Goal: Task Accomplishment & Management: Manage account settings

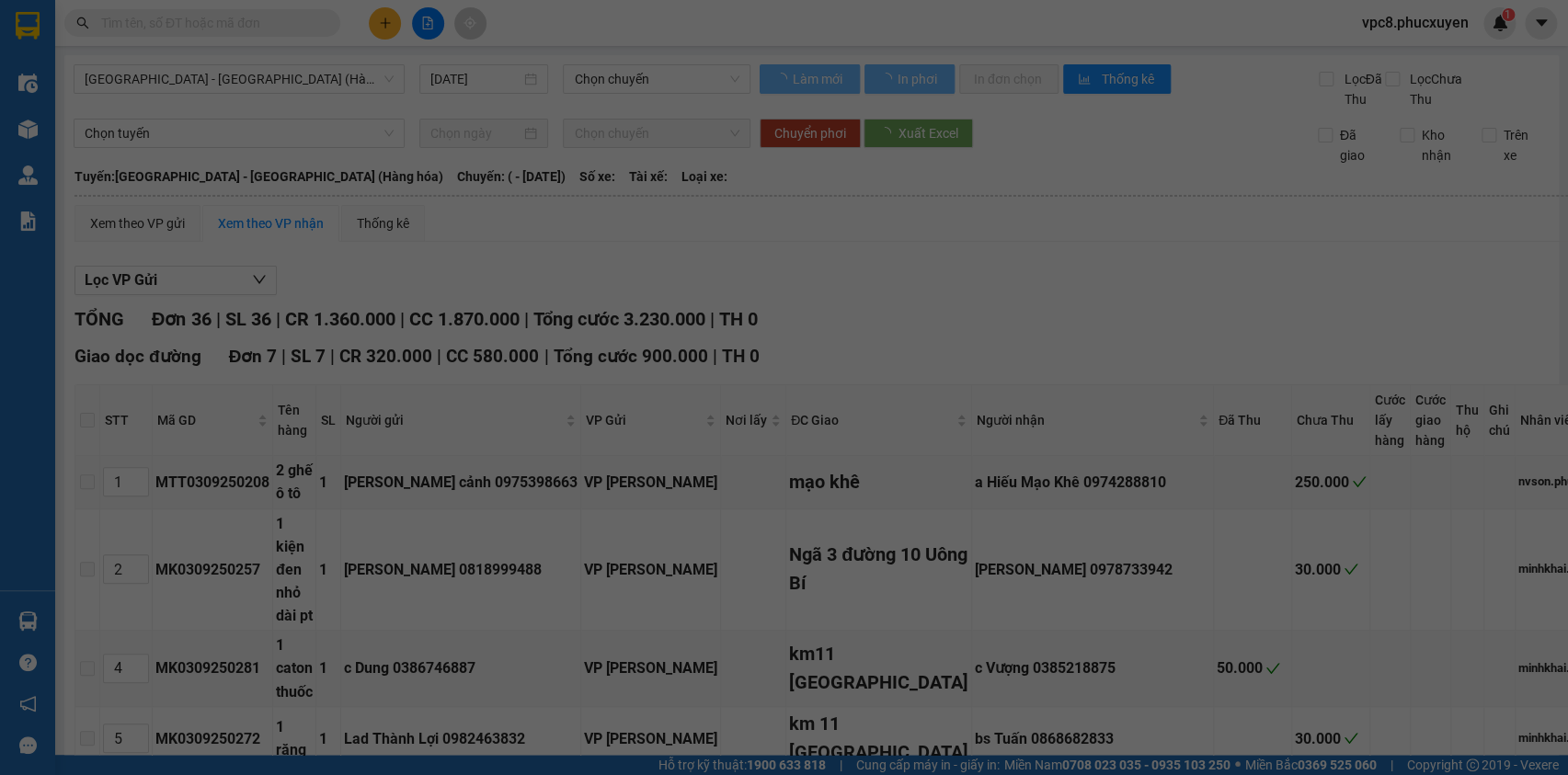
click at [17, 616] on div "Điều hành xe Kho hàng mới Quản Lý Quản lý thu hộ Quản lý chuyến Quản lý khách h…" at bounding box center [27, 388] width 55 height 775
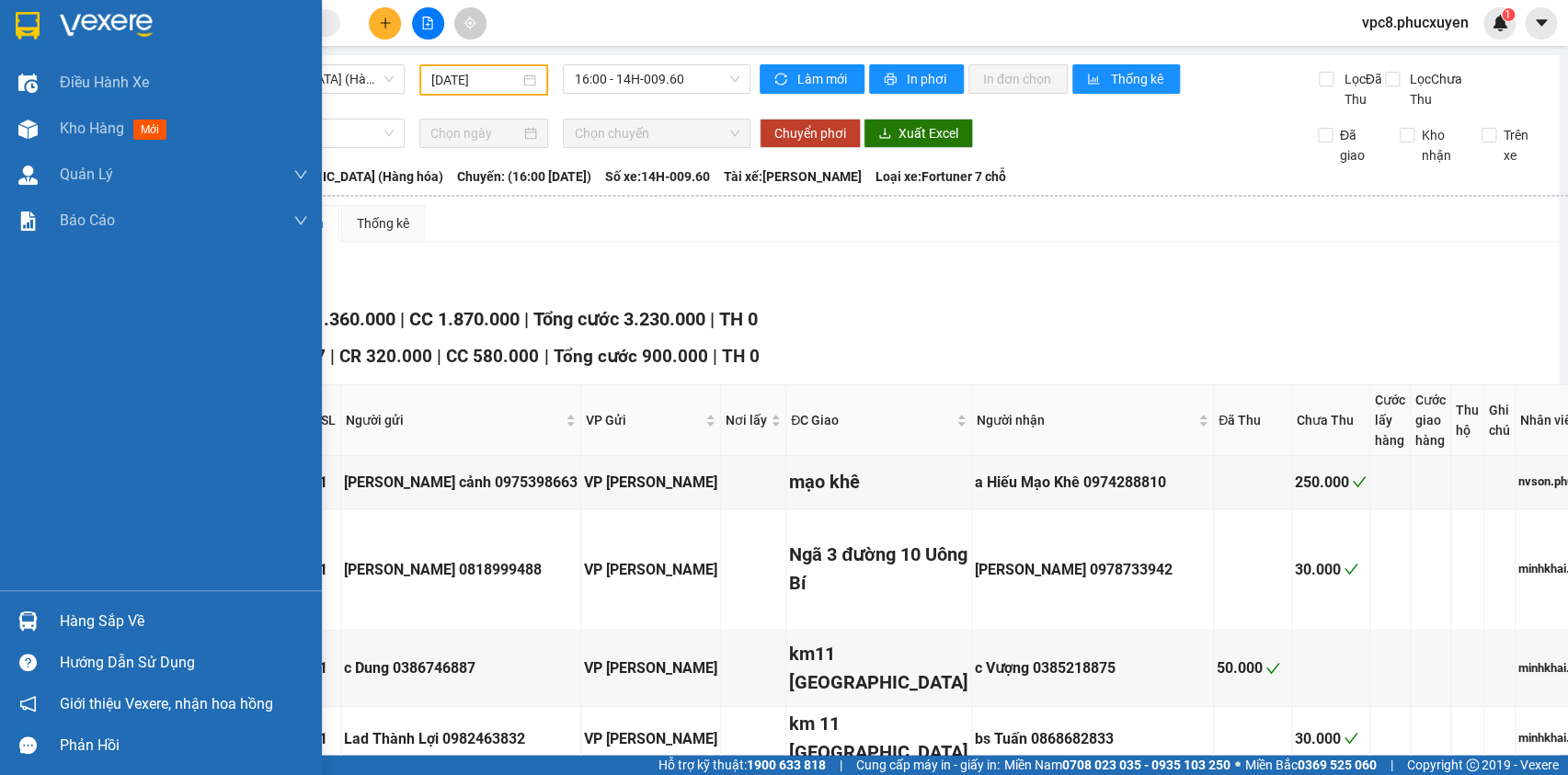
click at [18, 612] on img at bounding box center [28, 621] width 19 height 19
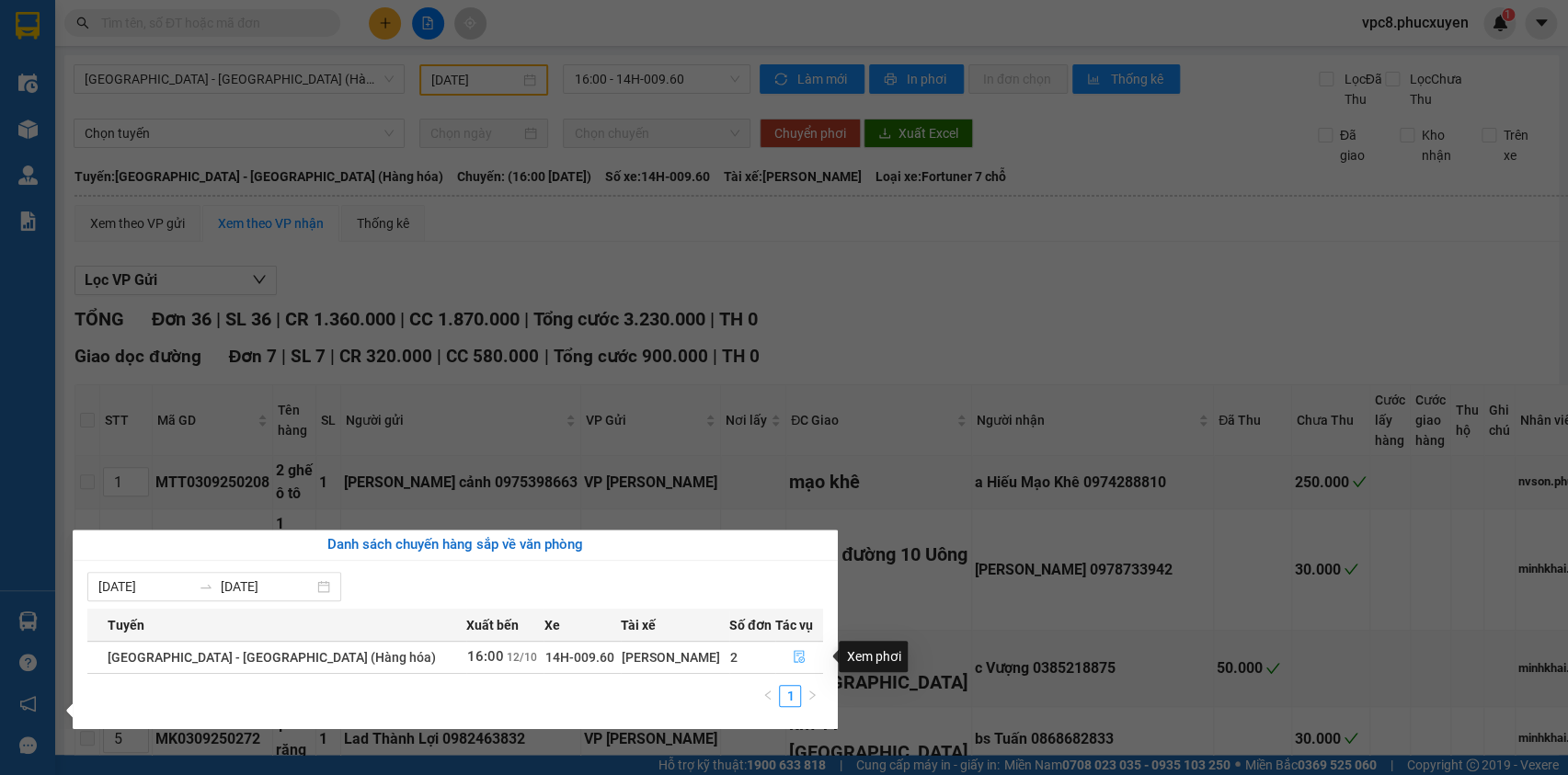
click at [793, 654] on icon "file-done" at bounding box center [799, 656] width 12 height 12
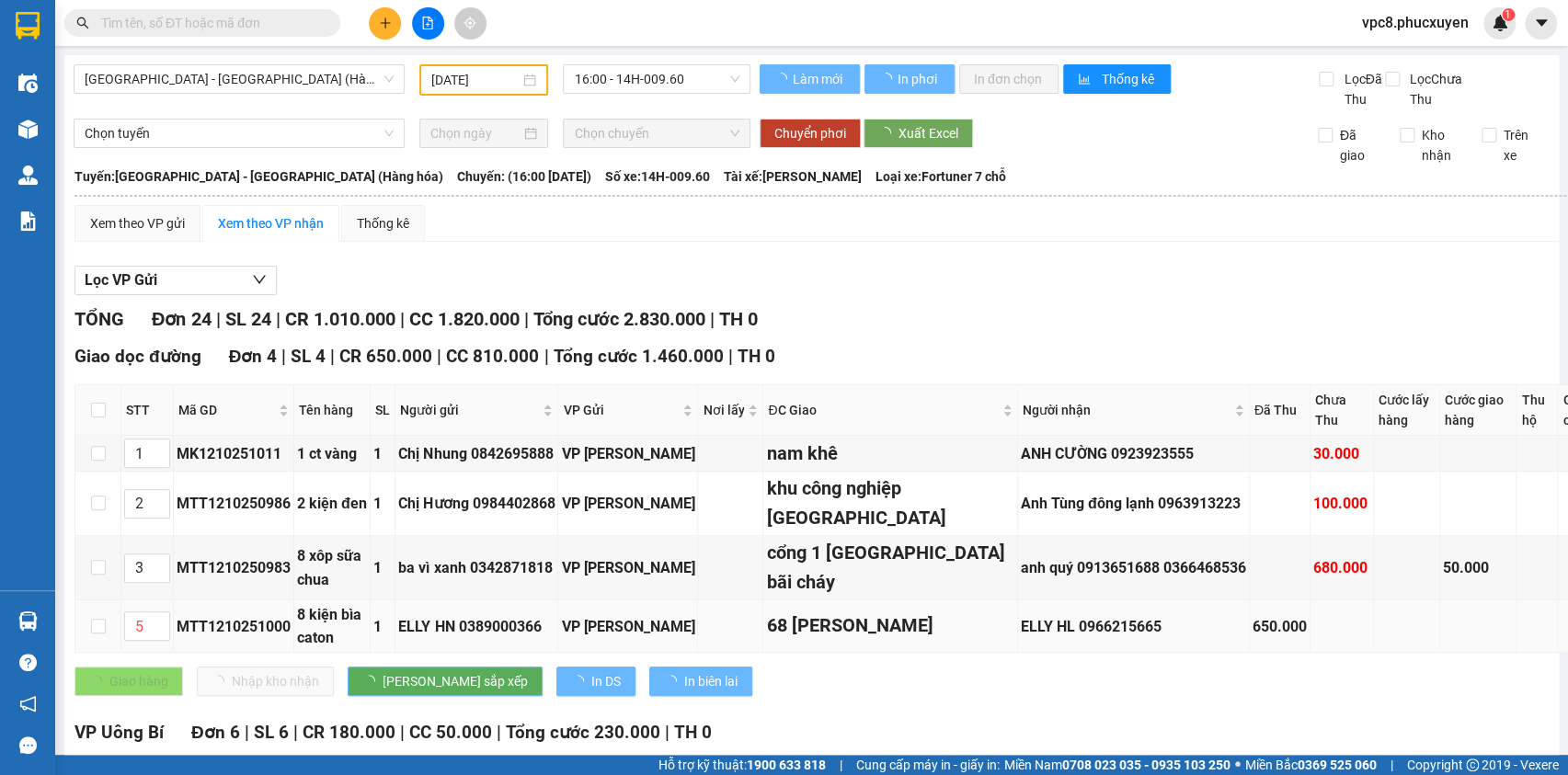
type input "[DATE]"
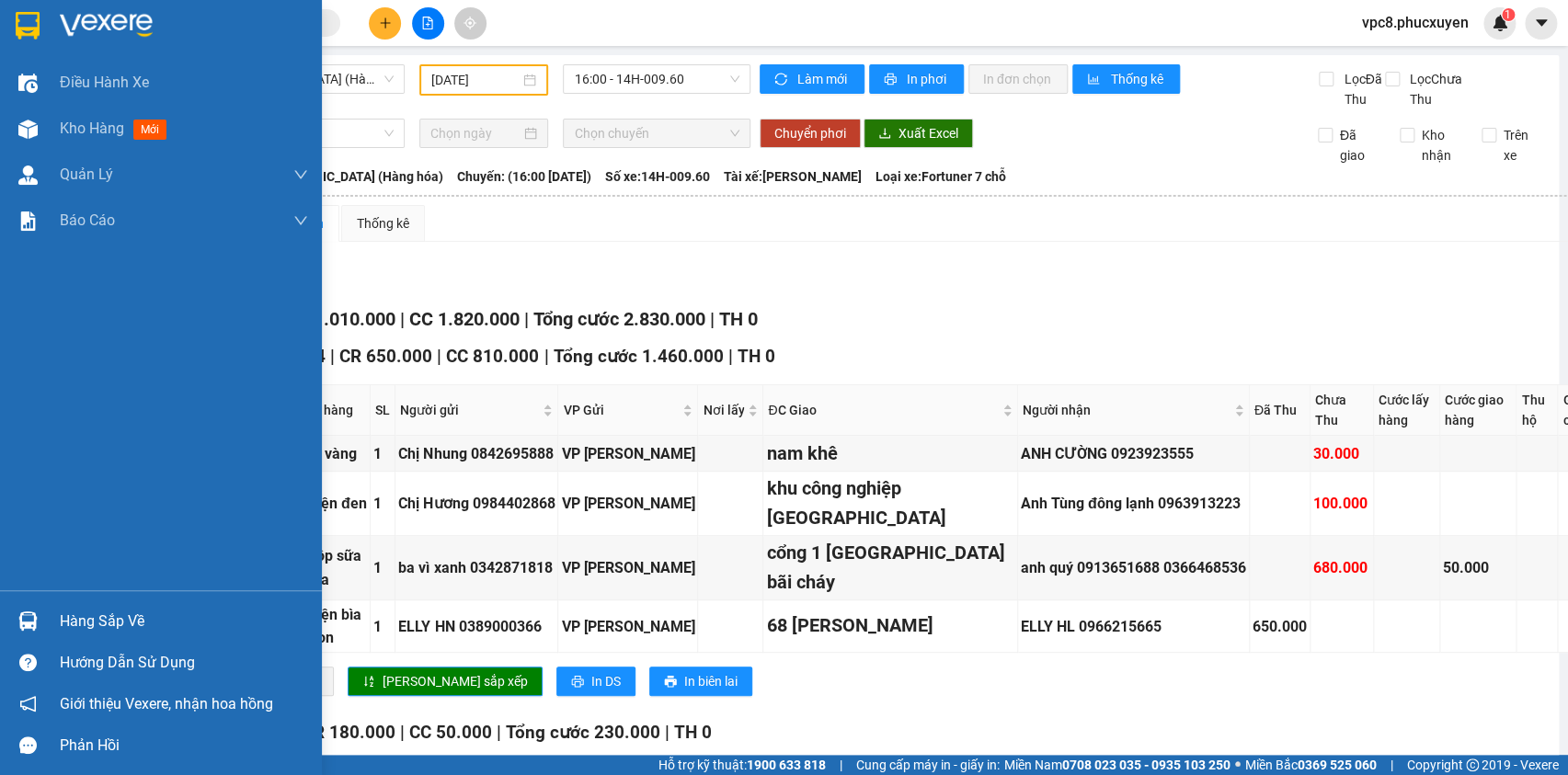
click at [14, 616] on div at bounding box center [27, 620] width 32 height 32
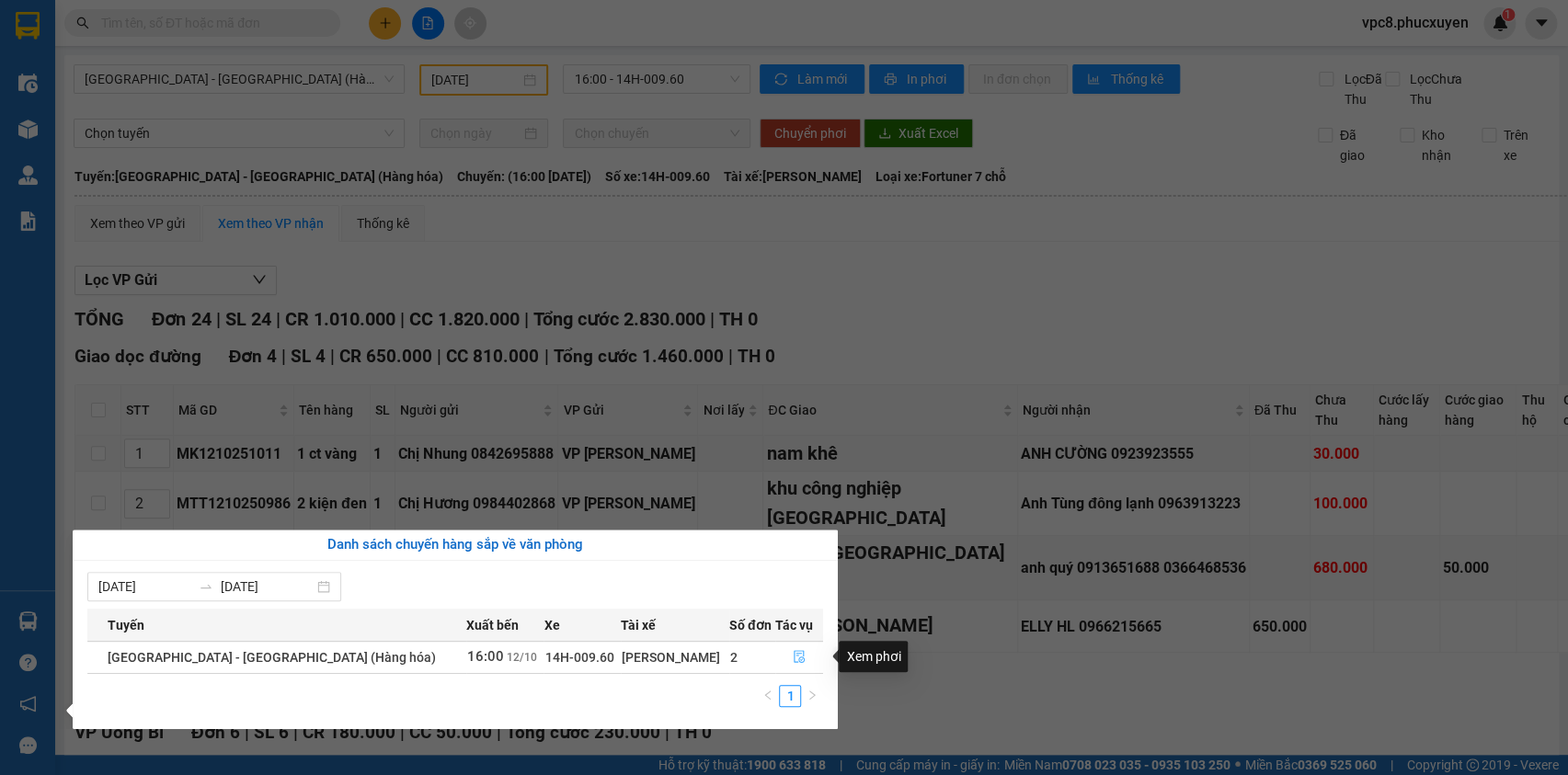
click at [794, 651] on icon "file-done" at bounding box center [799, 656] width 11 height 12
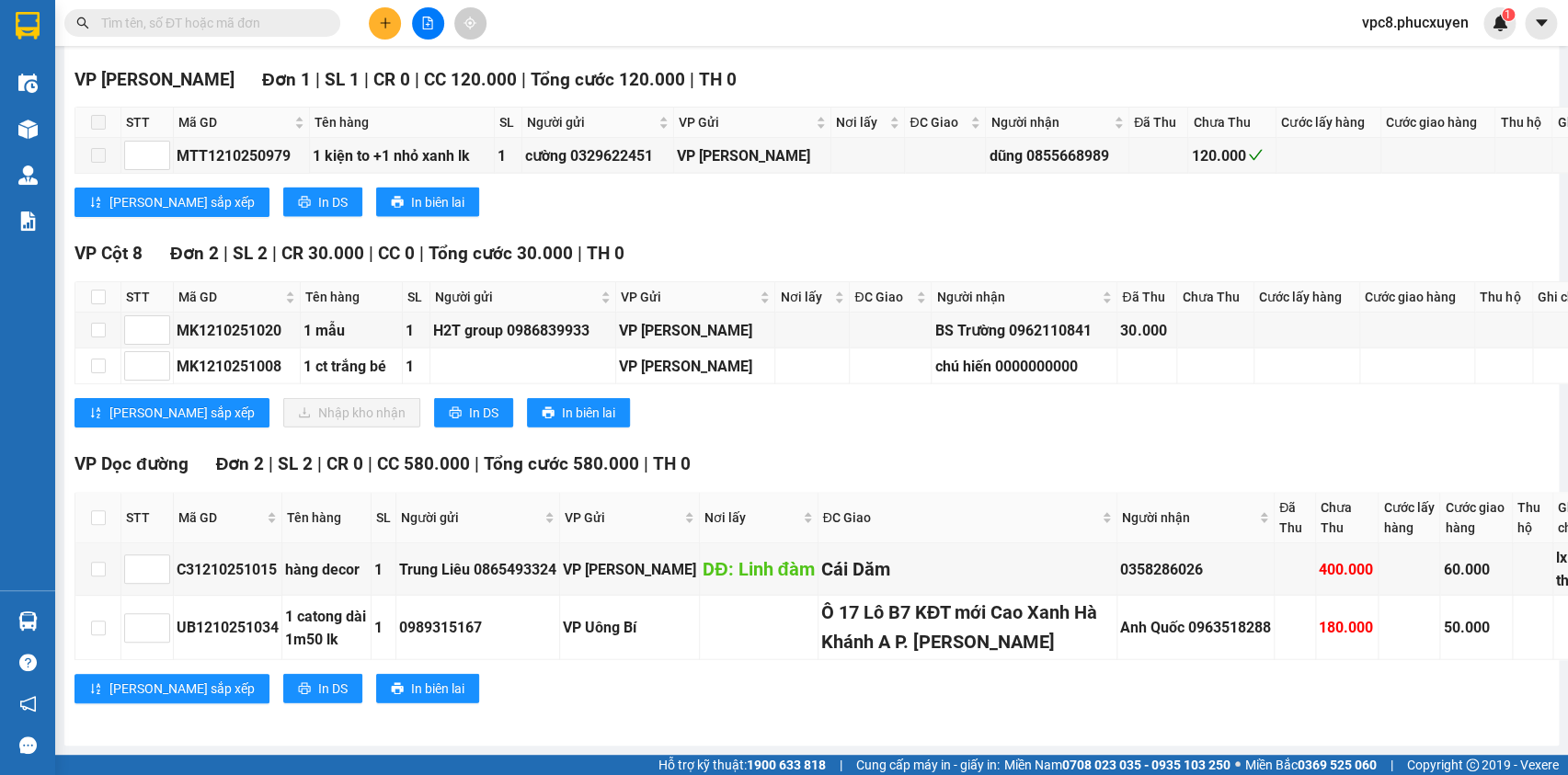
scroll to position [2257, 0]
click at [91, 338] on input "checkbox" at bounding box center [98, 330] width 14 height 14
checkbox input "true"
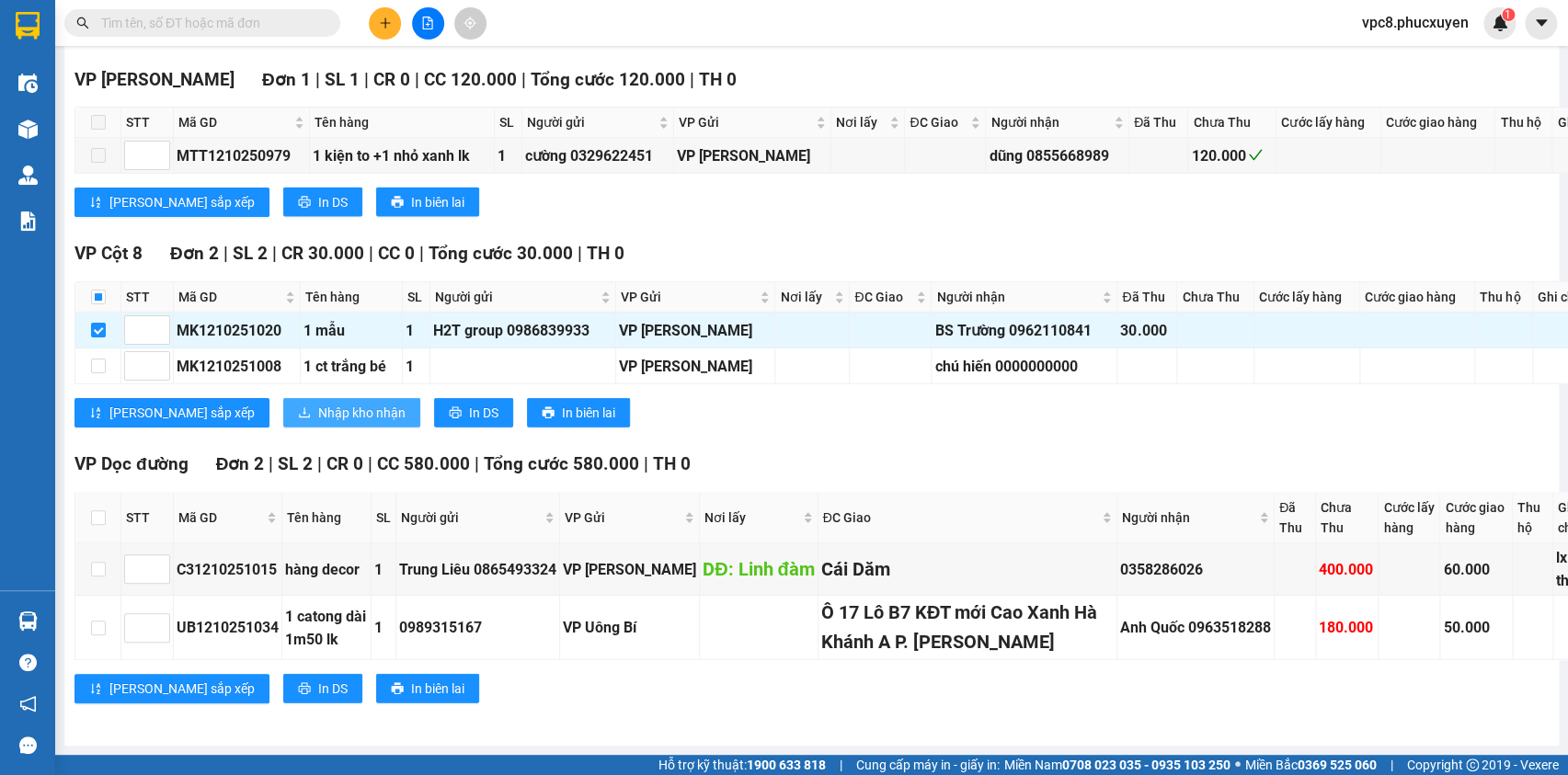
click at [318, 423] on span "Nhập kho nhận" at bounding box center [361, 412] width 87 height 20
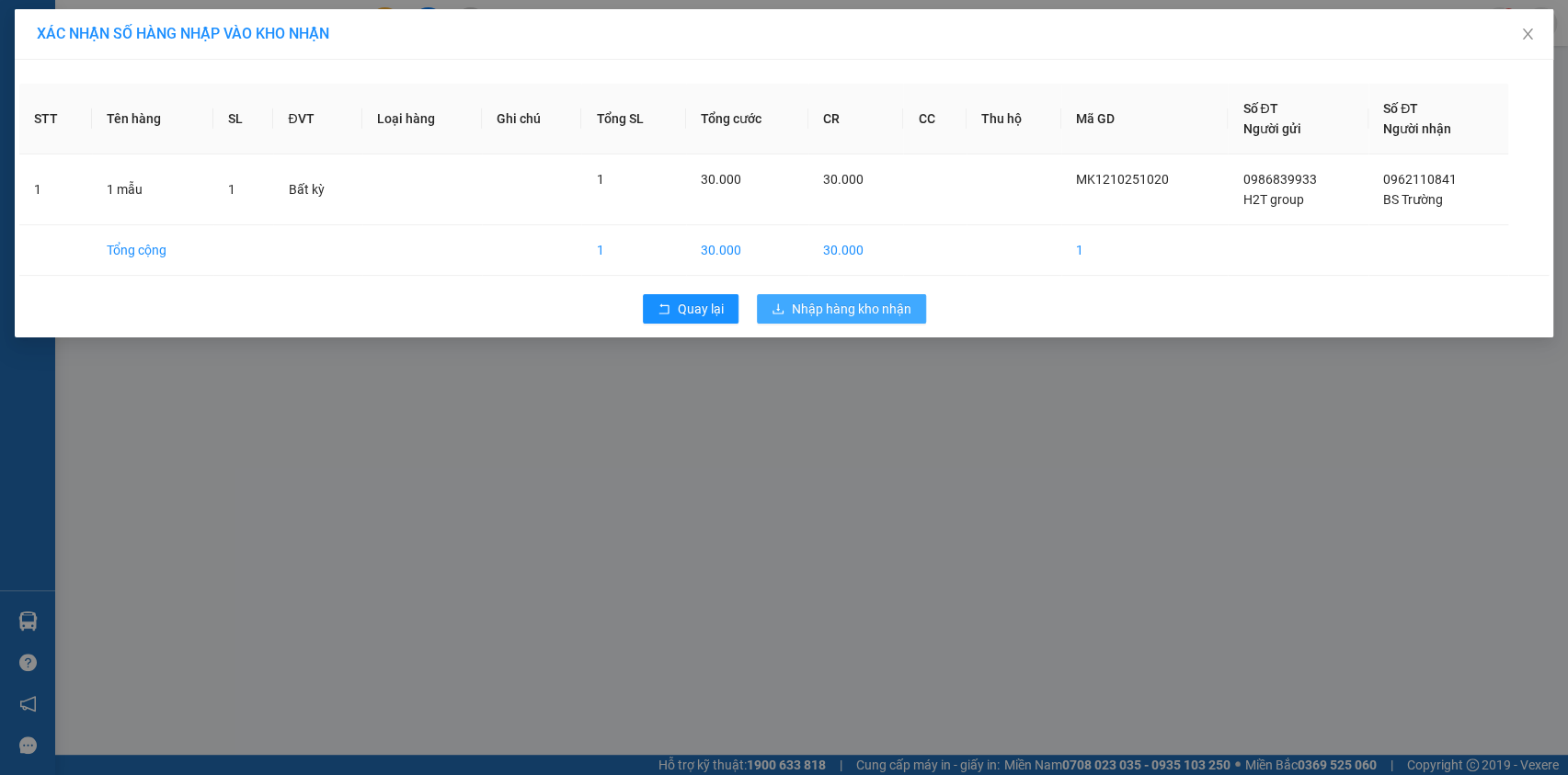
click at [840, 317] on span "Nhập hàng kho nhận" at bounding box center [852, 309] width 119 height 20
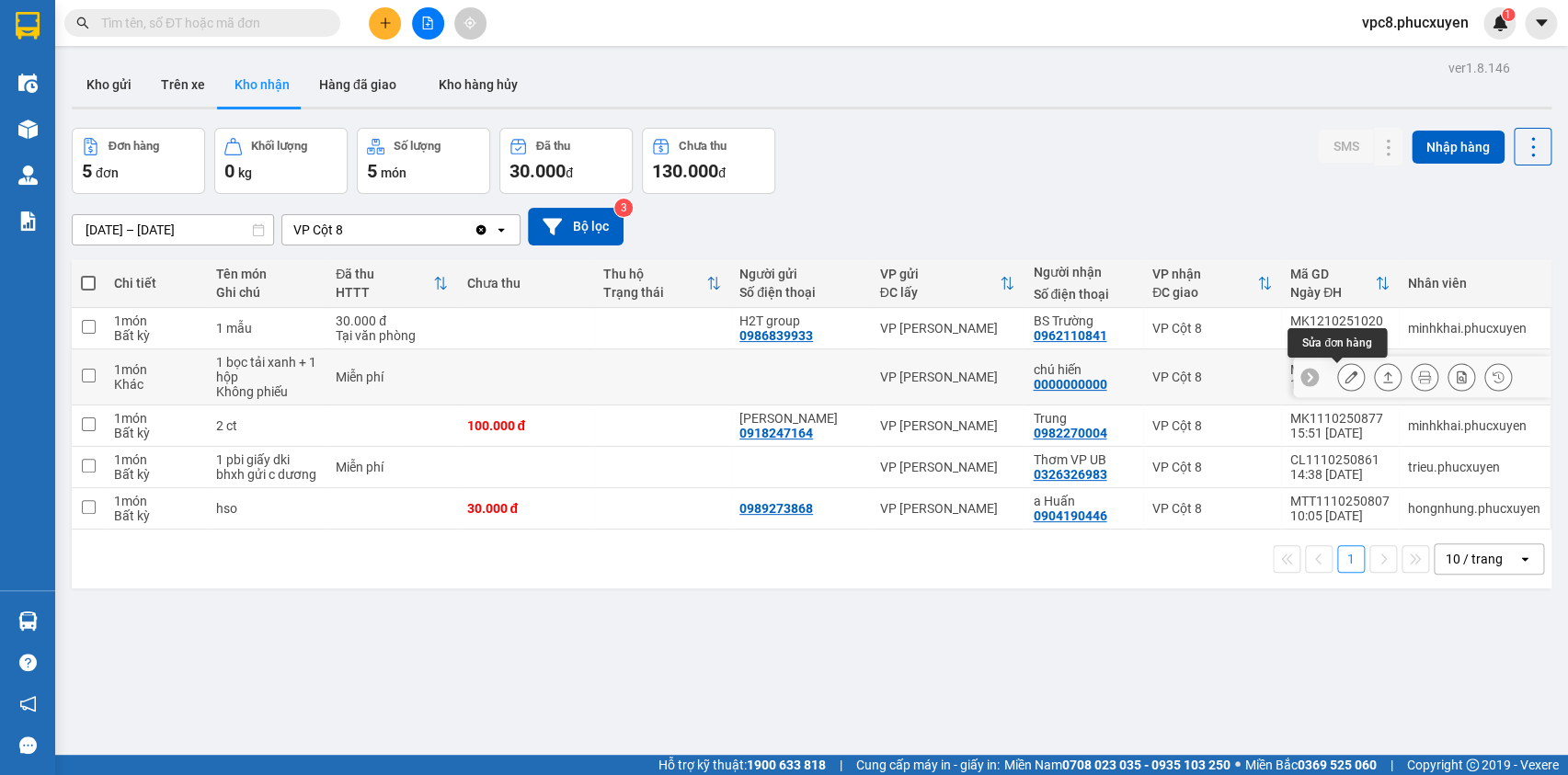
click at [1345, 372] on icon at bounding box center [1351, 377] width 12 height 12
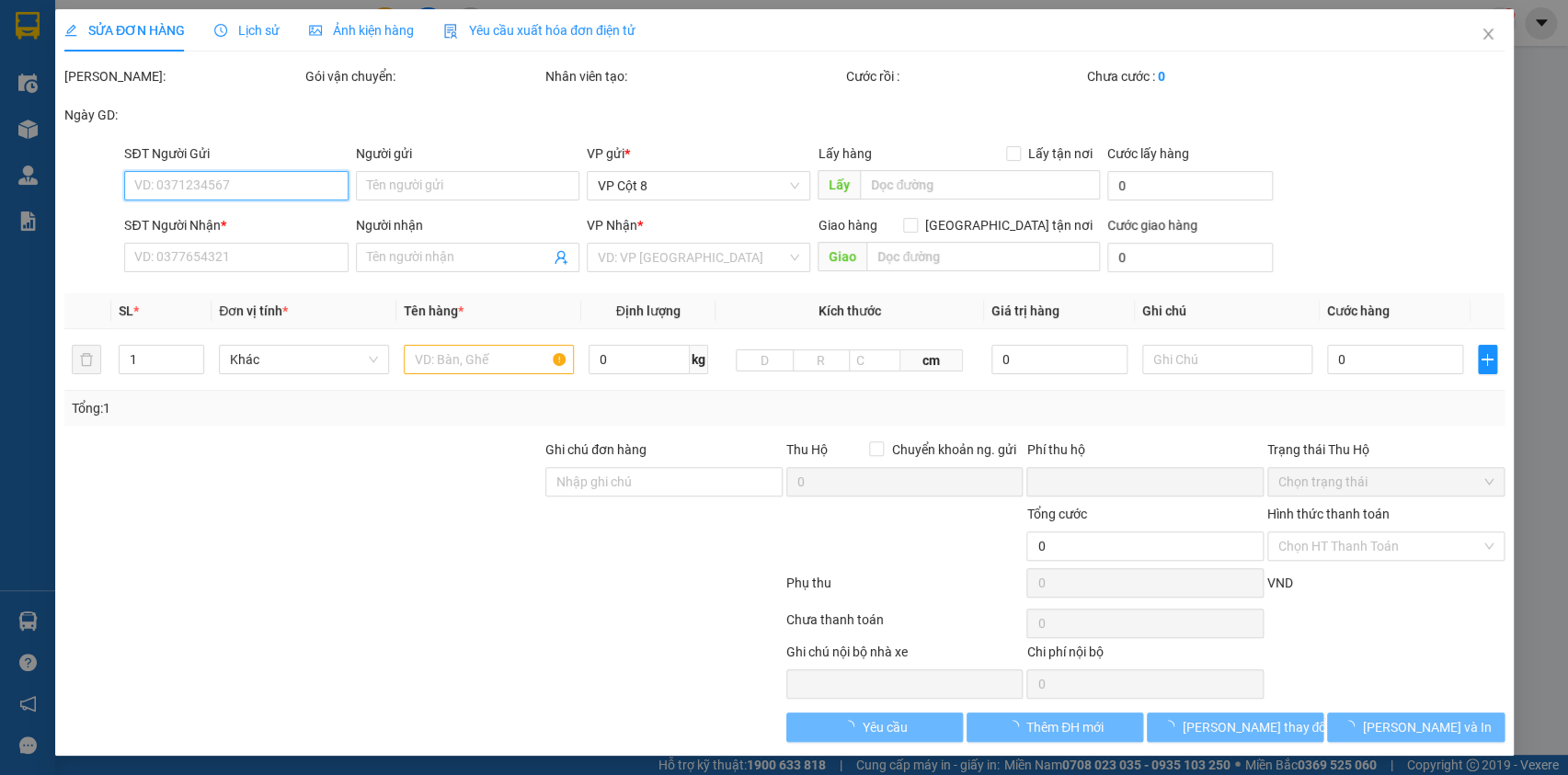
type input "0000000000"
type input "chú hiến"
type input "0"
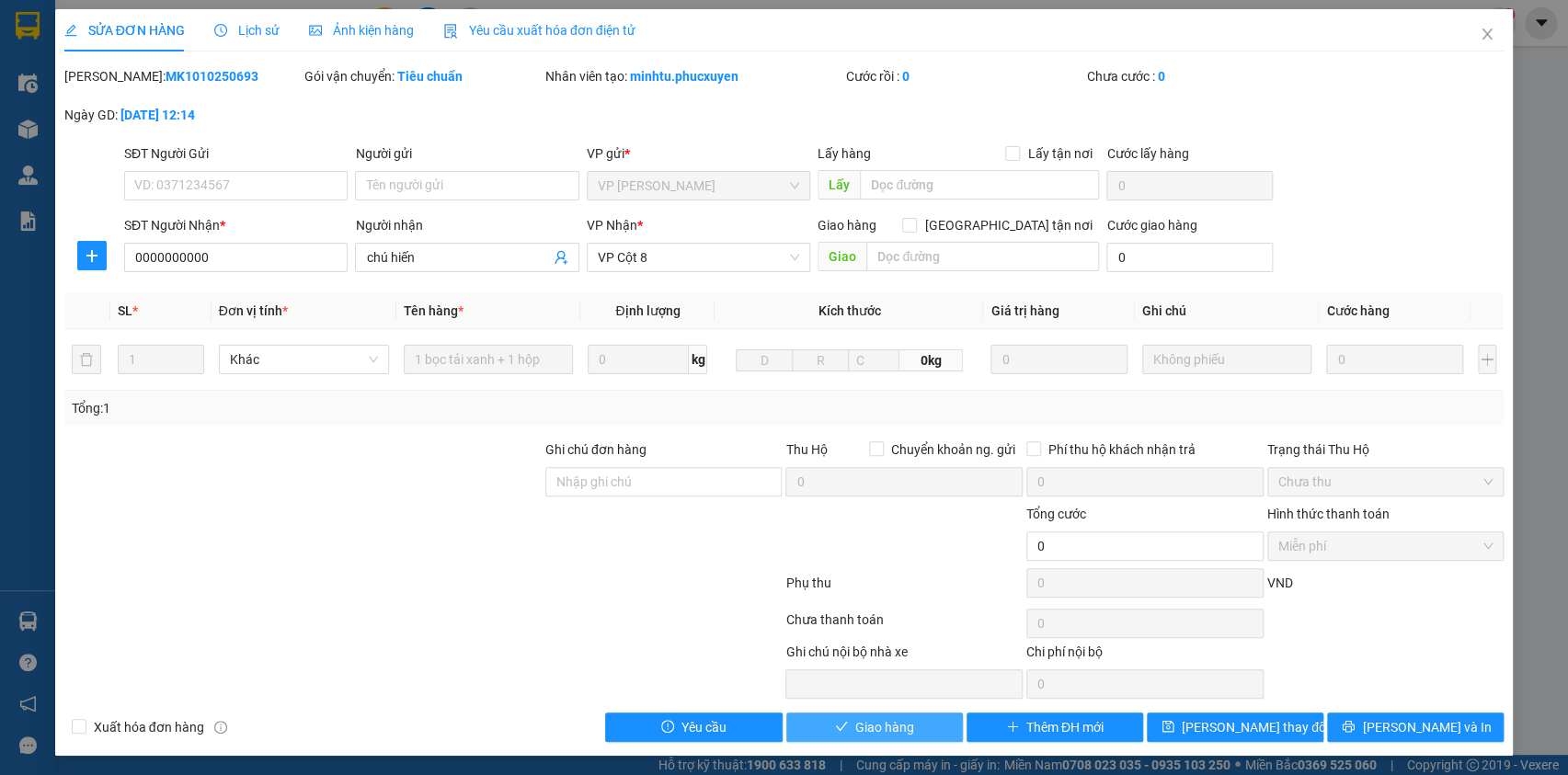
click at [910, 732] on button "Giao hàng" at bounding box center [875, 727] width 177 height 30
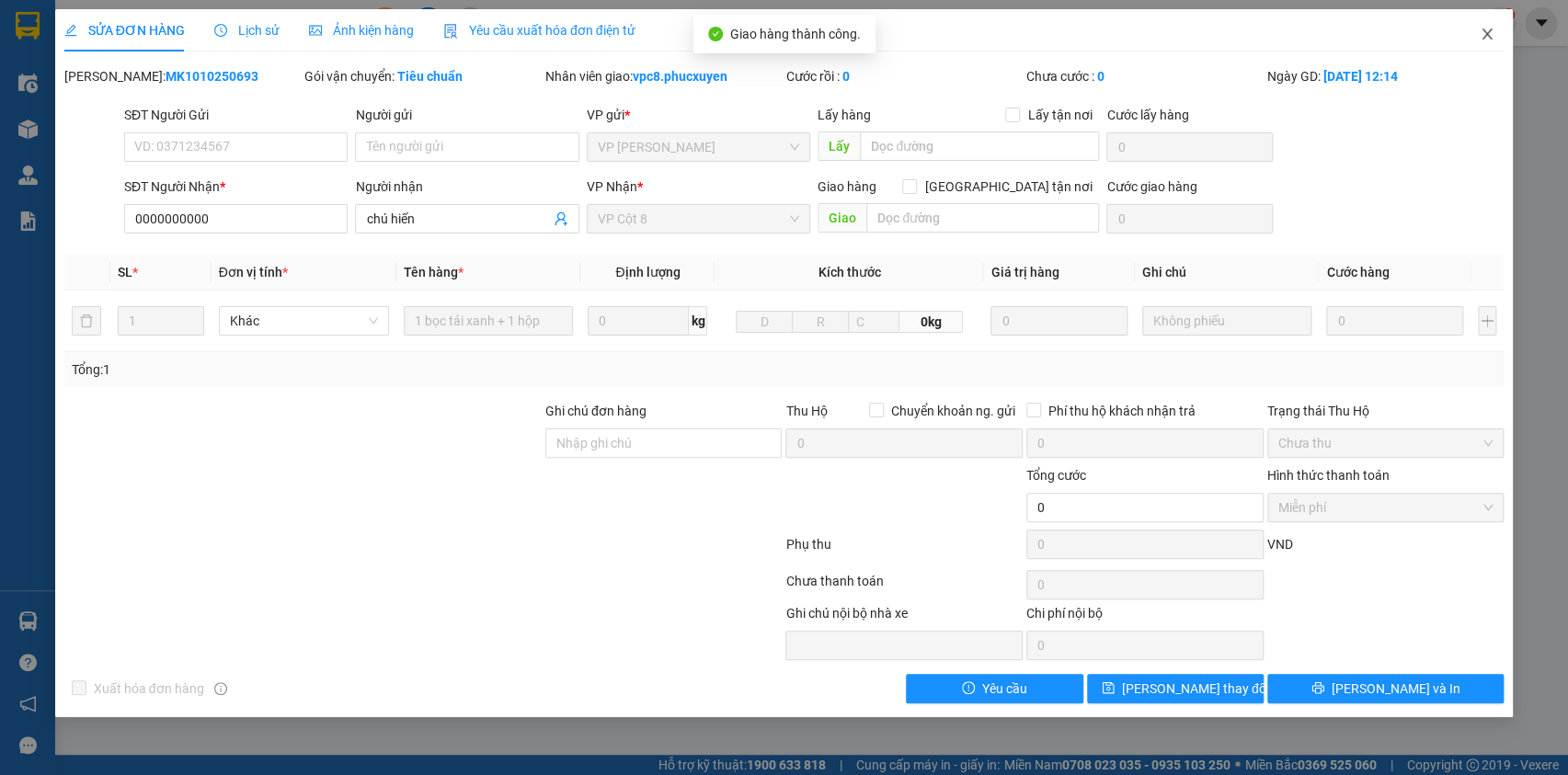
click at [1473, 31] on span "Close" at bounding box center [1487, 36] width 52 height 52
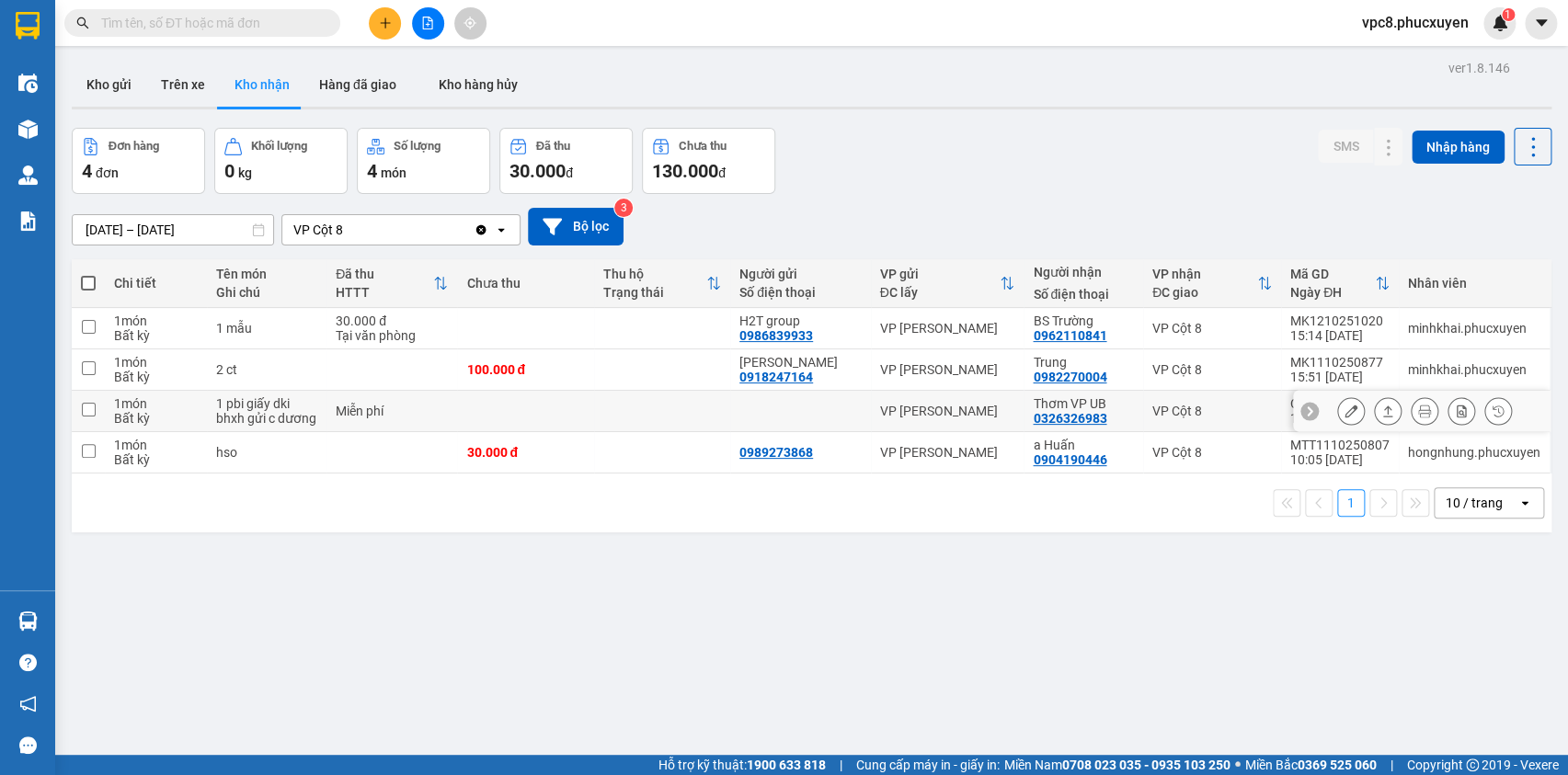
click at [1345, 405] on icon at bounding box center [1351, 411] width 12 height 12
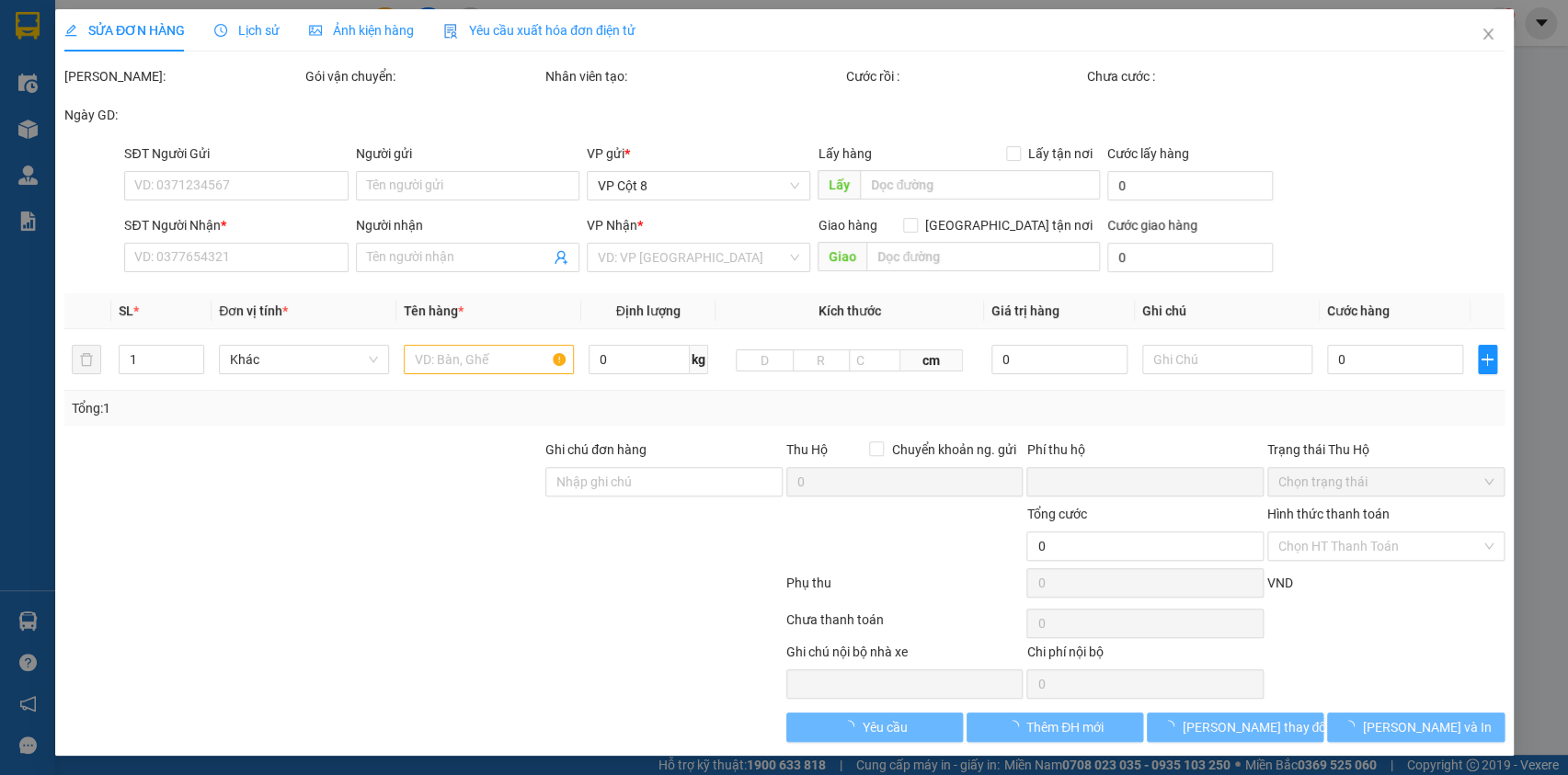
type input "0326326983"
type input "Thơm VP UB"
type input "0"
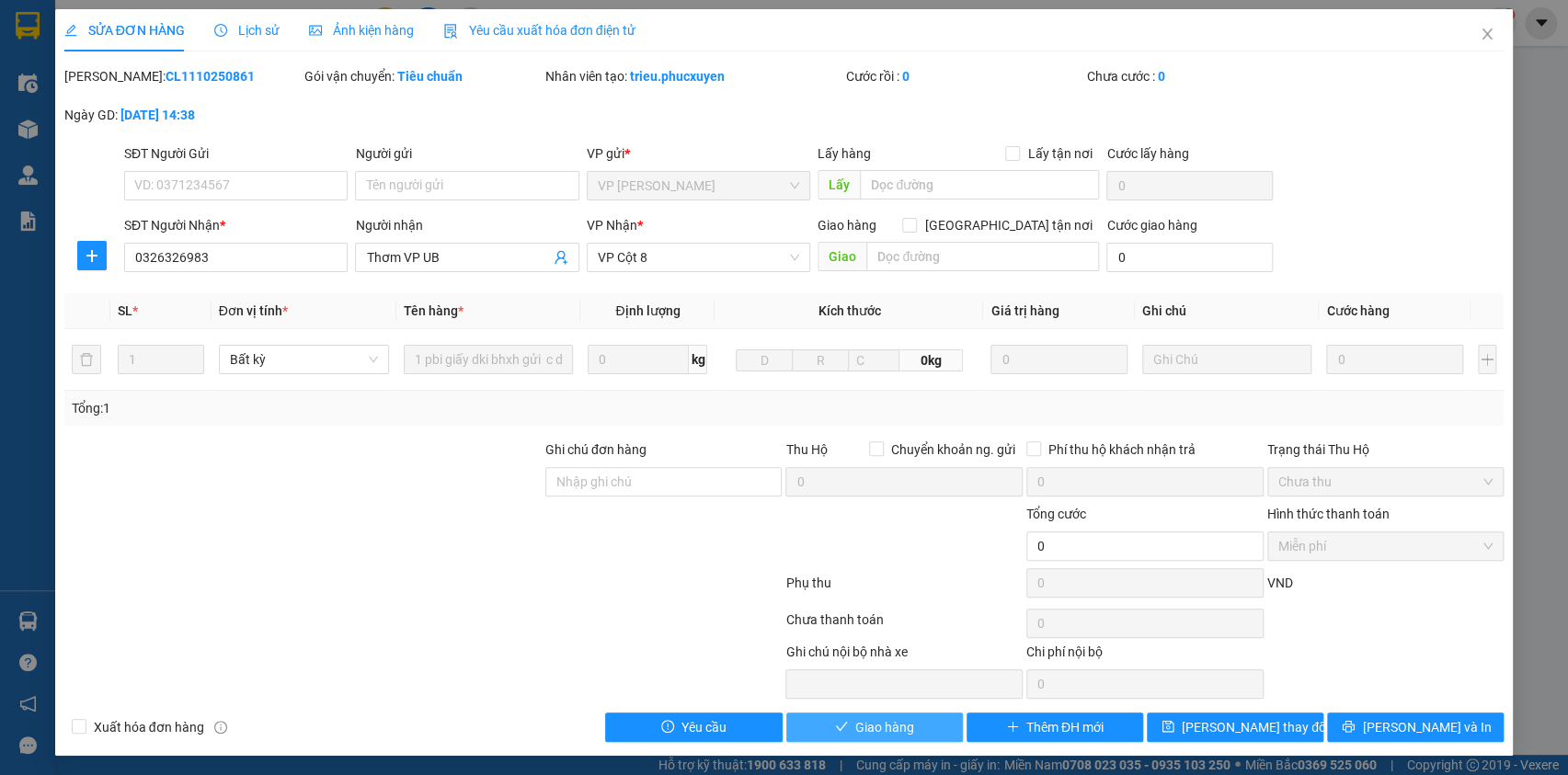
drag, startPoint x: 921, startPoint y: 727, endPoint x: 957, endPoint y: 696, distance: 47.5
click at [921, 726] on button "Giao hàng" at bounding box center [875, 727] width 177 height 30
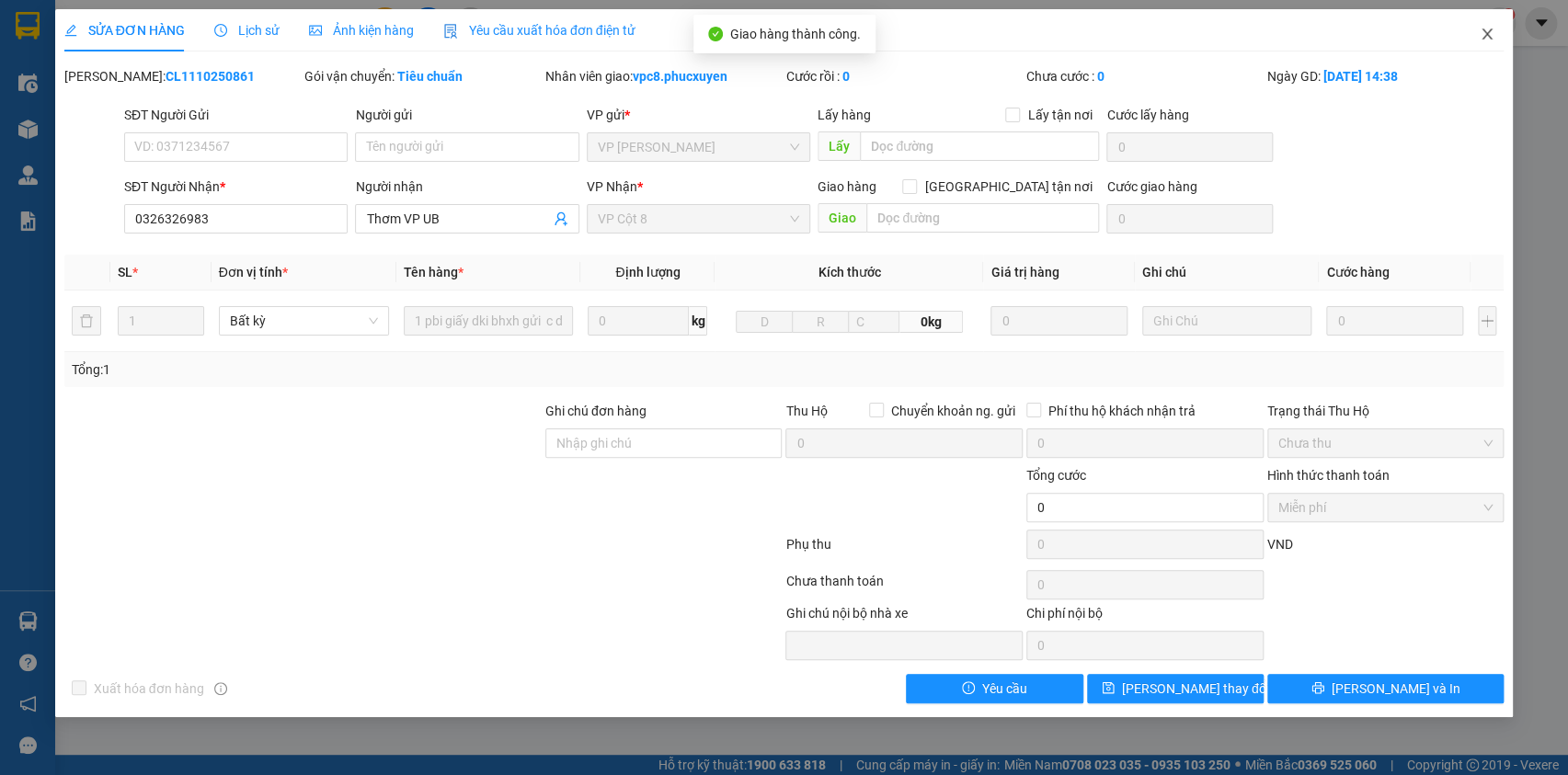
click at [1483, 32] on icon "close" at bounding box center [1487, 34] width 11 height 11
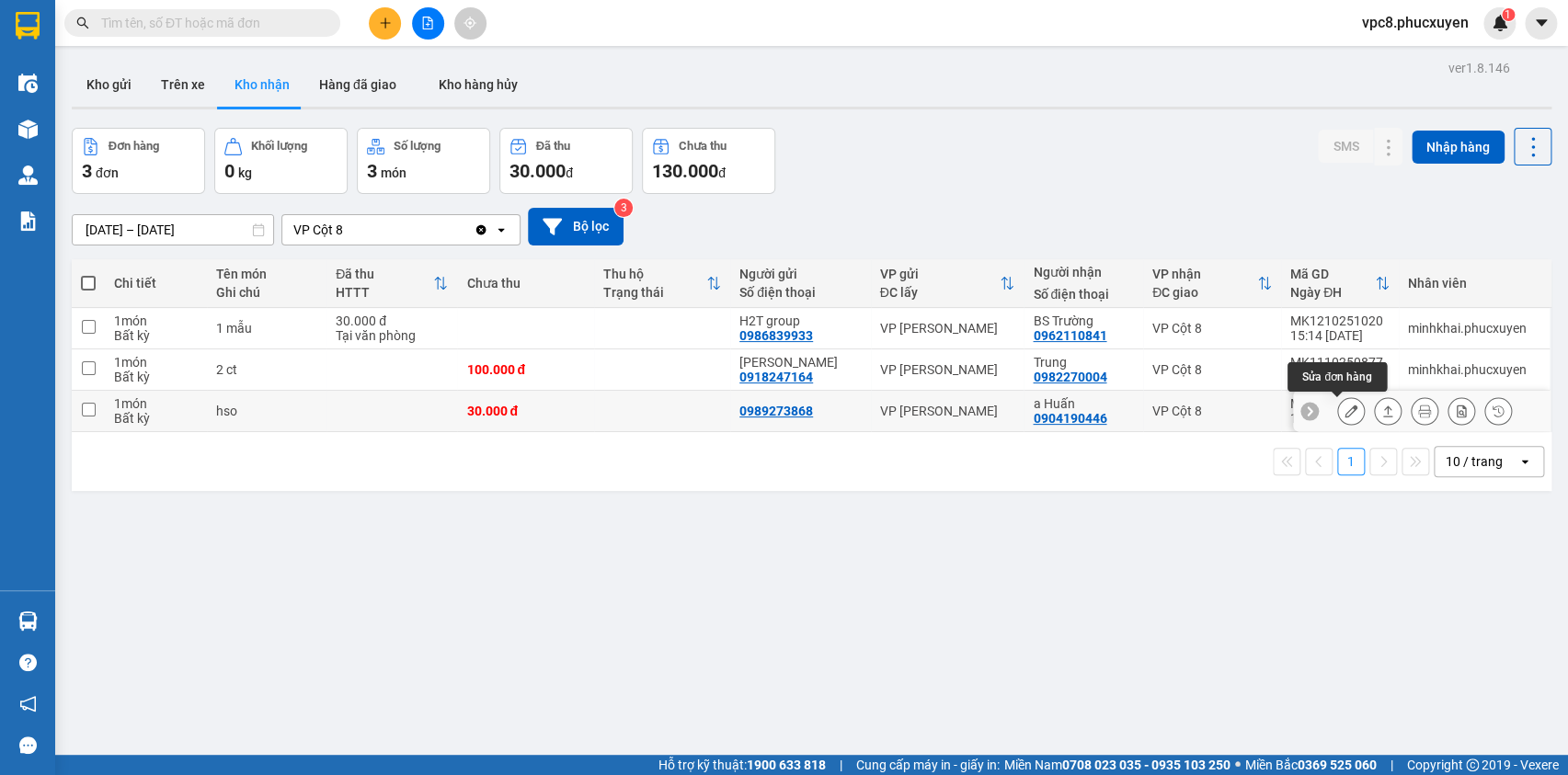
click at [1345, 410] on icon at bounding box center [1351, 411] width 12 height 12
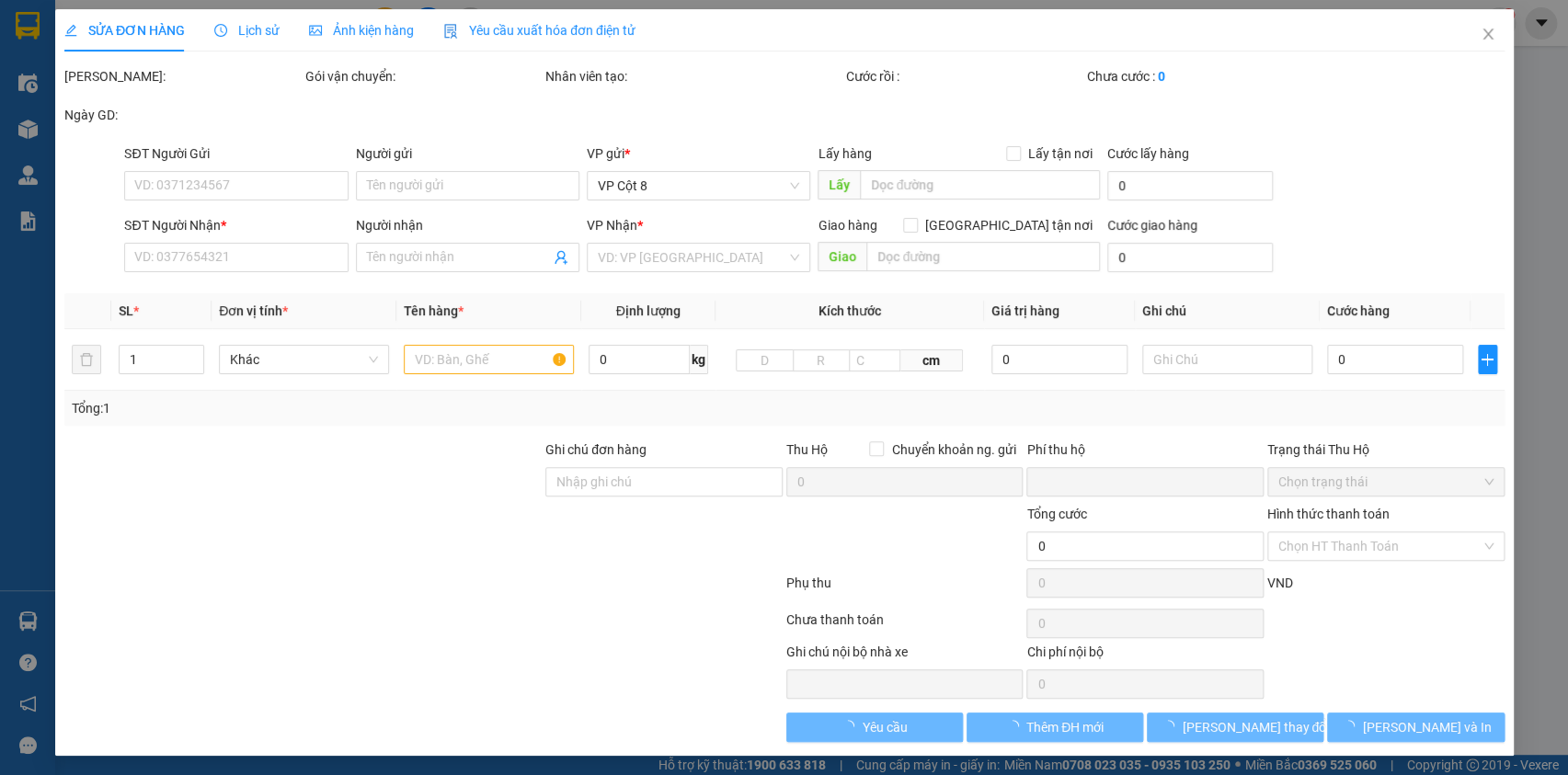
type input "0989273868"
type input "0904190446"
type input "a Huấn"
type input "0"
type input "30.000"
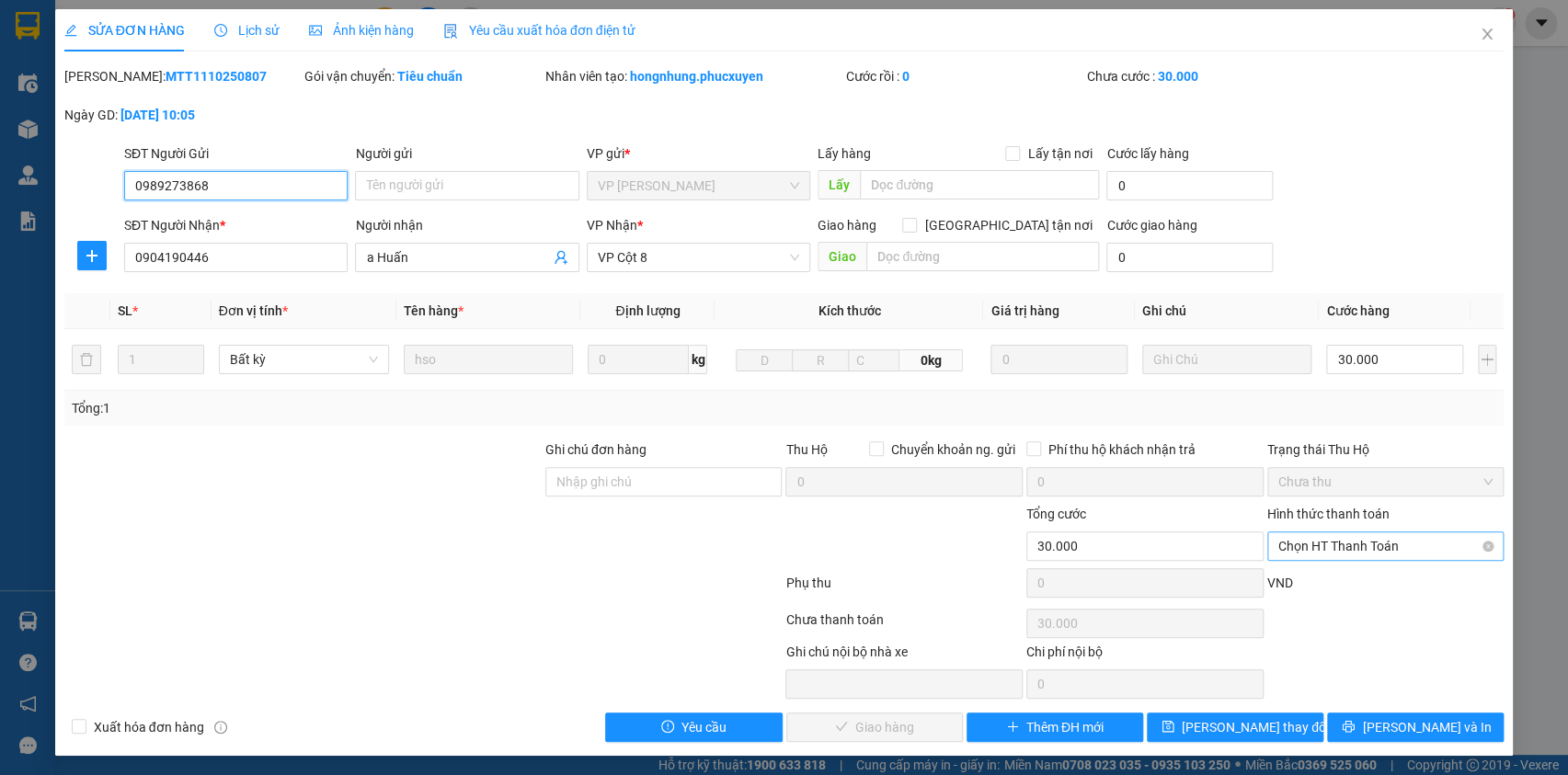
click at [1326, 533] on span "Chọn HT Thanh Toán" at bounding box center [1386, 546] width 215 height 28
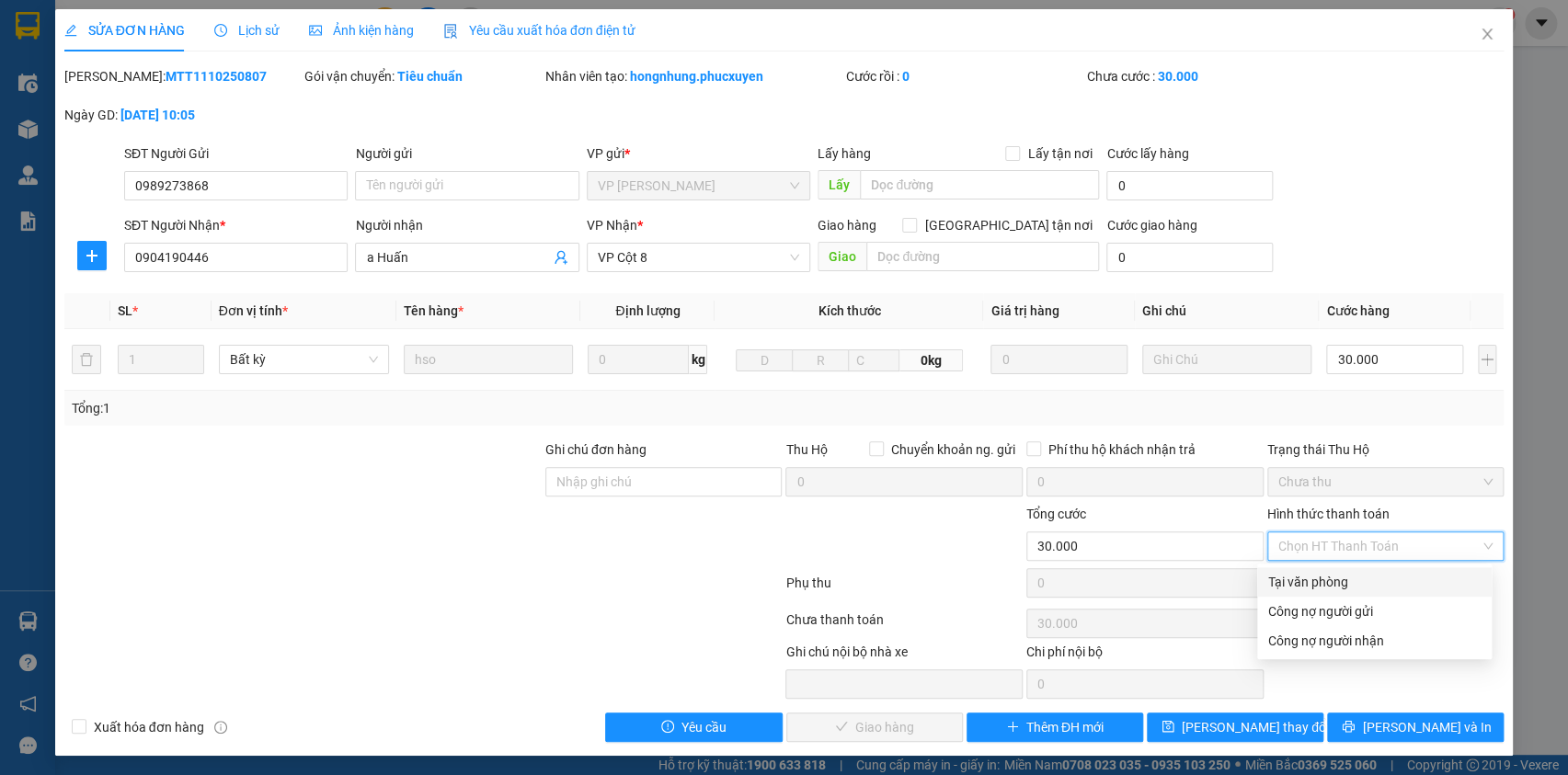
click at [1313, 577] on div "Tại văn phòng" at bounding box center [1374, 582] width 212 height 20
type input "0"
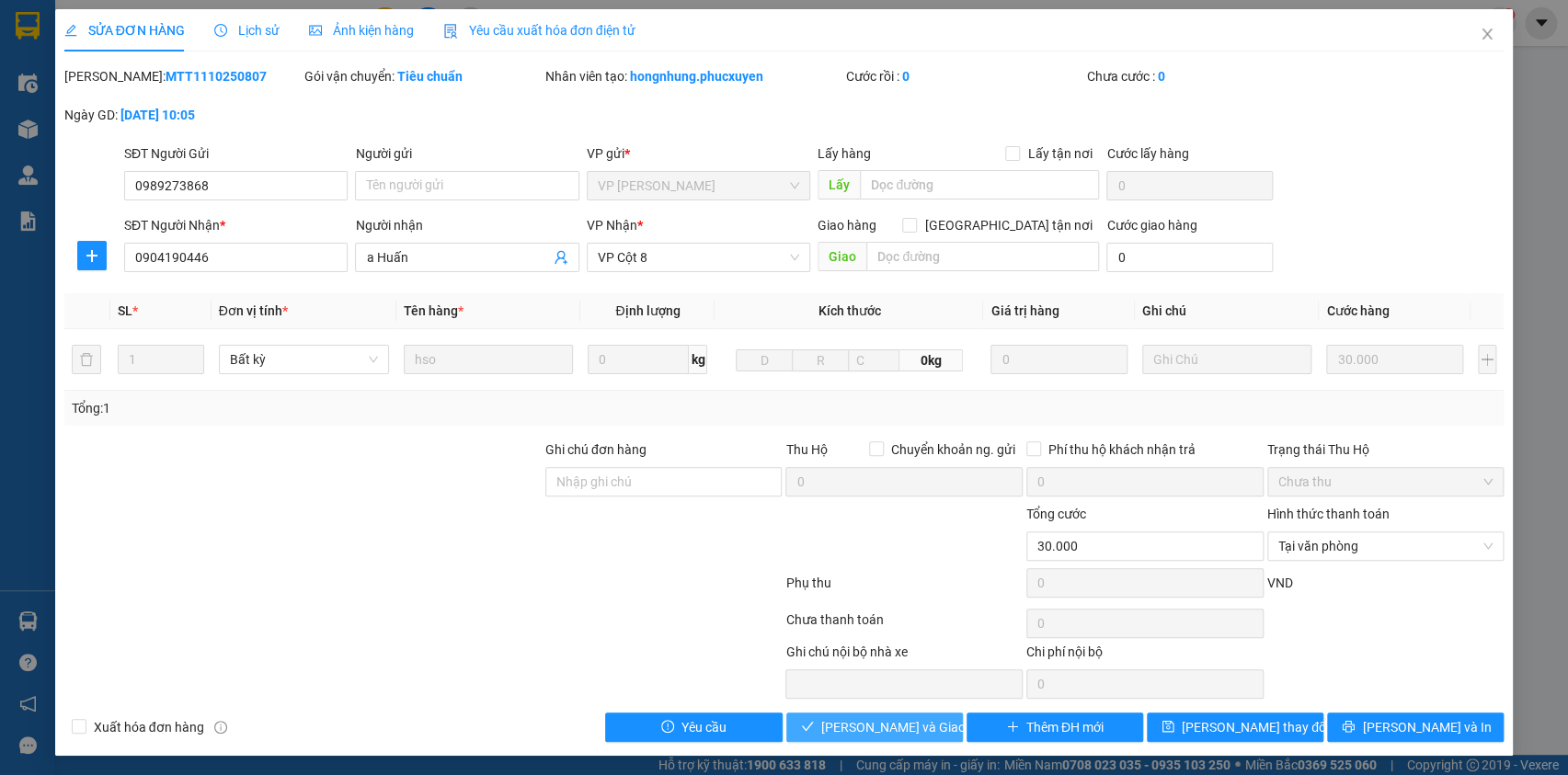
click at [838, 733] on span "Lưu và Giao hàng" at bounding box center [909, 727] width 177 height 20
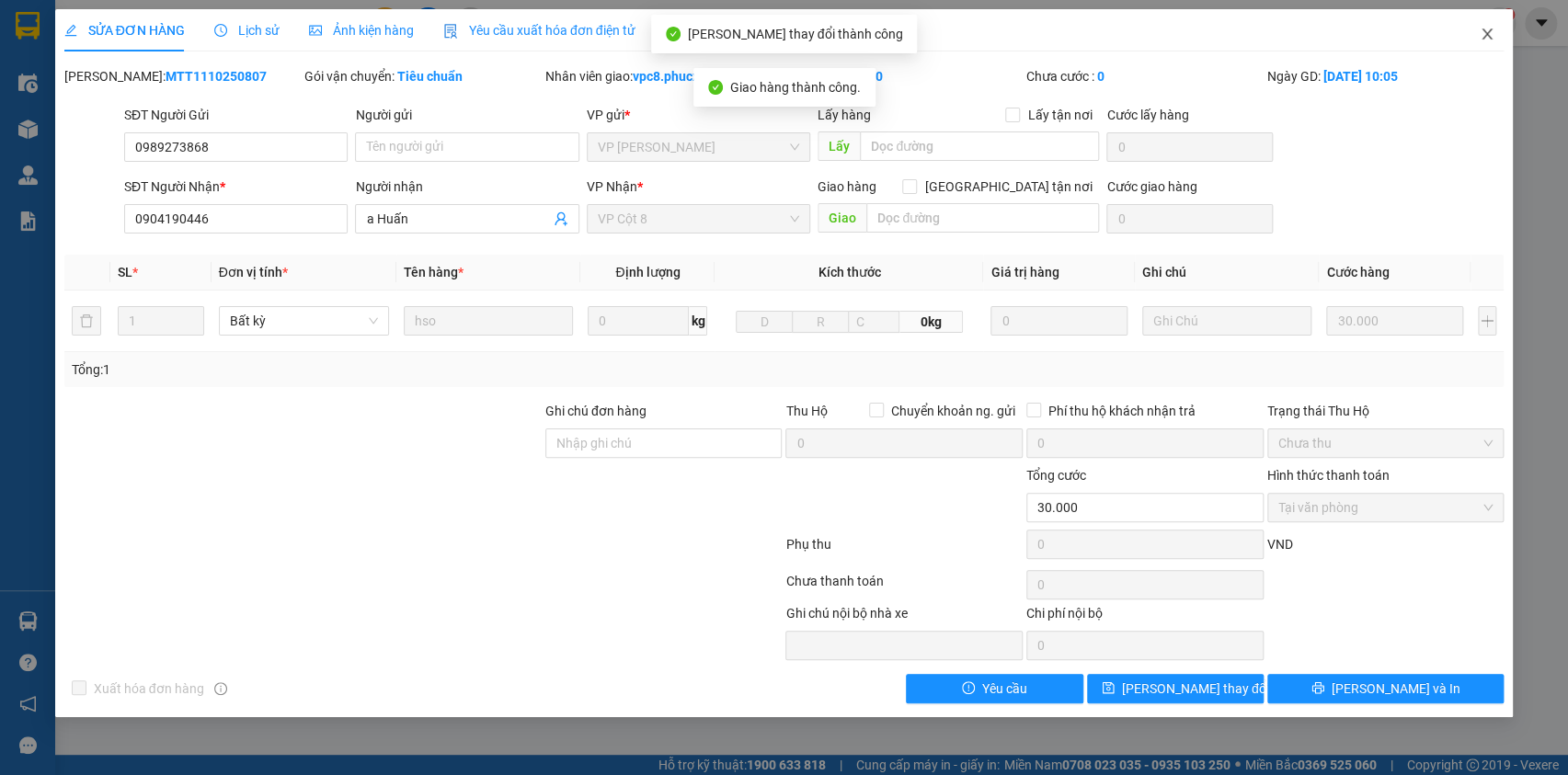
click at [1481, 38] on icon "close" at bounding box center [1486, 34] width 14 height 14
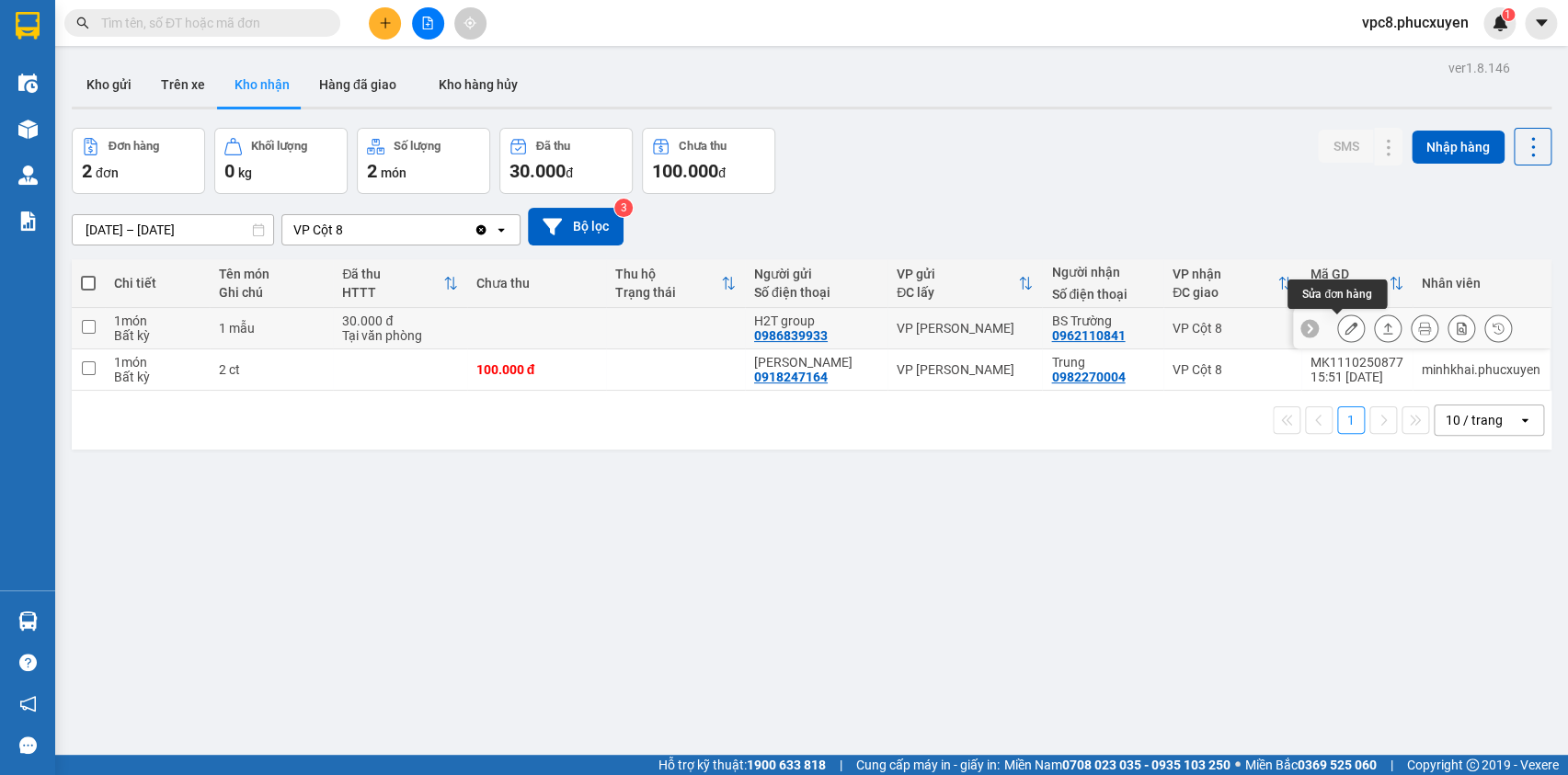
click at [1345, 324] on icon at bounding box center [1351, 328] width 12 height 12
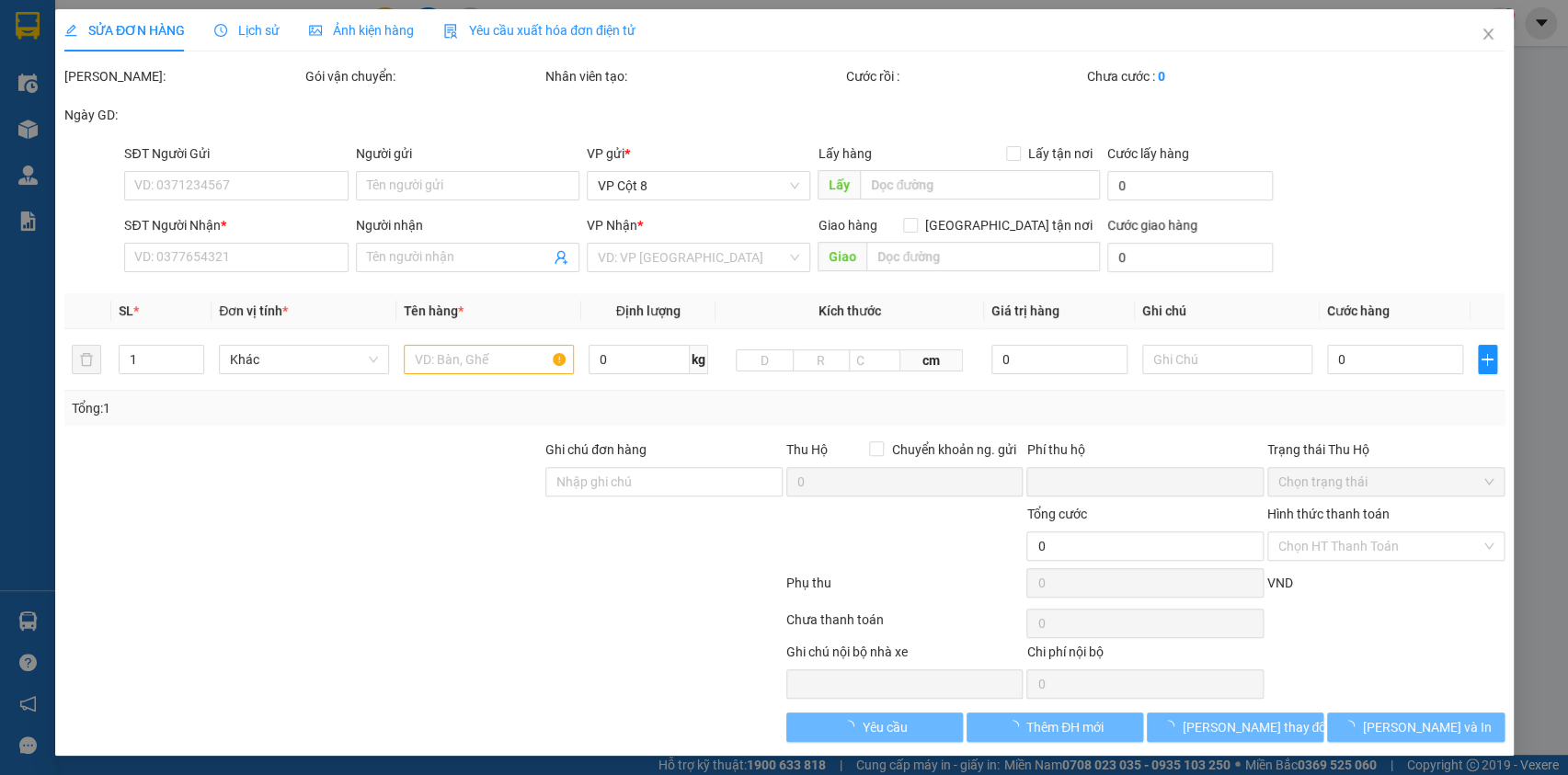
type input "0986839933"
type input "H2T group"
type input "0962110841"
type input "BS Trường"
type input "0"
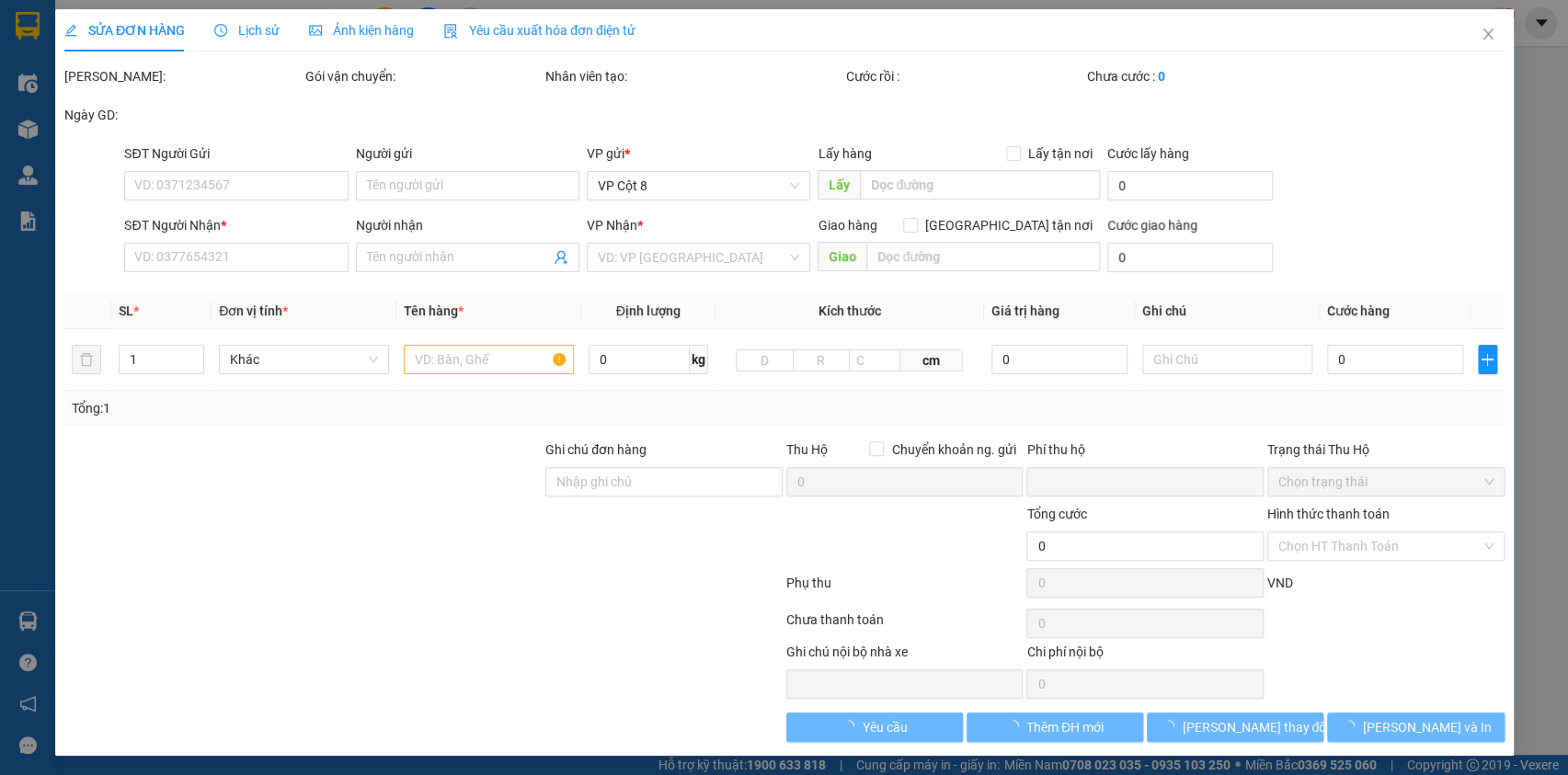
type input "30.000"
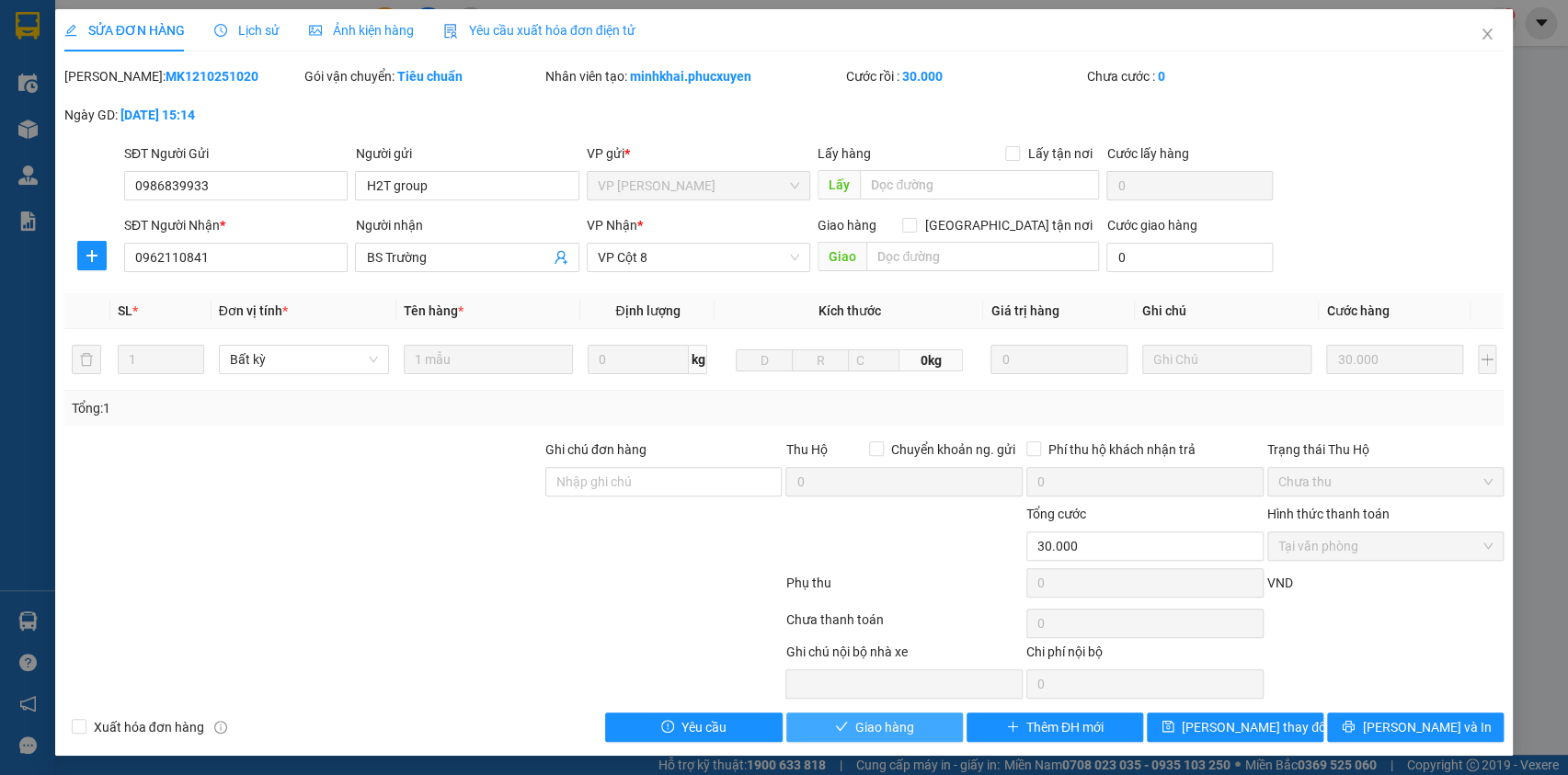
click at [859, 730] on span "Giao hàng" at bounding box center [884, 727] width 59 height 20
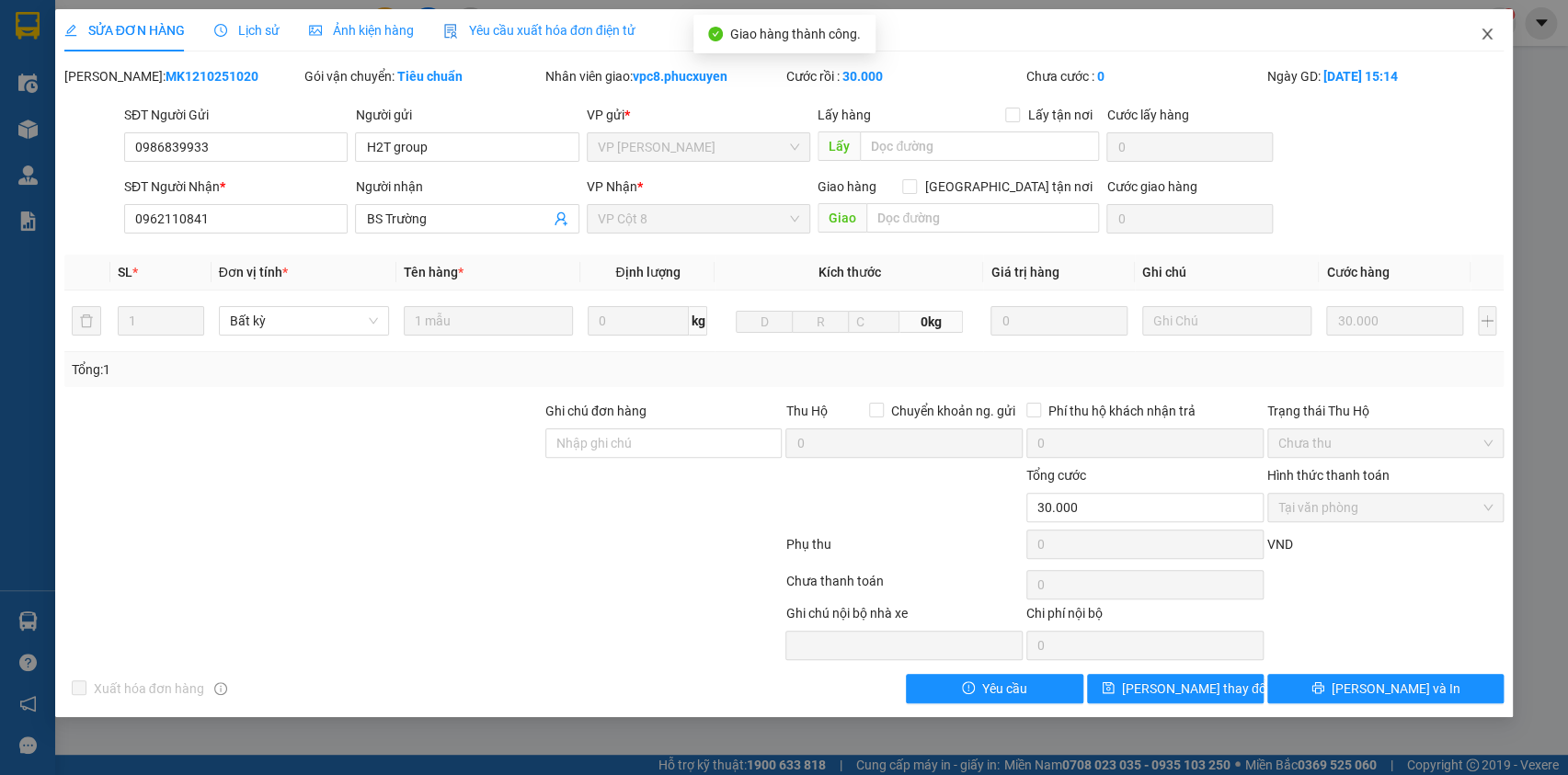
click at [1488, 32] on icon "close" at bounding box center [1486, 34] width 14 height 14
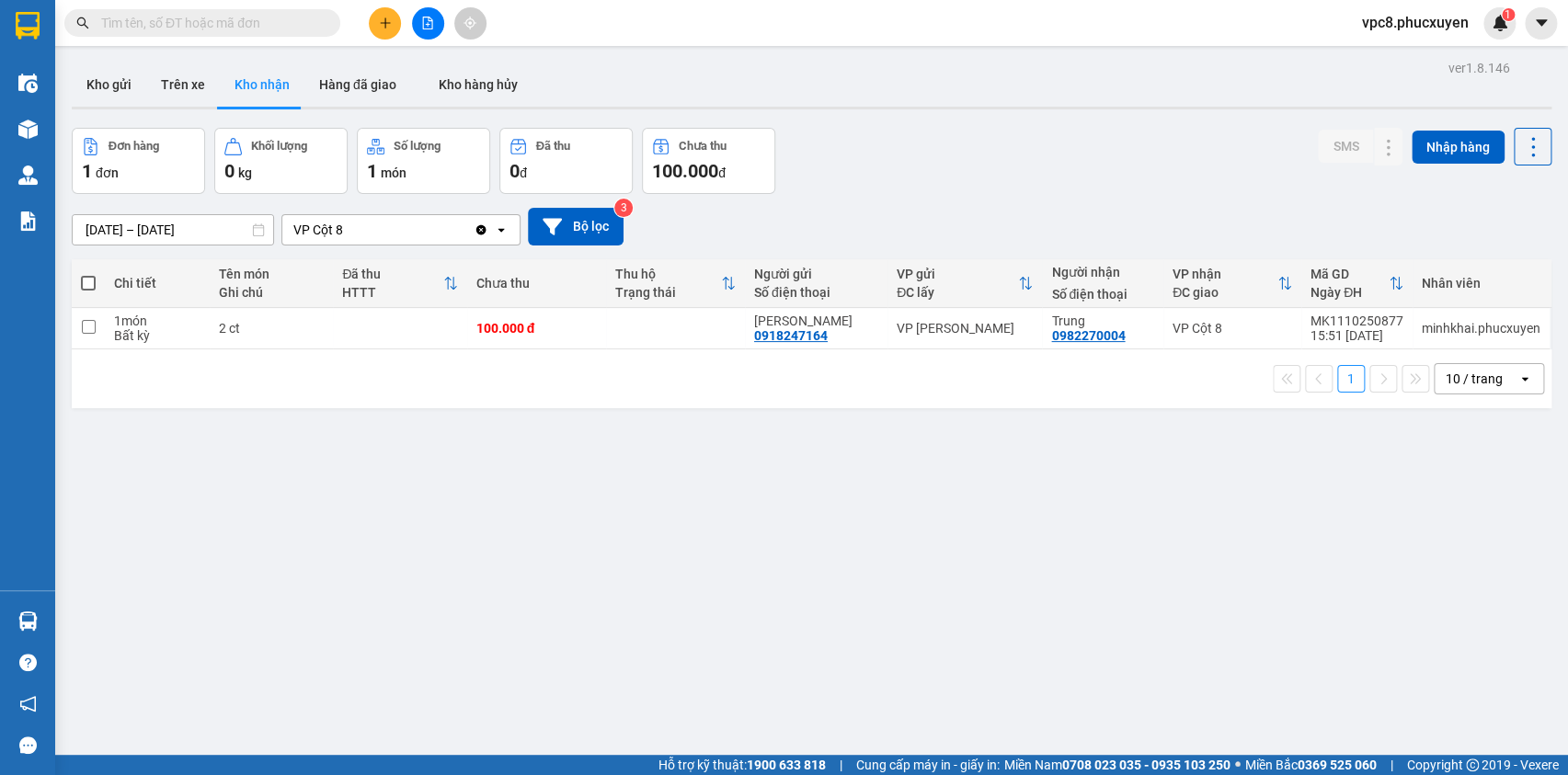
click at [1247, 162] on div "Đơn hàng 1 đơn Khối lượng 0 kg Số lượng 1 món Đã thu 0 đ Chưa thu 100.000 đ SMS…" at bounding box center [811, 161] width 1480 height 66
click at [1455, 329] on icon at bounding box center [1460, 328] width 12 height 12
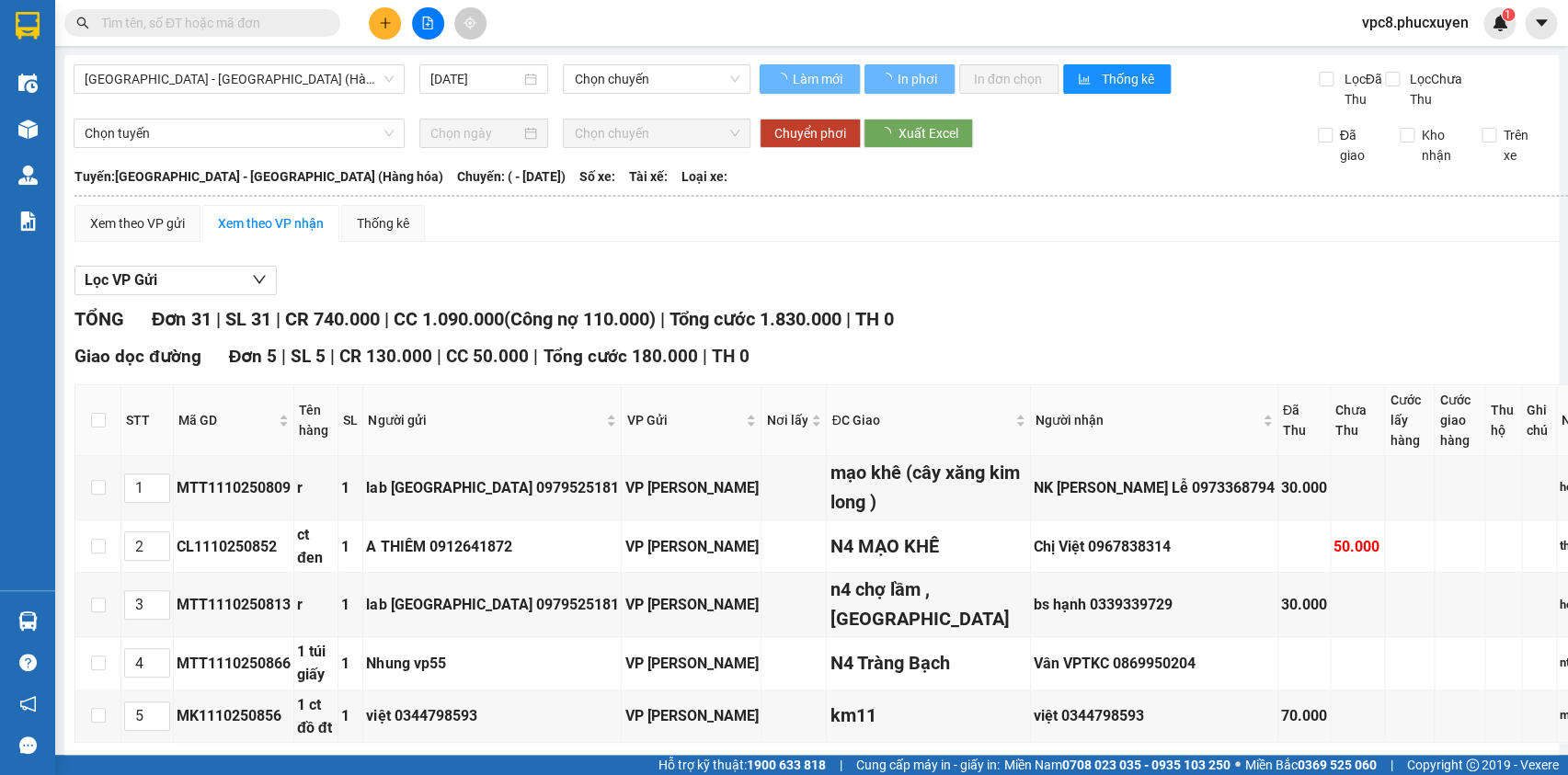
type input "11/10/2025"
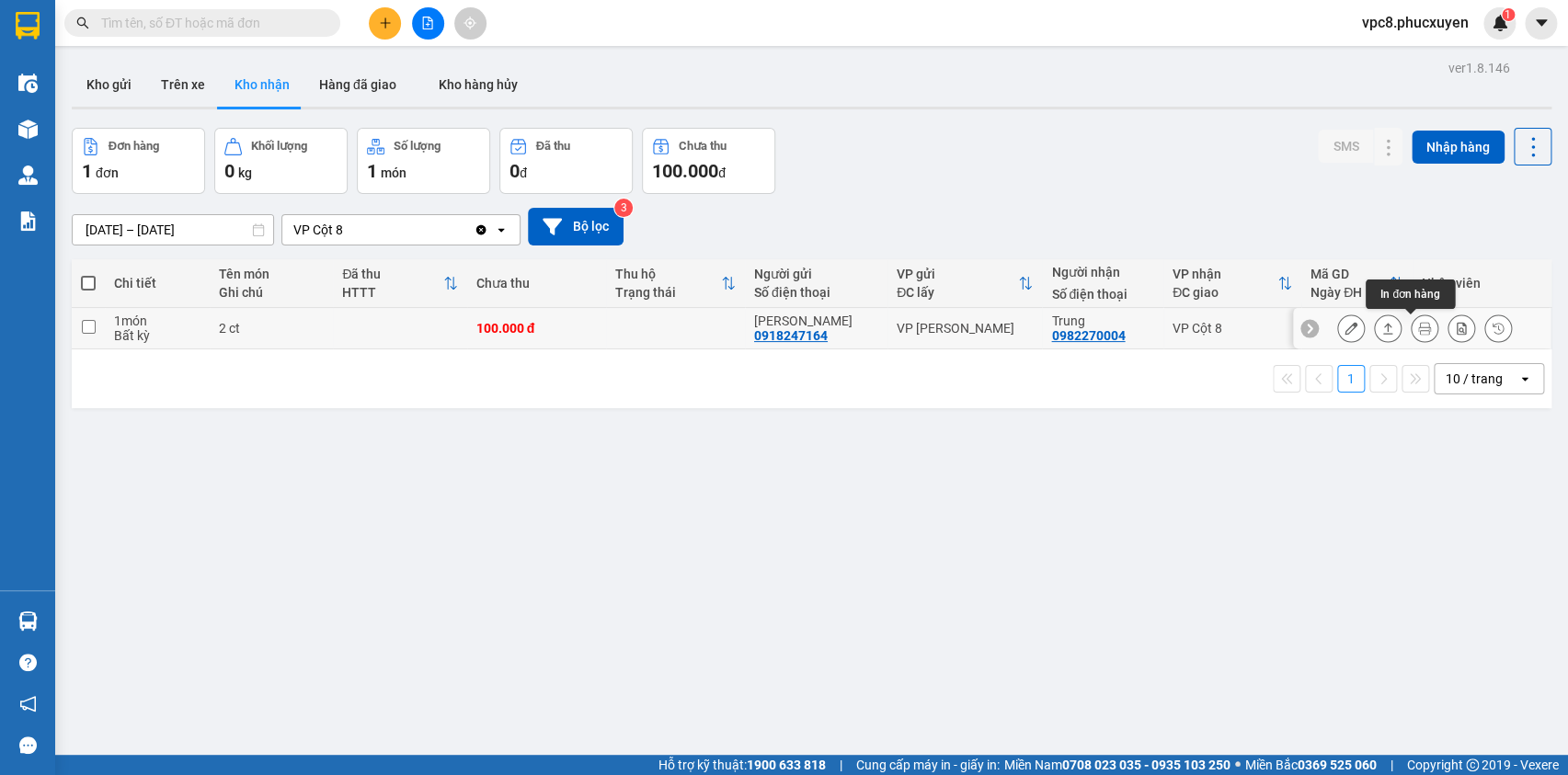
click at [1418, 328] on icon at bounding box center [1424, 328] width 12 height 12
click at [1345, 327] on icon at bounding box center [1351, 328] width 12 height 12
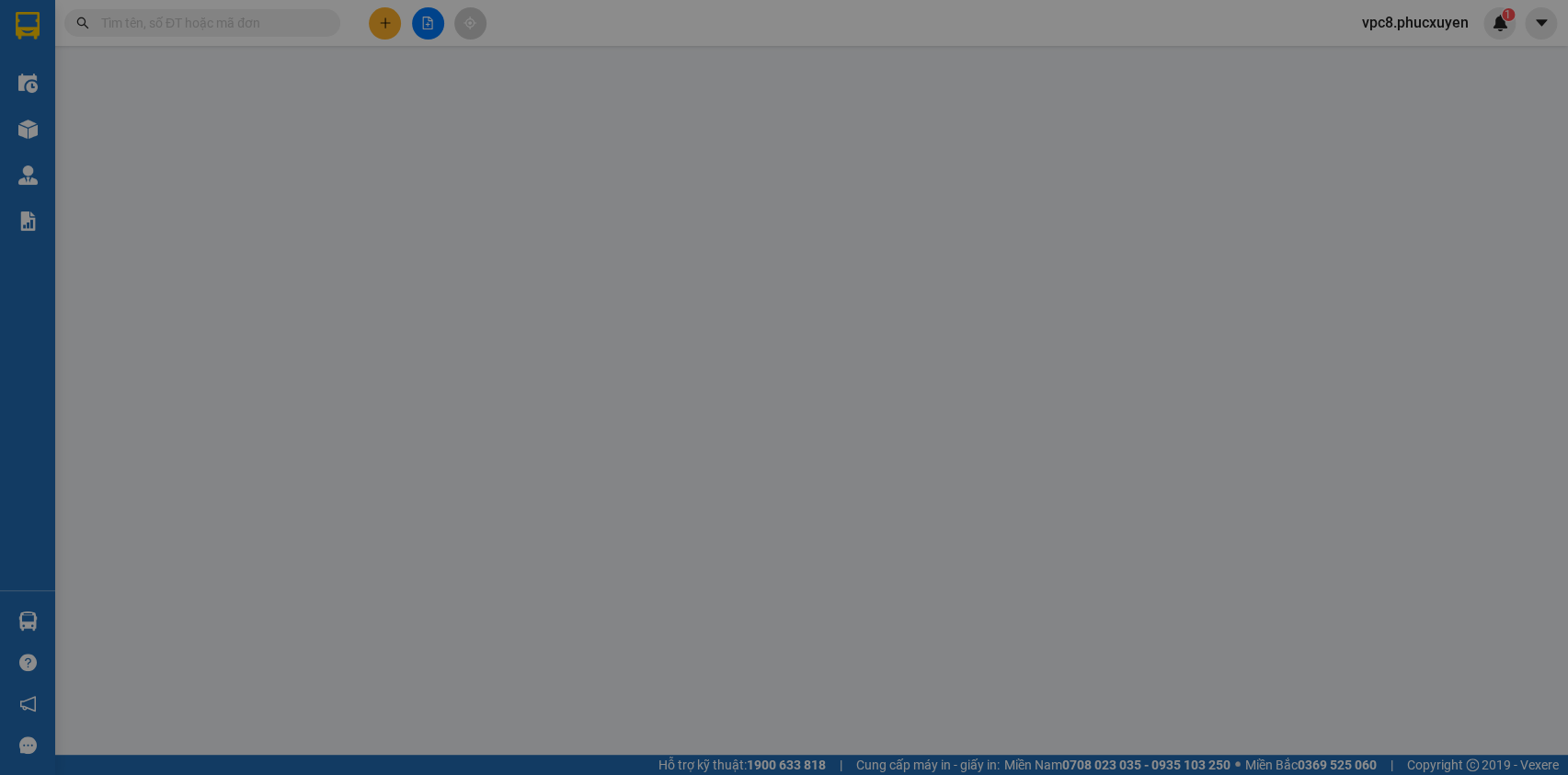
type input "0918247164"
type input "[PERSON_NAME]"
type input "0982270004"
type input "Trung"
type input "0"
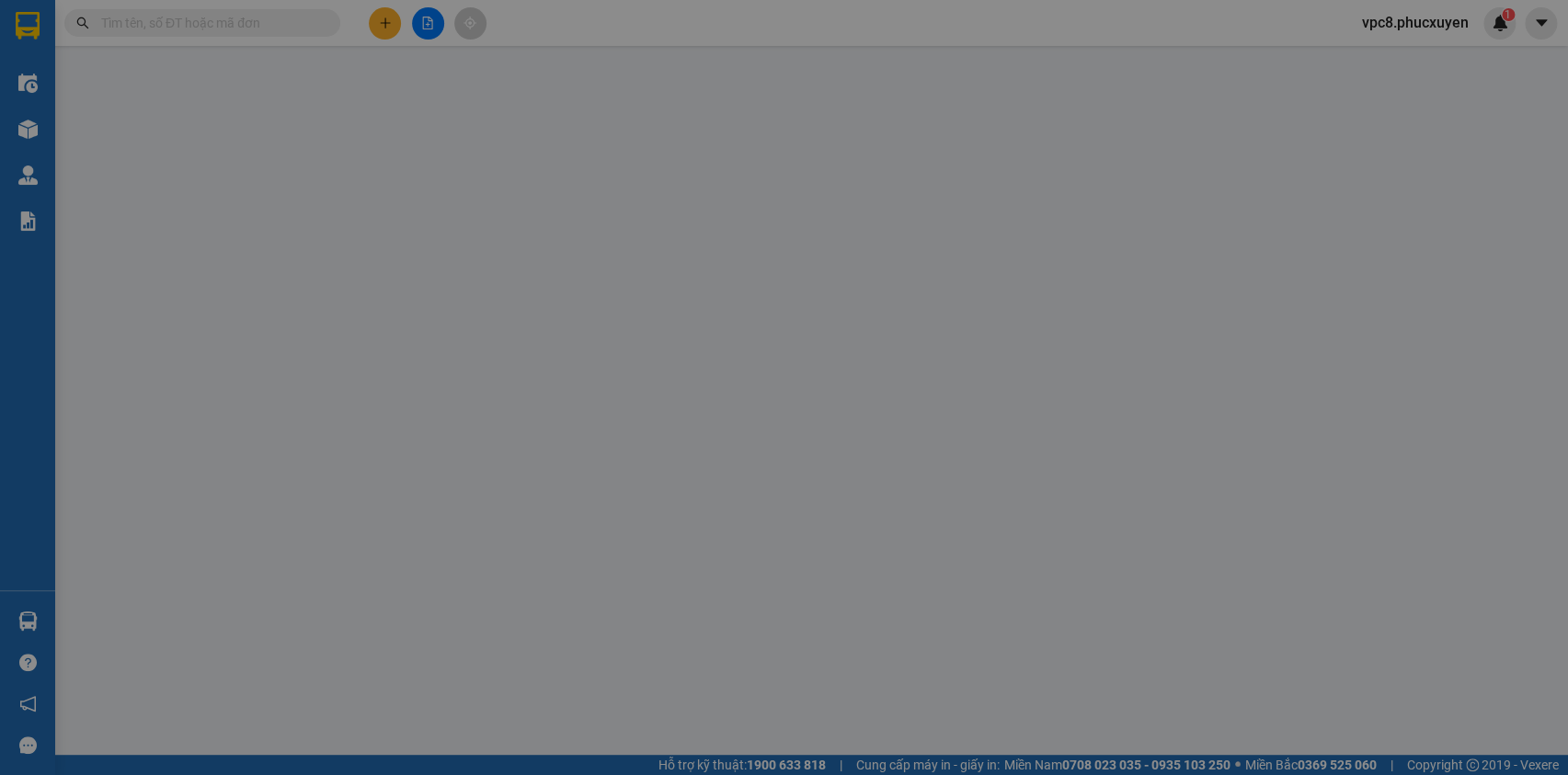
type input "100.000"
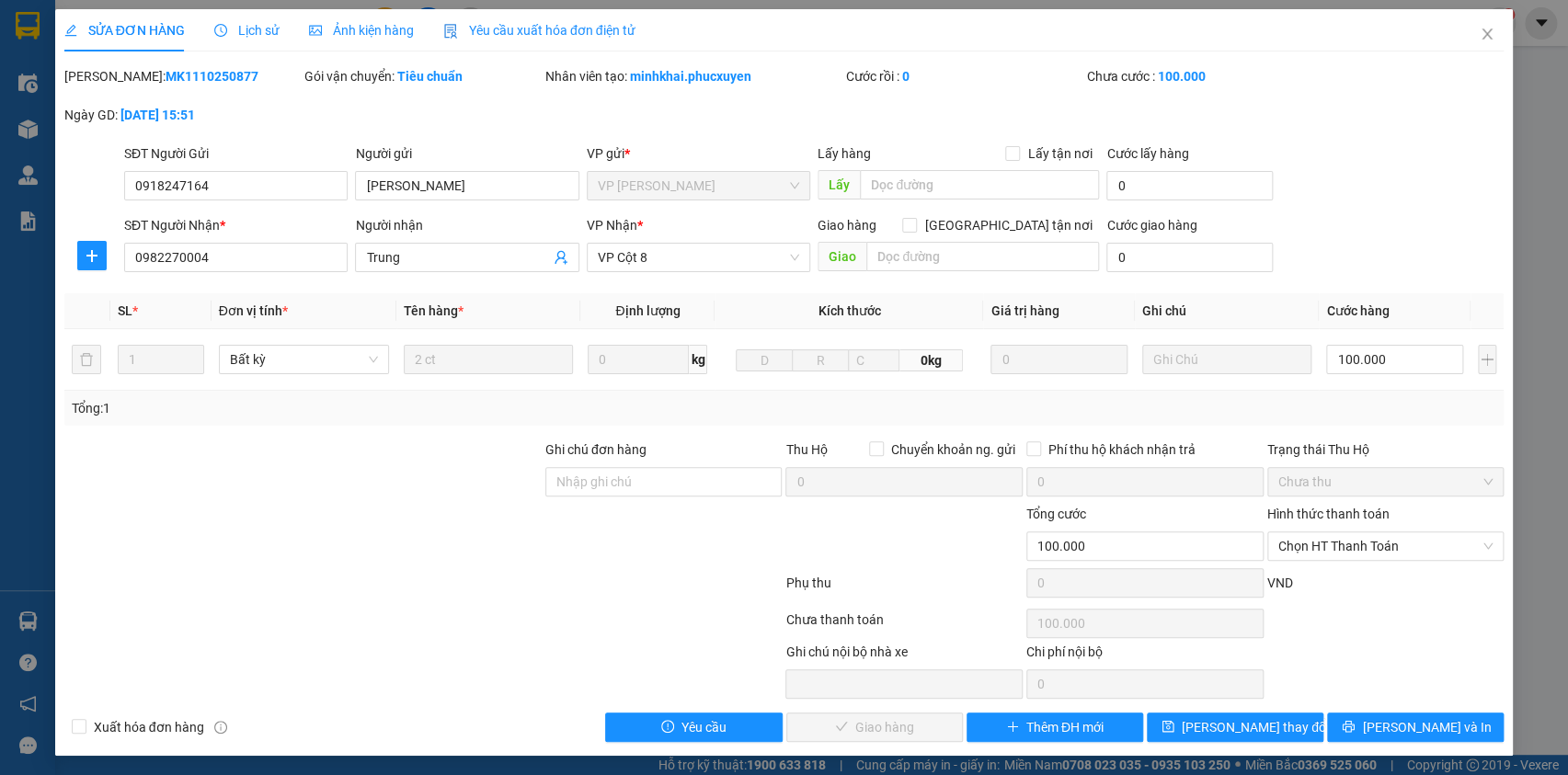
click at [258, 31] on span "Lịch sử" at bounding box center [247, 30] width 65 height 14
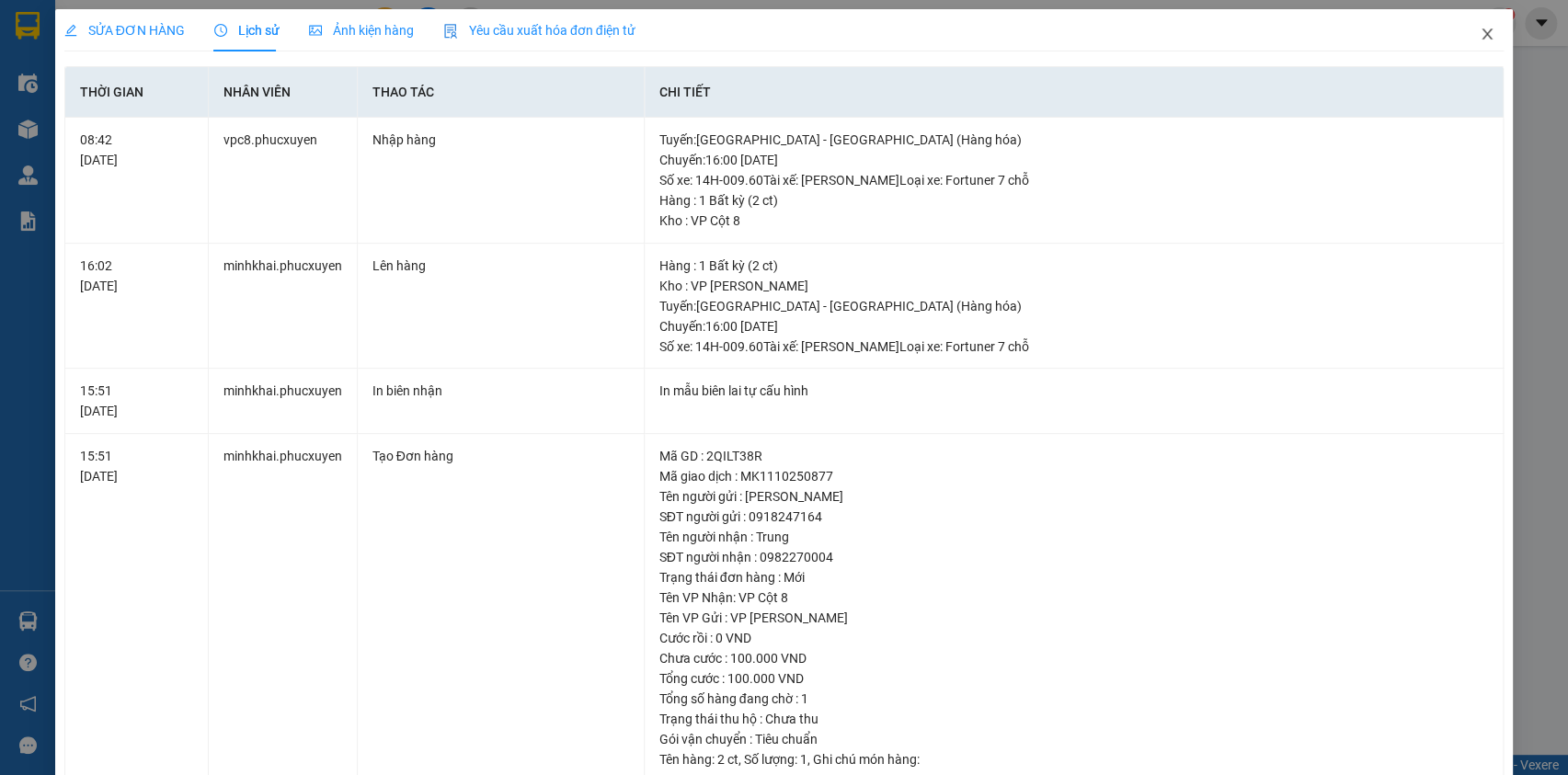
click at [1480, 36] on icon "close" at bounding box center [1486, 34] width 14 height 14
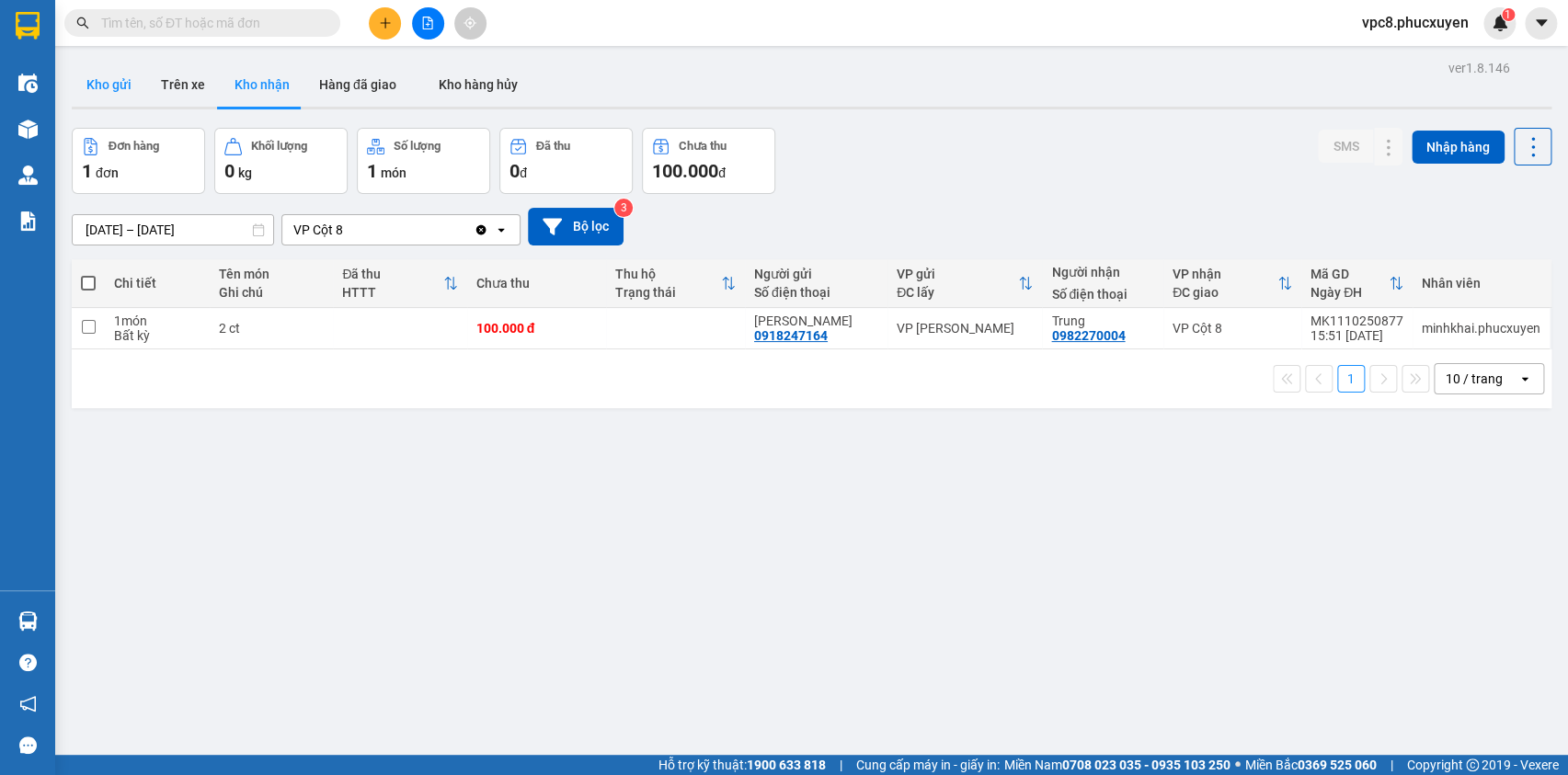
click at [113, 74] on button "Kho gửi" at bounding box center [109, 85] width 74 height 44
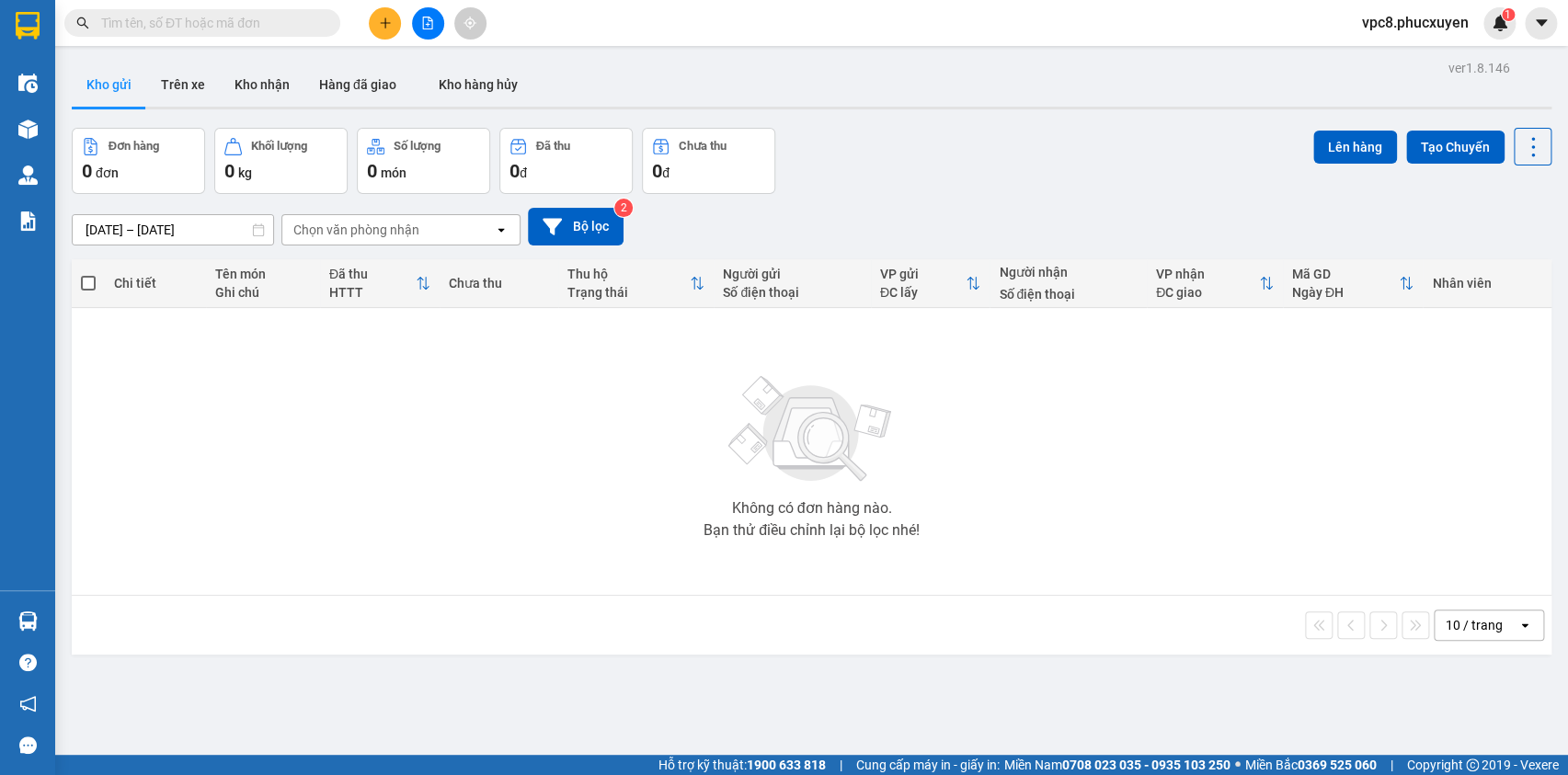
click at [1024, 147] on div "Đơn hàng 0 đơn Khối lượng 0 kg Số lượng 0 món Đã thu 0 đ Chưa thu 0 đ Lên hàng …" at bounding box center [811, 161] width 1480 height 66
click at [373, 20] on button at bounding box center [385, 23] width 32 height 32
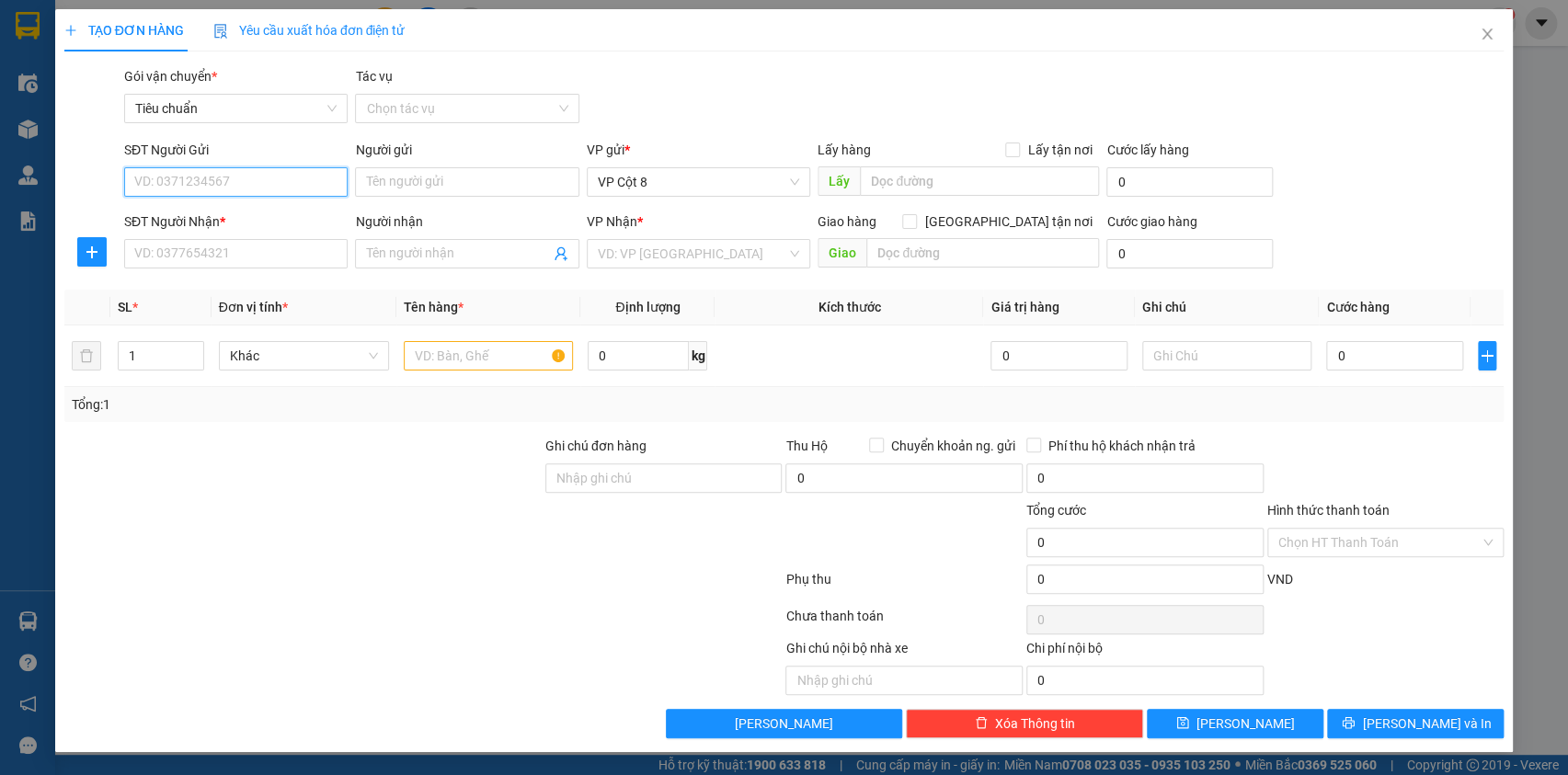
click at [278, 184] on input "SĐT Người Gửi" at bounding box center [236, 182] width 223 height 30
type input "0"
type input "0355375245"
click at [241, 213] on div "0355375245 - cô liên" at bounding box center [236, 218] width 201 height 20
type input "cô liên"
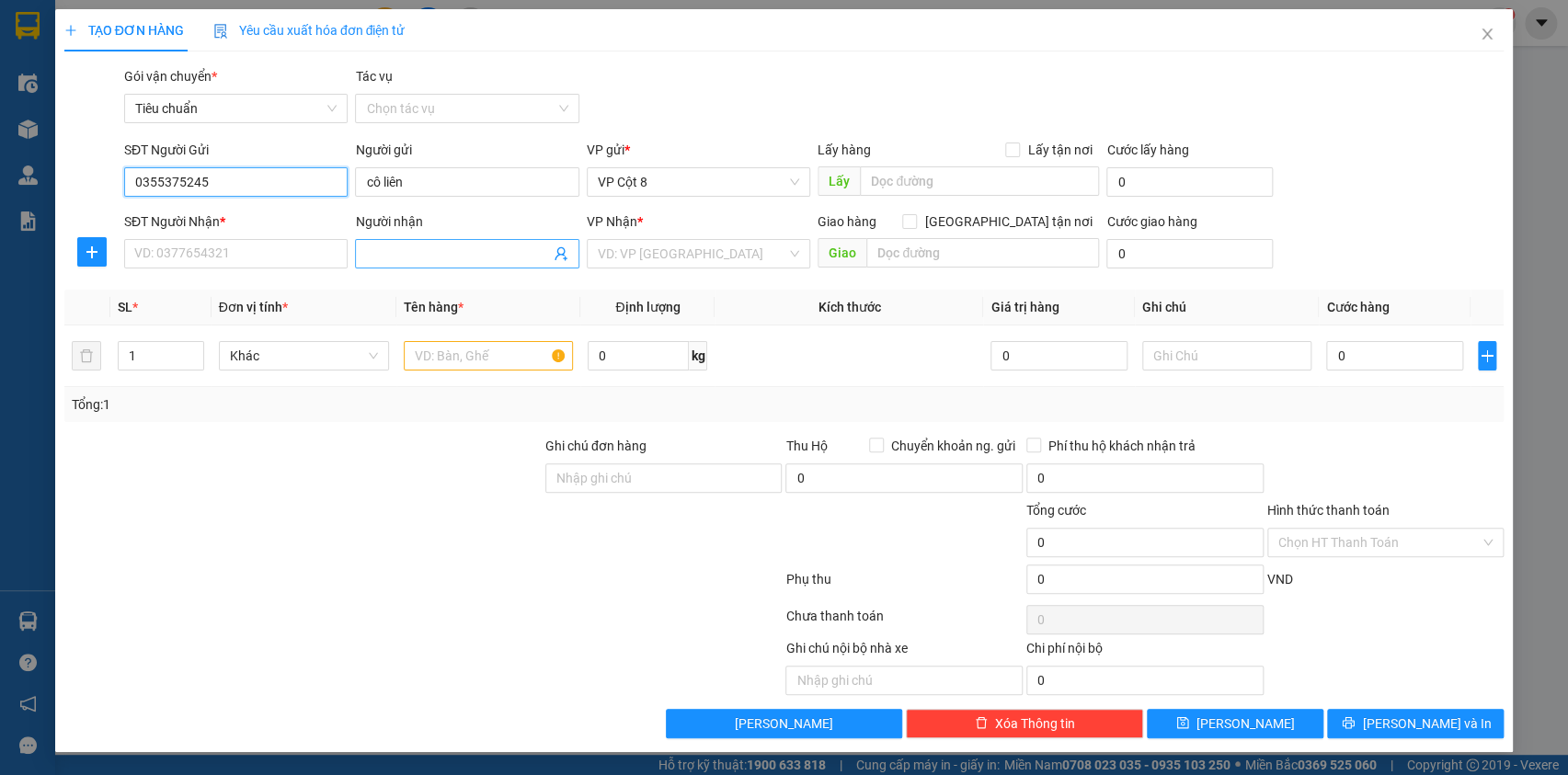
type input "0355375245"
drag, startPoint x: 552, startPoint y: 248, endPoint x: 563, endPoint y: 249, distance: 11.0
click at [560, 249] on icon "user-add" at bounding box center [560, 253] width 14 height 14
click at [593, 207] on span "anh toàn" at bounding box center [607, 208] width 52 height 14
type input "0974288400"
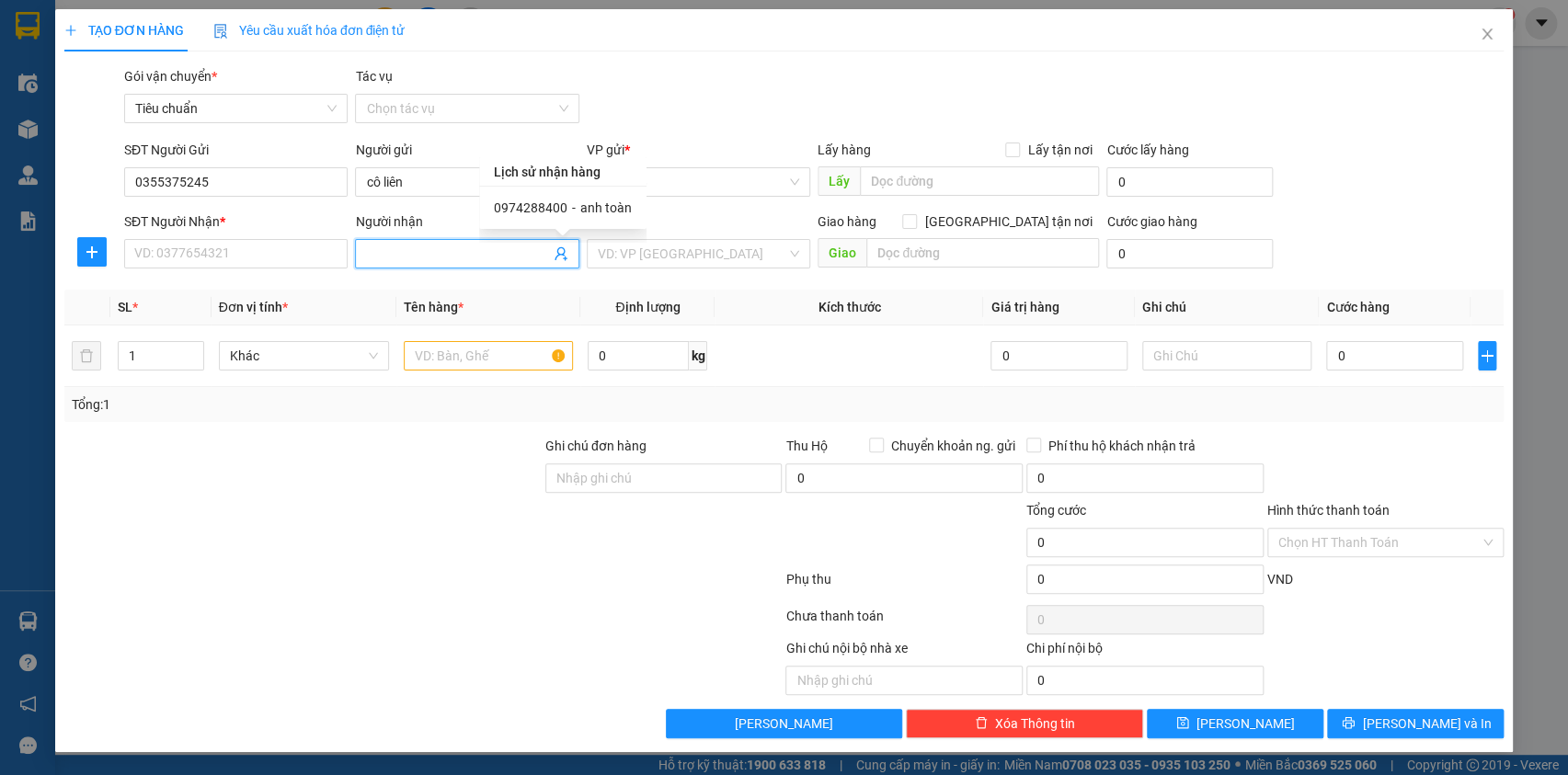
type input "anh toàn"
type input "343 Đội Cấn, phường liễu giai, Ba Đình"
type input "60000"
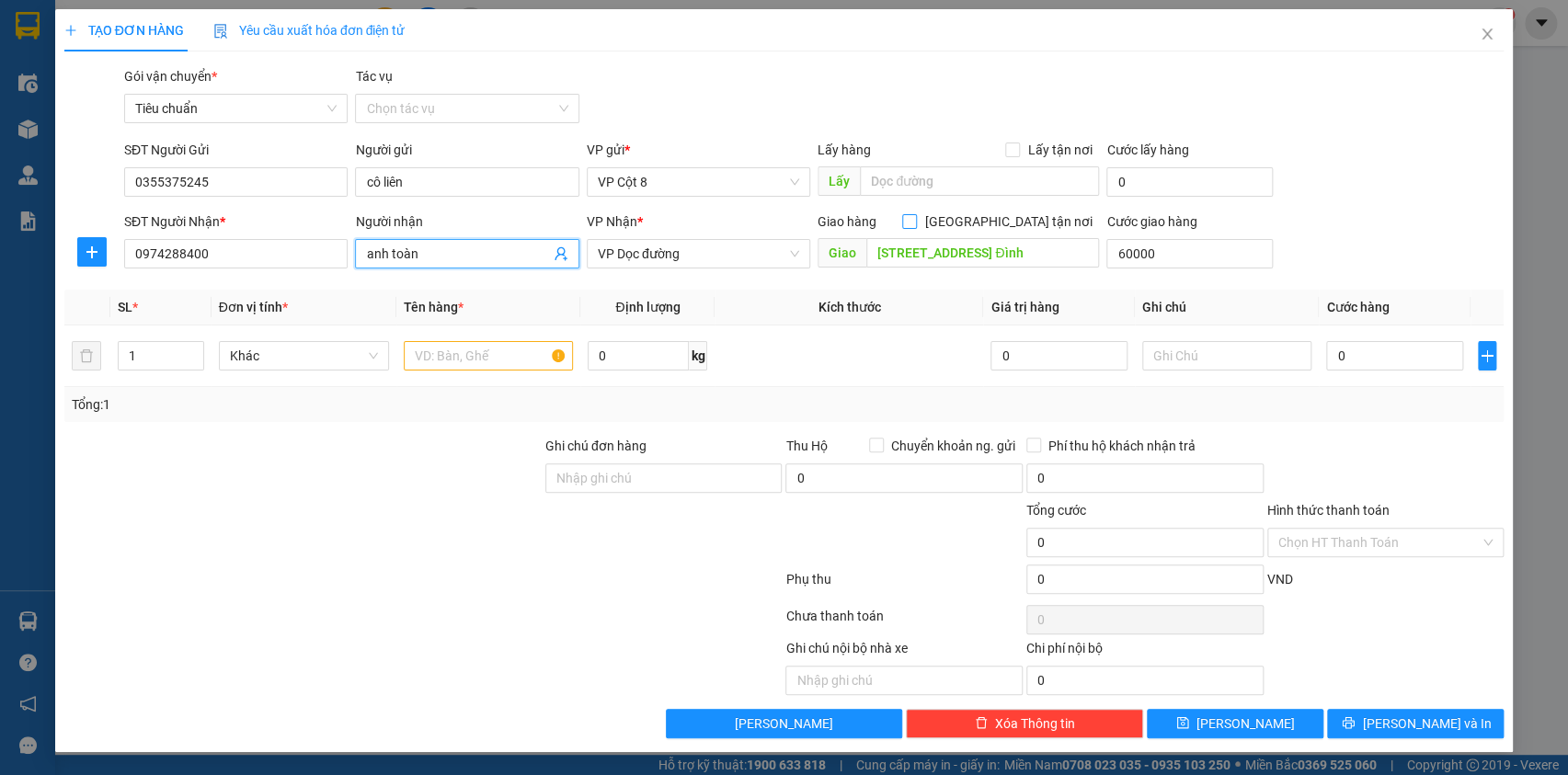
click at [915, 215] on input "[GEOGRAPHIC_DATA] tận nơi" at bounding box center [908, 220] width 12 height 12
checkbox input "true"
type input "60.000"
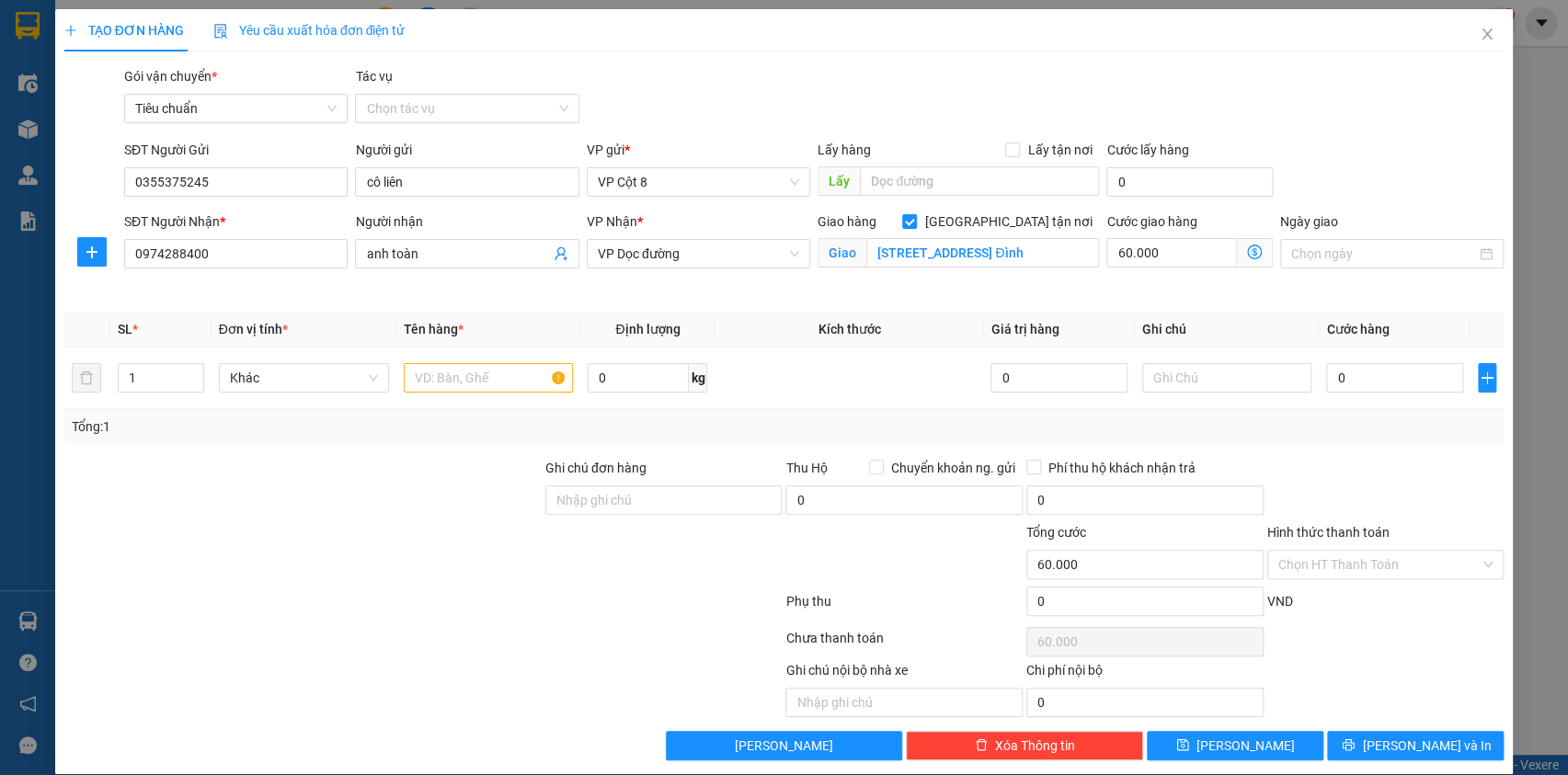
click at [1237, 249] on span at bounding box center [1255, 253] width 36 height 30
click at [1247, 251] on icon "dollar-circle" at bounding box center [1254, 251] width 14 height 14
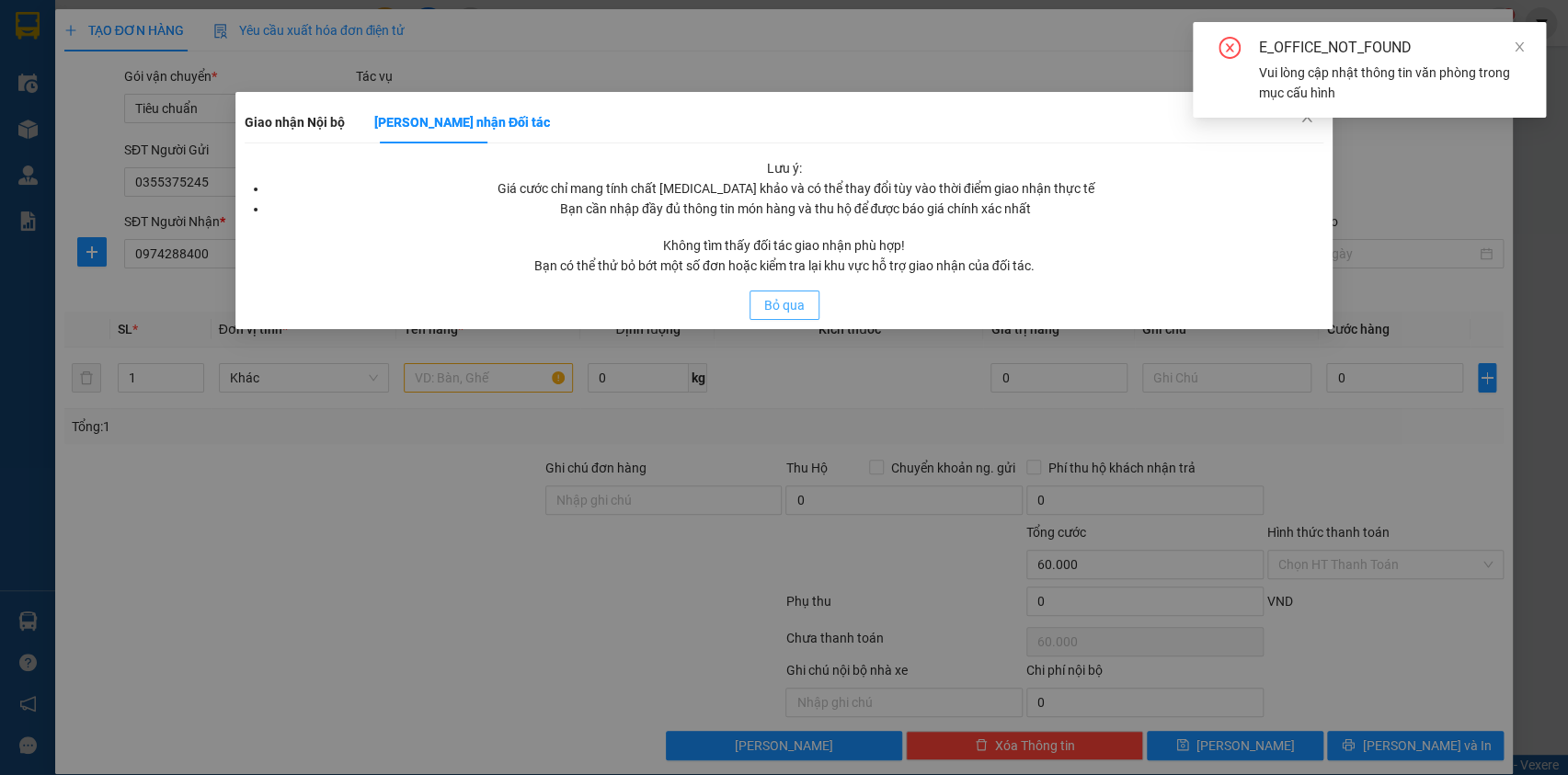
click at [793, 307] on span "Bỏ qua" at bounding box center [784, 305] width 40 height 20
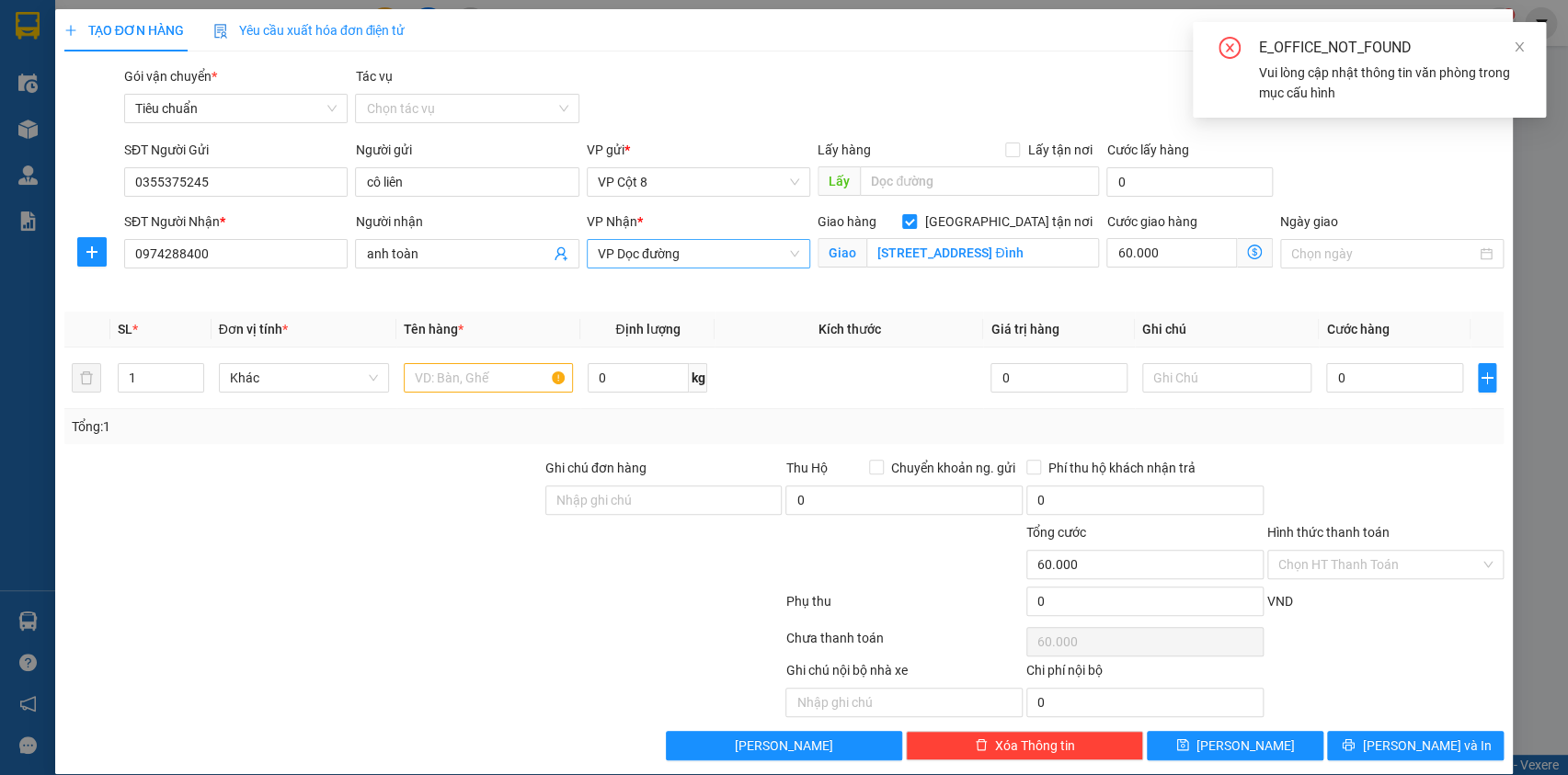
click at [741, 254] on span "VP Dọc đường" at bounding box center [698, 254] width 201 height 28
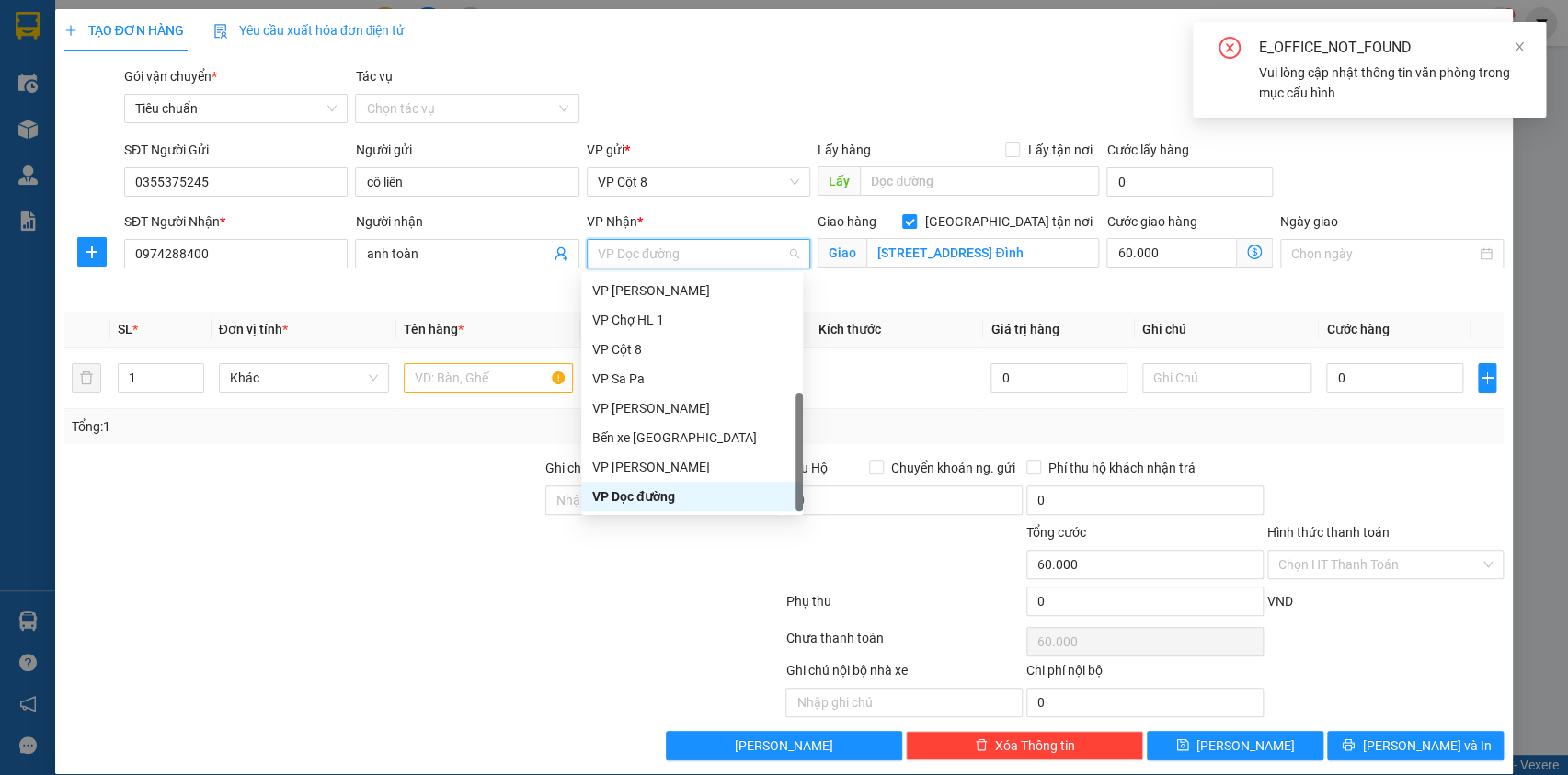
type input "d"
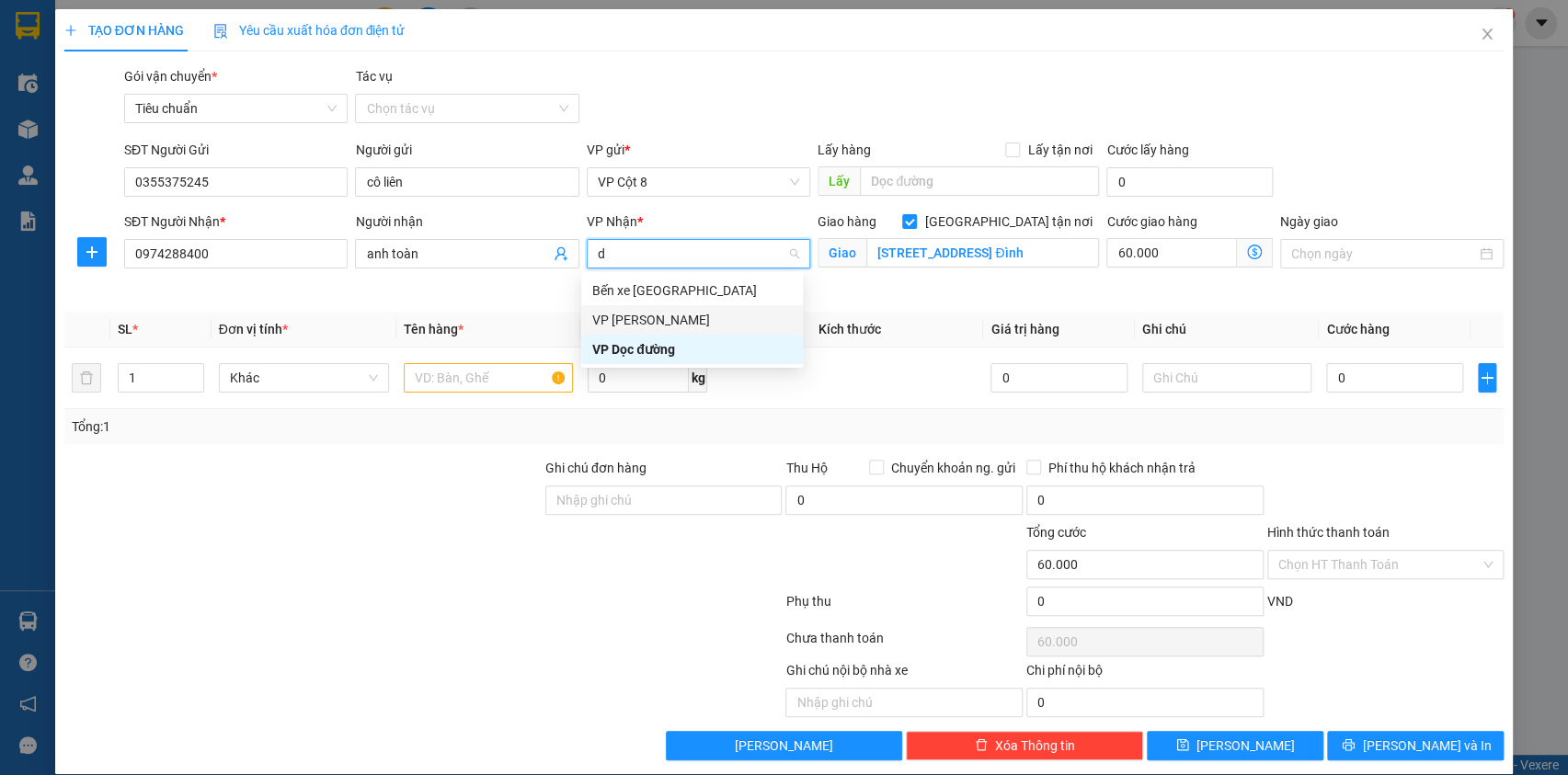
click at [689, 312] on div "VP [PERSON_NAME]" at bounding box center [692, 319] width 200 height 20
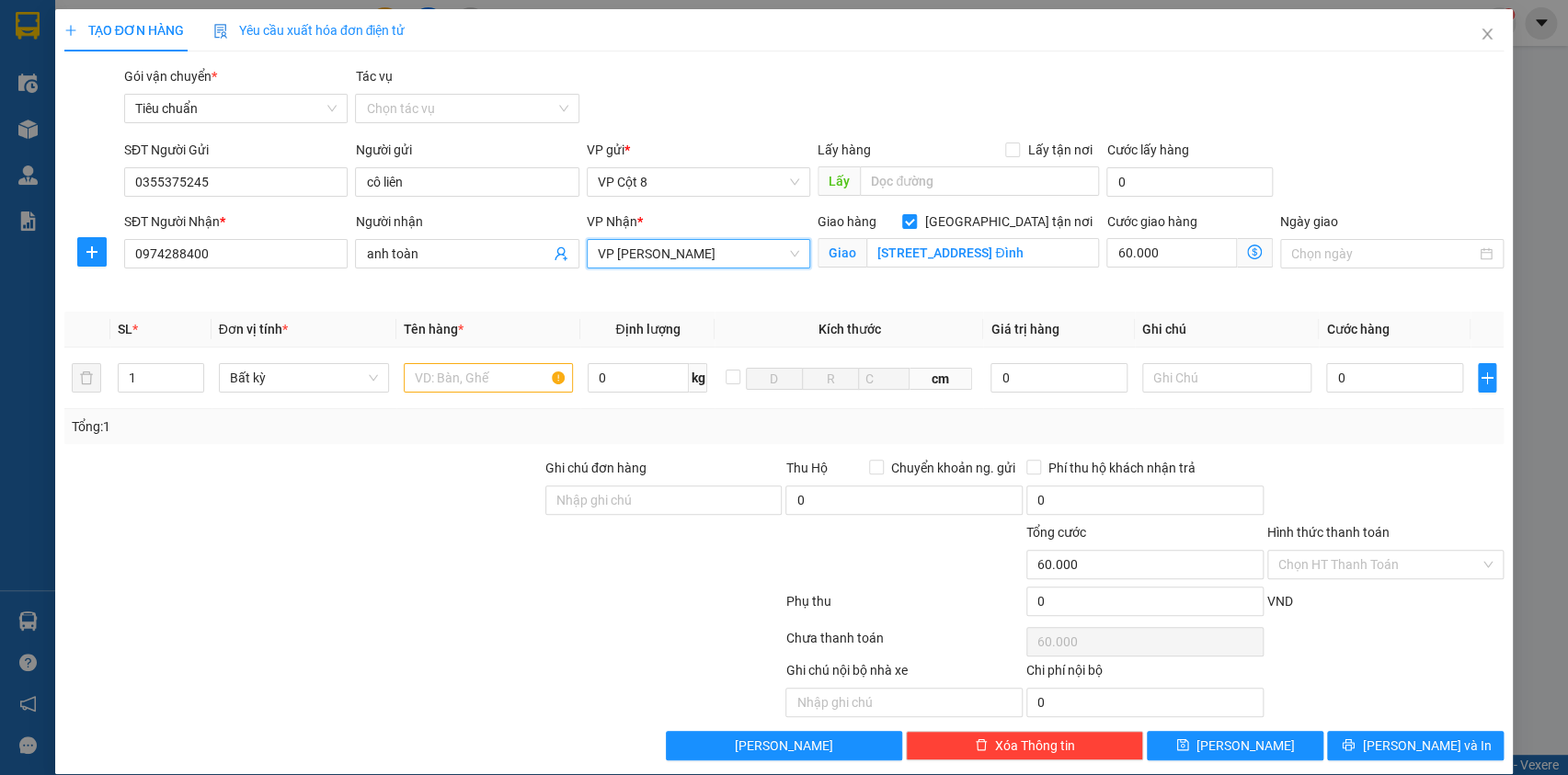
click at [1247, 258] on icon "dollar-circle" at bounding box center [1254, 251] width 14 height 14
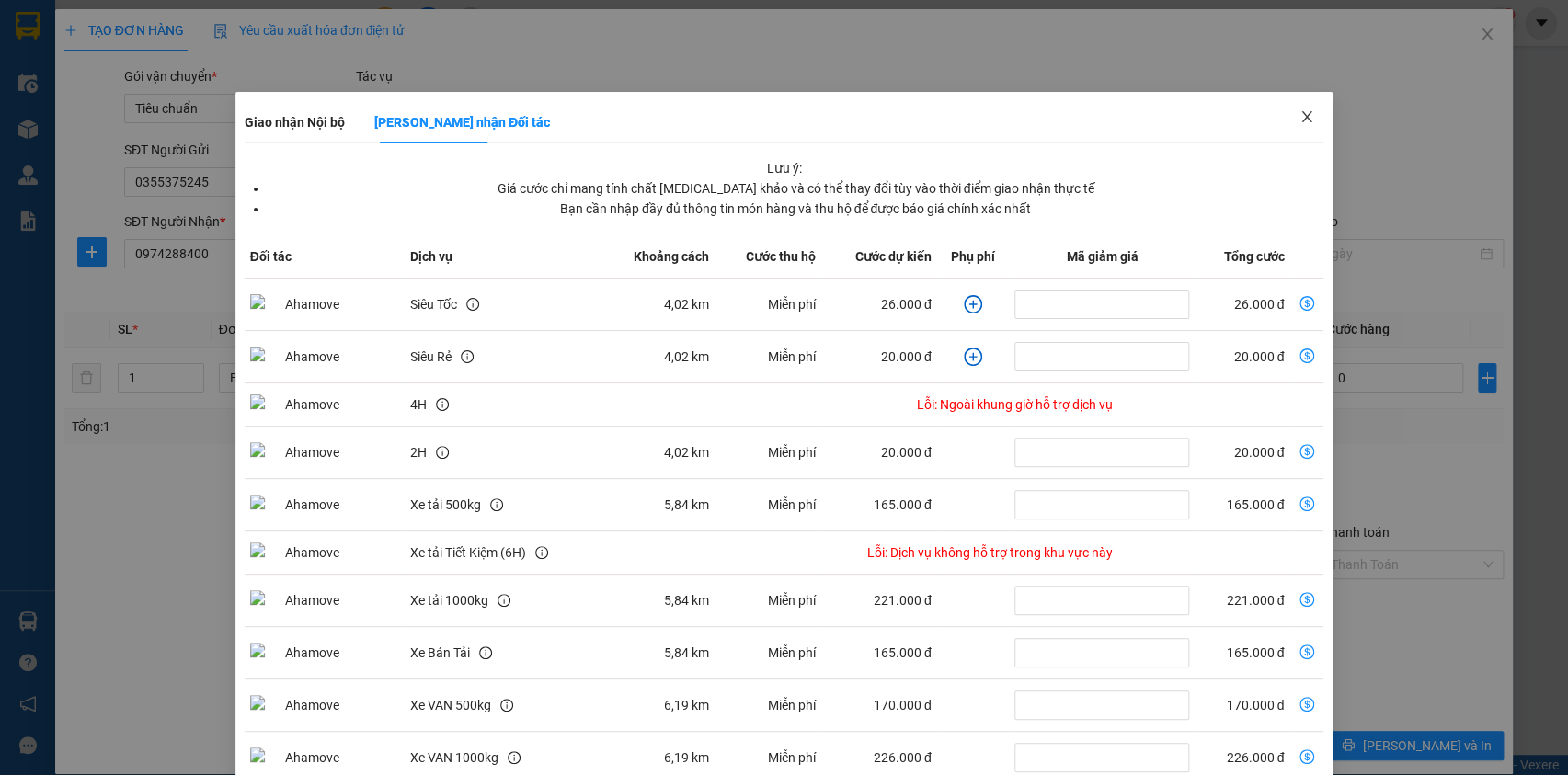
click at [1303, 116] on icon "close" at bounding box center [1307, 116] width 11 height 11
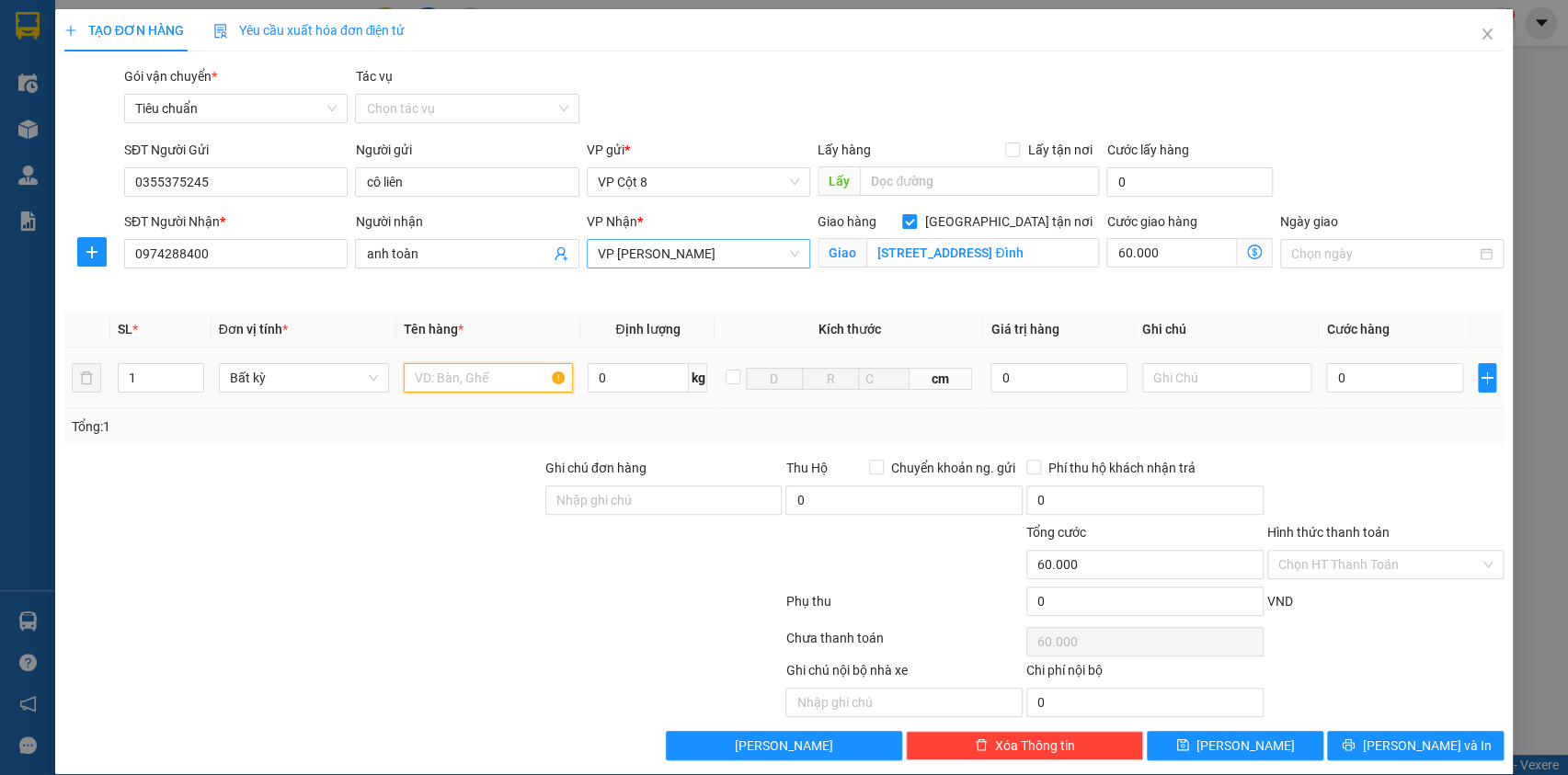
click at [498, 382] on input "text" at bounding box center [488, 378] width 170 height 30
type input "Xốp đồ ăn"
click at [1247, 247] on icon "dollar-circle" at bounding box center [1254, 251] width 14 height 14
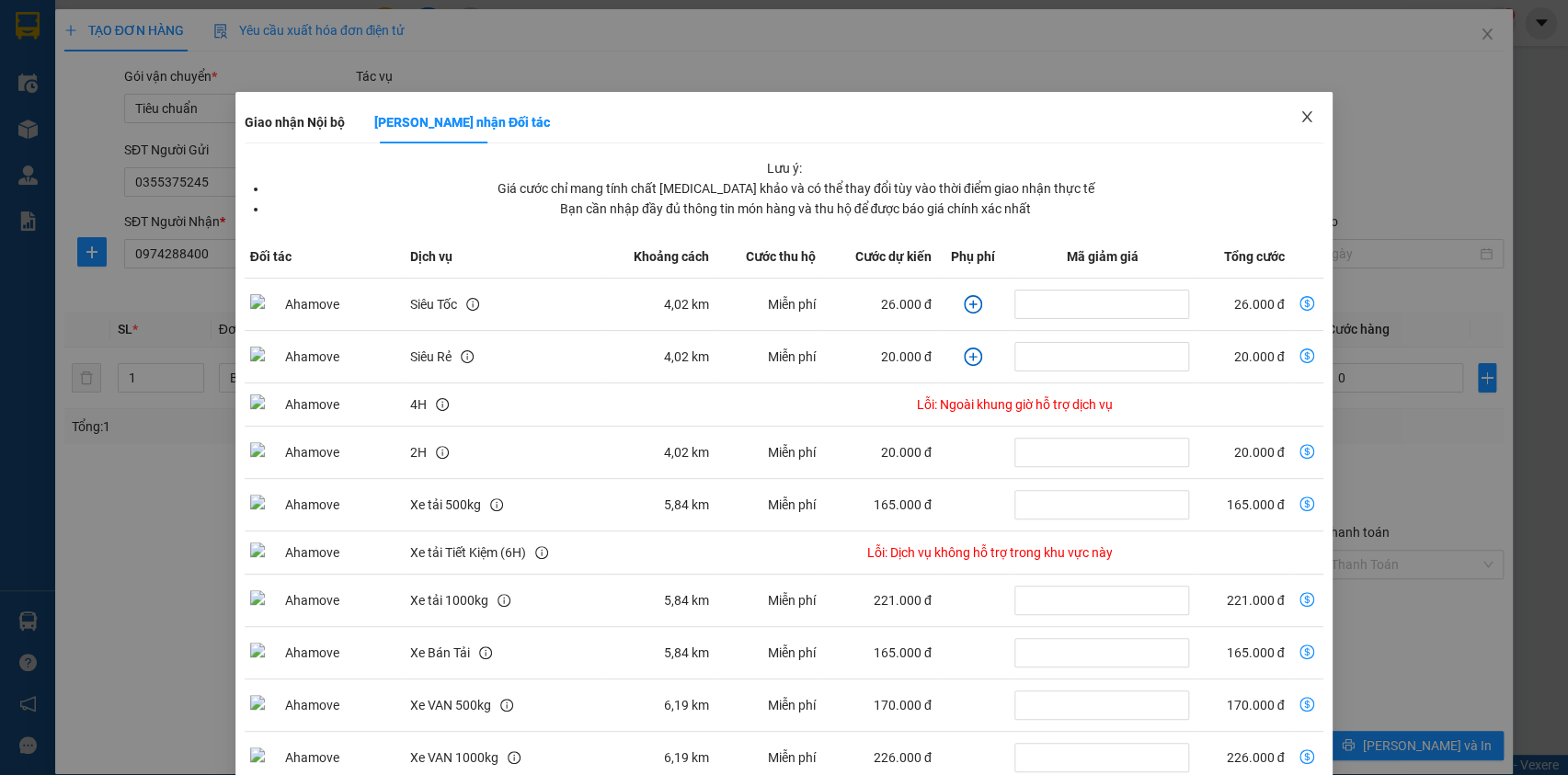
click at [1303, 116] on icon "close" at bounding box center [1307, 116] width 11 height 11
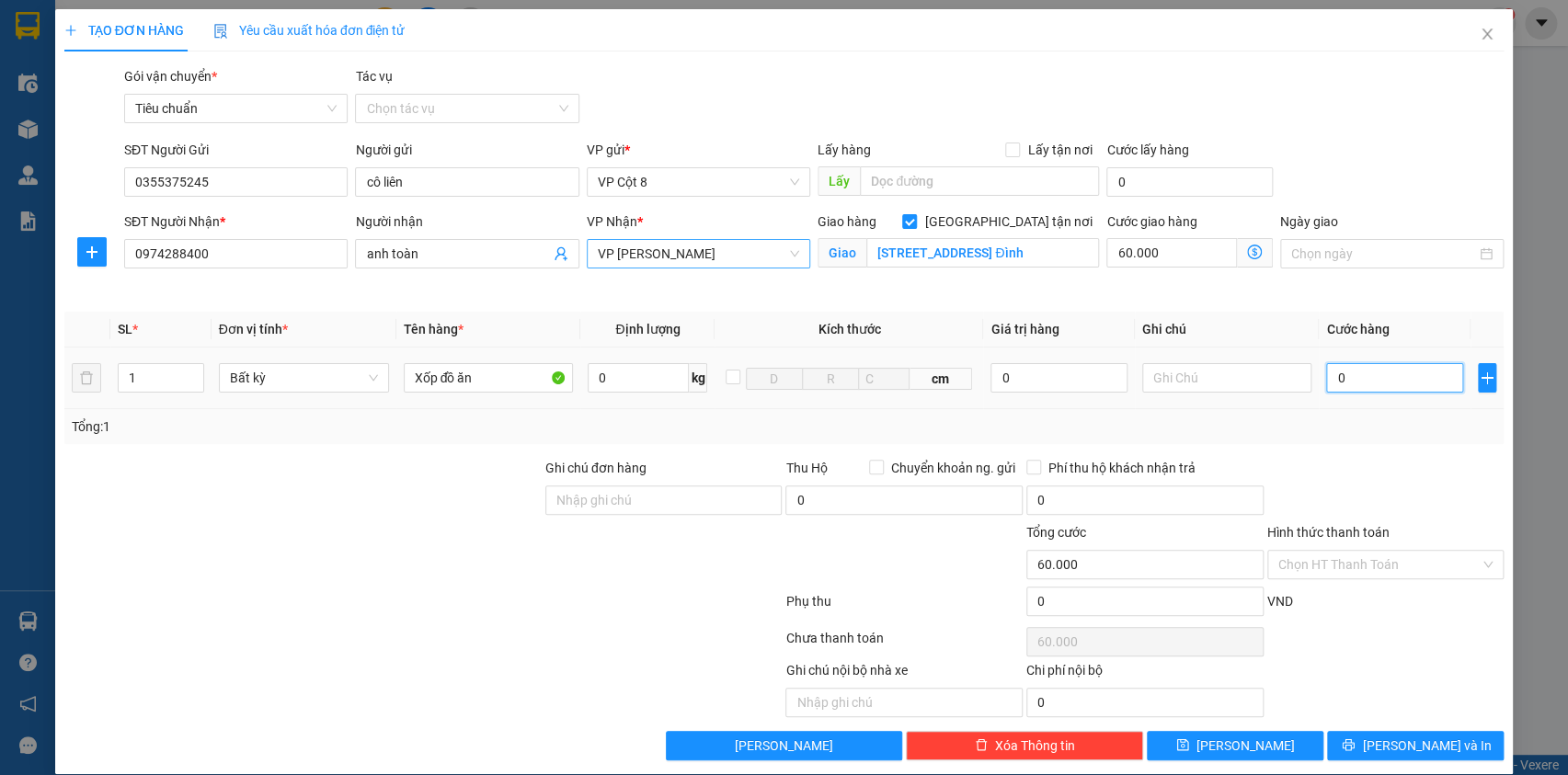
click at [1373, 379] on input "0" at bounding box center [1394, 378] width 137 height 30
type input "8"
type input "60.008"
type input "80"
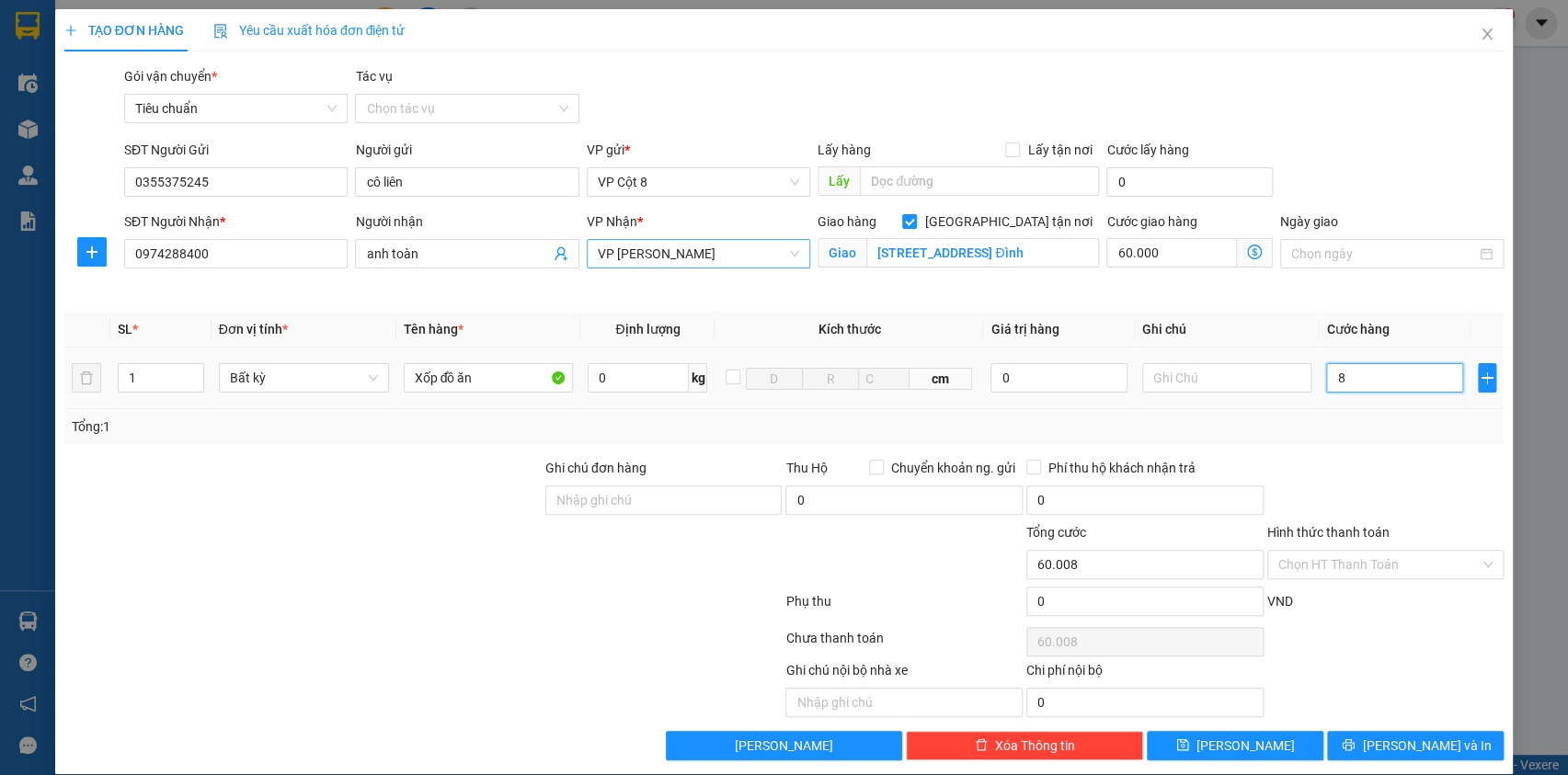
type input "60.080"
type input "80.000"
type input "140.000"
click at [1388, 117] on div "Gói vận chuyển * Tiêu chuẩn Tác vụ Chọn tác vụ" at bounding box center [813, 98] width 1387 height 64
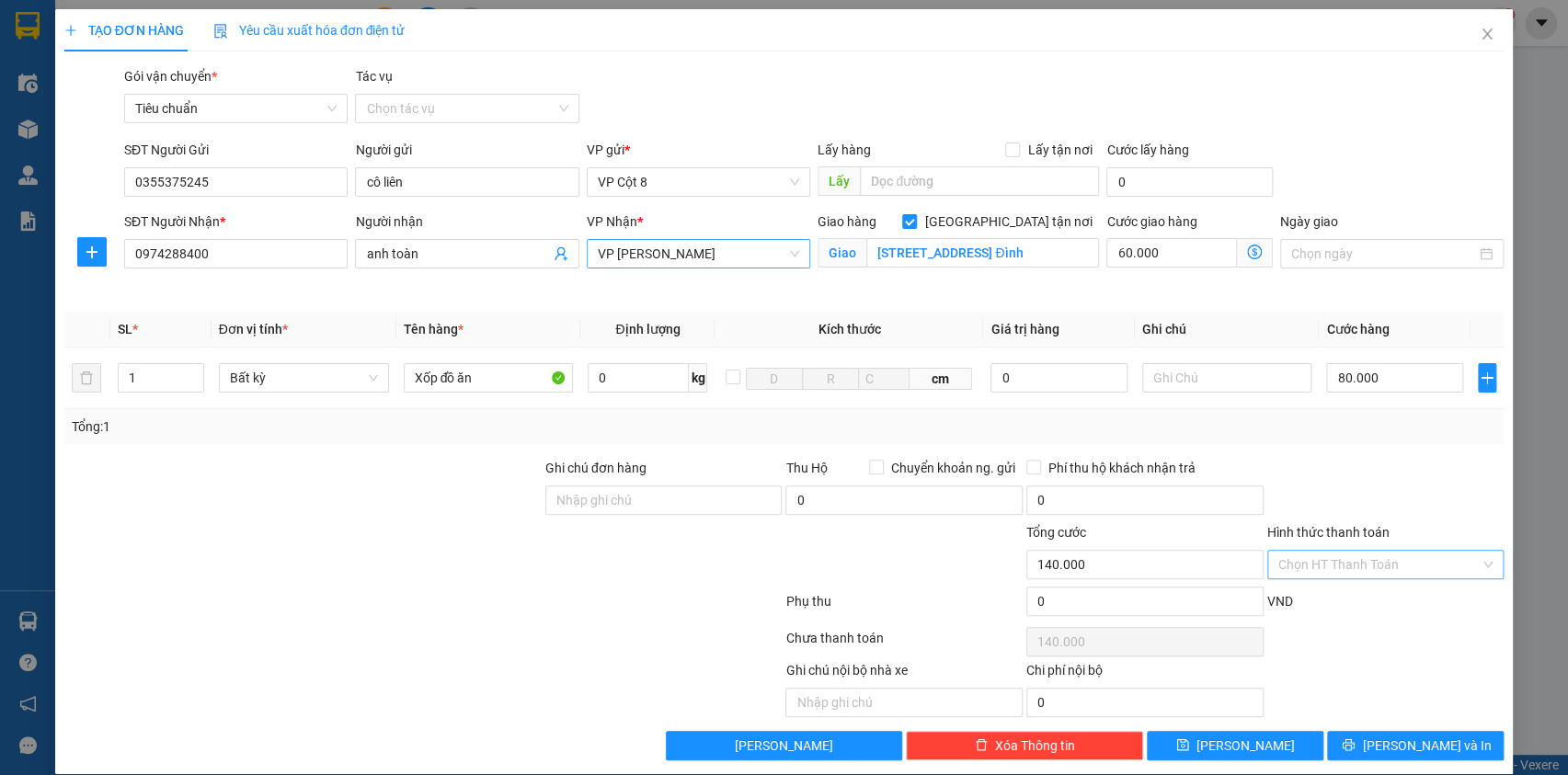
click at [1326, 562] on input "Hình thức thanh toán" at bounding box center [1380, 564] width 202 height 28
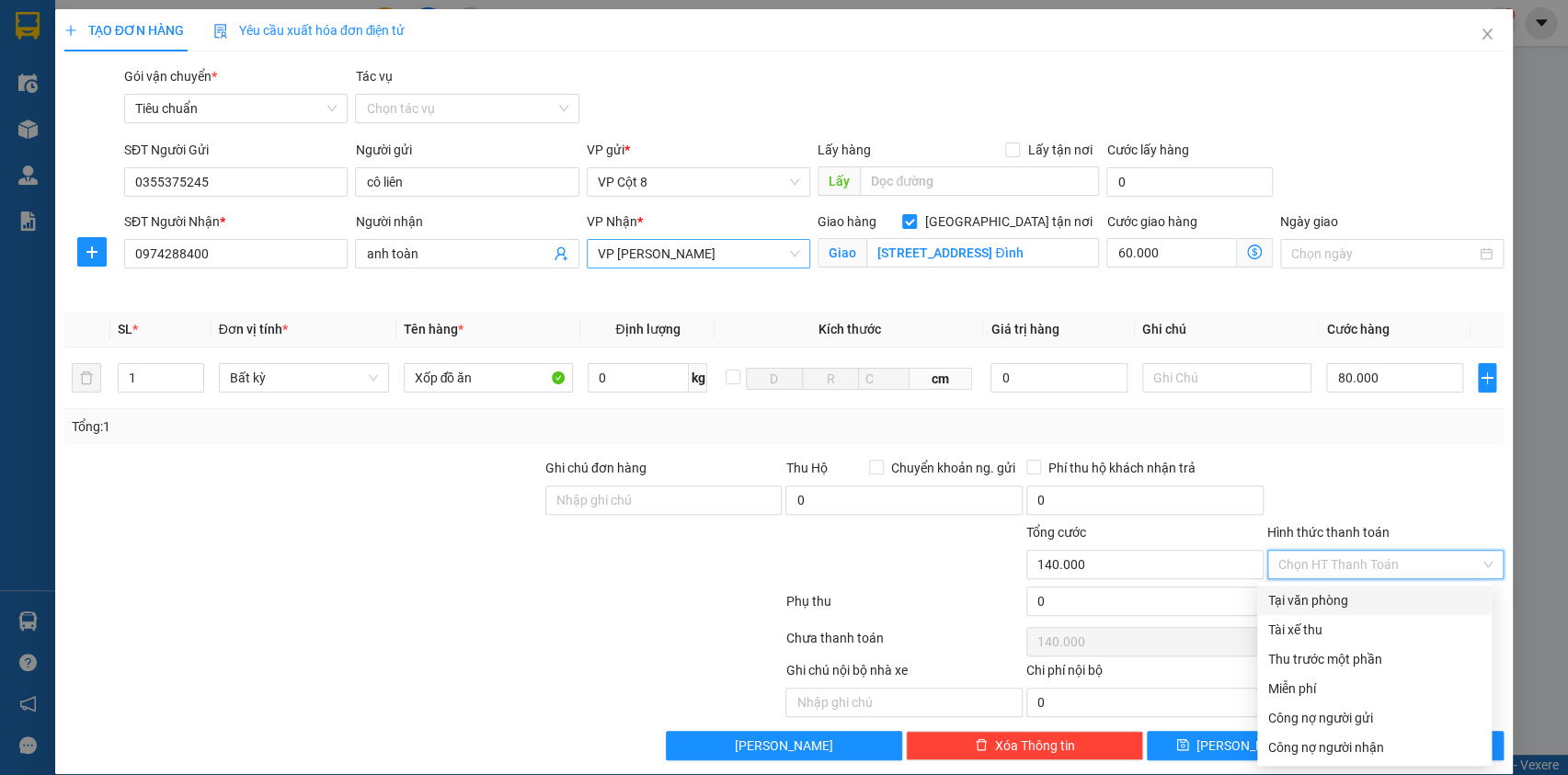
click at [1344, 598] on div "Tại văn phòng" at bounding box center [1374, 600] width 212 height 20
type input "0"
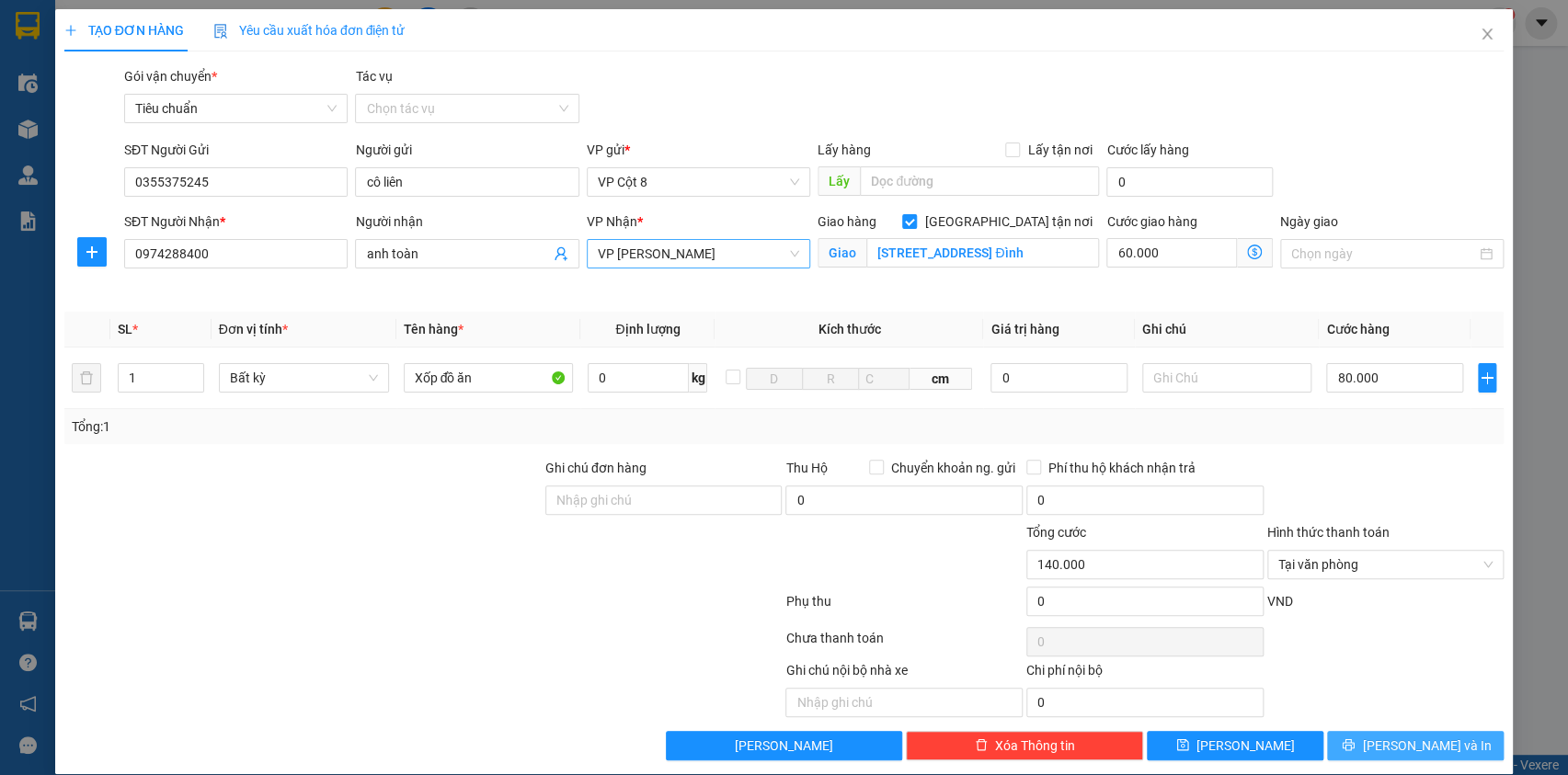
click at [1381, 745] on button "[PERSON_NAME] và In" at bounding box center [1415, 745] width 177 height 30
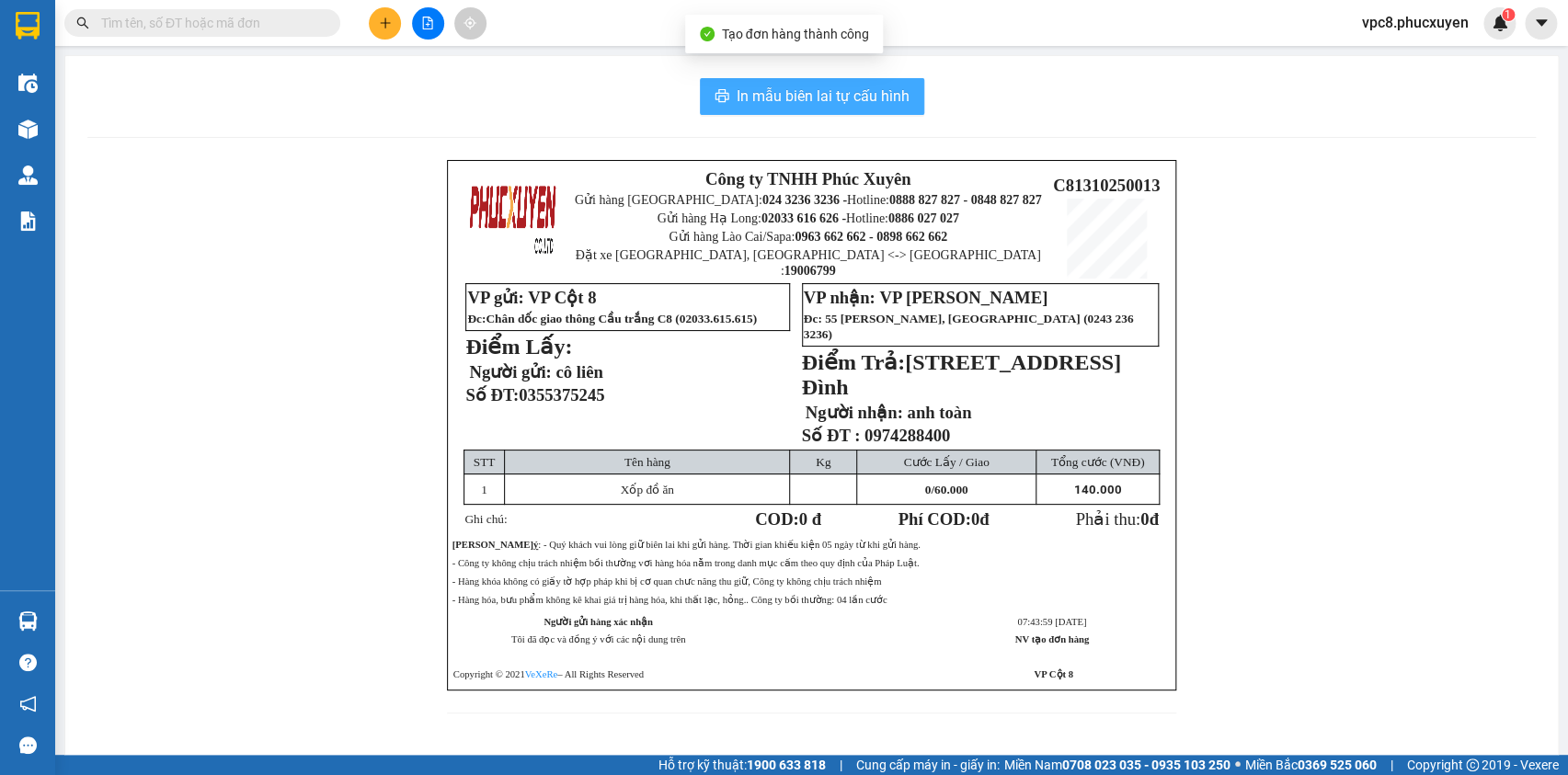
click at [845, 99] on span "In mẫu biên lai tự cấu hình" at bounding box center [823, 96] width 173 height 23
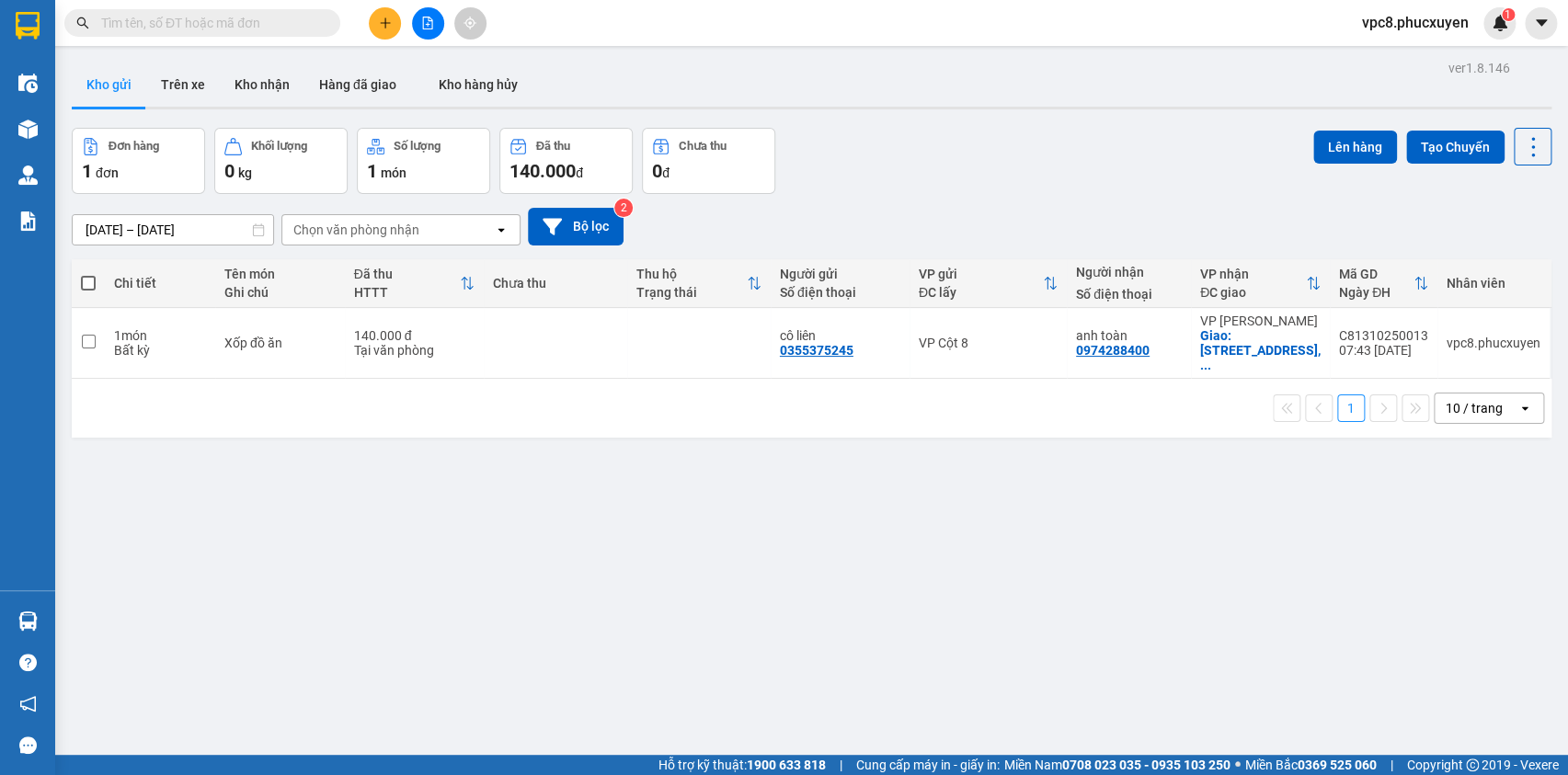
click at [1061, 132] on div "Đơn hàng 1 đơn Khối lượng 0 kg Số lượng 1 món Đã thu 140.000 đ Chưa thu 0 đ Lên…" at bounding box center [811, 161] width 1480 height 66
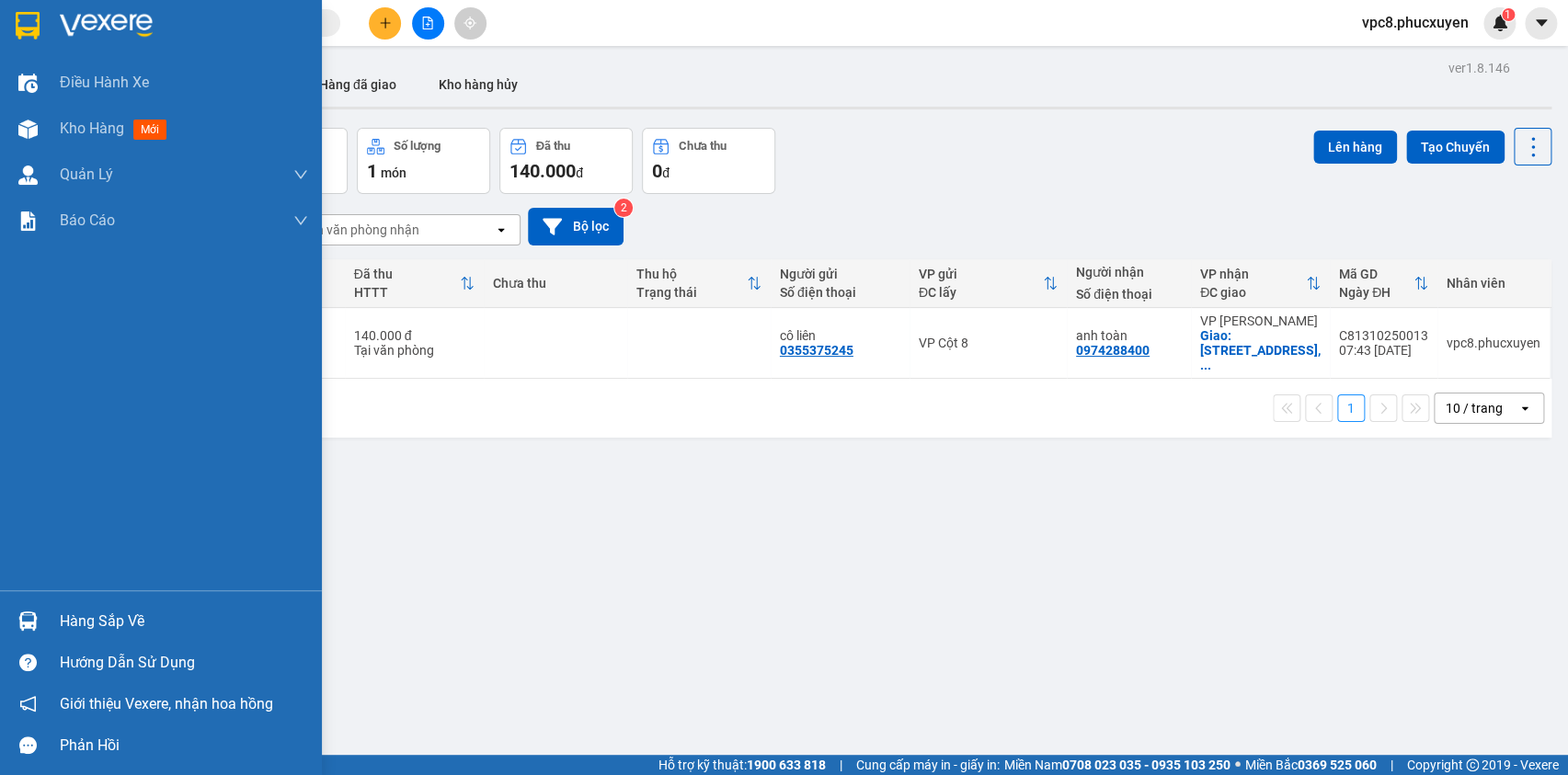
click at [28, 616] on img at bounding box center [28, 621] width 19 height 19
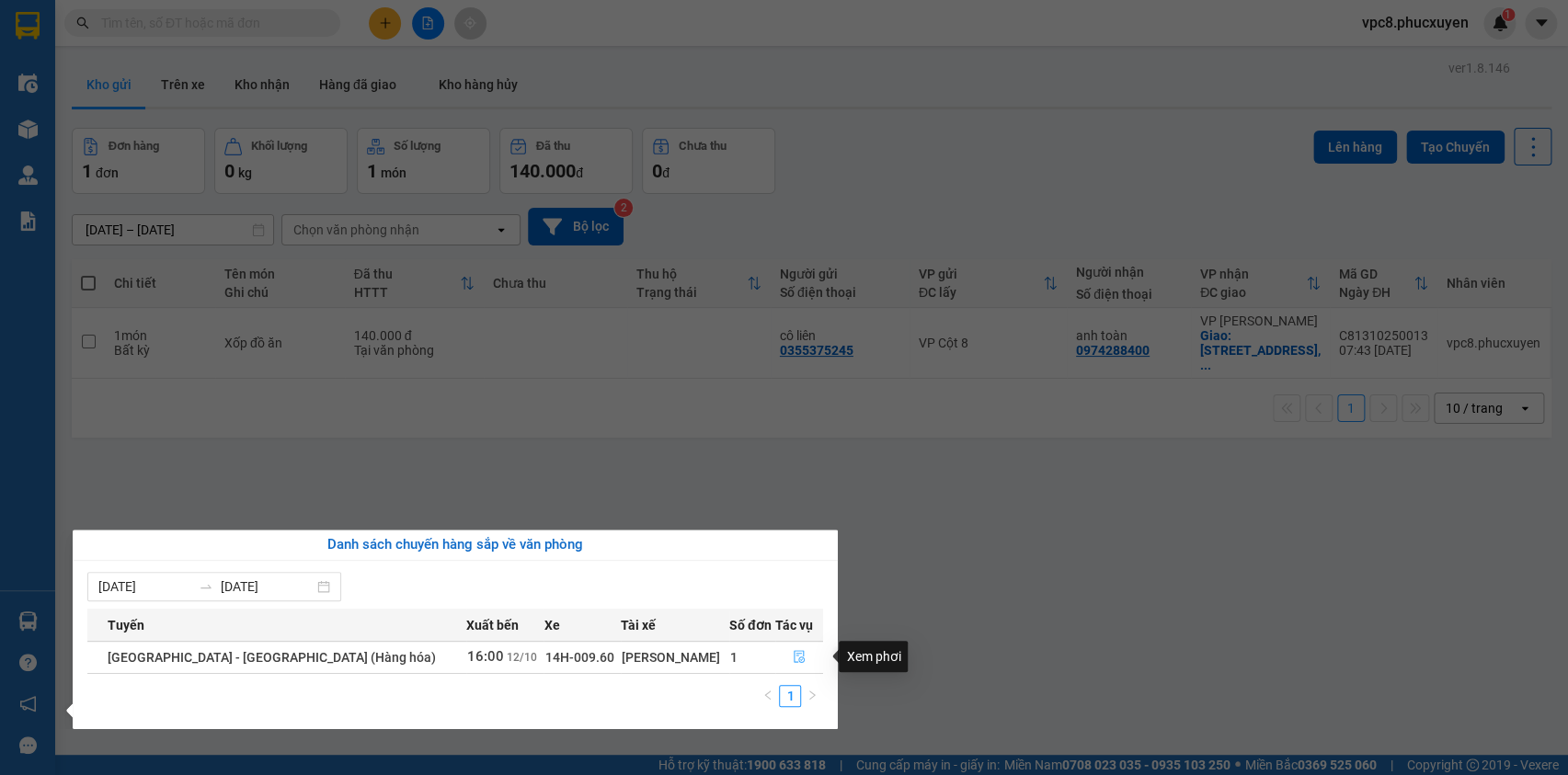
click at [793, 661] on icon "file-done" at bounding box center [799, 656] width 12 height 12
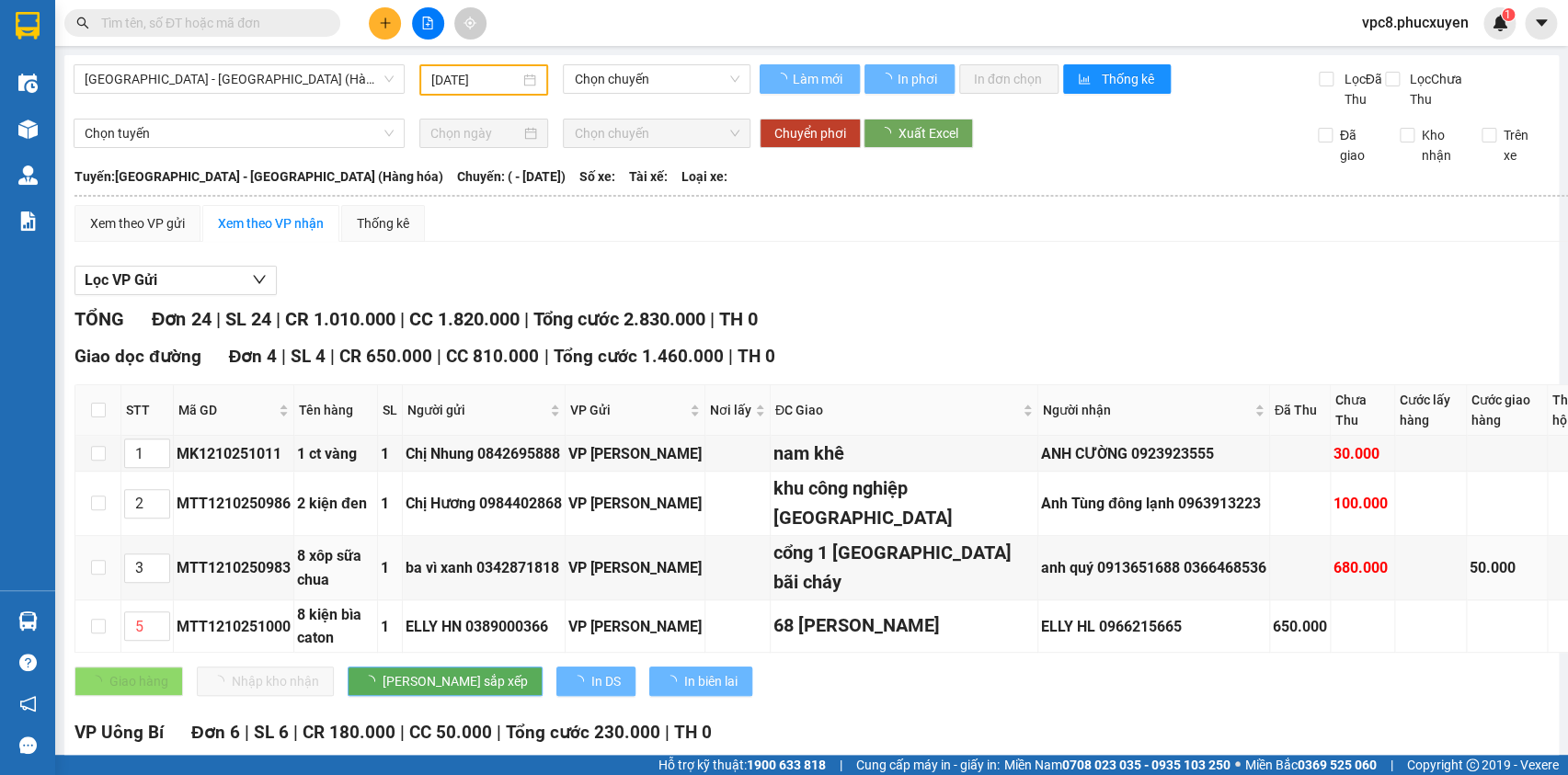
type input "[DATE]"
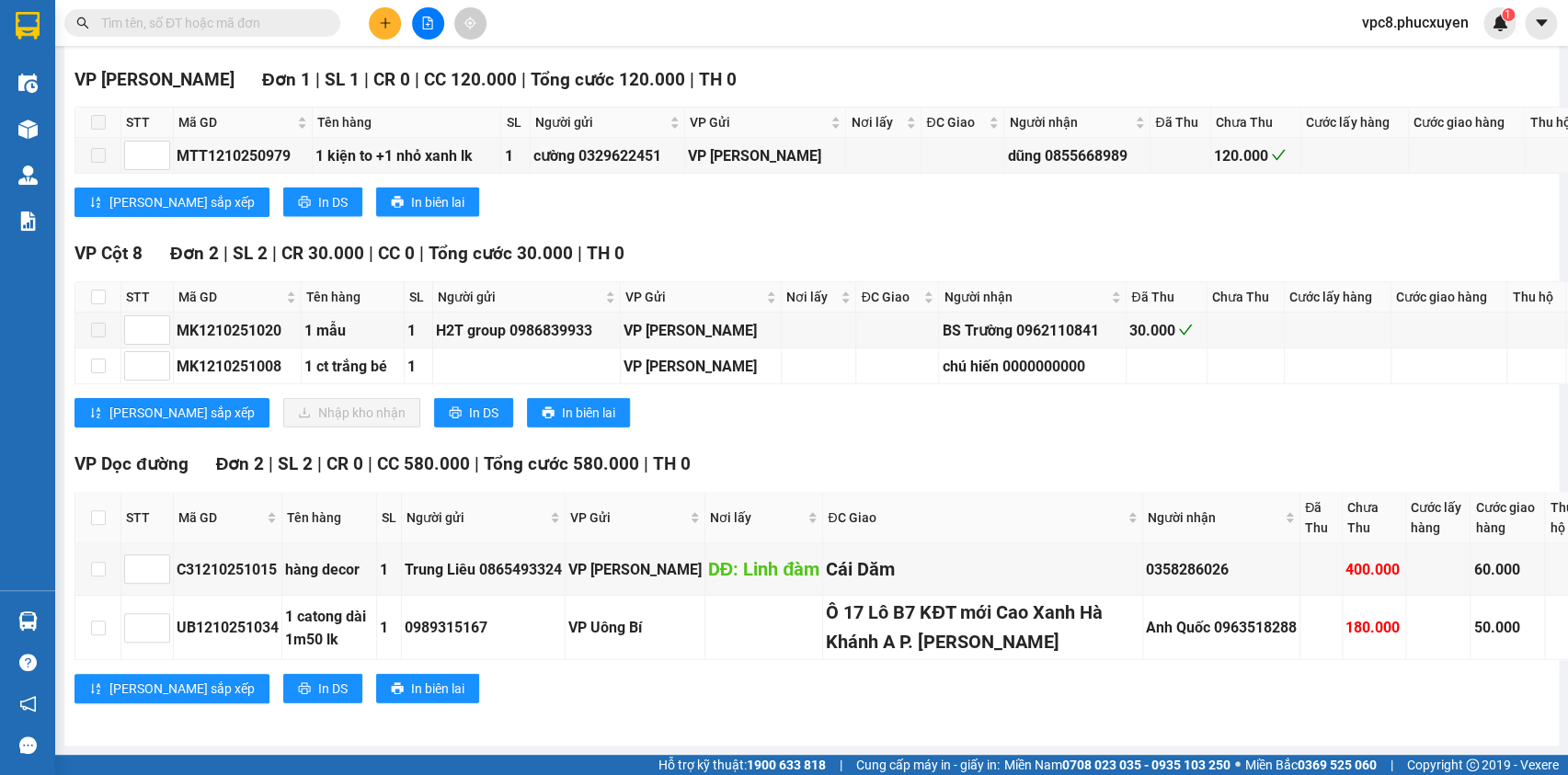
scroll to position [2173, 0]
click at [99, 305] on input "checkbox" at bounding box center [98, 296] width 14 height 14
checkbox input "true"
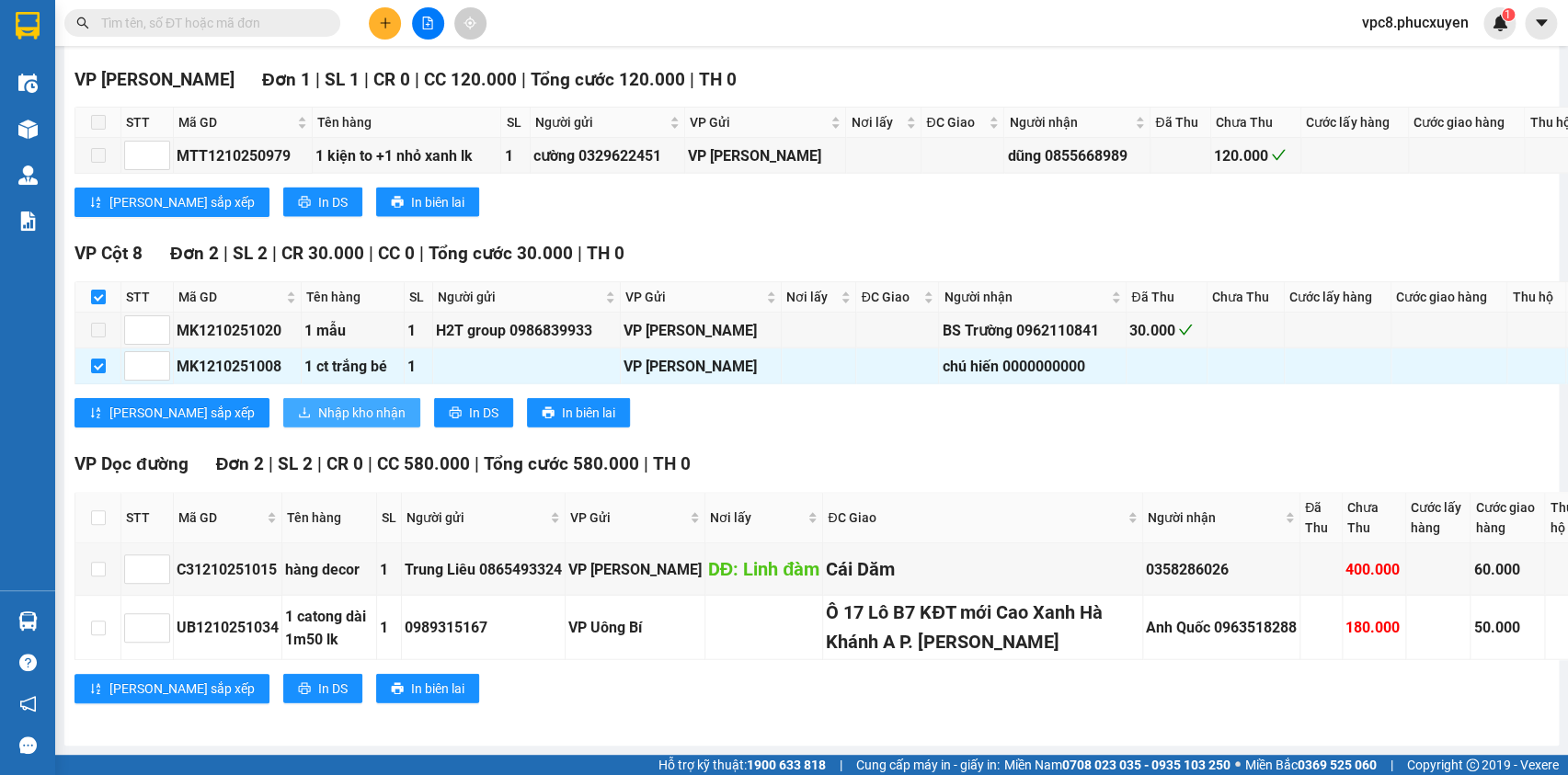
click at [318, 423] on span "Nhập kho nhận" at bounding box center [361, 412] width 87 height 20
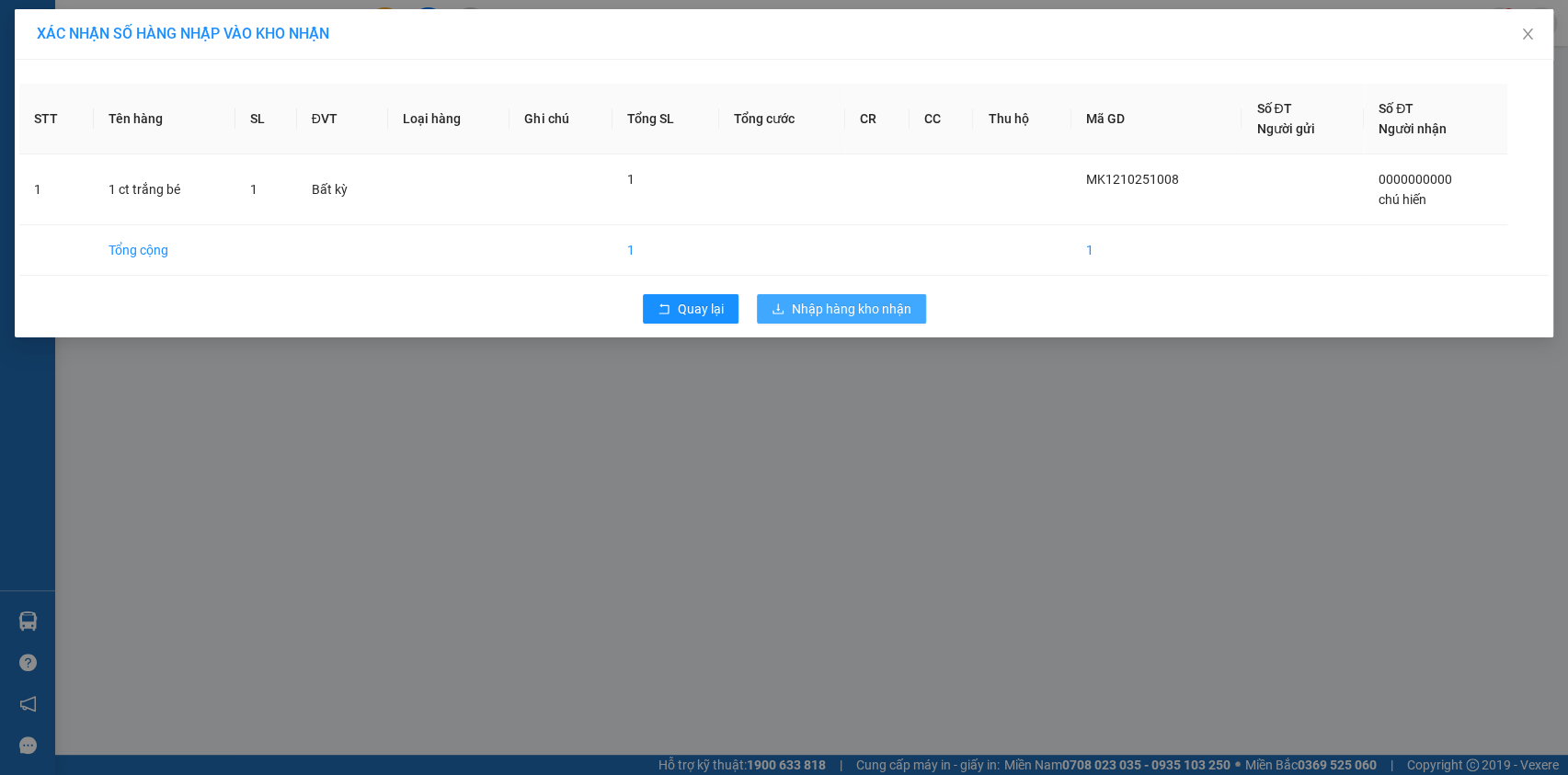
click at [882, 312] on span "Nhập hàng kho nhận" at bounding box center [852, 309] width 119 height 20
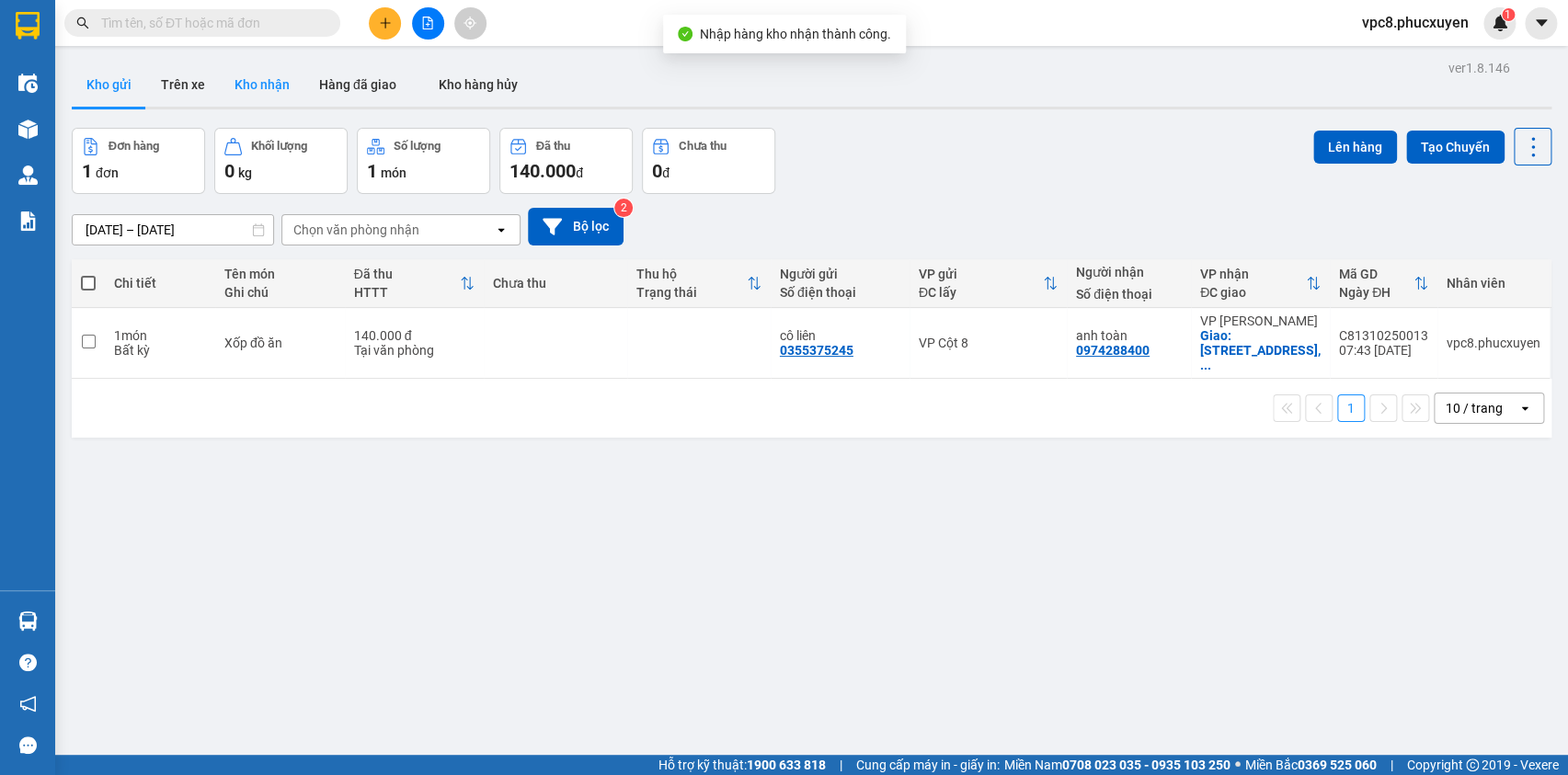
click at [275, 88] on button "Kho nhận" at bounding box center [262, 85] width 85 height 44
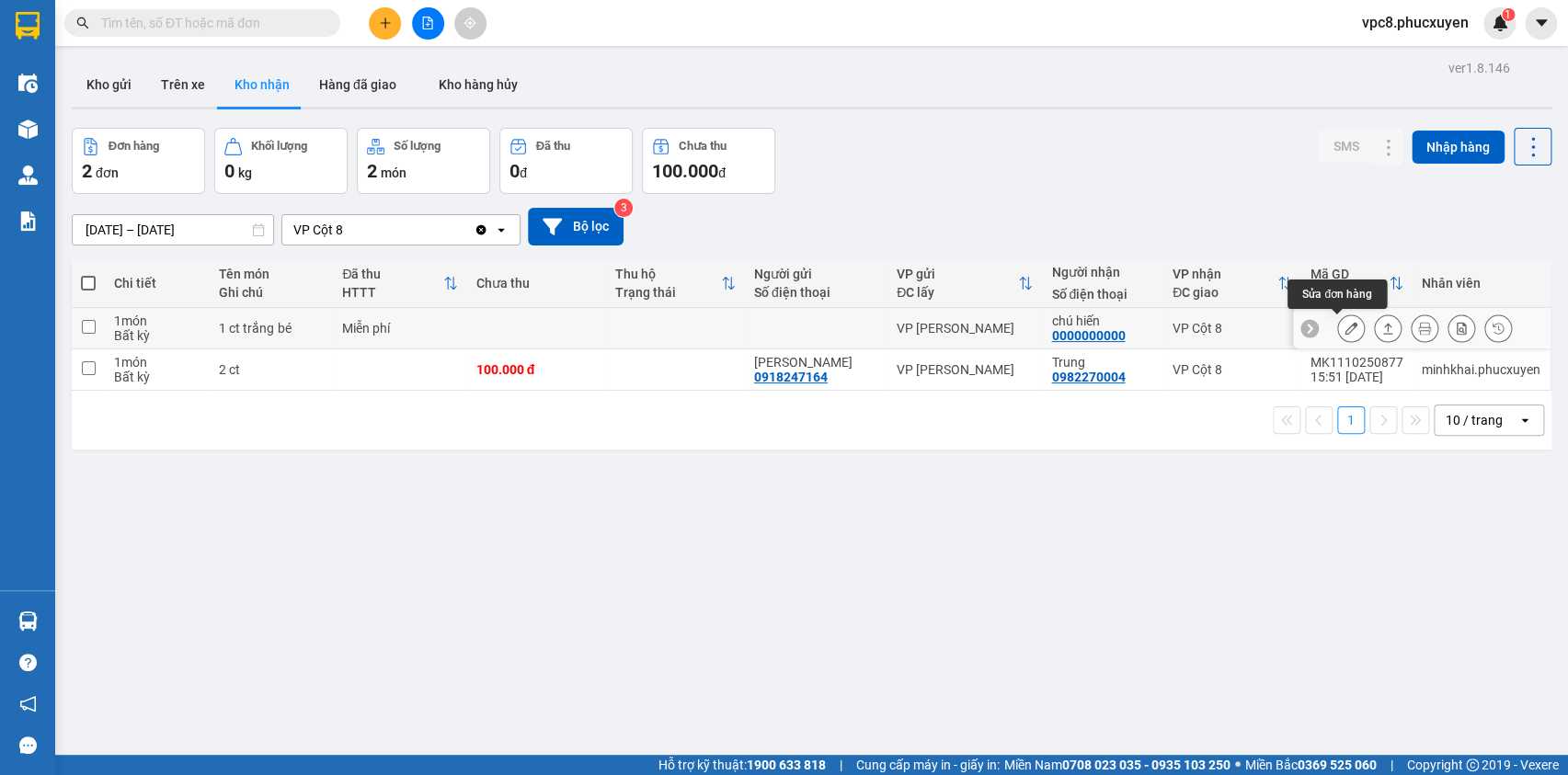
click at [1345, 323] on icon at bounding box center [1351, 328] width 12 height 12
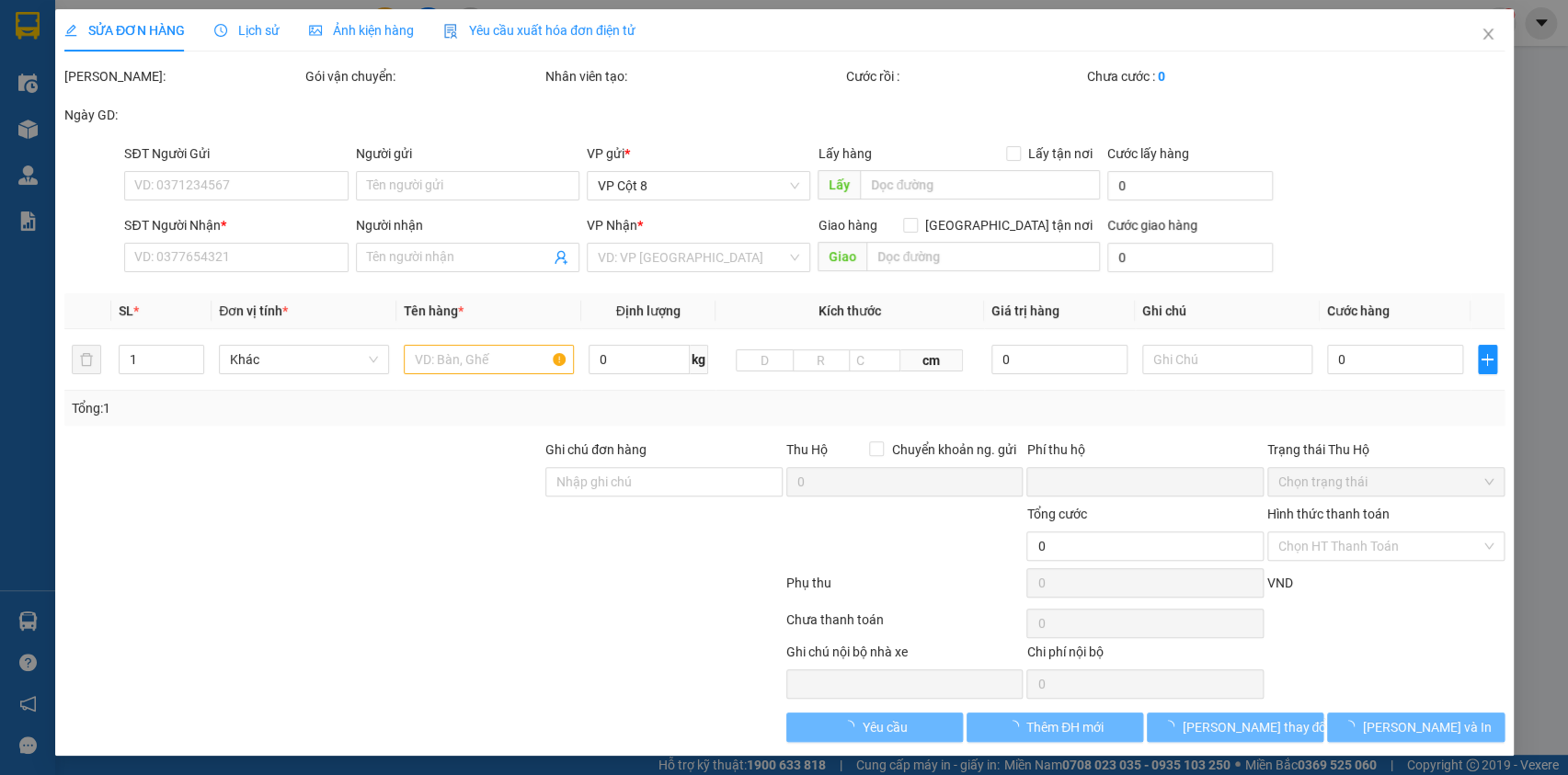
type input "0000000000"
type input "chú hiến"
type input "0"
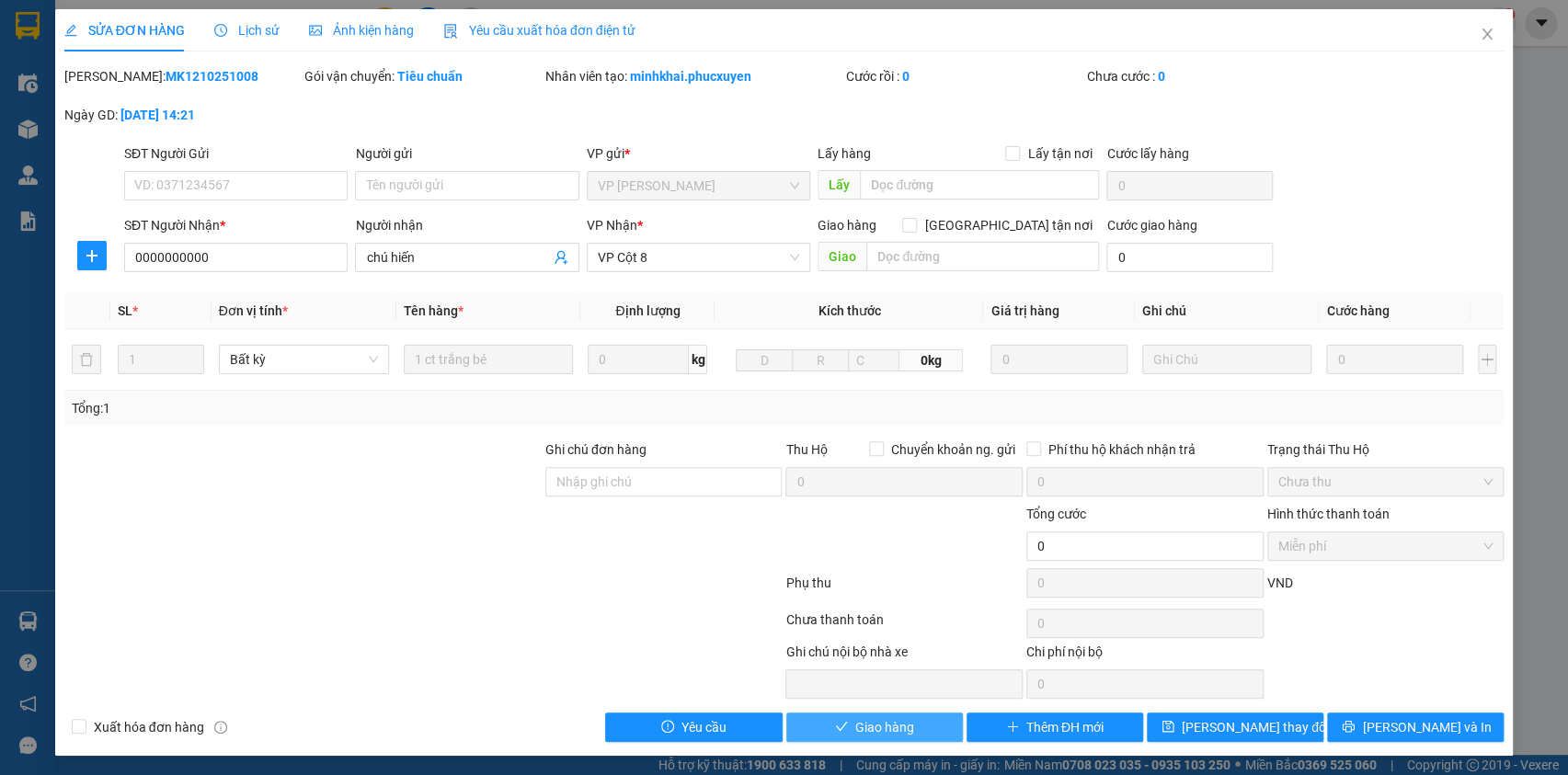
click at [909, 724] on button "Giao hàng" at bounding box center [875, 727] width 177 height 30
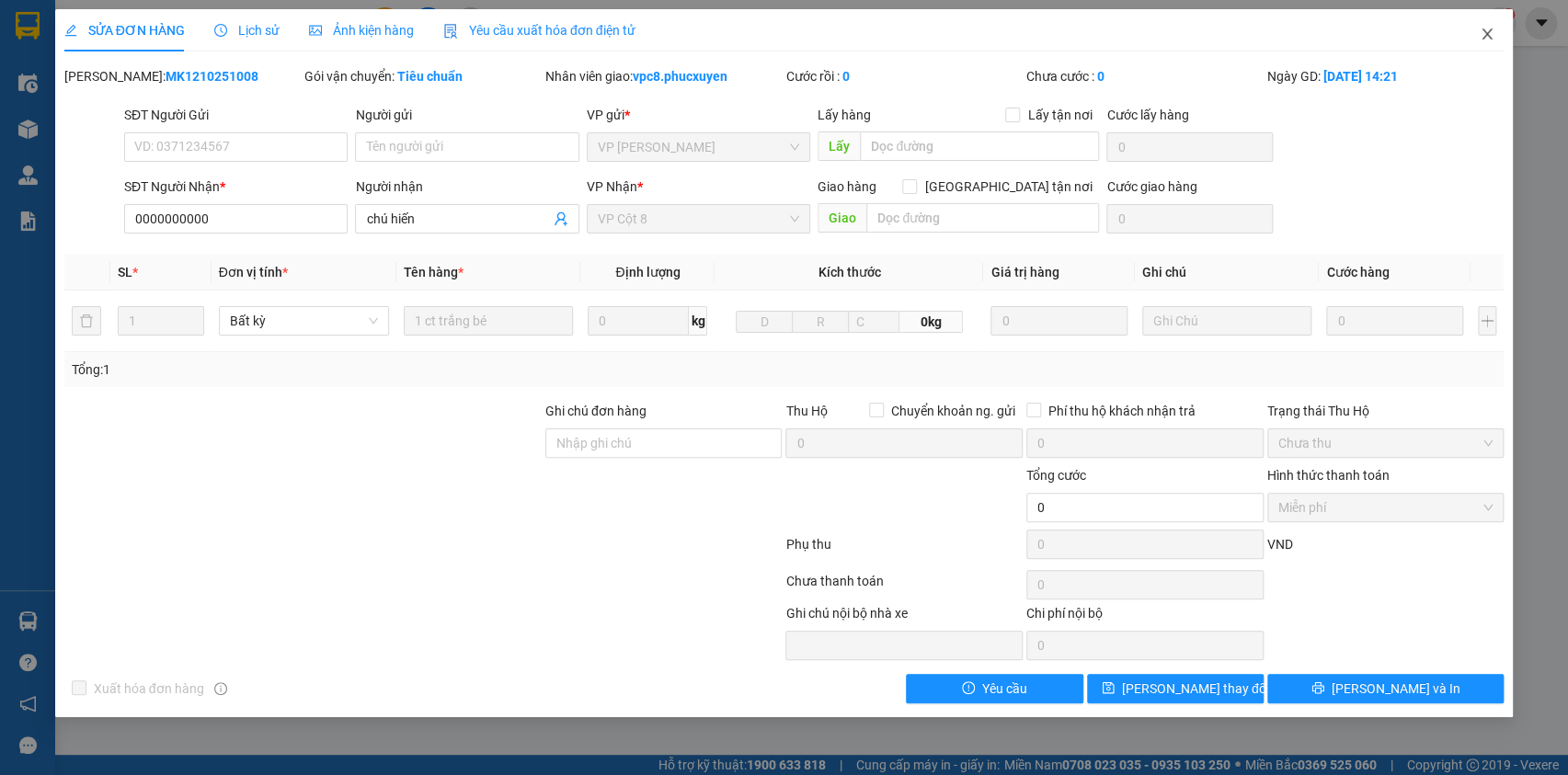
click at [1487, 32] on icon "close" at bounding box center [1486, 34] width 14 height 14
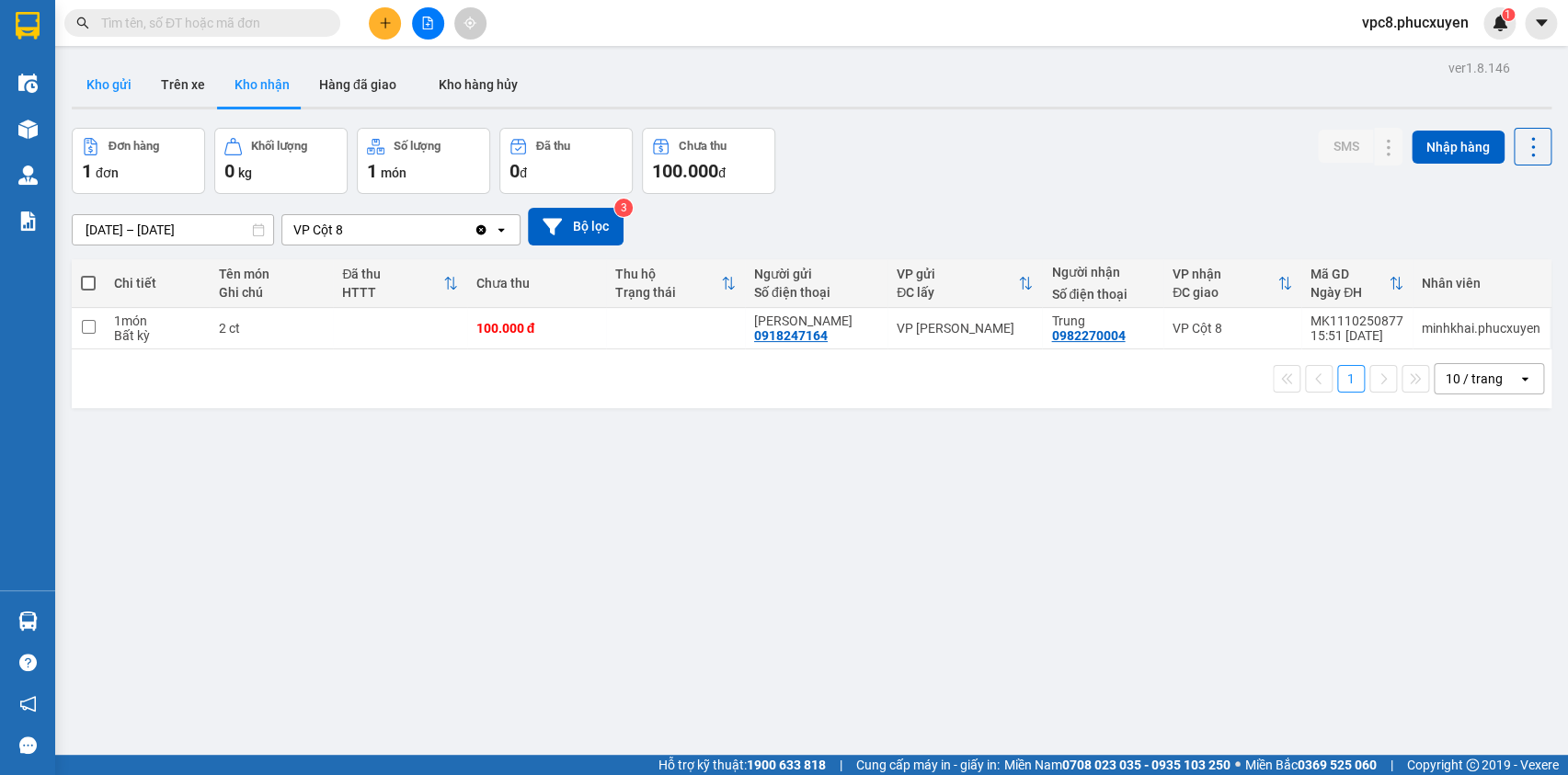
click at [122, 88] on button "Kho gửi" at bounding box center [109, 85] width 74 height 44
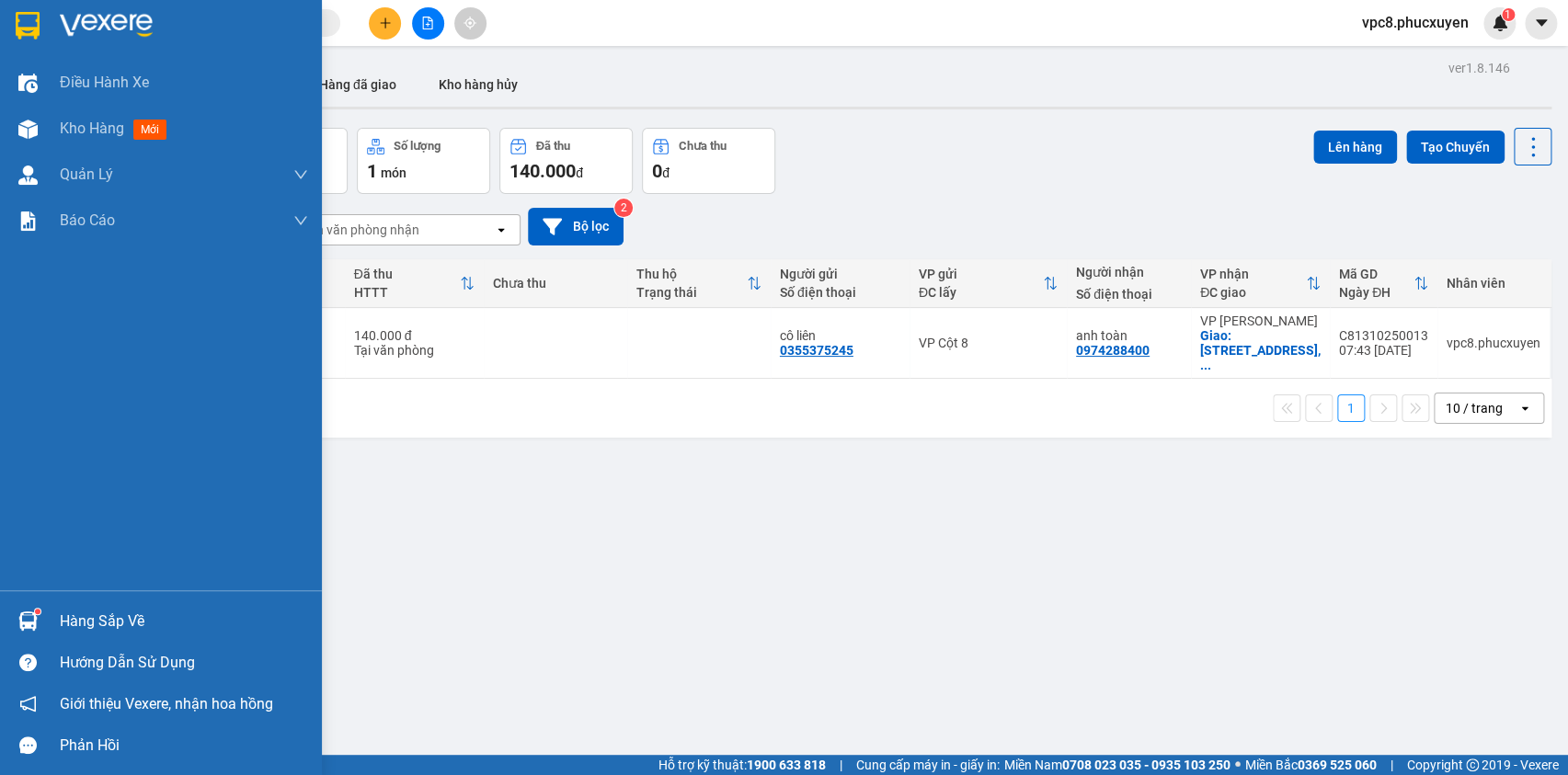
click at [32, 615] on img at bounding box center [28, 621] width 19 height 19
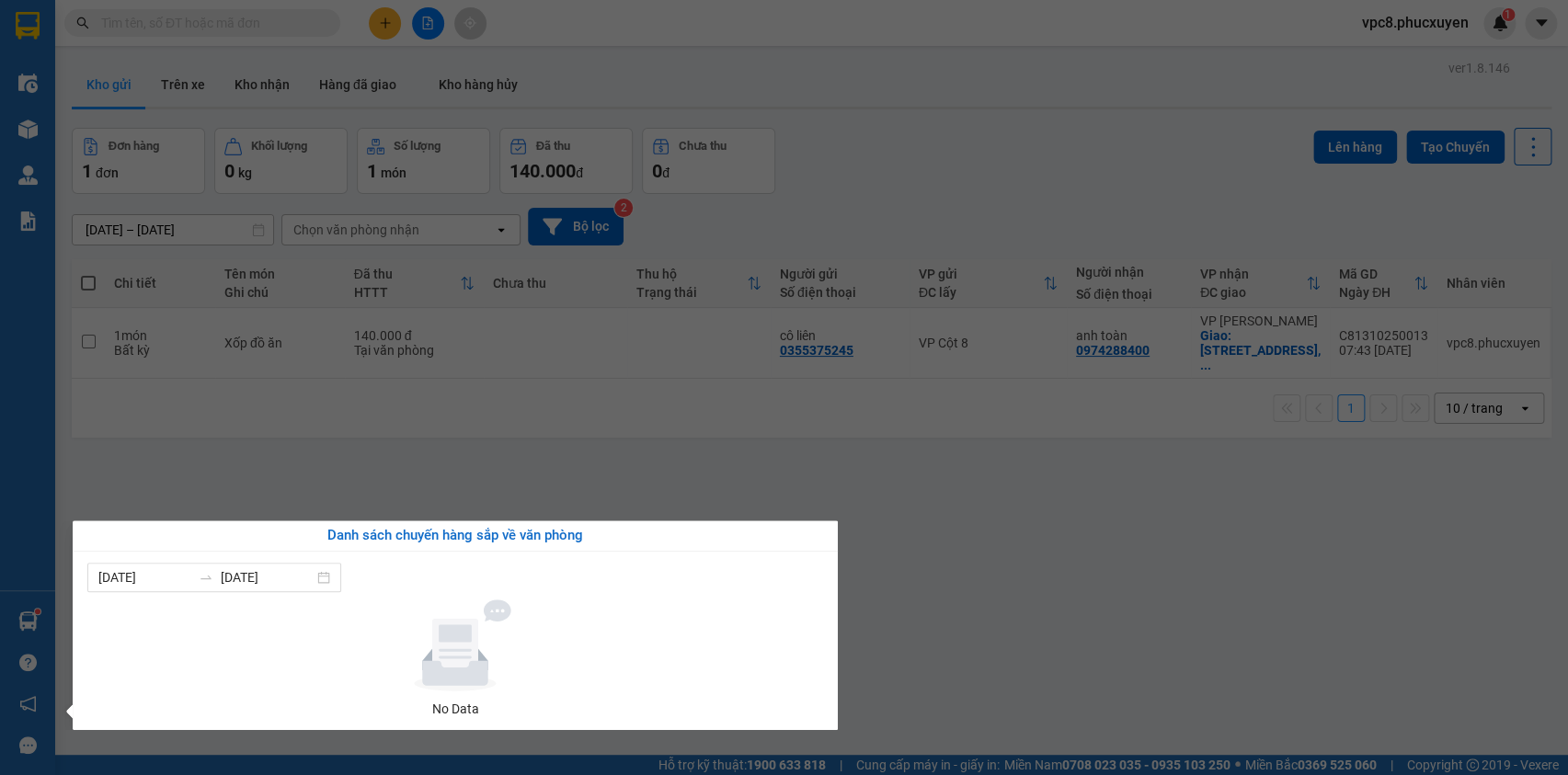
click at [930, 495] on section "Kết quả tìm kiếm ( 0 ) Bộ lọc No Data vpc8.phucxuyen 1 Điều hành xe Kho hàng mớ…" at bounding box center [784, 388] width 1568 height 775
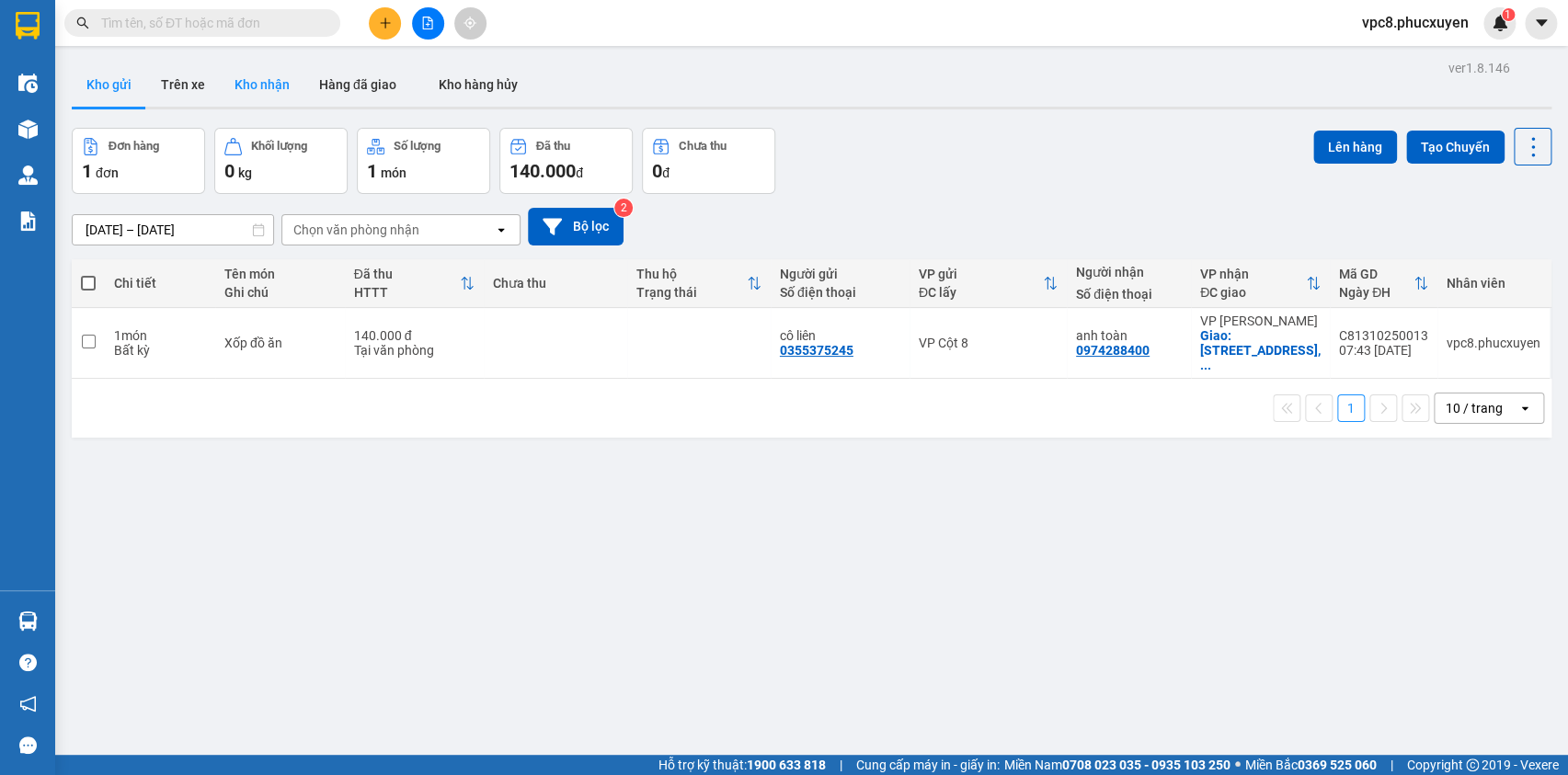
click at [259, 91] on button "Kho nhận" at bounding box center [262, 85] width 85 height 44
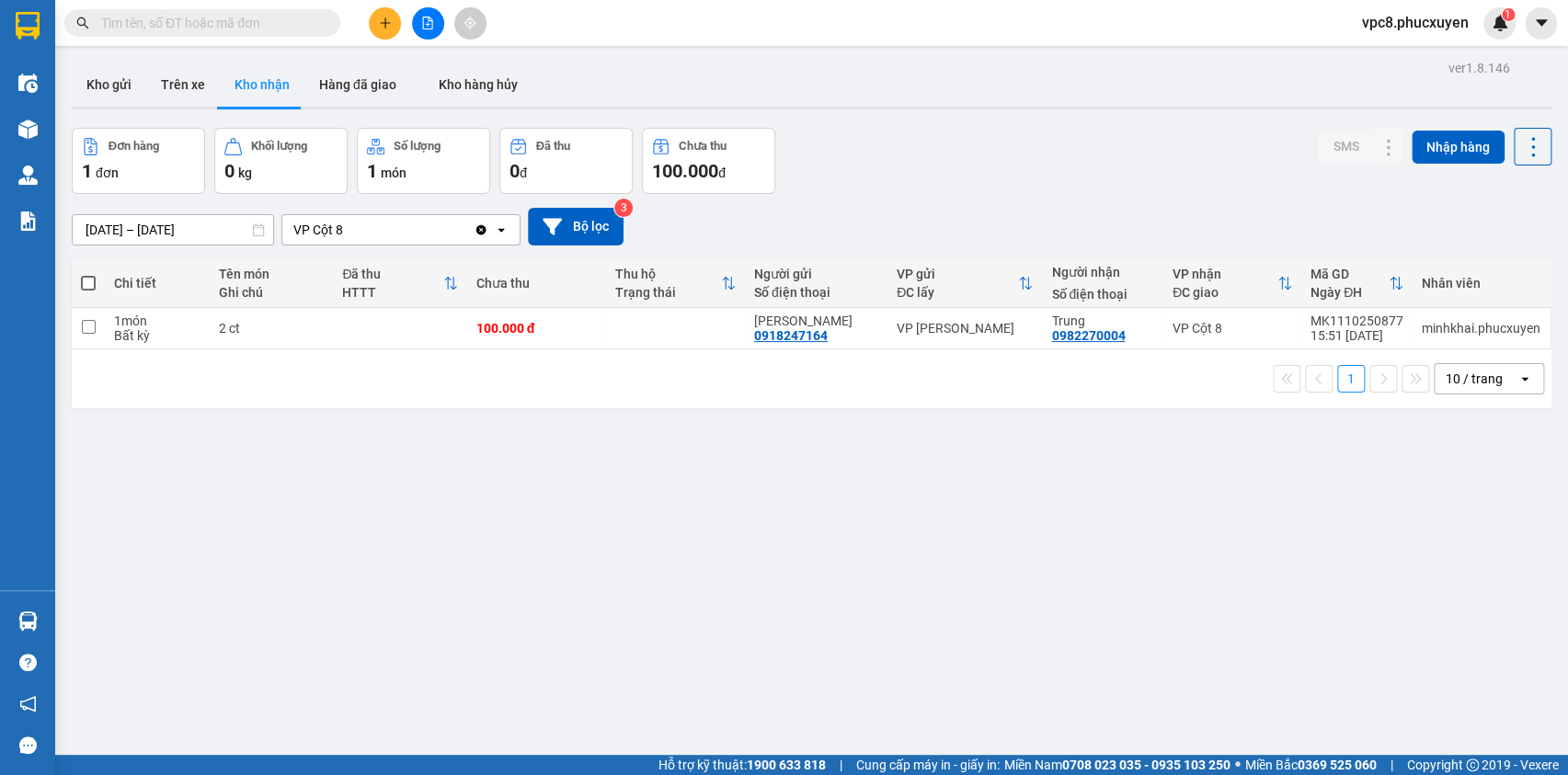
click at [964, 169] on div "Đơn hàng 1 đơn Khối lượng 0 kg Số lượng 1 món Đã thu 0 đ Chưa thu 100.000 đ SMS…" at bounding box center [811, 161] width 1480 height 66
click at [392, 30] on button at bounding box center [385, 23] width 32 height 32
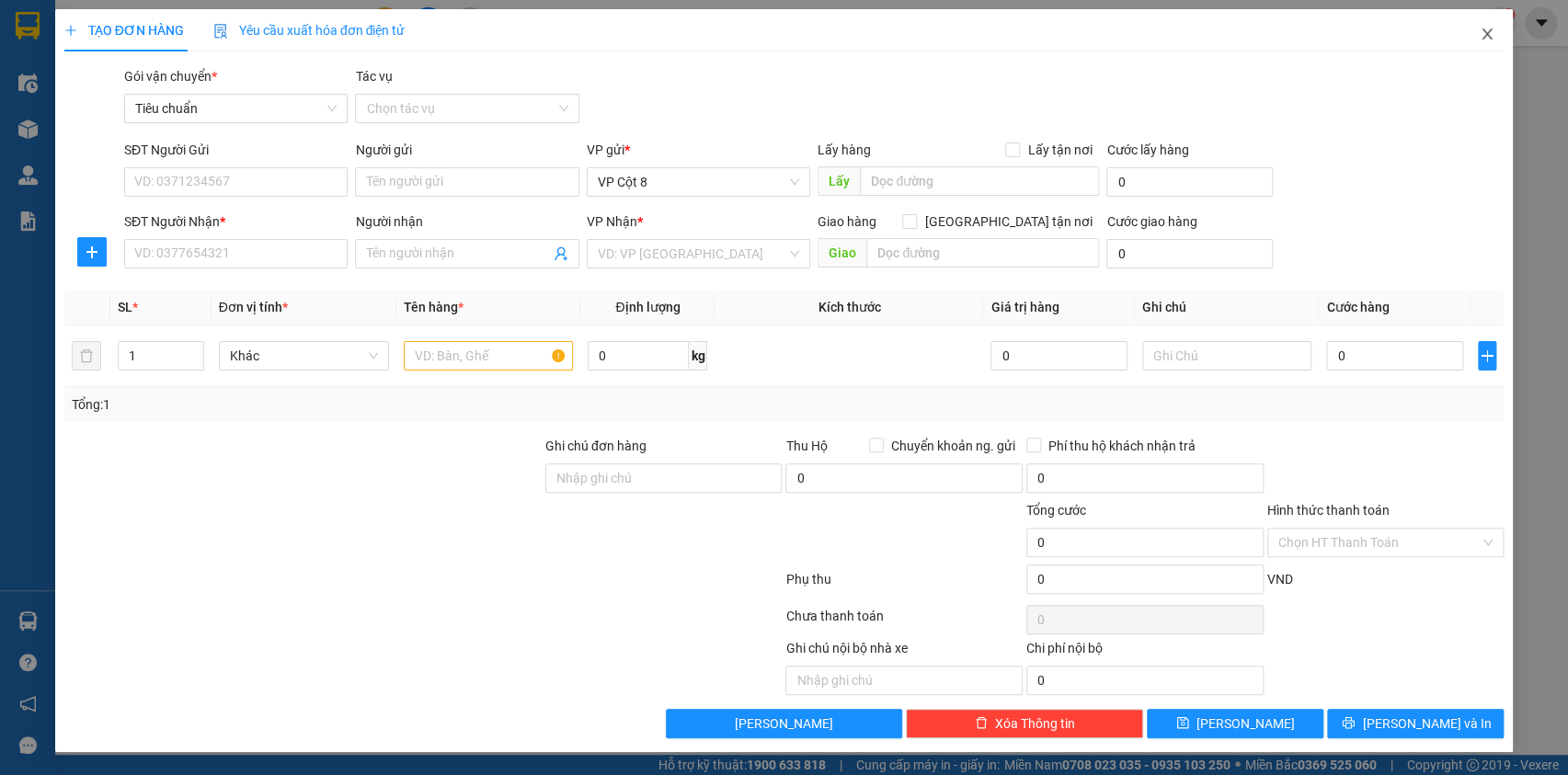
click at [1490, 31] on icon "close" at bounding box center [1487, 34] width 11 height 11
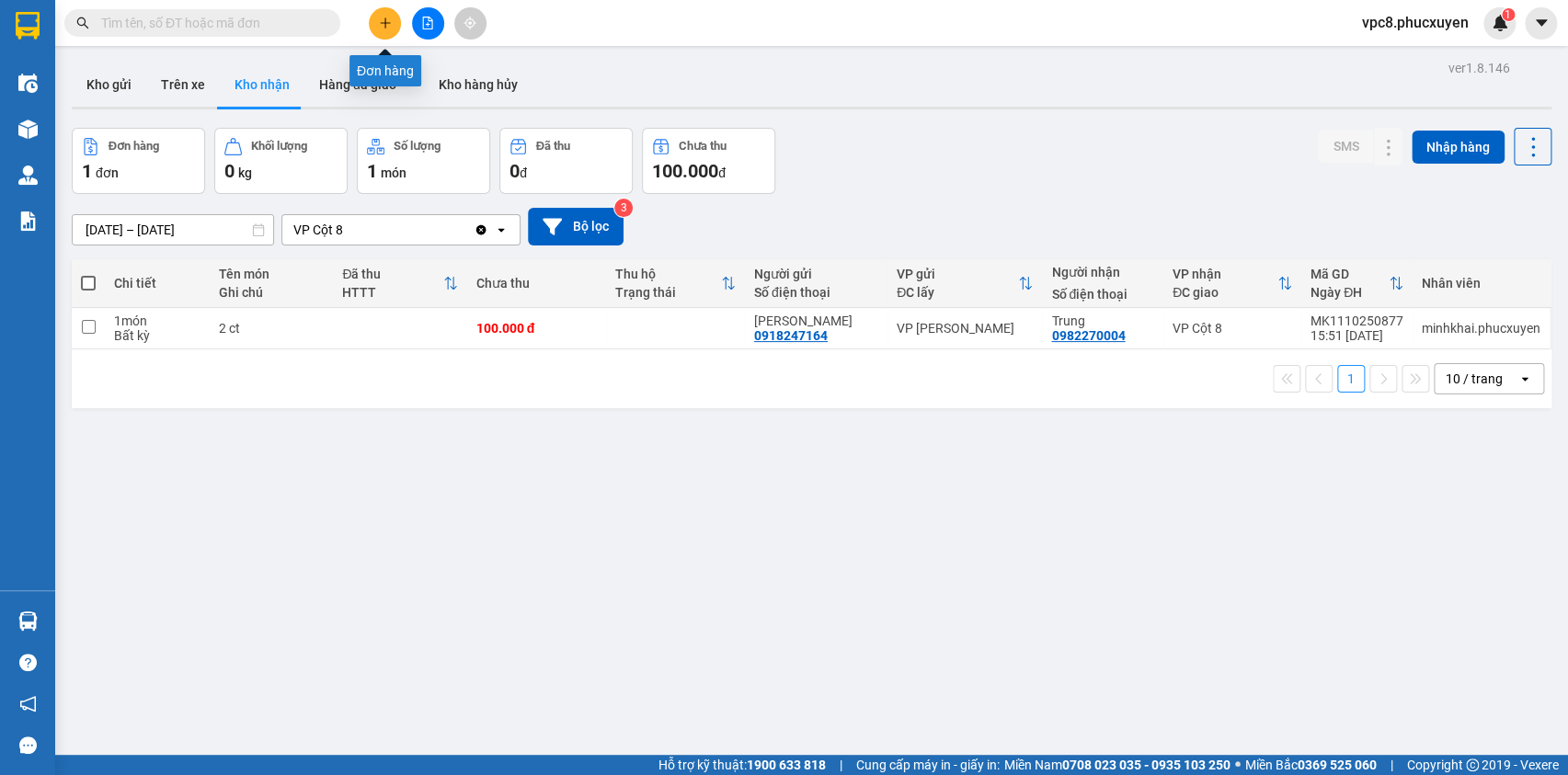
click at [377, 28] on button at bounding box center [385, 23] width 32 height 32
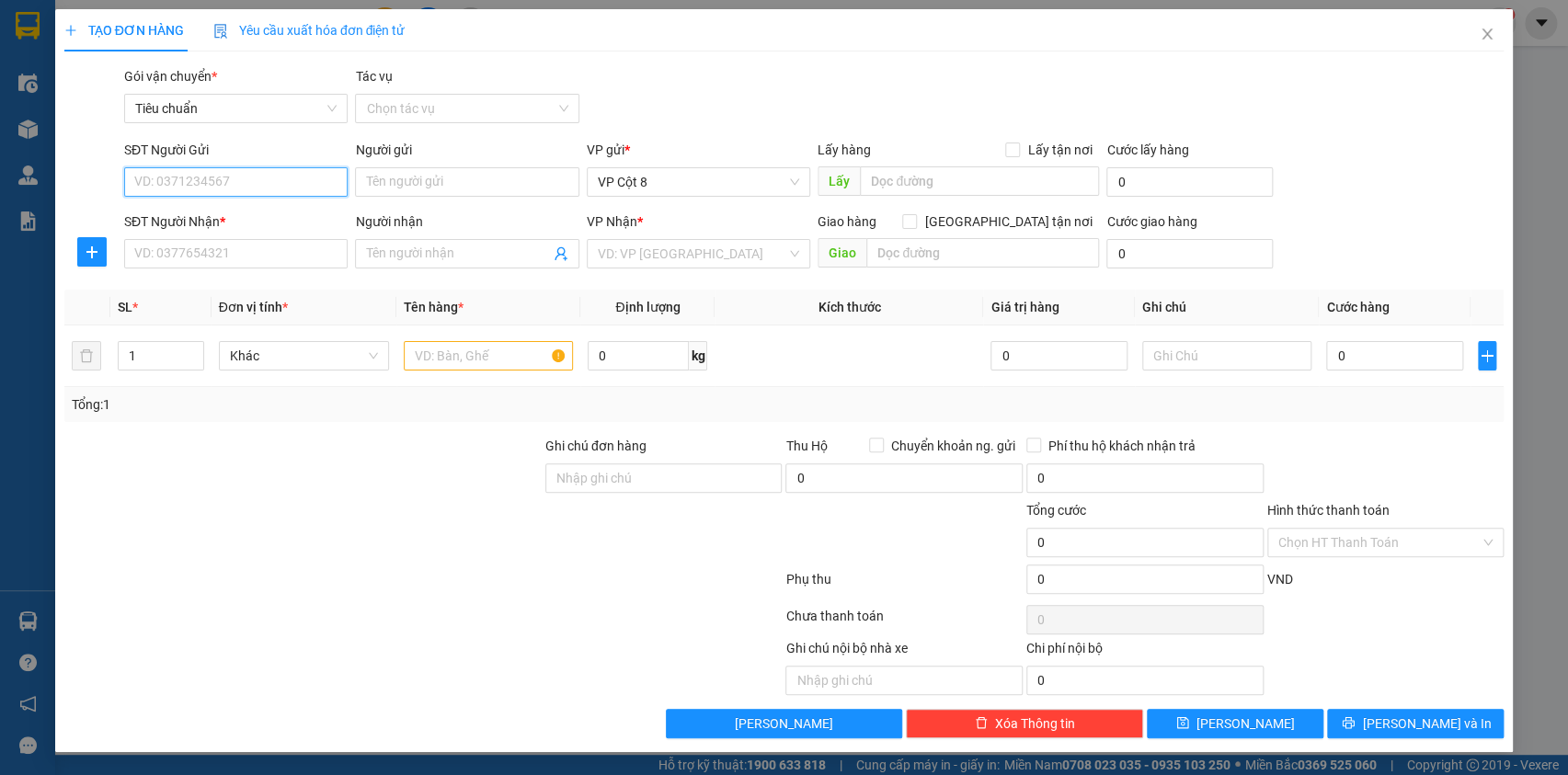
click at [278, 190] on input "SĐT Người Gửi" at bounding box center [236, 182] width 223 height 30
click at [717, 251] on input "search" at bounding box center [692, 254] width 188 height 28
click at [908, 243] on input "text" at bounding box center [983, 253] width 233 height 30
click at [915, 220] on input "[GEOGRAPHIC_DATA] tận nơi" at bounding box center [908, 220] width 12 height 12
checkbox input "true"
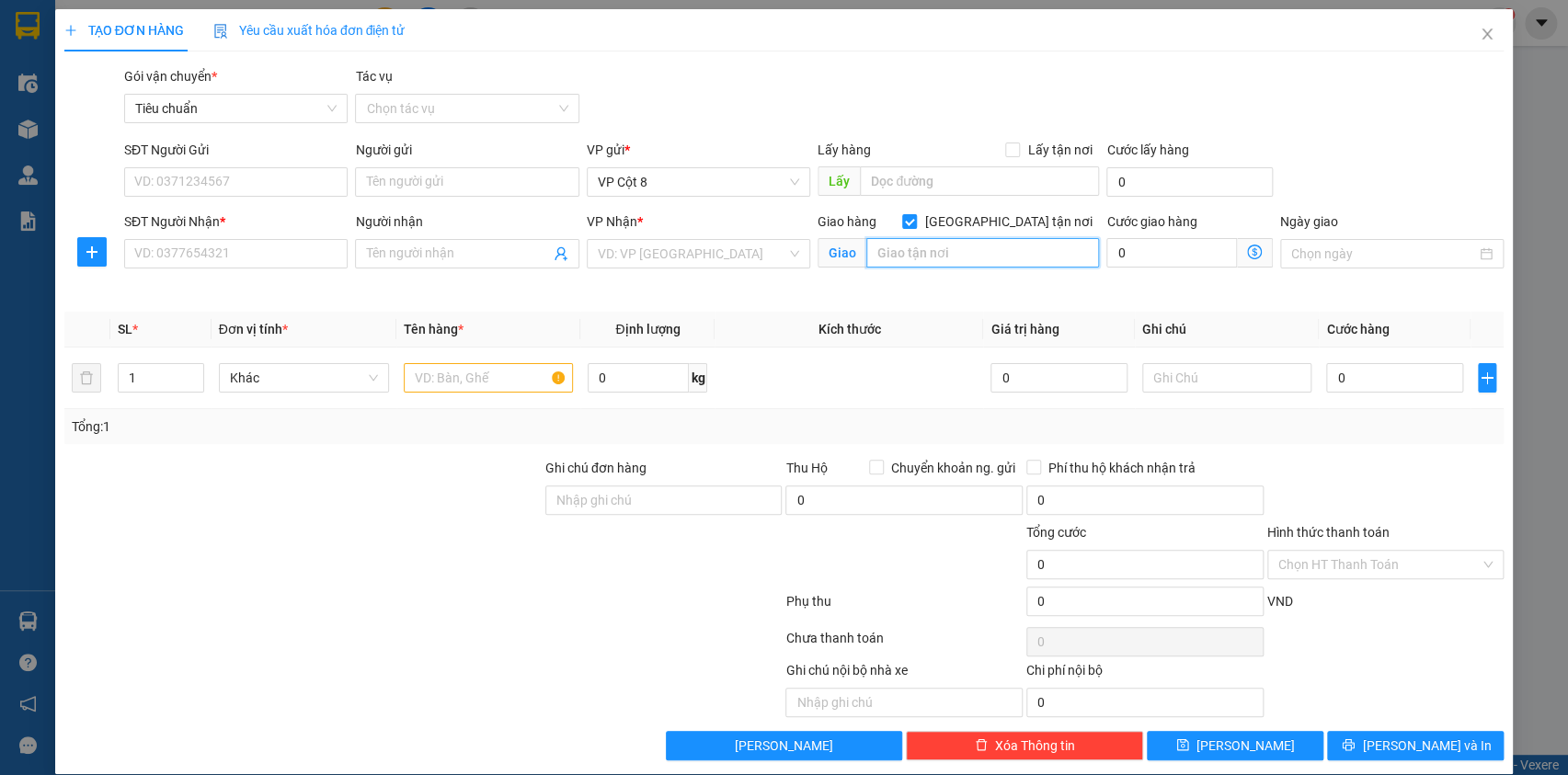
click at [944, 254] on input "text" at bounding box center [983, 253] width 233 height 30
type input "NGÁCH 28 ĐƯỜNG BẾN ĐÔNG LA HOÀI ĐỨC, HÀ NỘI"
click at [735, 262] on input "search" at bounding box center [692, 254] width 188 height 28
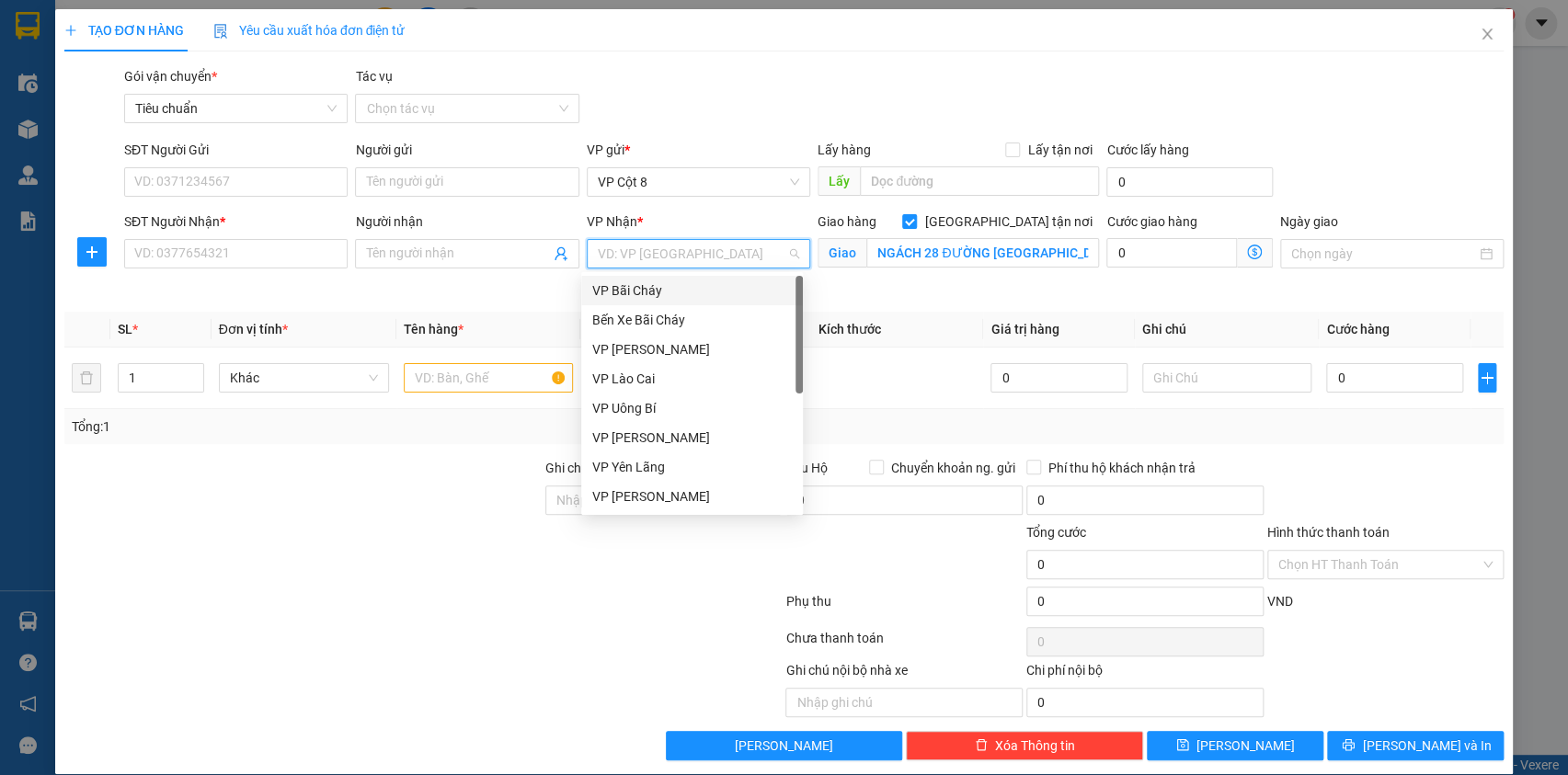
type input "D"
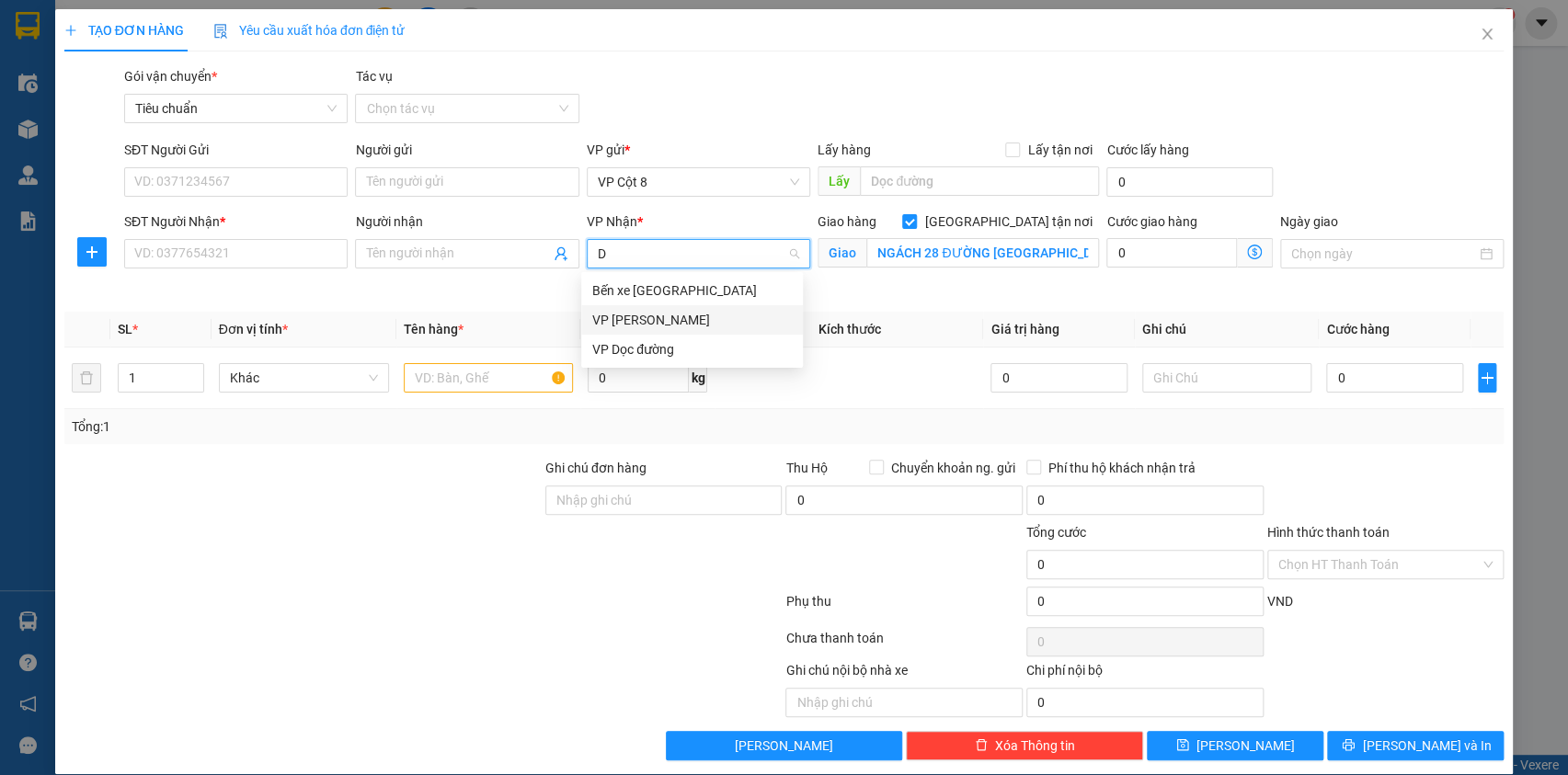
click at [664, 325] on div "VP [PERSON_NAME]" at bounding box center [692, 319] width 200 height 20
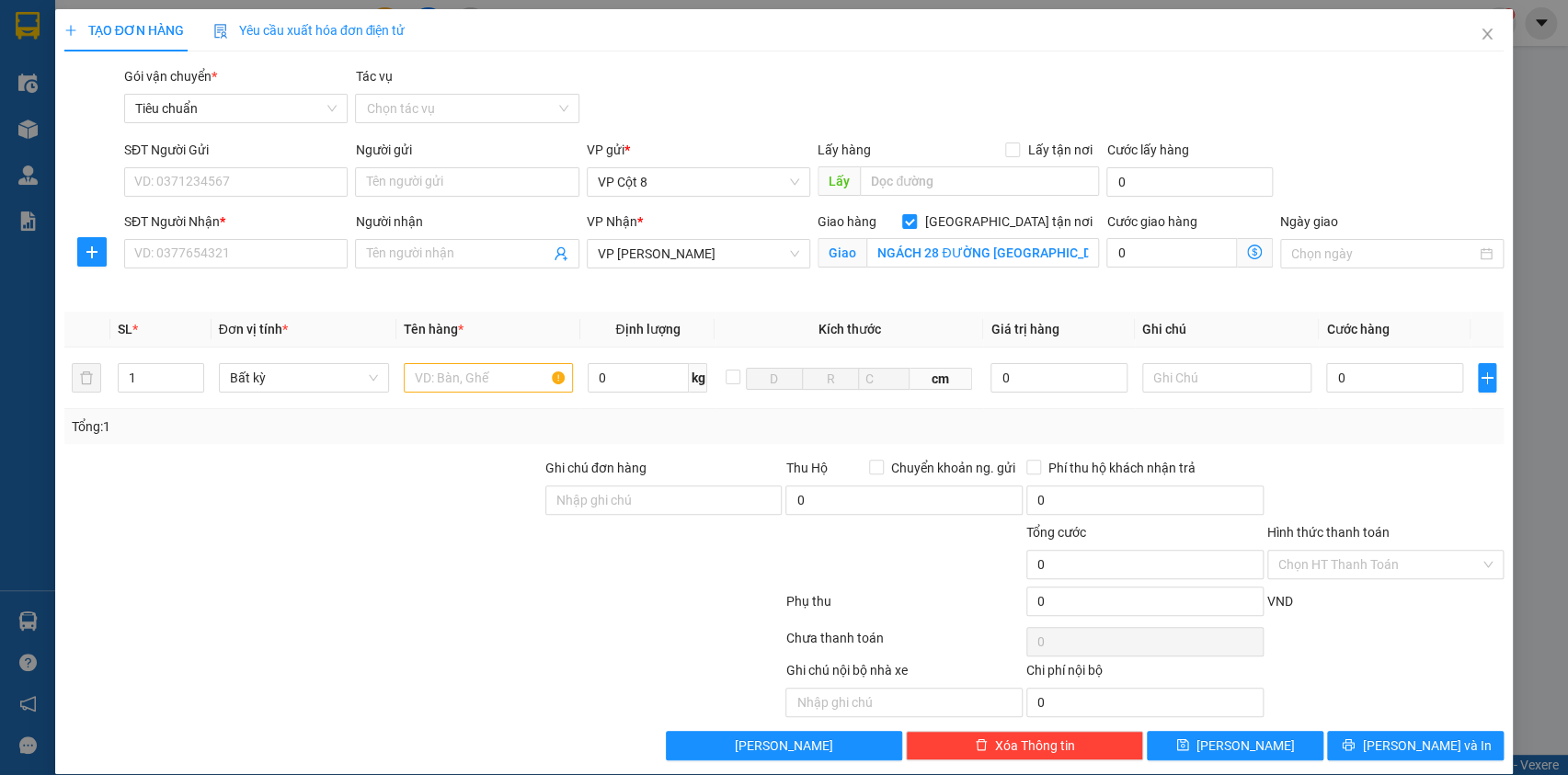
click at [1237, 254] on span at bounding box center [1255, 253] width 36 height 30
click at [1247, 248] on icon "dollar-circle" at bounding box center [1254, 251] width 14 height 14
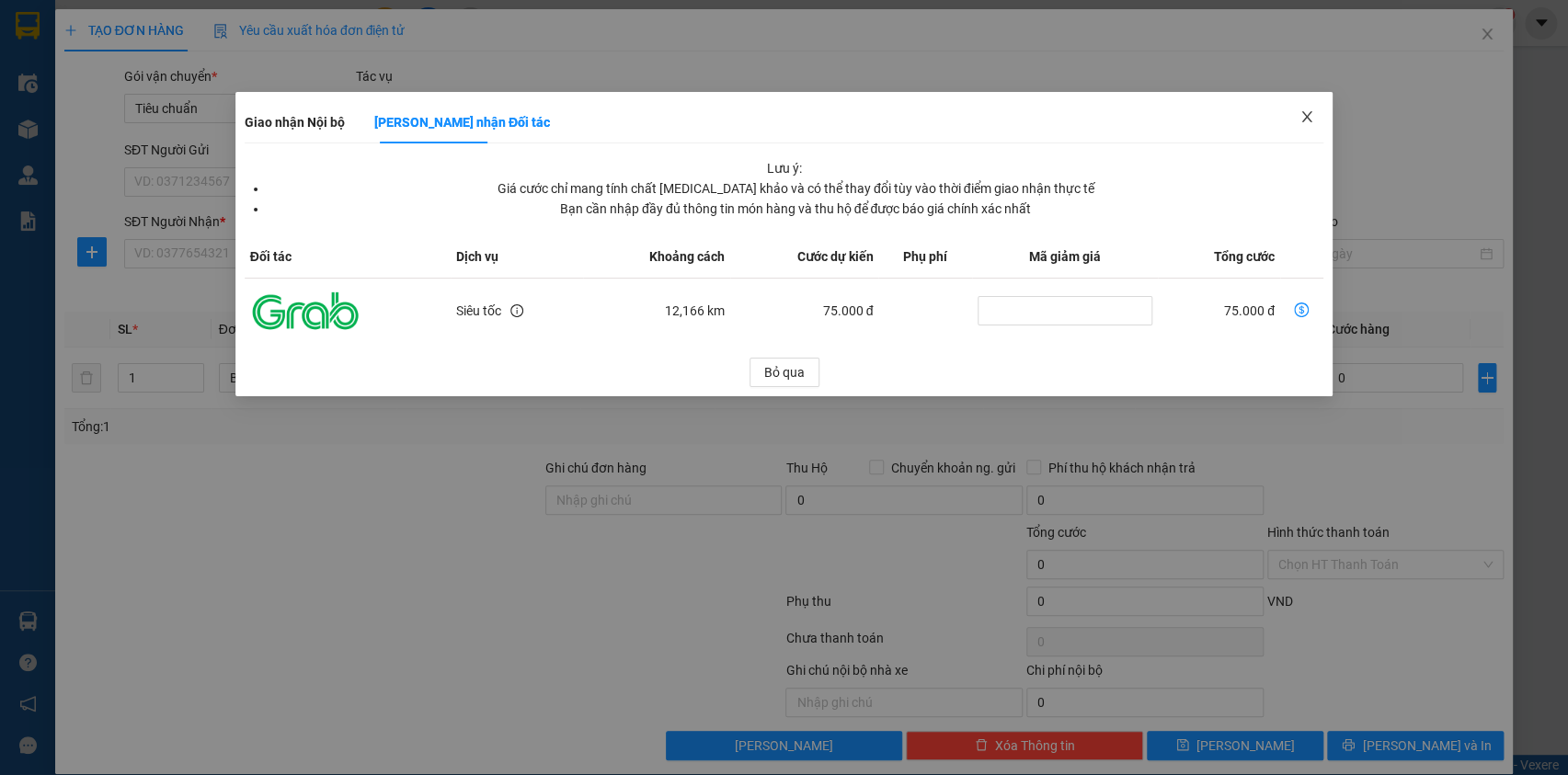
click at [1302, 116] on icon "close" at bounding box center [1307, 116] width 14 height 14
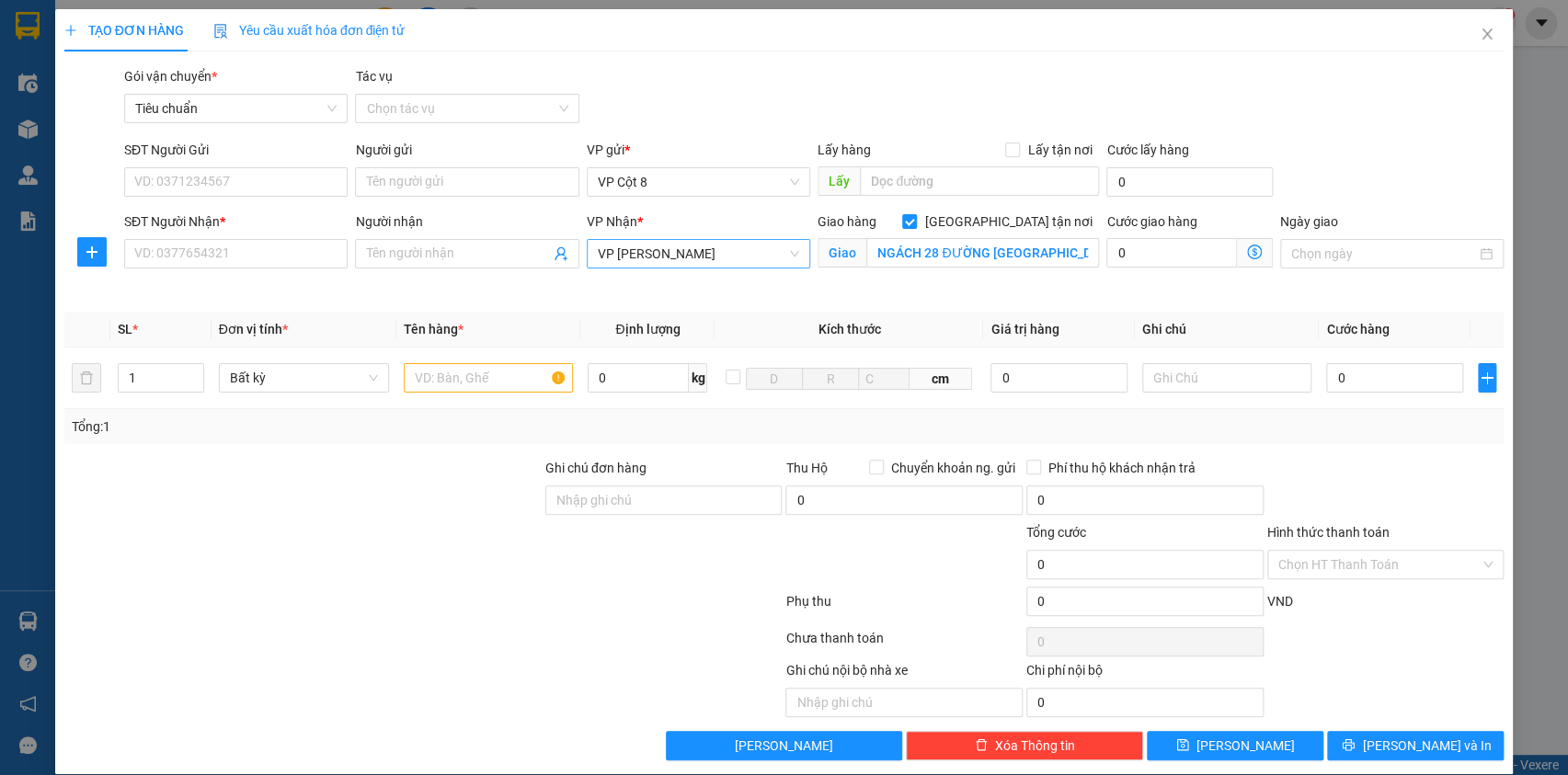
click at [752, 260] on span "VP [PERSON_NAME]" at bounding box center [698, 254] width 201 height 28
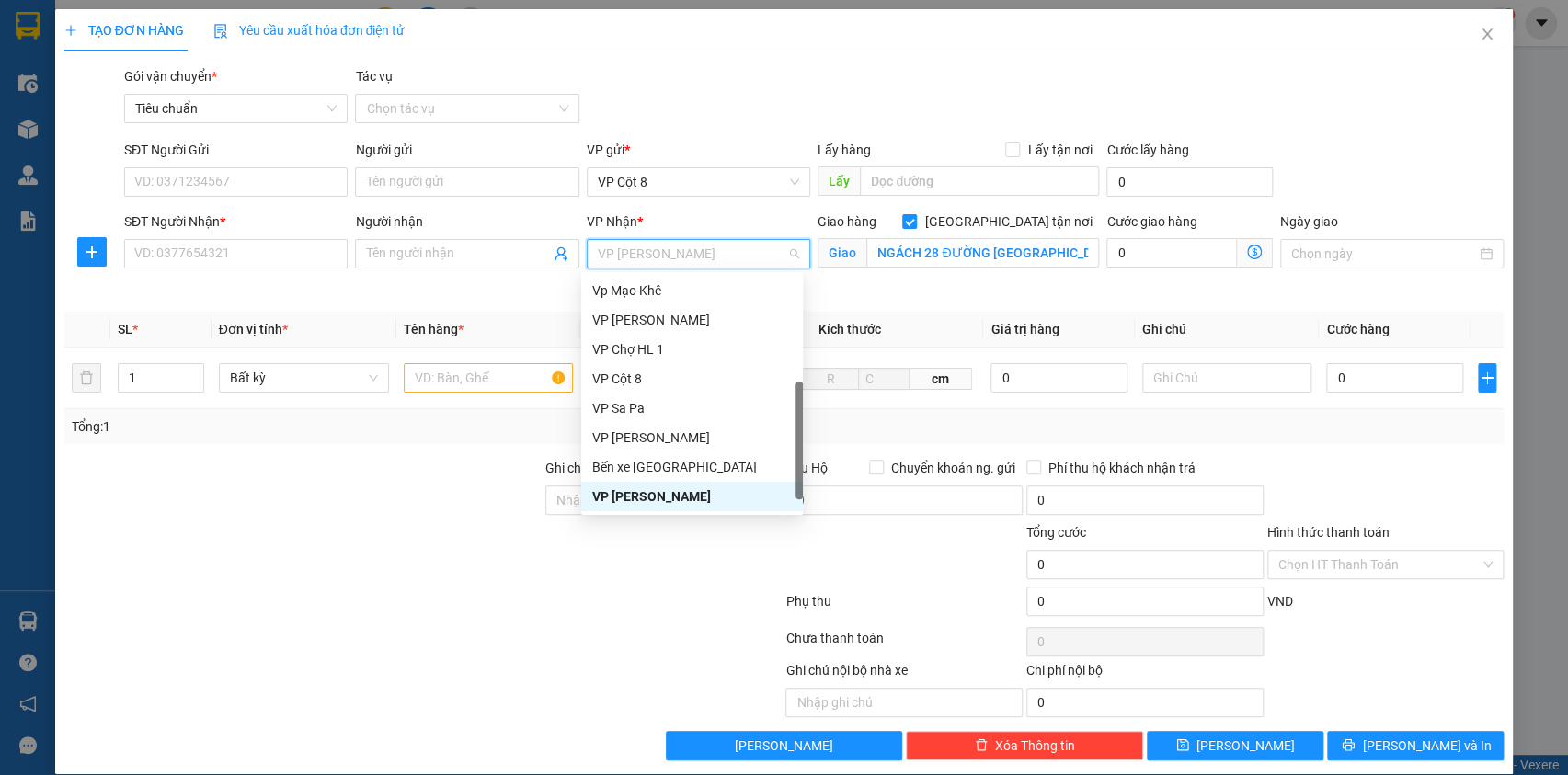
type input "M"
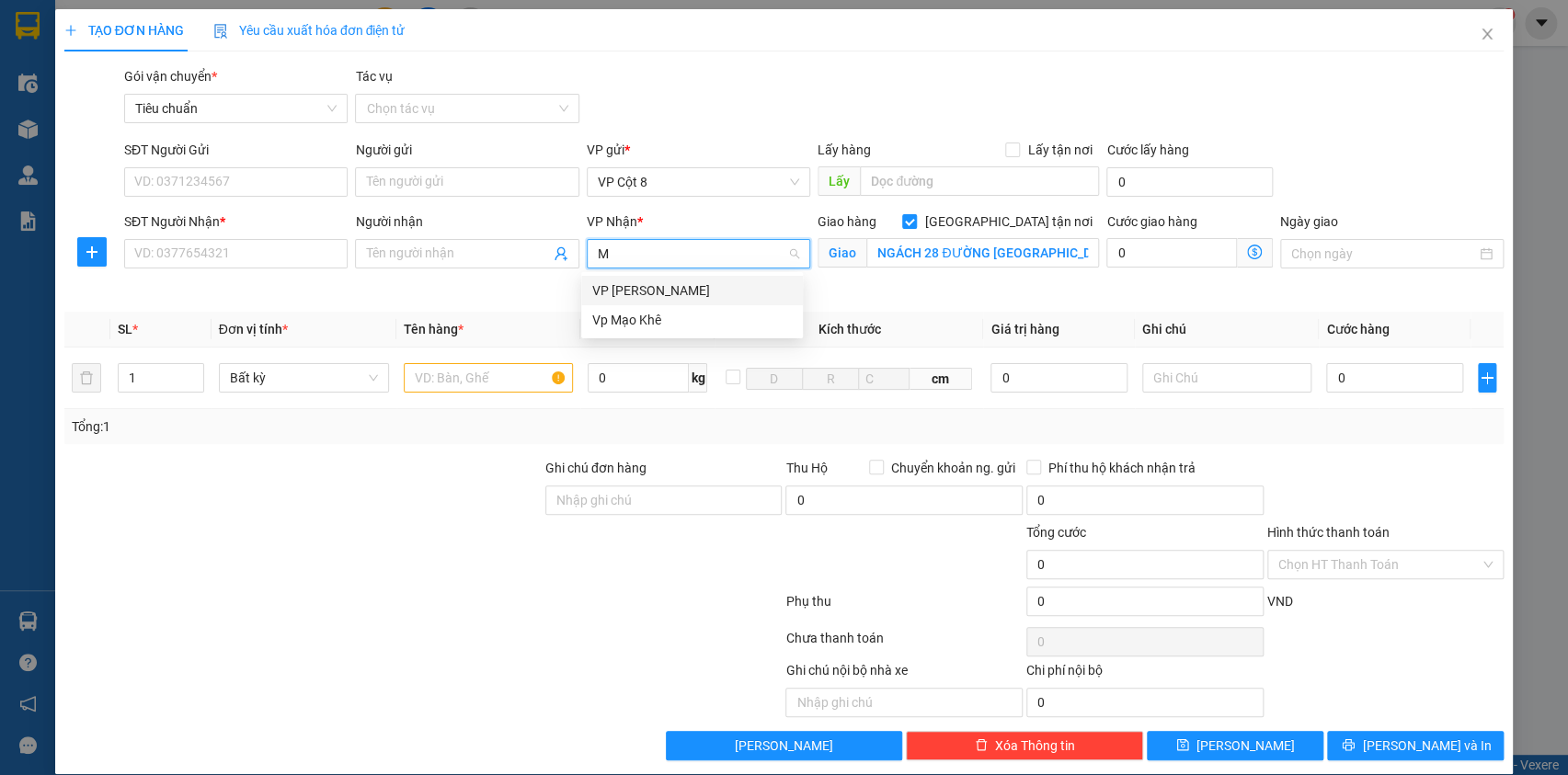
click at [704, 294] on div "VP [PERSON_NAME]" at bounding box center [692, 290] width 200 height 20
click at [1237, 253] on span "Giao nhận Nội bộ Giao nhận Đối tác Lưu ý: Giá cước chỉ mang tính chất tham khảo…" at bounding box center [1255, 253] width 36 height 30
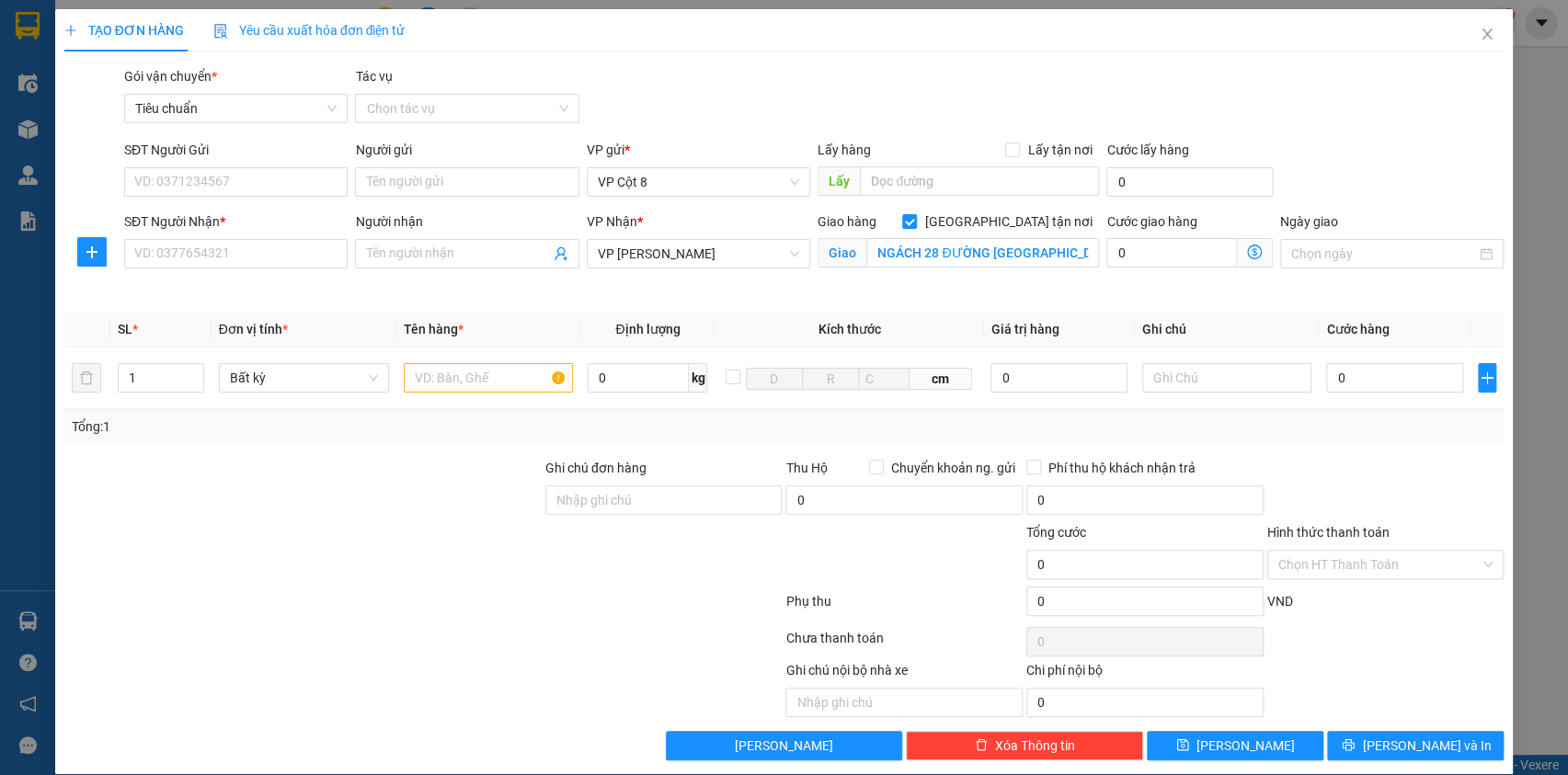
click at [1247, 249] on icon "dollar-circle" at bounding box center [1254, 251] width 14 height 14
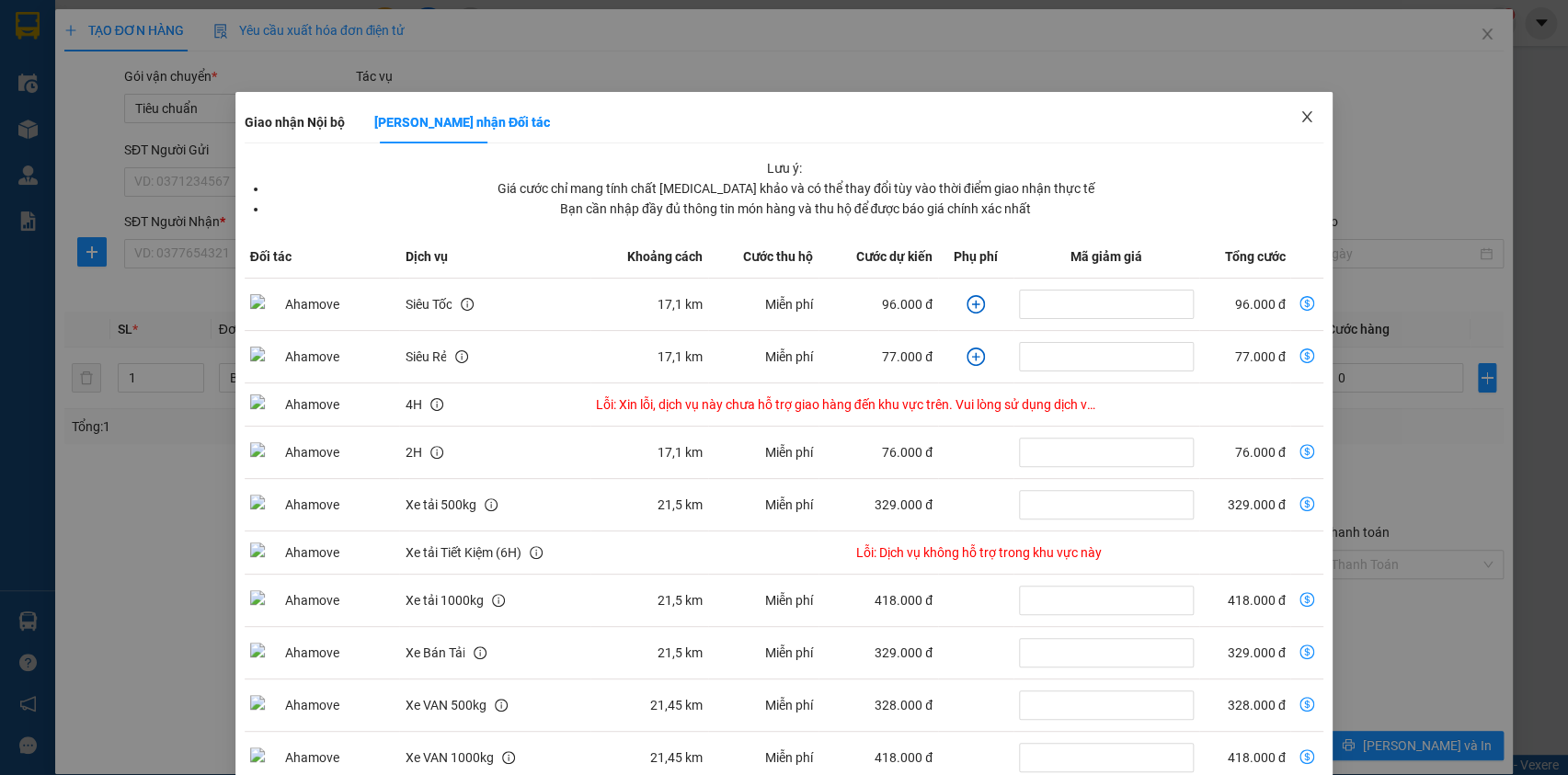
click at [1300, 115] on icon "close" at bounding box center [1307, 116] width 14 height 14
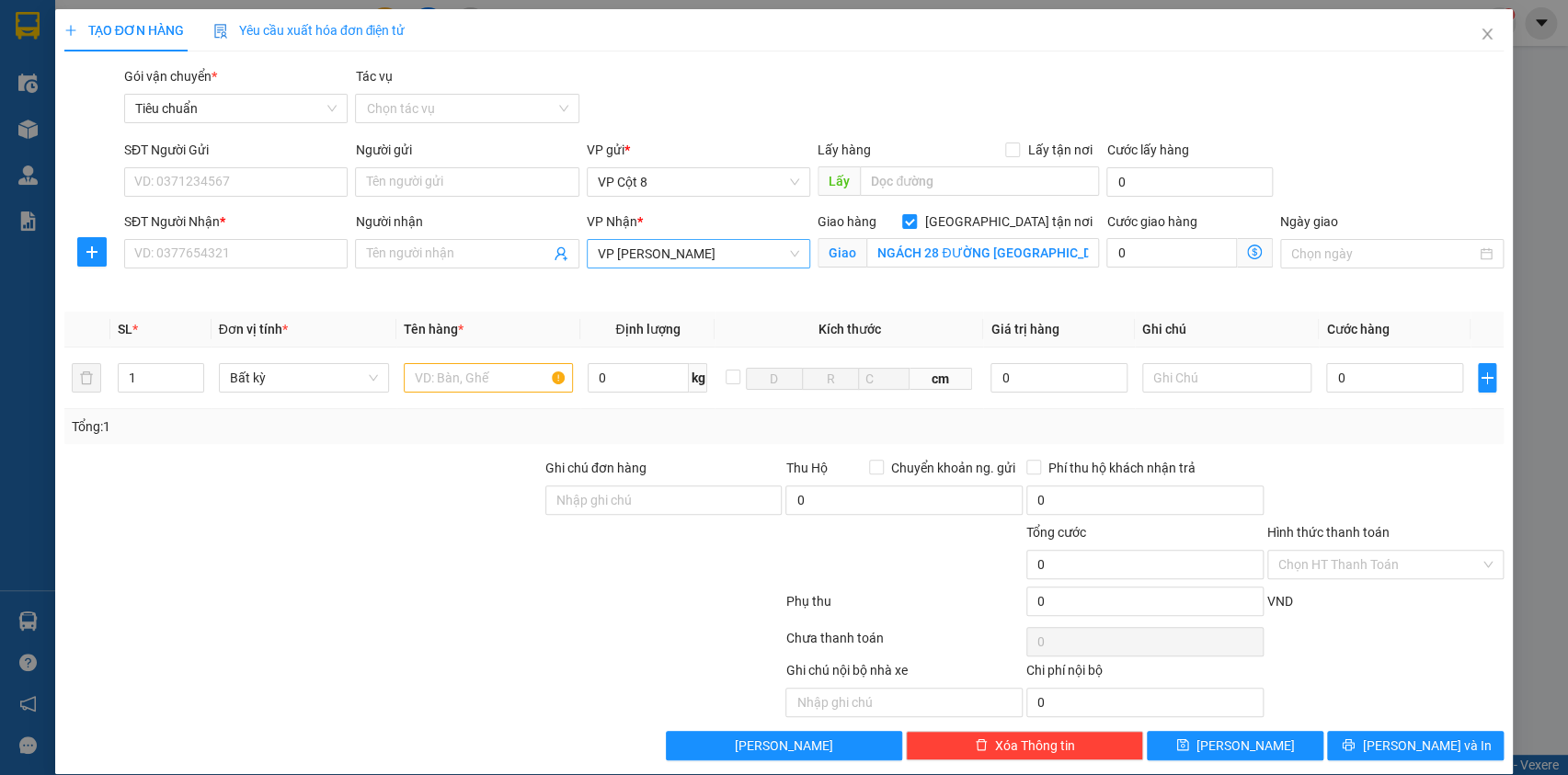
click at [714, 248] on span "VP [PERSON_NAME]" at bounding box center [698, 254] width 201 height 28
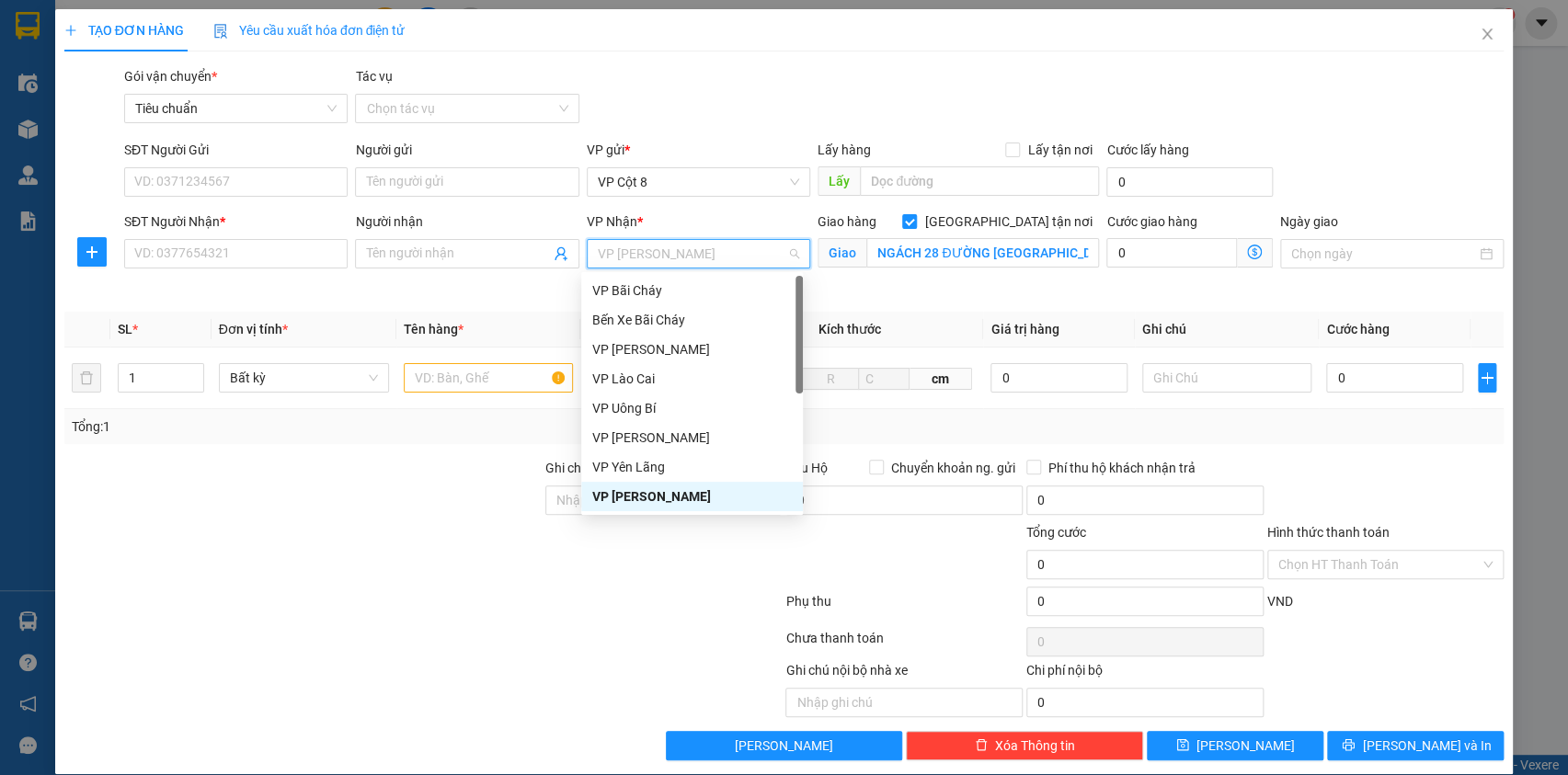
type input "D"
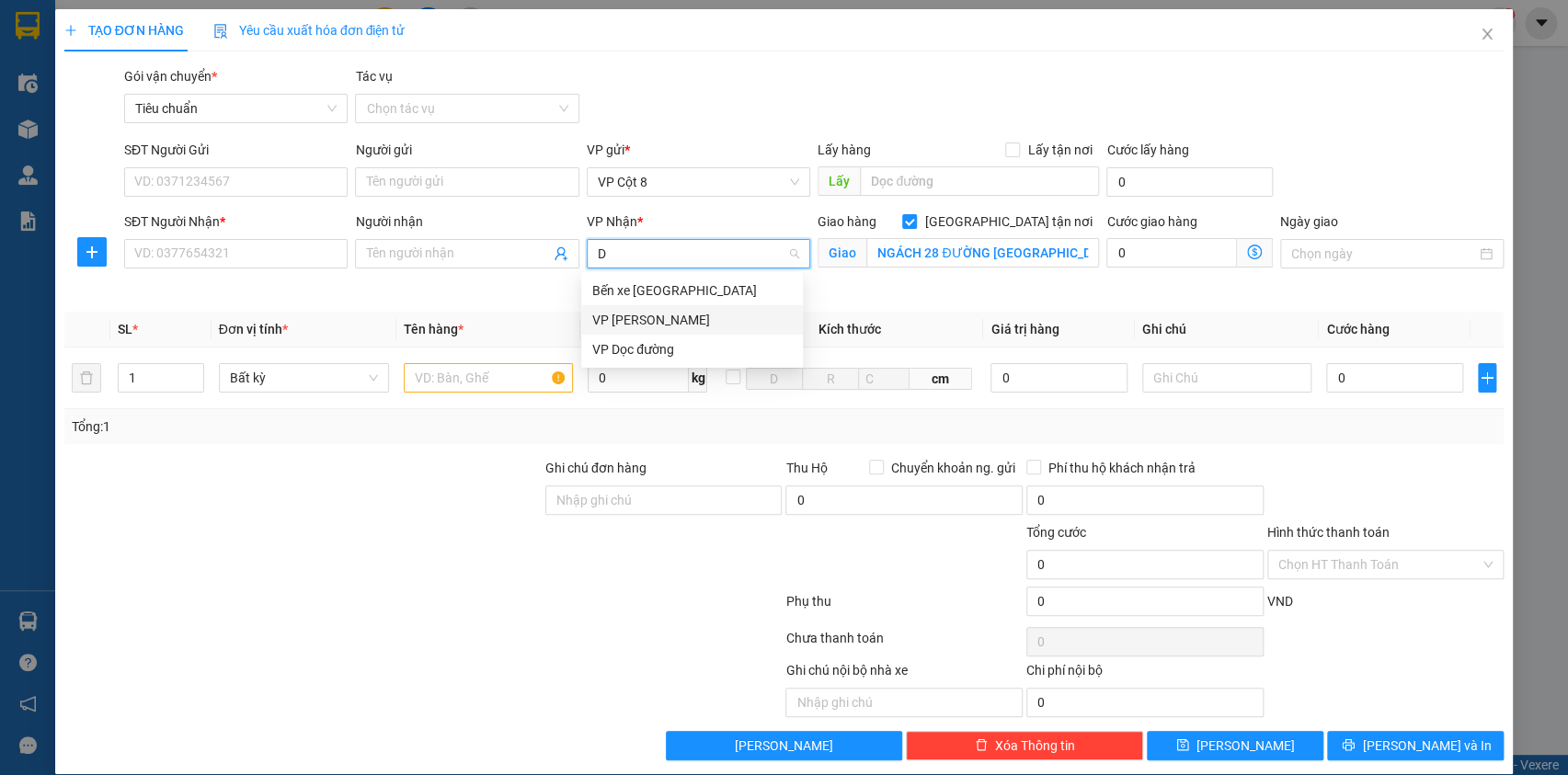
click at [681, 320] on div "VP [PERSON_NAME]" at bounding box center [692, 319] width 200 height 20
click at [1247, 258] on icon "dollar-circle" at bounding box center [1254, 251] width 14 height 14
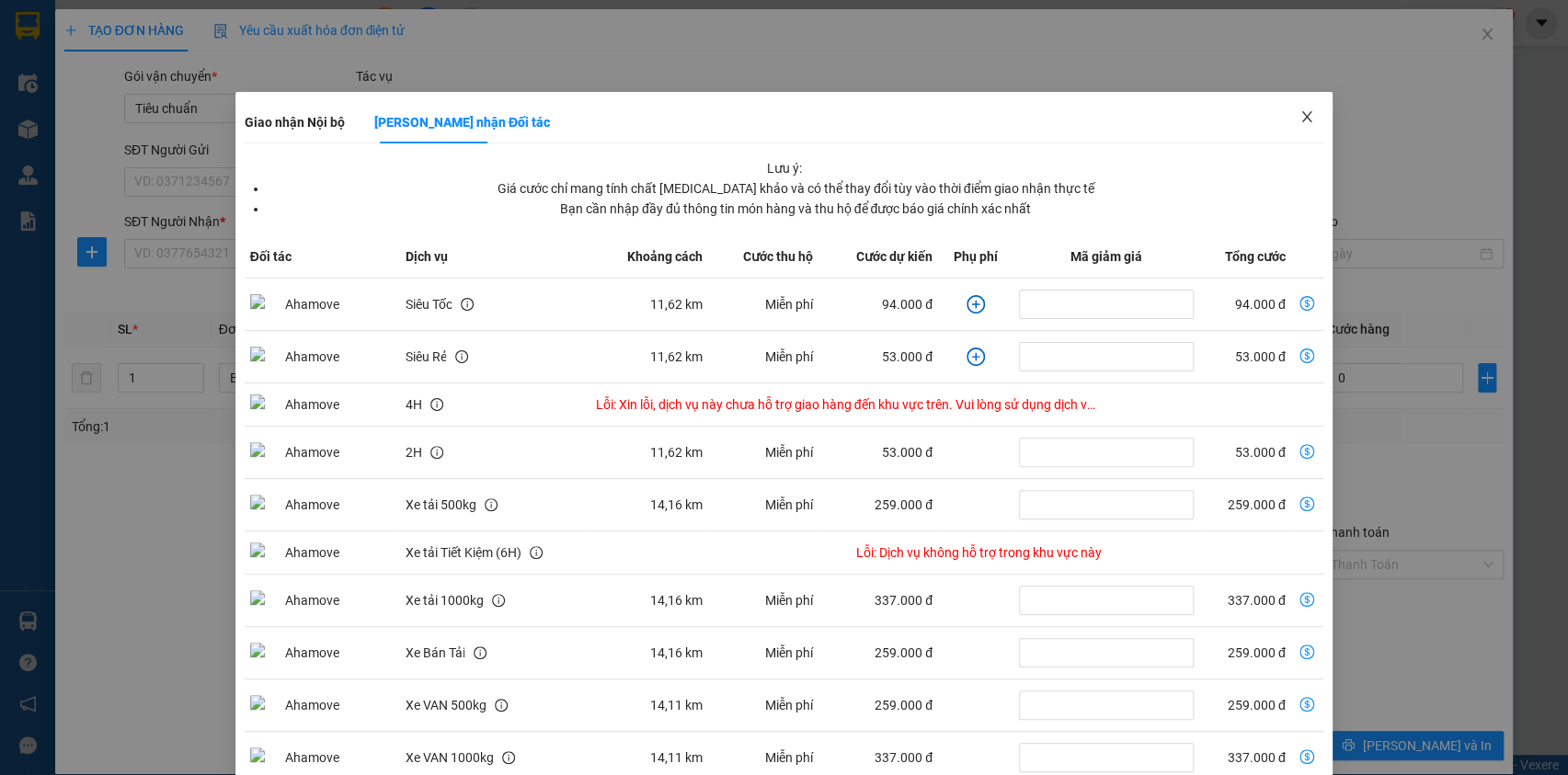
click at [1303, 116] on icon "close" at bounding box center [1307, 116] width 11 height 11
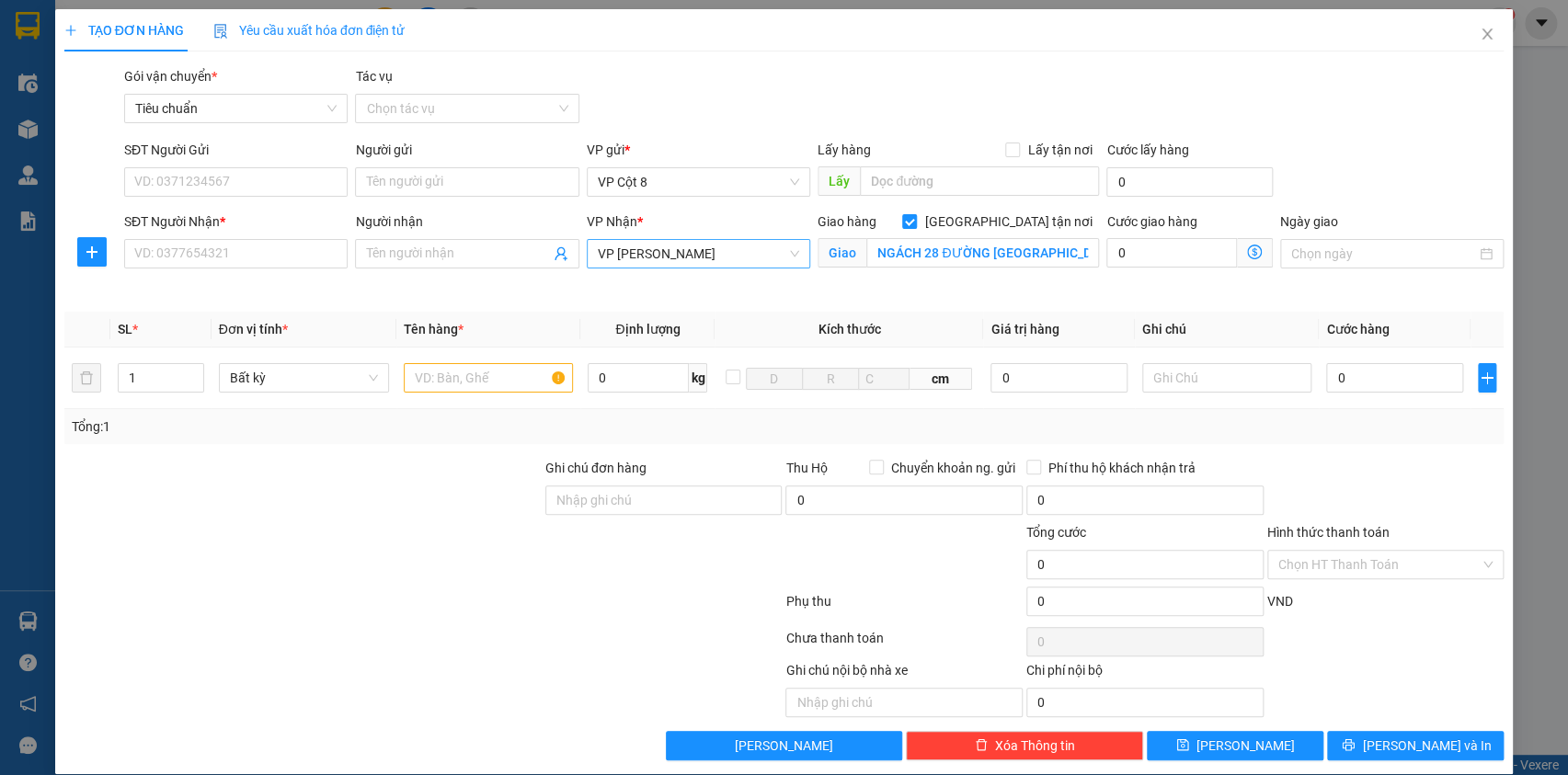
click at [1297, 116] on div "Gói vận chuyển * Tiêu chuẩn Tác vụ Chọn tác vụ" at bounding box center [813, 98] width 1387 height 64
click at [1247, 254] on icon "dollar-circle" at bounding box center [1254, 251] width 14 height 14
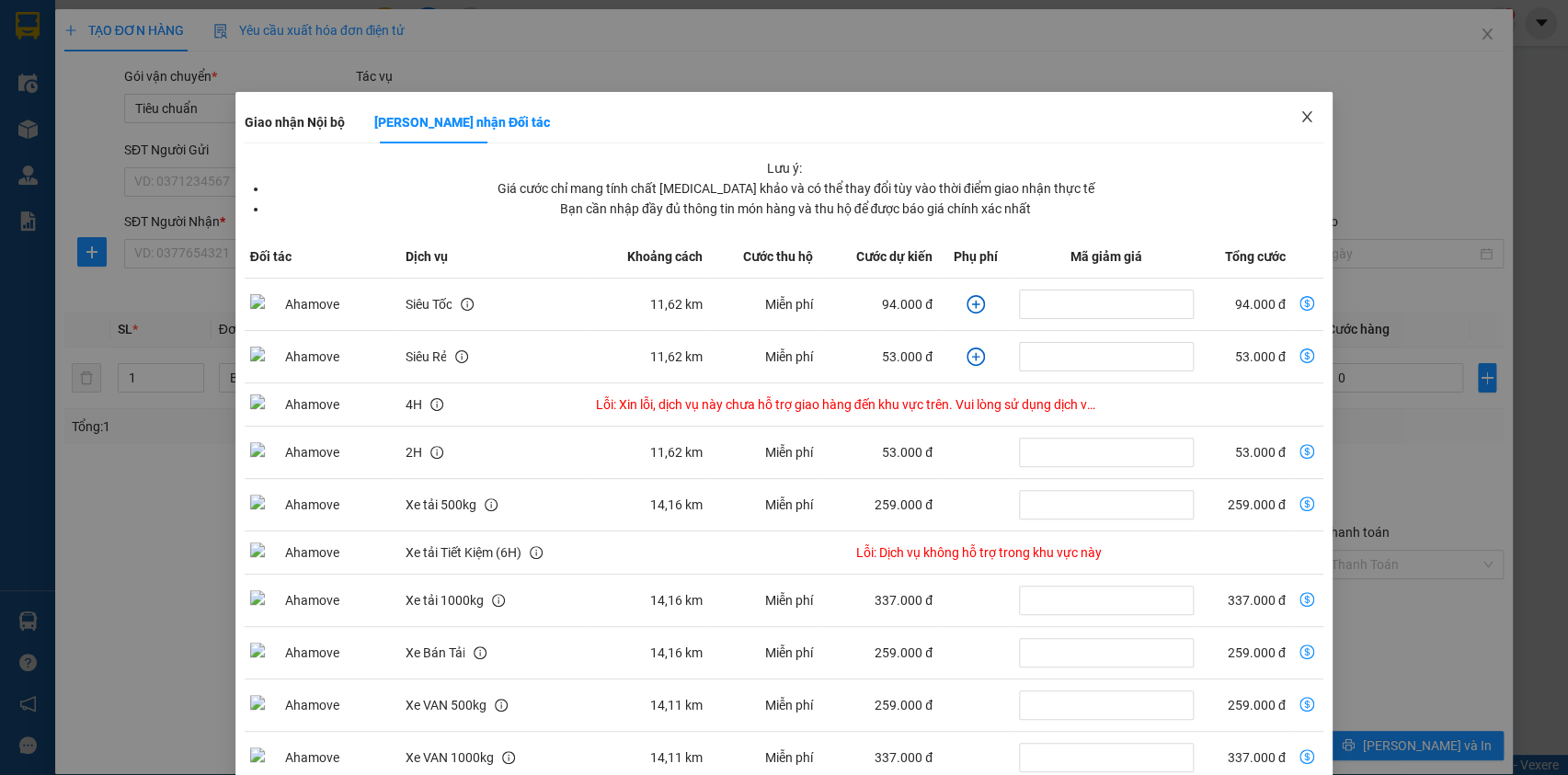
click at [1300, 116] on icon "close" at bounding box center [1307, 116] width 14 height 14
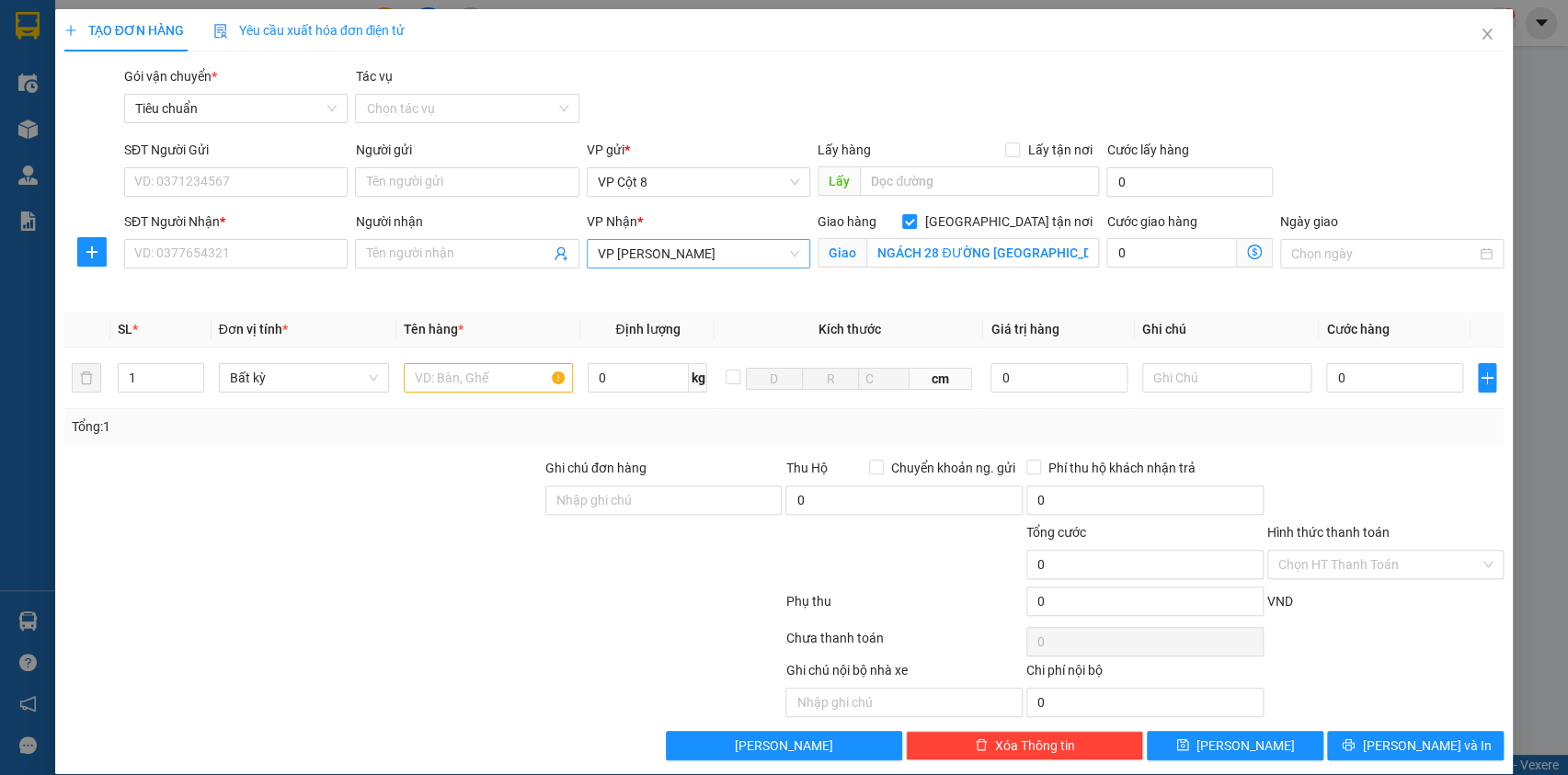
click at [1247, 255] on icon "dollar-circle" at bounding box center [1254, 251] width 14 height 14
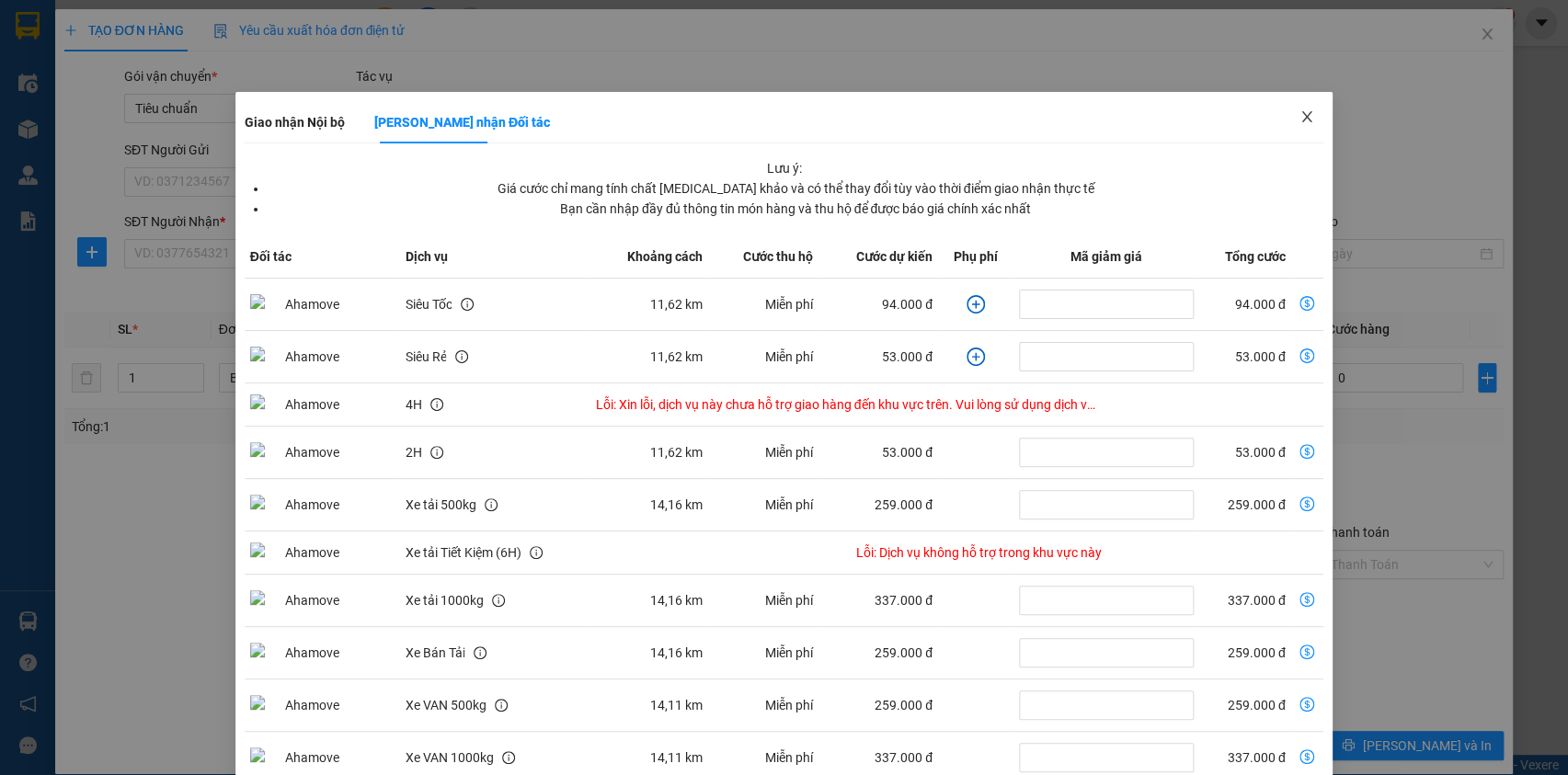
click at [1303, 121] on icon "close" at bounding box center [1307, 116] width 11 height 11
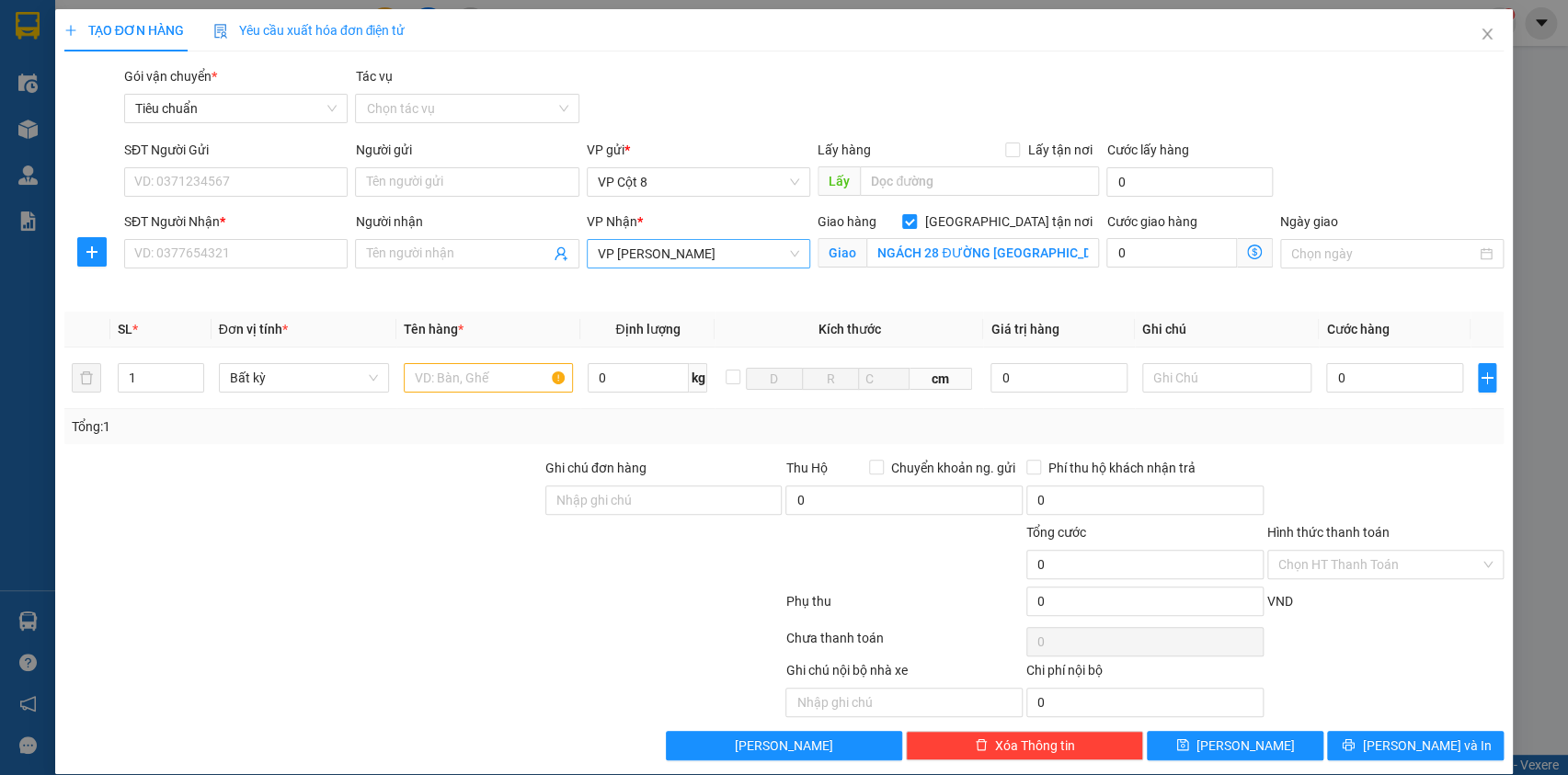
click at [1247, 246] on icon "dollar-circle" at bounding box center [1254, 251] width 14 height 14
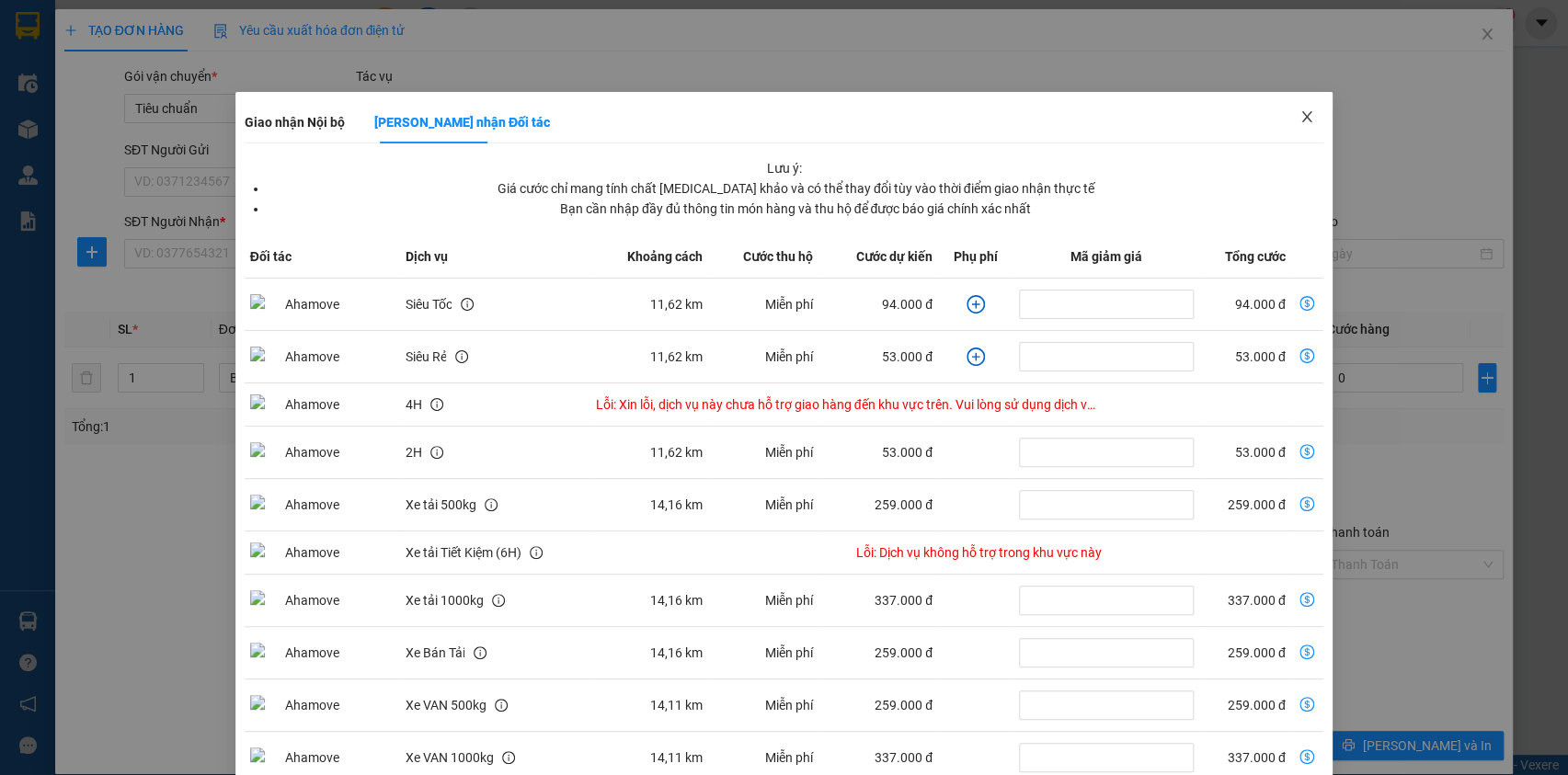
click at [1300, 114] on icon "close" at bounding box center [1307, 116] width 14 height 14
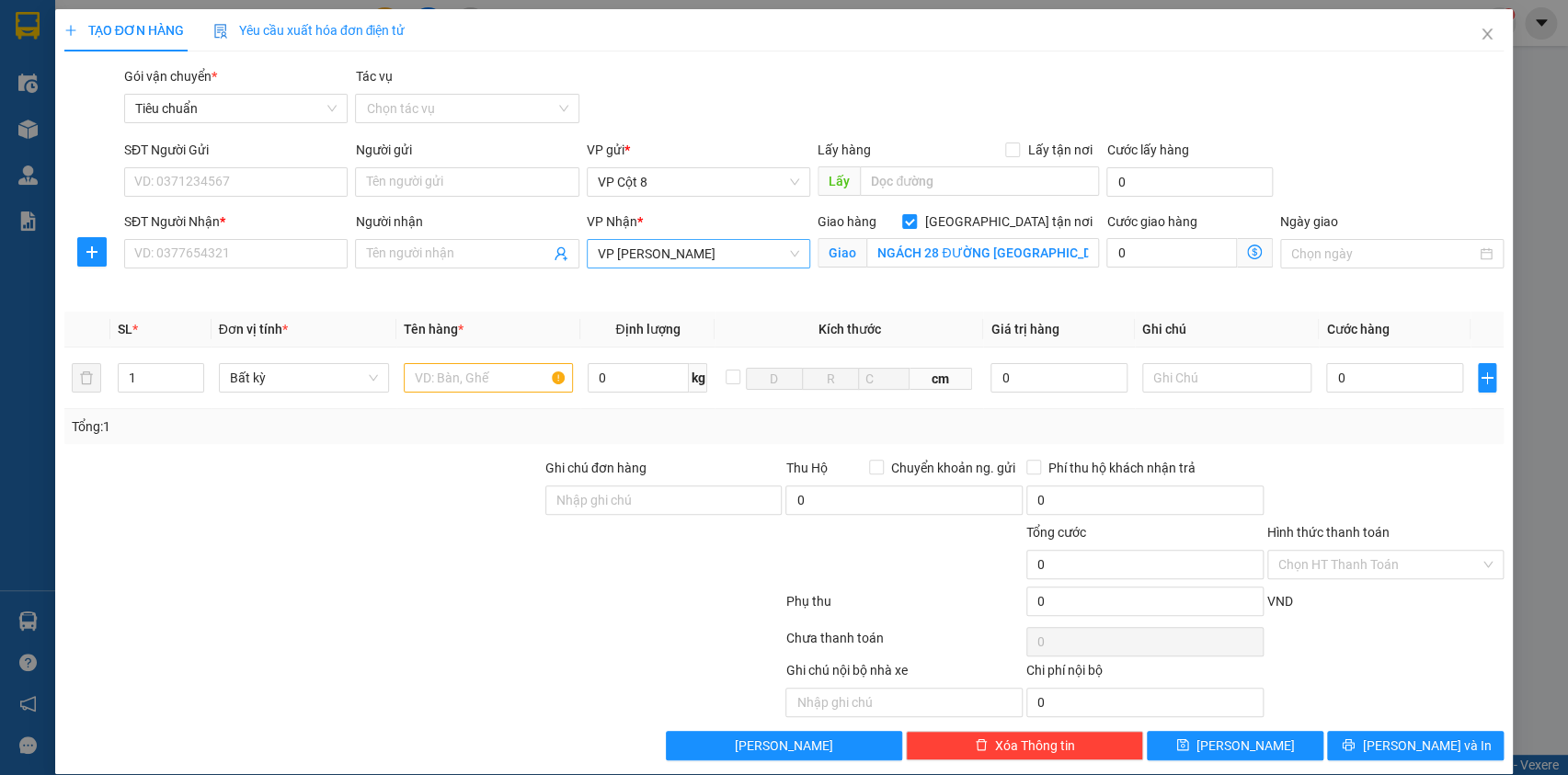
click at [1131, 133] on div "Transit Pickup Surcharge Ids Transit Deliver Surcharge Ids Transit Deliver Surc…" at bounding box center [784, 413] width 1440 height 694
click at [1247, 251] on icon "dollar-circle" at bounding box center [1254, 251] width 14 height 14
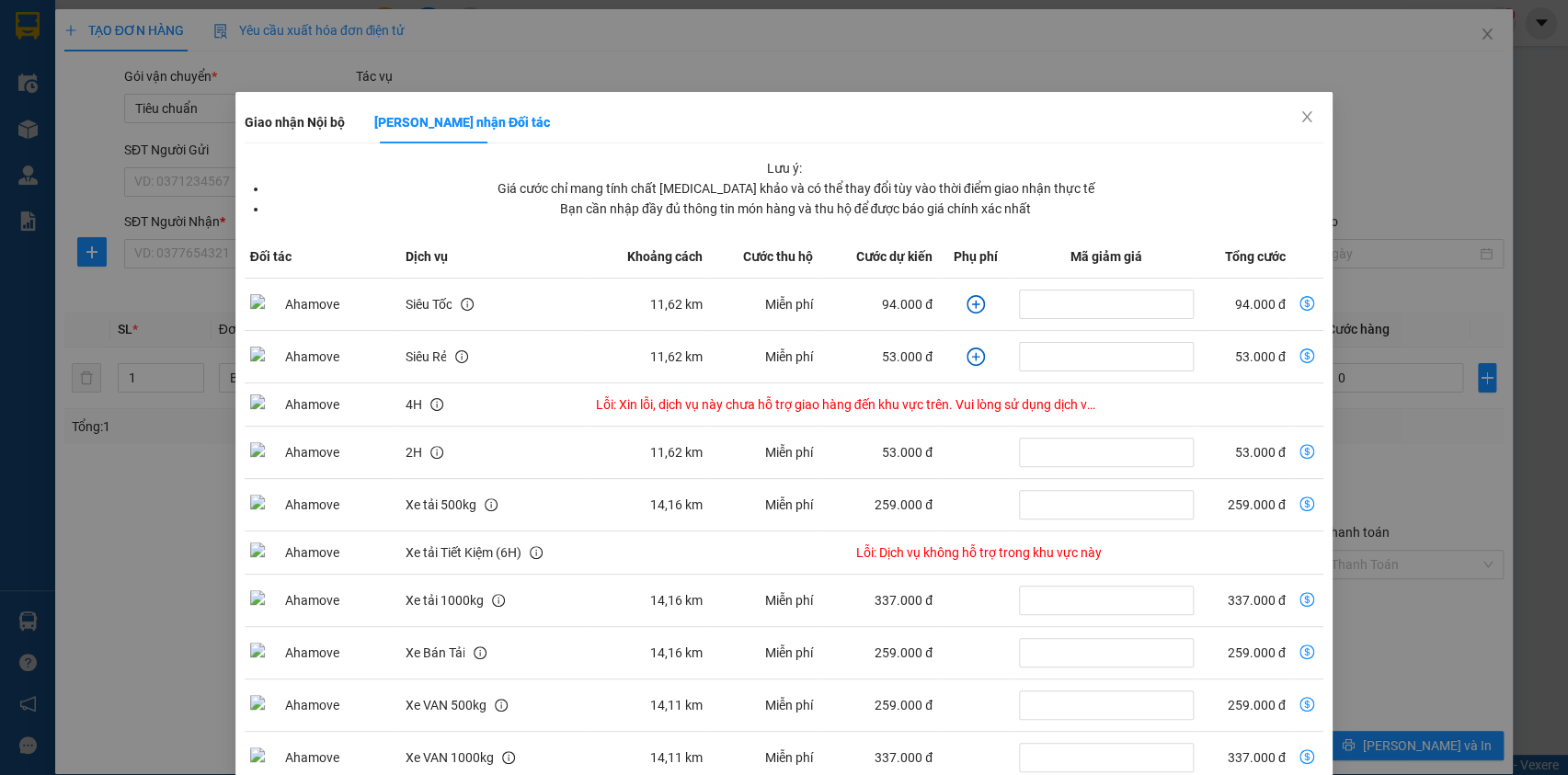
drag, startPoint x: 1158, startPoint y: 116, endPoint x: 1084, endPoint y: 79, distance: 82.7
click at [1084, 79] on div "Giao nhận Nội bộ Giao nhận Đối tác Lưu ý: Giá cước chỉ mang tính chất tham khảo…" at bounding box center [784, 388] width 1568 height 775
drag, startPoint x: 836, startPoint y: 116, endPoint x: 862, endPoint y: 69, distance: 53.7
click at [862, 69] on div "Giao nhận Nội bộ Giao nhận Đối tác Lưu ý: Giá cước chỉ mang tính chất tham khảo…" at bounding box center [784, 388] width 1568 height 775
click at [1300, 115] on icon "close" at bounding box center [1307, 116] width 14 height 14
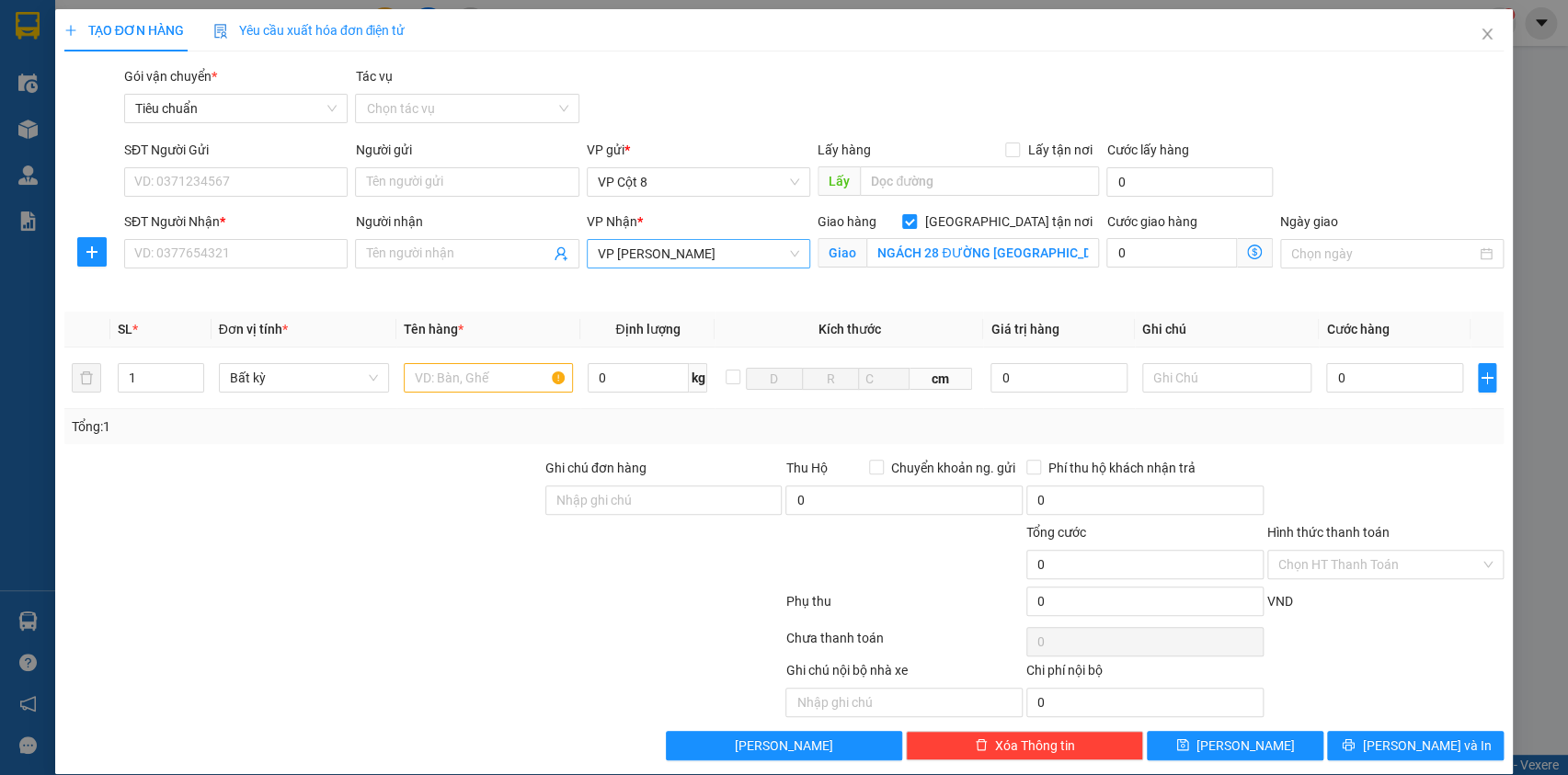
click at [1247, 255] on icon "dollar-circle" at bounding box center [1254, 251] width 14 height 14
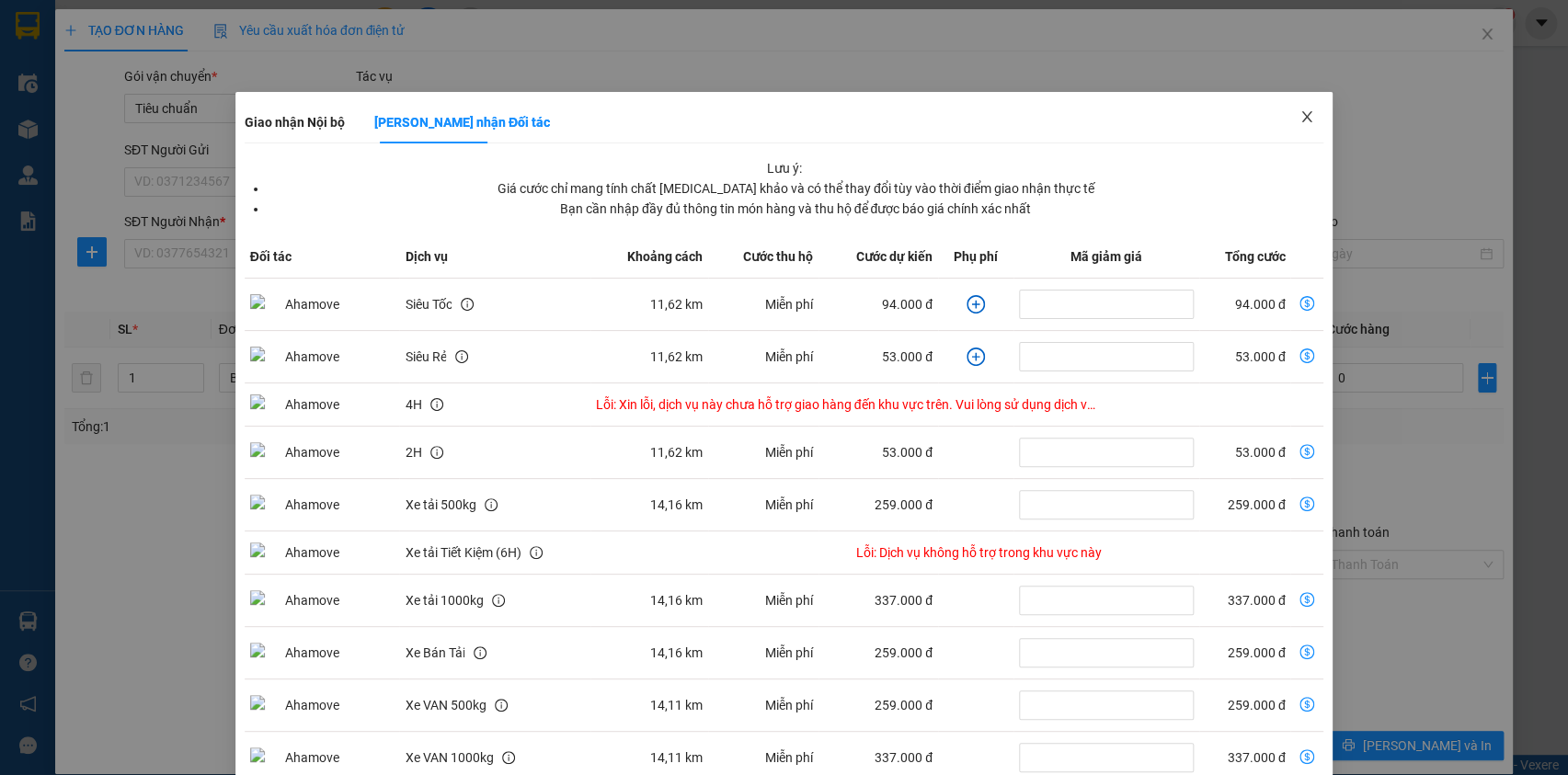
click at [1303, 121] on icon "close" at bounding box center [1307, 116] width 11 height 11
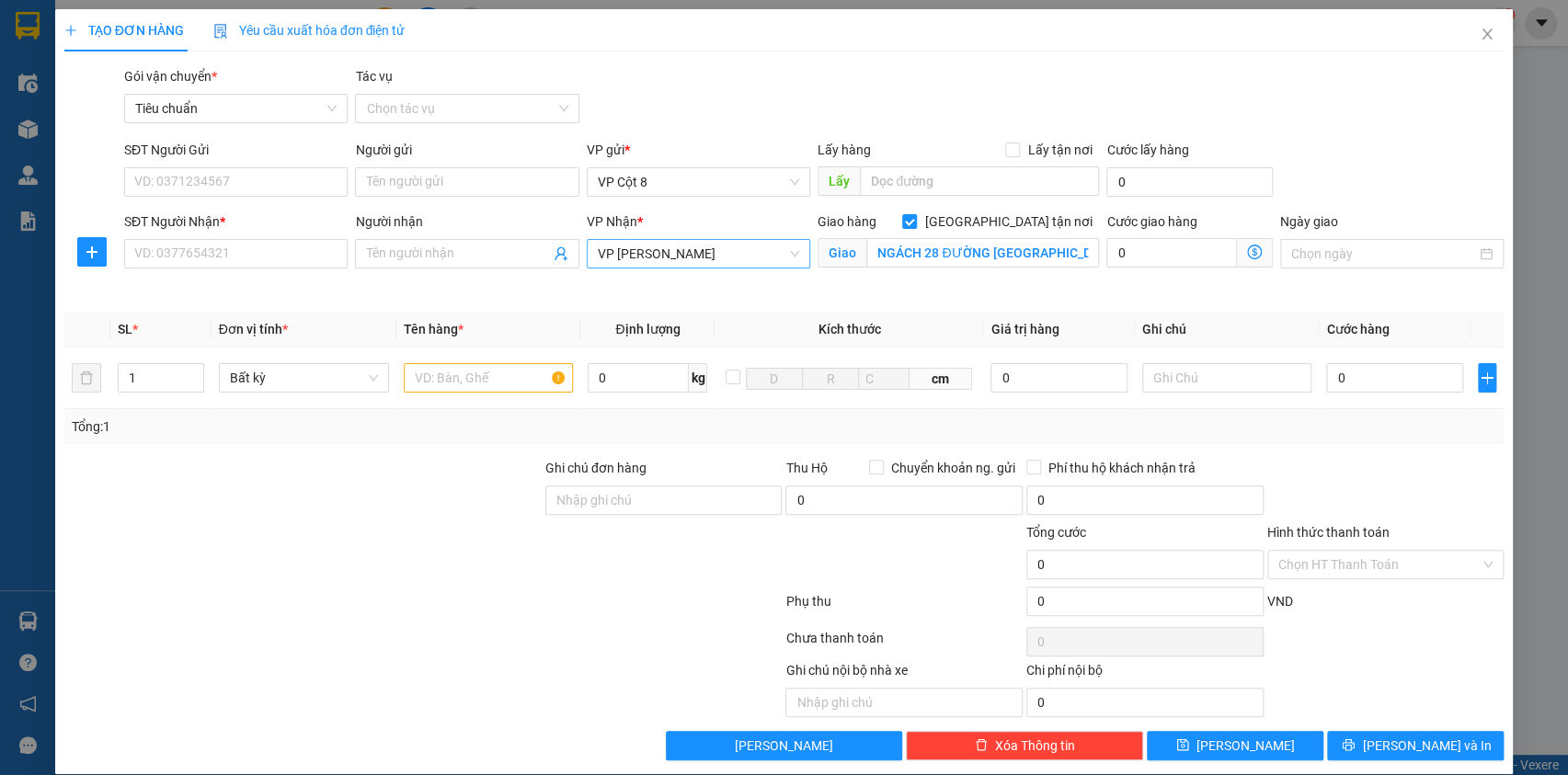
click at [1247, 249] on icon "dollar-circle" at bounding box center [1254, 251] width 14 height 14
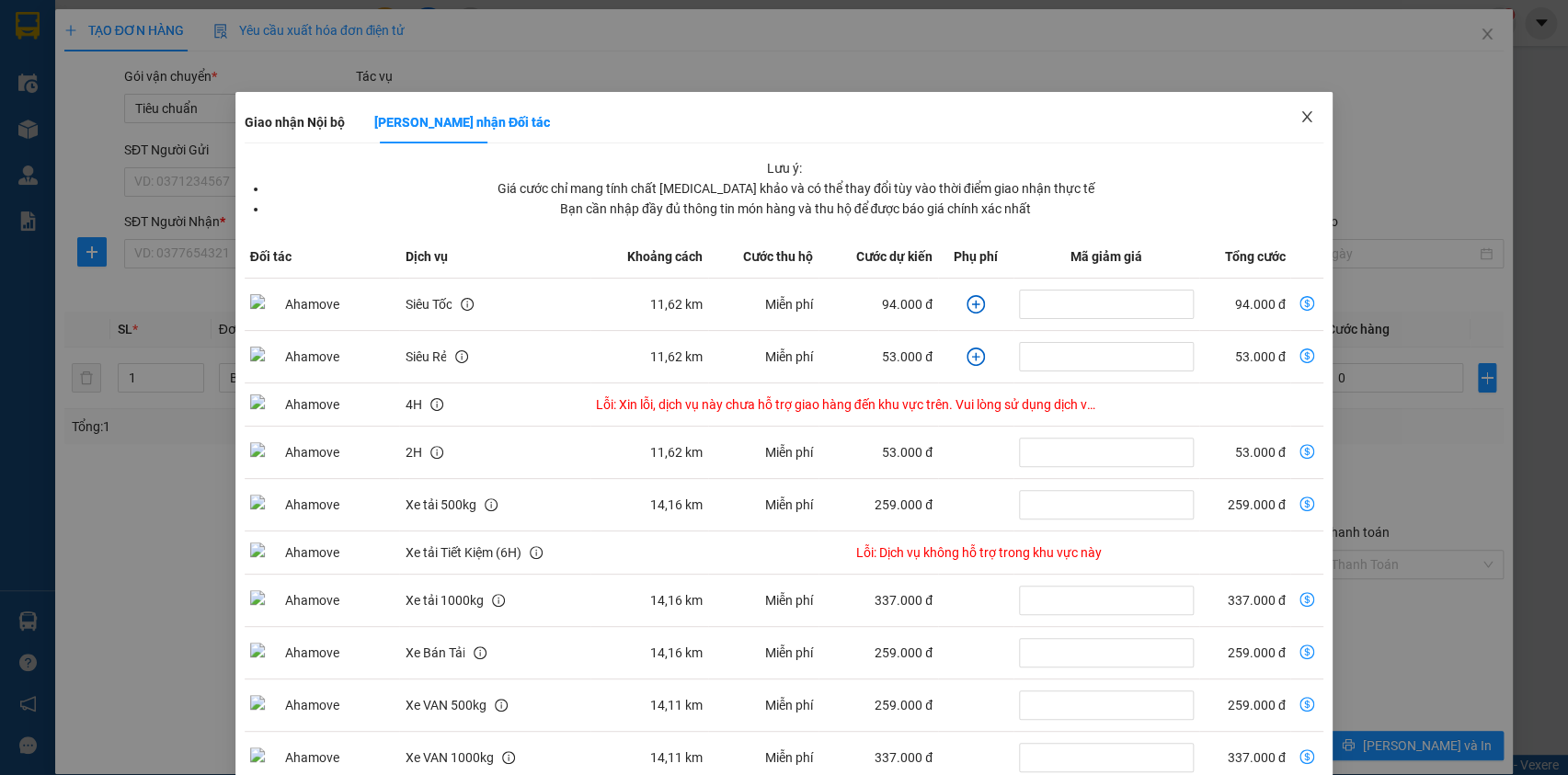
click at [1303, 118] on icon "close" at bounding box center [1307, 116] width 11 height 11
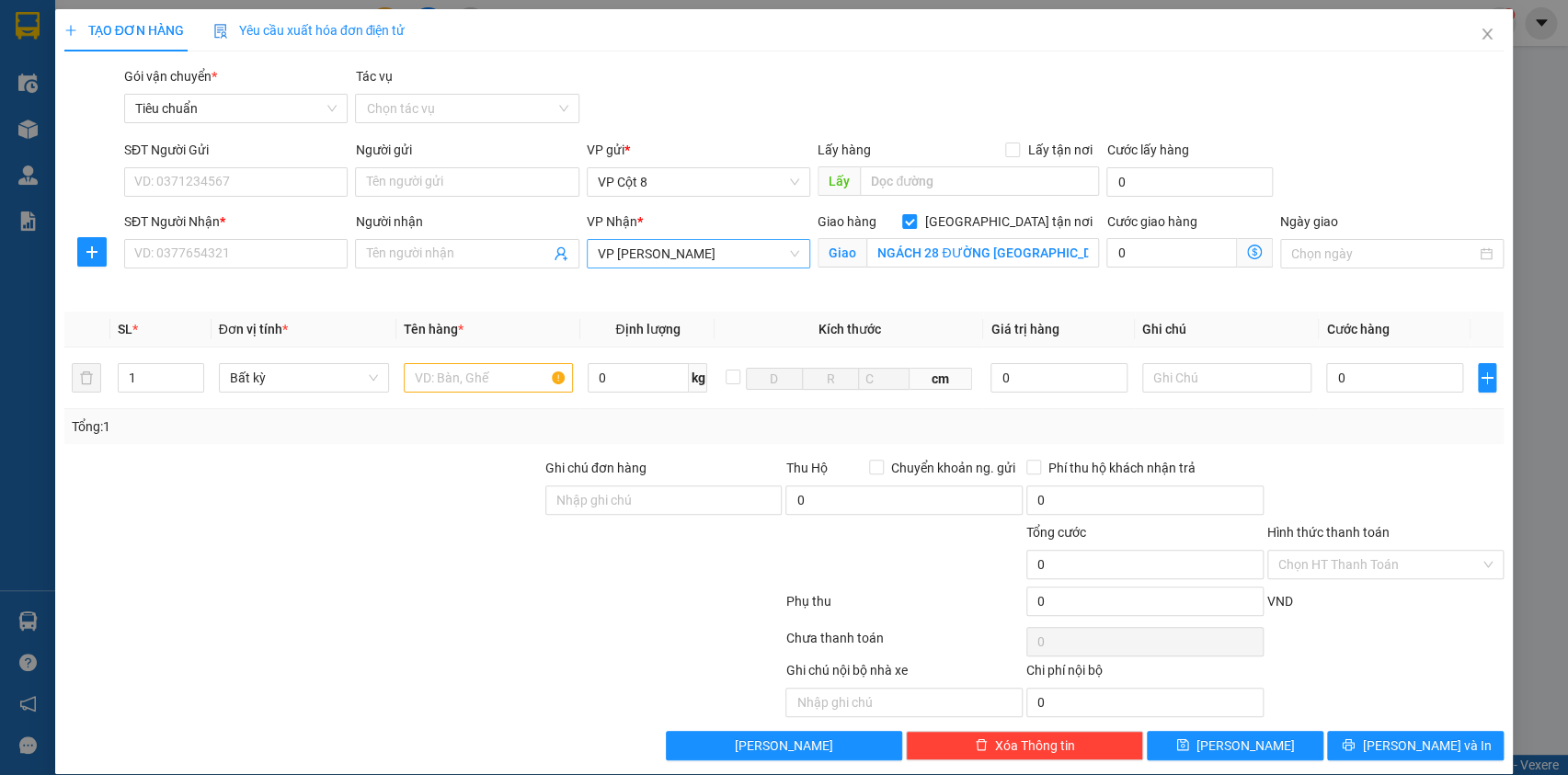
drag, startPoint x: 815, startPoint y: 40, endPoint x: 690, endPoint y: 41, distance: 125.0
click at [690, 41] on div "TẠO ĐƠN HÀNG Yêu cầu xuất hóa đơn điện tử" at bounding box center [784, 31] width 1440 height 42
drag, startPoint x: 610, startPoint y: 38, endPoint x: 613, endPoint y: 61, distance: 23.2
click at [613, 61] on div "TẠO ĐƠN HÀNG Yêu cầu xuất hóa đơn điện tử Transit Pickup Surcharge Ids Transit …" at bounding box center [784, 386] width 1440 height 752
click at [616, 40] on div "TẠO ĐƠN HÀNG Yêu cầu xuất hóa đơn điện tử" at bounding box center [784, 31] width 1440 height 42
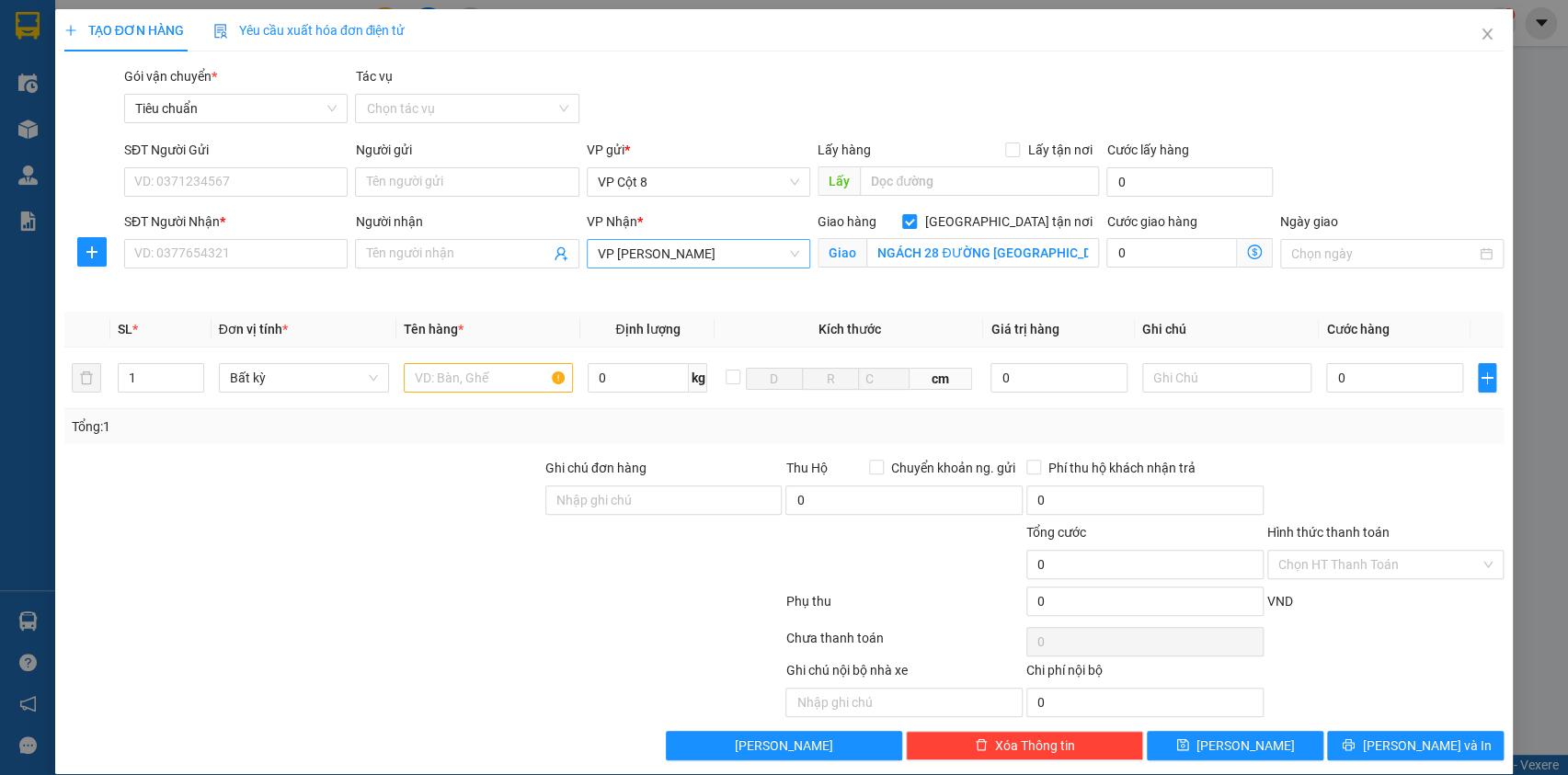
click at [1247, 248] on icon "dollar-circle" at bounding box center [1254, 251] width 14 height 14
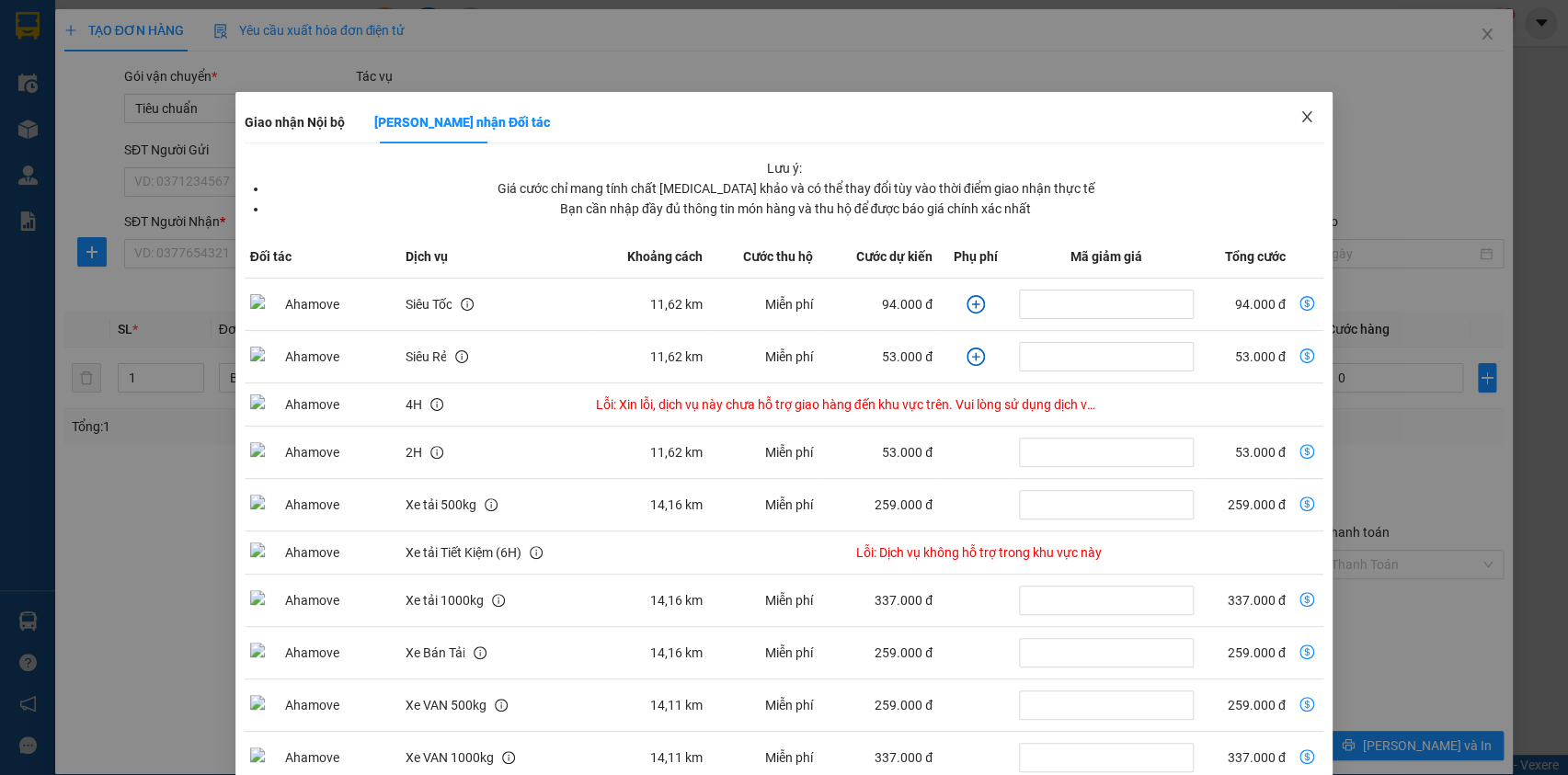
click at [1300, 119] on icon "close" at bounding box center [1307, 116] width 14 height 14
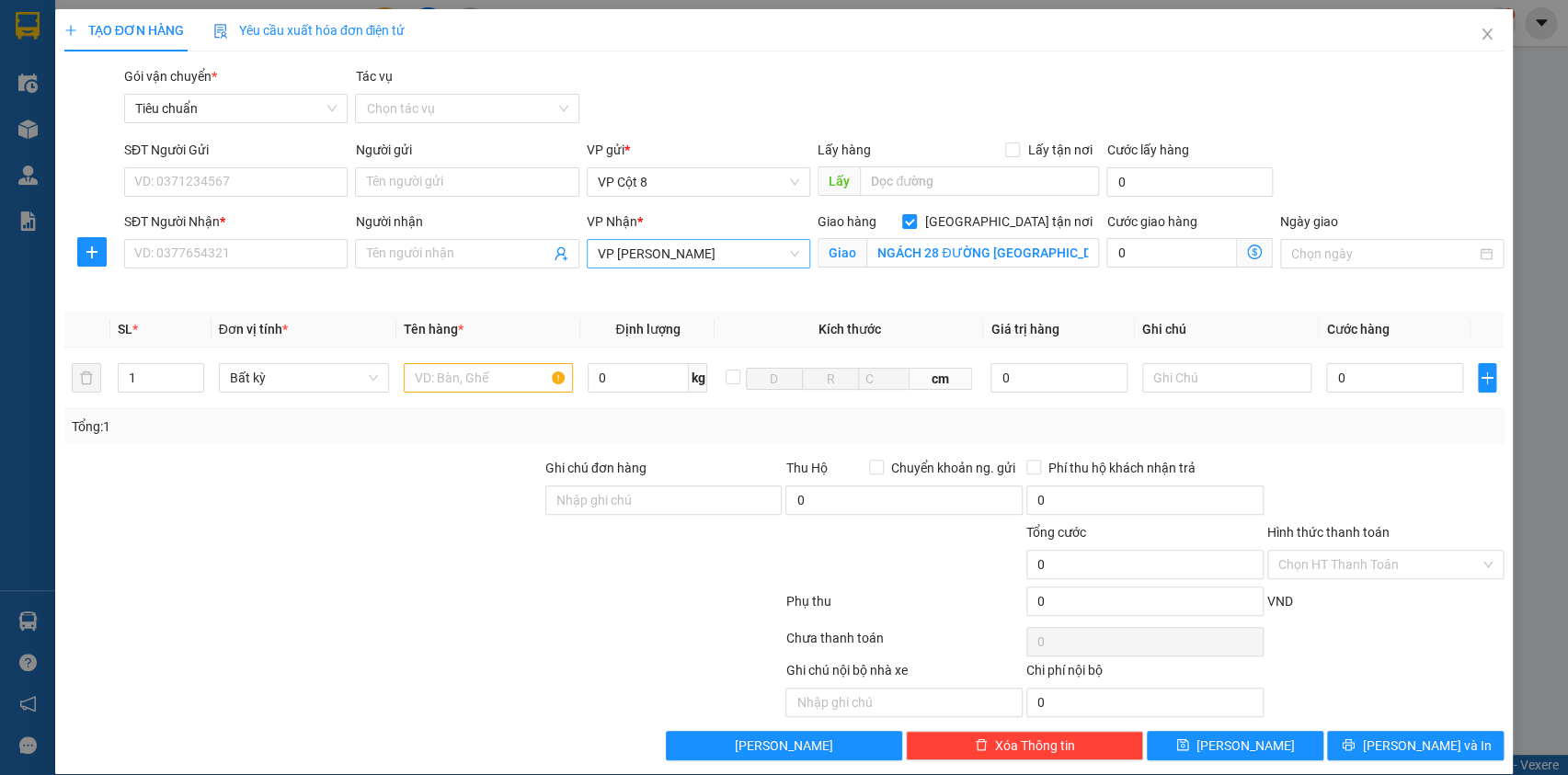
click at [660, 261] on span "VP [PERSON_NAME]" at bounding box center [698, 254] width 201 height 28
type input "YE"
click at [673, 283] on div "VP Yên Lãng" at bounding box center [692, 290] width 200 height 20
click at [1247, 251] on icon "dollar-circle" at bounding box center [1254, 251] width 14 height 14
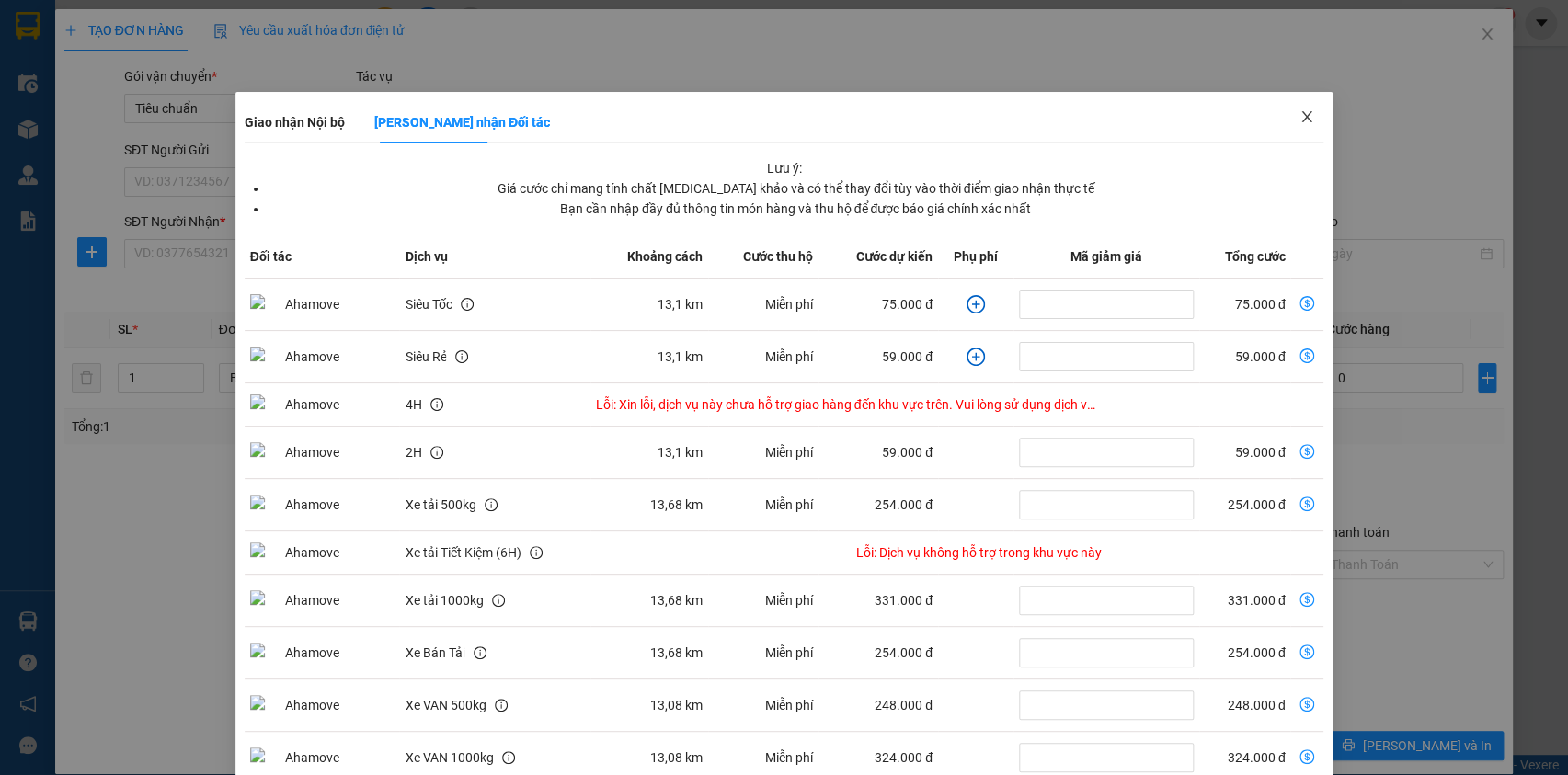
click at [1300, 113] on icon "close" at bounding box center [1307, 116] width 14 height 14
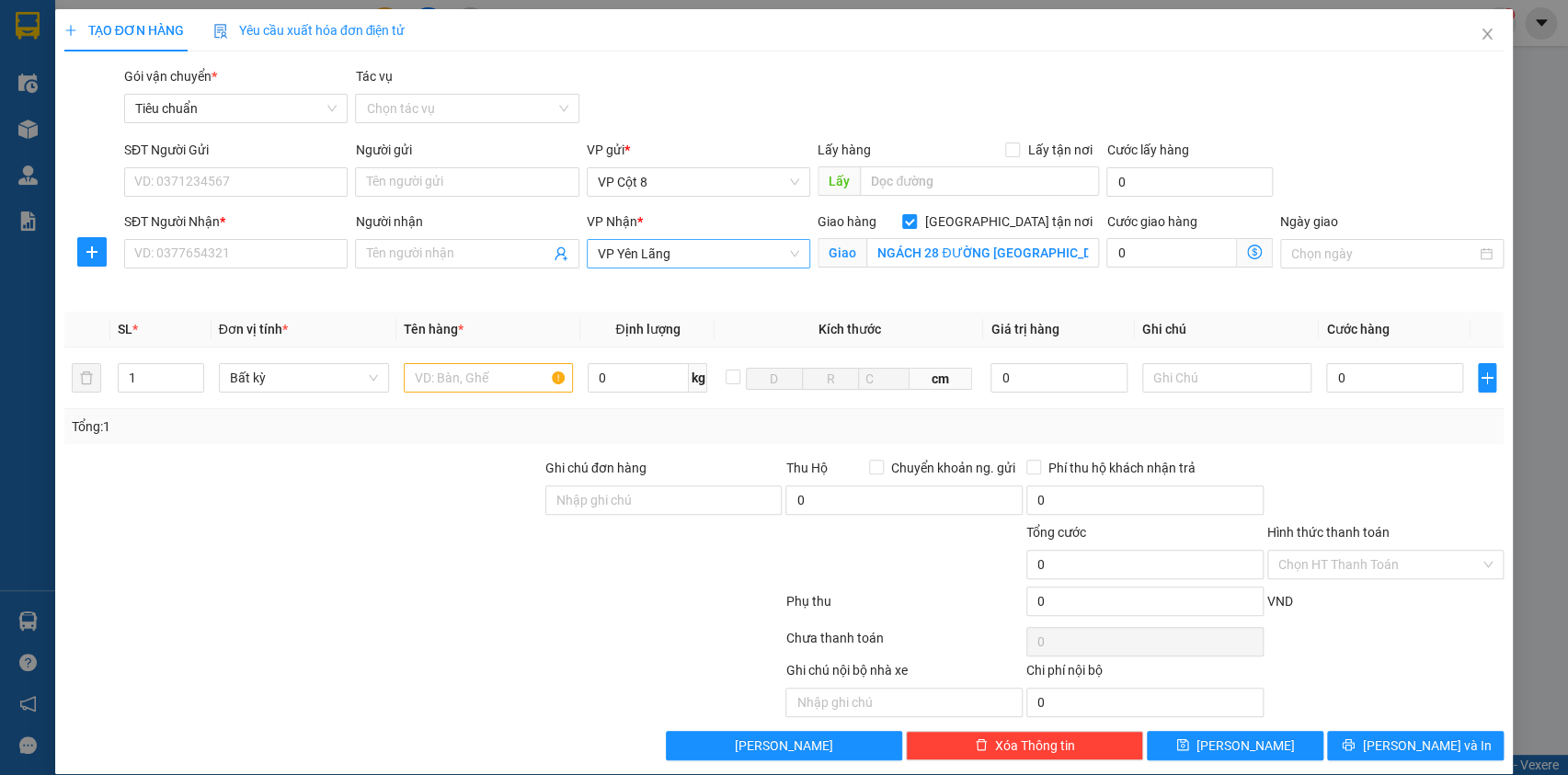
click at [684, 243] on span "VP Yên Lãng" at bounding box center [698, 254] width 201 height 28
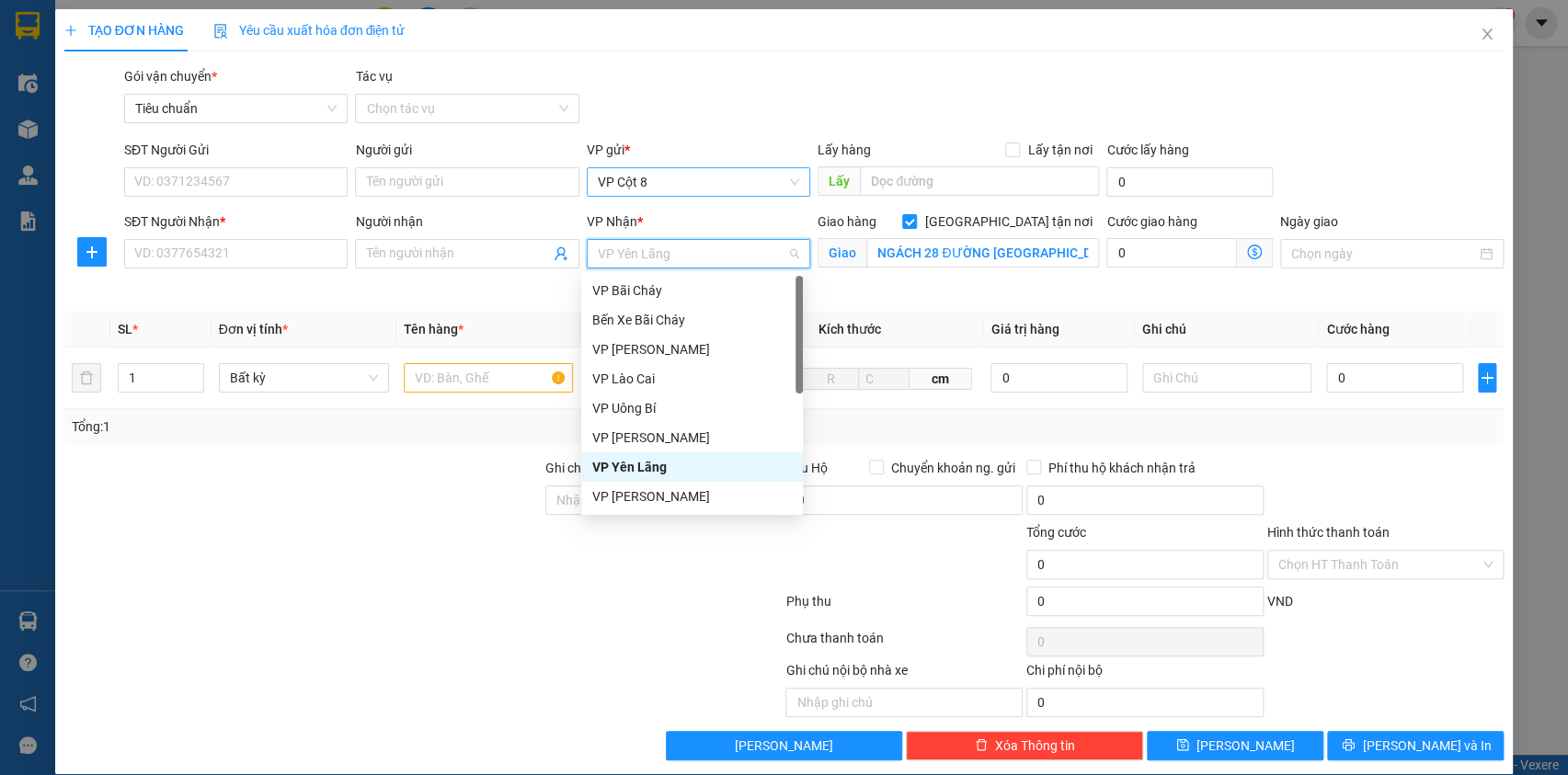
click at [686, 196] on div "VP Cột 8" at bounding box center [698, 182] width 223 height 30
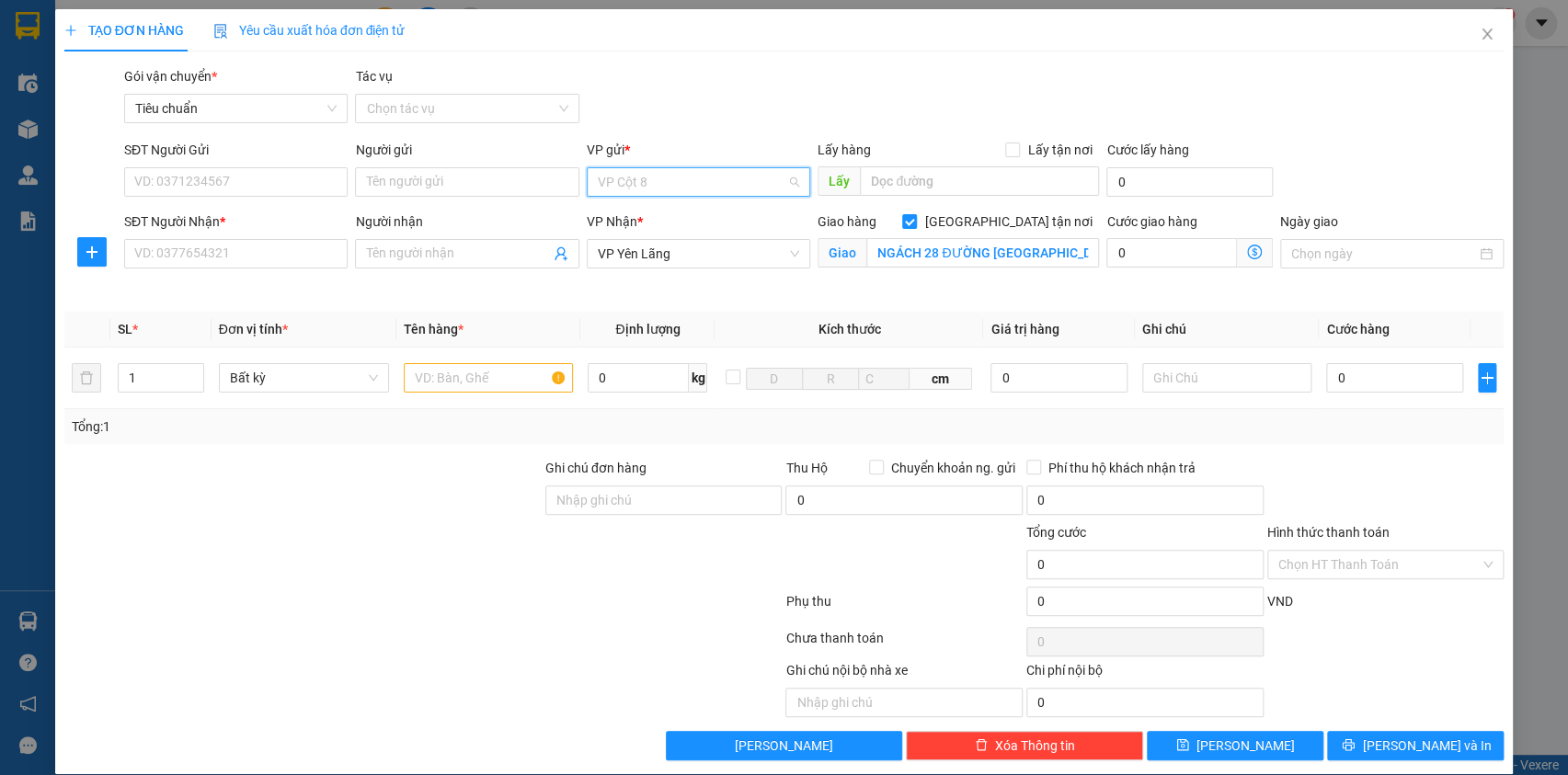
scroll to position [147, 0]
click at [829, 112] on div "Gói vận chuyển * Tiêu chuẩn Tác vụ Chọn tác vụ" at bounding box center [813, 98] width 1387 height 64
click at [1251, 249] on span "Giao nhận Nội bộ Giao nhận Đối tác Lưu ý: Giá cước chỉ mang tính chất tham khảo…" at bounding box center [1255, 253] width 36 height 30
click at [1247, 251] on icon "dollar-circle" at bounding box center [1254, 251] width 14 height 14
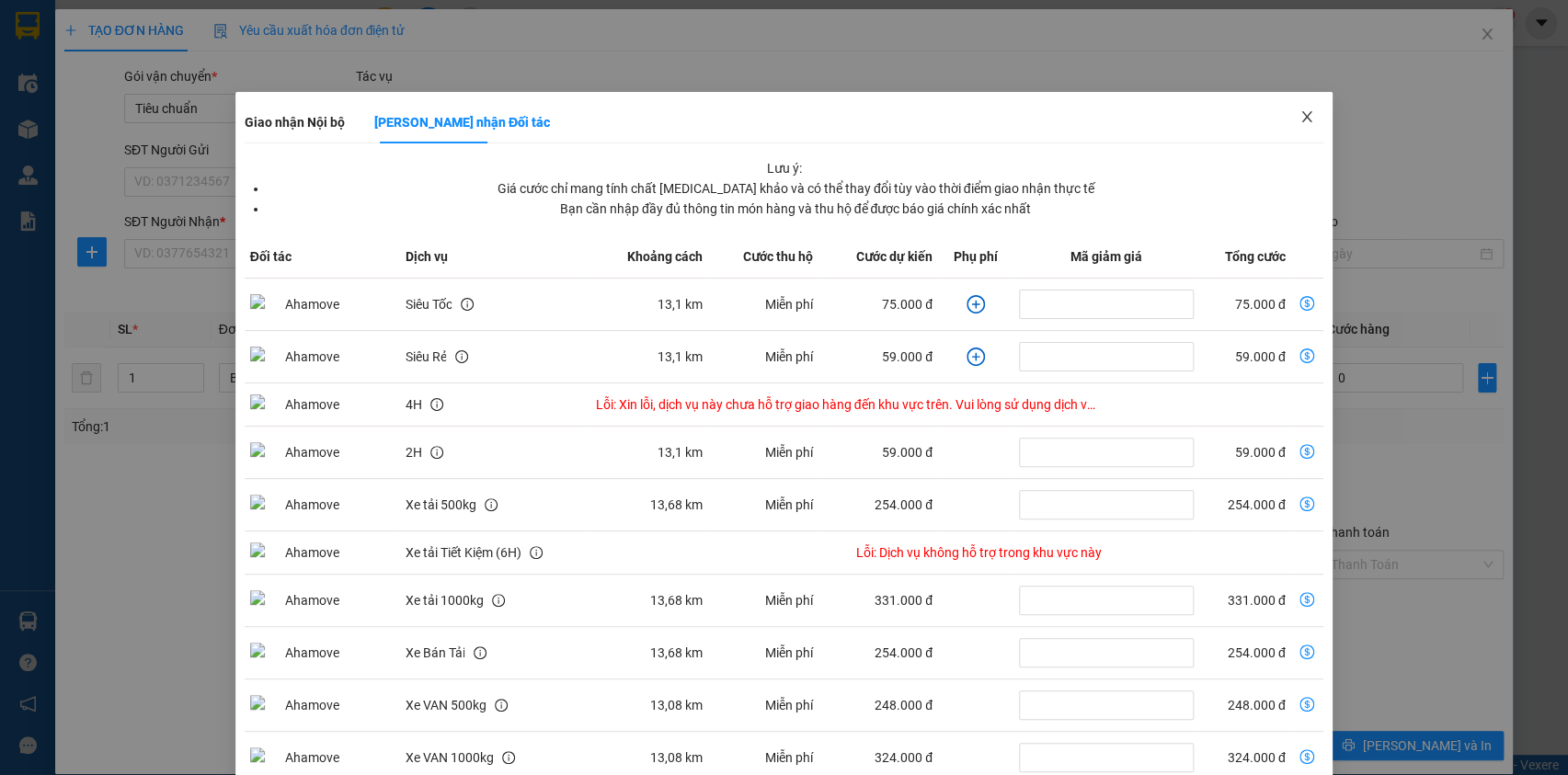
click at [1303, 116] on icon "close" at bounding box center [1307, 116] width 11 height 11
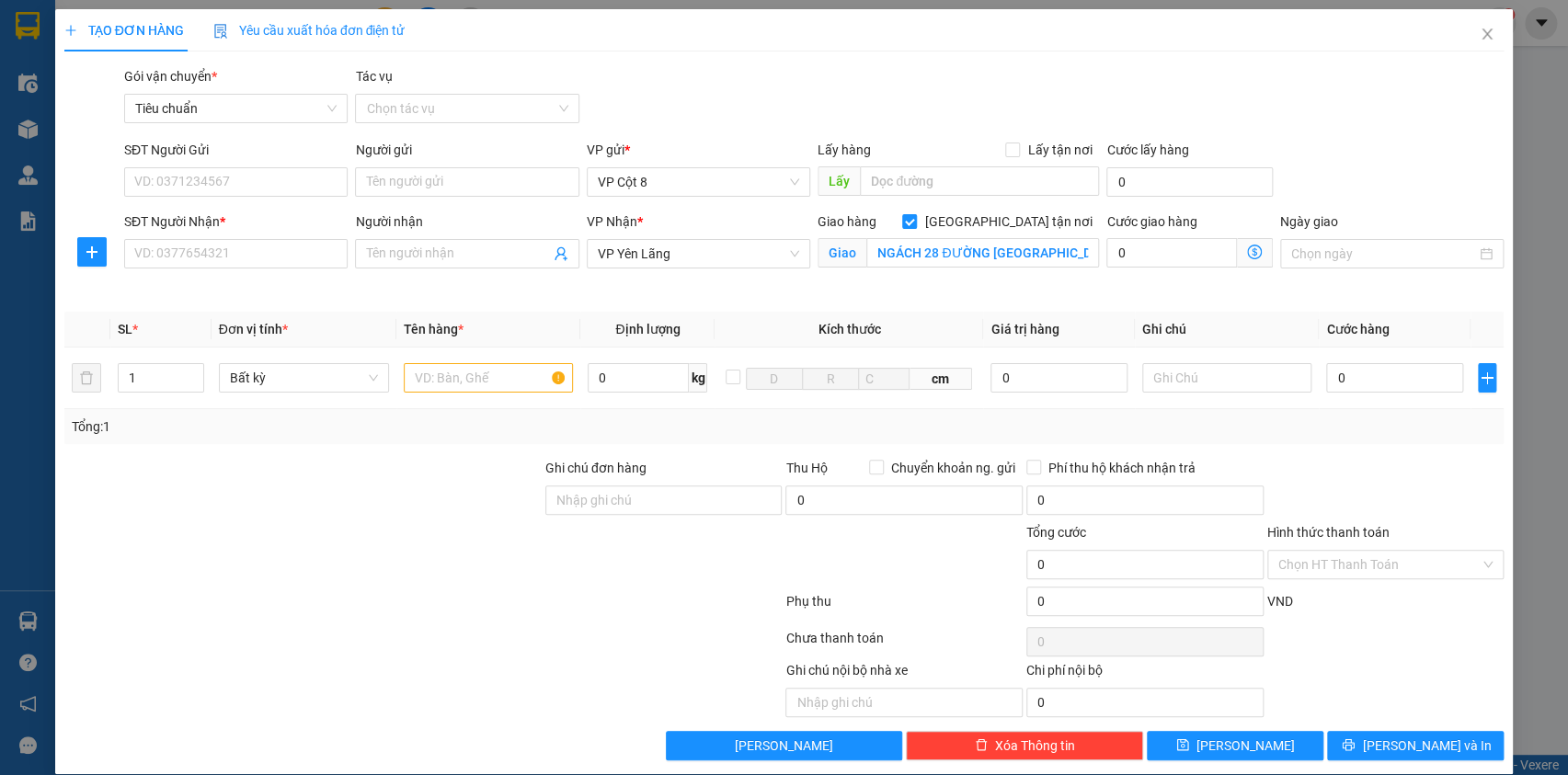
click at [1247, 252] on icon "dollar-circle" at bounding box center [1254, 251] width 14 height 14
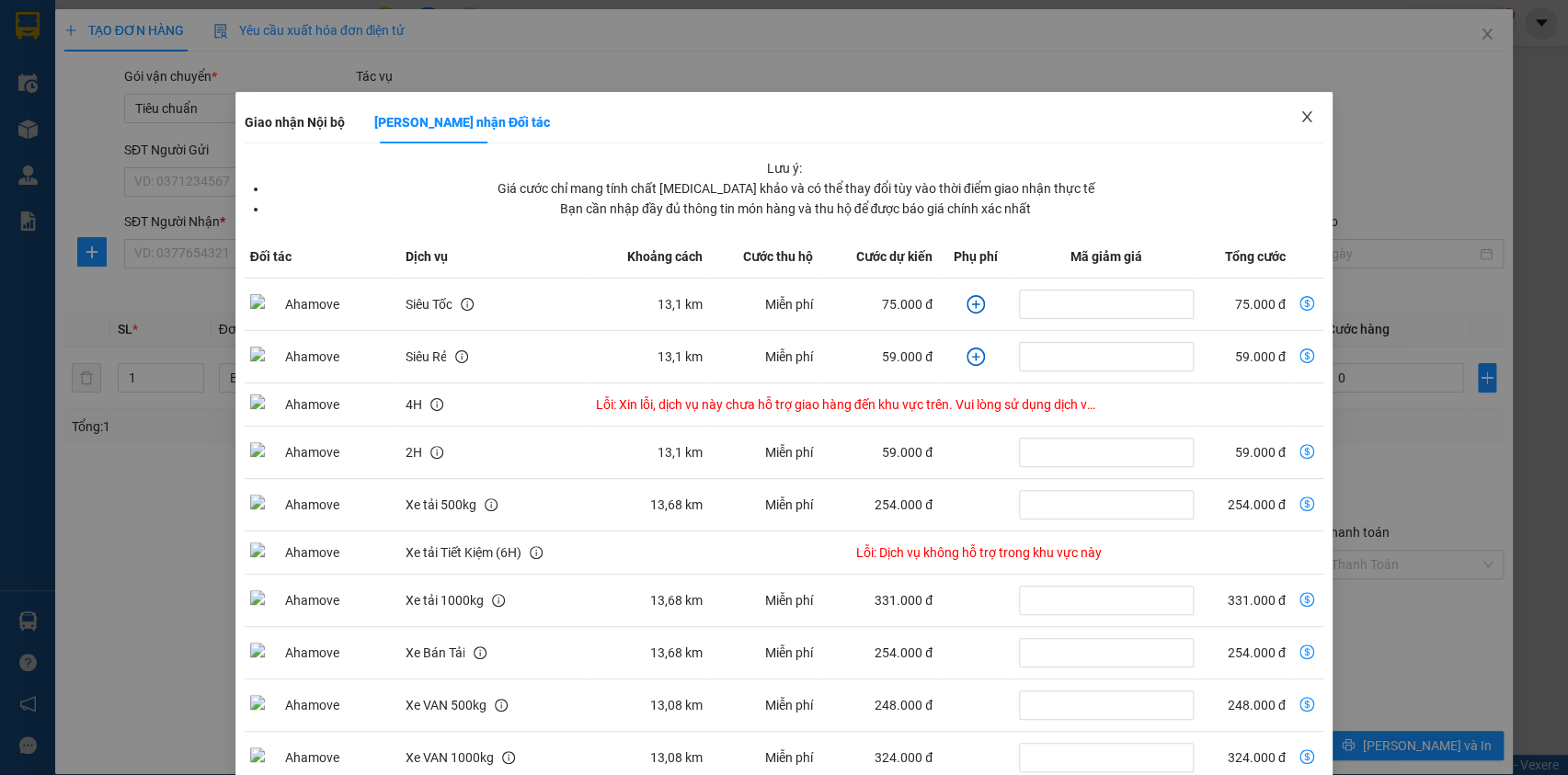
click at [1303, 117] on icon "close" at bounding box center [1307, 116] width 11 height 11
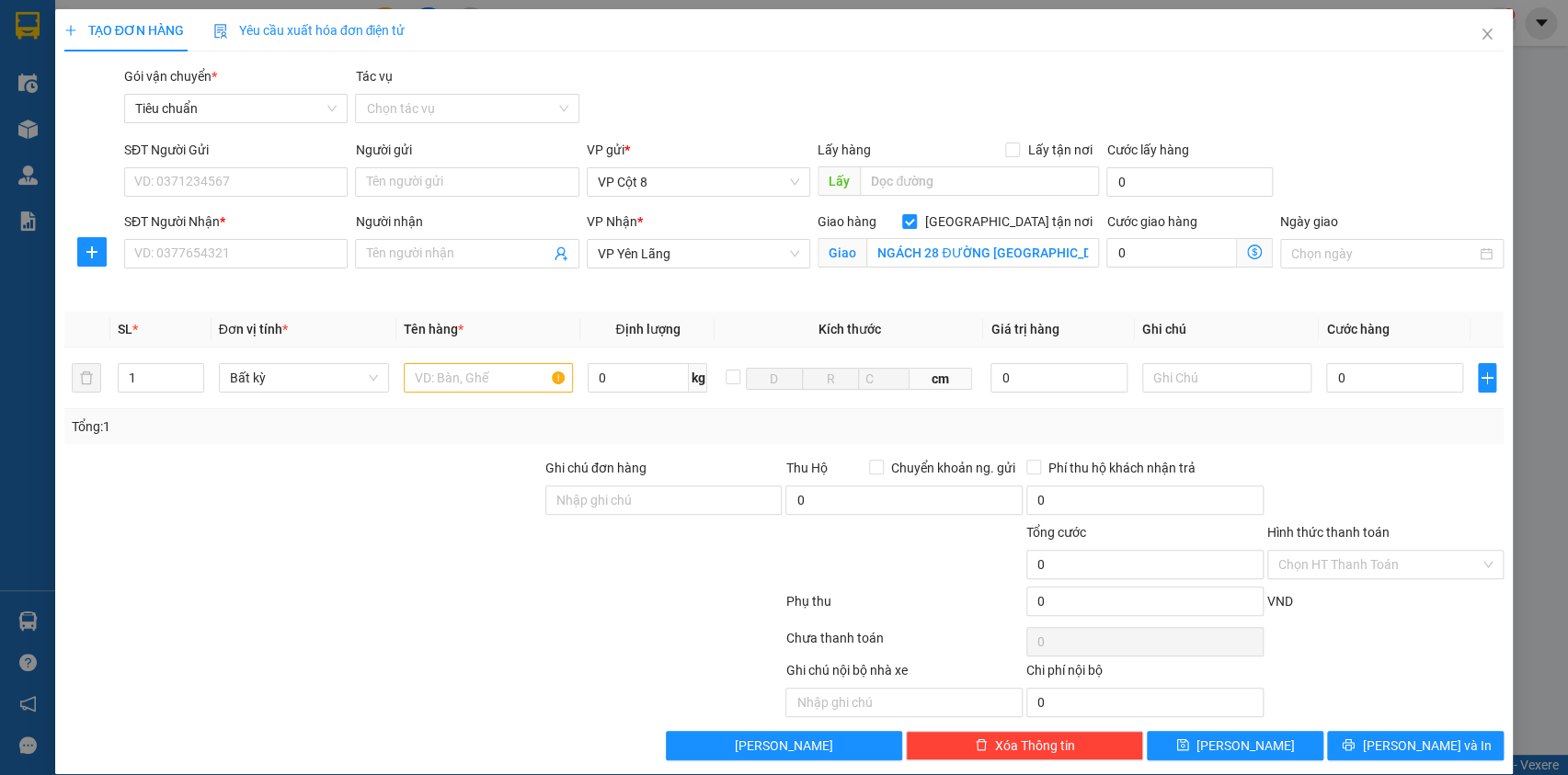
click at [1234, 97] on div "Gói vận chuyển * Tiêu chuẩn Tác vụ Chọn tác vụ" at bounding box center [813, 98] width 1387 height 64
click at [1247, 248] on icon "dollar-circle" at bounding box center [1254, 251] width 14 height 14
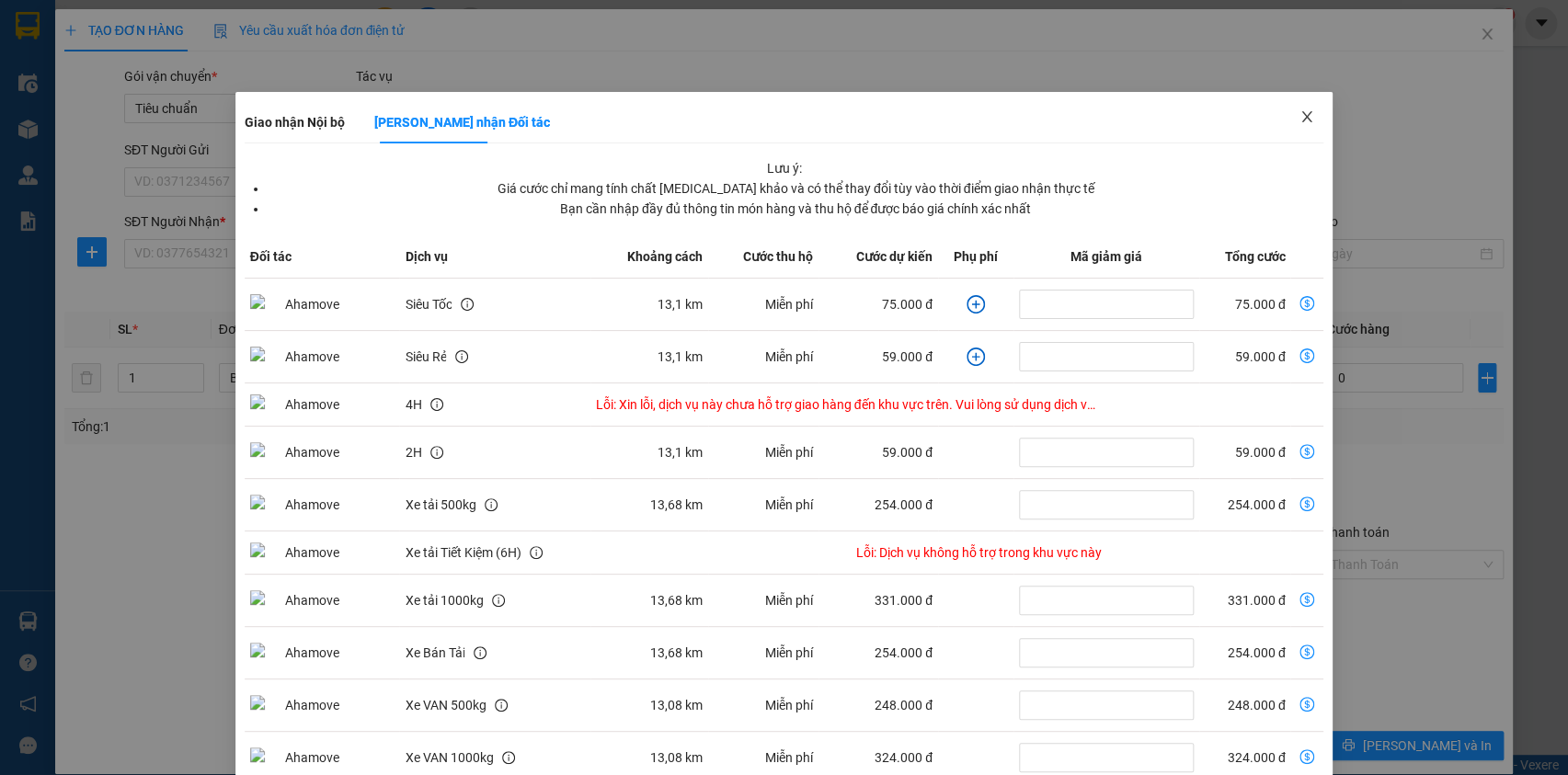
click at [1300, 117] on icon "close" at bounding box center [1307, 116] width 14 height 14
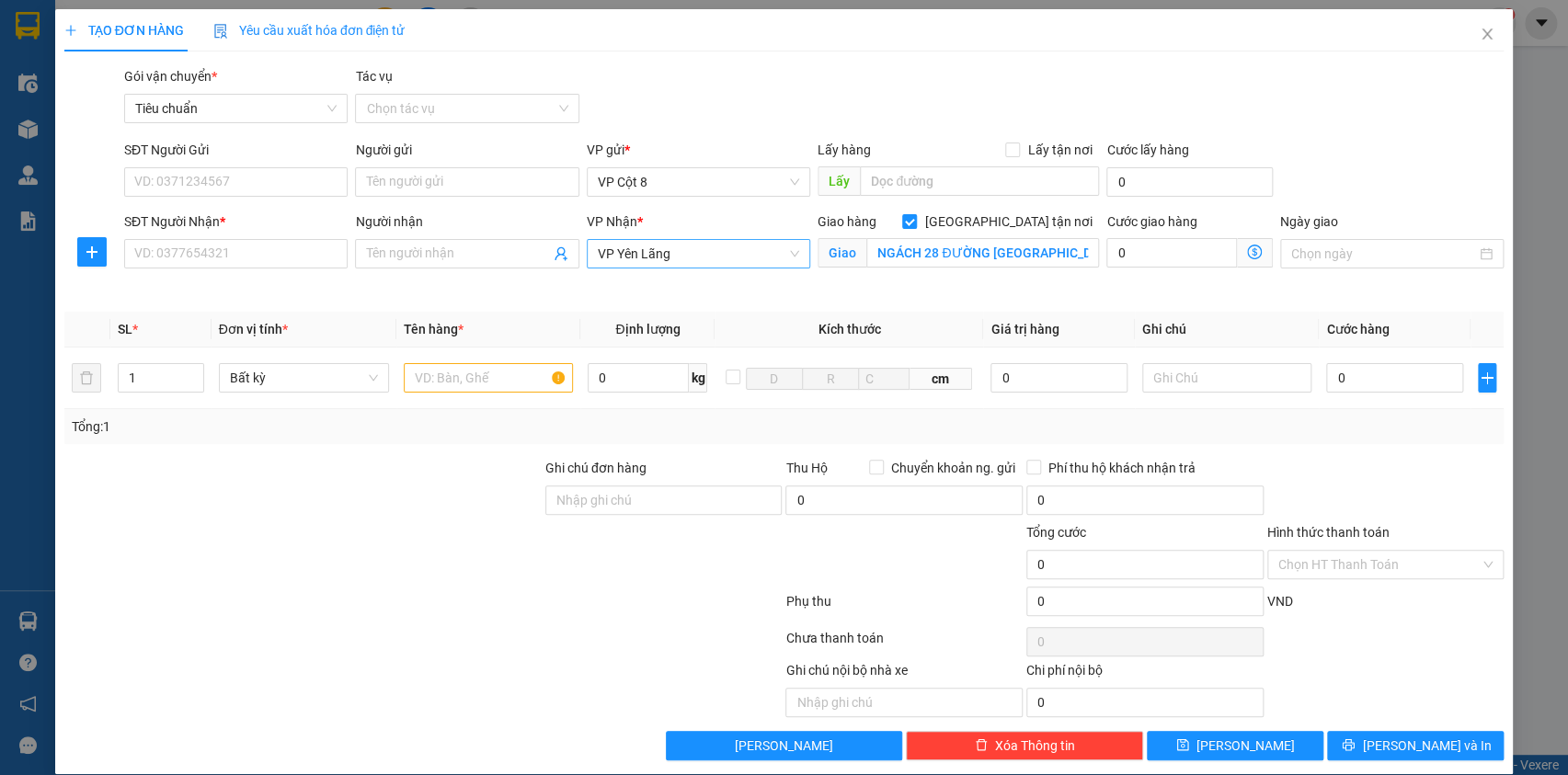
click at [679, 242] on span "VP Yên Lãng" at bounding box center [698, 254] width 201 height 28
click at [1247, 253] on icon "dollar-circle" at bounding box center [1254, 251] width 14 height 14
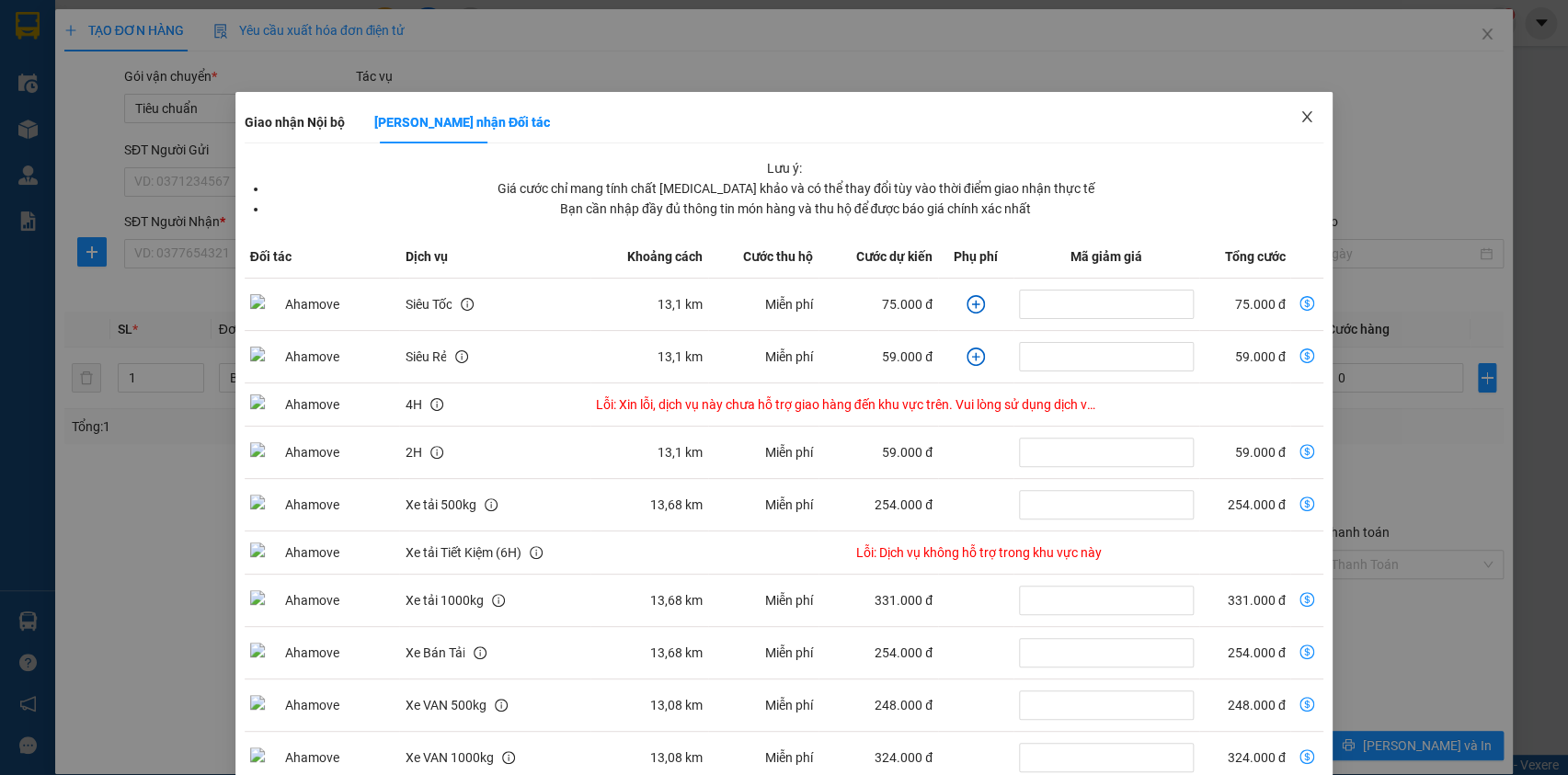
click at [1303, 116] on icon "close" at bounding box center [1307, 116] width 11 height 11
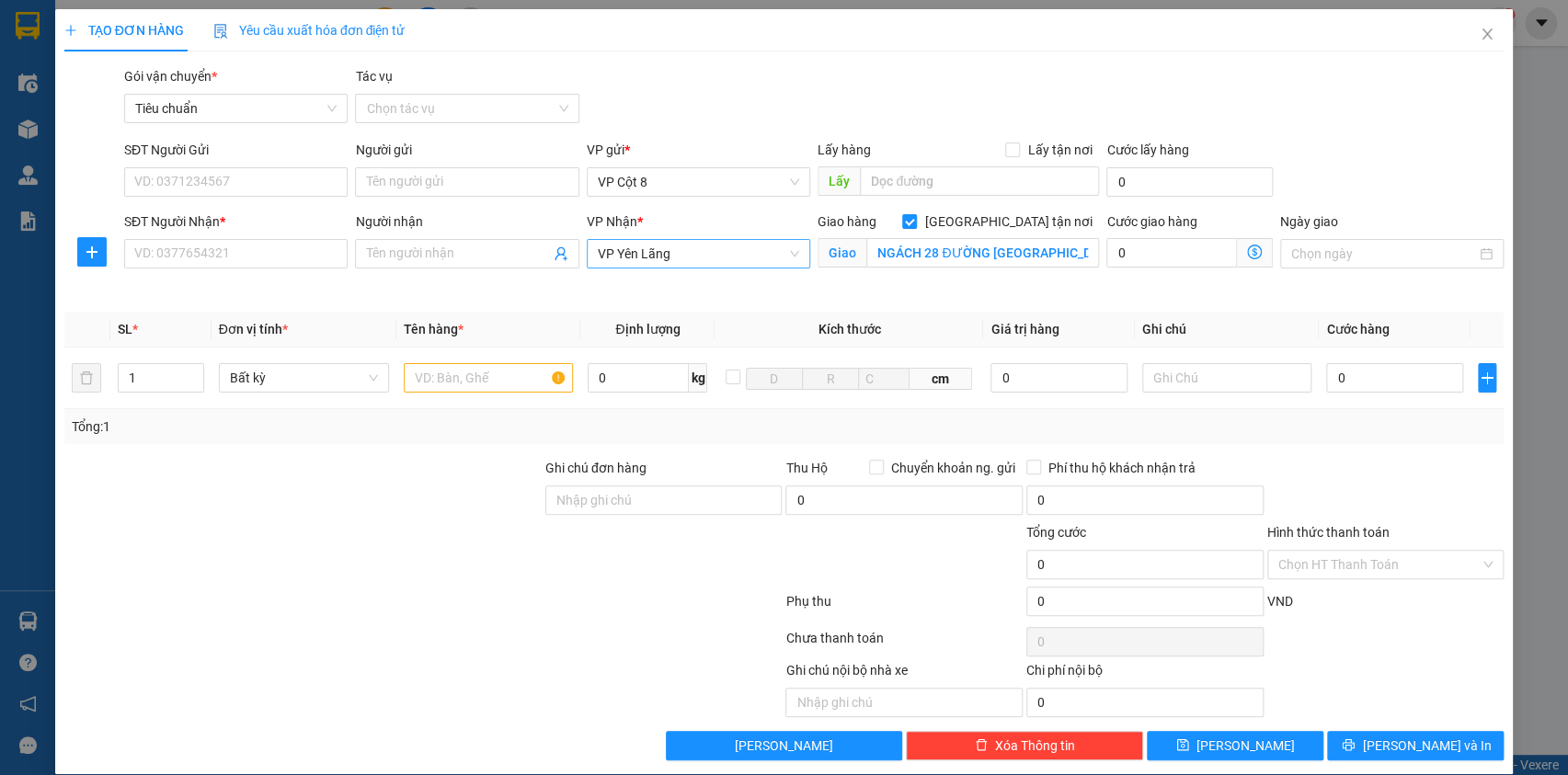
click at [737, 251] on span "VP Yên Lãng" at bounding box center [698, 254] width 201 height 28
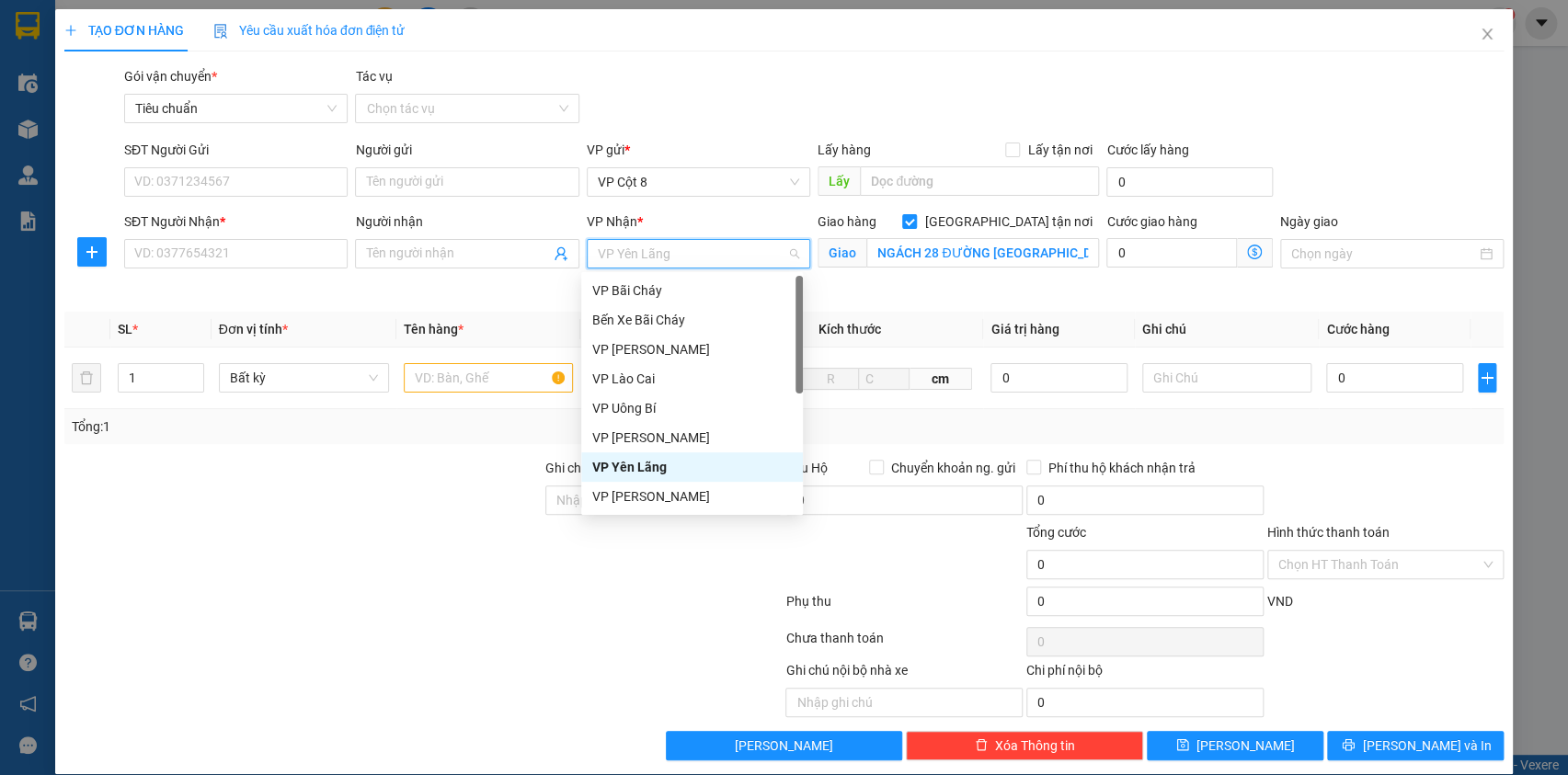
type input "D"
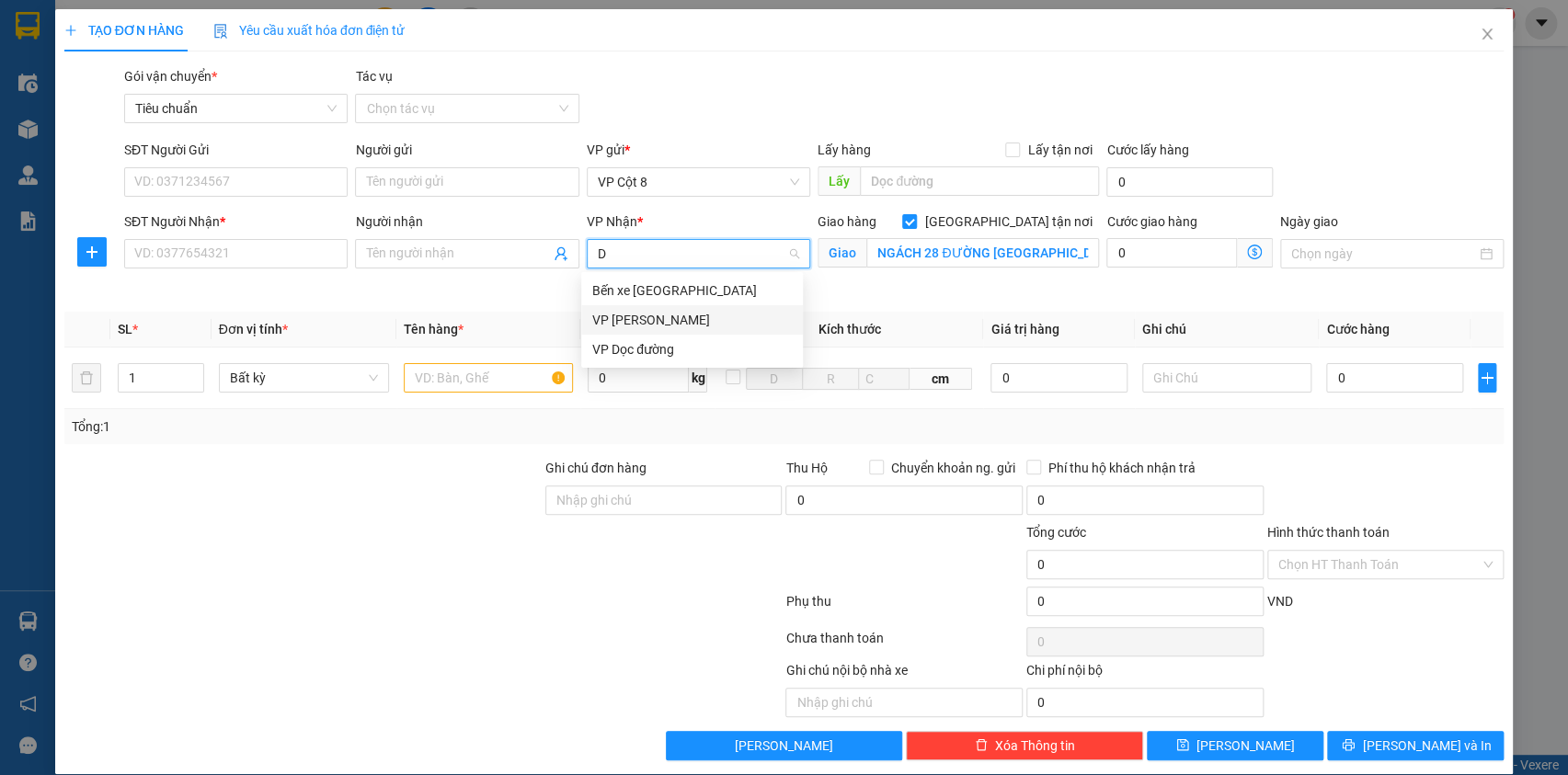
click at [680, 323] on div "VP [PERSON_NAME]" at bounding box center [692, 319] width 200 height 20
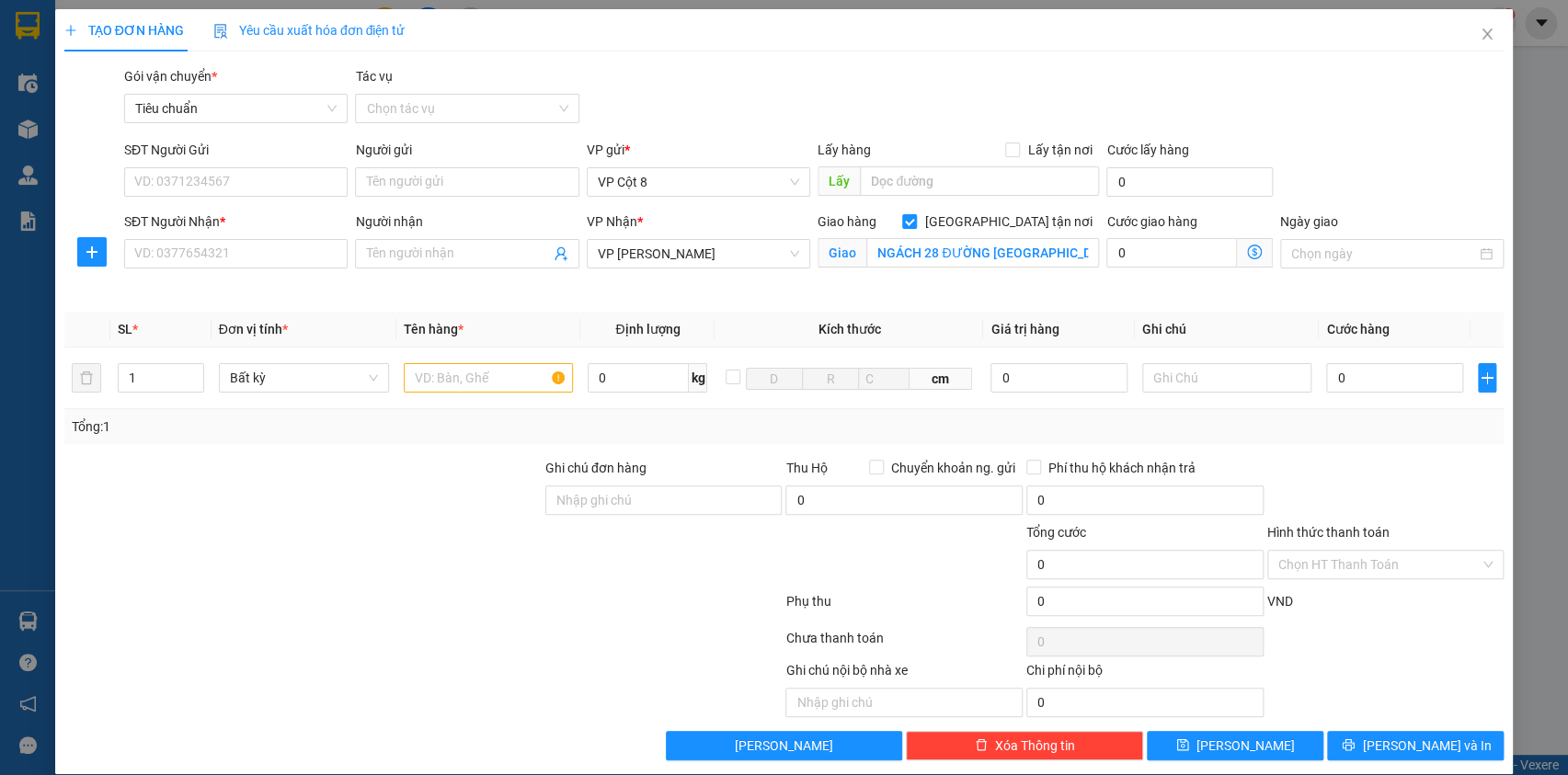
click at [1247, 248] on icon "dollar-circle" at bounding box center [1254, 251] width 14 height 14
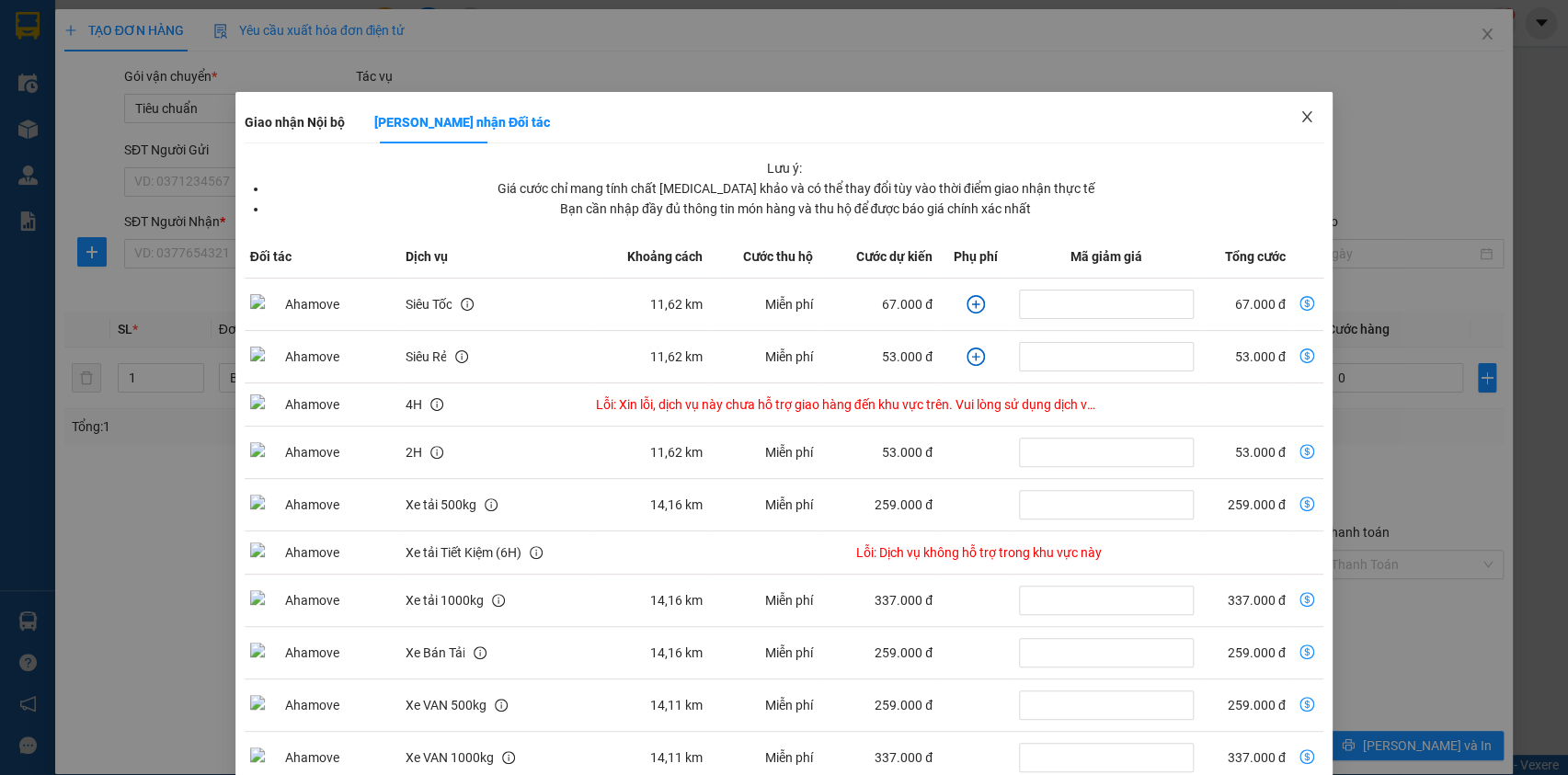
click at [1300, 117] on icon "close" at bounding box center [1307, 116] width 14 height 14
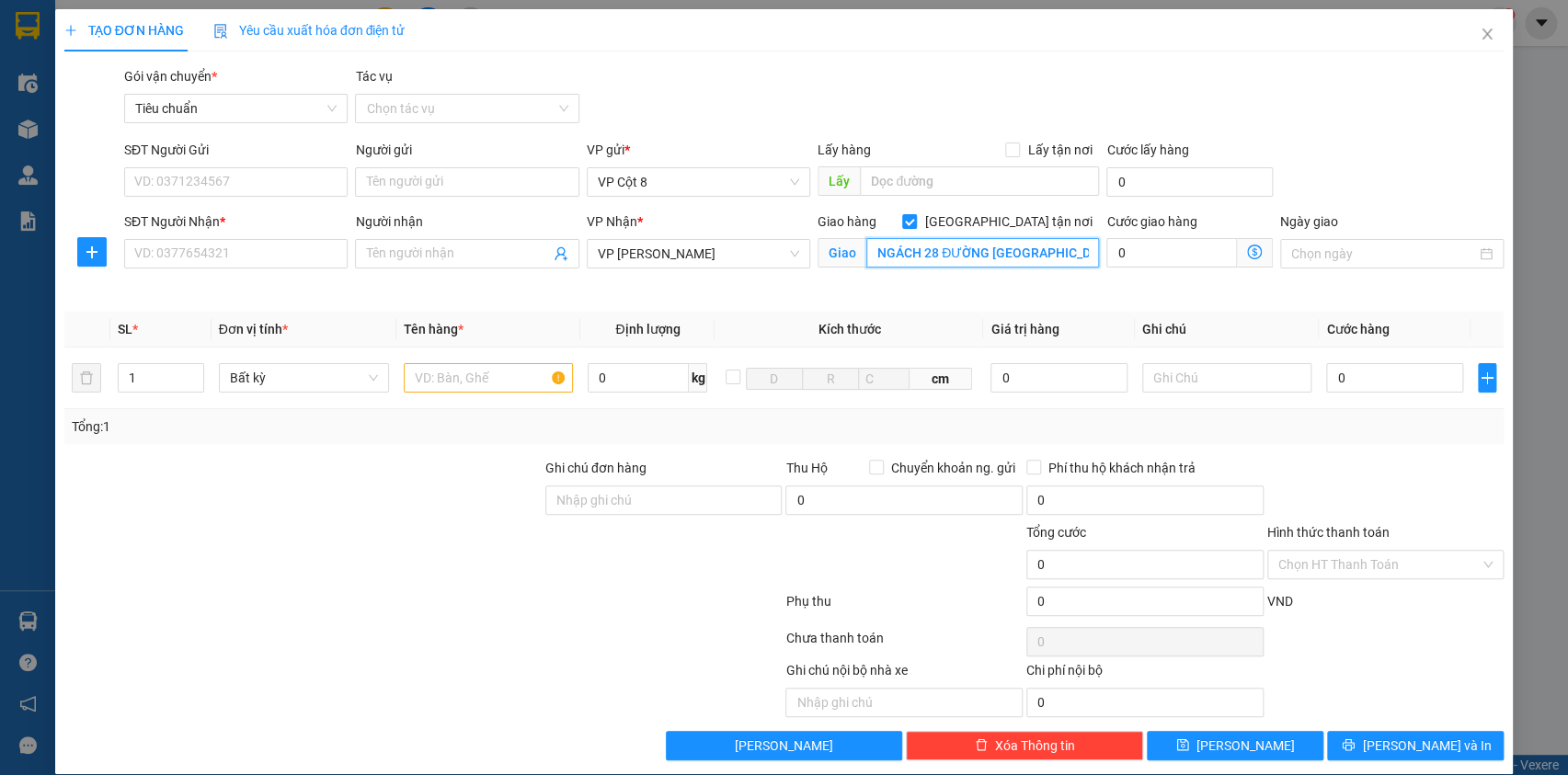
click at [949, 258] on input "NGÁCH 28 ĐƯỜNG BẾN ĐÔNG LA HOÀI ĐỨC, HÀ NỘI" at bounding box center [983, 253] width 233 height 30
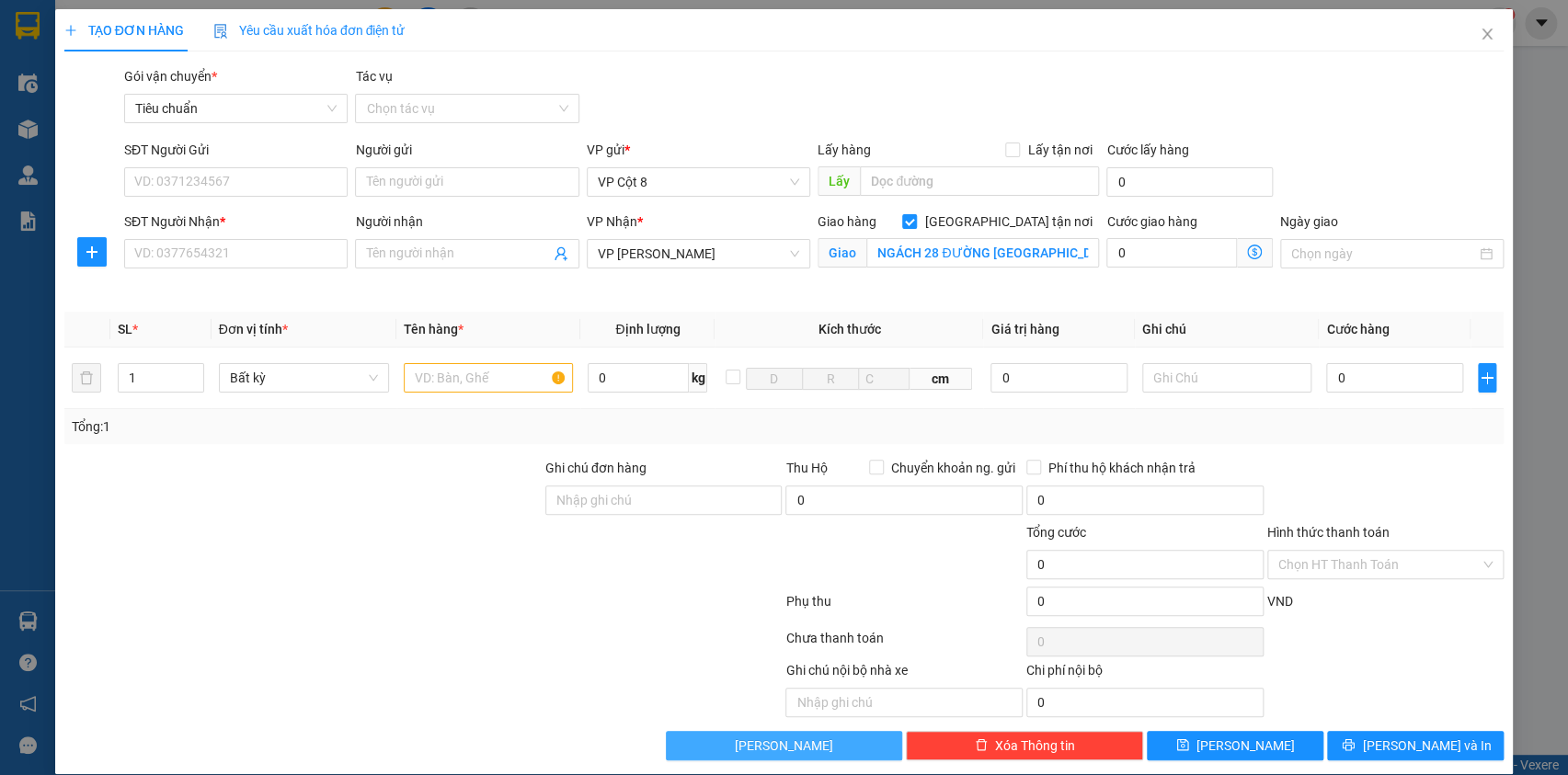
click at [836, 737] on button "[PERSON_NAME]" at bounding box center [784, 745] width 237 height 30
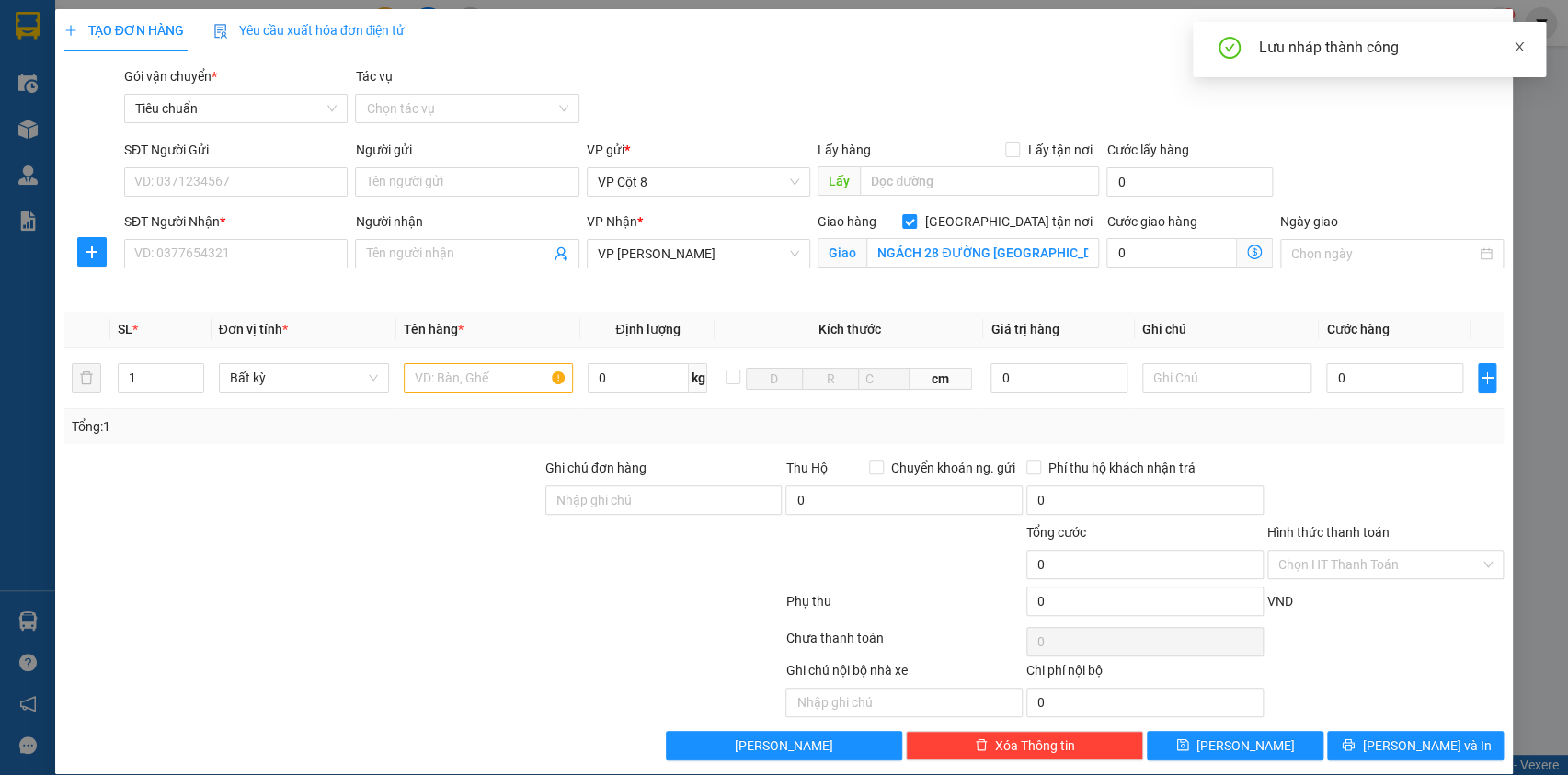
click at [1516, 43] on icon "close" at bounding box center [1520, 47] width 10 height 10
click at [1478, 27] on span "Close" at bounding box center [1487, 36] width 52 height 52
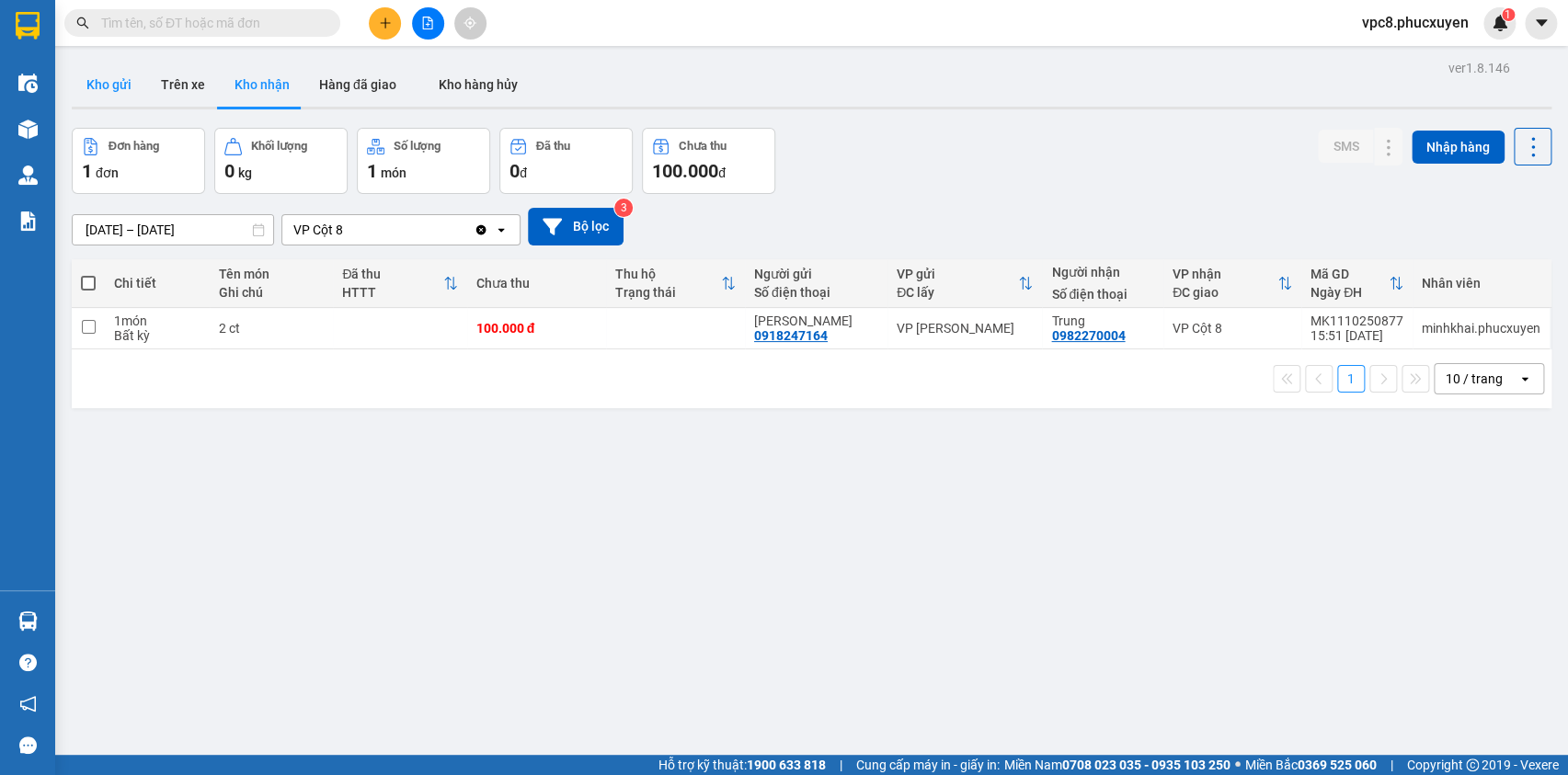
click at [103, 83] on button "Kho gửi" at bounding box center [109, 85] width 74 height 44
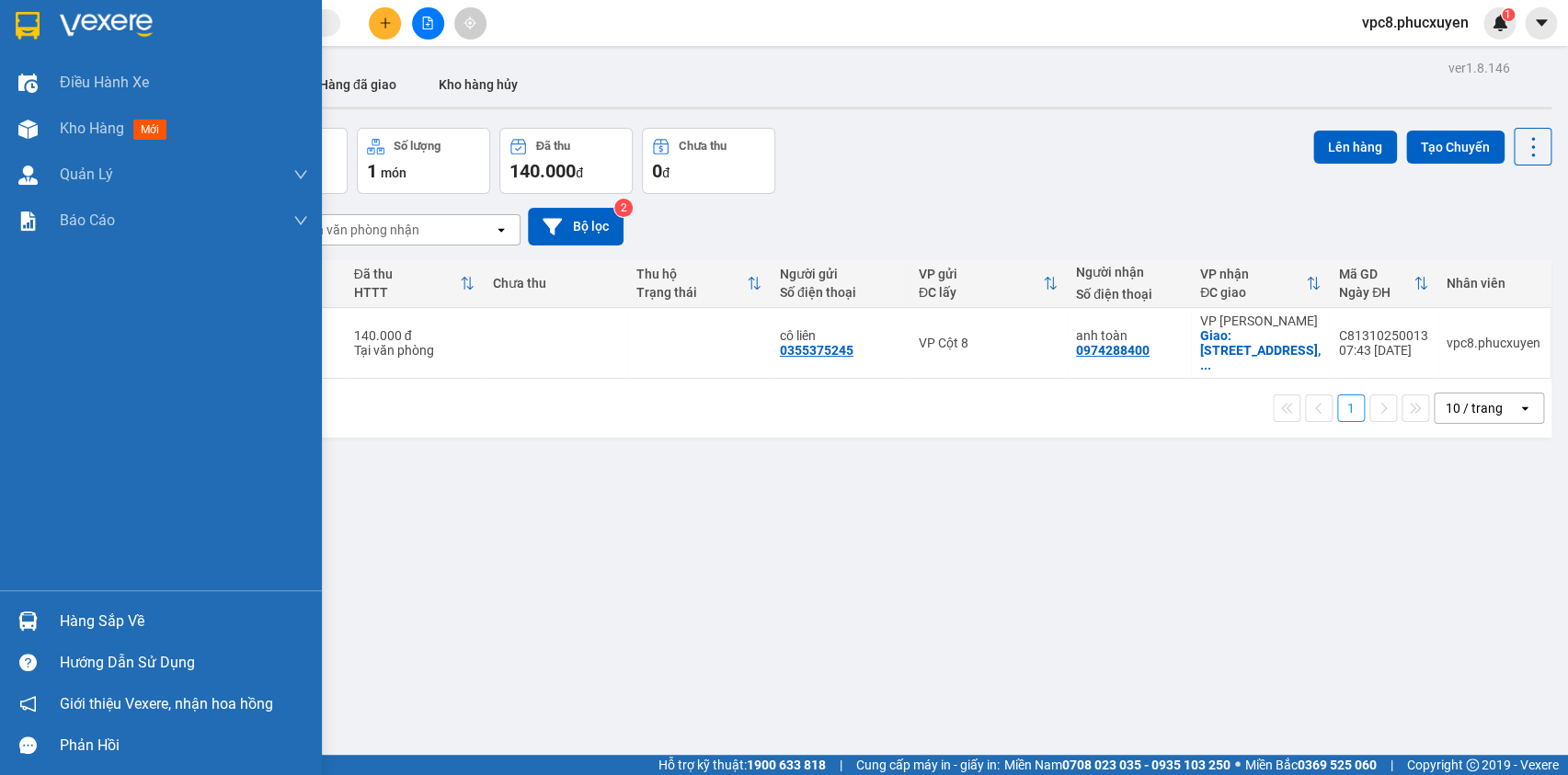
click at [15, 612] on div at bounding box center [27, 620] width 32 height 32
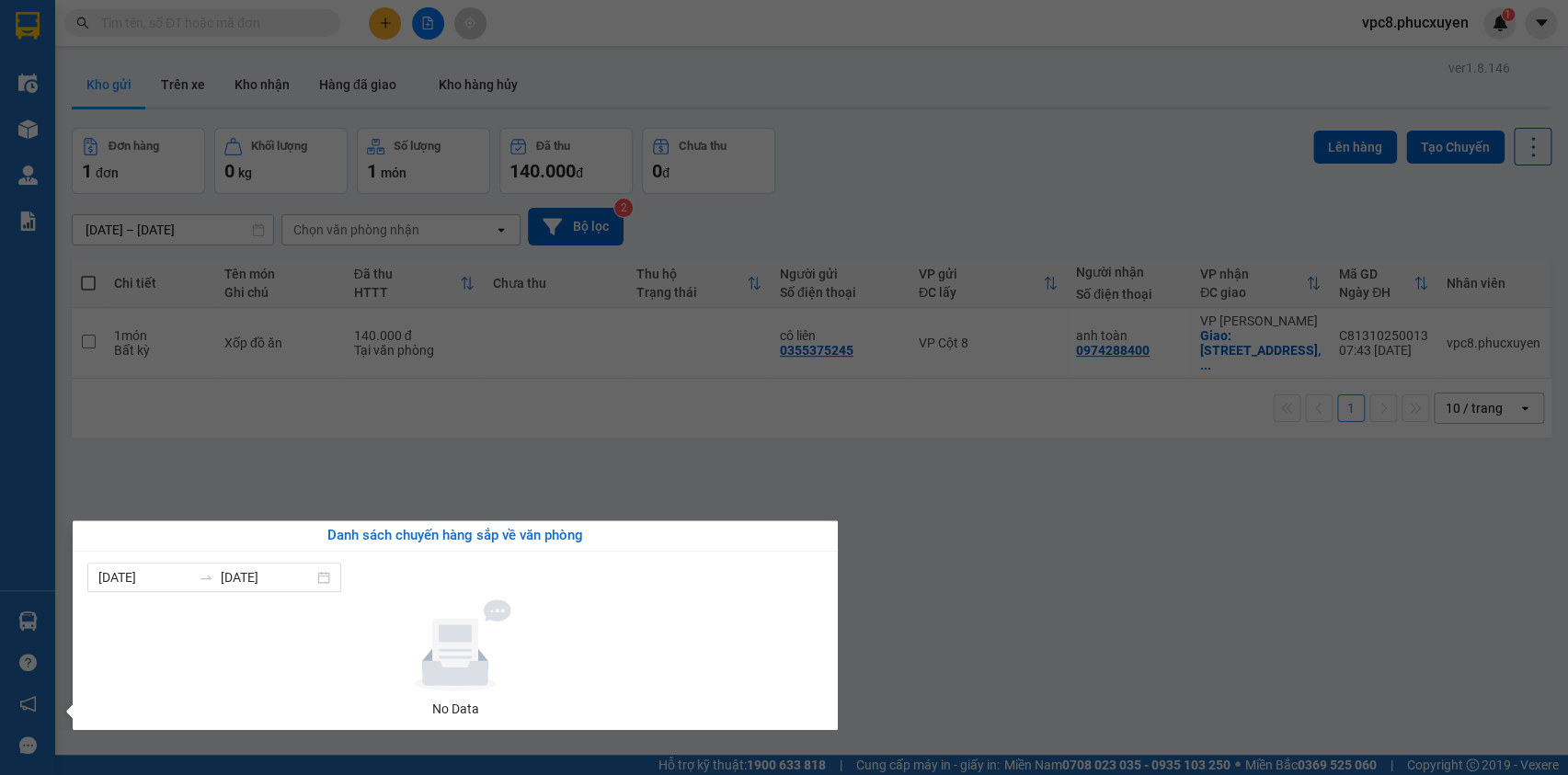
click at [723, 470] on section "Kết quả tìm kiếm ( 0 ) Bộ lọc No Data vpc8.phucxuyen 1 Điều hành xe Kho hàng mớ…" at bounding box center [784, 388] width 1568 height 775
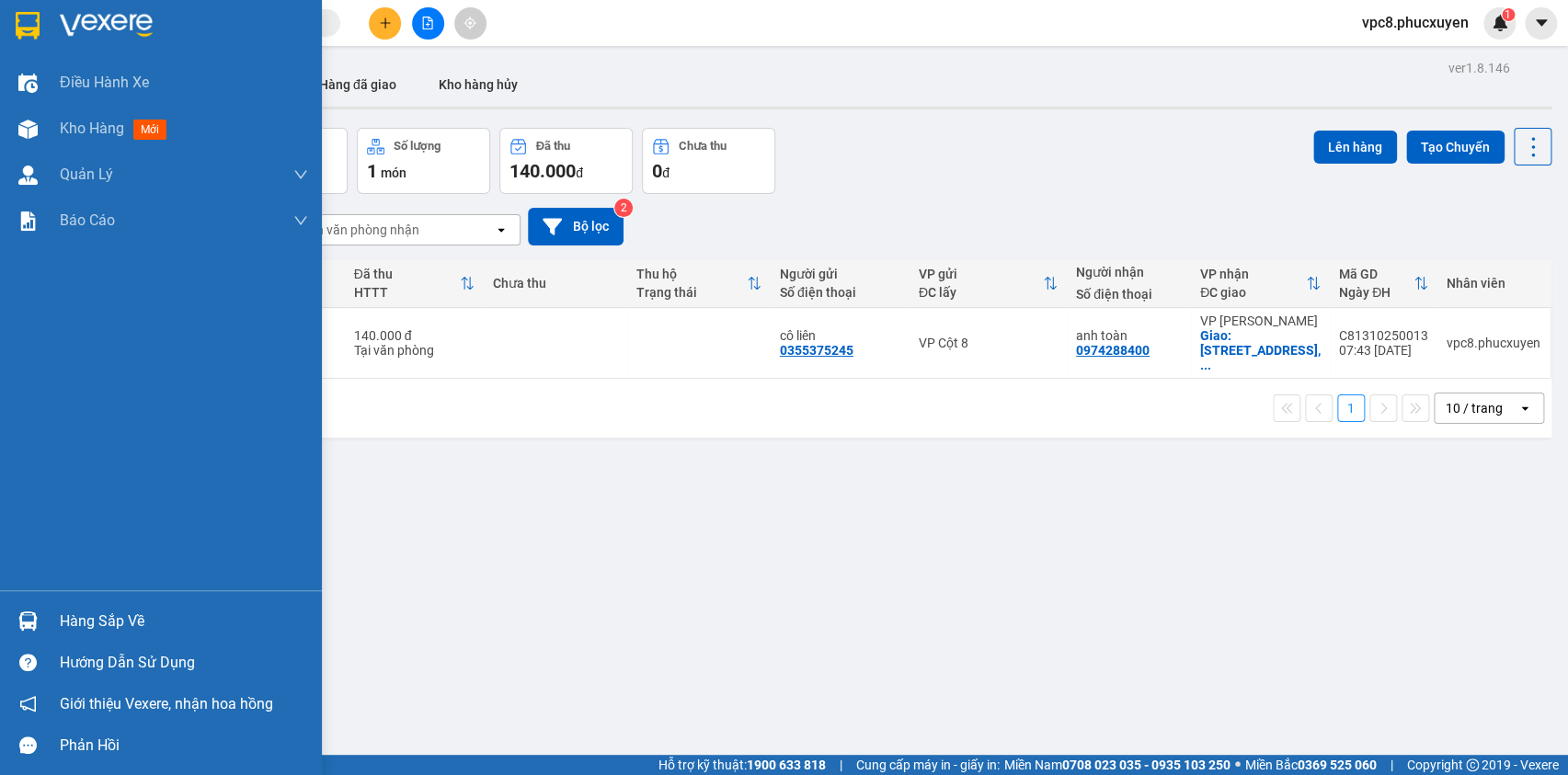
click at [53, 612] on div "Hàng sắp về" at bounding box center [161, 621] width 322 height 41
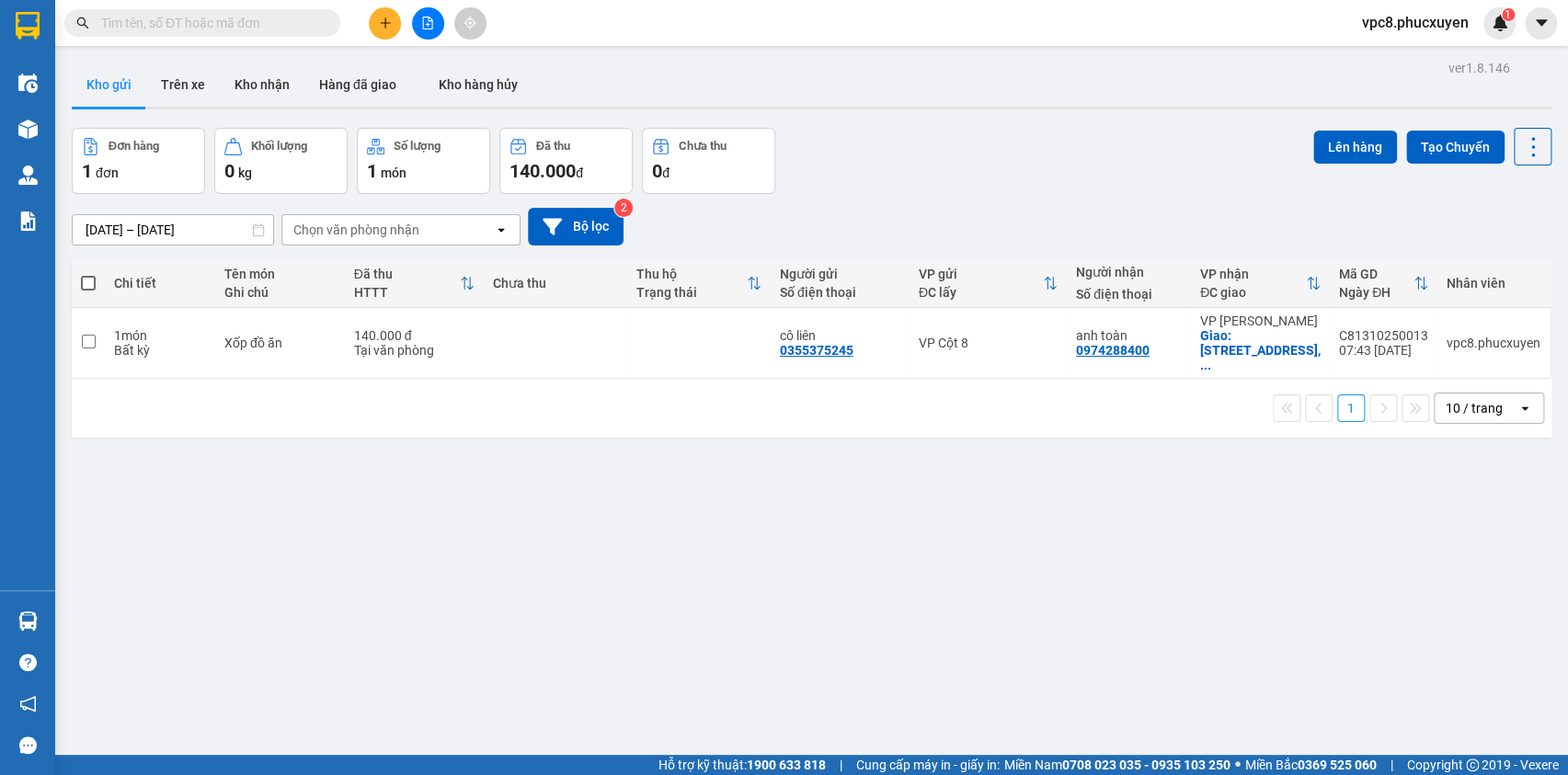
click at [903, 512] on section "Kết quả tìm kiếm ( 0 ) Bộ lọc No Data vpc8.phucxuyen 1 Điều hành xe Kho hàng mớ…" at bounding box center [784, 388] width 1568 height 775
click at [112, 77] on button "Kho gửi" at bounding box center [109, 85] width 74 height 44
click at [190, 87] on button "Trên xe" at bounding box center [183, 85] width 74 height 44
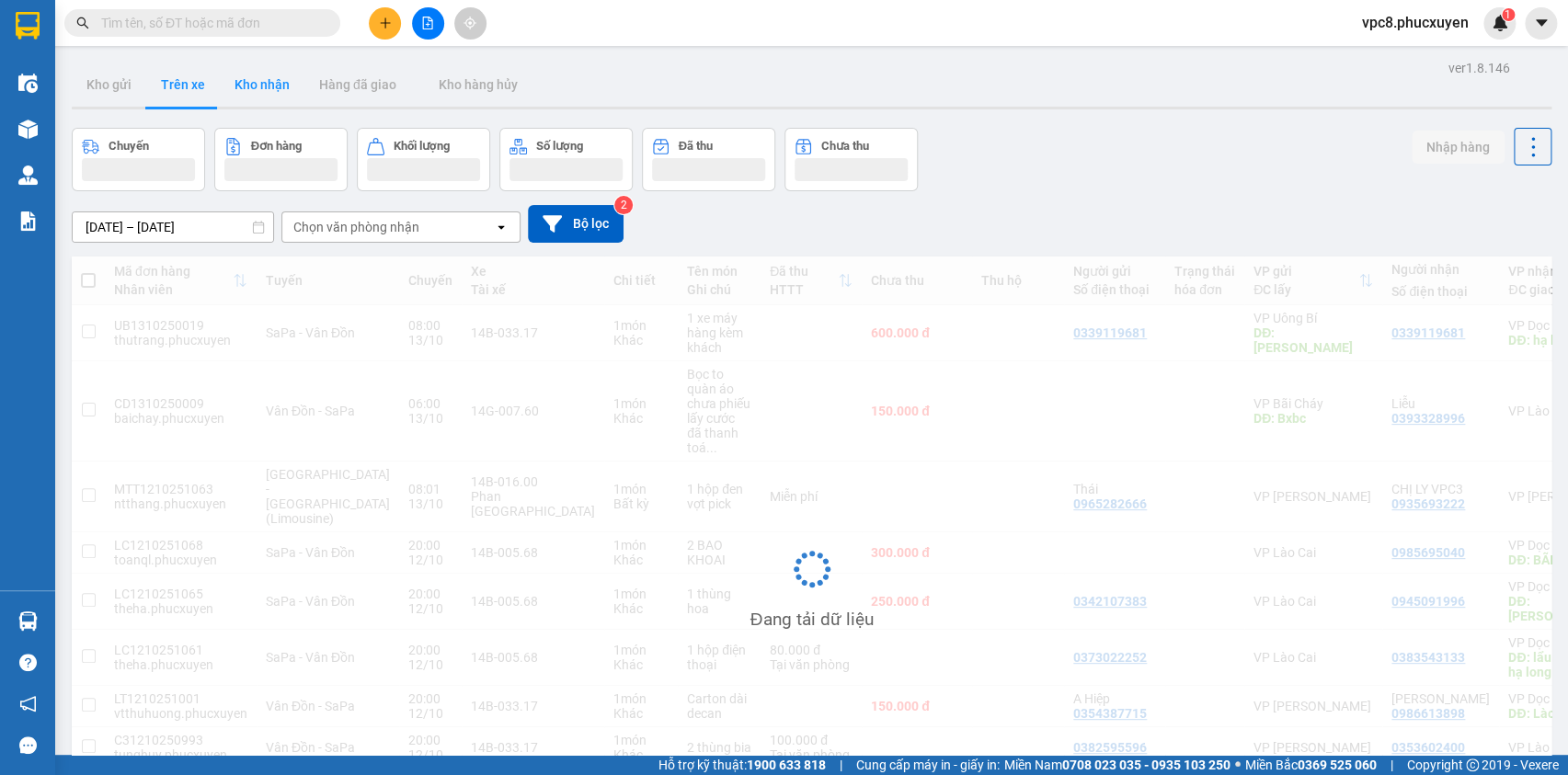
click at [250, 87] on button "Kho nhận" at bounding box center [262, 85] width 85 height 44
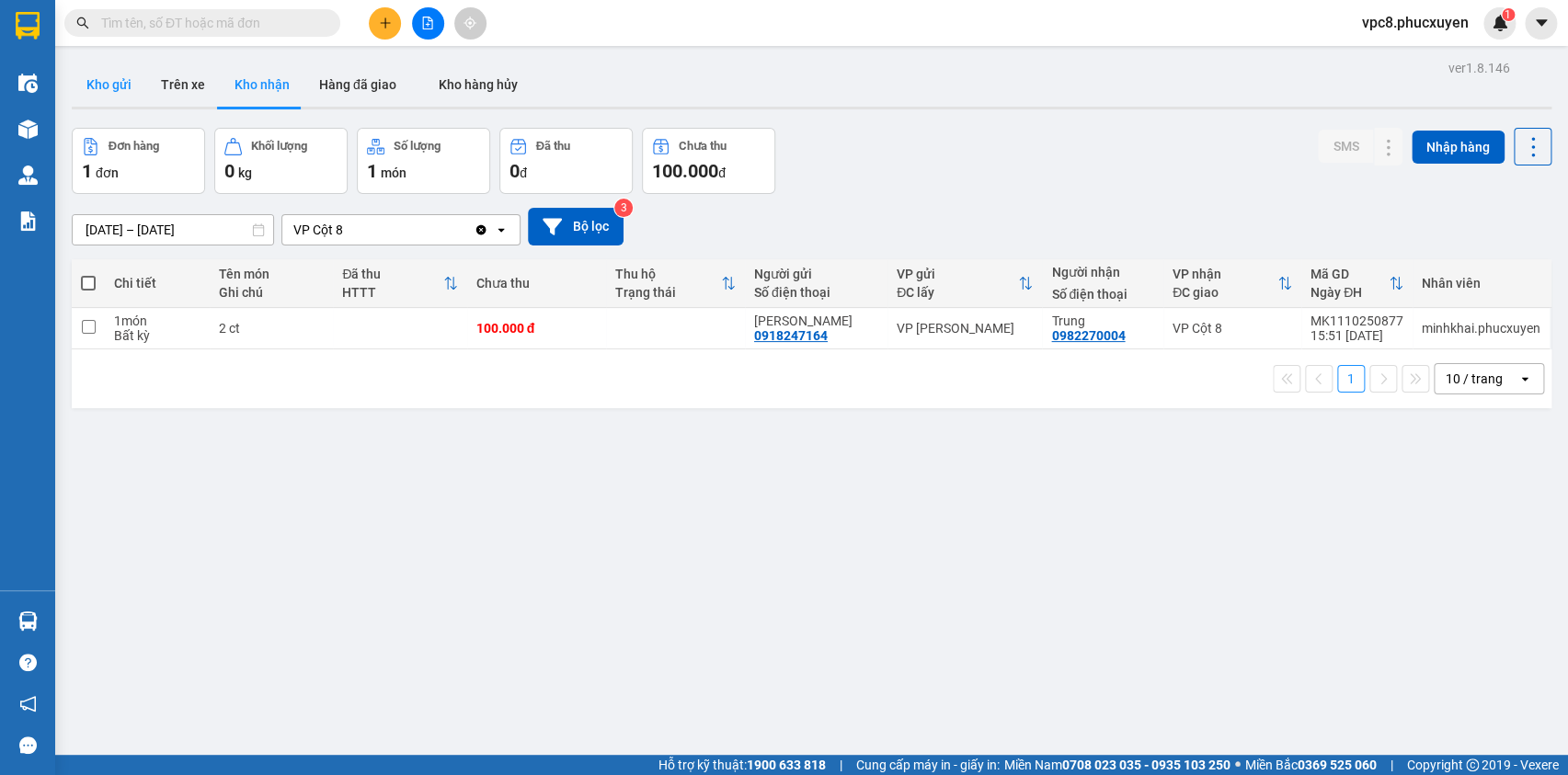
click at [101, 94] on button "Kho gửi" at bounding box center [109, 85] width 74 height 44
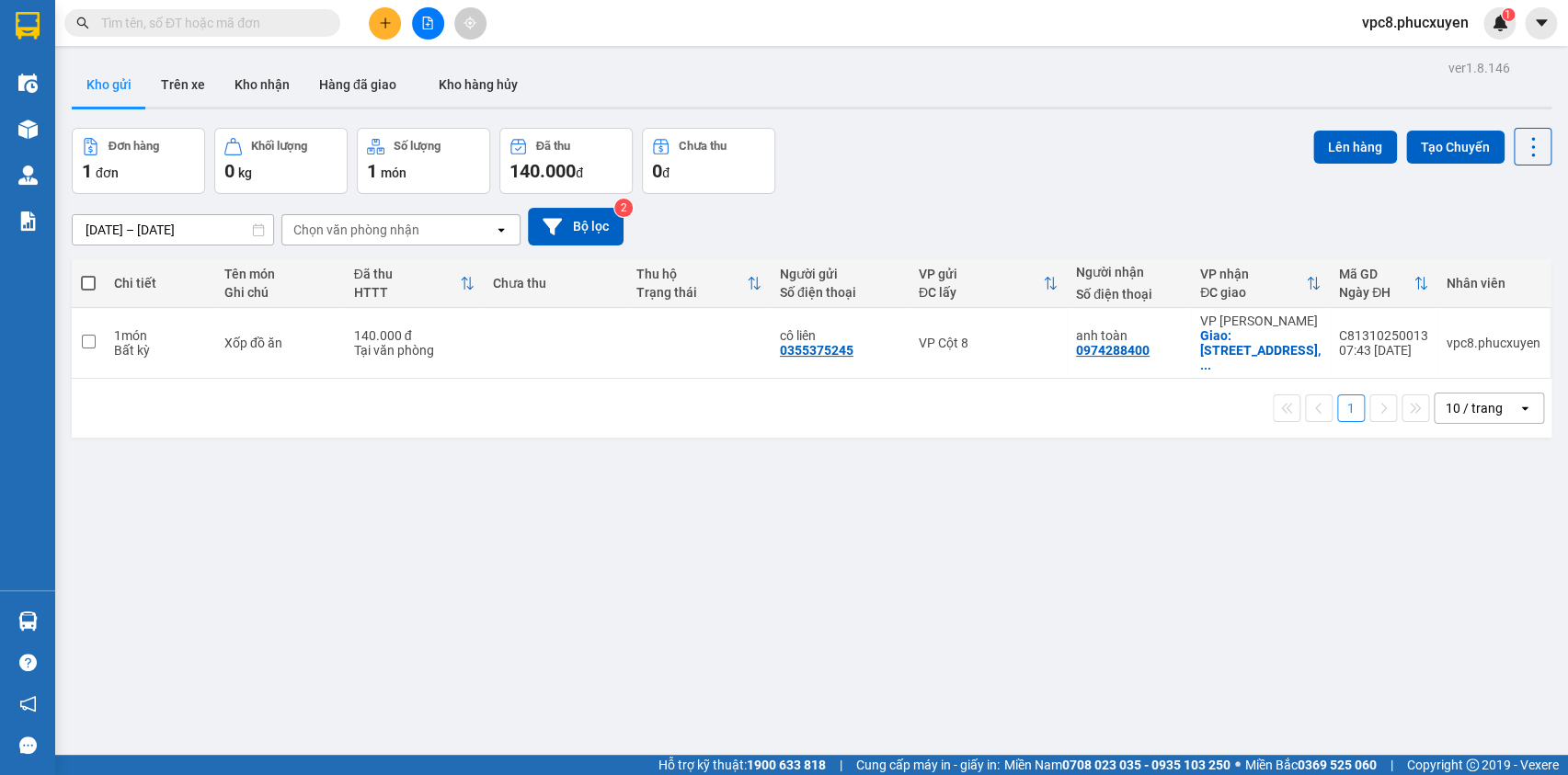
click at [104, 79] on button "Kho gửi" at bounding box center [109, 85] width 74 height 44
click at [155, 80] on button "Trên xe" at bounding box center [183, 85] width 74 height 44
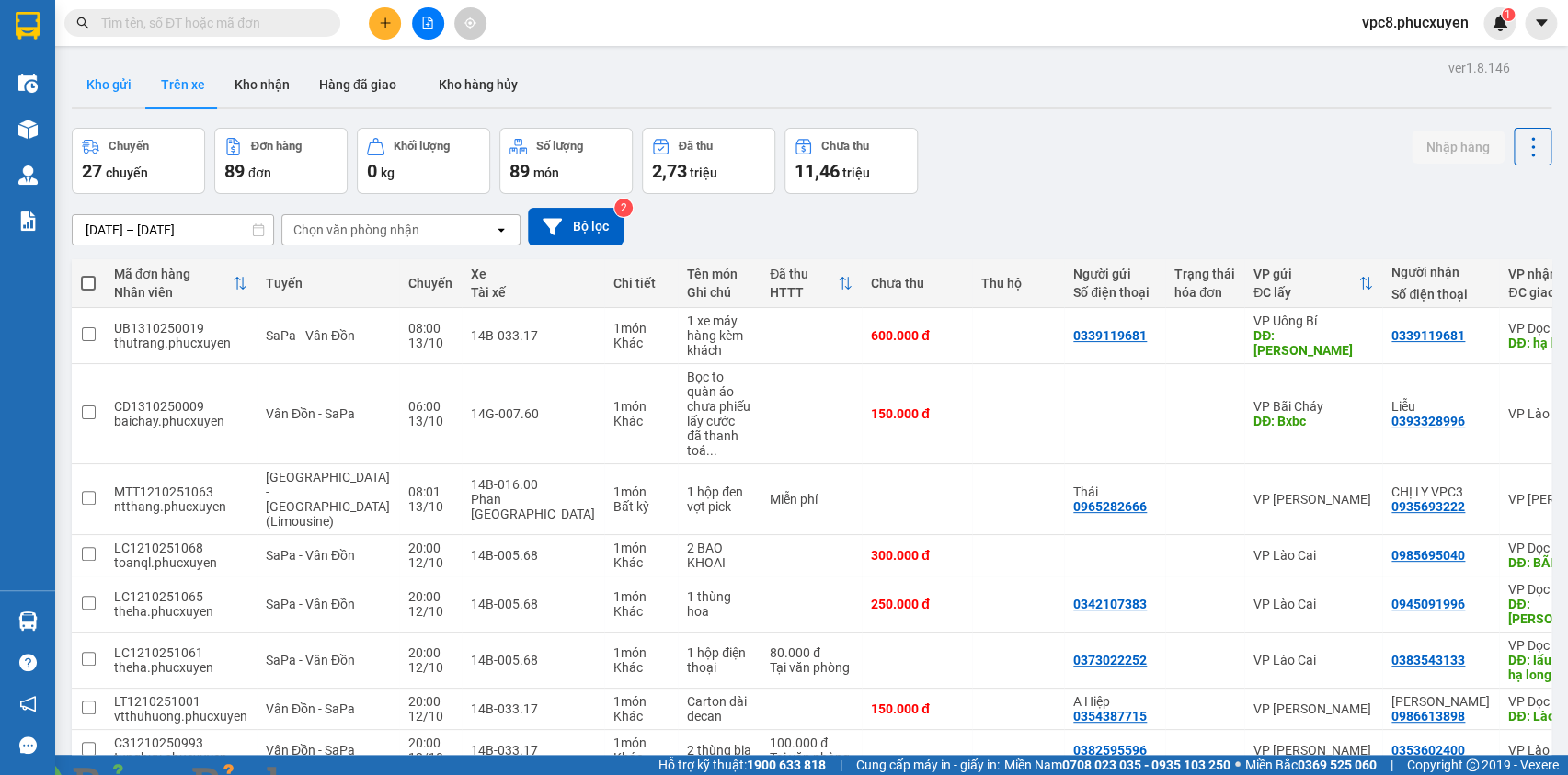
click at [110, 78] on button "Kho gửi" at bounding box center [109, 85] width 74 height 44
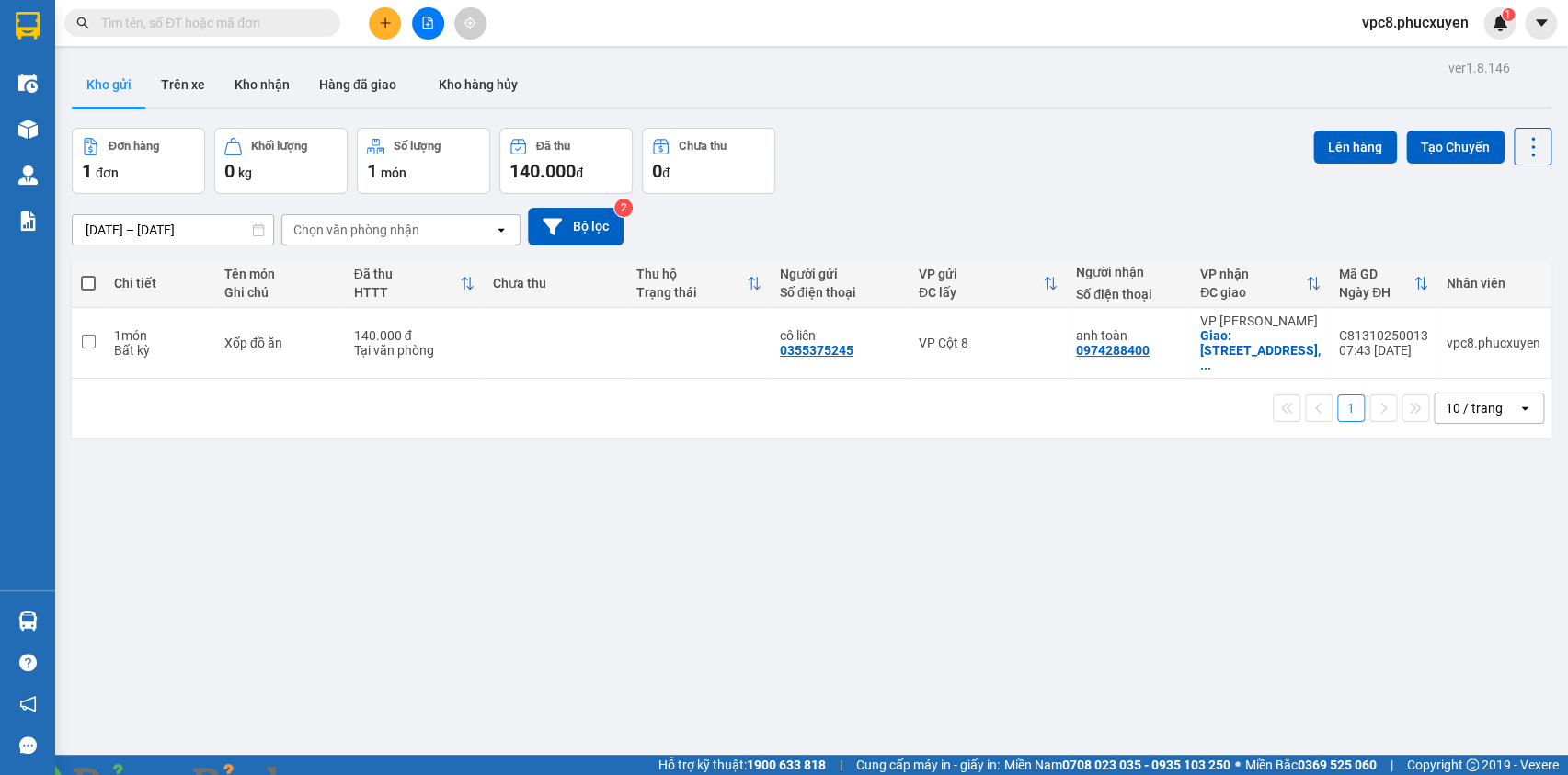
click at [338, 774] on img at bounding box center [333, 786] width 11 height 11
click at [1400, 340] on icon at bounding box center [1406, 342] width 12 height 12
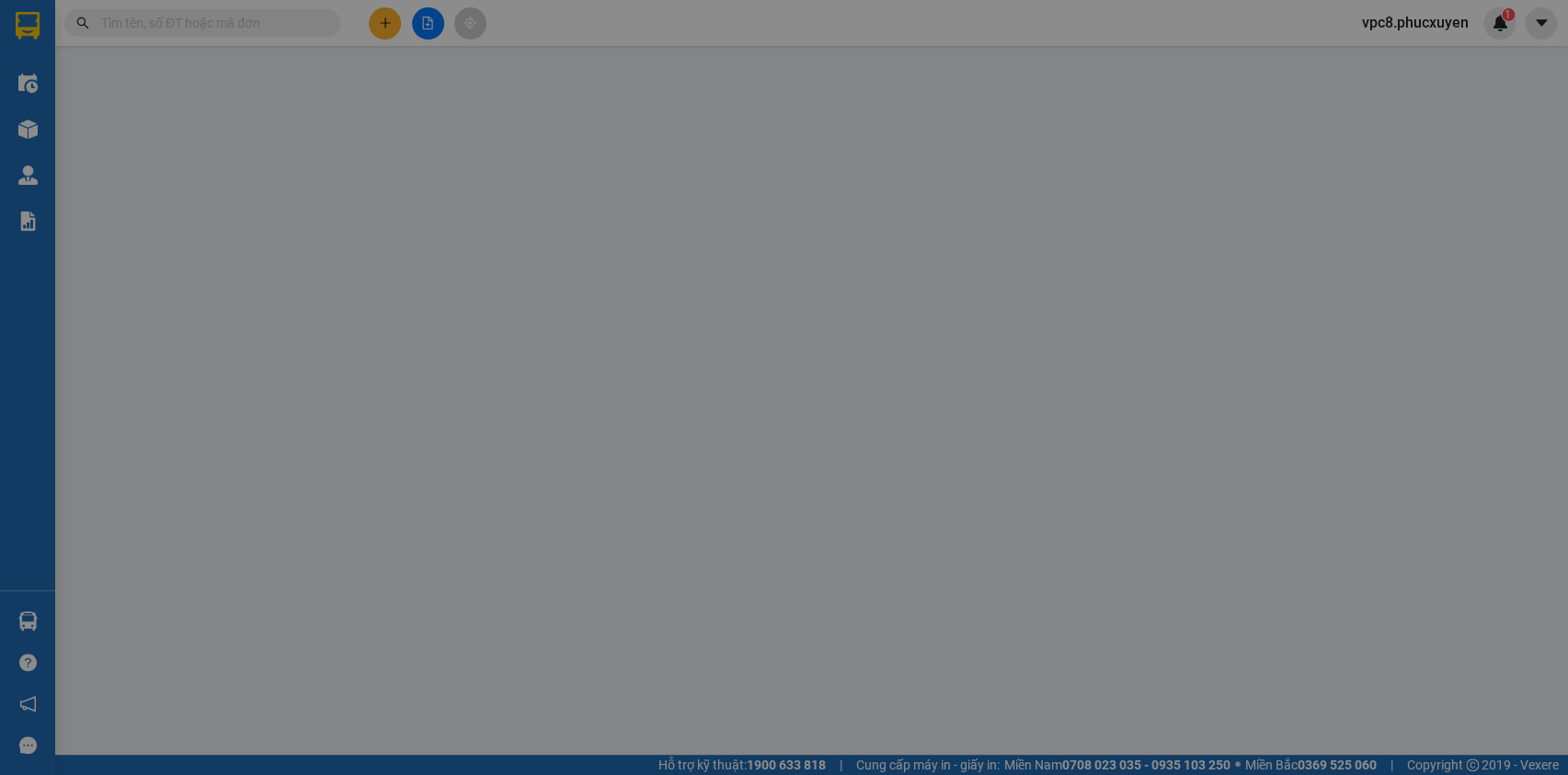
type input "0355375245"
type input "cô liên"
type input "0974288400"
type input "anh toàn"
checkbox input "true"
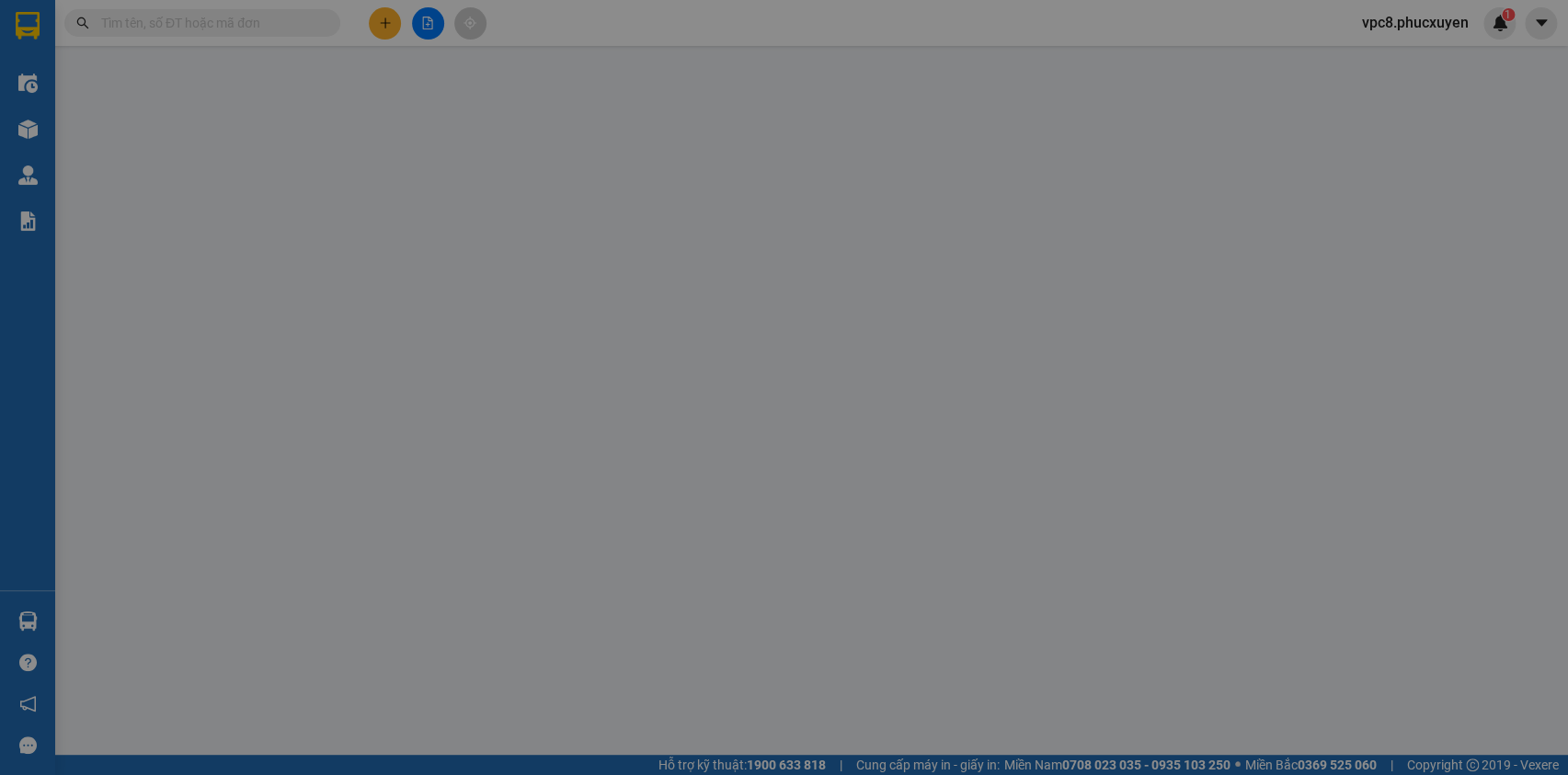
type input "343 Đội Cấn, phường liễu giai, Ba Đình"
type input "0"
type input "140.000"
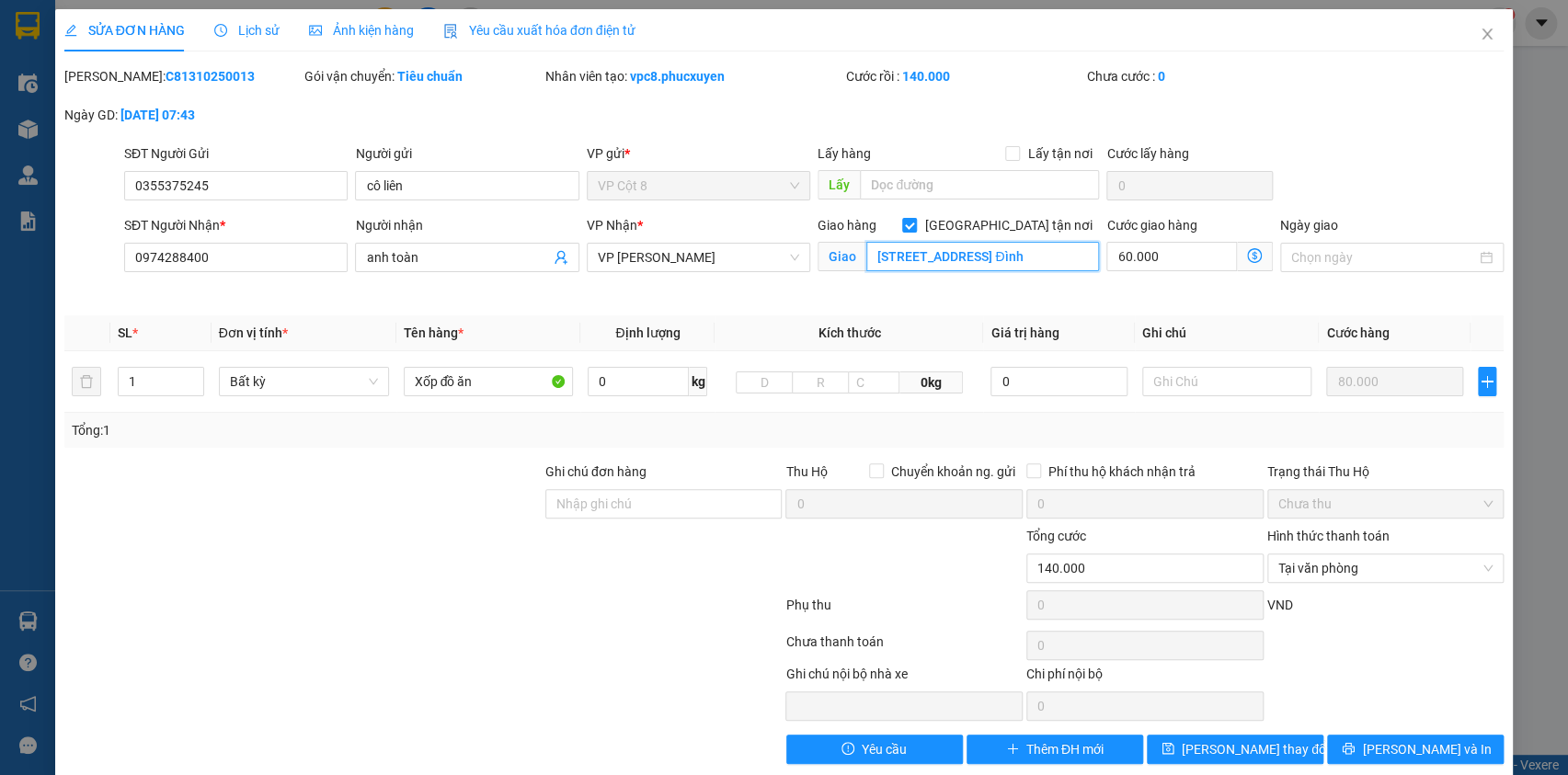
click at [1019, 261] on input "343 Đội Cấn, phường liễu giai, Ba Đình" at bounding box center [983, 257] width 233 height 30
click at [1480, 38] on icon "close" at bounding box center [1486, 34] width 14 height 14
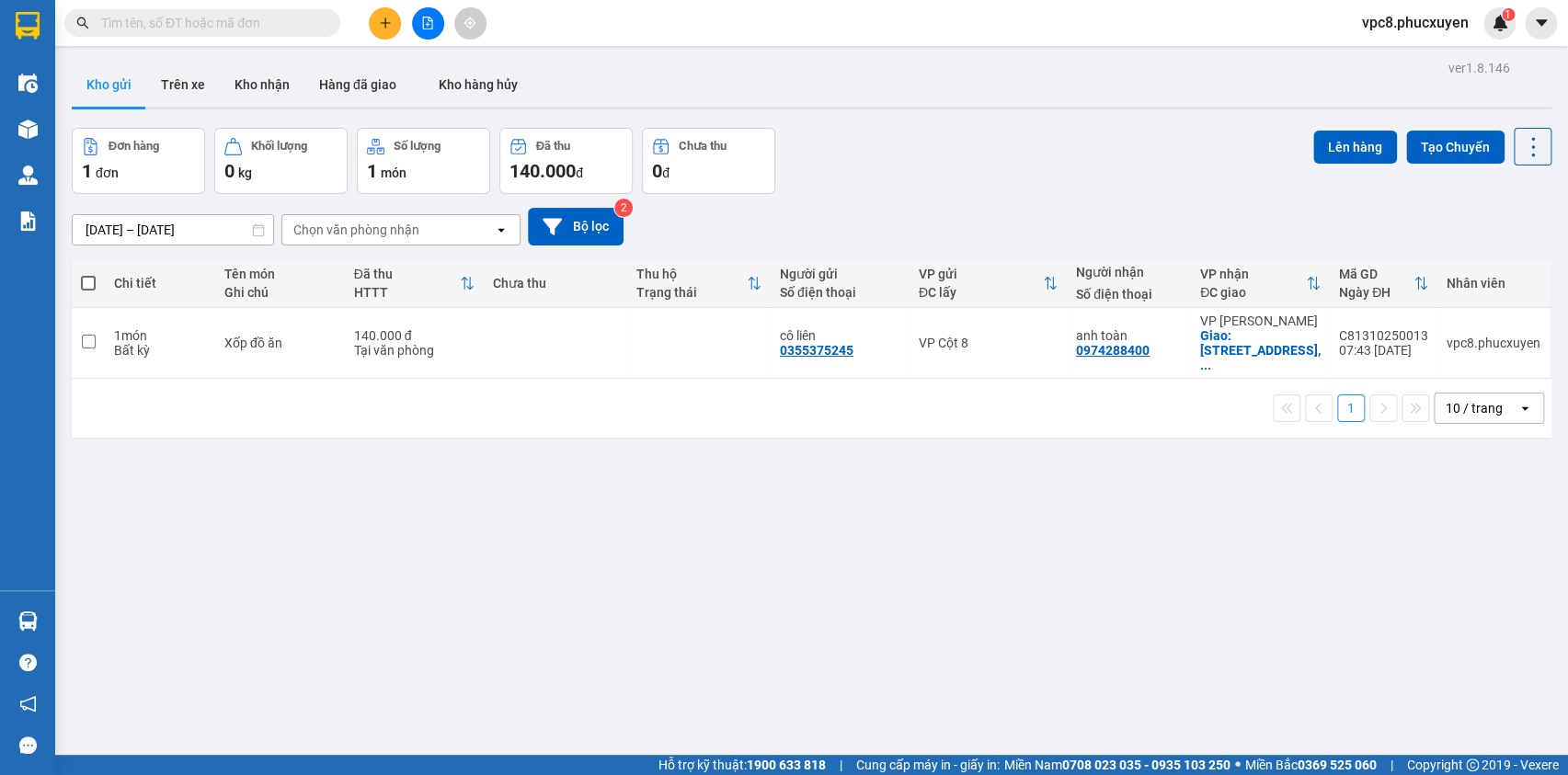
click at [106, 88] on button "Kho gửi" at bounding box center [109, 85] width 74 height 44
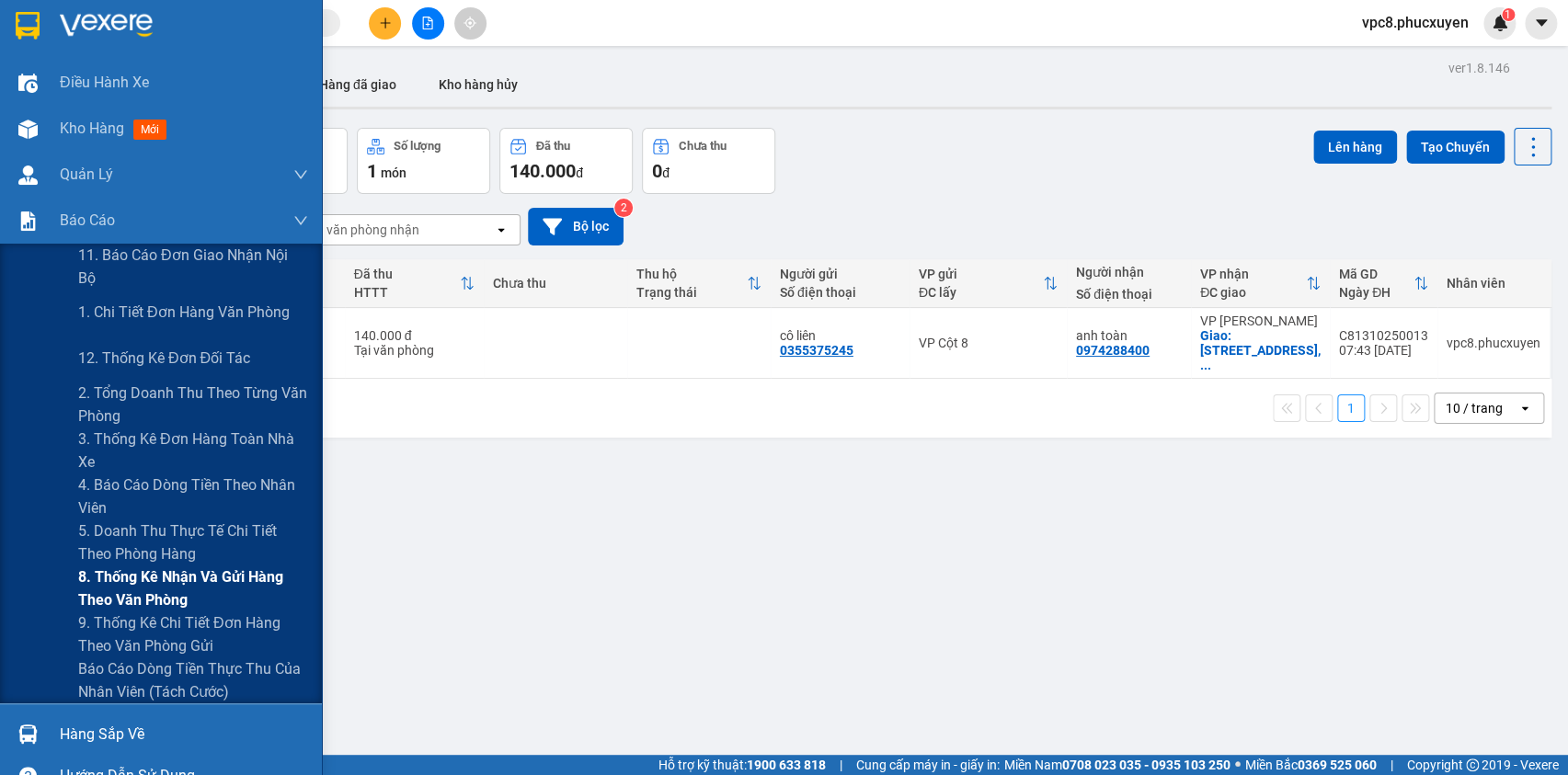
scroll to position [83, 0]
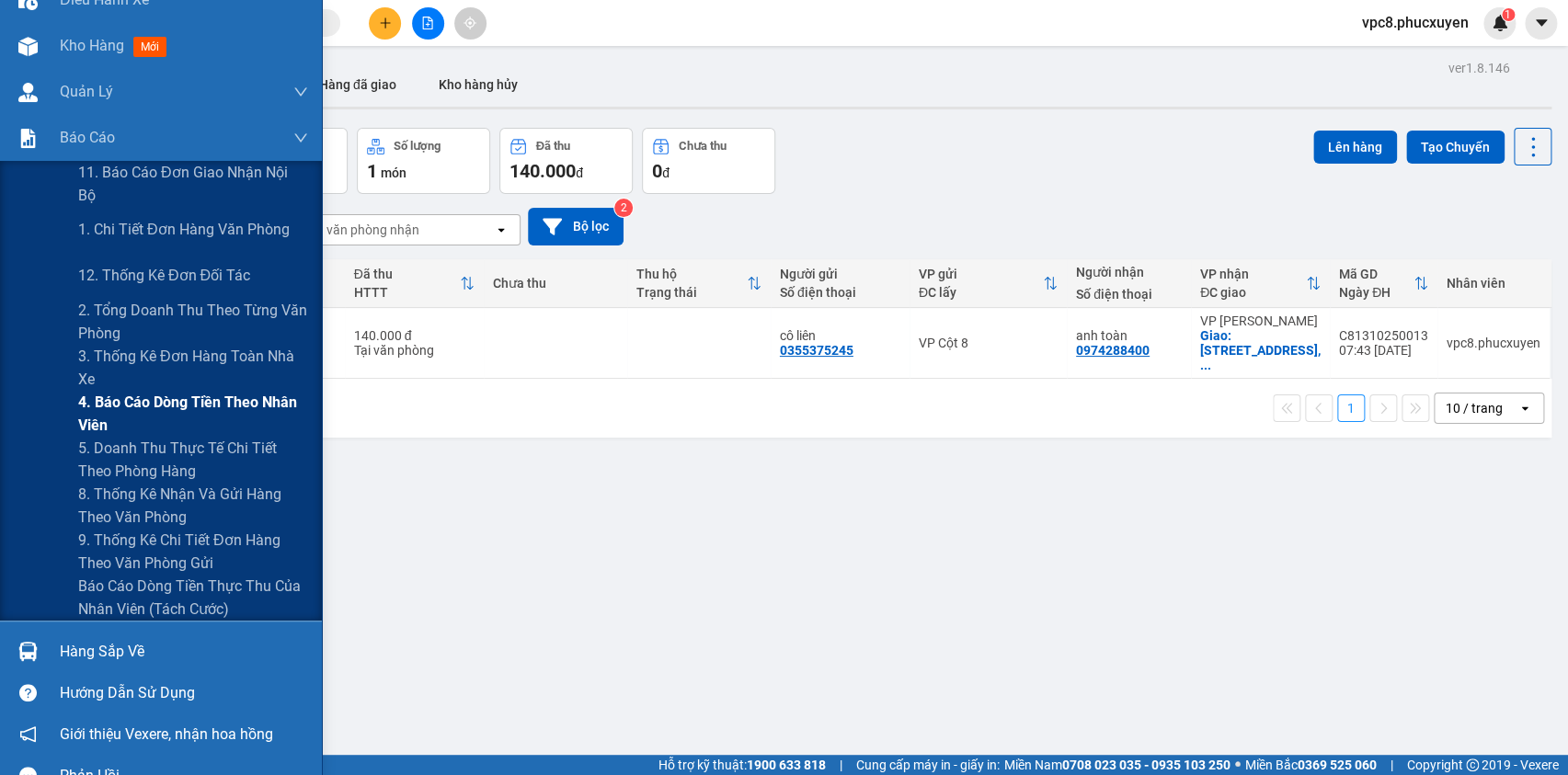
click at [139, 409] on span "4. Báo cáo dòng tiền theo nhân viên" at bounding box center [192, 414] width 230 height 46
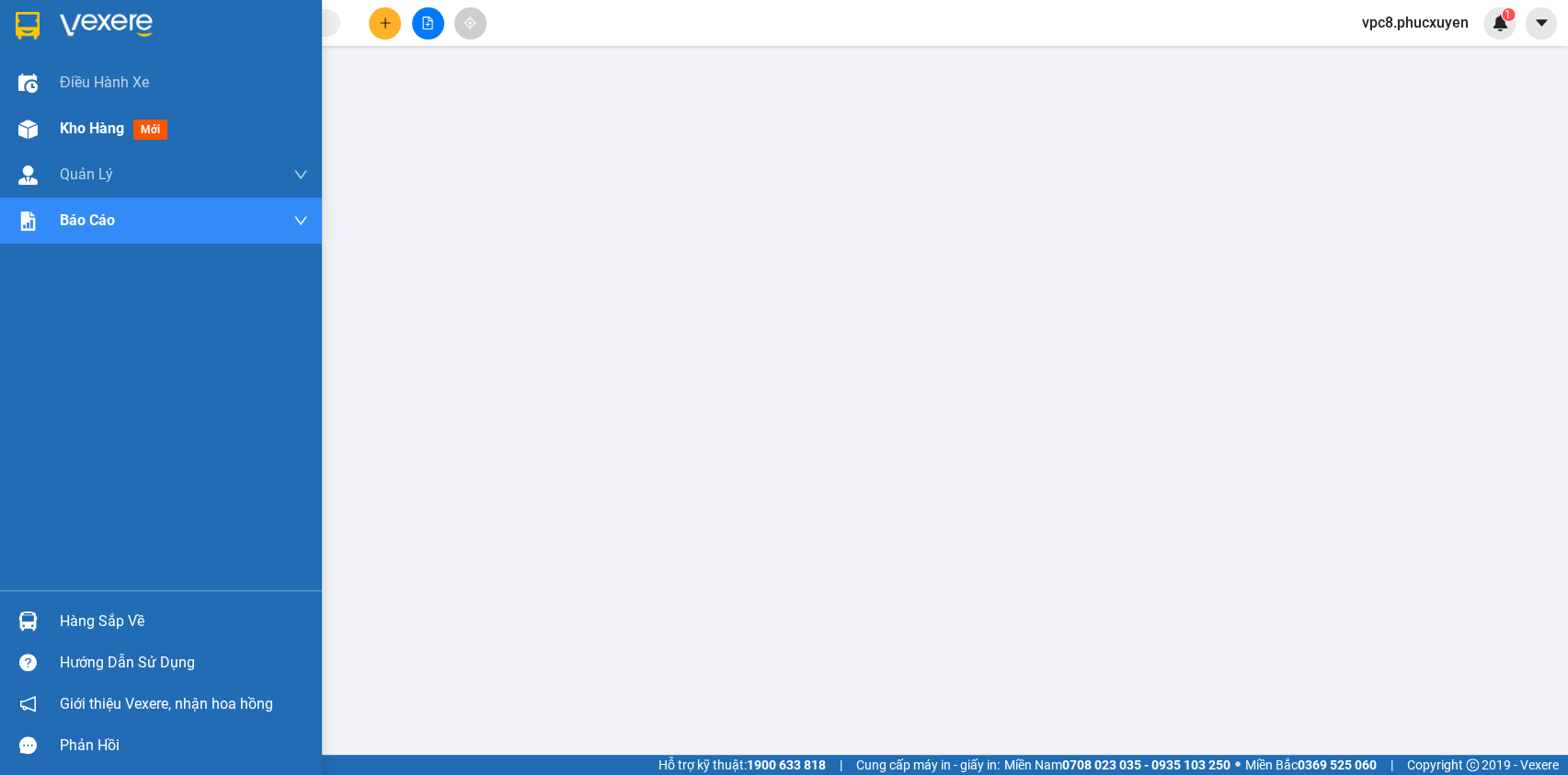
click at [34, 127] on img at bounding box center [28, 129] width 19 height 19
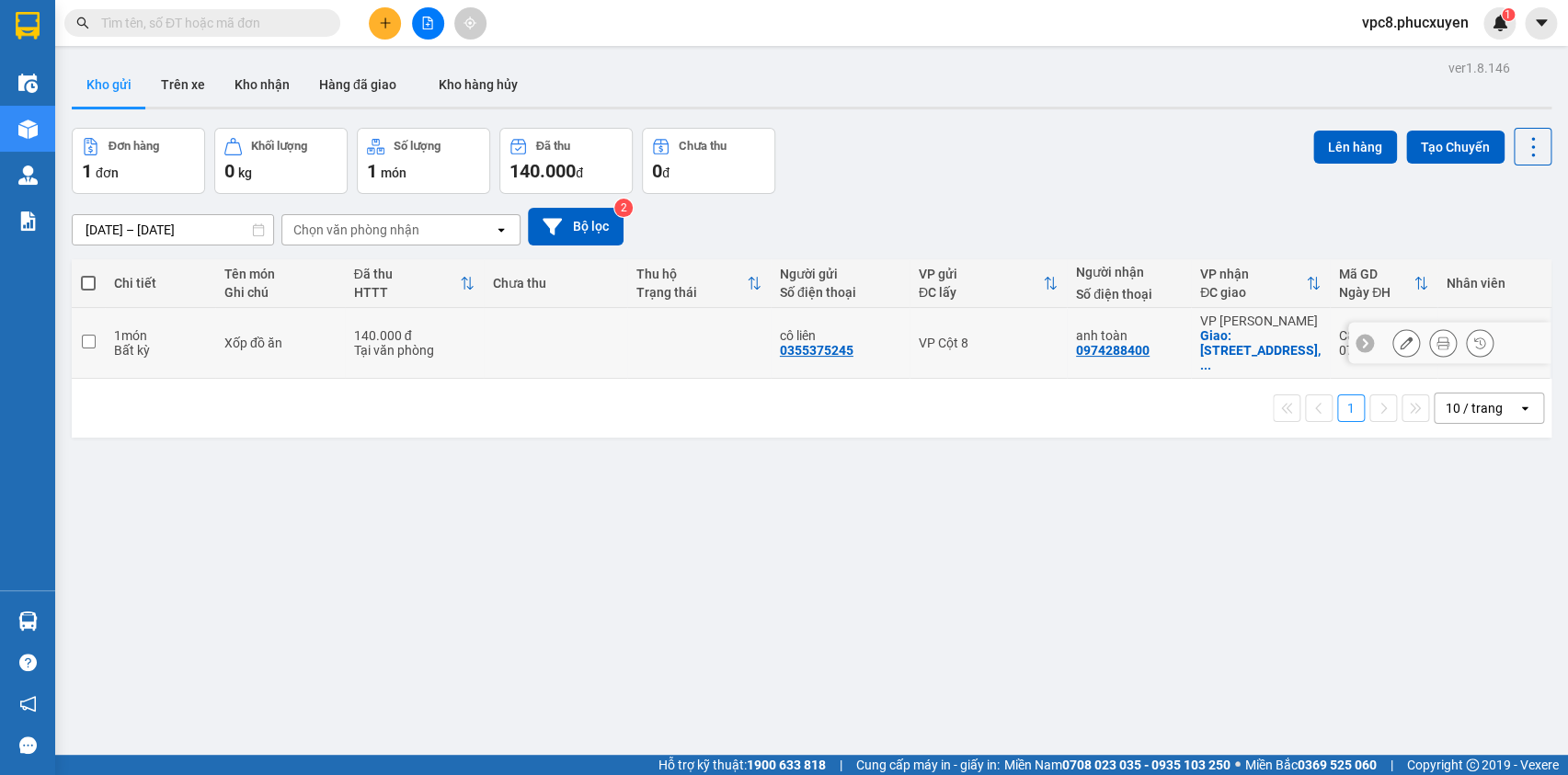
click at [91, 338] on input "checkbox" at bounding box center [88, 341] width 13 height 13
checkbox input "true"
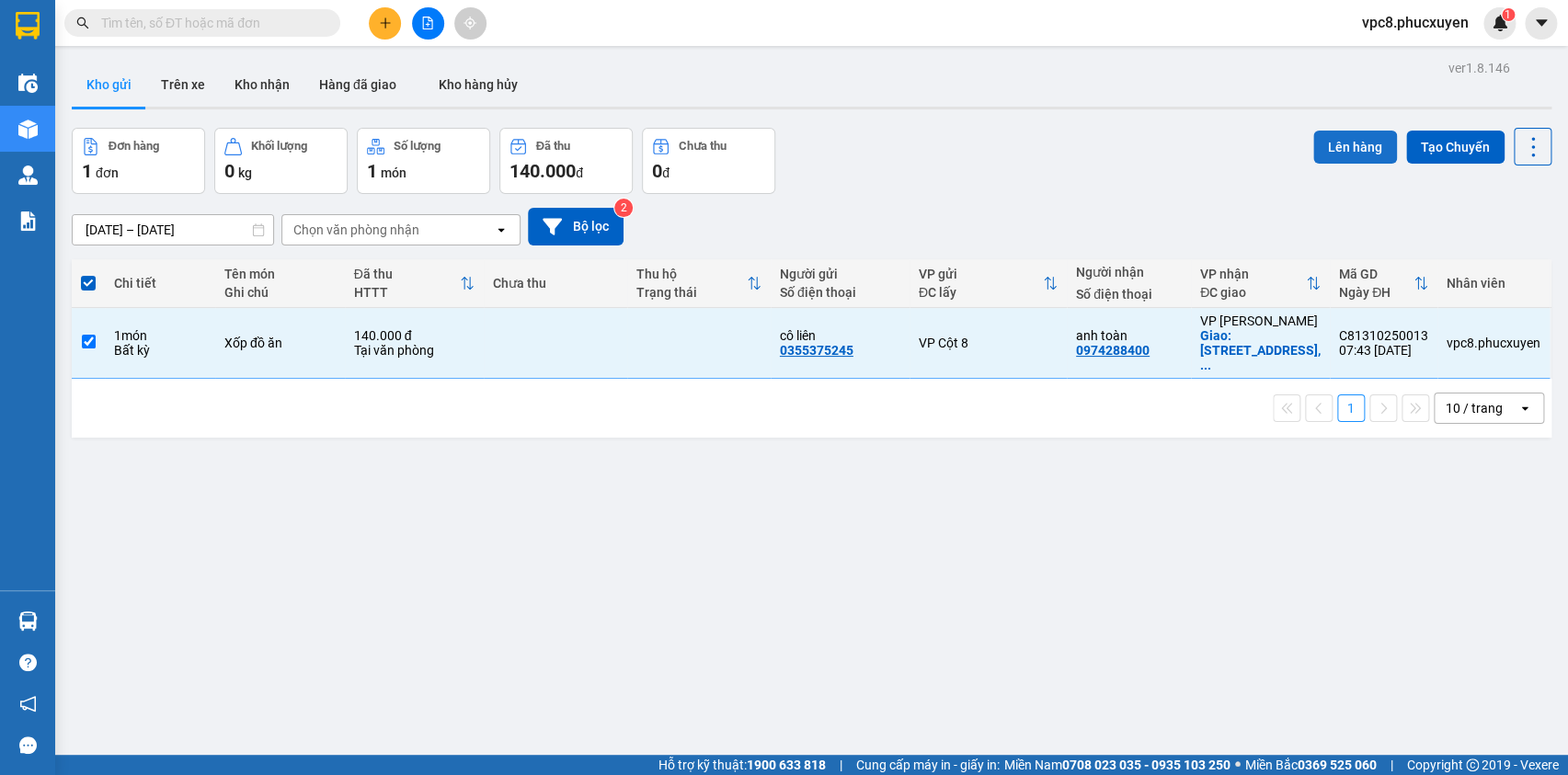
click at [1330, 149] on button "Lên hàng" at bounding box center [1355, 147] width 84 height 33
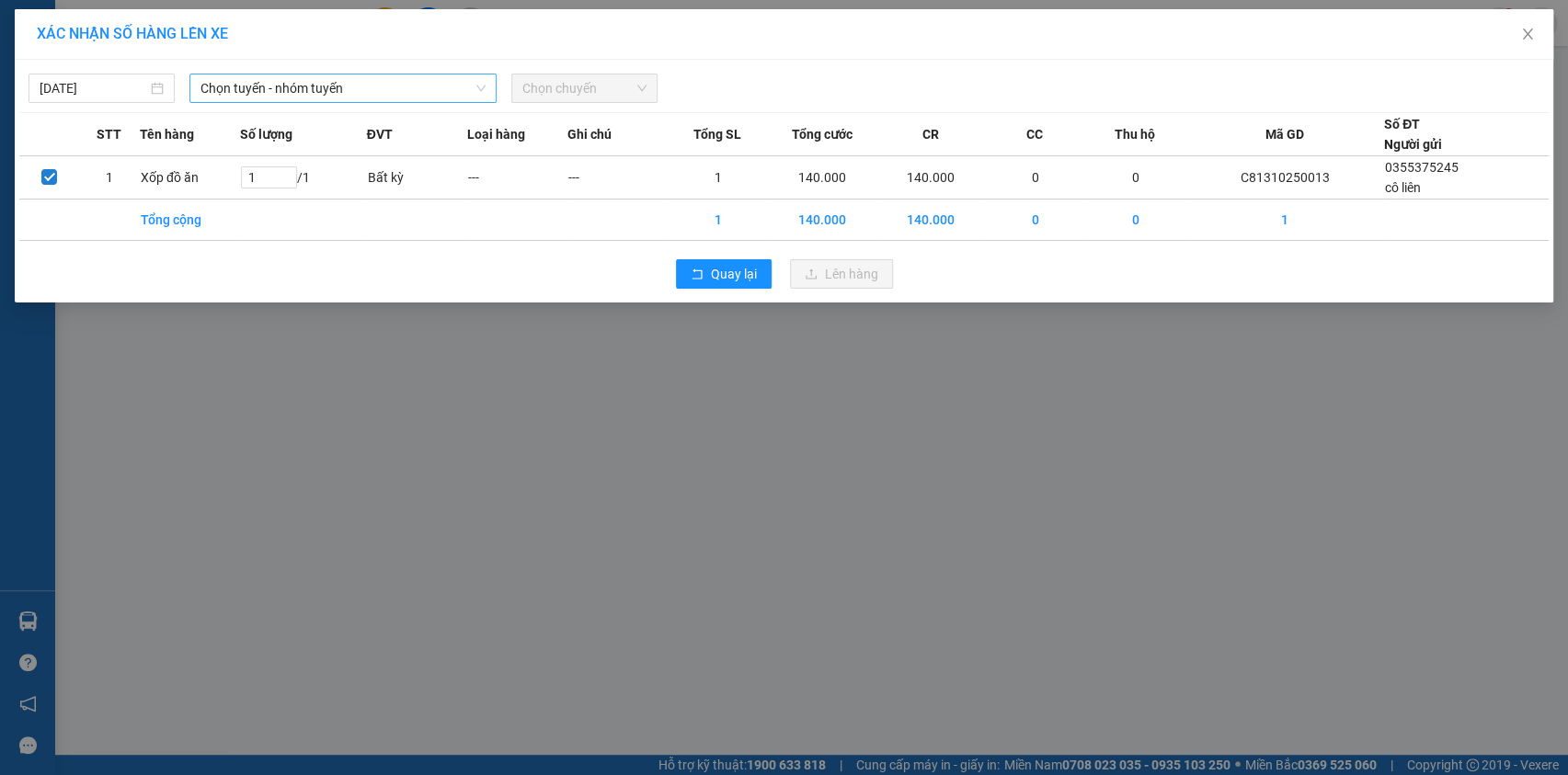
click at [288, 88] on span "Chọn tuyến - nhóm tuyến" at bounding box center [343, 88] width 286 height 28
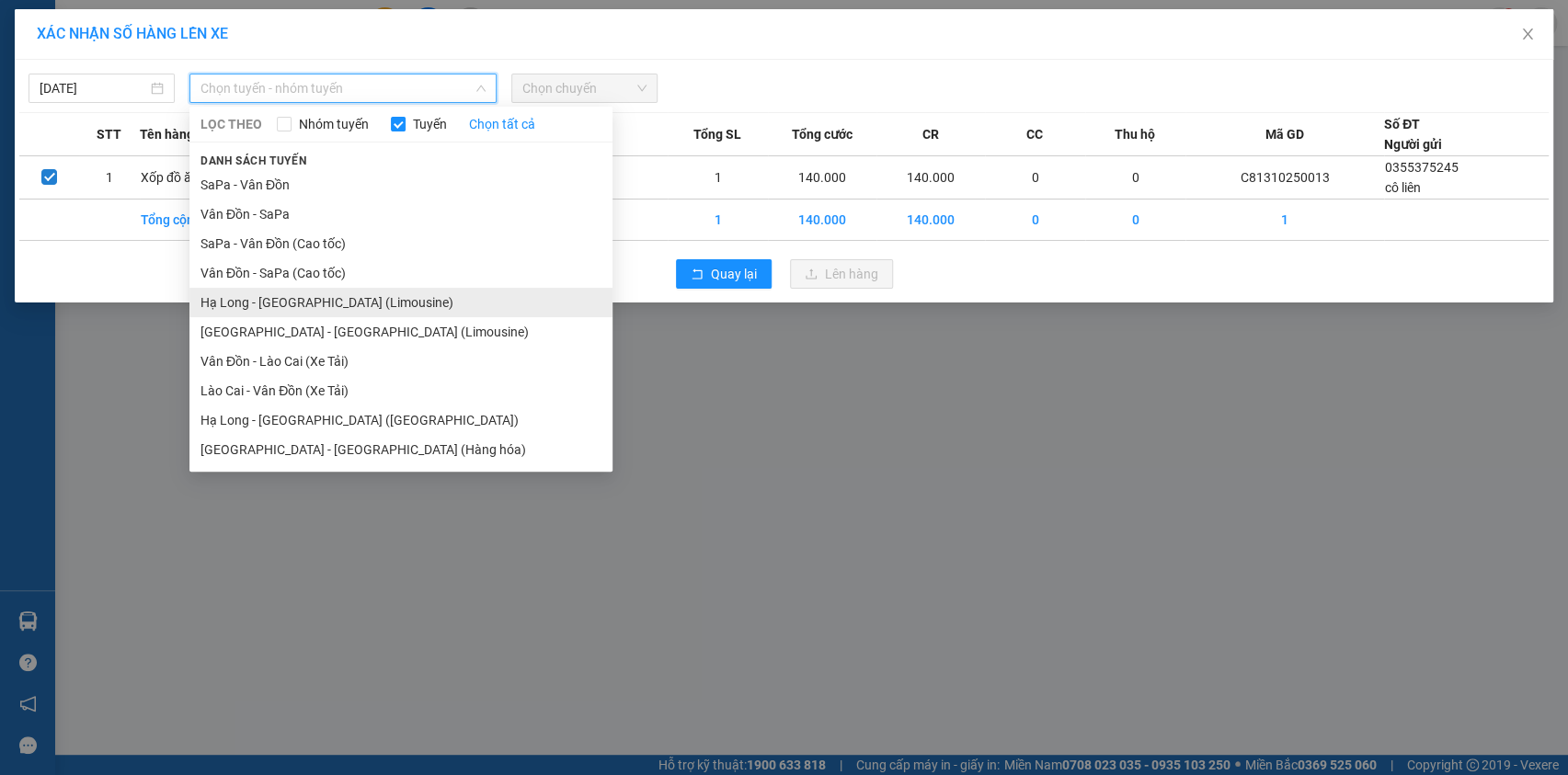
click at [353, 308] on li "Hạ Long - [GEOGRAPHIC_DATA] (Limousine)" at bounding box center [401, 302] width 423 height 30
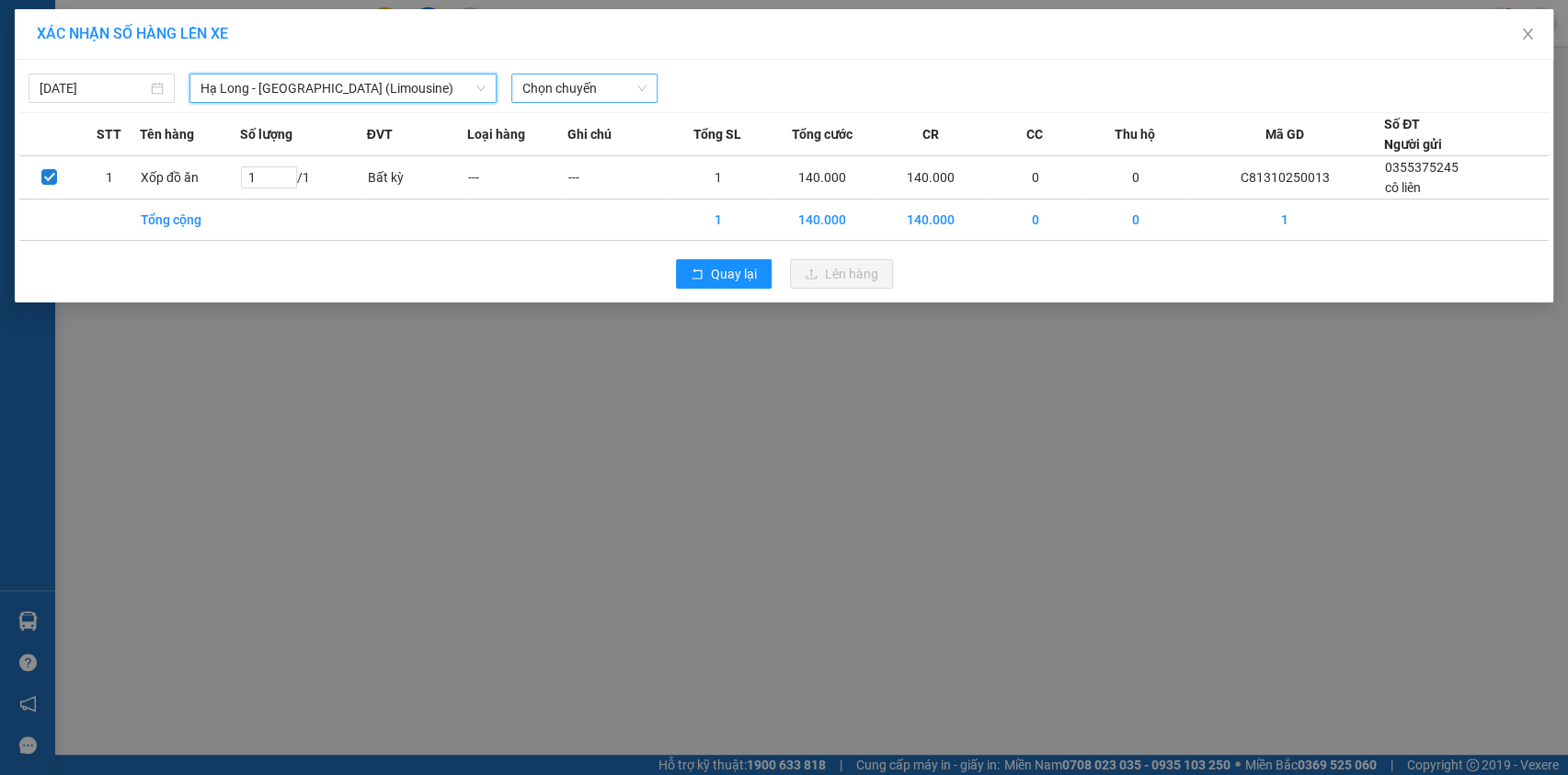
click at [612, 87] on span "Chọn chuyến" at bounding box center [584, 88] width 124 height 28
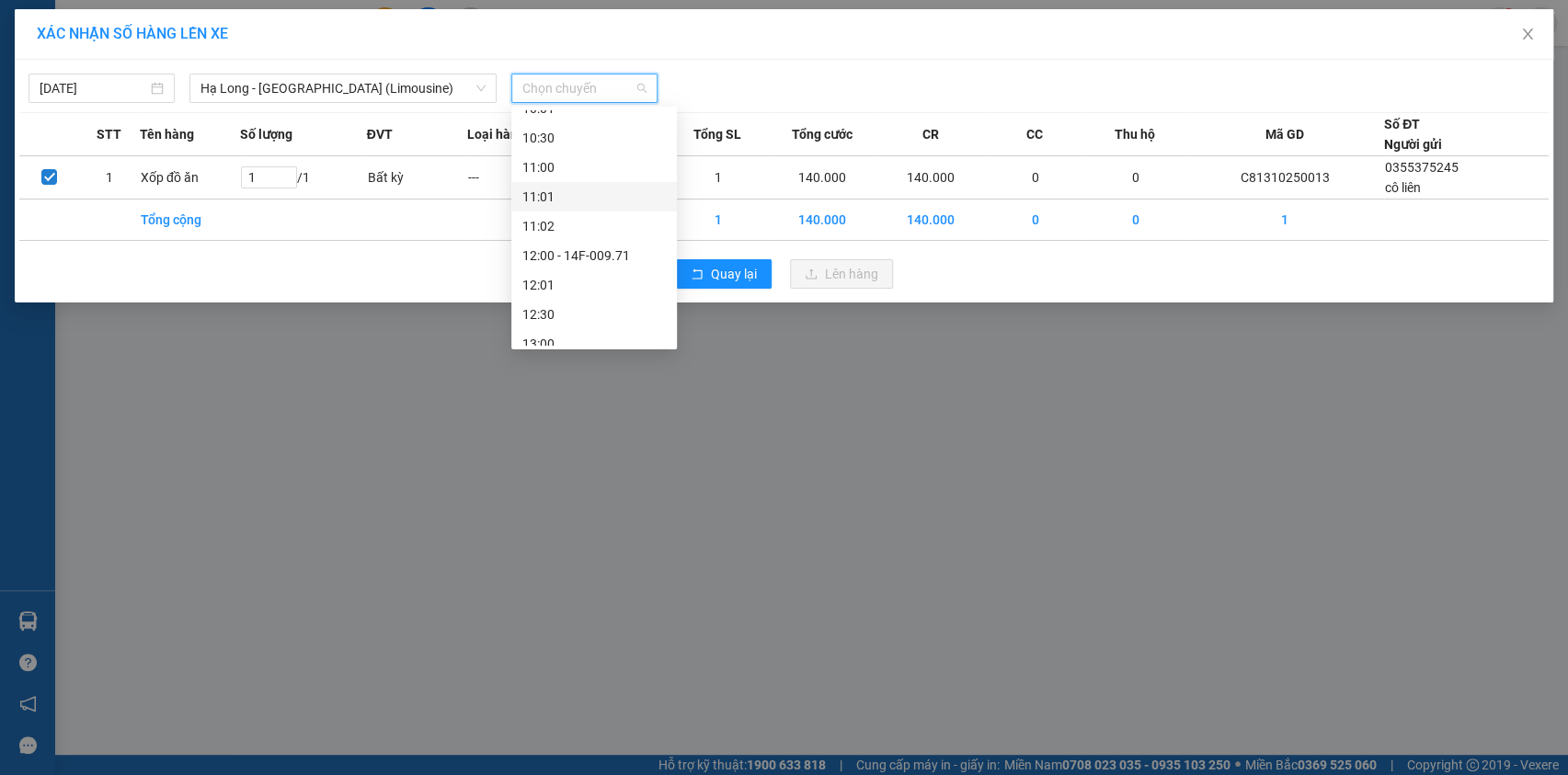
scroll to position [668, 0]
drag, startPoint x: 593, startPoint y: 219, endPoint x: 609, endPoint y: 211, distance: 17.9
click at [593, 218] on div "10:30" at bounding box center [593, 221] width 143 height 20
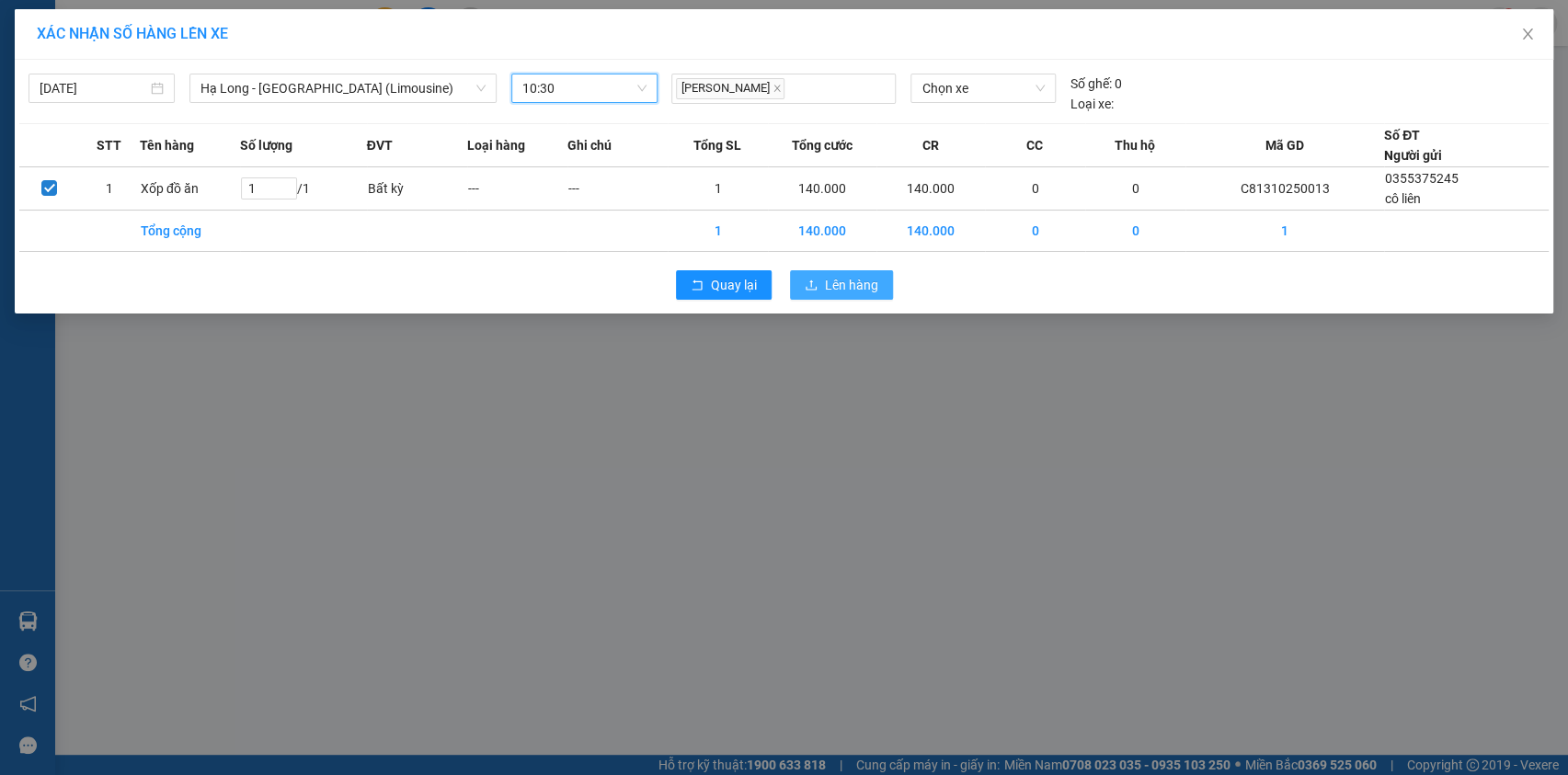
click at [842, 281] on span "Lên hàng" at bounding box center [851, 285] width 53 height 20
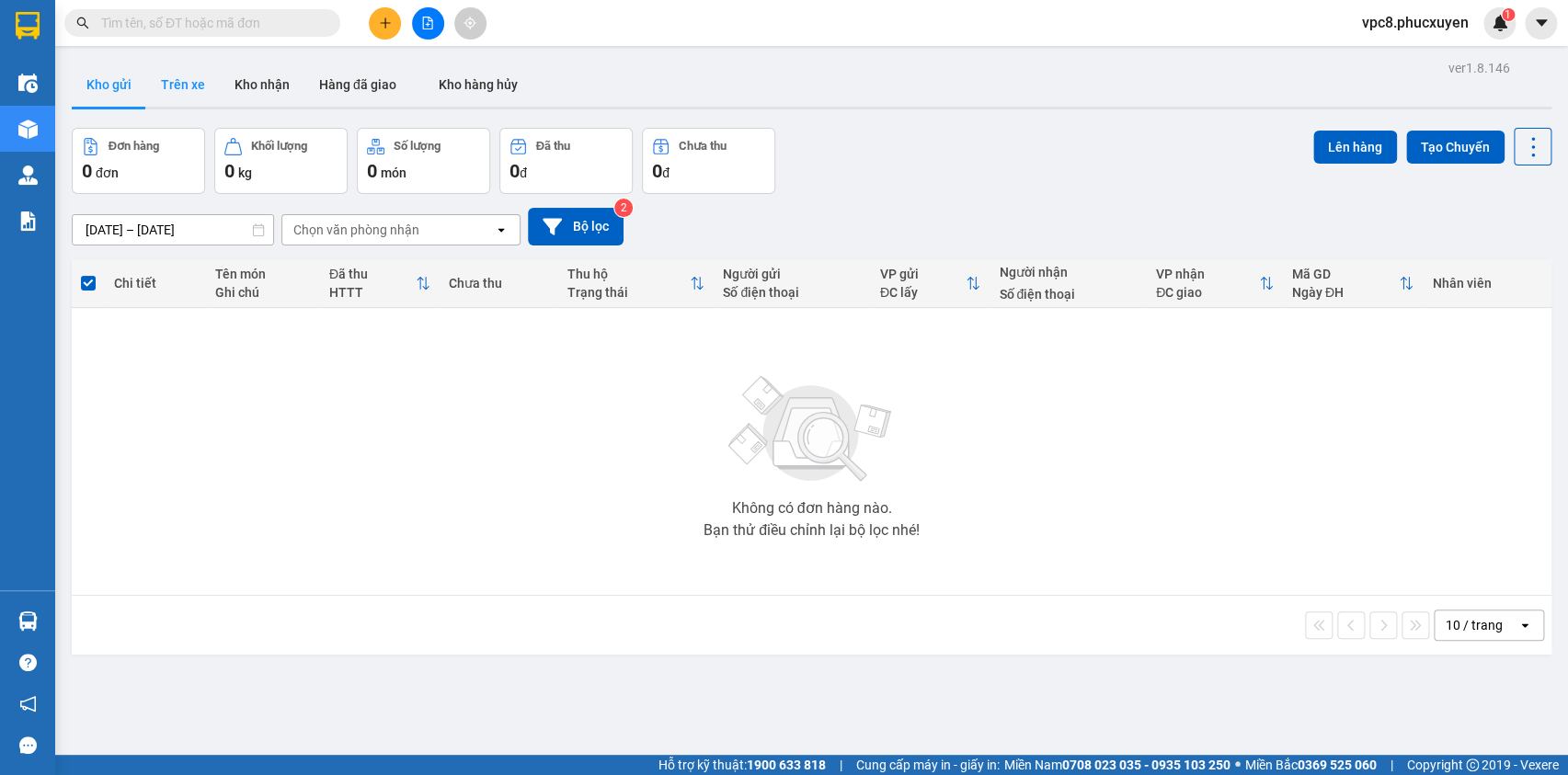
click at [191, 94] on button "Trên xe" at bounding box center [183, 85] width 74 height 44
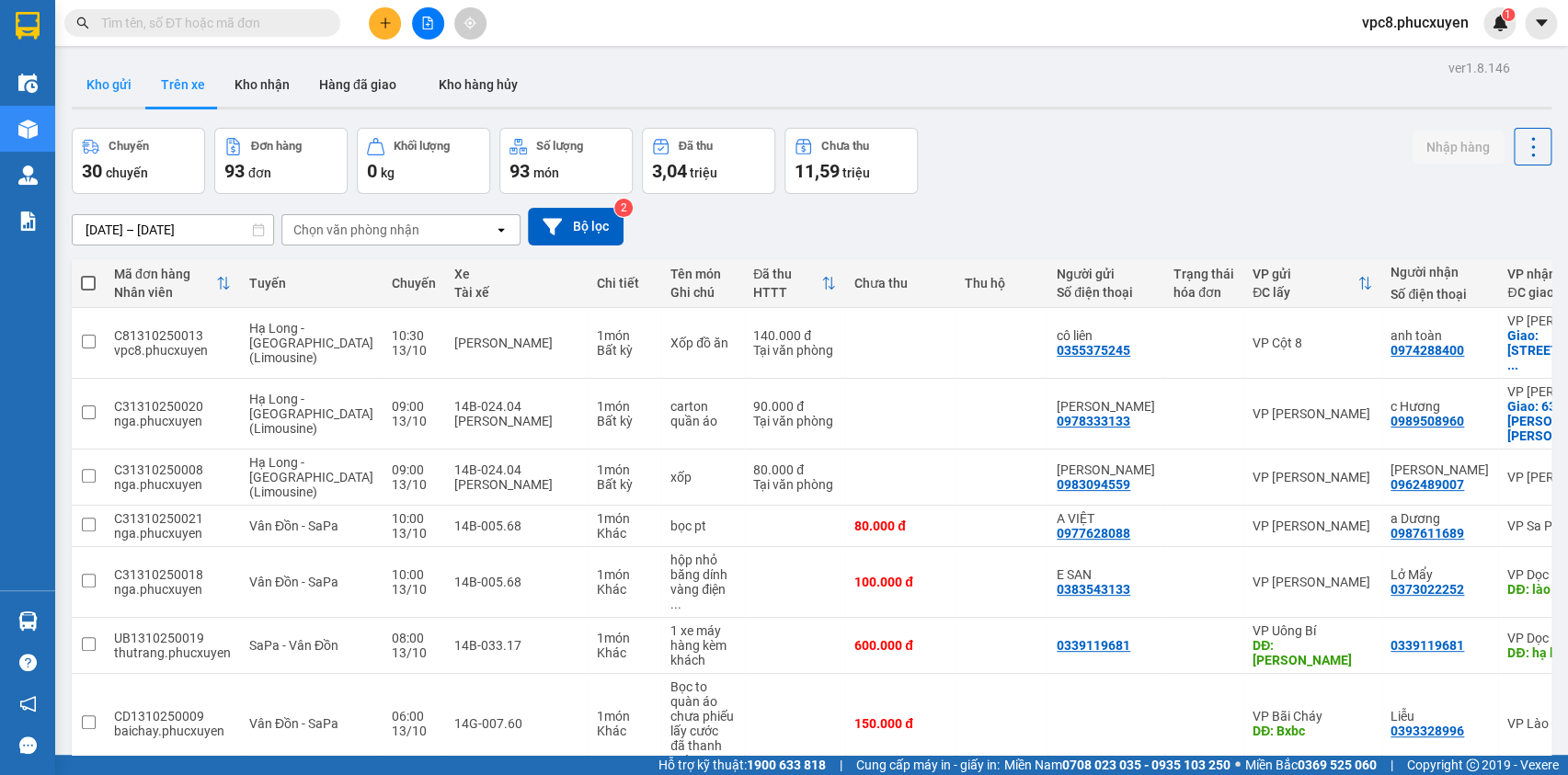
click at [127, 83] on button "Kho gửi" at bounding box center [109, 85] width 74 height 44
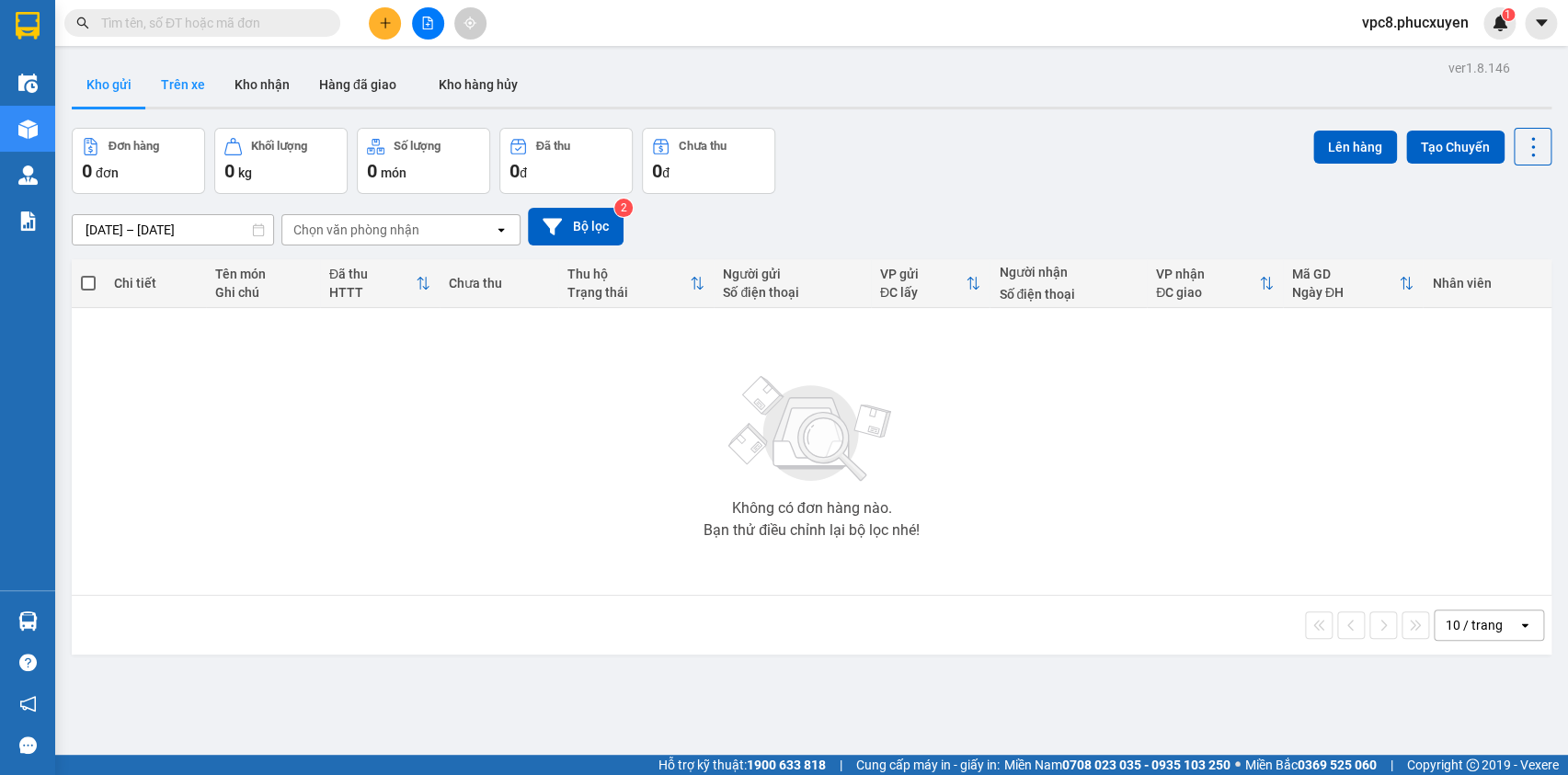
click at [186, 87] on button "Trên xe" at bounding box center [183, 85] width 74 height 44
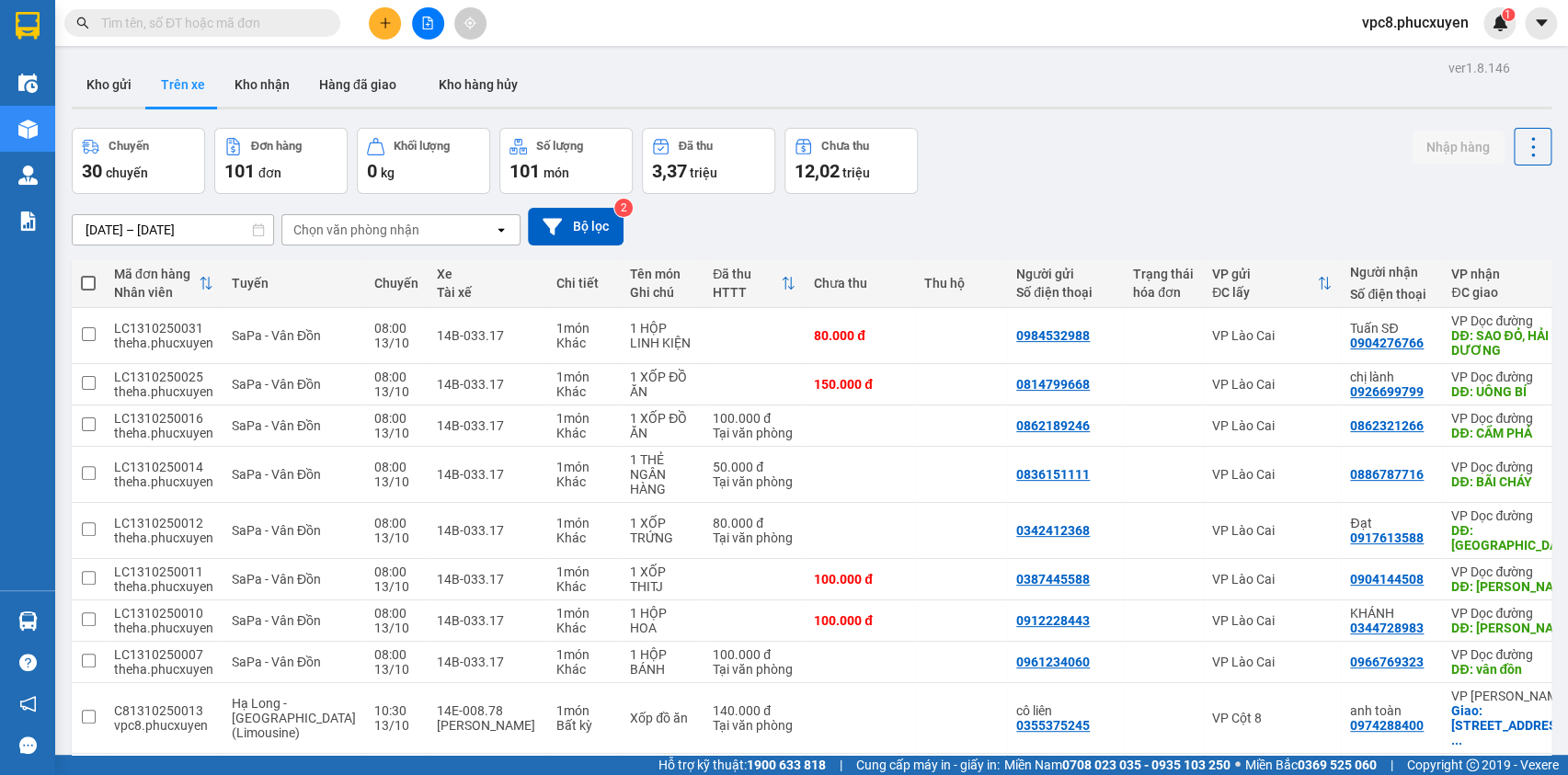
click at [1203, 91] on div "Kho gửi Trên xe Kho nhận Hàng đã giao Kho hàng hủy" at bounding box center [811, 87] width 1480 height 49
click at [119, 84] on button "Kho gửi" at bounding box center [109, 85] width 74 height 44
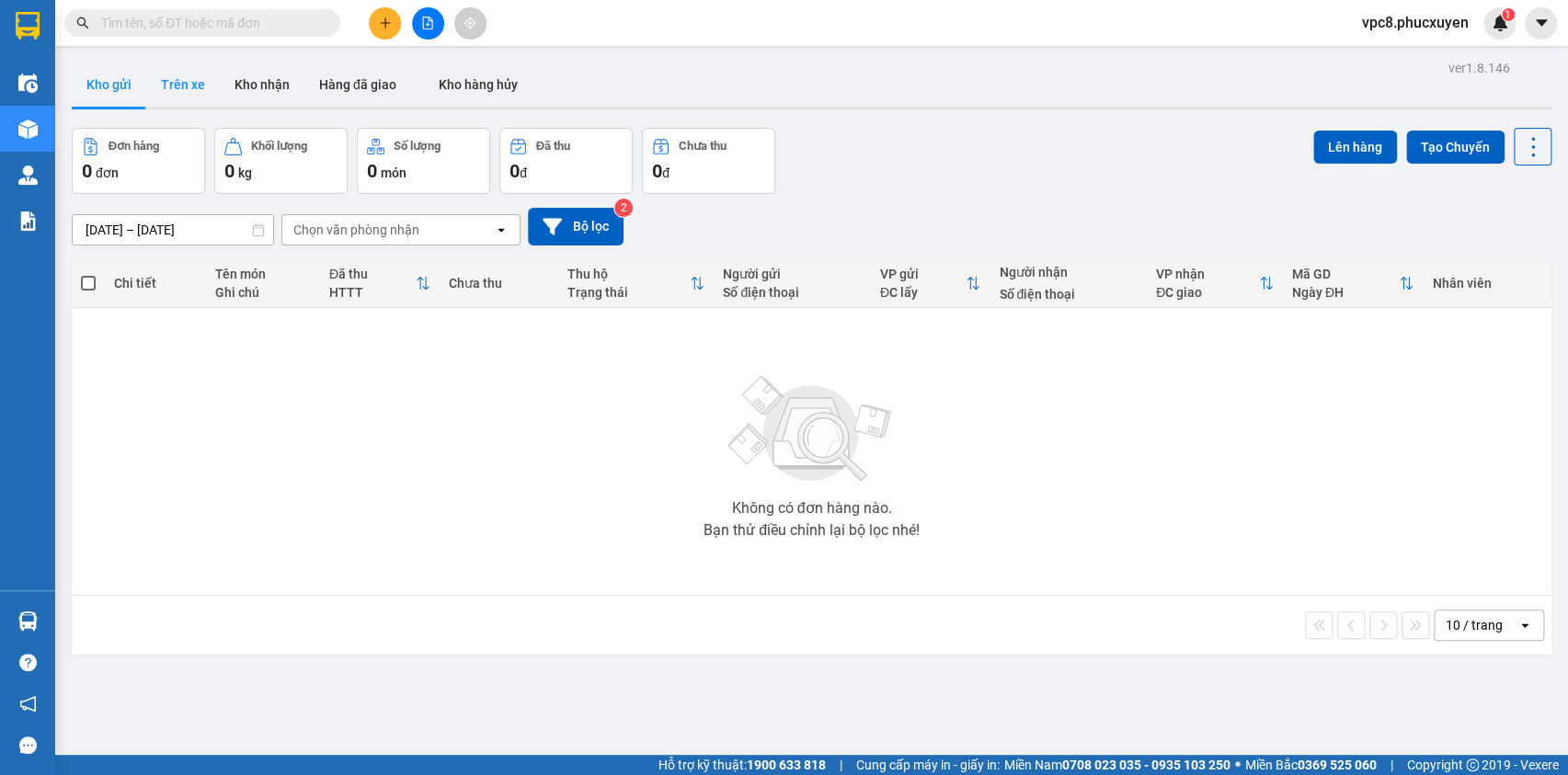
click at [189, 83] on button "Trên xe" at bounding box center [183, 85] width 74 height 44
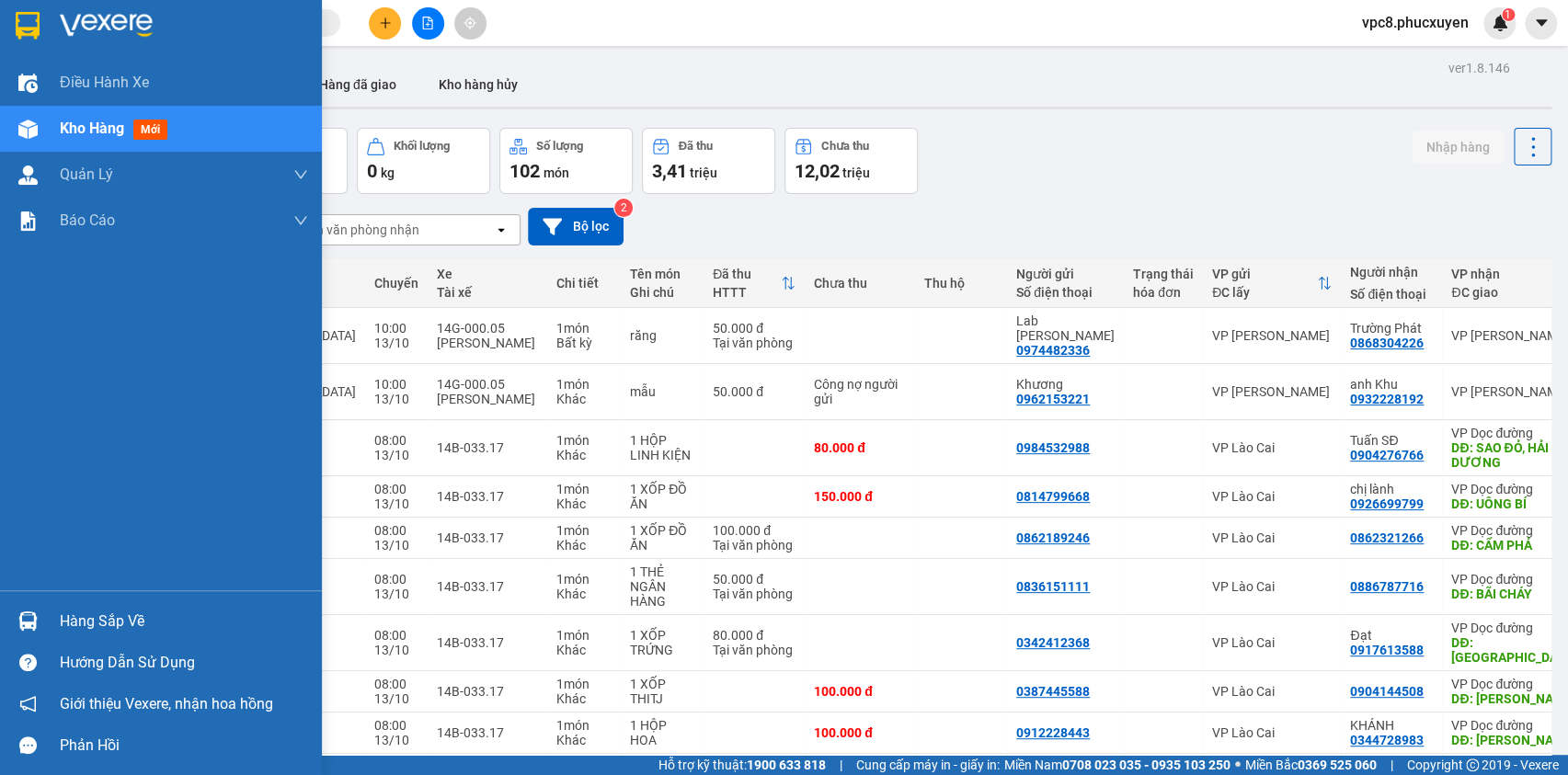
click at [31, 605] on div at bounding box center [27, 620] width 32 height 32
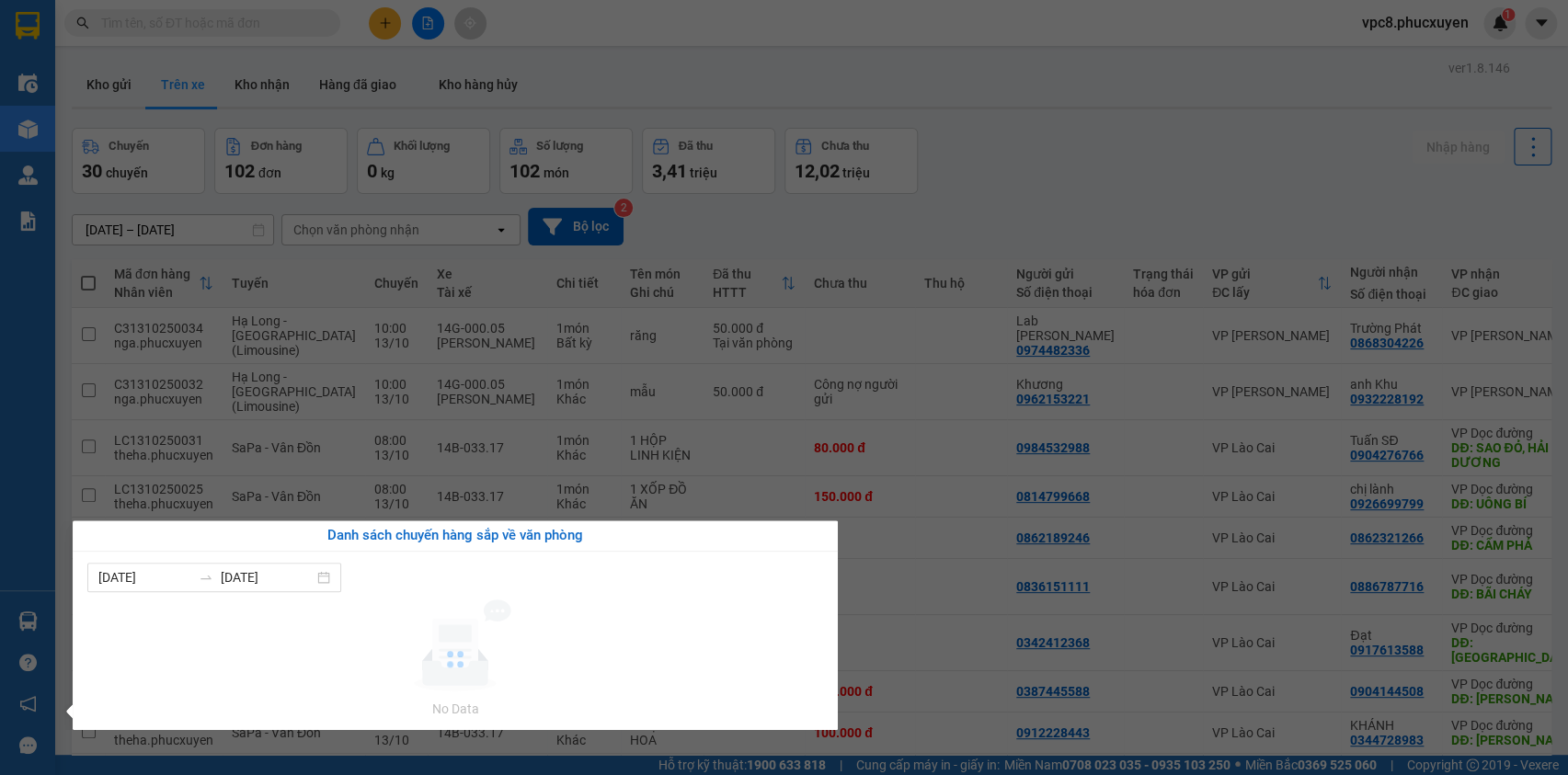
click at [1107, 178] on section "Kết quả tìm kiếm ( 0 ) Bộ lọc No Data vpc8.phucxuyen 1 Điều hành xe Kho hàng mớ…" at bounding box center [784, 388] width 1568 height 775
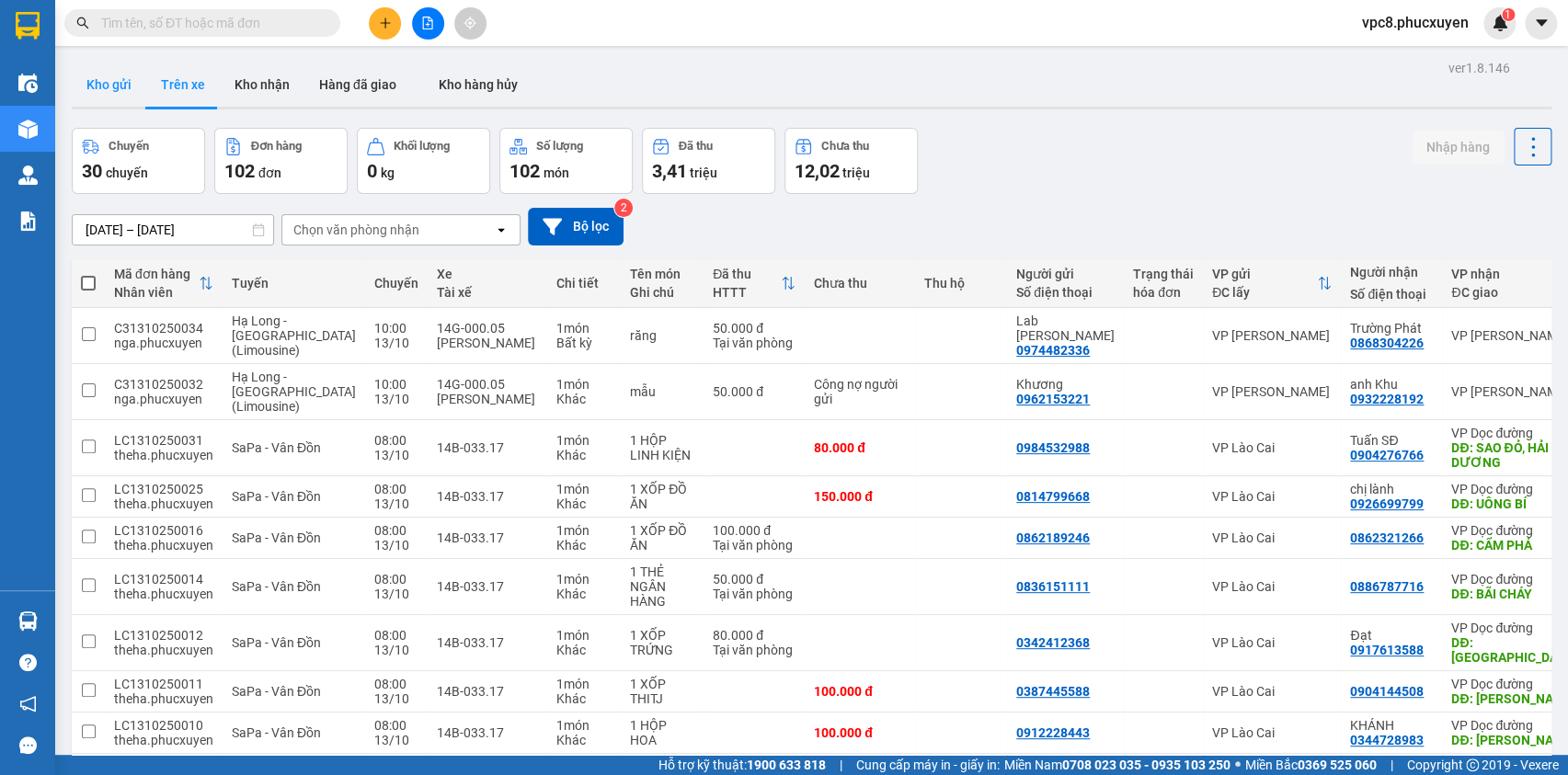
click at [96, 95] on button "Kho gửi" at bounding box center [109, 85] width 74 height 44
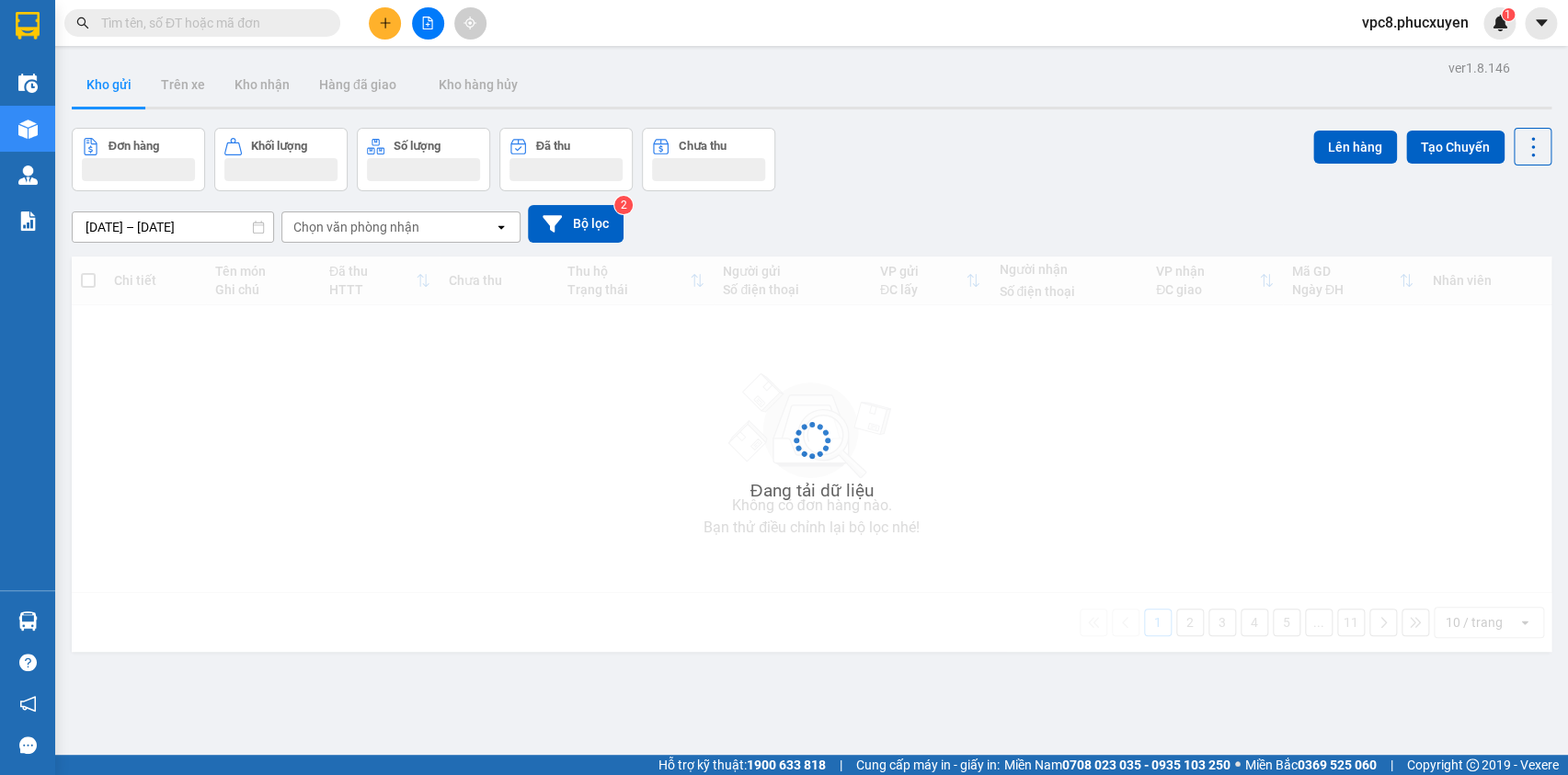
click at [1109, 232] on div "11/10/2025 – 13/10/2025 Press the down arrow key to interact with the calendar …" at bounding box center [811, 223] width 1480 height 38
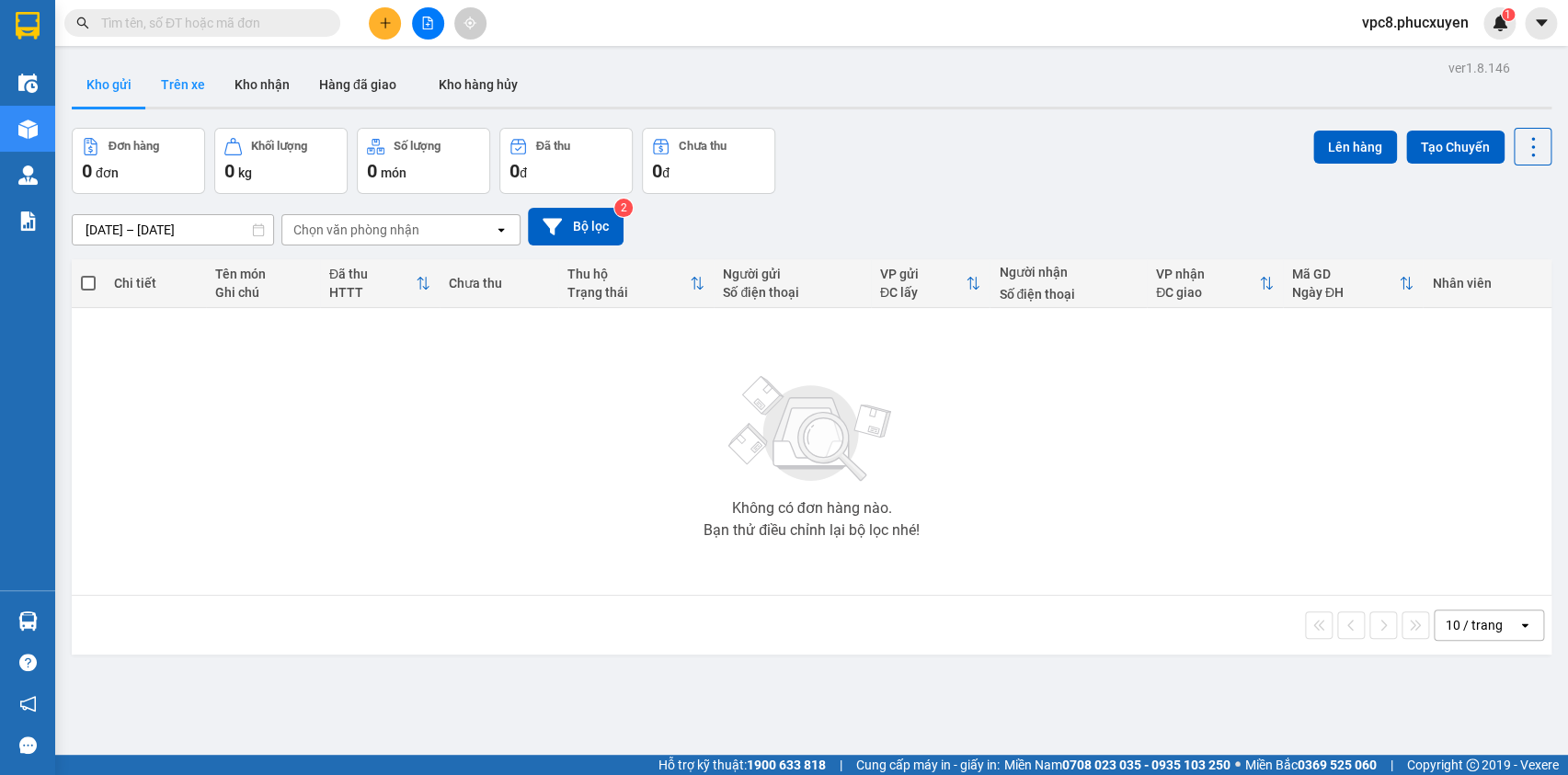
click at [179, 88] on button "Trên xe" at bounding box center [183, 85] width 74 height 44
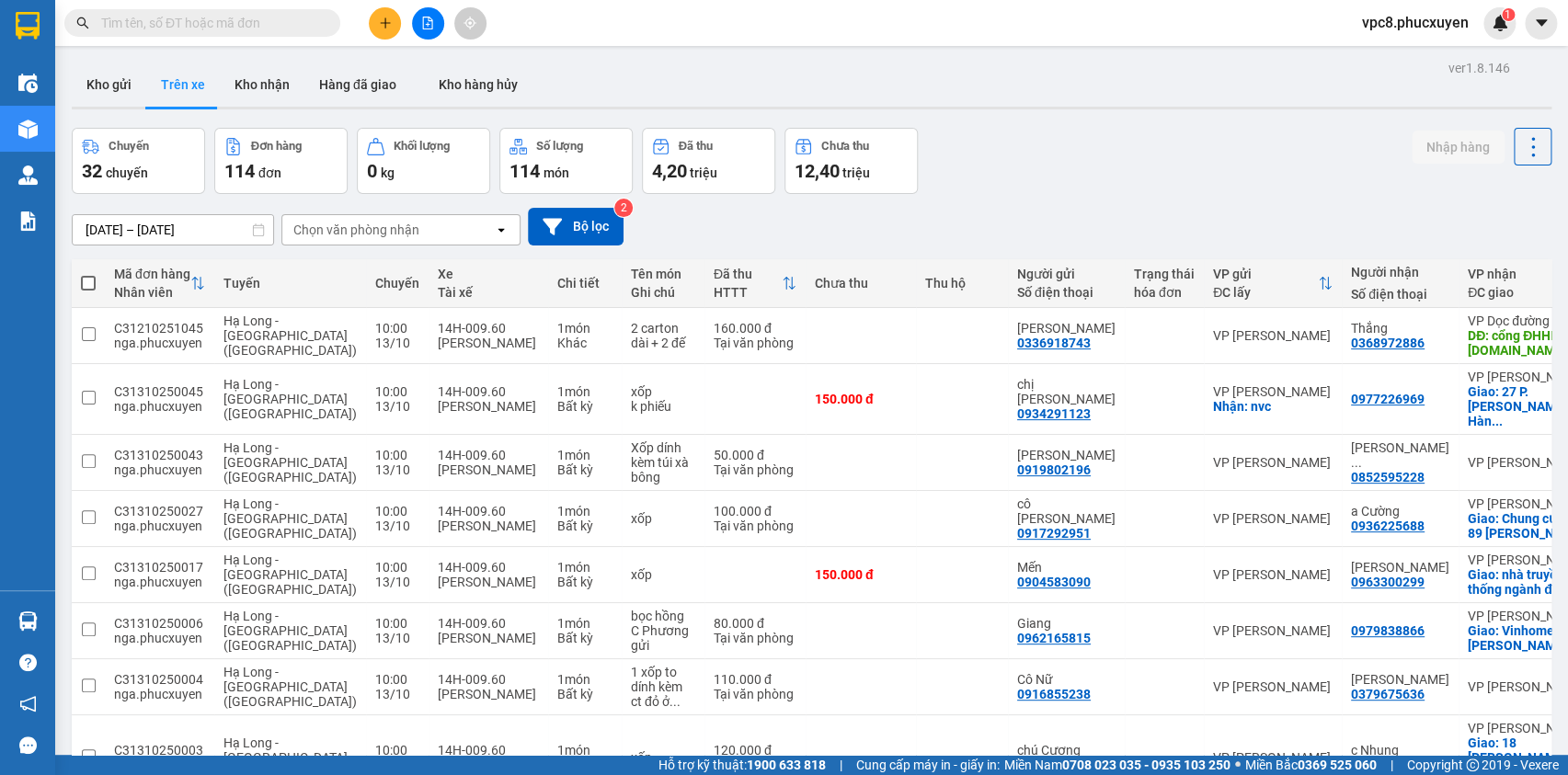
scroll to position [239, 0]
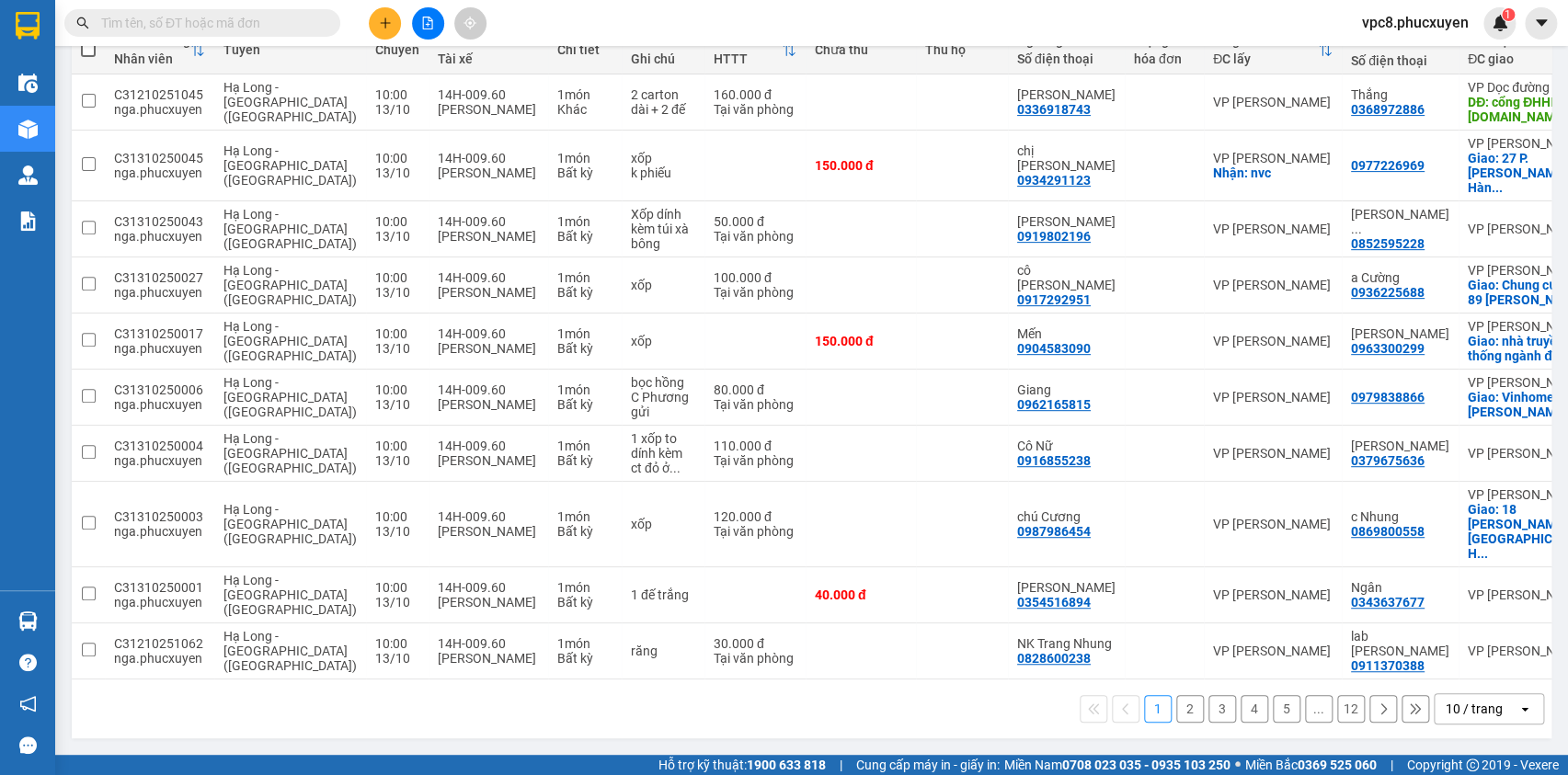
click at [1484, 707] on div "10 / trang" at bounding box center [1474, 709] width 57 height 18
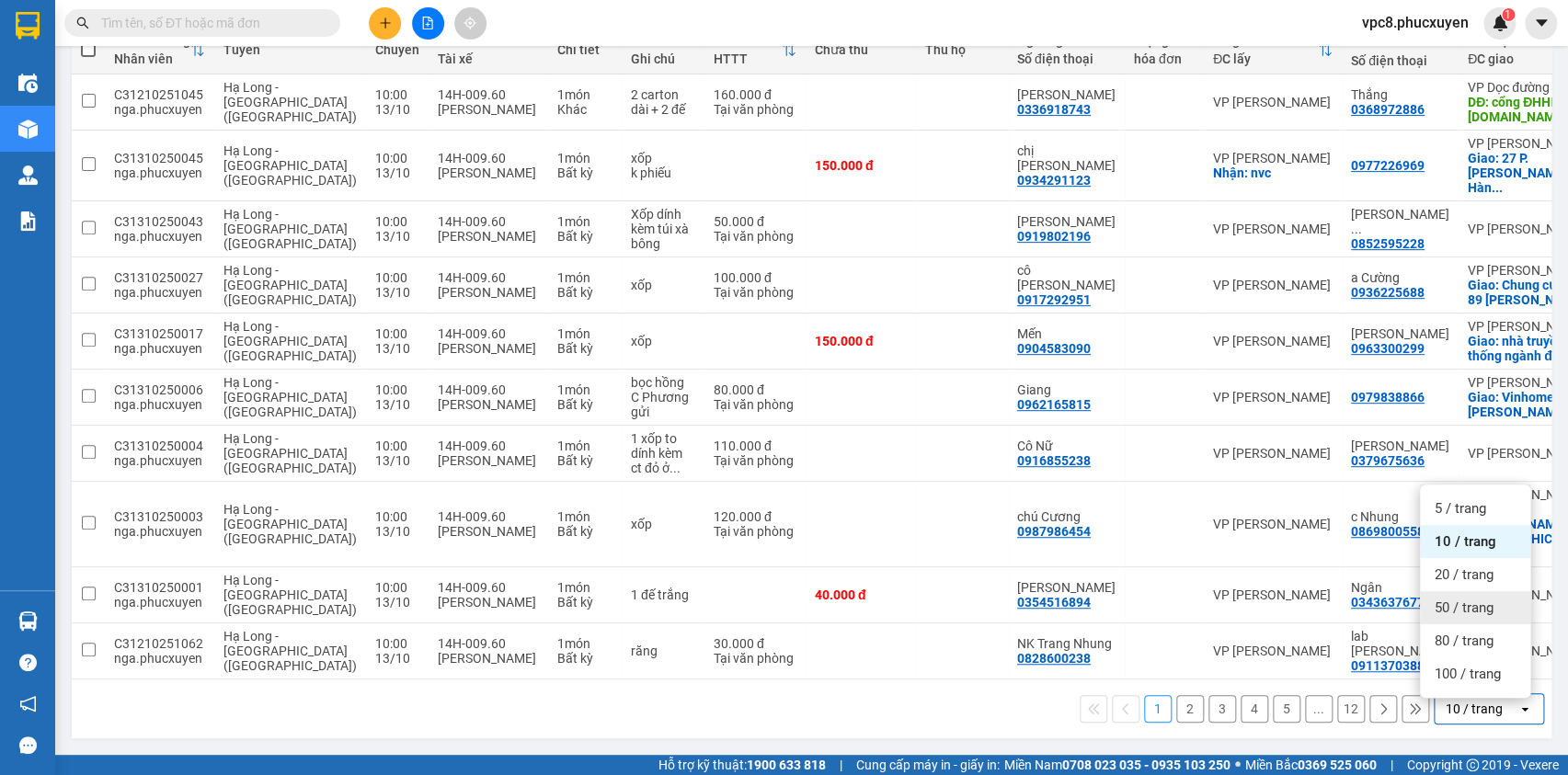
click at [1453, 599] on span "50 / trang" at bounding box center [1463, 608] width 59 height 18
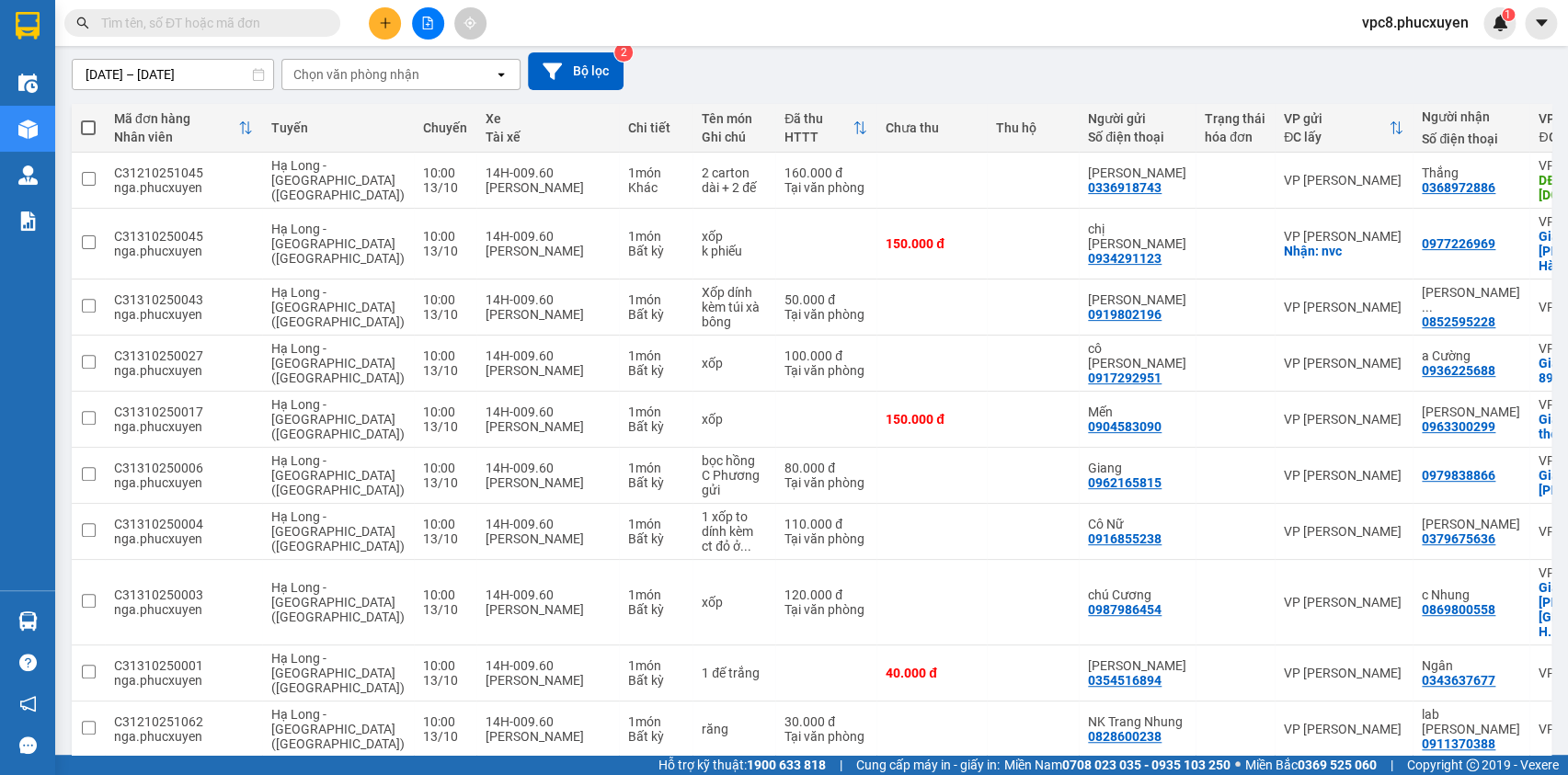
scroll to position [0, 0]
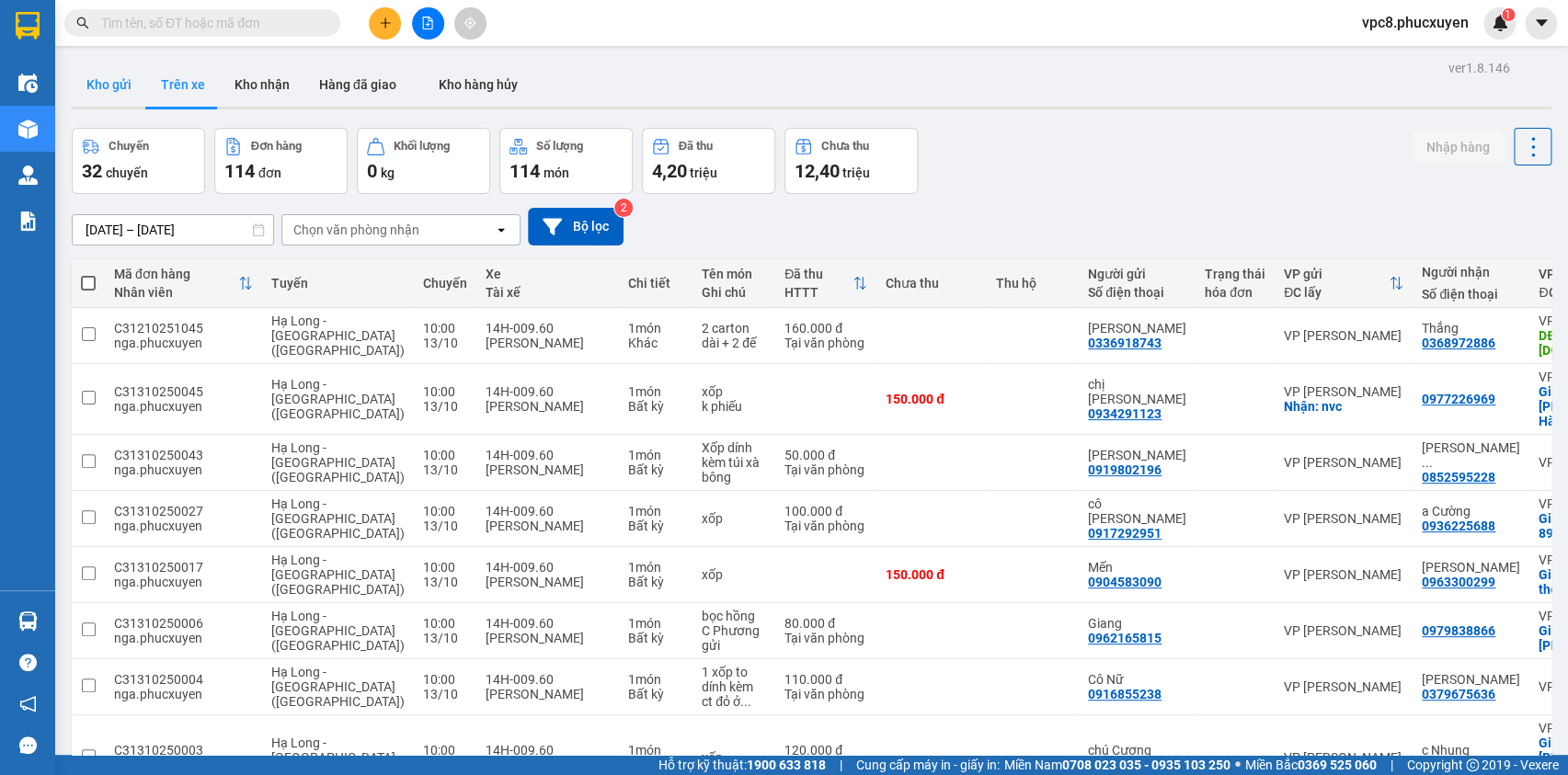
click at [115, 86] on button "Kho gửi" at bounding box center [109, 85] width 74 height 44
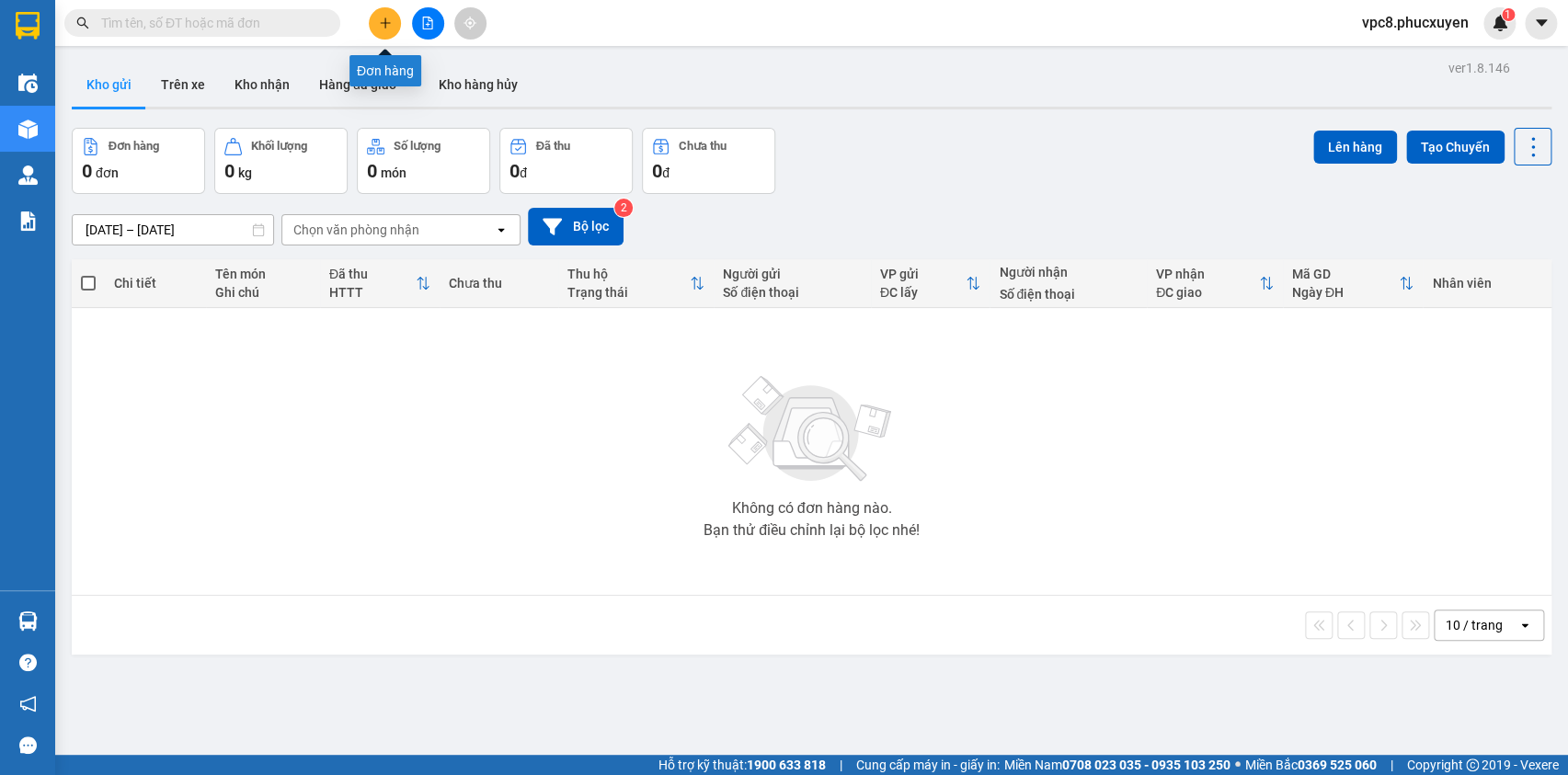
click at [386, 27] on icon "plus" at bounding box center [385, 22] width 12 height 12
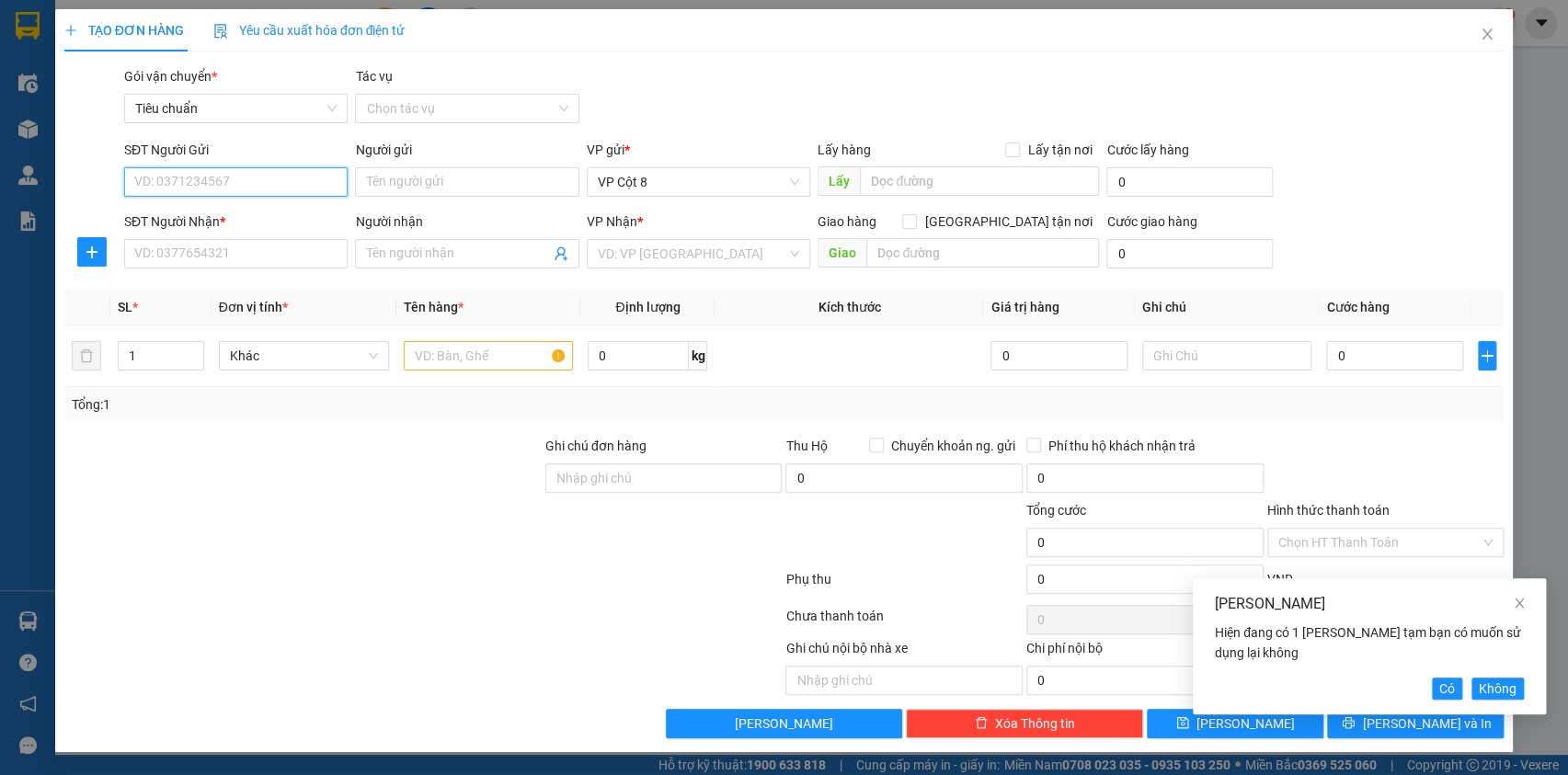
click at [248, 188] on input "SĐT Người Gửi" at bounding box center [236, 182] width 223 height 30
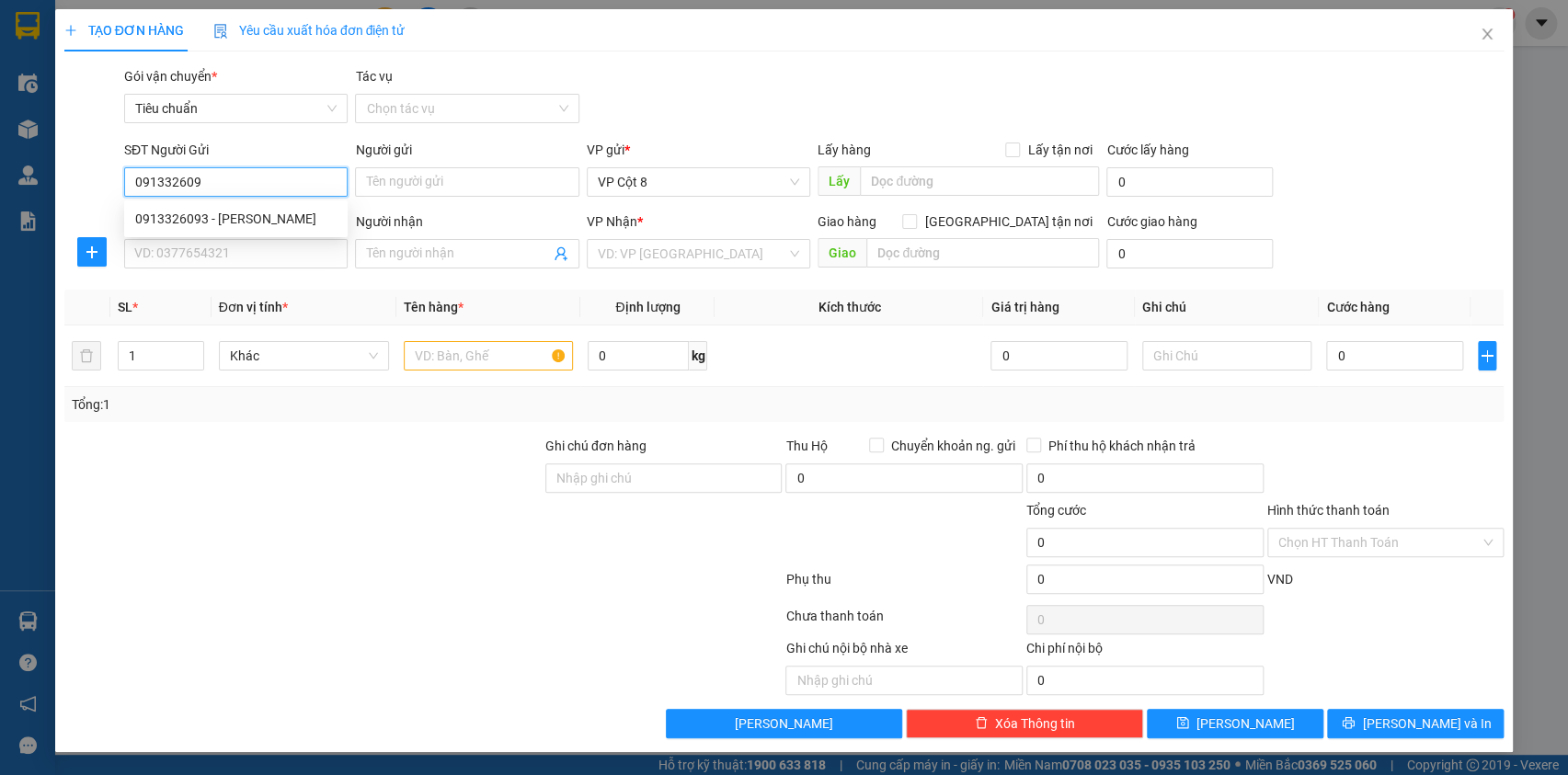
type input "0913326093"
click at [228, 218] on div "0913326093 - cô Ngọc" at bounding box center [236, 218] width 201 height 20
type input "cô Ngọc"
type input "0913326093"
click at [562, 255] on icon "user-add" at bounding box center [560, 254] width 12 height 13
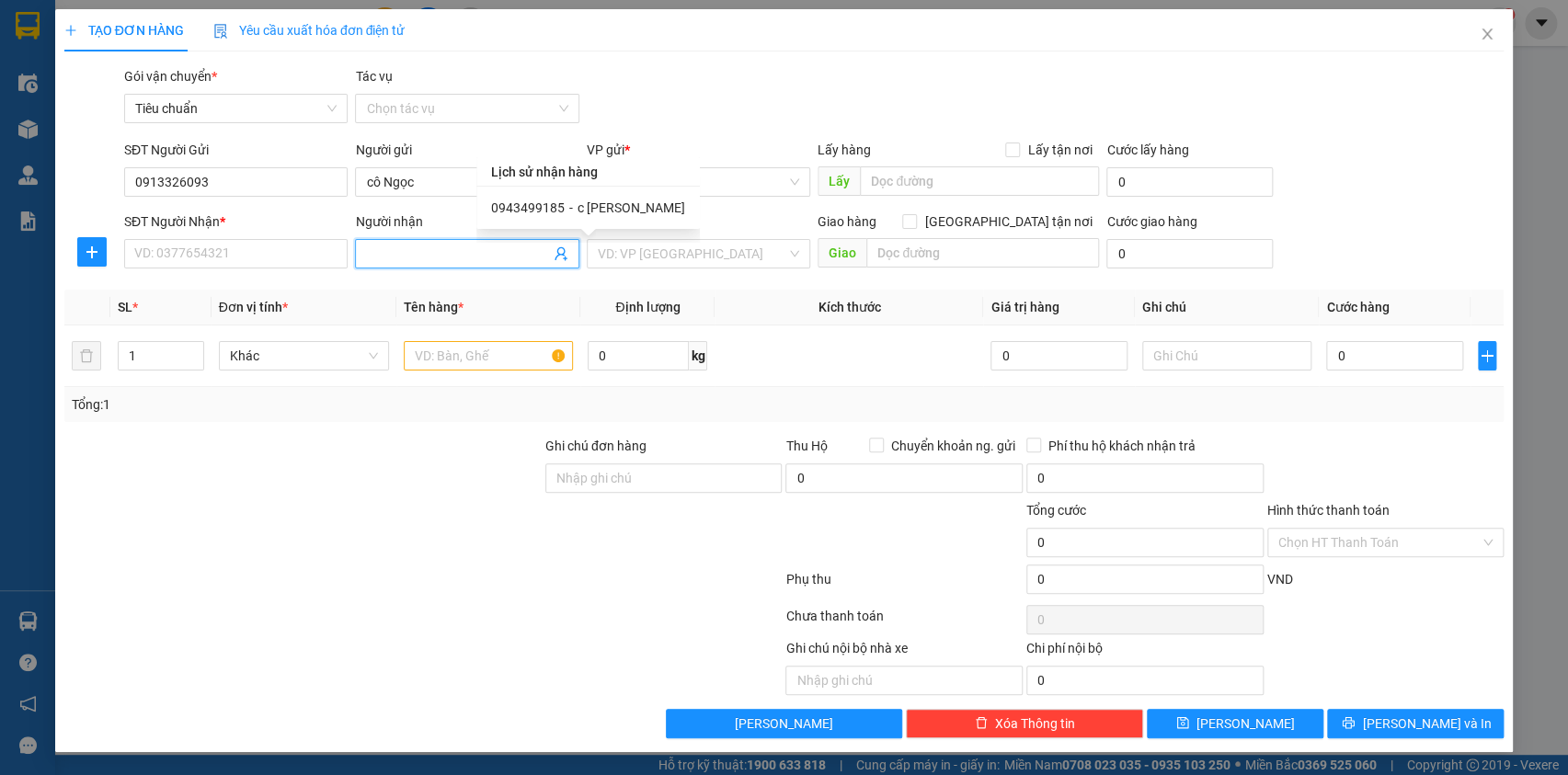
click at [578, 208] on span "c [PERSON_NAME]" at bounding box center [632, 208] width 108 height 14
type input "0943499185"
type input "c [PERSON_NAME]"
type input "37 ngõ 139/27 Nguyễn Ngọc Vũ, Trung Hoà, Cầu Giấy"
type input "40000"
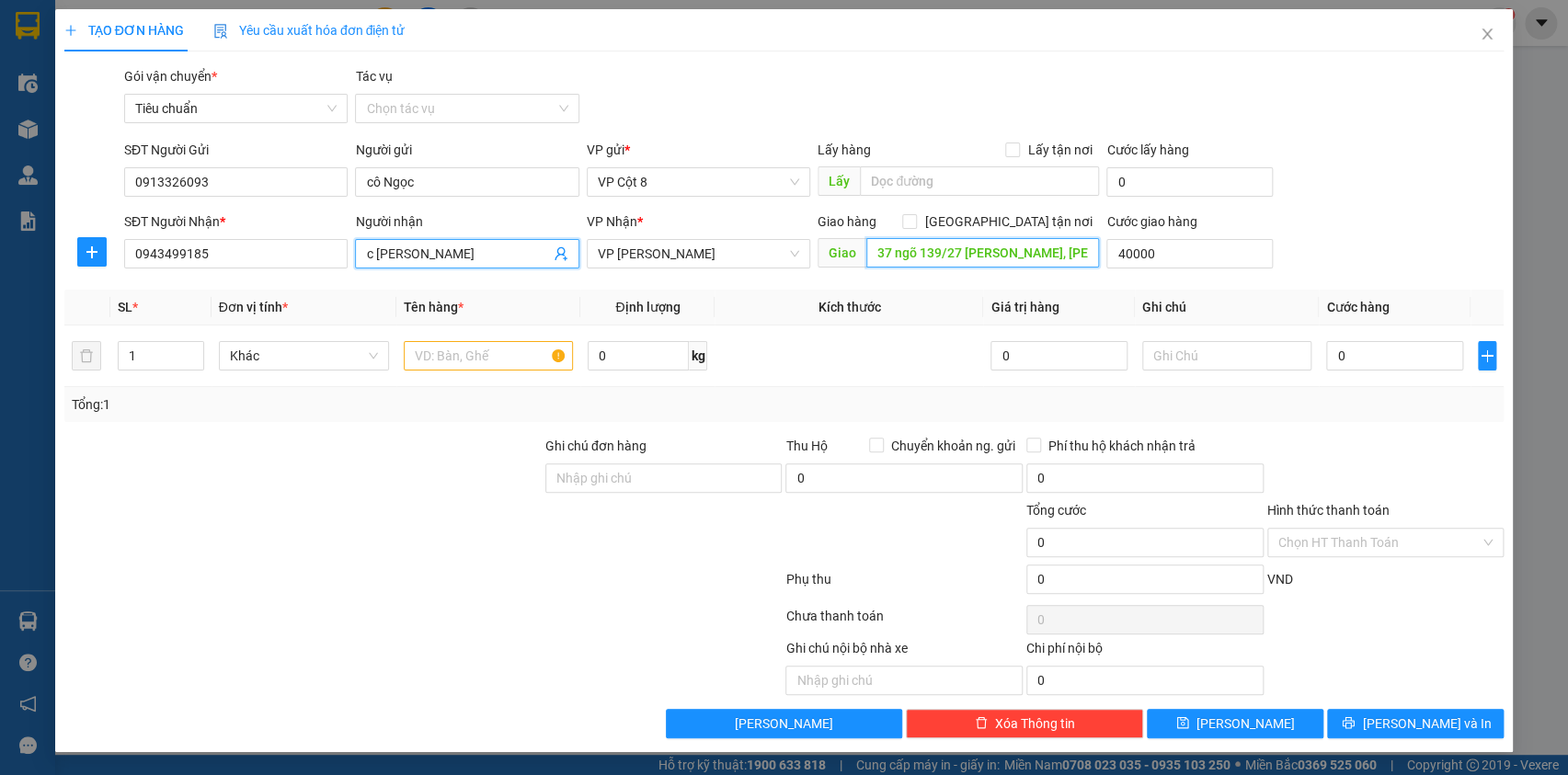
click at [1008, 247] on input "37 ngõ 139/27 Nguyễn Ngọc Vũ, Trung Hoà, Cầu Giấy" at bounding box center [983, 253] width 233 height 30
type input "40.000"
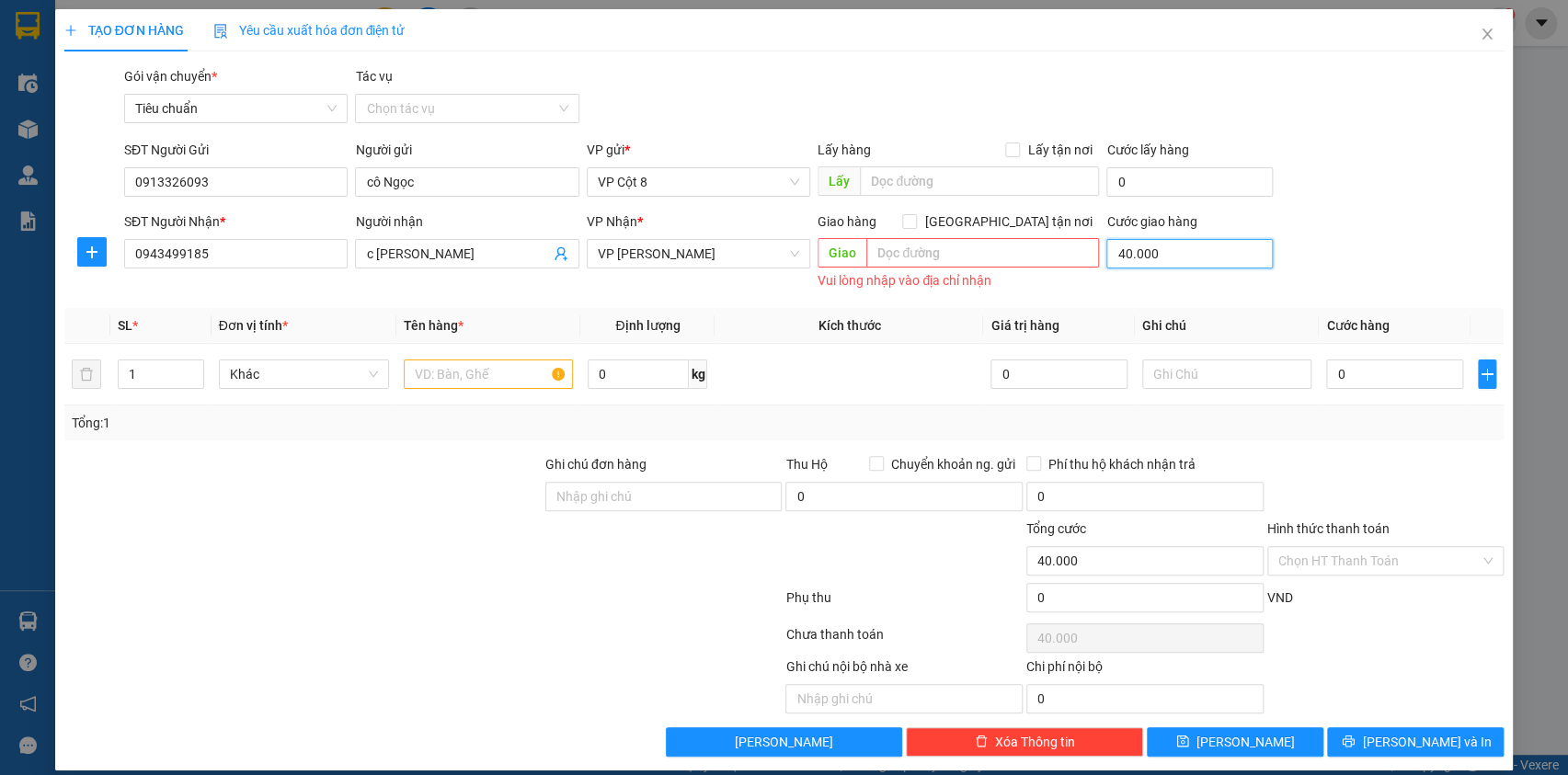
click at [1157, 248] on input "40.000" at bounding box center [1189, 254] width 166 height 30
type input "0"
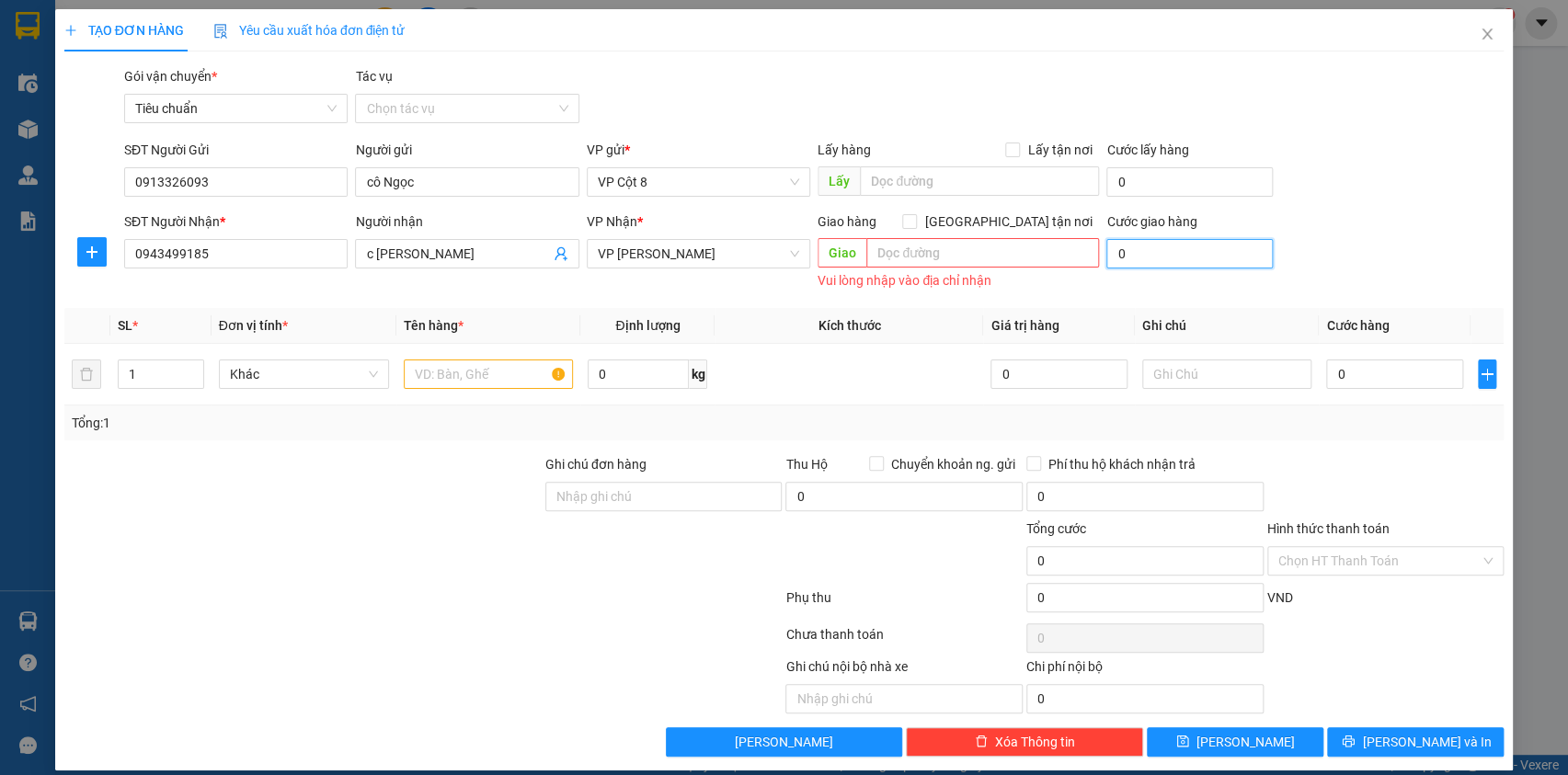
type input "0"
click at [1315, 235] on div "SĐT Người Nhận * 0943499185 Người nhận c Linh Chi VP Nhận * VP Dương Đình Nghệ …" at bounding box center [813, 253] width 1387 height 83
click at [449, 362] on input "text" at bounding box center [488, 374] width 170 height 30
type input "Hồ sơ"
click at [1387, 362] on input "0" at bounding box center [1394, 374] width 137 height 30
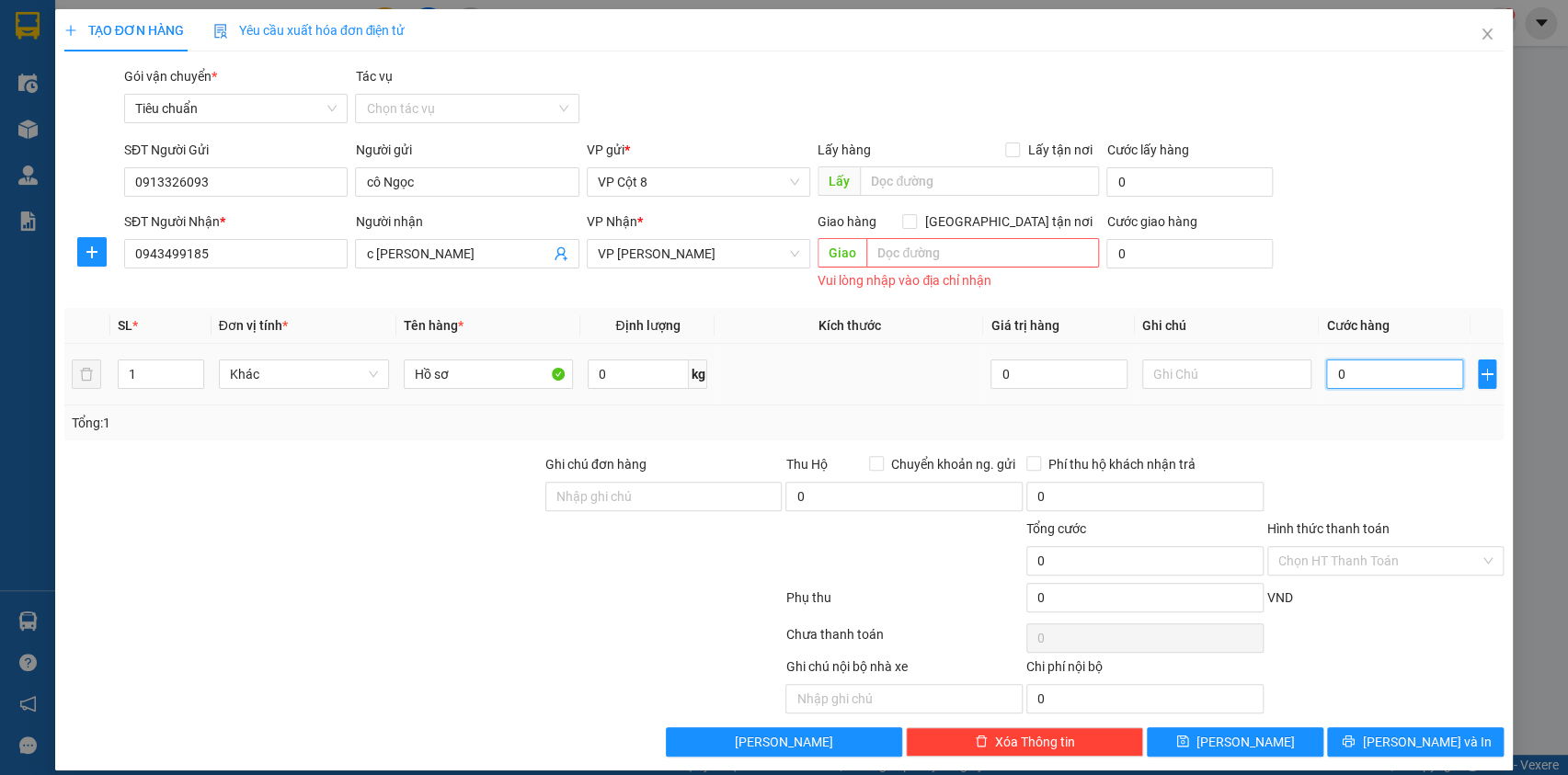
type input "5"
type input "50"
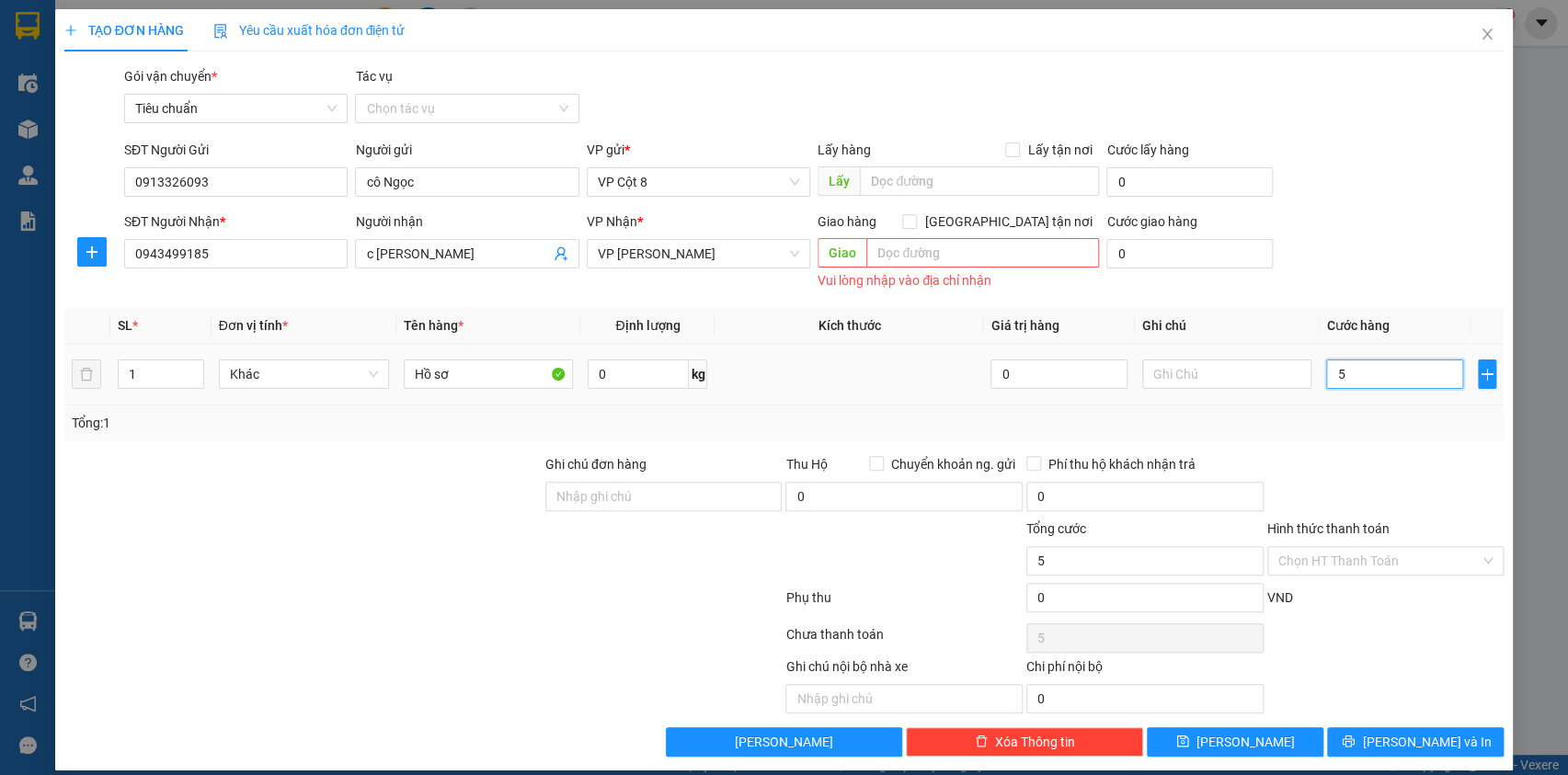
type input "50"
type input "50.000"
click at [1422, 201] on div "SĐT Người Gửi 0913326093 Người gửi cô Ngọc VP gửi * VP Cột 8 Lấy hàng Lấy tận n…" at bounding box center [813, 171] width 1387 height 64
click at [1414, 562] on input "Hình thức thanh toán" at bounding box center [1380, 561] width 202 height 28
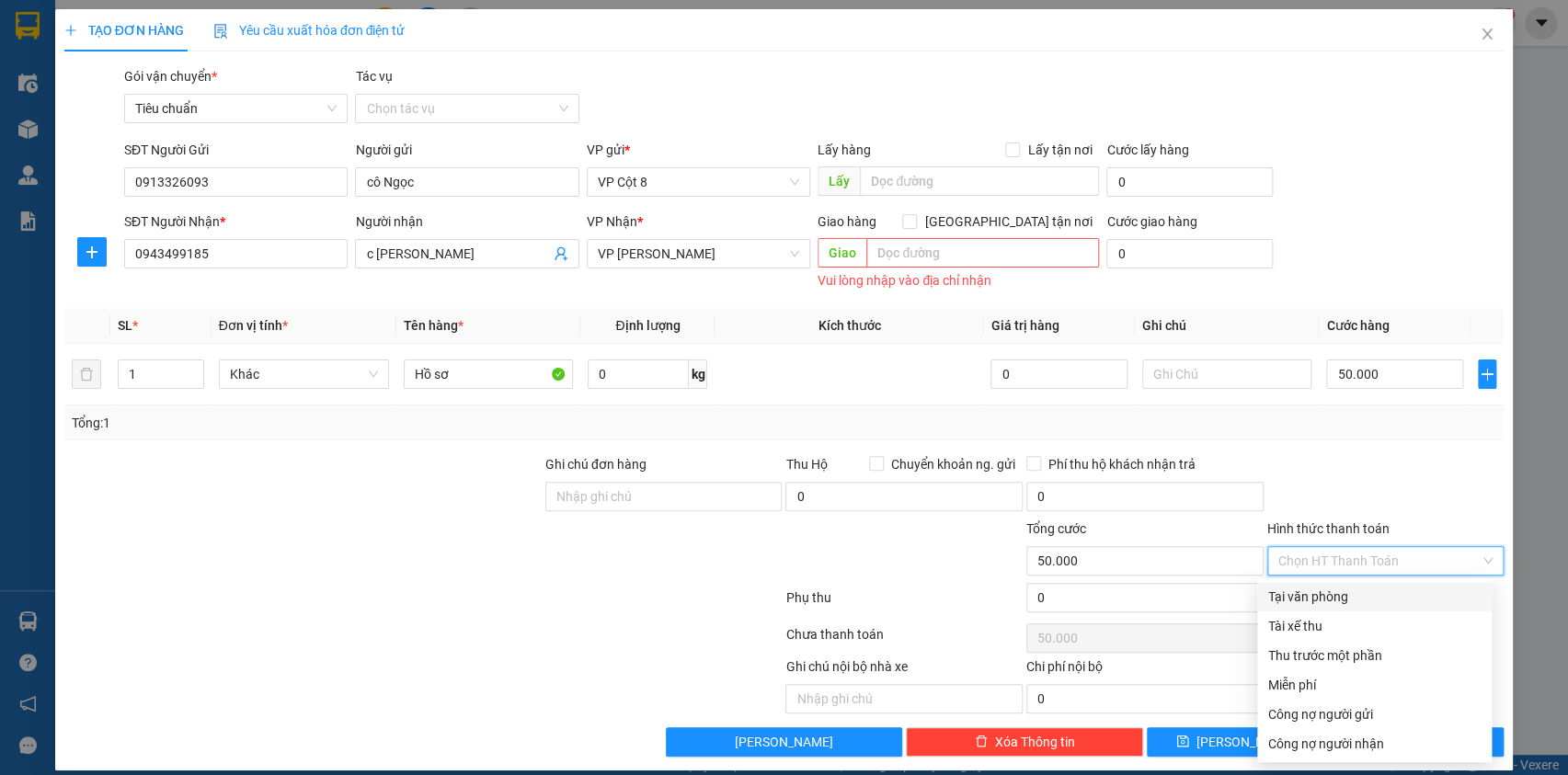
click at [1330, 599] on div "Tại văn phòng" at bounding box center [1374, 596] width 212 height 20
type input "0"
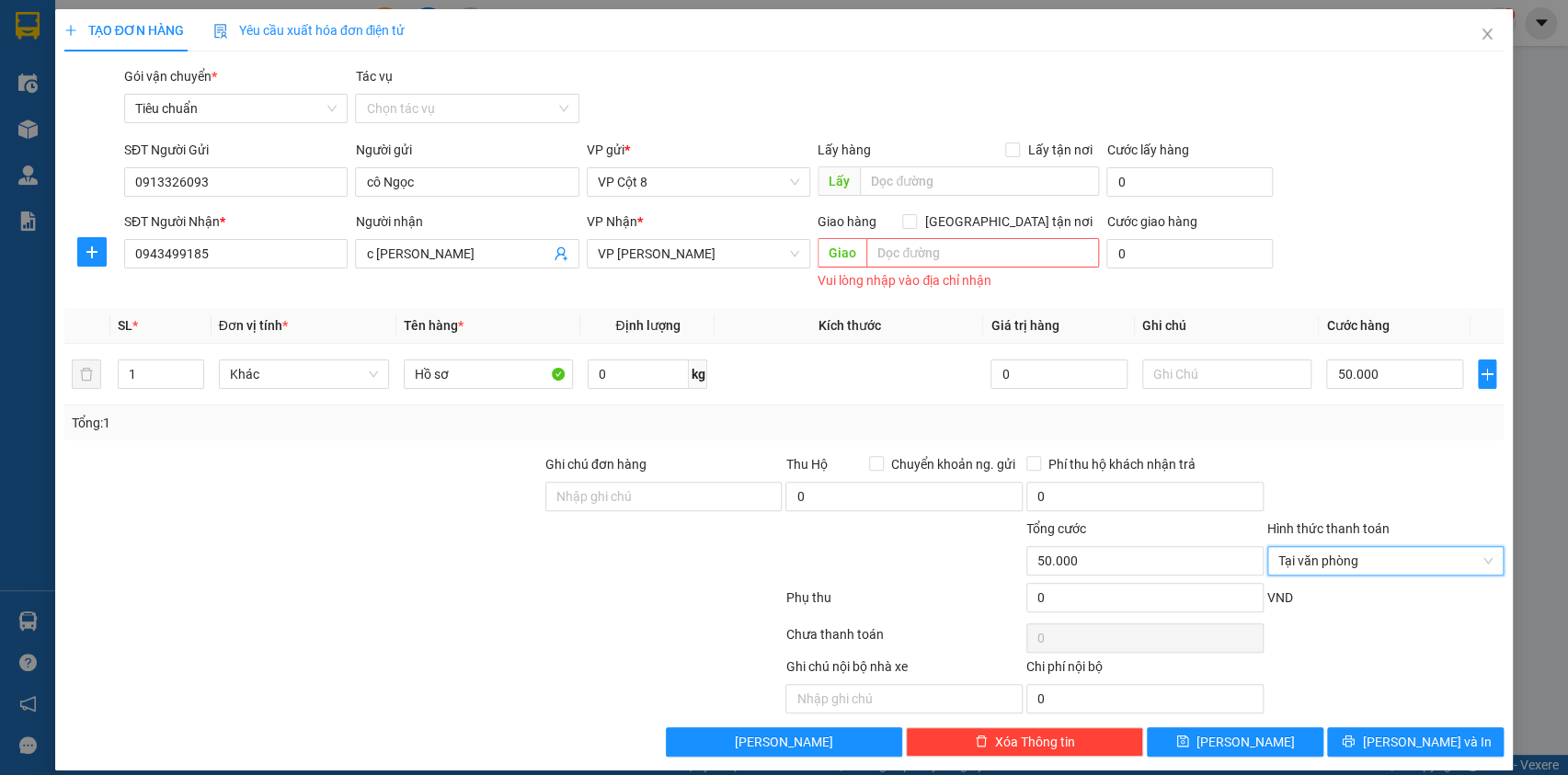
scroll to position [15, 0]
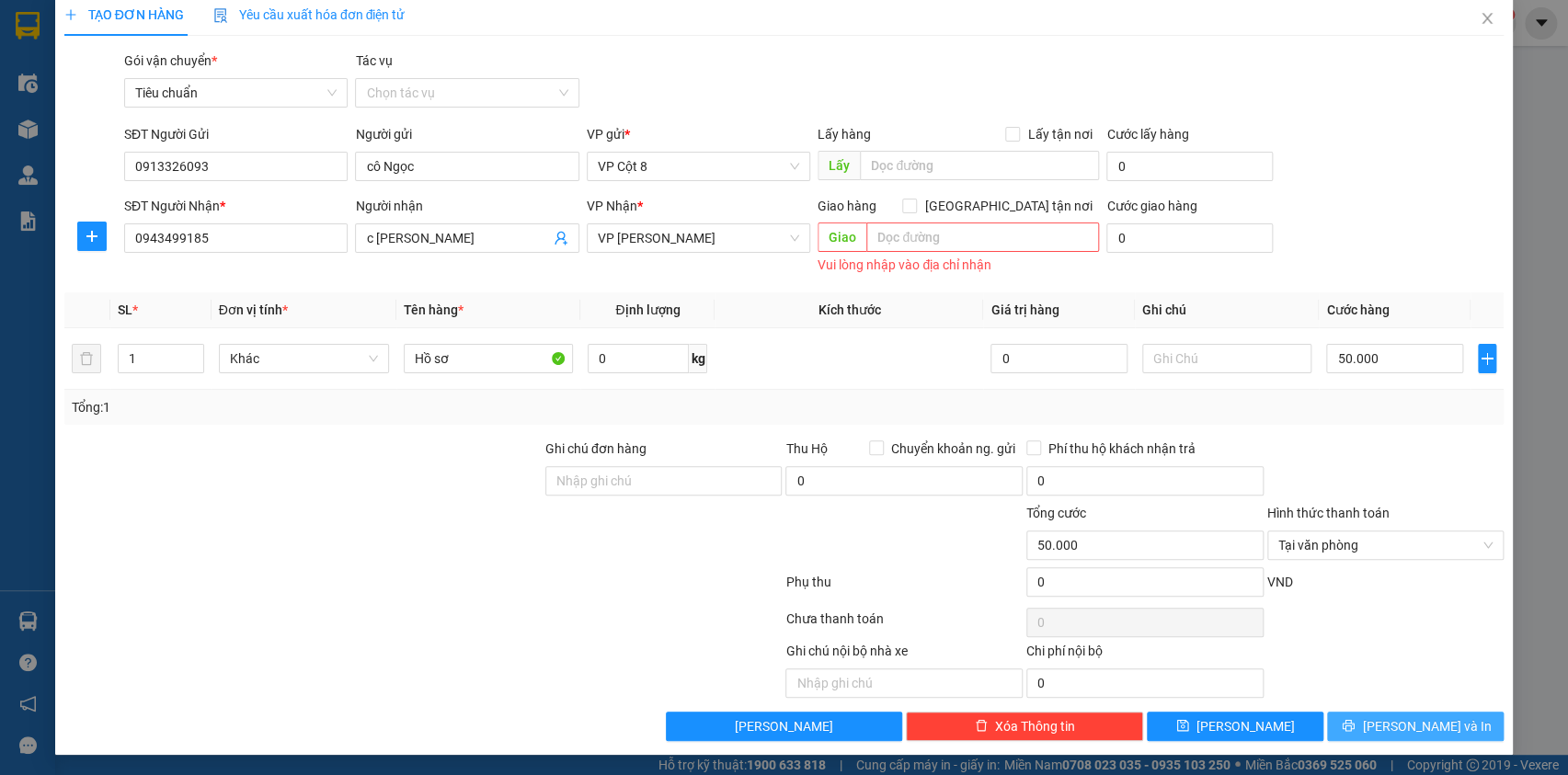
click at [1417, 713] on button "[PERSON_NAME] và In" at bounding box center [1415, 726] width 177 height 30
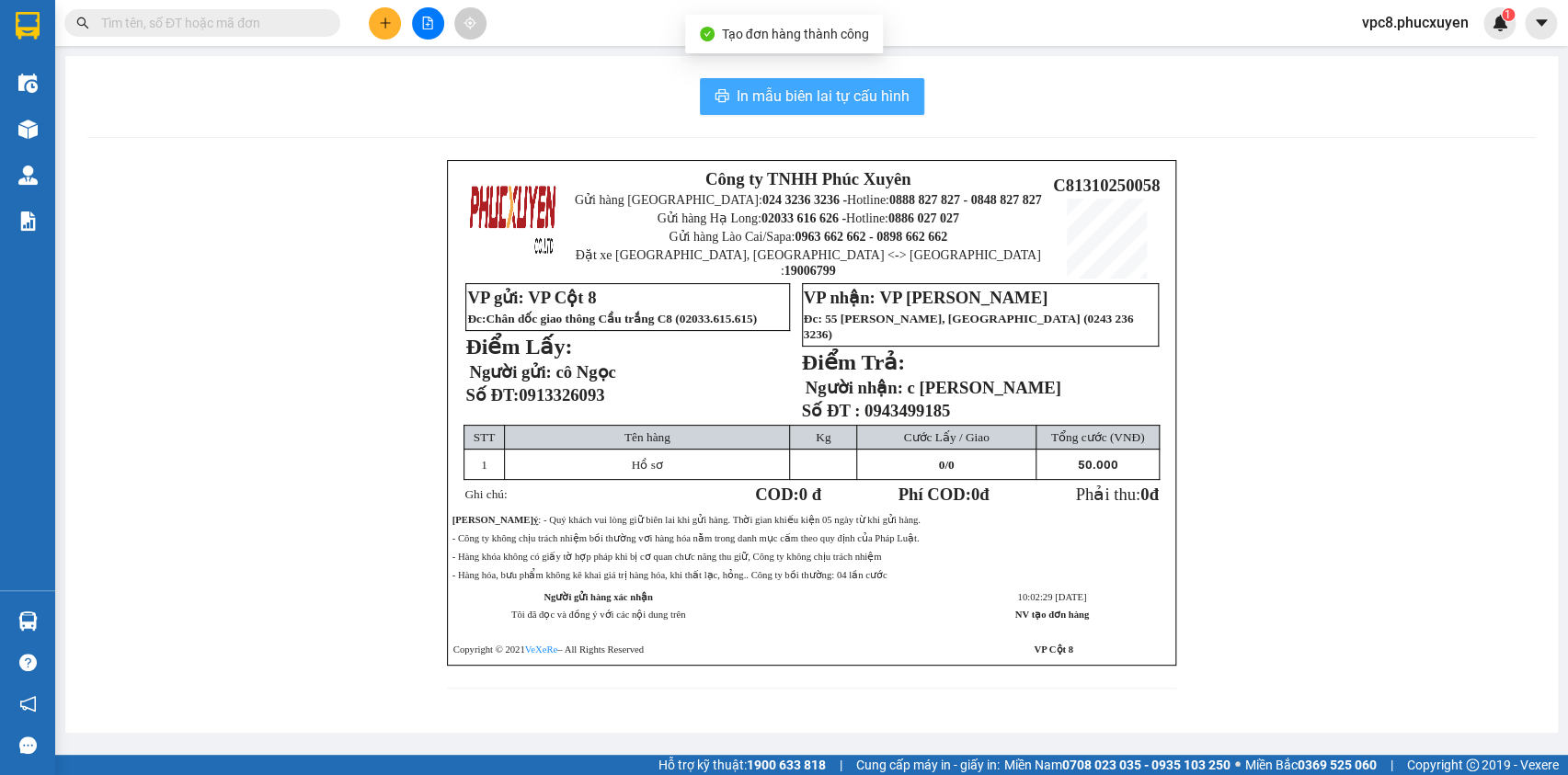
click at [811, 96] on span "In mẫu biên lai tự cấu hình" at bounding box center [823, 96] width 173 height 23
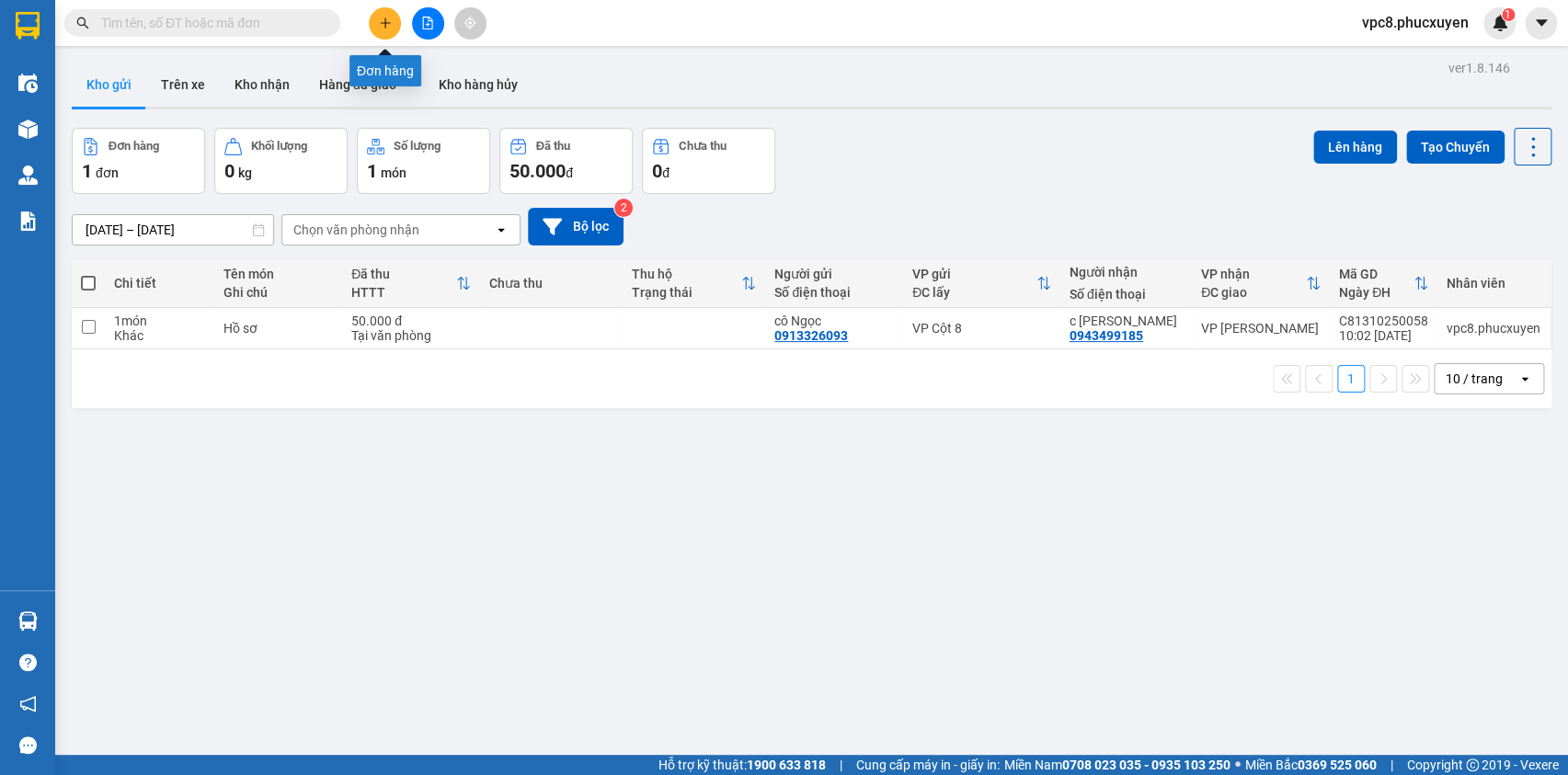
click at [375, 21] on button at bounding box center [385, 23] width 32 height 32
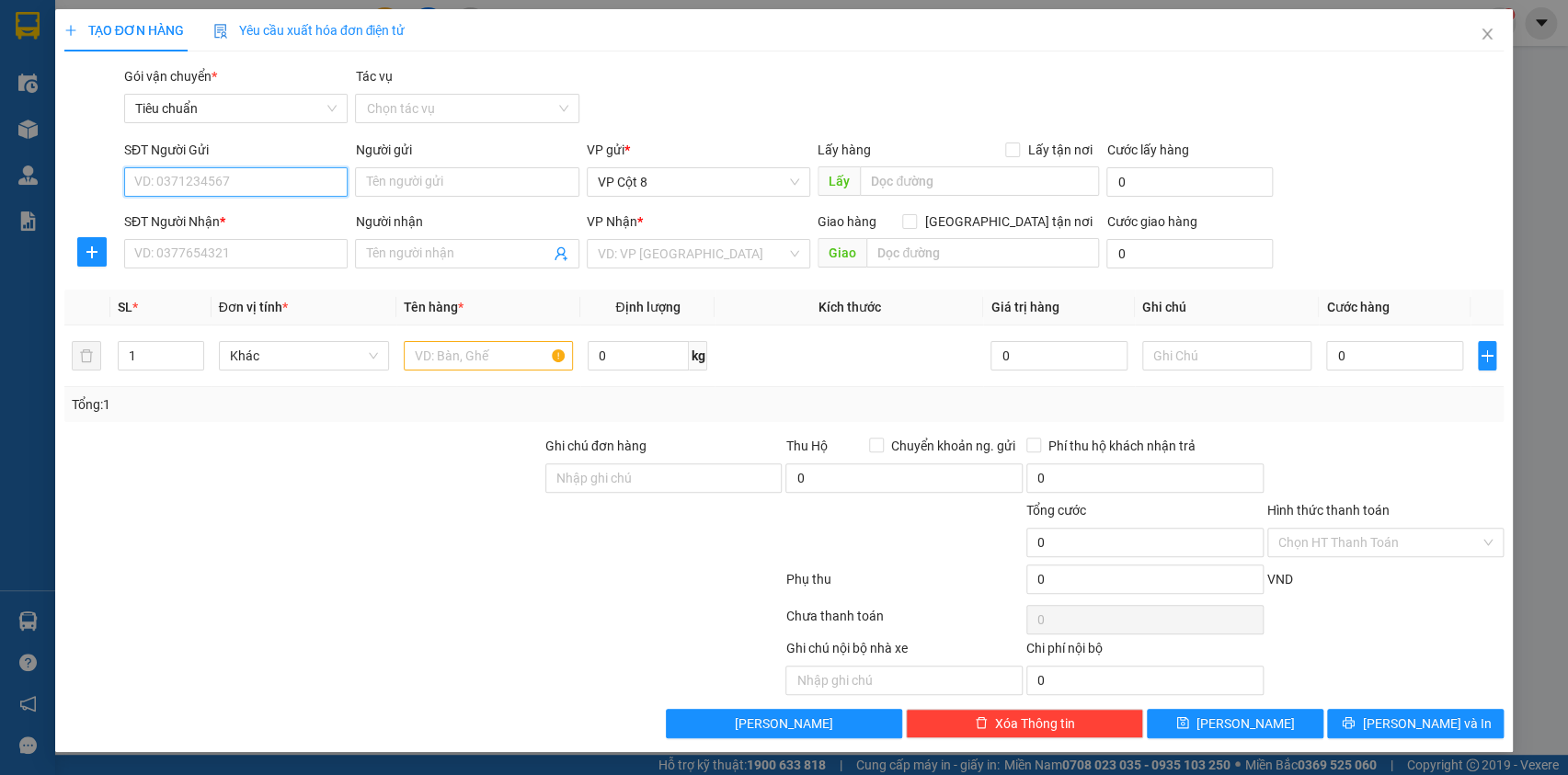
click at [221, 182] on input "SĐT Người Gửi" at bounding box center [236, 182] width 223 height 30
click at [251, 188] on input "SĐT Người Gửi" at bounding box center [236, 182] width 223 height 30
type input "0822336588"
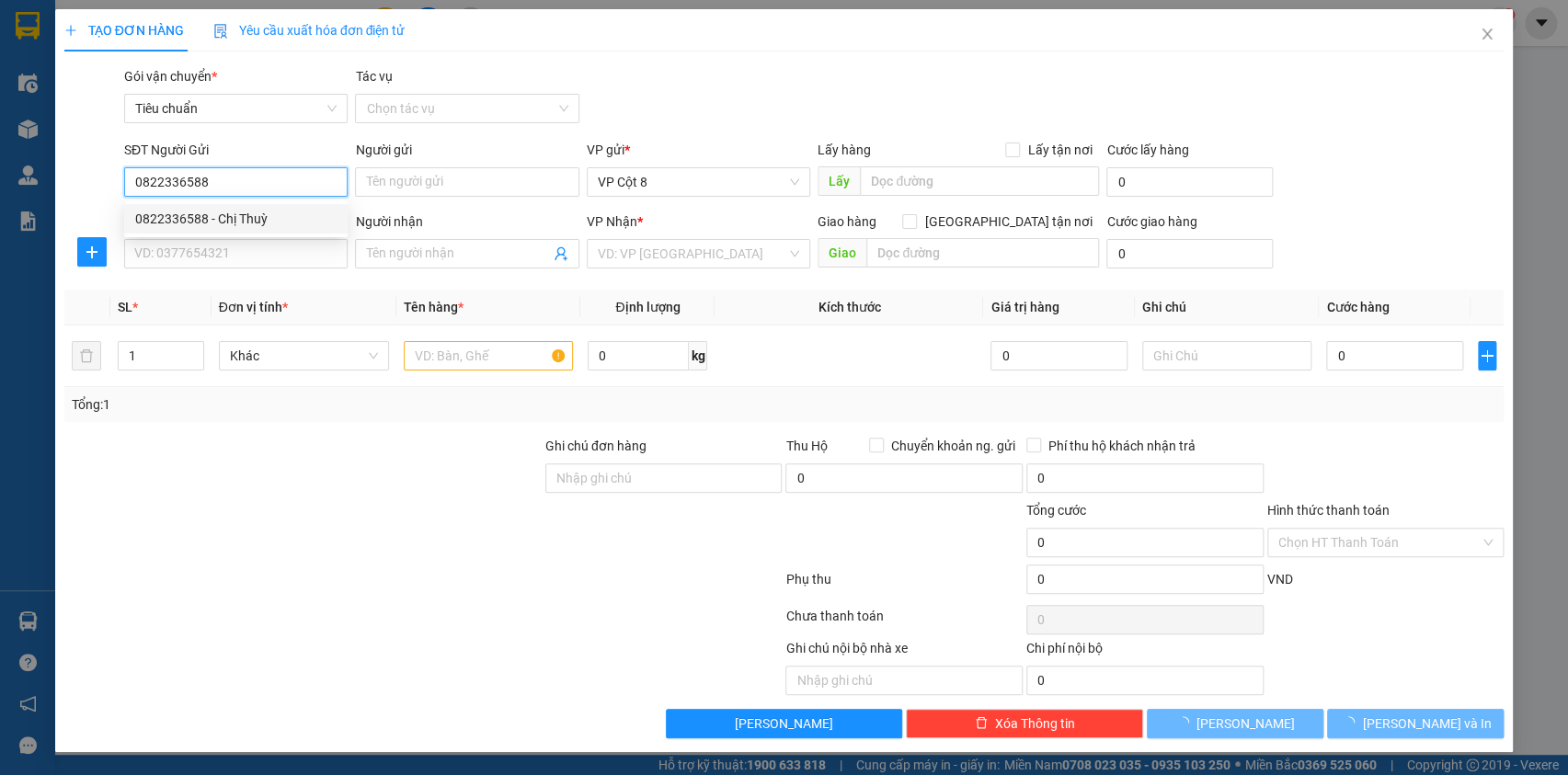
click at [266, 220] on div "0822336588 - Chị Thuỳ" at bounding box center [236, 218] width 201 height 20
type input "Chị Thuỳ"
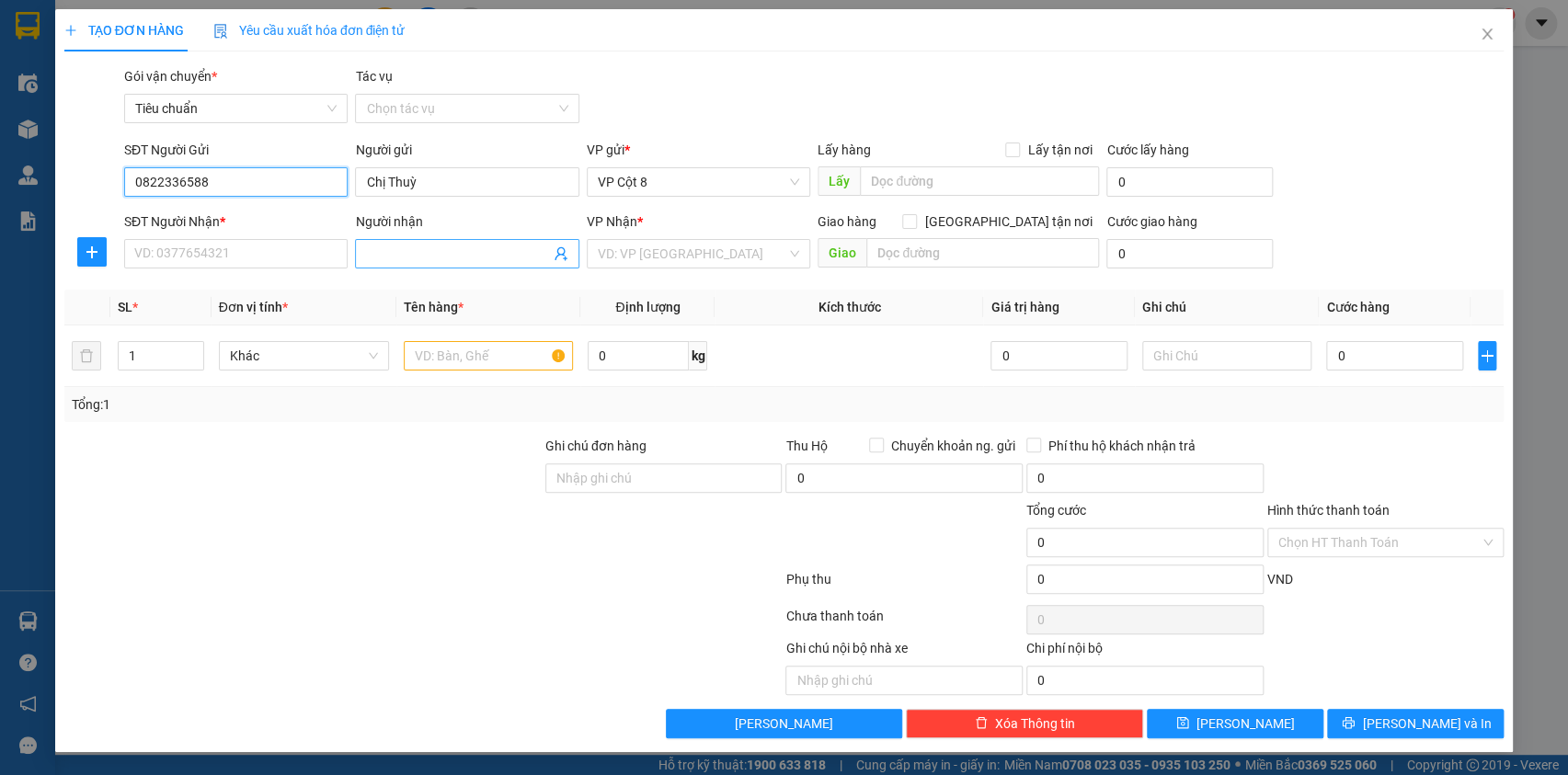
type input "0822336588"
click at [563, 254] on icon "user-add" at bounding box center [560, 253] width 14 height 14
click at [574, 207] on div "0968723828 - Anh Kiên" at bounding box center [585, 208] width 185 height 20
type input "0968723828"
type input "[PERSON_NAME]"
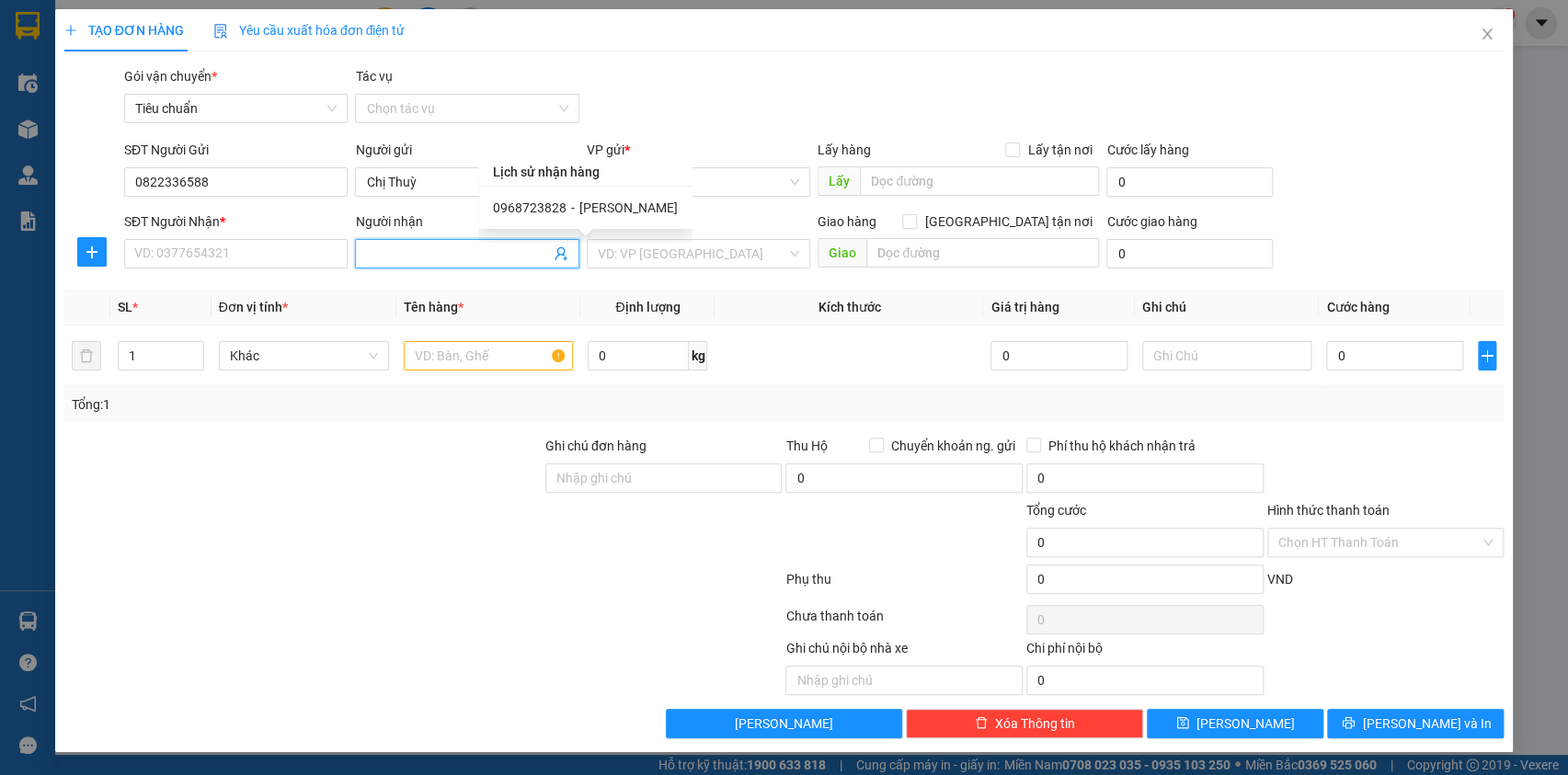
type input "Ngõ 12 Ngô Quyền, Quang Trung, Hà Đông, Hà Nội, Việt Nam"
type input "90000"
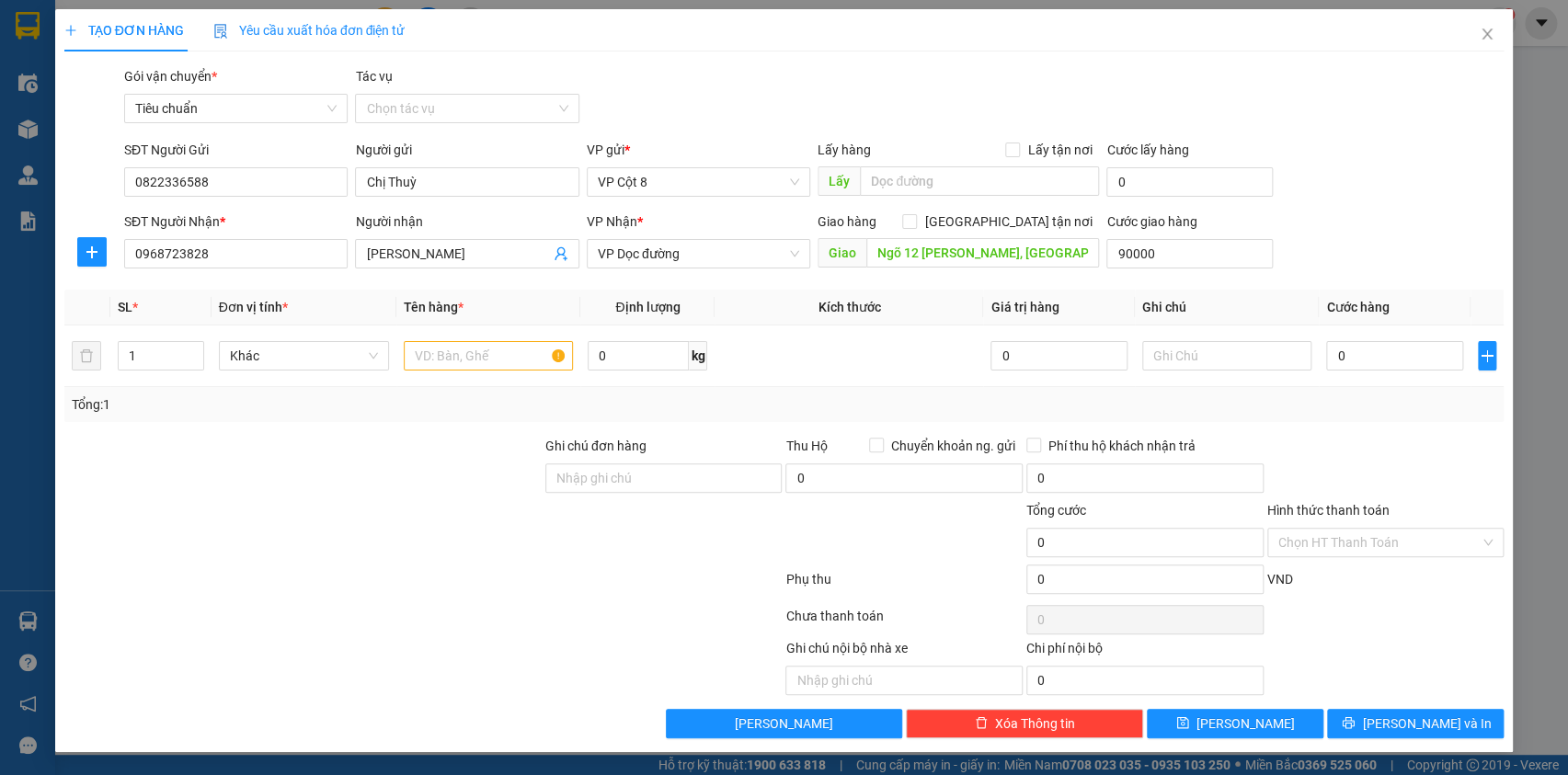
click at [1003, 232] on div "Giao hàng Giao tận nơi" at bounding box center [958, 225] width 282 height 28
click at [915, 225] on input "[GEOGRAPHIC_DATA] tận nơi" at bounding box center [908, 220] width 12 height 12
checkbox input "true"
type input "90.000"
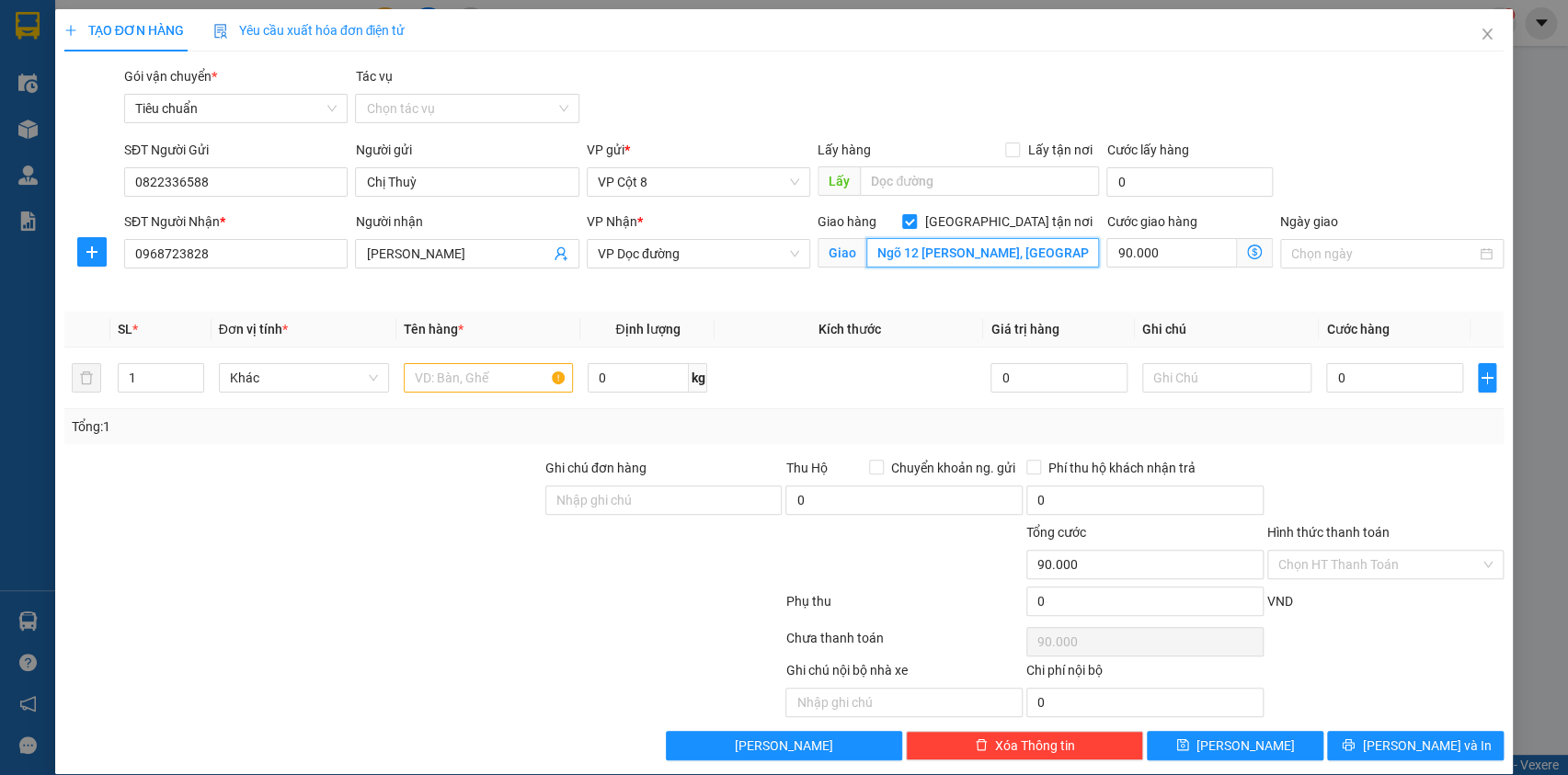
click at [986, 252] on input "Ngõ 12 Ngô Quyền, Quang Trung, Hà Đông, Hà Nội, Việt Nam" at bounding box center [983, 253] width 233 height 30
click at [988, 251] on input "Ngõ 12 Ngô Quyền, Quang Trung, Hà Đông, Hà Nội, Việt Nam" at bounding box center [983, 253] width 233 height 30
click at [731, 248] on span "VP Dọc đường" at bounding box center [698, 254] width 201 height 28
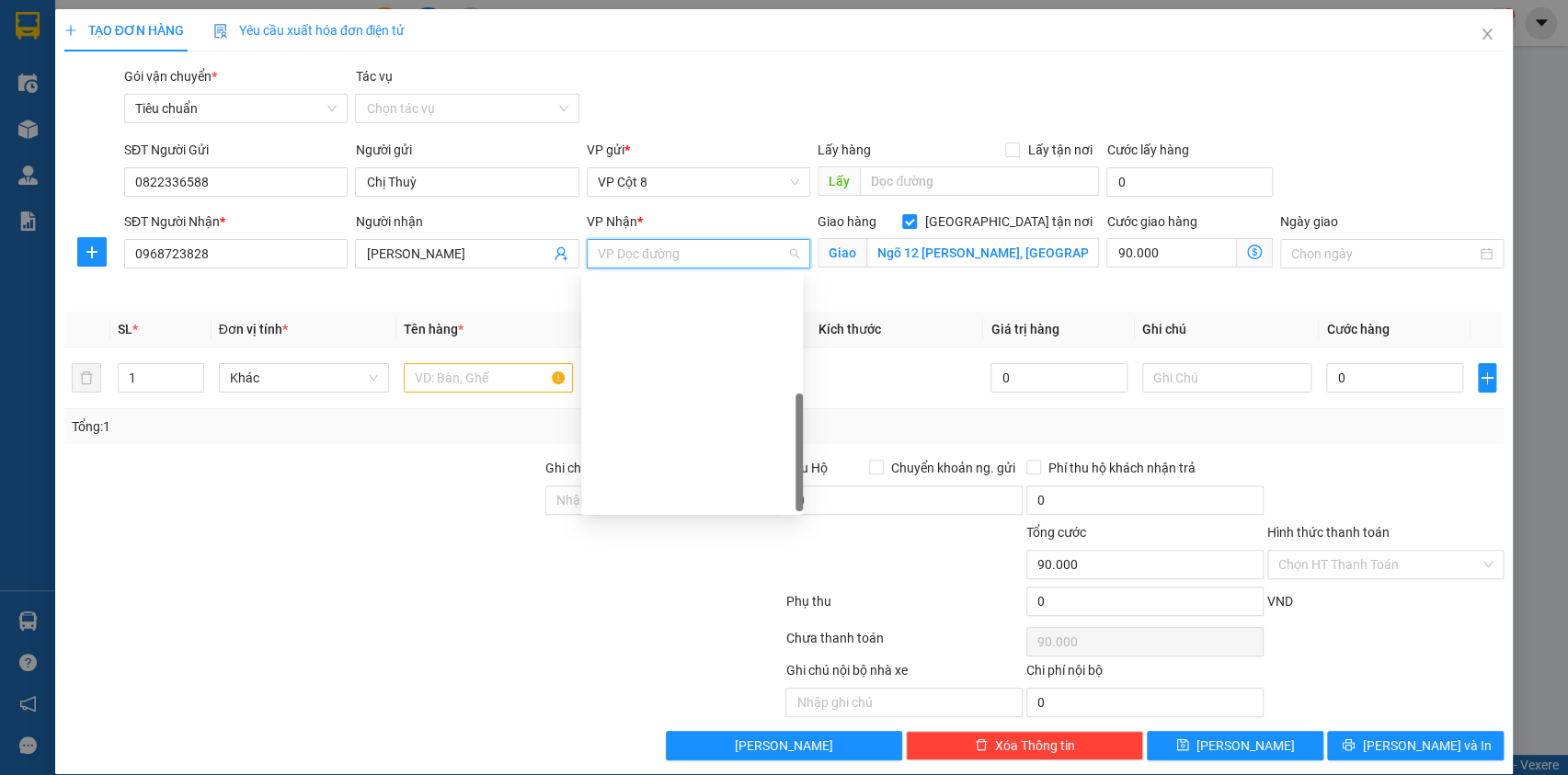
scroll to position [294, 0]
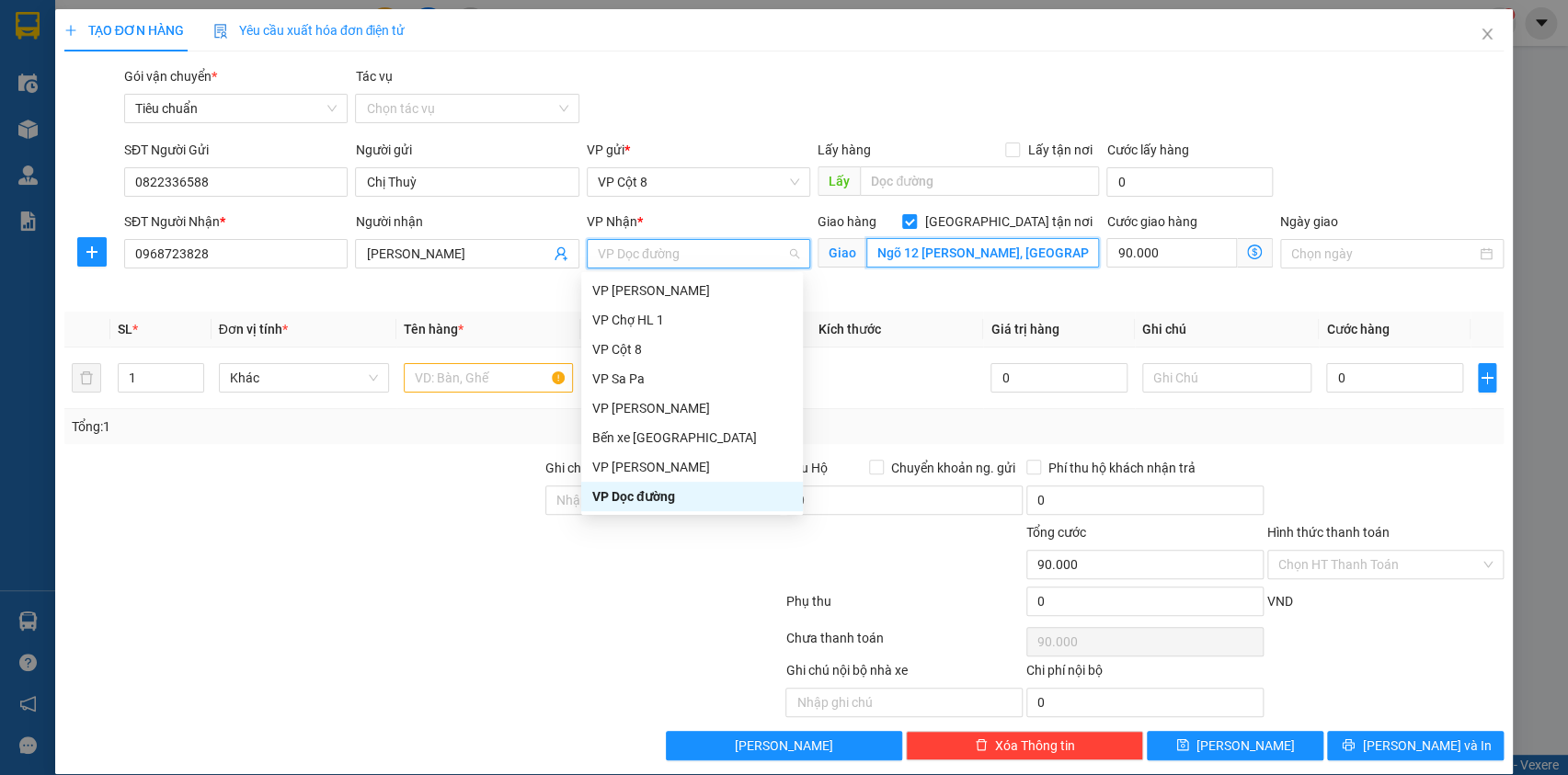
click at [918, 254] on input "Ngõ 12 Ngô Quyền, Quang Trung, Hà Đông, Hà Nội, Việt Nam" at bounding box center [983, 253] width 233 height 30
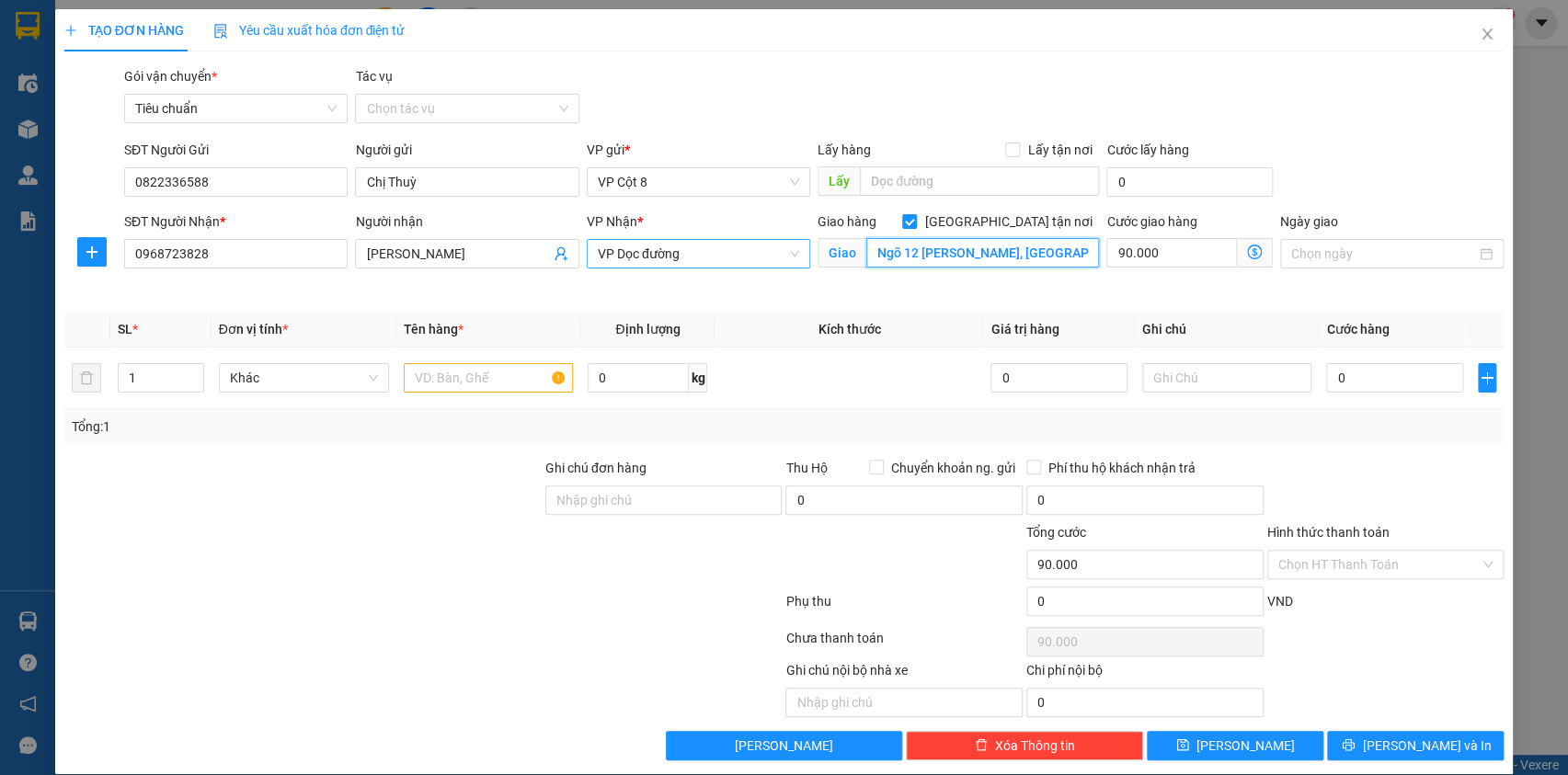
click at [686, 248] on span "VP Dọc đường" at bounding box center [698, 254] width 201 height 28
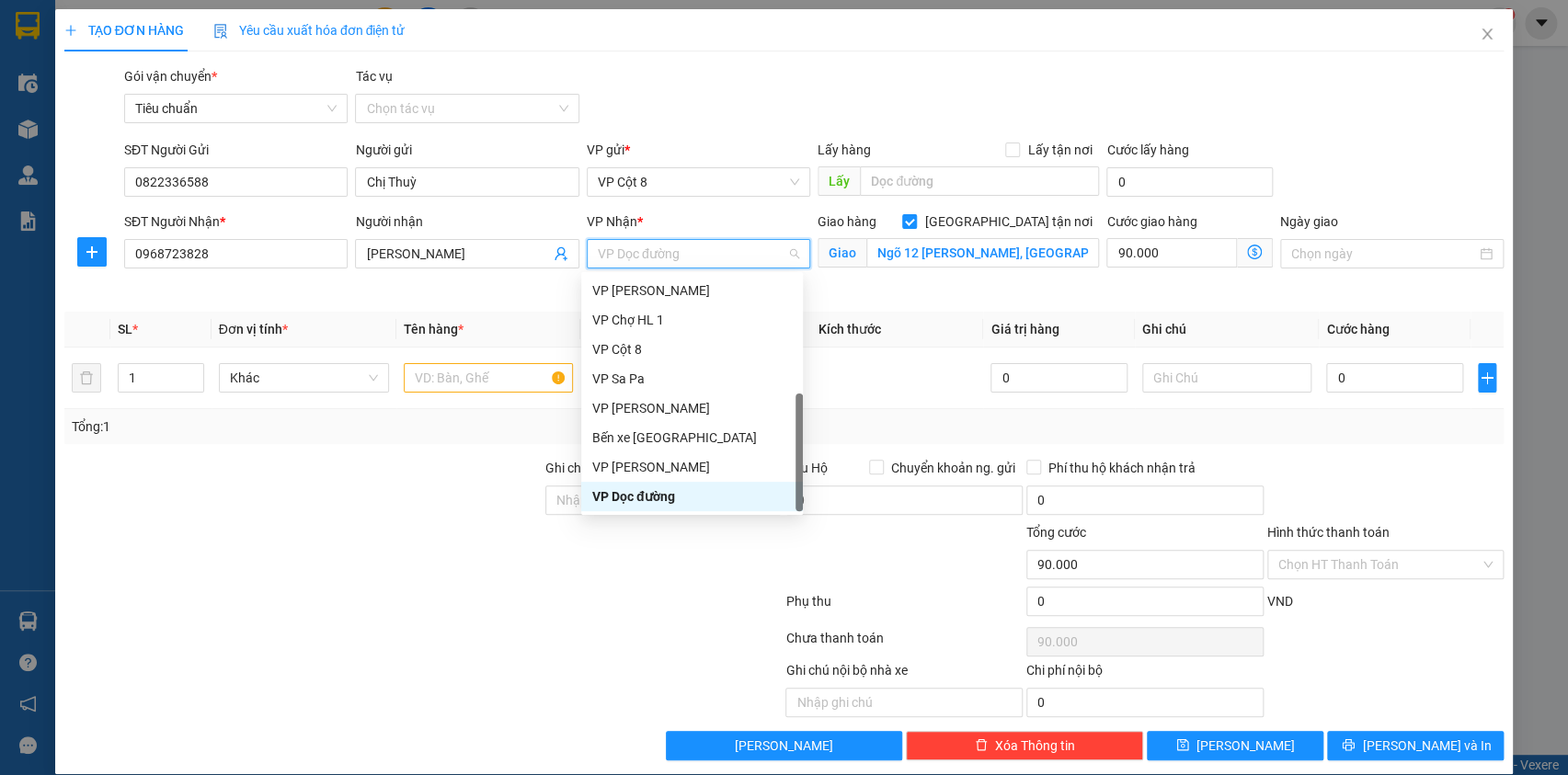
click at [746, 258] on span "VP Dọc đường" at bounding box center [698, 254] width 201 height 28
type input "d"
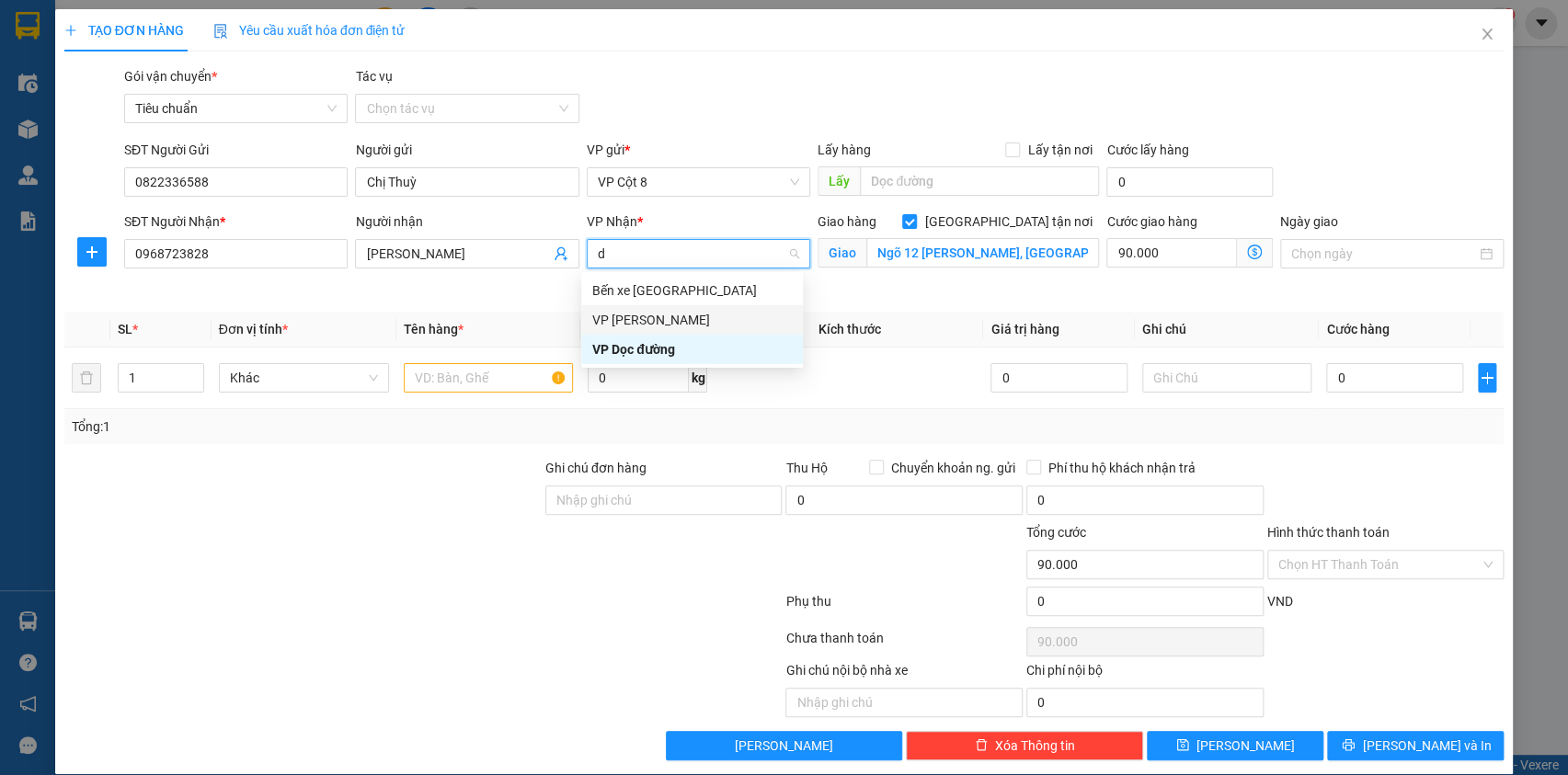
click at [684, 320] on div "VP [PERSON_NAME]" at bounding box center [692, 319] width 200 height 20
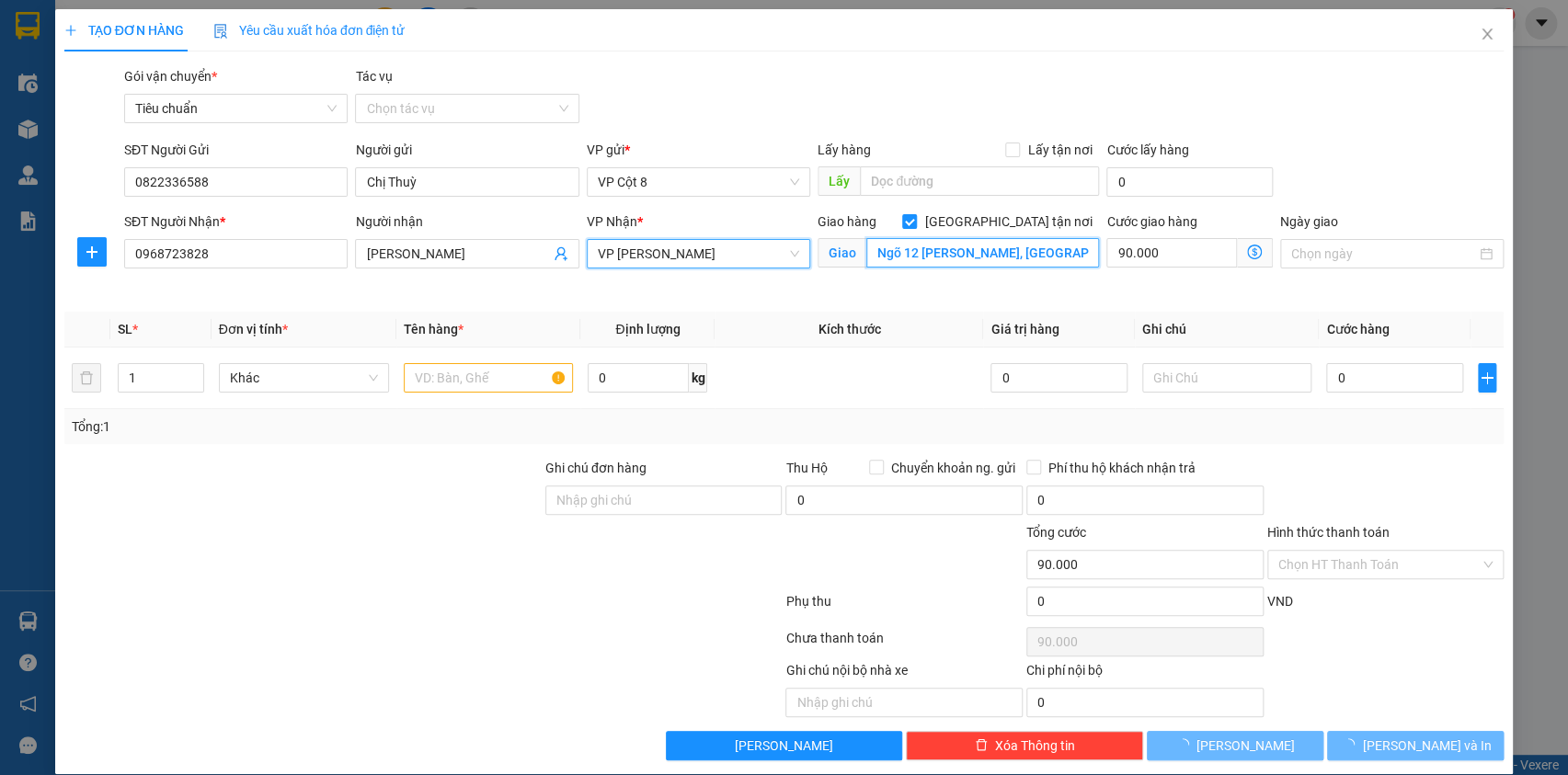
click at [925, 263] on input "Ngõ 12 Ngô Quyền, Quang Trung, Hà Đông, Hà Nội, Việt Nam" at bounding box center [983, 253] width 233 height 30
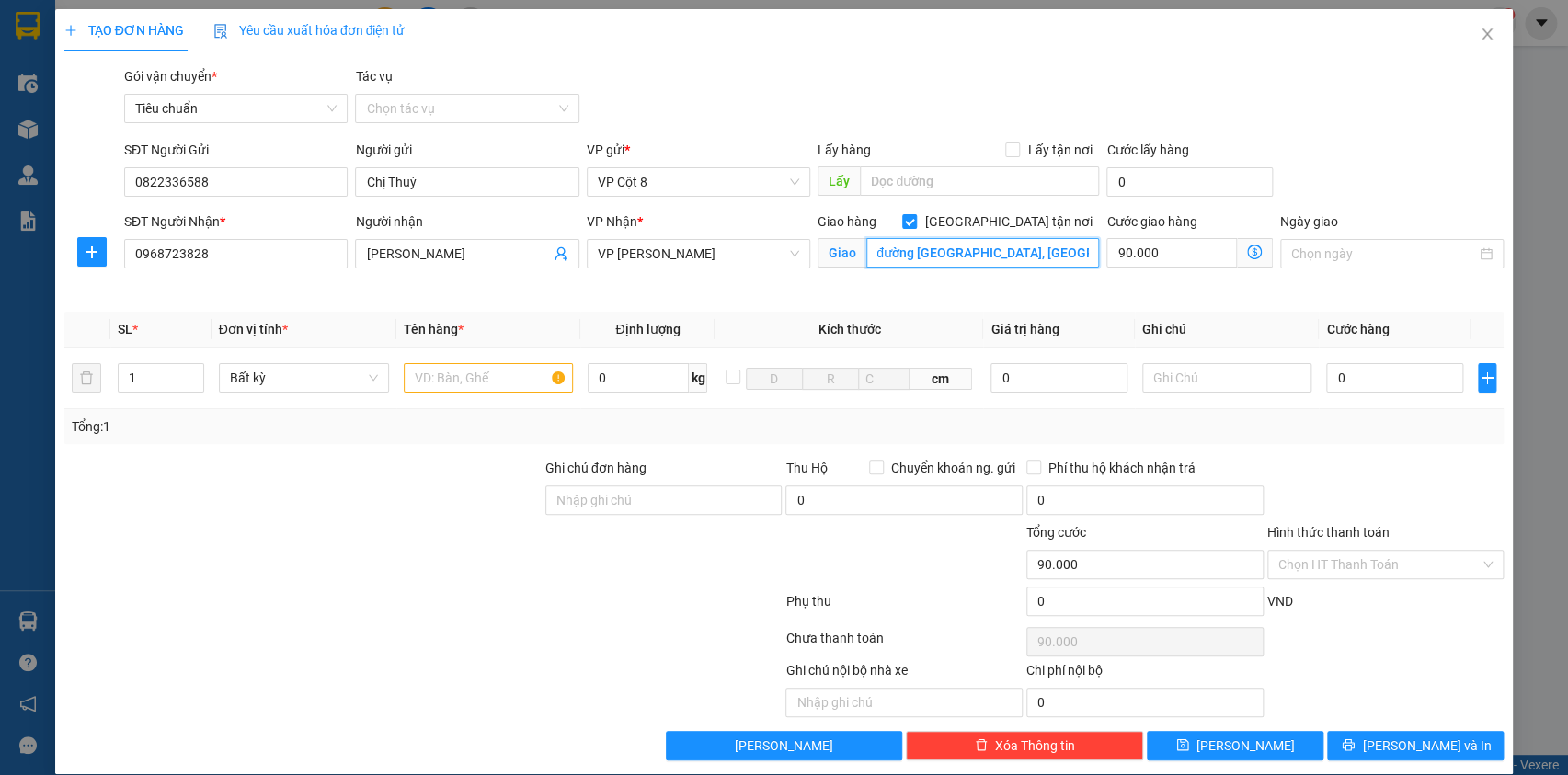
scroll to position [0, 81]
click at [1247, 249] on icon "dollar-circle" at bounding box center [1254, 251] width 14 height 14
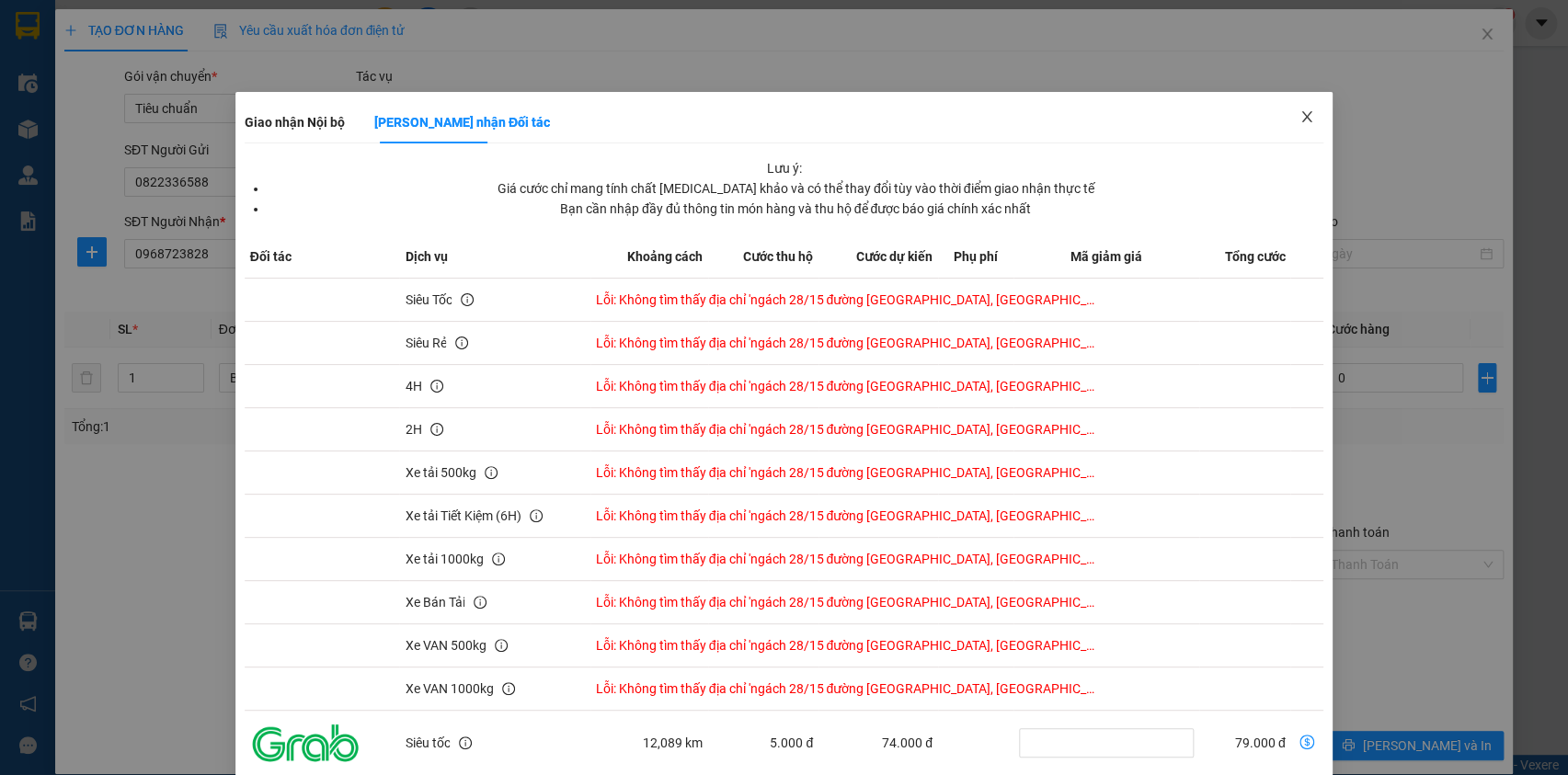
click at [1300, 116] on icon "close" at bounding box center [1307, 116] width 14 height 14
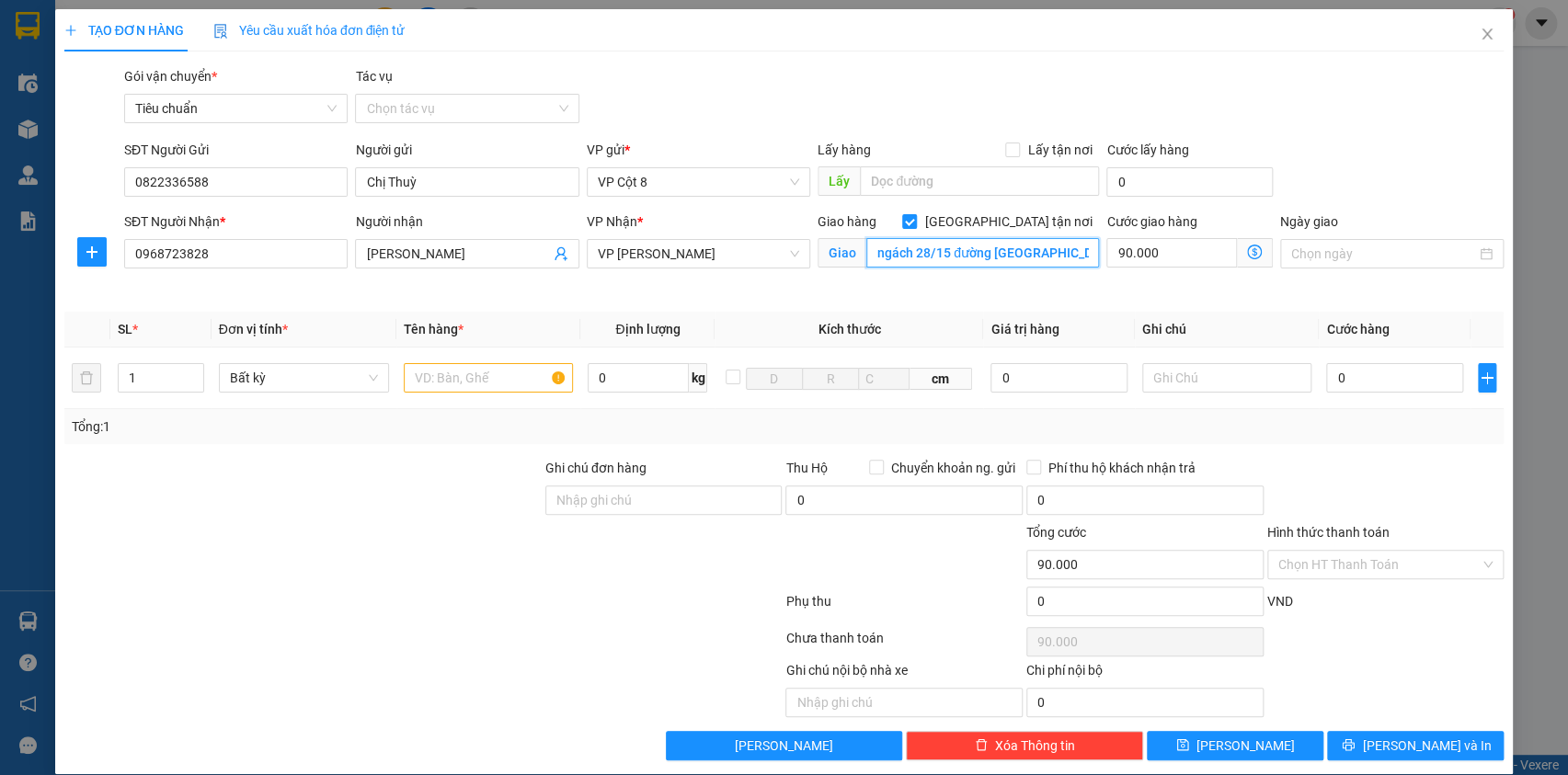
click at [964, 248] on input "ngách 28/15 đường [GEOGRAPHIC_DATA], [GEOGRAPHIC_DATA]" at bounding box center [983, 253] width 233 height 30
click at [941, 256] on input "ngách 28/15 đường [GEOGRAPHIC_DATA], [GEOGRAPHIC_DATA]" at bounding box center [983, 253] width 233 height 30
click at [1251, 256] on span "Giao nhận Nội bộ Giao nhận Đối tác Lưu ý: Giá cước chỉ mang tính chất [MEDICAL_…" at bounding box center [1255, 253] width 36 height 30
click at [1247, 249] on icon "dollar-circle" at bounding box center [1254, 251] width 14 height 14
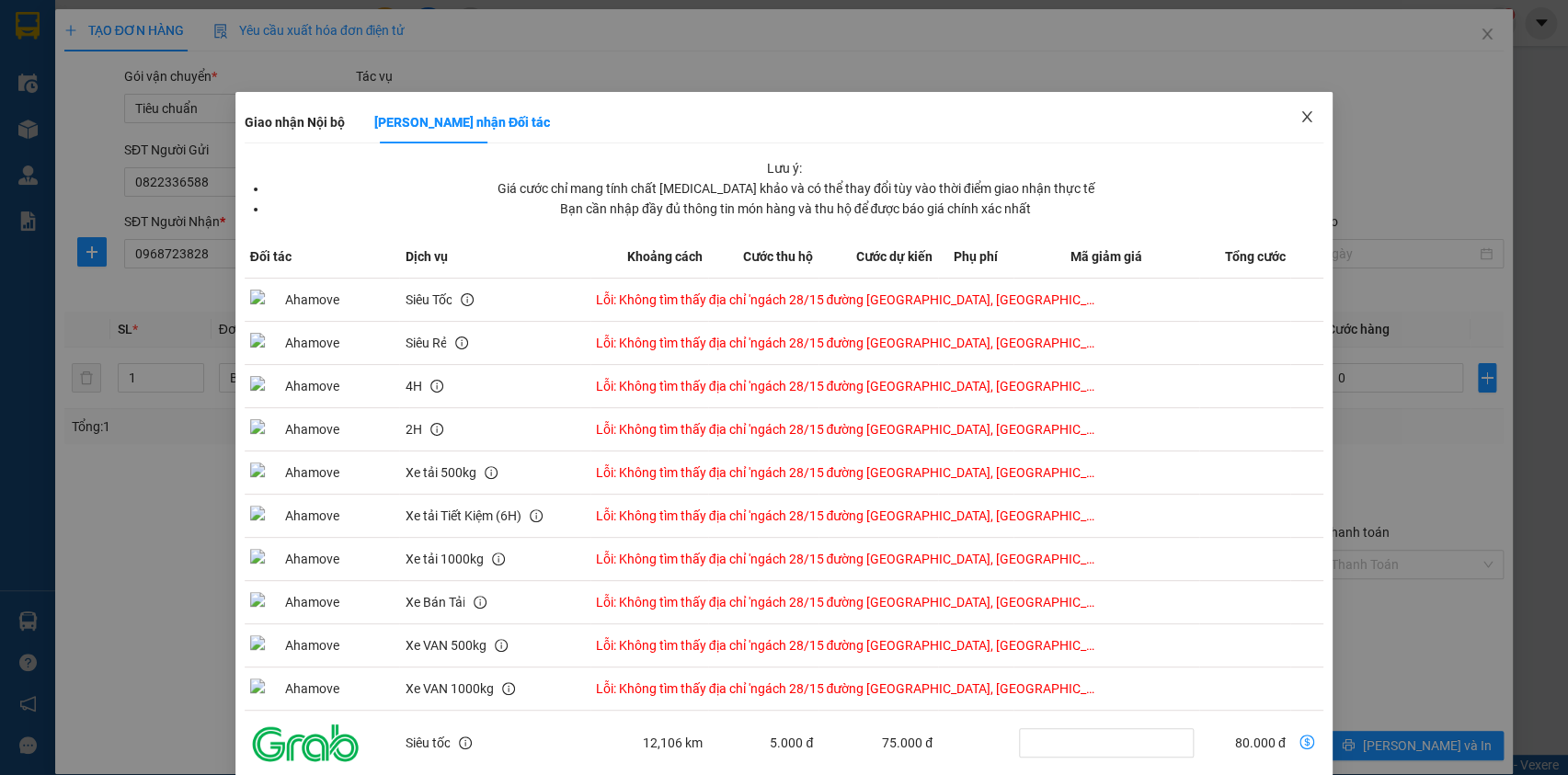
click at [1300, 115] on icon "close" at bounding box center [1307, 116] width 14 height 14
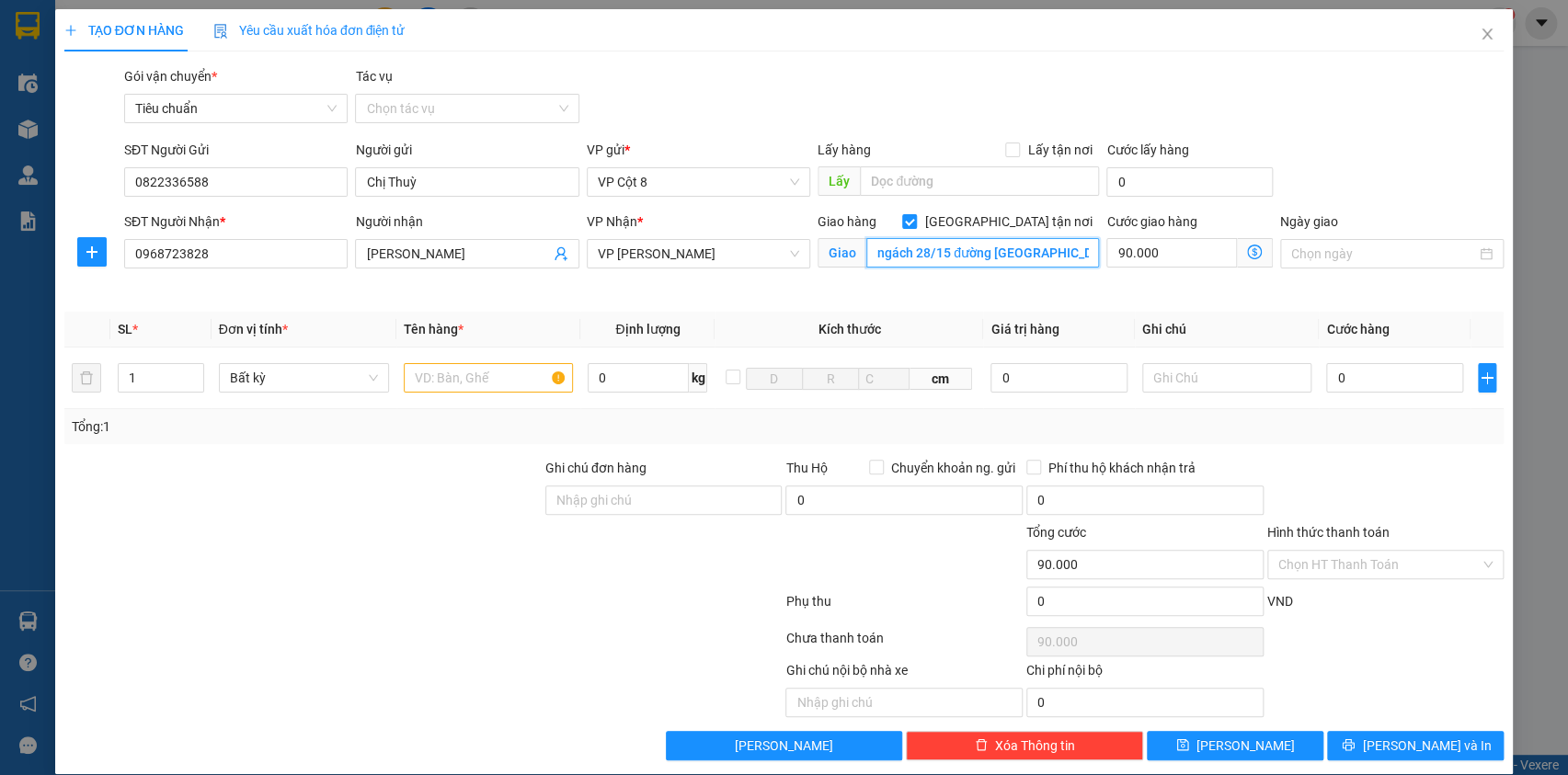
click at [971, 256] on input "ngách 28/15 đường [GEOGRAPHIC_DATA], [GEOGRAPHIC_DATA]" at bounding box center [983, 253] width 233 height 30
click at [961, 255] on input "ngách 28/15 đường [GEOGRAPHIC_DATA], [GEOGRAPHIC_DATA]" at bounding box center [983, 253] width 233 height 30
click at [939, 253] on input "ngách 28/15 đường [GEOGRAPHIC_DATA], [GEOGRAPHIC_DATA]" at bounding box center [983, 253] width 233 height 30
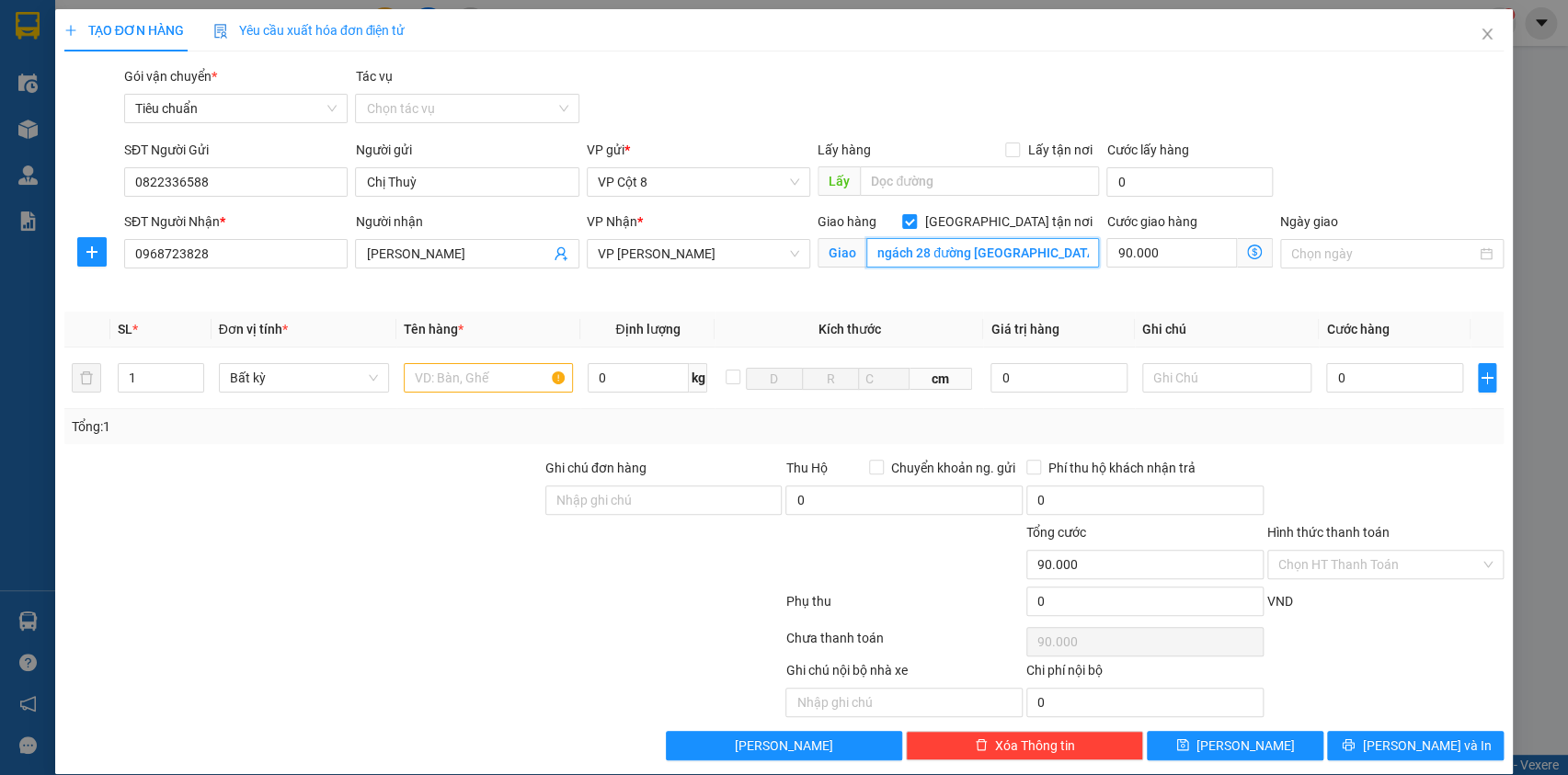
type input "ngách 28 đường [GEOGRAPHIC_DATA], [GEOGRAPHIC_DATA]"
click at [1247, 246] on icon "dollar-circle" at bounding box center [1254, 251] width 14 height 14
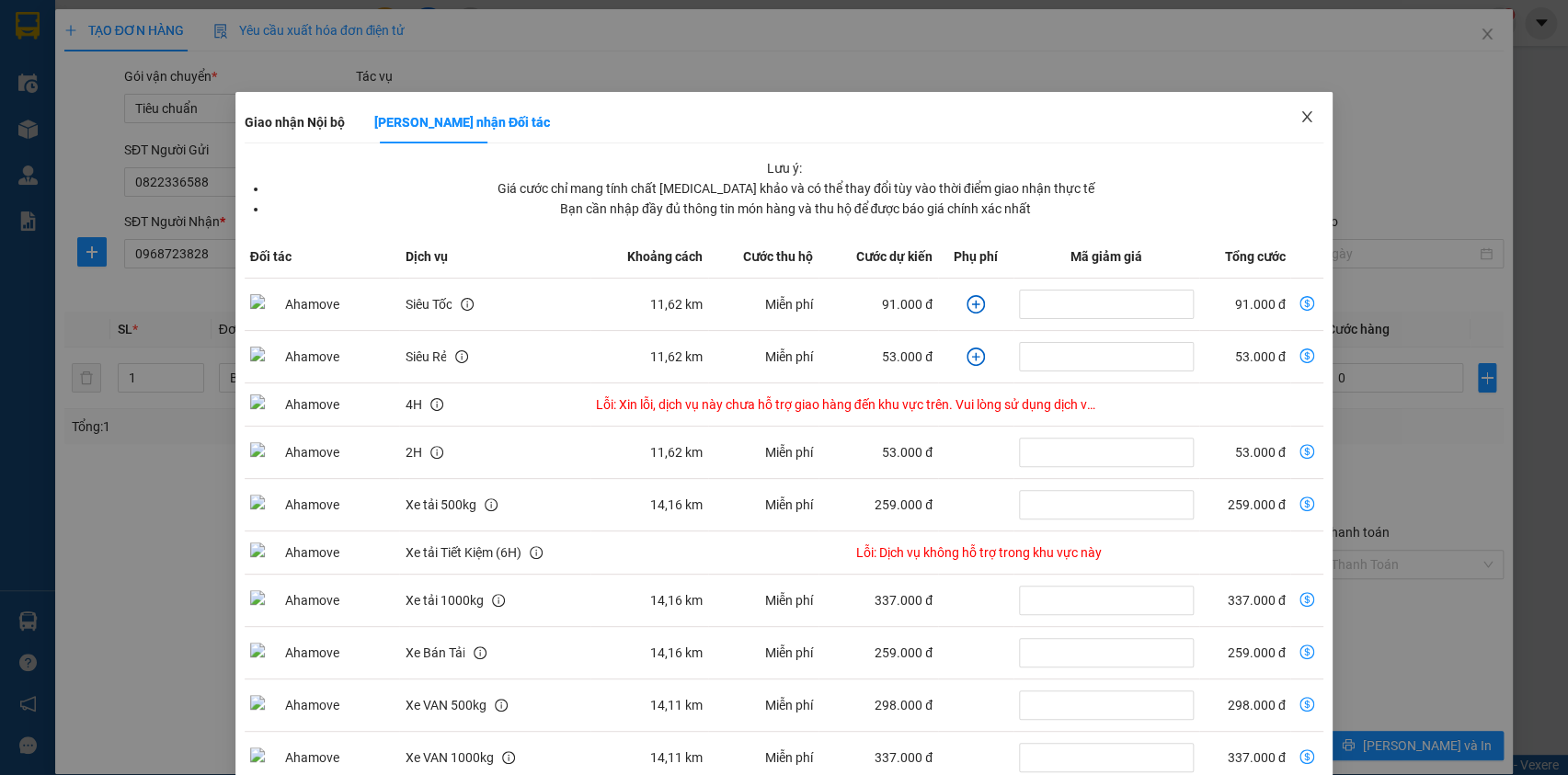
click at [1300, 111] on icon "close" at bounding box center [1307, 116] width 14 height 14
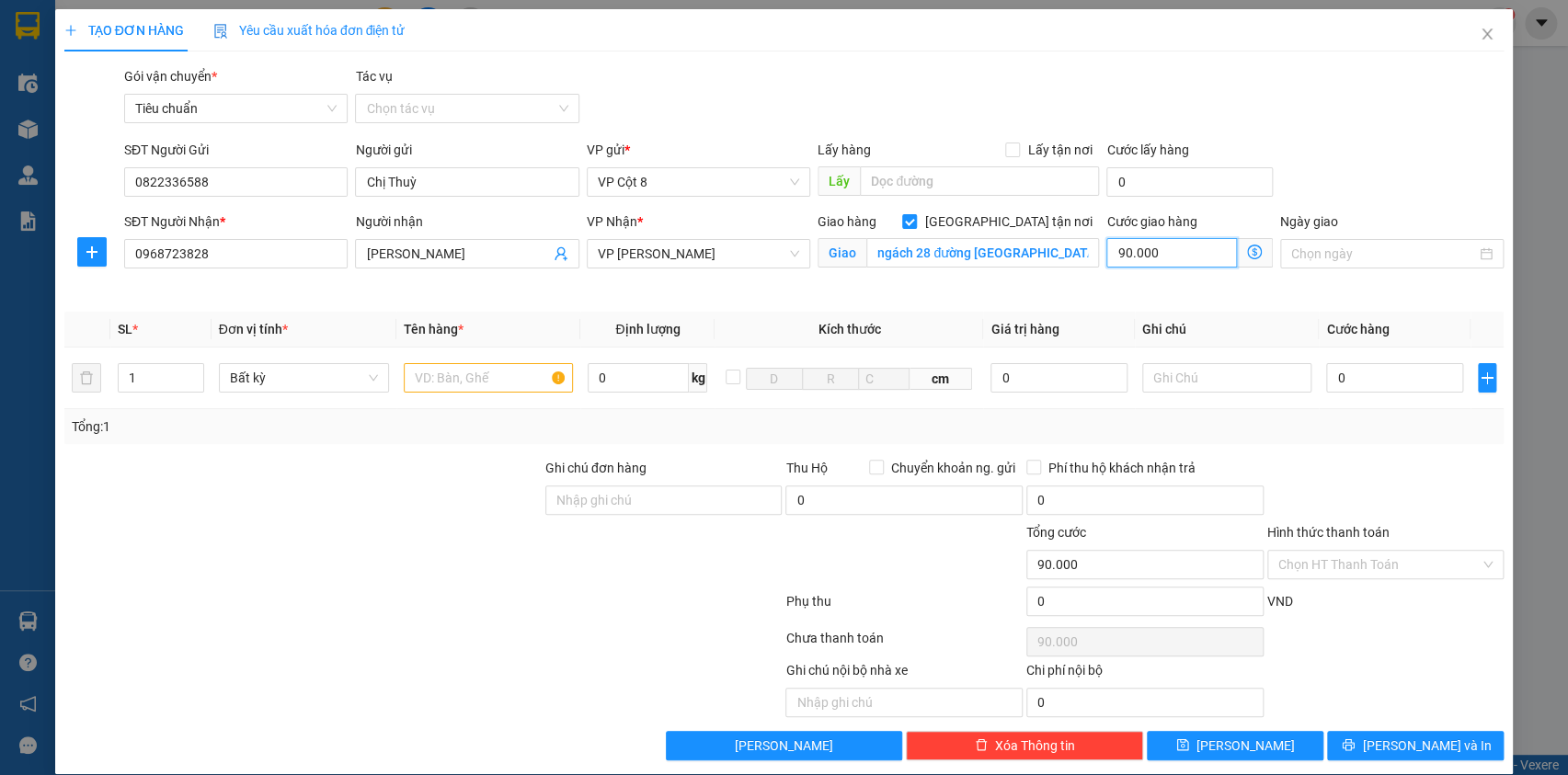
click at [1140, 243] on input "90.000" at bounding box center [1172, 253] width 131 height 30
type input "1"
type input "11"
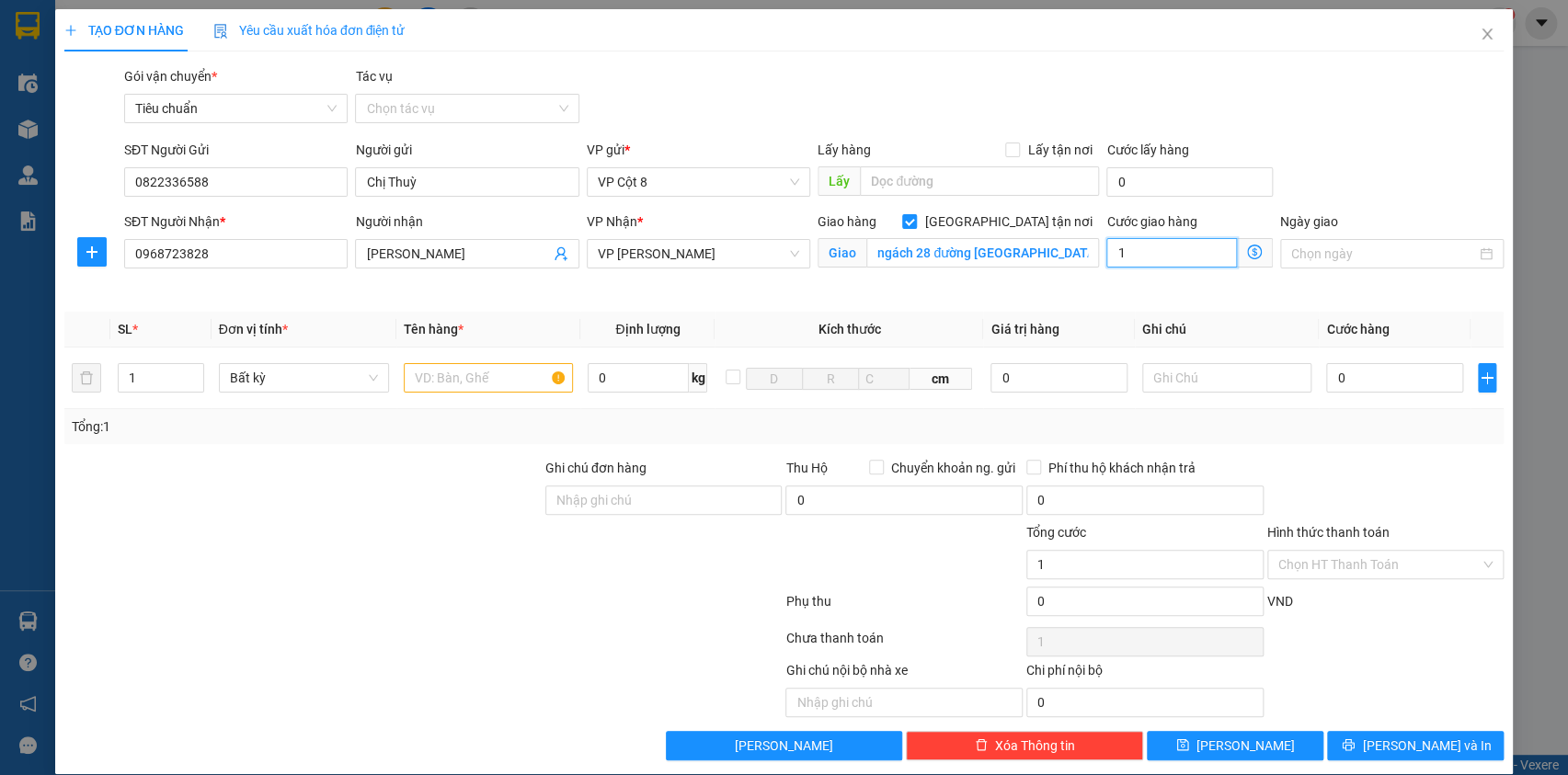
type input "11"
type input "110"
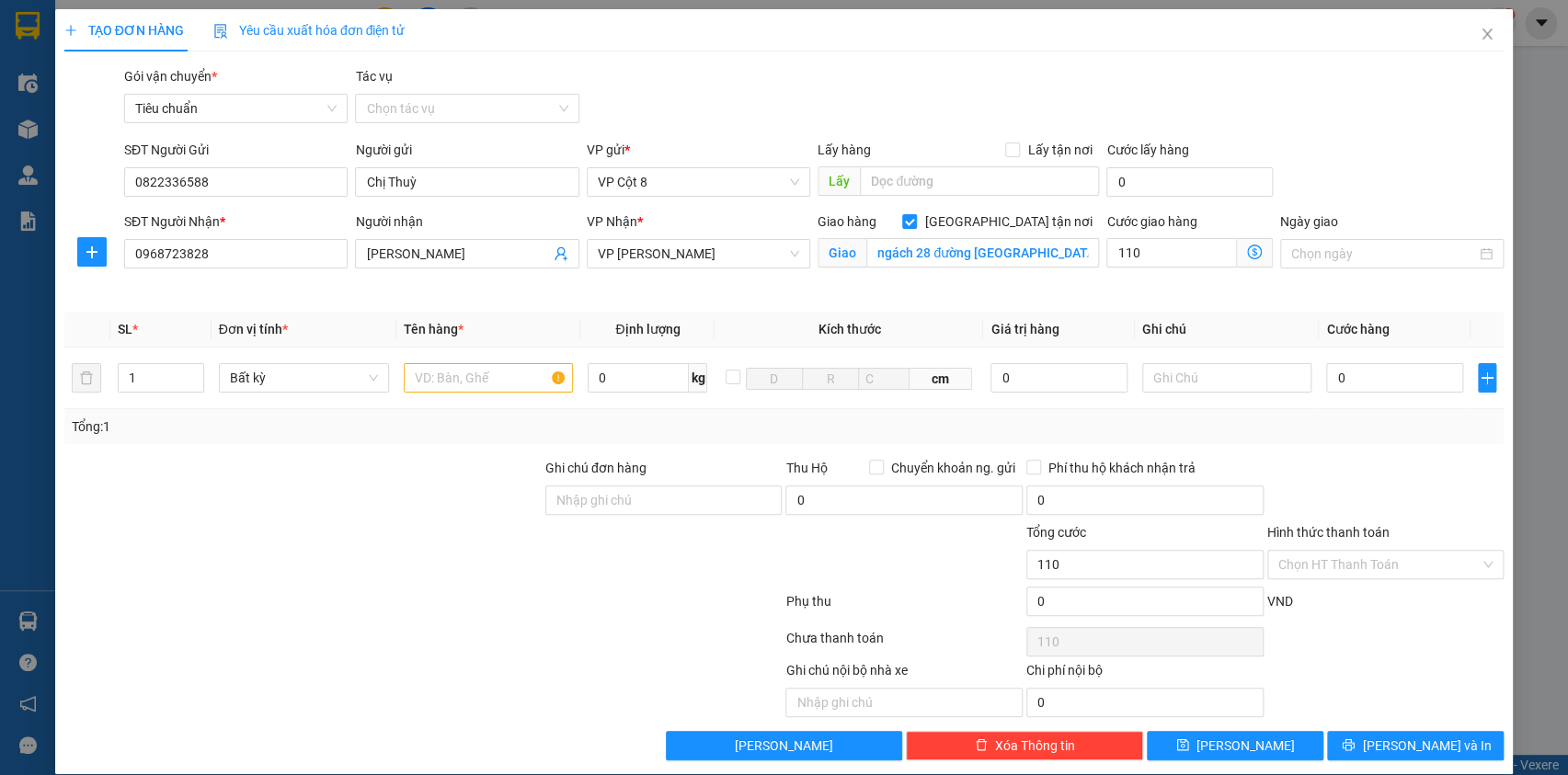
type input "110.000"
drag, startPoint x: 1488, startPoint y: 153, endPoint x: 1269, endPoint y: 185, distance: 221.3
click at [1486, 151] on div "SĐT Người Gửi 0822336588 Người gửi Chị Thuỳ VP gửi * VP Cột 8 Lấy hàng Lấy tận …" at bounding box center [813, 171] width 1387 height 64
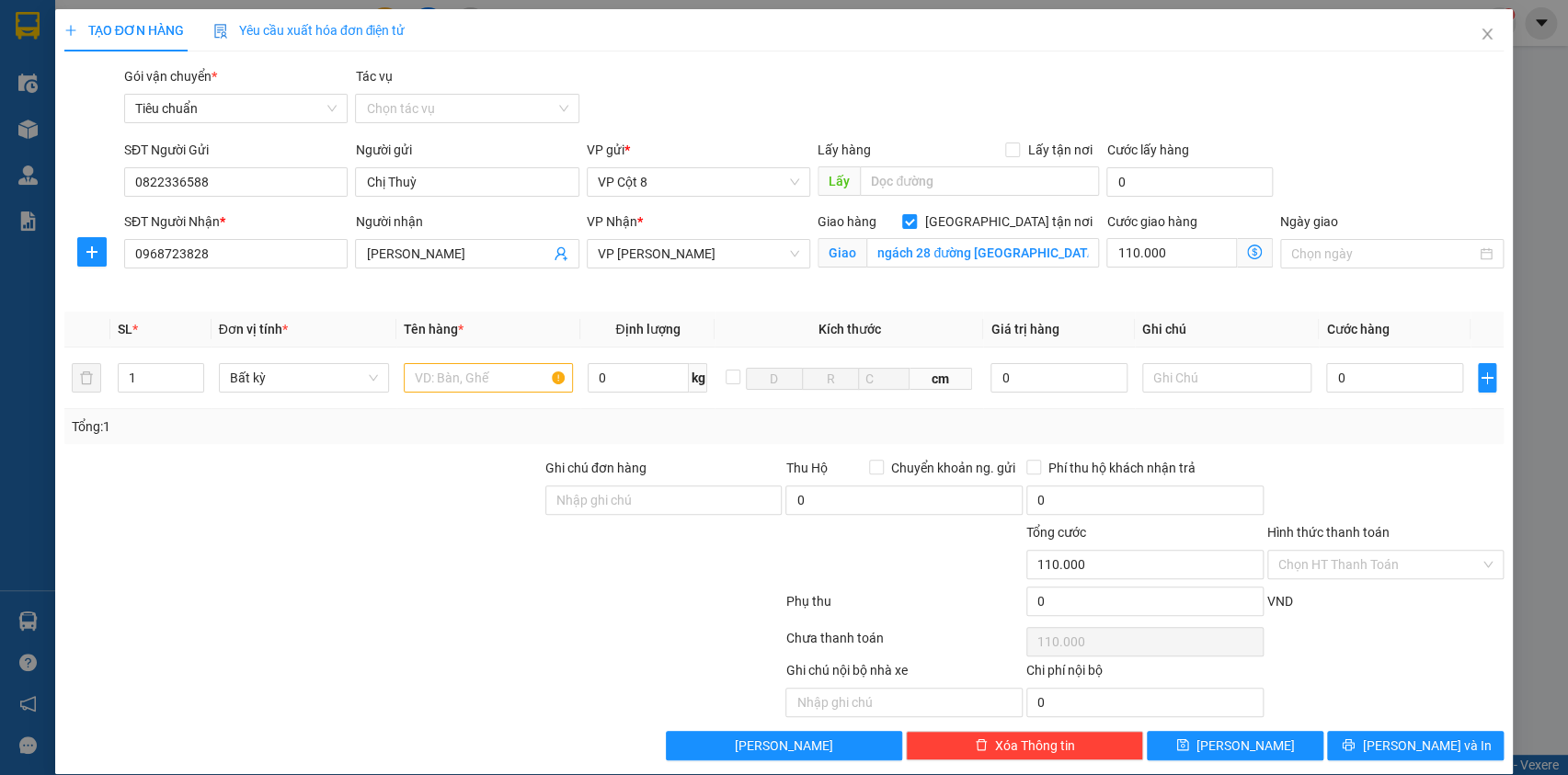
click at [1247, 249] on icon "dollar-circle" at bounding box center [1254, 251] width 14 height 14
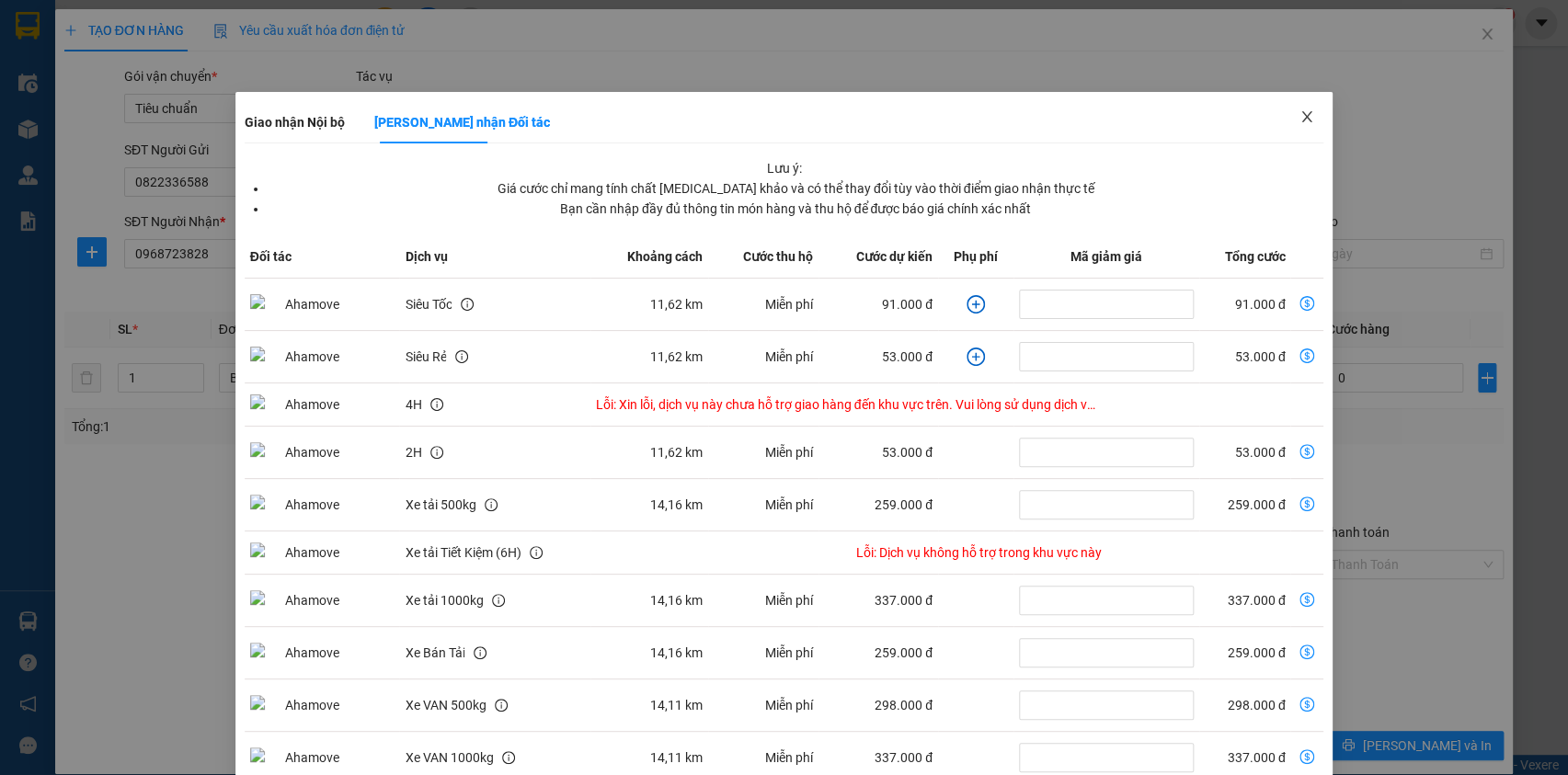
click at [1303, 115] on icon "close" at bounding box center [1307, 116] width 11 height 11
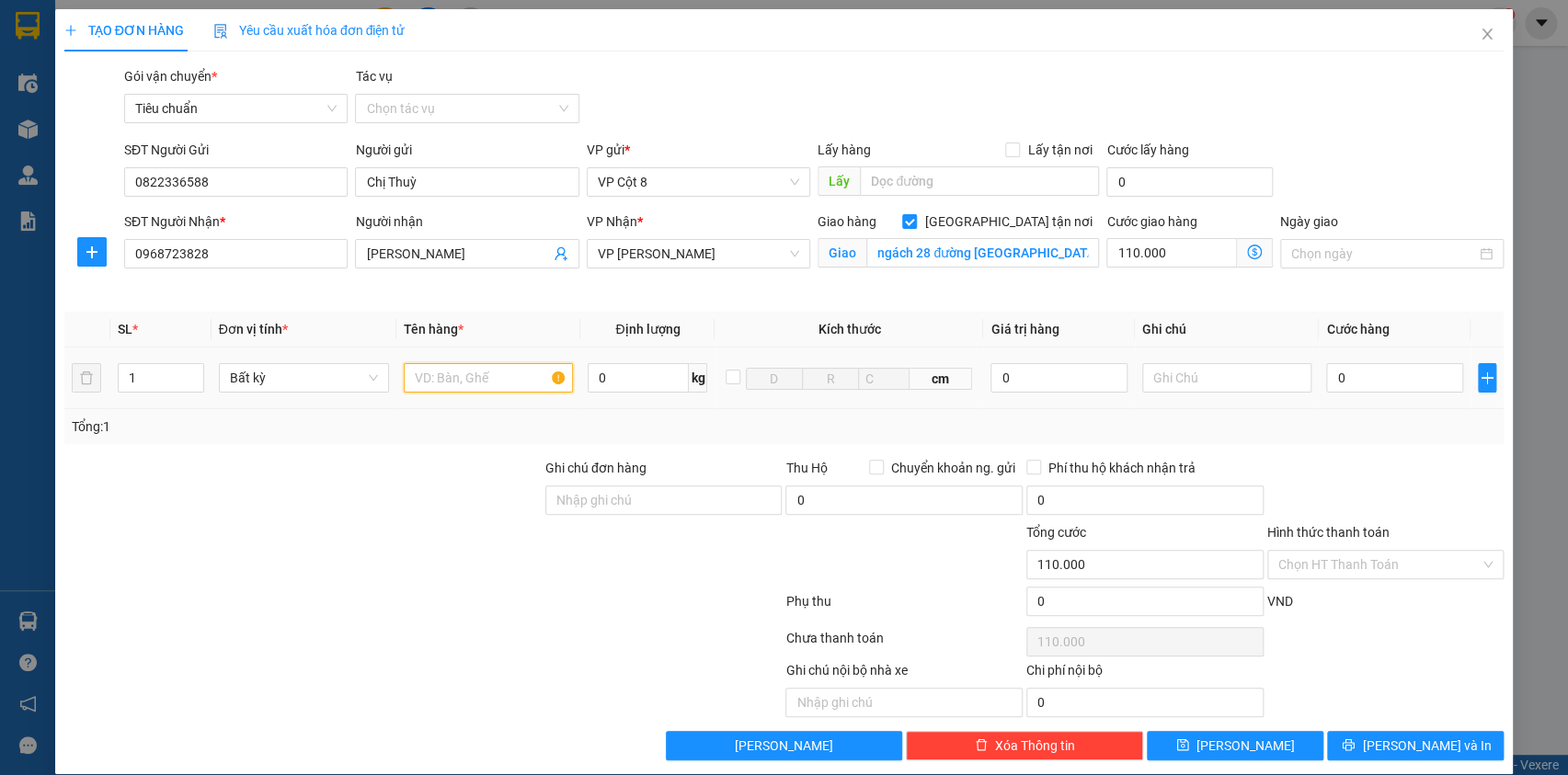
click at [450, 382] on input "text" at bounding box center [488, 378] width 170 height 30
type input "Xốp đồ ăn kèm tấm sắt"
click at [1251, 256] on span "Giao nhận Nội bộ Giao nhận Đối tác Lưu ý: Giá cước chỉ mang tính chất tham khảo…" at bounding box center [1255, 253] width 36 height 30
click at [1247, 251] on icon "dollar-circle" at bounding box center [1254, 251] width 14 height 14
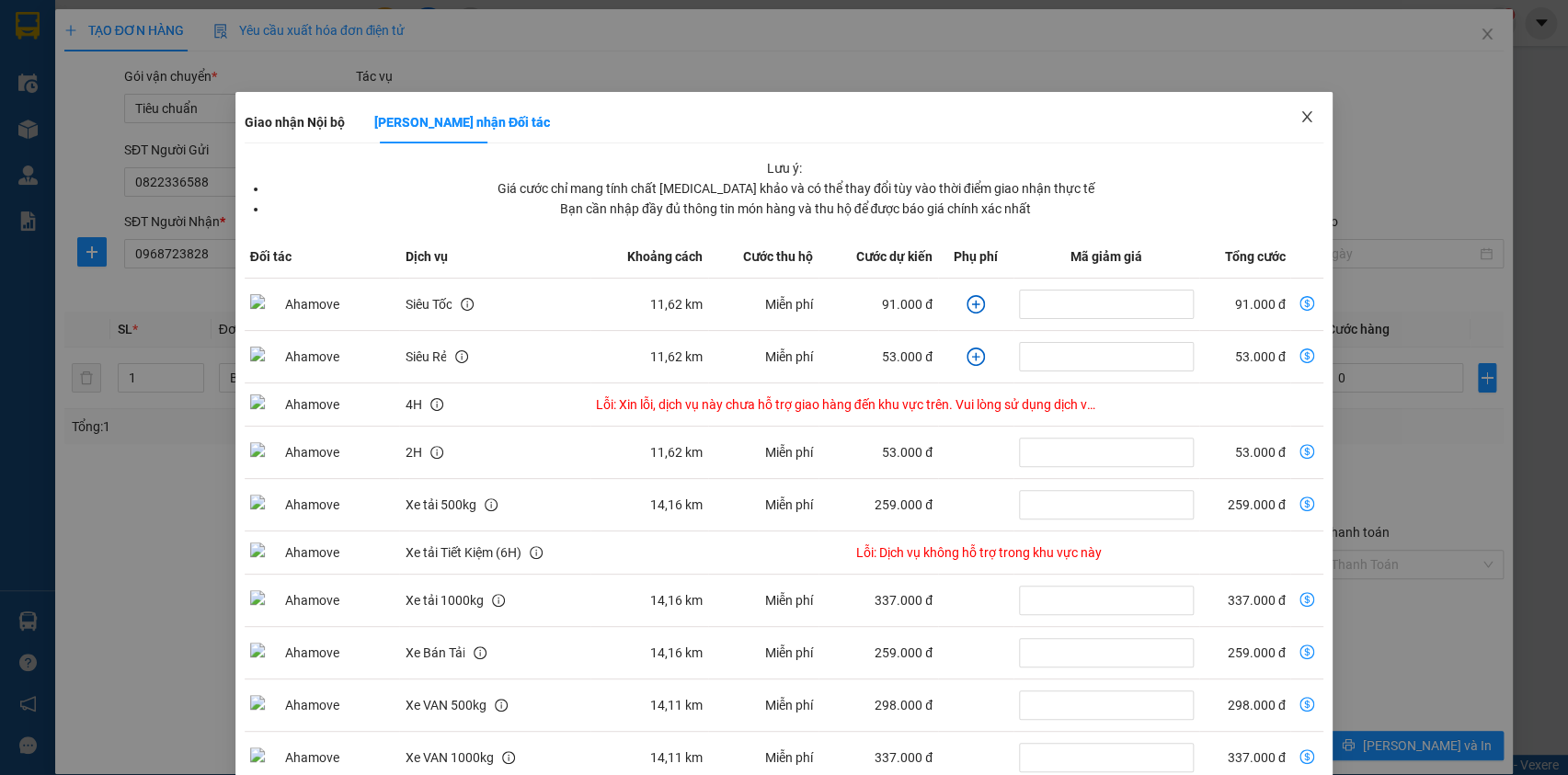
click at [1300, 112] on icon "close" at bounding box center [1307, 116] width 14 height 14
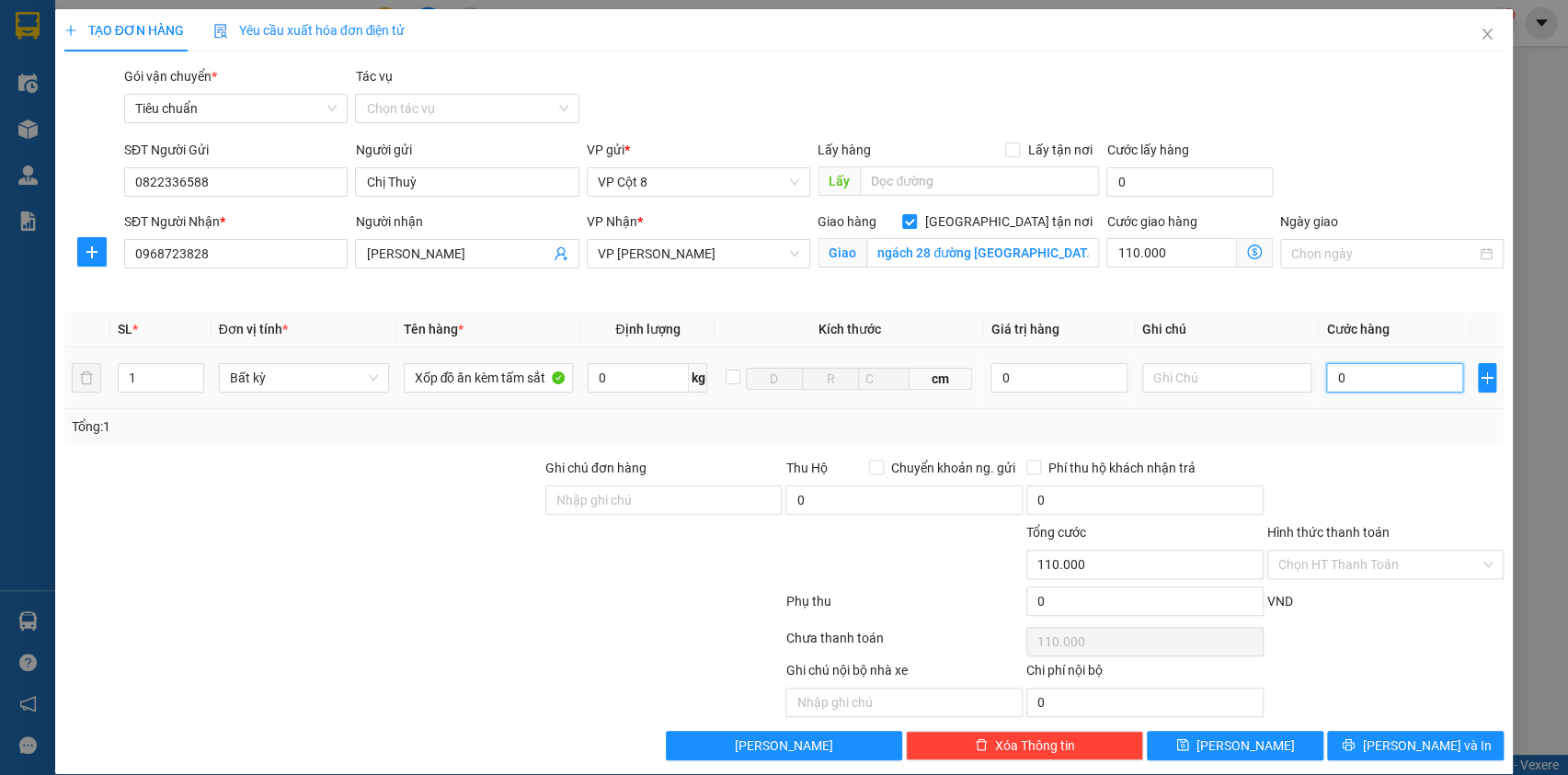
click at [1343, 377] on input "0" at bounding box center [1394, 378] width 137 height 30
type input "8"
type input "110.008"
type input "80"
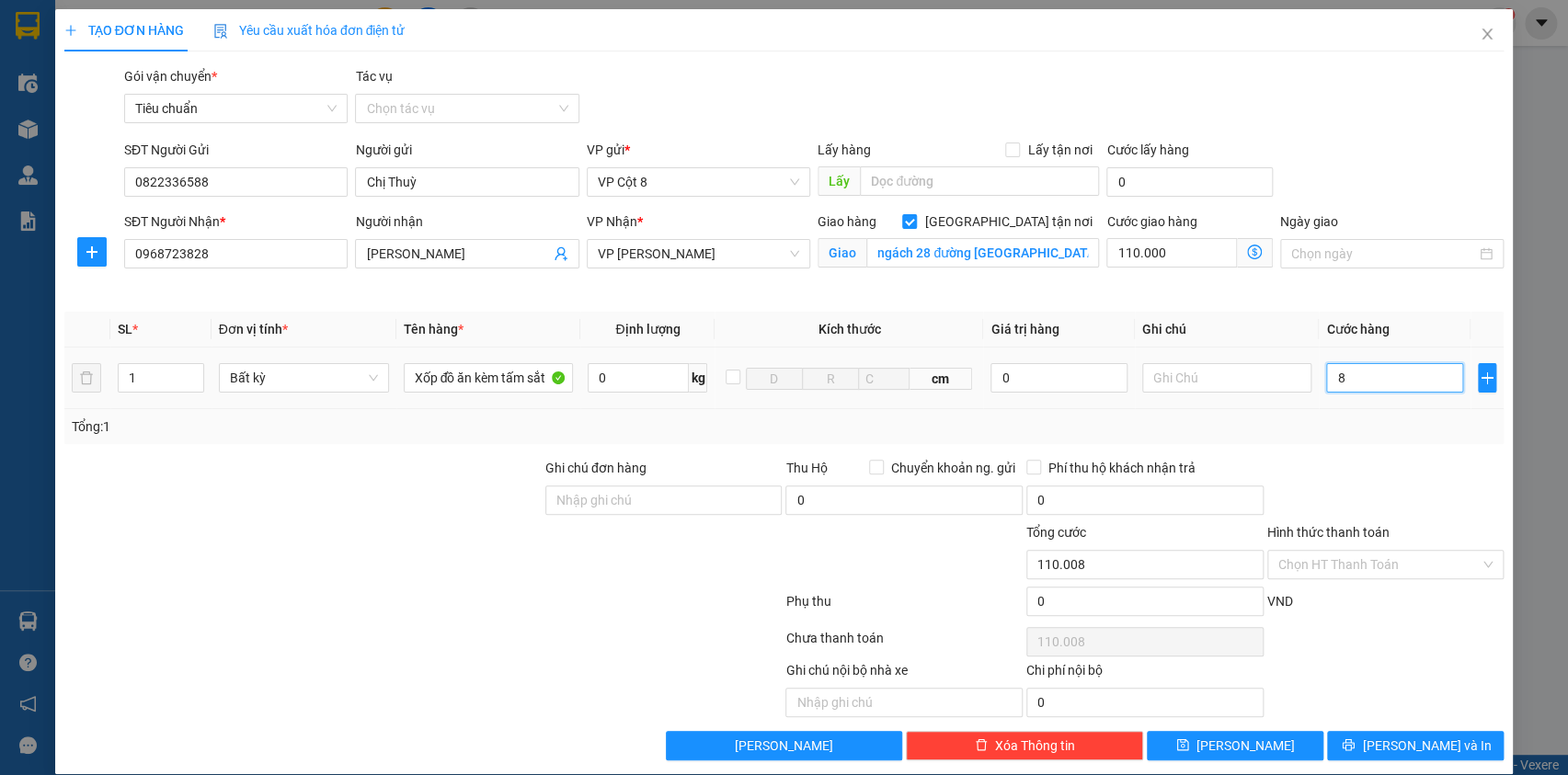
type input "110.080"
type input "80.000"
type input "190.000"
click at [1338, 88] on div "Gói vận chuyển * Tiêu chuẩn Tác vụ Chọn tác vụ" at bounding box center [813, 98] width 1387 height 64
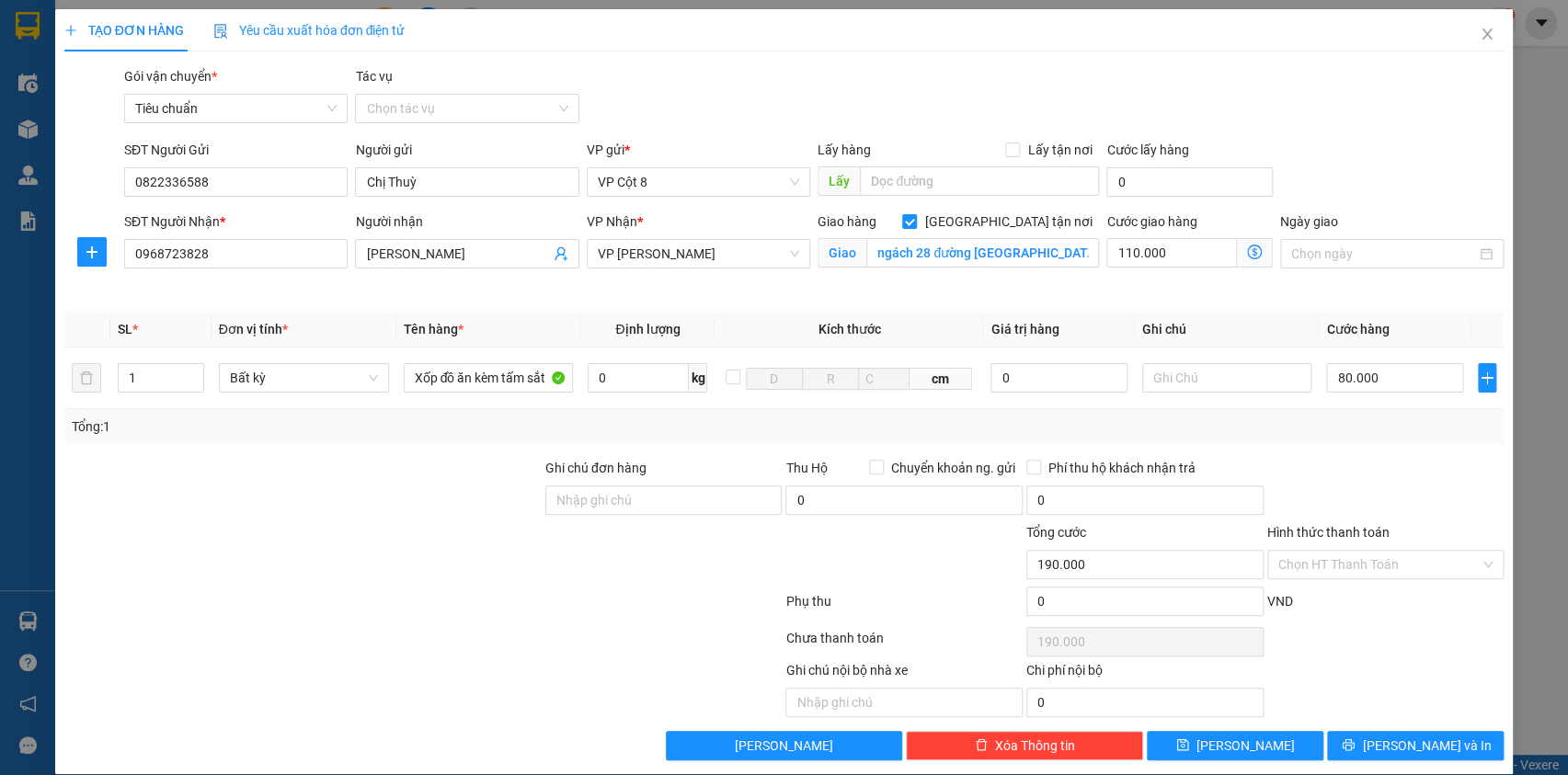
click at [1247, 253] on icon "dollar-circle" at bounding box center [1254, 251] width 14 height 14
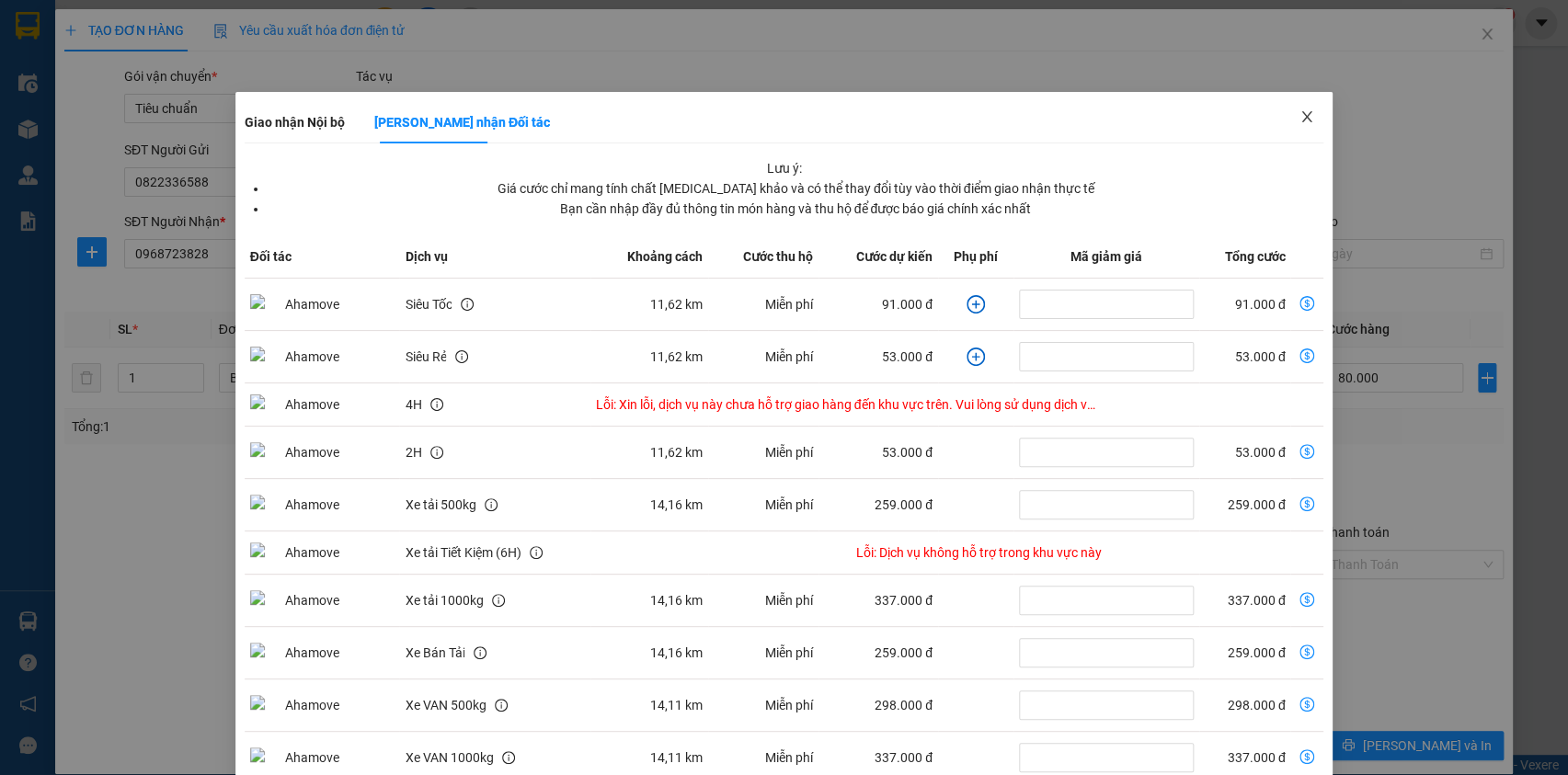
click at [1300, 114] on icon "close" at bounding box center [1307, 116] width 14 height 14
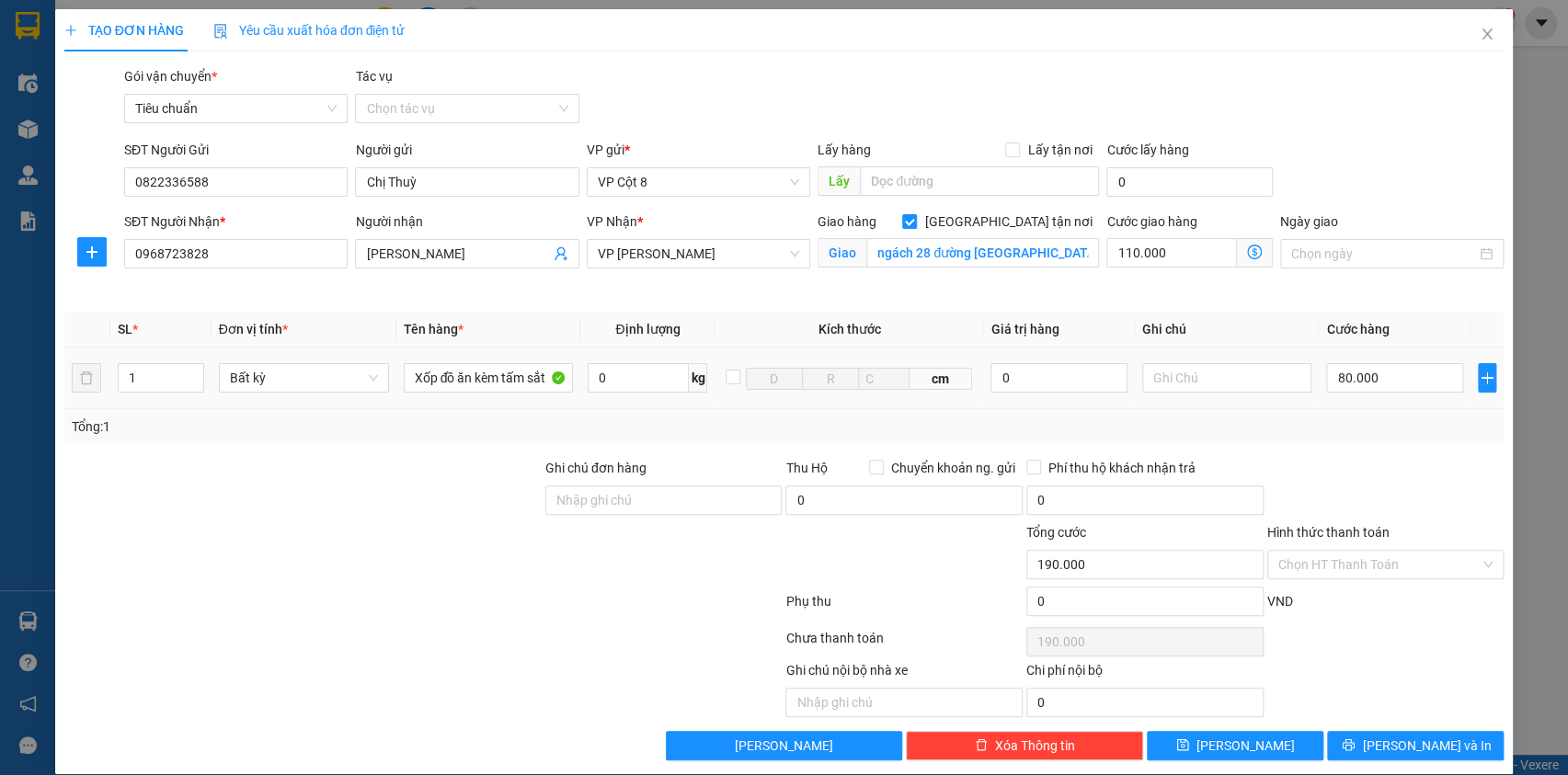
scroll to position [19, 0]
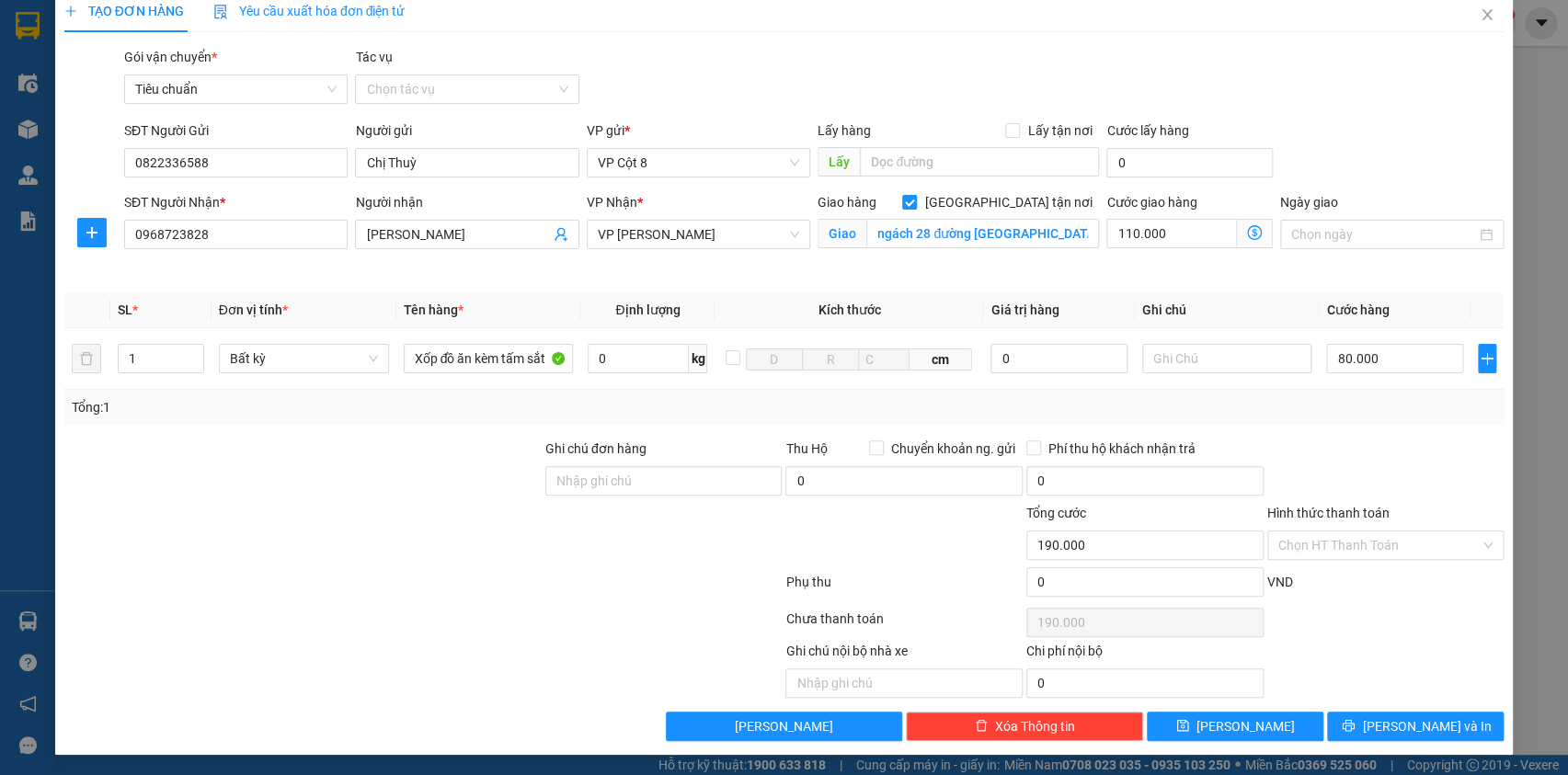
drag, startPoint x: 1394, startPoint y: 452, endPoint x: 1369, endPoint y: 443, distance: 26.6
click at [1393, 452] on div at bounding box center [1385, 470] width 241 height 64
click at [1247, 230] on icon "dollar-circle" at bounding box center [1254, 232] width 14 height 14
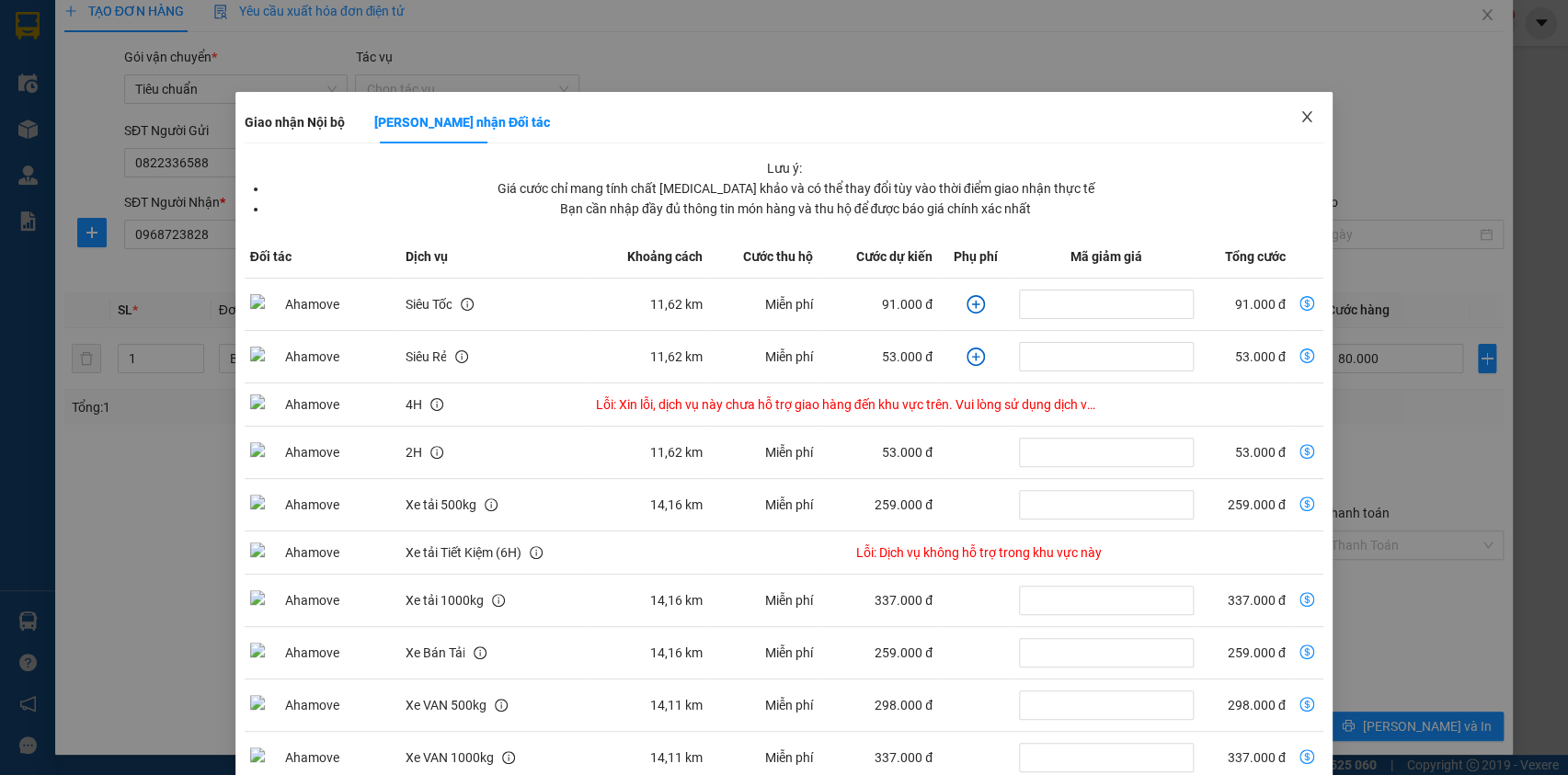
click at [1303, 113] on icon "close" at bounding box center [1307, 116] width 11 height 11
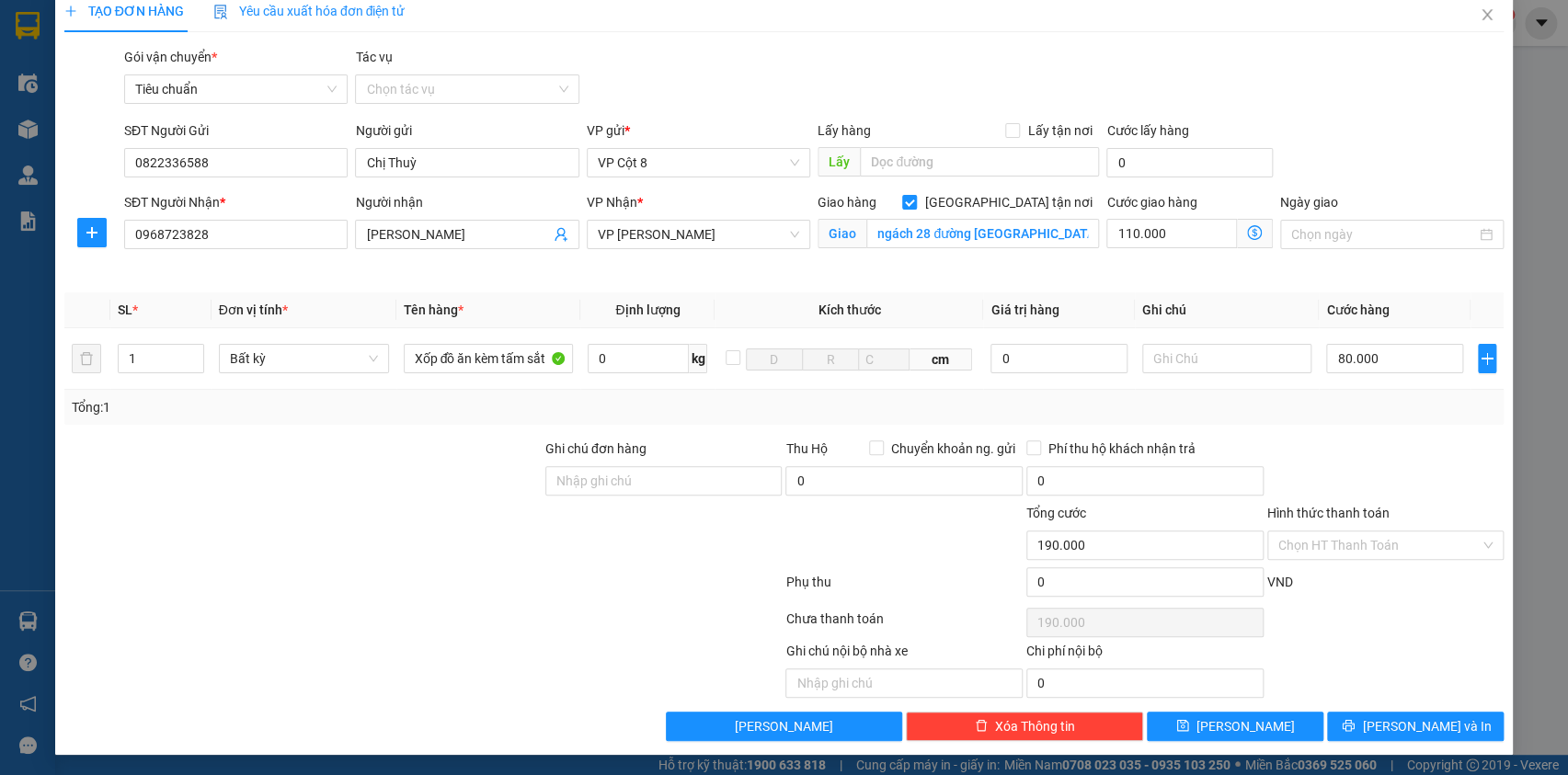
click at [1360, 120] on div "SĐT Người Gửi 0822336588 Người gửi Chị Thuỳ VP gửi * VP Cột 8 Lấy hàng Lấy tận …" at bounding box center [813, 152] width 1387 height 64
click at [1333, 526] on div "Hình thức thanh toán" at bounding box center [1385, 516] width 237 height 28
click at [1348, 549] on input "Hình thức thanh toán" at bounding box center [1380, 545] width 202 height 28
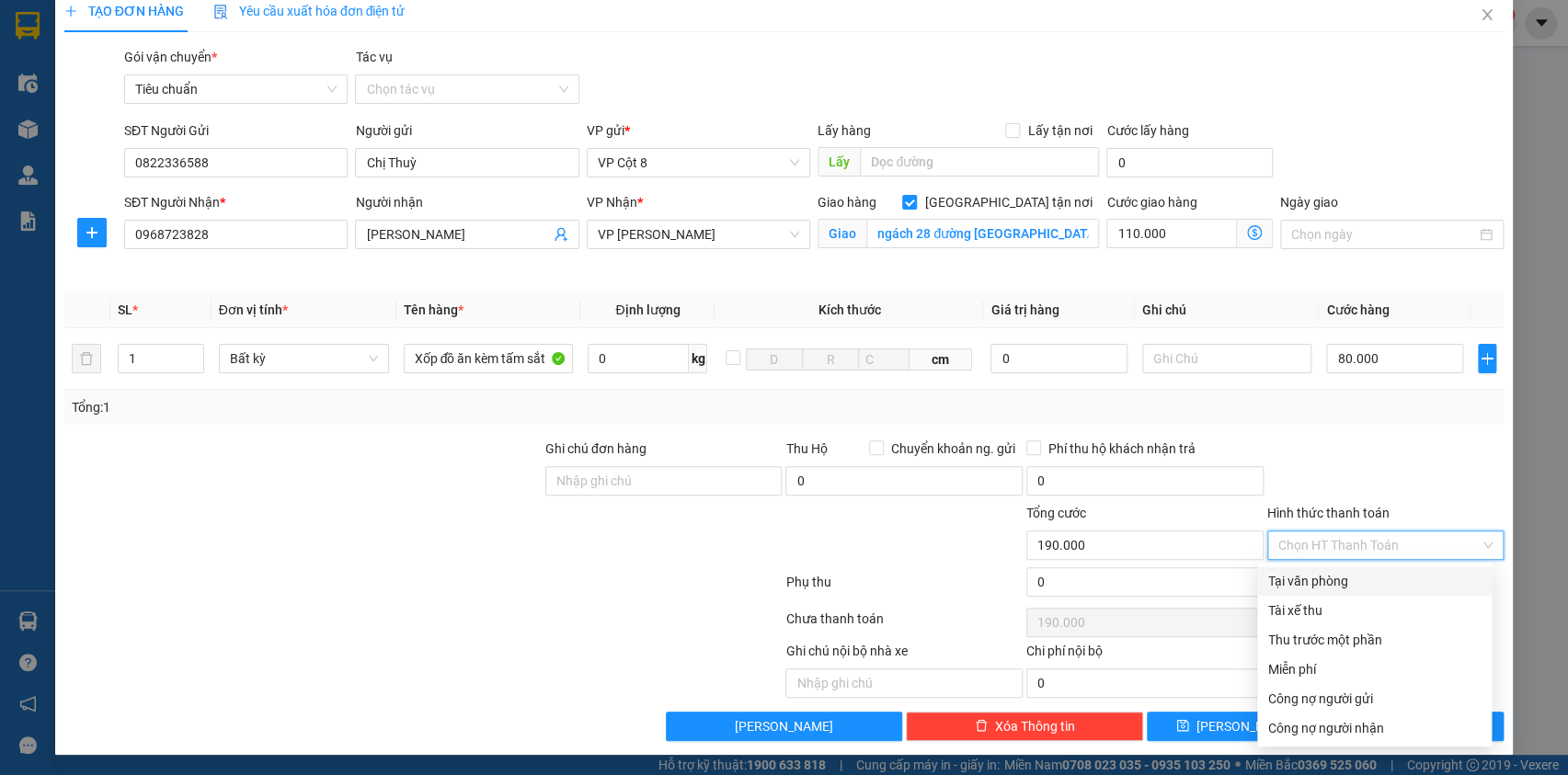
click at [1298, 576] on div "Tại văn phòng" at bounding box center [1374, 581] width 212 height 20
type input "0"
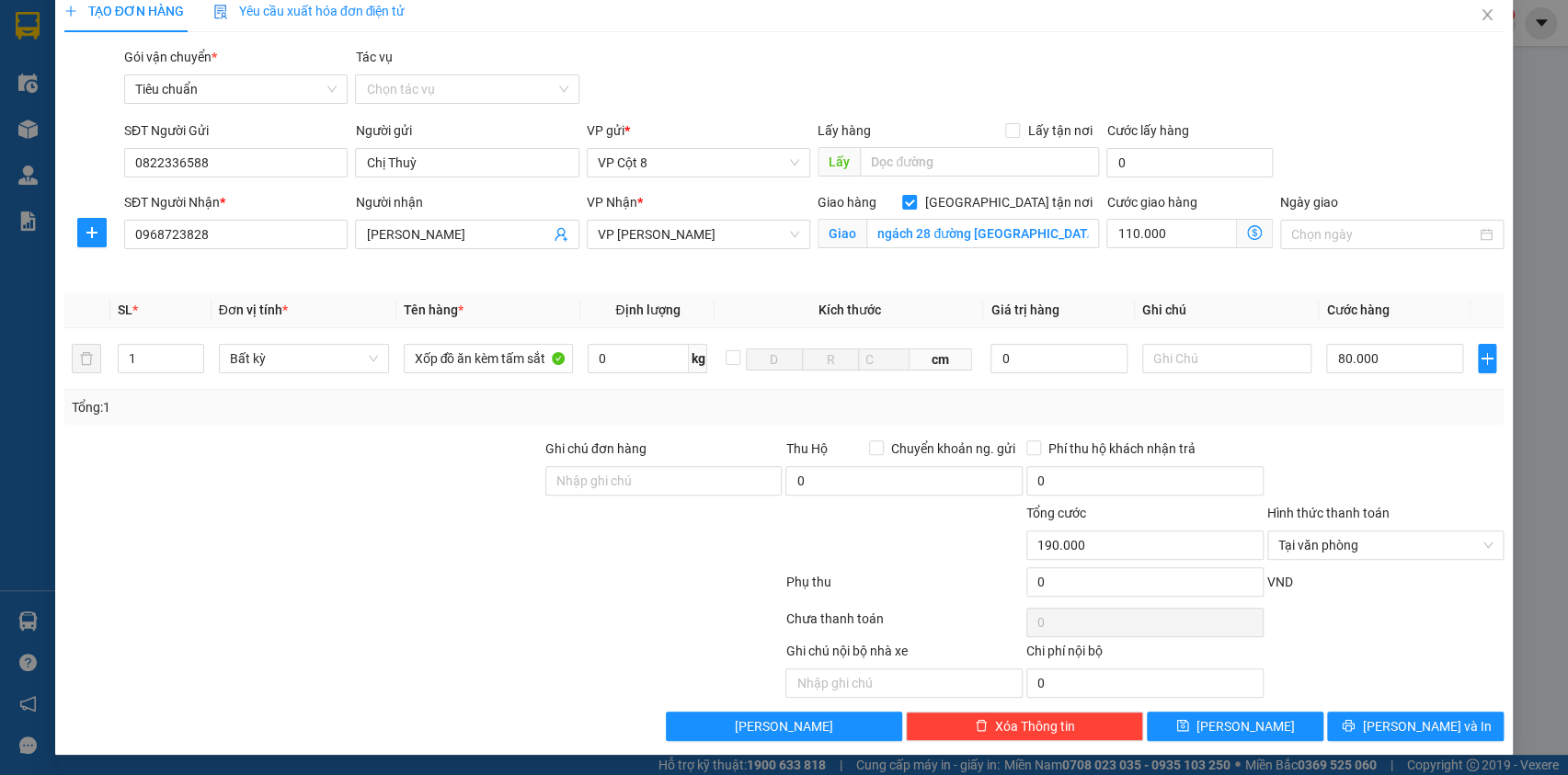
click at [1364, 452] on div at bounding box center [1385, 470] width 241 height 64
click at [1430, 727] on span "[PERSON_NAME] và In" at bounding box center [1427, 726] width 129 height 20
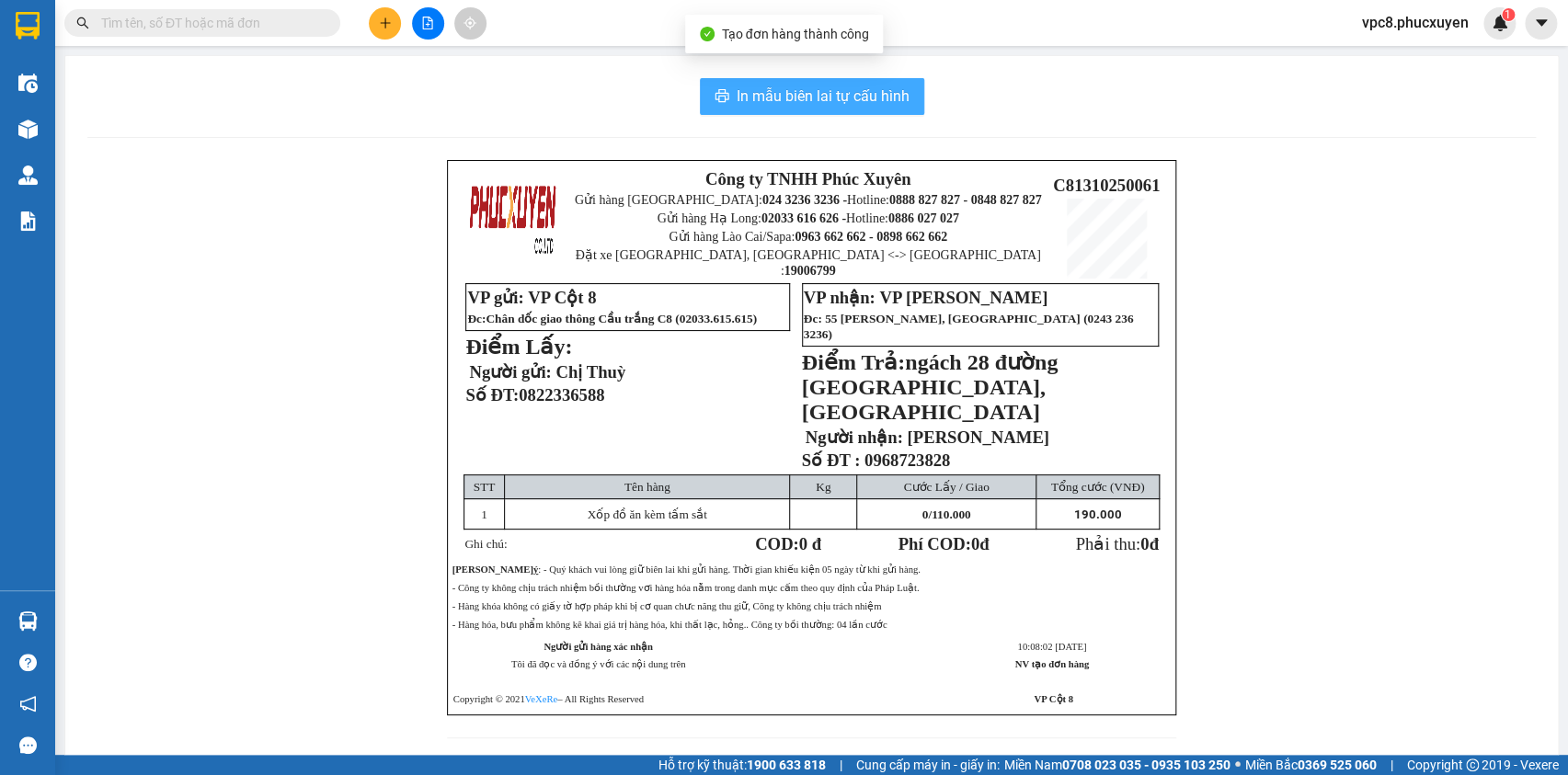
click at [840, 95] on span "In mẫu biên lai tự cấu hình" at bounding box center [823, 96] width 173 height 23
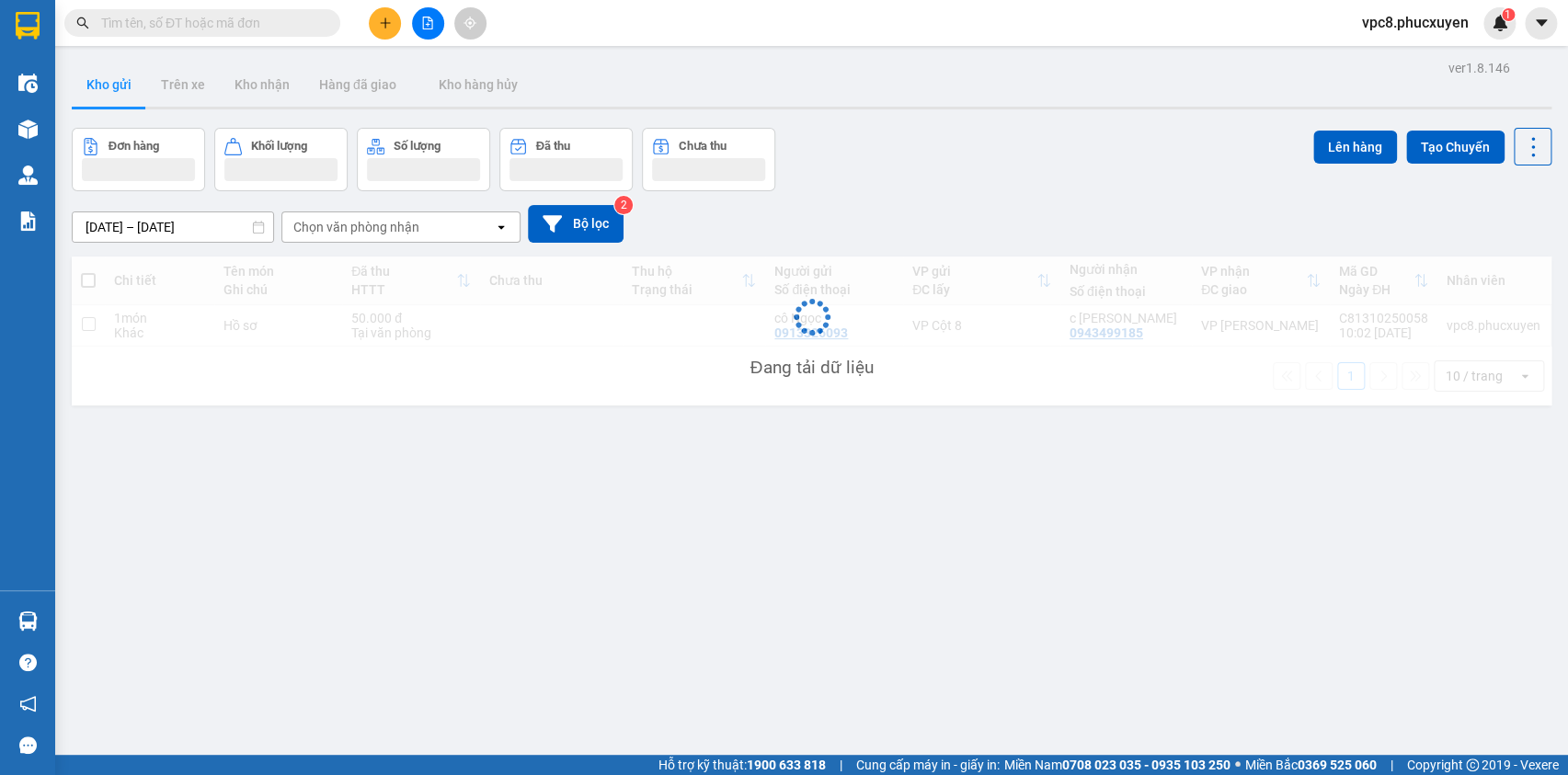
click at [993, 134] on div "Đơn hàng Khối lượng Số lượng Đã thu Chưa thu Lên hàng Tạo Chuyến" at bounding box center [811, 160] width 1480 height 63
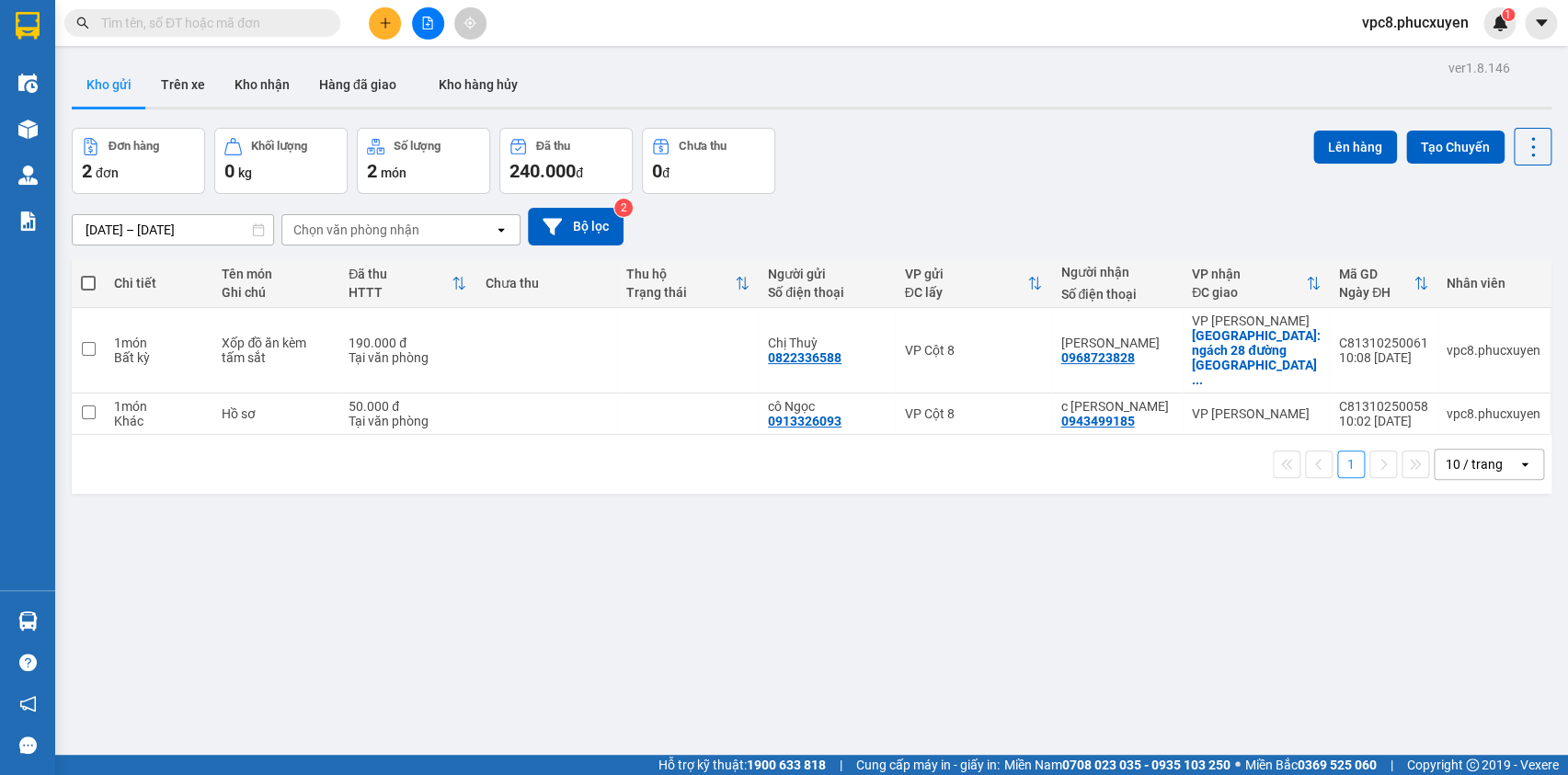
click at [993, 138] on div "Đơn hàng 2 đơn Khối lượng 0 kg Số lượng 2 món Đã thu 240.000 đ Chưa thu 0 đ Lên…" at bounding box center [811, 161] width 1480 height 66
click at [1400, 344] on icon at bounding box center [1406, 350] width 12 height 12
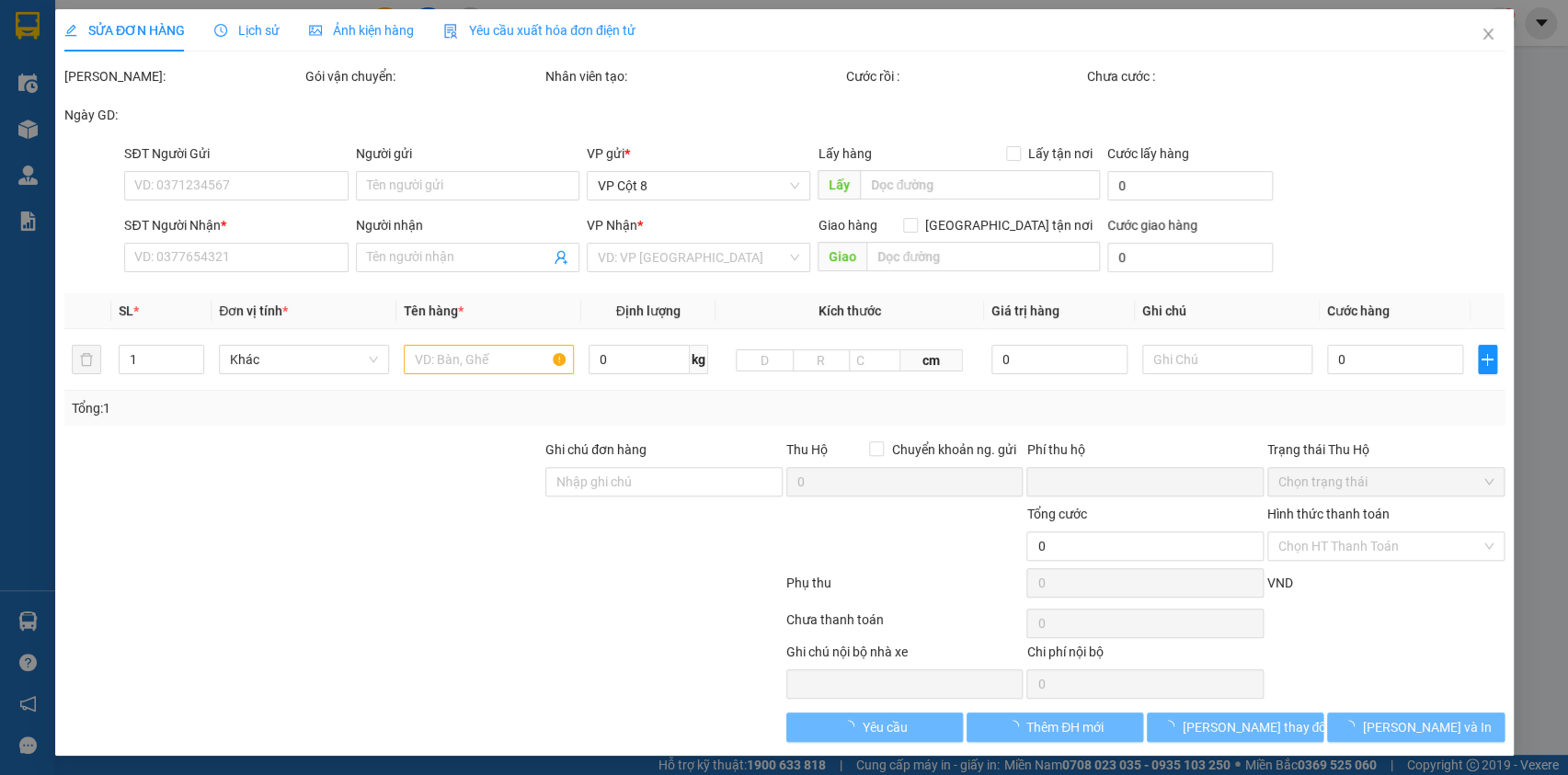
type input "0822336588"
type input "Chị Thuỳ"
type input "0968723828"
type input "[PERSON_NAME]"
checkbox input "true"
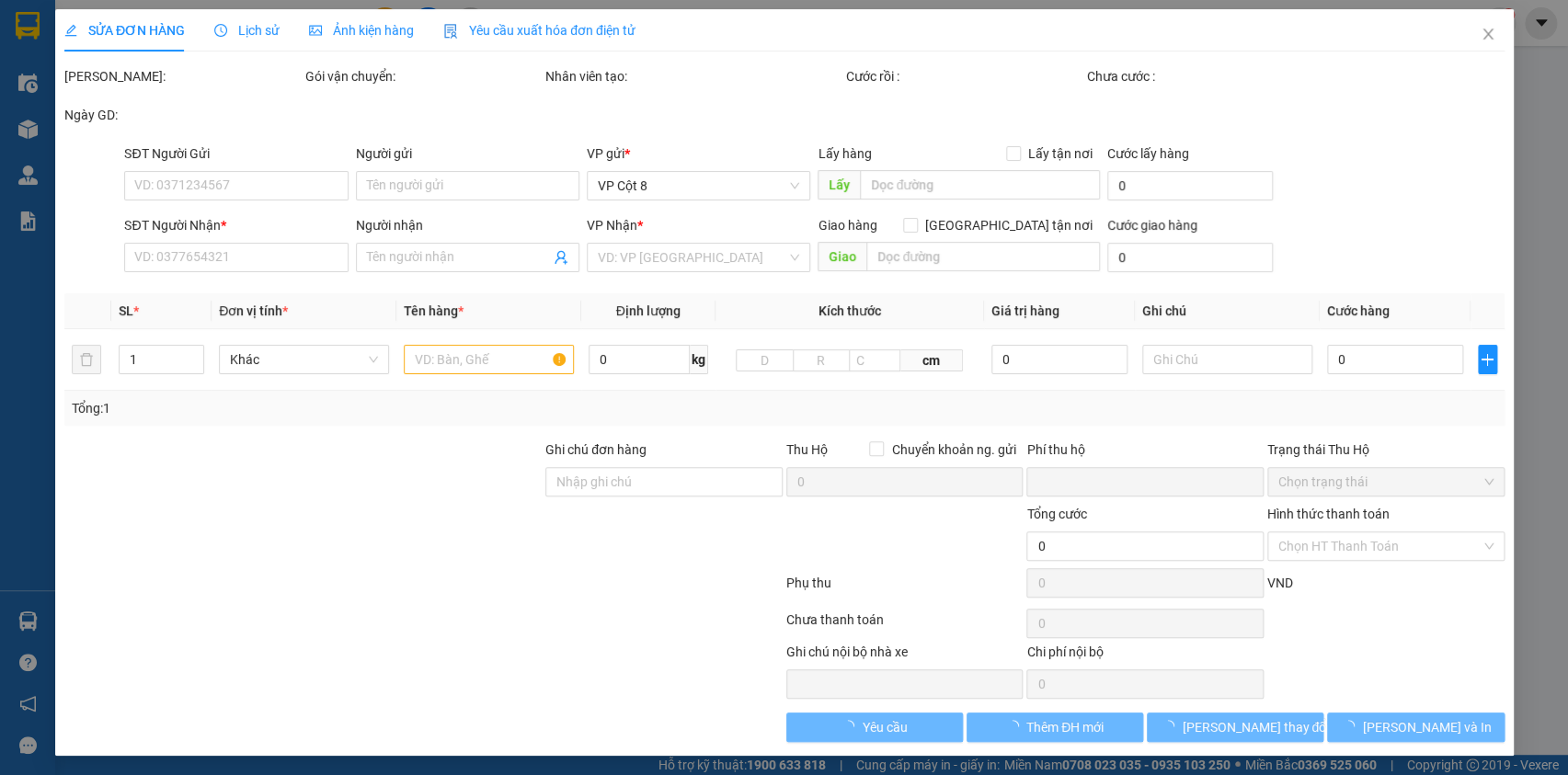
type input "ngách 28 đường [GEOGRAPHIC_DATA], [GEOGRAPHIC_DATA]"
type input "0"
type input "190.000"
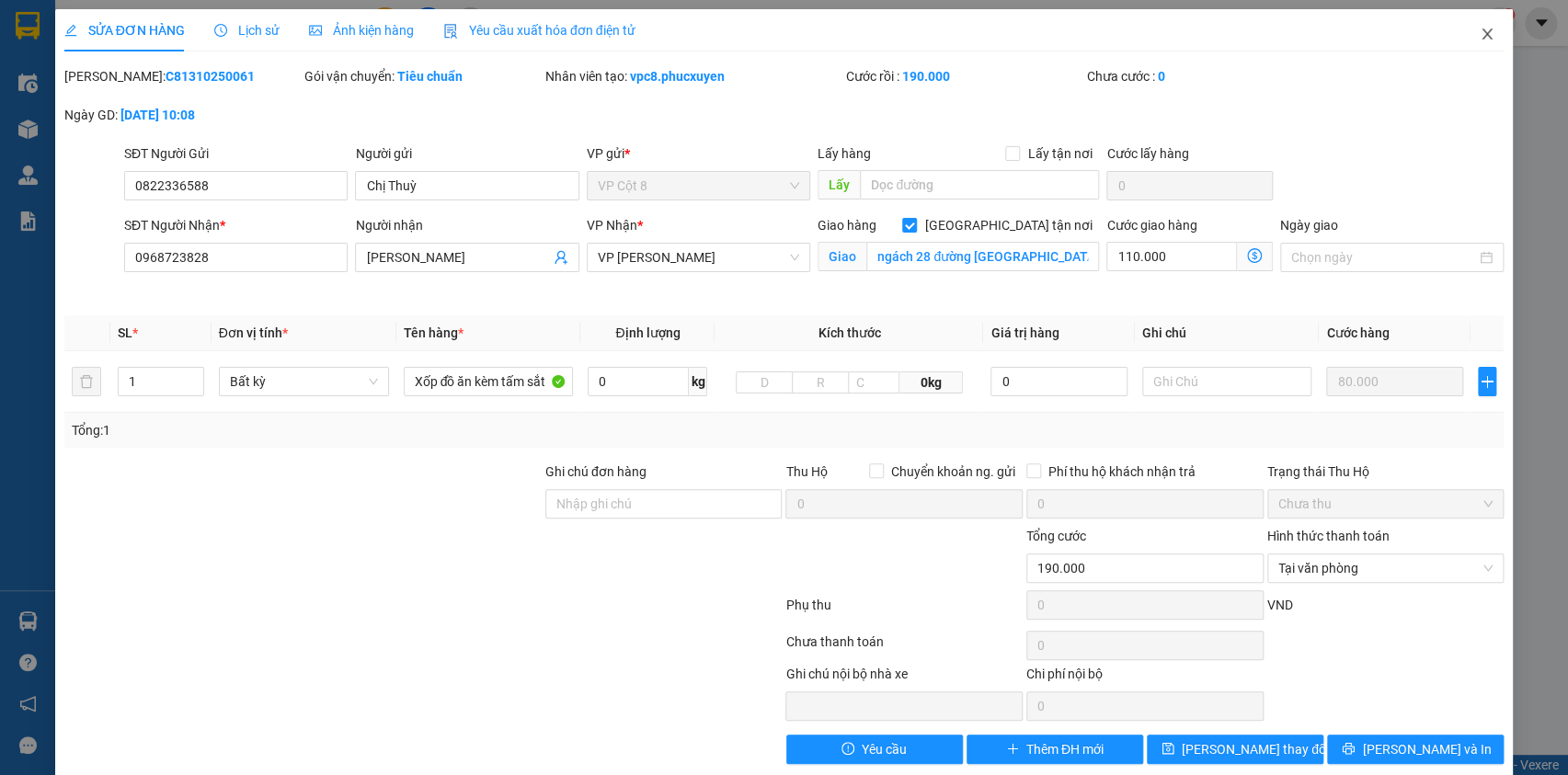
click at [1482, 35] on icon "close" at bounding box center [1487, 34] width 11 height 11
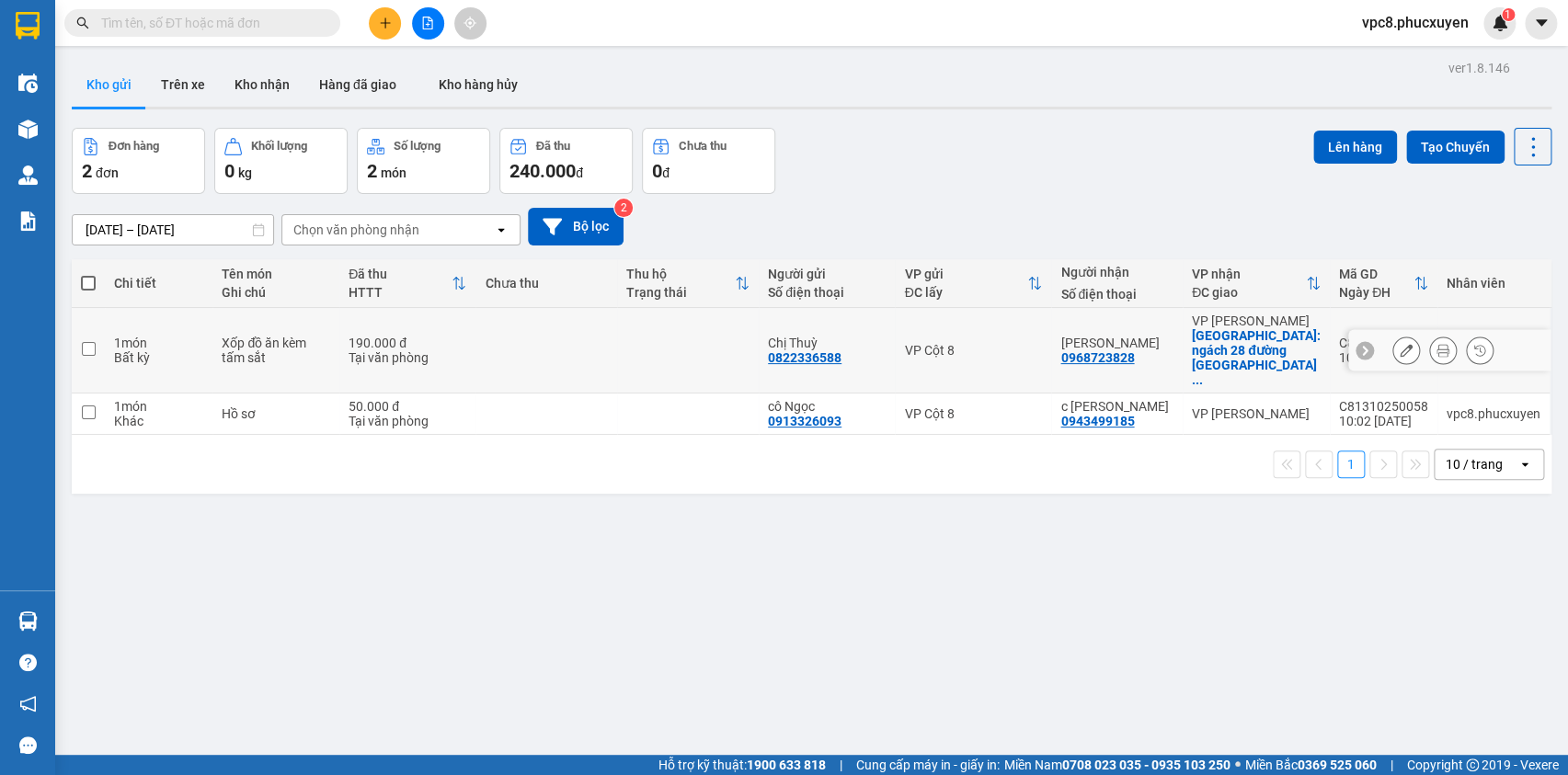
click at [1400, 344] on icon at bounding box center [1406, 350] width 12 height 12
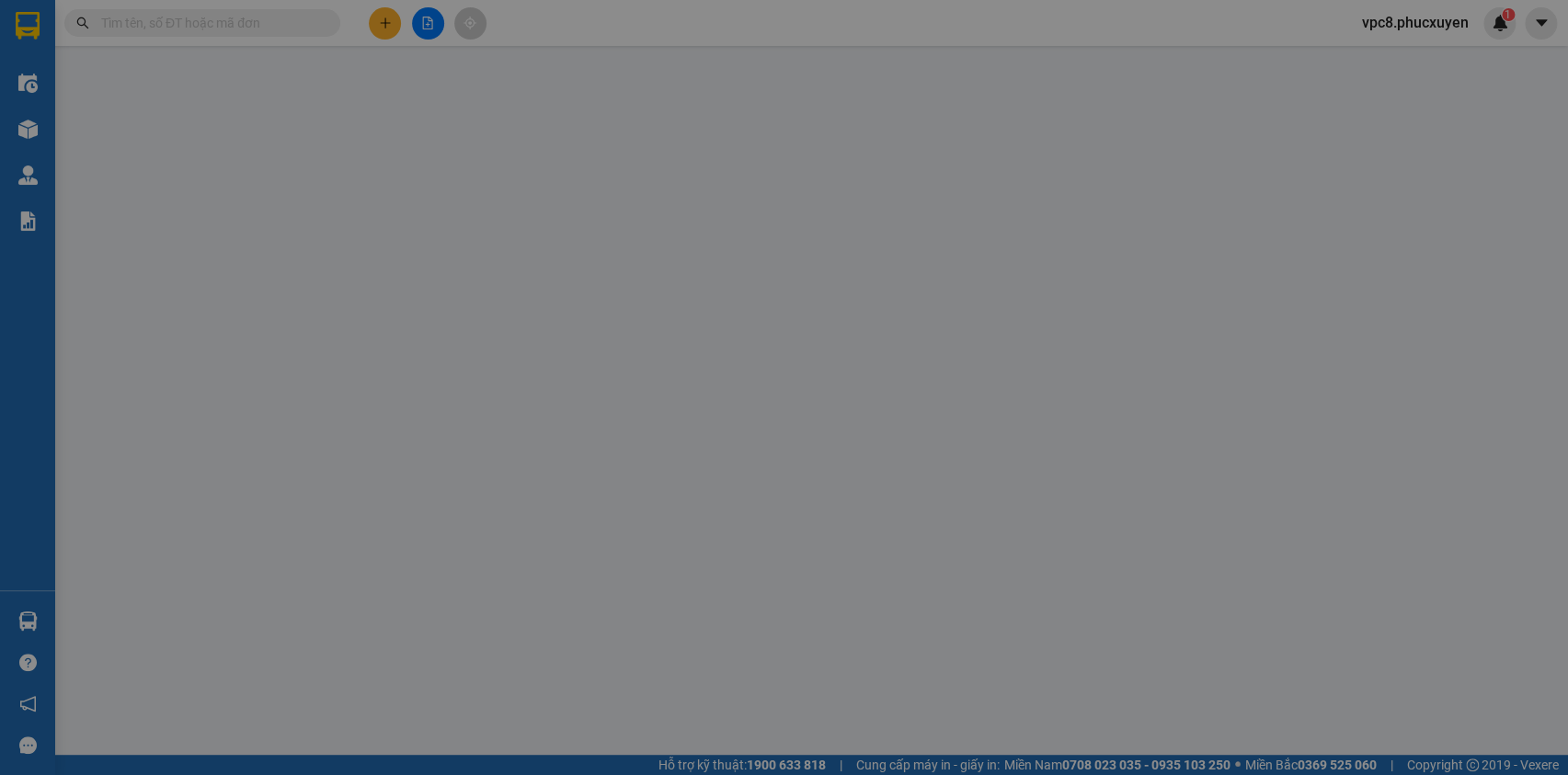
type input "0822336588"
type input "Chị Thuỳ"
type input "0968723828"
type input "[PERSON_NAME]"
checkbox input "true"
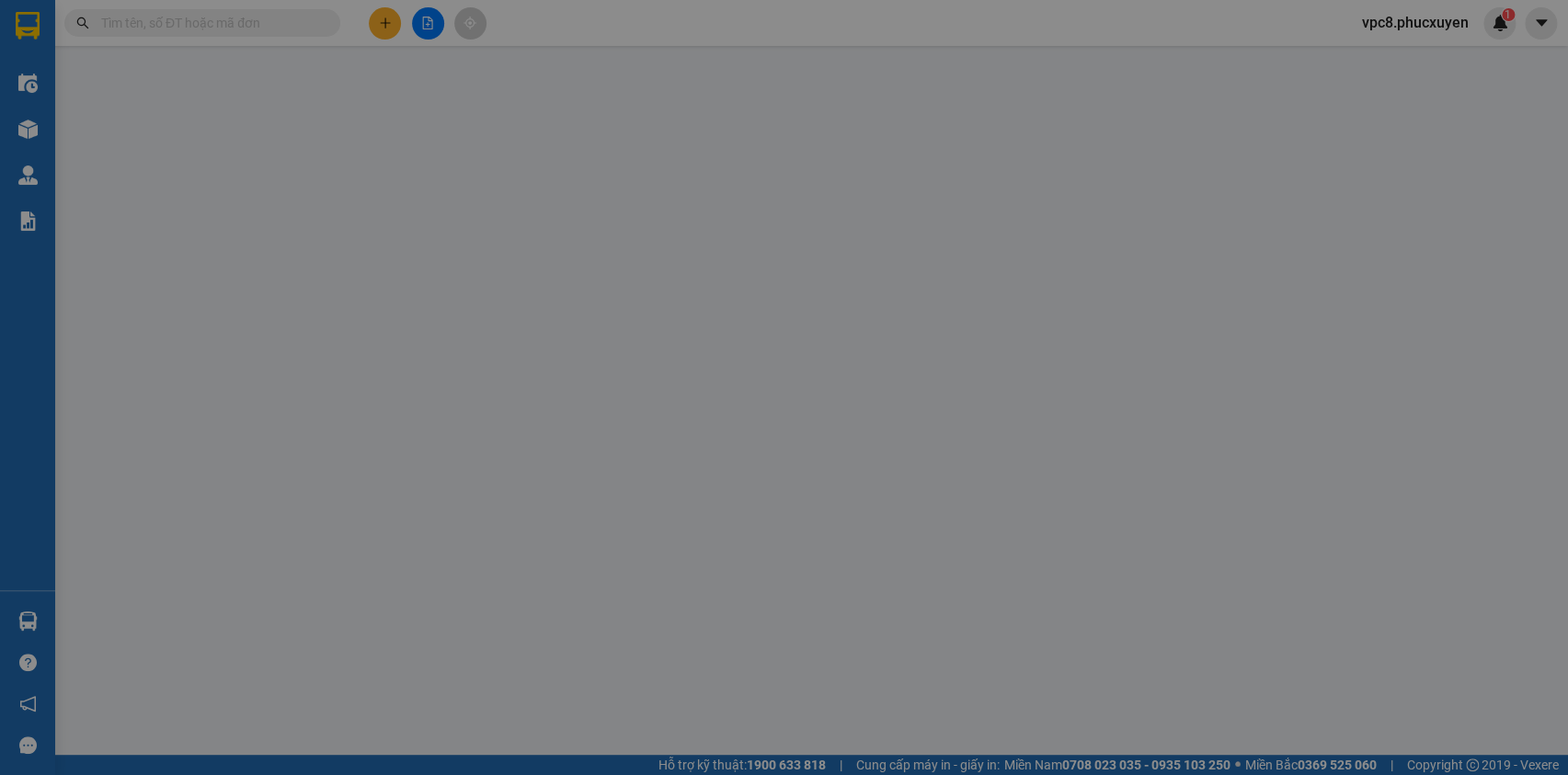
type input "ngách 28 đường [GEOGRAPHIC_DATA], [GEOGRAPHIC_DATA]"
type input "0"
type input "190.000"
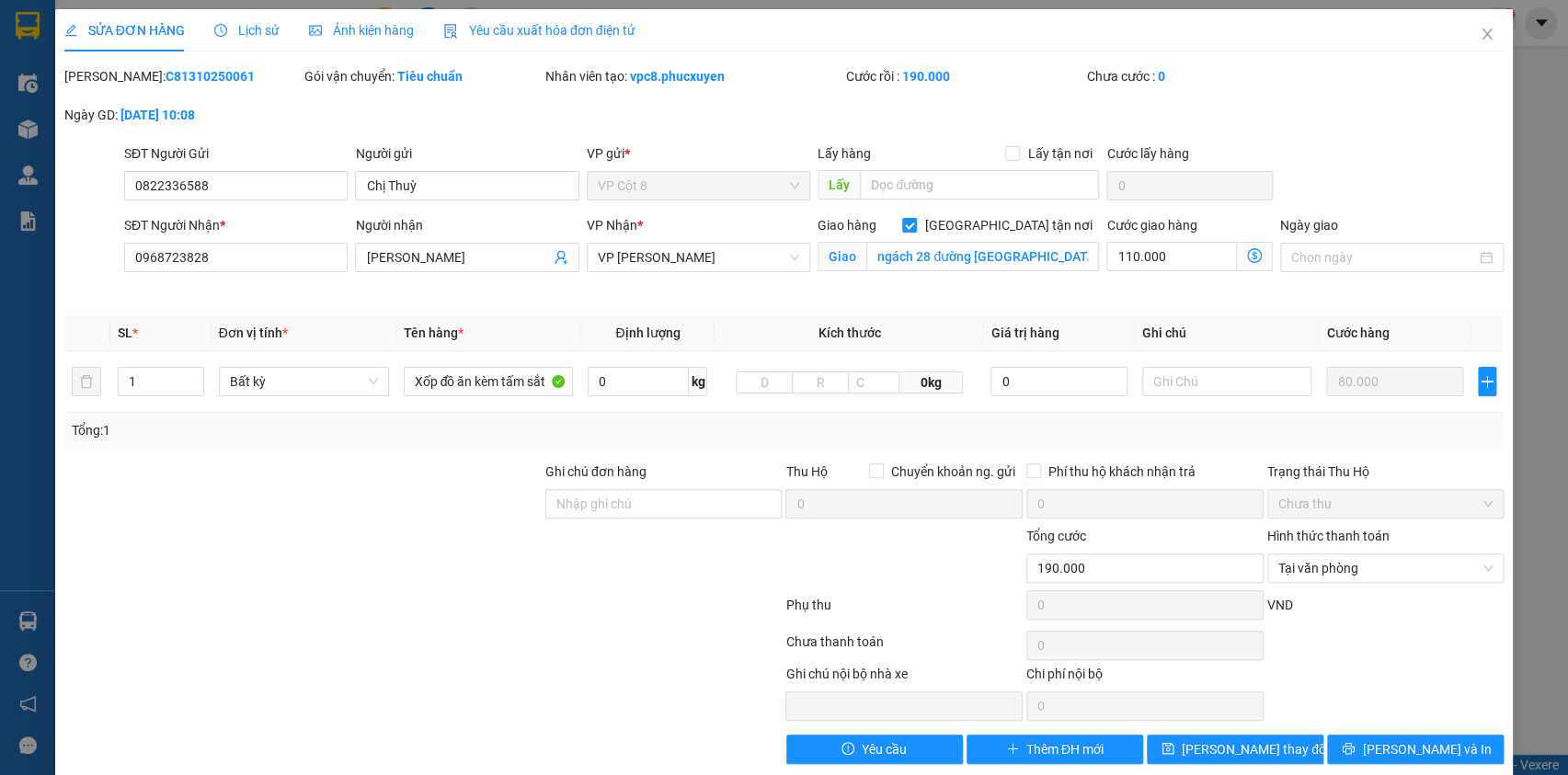
click at [1247, 258] on icon "dollar-circle" at bounding box center [1254, 255] width 14 height 14
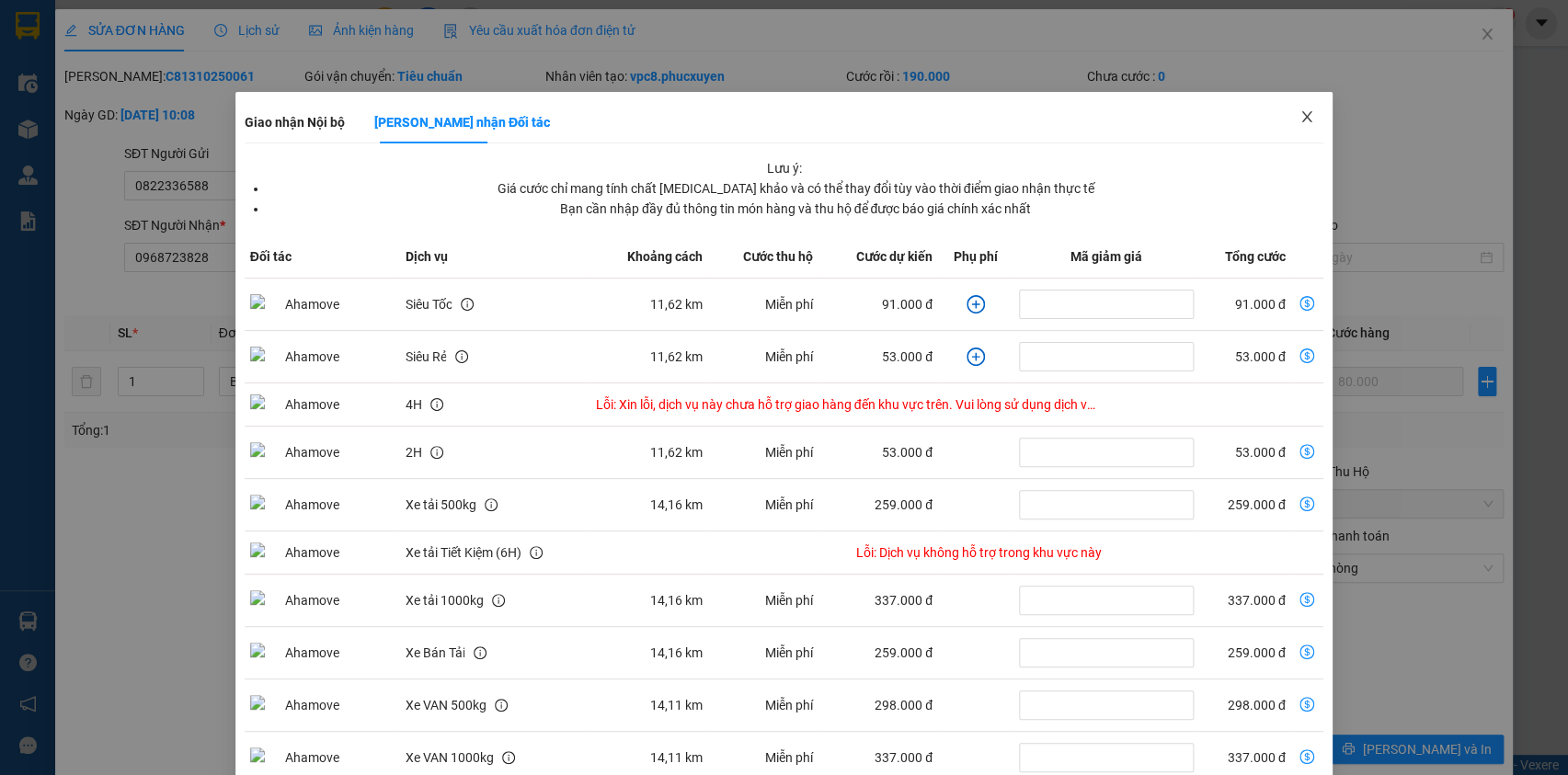
drag, startPoint x: 1288, startPoint y: 119, endPoint x: 1385, endPoint y: 82, distance: 103.8
click at [1300, 118] on icon "close" at bounding box center [1307, 116] width 14 height 14
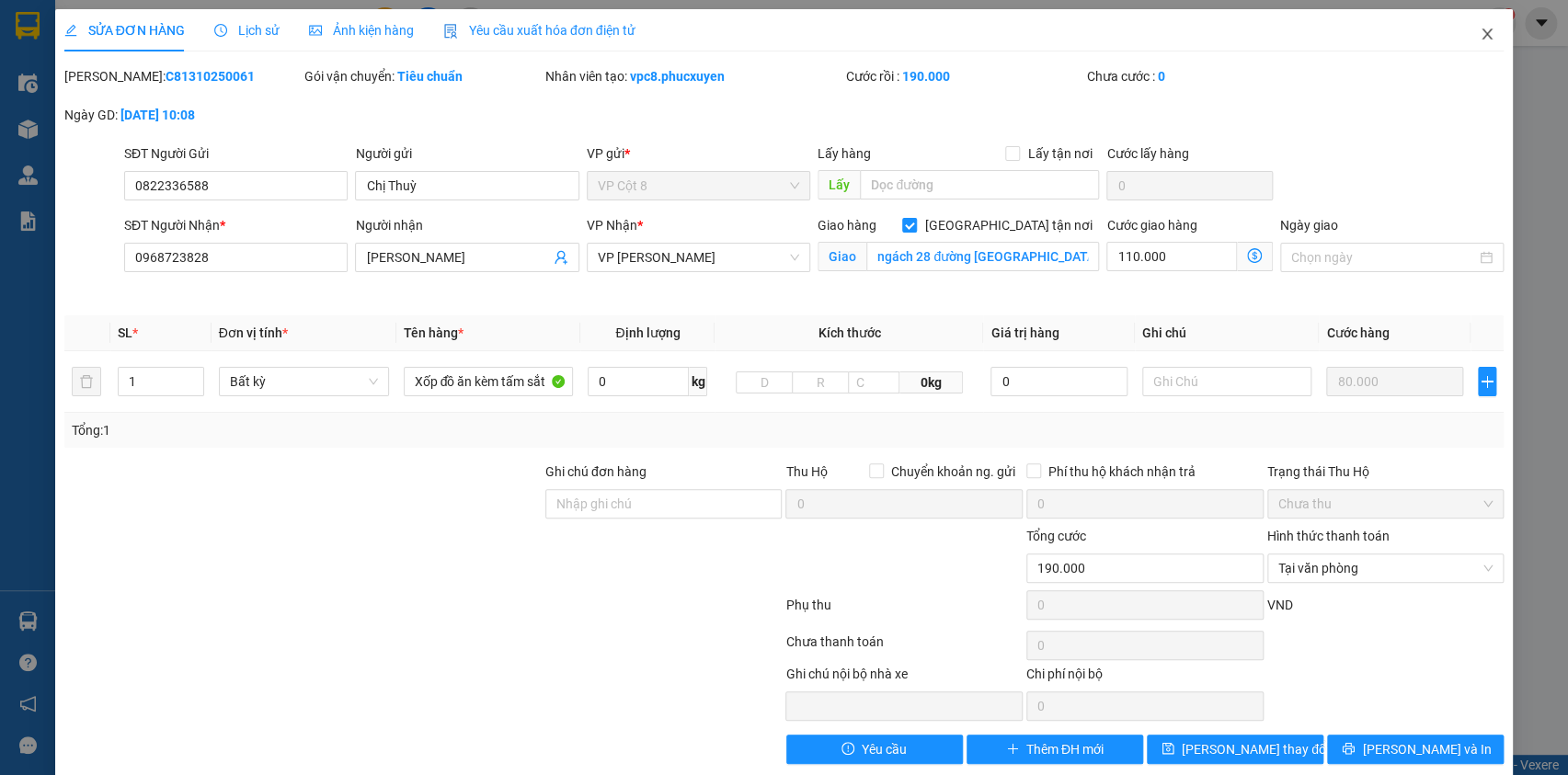
click at [1480, 31] on icon "close" at bounding box center [1486, 34] width 14 height 14
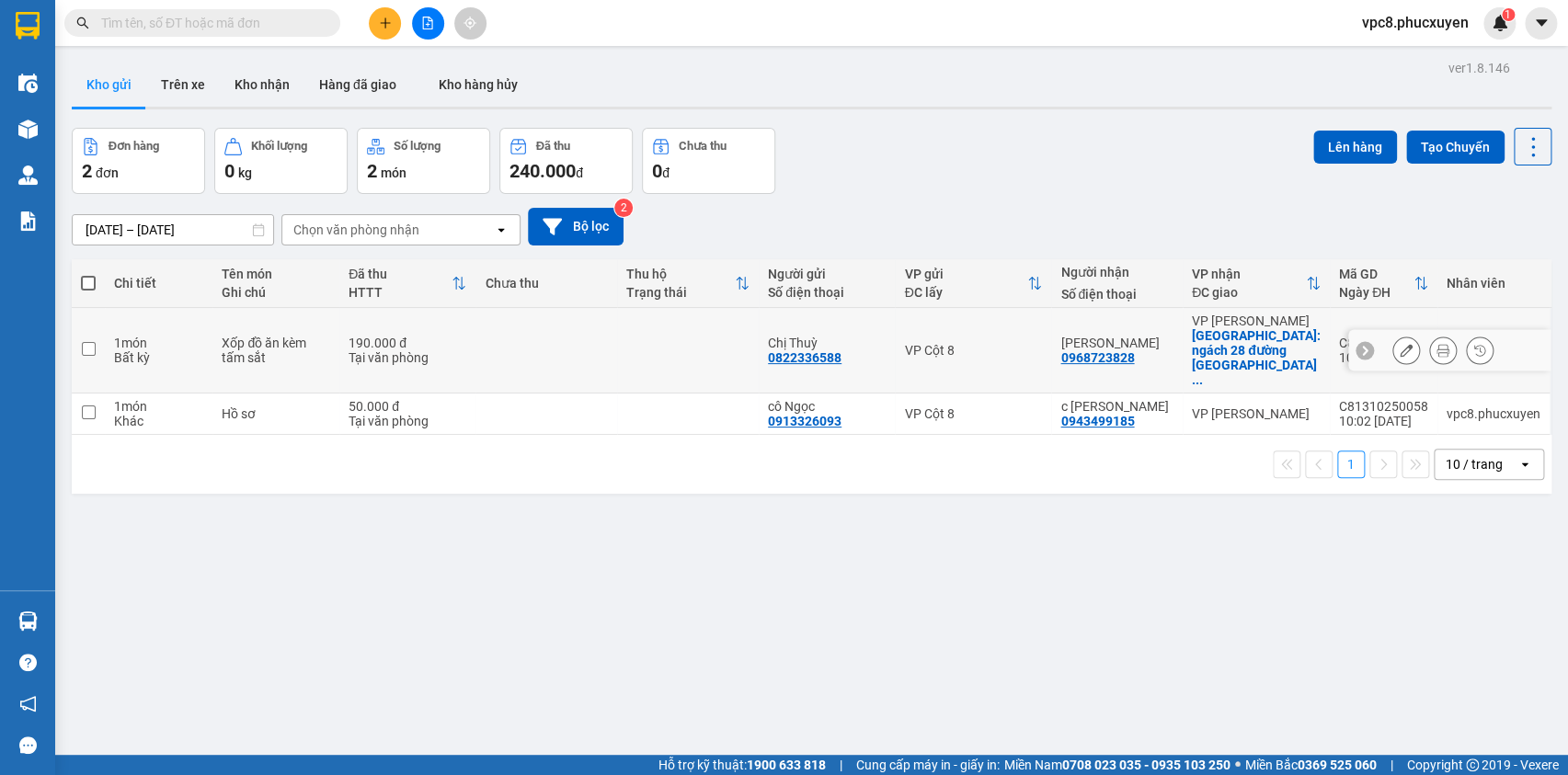
click at [1393, 335] on button at bounding box center [1406, 350] width 26 height 32
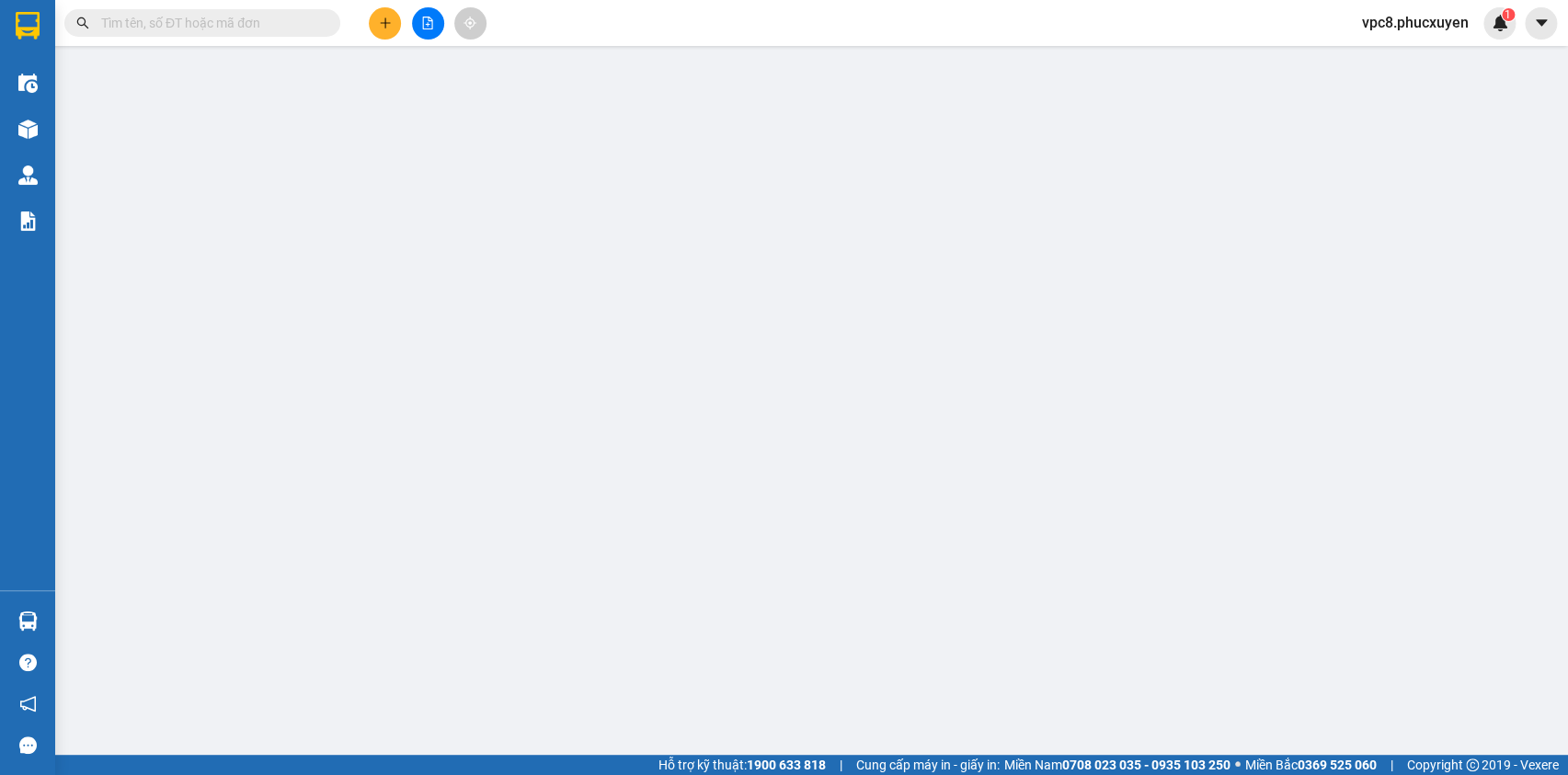
type input "0822336588"
type input "Chị Thuỳ"
type input "0968723828"
type input "[PERSON_NAME]"
checkbox input "true"
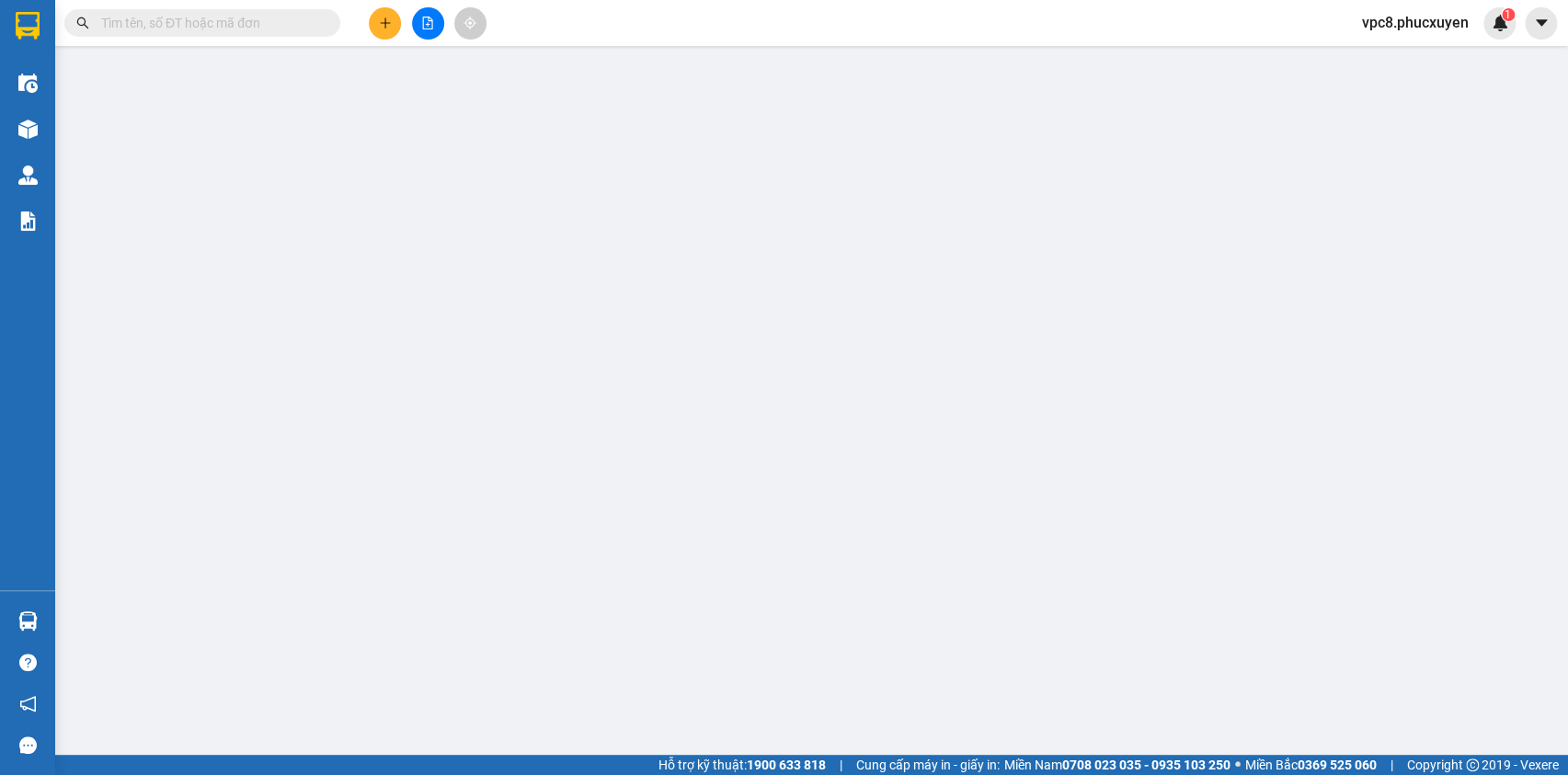
type input "ngách 28 đường [GEOGRAPHIC_DATA], [GEOGRAPHIC_DATA]"
type input "0"
type input "190.000"
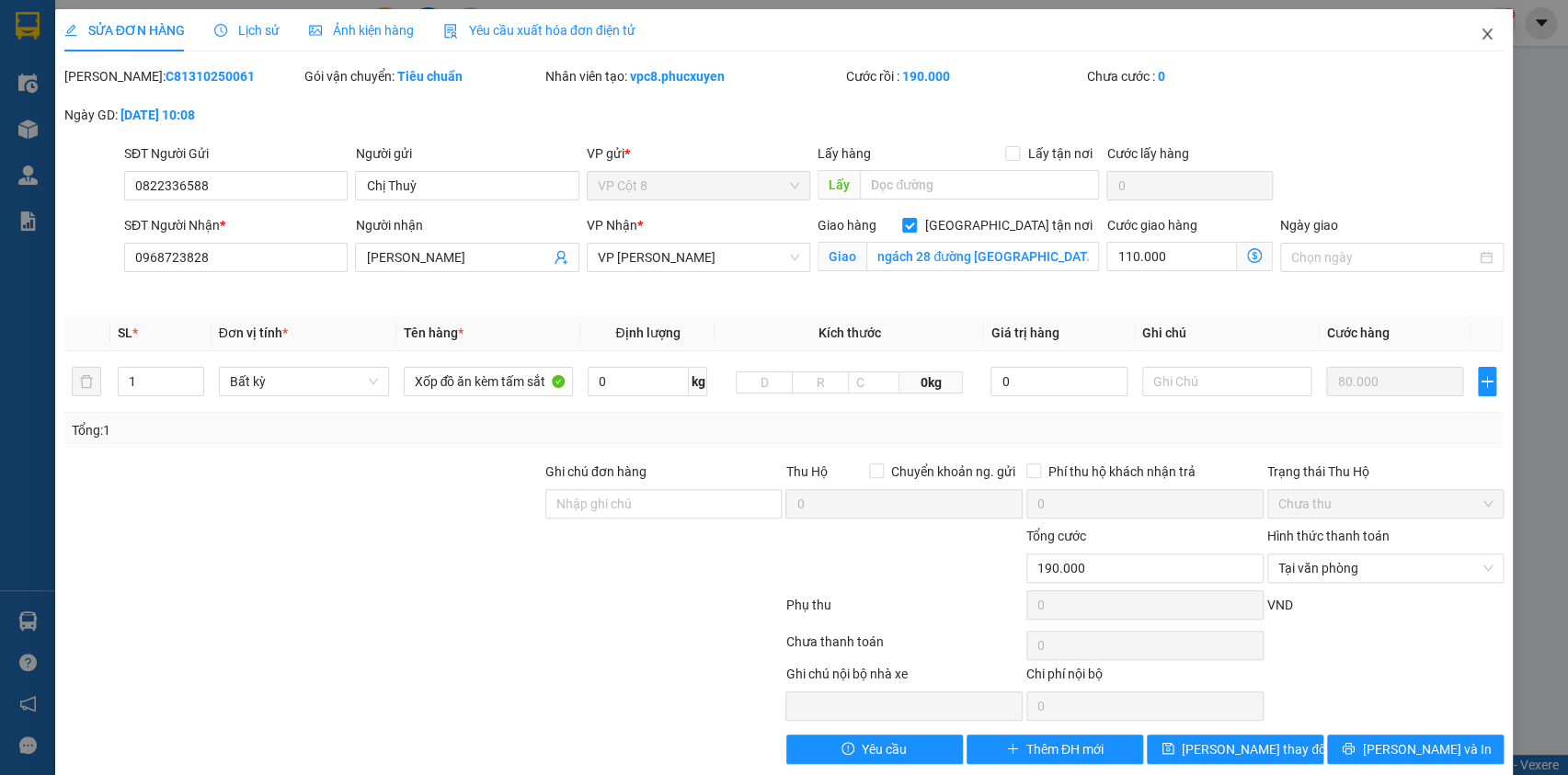
click at [1482, 37] on icon "close" at bounding box center [1487, 34] width 11 height 11
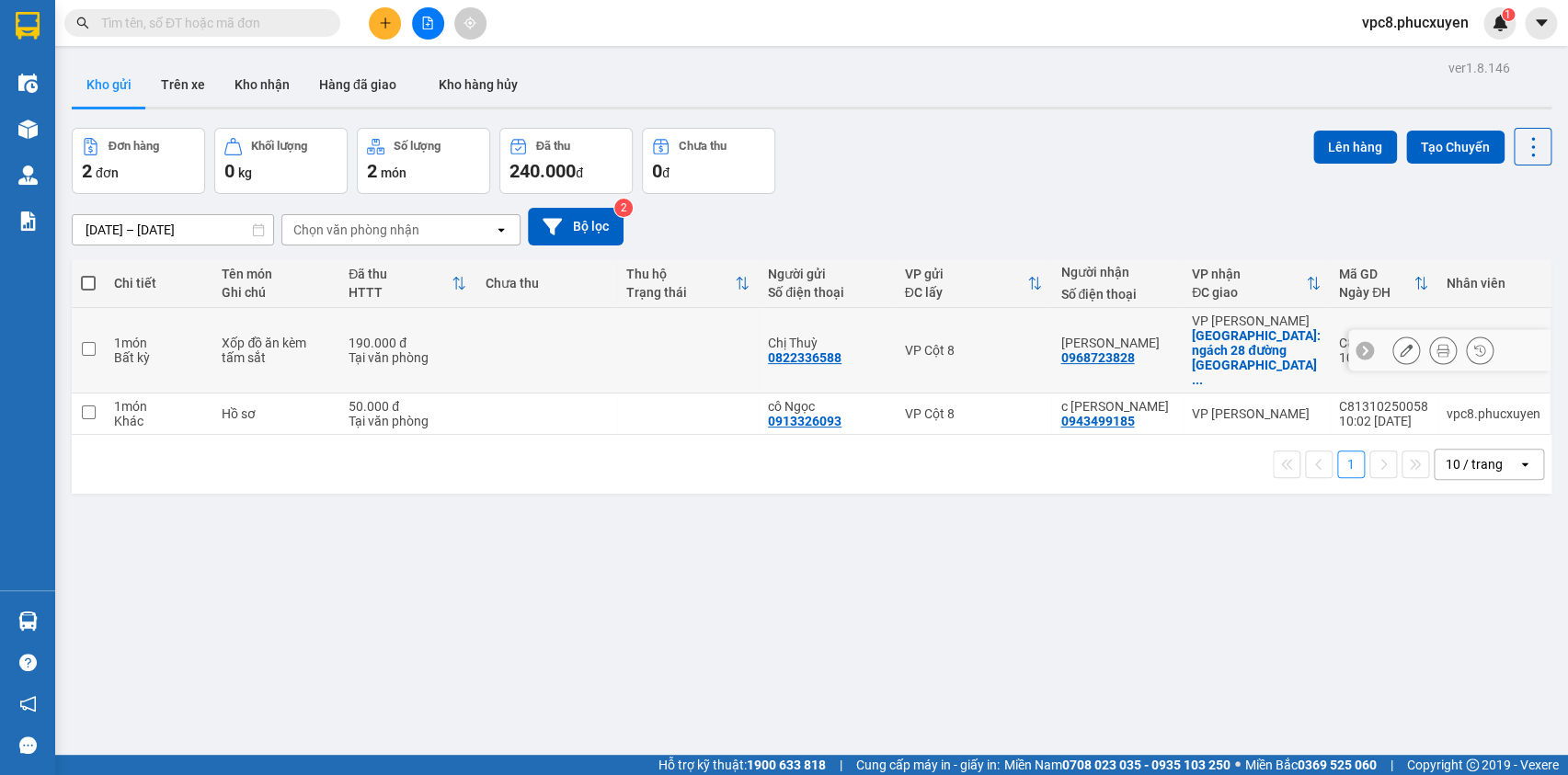
click at [1400, 344] on icon at bounding box center [1406, 350] width 12 height 12
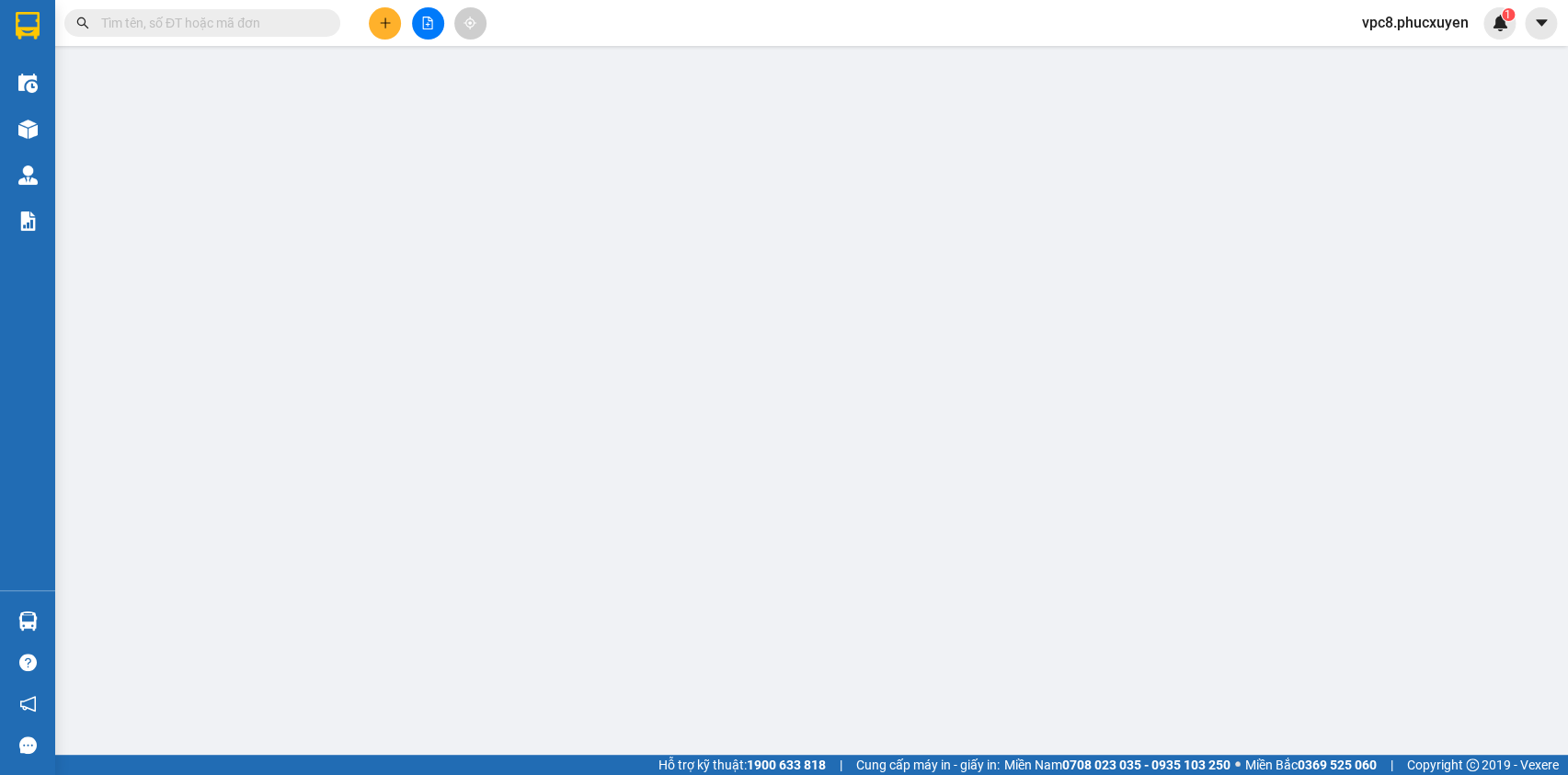
type input "0822336588"
type input "Chị Thuỳ"
type input "0968723828"
type input "[PERSON_NAME]"
checkbox input "true"
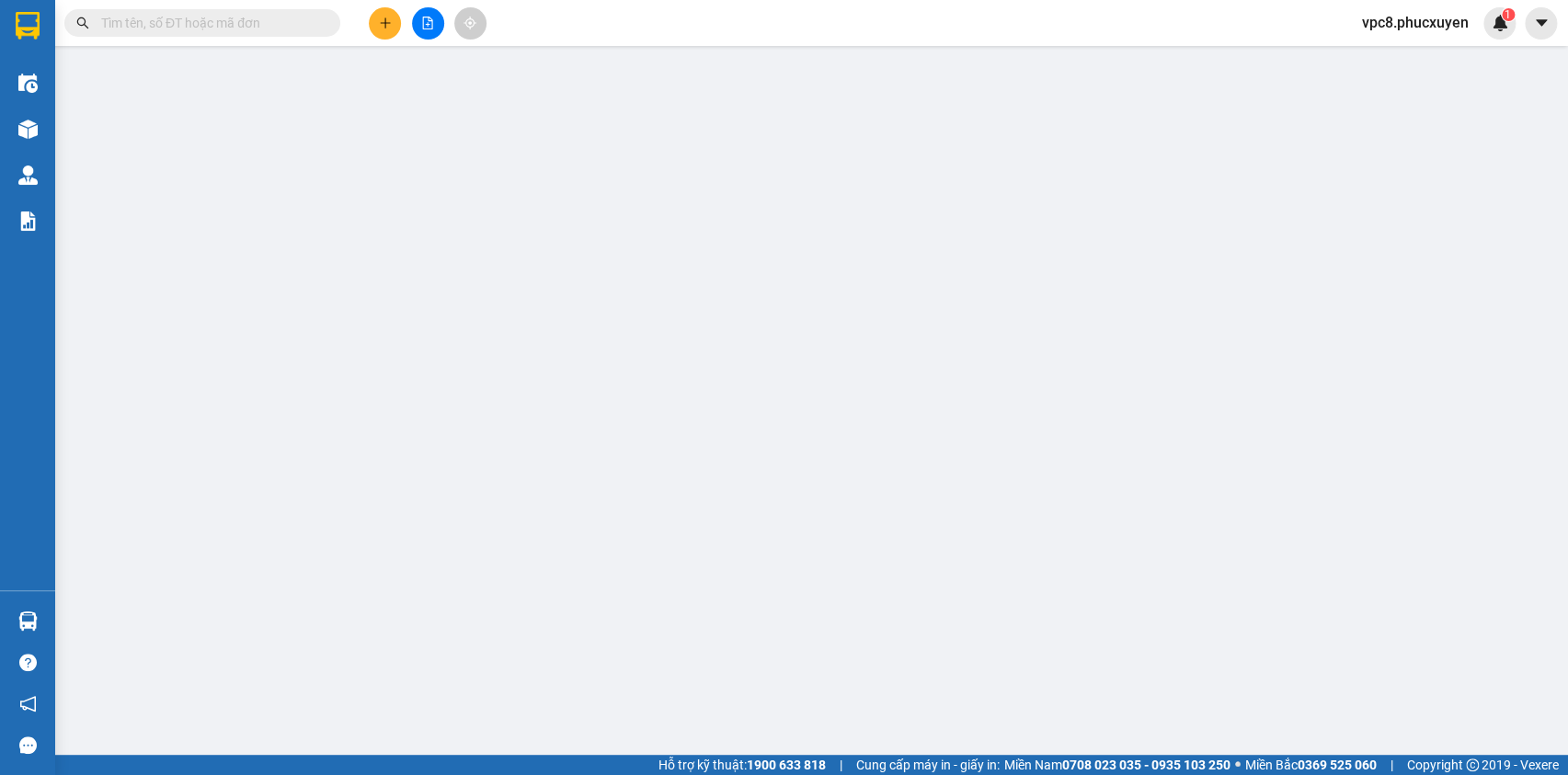
type input "ngách 28 đường [GEOGRAPHIC_DATA], [GEOGRAPHIC_DATA]"
type input "0"
type input "190.000"
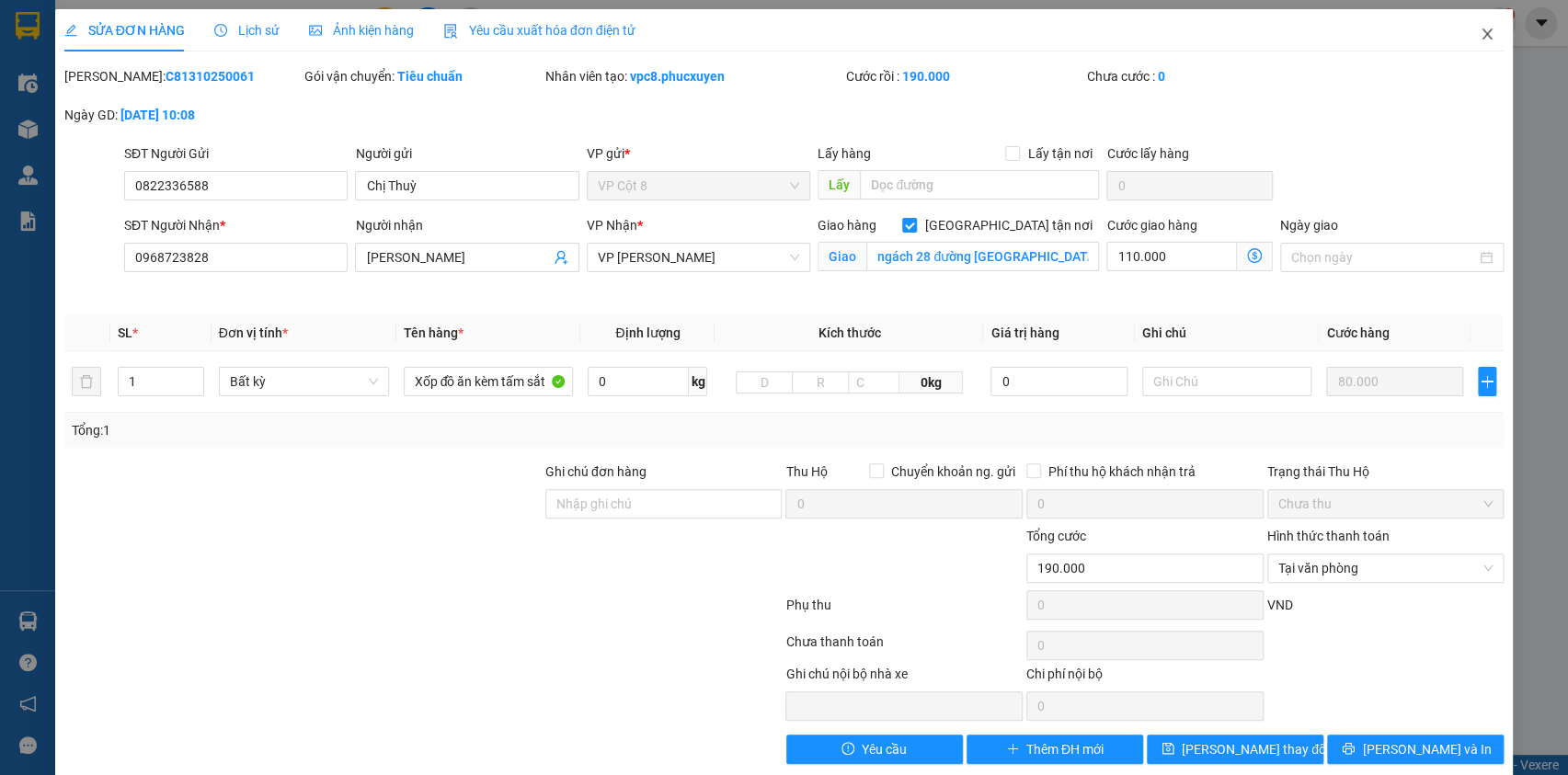
click at [1480, 35] on icon "close" at bounding box center [1486, 34] width 14 height 14
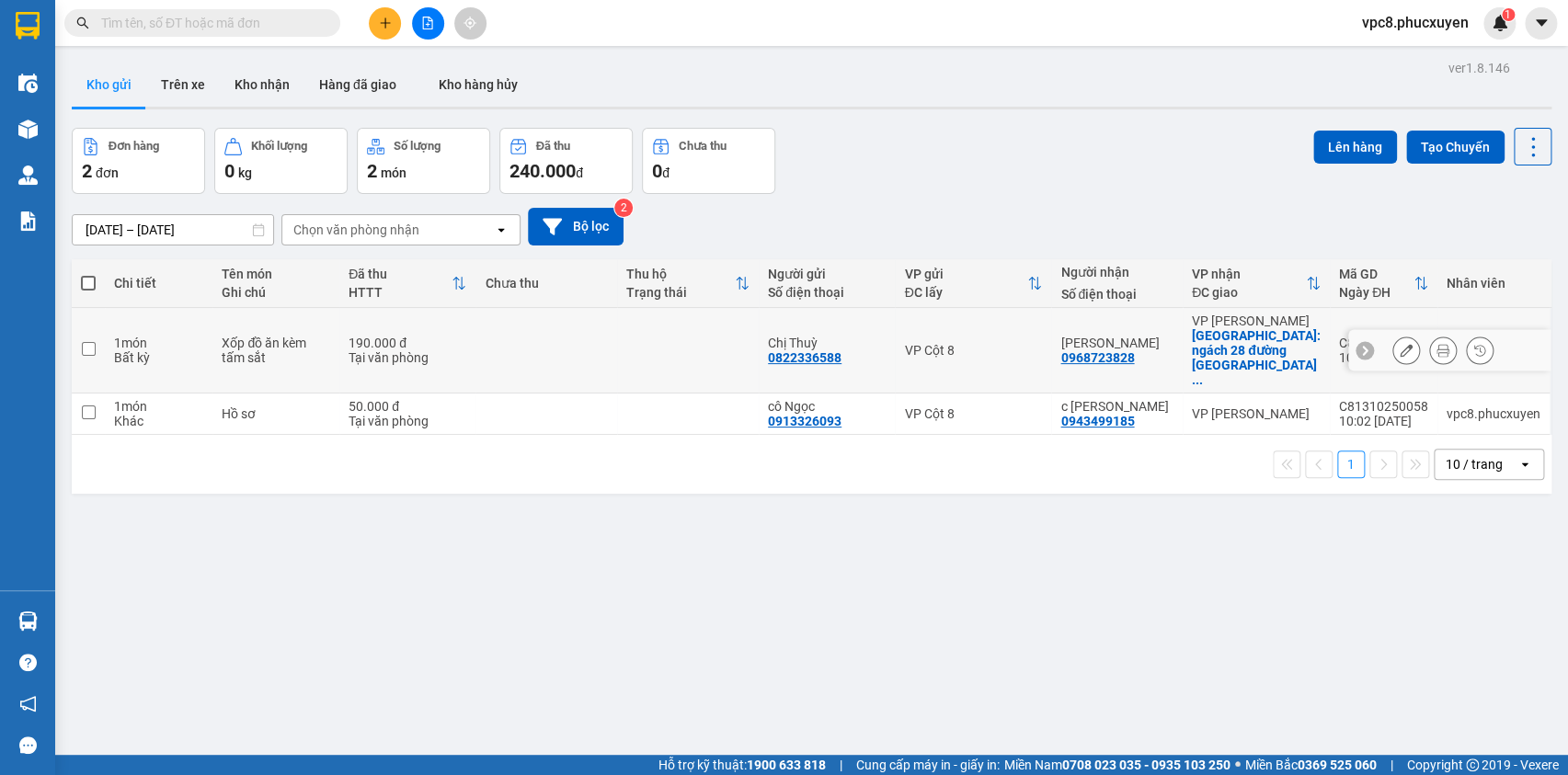
click at [1392, 348] on div at bounding box center [1406, 350] width 28 height 28
click at [1400, 344] on icon at bounding box center [1406, 350] width 12 height 12
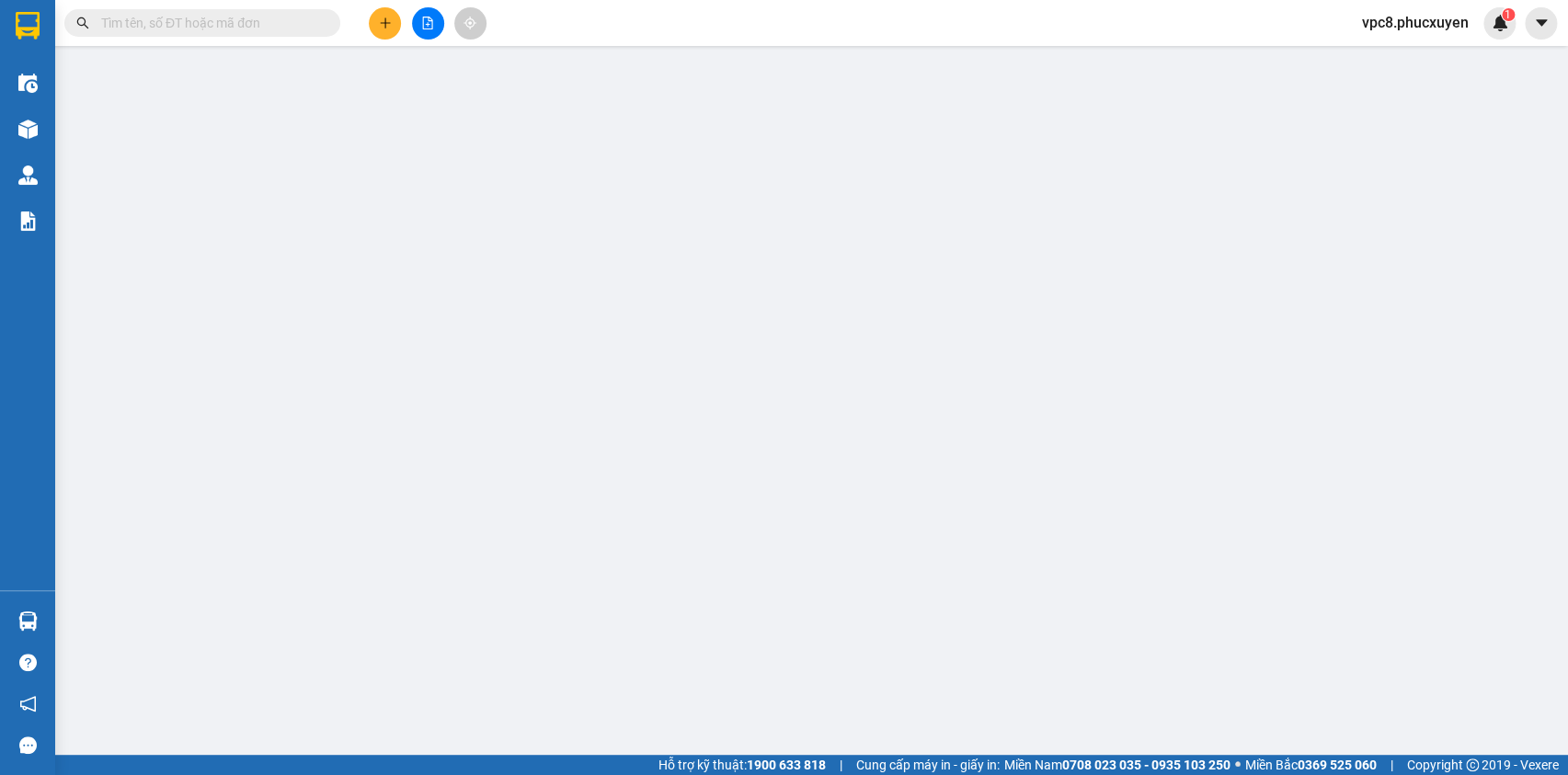
type input "0822336588"
type input "Chị Thuỳ"
type input "0968723828"
type input "[PERSON_NAME]"
checkbox input "true"
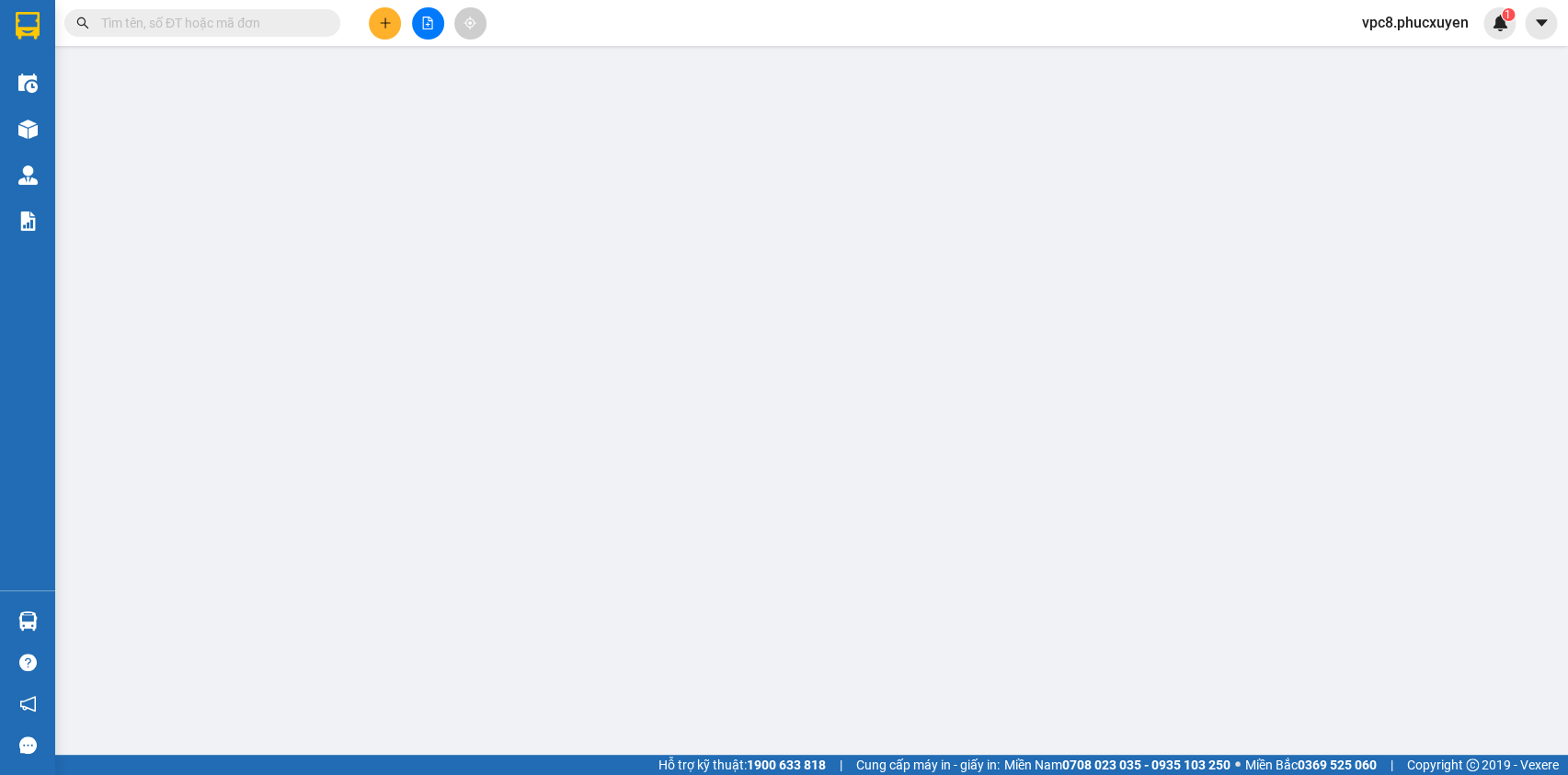
type input "ngách 28 đường [GEOGRAPHIC_DATA], [GEOGRAPHIC_DATA]"
type input "0"
type input "190.000"
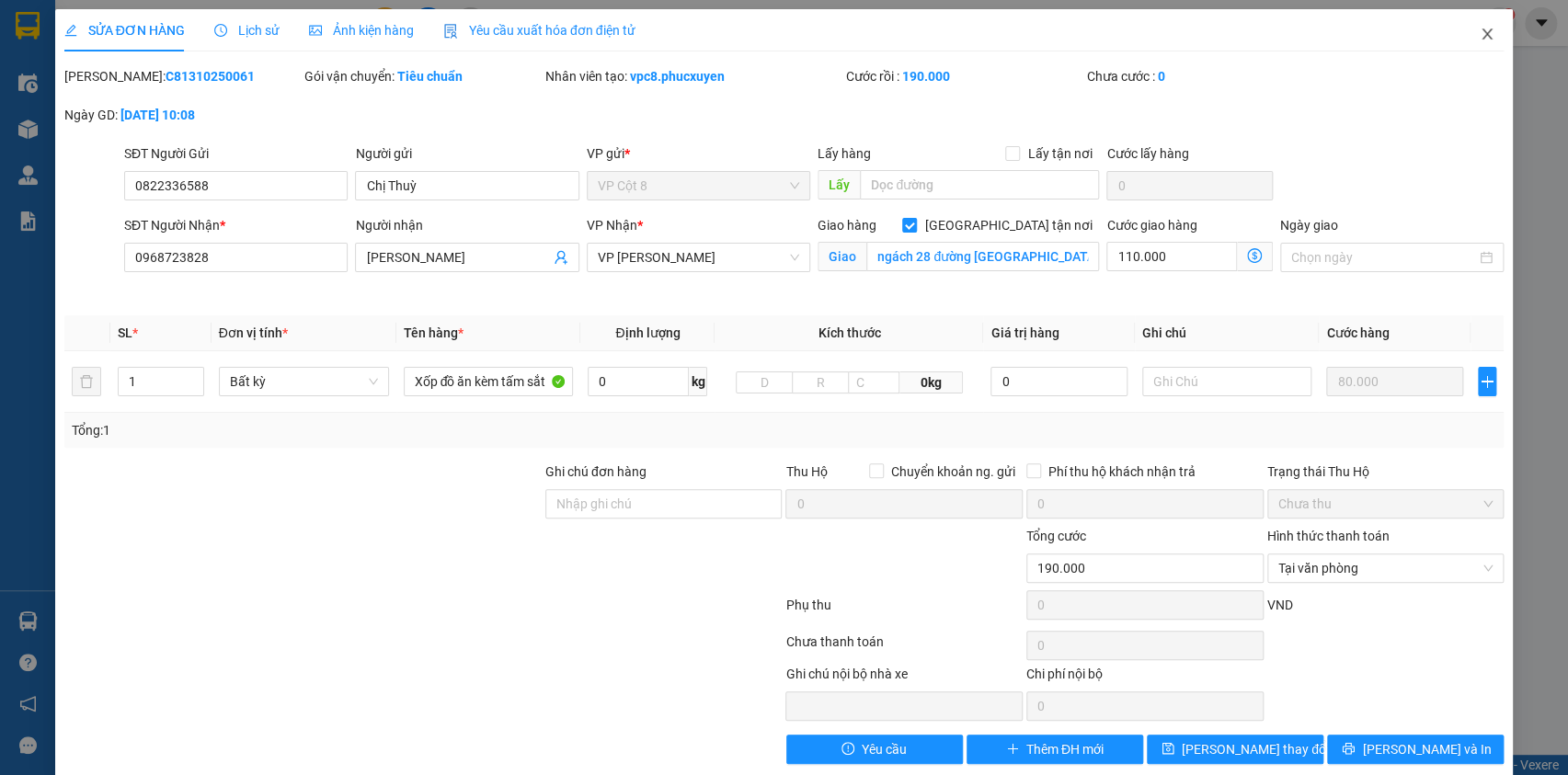
click at [1482, 37] on icon "close" at bounding box center [1487, 34] width 11 height 11
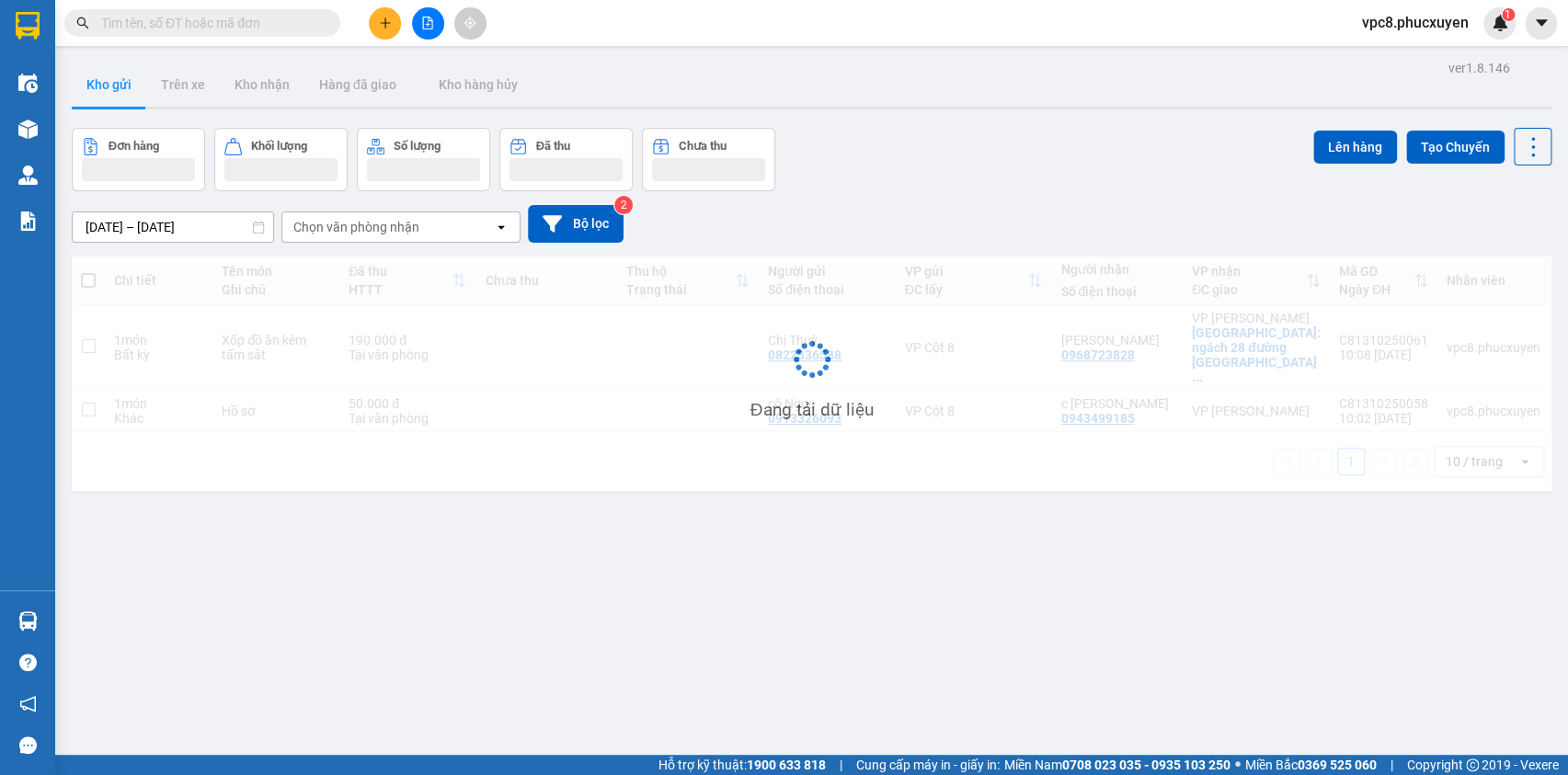
click at [1100, 156] on div "Đơn hàng Khối lượng Số lượng Đã thu Chưa thu Lên hàng Tạo Chuyến" at bounding box center [811, 160] width 1480 height 63
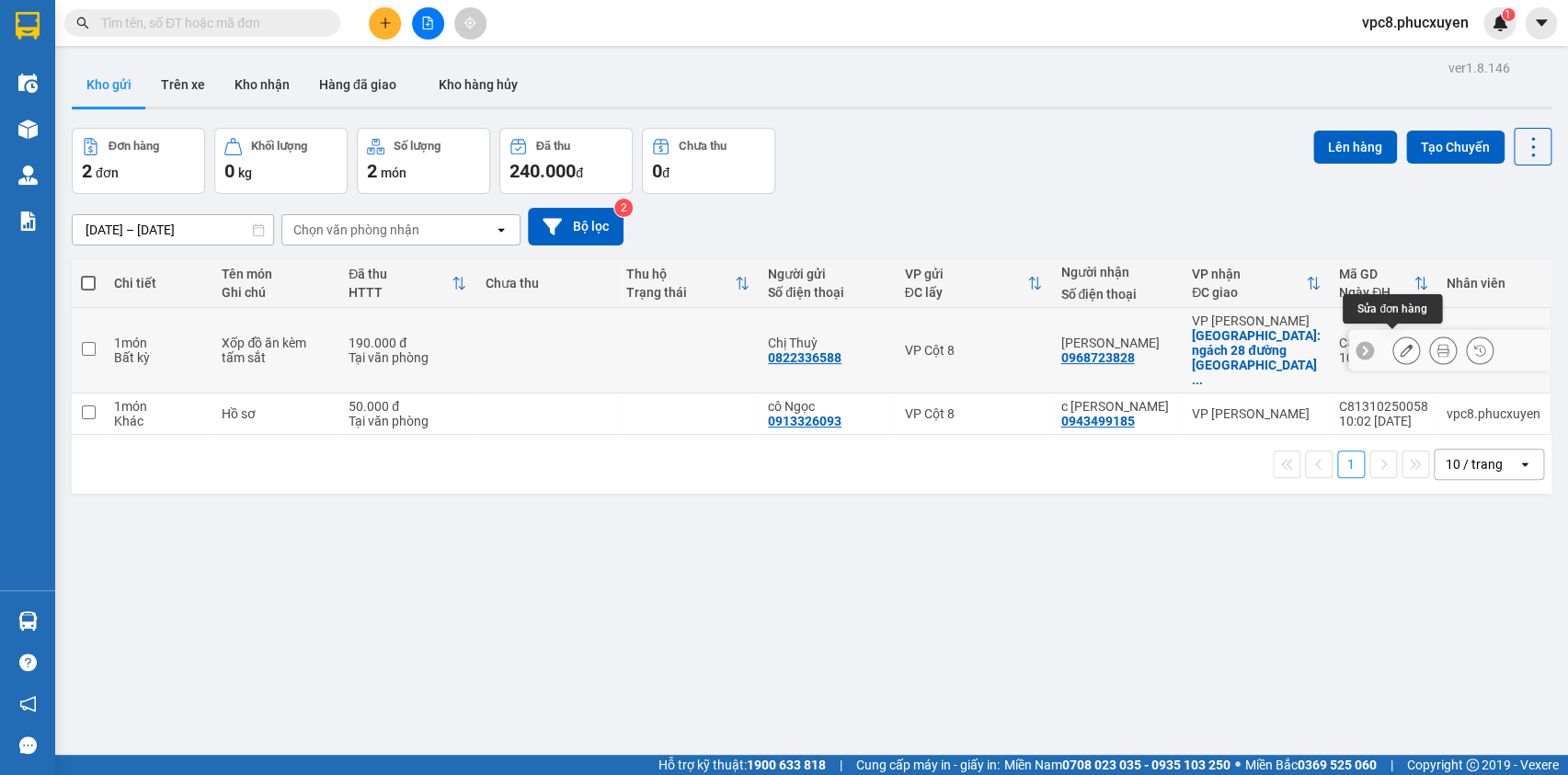
click at [1400, 344] on icon at bounding box center [1406, 350] width 12 height 12
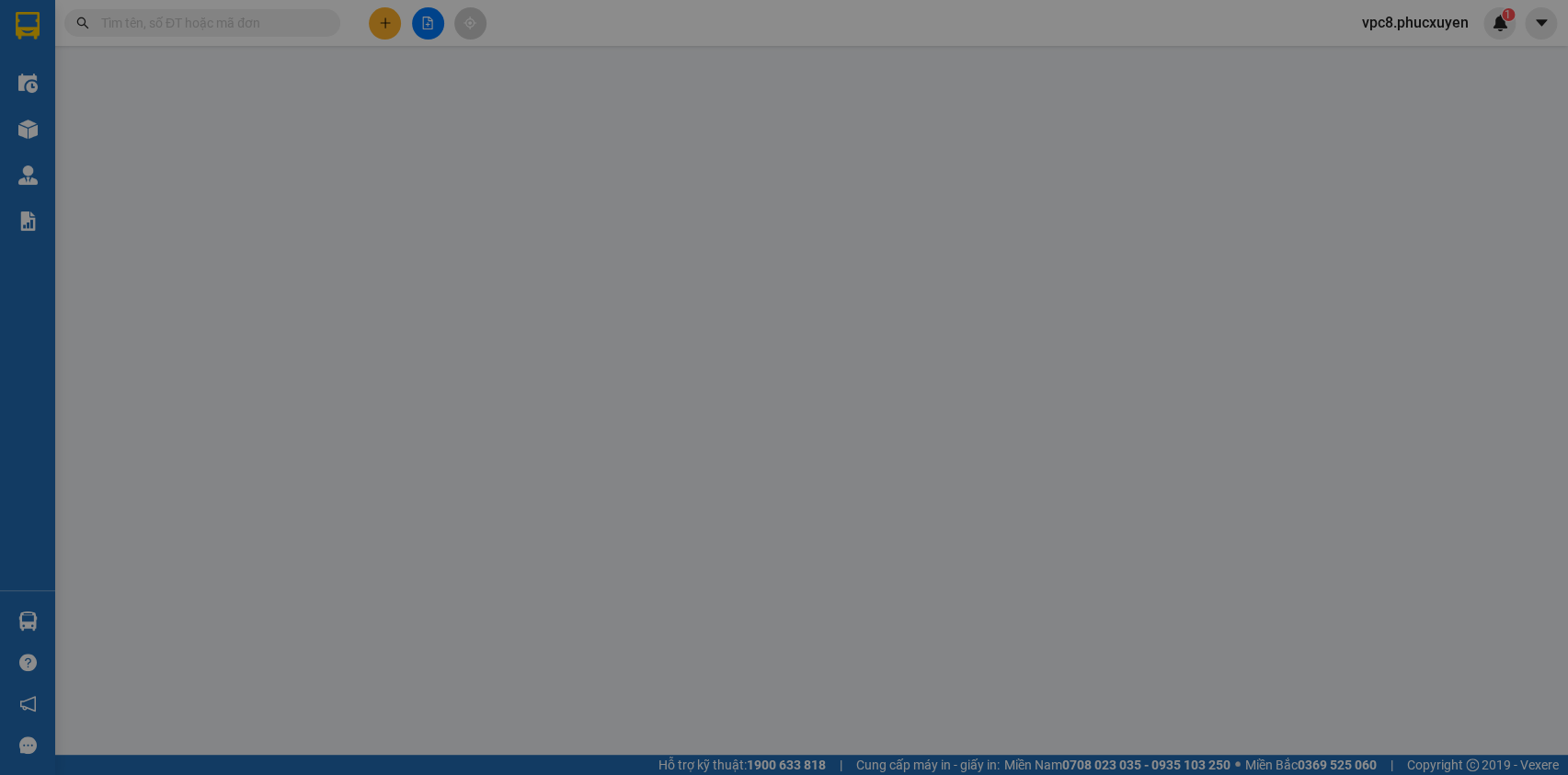
type input "0822336588"
type input "Chị Thuỳ"
type input "0968723828"
type input "[PERSON_NAME]"
checkbox input "true"
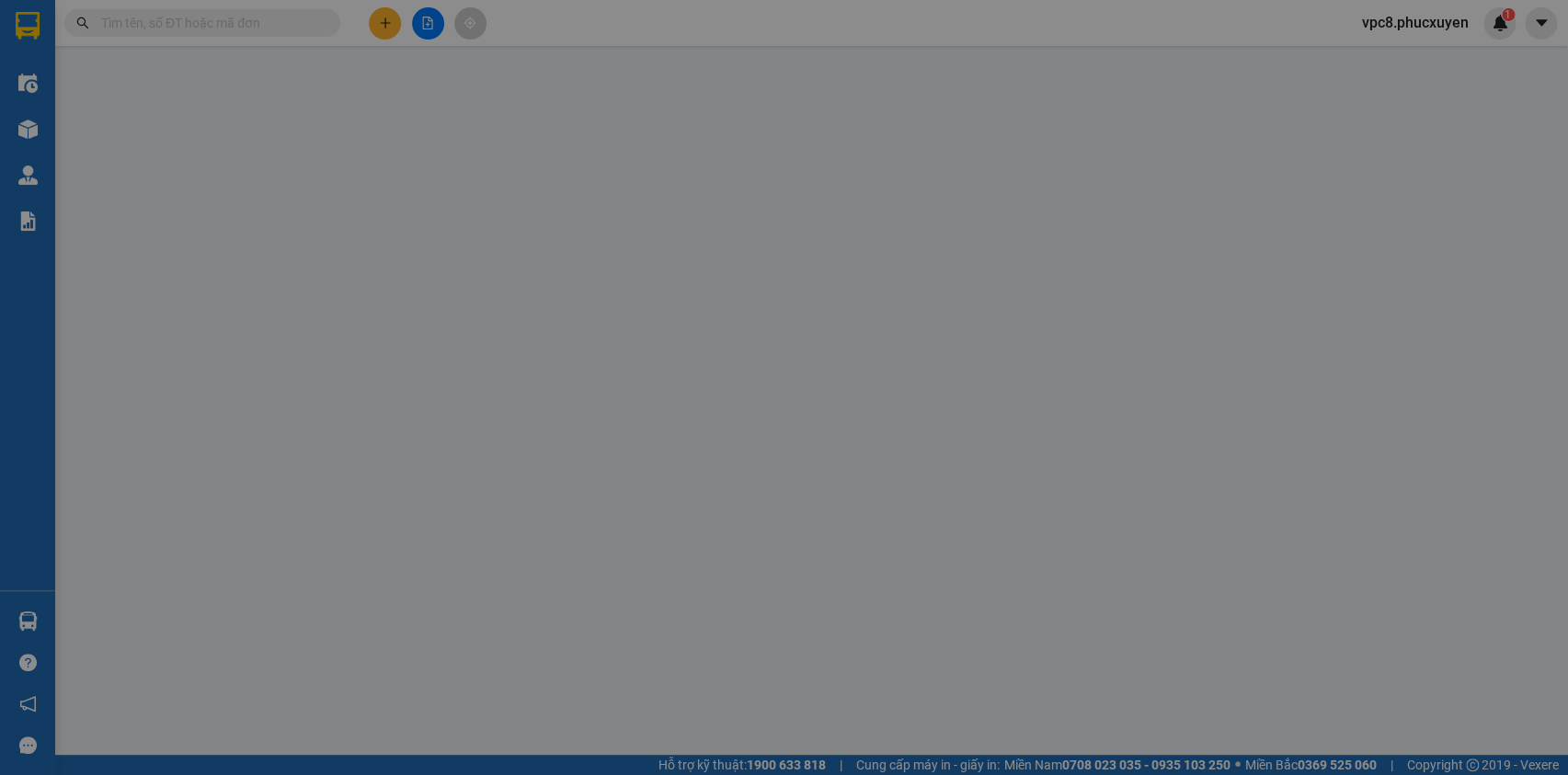
type input "ngách 28 đường [GEOGRAPHIC_DATA], [GEOGRAPHIC_DATA]"
type input "0"
type input "190.000"
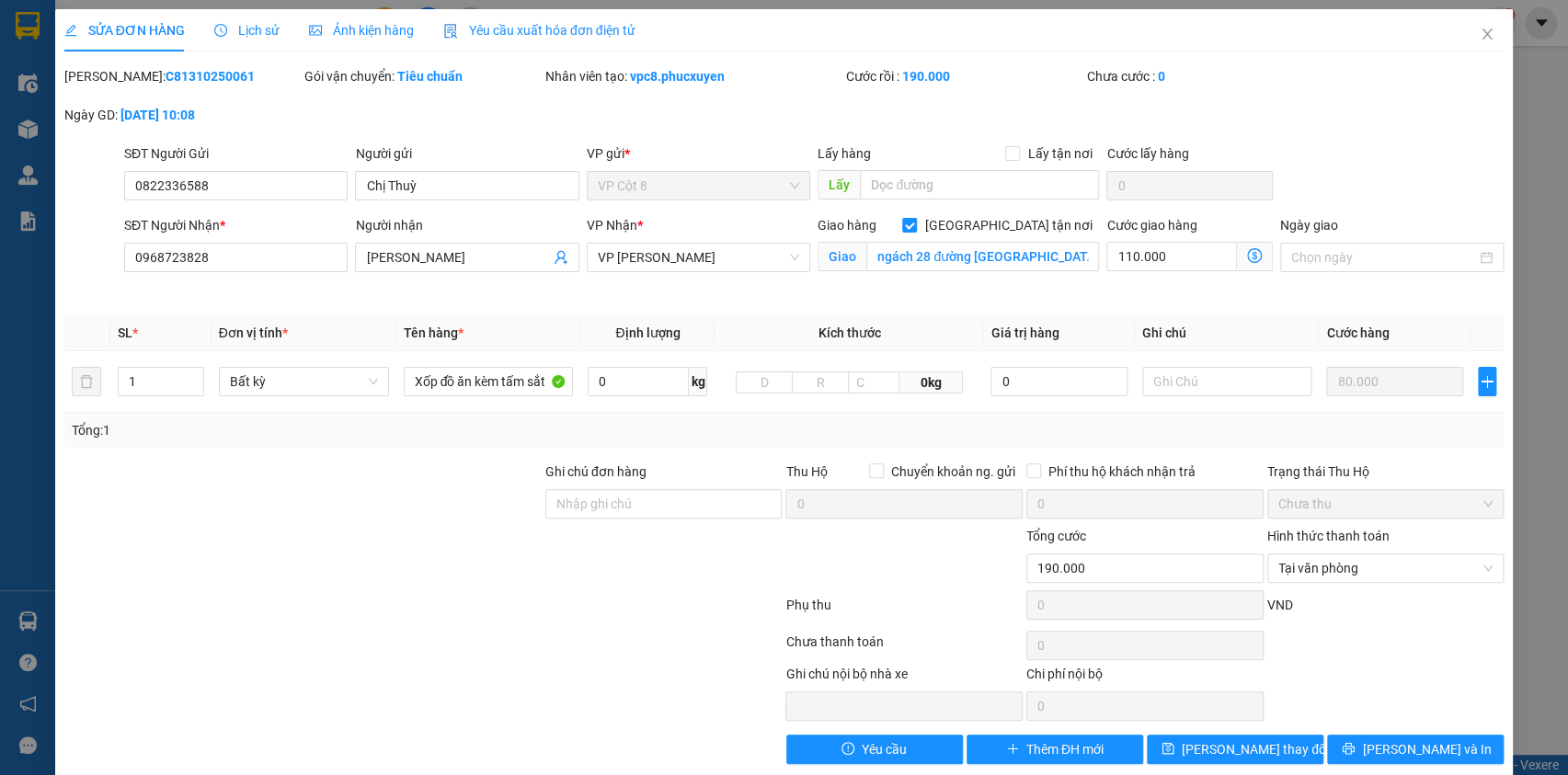
click at [1250, 252] on icon "dollar-circle" at bounding box center [1254, 255] width 14 height 14
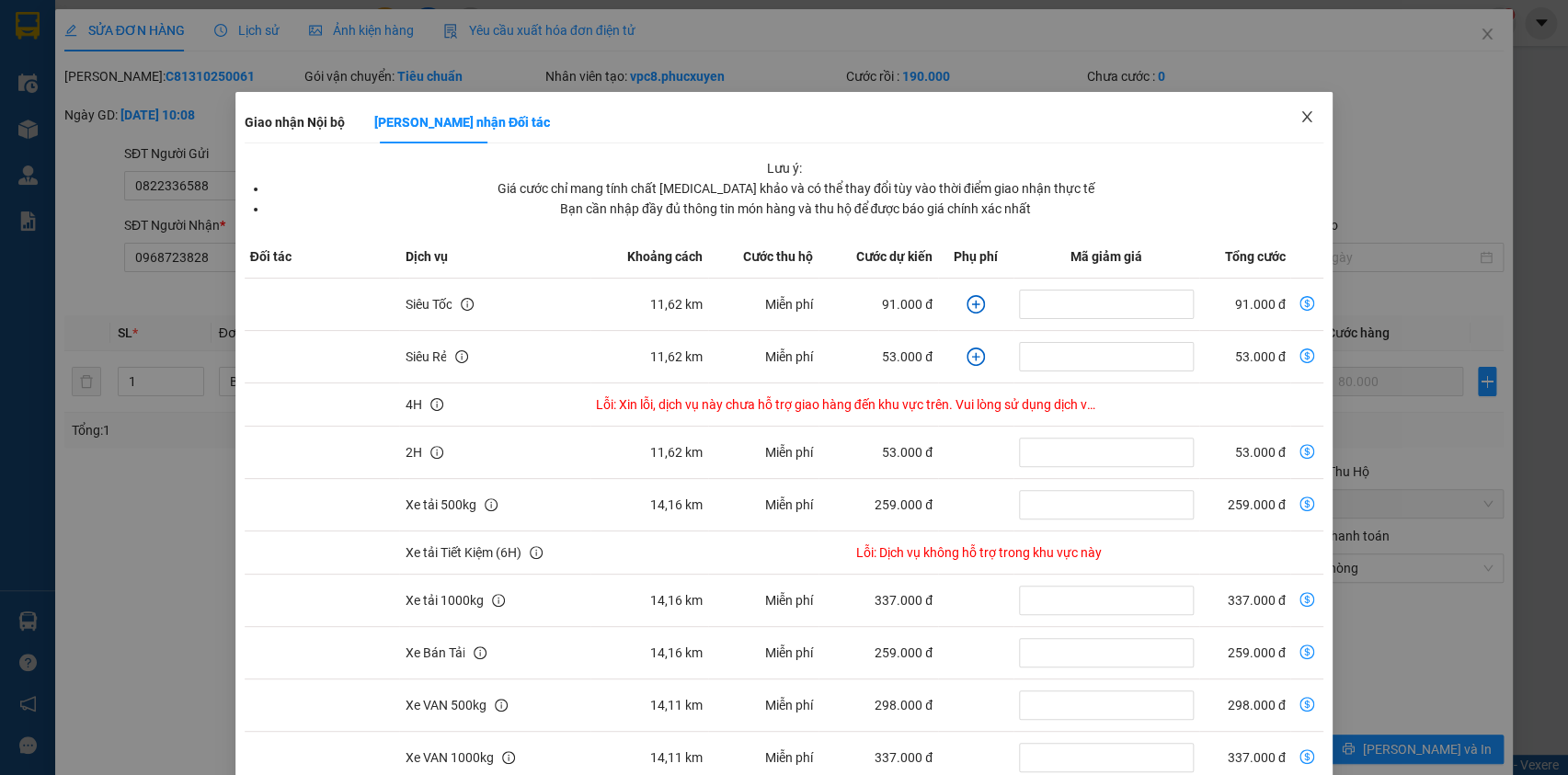
click at [1300, 120] on icon "close" at bounding box center [1307, 116] width 14 height 14
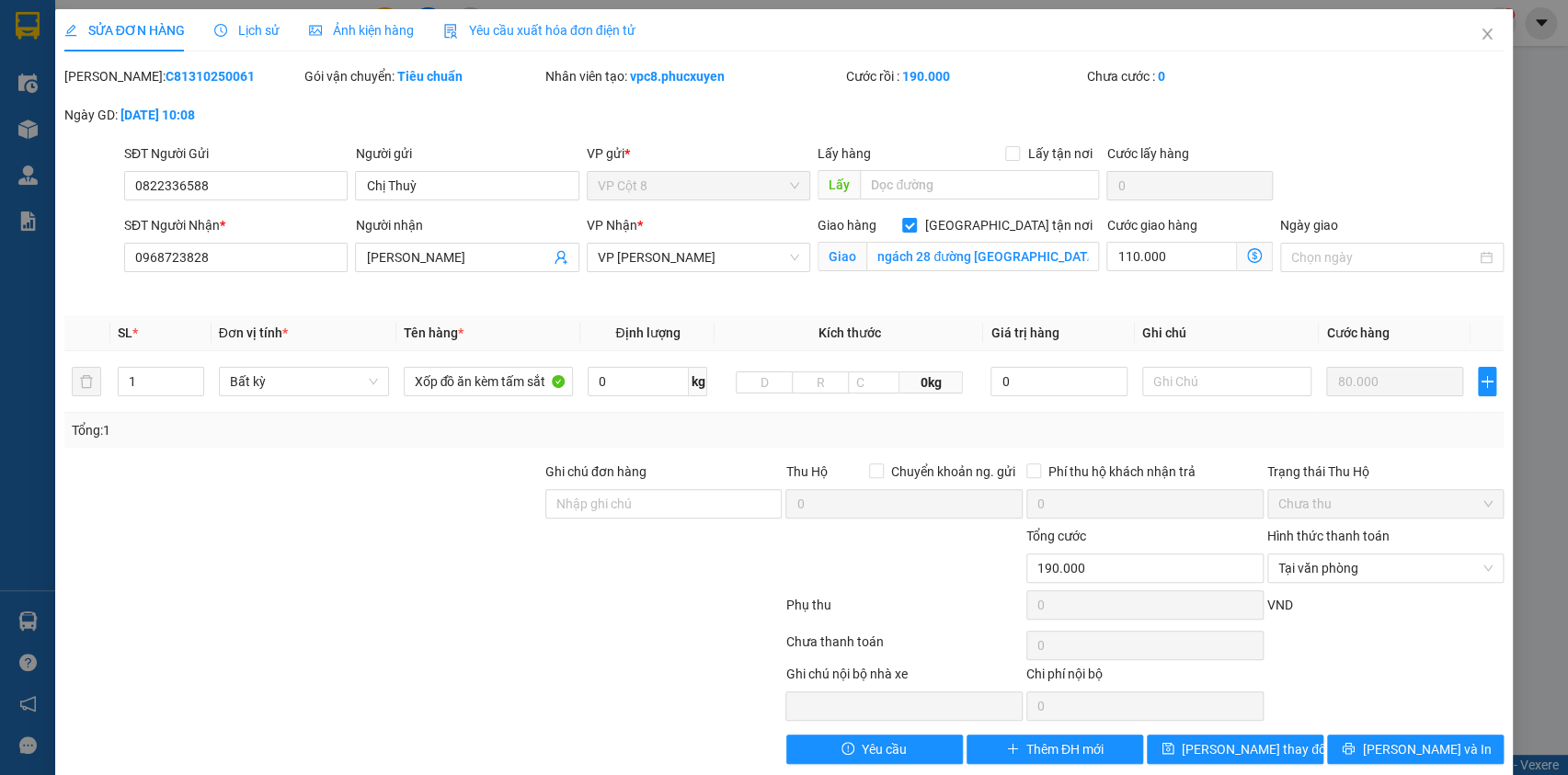
click at [1327, 131] on div "Mã ĐH: C81310250061 Gói vận chuyển: Tiêu chuẩn Nhân viên tạo: vpc8.phucxuyen Cư…" at bounding box center [784, 105] width 1444 height 77
click at [1237, 258] on span "Giao nhận Nội bộ Giao nhận Đối tác Lưu ý: Giá cước chỉ mang tính chất tham khảo…" at bounding box center [1255, 257] width 36 height 30
click at [1247, 255] on icon "dollar-circle" at bounding box center [1254, 255] width 14 height 14
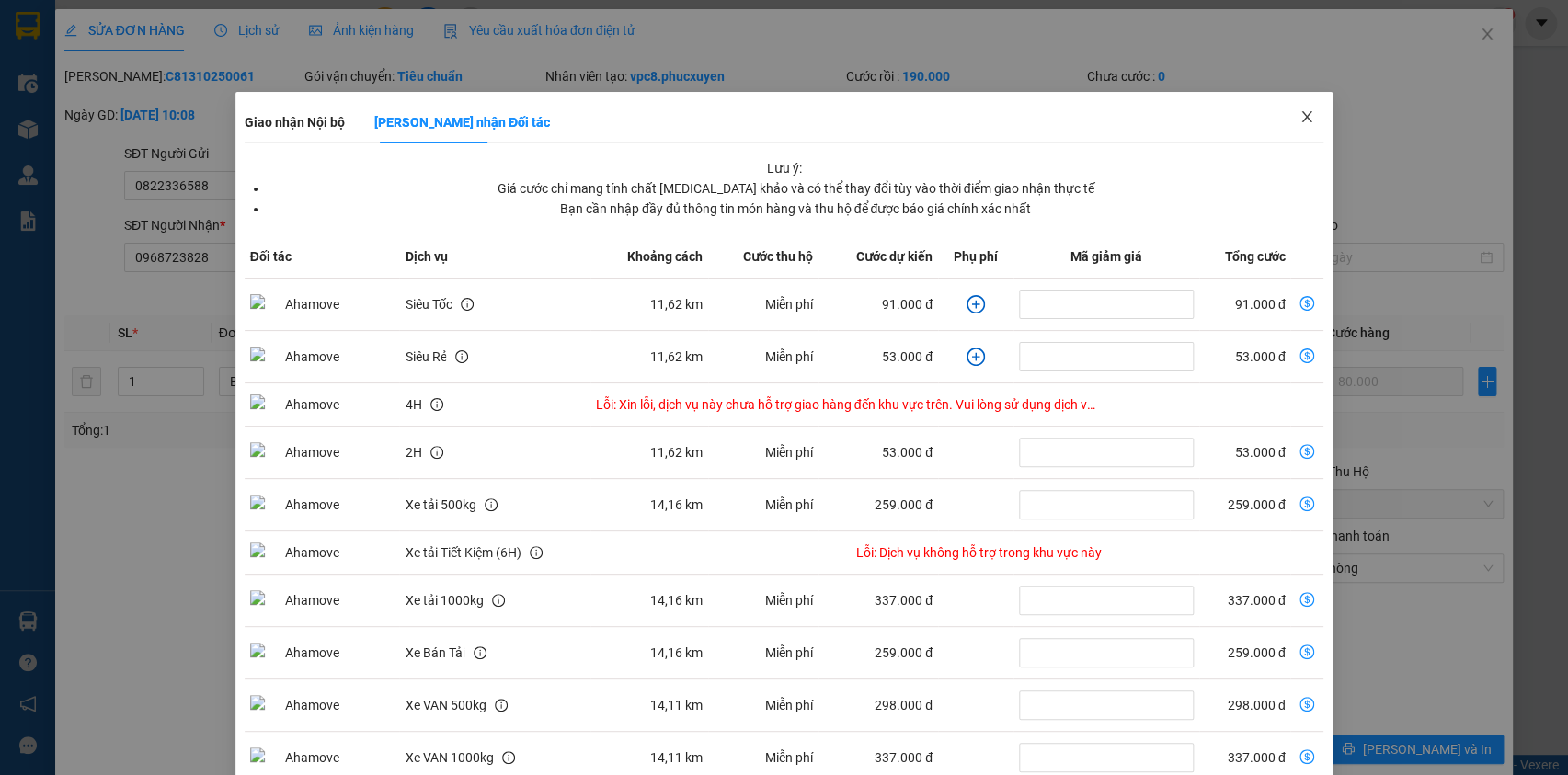
click at [1303, 115] on icon "close" at bounding box center [1307, 116] width 11 height 11
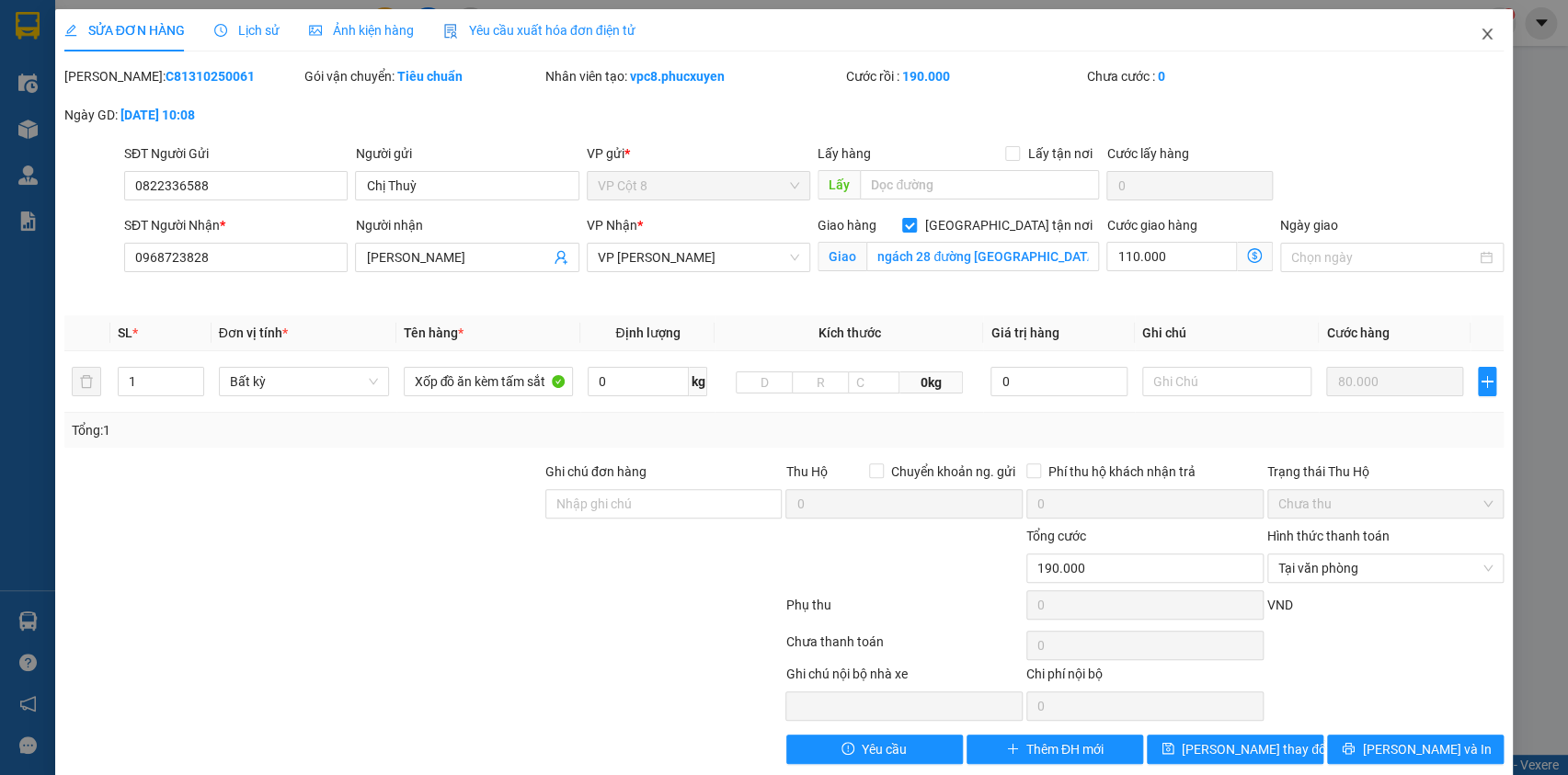
click at [1465, 35] on span "Close" at bounding box center [1487, 36] width 52 height 52
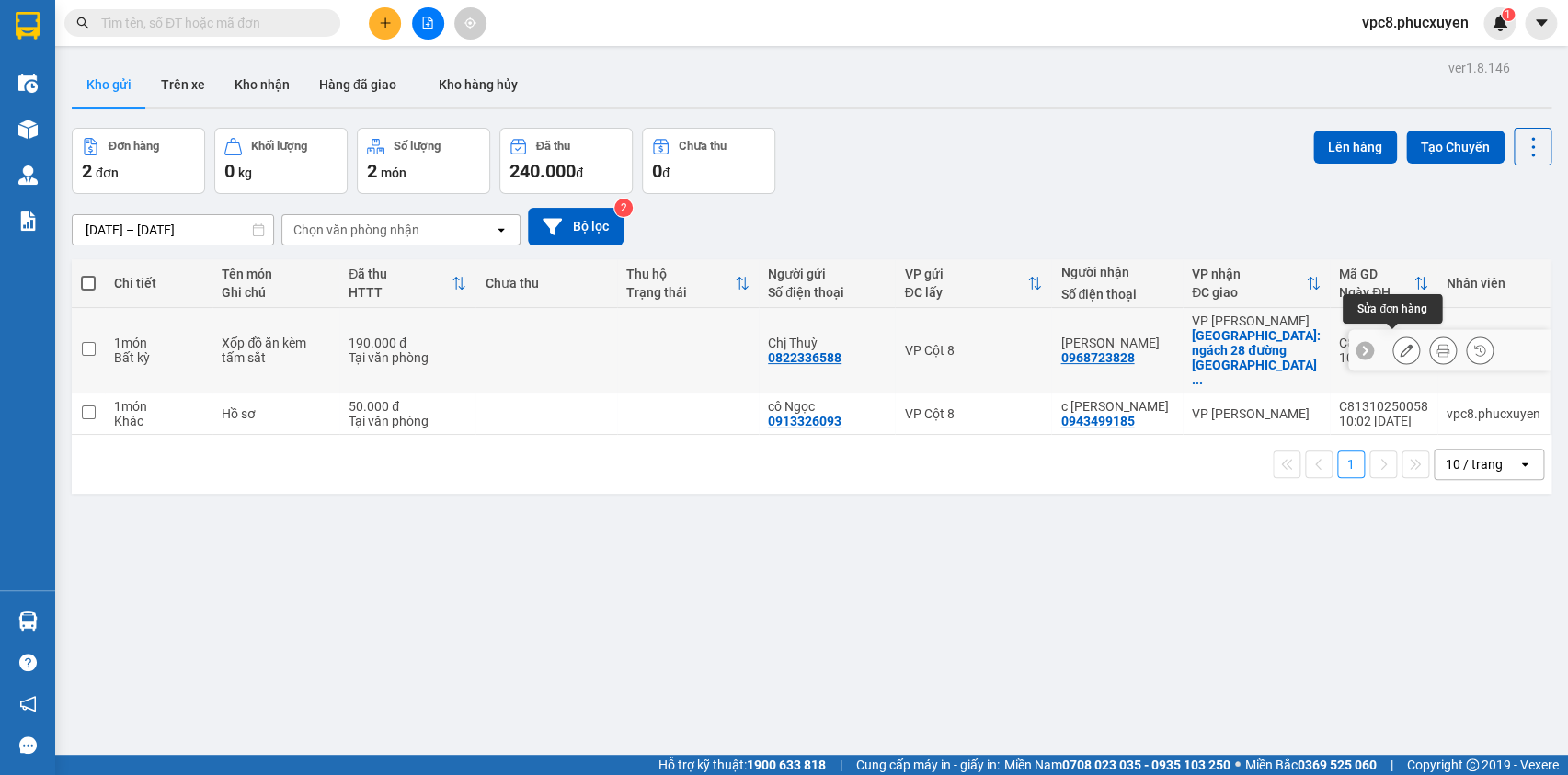
click at [1400, 344] on icon at bounding box center [1406, 350] width 12 height 12
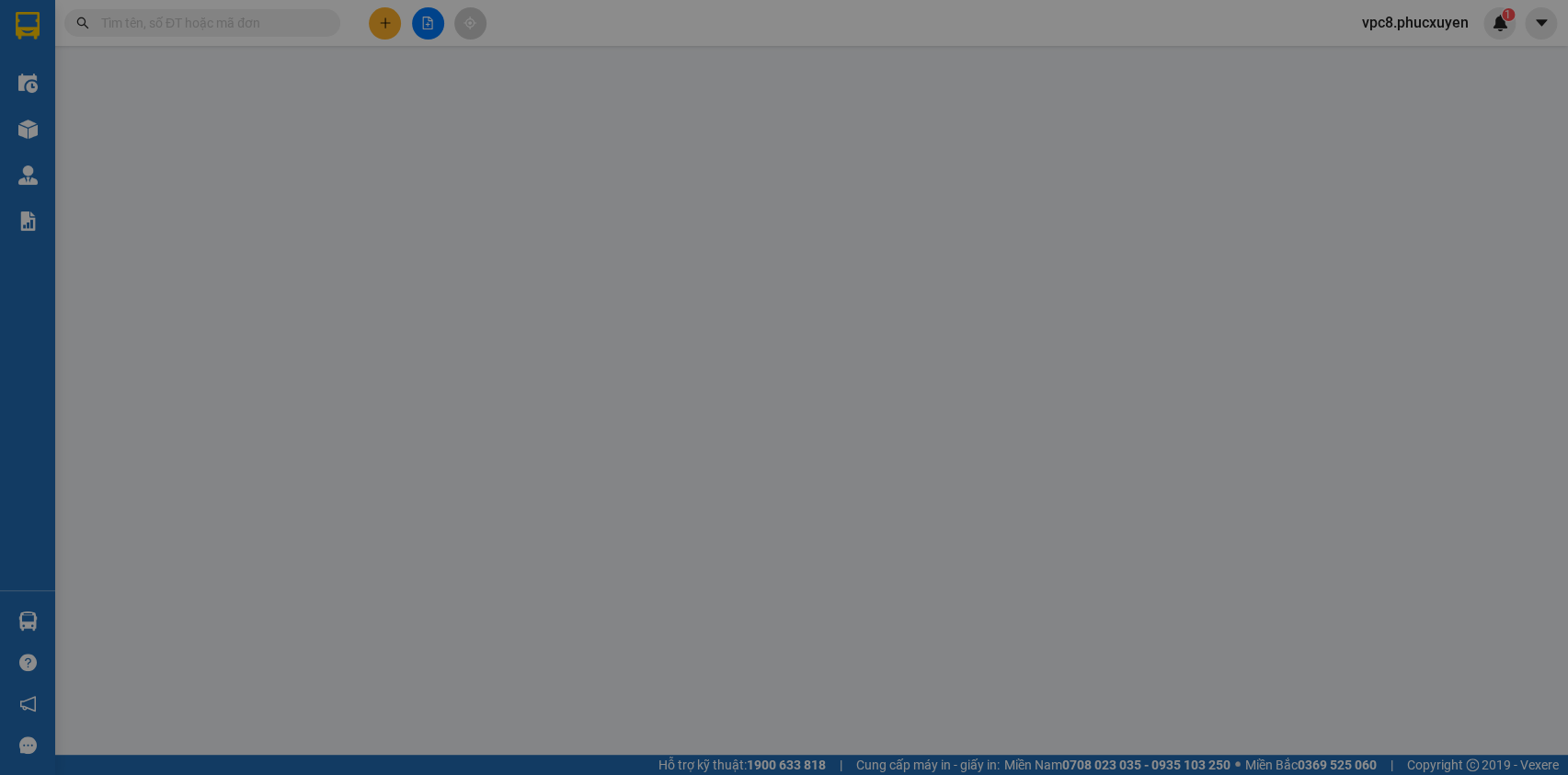
type input "0822336588"
type input "Chị Thuỳ"
type input "0968723828"
type input "[PERSON_NAME]"
checkbox input "true"
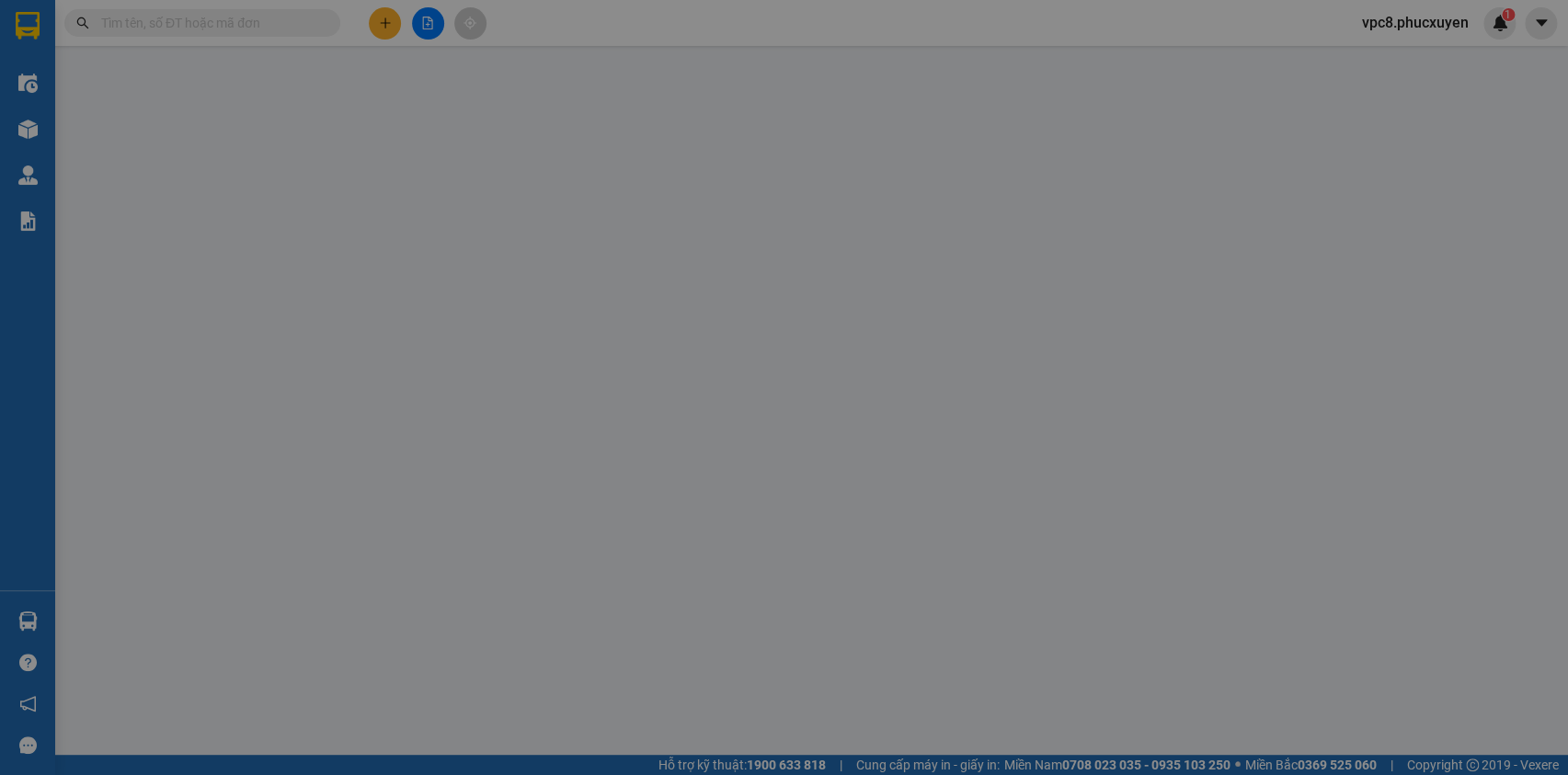
type input "ngách 28 đường [GEOGRAPHIC_DATA], [GEOGRAPHIC_DATA]"
type input "0"
type input "190.000"
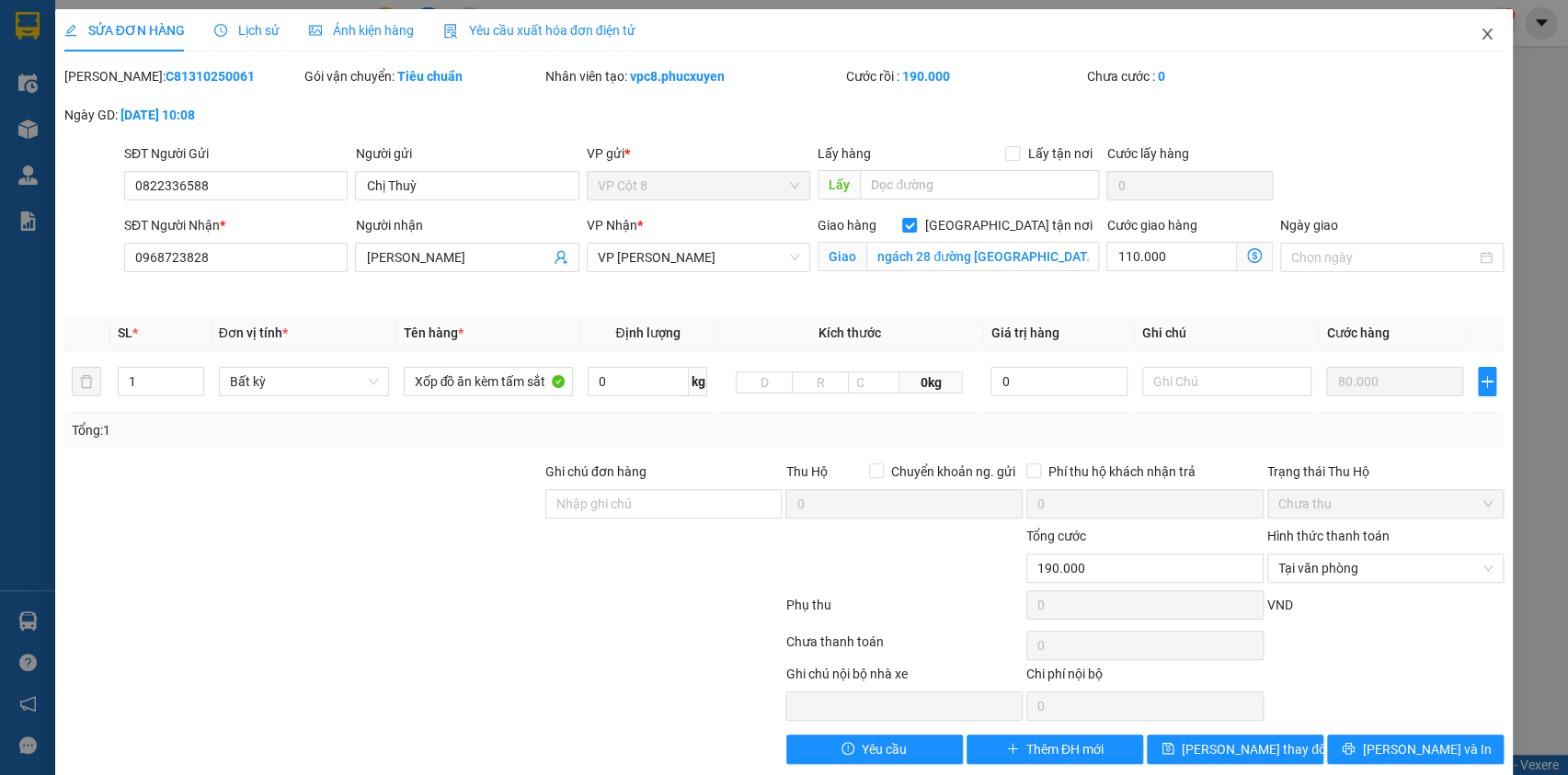
click at [1480, 29] on icon "close" at bounding box center [1486, 34] width 14 height 14
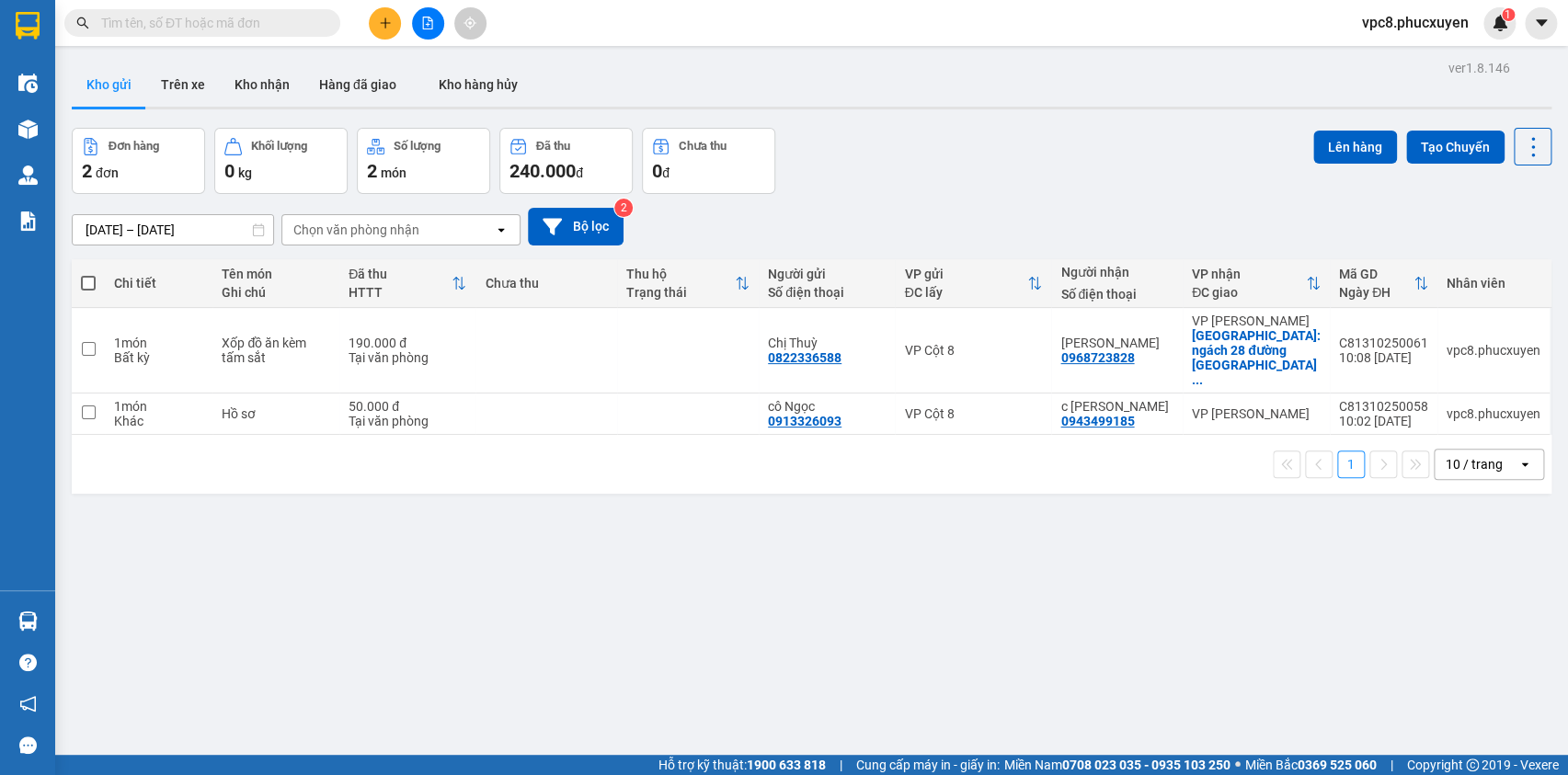
click at [1143, 162] on div "Đơn hàng 2 đơn Khối lượng 0 kg Số lượng 2 món Đã thu 240.000 đ Chưa thu 0 đ Lên…" at bounding box center [811, 161] width 1480 height 66
click at [1400, 344] on icon at bounding box center [1406, 350] width 12 height 12
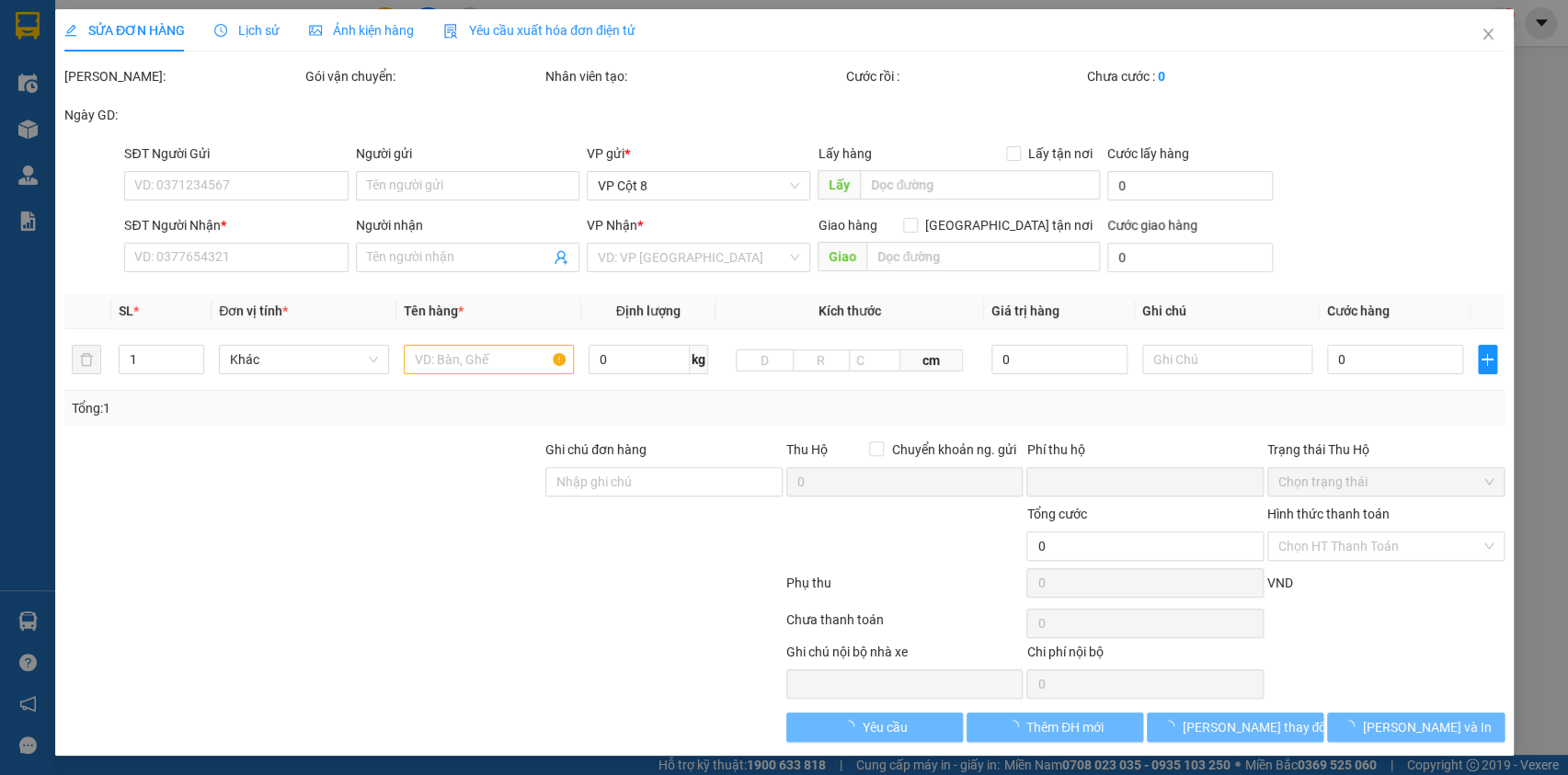
type input "0822336588"
type input "Chị Thuỳ"
type input "0968723828"
type input "[PERSON_NAME]"
checkbox input "true"
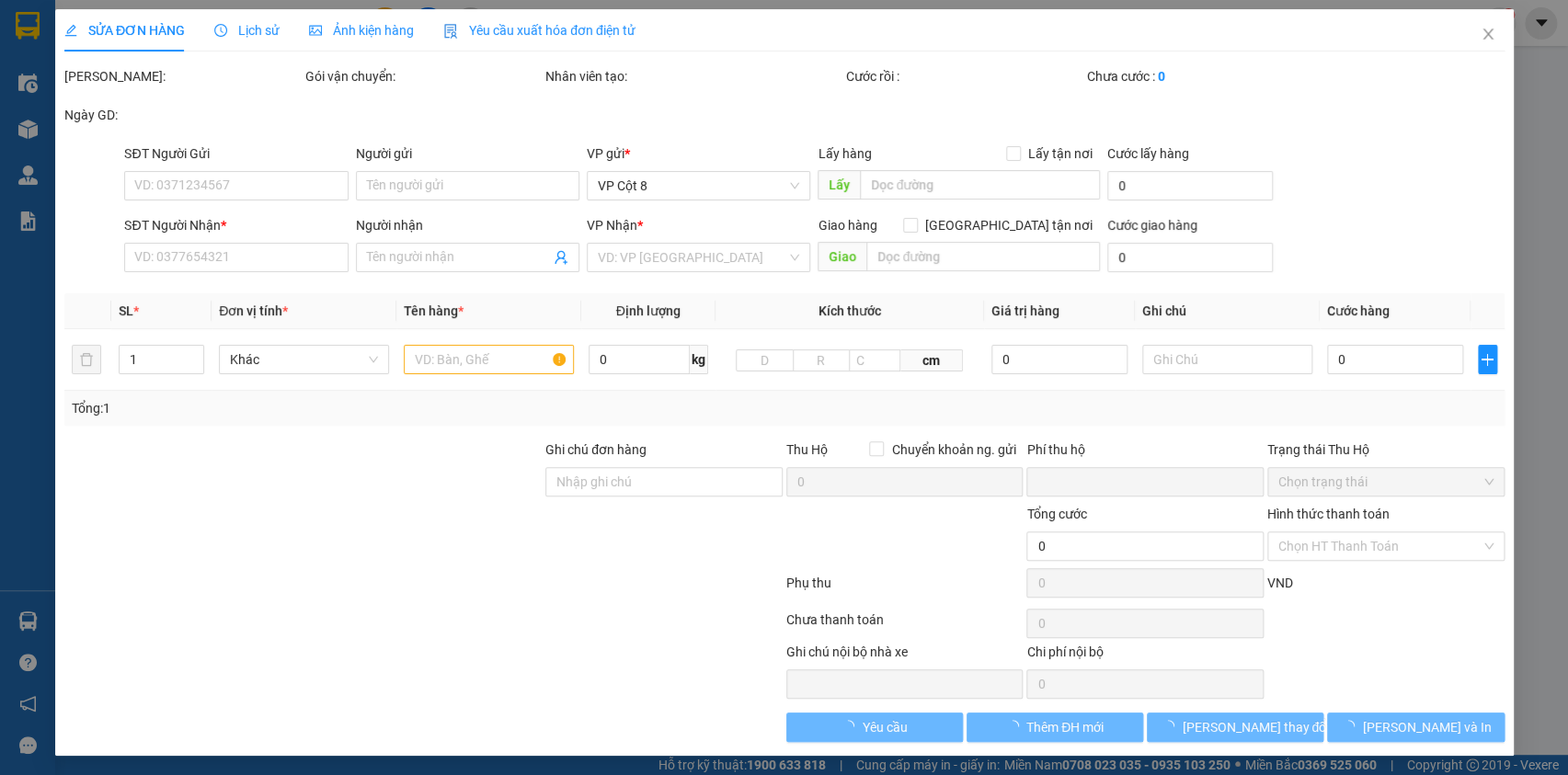
type input "ngách 28 đường [GEOGRAPHIC_DATA], [GEOGRAPHIC_DATA]"
type input "0"
type input "190.000"
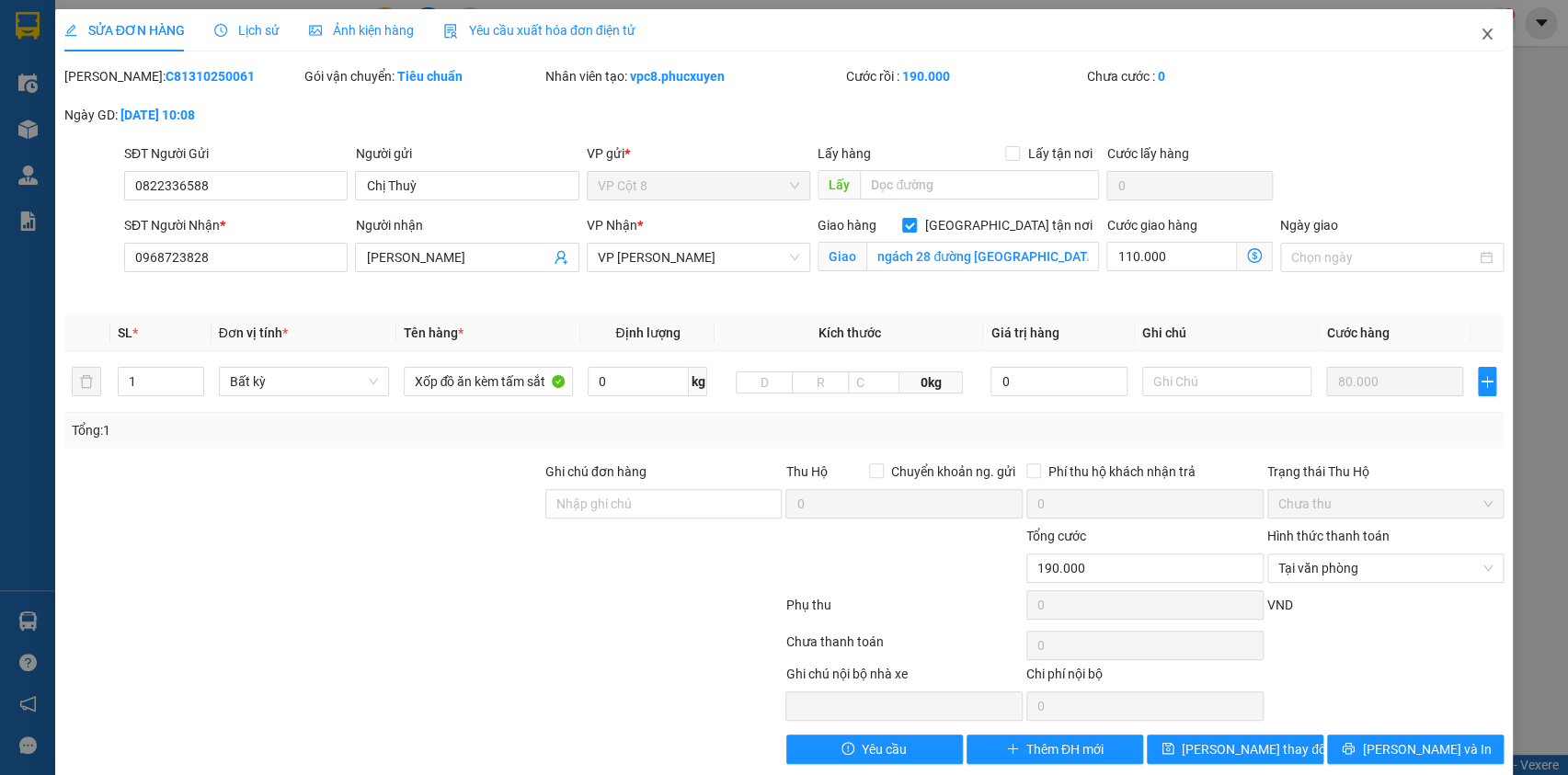
click at [1484, 39] on span "Close" at bounding box center [1487, 36] width 52 height 52
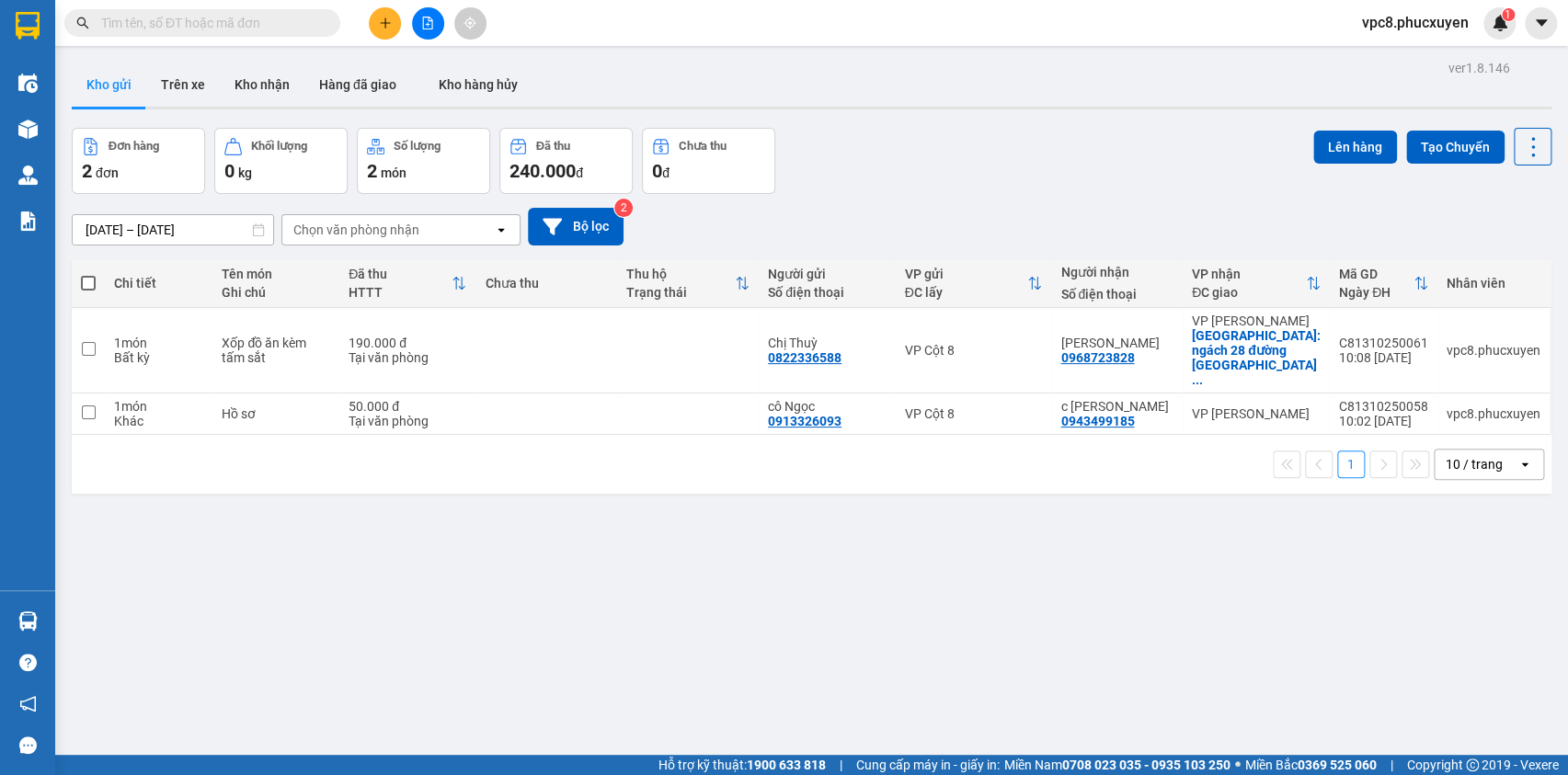
click at [1130, 178] on div "Đơn hàng 2 đơn Khối lượng 0 kg Số lượng 2 món Đã thu 240.000 đ Chưa thu 0 đ Lên…" at bounding box center [811, 161] width 1480 height 66
click at [1400, 344] on icon at bounding box center [1406, 350] width 12 height 12
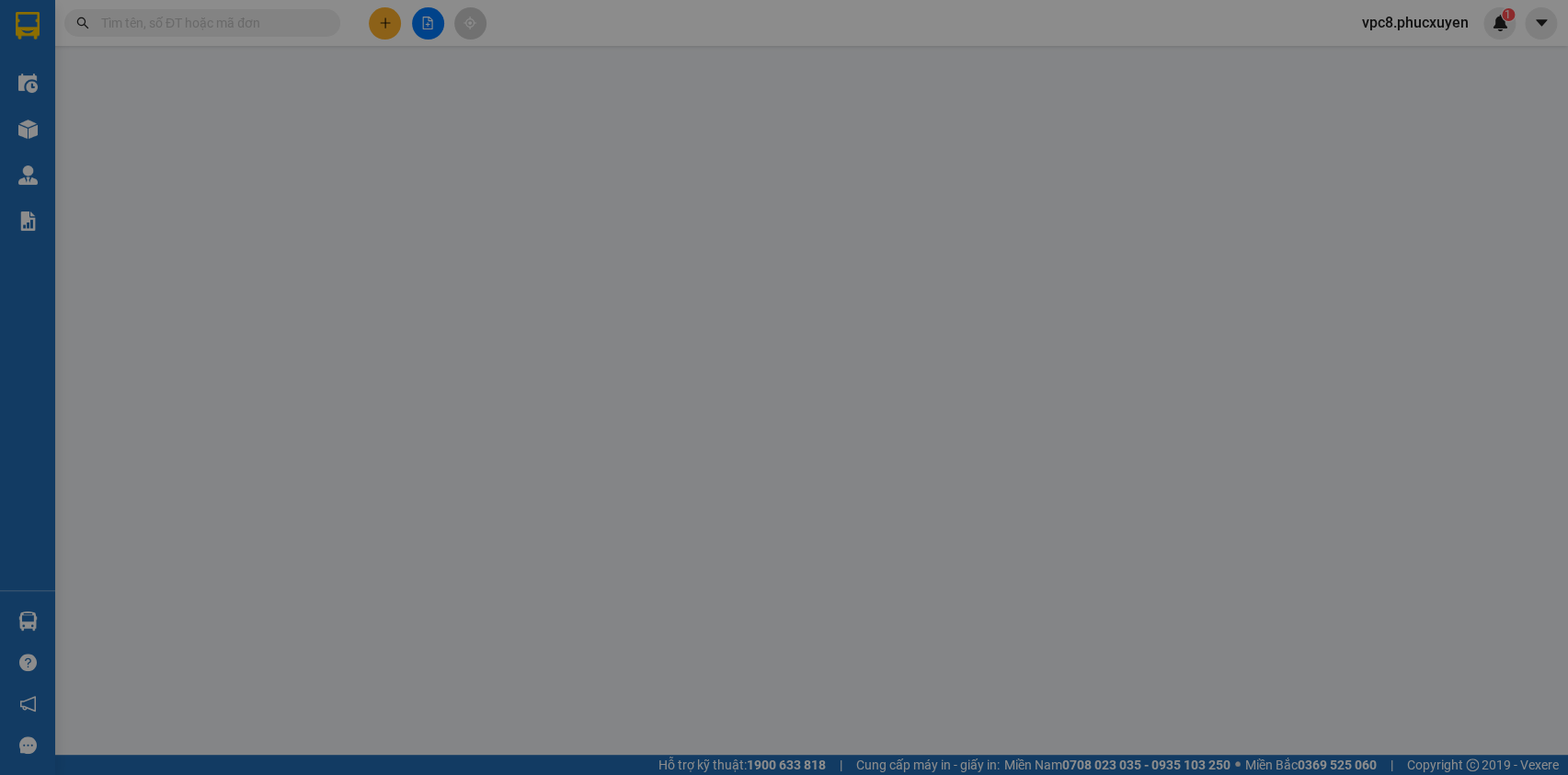
type input "0822336588"
type input "Chị Thuỳ"
type input "0968723828"
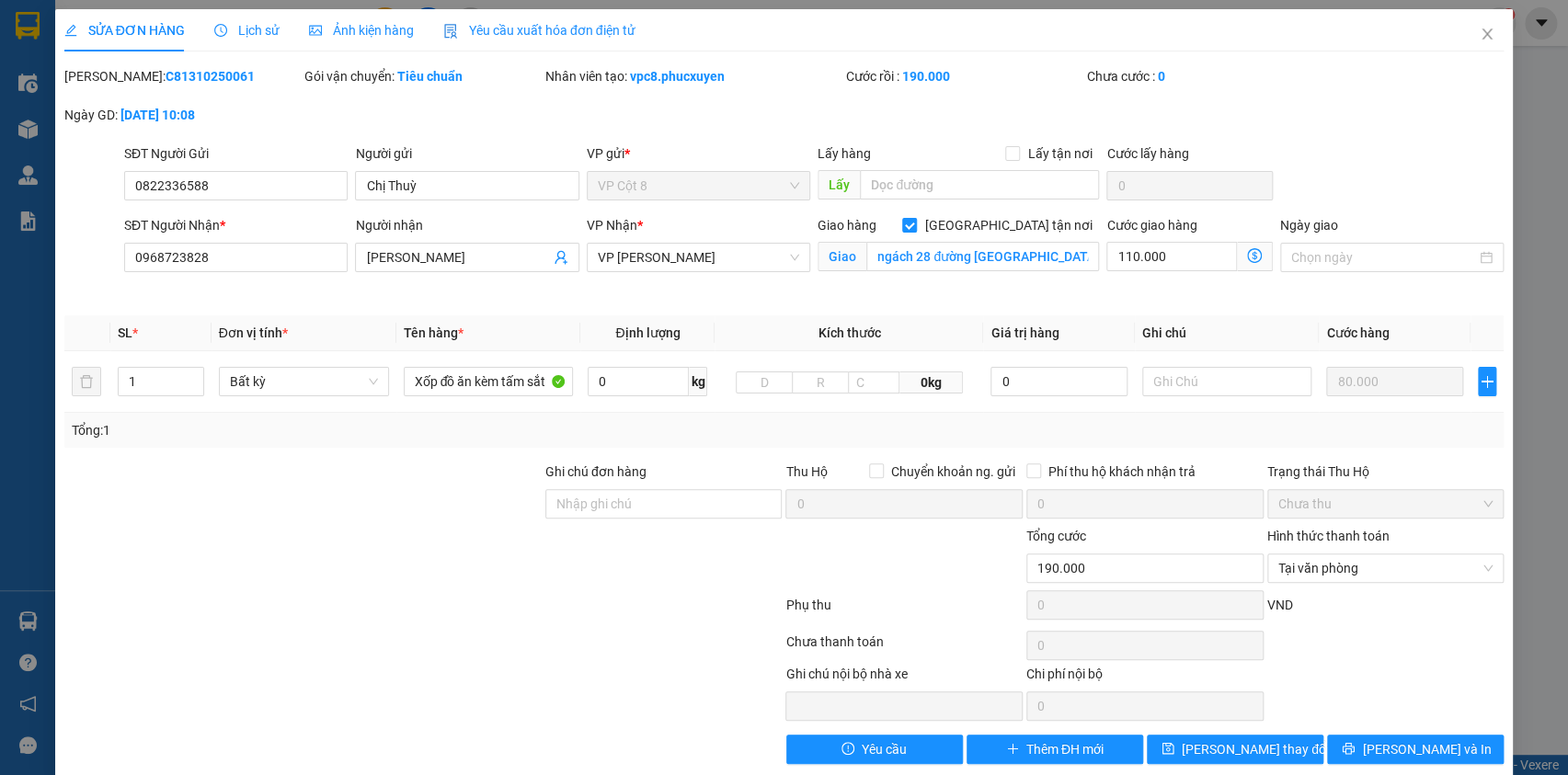
click at [1247, 257] on icon "dollar-circle" at bounding box center [1254, 255] width 14 height 14
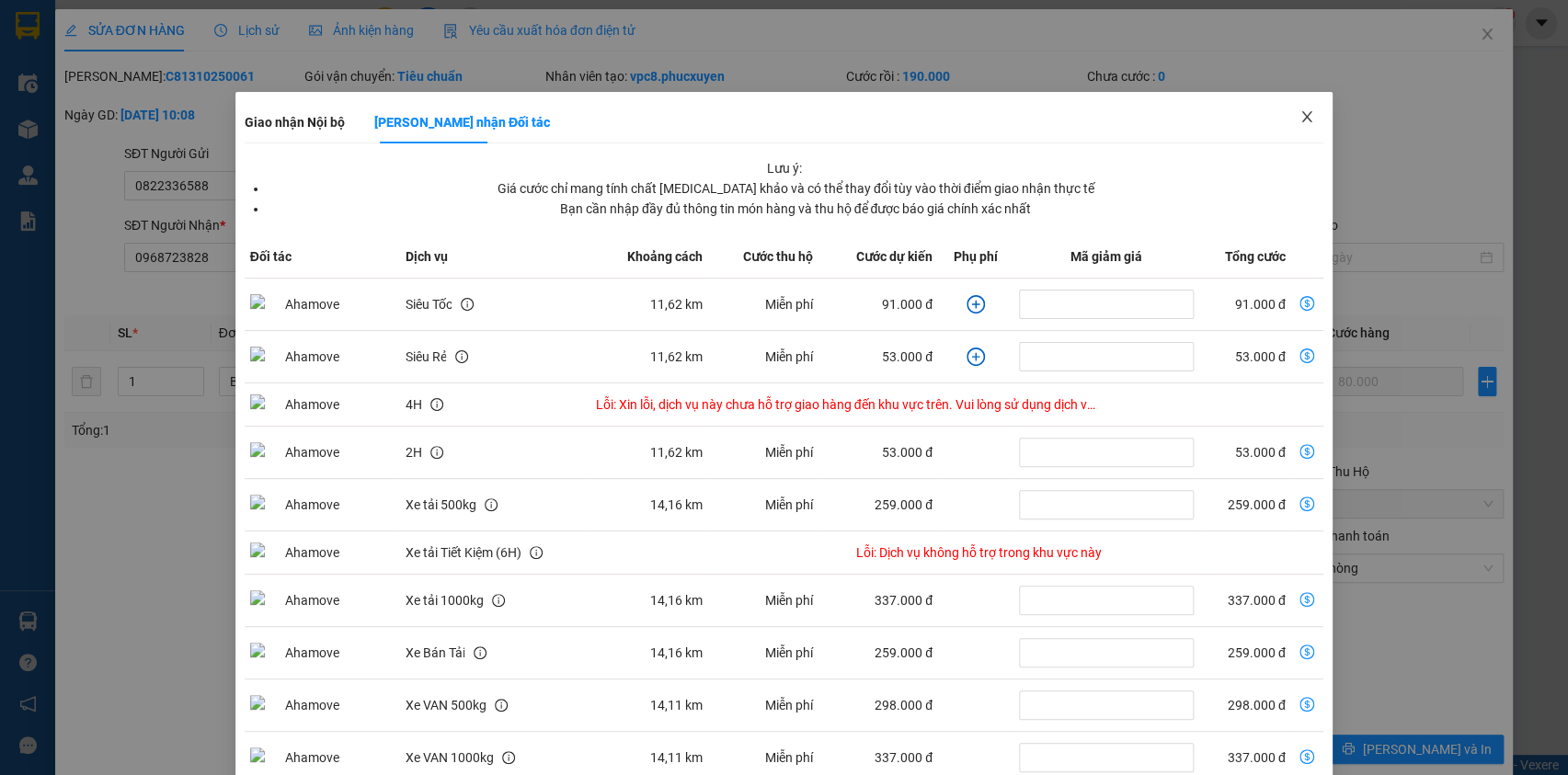
click at [1303, 116] on icon "close" at bounding box center [1307, 116] width 11 height 11
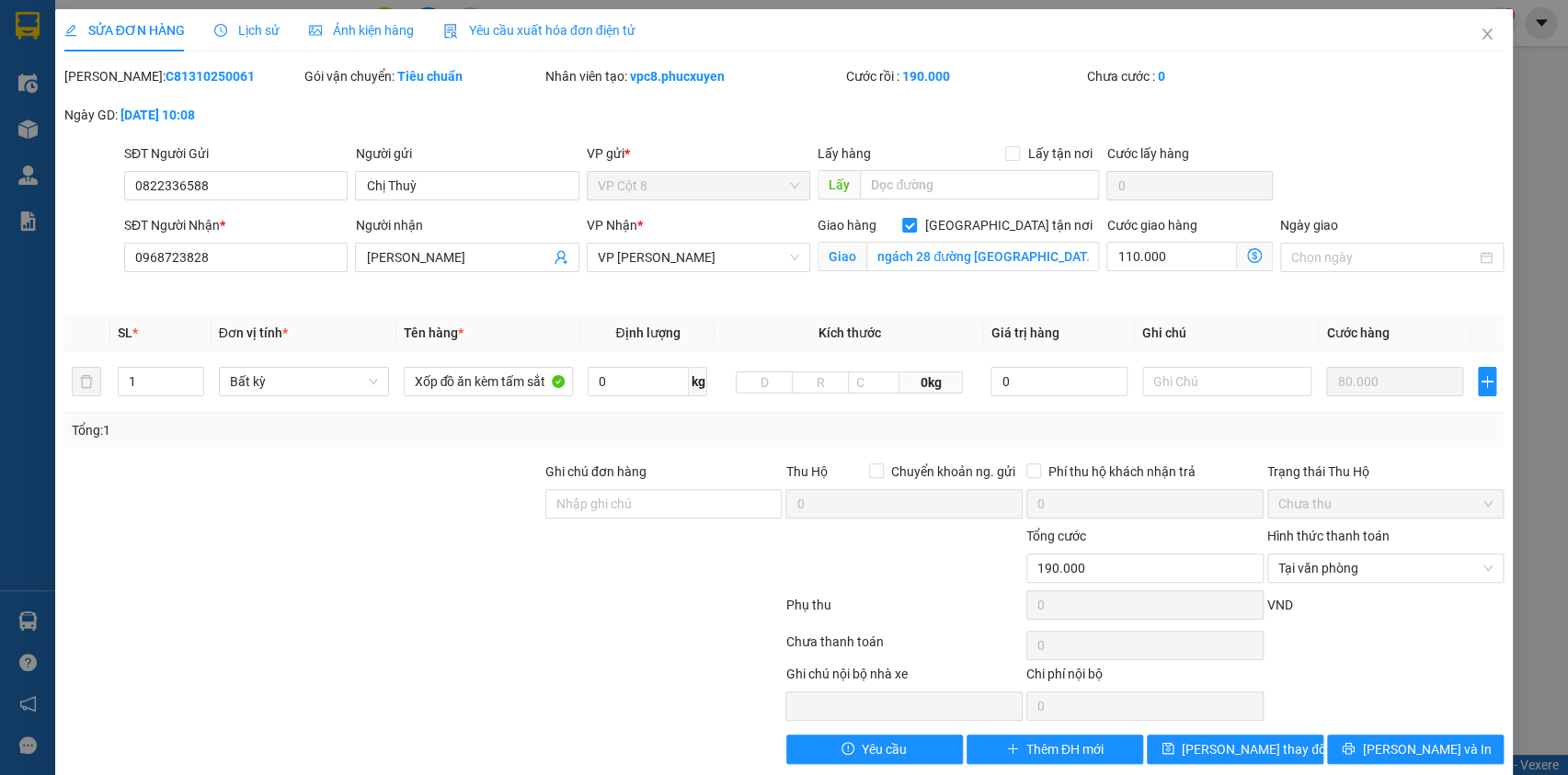
click at [1247, 259] on icon "dollar-circle" at bounding box center [1254, 255] width 14 height 14
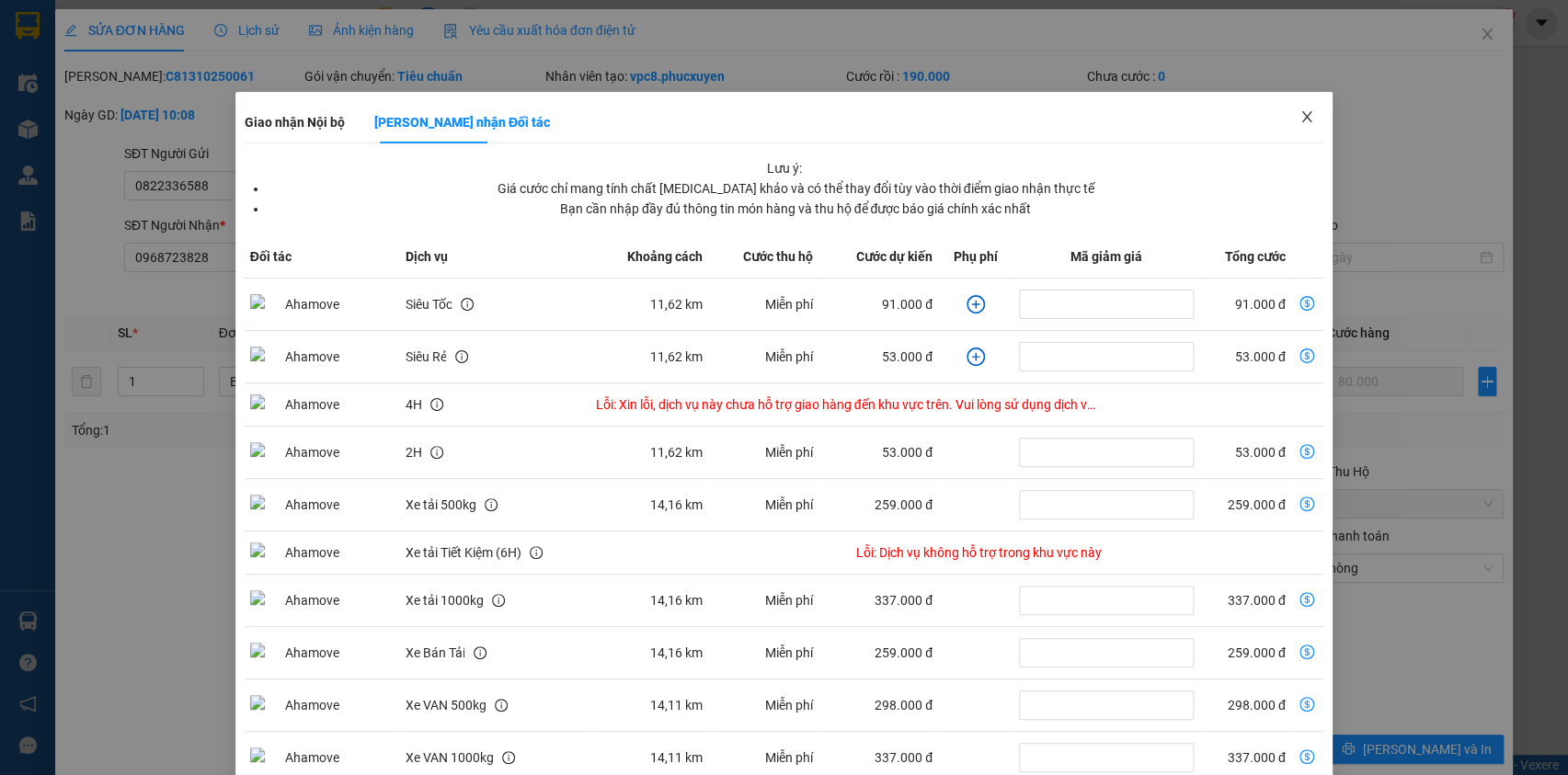
click at [1297, 110] on span "Close" at bounding box center [1307, 118] width 52 height 52
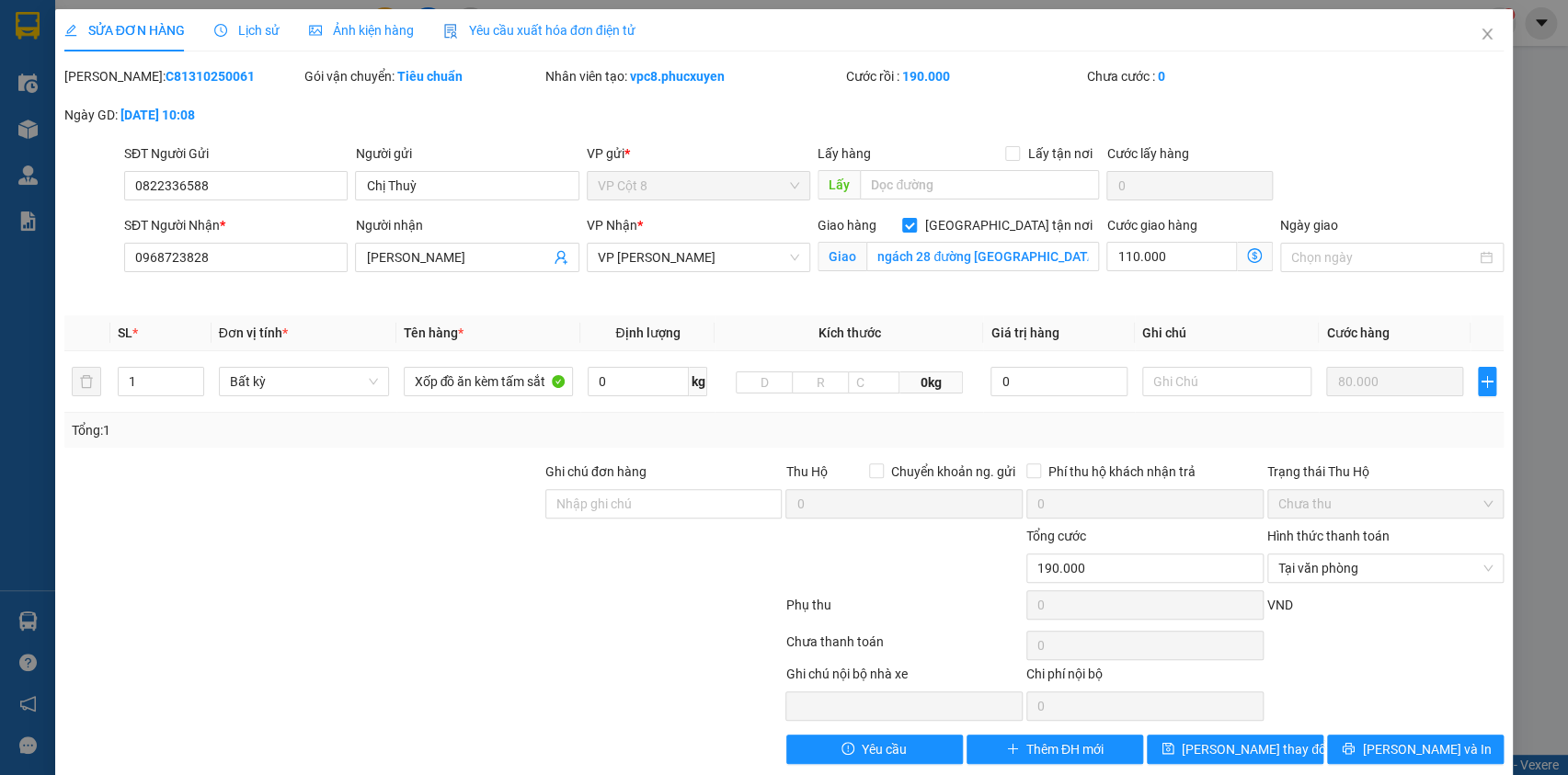
click at [1247, 251] on icon "dollar-circle" at bounding box center [1254, 255] width 14 height 14
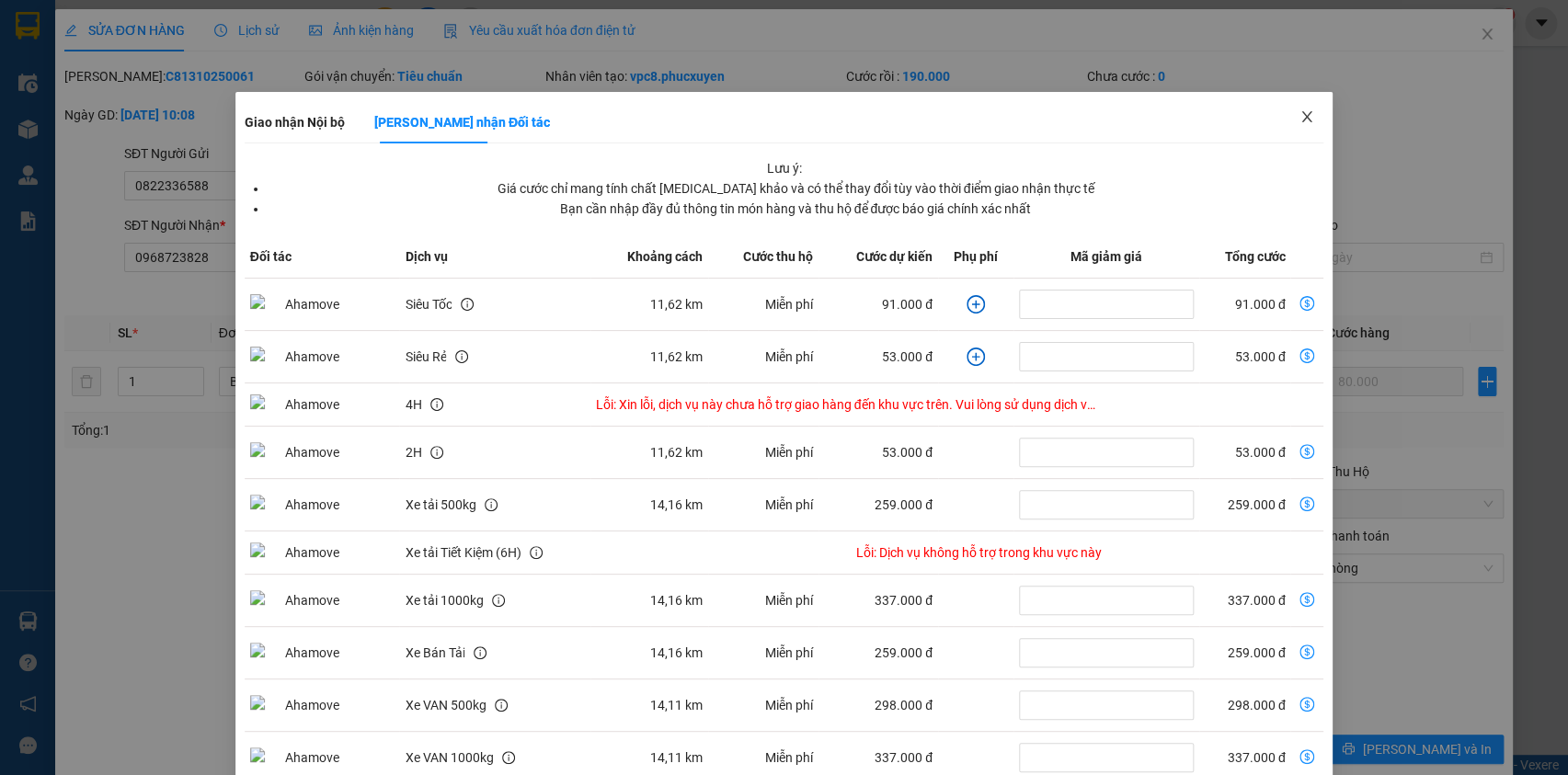
click at [1300, 119] on icon "close" at bounding box center [1307, 116] width 14 height 14
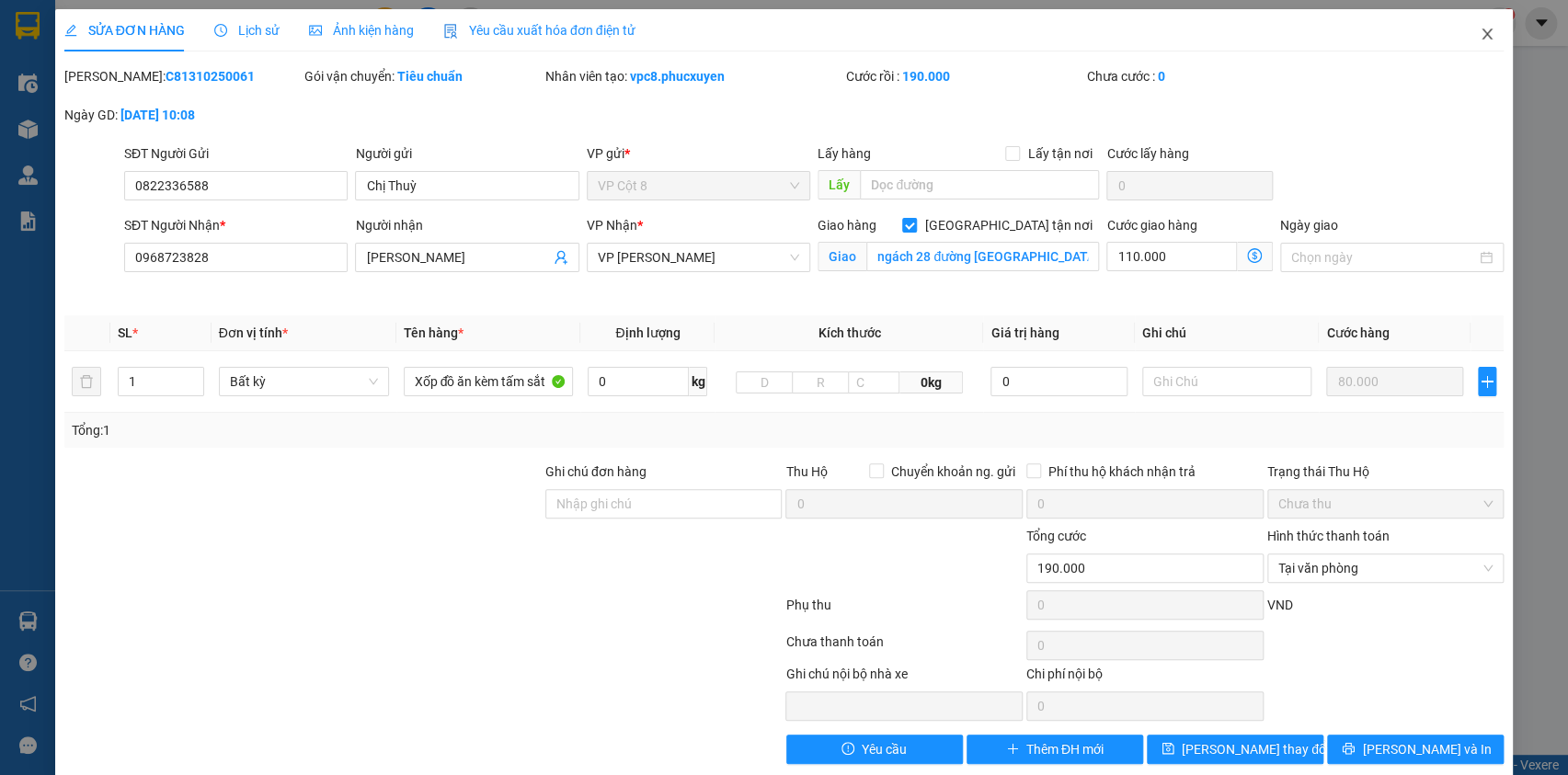
click at [1463, 29] on span "Close" at bounding box center [1487, 36] width 52 height 52
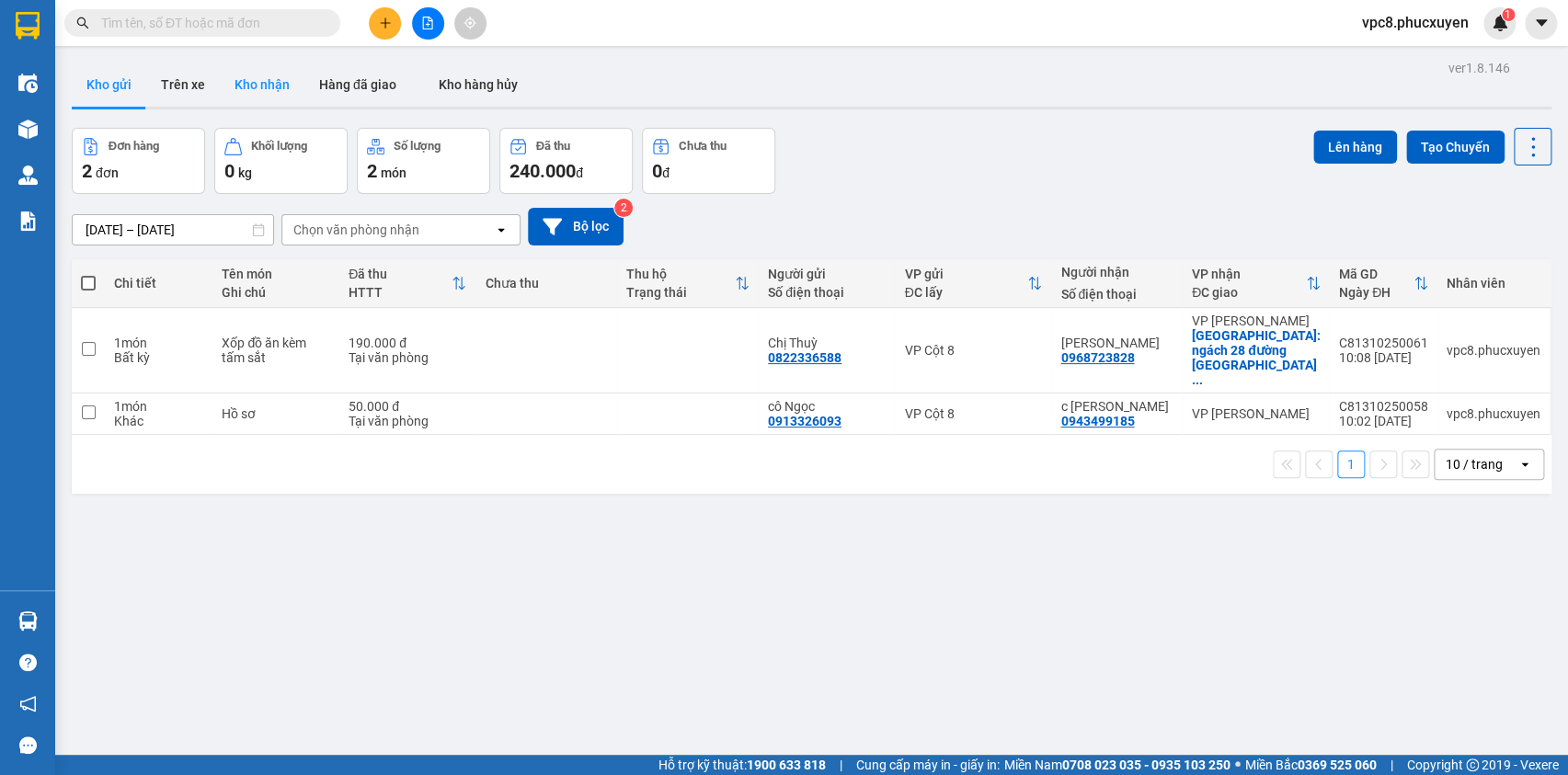
click at [272, 79] on button "Kho nhận" at bounding box center [262, 85] width 85 height 44
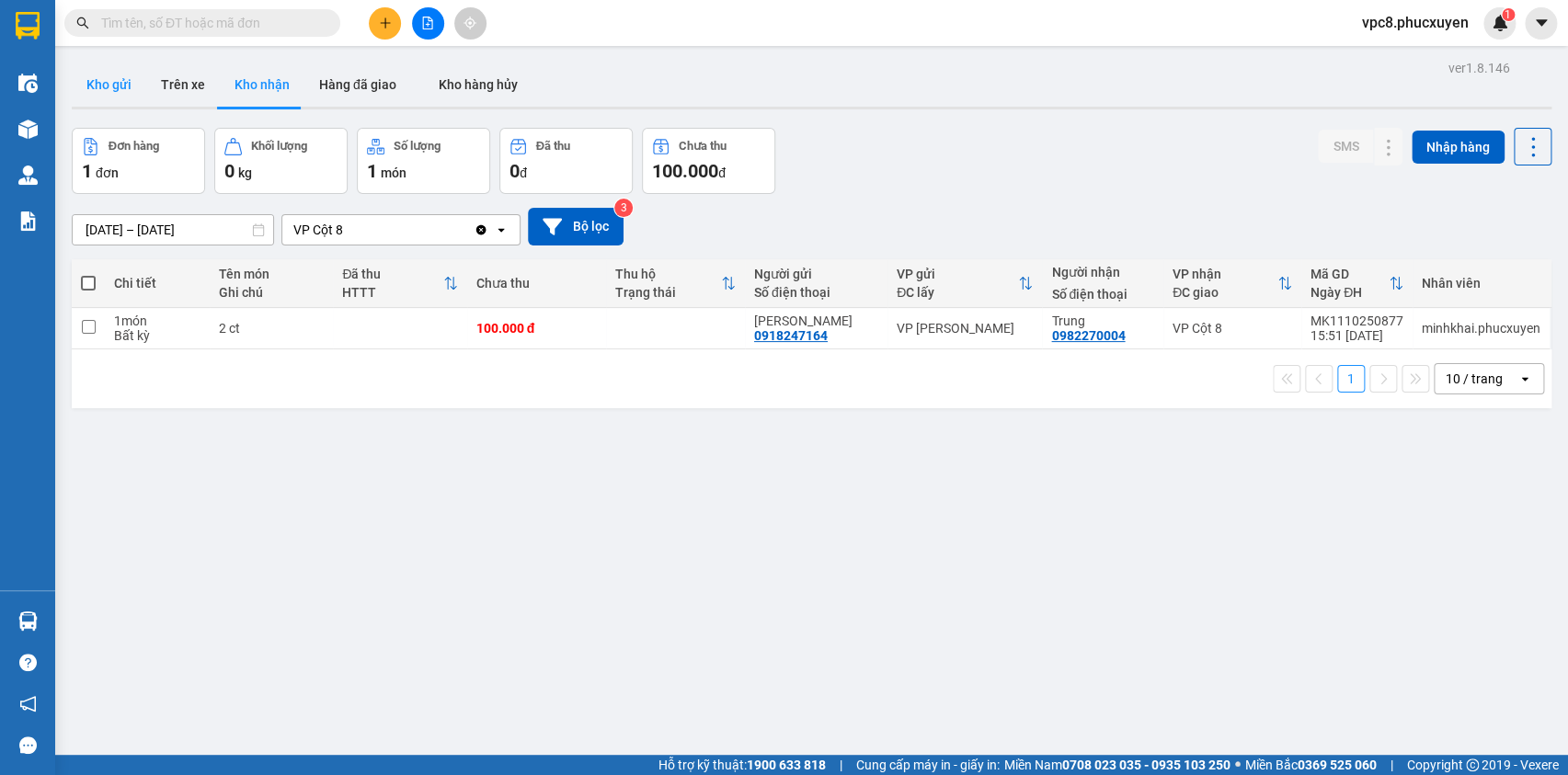
click at [110, 87] on button "Kho gửi" at bounding box center [109, 85] width 74 height 44
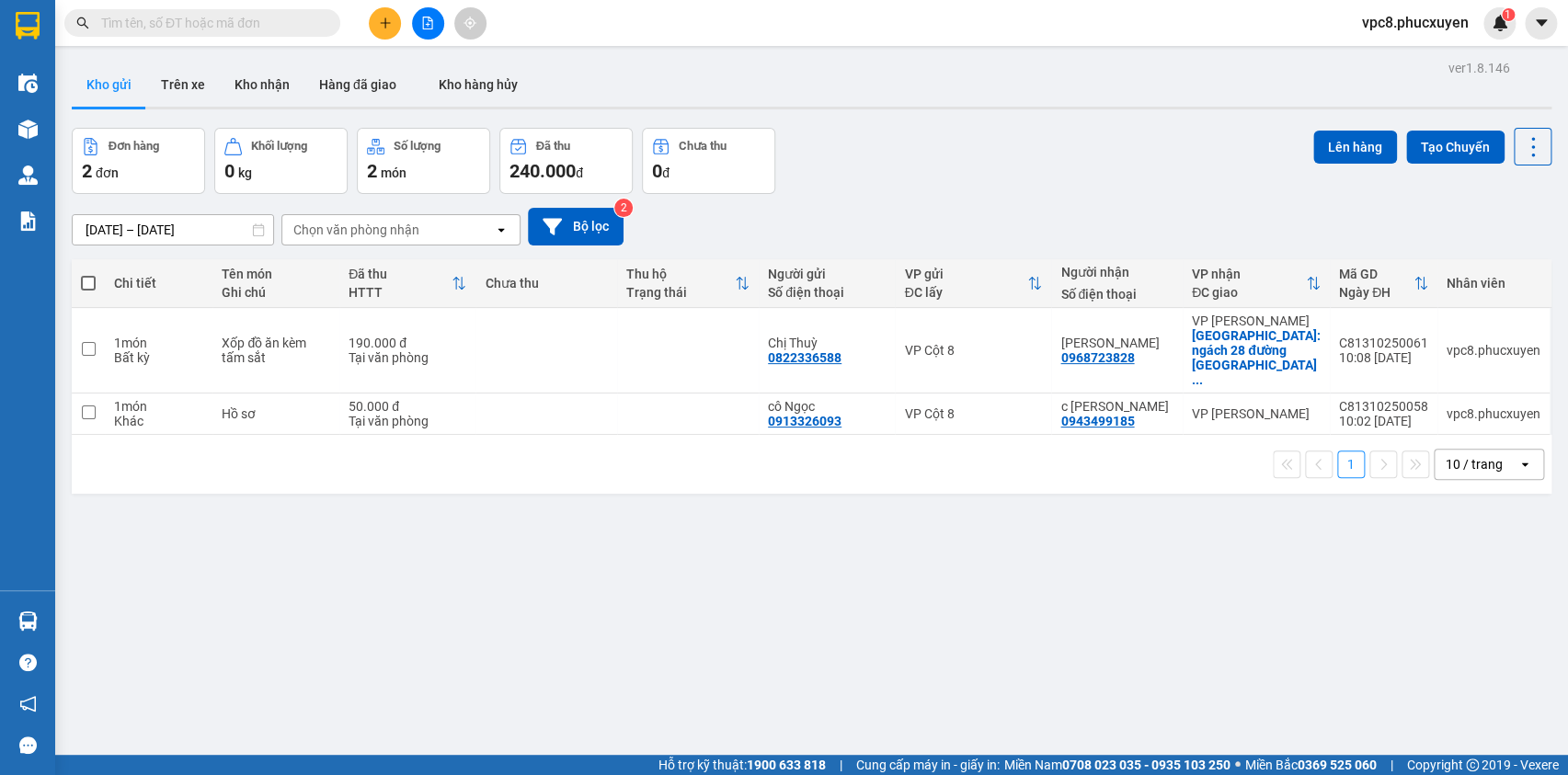
click at [134, 85] on button "Kho gửi" at bounding box center [109, 85] width 74 height 44
click at [208, 82] on button "Trên xe" at bounding box center [183, 85] width 74 height 44
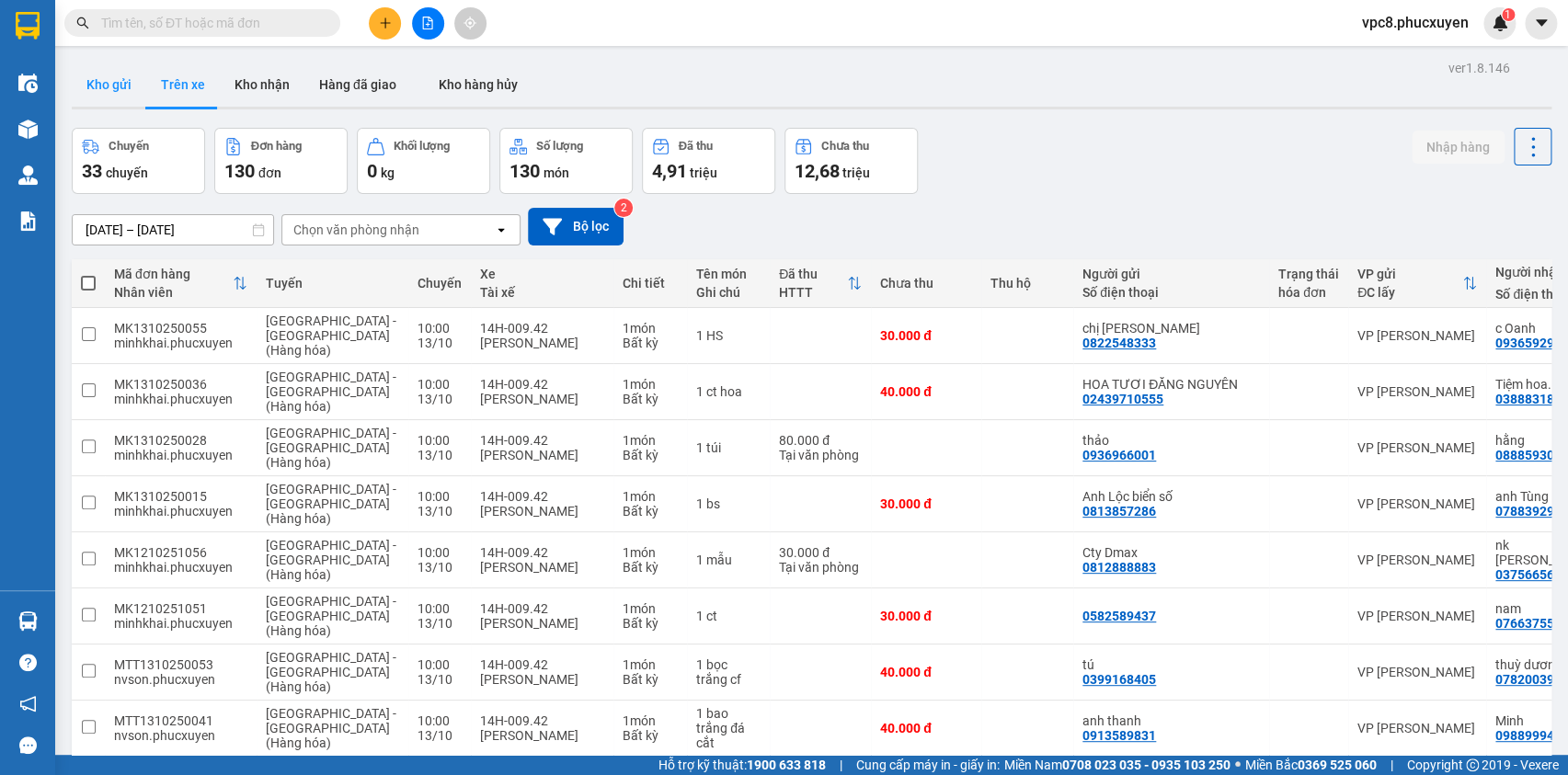
click at [114, 90] on button "Kho gửi" at bounding box center [109, 85] width 74 height 44
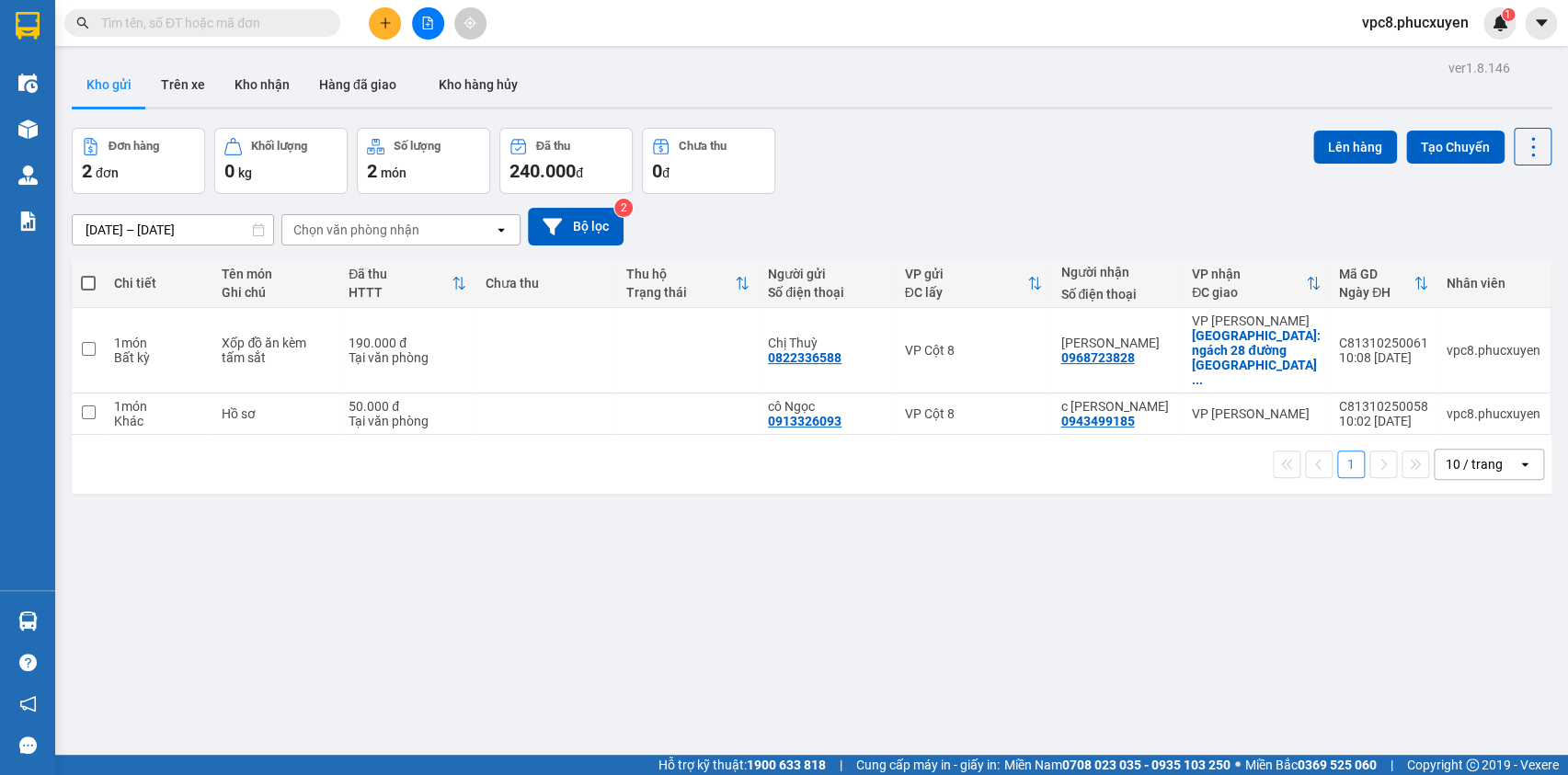
click at [130, 87] on button "Kho gửi" at bounding box center [109, 85] width 74 height 44
click at [1400, 344] on icon at bounding box center [1406, 350] width 12 height 12
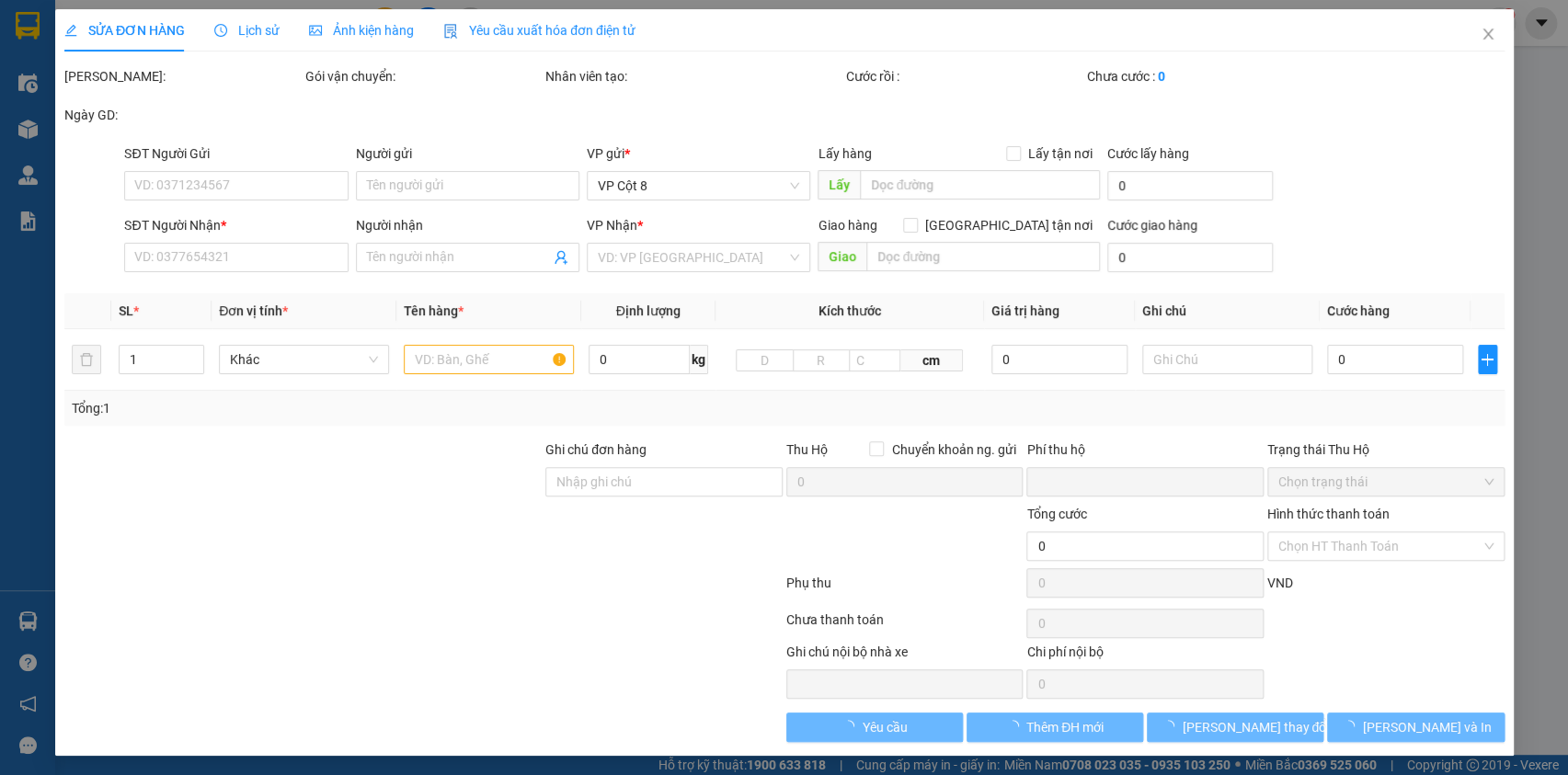
type input "0822336588"
type input "Chị Thuỳ"
type input "0968723828"
type input "[PERSON_NAME]"
checkbox input "true"
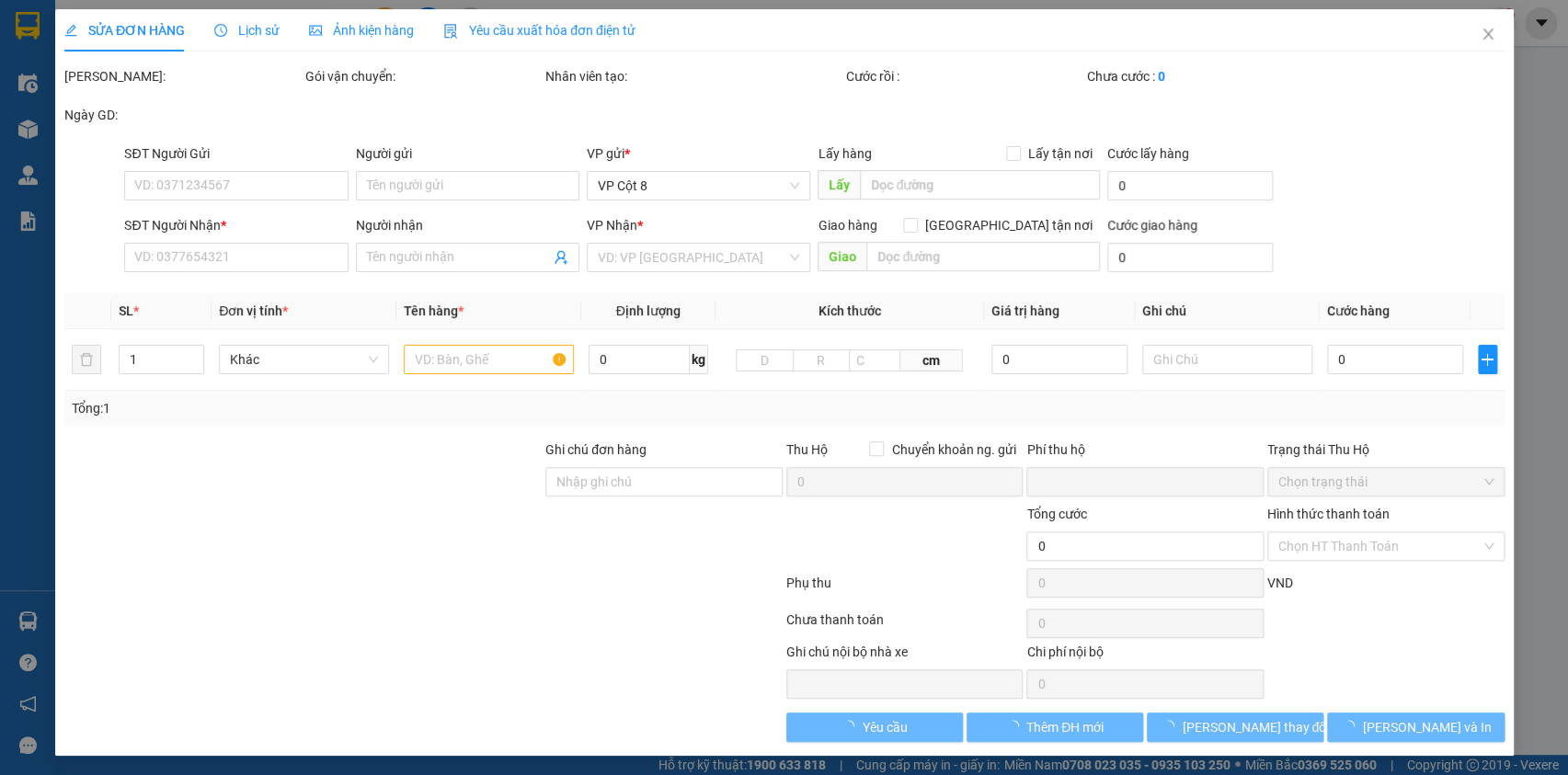
type input "ngách 28 đường [GEOGRAPHIC_DATA], [GEOGRAPHIC_DATA]"
type input "0"
type input "190.000"
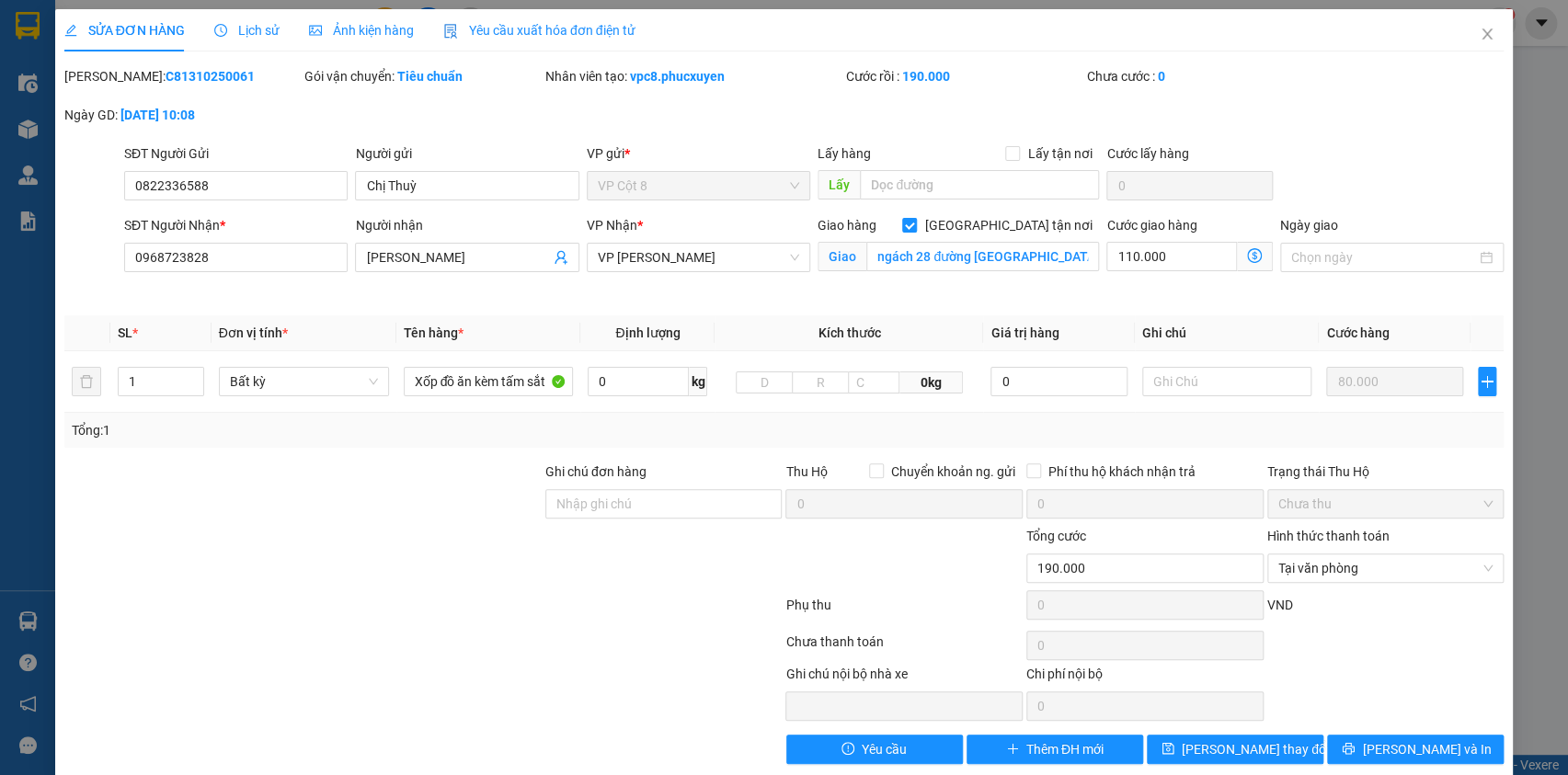
click at [1247, 261] on icon "dollar-circle" at bounding box center [1254, 255] width 14 height 14
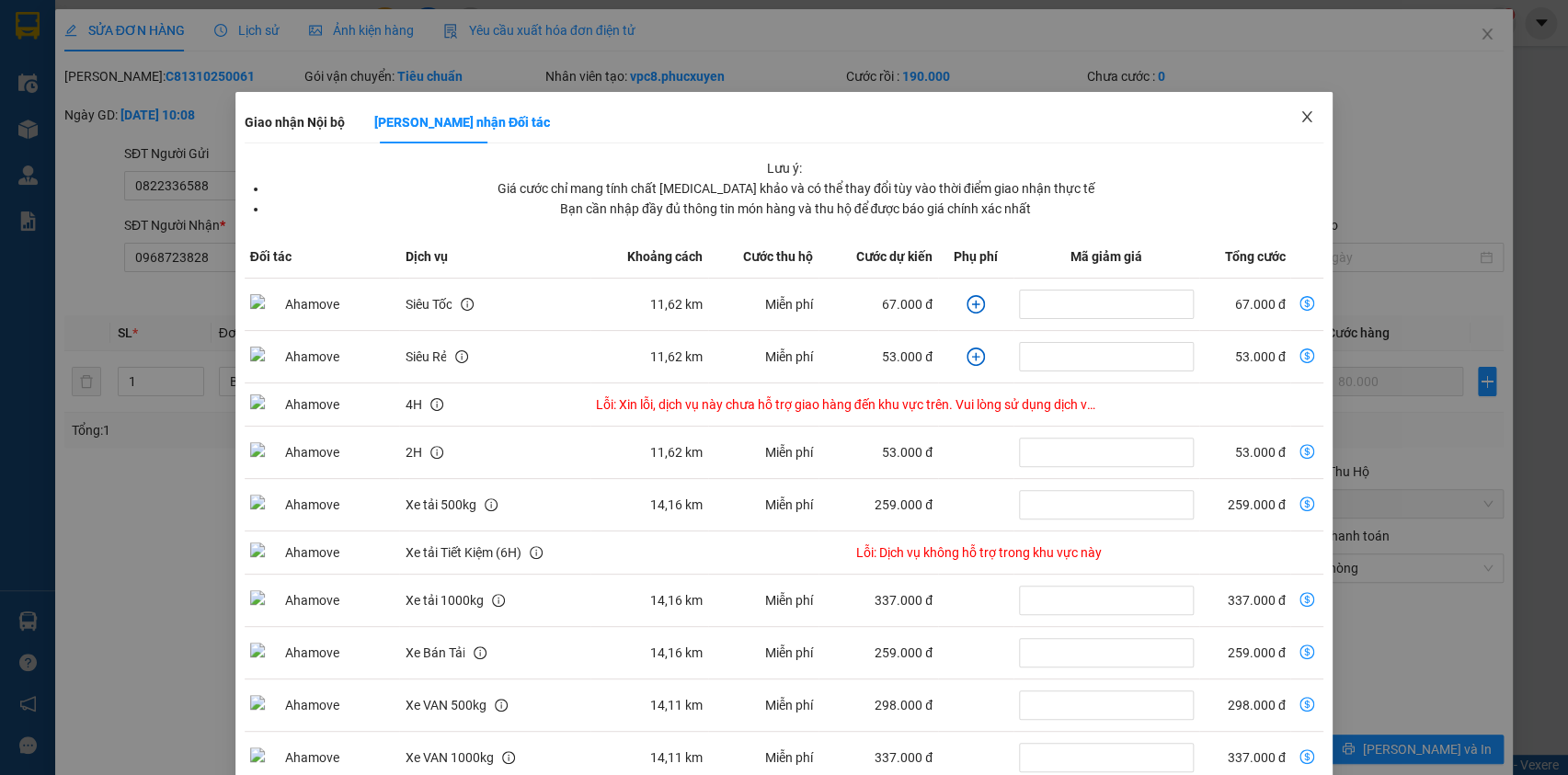
click at [1300, 116] on icon "close" at bounding box center [1307, 116] width 14 height 14
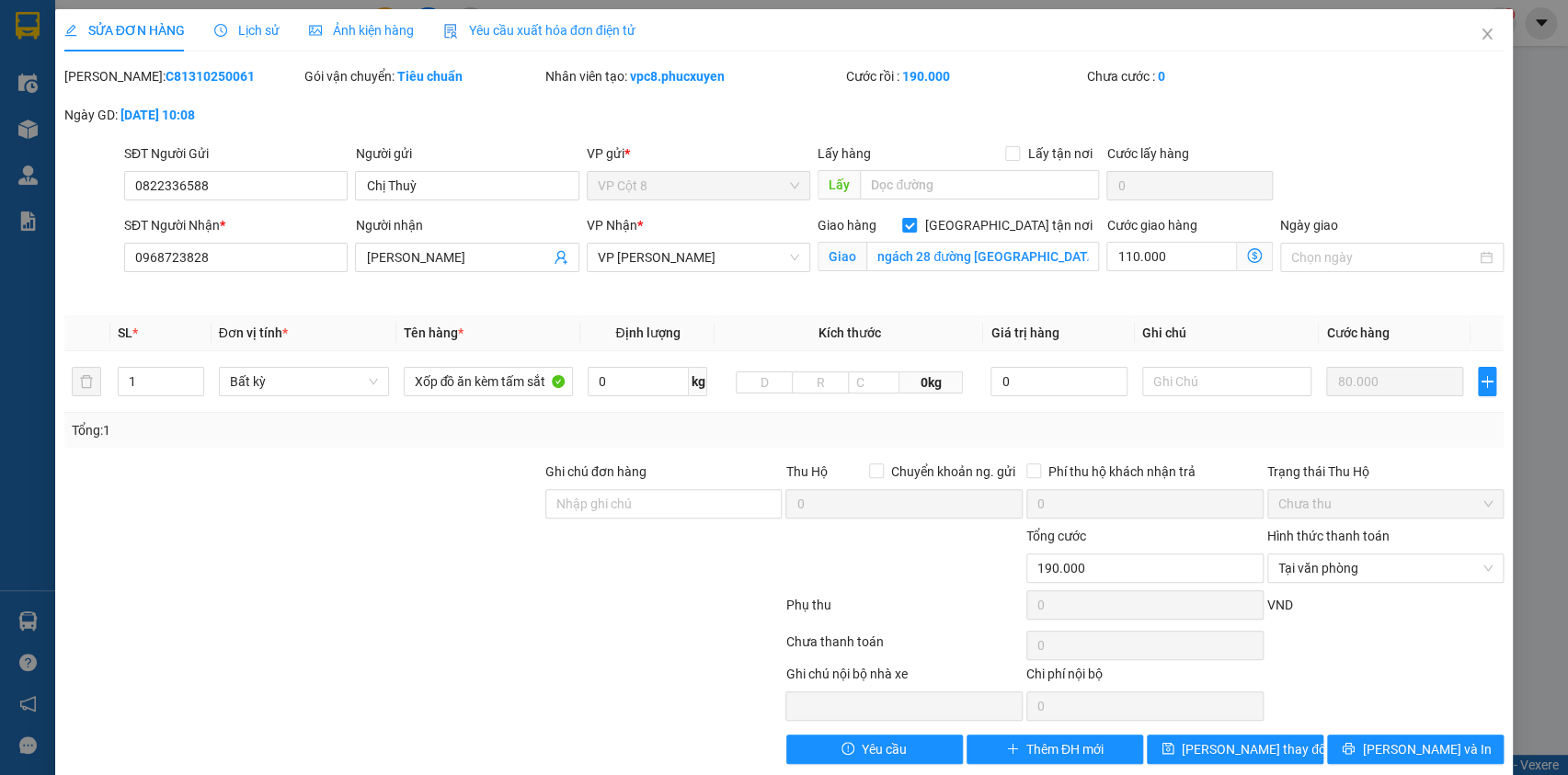
click at [1247, 254] on icon "dollar-circle" at bounding box center [1254, 255] width 14 height 14
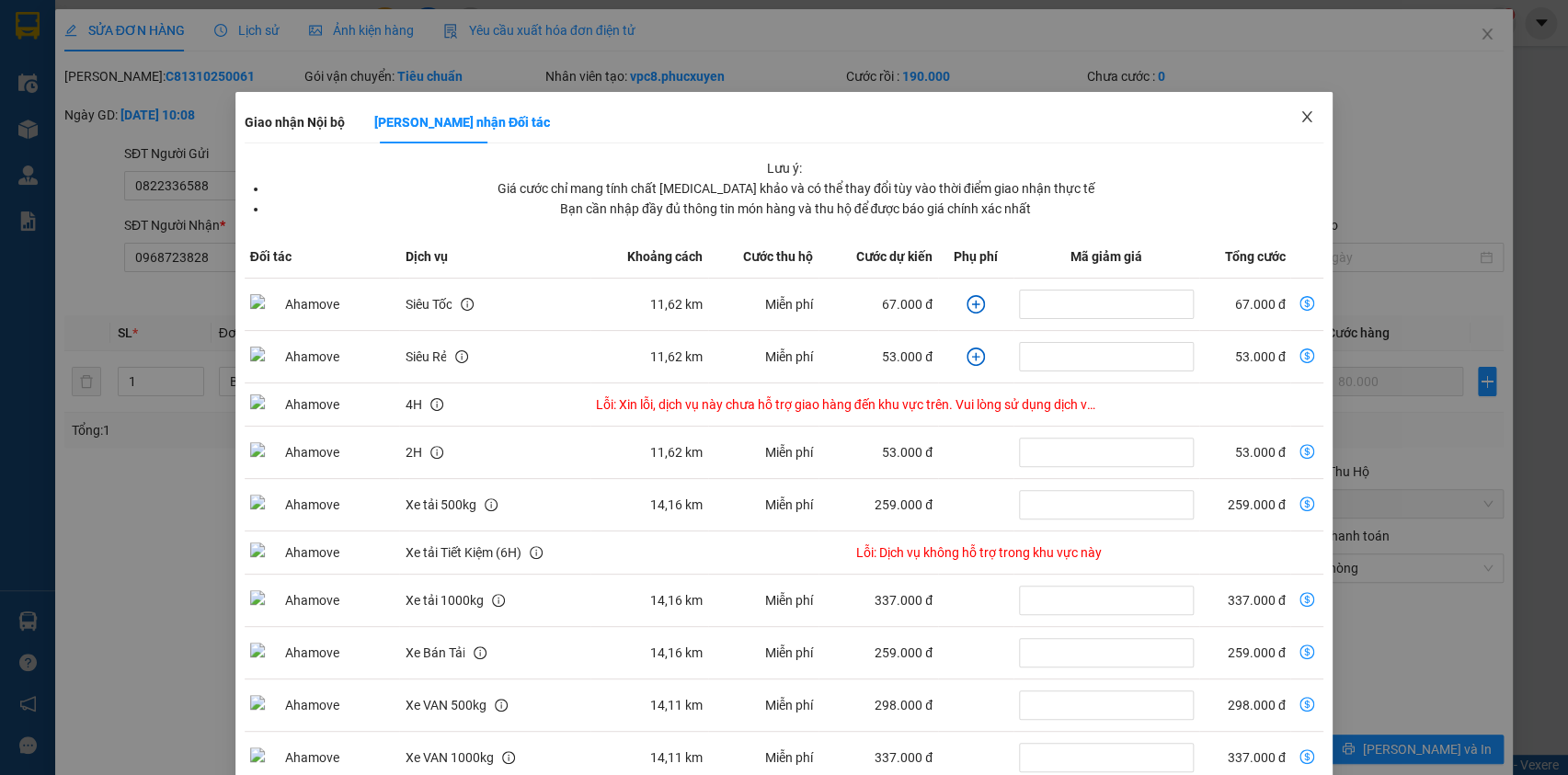
click at [1300, 115] on icon "close" at bounding box center [1307, 116] width 14 height 14
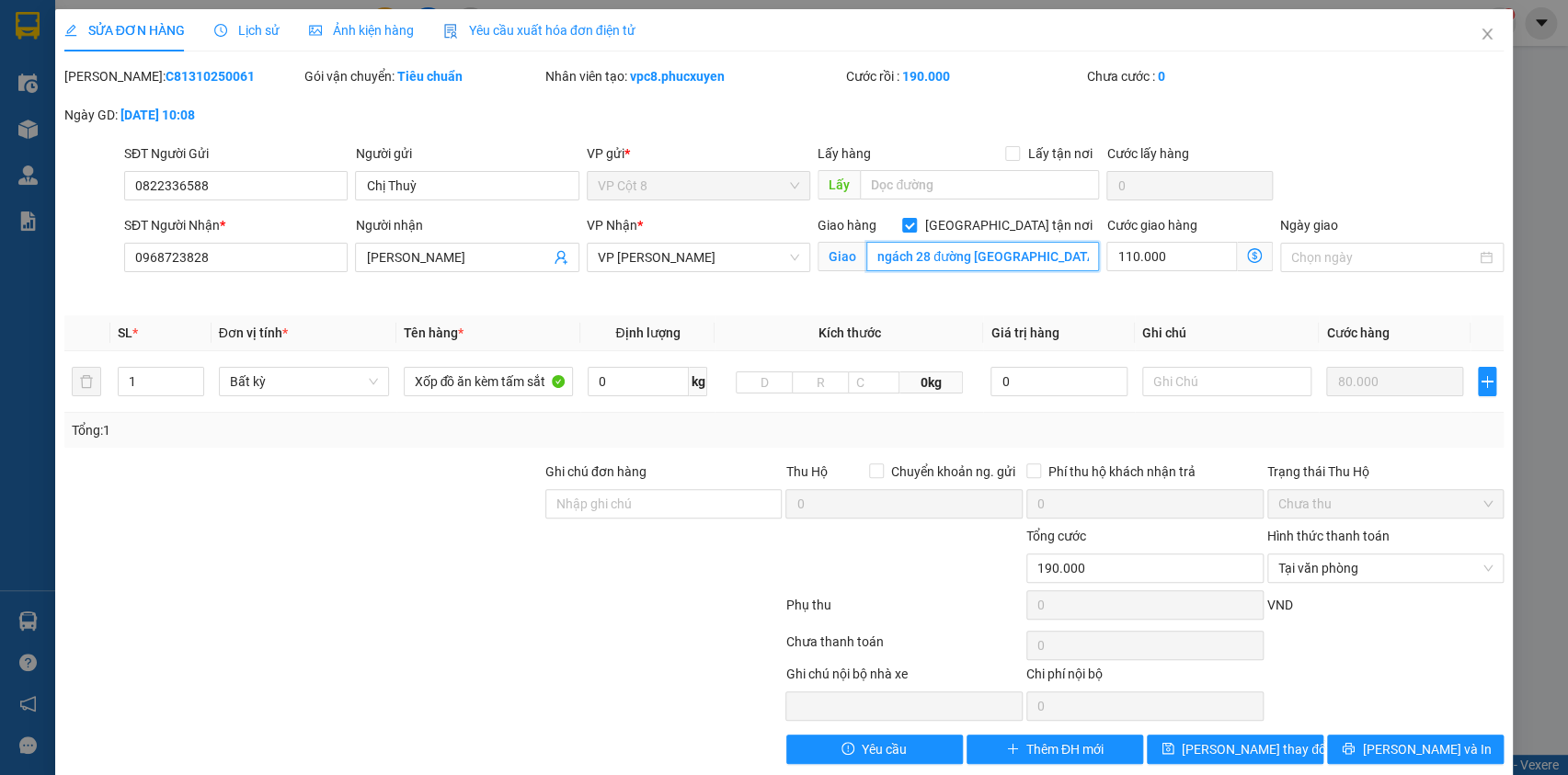
click at [921, 256] on input "ngách 28 đường [GEOGRAPHIC_DATA], [GEOGRAPHIC_DATA]" at bounding box center [983, 257] width 233 height 30
click at [922, 257] on input "ngách 28 đường [GEOGRAPHIC_DATA], [GEOGRAPHIC_DATA]" at bounding box center [983, 257] width 233 height 30
click at [1495, 70] on div "SỬA ĐƠN HÀNG Lịch sử Ảnh kiện hàng Yêu cầu xuất hóa đơn điện tử Total Paid Fee …" at bounding box center [784, 394] width 1458 height 769
click at [1247, 252] on icon "dollar-circle" at bounding box center [1254, 255] width 14 height 14
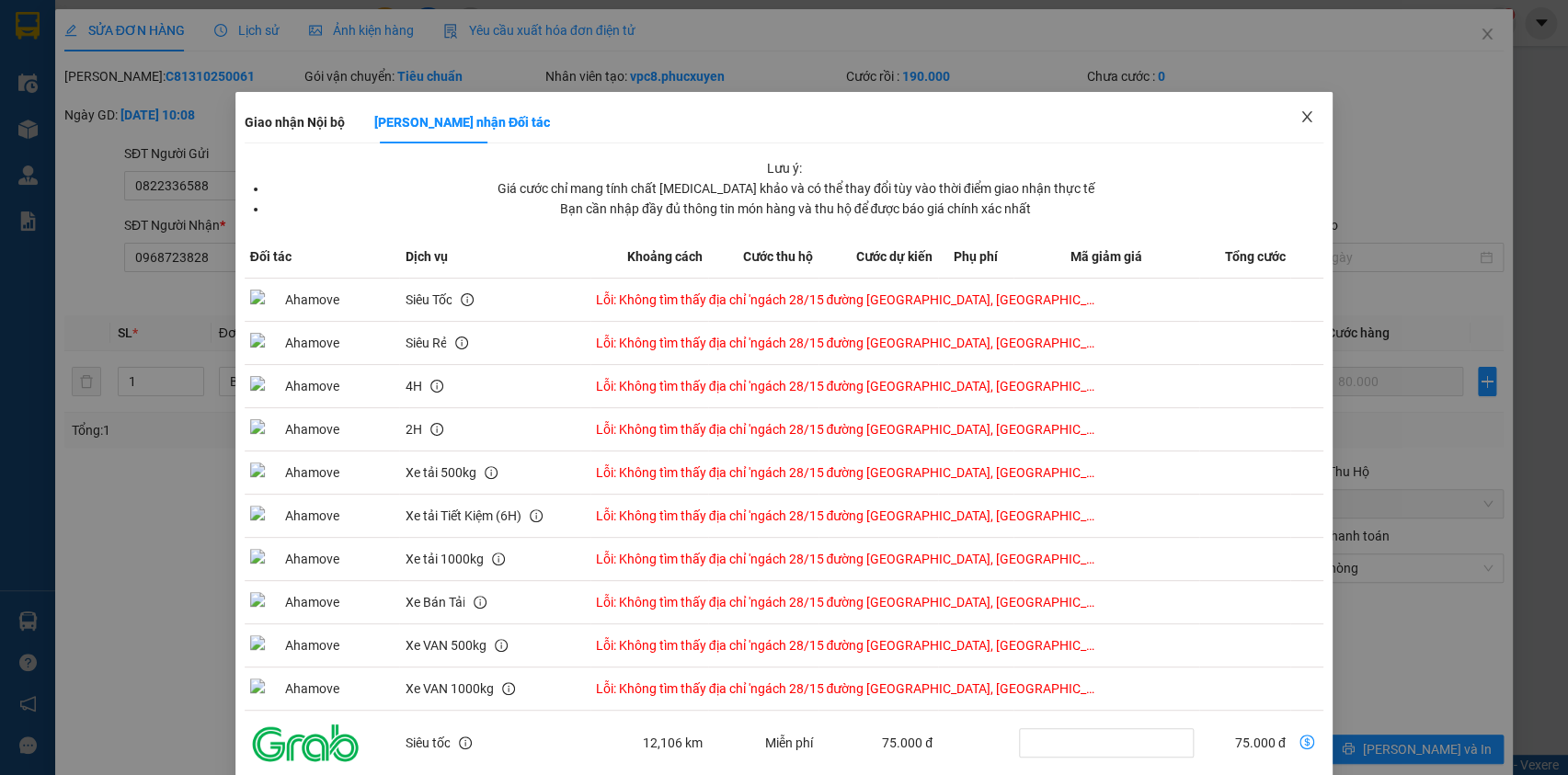
click at [1300, 116] on icon "close" at bounding box center [1307, 116] width 14 height 14
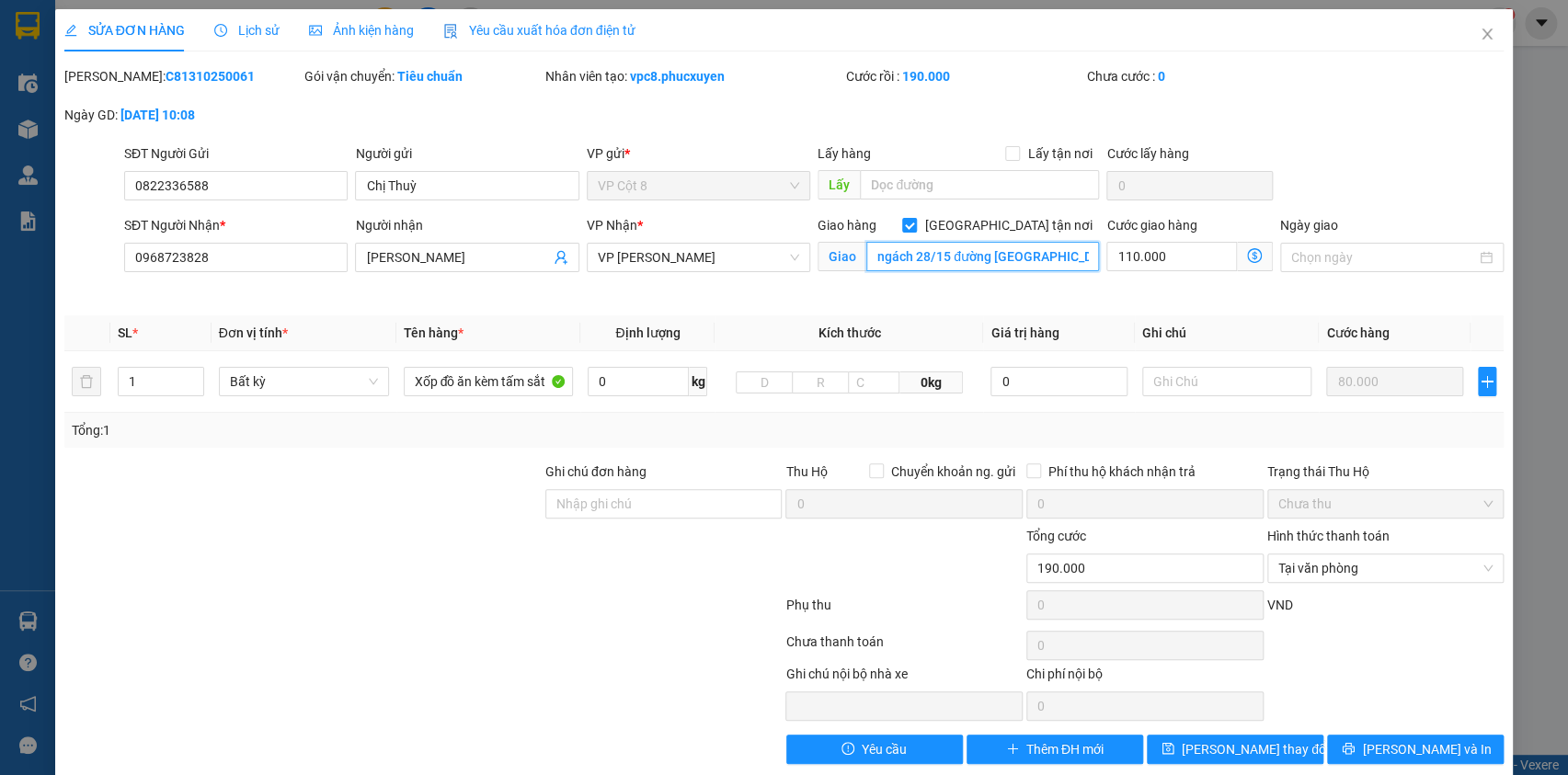
click at [939, 259] on input "ngách 28/15 đường [GEOGRAPHIC_DATA], [GEOGRAPHIC_DATA]" at bounding box center [983, 257] width 233 height 30
click at [940, 259] on input "ngách 28/15 đường [GEOGRAPHIC_DATA], [GEOGRAPHIC_DATA]" at bounding box center [983, 257] width 233 height 30
type input "ngách 28 đường [GEOGRAPHIC_DATA], [GEOGRAPHIC_DATA]"
click at [1400, 147] on div "SĐT Người Gửi 0822336588 Người gửi Chị Thuỳ VP gửi * VP Cột 8 Lấy hàng Lấy tận …" at bounding box center [813, 175] width 1387 height 64
click at [1463, 37] on span "Close" at bounding box center [1487, 36] width 52 height 52
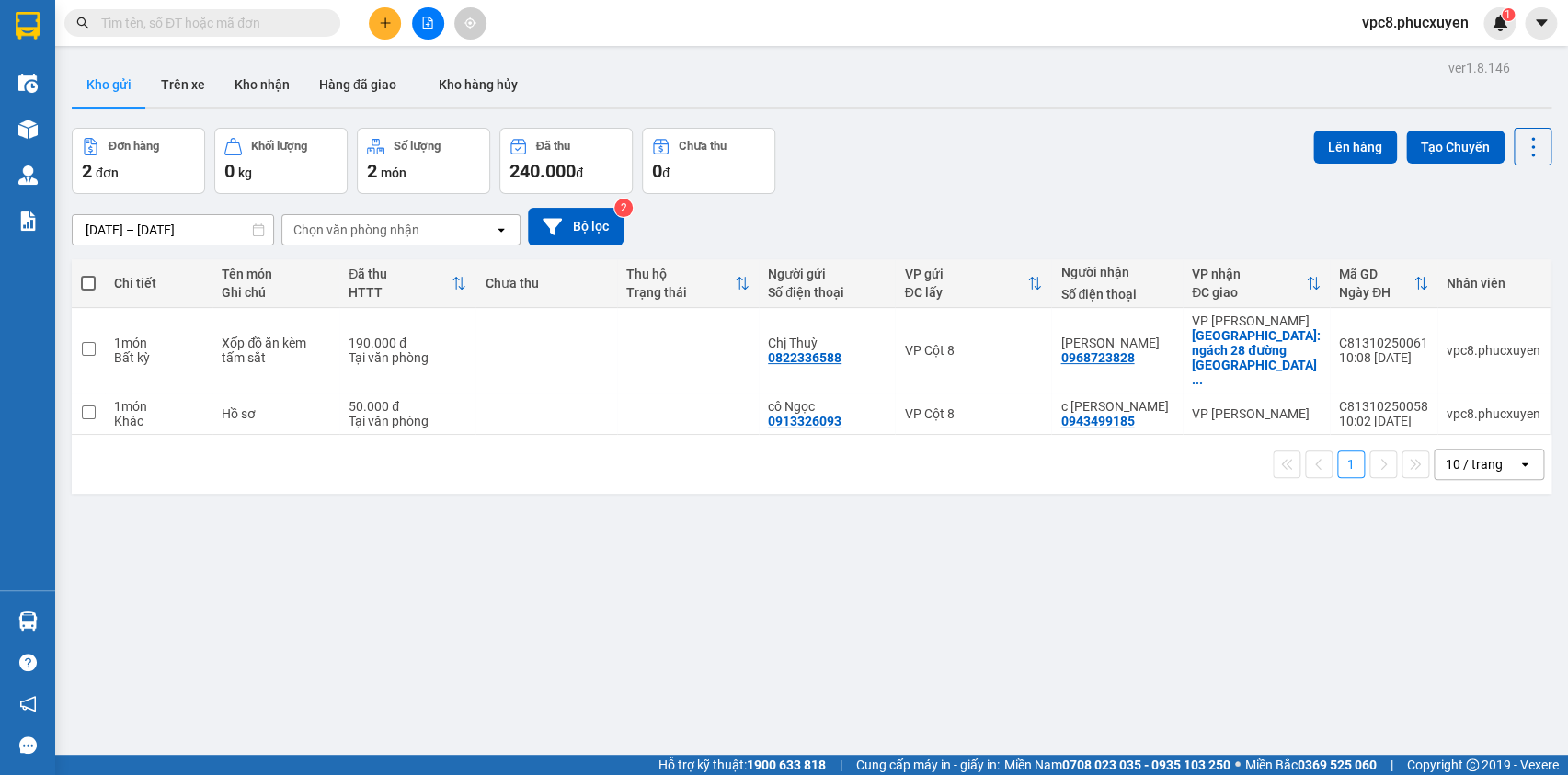
click at [849, 100] on div "Kho gửi Trên xe Kho nhận Hàng đã giao Kho hàng hủy" at bounding box center [811, 87] width 1480 height 49
click at [170, 76] on button "Trên xe" at bounding box center [183, 85] width 74 height 44
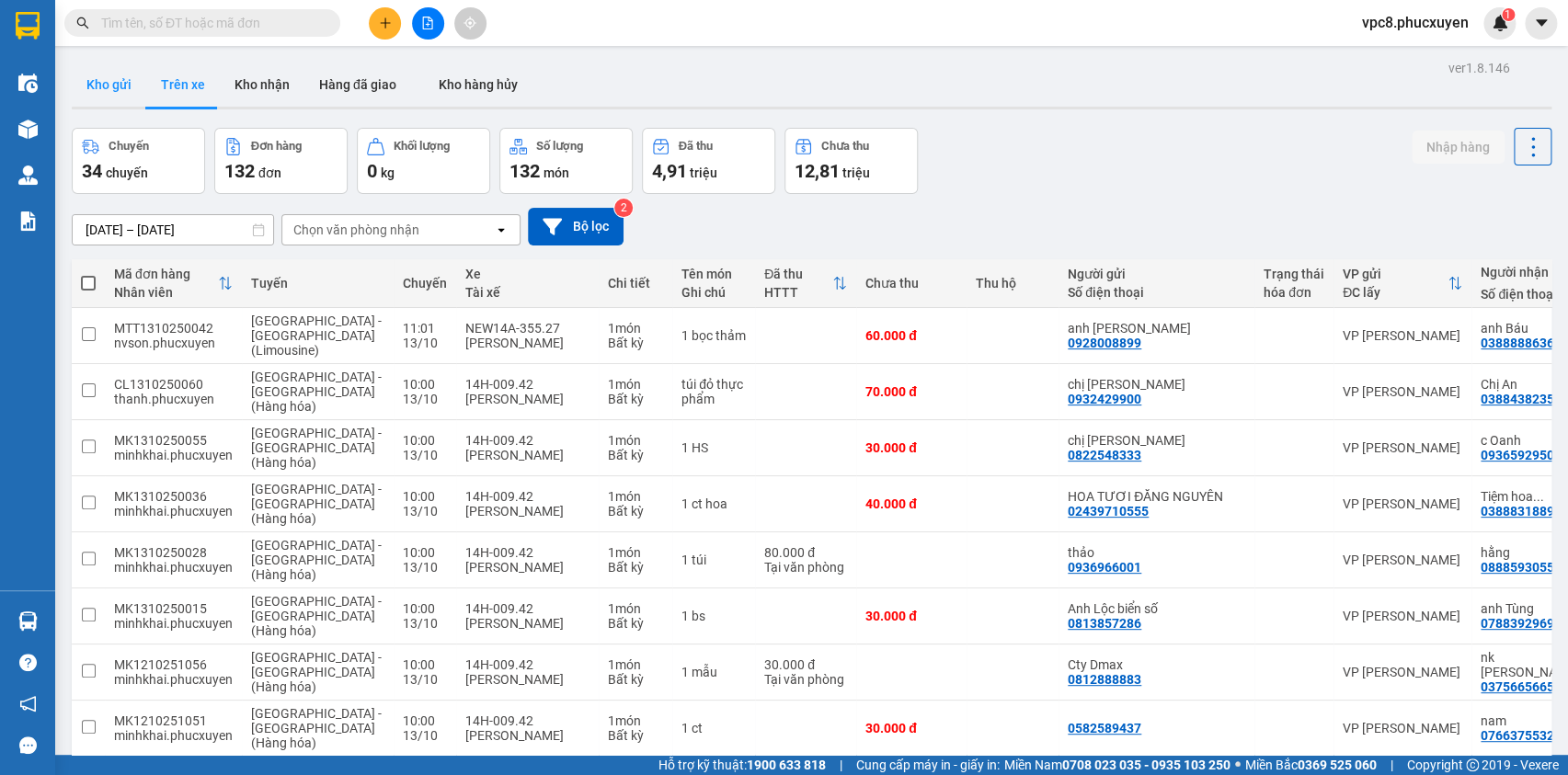
click at [100, 88] on button "Kho gửi" at bounding box center [109, 85] width 74 height 44
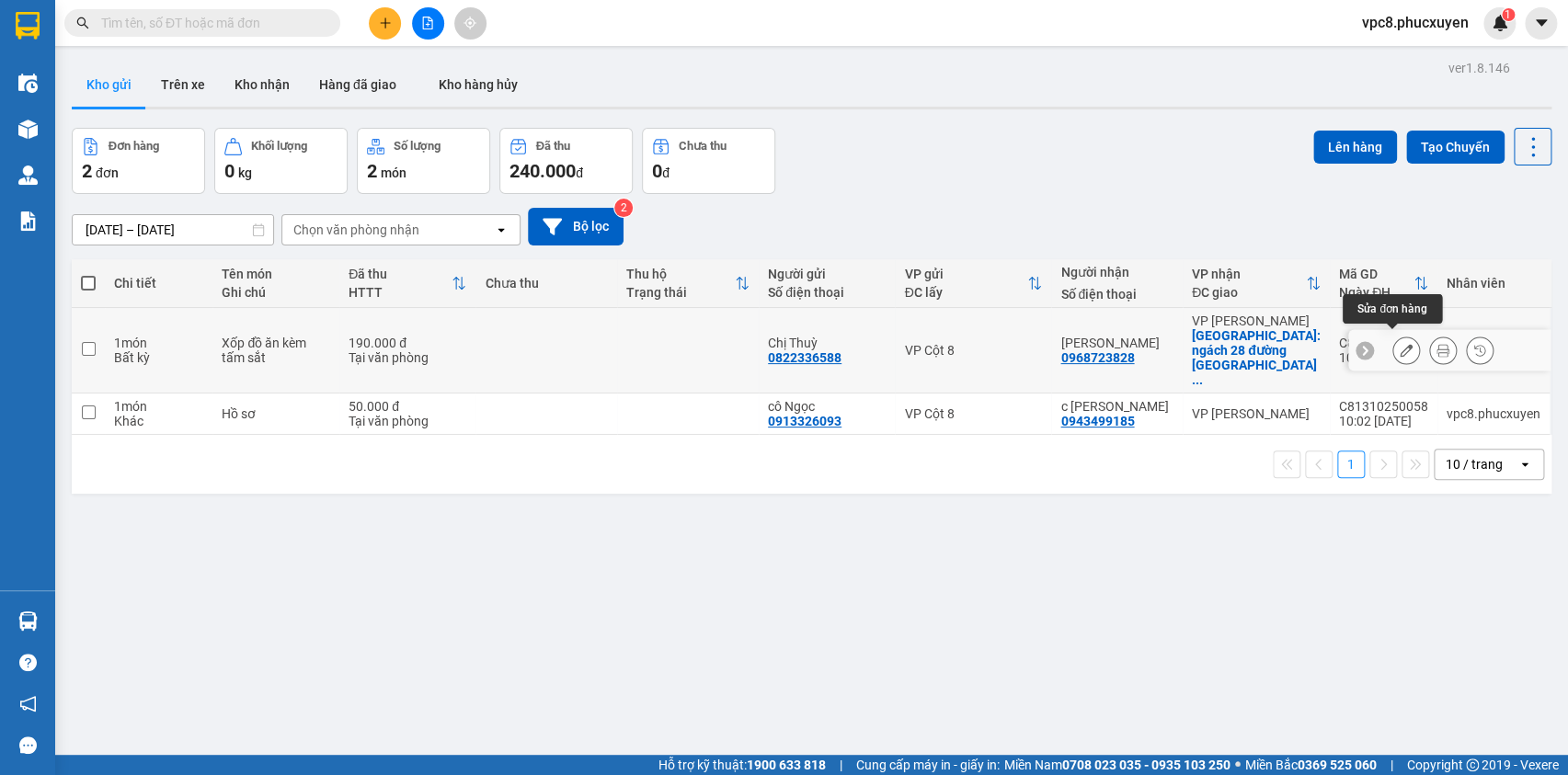
click at [1400, 345] on icon at bounding box center [1406, 350] width 12 height 12
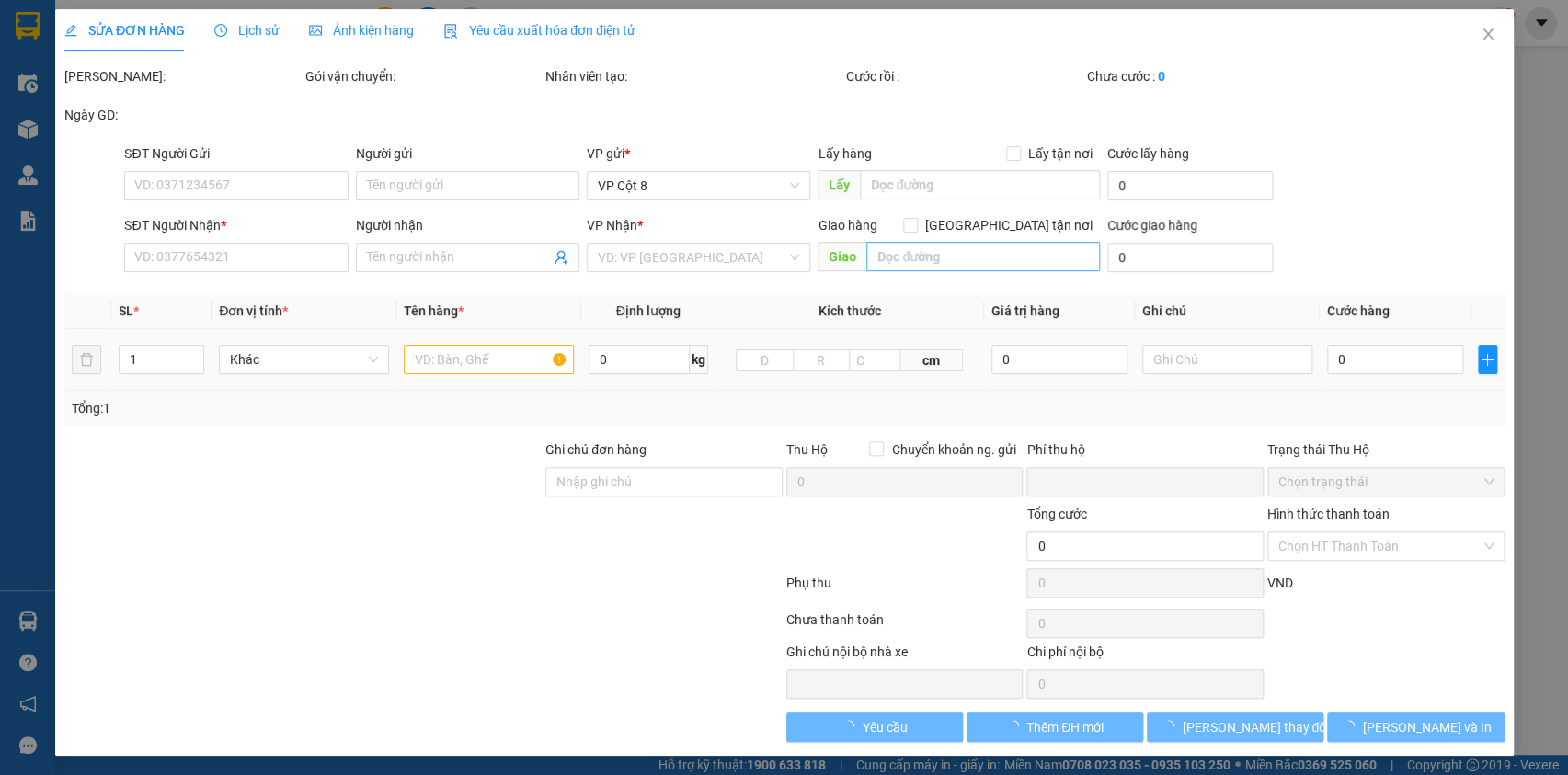
type input "0822336588"
type input "Chị Thuỳ"
type input "0968723828"
type input "[PERSON_NAME]"
checkbox input "true"
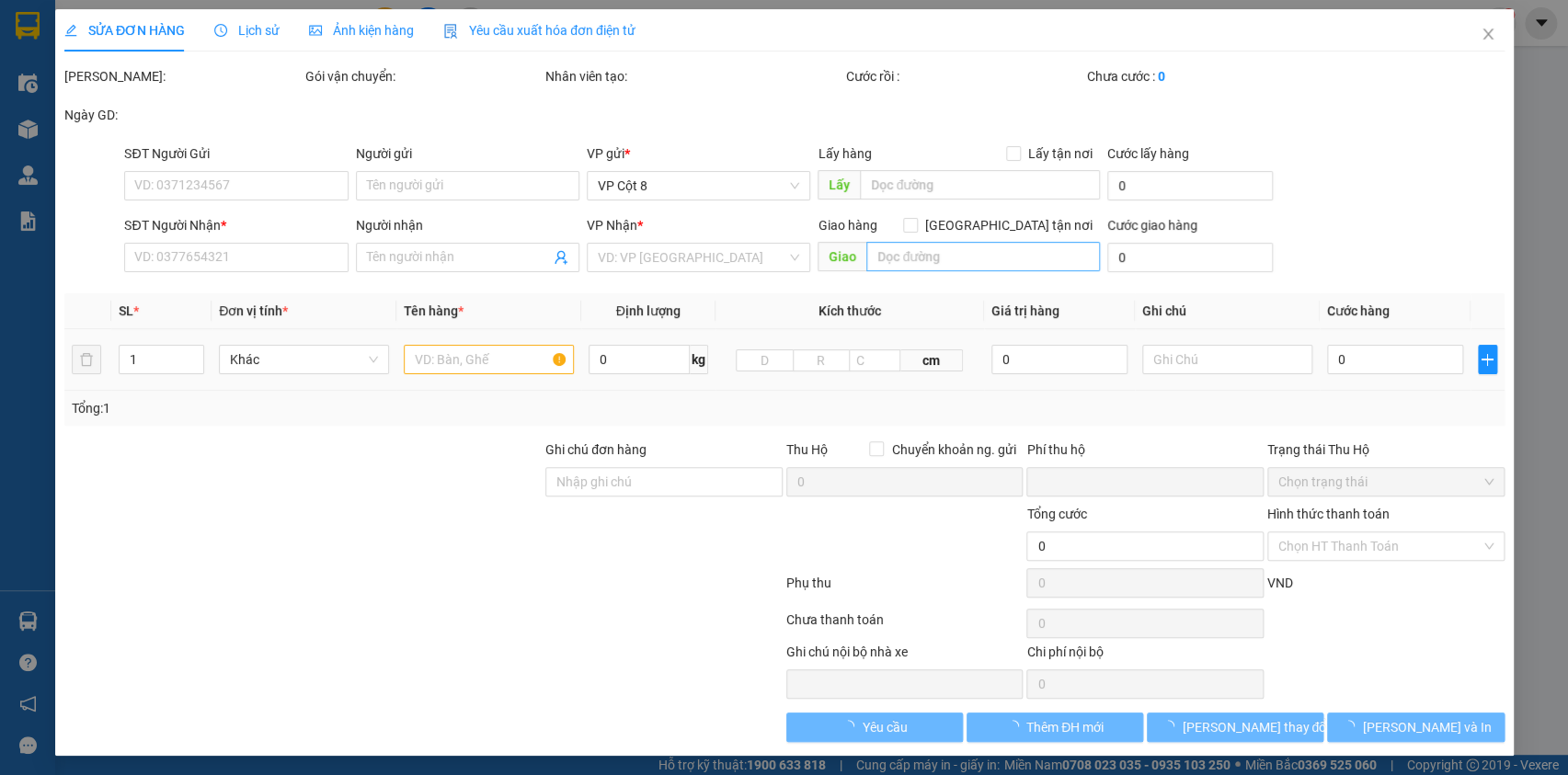
type input "ngách 28 đường [GEOGRAPHIC_DATA], [GEOGRAPHIC_DATA]"
type input "0"
type input "190.000"
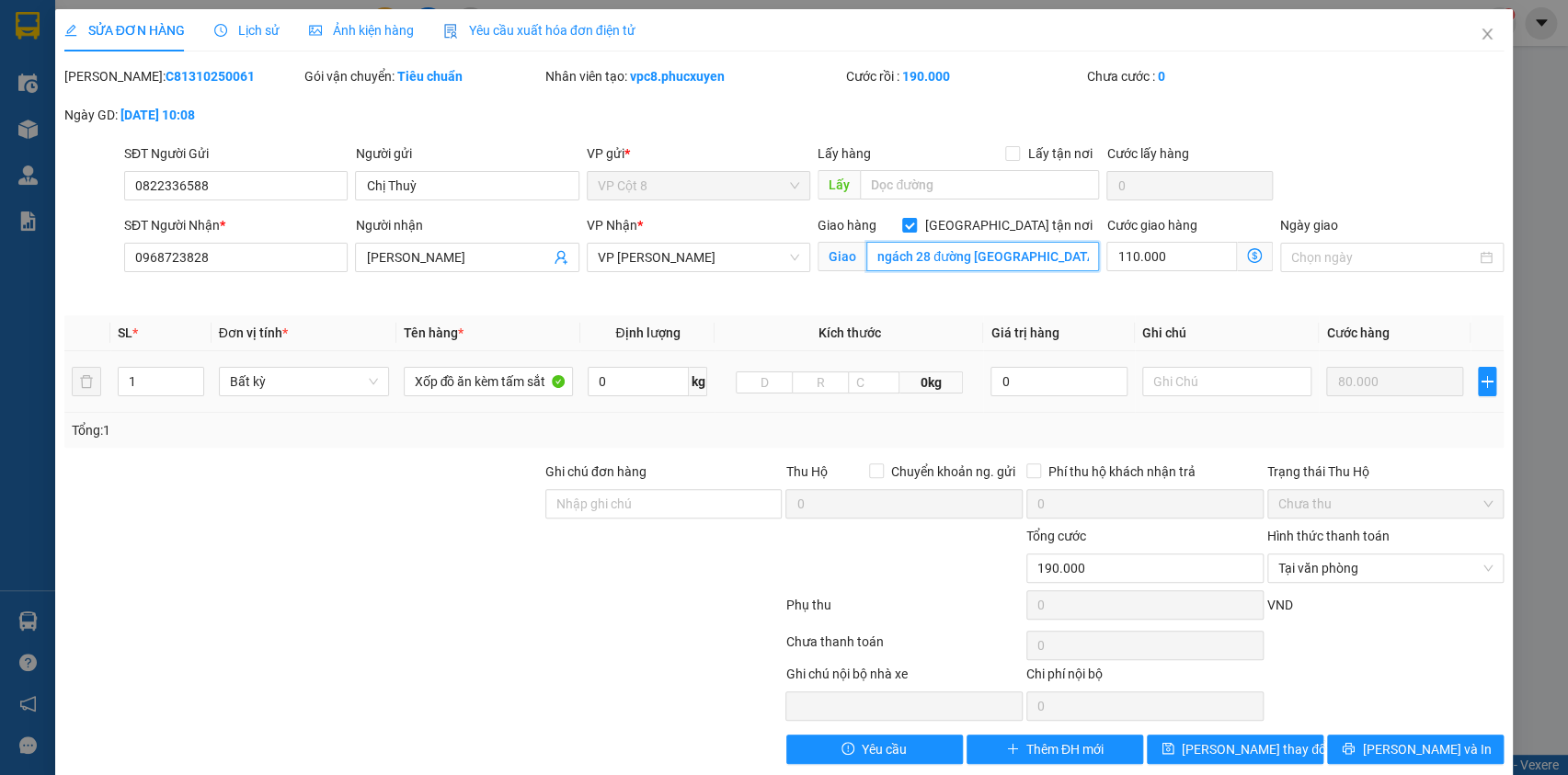
click at [935, 253] on input "ngách 28 đường [GEOGRAPHIC_DATA], [GEOGRAPHIC_DATA]" at bounding box center [983, 257] width 233 height 30
click at [916, 259] on input "ngách 28 đường [GEOGRAPHIC_DATA], [GEOGRAPHIC_DATA]" at bounding box center [983, 257] width 233 height 30
click at [922, 257] on input "ngách 28 đường [GEOGRAPHIC_DATA], [GEOGRAPHIC_DATA]" at bounding box center [983, 257] width 233 height 30
click at [967, 245] on input "ngách 28 đường [GEOGRAPHIC_DATA], [GEOGRAPHIC_DATA]" at bounding box center [983, 257] width 233 height 30
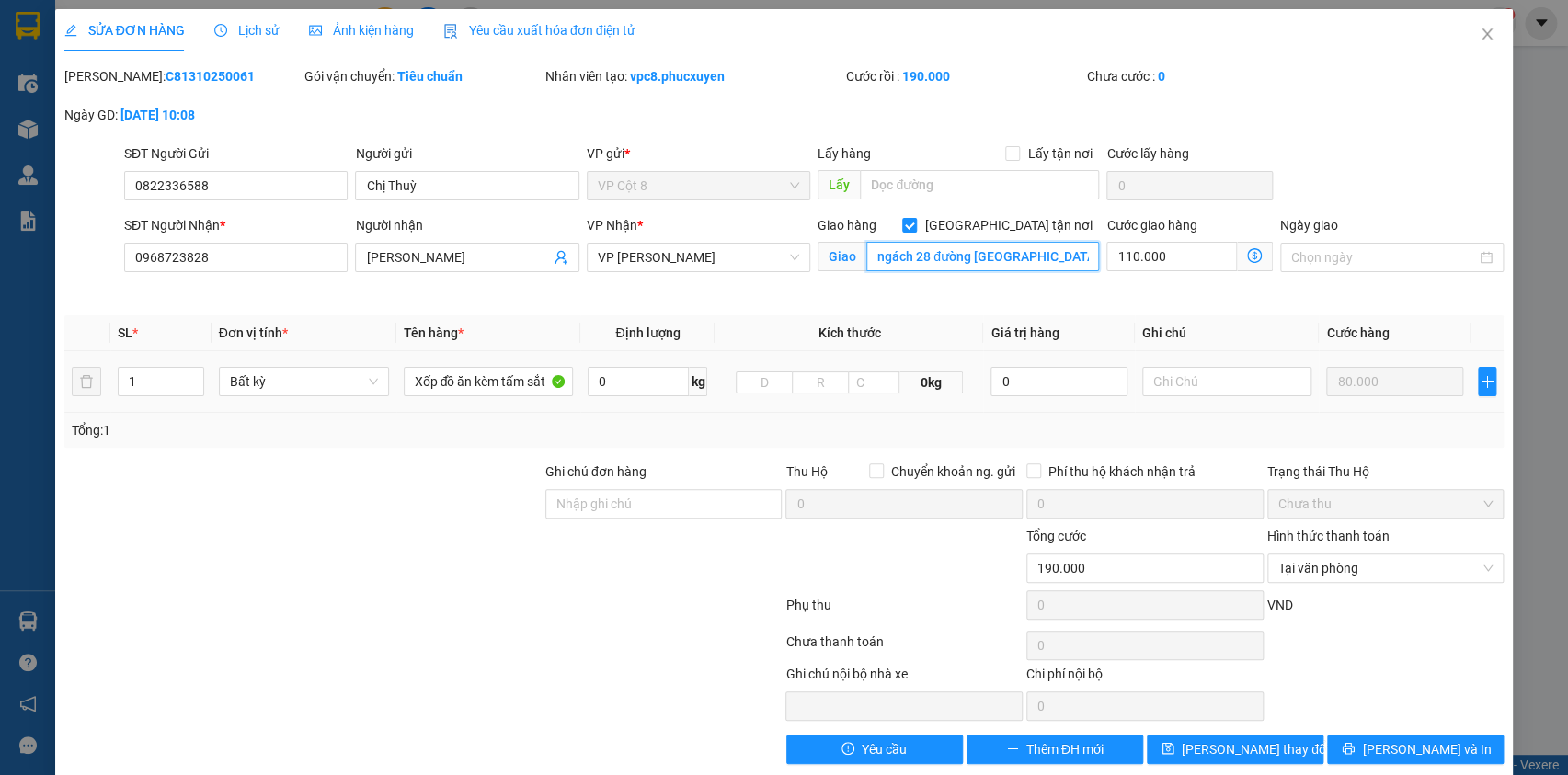
click at [921, 257] on input "ngách 28 đường [GEOGRAPHIC_DATA], [GEOGRAPHIC_DATA]" at bounding box center [983, 257] width 233 height 30
type input "ngách 28/15 đường [GEOGRAPHIC_DATA], [GEOGRAPHIC_DATA]"
click at [1247, 255] on icon "dollar-circle" at bounding box center [1254, 255] width 14 height 14
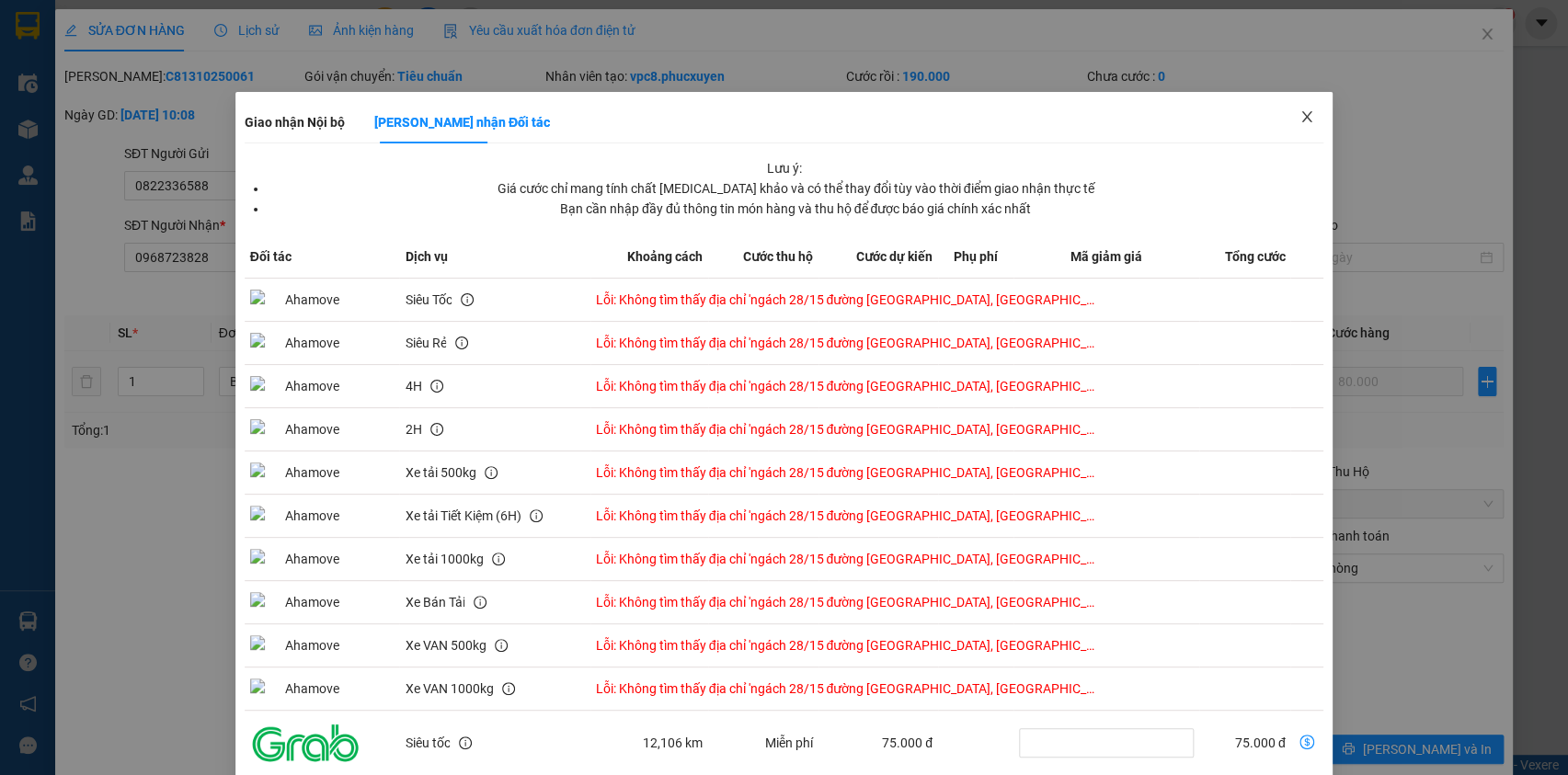
click at [1303, 116] on icon "close" at bounding box center [1307, 116] width 11 height 11
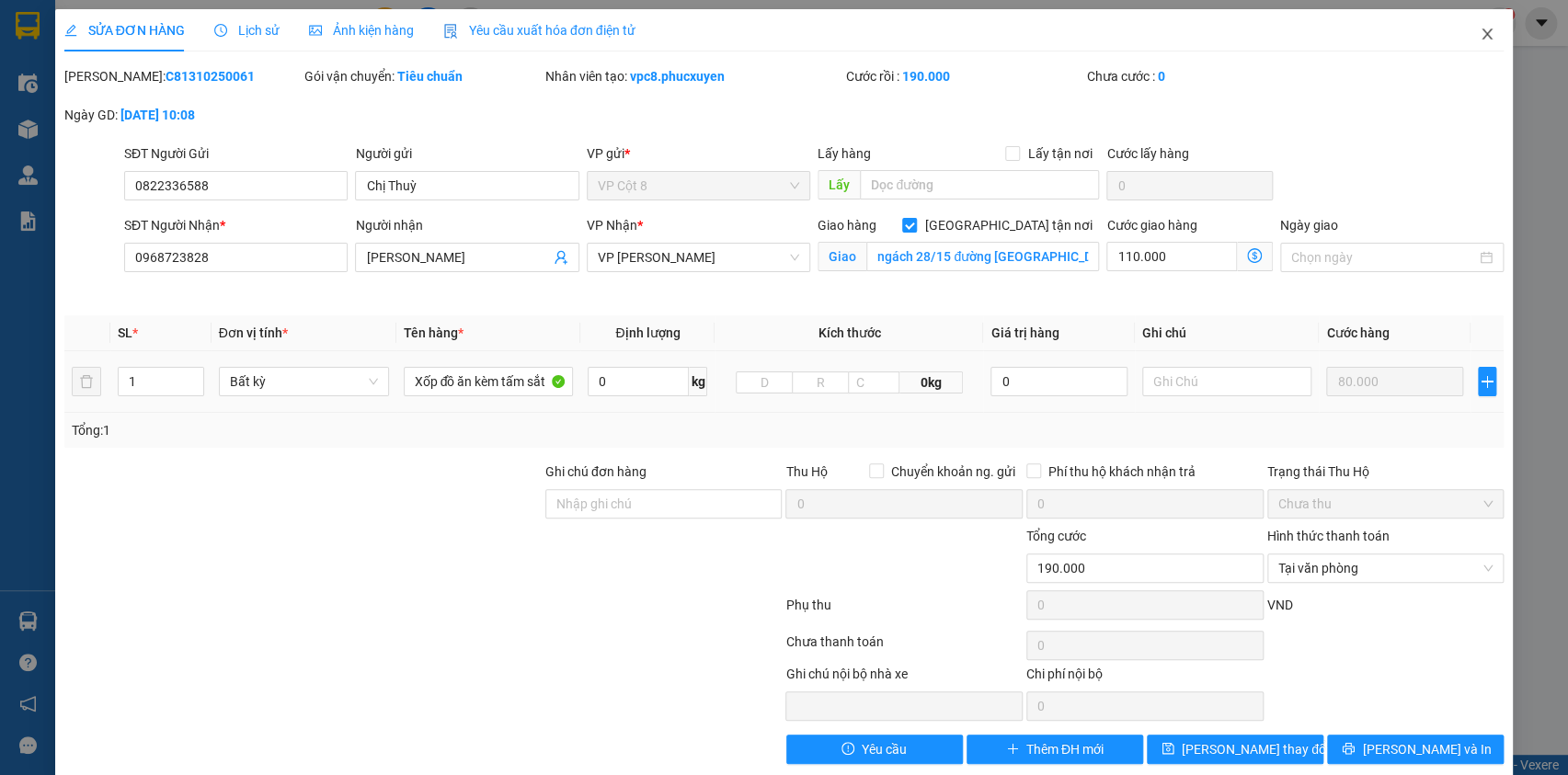
click at [1473, 46] on span "Close" at bounding box center [1487, 36] width 52 height 52
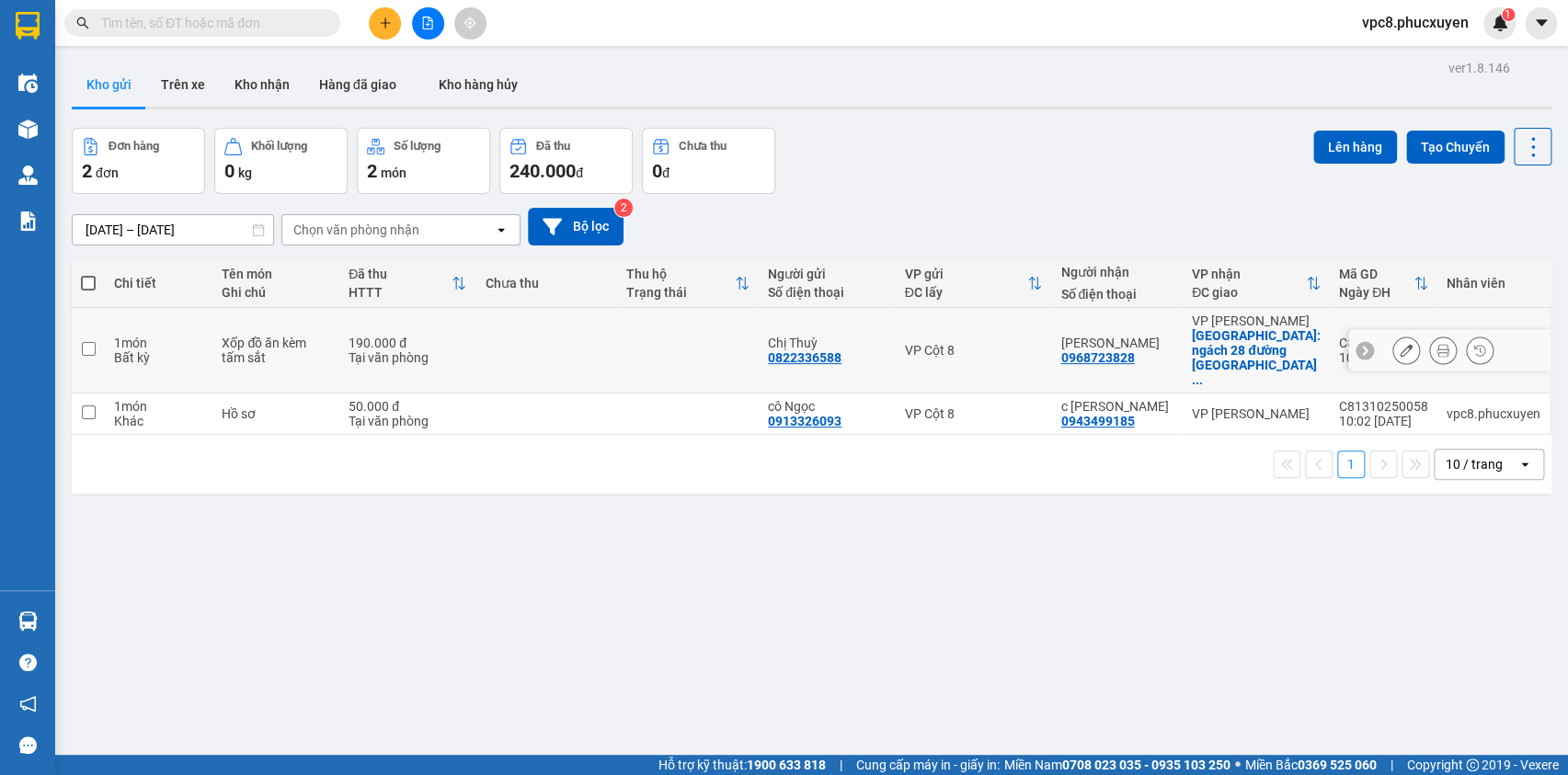
click at [1400, 344] on icon at bounding box center [1406, 350] width 12 height 12
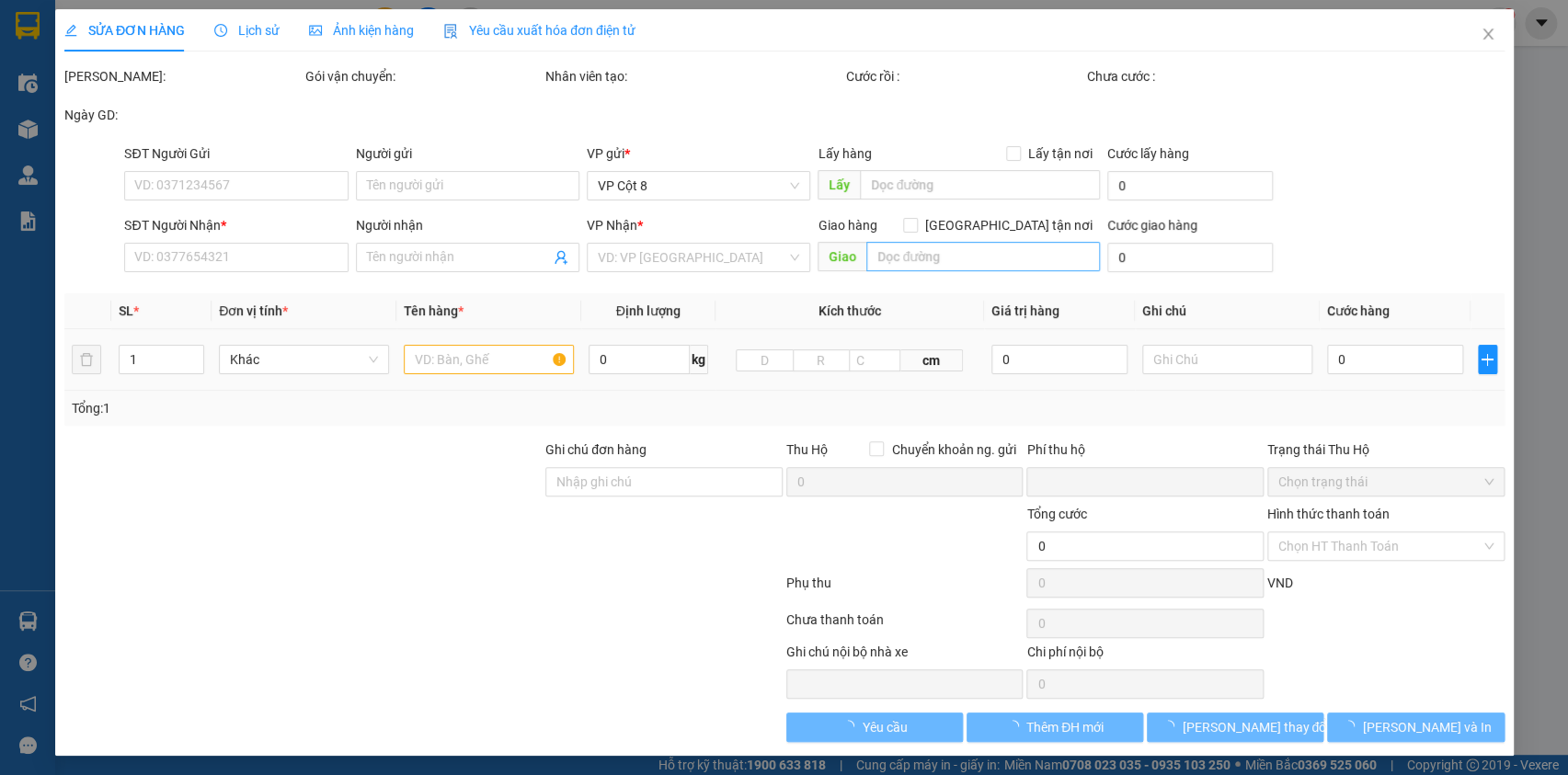
type input "0822336588"
type input "Chị Thuỳ"
type input "0968723828"
type input "[PERSON_NAME]"
checkbox input "true"
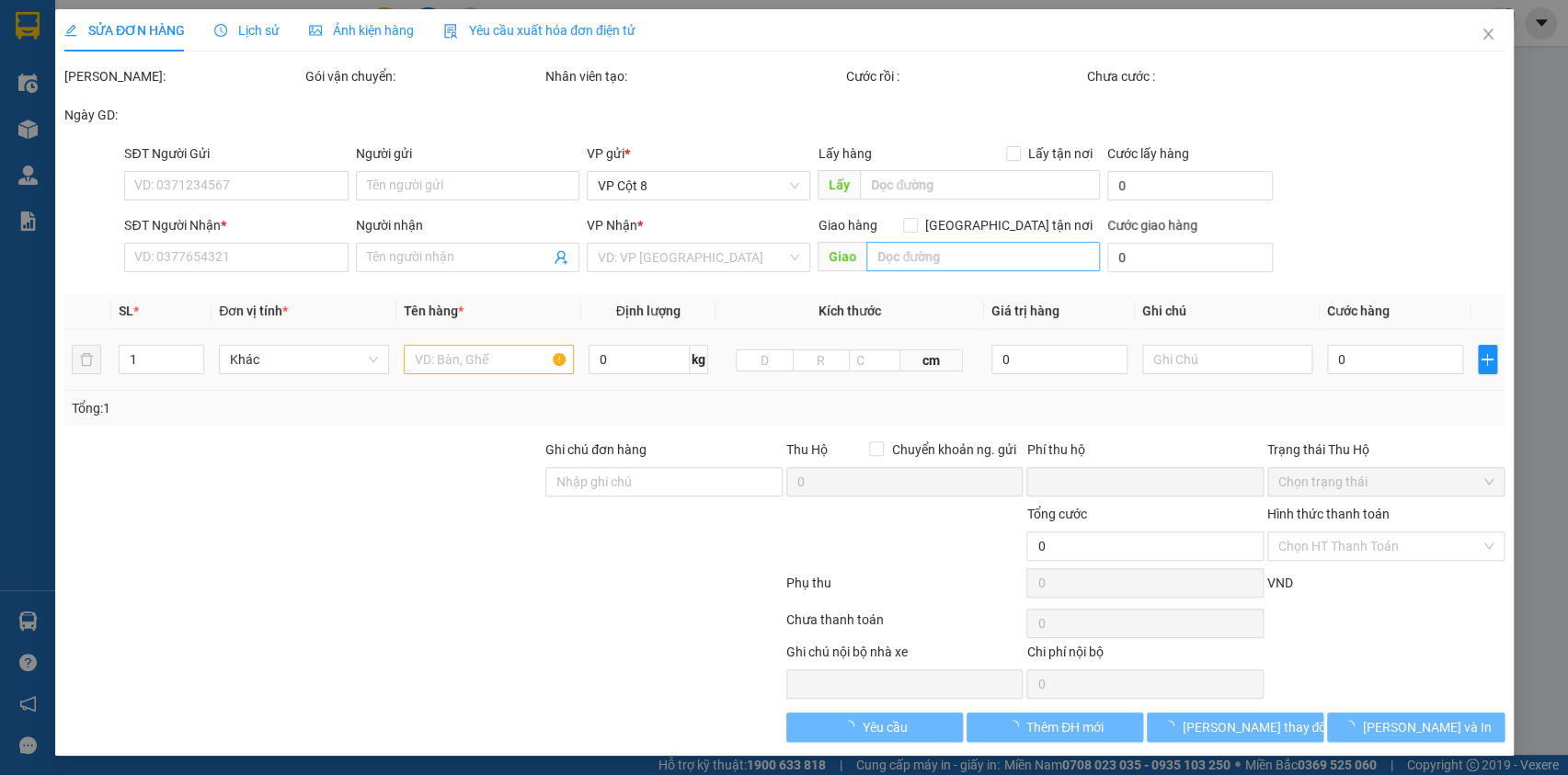
type input "ngách 28 đường [GEOGRAPHIC_DATA], [GEOGRAPHIC_DATA]"
type input "0"
type input "190.000"
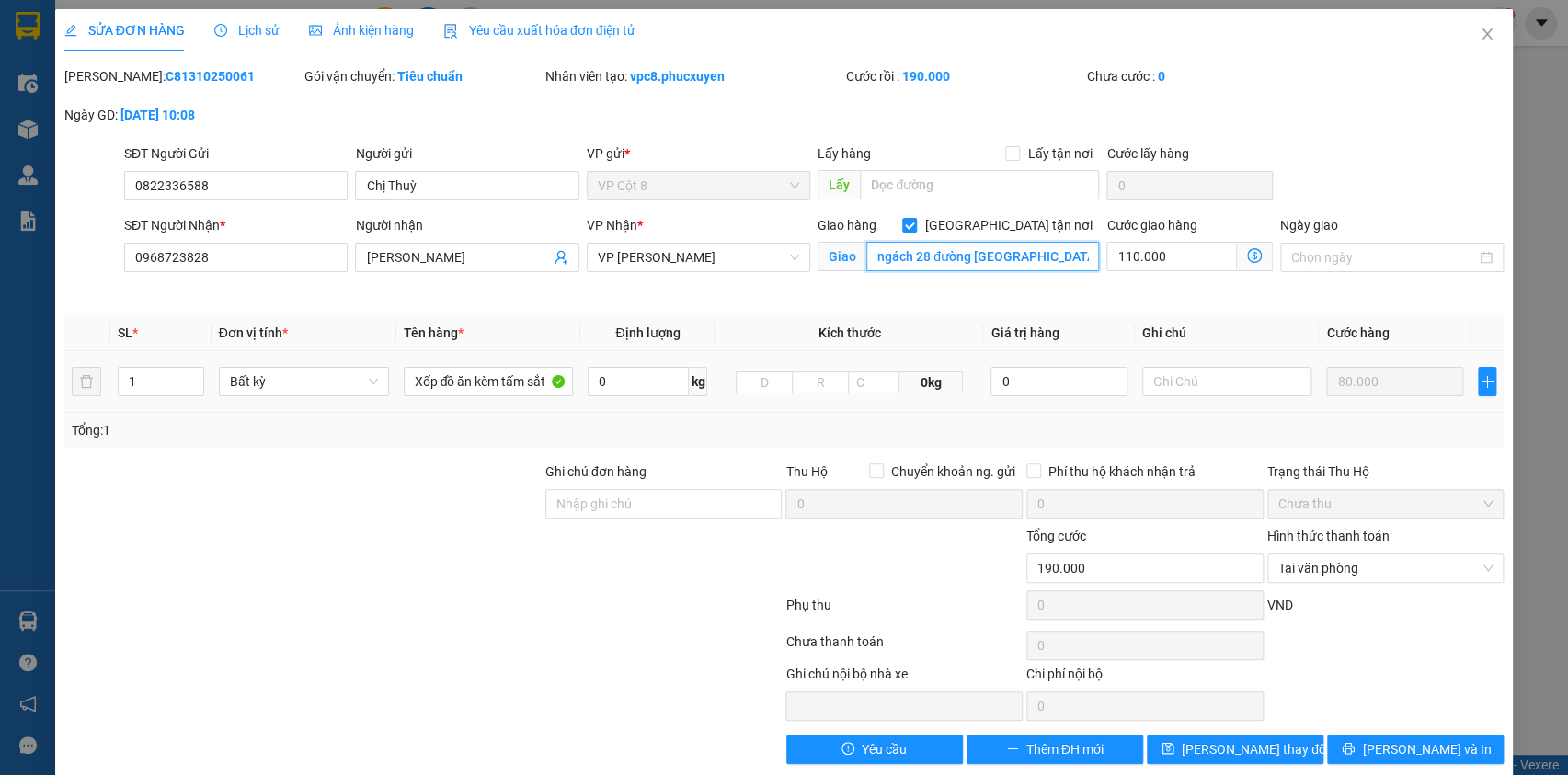
click at [1001, 264] on input "ngách 28 đường [GEOGRAPHIC_DATA], [GEOGRAPHIC_DATA]" at bounding box center [983, 257] width 233 height 30
type input "bưu điện [GEOGRAPHIC_DATA]"
click at [1247, 250] on icon "dollar-circle" at bounding box center [1254, 255] width 14 height 14
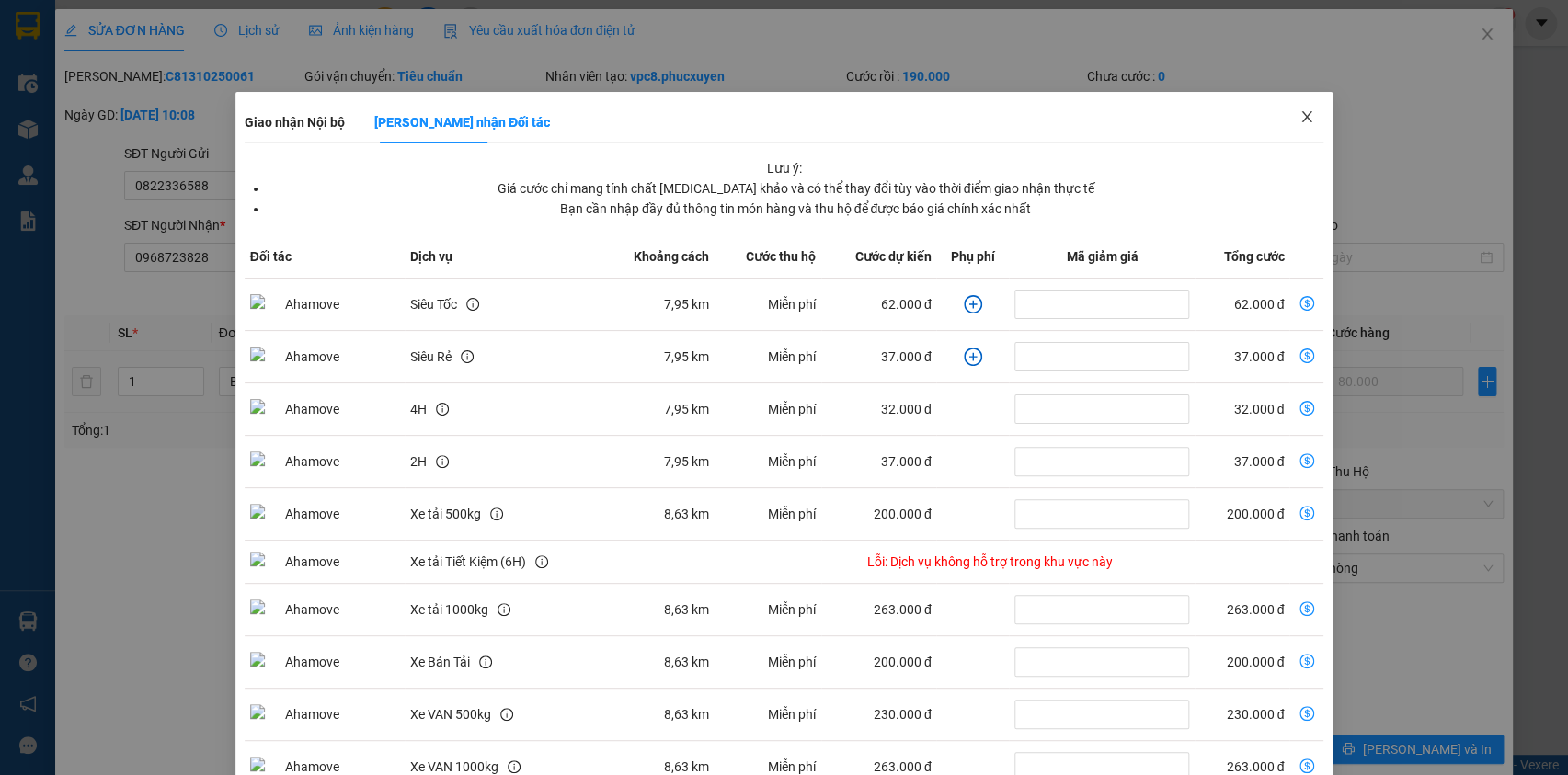
click at [1300, 120] on icon "close" at bounding box center [1307, 116] width 14 height 14
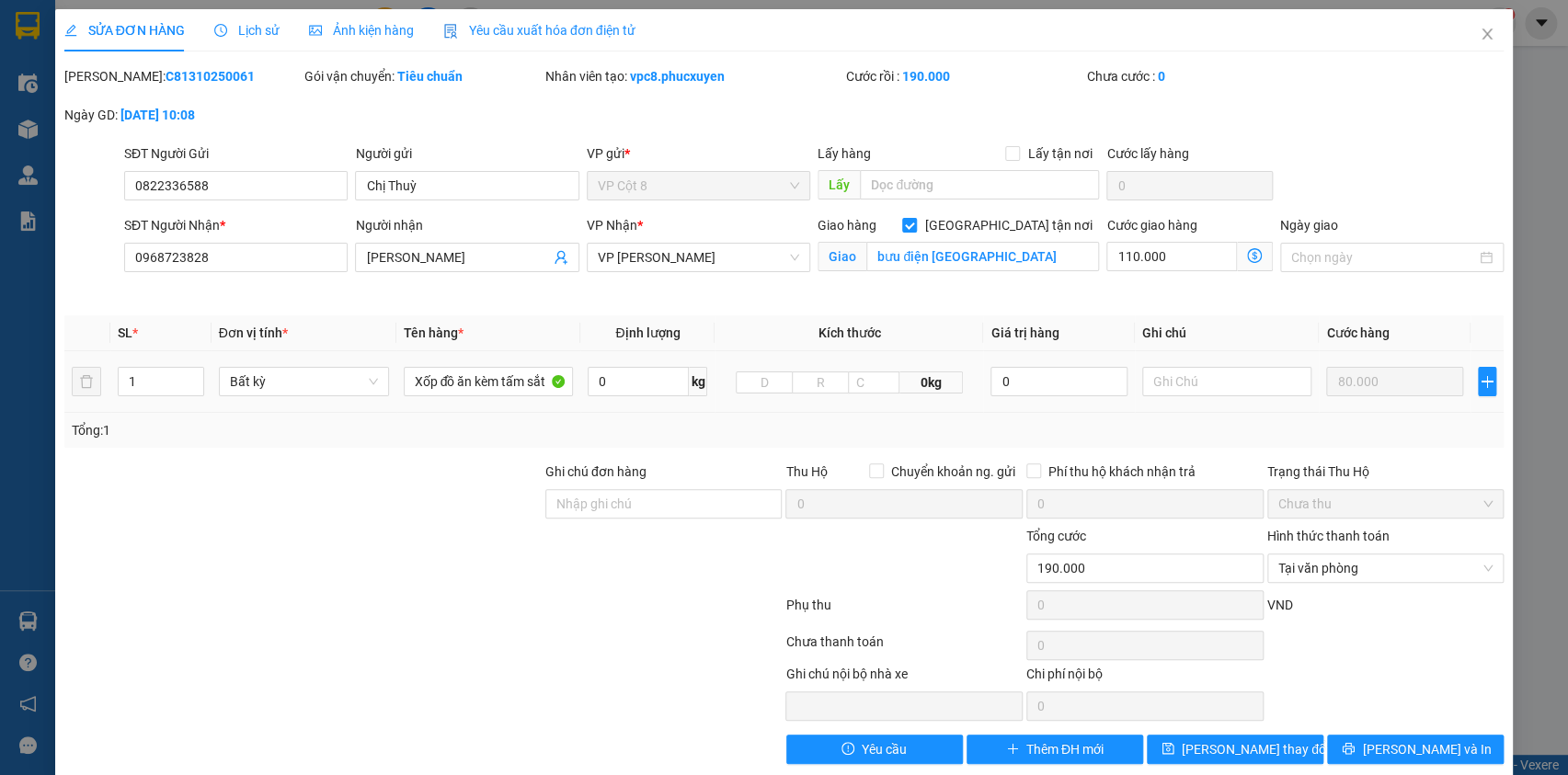
click at [1247, 259] on icon "dollar-circle" at bounding box center [1254, 255] width 14 height 14
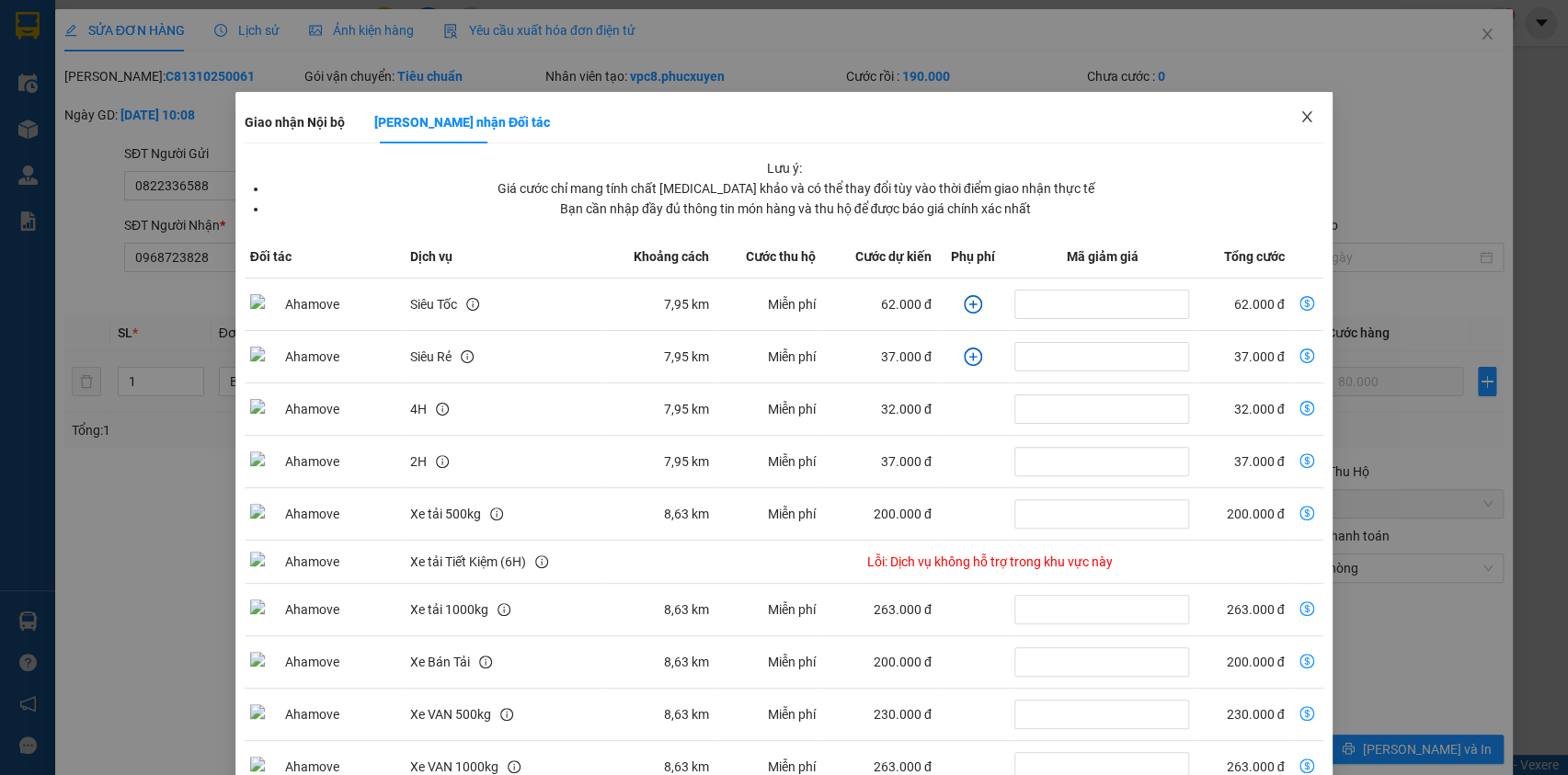
click at [1303, 118] on icon "close" at bounding box center [1307, 116] width 11 height 11
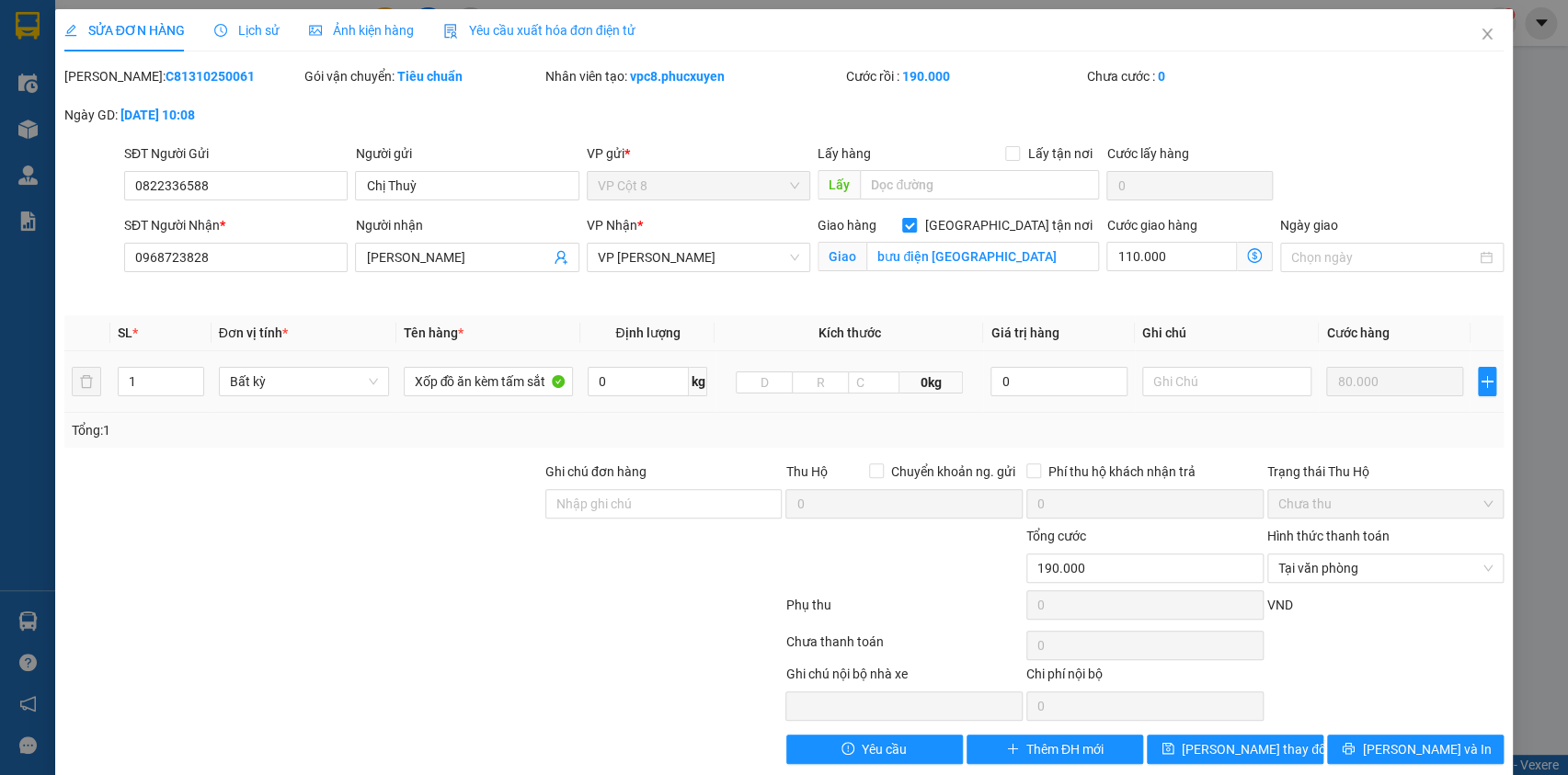
click at [960, 271] on div "Giao bưu điện [GEOGRAPHIC_DATA]" at bounding box center [958, 258] width 282 height 30
click at [945, 258] on input "bưu điện [GEOGRAPHIC_DATA]" at bounding box center [983, 257] width 233 height 30
click at [1091, 262] on div "Giao hàng [GEOGRAPHIC_DATA] tận nơi Giao bưu điện [GEOGRAPHIC_DATA]" at bounding box center [958, 259] width 288 height 87
click at [1480, 31] on icon "close" at bounding box center [1486, 34] width 14 height 14
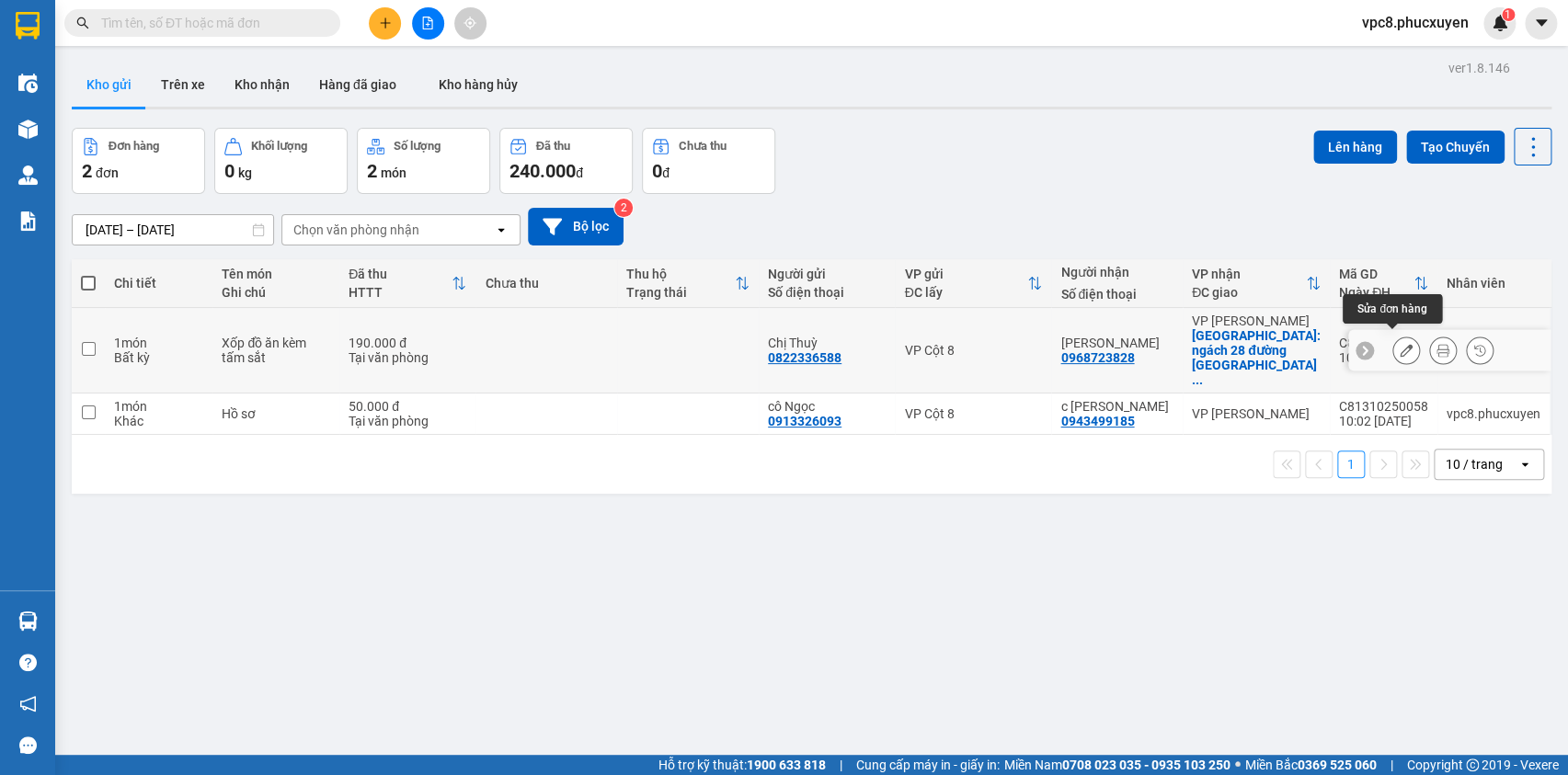
click at [1394, 335] on button at bounding box center [1406, 350] width 26 height 32
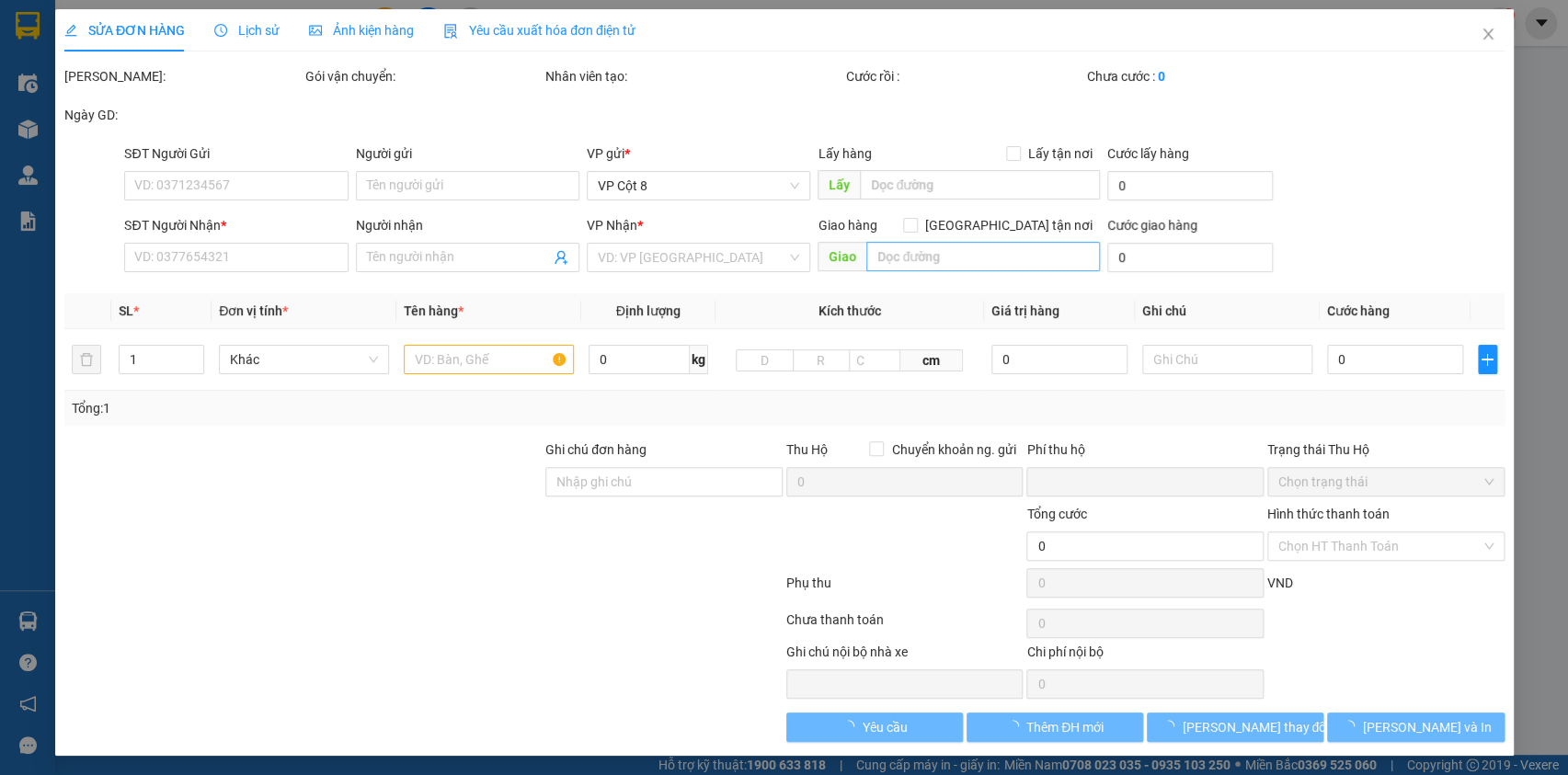
type input "0822336588"
type input "Chị Thuỳ"
type input "0968723828"
type input "[PERSON_NAME]"
checkbox input "true"
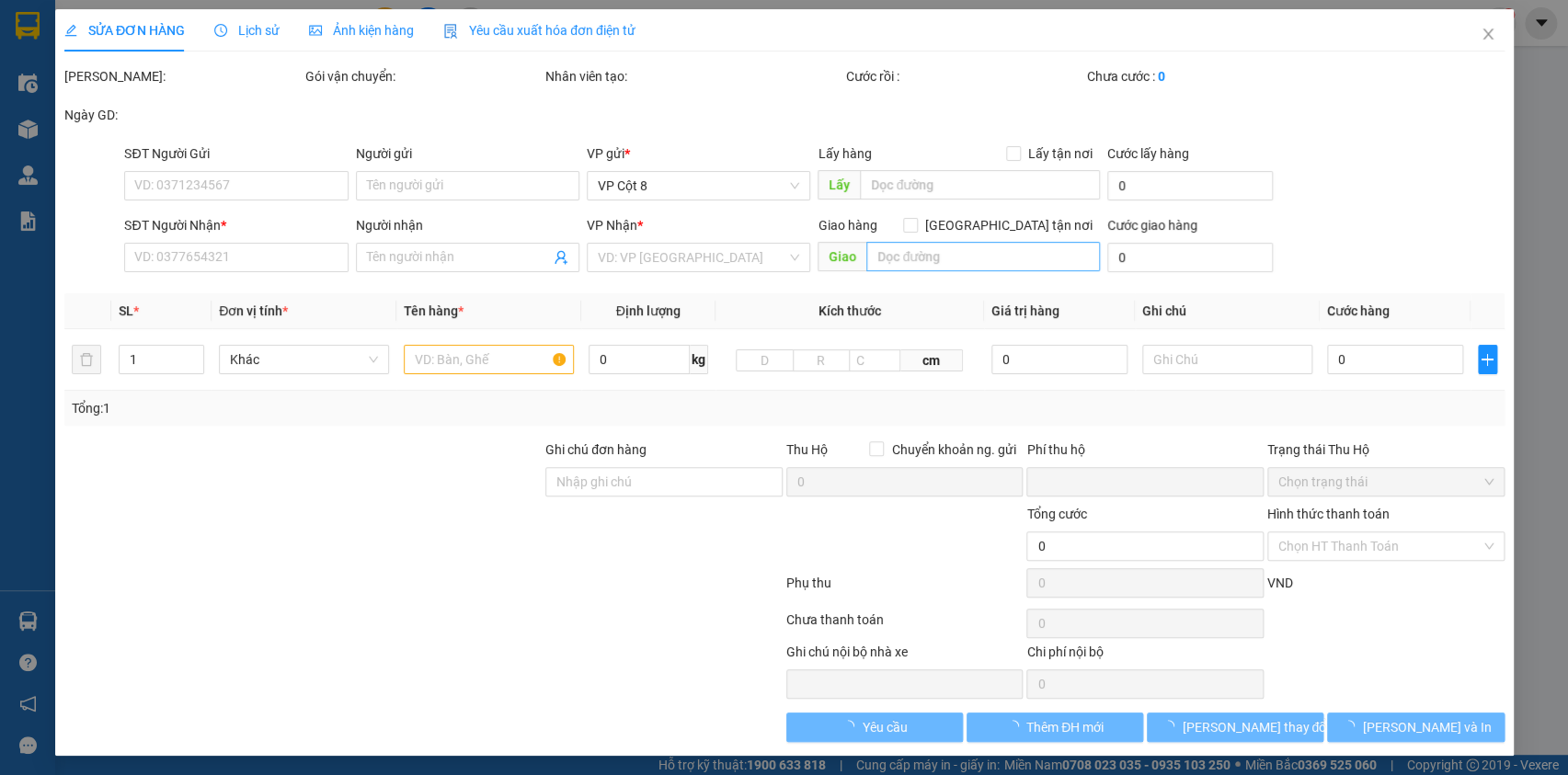
type input "ngách 28 đường [GEOGRAPHIC_DATA], [GEOGRAPHIC_DATA]"
type input "0"
type input "190.000"
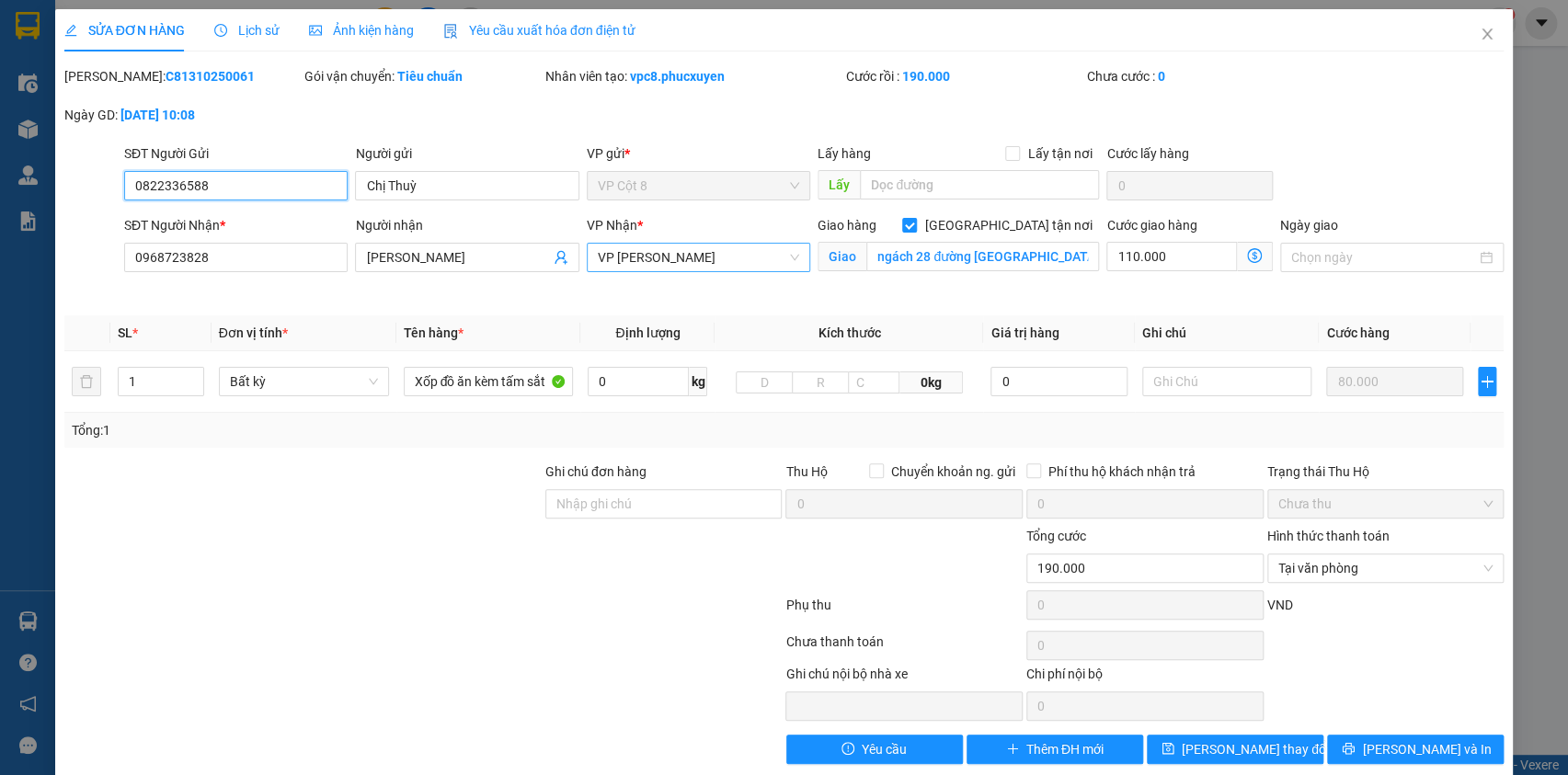
click at [639, 259] on span "VP [PERSON_NAME]" at bounding box center [698, 257] width 201 height 28
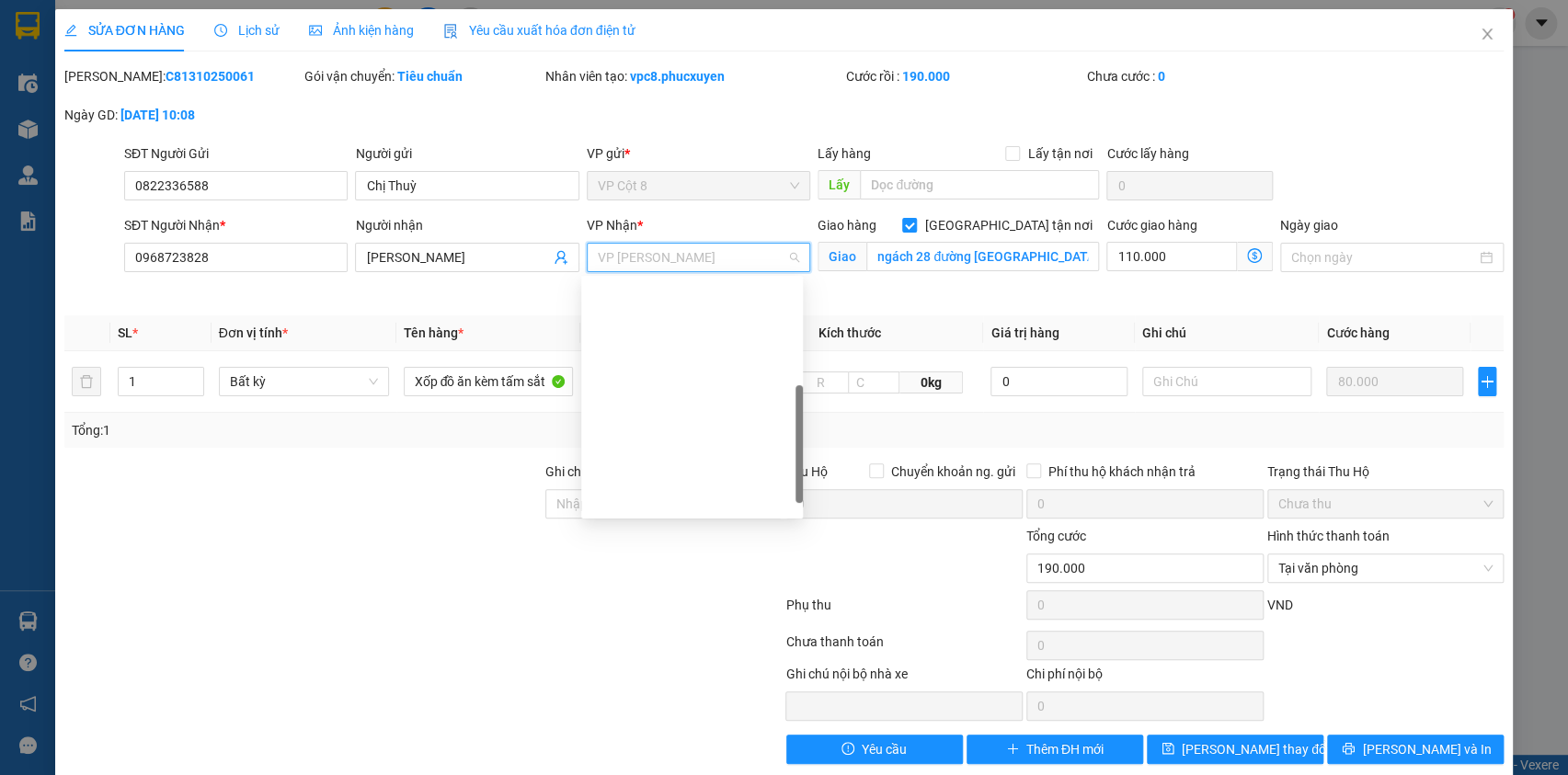
scroll to position [264, 0]
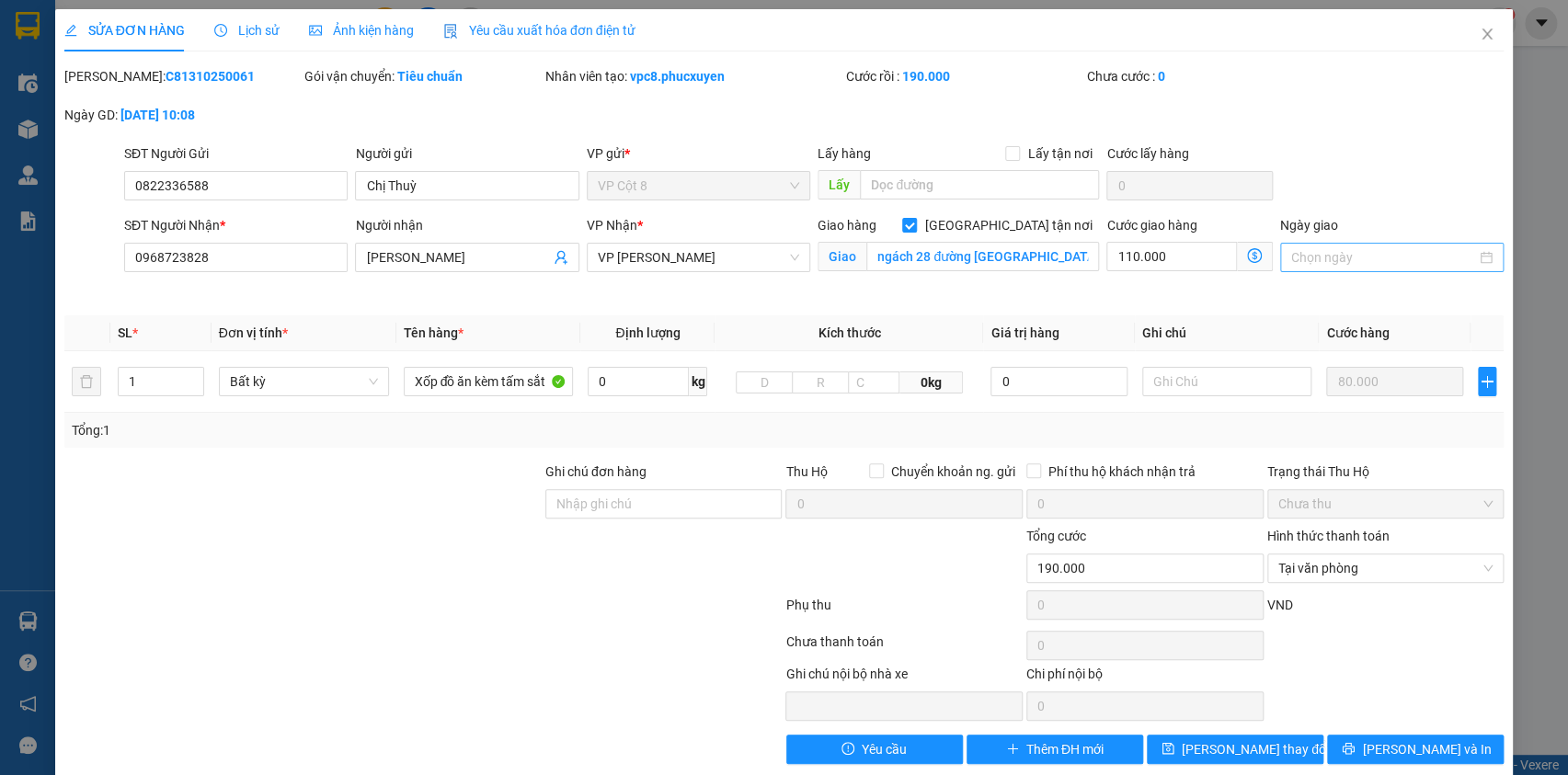
click at [1323, 269] on div at bounding box center [1392, 258] width 223 height 30
click at [177, 194] on input "0822336588" at bounding box center [236, 186] width 223 height 30
click at [1481, 41] on span "Close" at bounding box center [1487, 36] width 52 height 52
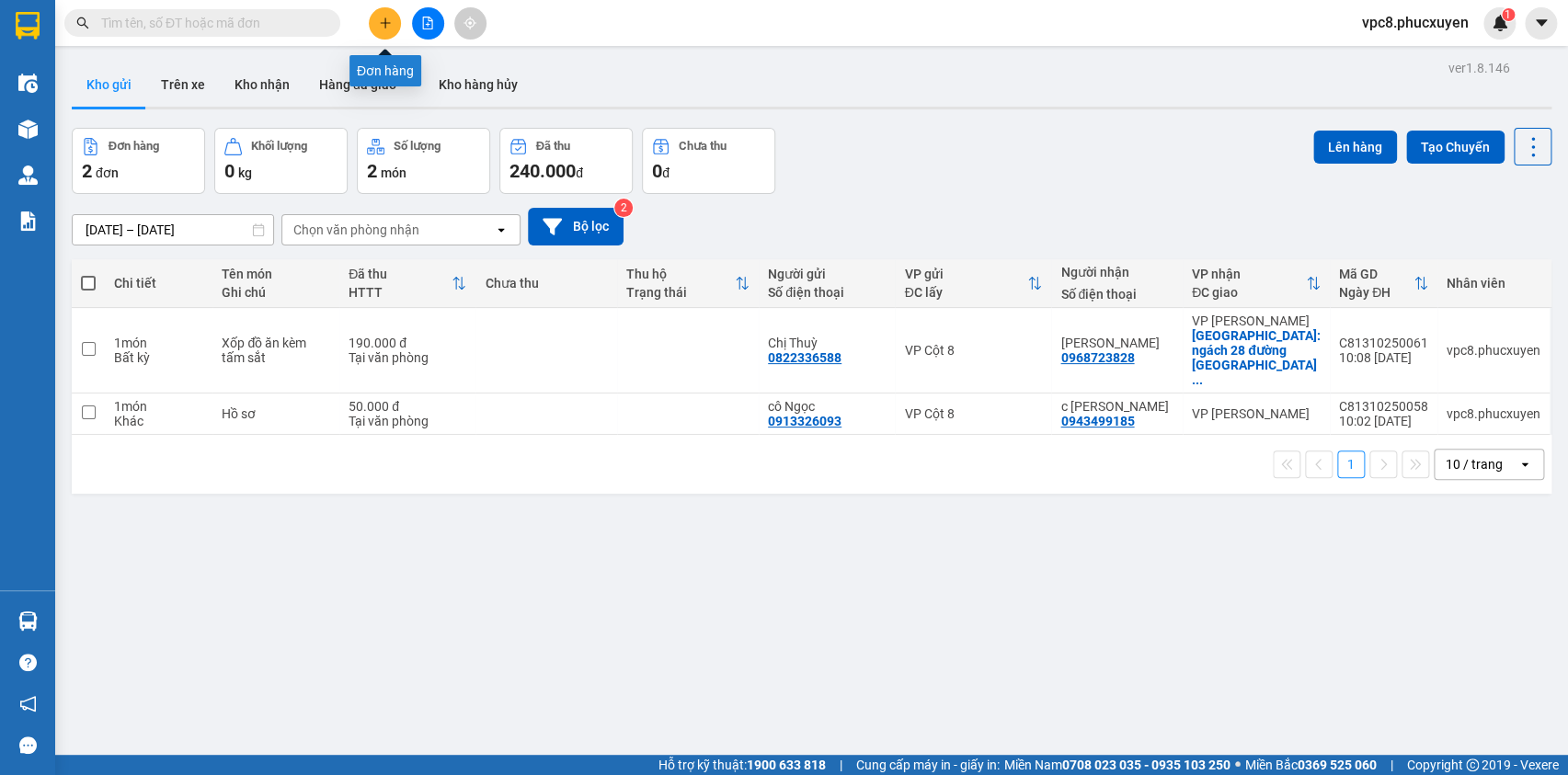
click at [379, 18] on icon "plus" at bounding box center [385, 22] width 12 height 12
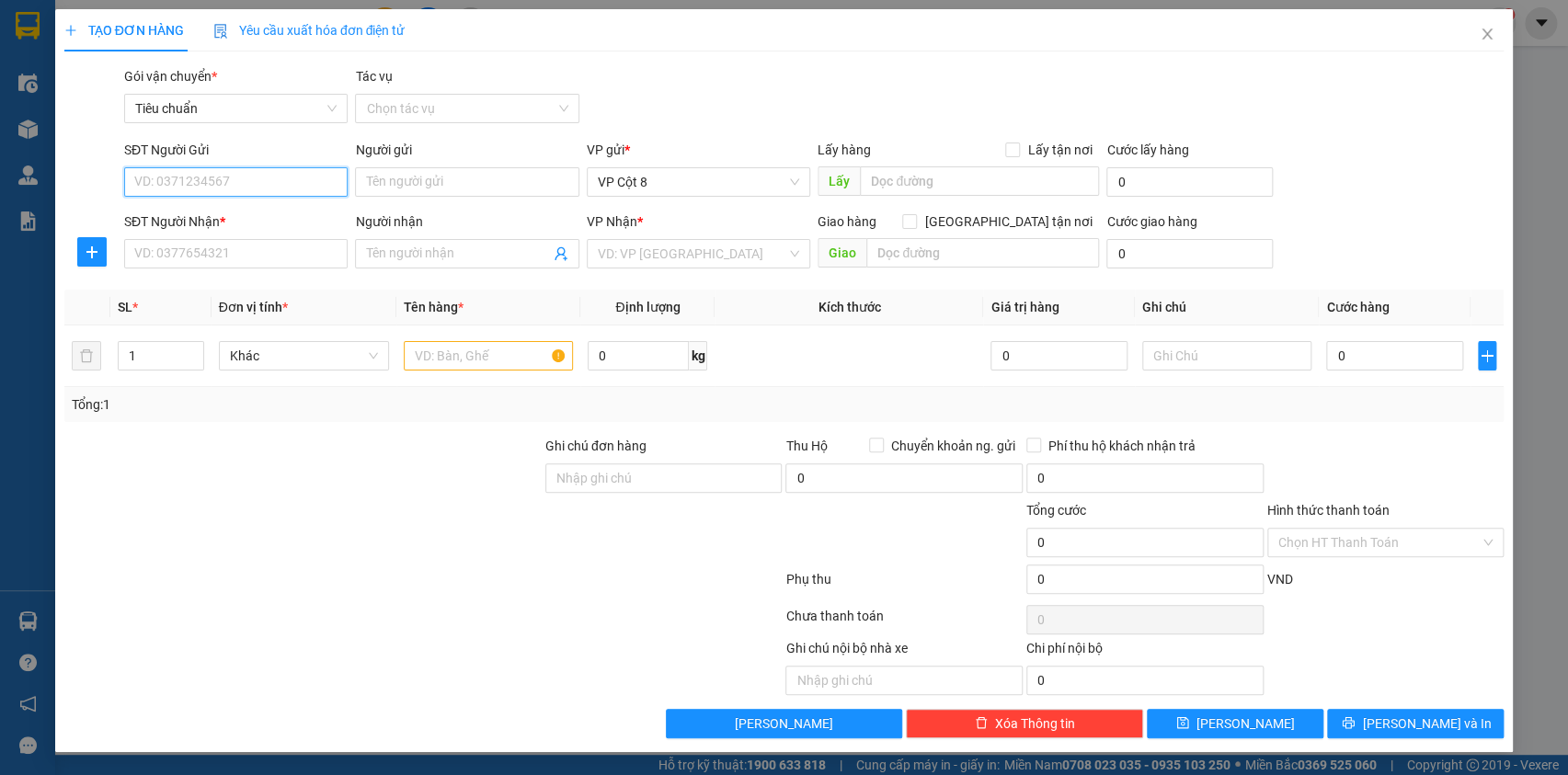
click at [222, 184] on input "SĐT Người Gửi" at bounding box center [236, 182] width 223 height 30
paste input "0822336588"
type input "0822336588"
click at [250, 214] on div "0822336588 - Chị Thuỳ" at bounding box center [236, 218] width 201 height 20
type input "Chị Thuỳ"
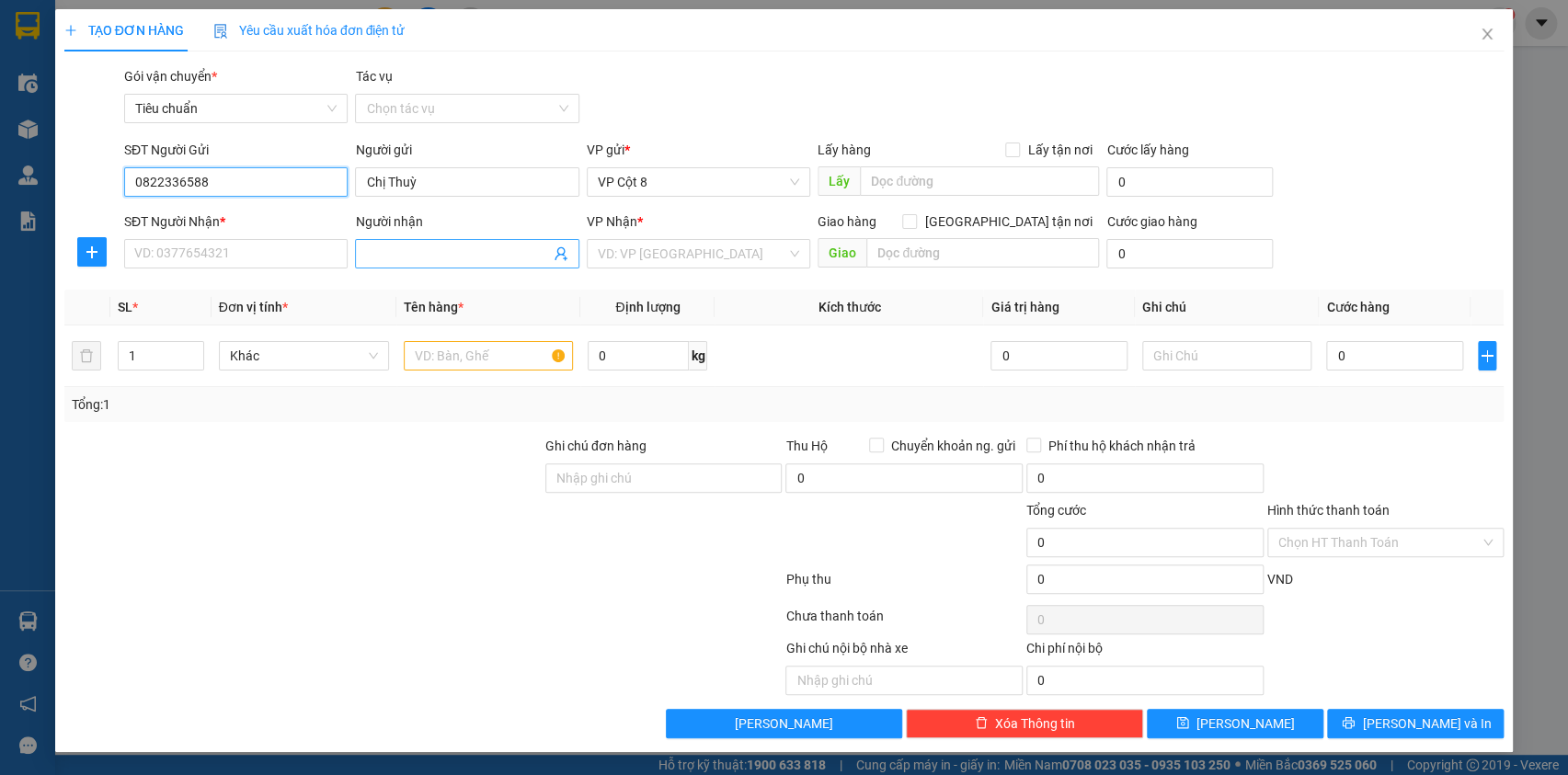
type input "0822336588"
click at [559, 255] on icon "user-add" at bounding box center [560, 254] width 12 height 13
click at [580, 207] on span "[PERSON_NAME]" at bounding box center [629, 208] width 98 height 14
type input "0968723828"
type input "[PERSON_NAME]"
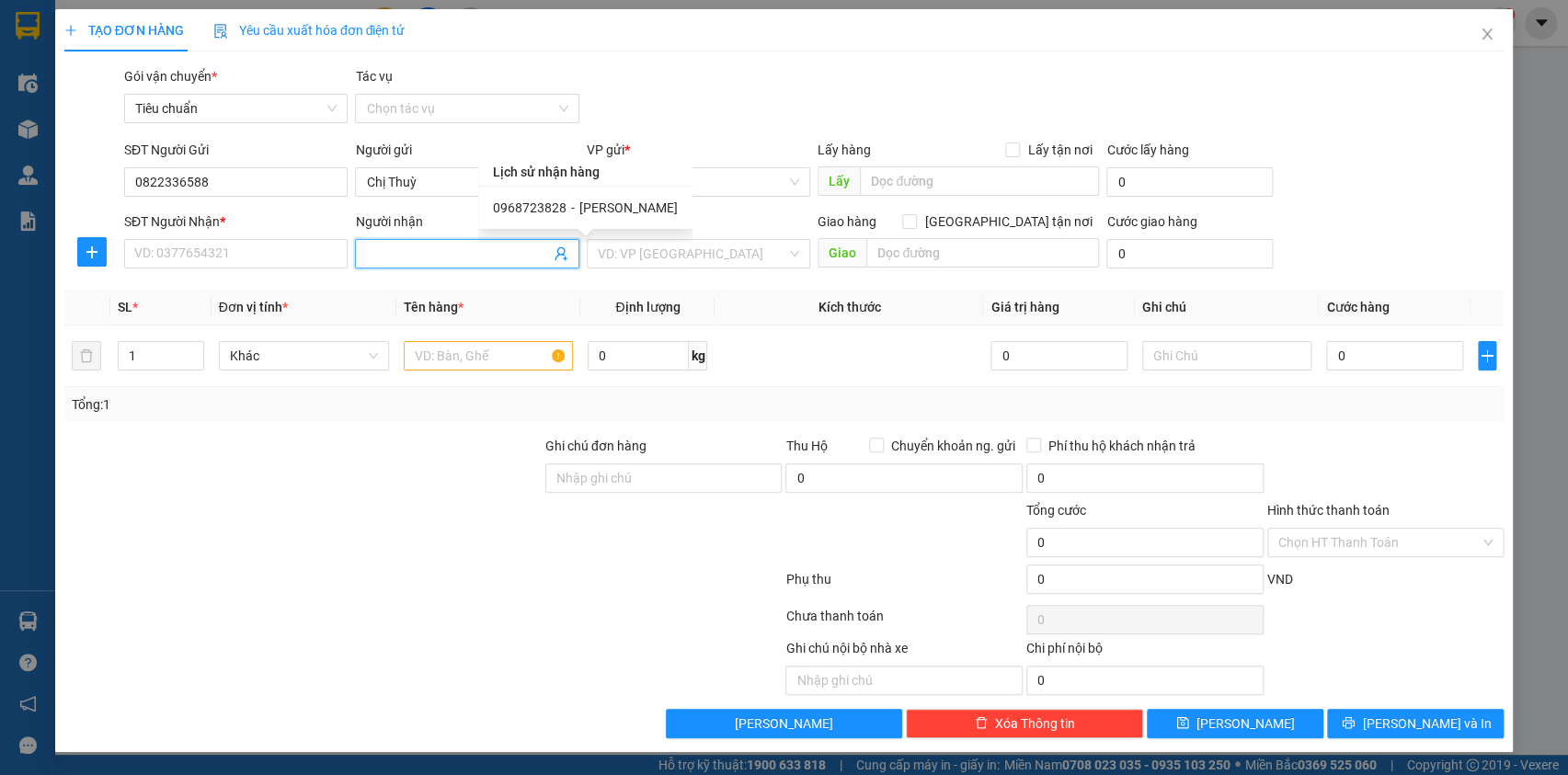
type input "ngách 28 đường [GEOGRAPHIC_DATA], [GEOGRAPHIC_DATA]"
type input "110000"
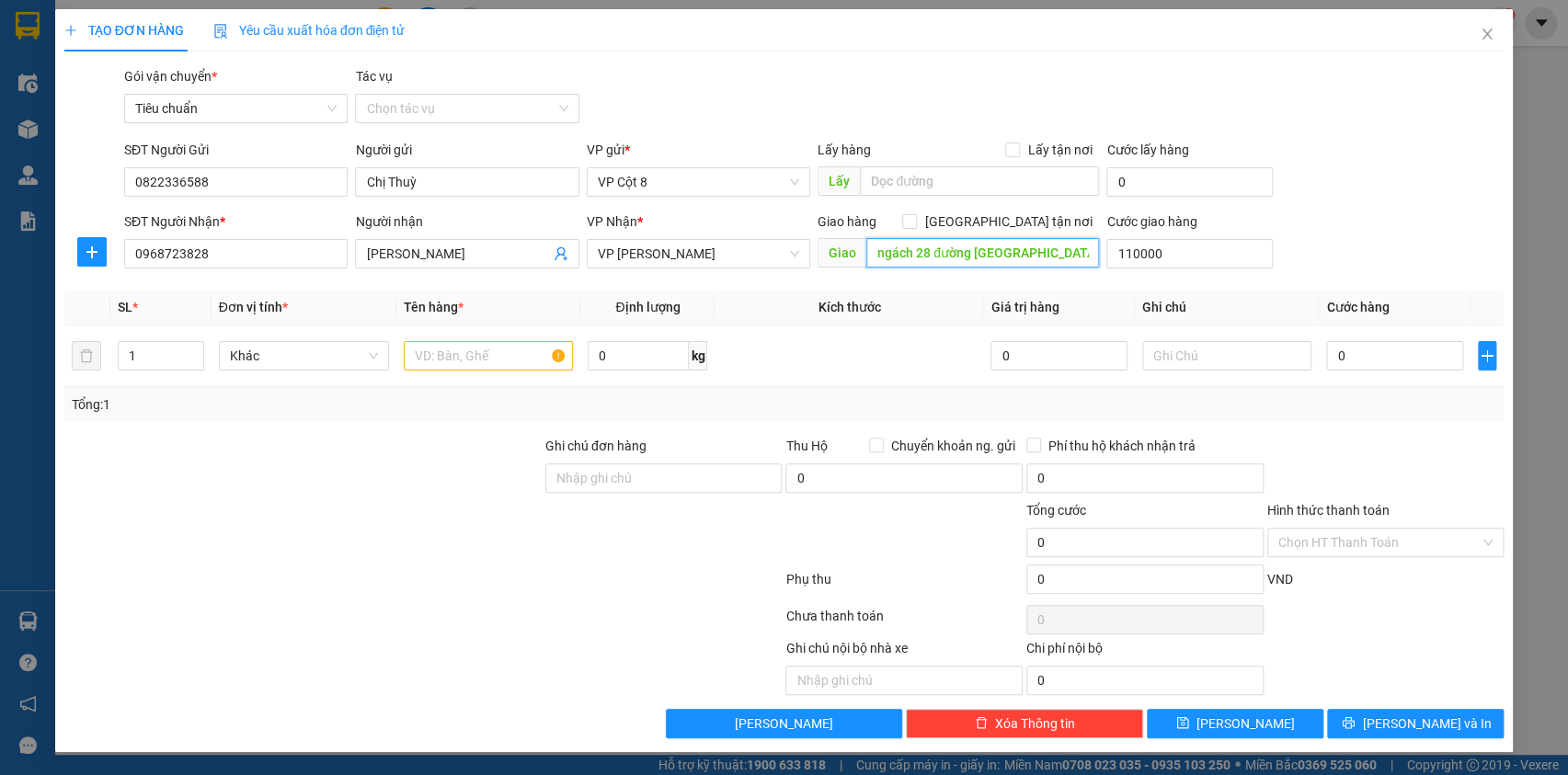
click at [1004, 248] on input "ngách 28 đường [GEOGRAPHIC_DATA], [GEOGRAPHIC_DATA]" at bounding box center [983, 253] width 233 height 30
type input "B"
type input "110.000"
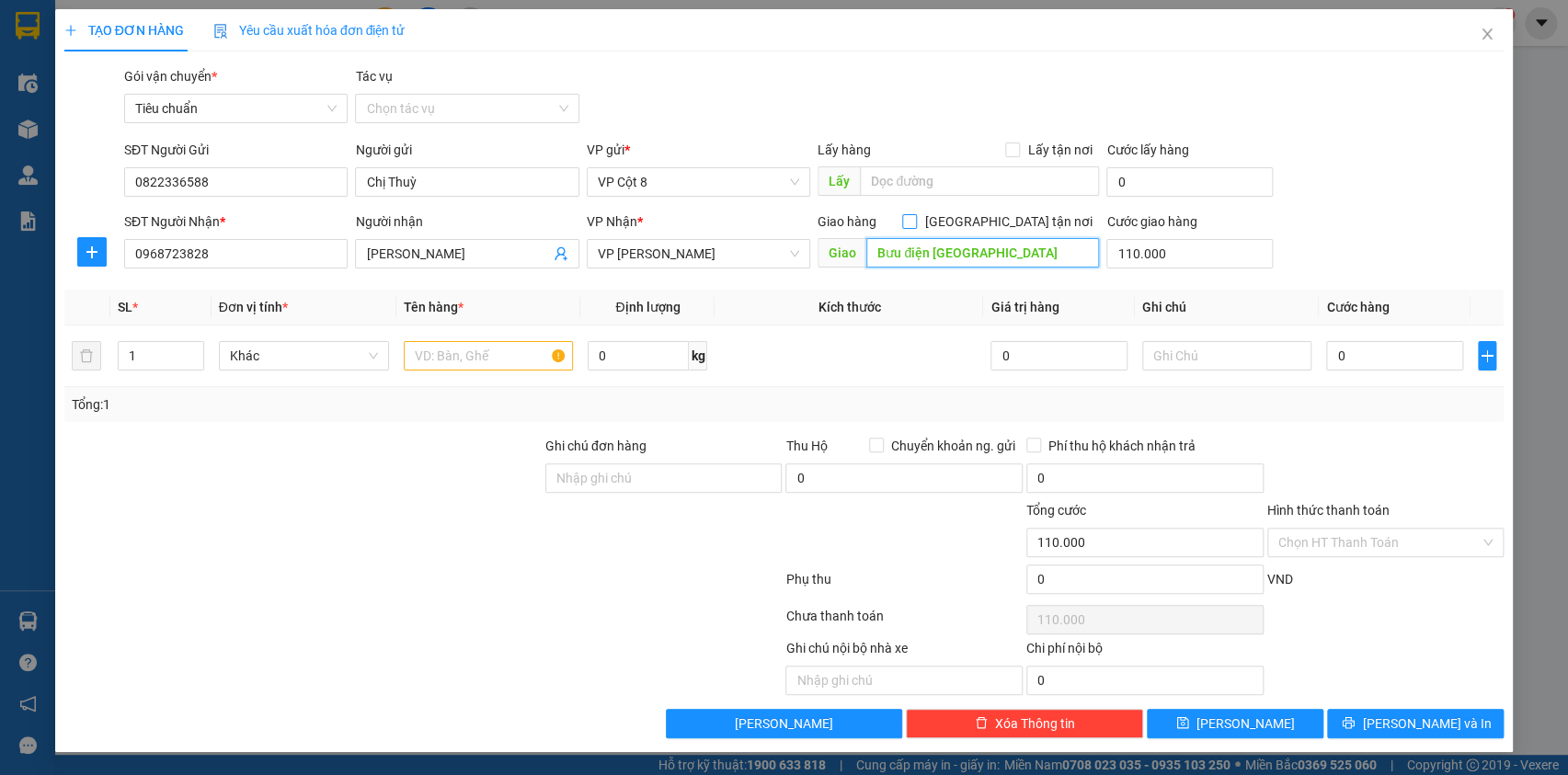
type input "Bưu điện [GEOGRAPHIC_DATA]"
click at [1008, 212] on label "[GEOGRAPHIC_DATA] tận nơi" at bounding box center [1000, 221] width 197 height 20
click at [915, 214] on input "[GEOGRAPHIC_DATA] tận nơi" at bounding box center [908, 220] width 12 height 12
checkbox input "true"
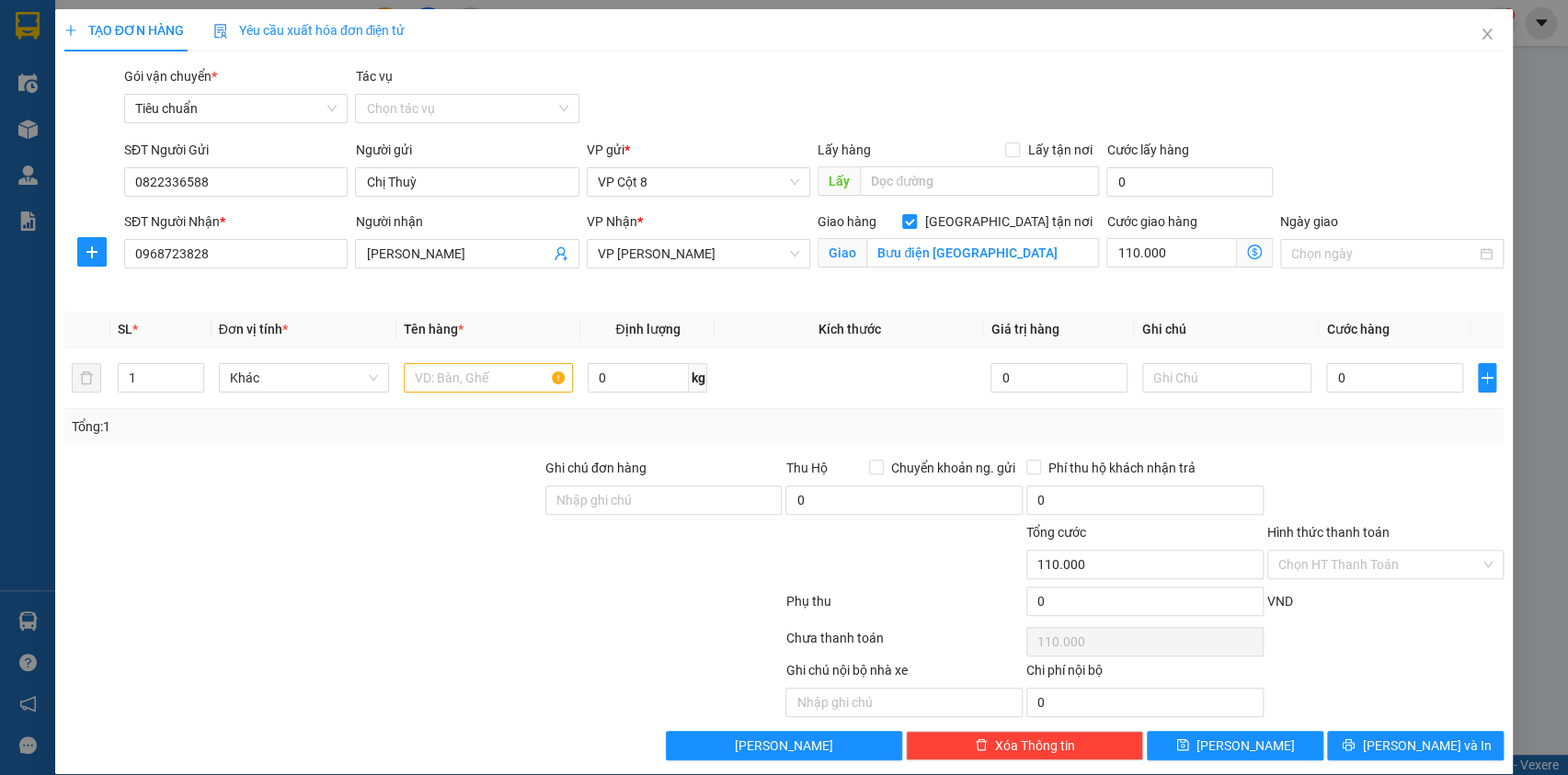
click at [1247, 248] on icon "dollar-circle" at bounding box center [1254, 251] width 14 height 14
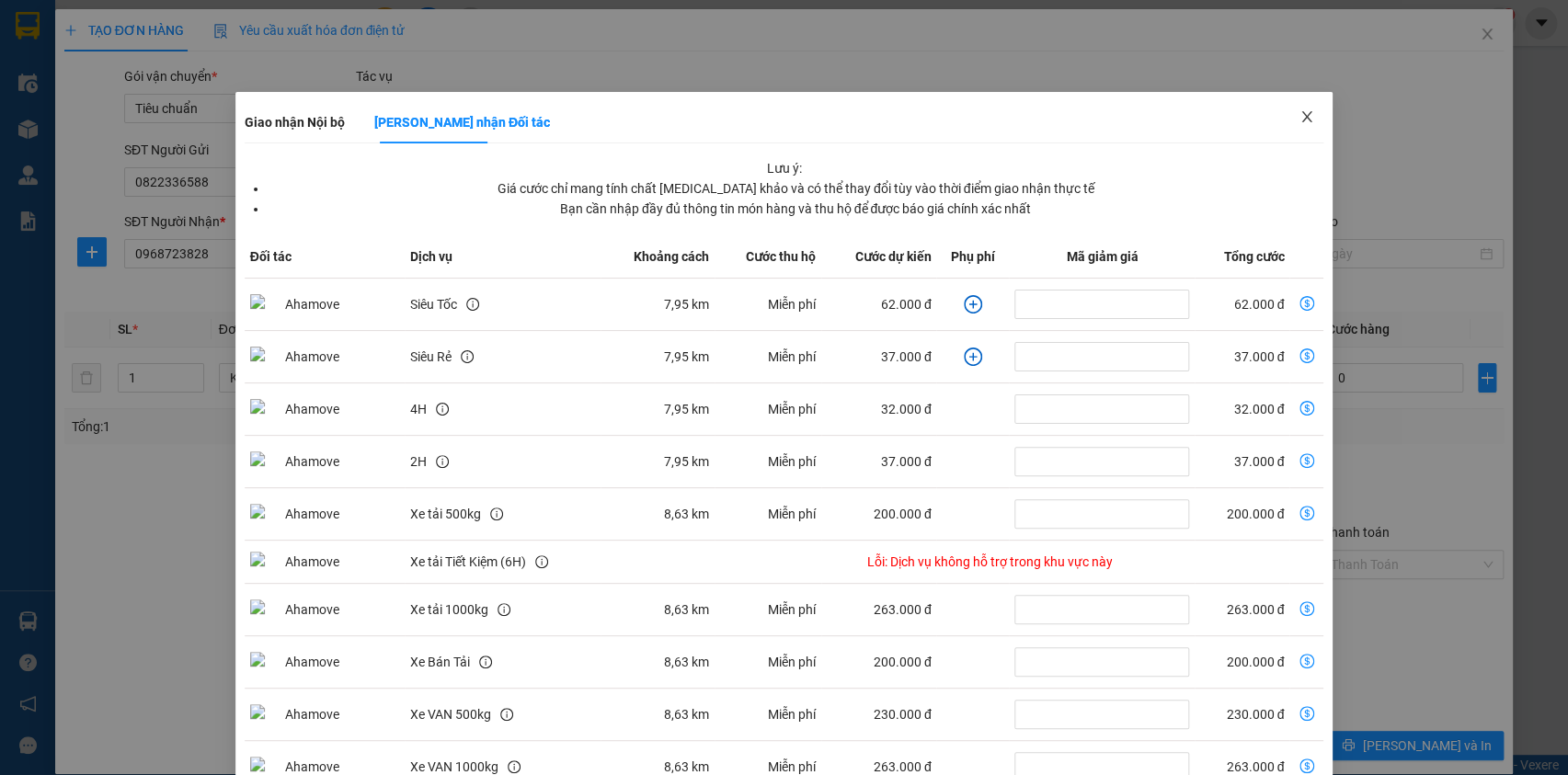
click at [1300, 115] on icon "close" at bounding box center [1307, 116] width 14 height 14
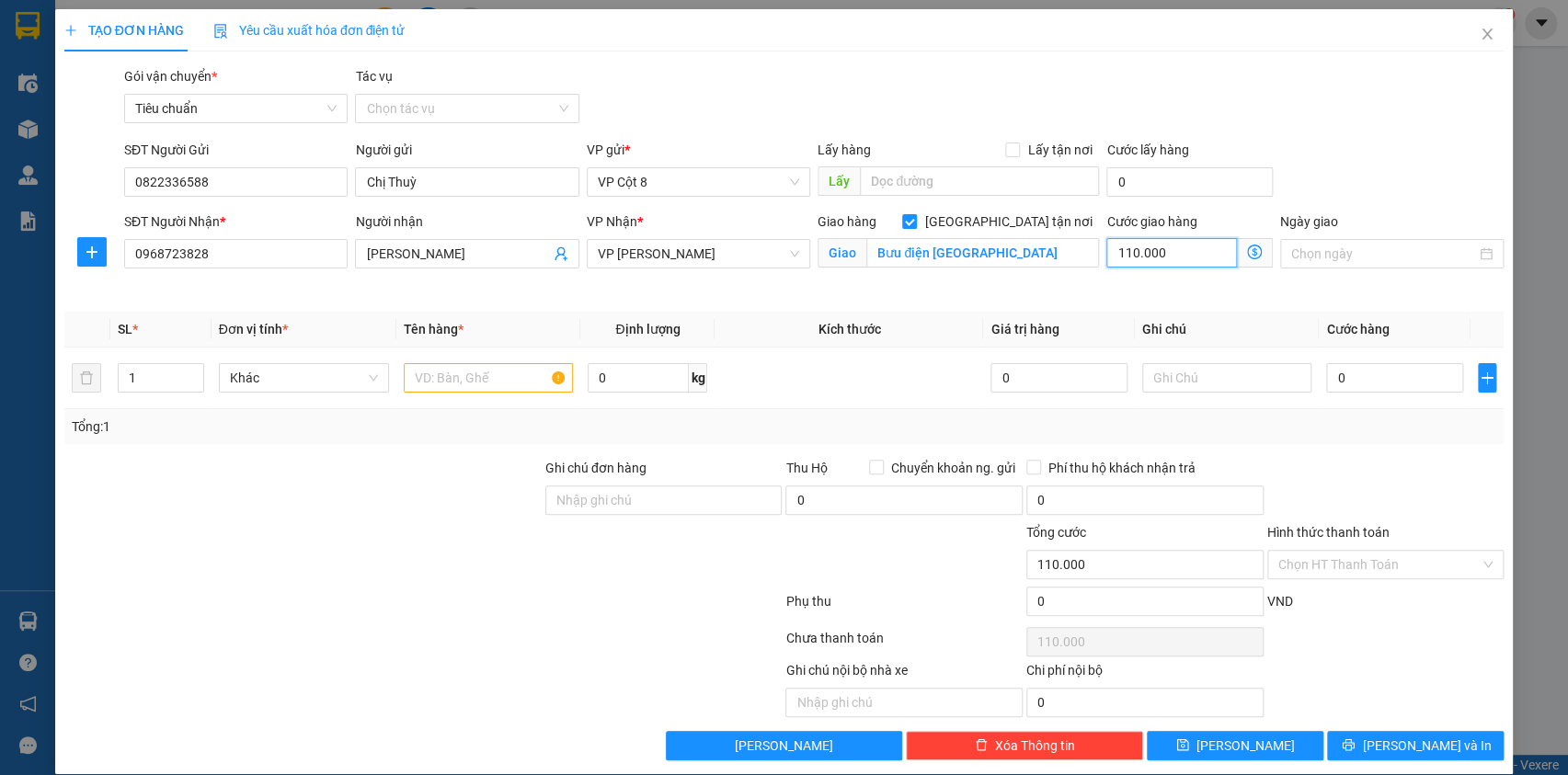
click at [1154, 252] on input "110.000" at bounding box center [1172, 253] width 131 height 30
type input "9"
type input "90"
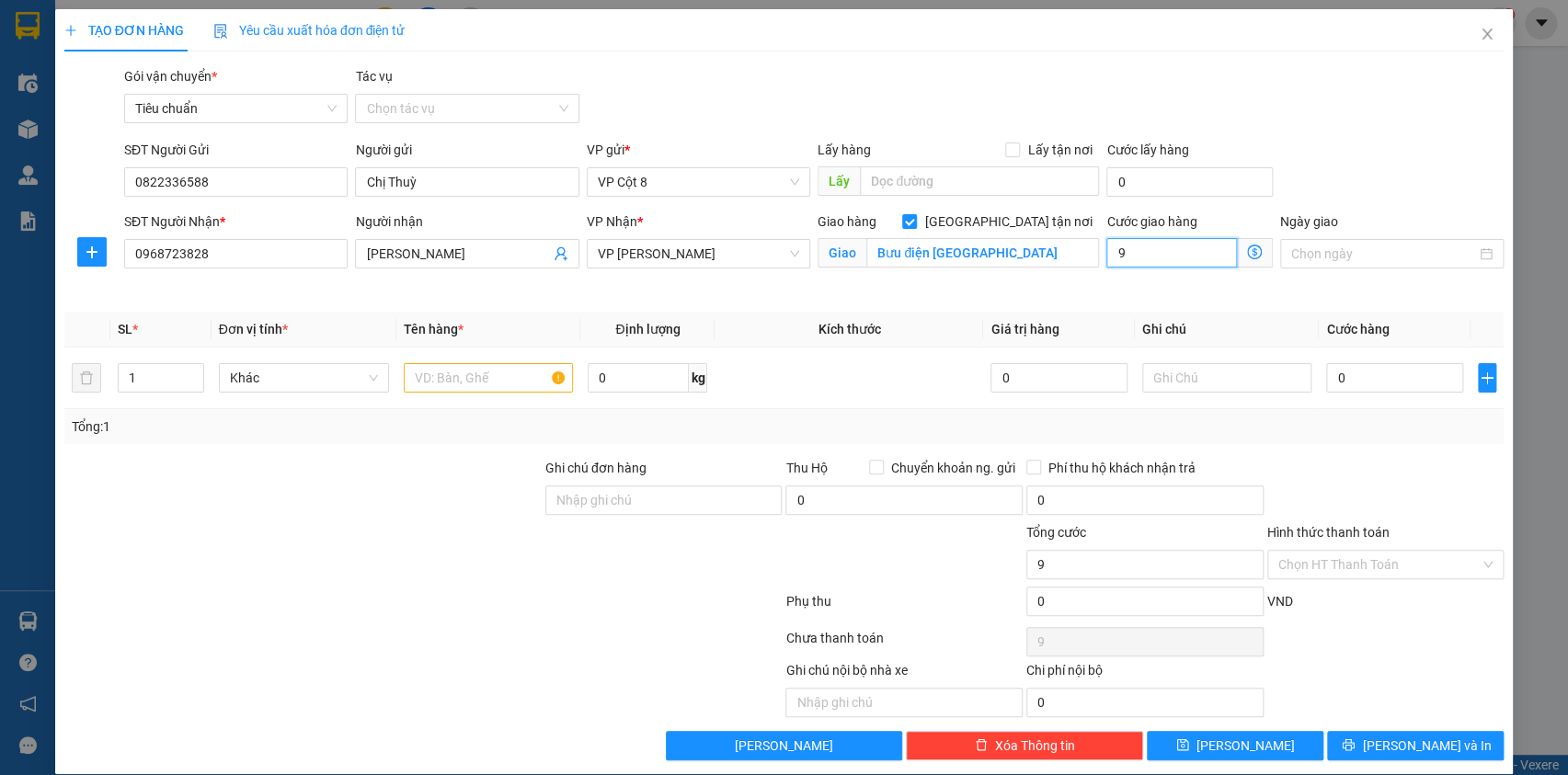
type input "90"
type input "90.000"
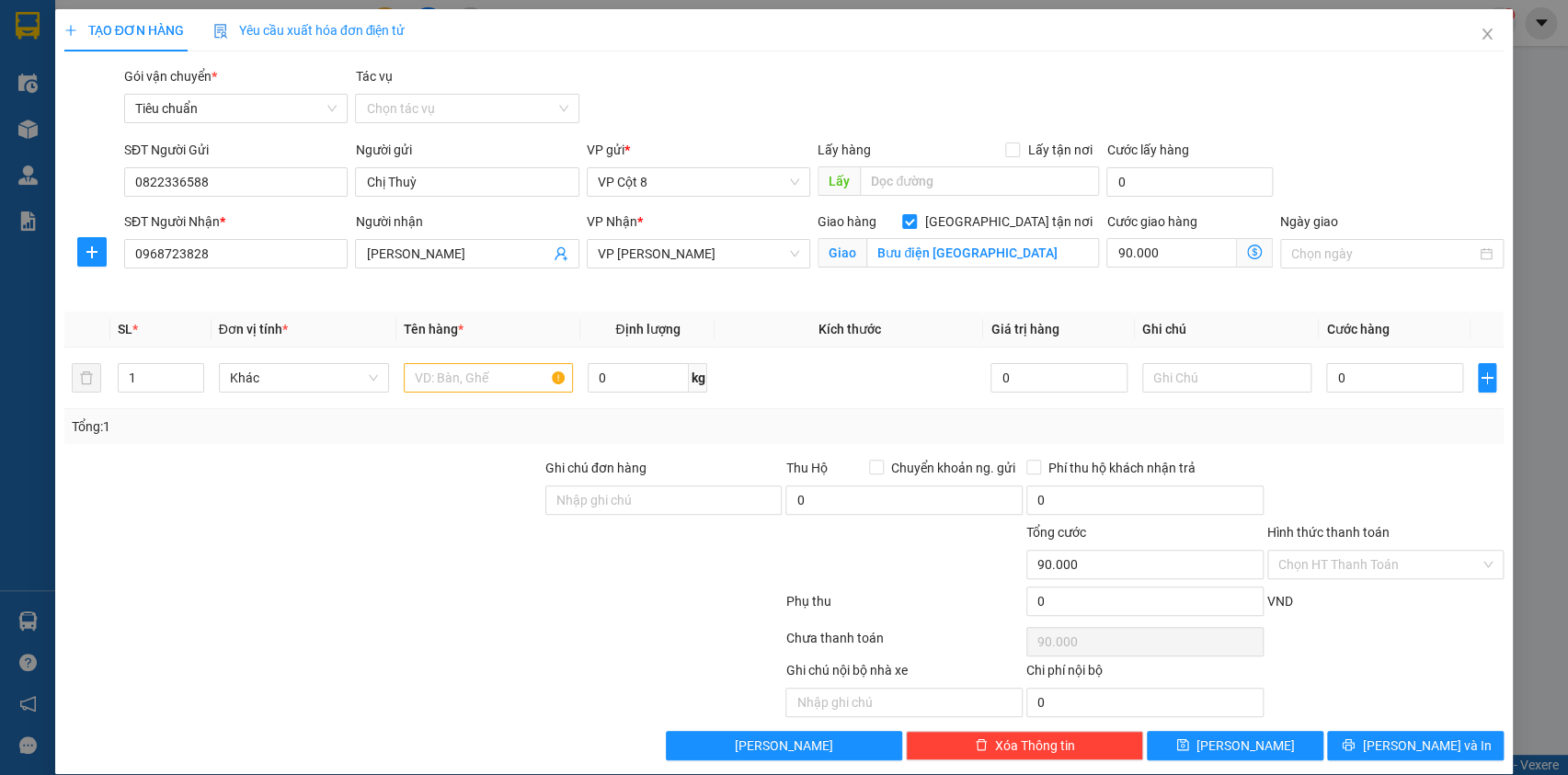
click at [1410, 129] on div "Gói vận chuyển * Tiêu chuẩn Tác vụ Chọn tác vụ" at bounding box center [813, 98] width 1387 height 64
click at [1352, 378] on input "0" at bounding box center [1394, 378] width 137 height 30
type input "9"
type input "90.009"
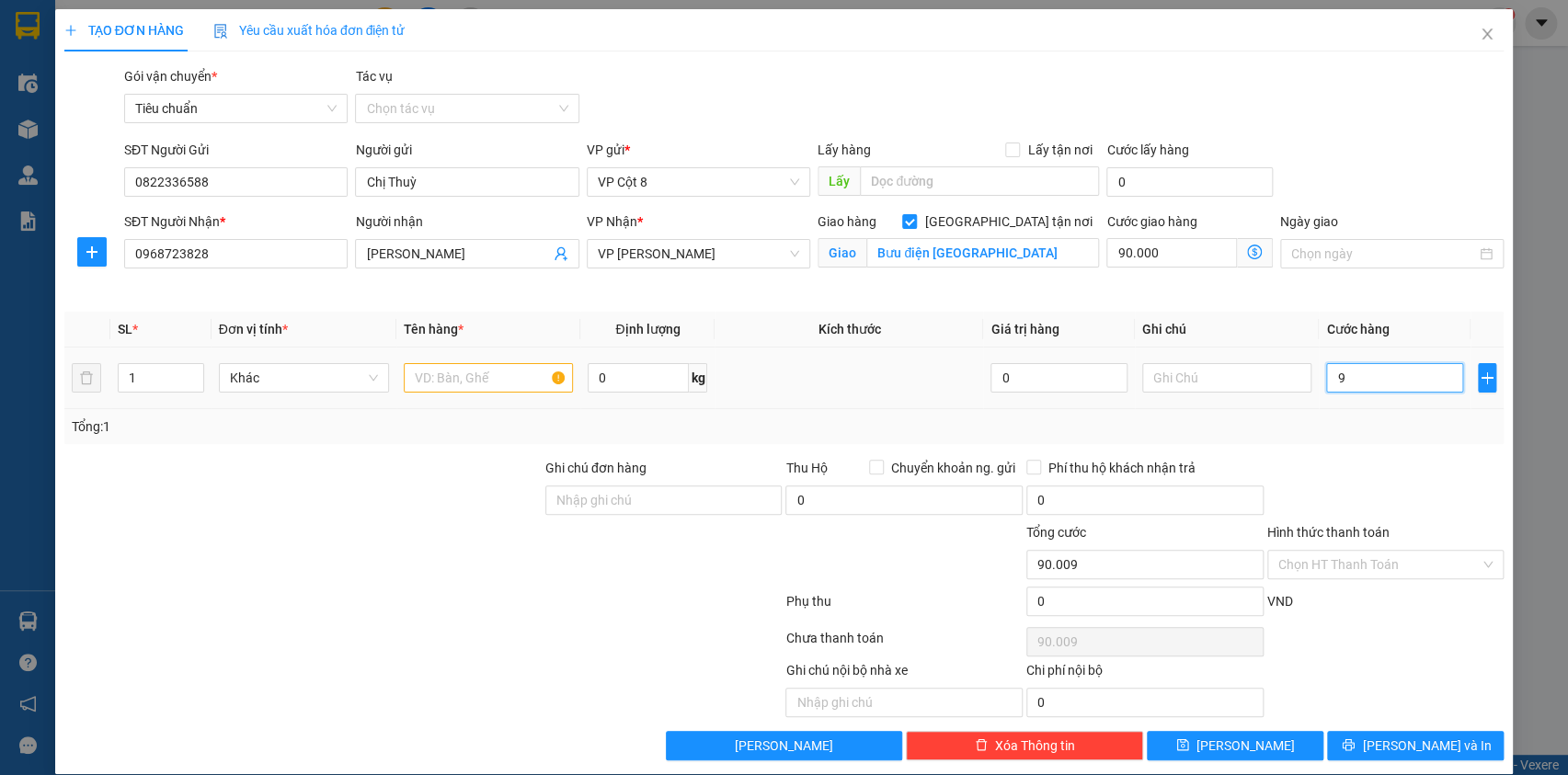
type input "90"
type input "90.090"
type input "90.000"
type input "180.000"
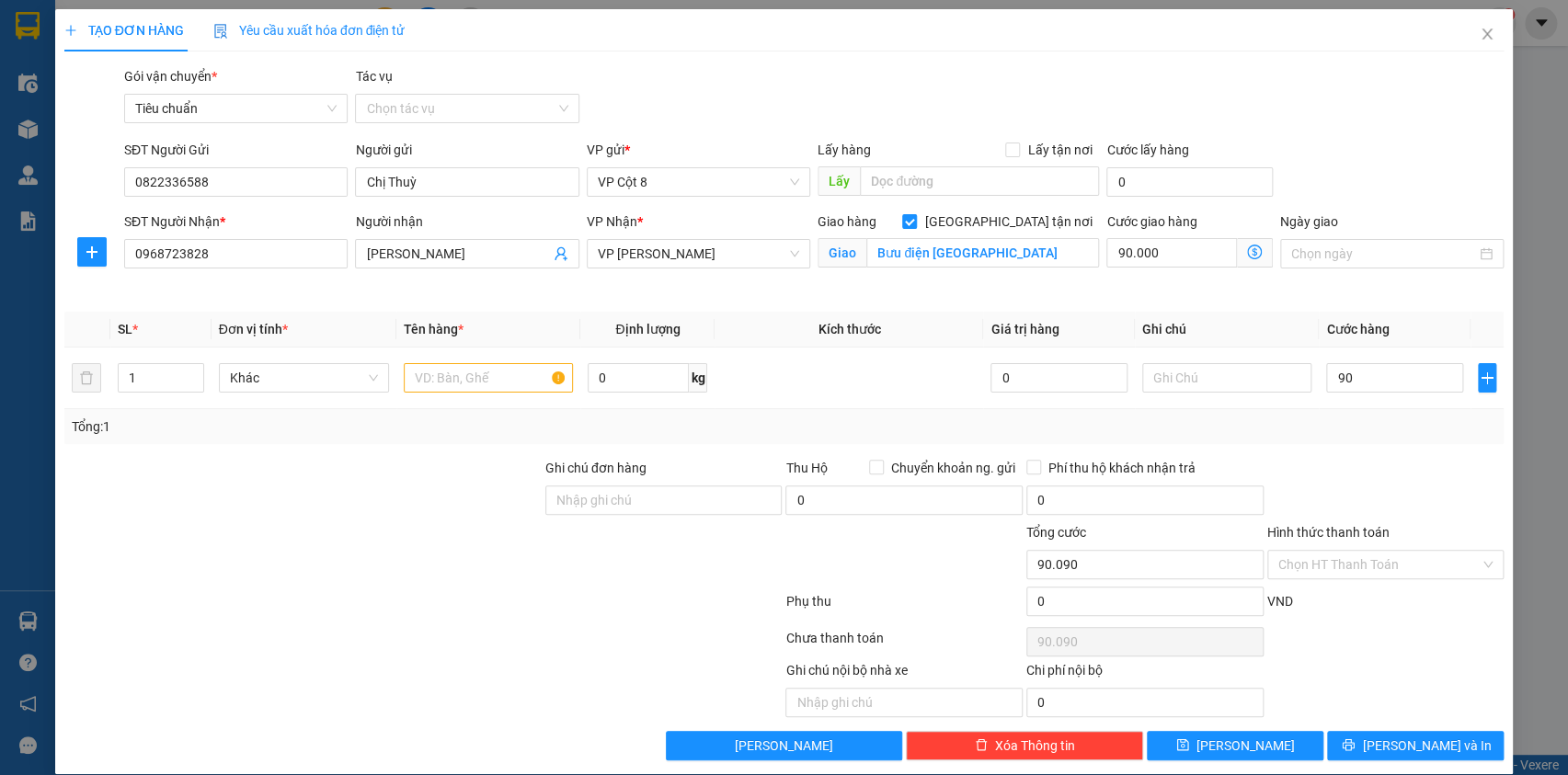
type input "180.000"
click at [1361, 143] on div "SĐT Người Gửi 0822336588 Người gửi Chị Thuỳ VP gửi * VP Cột 8 Lấy hàng Lấy tận …" at bounding box center [813, 171] width 1387 height 64
click at [1247, 257] on icon "dollar-circle" at bounding box center [1254, 251] width 14 height 14
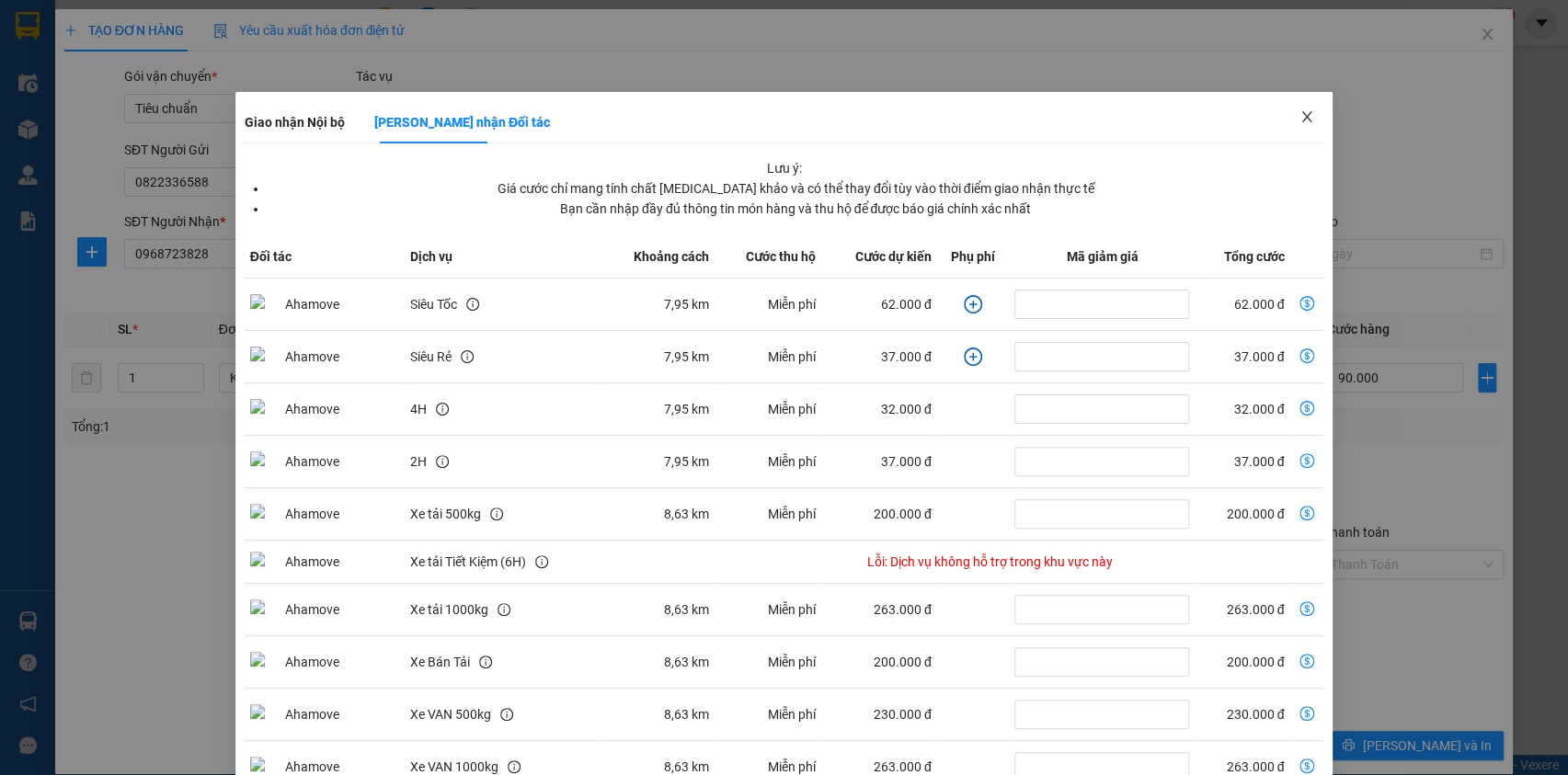
click at [1300, 122] on icon "close" at bounding box center [1307, 116] width 14 height 14
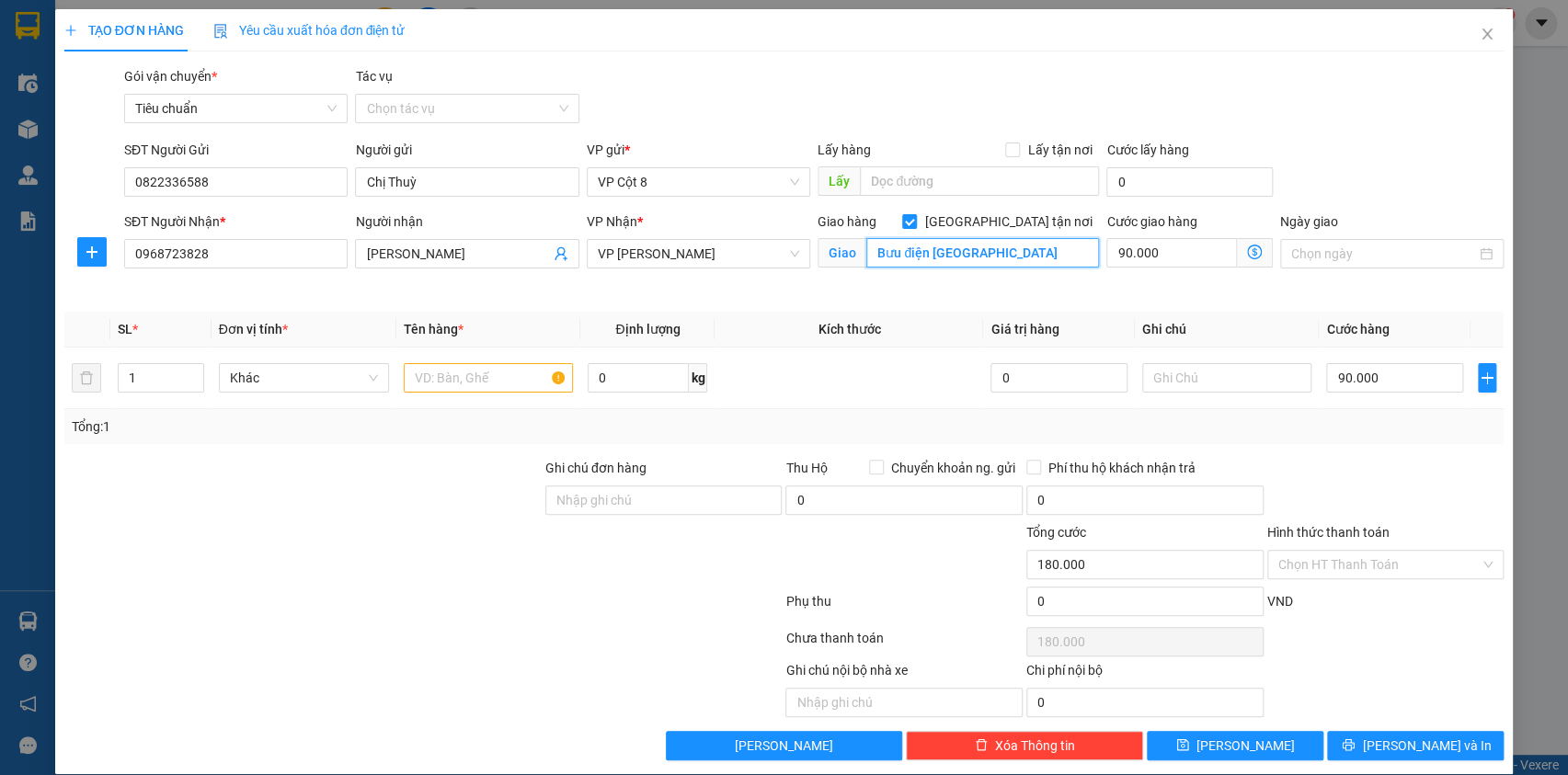
click at [1011, 255] on input "Bưu điện [GEOGRAPHIC_DATA]" at bounding box center [983, 253] width 233 height 30
click at [916, 247] on input "Bưu điện [GEOGRAPHIC_DATA]" at bounding box center [983, 253] width 233 height 30
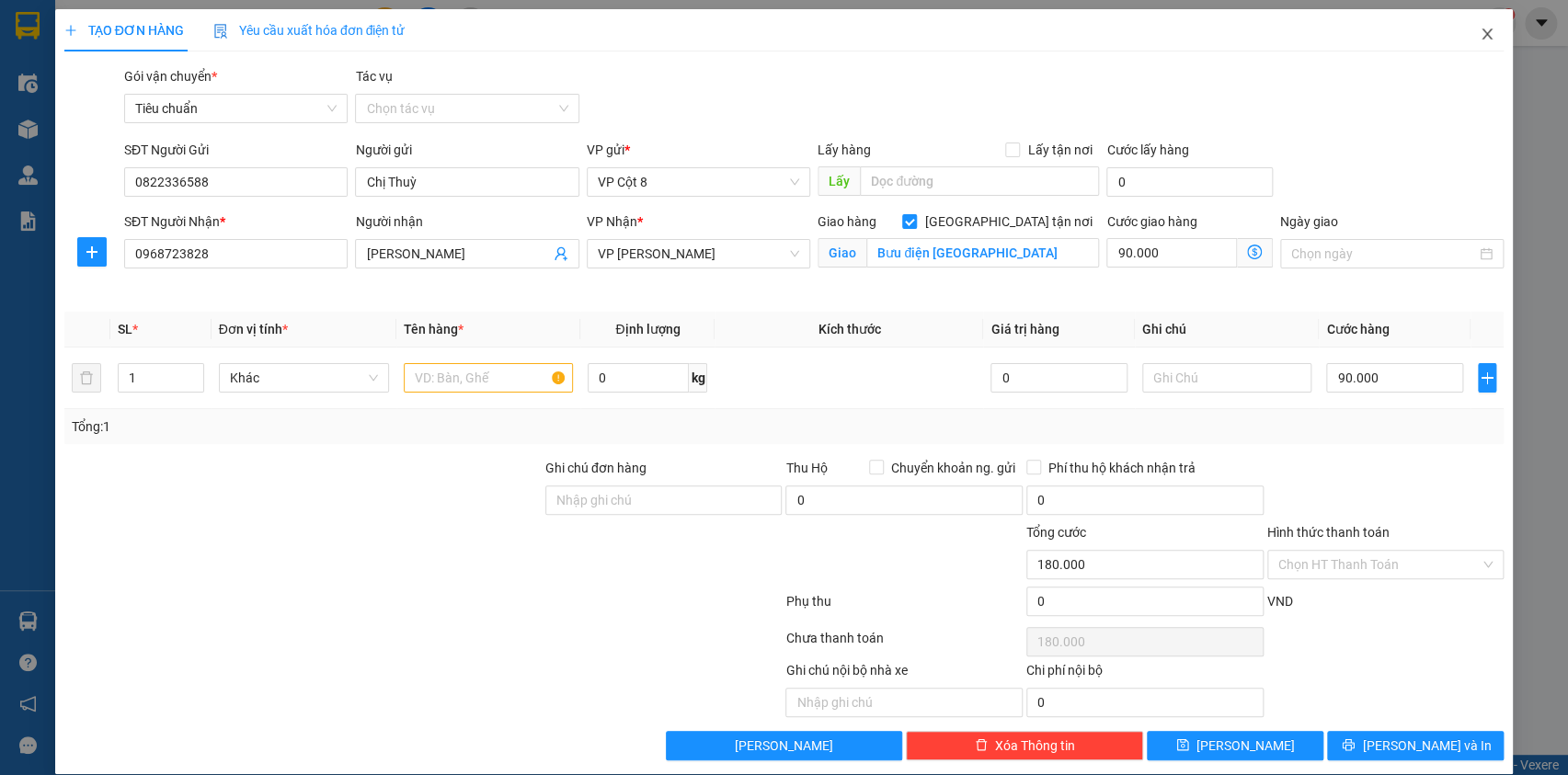
click at [1485, 30] on span "Close" at bounding box center [1487, 36] width 52 height 52
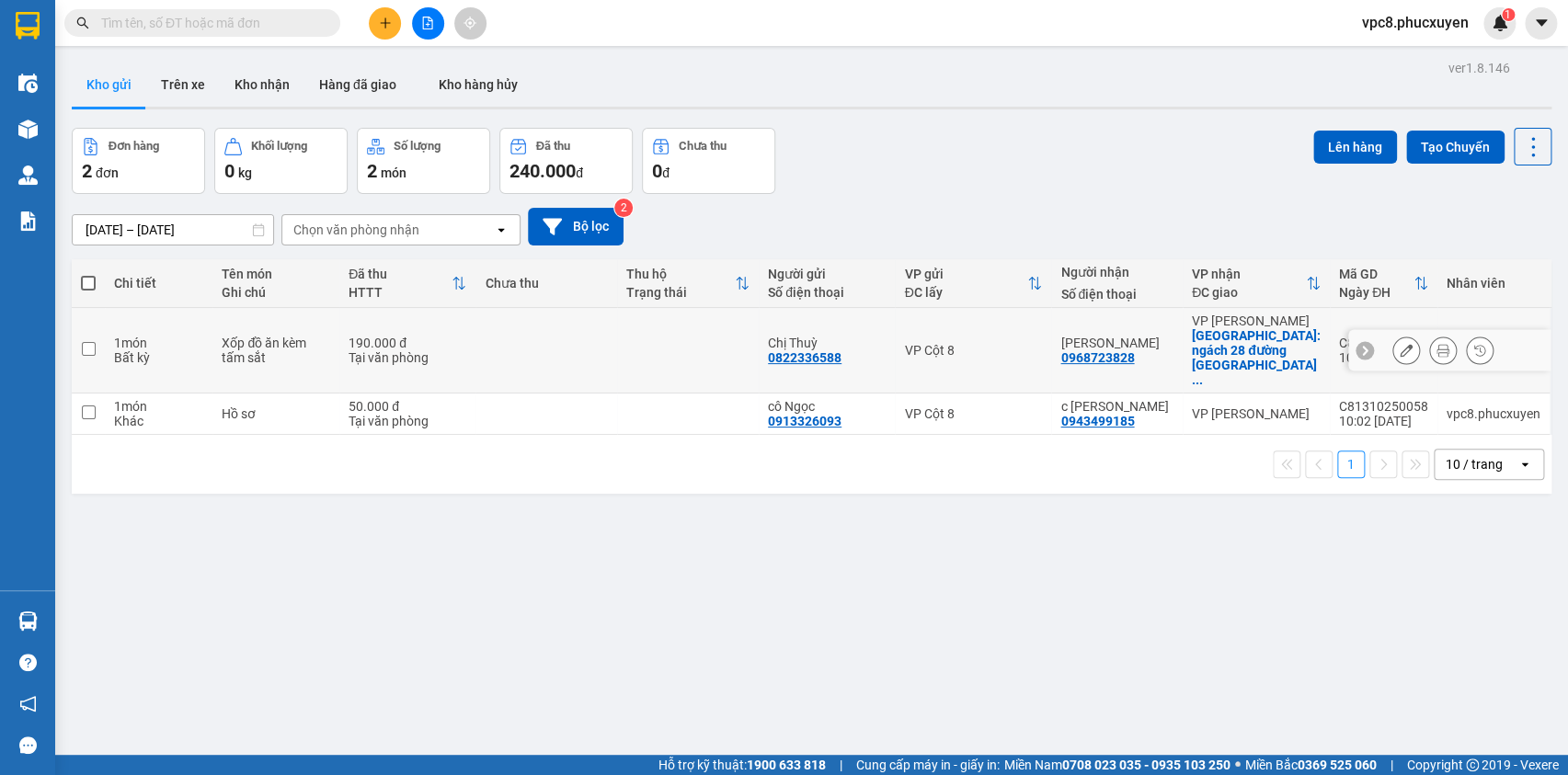
click at [1400, 344] on icon at bounding box center [1406, 350] width 12 height 12
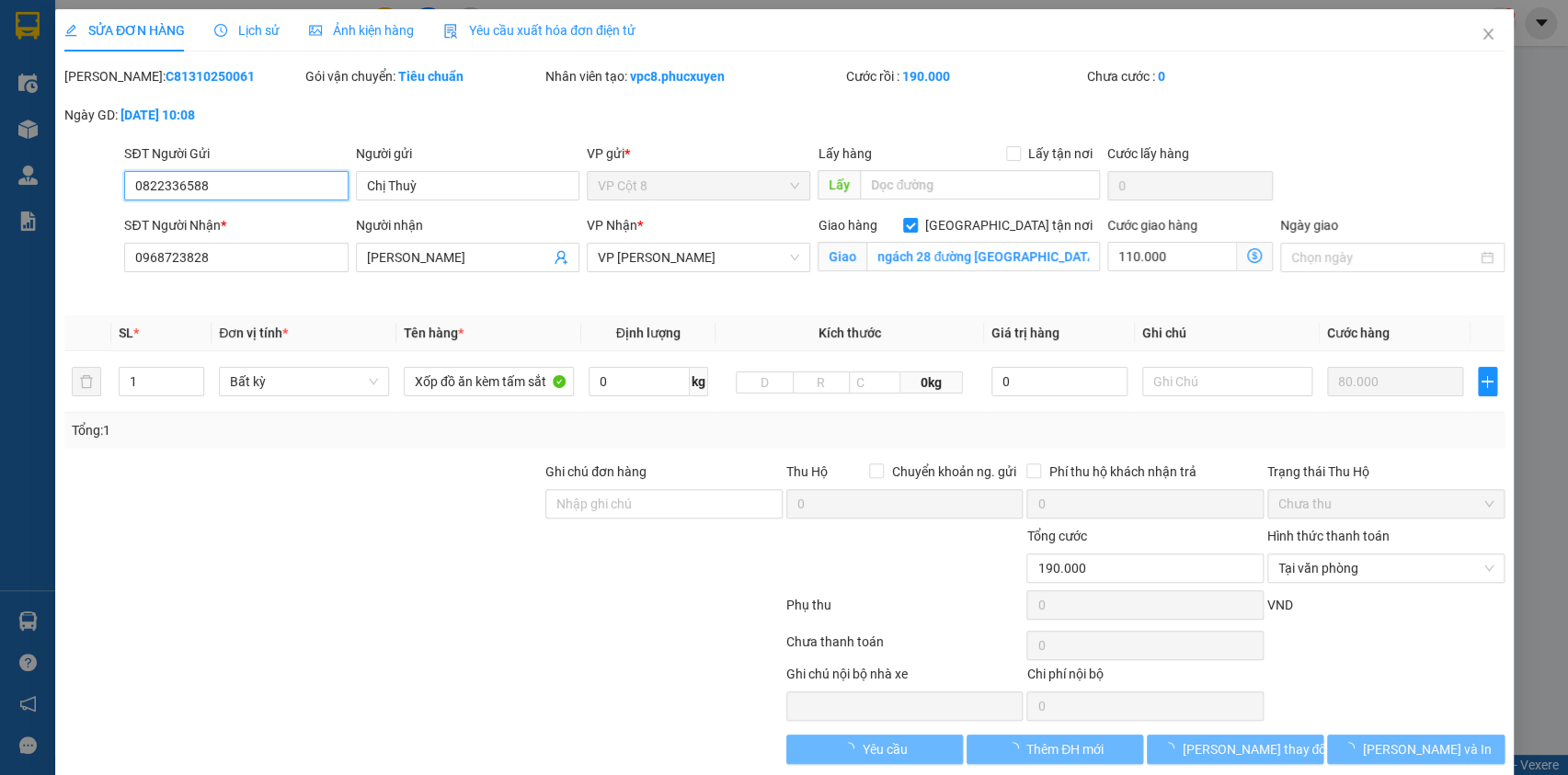
type input "0822336588"
type input "Chị Thuỳ"
type input "0968723828"
type input "[PERSON_NAME]"
checkbox input "true"
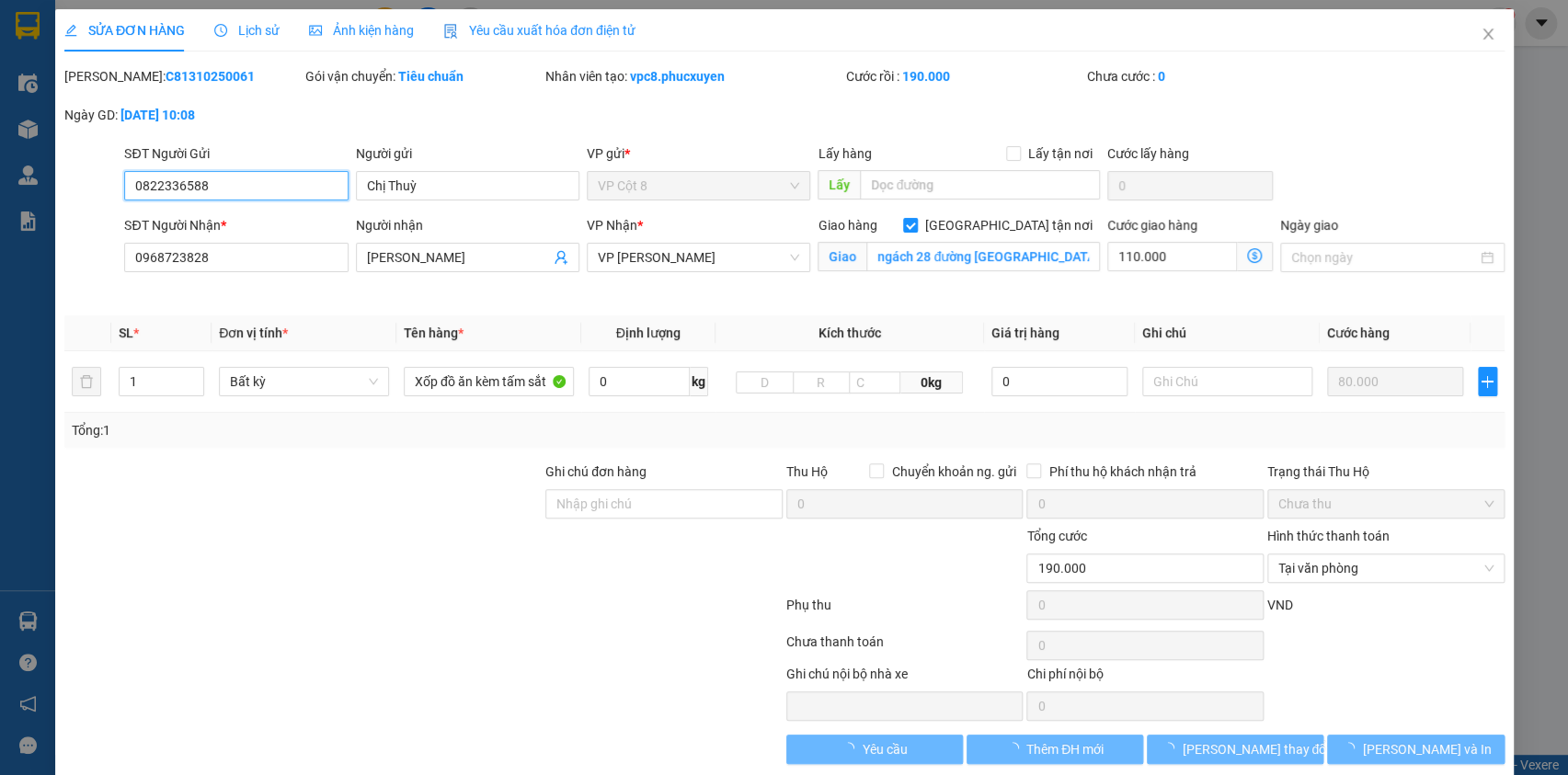
type input "ngách 28 đường [GEOGRAPHIC_DATA], [GEOGRAPHIC_DATA]"
type input "0"
type input "190.000"
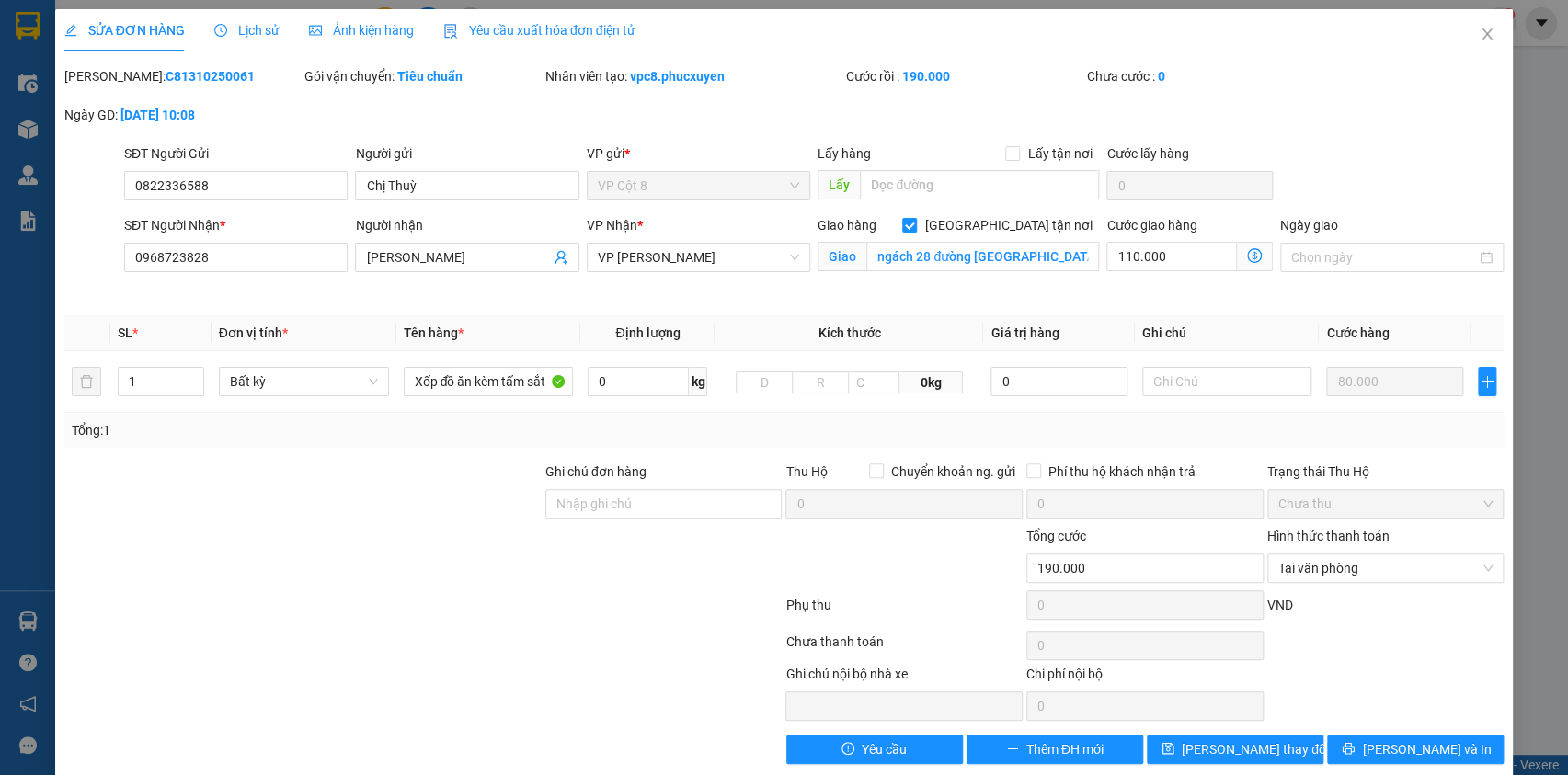
click at [1247, 254] on icon "dollar-circle" at bounding box center [1254, 255] width 14 height 14
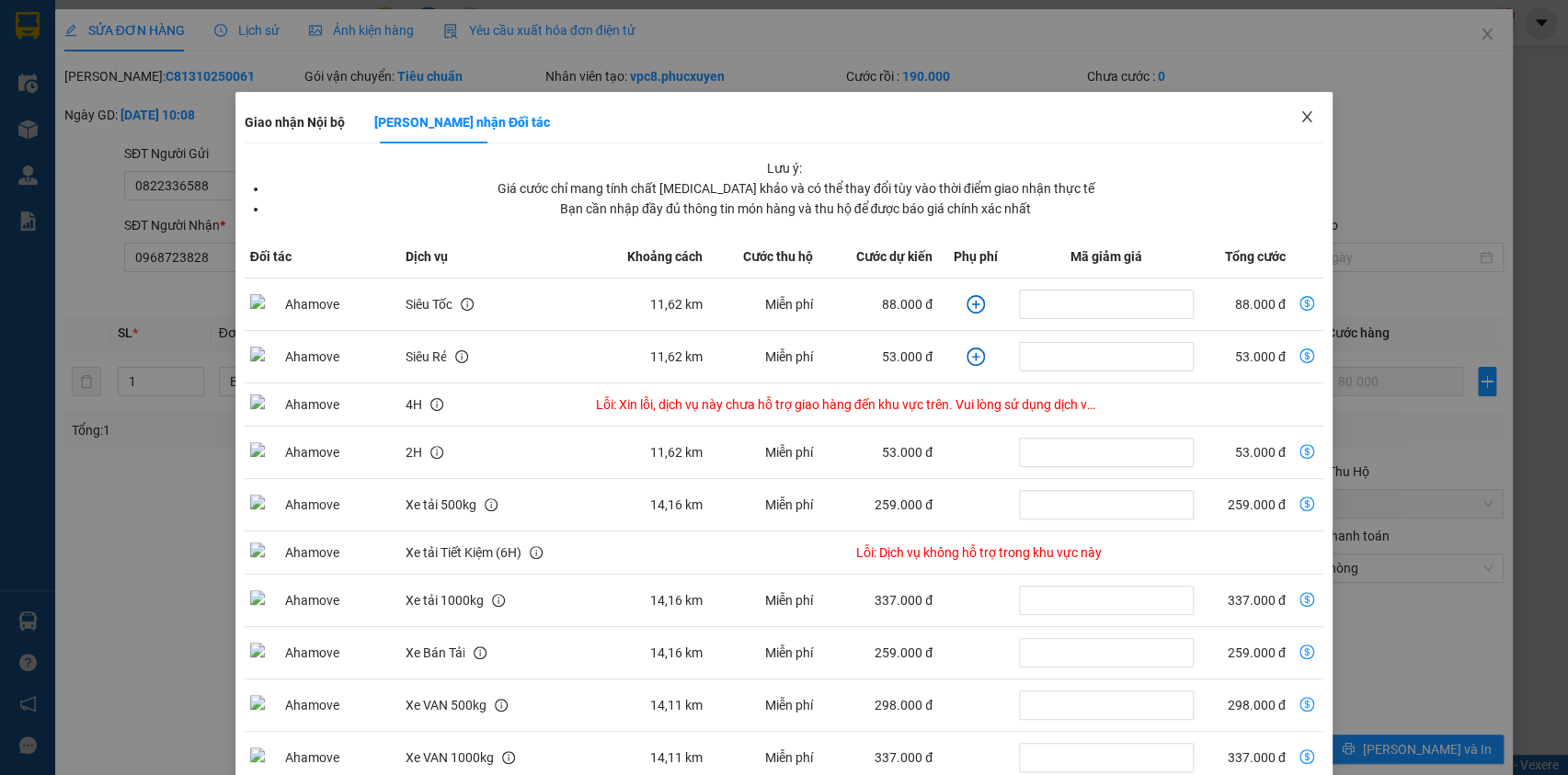
click at [1282, 100] on span "Close" at bounding box center [1307, 118] width 52 height 52
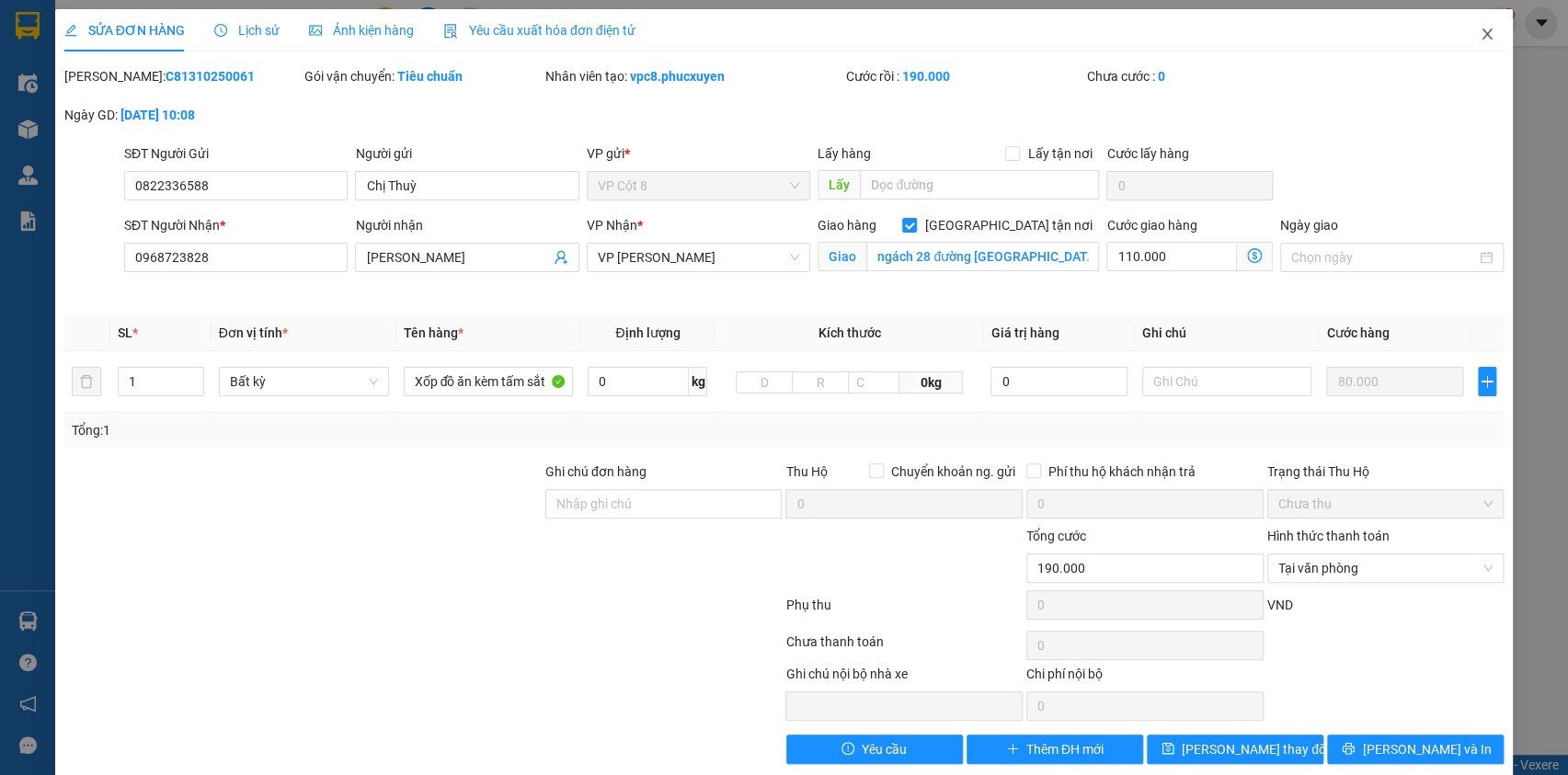
click at [1480, 31] on icon "close" at bounding box center [1486, 34] width 14 height 14
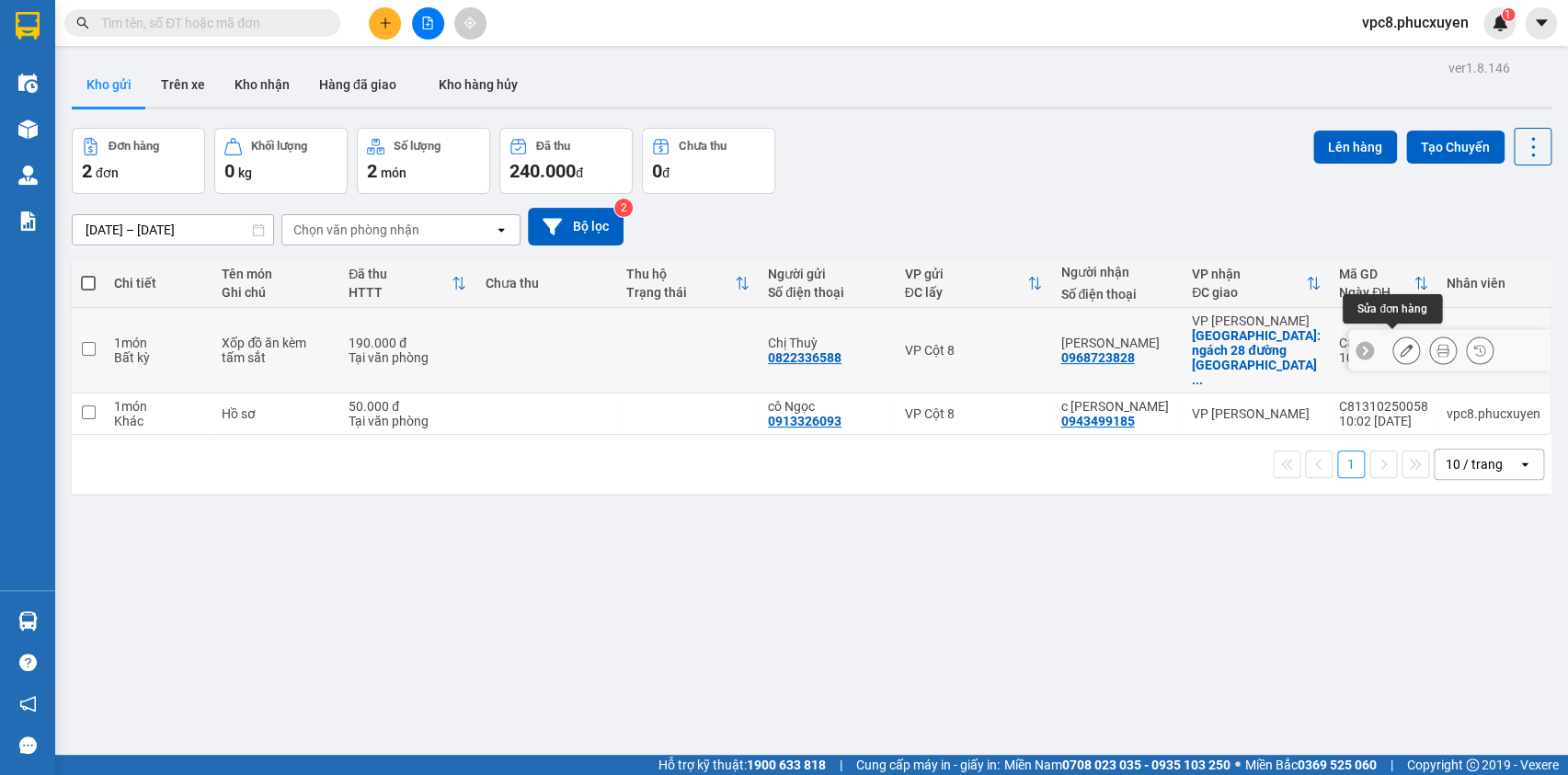
click at [1400, 344] on icon at bounding box center [1406, 350] width 12 height 12
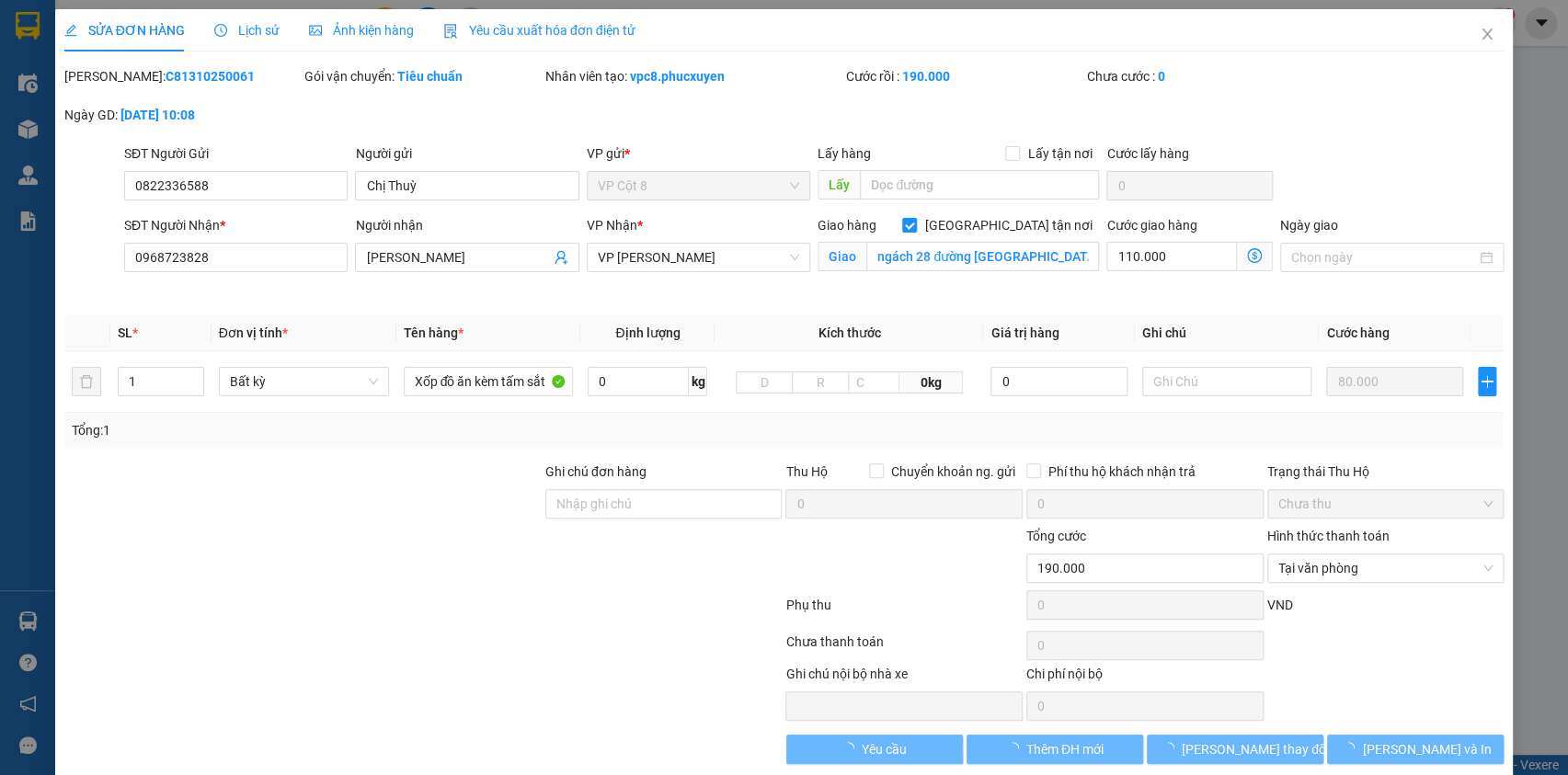
type input "0822336588"
type input "Chị Thuỳ"
type input "0968723828"
type input "[PERSON_NAME]"
checkbox input "true"
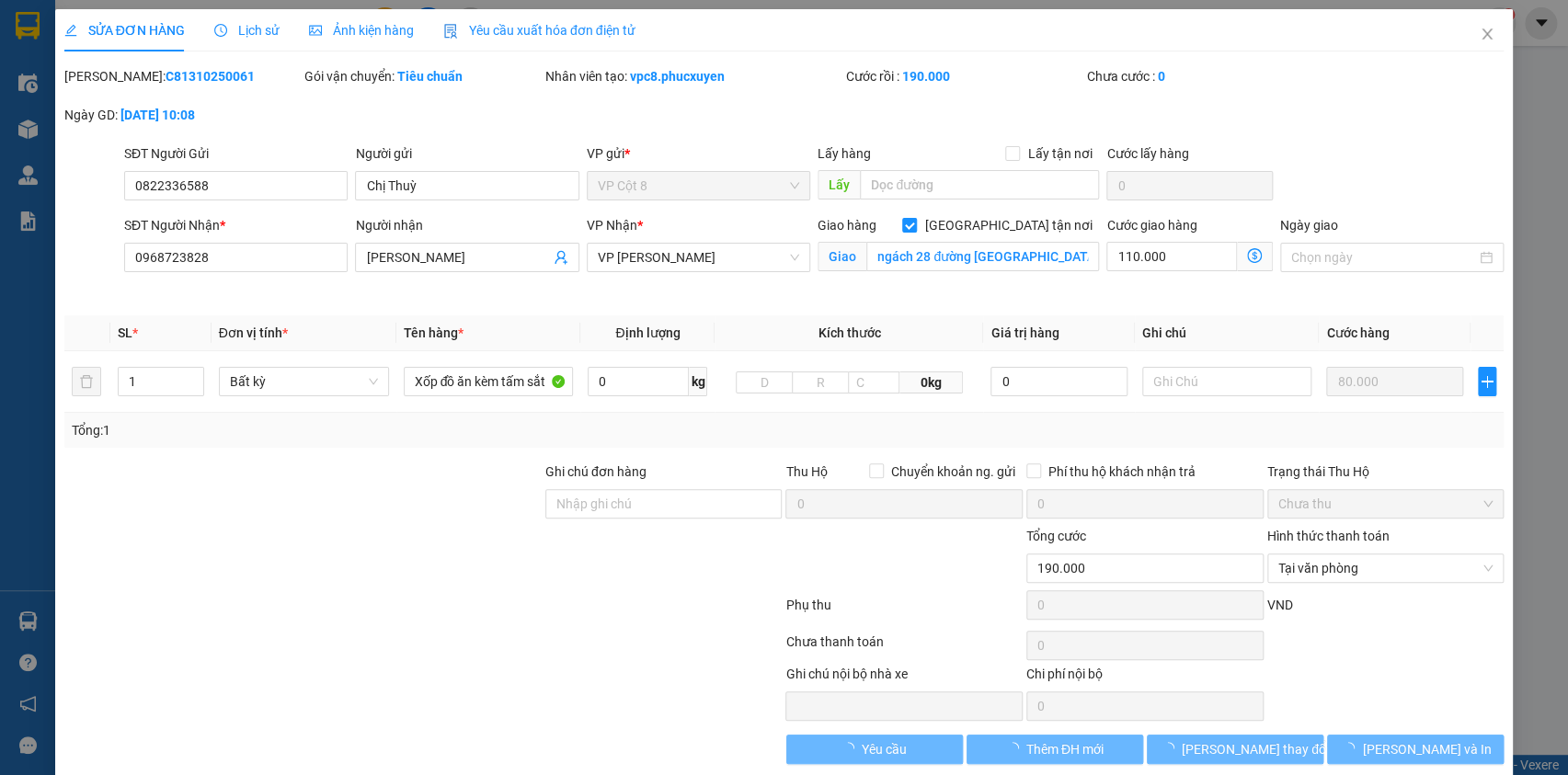
type input "ngách 28 đường [GEOGRAPHIC_DATA], [GEOGRAPHIC_DATA]"
type input "0"
type input "190.000"
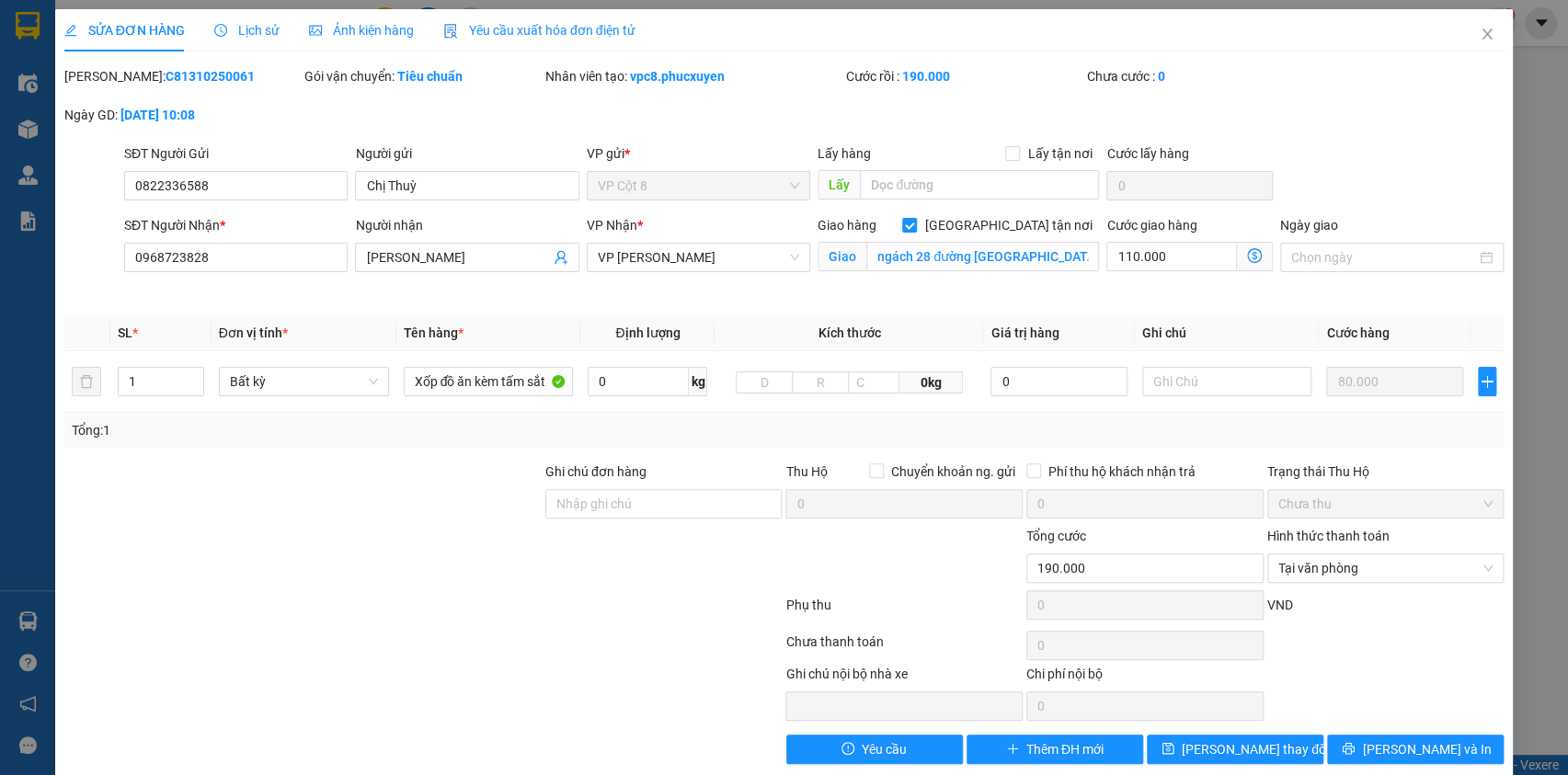
click at [1247, 258] on icon "dollar-circle" at bounding box center [1254, 255] width 14 height 14
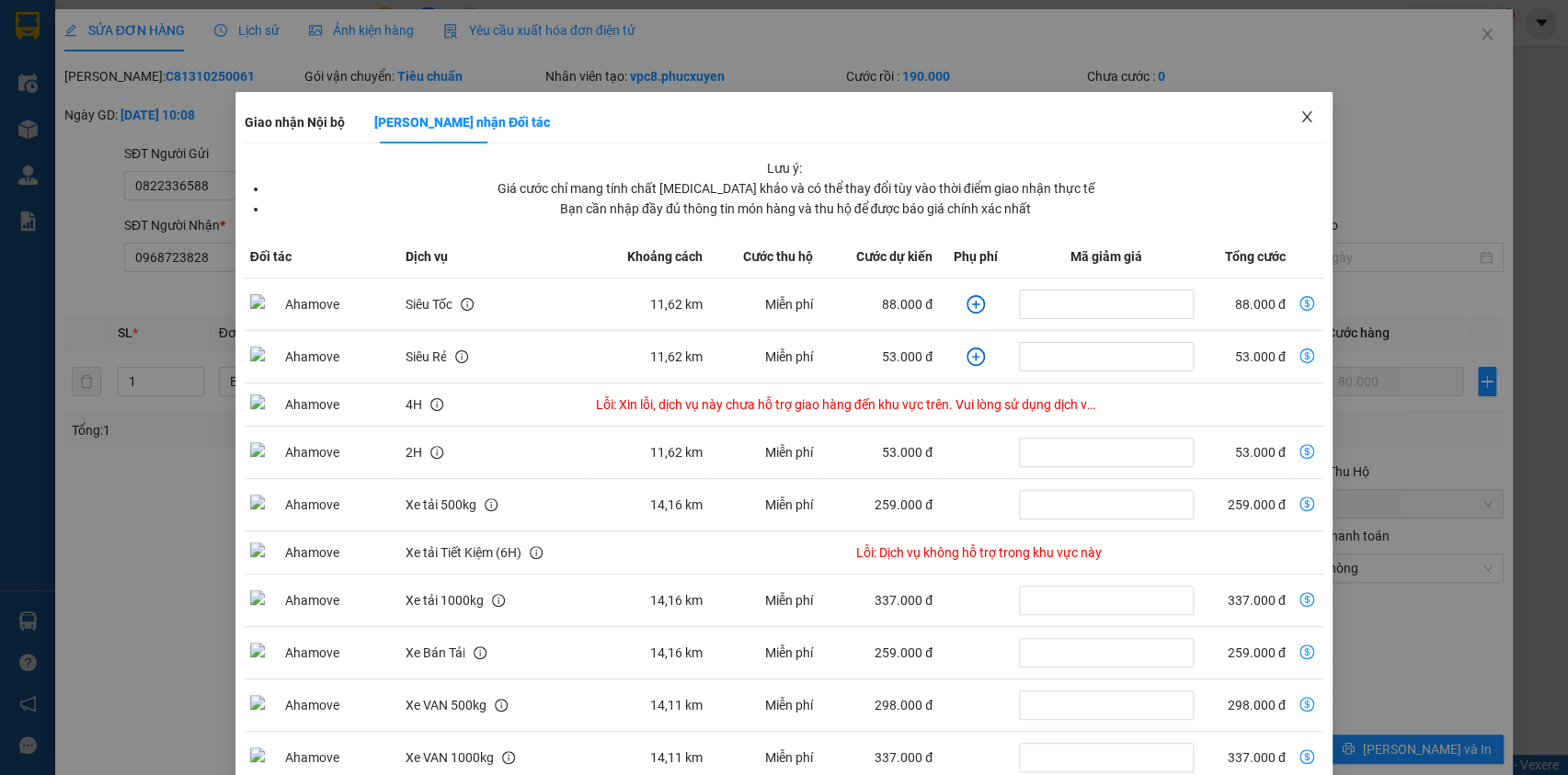
click at [1300, 118] on icon "close" at bounding box center [1307, 116] width 14 height 14
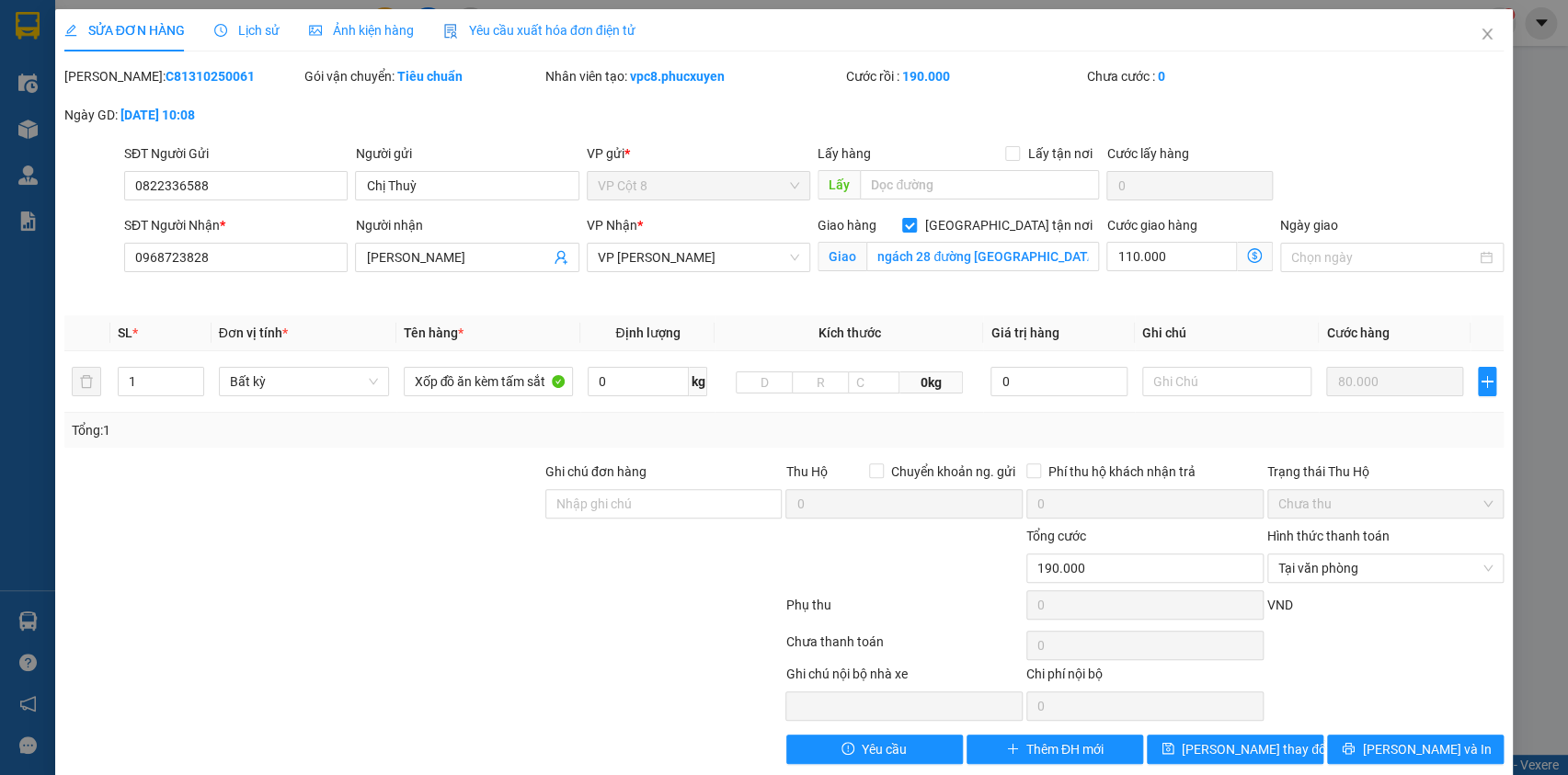
click at [1248, 249] on icon "dollar-circle" at bounding box center [1254, 255] width 14 height 14
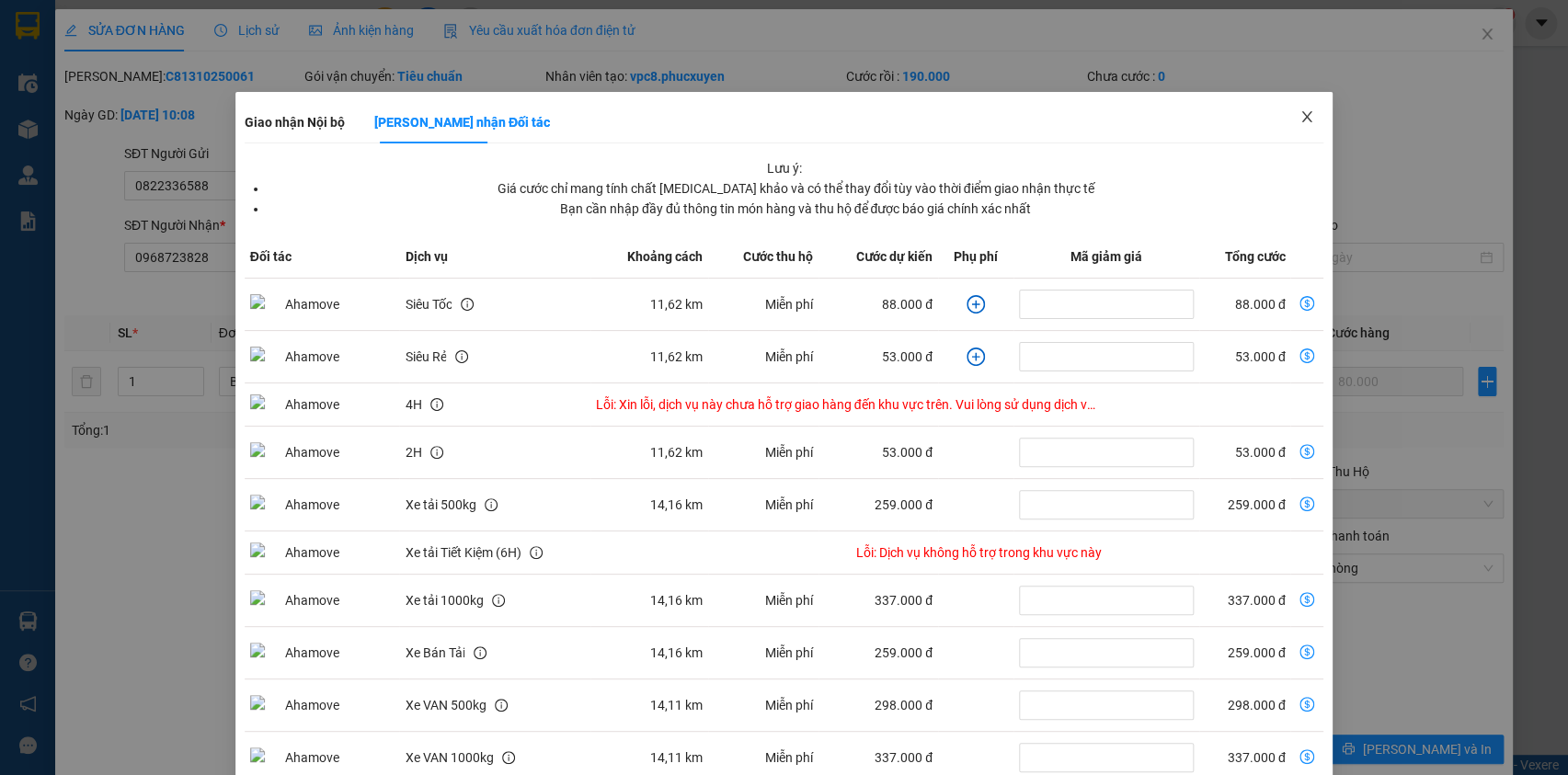
click at [1303, 118] on icon "close" at bounding box center [1307, 116] width 11 height 11
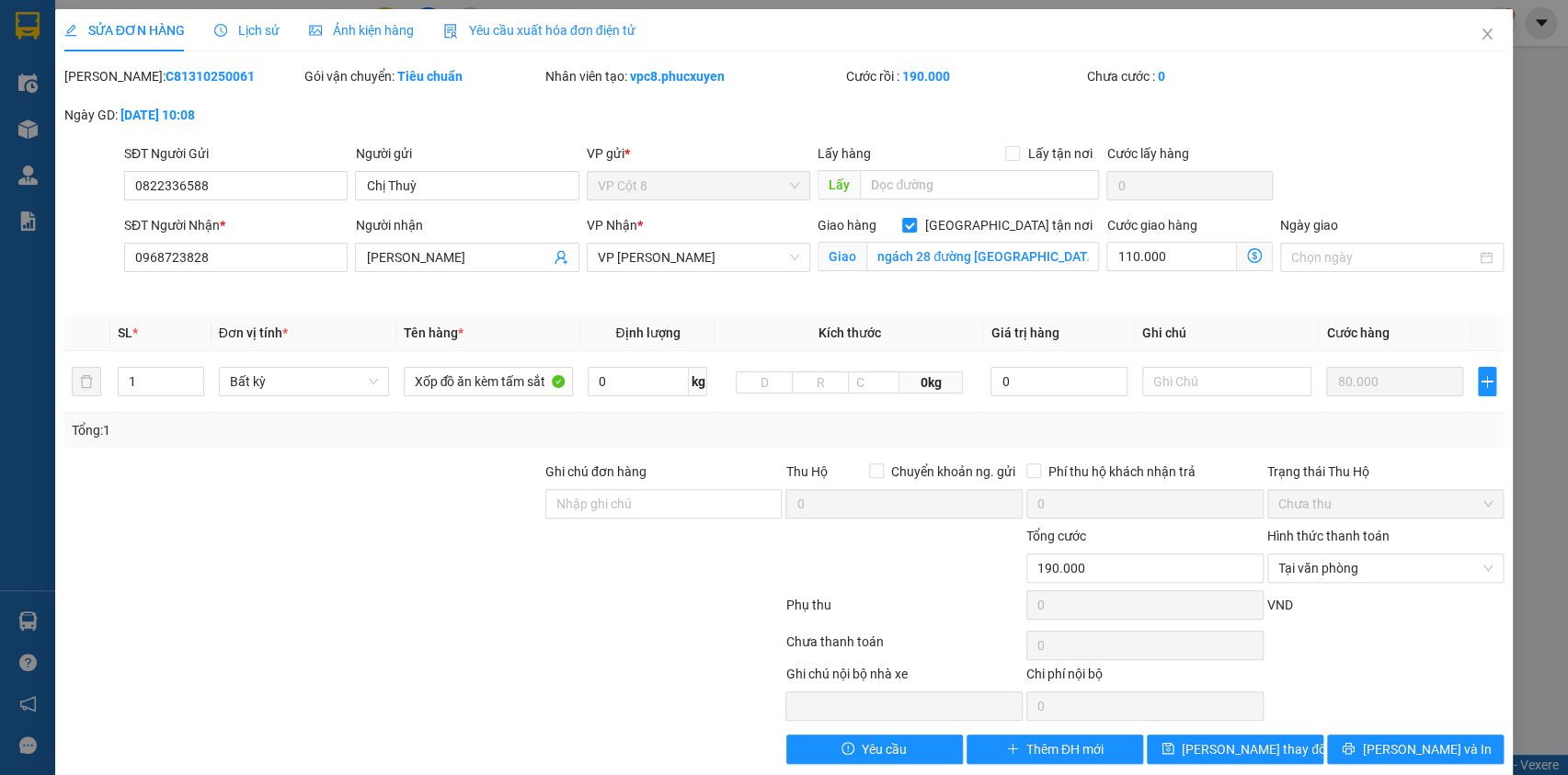
click at [1237, 249] on span "Giao nhận Nội bộ Giao nhận Đối tác Lưu ý: Giá cước chỉ mang tính chất [MEDICAL_…" at bounding box center [1255, 257] width 36 height 30
click at [1247, 254] on icon "dollar-circle" at bounding box center [1254, 255] width 14 height 14
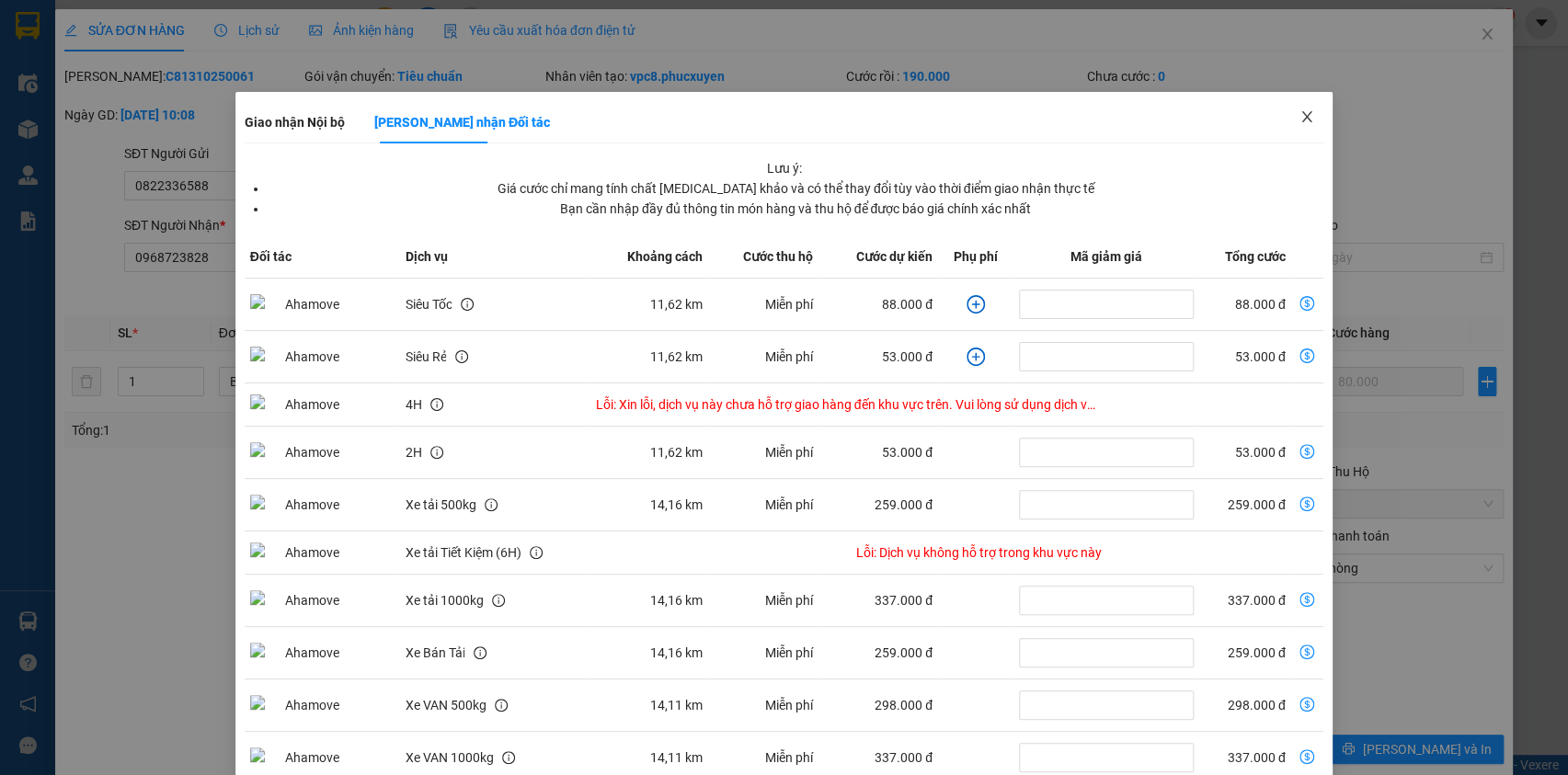
click at [1300, 119] on icon "close" at bounding box center [1307, 116] width 14 height 14
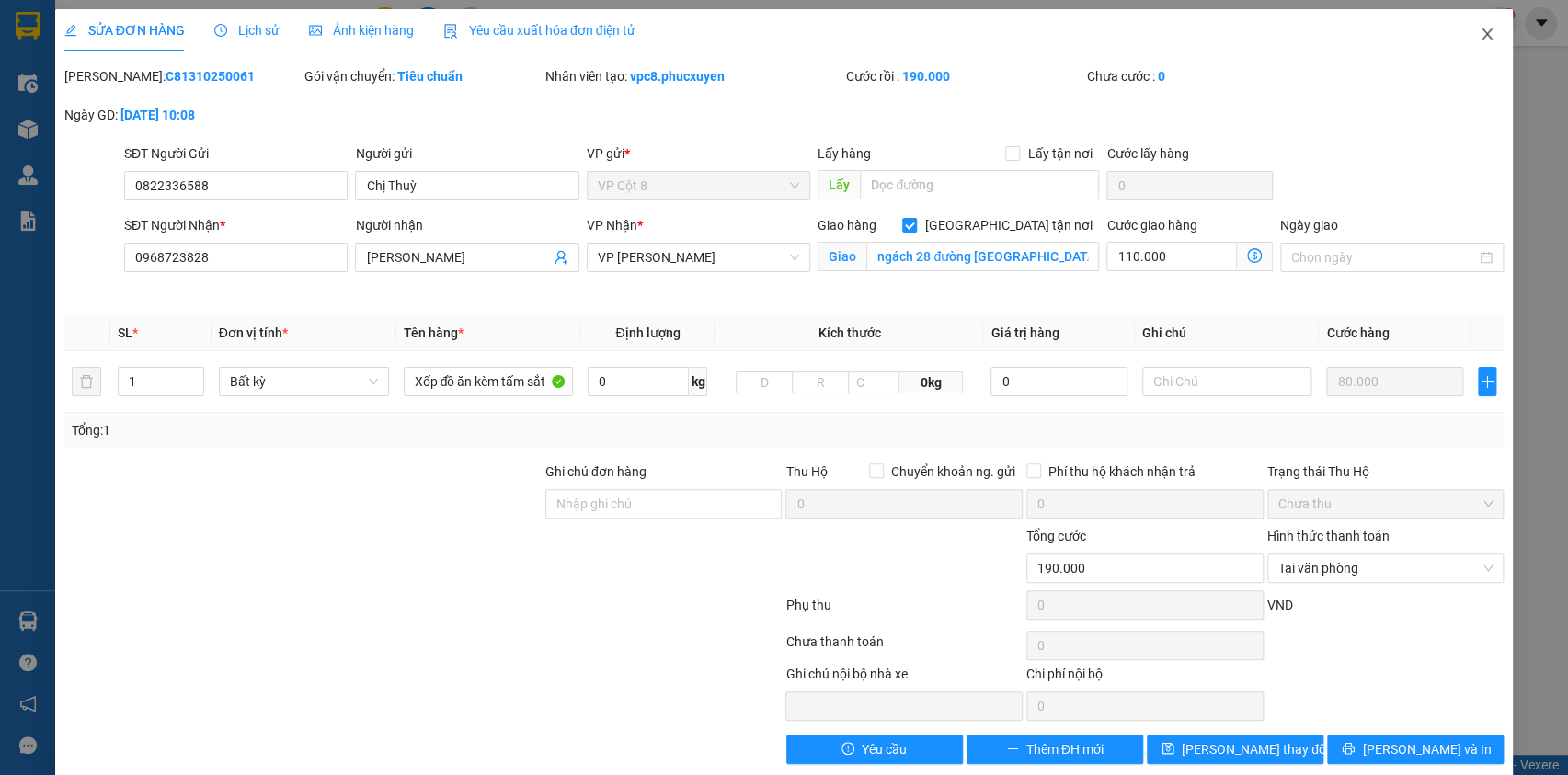
click at [1463, 31] on span "Close" at bounding box center [1487, 36] width 52 height 52
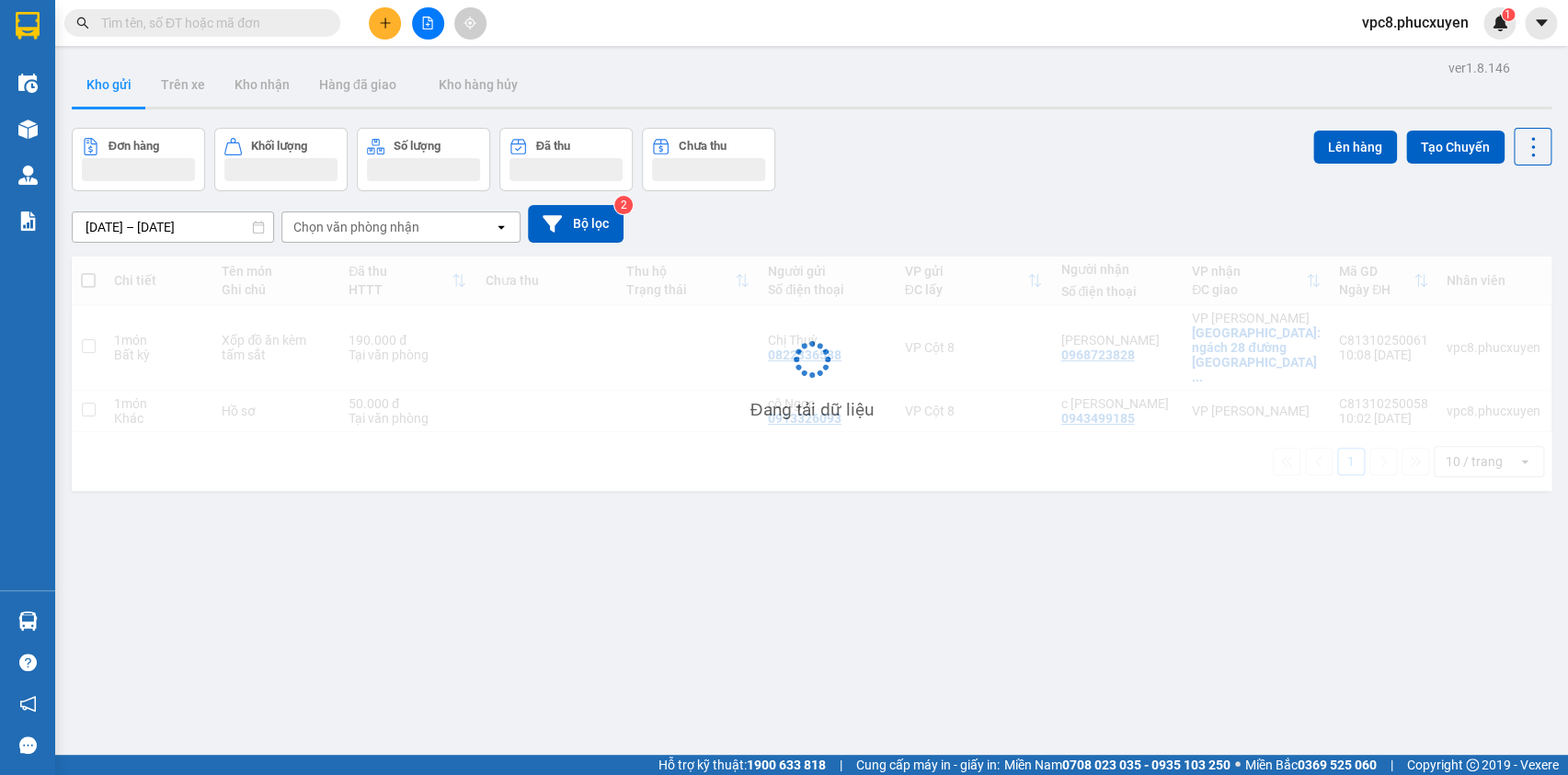
click at [109, 83] on button "Kho gửi" at bounding box center [109, 85] width 74 height 44
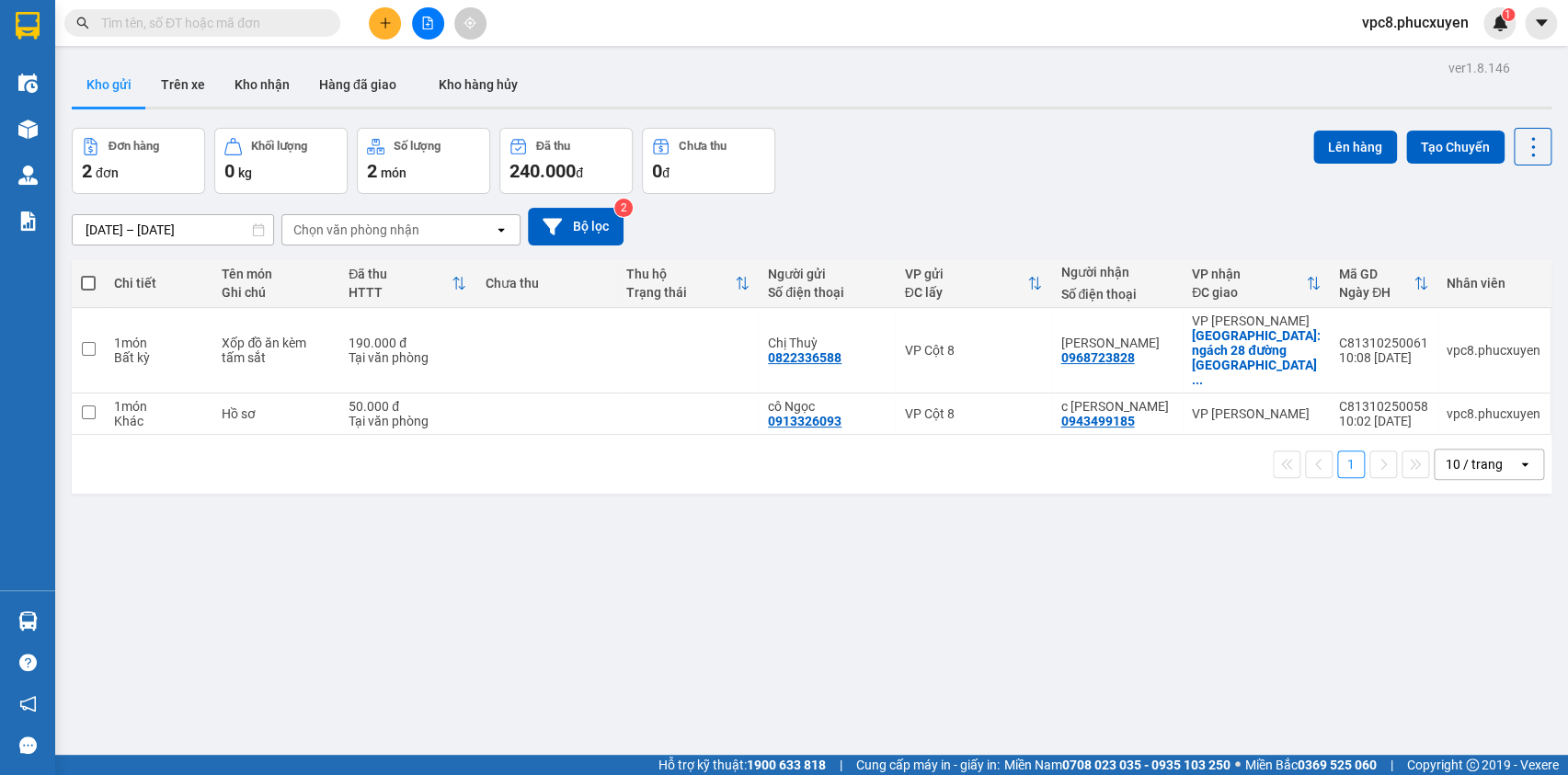
click at [109, 83] on button "Kho gửi" at bounding box center [109, 85] width 74 height 44
click at [1061, 193] on div "Đơn hàng 2 đơn Khối lượng 0 kg Số lượng 2 món Đã thu 240.000 đ Chưa thu 0 đ Lên…" at bounding box center [811, 161] width 1480 height 66
click at [1088, 184] on div "Đơn hàng 2 đơn Khối lượng 0 kg Số lượng 2 món Đã thu 240.000 đ Chưa thu 0 đ Lên…" at bounding box center [811, 161] width 1480 height 66
drag, startPoint x: 1093, startPoint y: 178, endPoint x: 962, endPoint y: 166, distance: 131.5
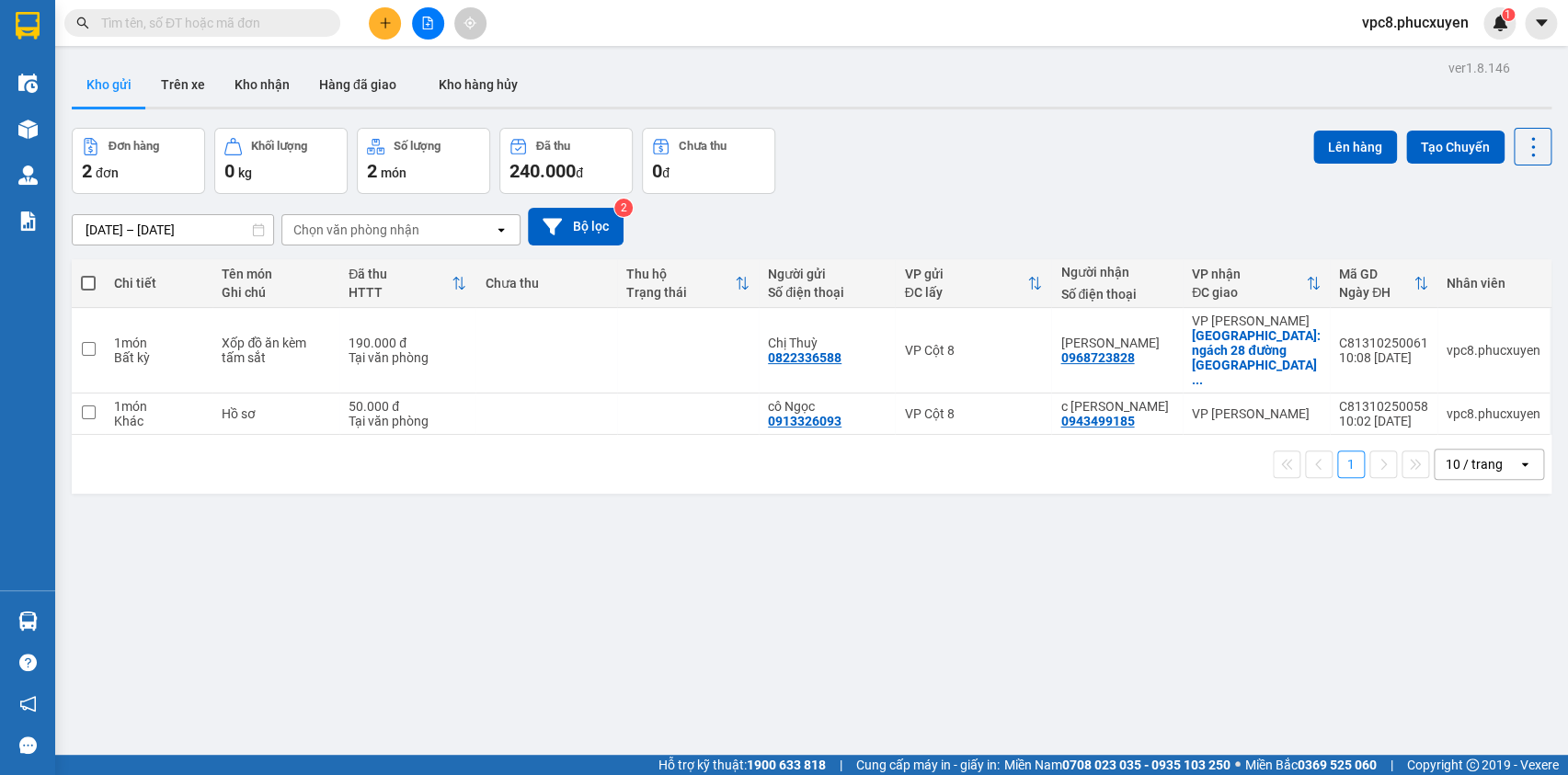
click at [964, 167] on div "Đơn hàng 2 đơn Khối lượng 0 kg Số lượng 2 món Đã thu 240.000 đ Chưa thu 0 đ Lên…" at bounding box center [811, 161] width 1480 height 66
click at [1000, 126] on div "ver 1.8.146 Kho gửi Trên xe Kho nhận Hàng đã giao Kho hàng hủy Đơn hàng 2 đơn K…" at bounding box center [811, 442] width 1494 height 775
click at [956, 157] on div "Đơn hàng 2 đơn Khối lượng 0 kg Số lượng 2 món Đã thu 240.000 đ Chưa thu 0 đ Lên…" at bounding box center [811, 161] width 1480 height 66
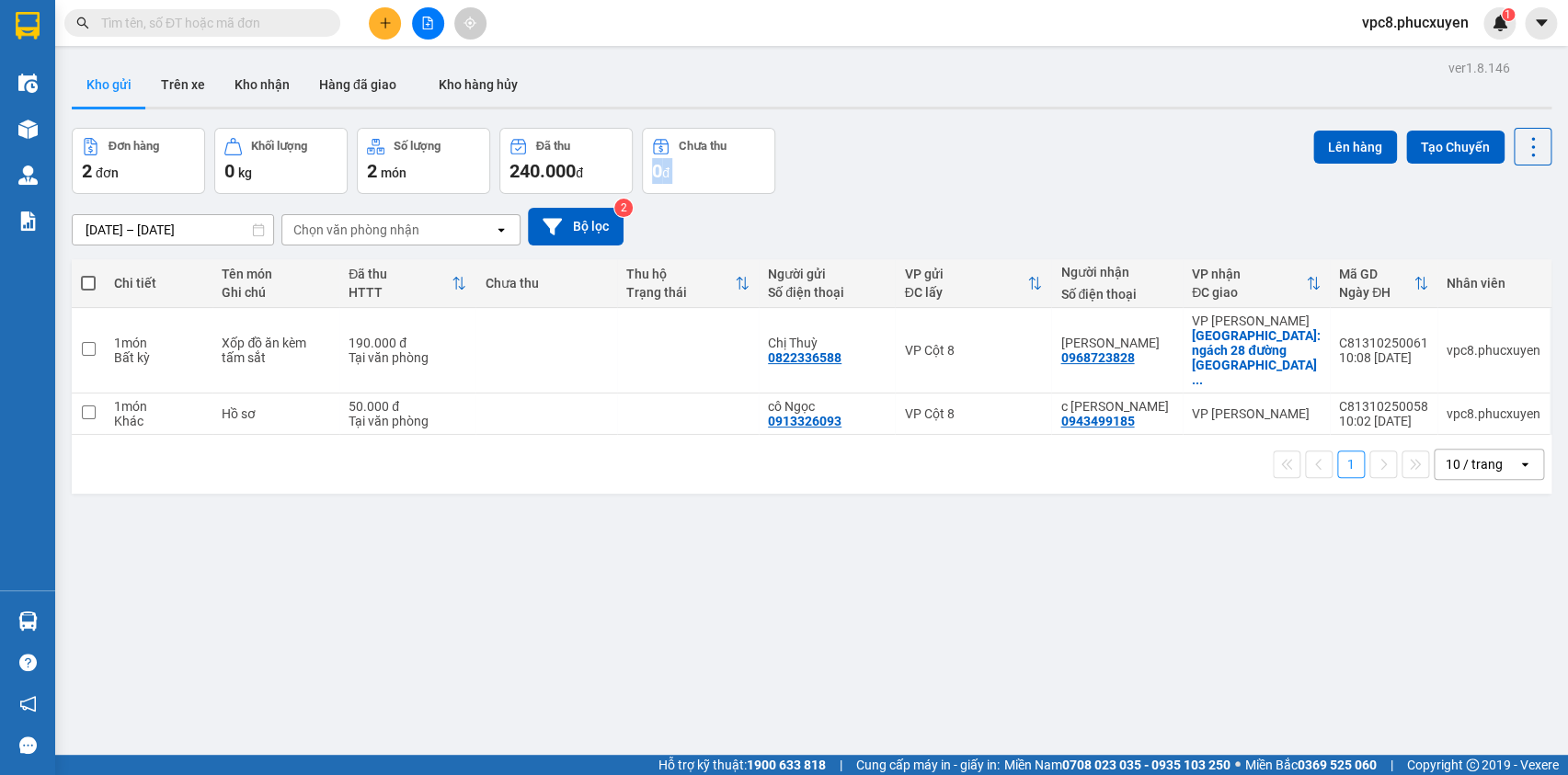
click at [958, 157] on div "Đơn hàng 2 đơn Khối lượng 0 kg Số lượng 2 món Đã thu 240.000 đ Chưa thu 0 đ Lên…" at bounding box center [811, 161] width 1480 height 66
click at [1400, 348] on icon at bounding box center [1406, 350] width 12 height 12
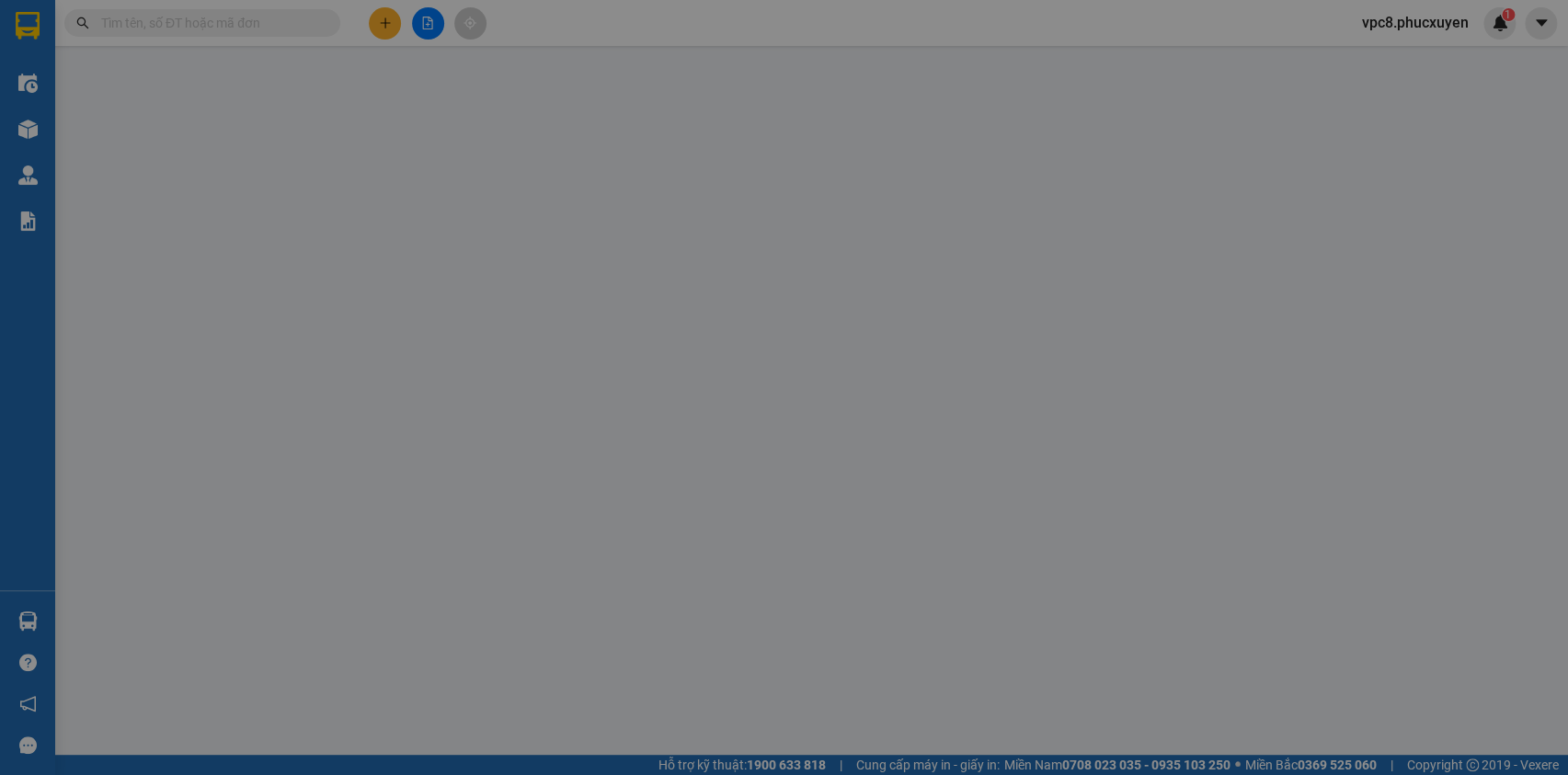
type input "0822336588"
type input "Chị Thuỳ"
type input "0968723828"
type input "[PERSON_NAME]"
checkbox input "true"
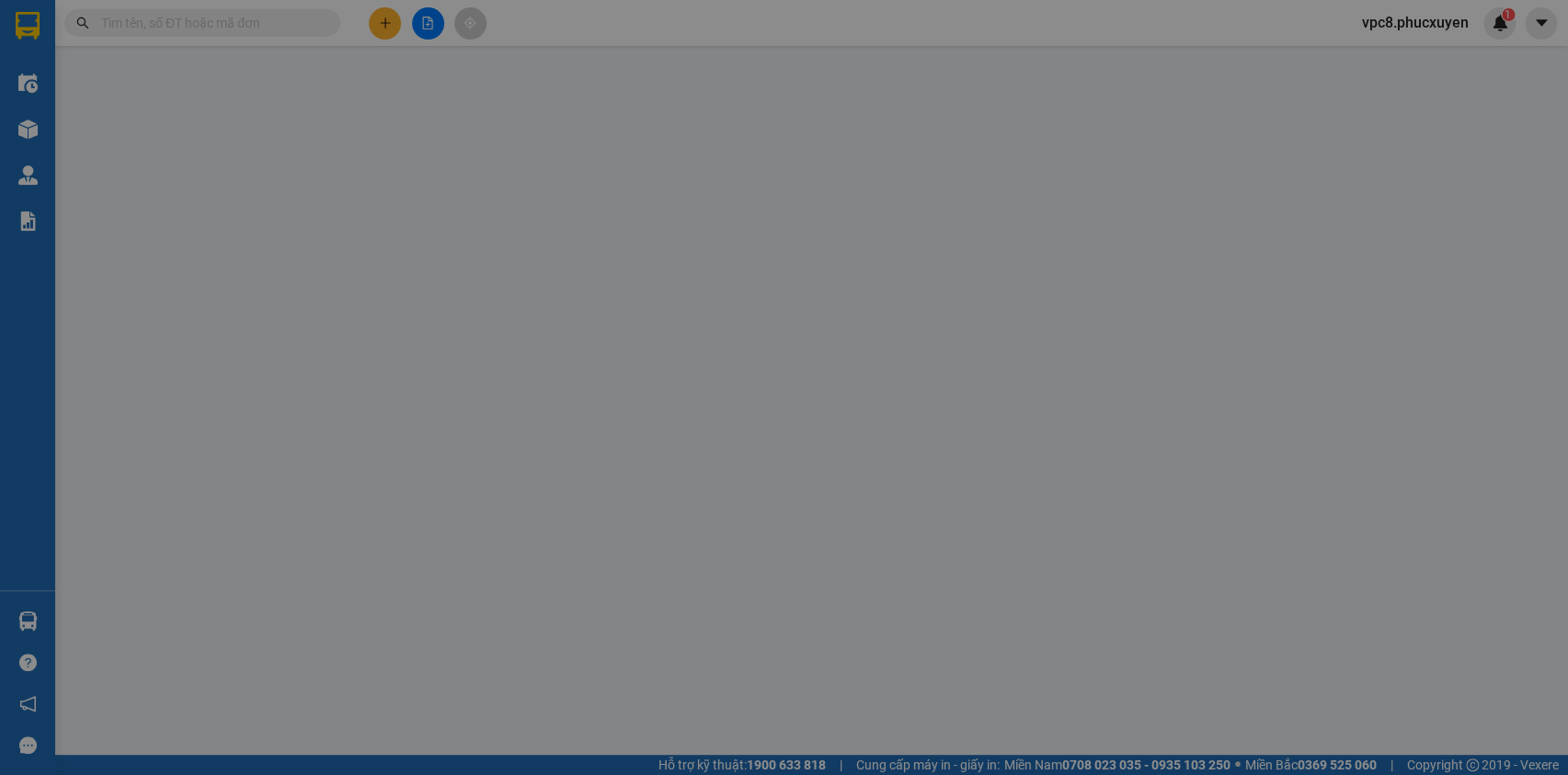
type input "ngách 28 đường [GEOGRAPHIC_DATA], [GEOGRAPHIC_DATA]"
type input "0"
type input "190.000"
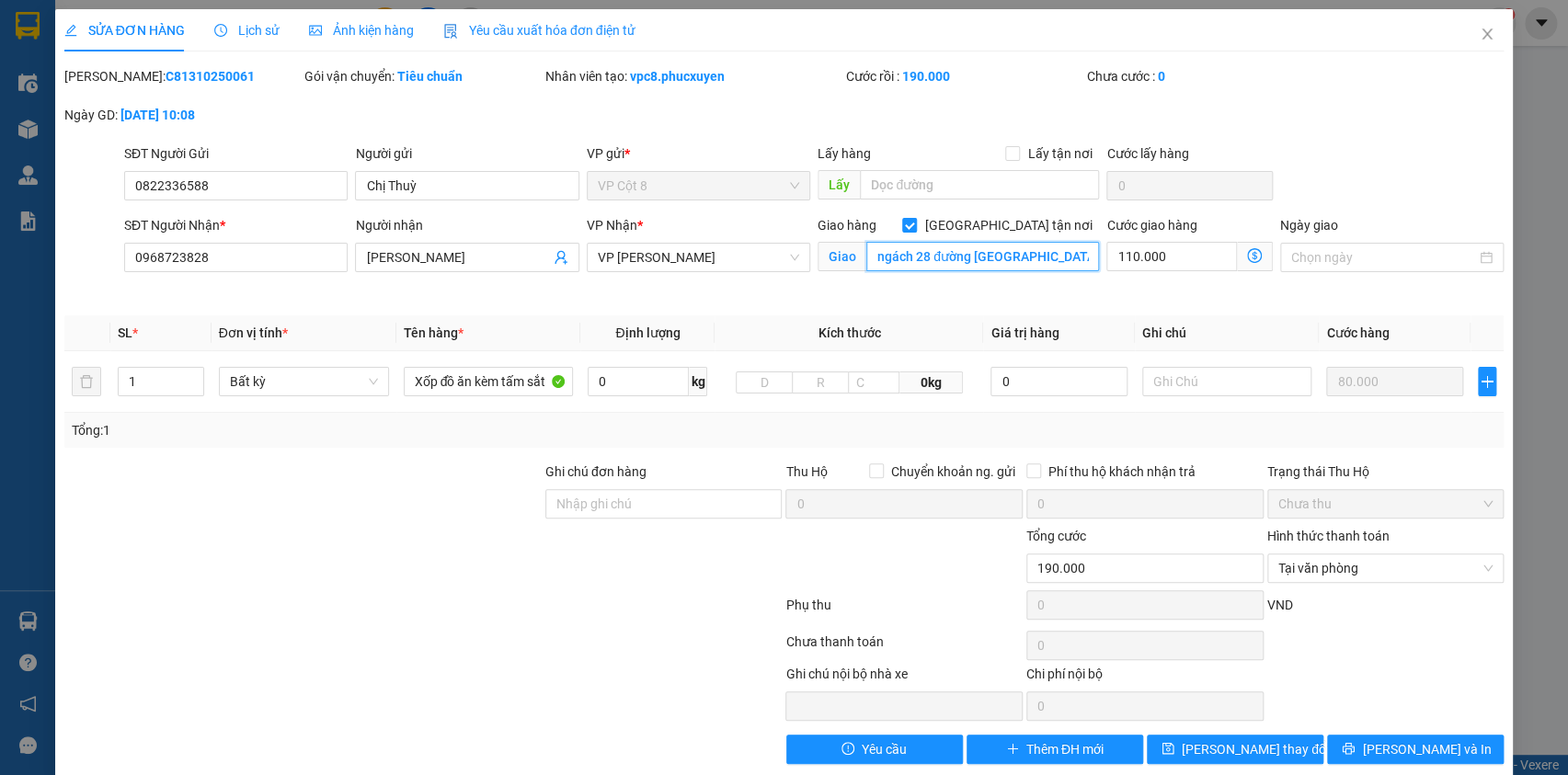
click at [1049, 257] on input "ngách 28 đường [GEOGRAPHIC_DATA], [GEOGRAPHIC_DATA]" at bounding box center [983, 257] width 233 height 30
click at [1357, 153] on div "SĐT Người Gửi 0822336588 Người gửi Chị Thuỳ VP gửi * VP Cột 8 Lấy hàng Lấy tận …" at bounding box center [813, 175] width 1387 height 64
click at [1480, 32] on icon "close" at bounding box center [1486, 34] width 14 height 14
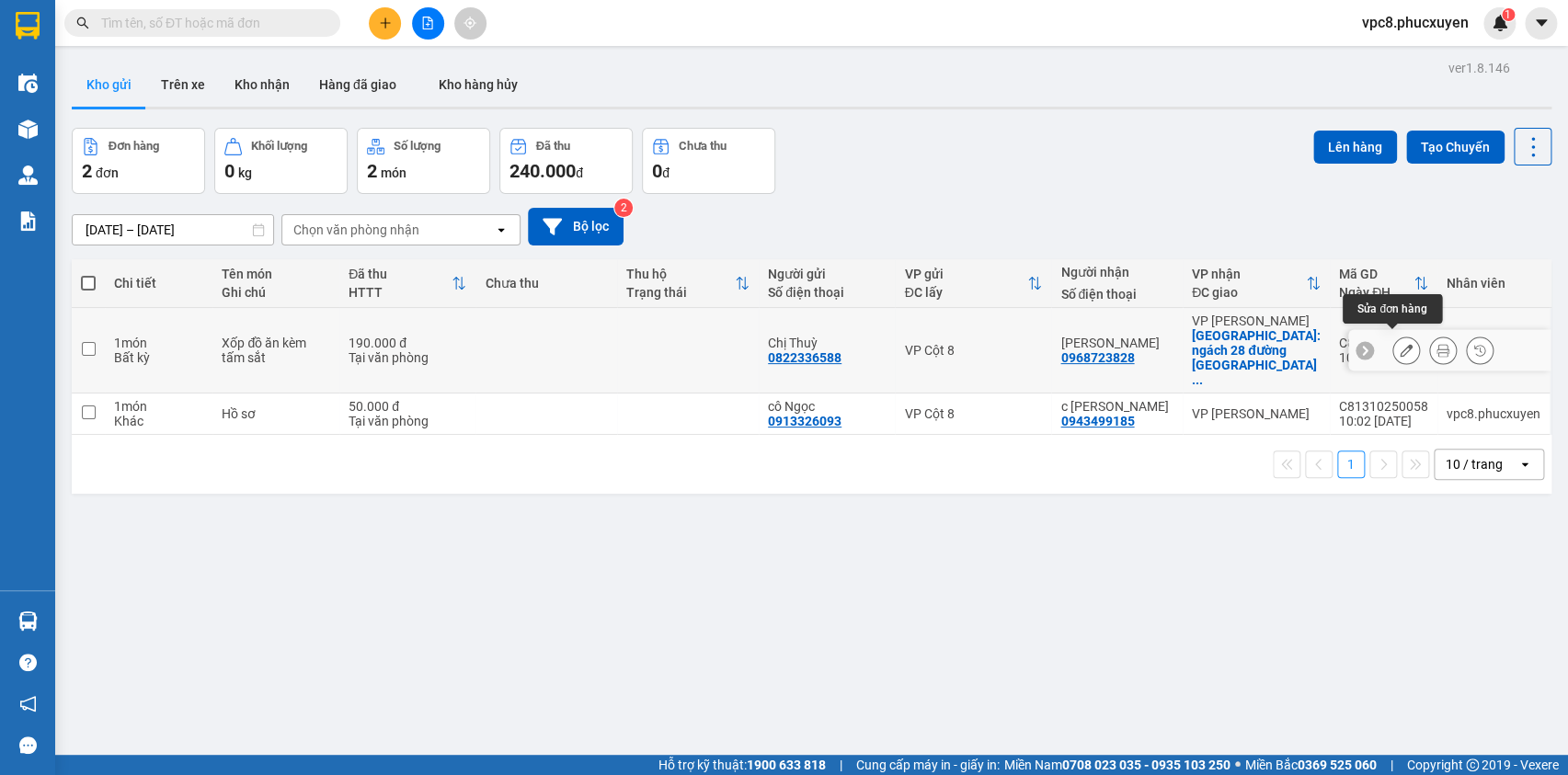
click at [1400, 349] on icon at bounding box center [1406, 350] width 12 height 12
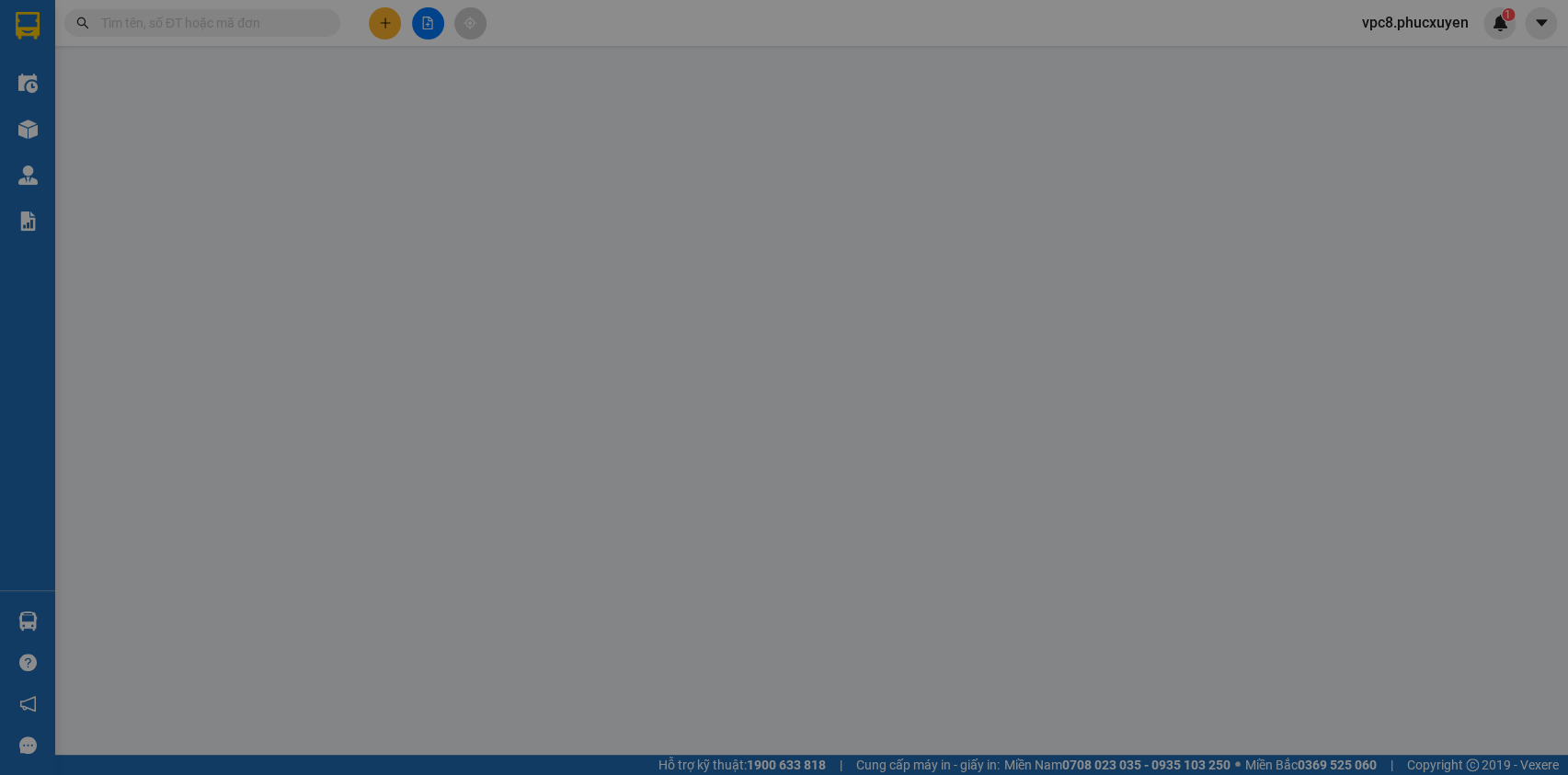
type input "0822336588"
type input "Chị Thuỳ"
type input "0968723828"
type input "[PERSON_NAME]"
checkbox input "true"
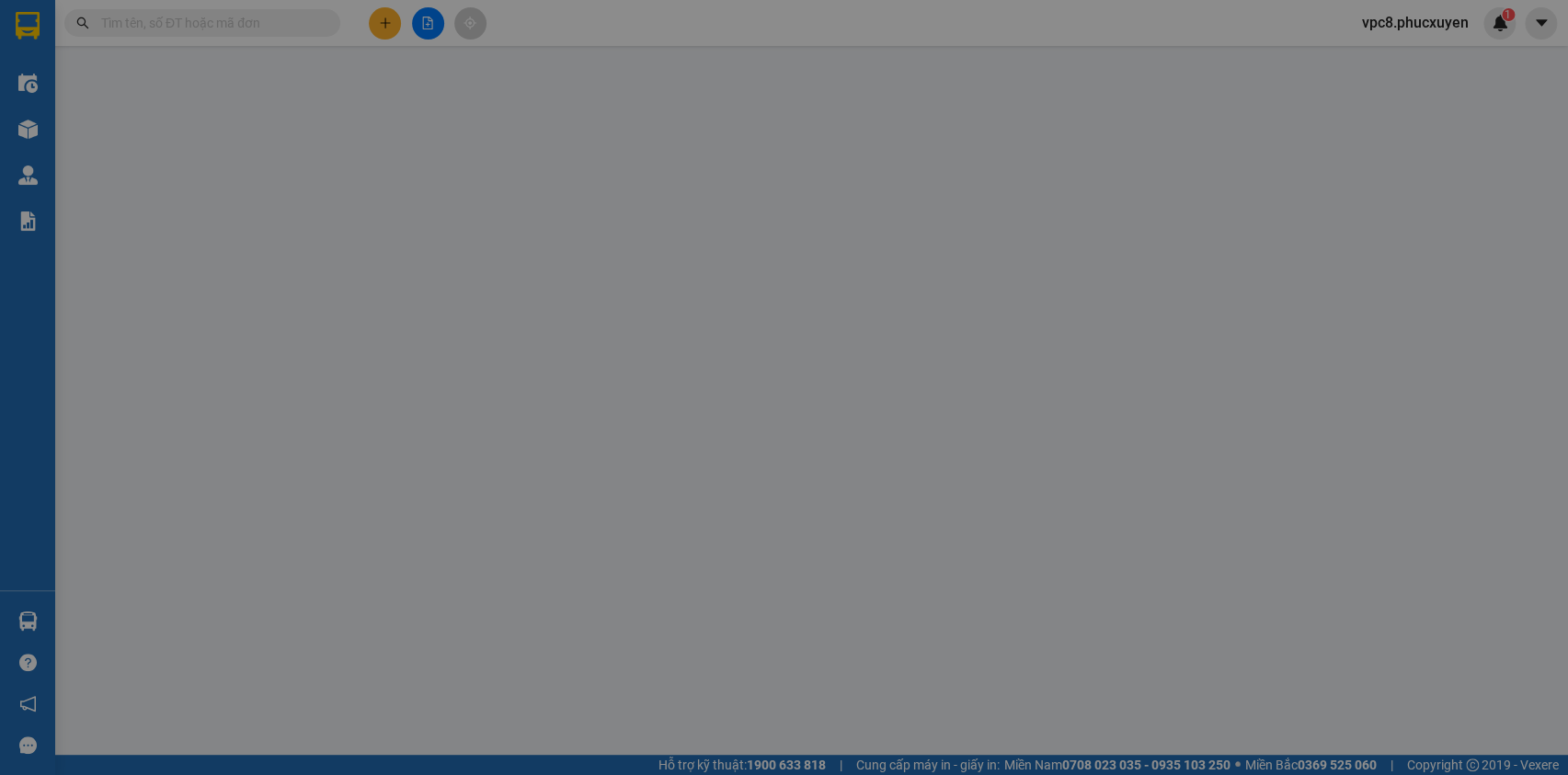
type input "ngách 28 đường [GEOGRAPHIC_DATA], [GEOGRAPHIC_DATA]"
type input "0"
type input "190.000"
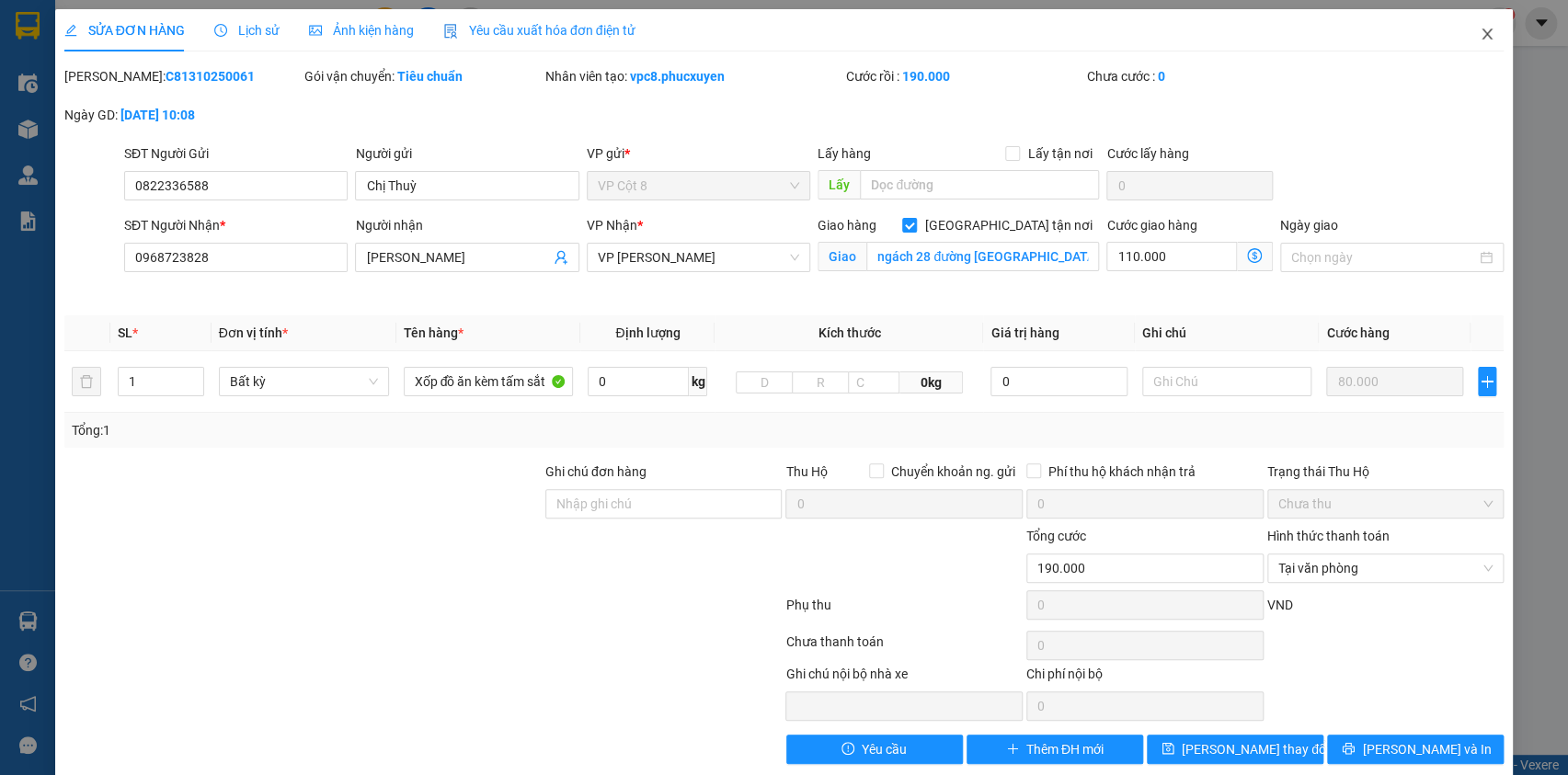
click at [1480, 35] on icon "close" at bounding box center [1486, 34] width 14 height 14
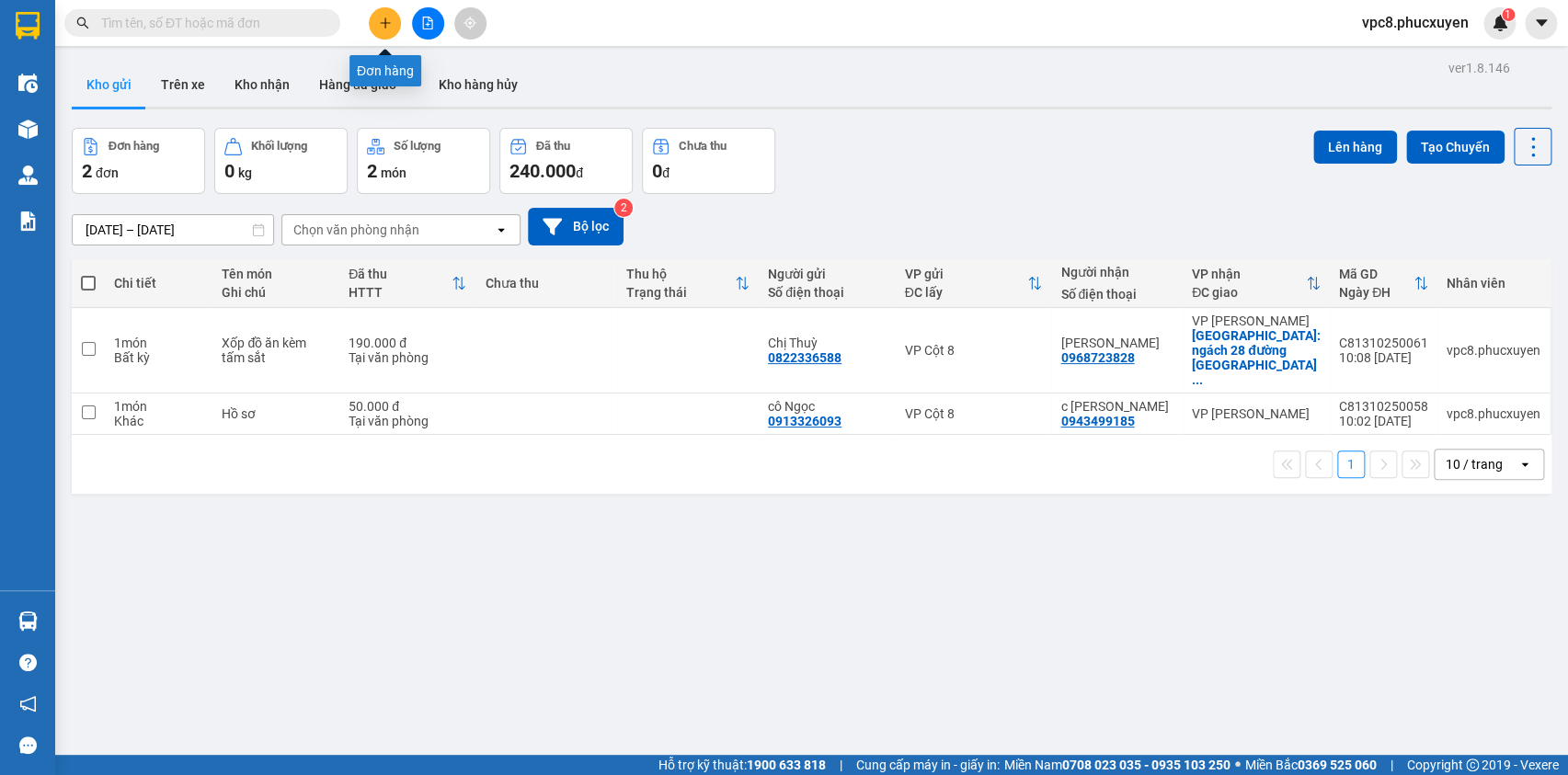
click at [379, 18] on icon "plus" at bounding box center [385, 22] width 12 height 12
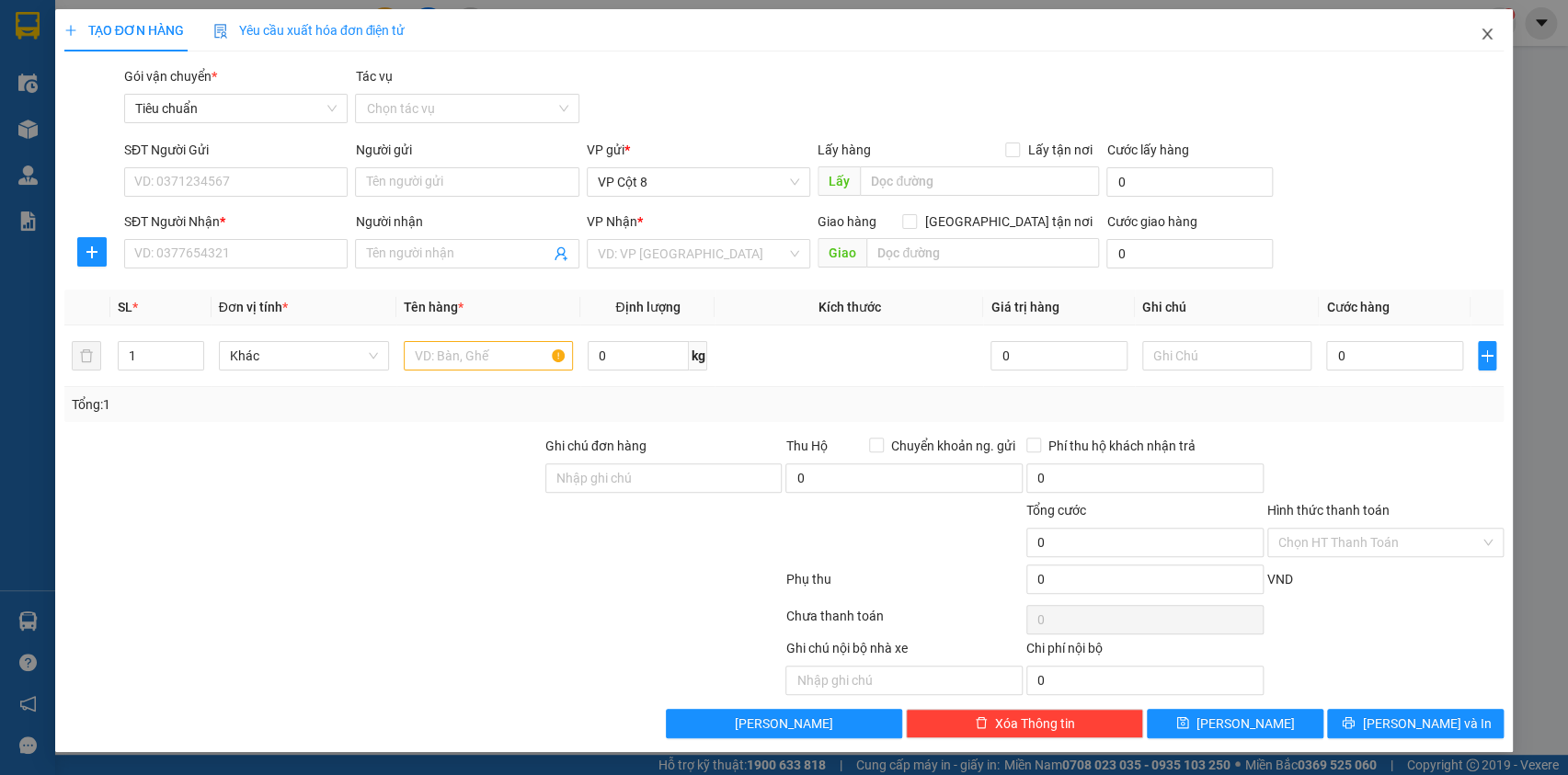
click at [1482, 33] on icon "close" at bounding box center [1486, 34] width 14 height 14
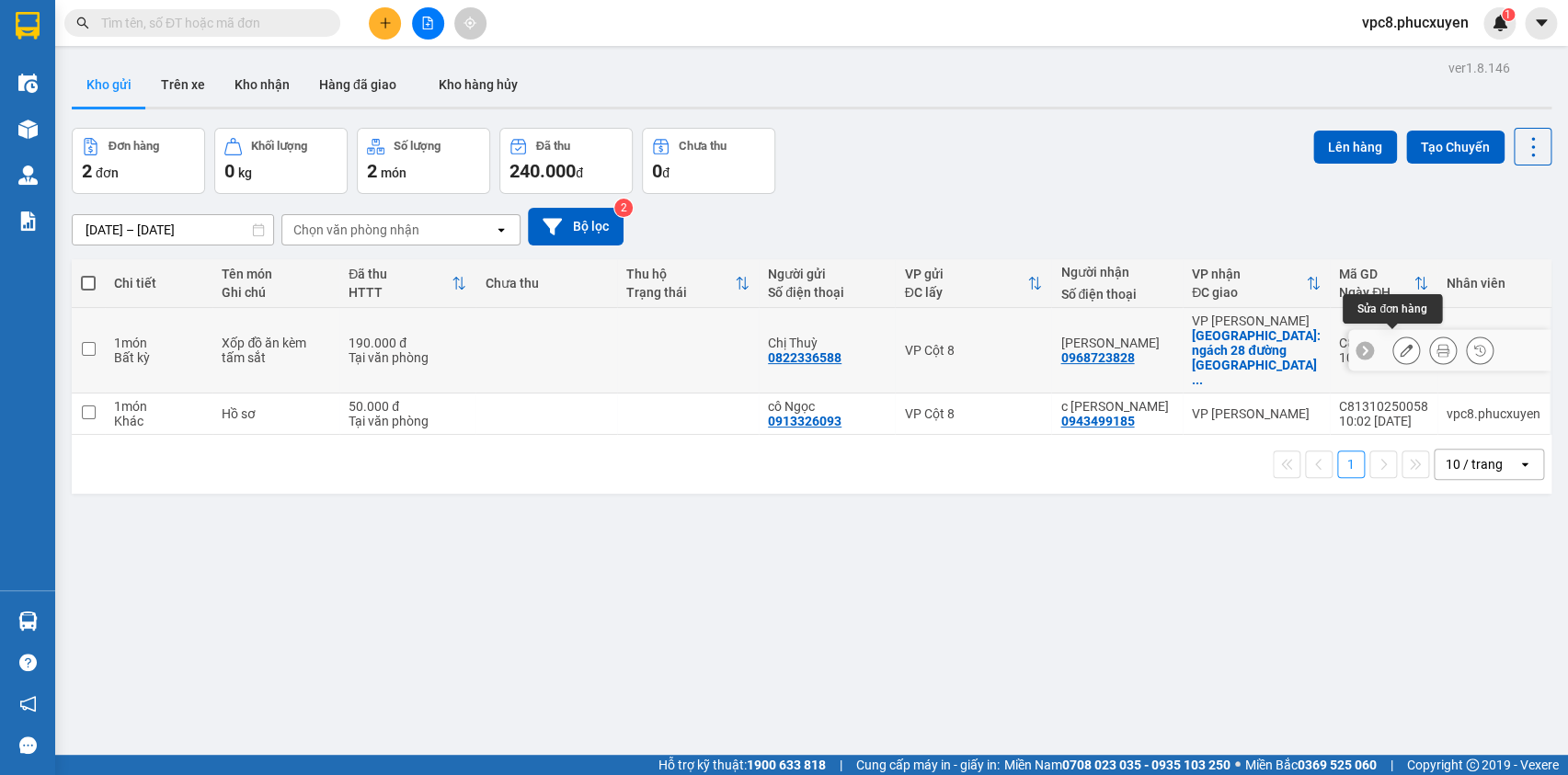
click at [1400, 344] on icon at bounding box center [1406, 350] width 12 height 12
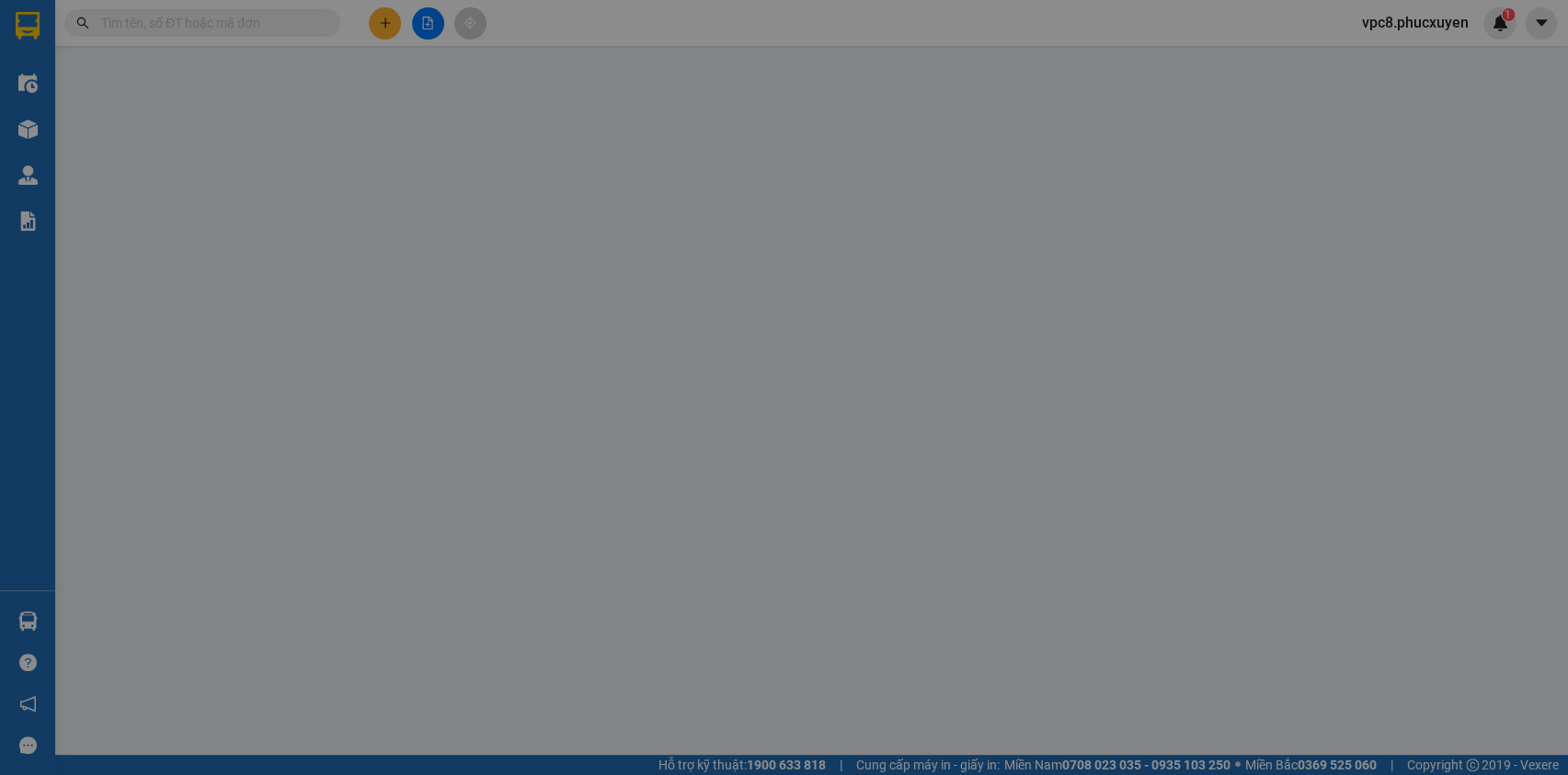
type input "0822336588"
type input "Chị Thuỳ"
type input "0968723828"
type input "[PERSON_NAME]"
checkbox input "true"
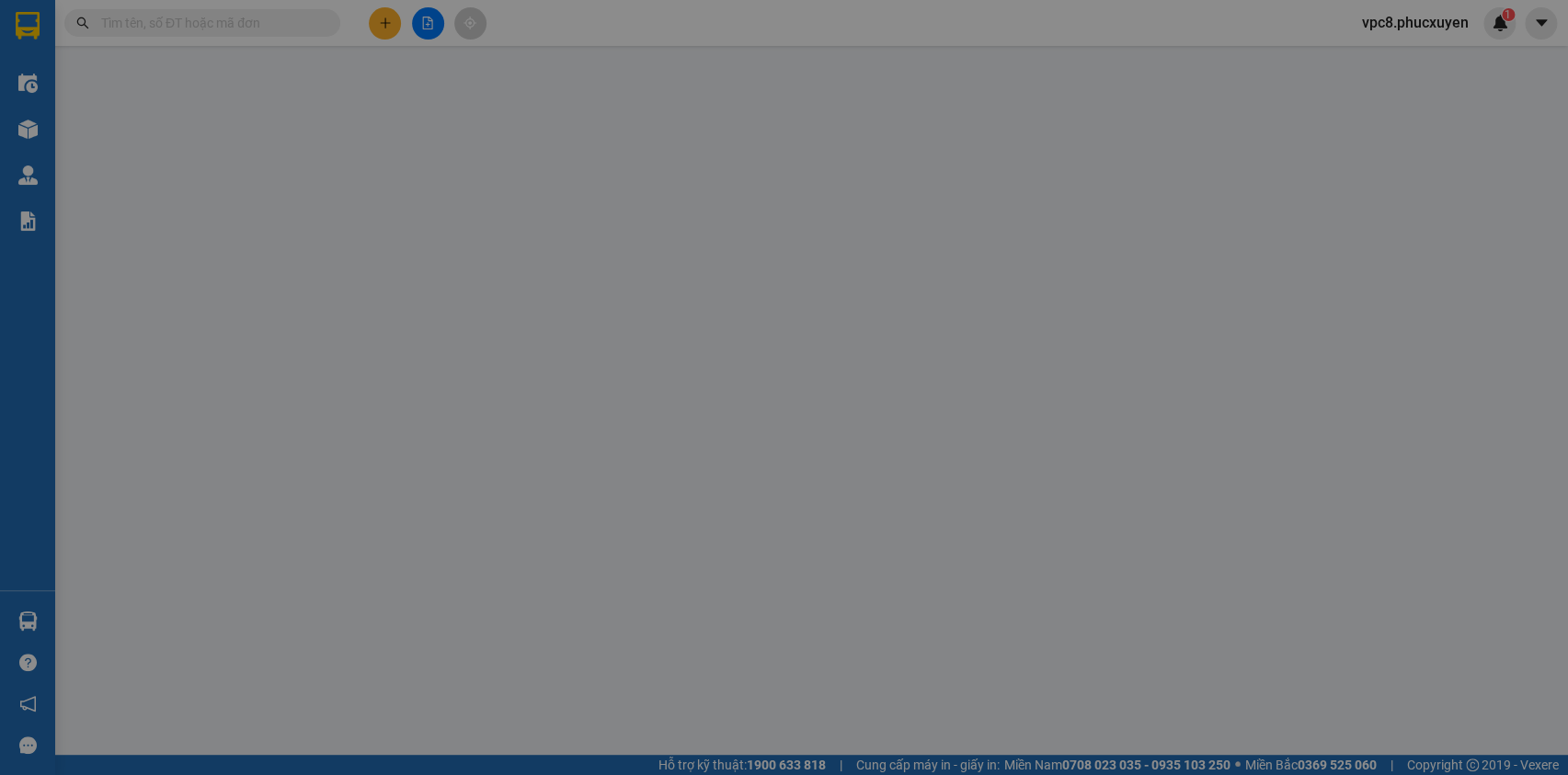
type input "ngách 28 đường [GEOGRAPHIC_DATA], [GEOGRAPHIC_DATA]"
type input "0"
type input "190.000"
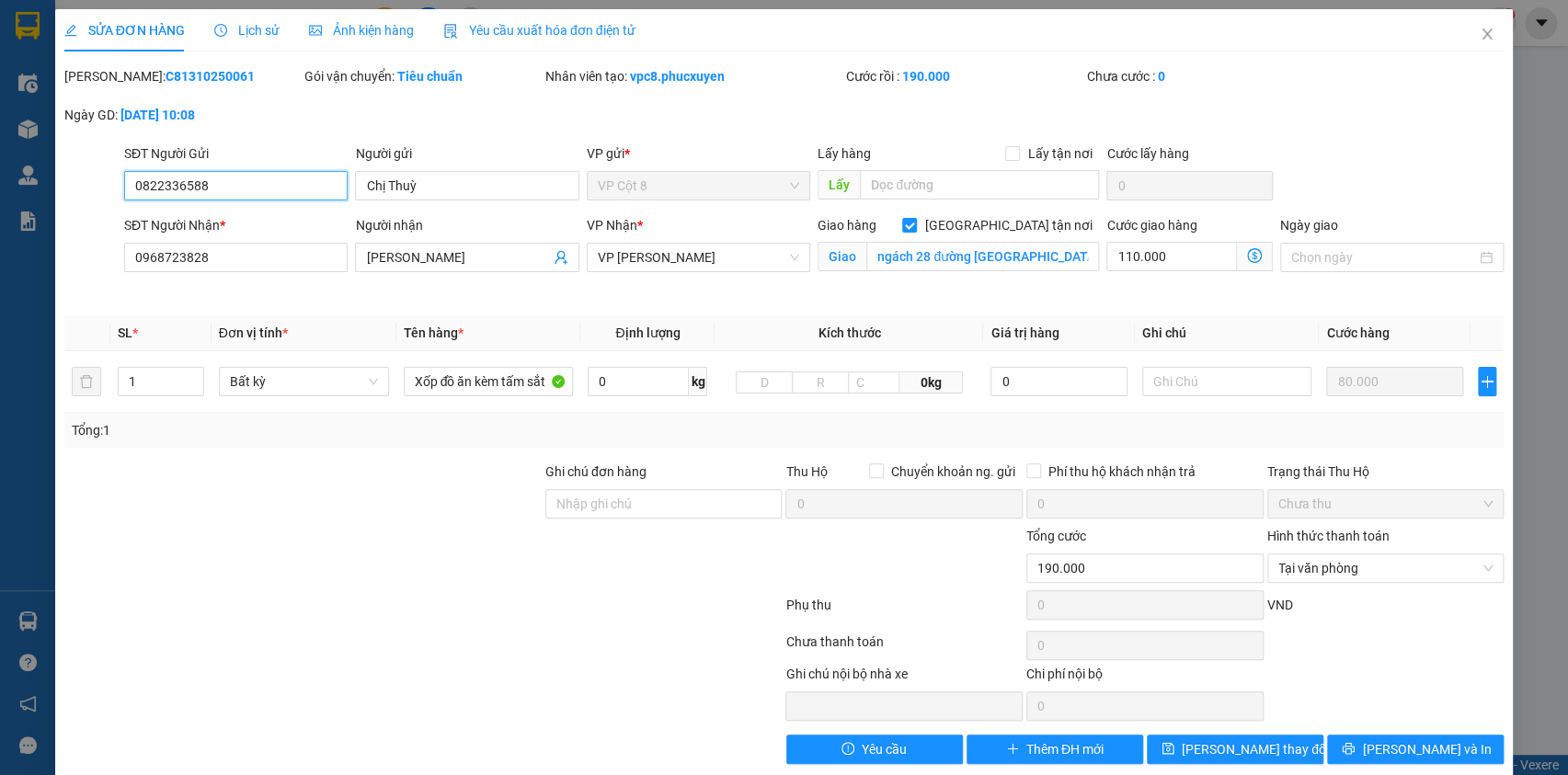
click at [212, 189] on input "0822336588" at bounding box center [236, 186] width 223 height 30
click at [1480, 33] on icon "close" at bounding box center [1486, 34] width 14 height 14
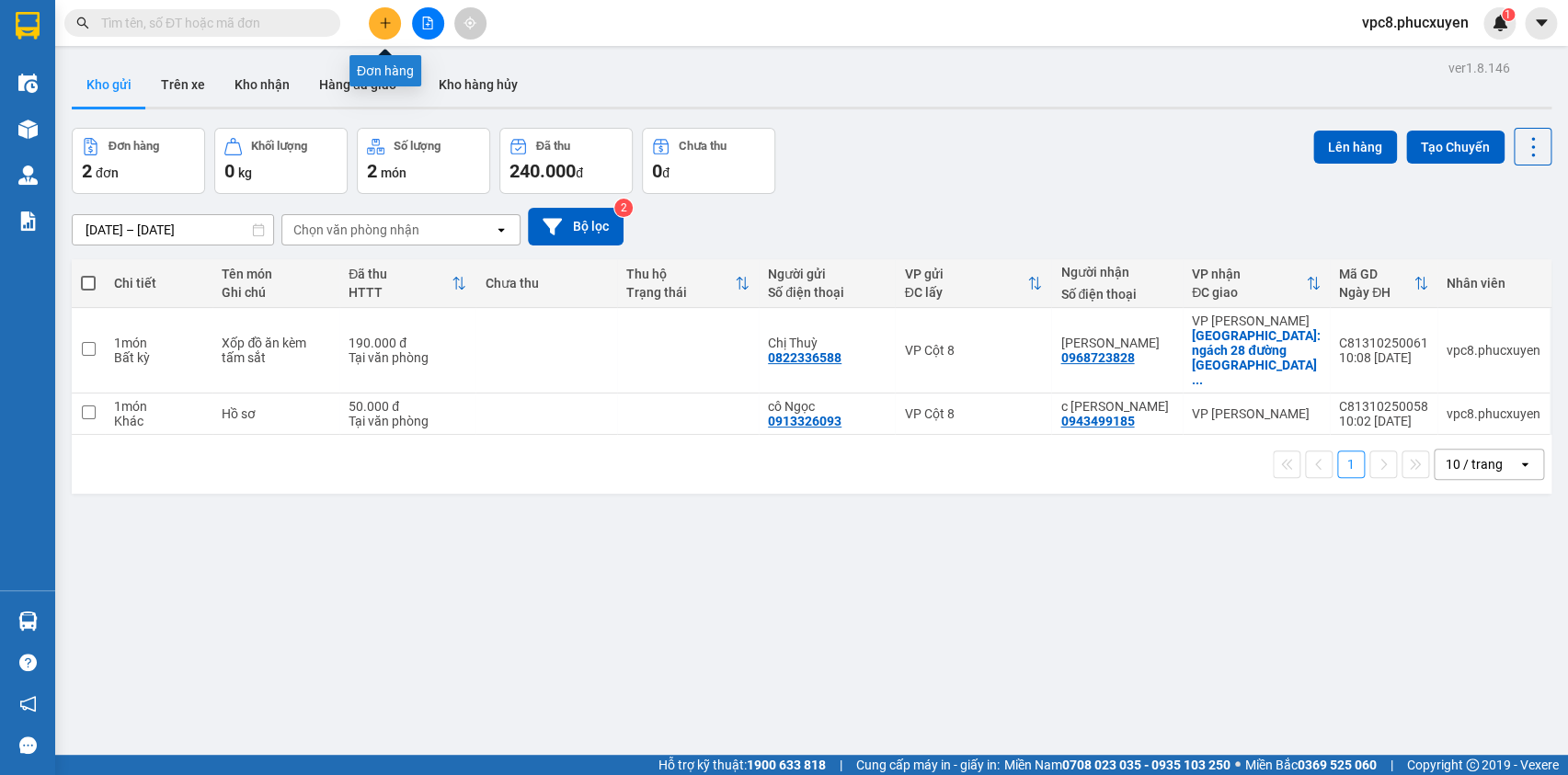
click at [375, 33] on button at bounding box center [385, 23] width 32 height 32
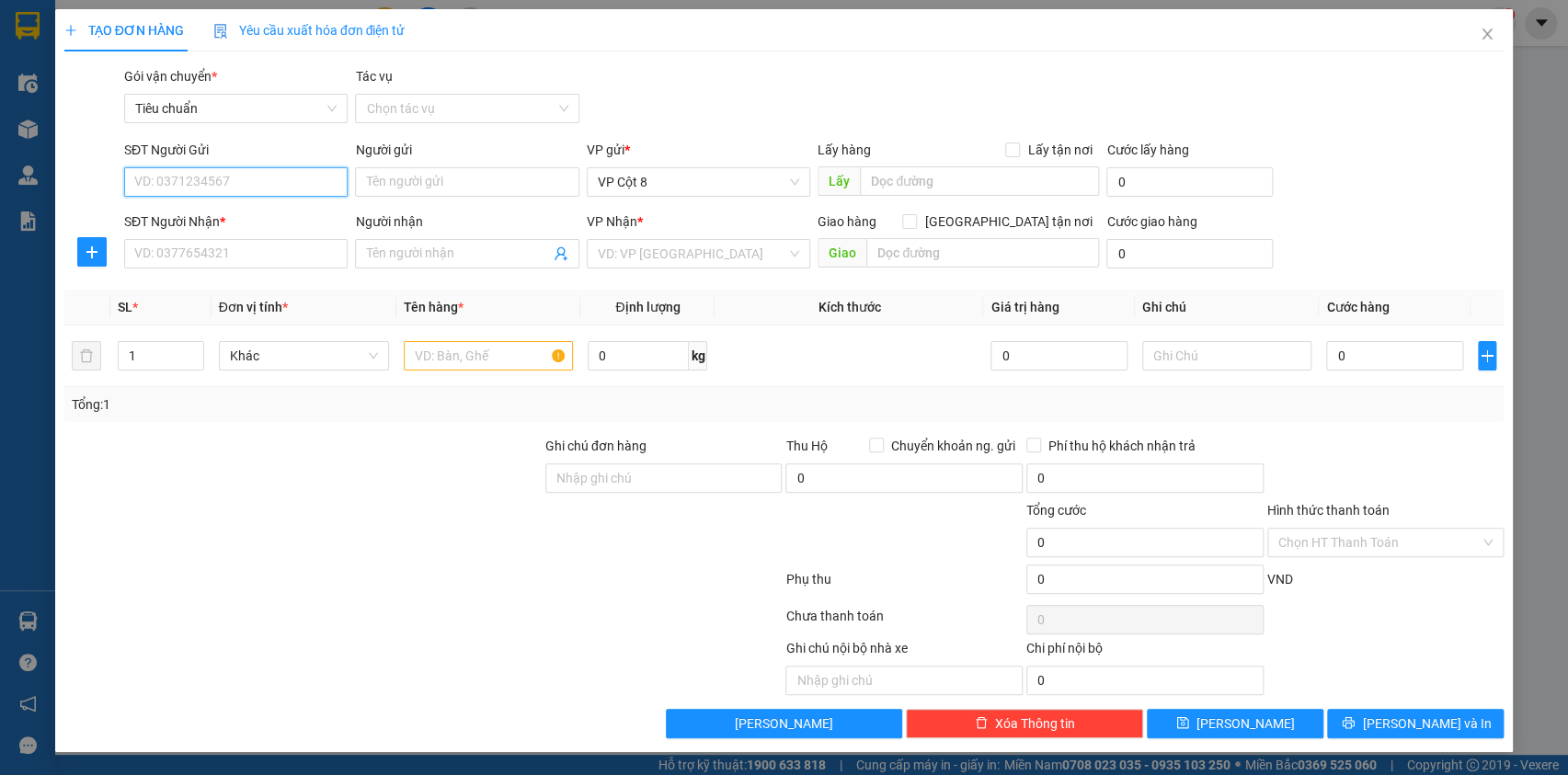
click at [306, 171] on input "SĐT Người Gửi" at bounding box center [236, 182] width 223 height 30
paste input "0822336588"
type input "0822336588"
click at [247, 218] on div "0822336588 - Chị Thuỳ" at bounding box center [236, 218] width 201 height 20
type input "Chị Thuỳ"
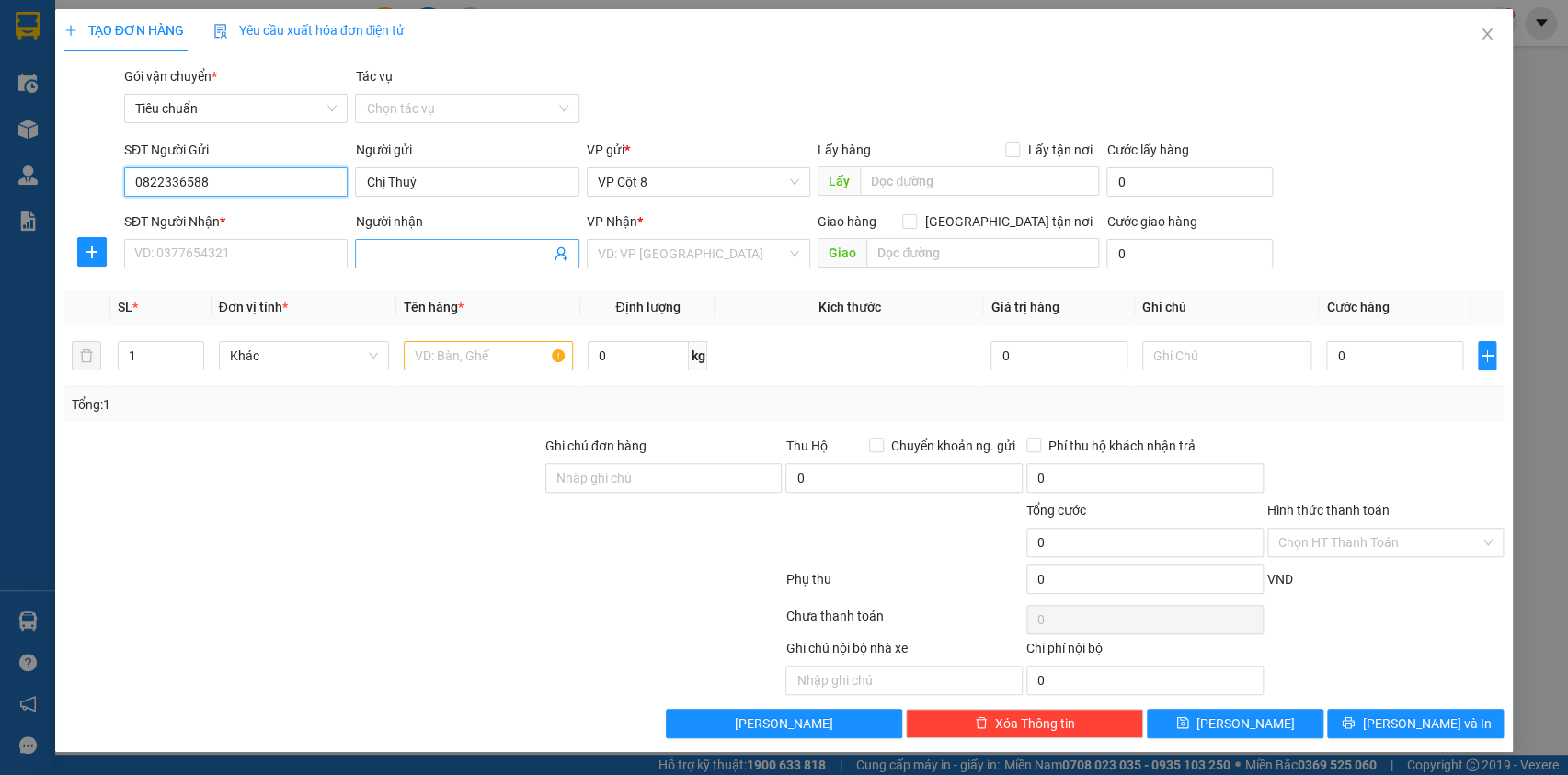
type input "0822336588"
click at [561, 252] on icon "user-add" at bounding box center [560, 253] width 14 height 14
click at [587, 208] on span "[PERSON_NAME]" at bounding box center [629, 208] width 98 height 14
type input "0968723828"
type input "[PERSON_NAME]"
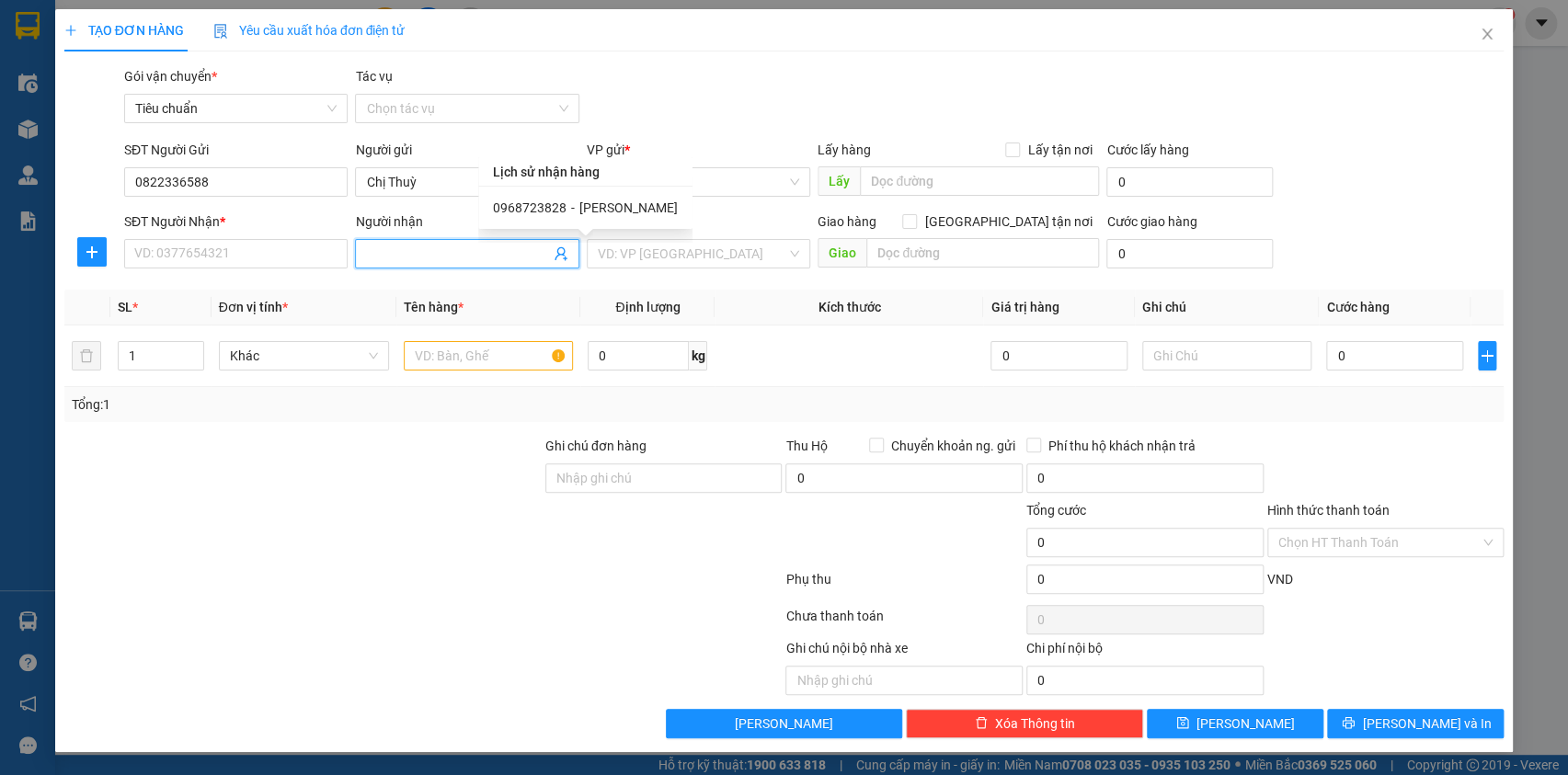
type input "ngách 28 đường [GEOGRAPHIC_DATA], [GEOGRAPHIC_DATA]"
type input "110000"
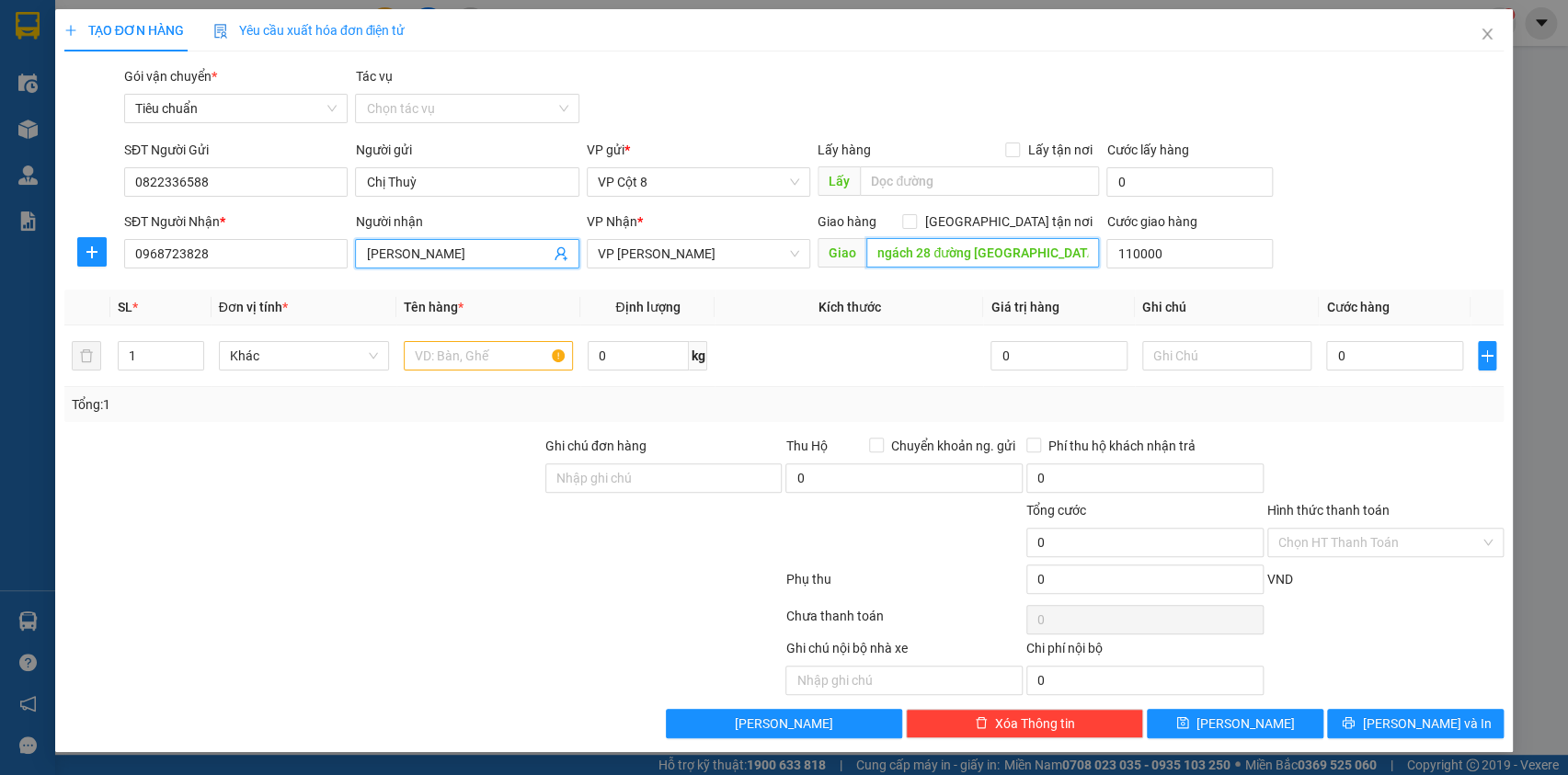
click at [982, 251] on input "ngách 28 đường [GEOGRAPHIC_DATA], [GEOGRAPHIC_DATA]" at bounding box center [983, 253] width 233 height 30
click at [981, 251] on input "ngách 28 đường [GEOGRAPHIC_DATA], [GEOGRAPHIC_DATA]" at bounding box center [983, 253] width 233 height 30
type input "110.000"
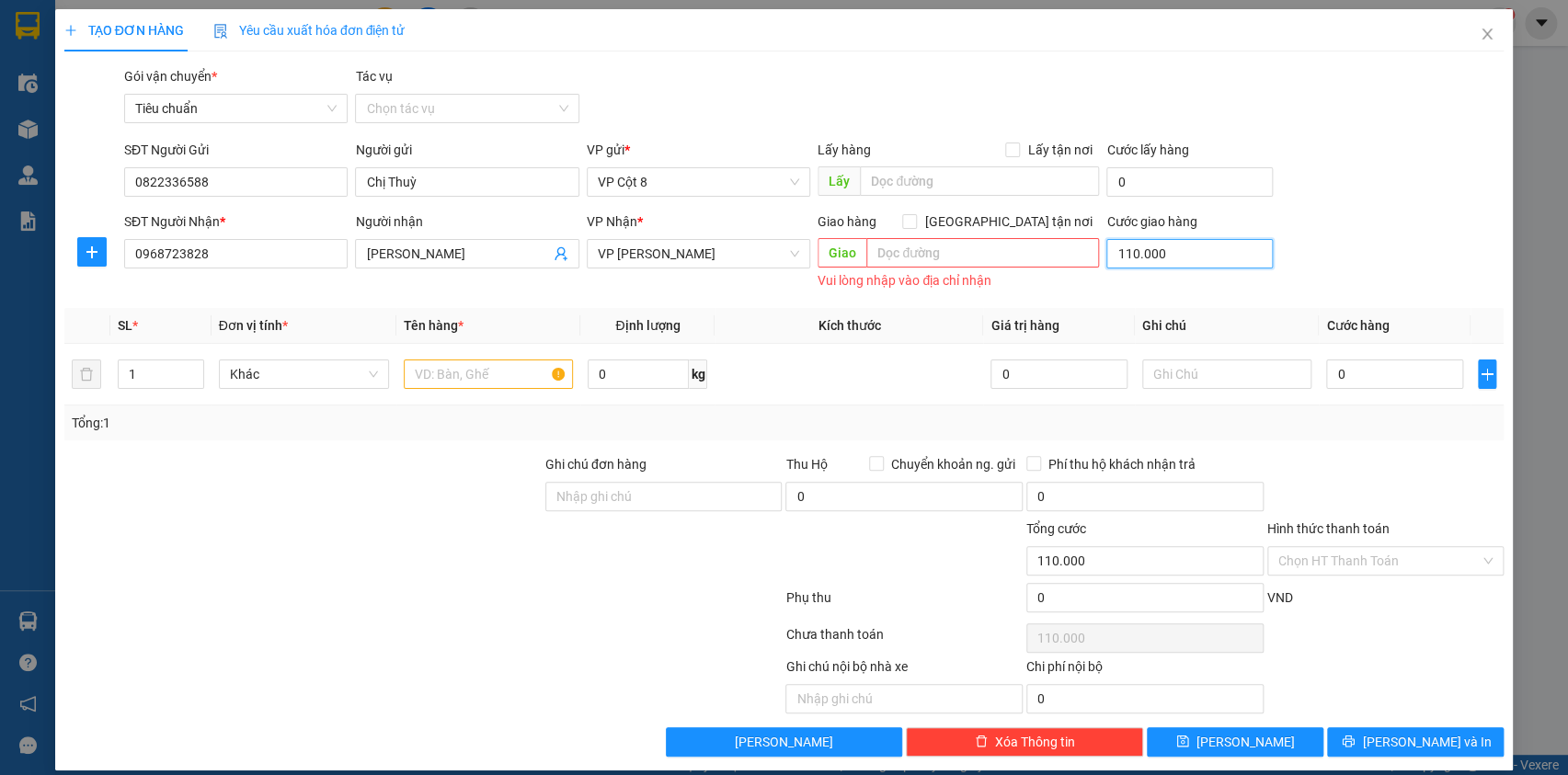
click at [1188, 248] on input "110.000" at bounding box center [1189, 254] width 166 height 30
click at [1187, 250] on input "110.000" at bounding box center [1189, 254] width 166 height 30
type input "0"
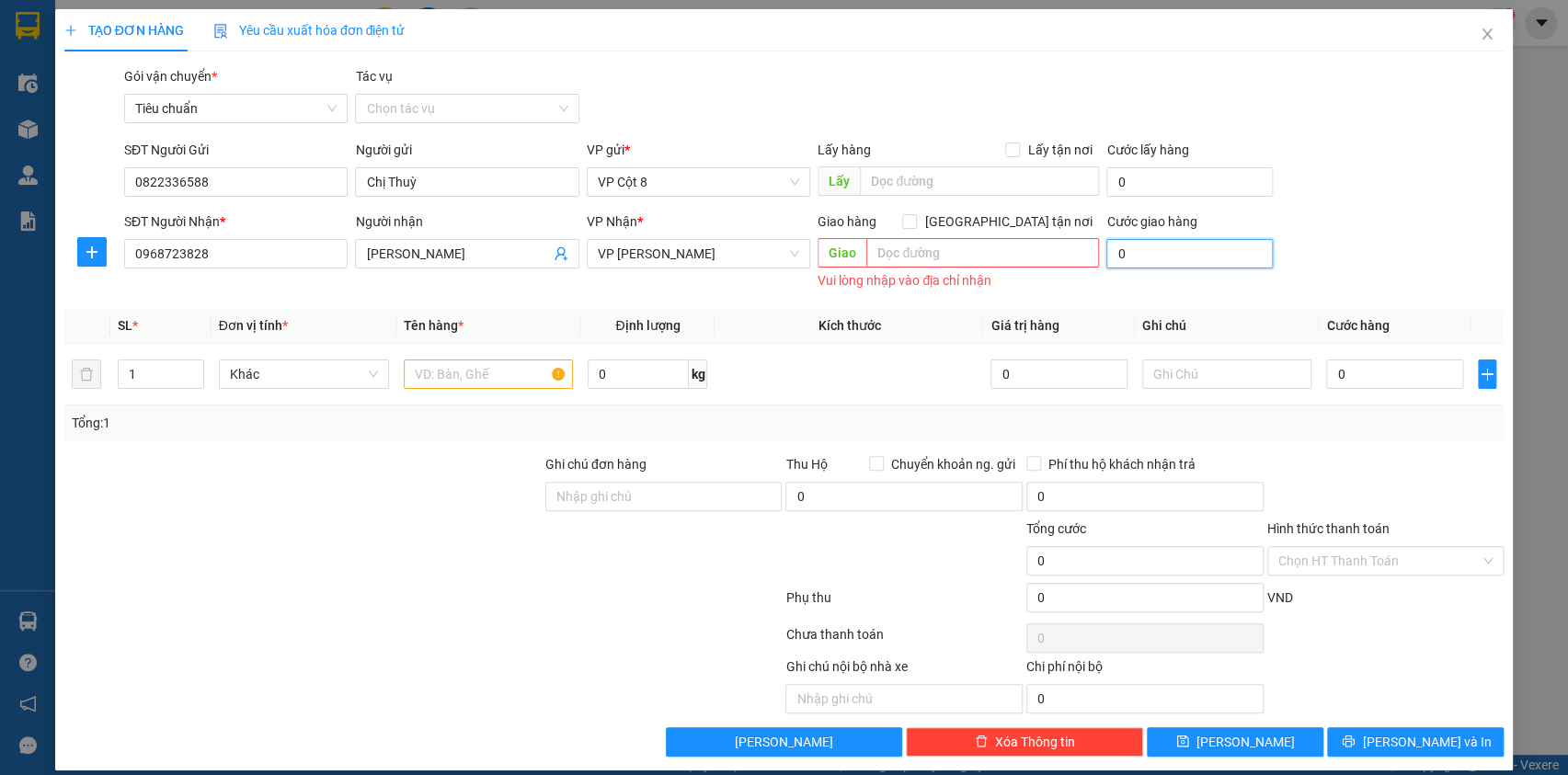
type input "0"
click at [1320, 207] on form "SĐT Người Gửi 0822336588 Người gửi Chị Thuỳ VP gửi * VP Cột 8 Lấy hàng Lấy tận …" at bounding box center [784, 216] width 1440 height 155
drag, startPoint x: 487, startPoint y: 389, endPoint x: 483, endPoint y: 380, distance: 9.8
click at [486, 385] on div at bounding box center [488, 374] width 170 height 37
click at [483, 380] on input "text" at bounding box center [488, 374] width 170 height 30
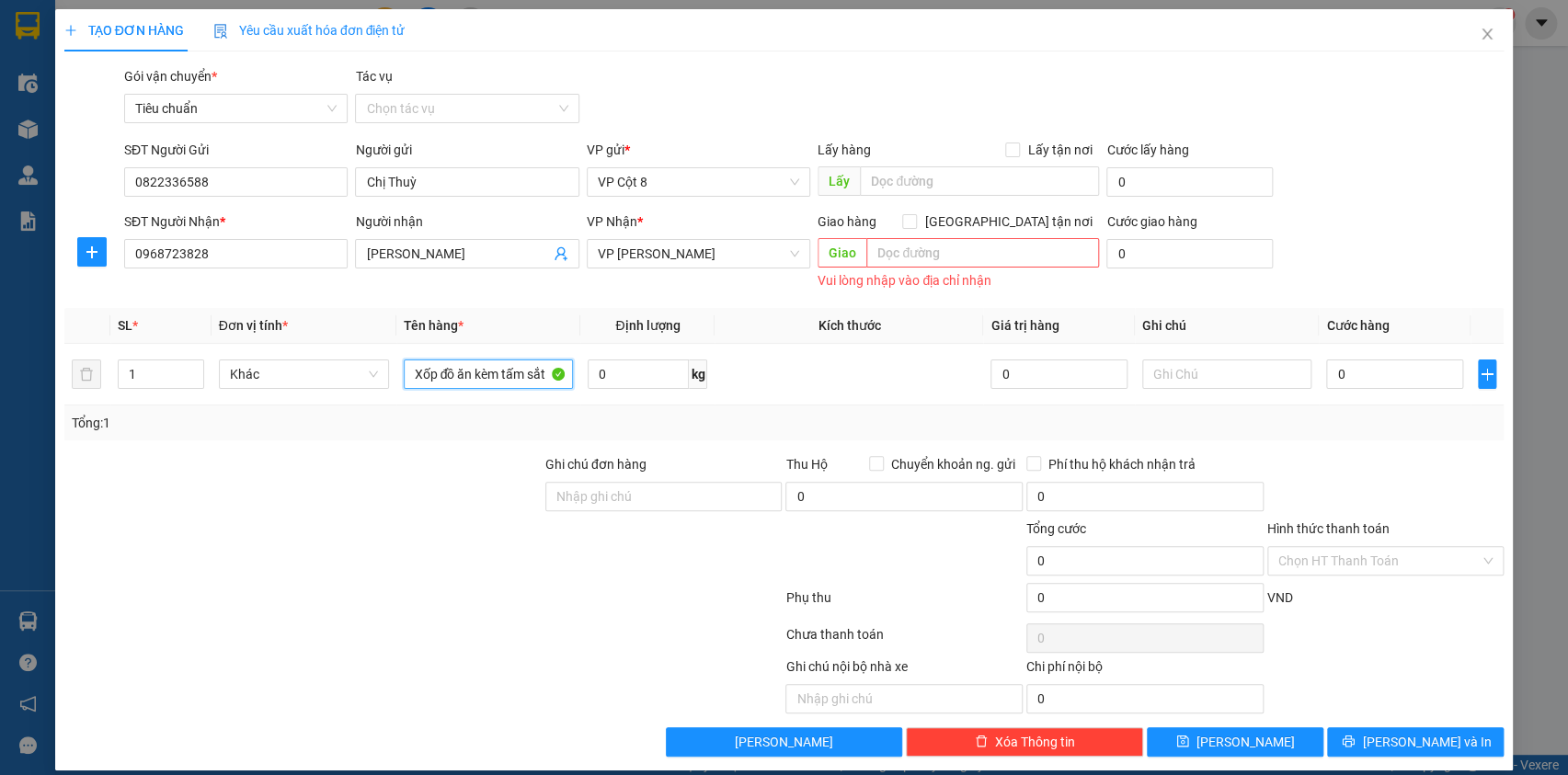
type input "Xốp đồ ăn kèm tấm sắt"
click at [1397, 183] on div "SĐT Người Gửi 0822336588 Người gửi Chị Thuỳ VP gửi * VP Cột 8 Lấy hàng Lấy tận …" at bounding box center [813, 171] width 1387 height 64
click at [1365, 377] on input "0" at bounding box center [1394, 374] width 137 height 30
type input "9"
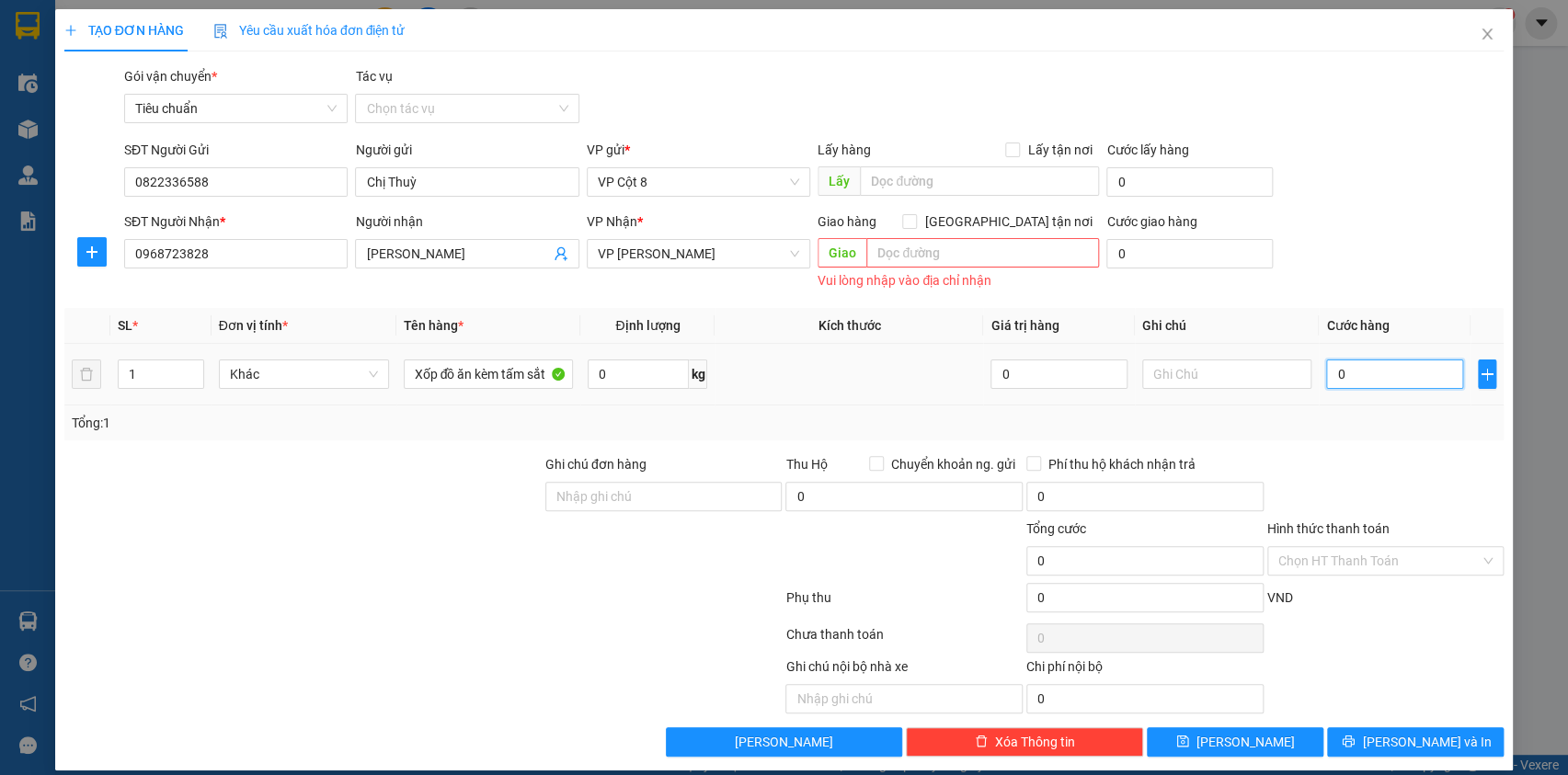
type input "9"
type input "90"
type input "90.000"
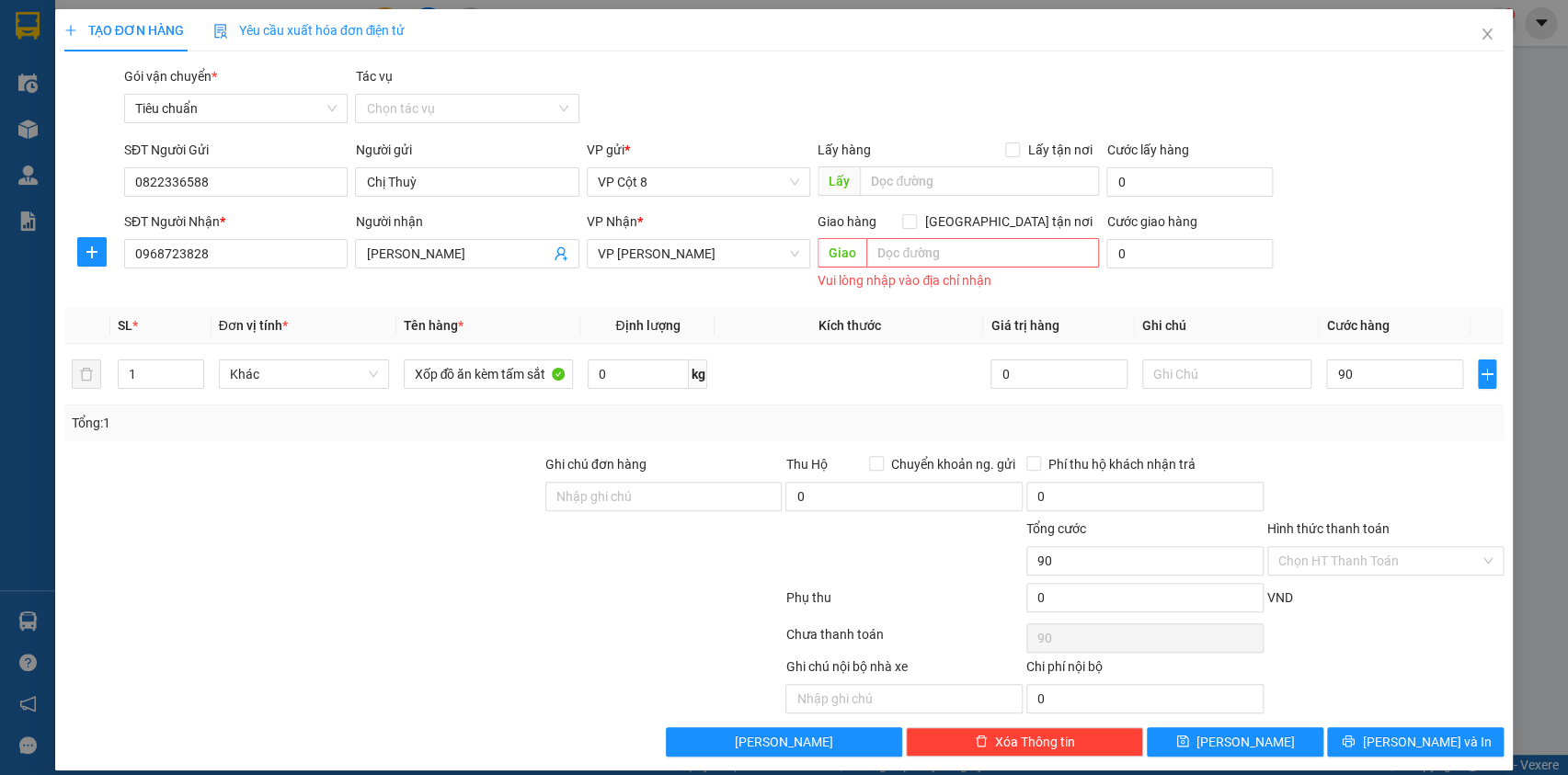
type input "90.000"
drag, startPoint x: 1302, startPoint y: 67, endPoint x: 1318, endPoint y: 86, distance: 24.8
click at [1306, 66] on div "Gói vận chuyển * Tiêu chuẩn Tác vụ Chọn tác vụ" at bounding box center [813, 98] width 1387 height 64
click at [1464, 181] on div "SĐT Người Gửi 0822336588 Người gửi Chị Thuỳ VP gửi * VP Cột 8 Lấy hàng Lấy tận …" at bounding box center [813, 171] width 1387 height 64
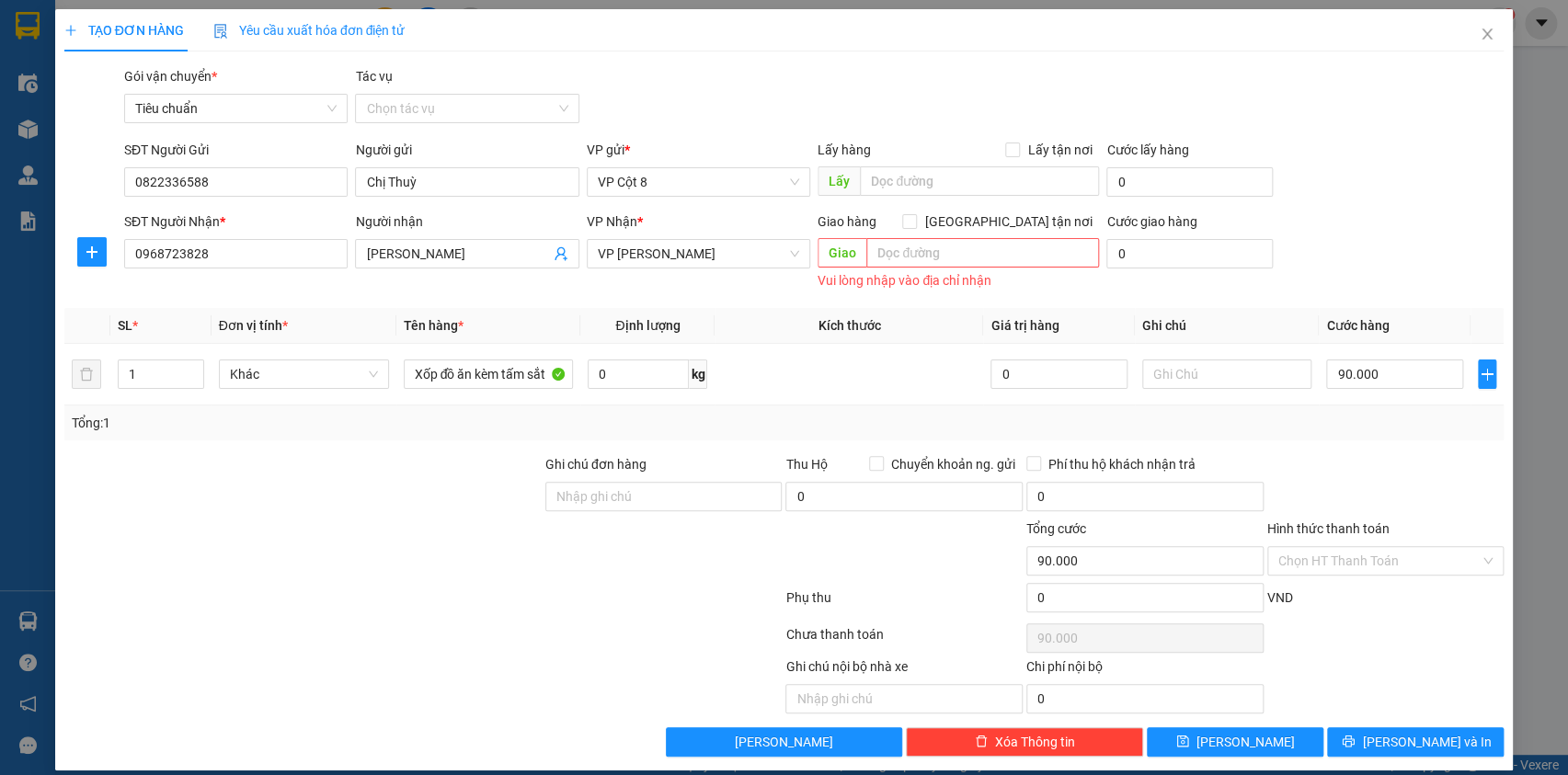
click at [1361, 179] on div "SĐT Người Gửi 0822336588 Người gửi Chị Thuỳ VP gửi * VP Cột 8 Lấy hàng Lấy tận …" at bounding box center [813, 171] width 1387 height 64
click at [1342, 179] on div "SĐT Người Gửi 0822336588 Người gửi Chị Thuỳ VP gửi * VP Cột 8 Lấy hàng Lấy tận …" at bounding box center [813, 171] width 1387 height 64
click at [1399, 188] on div "SĐT Người Gửi 0822336588 Người gửi Chị Thuỳ VP gửi * VP Cột 8 Lấy hàng Lấy tận …" at bounding box center [813, 171] width 1387 height 64
click at [1378, 178] on div "SĐT Người Gửi 0822336588 Người gửi Chị Thuỳ VP gửi * VP Cột 8 Lấy hàng Lấy tận …" at bounding box center [813, 171] width 1387 height 64
click at [1379, 164] on div "SĐT Người Gửi 0822336588 Người gửi Chị Thuỳ VP gửi * VP Cột 8 Lấy hàng Lấy tận …" at bounding box center [813, 171] width 1387 height 64
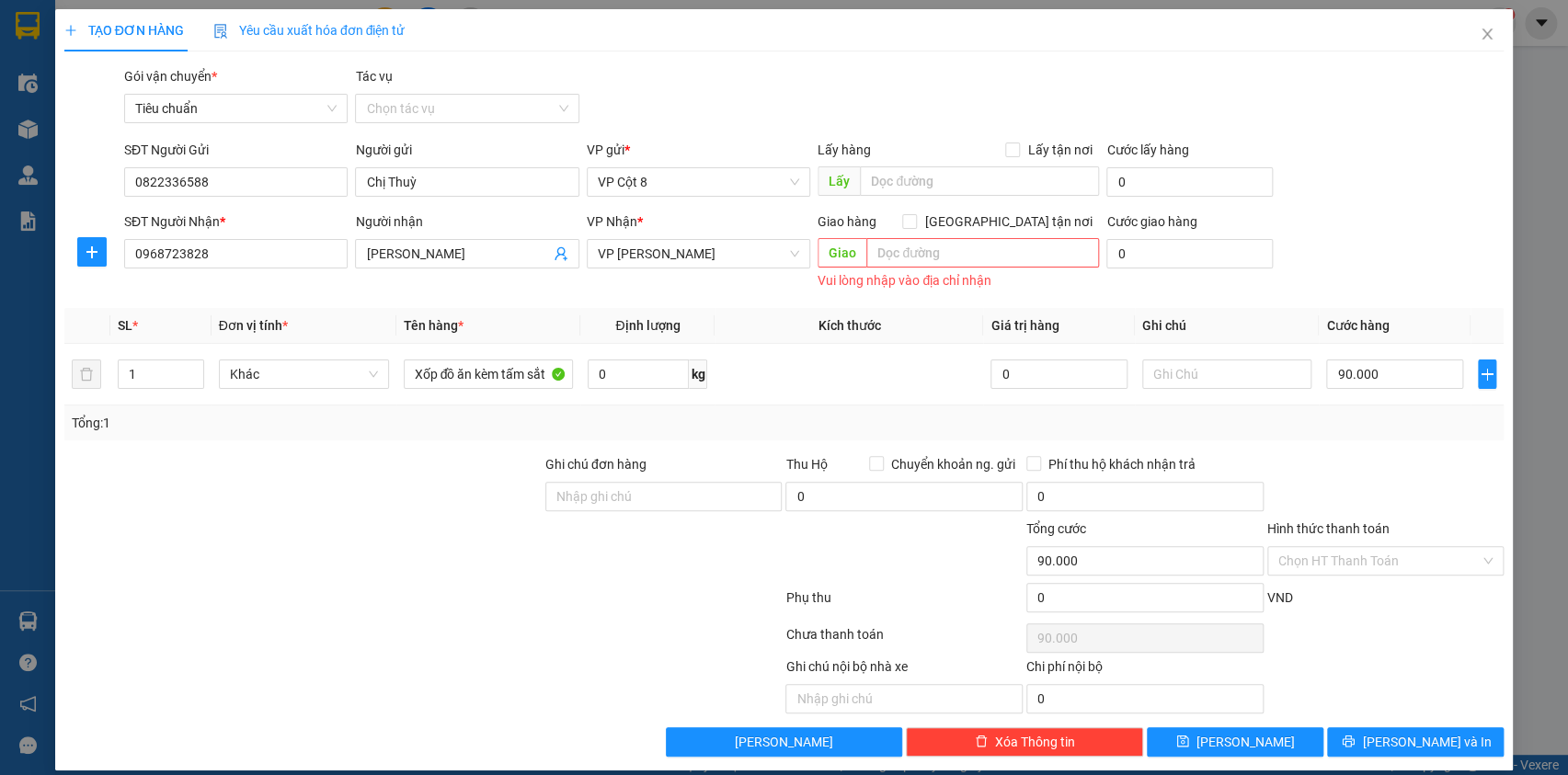
click at [1386, 162] on div "SĐT Người Gửi 0822336588 Người gửi Chị Thuỳ VP gửi * VP Cột 8 Lấy hàng Lấy tận …" at bounding box center [813, 171] width 1387 height 64
click at [684, 260] on span "VP [PERSON_NAME]" at bounding box center [698, 254] width 201 height 28
type input "mi"
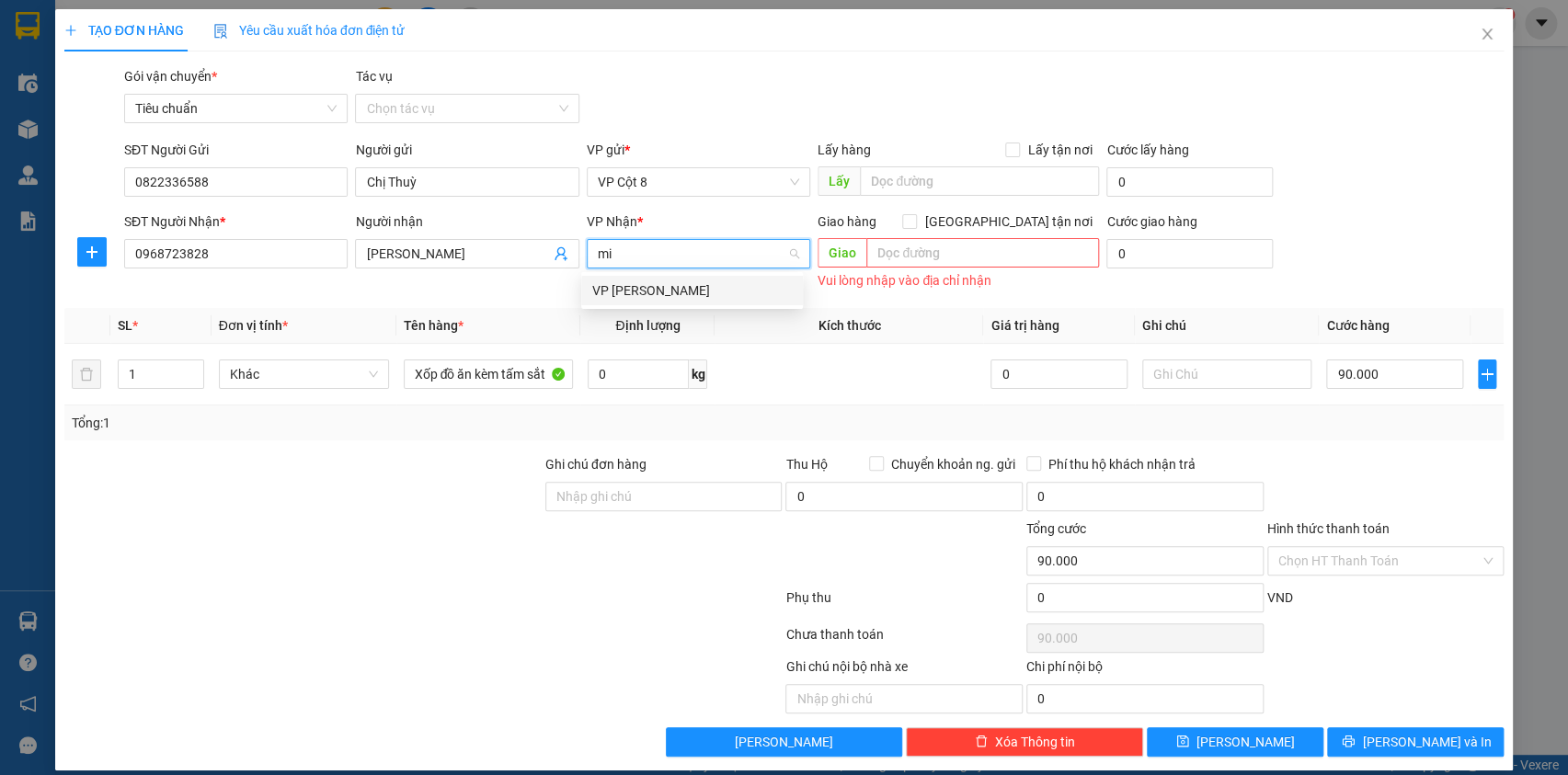
click at [694, 292] on div "VP [PERSON_NAME]" at bounding box center [692, 290] width 200 height 20
click at [747, 250] on span "VP [PERSON_NAME]" at bounding box center [698, 254] width 201 height 28
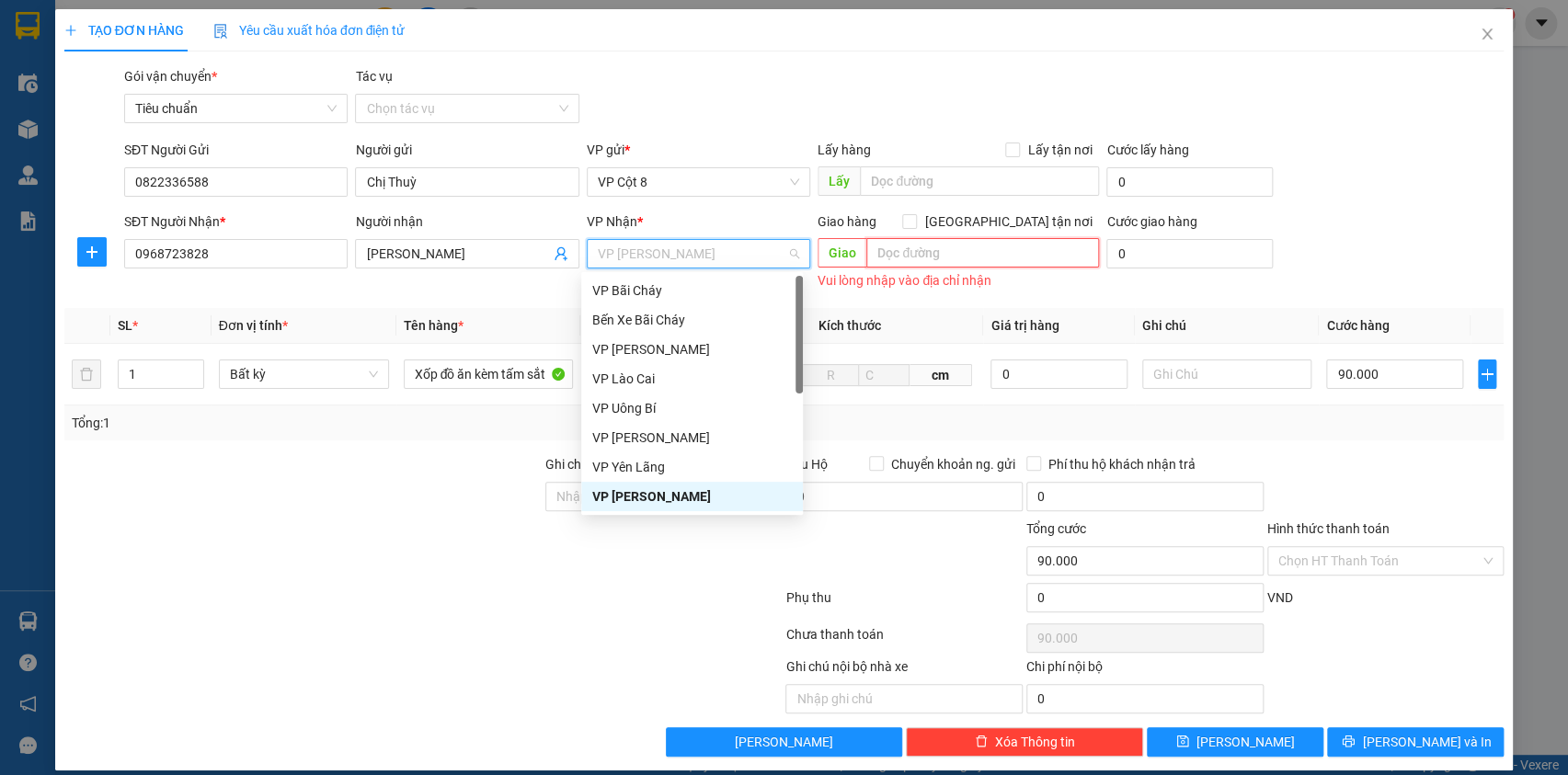
click at [1047, 256] on input "text" at bounding box center [983, 253] width 233 height 30
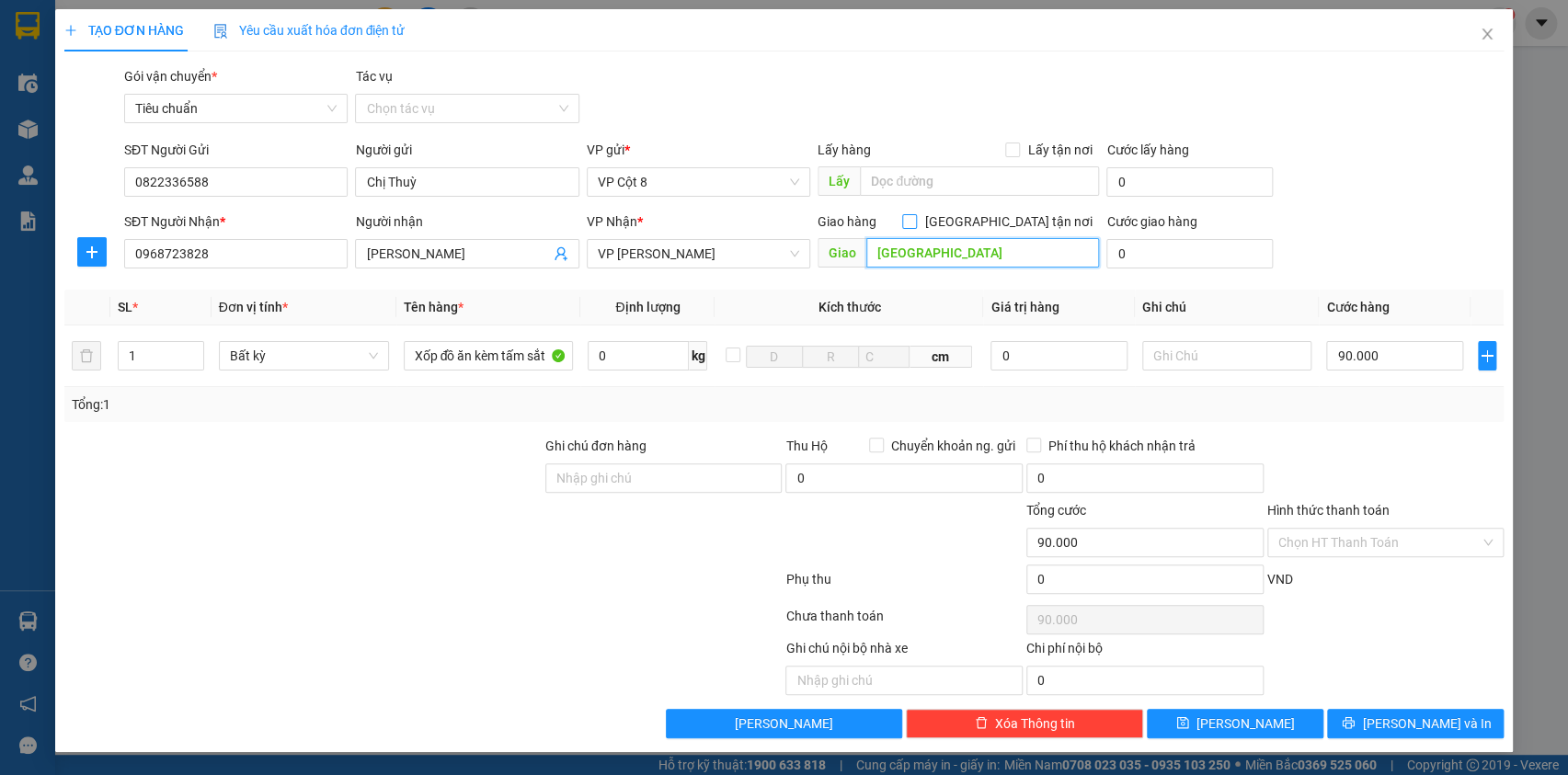
type input "[GEOGRAPHIC_DATA]"
click at [1008, 212] on label "[GEOGRAPHIC_DATA] tận nơi" at bounding box center [1000, 221] width 197 height 20
click at [915, 214] on input "[GEOGRAPHIC_DATA] tận nơi" at bounding box center [908, 220] width 12 height 12
checkbox input "true"
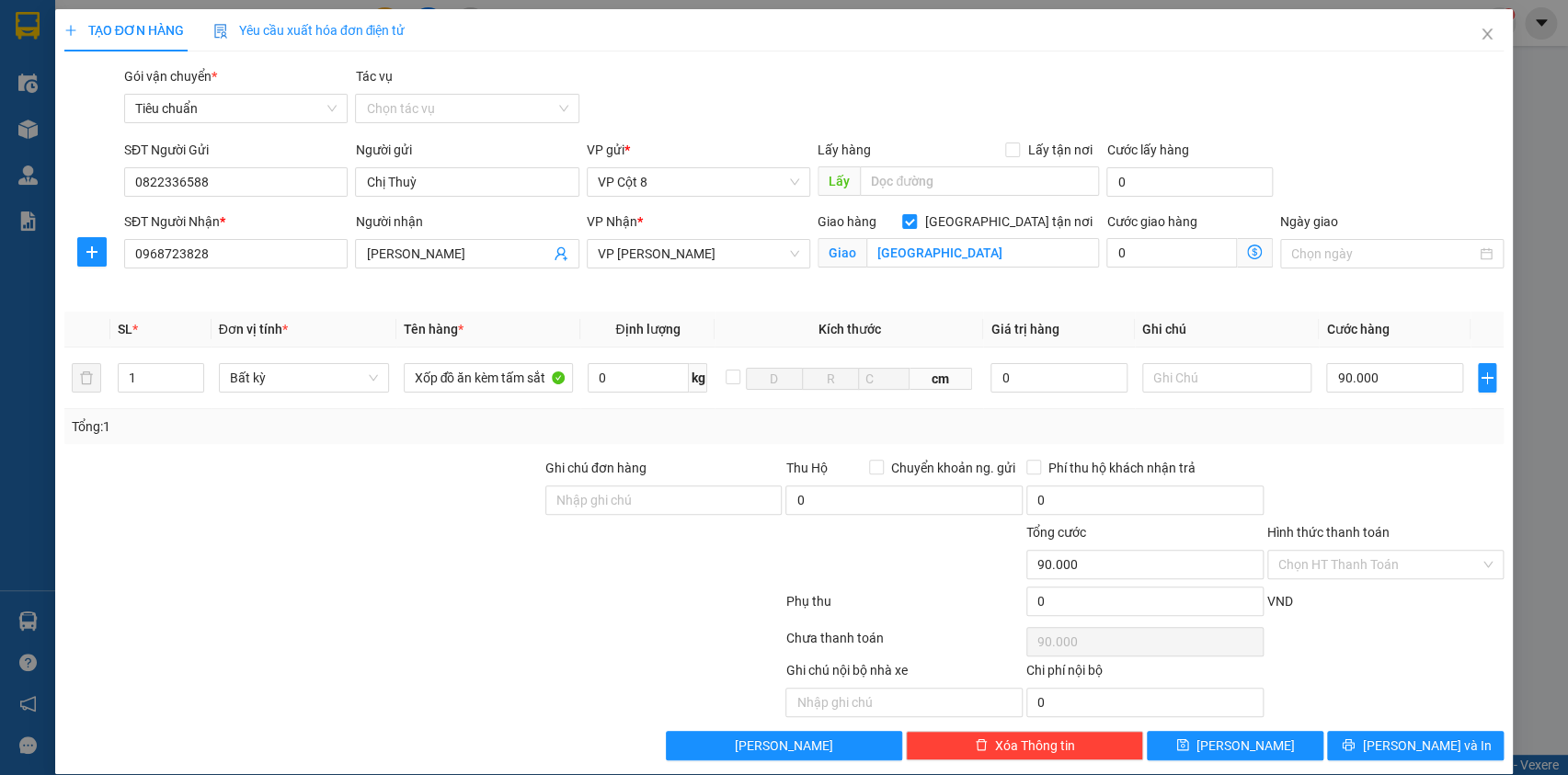
click at [1247, 255] on icon "dollar-circle" at bounding box center [1254, 251] width 14 height 14
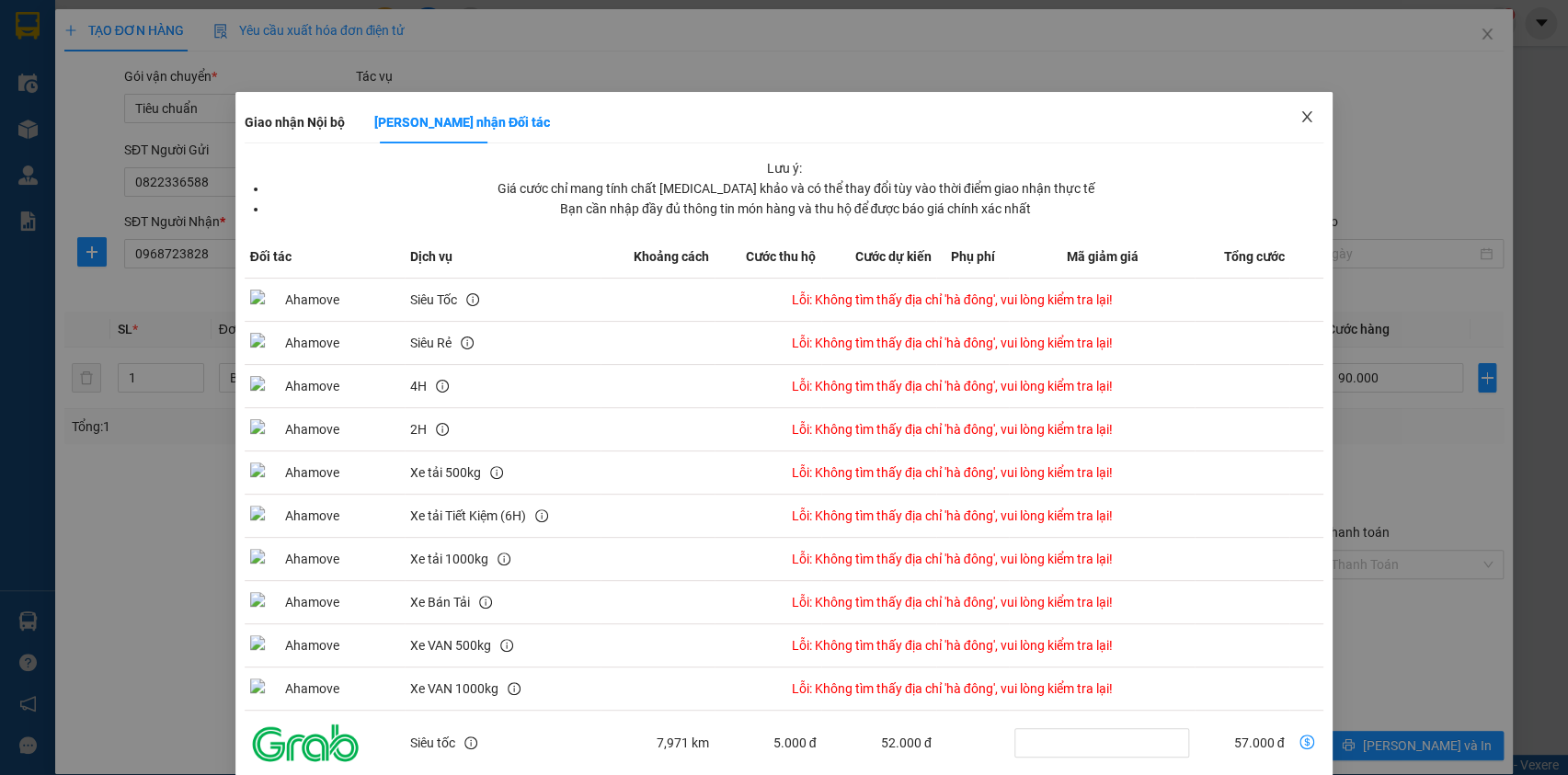
click at [1286, 115] on span "Close" at bounding box center [1307, 118] width 52 height 52
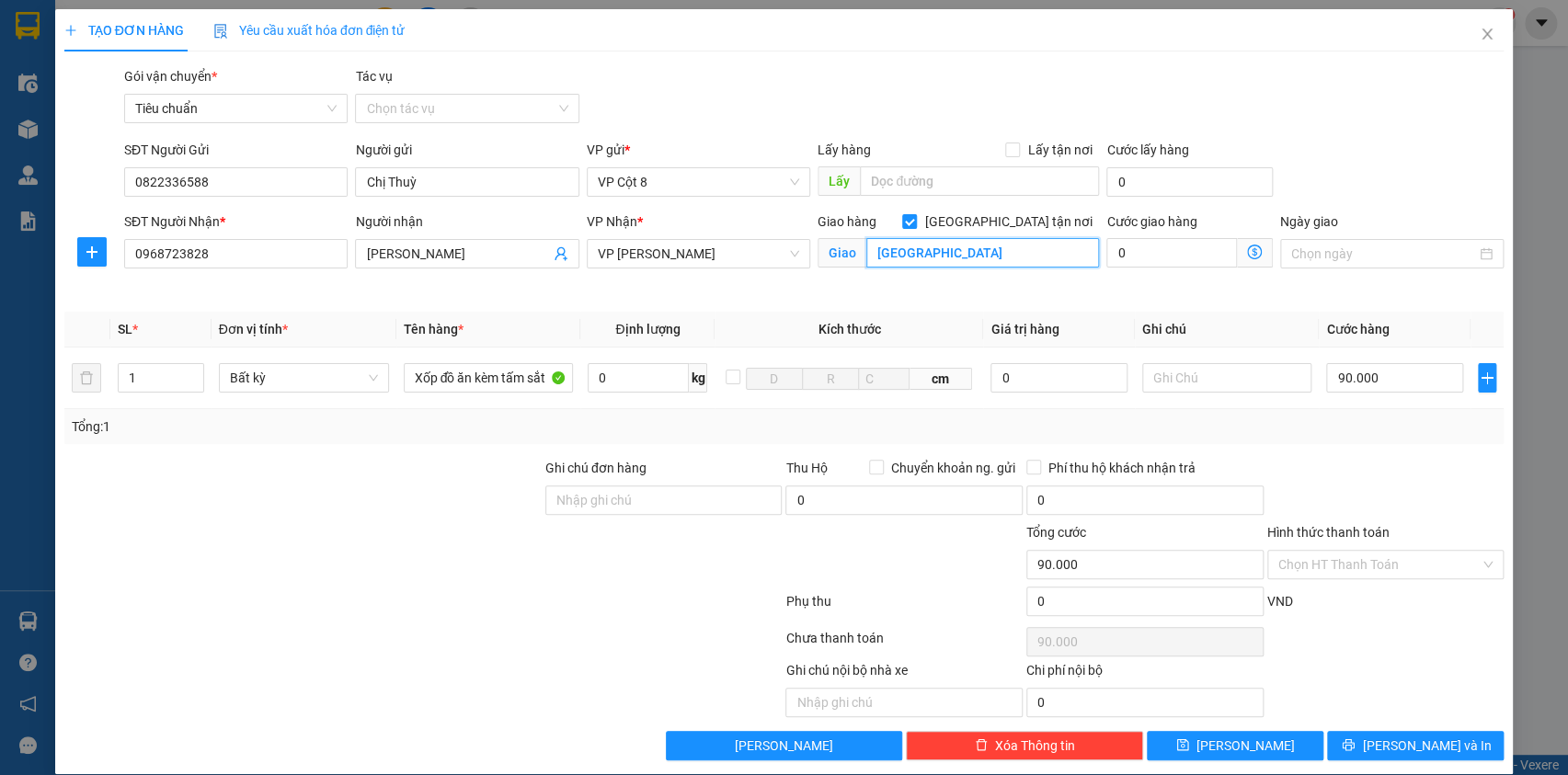
click at [871, 249] on input "[GEOGRAPHIC_DATA]" at bounding box center [983, 253] width 233 height 30
click at [869, 250] on input "[GEOGRAPHIC_DATA]" at bounding box center [983, 253] width 233 height 30
type input "bưu điện [GEOGRAPHIC_DATA]"
click at [1247, 256] on icon "dollar-circle" at bounding box center [1254, 251] width 14 height 14
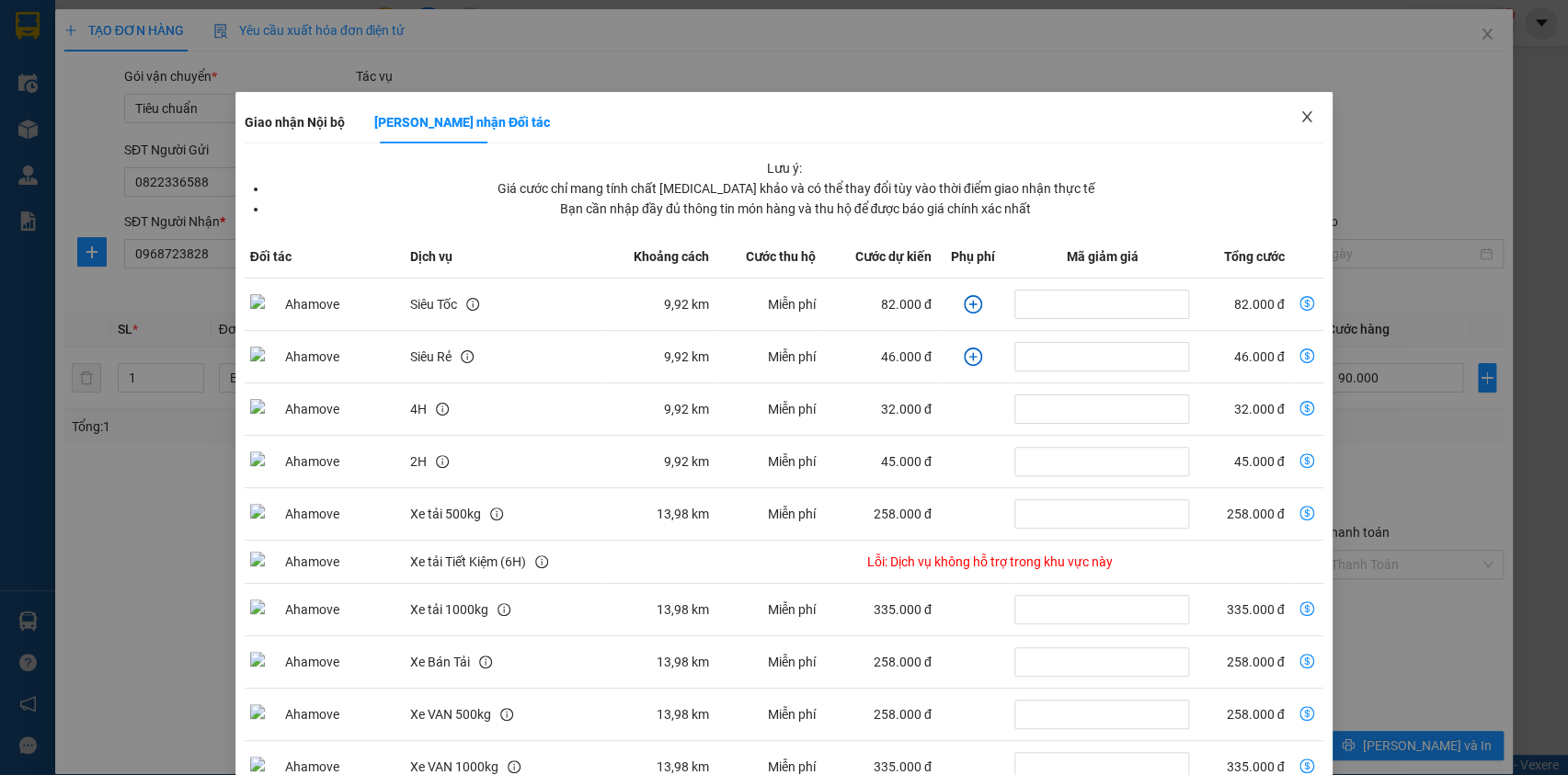
click at [1300, 112] on icon "close" at bounding box center [1307, 116] width 14 height 14
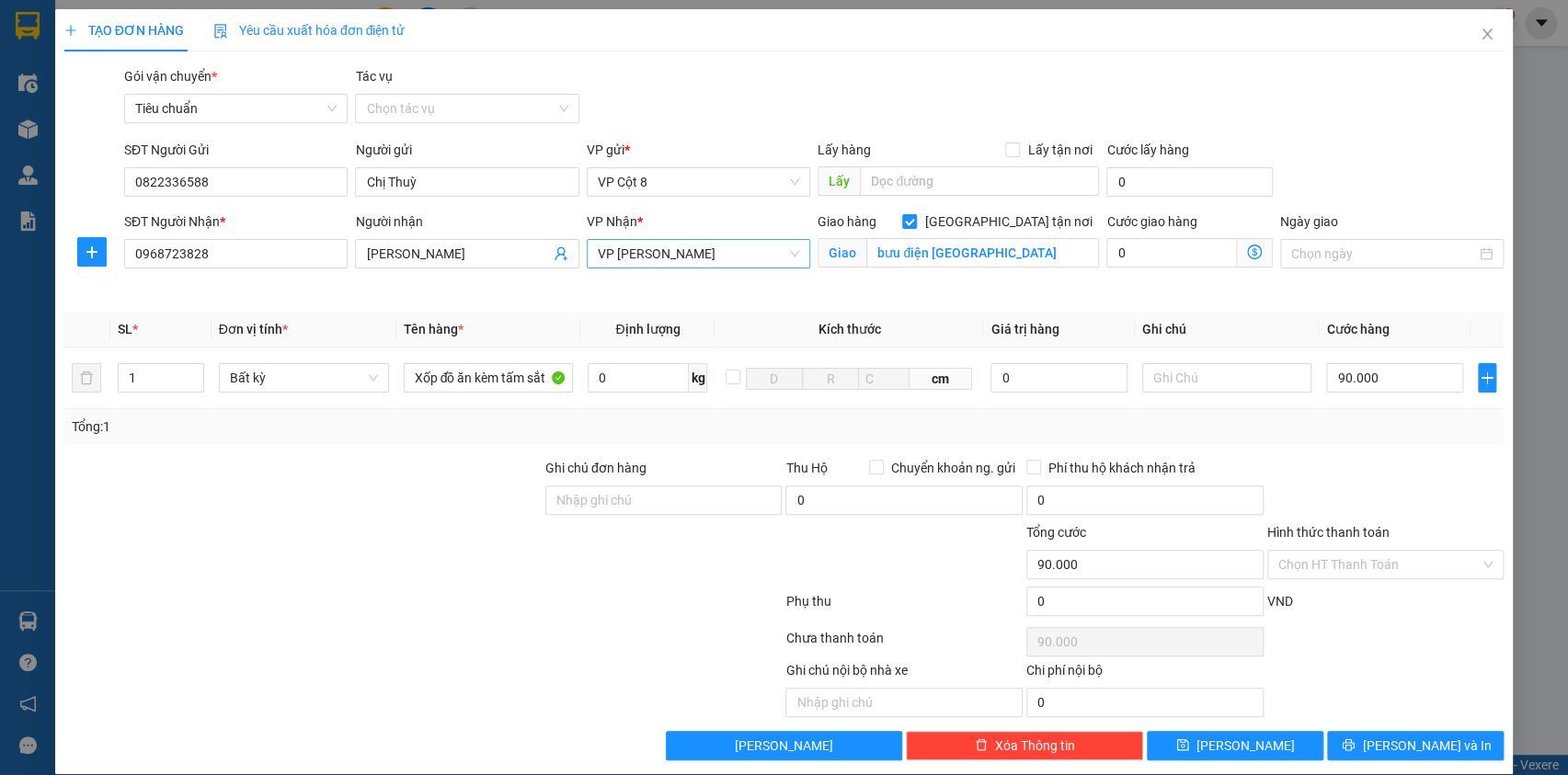
click at [727, 248] on span "VP [PERSON_NAME]" at bounding box center [698, 254] width 201 height 28
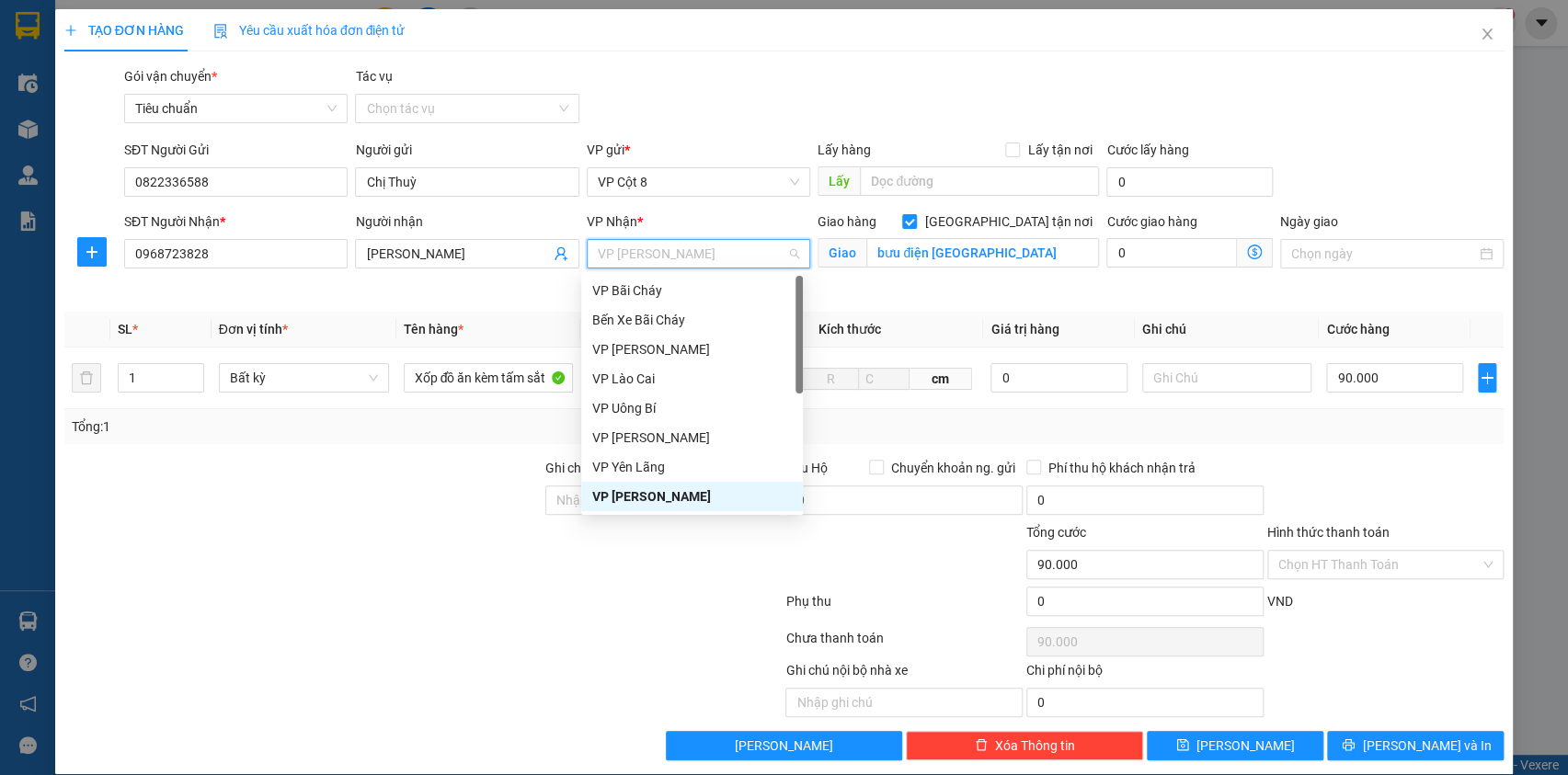
type input "d"
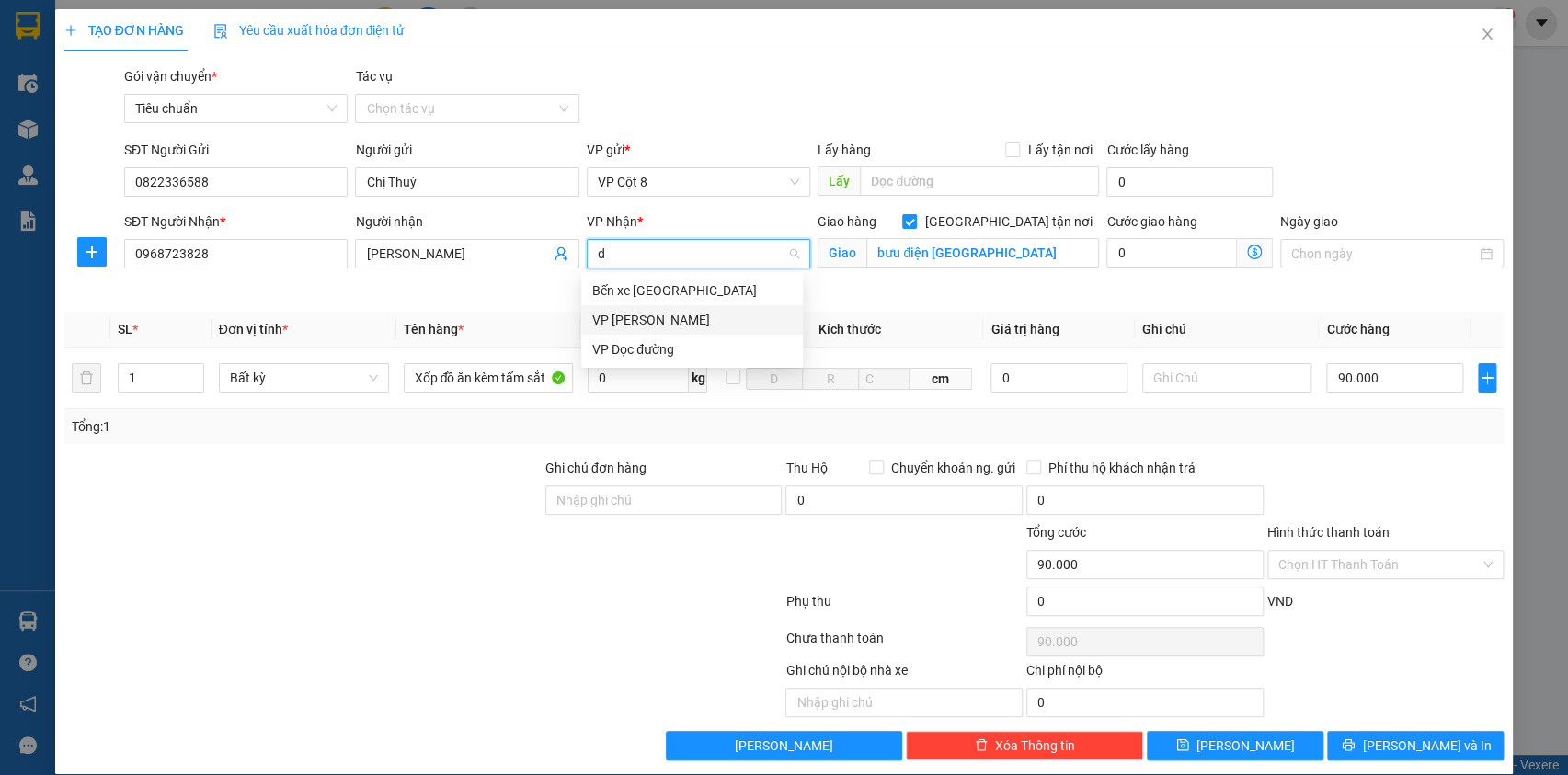
click at [672, 319] on div "VP [PERSON_NAME]" at bounding box center [692, 319] width 200 height 20
click at [1247, 254] on icon "dollar-circle" at bounding box center [1254, 251] width 14 height 14
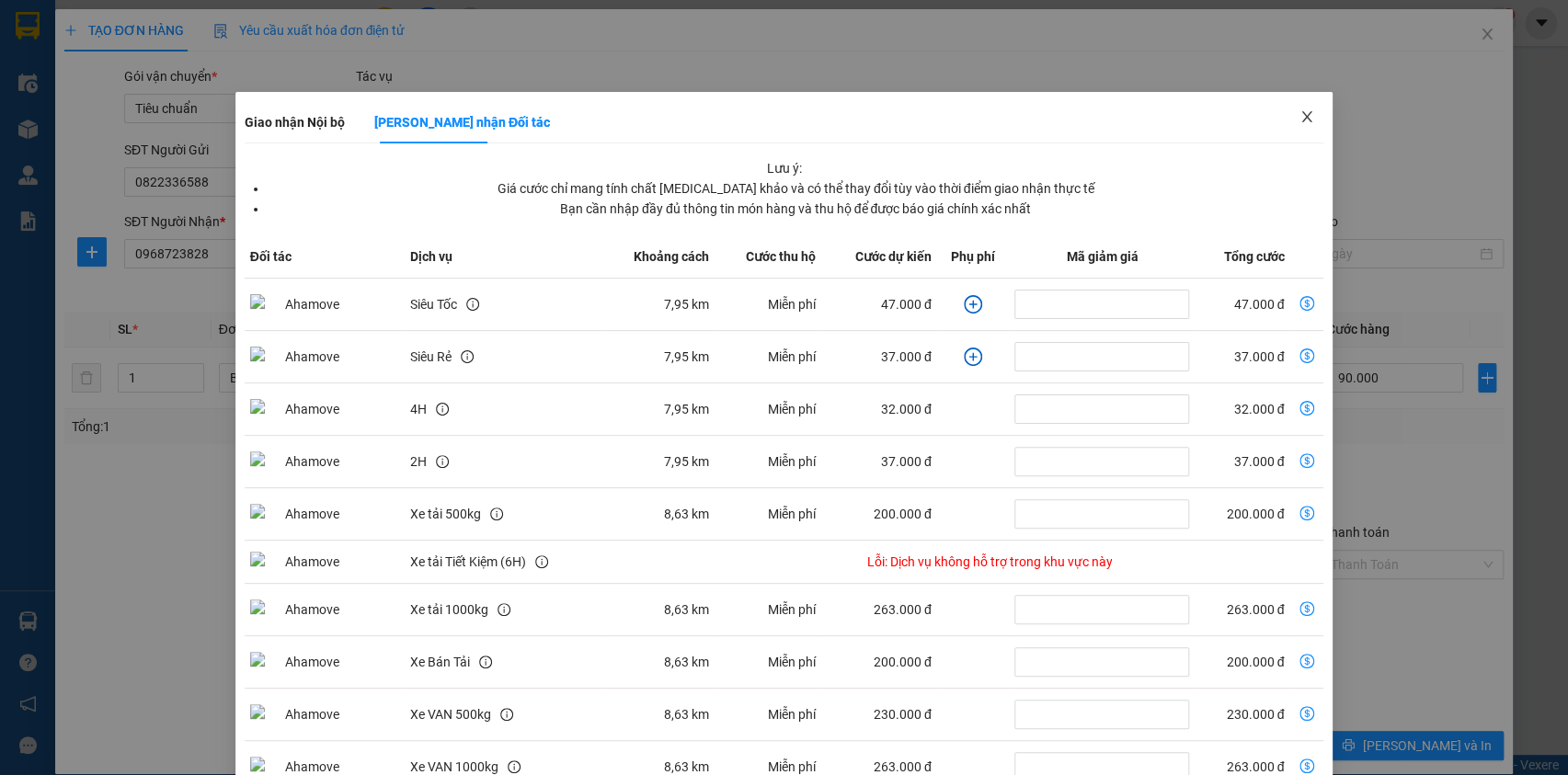
click at [1300, 117] on icon "close" at bounding box center [1307, 116] width 14 height 14
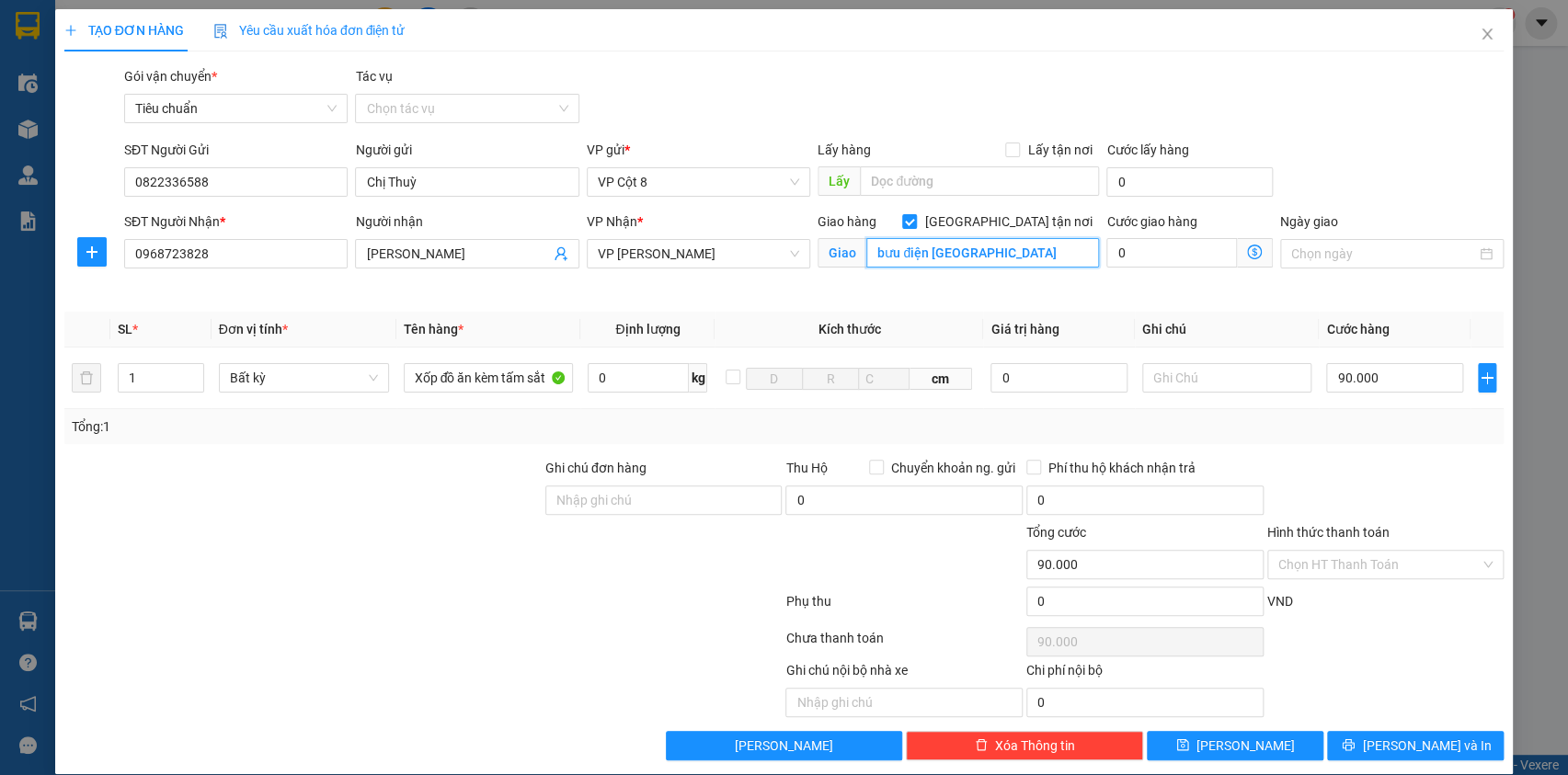
click at [994, 249] on input "bưu điện [GEOGRAPHIC_DATA]" at bounding box center [983, 253] width 233 height 30
click at [915, 219] on input "[GEOGRAPHIC_DATA] tận nơi" at bounding box center [908, 220] width 12 height 12
checkbox input "false"
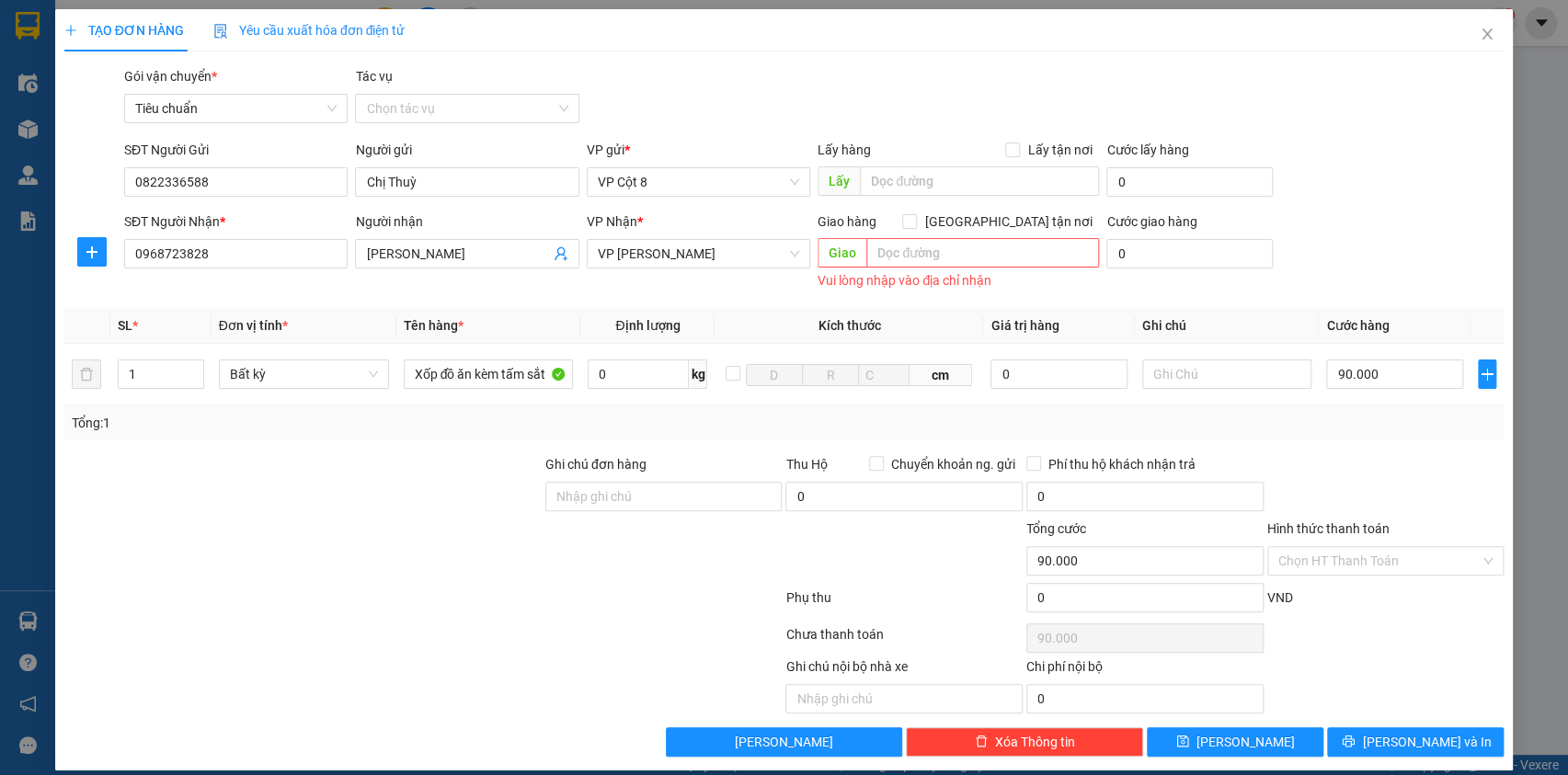
click at [1453, 154] on div "SĐT Người Gửi 0822336588 Người gửi Chị Thuỳ VP gửi * VP Cột 8 Lấy hàng Lấy tận …" at bounding box center [813, 171] width 1387 height 64
click at [1393, 228] on div "SĐT Người Nhận * 0968723828 Người nhận Anh Kiên VP Nhận * VP [PERSON_NAME] Giao…" at bounding box center [813, 253] width 1387 height 83
click at [1357, 498] on div at bounding box center [1385, 487] width 241 height 64
click at [1344, 562] on input "Hình thức thanh toán" at bounding box center [1380, 561] width 202 height 28
click at [1346, 464] on div at bounding box center [1385, 487] width 241 height 64
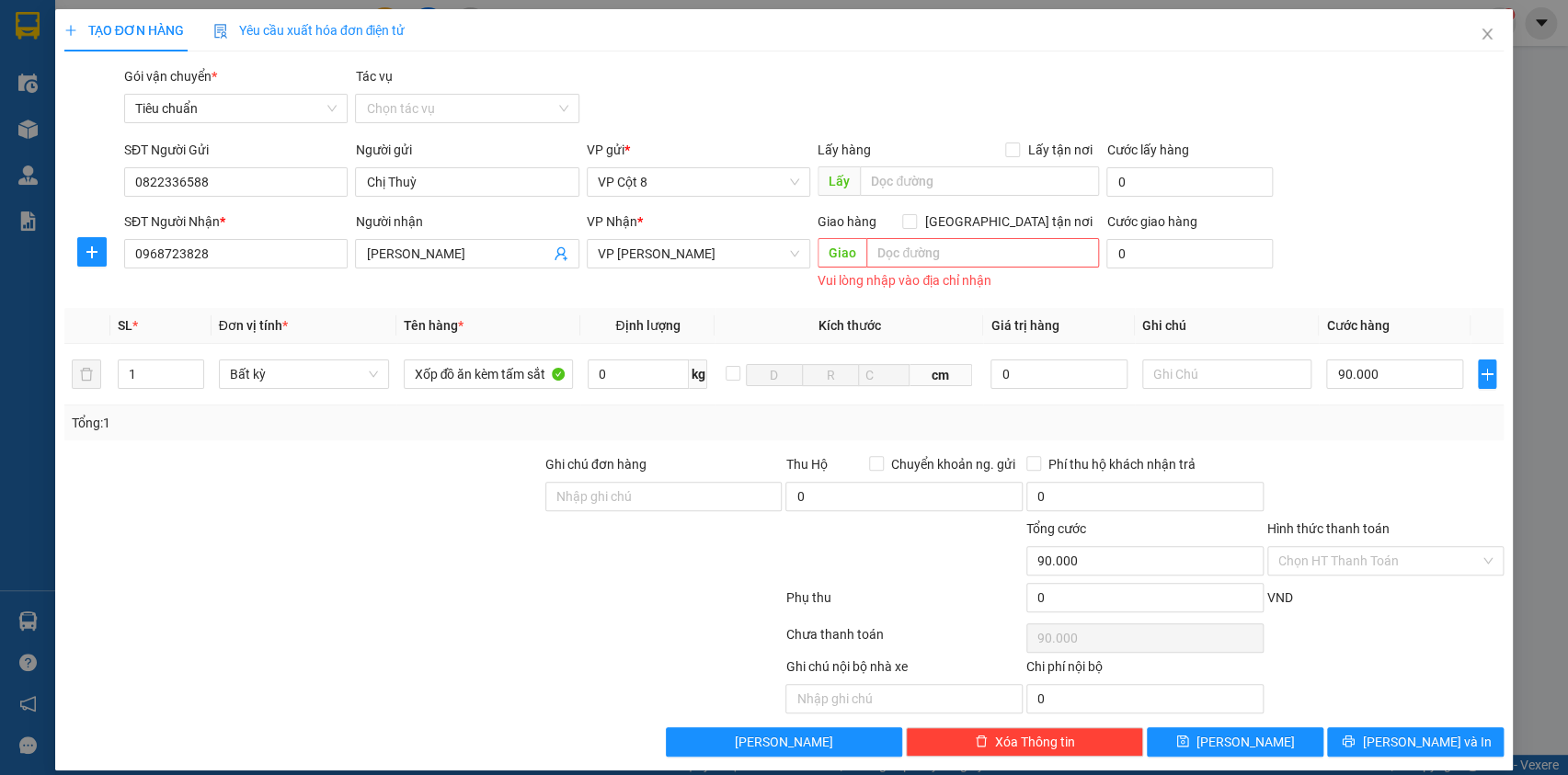
click at [1261, 262] on div "Cước giao hàng 0" at bounding box center [1189, 253] width 174 height 83
click at [1357, 208] on form "SĐT Người Gửi 0822336588 Người gửi Chị Thuỳ VP gửi * VP Cột 8 Lấy hàng Lấy tận …" at bounding box center [784, 216] width 1440 height 155
click at [1531, 242] on div "TẠO ĐƠN HÀNG Yêu cầu xuất hóa đơn điện tử Transit Pickup Surcharge Ids Transit …" at bounding box center [784, 388] width 1568 height 775
click at [1326, 558] on input "Hình thức thanh toán" at bounding box center [1380, 561] width 202 height 28
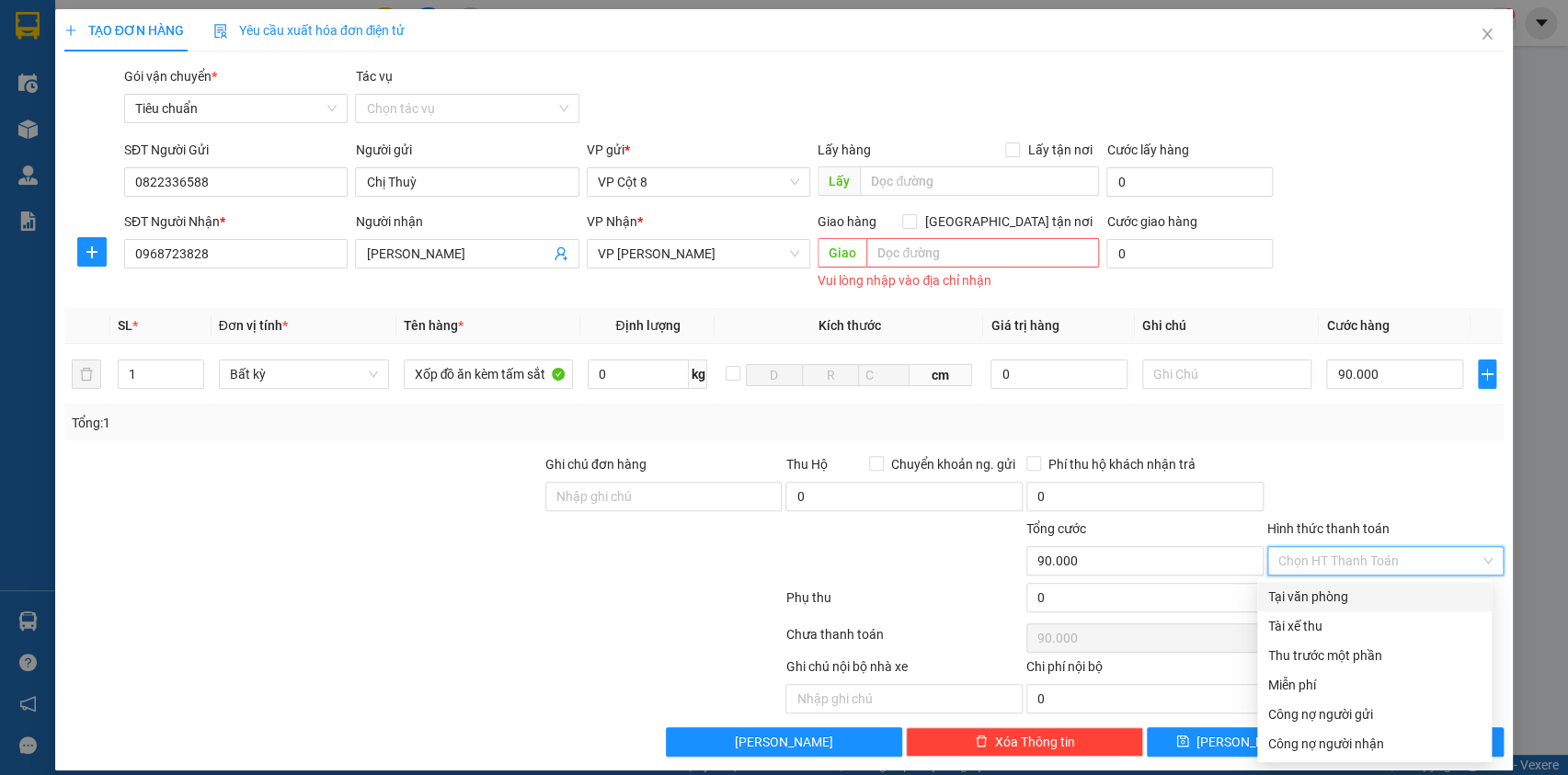
click at [1324, 601] on div "Tại văn phòng" at bounding box center [1374, 596] width 212 height 20
type input "0"
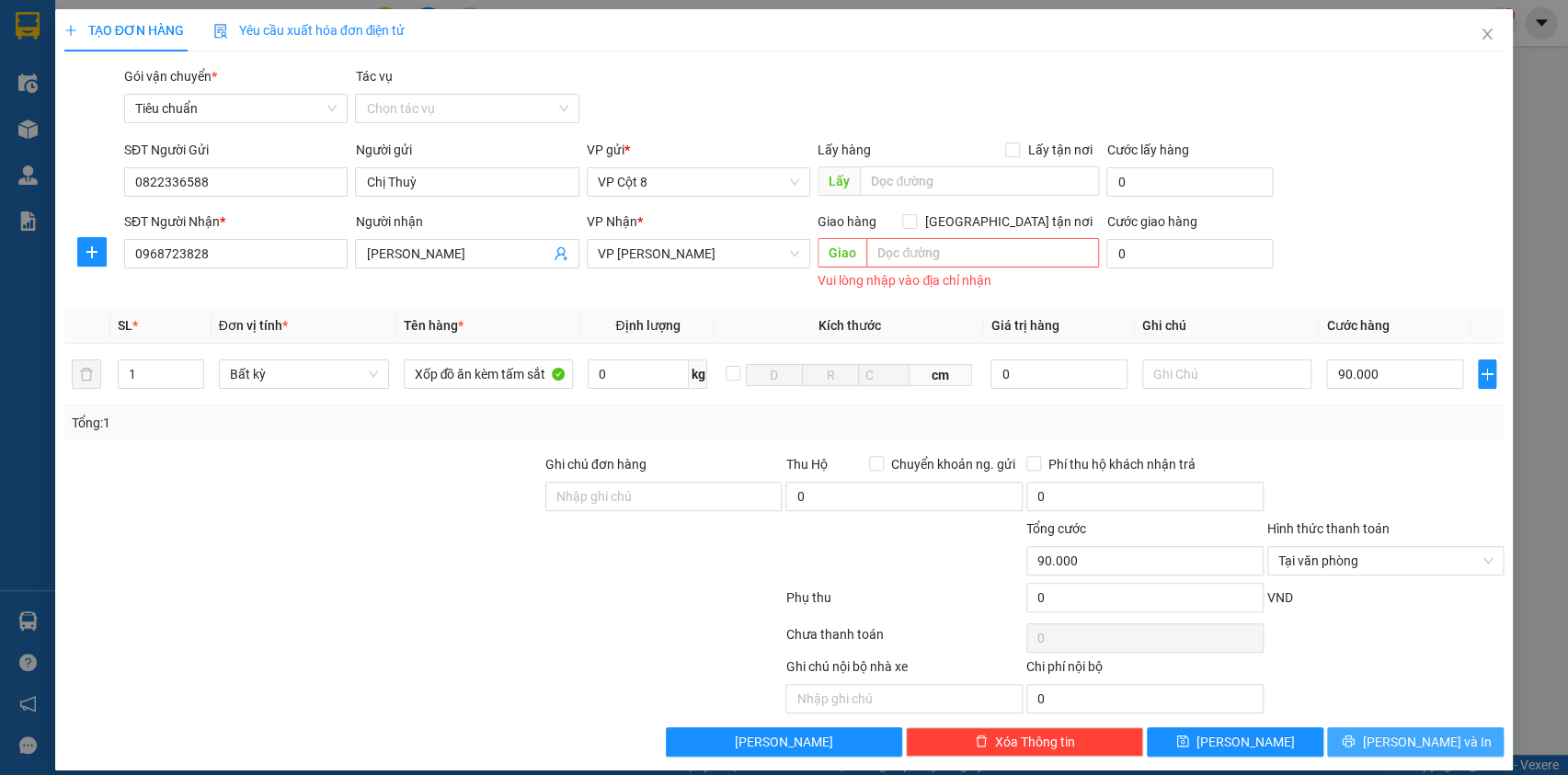
click at [1410, 738] on span "[PERSON_NAME] và In" at bounding box center [1427, 741] width 129 height 20
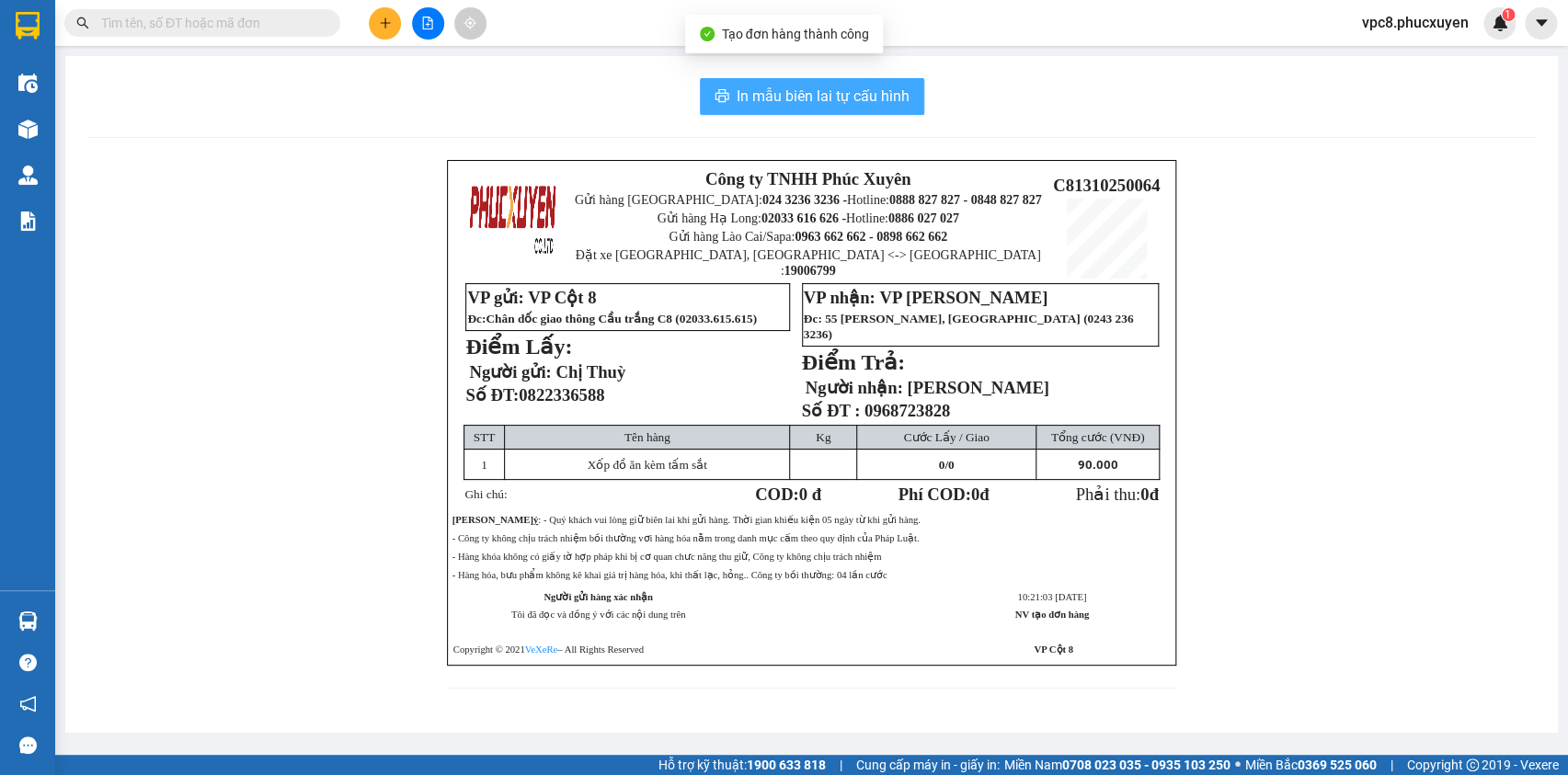
click at [869, 95] on span "In mẫu biên lai tự cấu hình" at bounding box center [823, 96] width 173 height 23
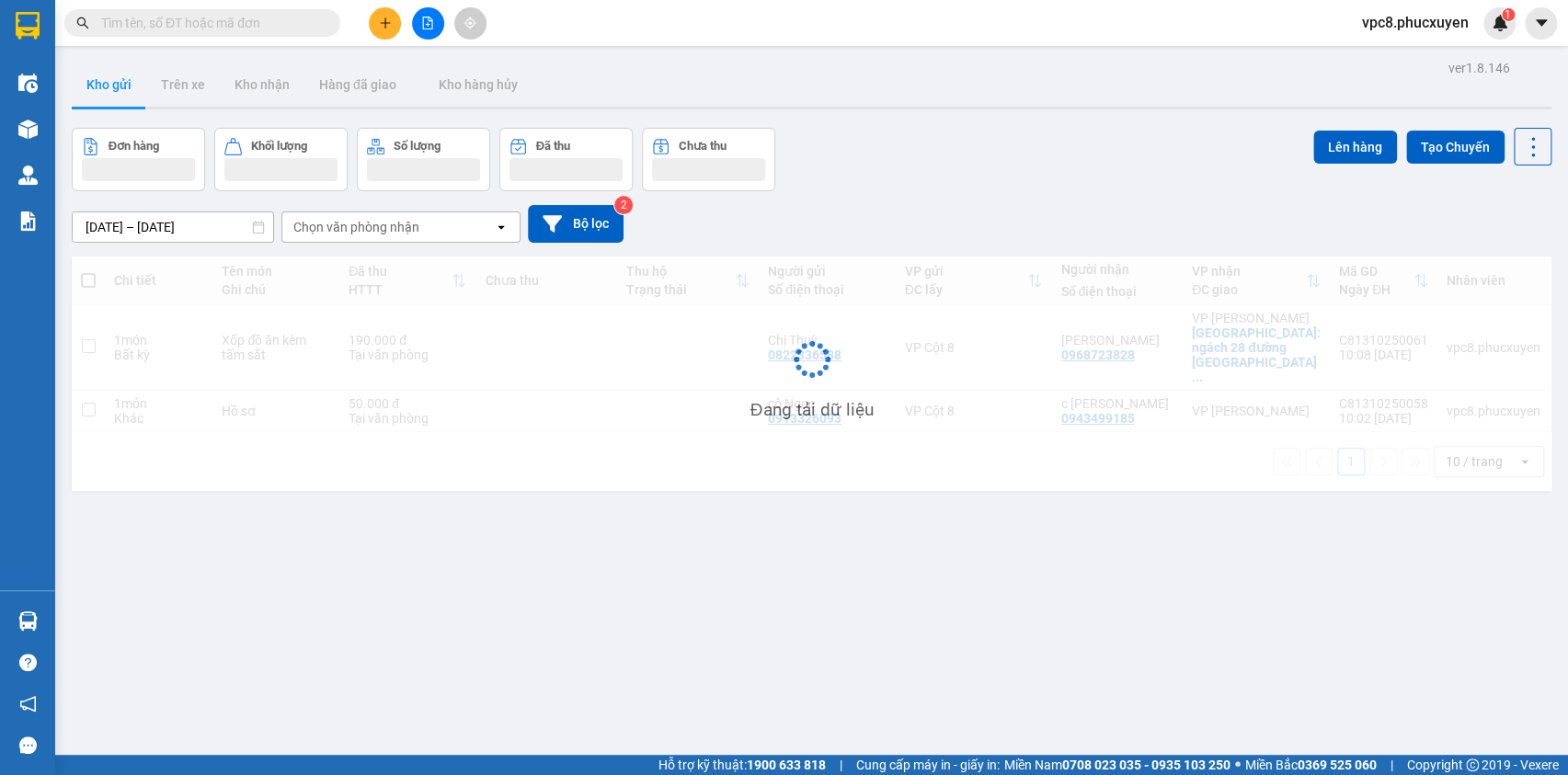
drag, startPoint x: 967, startPoint y: 149, endPoint x: 977, endPoint y: 139, distance: 14.1
click at [968, 148] on div "Đơn hàng Khối lượng Số lượng Đã thu Chưa thu Lên hàng Tạo Chuyến" at bounding box center [811, 160] width 1480 height 63
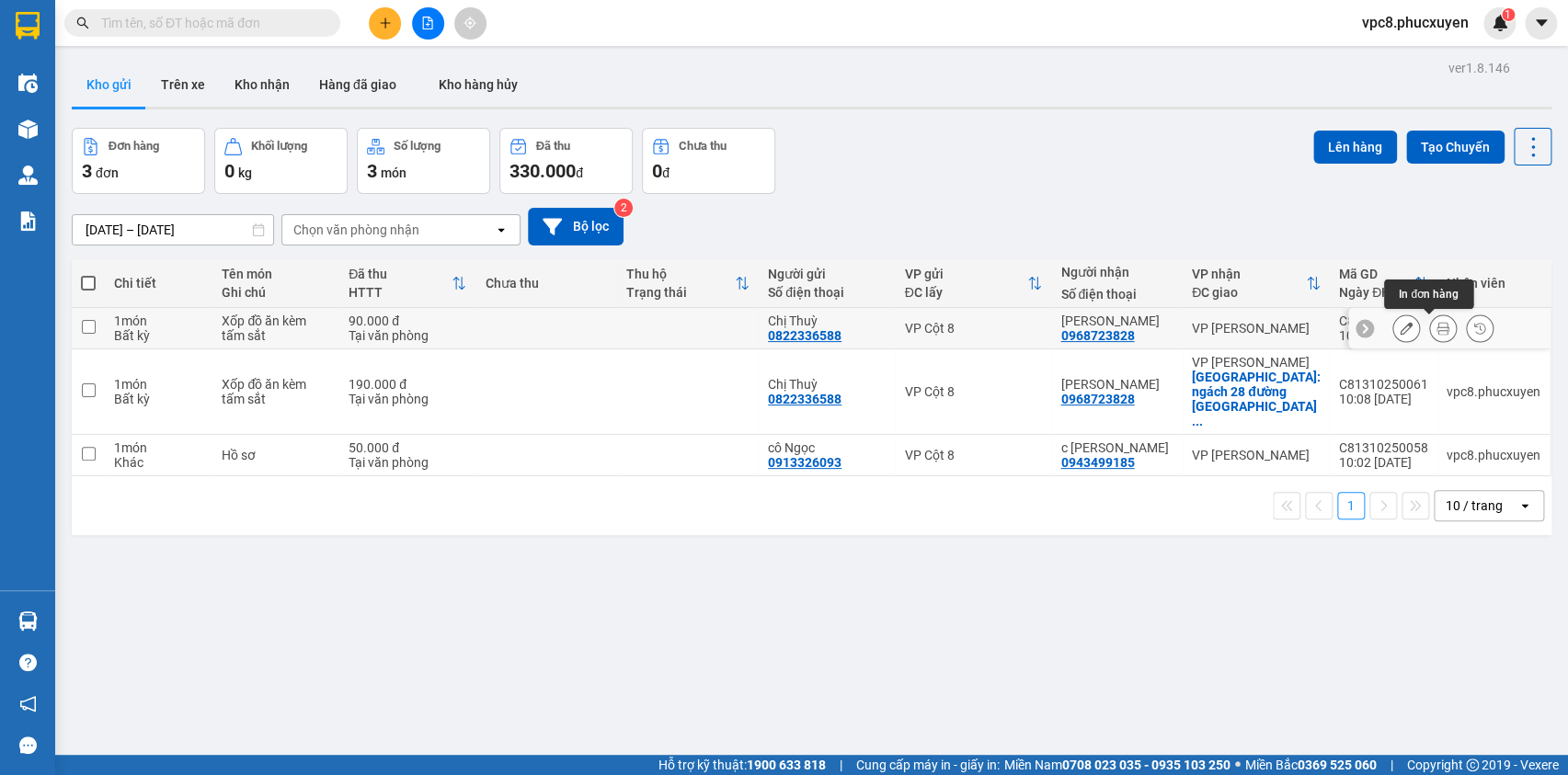
click at [1436, 334] on icon at bounding box center [1442, 328] width 12 height 12
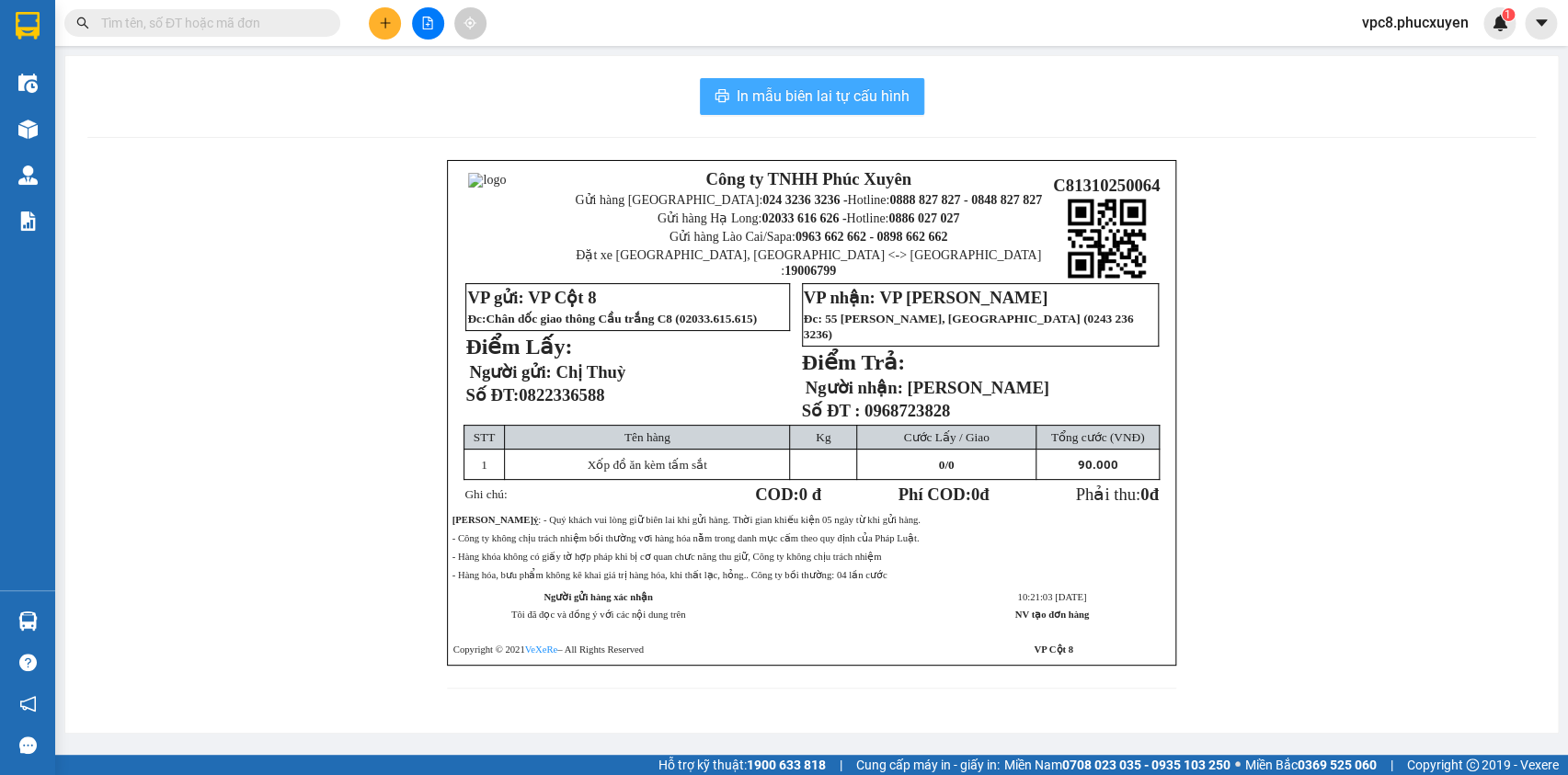
click at [814, 92] on span "In mẫu biên lai tự cấu hình" at bounding box center [823, 96] width 173 height 23
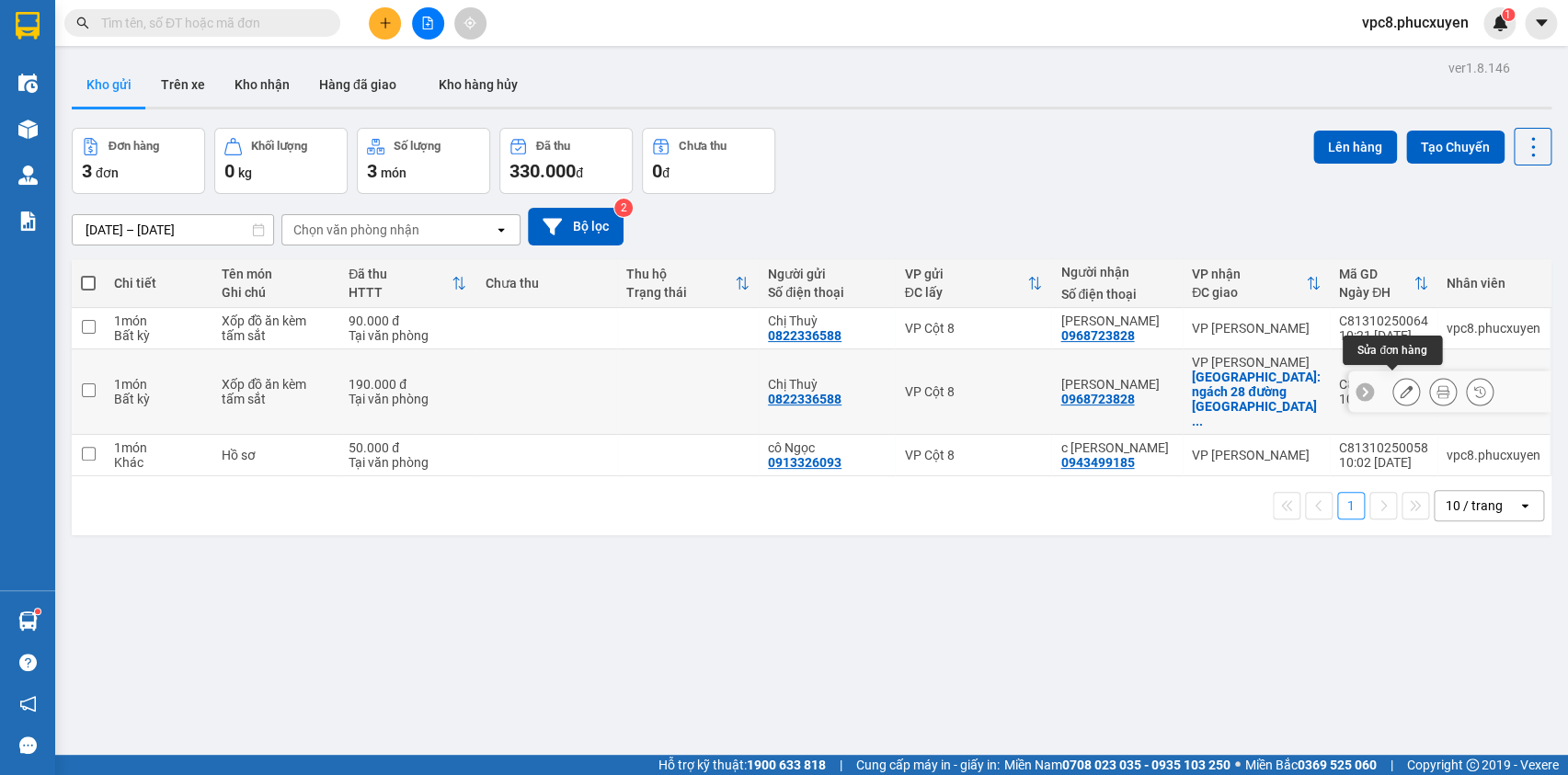
click at [1400, 387] on icon at bounding box center [1406, 391] width 12 height 12
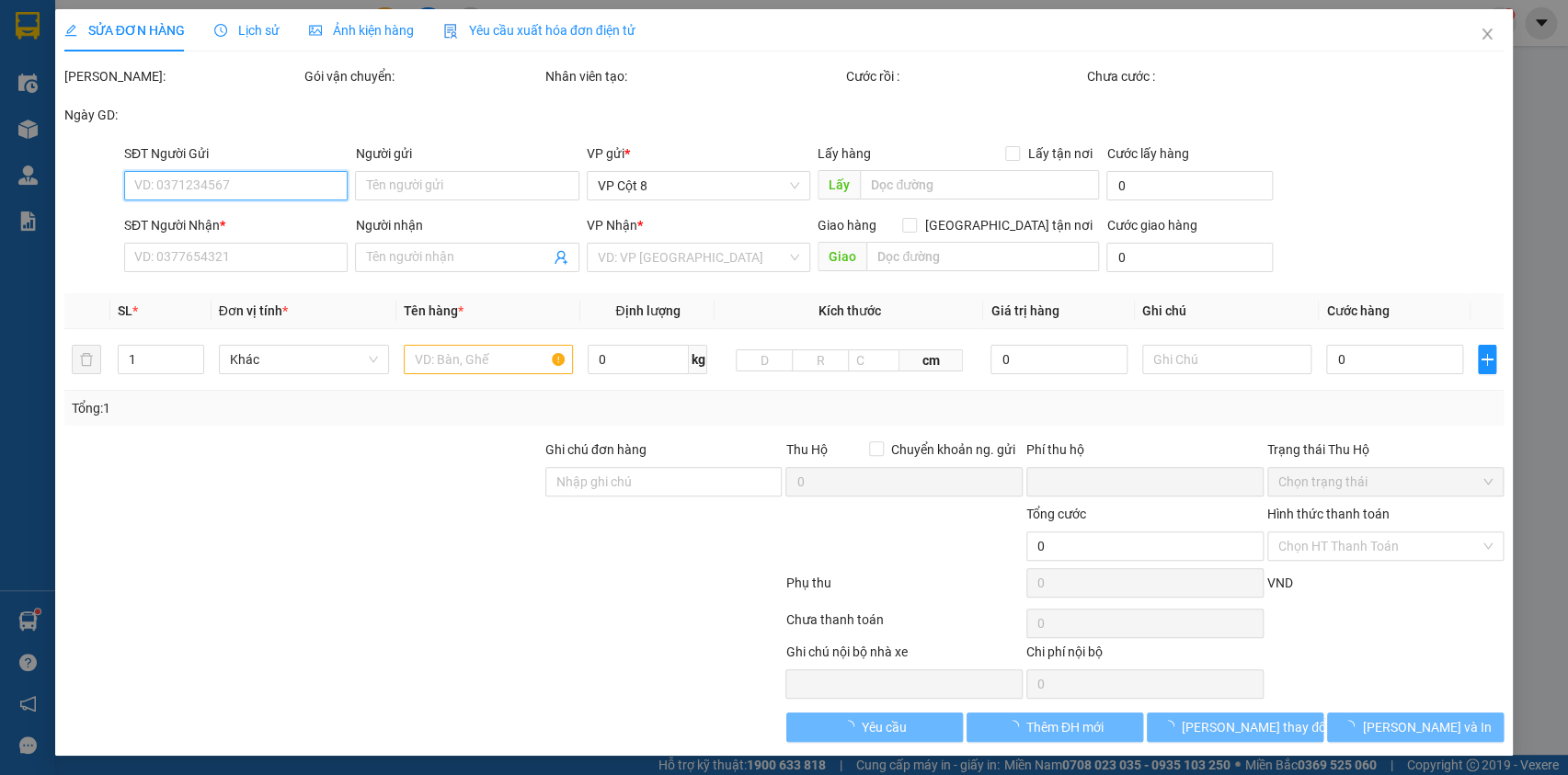
type input "0822336588"
type input "Chị Thuỳ"
type input "0968723828"
type input "[PERSON_NAME]"
checkbox input "true"
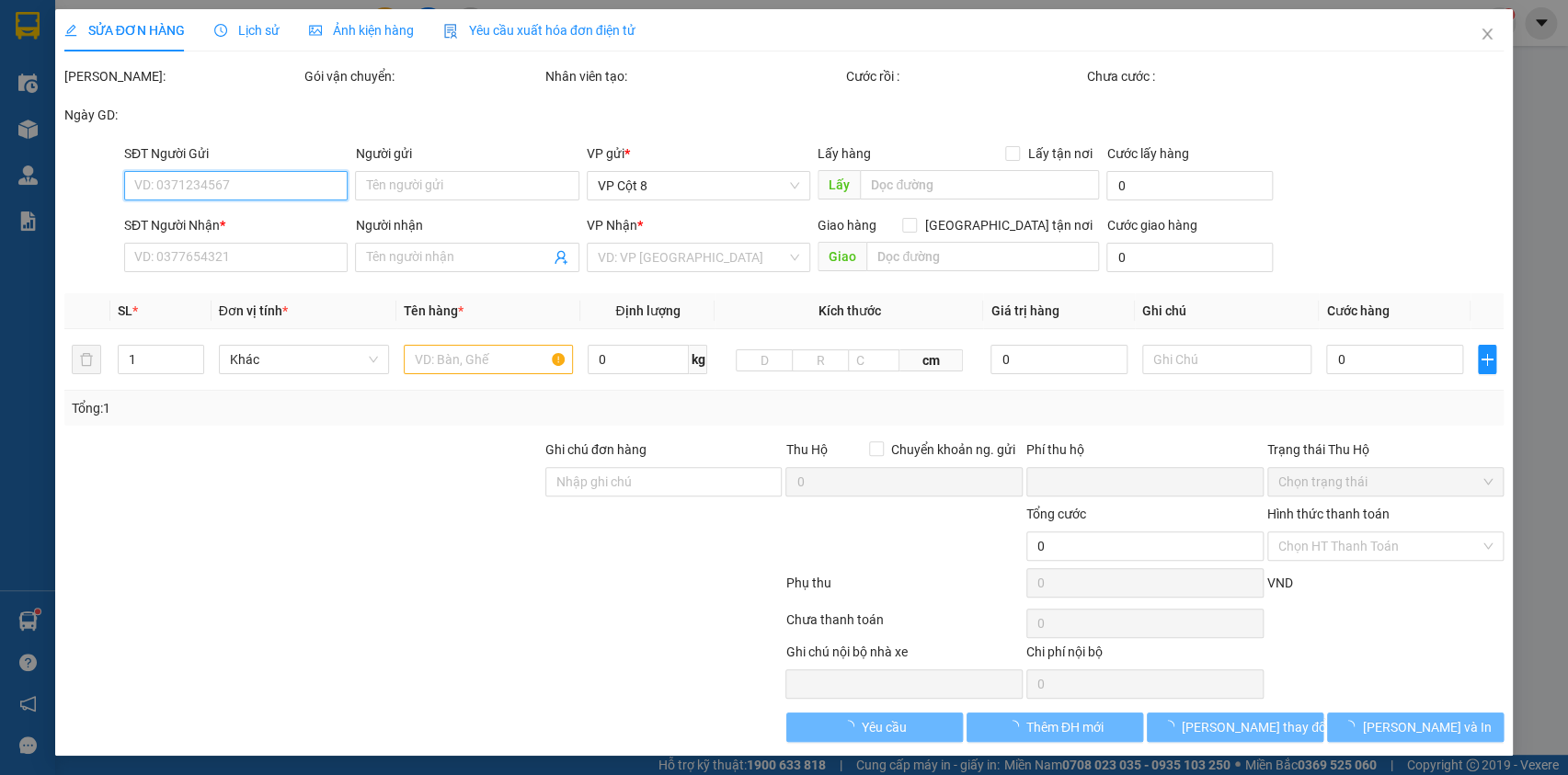
type input "ngách 28 đường [GEOGRAPHIC_DATA], [GEOGRAPHIC_DATA]"
type input "0"
type input "190.000"
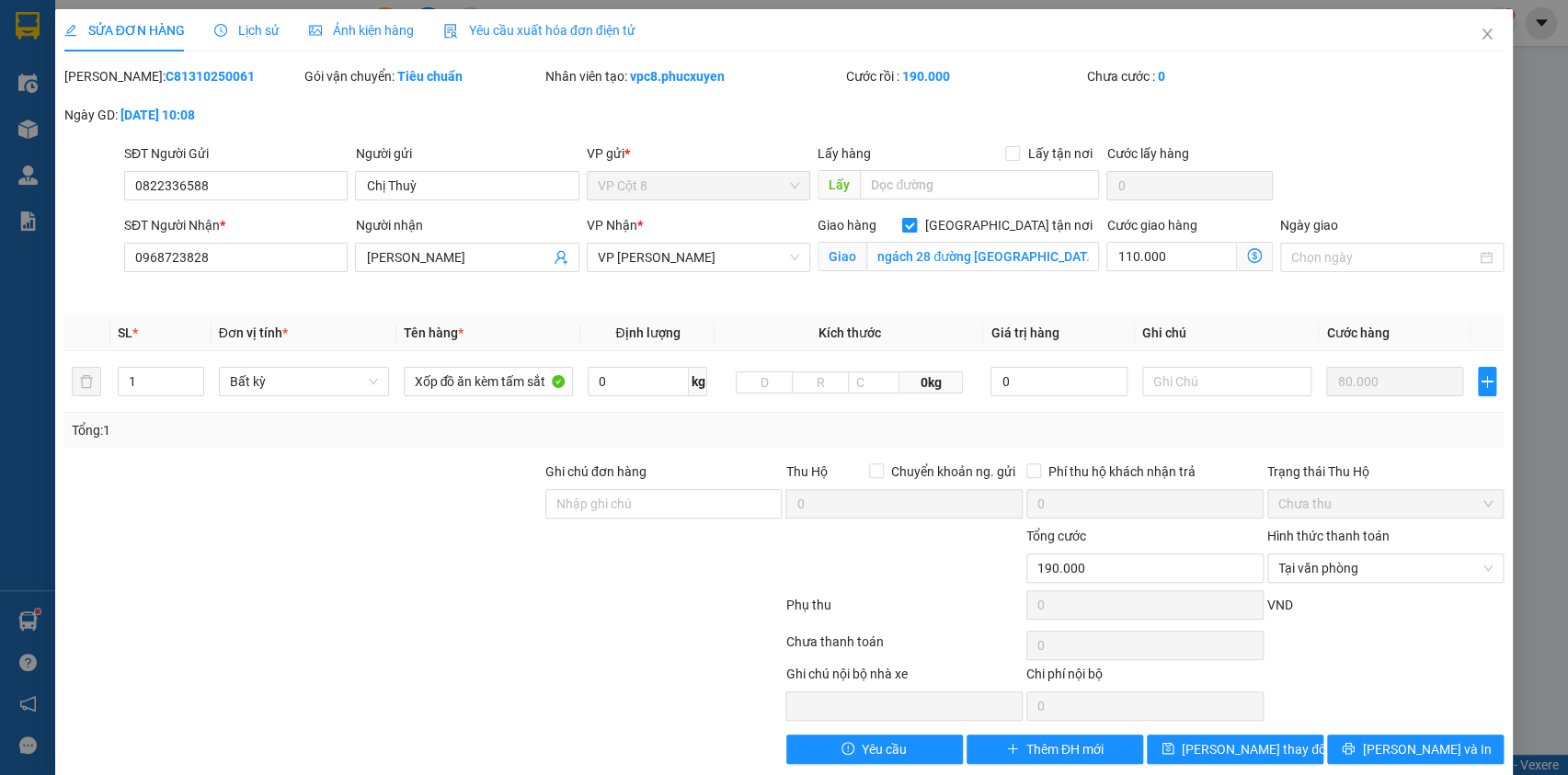
click at [915, 228] on input "[GEOGRAPHIC_DATA] tận nơi" at bounding box center [908, 224] width 12 height 12
checkbox input "false"
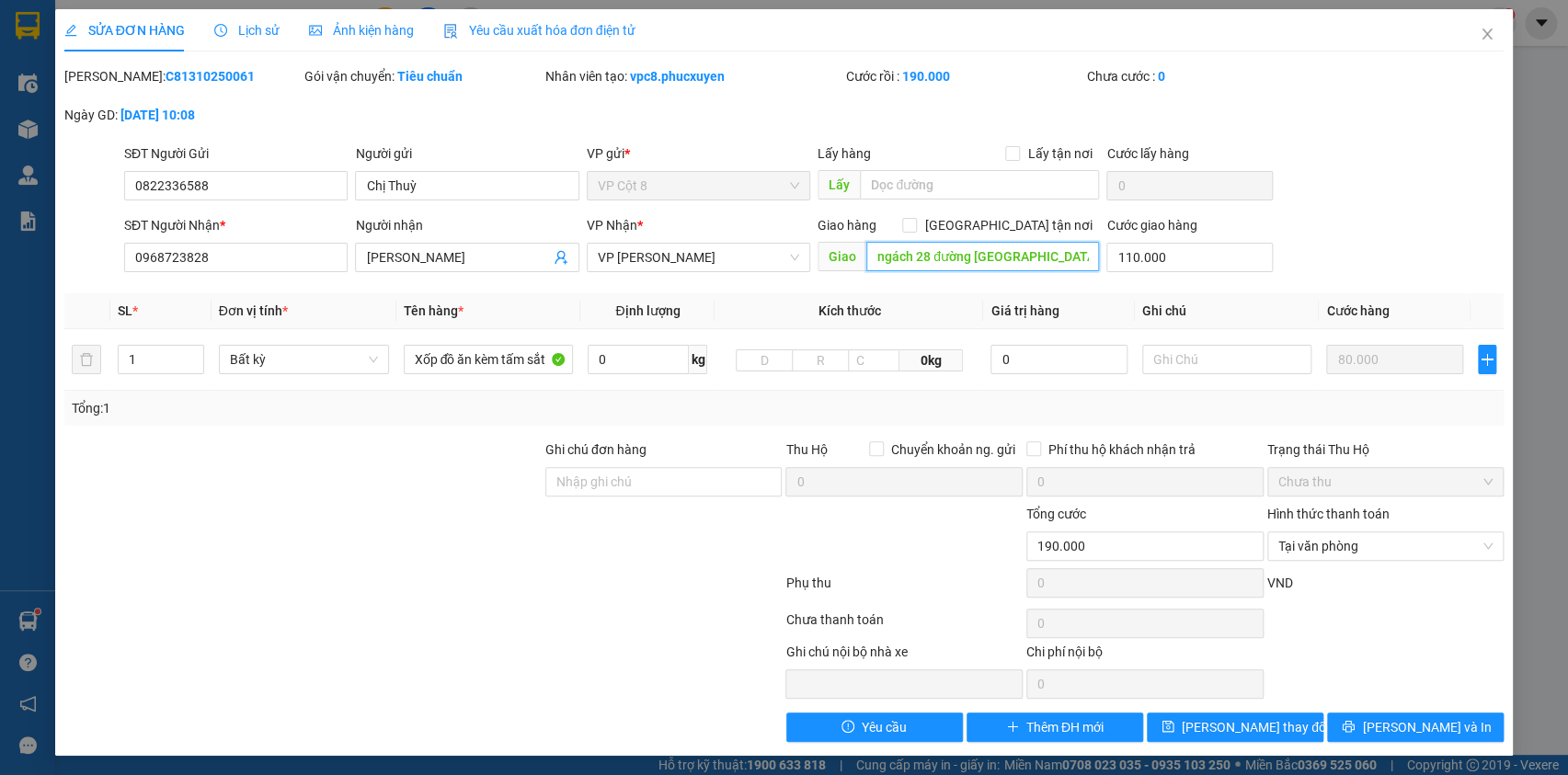
click at [1014, 257] on input "ngách 28 đường [GEOGRAPHIC_DATA], [GEOGRAPHIC_DATA]" at bounding box center [983, 257] width 233 height 30
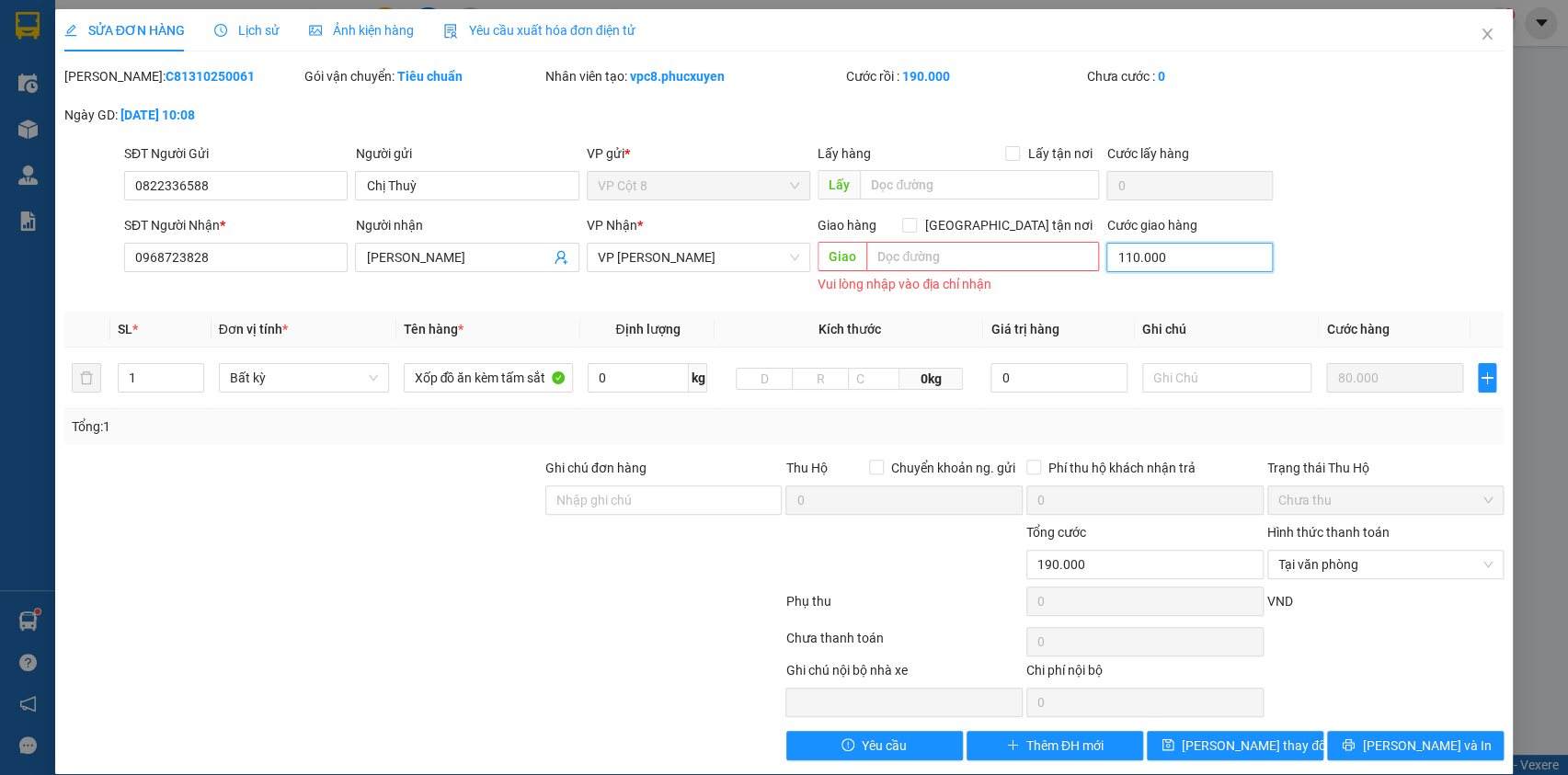
click at [1161, 266] on input "110.000" at bounding box center [1189, 258] width 166 height 30
type input "80.000"
type input "-110.000"
type input "0"
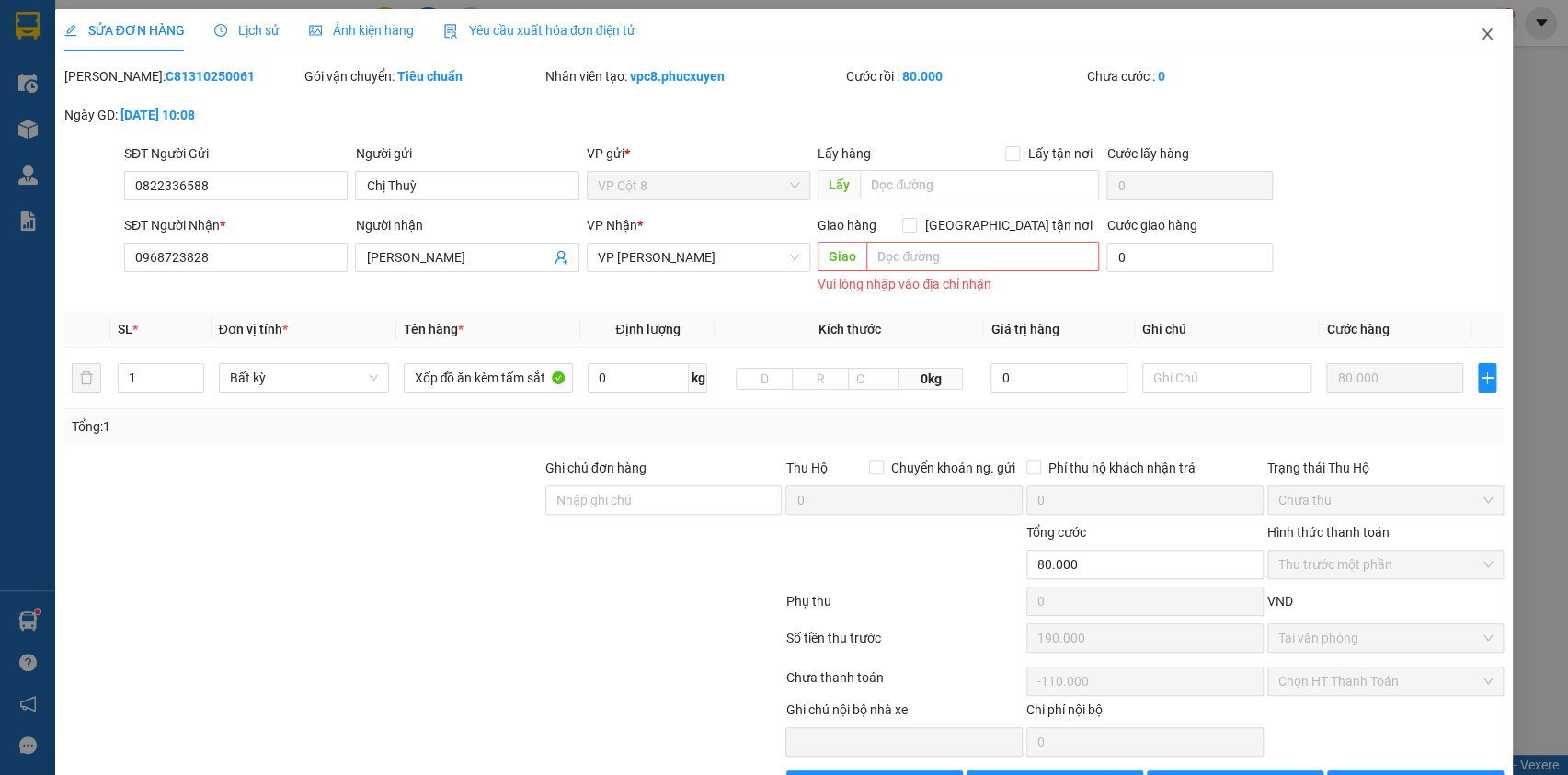
click at [1480, 34] on icon "close" at bounding box center [1486, 34] width 14 height 14
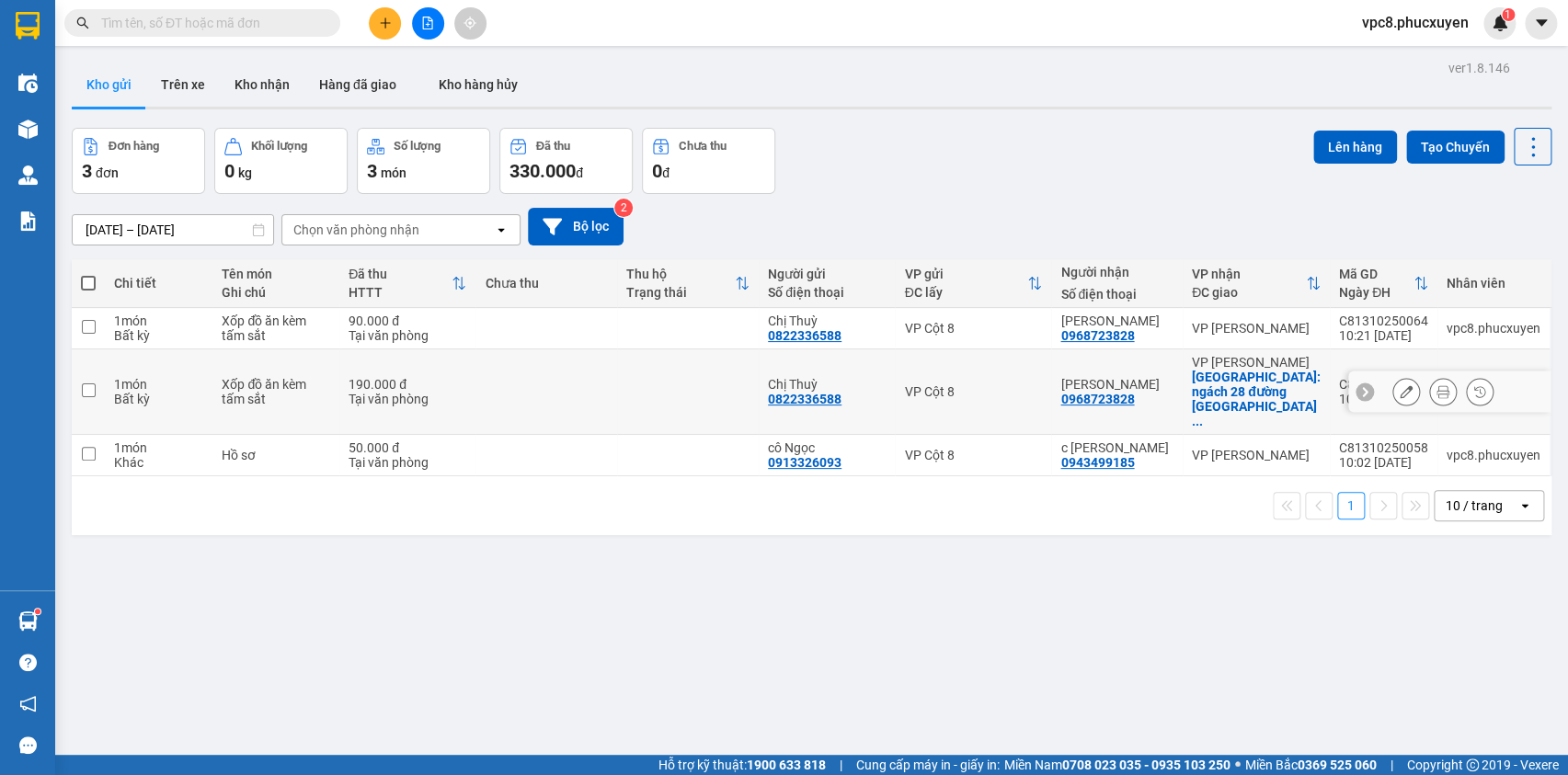
click at [1400, 386] on icon at bounding box center [1406, 391] width 12 height 12
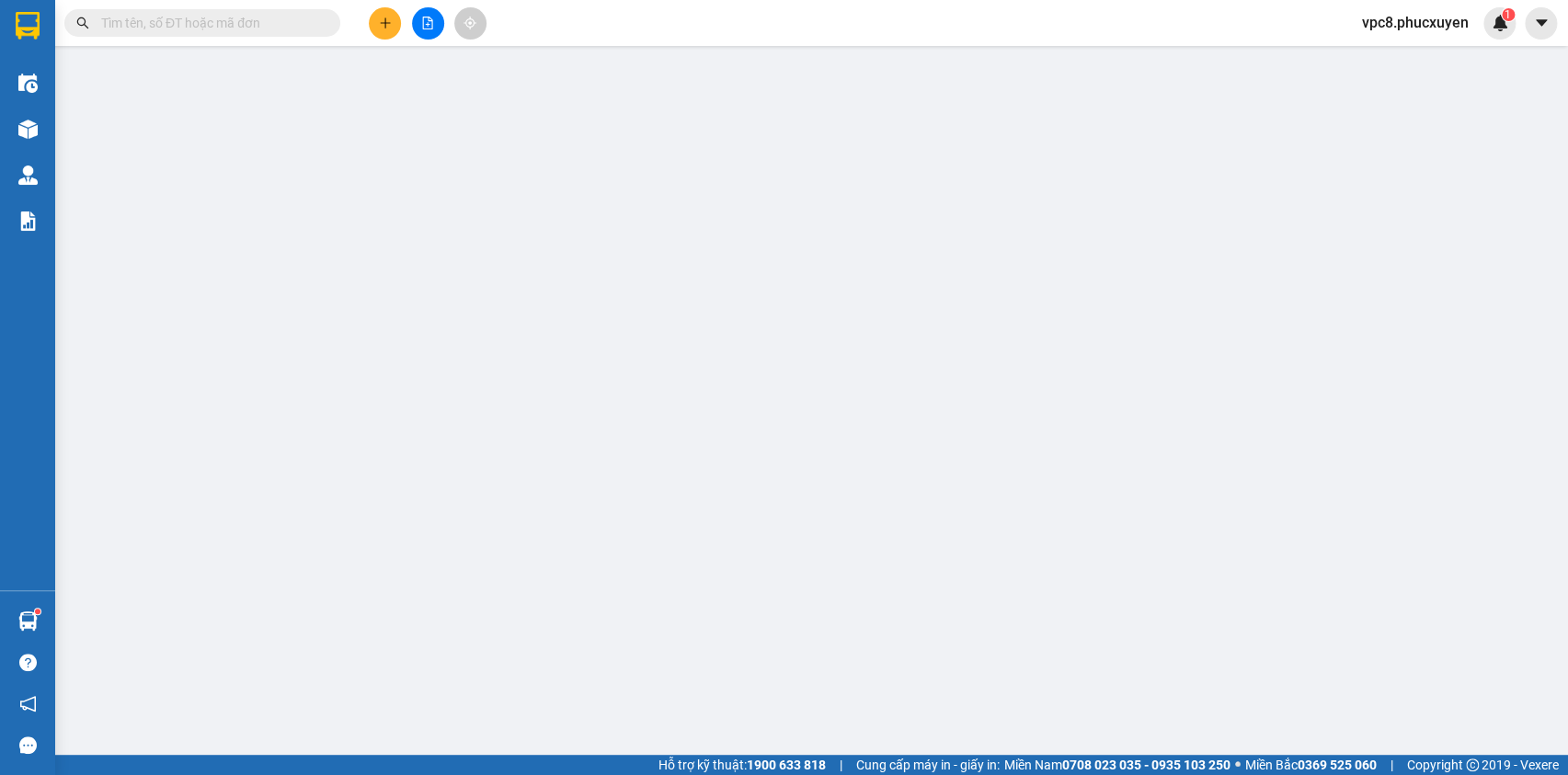
type input "0822336588"
type input "Chị Thuỳ"
type input "0968723828"
type input "[PERSON_NAME]"
checkbox input "true"
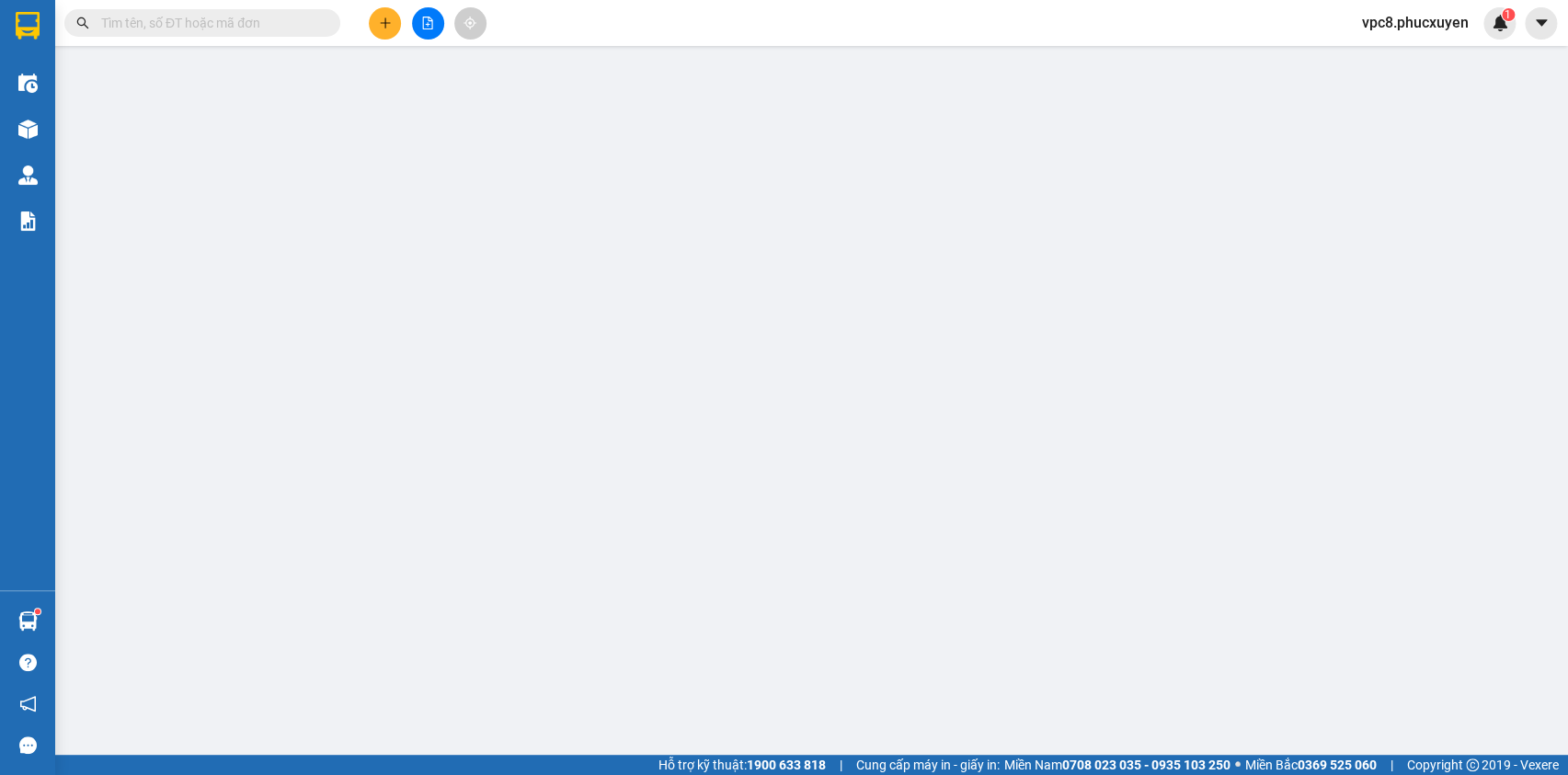
type input "ngách 28 đường [GEOGRAPHIC_DATA], [GEOGRAPHIC_DATA]"
type input "0"
type input "190.000"
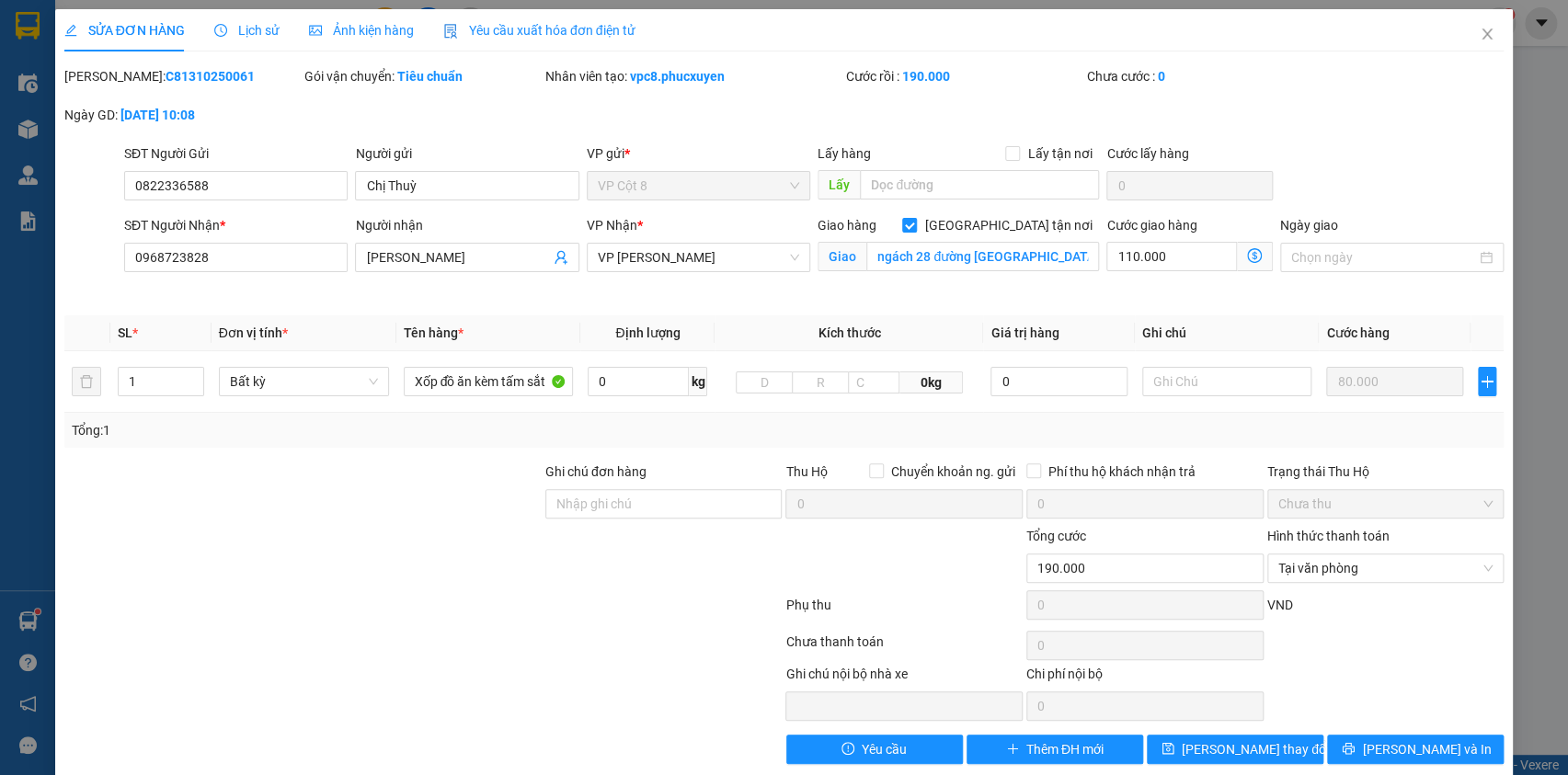
drag, startPoint x: 887, startPoint y: 725, endPoint x: 894, endPoint y: 739, distance: 15.7
click at [886, 725] on div "Total Paid Fee 190.000 Total UnPaid Fee 0 Cash Collection Total Fee Mã ĐH: C813…" at bounding box center [784, 415] width 1440 height 698
click at [899, 750] on button "Yêu cầu" at bounding box center [875, 749] width 177 height 30
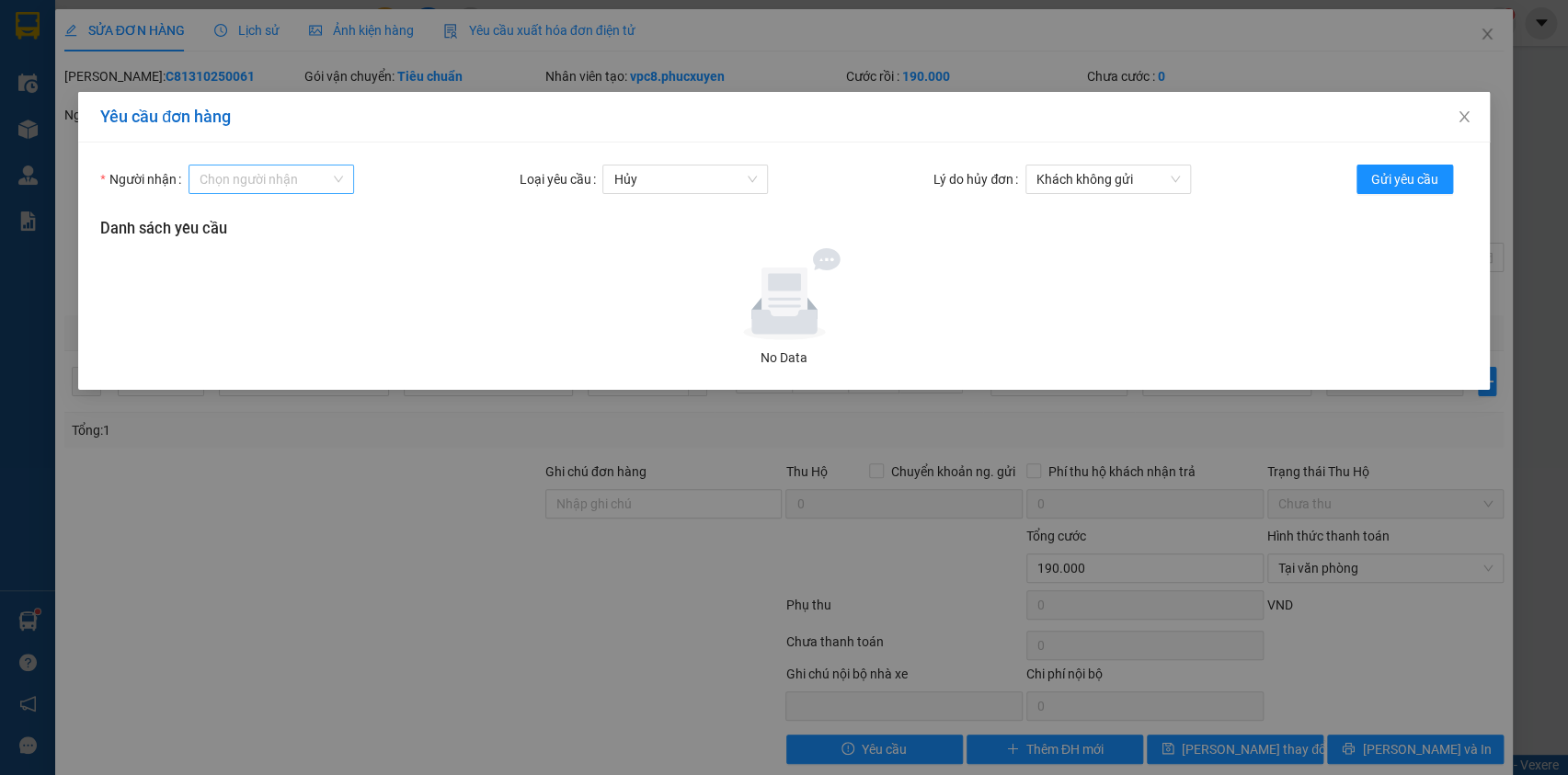
click at [286, 165] on input "Người nhận" at bounding box center [265, 179] width 131 height 28
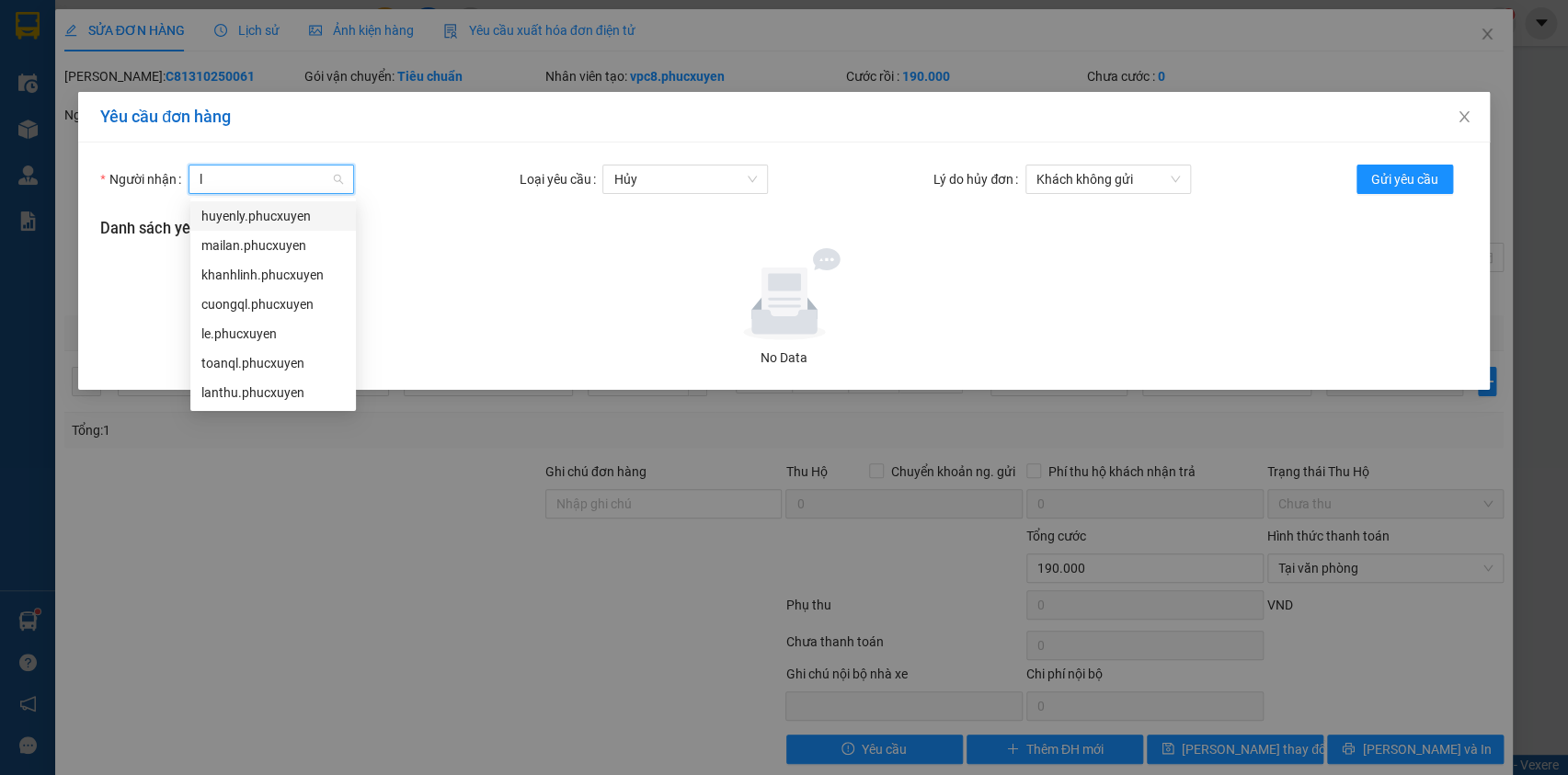
type input "ly"
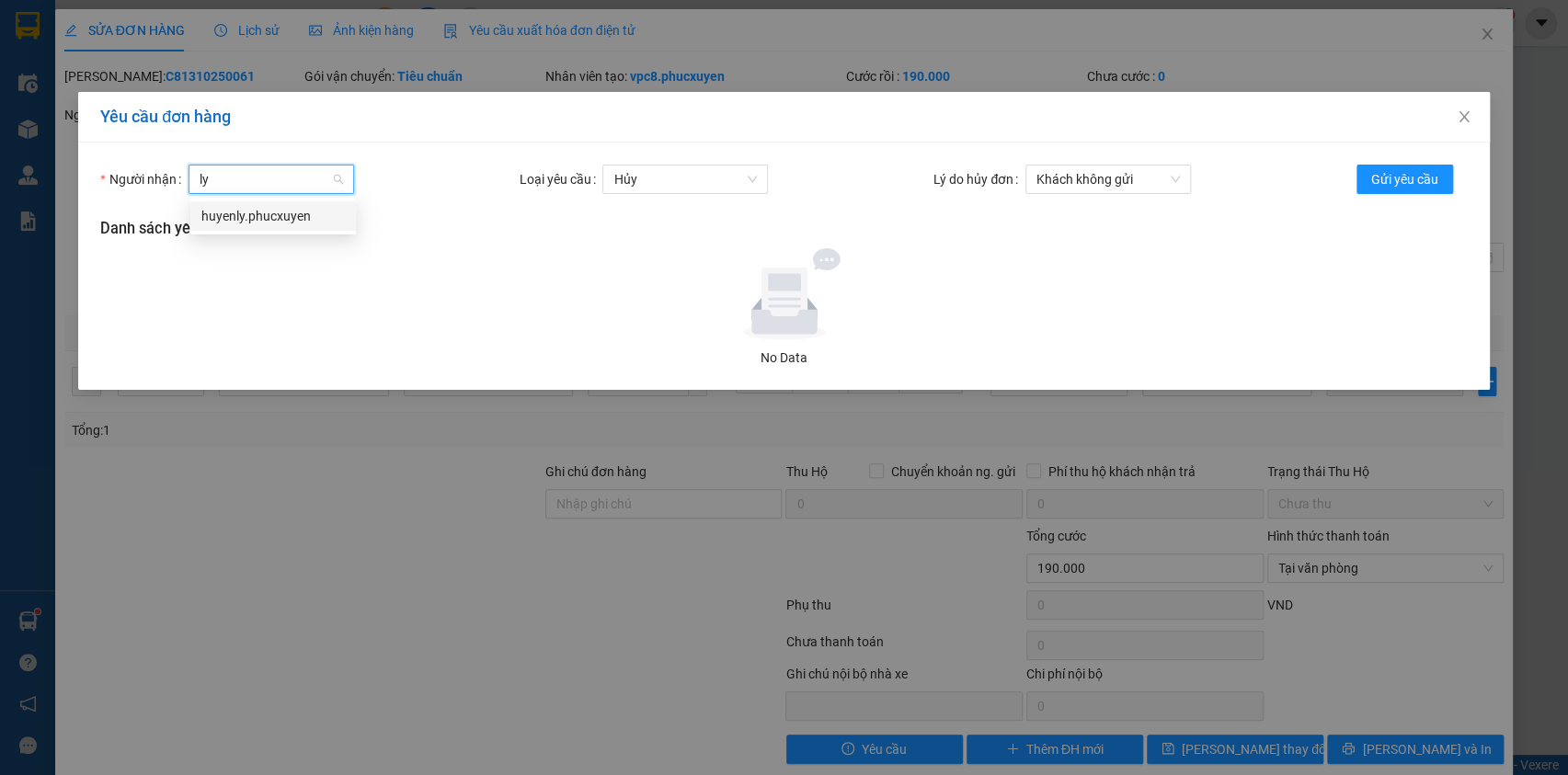
click at [292, 215] on div "huyenly.phucxuyen" at bounding box center [272, 215] width 143 height 20
click at [1154, 153] on div "Người nhận huyenly.[PERSON_NAME].[PERSON_NAME] yêu cầu Hủy Lý do hủy đơn [PERSO…" at bounding box center [784, 265] width 1411 height 247
click at [1150, 178] on span "Khách không gửi" at bounding box center [1108, 179] width 143 height 28
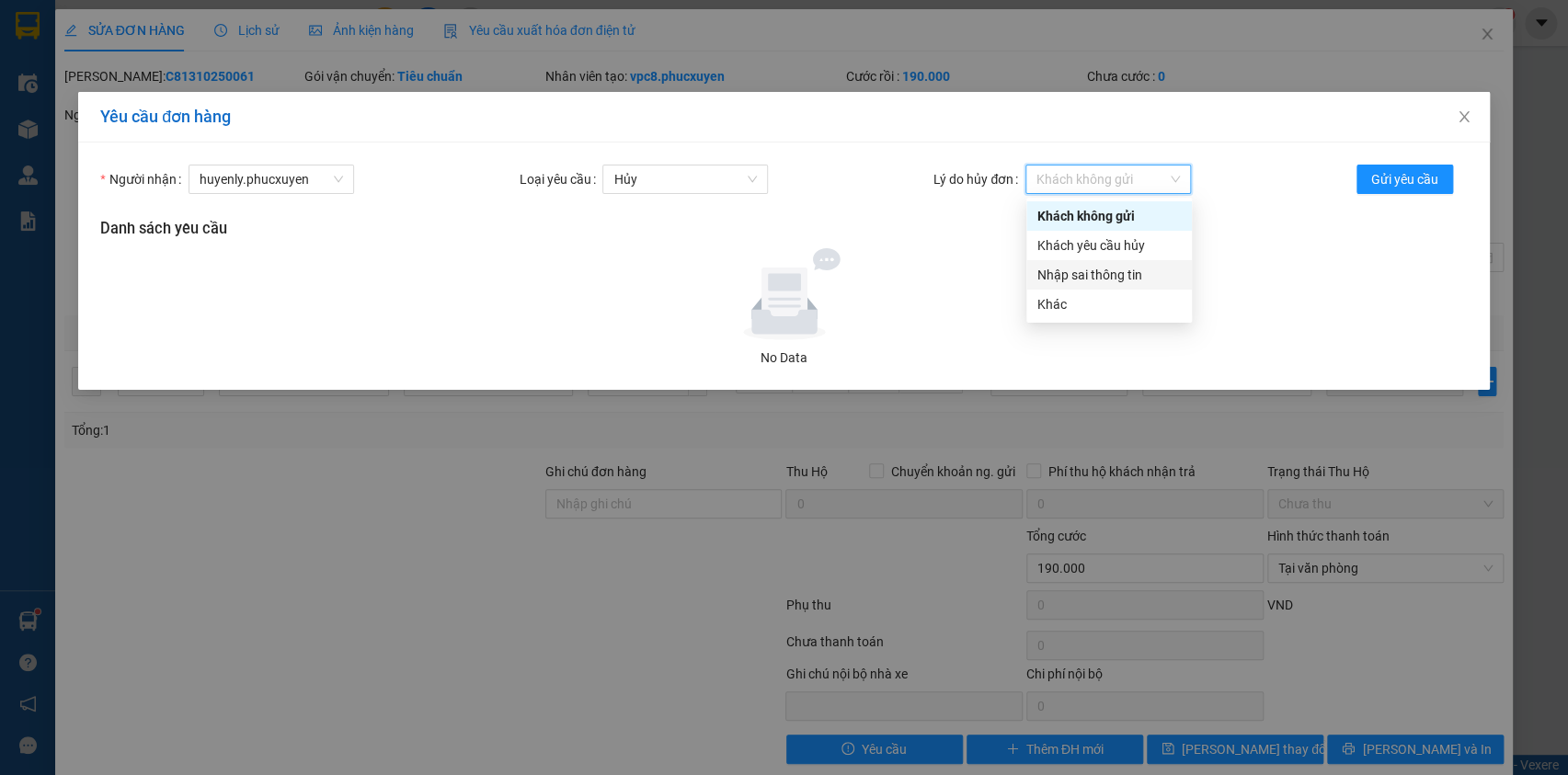
click at [1116, 273] on div "Nhập sai thông tin" at bounding box center [1108, 274] width 143 height 20
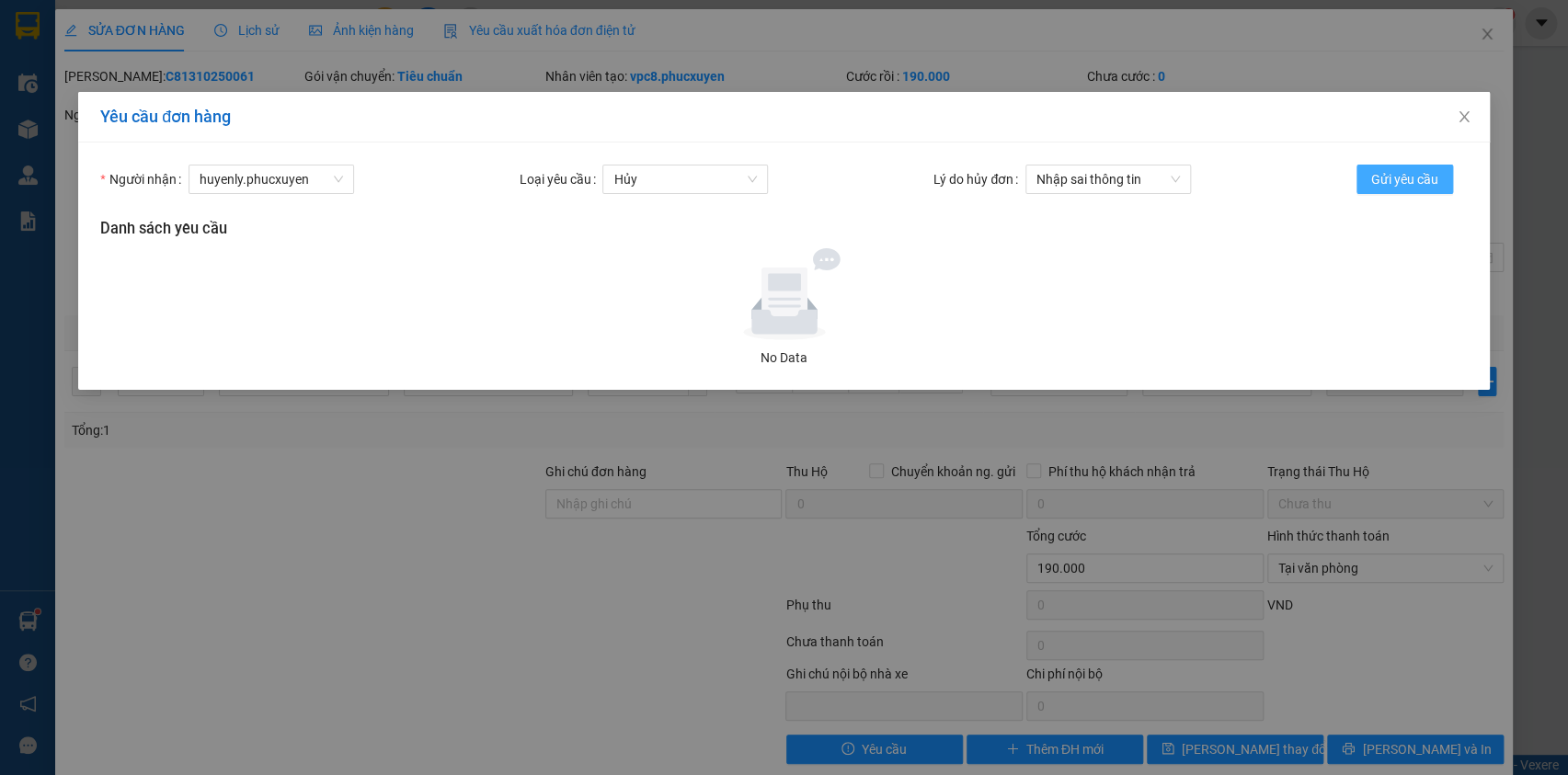
click at [1401, 180] on span "Gửi yêu cầu" at bounding box center [1405, 179] width 67 height 20
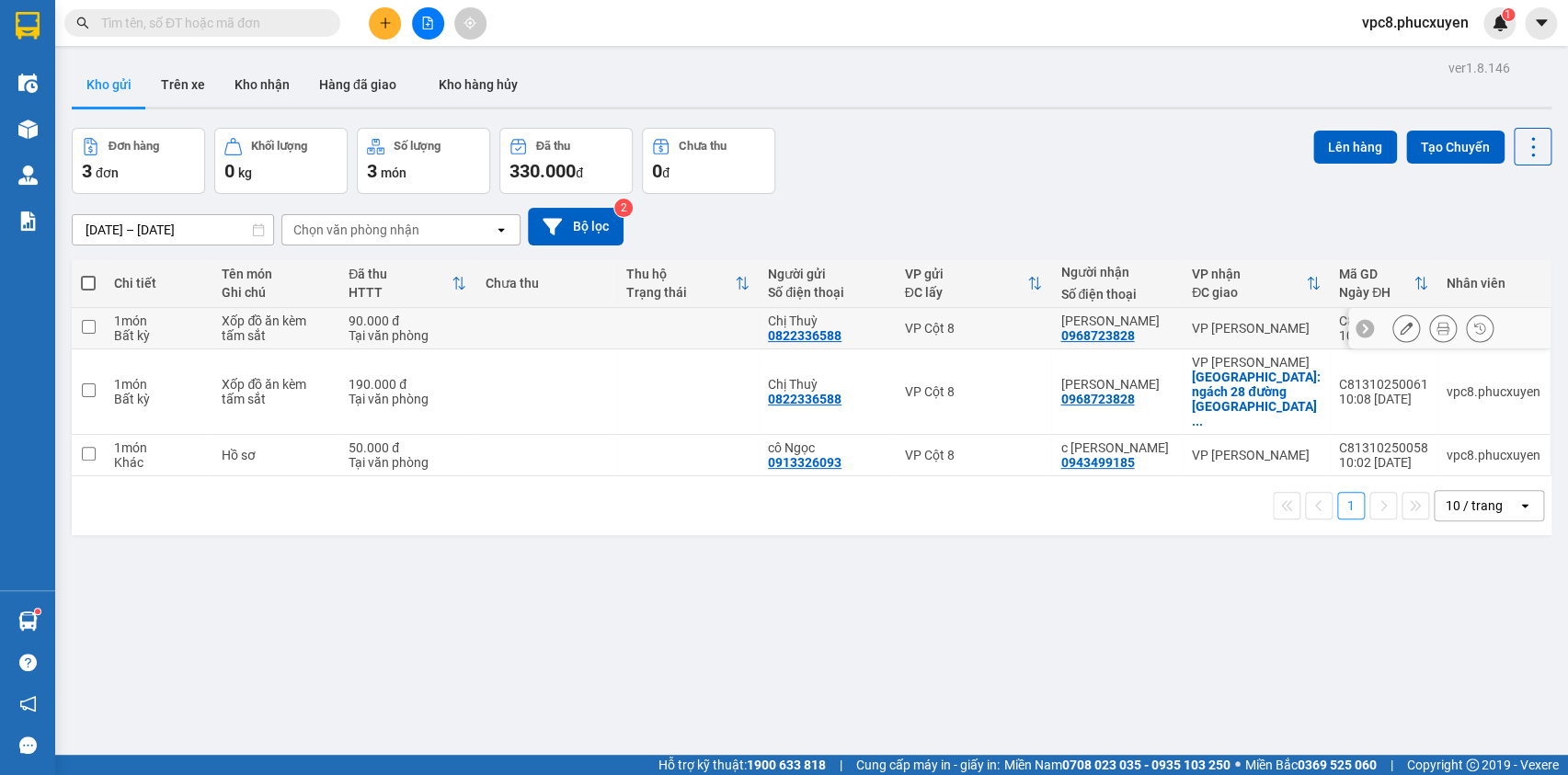
click at [91, 329] on input "checkbox" at bounding box center [88, 327] width 13 height 13
checkbox input "true"
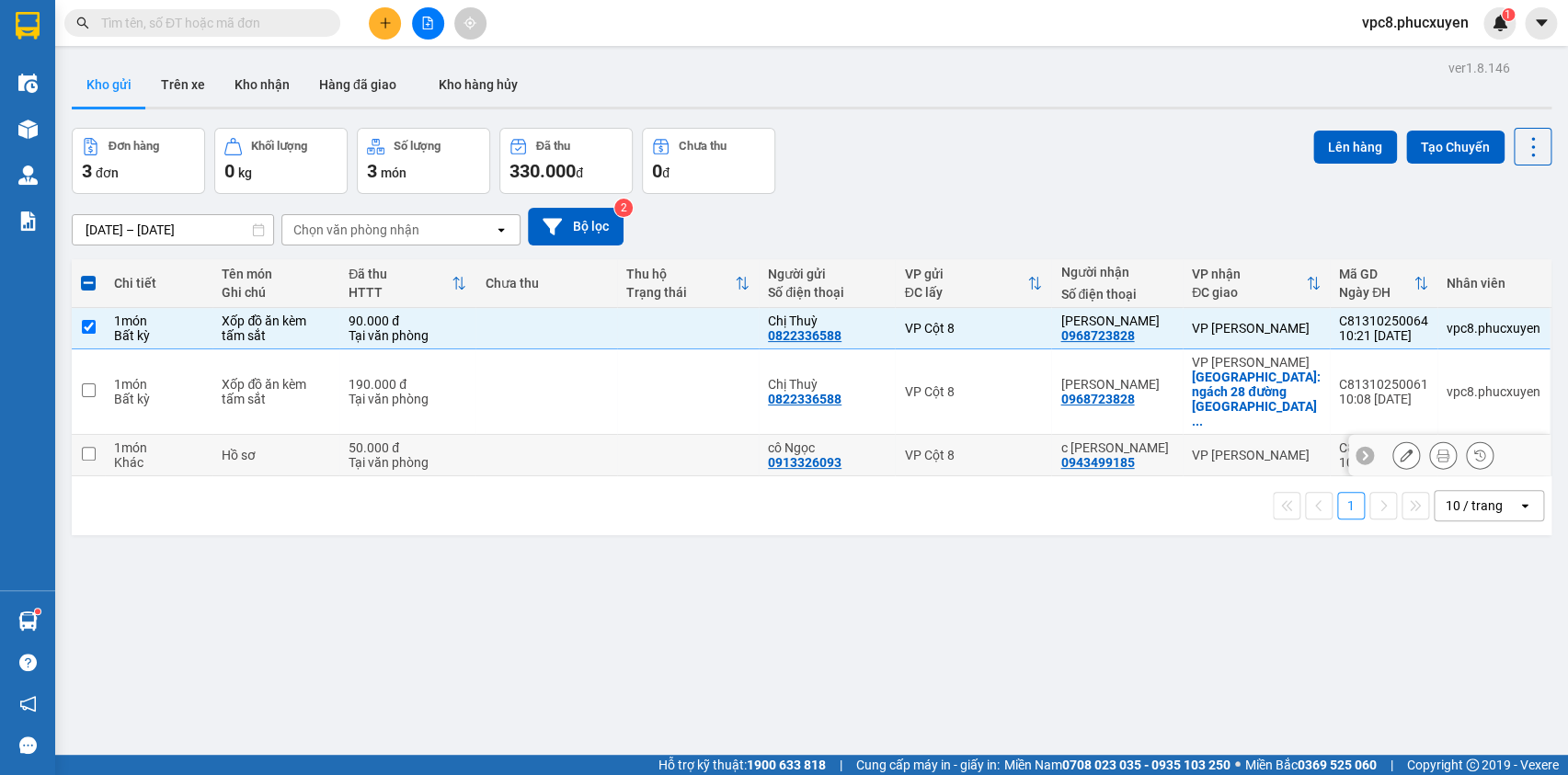
click at [85, 447] on input "checkbox" at bounding box center [88, 454] width 13 height 13
checkbox input "true"
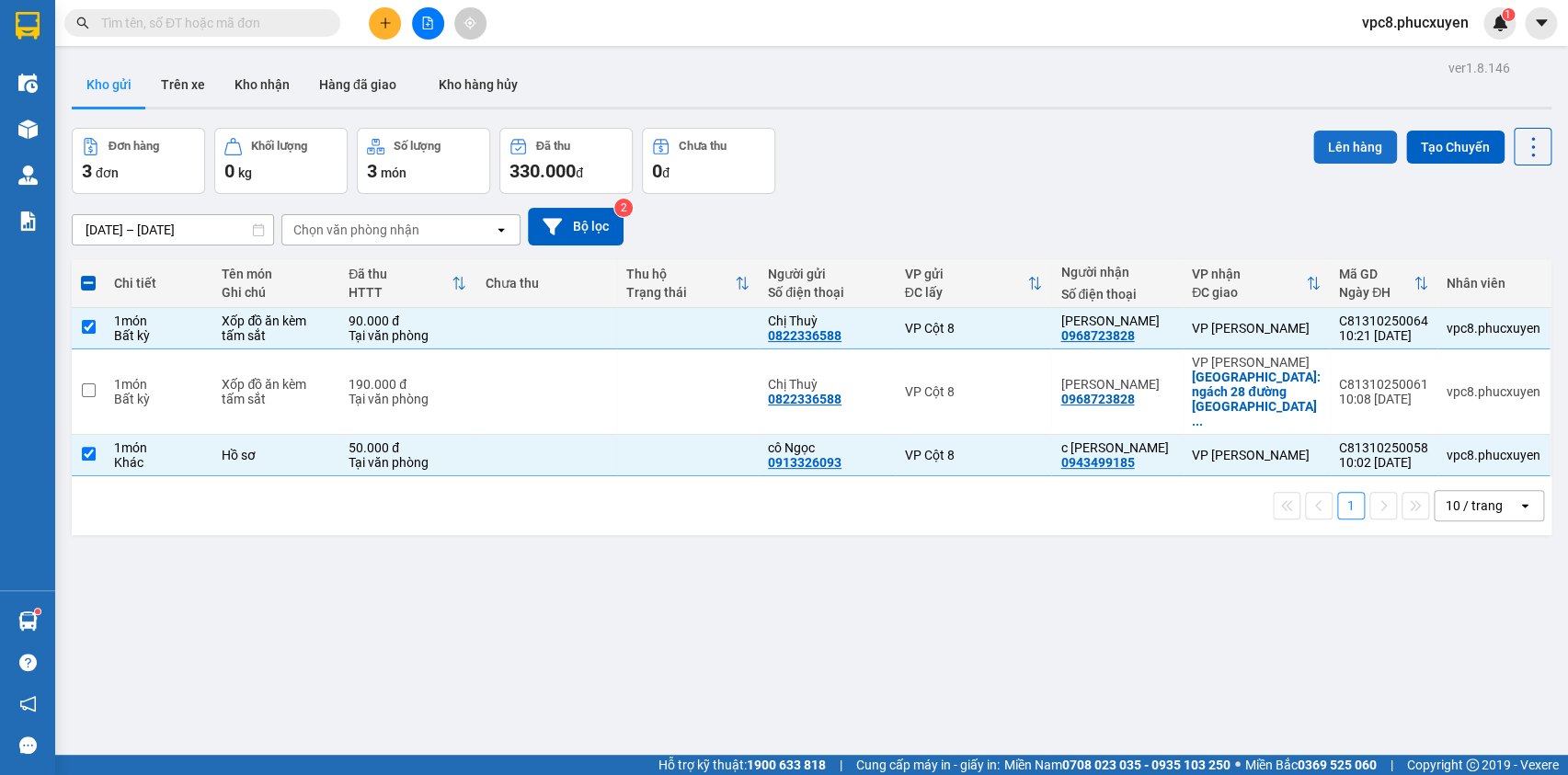
click at [1324, 137] on button "Lên hàng" at bounding box center [1355, 147] width 84 height 33
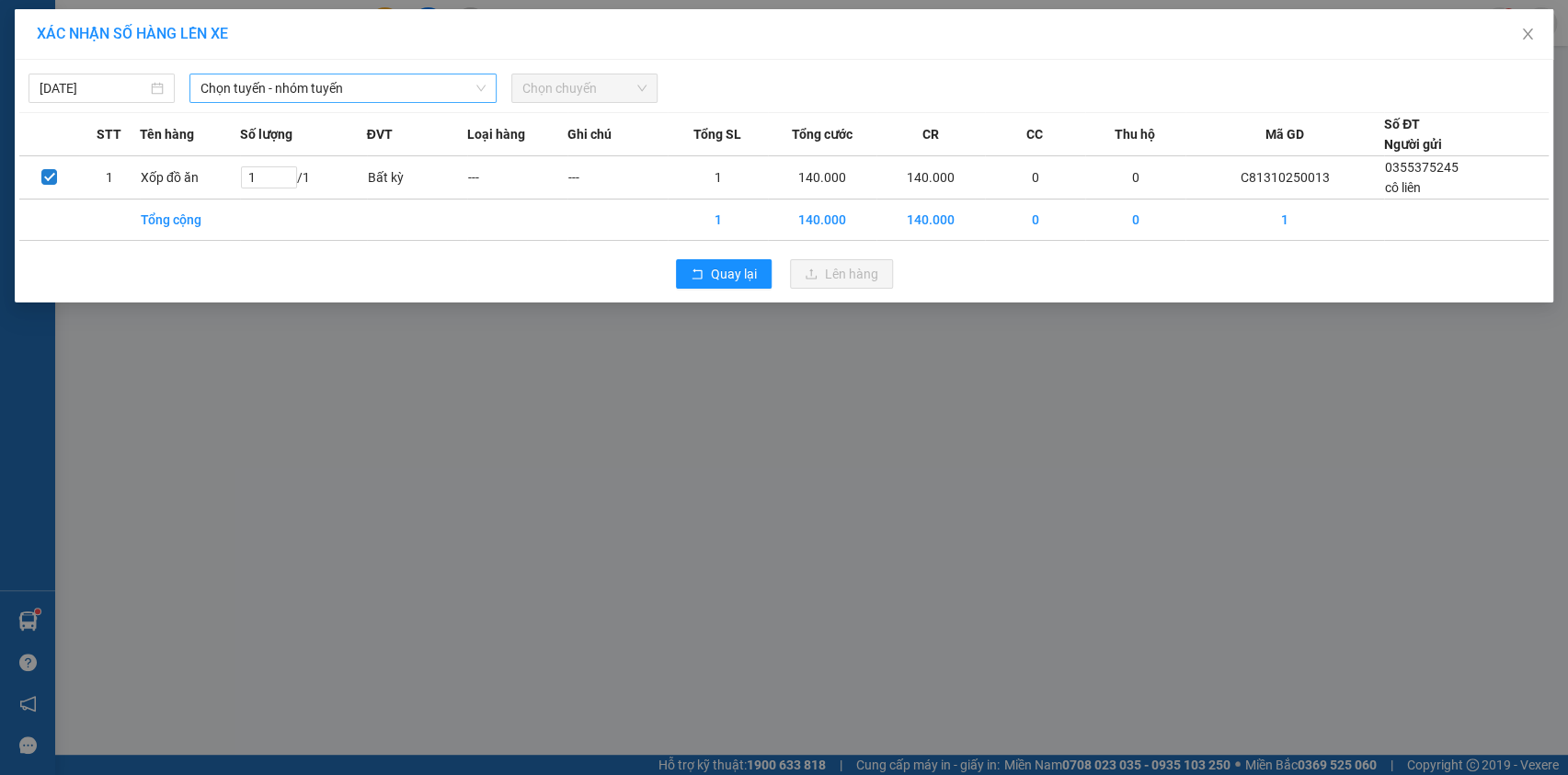
click at [371, 90] on span "Chọn tuyến - nhóm tuyến" at bounding box center [343, 88] width 286 height 28
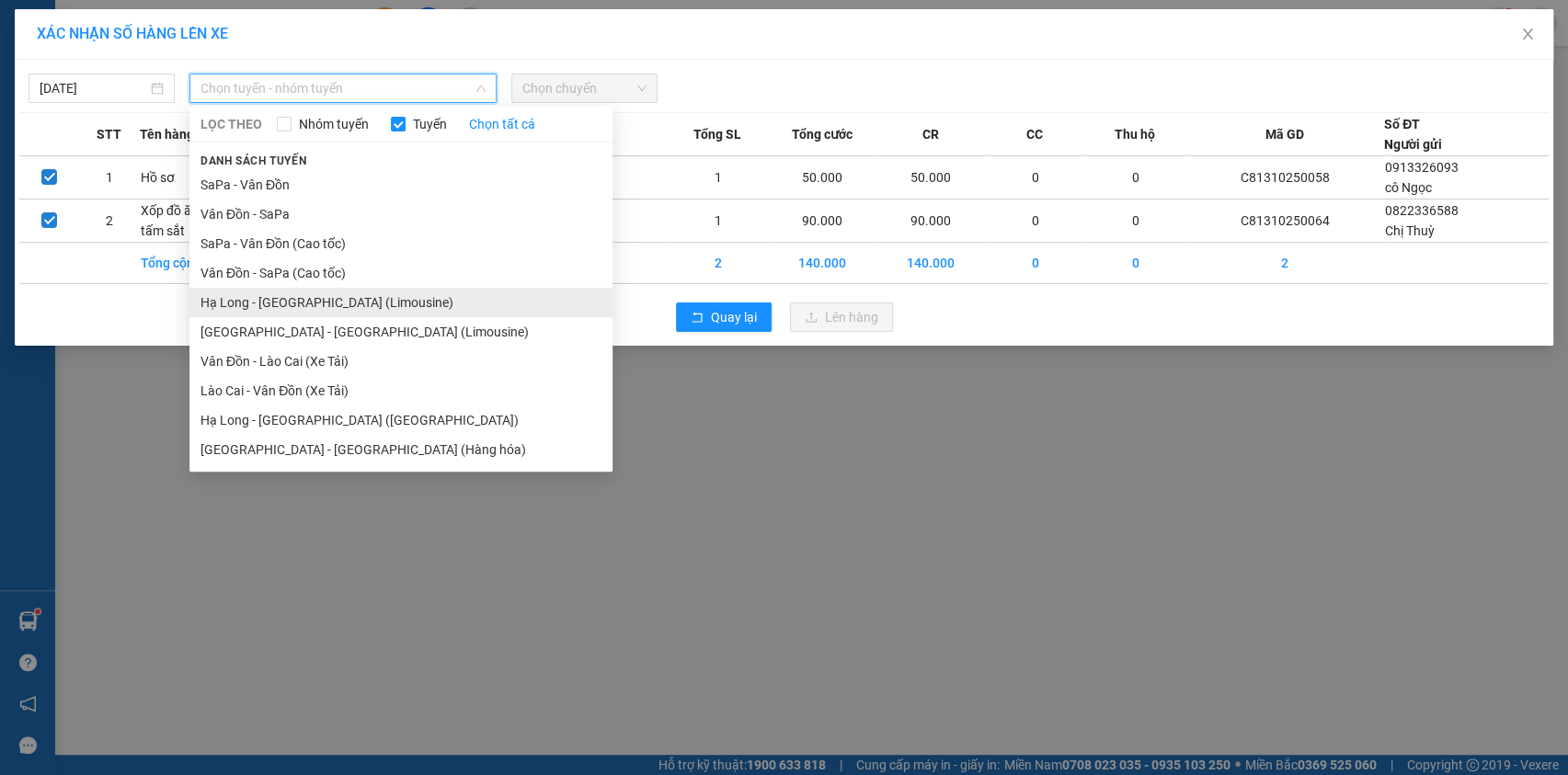
click at [360, 305] on li "Hạ Long - [GEOGRAPHIC_DATA] (Limousine)" at bounding box center [401, 302] width 423 height 30
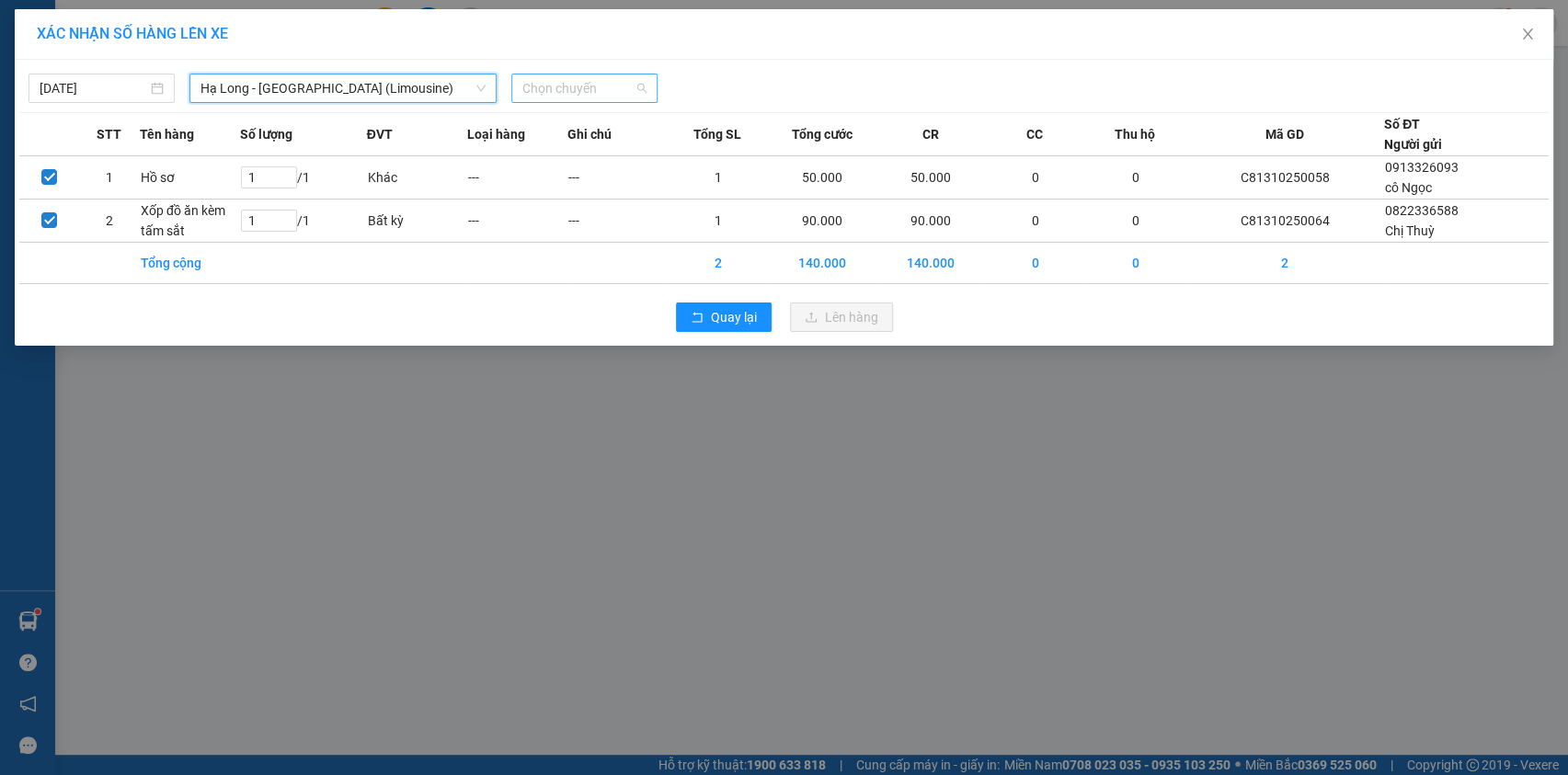
click at [583, 95] on span "Chọn chuyến" at bounding box center [584, 88] width 124 height 28
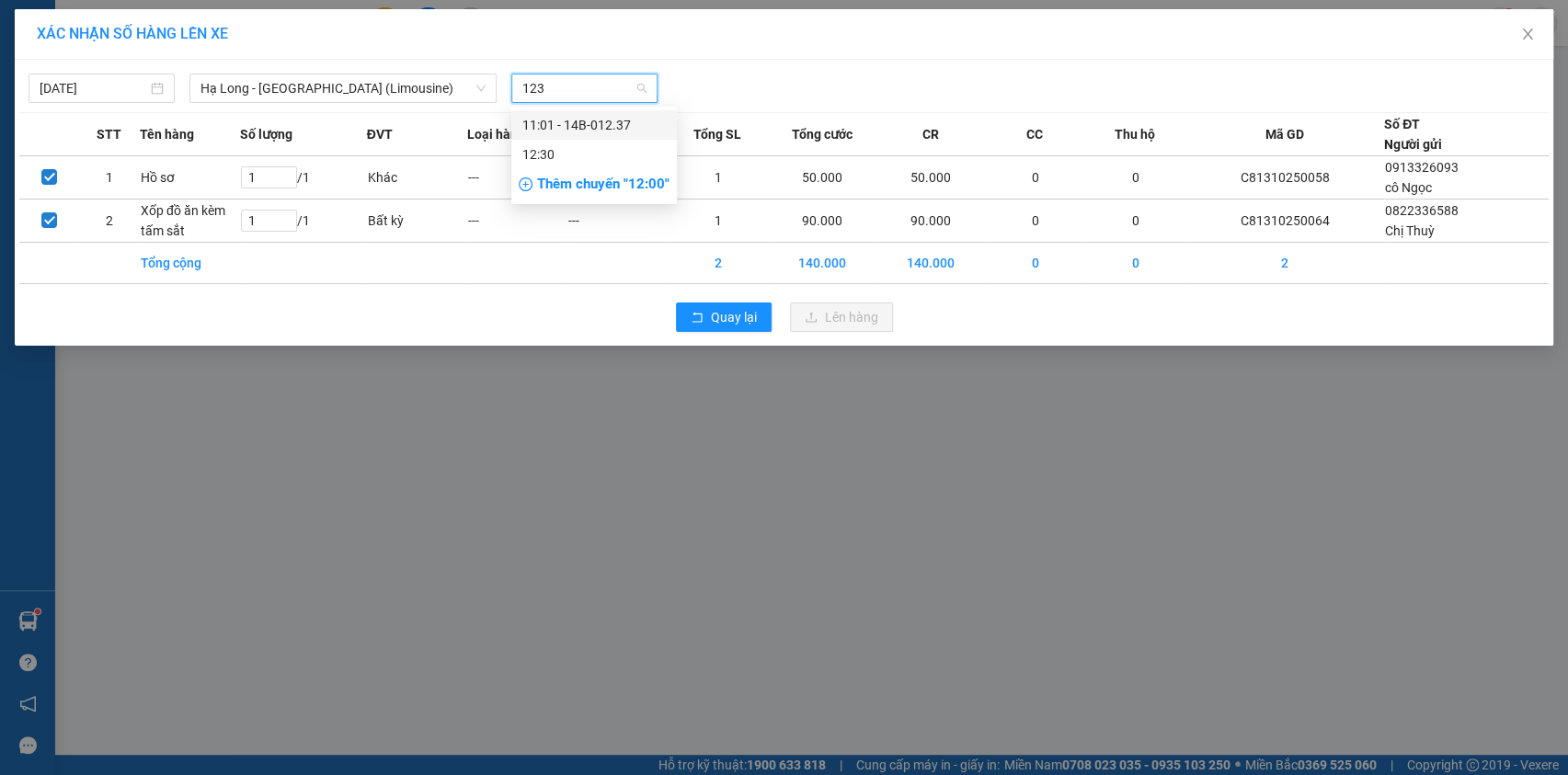
type input "1237"
click at [574, 133] on div "11:01 - 14B-012.37" at bounding box center [593, 125] width 143 height 20
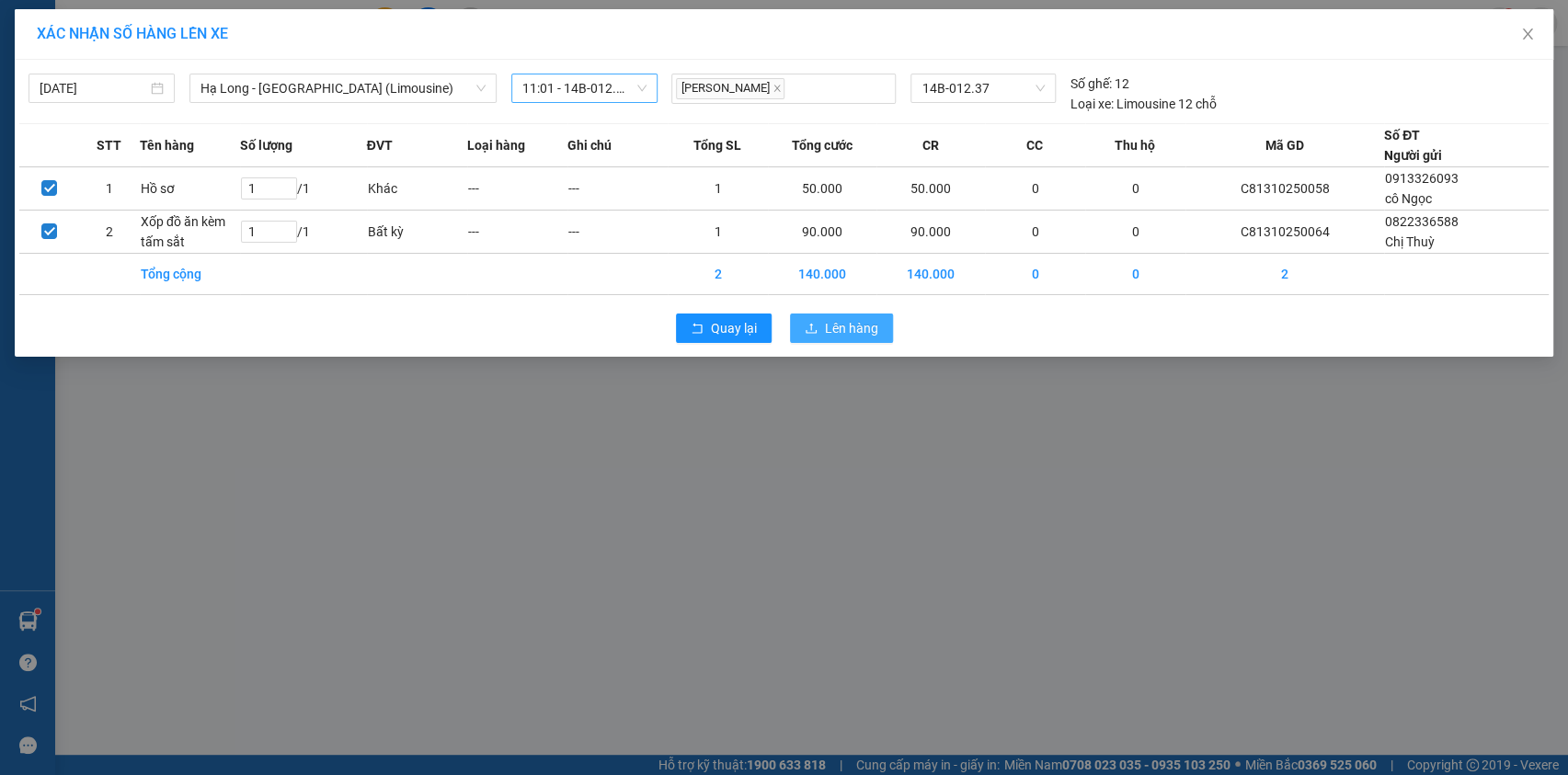
click at [858, 314] on button "Lên hàng" at bounding box center [841, 328] width 103 height 30
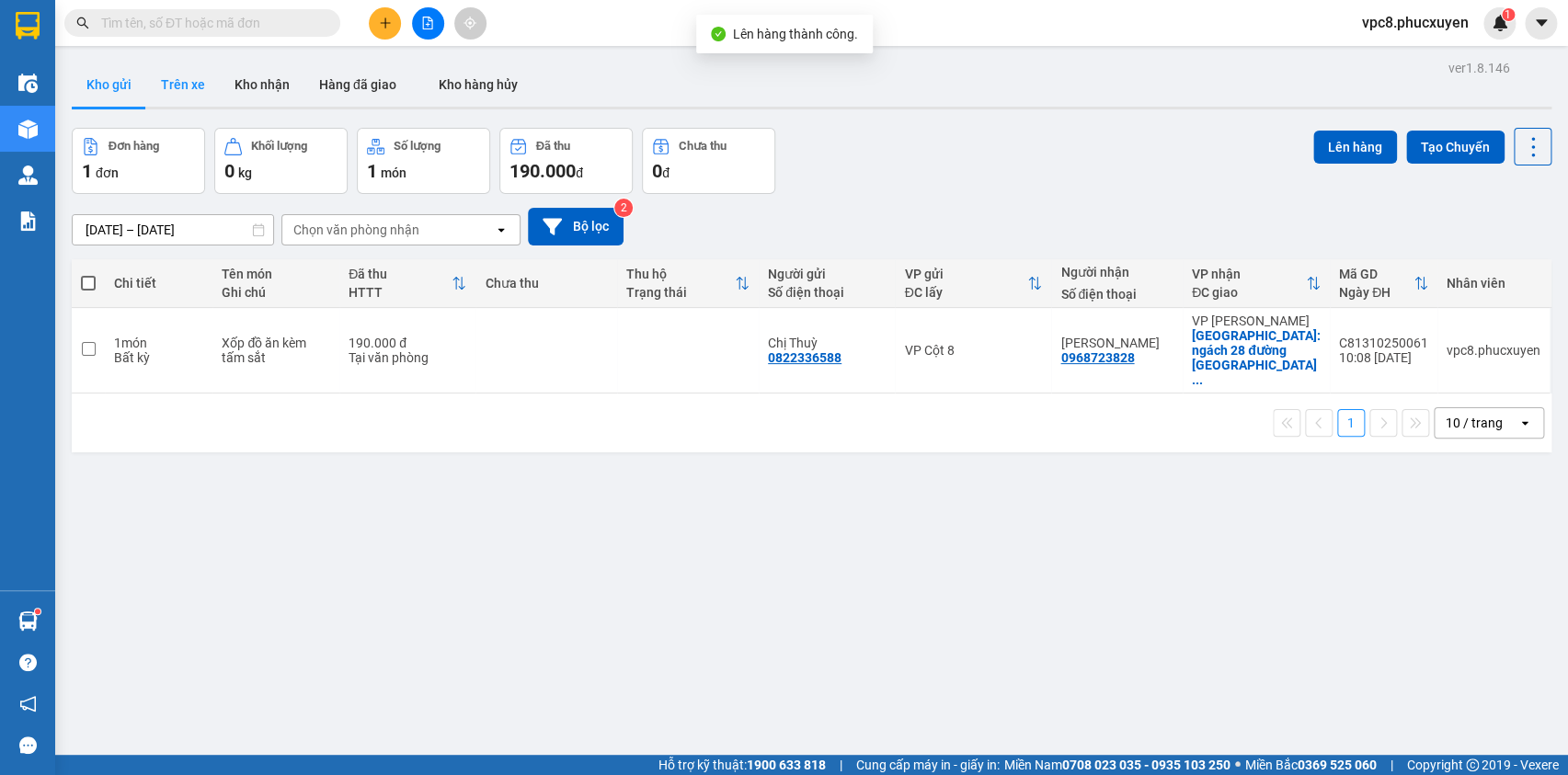
click at [202, 94] on button "Trên xe" at bounding box center [183, 85] width 74 height 44
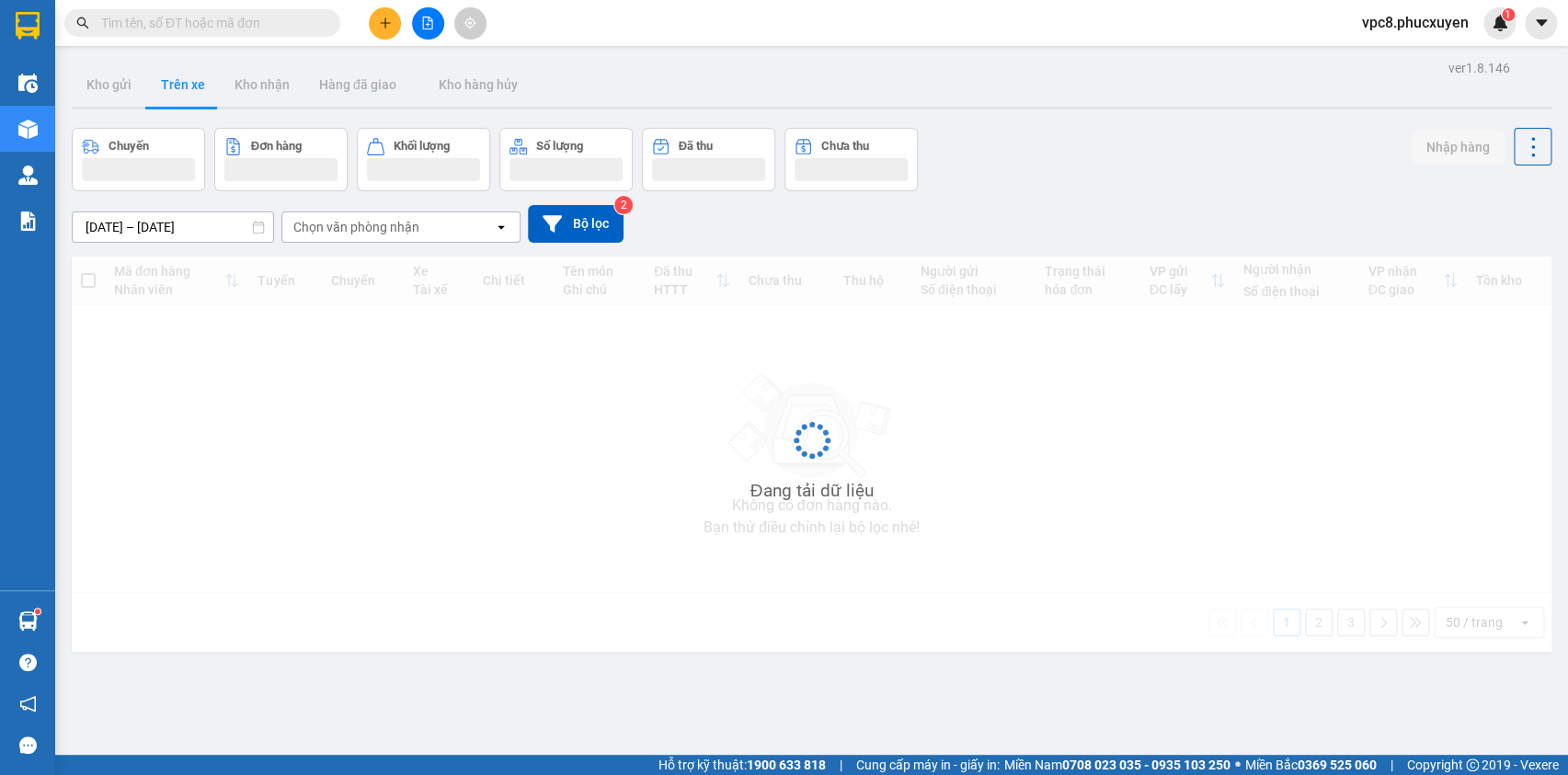
click at [1085, 138] on div "Chuyến Đơn hàng Khối lượng Số lượng Đã thu Chưa thu Nhập hàng" at bounding box center [811, 160] width 1480 height 63
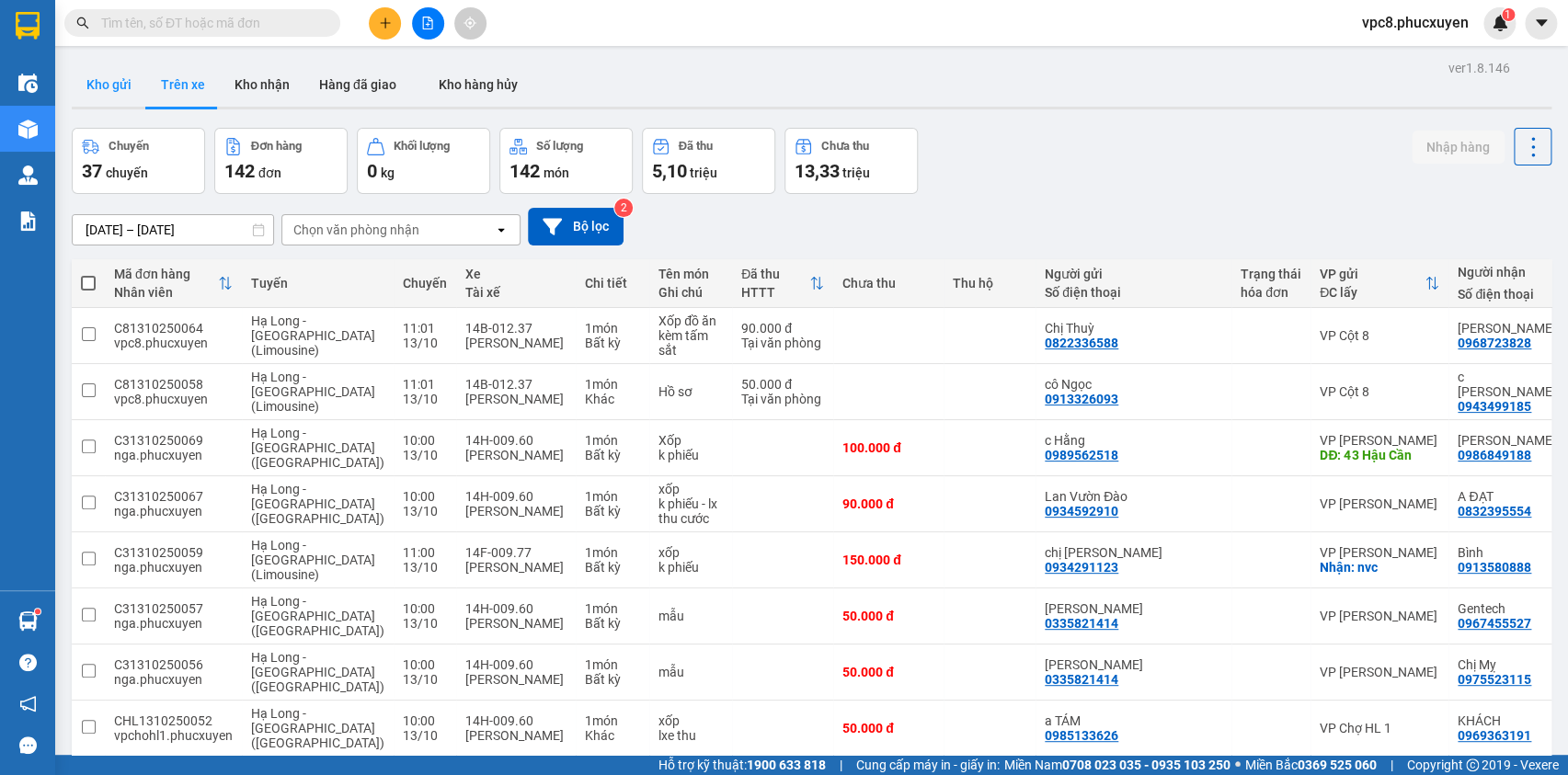
click at [119, 83] on button "Kho gửi" at bounding box center [109, 85] width 74 height 44
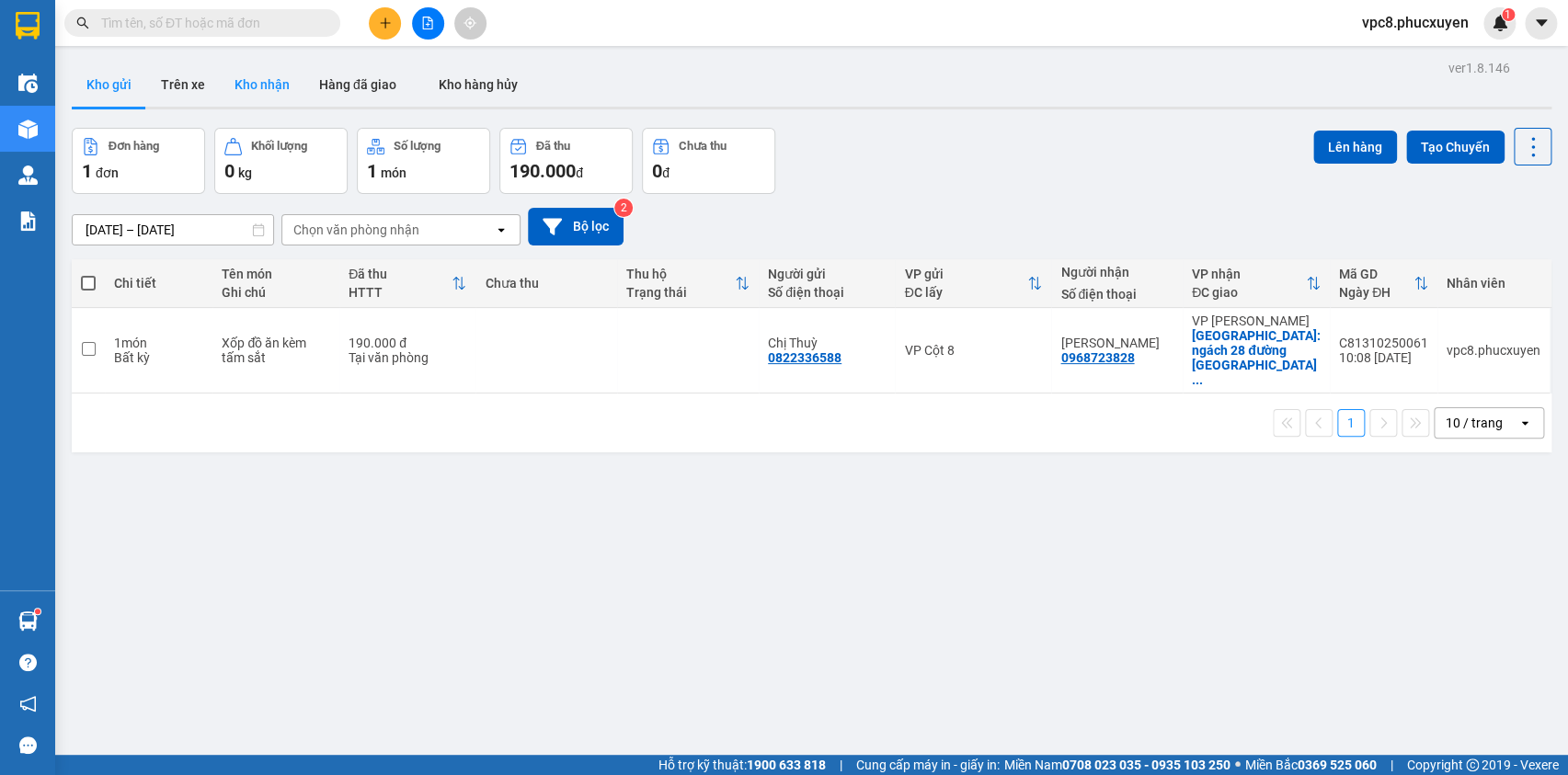
click at [282, 92] on button "Kho nhận" at bounding box center [262, 85] width 85 height 44
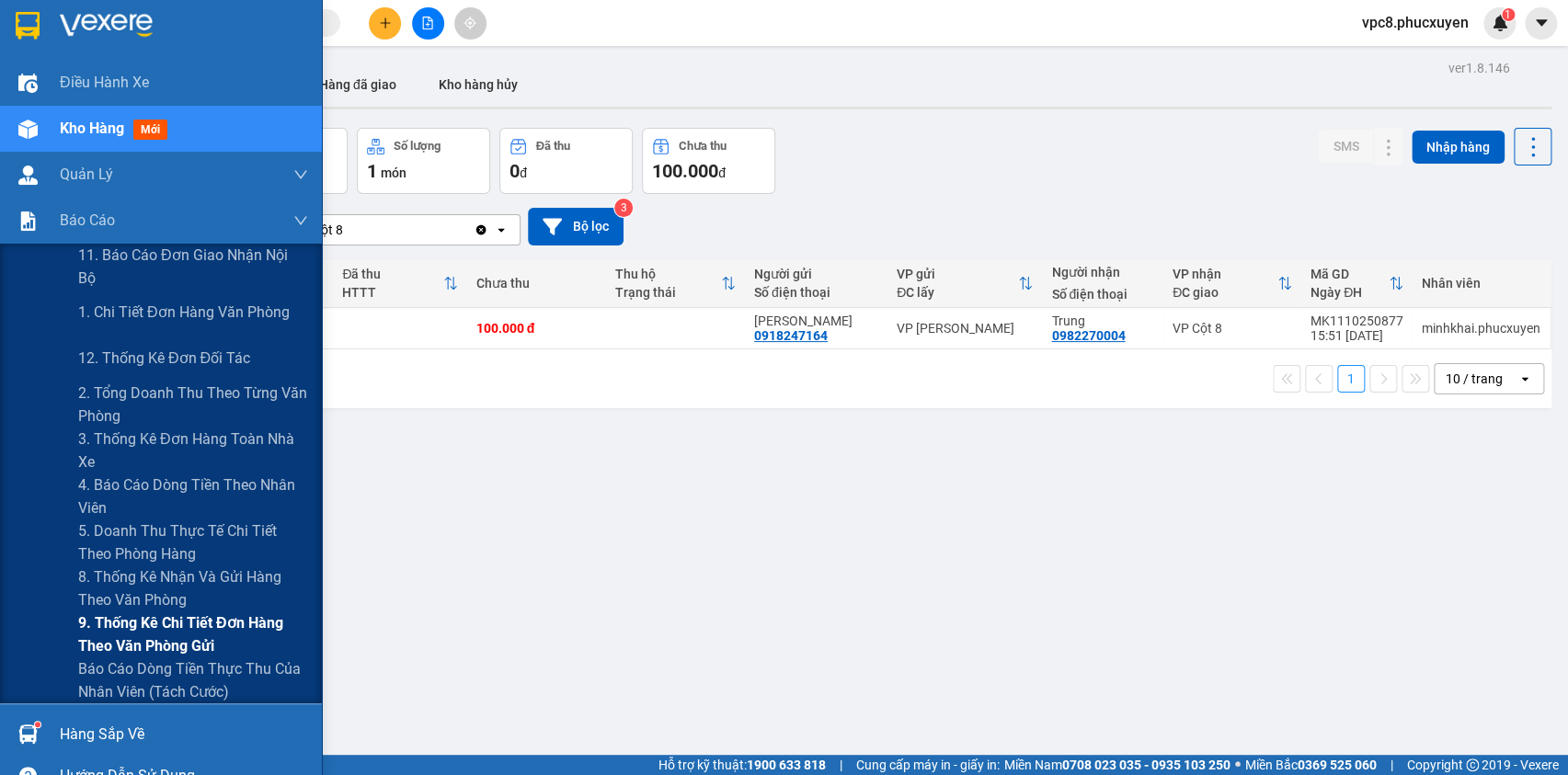
click at [168, 627] on span "9. Thống kê chi tiết đơn hàng theo văn phòng gửi" at bounding box center [192, 635] width 230 height 46
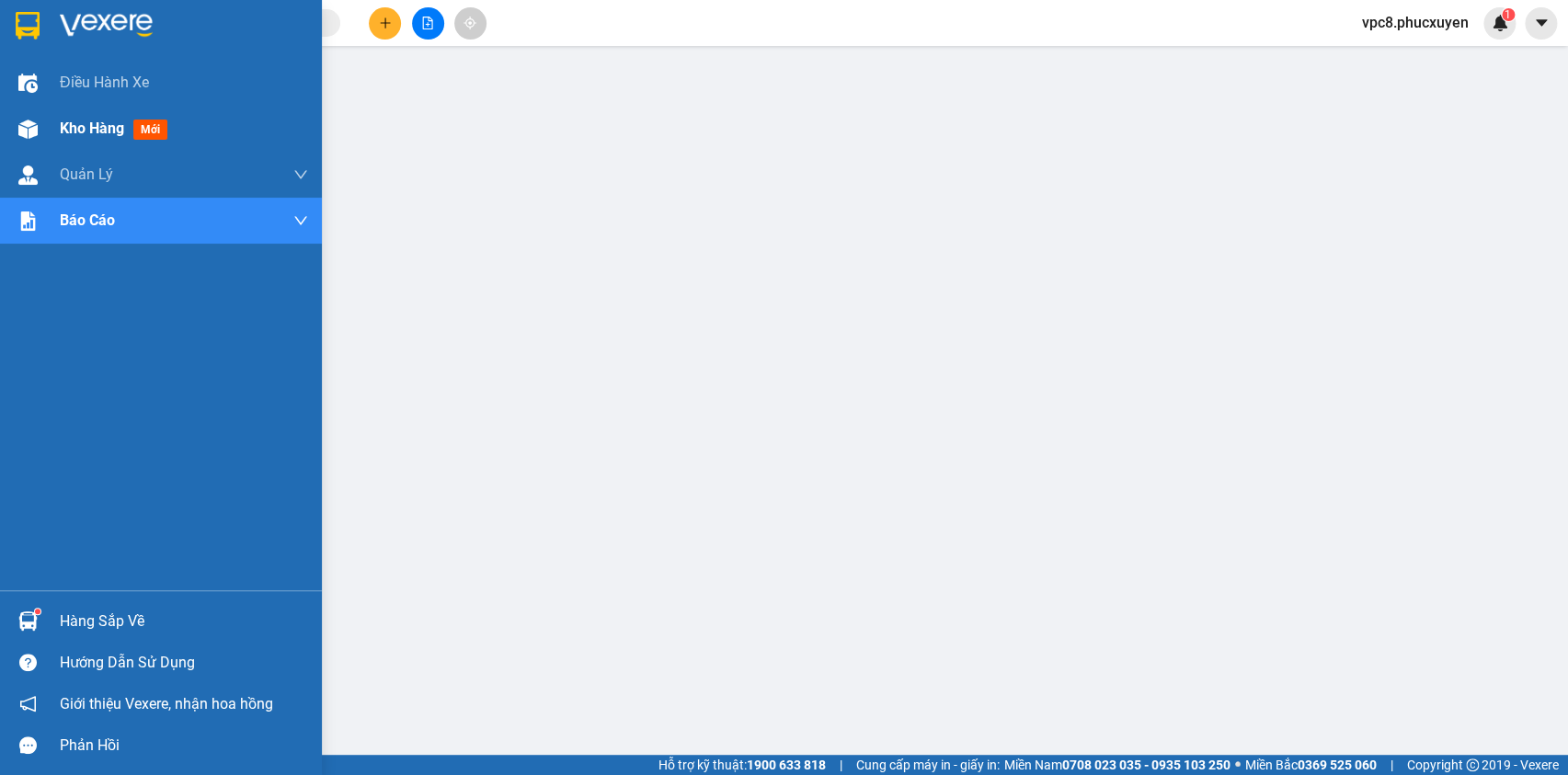
click at [33, 126] on img at bounding box center [28, 129] width 19 height 19
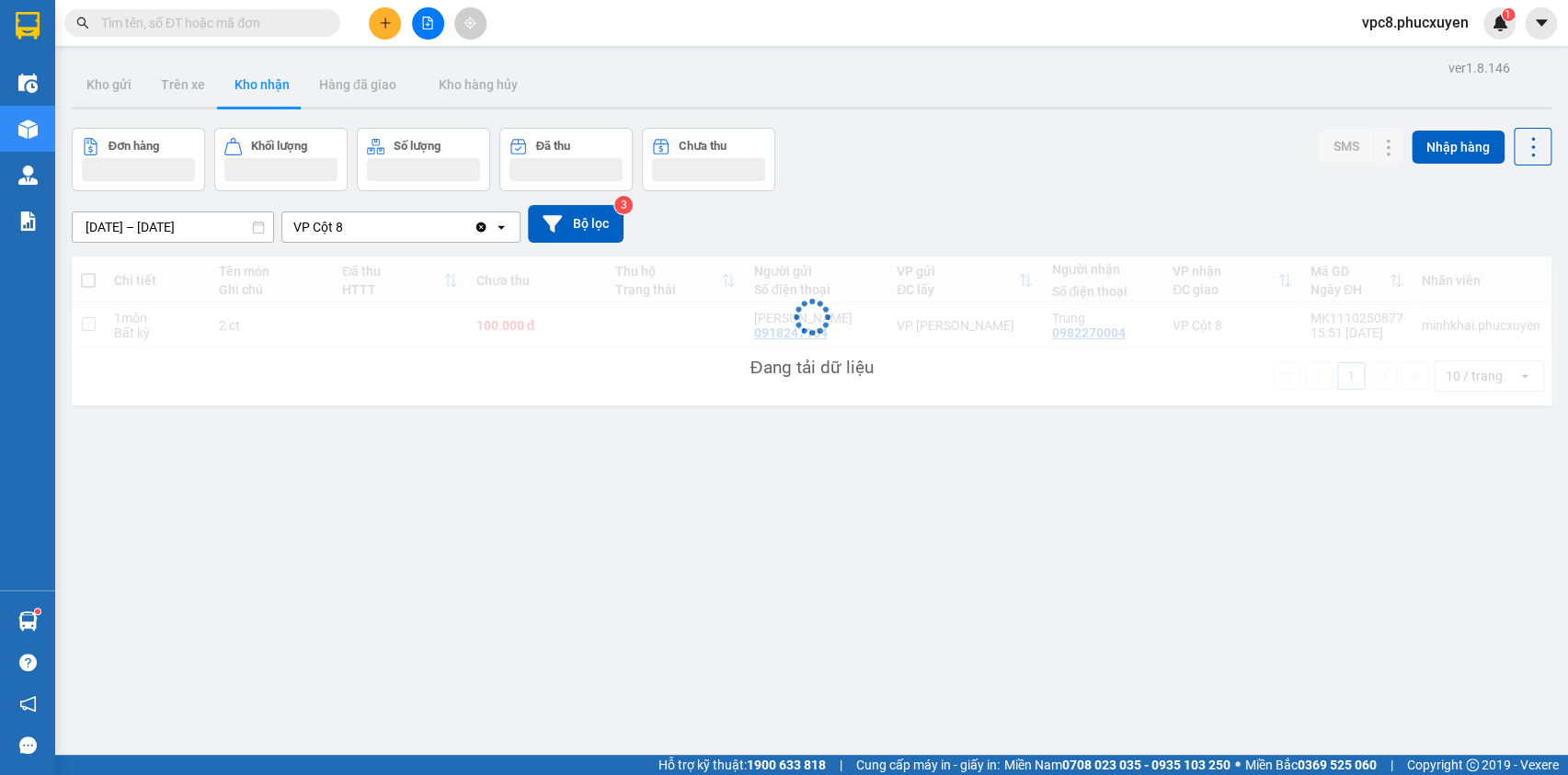
click at [1111, 177] on div "Đơn hàng Khối lượng Số lượng Đã thu Chưa thu SMS Nhập hàng" at bounding box center [811, 160] width 1480 height 63
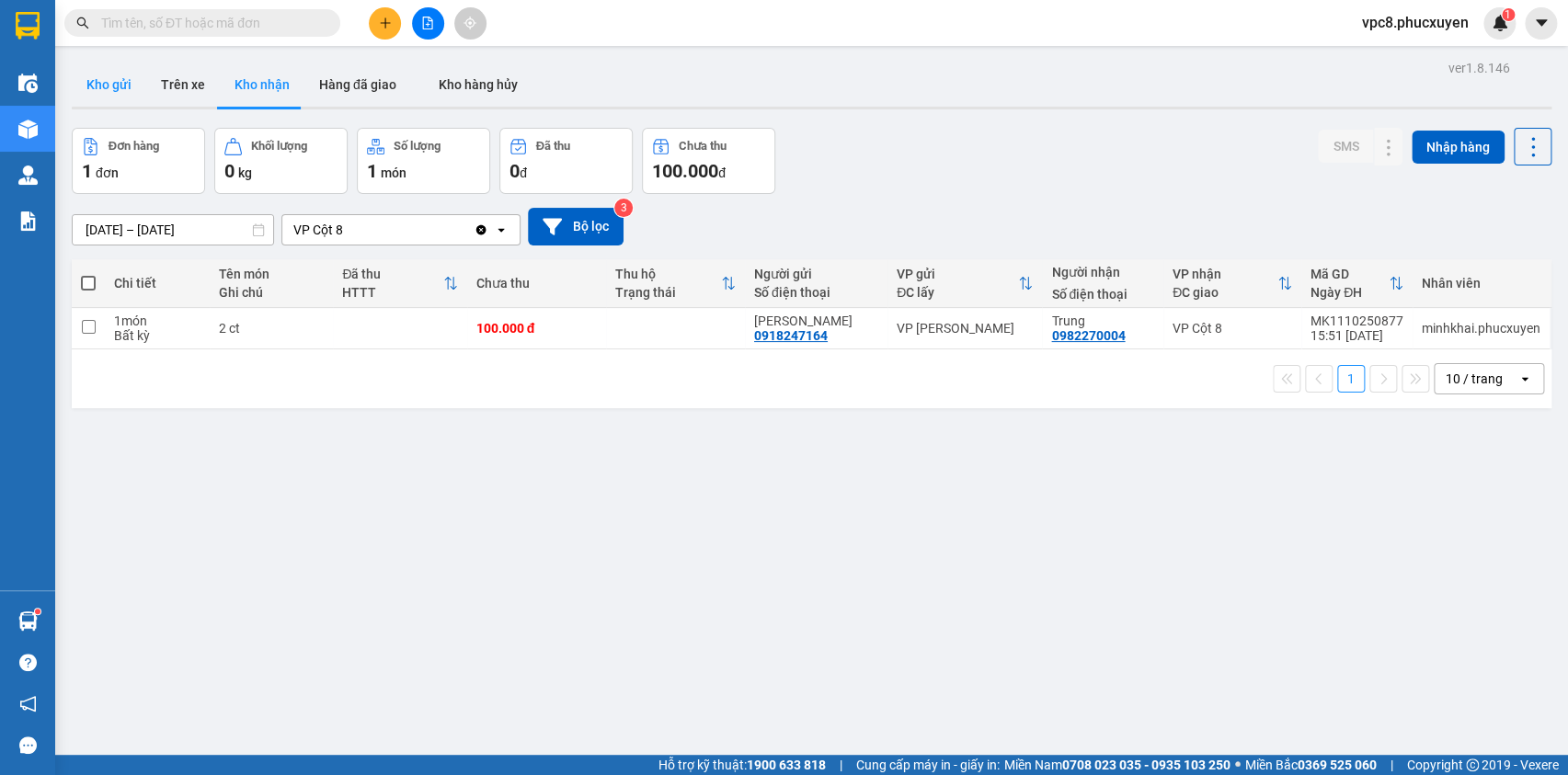
click at [125, 81] on button "Kho gửi" at bounding box center [109, 85] width 74 height 44
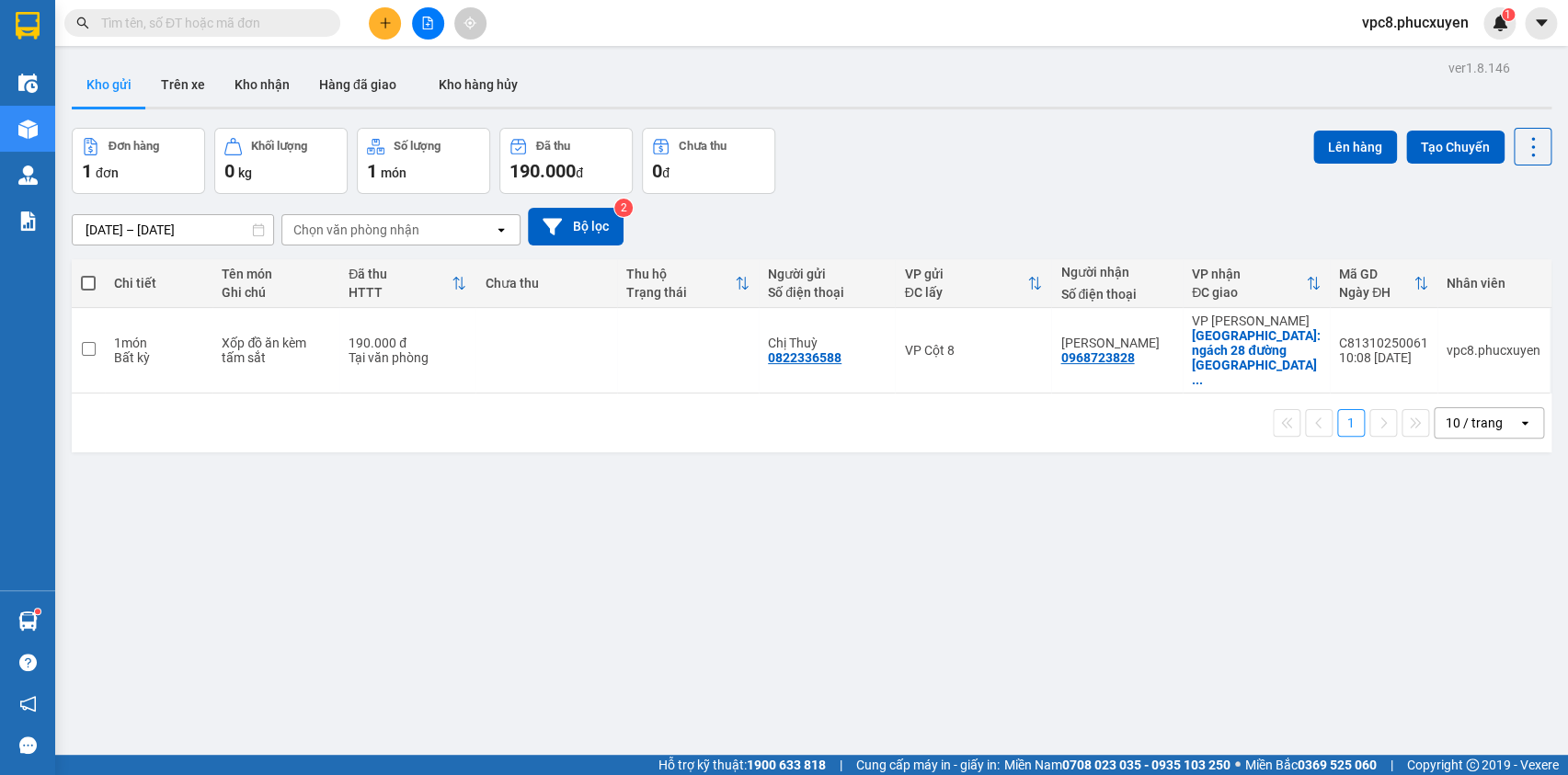
click at [959, 157] on div "Đơn hàng 1 đơn Khối lượng 0 kg Số lượng 1 món Đã thu 190.000 đ Chưa thu 0 đ Lên…" at bounding box center [811, 161] width 1480 height 66
click at [1061, 180] on div "Đơn hàng 1 đơn Khối lượng 0 kg Số lượng 1 món Đã thu 190.000 đ Chưa thu 0 đ Lên…" at bounding box center [811, 161] width 1480 height 66
drag, startPoint x: 1019, startPoint y: 198, endPoint x: 687, endPoint y: 29, distance: 372.5
click at [1019, 193] on div "ver 1.8.146 Kho gửi Trên xe Kho nhận Hàng đã giao Kho hàng hủy Đơn hàng 1 đơn K…" at bounding box center [811, 442] width 1494 height 775
click at [187, 89] on button "Trên xe" at bounding box center [183, 85] width 74 height 44
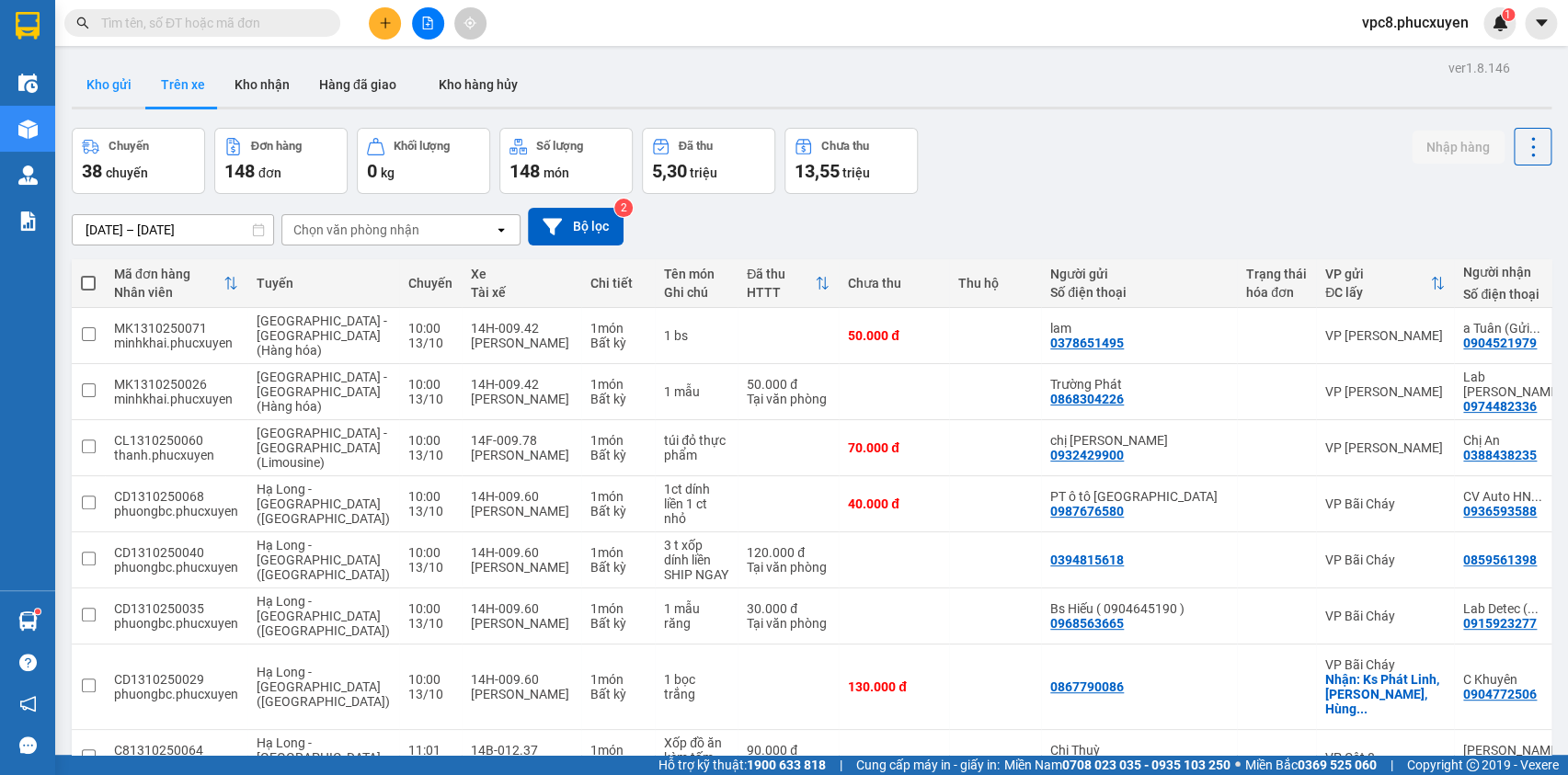
click at [122, 84] on button "Kho gửi" at bounding box center [109, 85] width 74 height 44
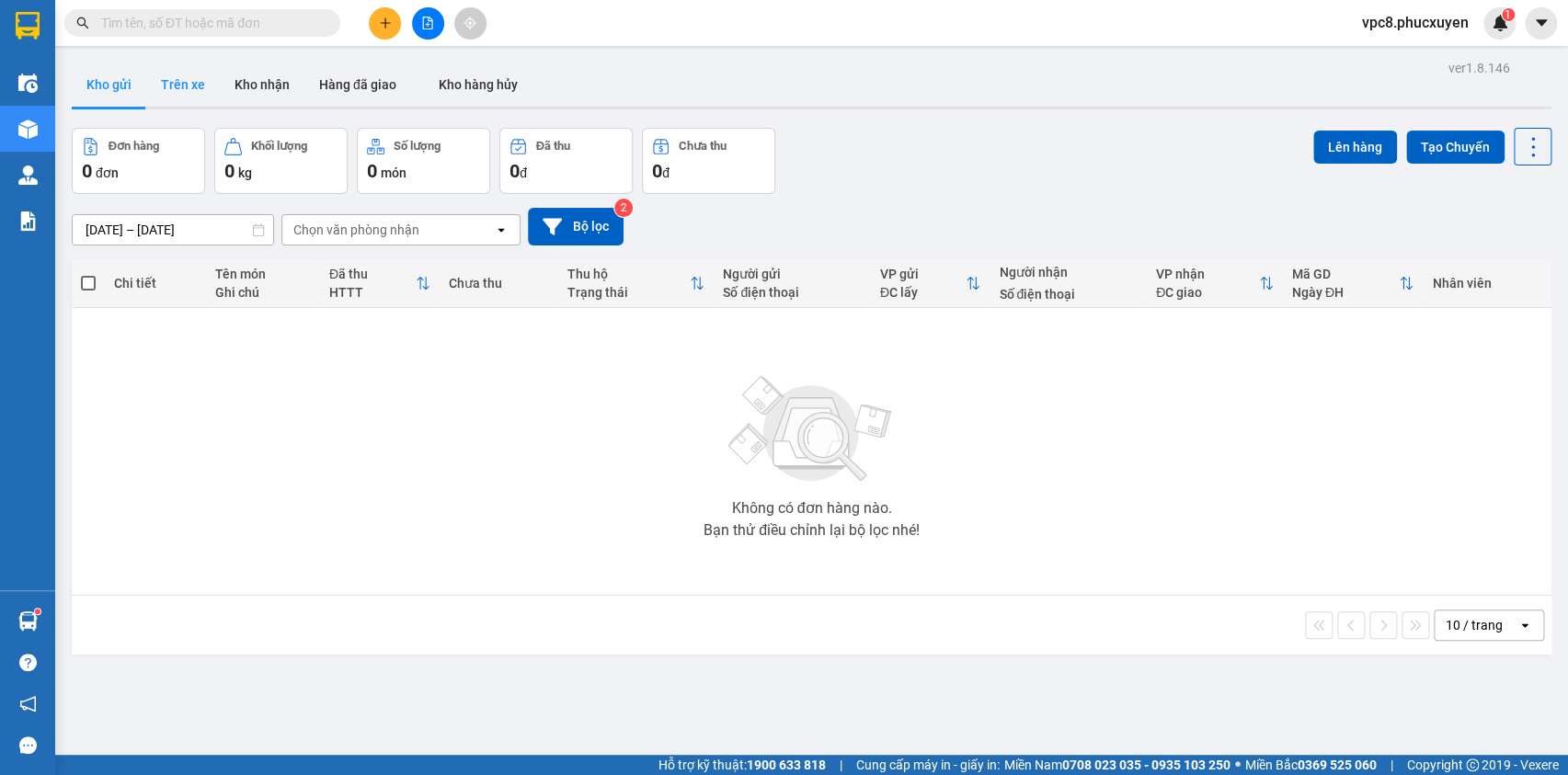
click at [184, 90] on button "Trên xe" at bounding box center [183, 85] width 74 height 44
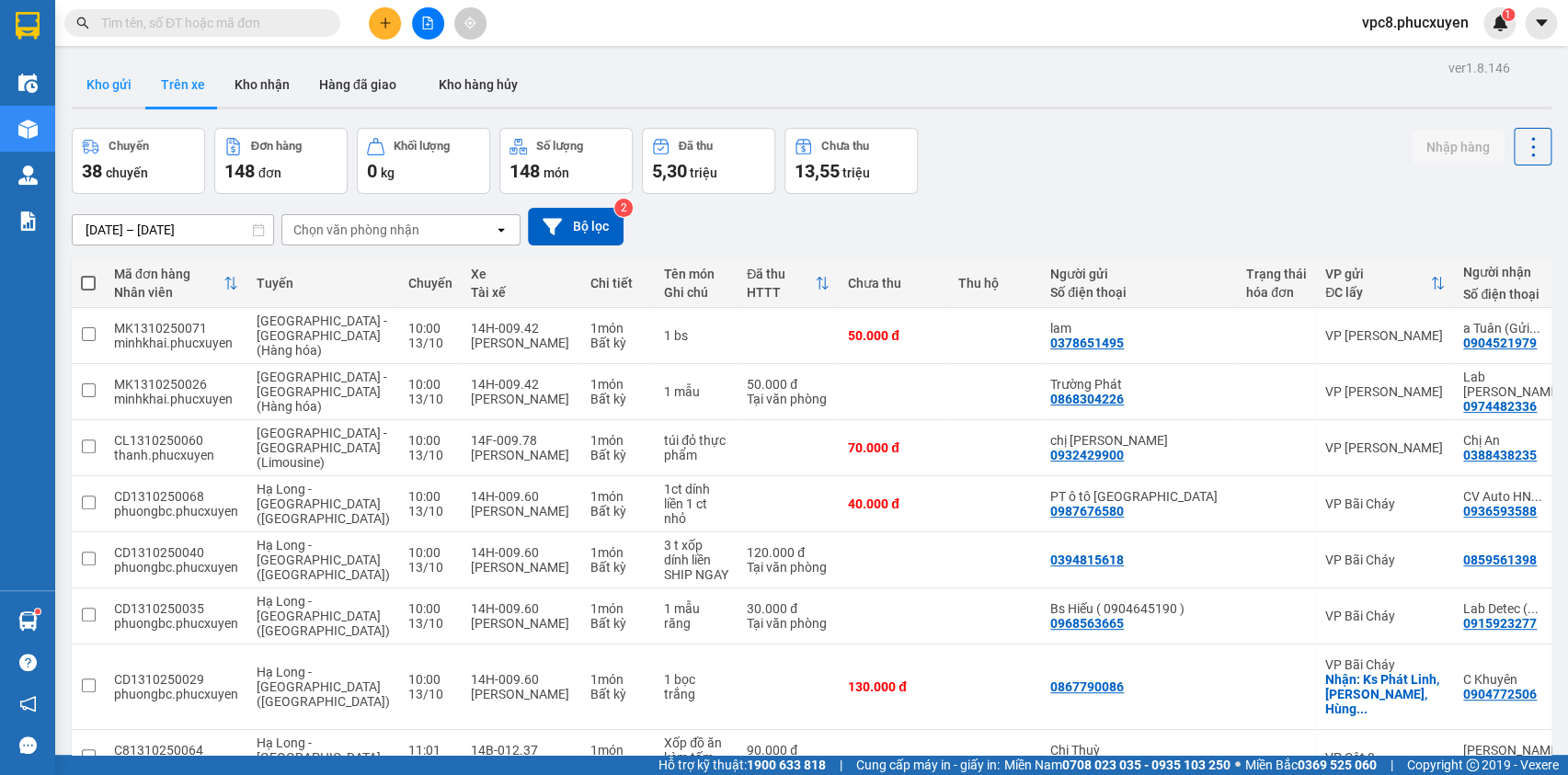
click at [112, 83] on button "Kho gửi" at bounding box center [109, 85] width 74 height 44
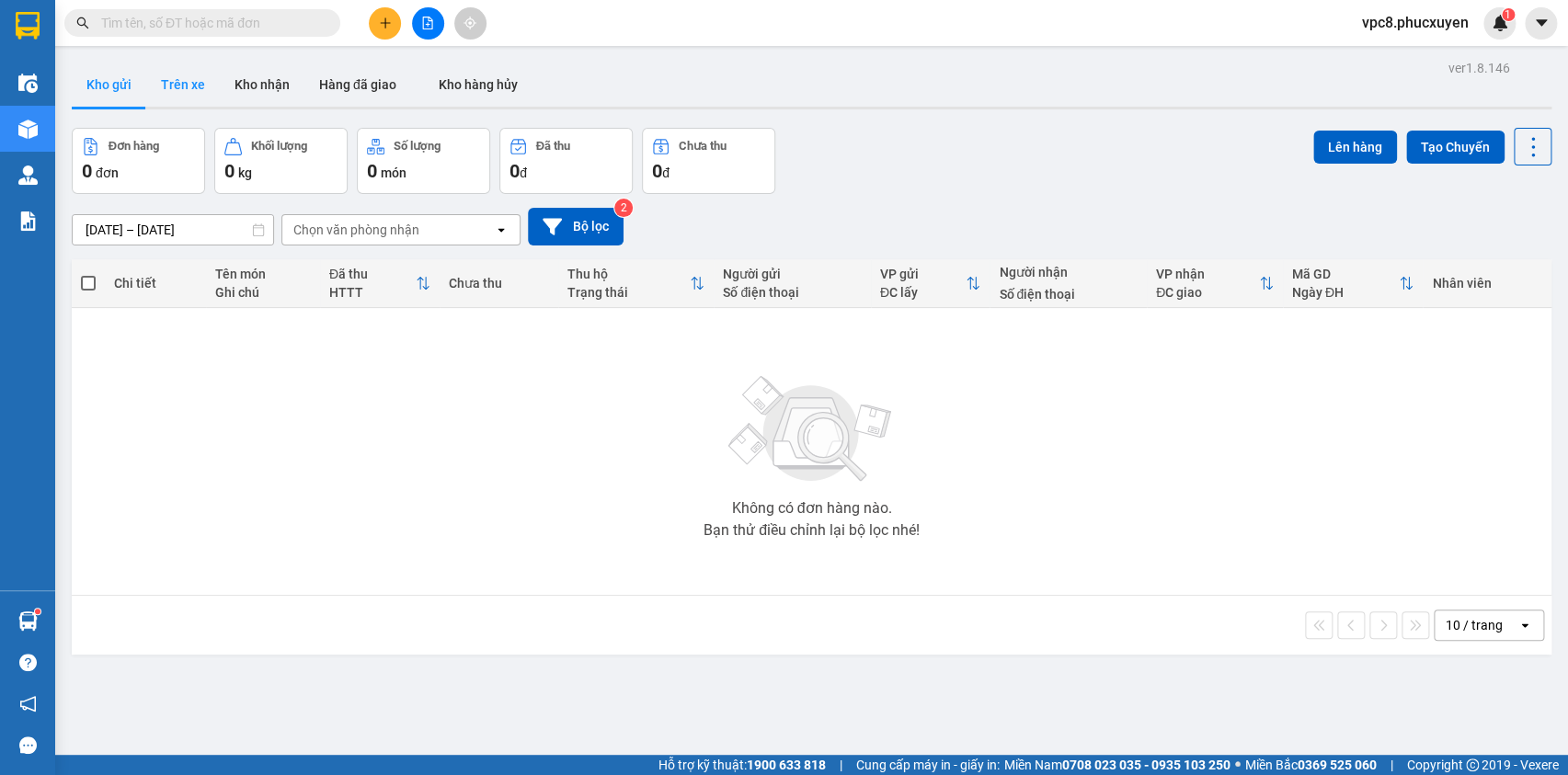
click at [190, 84] on button "Trên xe" at bounding box center [183, 85] width 74 height 44
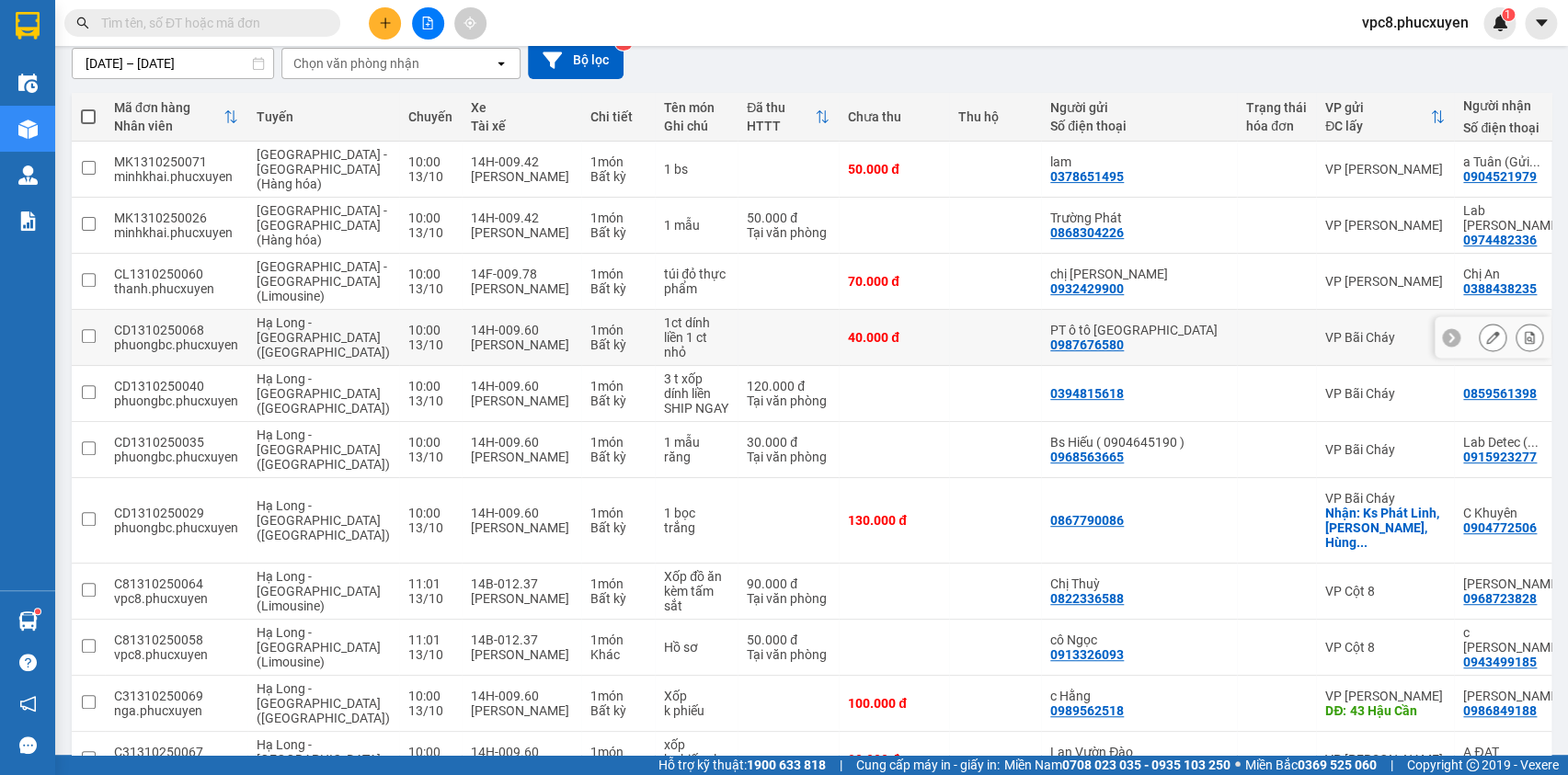
scroll to position [250, 0]
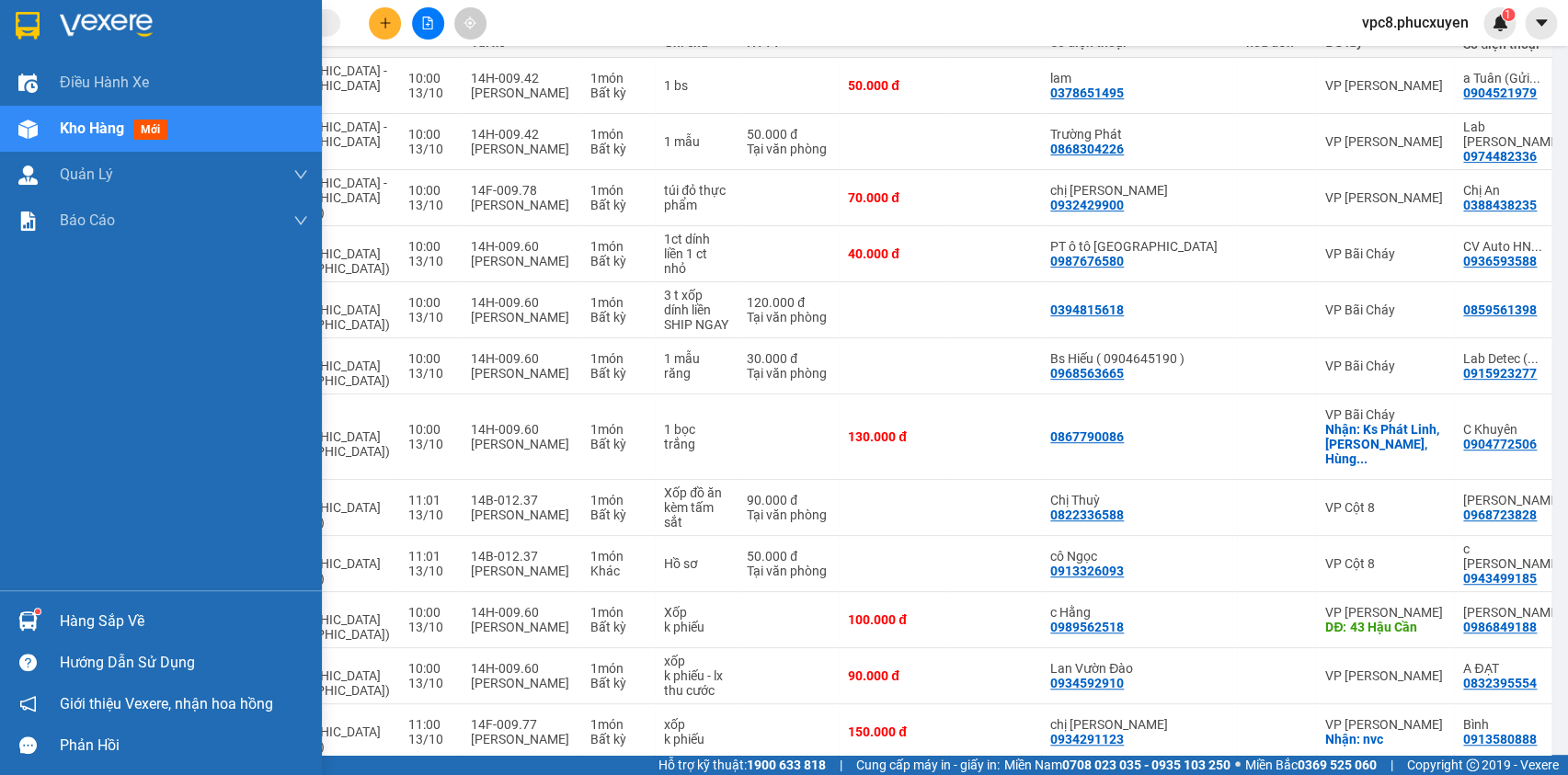
click at [27, 618] on img at bounding box center [28, 621] width 19 height 19
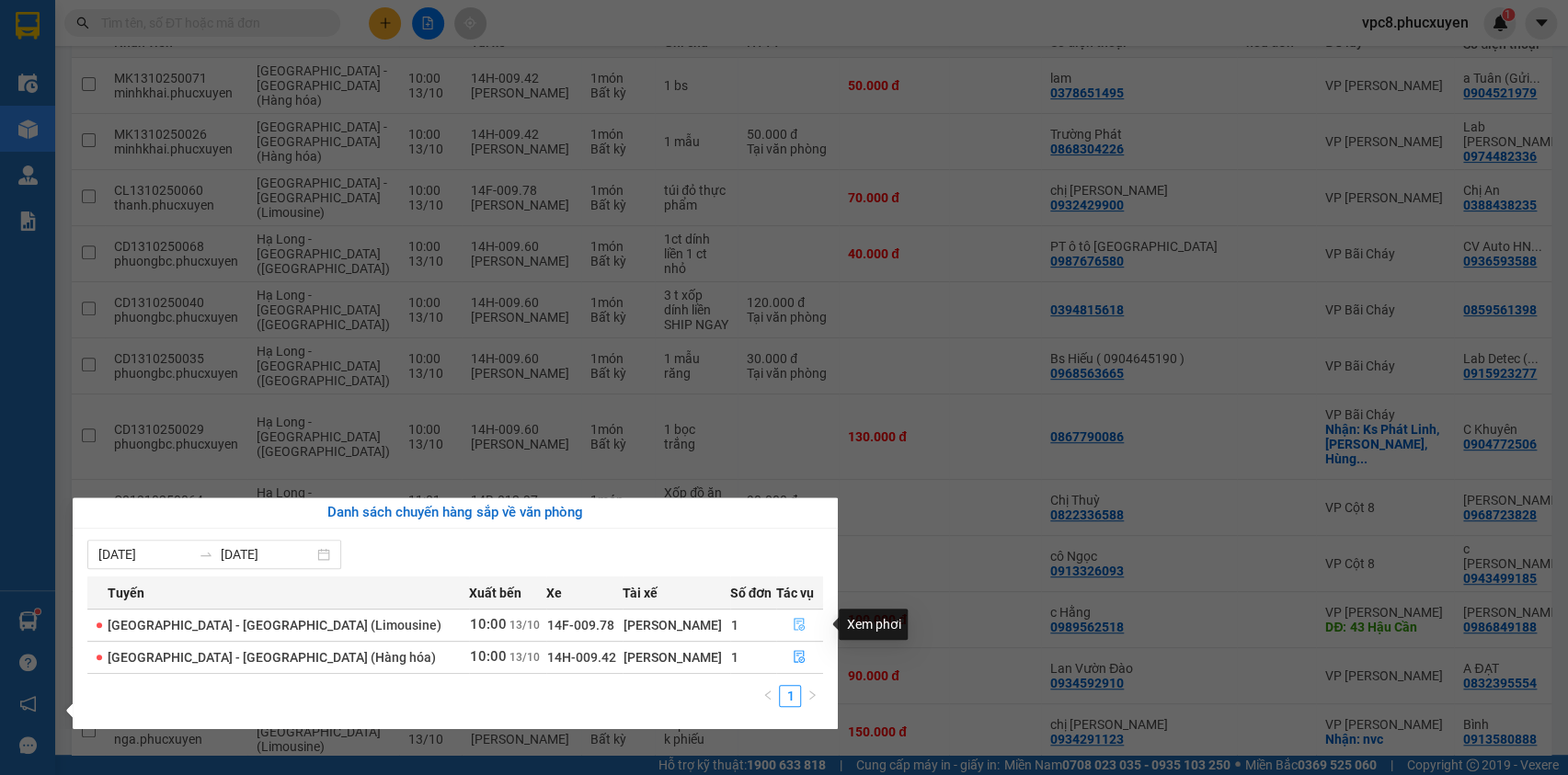
click at [793, 623] on icon "file-done" at bounding box center [799, 624] width 12 height 12
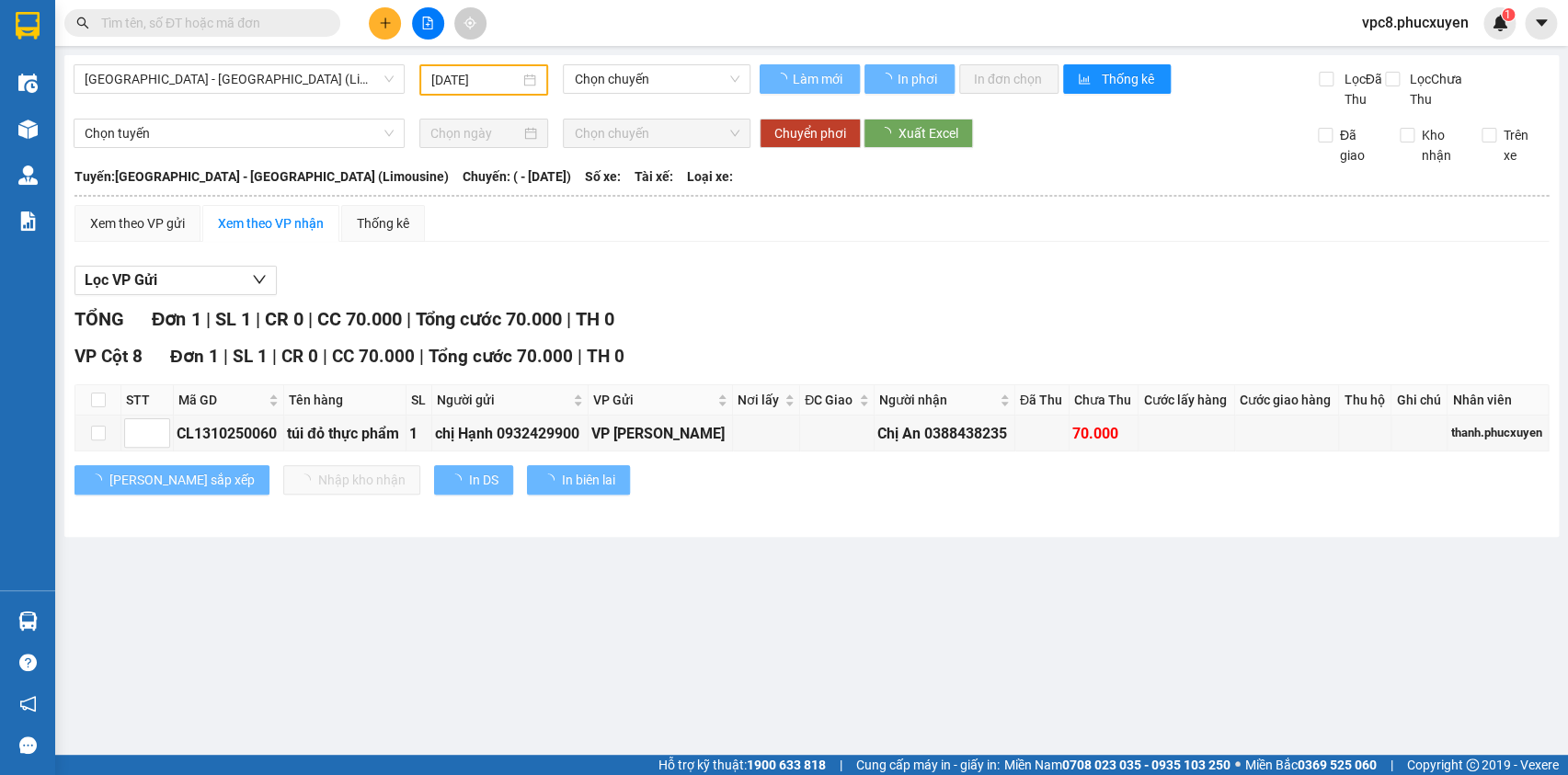
type input "[DATE]"
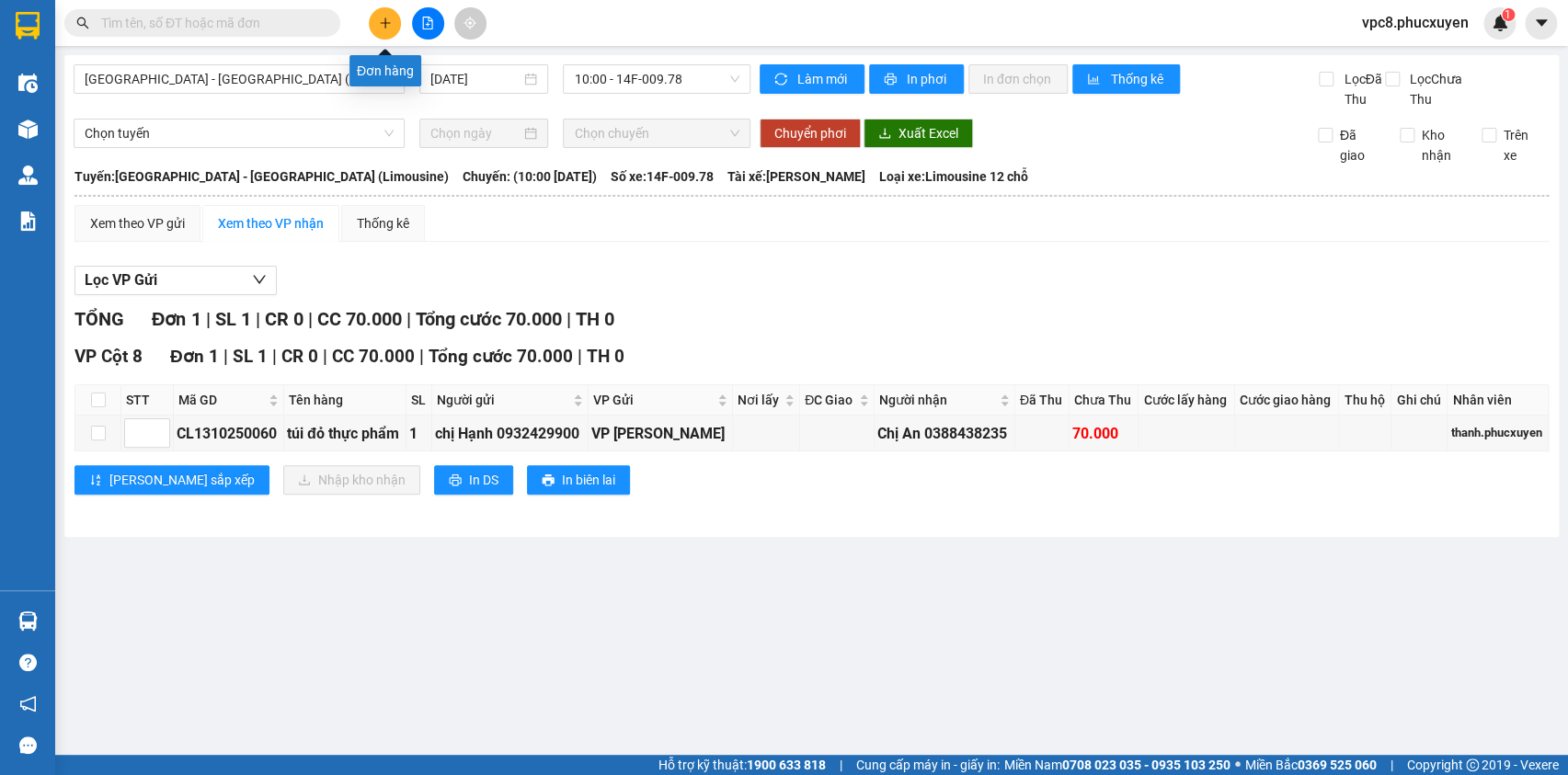
click at [393, 13] on button at bounding box center [385, 23] width 32 height 32
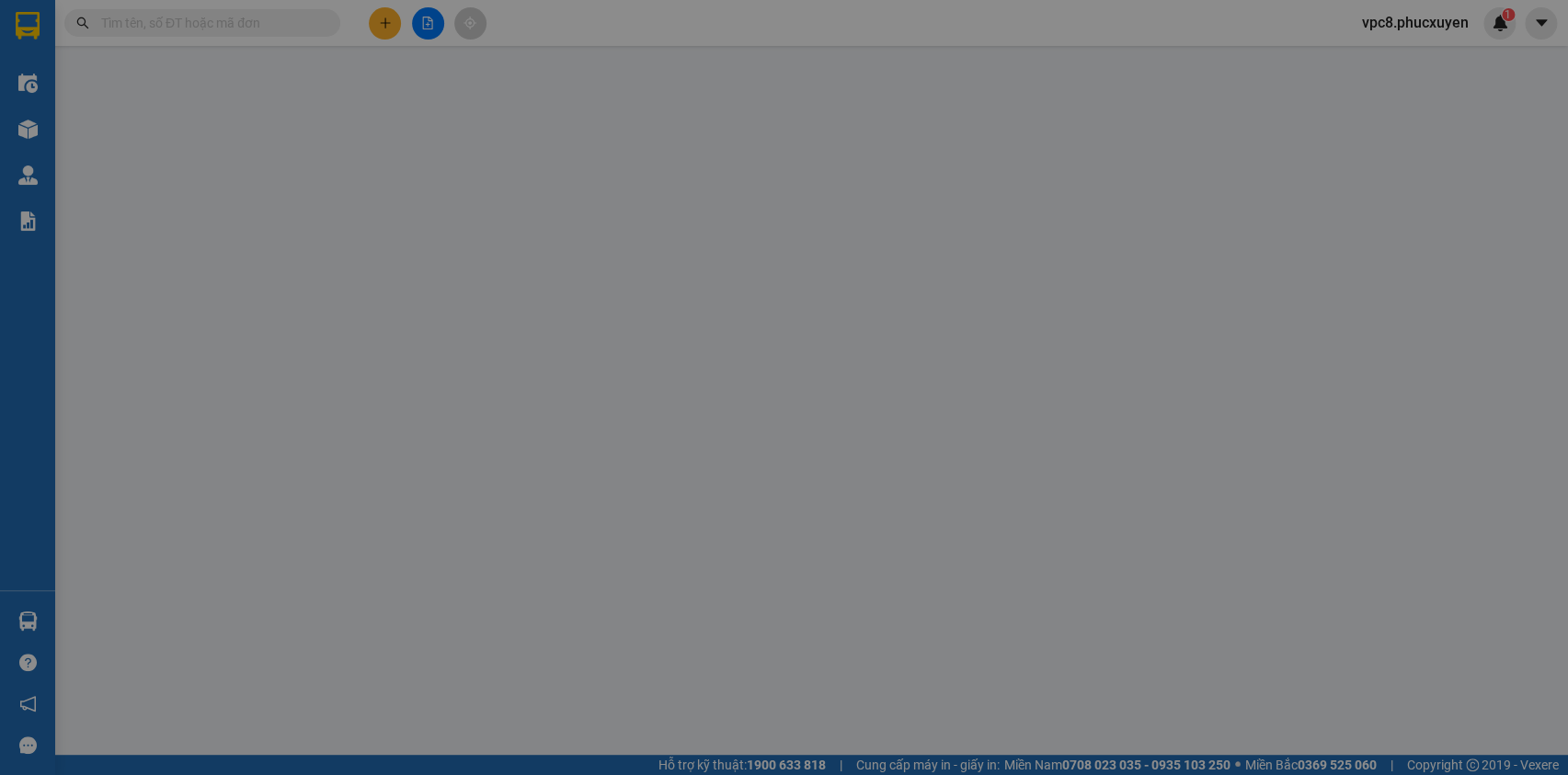
click at [265, 172] on input "SĐT Người Gửi" at bounding box center [236, 182] width 223 height 30
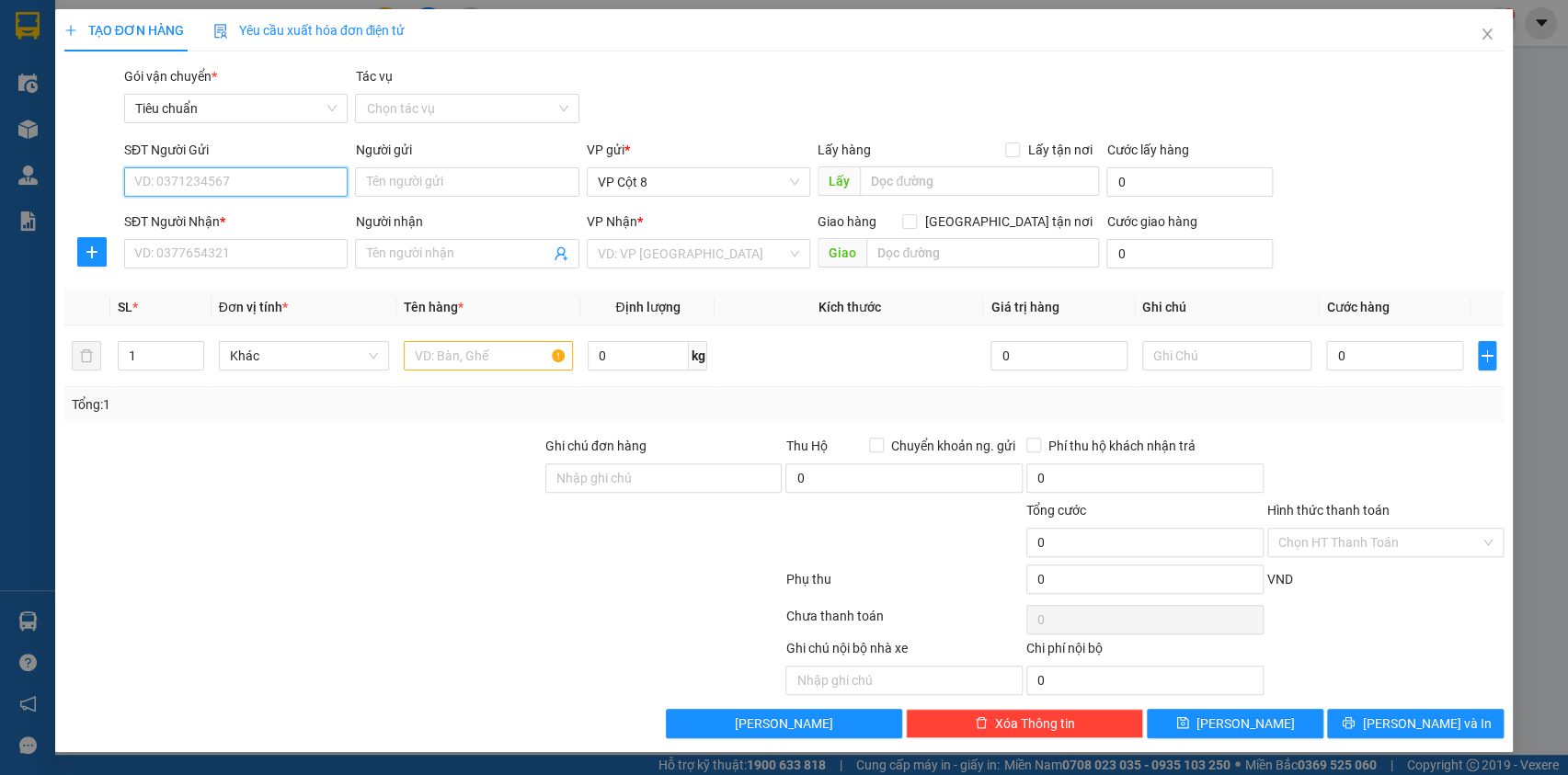
click at [265, 176] on input "SĐT Người Gửi" at bounding box center [236, 182] width 223 height 30
click at [265, 177] on input "SĐT Người Gửi" at bounding box center [236, 182] width 223 height 30
type input "0983828464"
click at [256, 216] on div "0983828464 - [PERSON_NAME]" at bounding box center [236, 218] width 201 height 20
type input "[PERSON_NAME]"
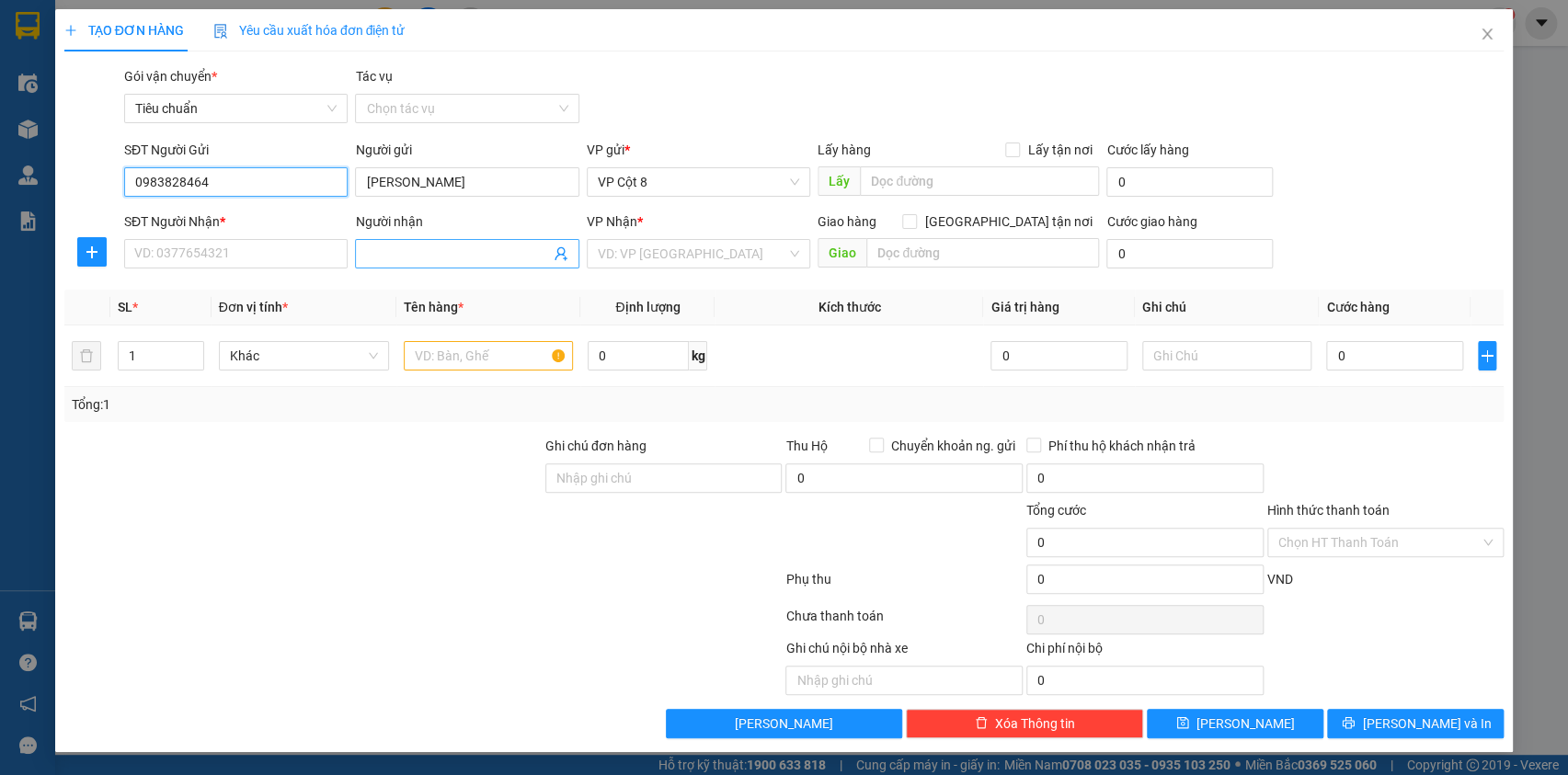
type input "0983828464"
click at [557, 255] on icon "user-add" at bounding box center [560, 253] width 14 height 14
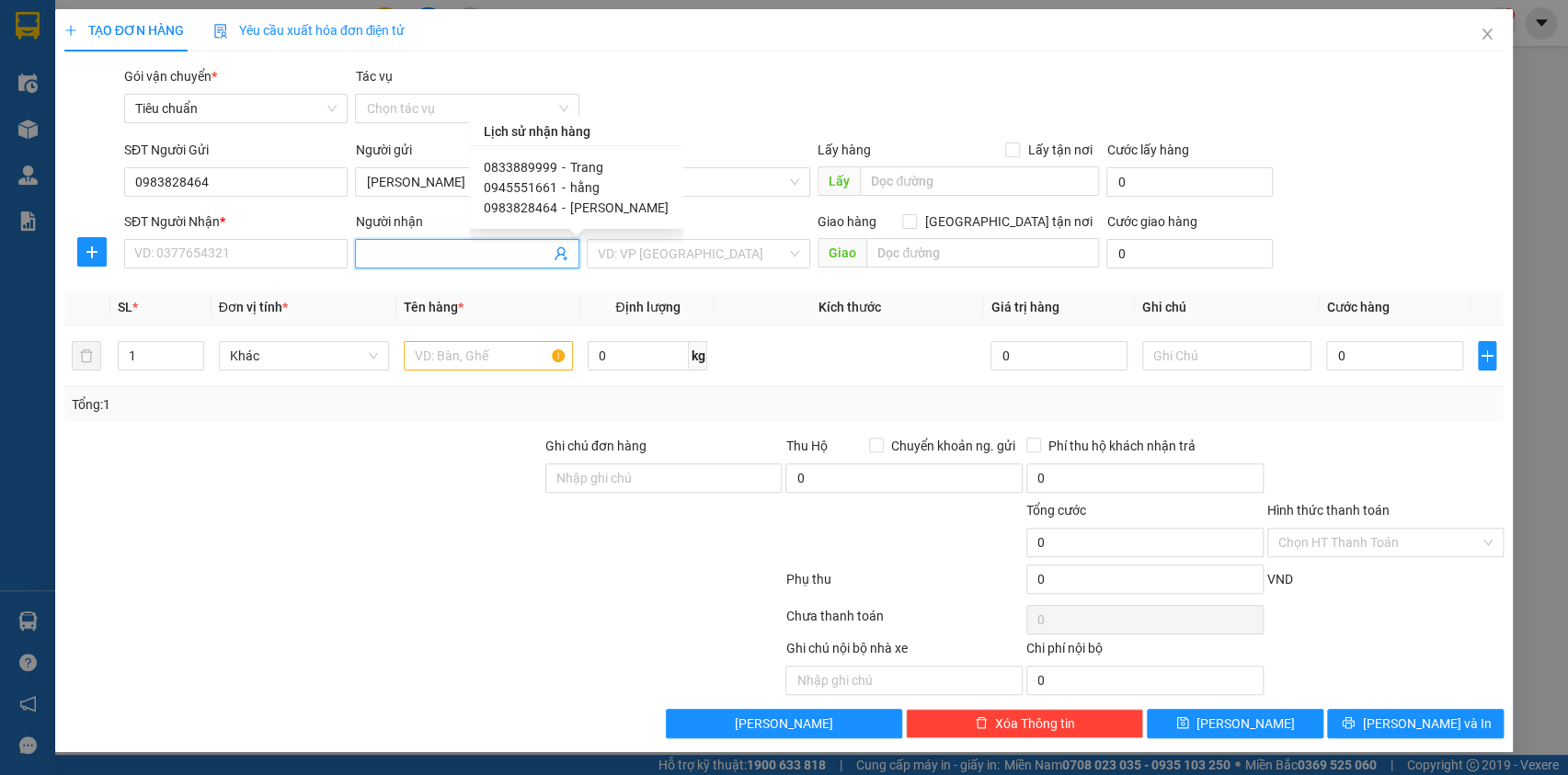
click at [572, 167] on span "Trang" at bounding box center [586, 166] width 33 height 14
type input "0833889999"
type input "Trang"
checkbox input "true"
type input "40 Đại Cồ Việt, [PERSON_NAME], Hai Bà Trưng"
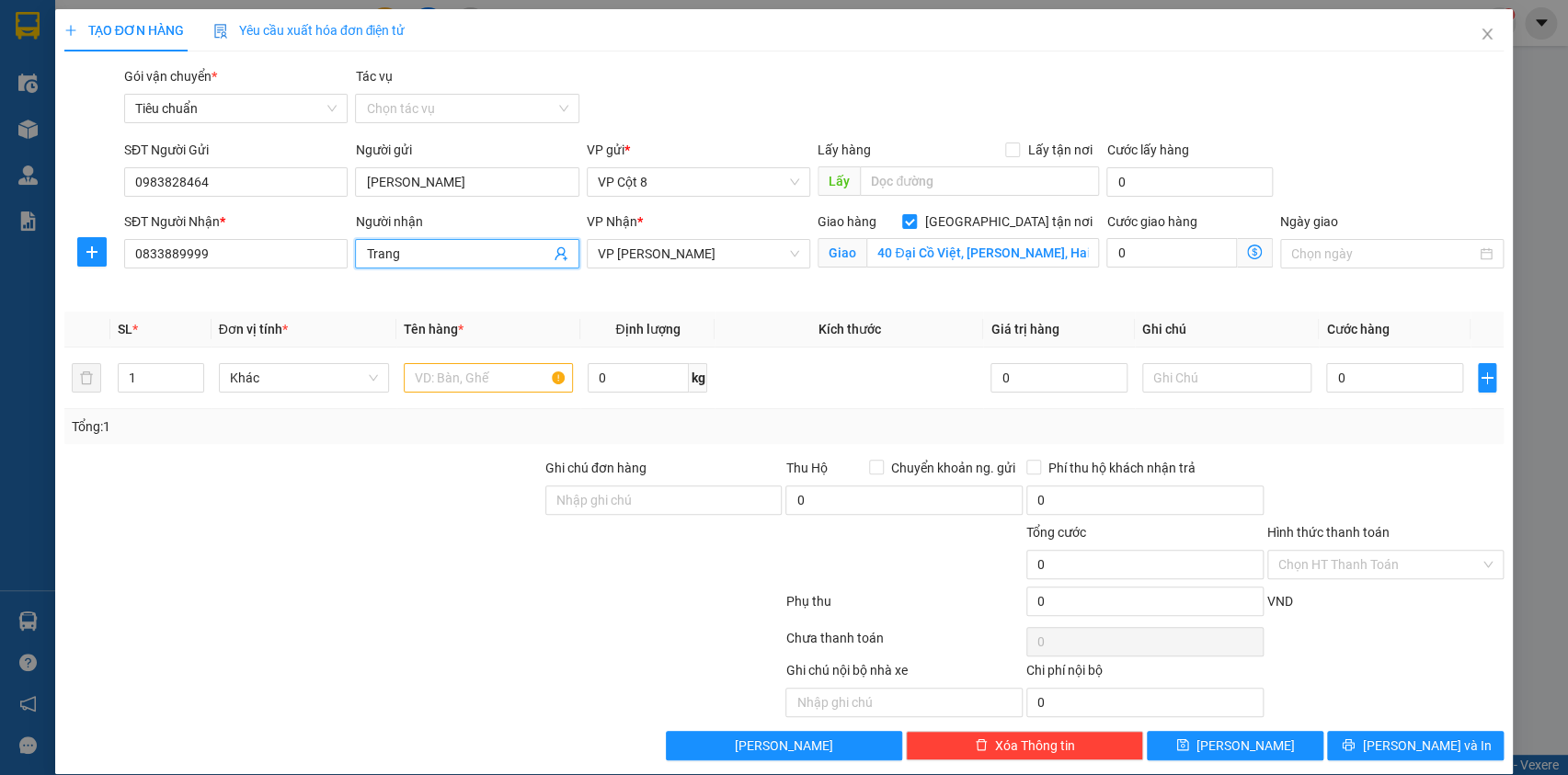
click at [1247, 248] on icon "dollar-circle" at bounding box center [1254, 251] width 14 height 14
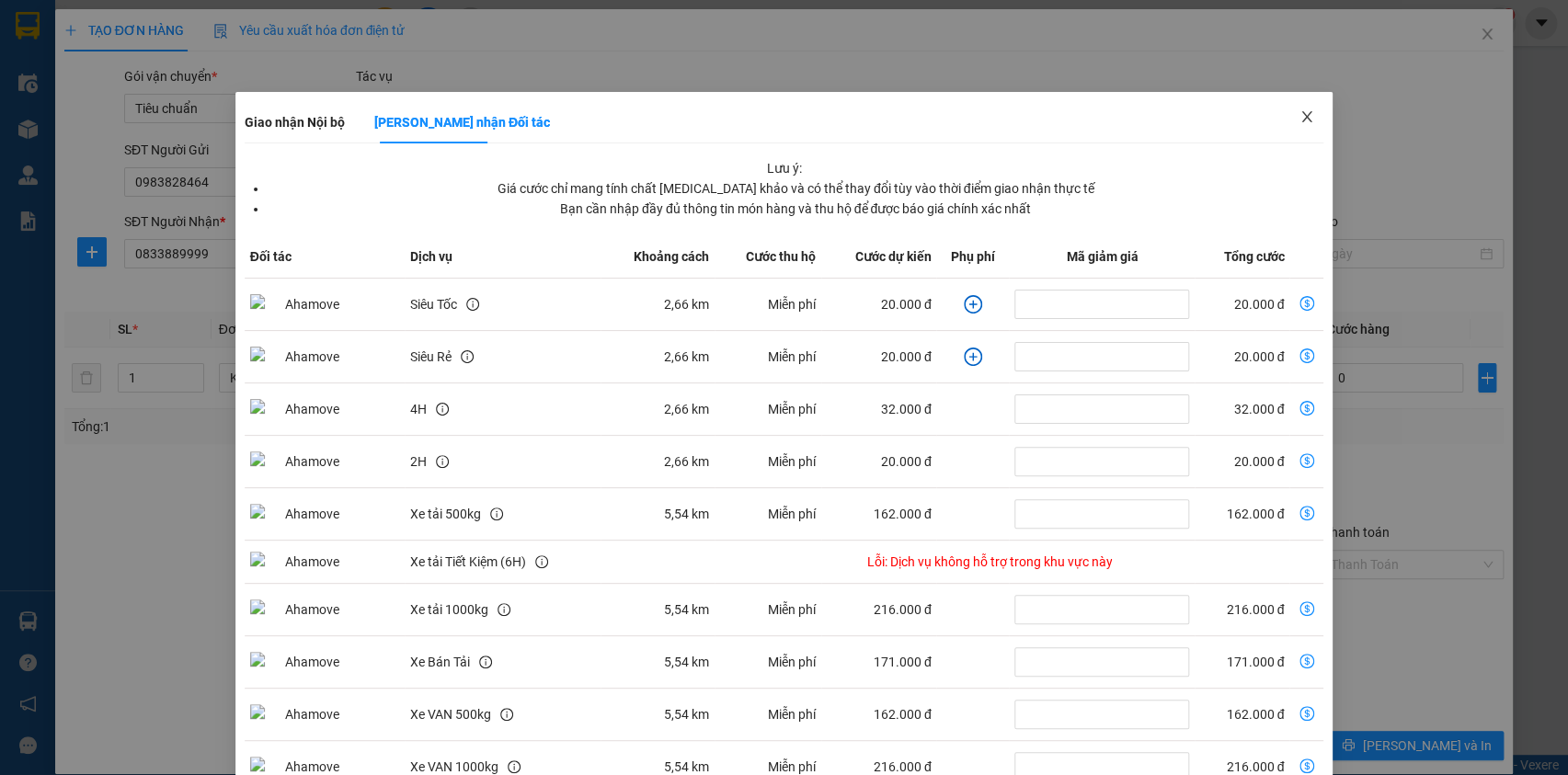
click at [1303, 119] on icon "close" at bounding box center [1307, 116] width 11 height 11
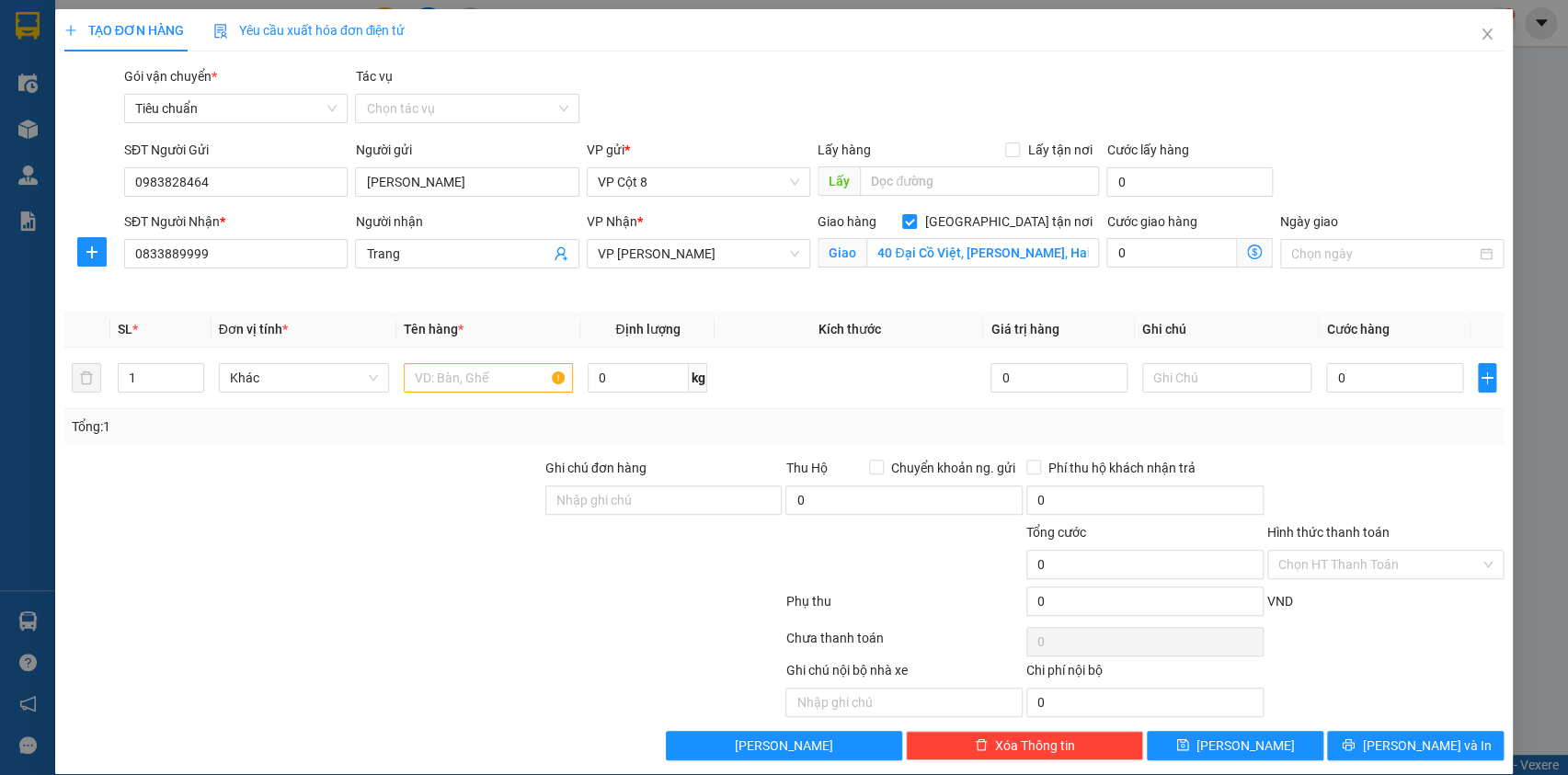
click at [1247, 248] on icon "dollar-circle" at bounding box center [1254, 251] width 14 height 14
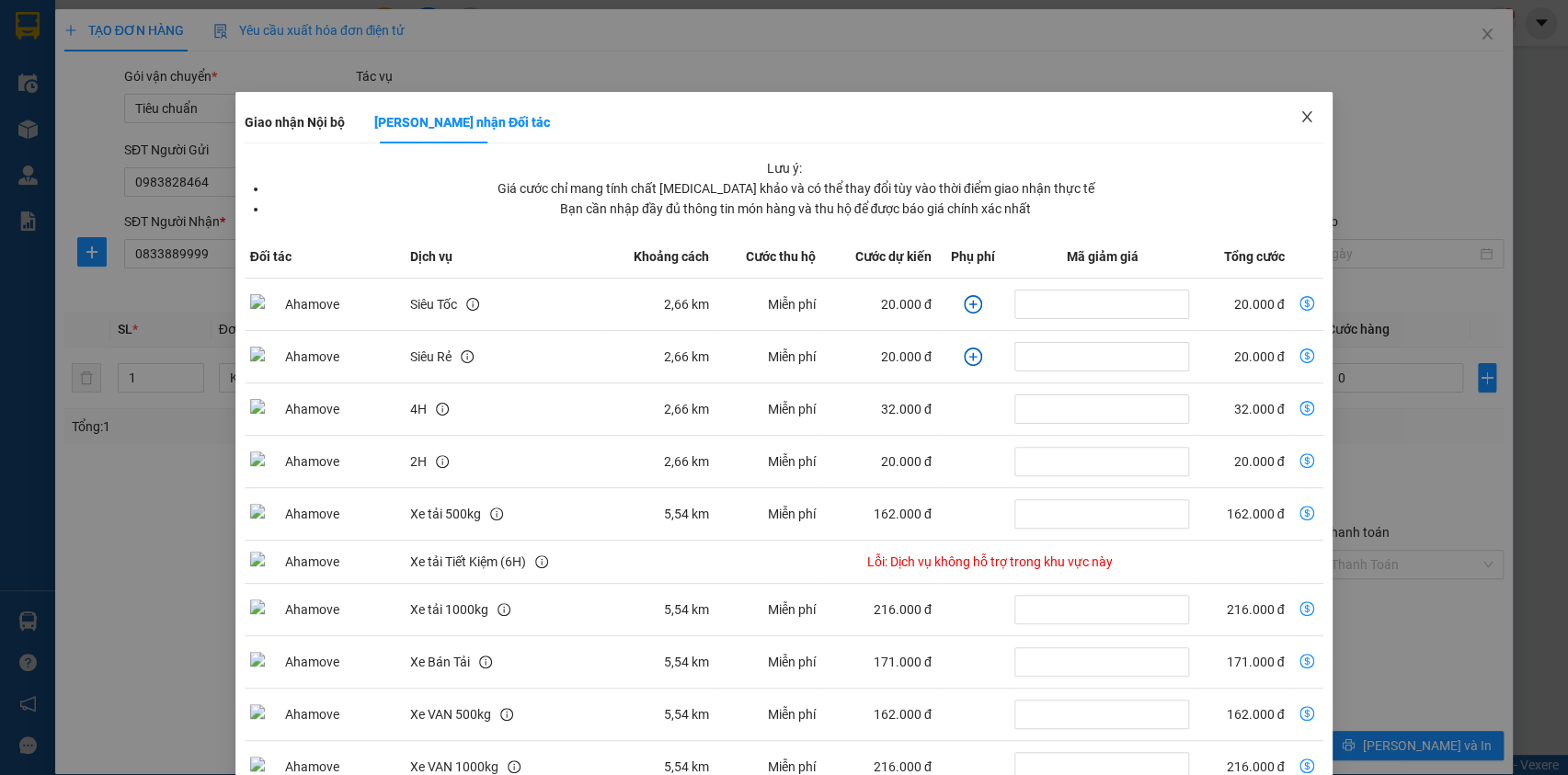
click at [1303, 118] on icon "close" at bounding box center [1307, 116] width 11 height 11
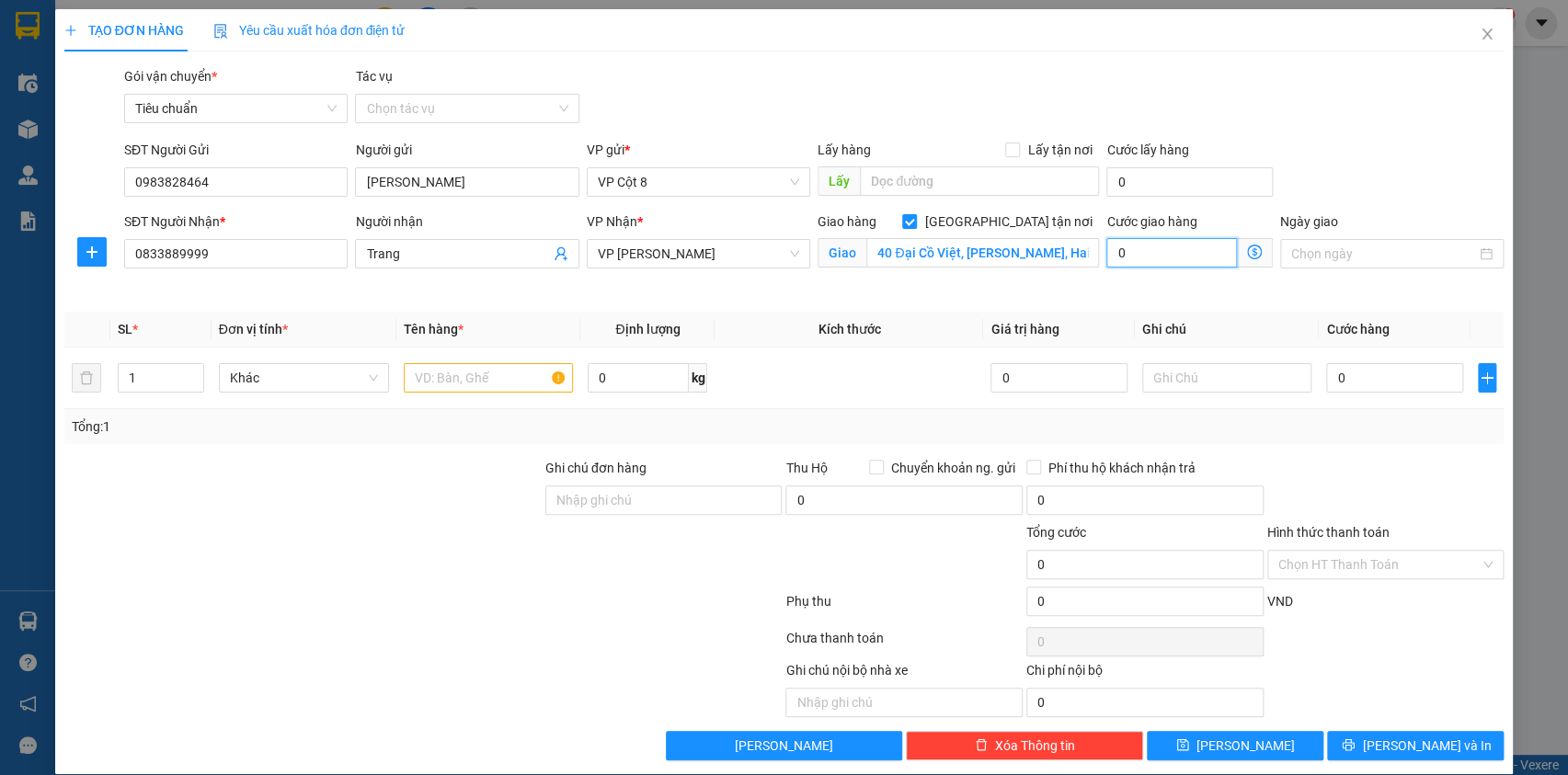
click at [1154, 253] on input "0" at bounding box center [1172, 253] width 131 height 30
type input "4"
type input "40"
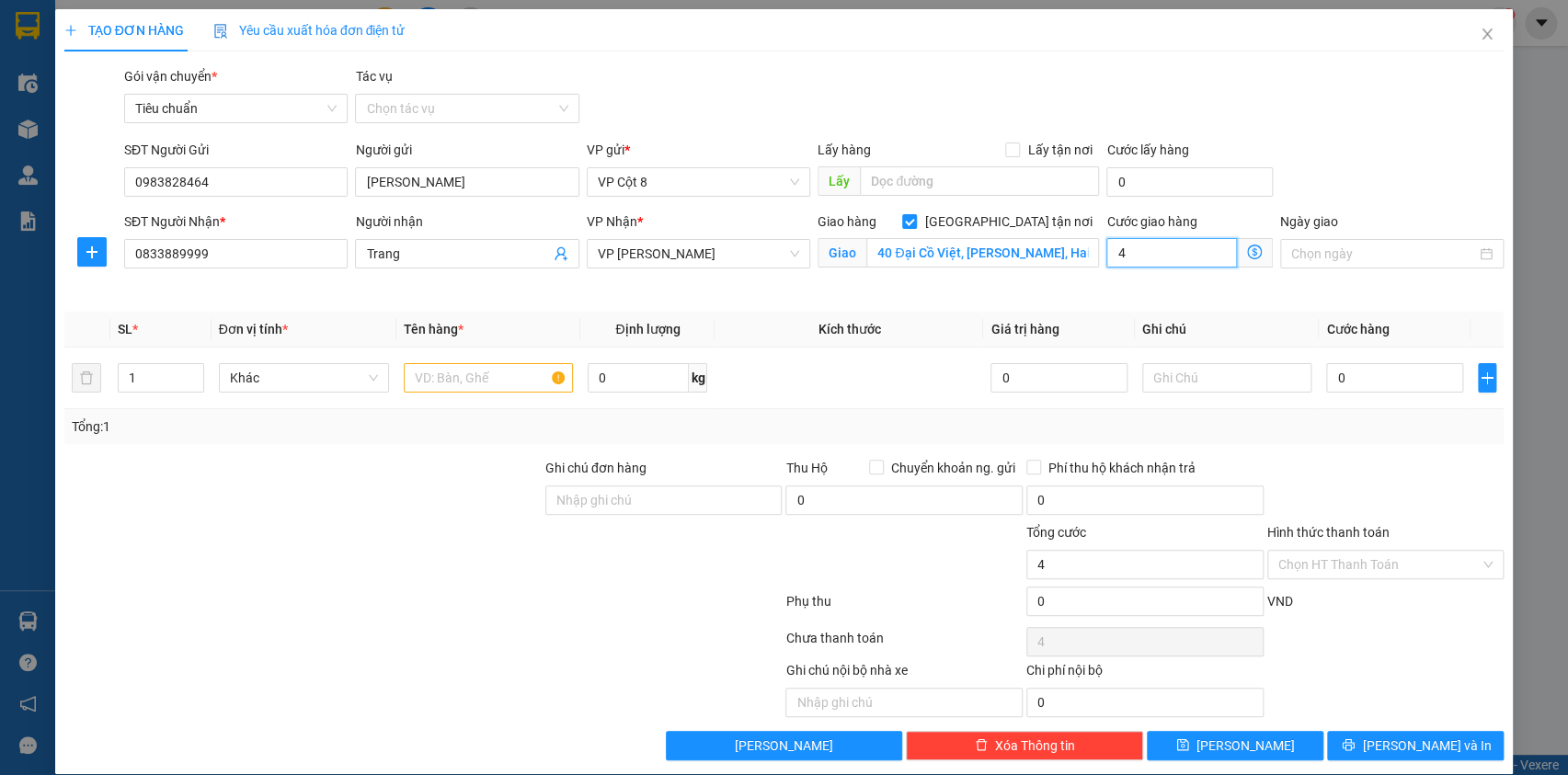
type input "40"
type input "40.000"
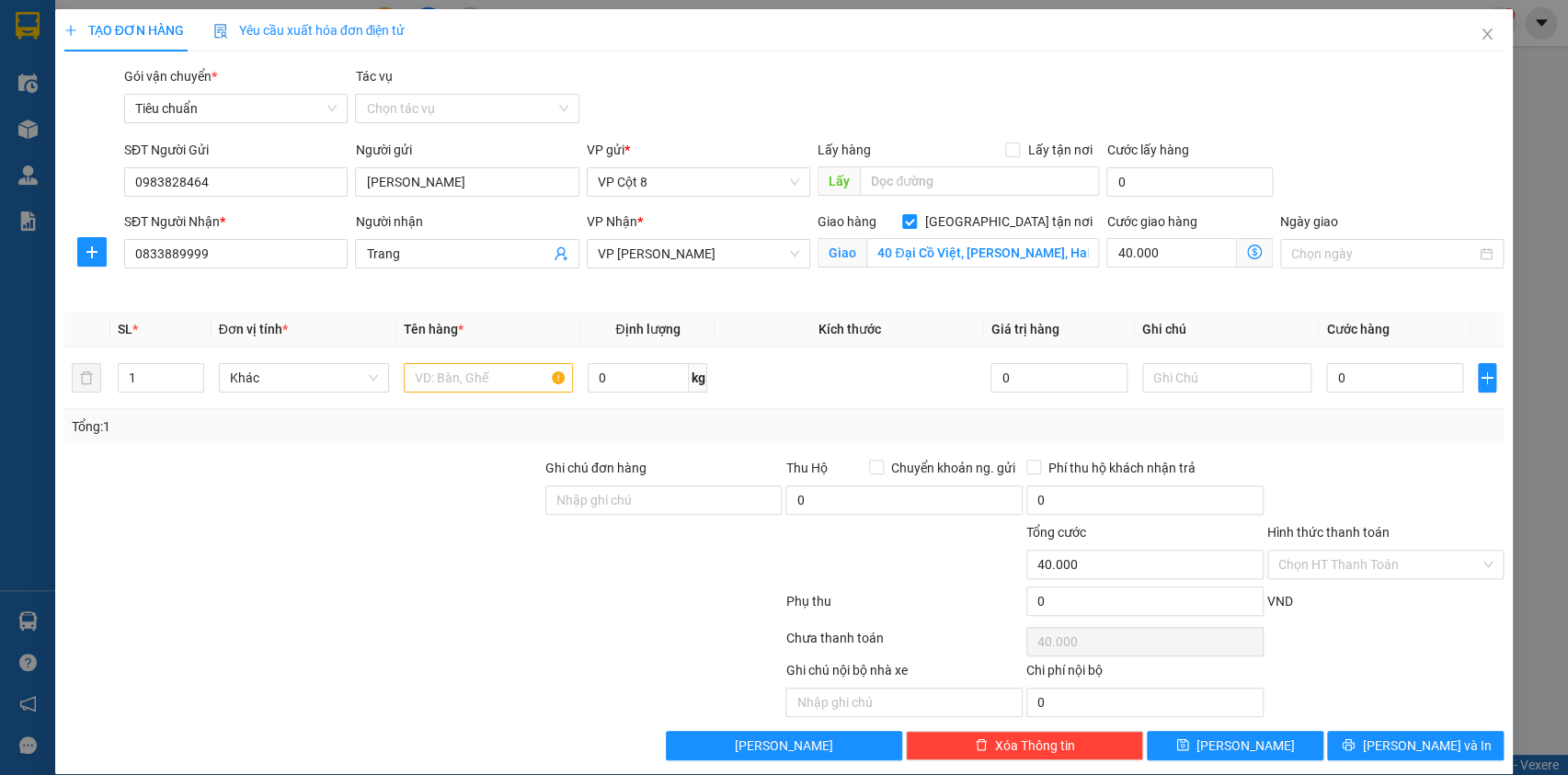
drag, startPoint x: 1365, startPoint y: 127, endPoint x: 1061, endPoint y: 368, distance: 387.9
click at [1365, 127] on div "Gói vận chuyển * Tiêu chuẩn Tác vụ Chọn tác vụ" at bounding box center [813, 98] width 1387 height 64
click at [470, 378] on input "text" at bounding box center [488, 378] width 170 height 30
type input "Xốp đồ ăn"
click at [1369, 377] on input "0" at bounding box center [1394, 378] width 137 height 30
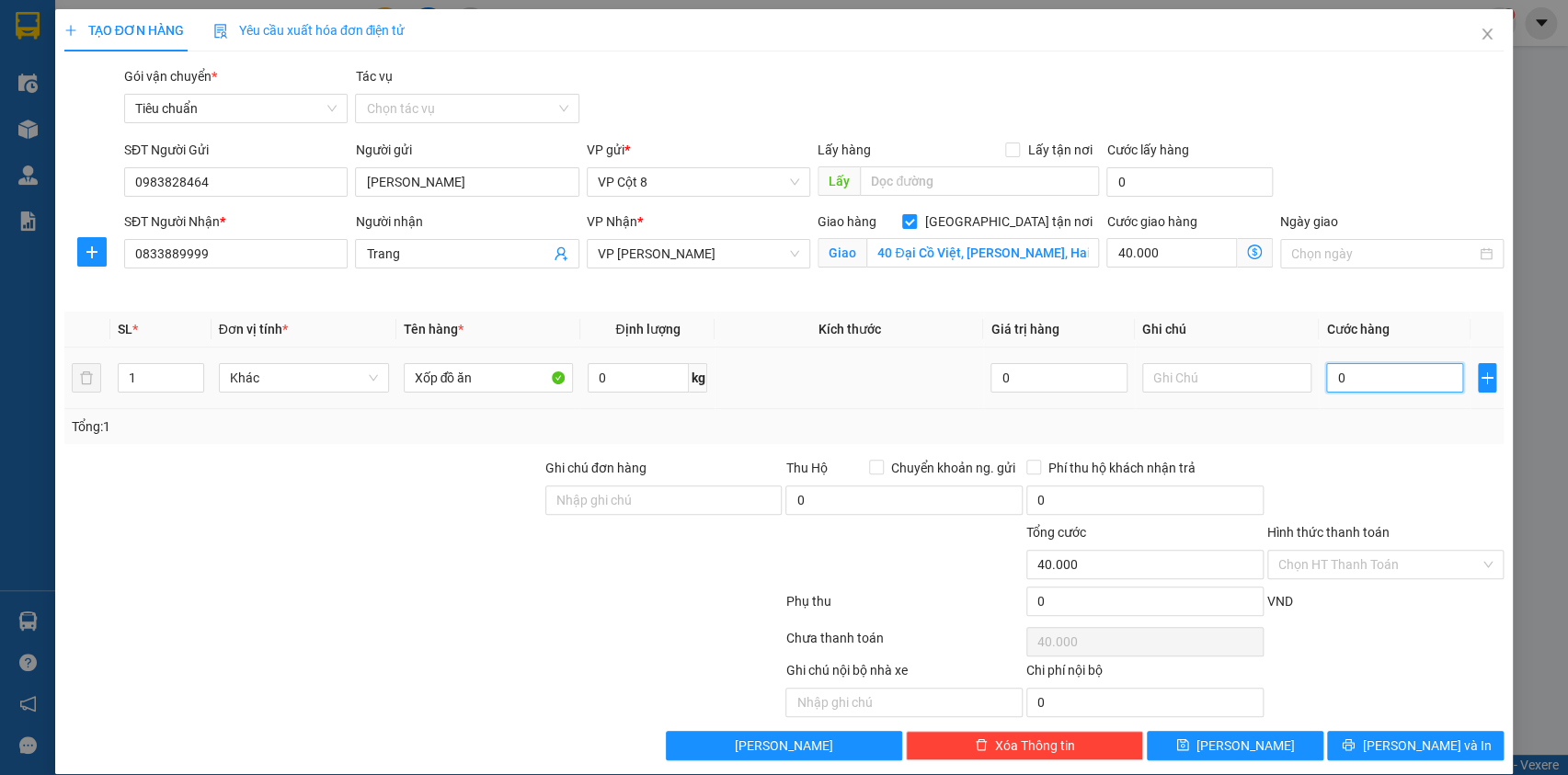
type input "6"
type input "40.006"
type input "60"
type input "40.060"
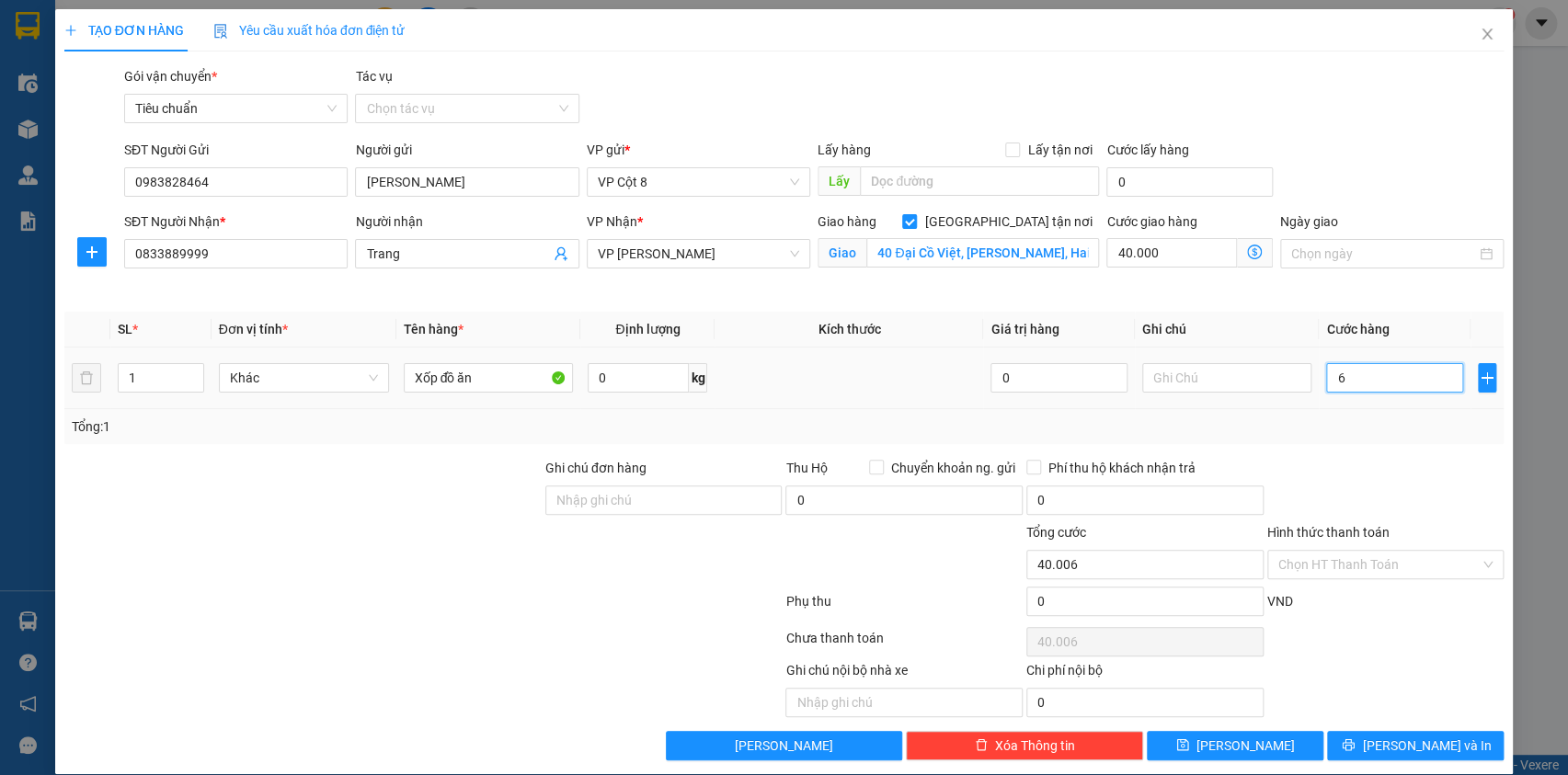
type input "40.060"
type input "60.000"
type input "100.000"
click at [1444, 169] on div "SĐT Người Gửi 0983828464 Người gửi phạm hoa VP gửi * VP Cột 8 Lấy hàng Lấy tận …" at bounding box center [813, 171] width 1387 height 64
click at [1384, 562] on input "Hình thức thanh toán" at bounding box center [1380, 564] width 202 height 28
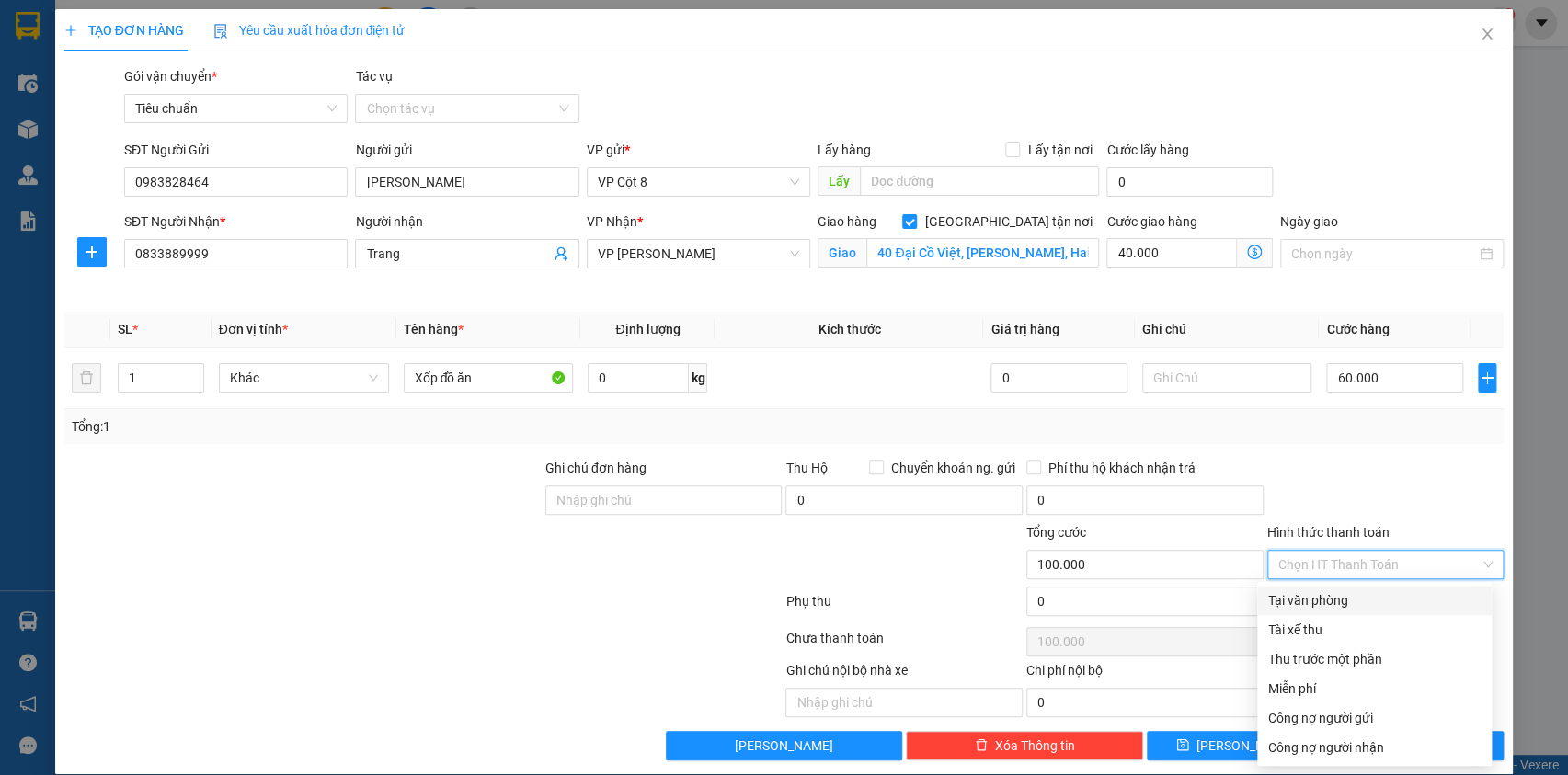
click at [1305, 592] on div "Tại văn phòng" at bounding box center [1374, 600] width 212 height 20
type input "0"
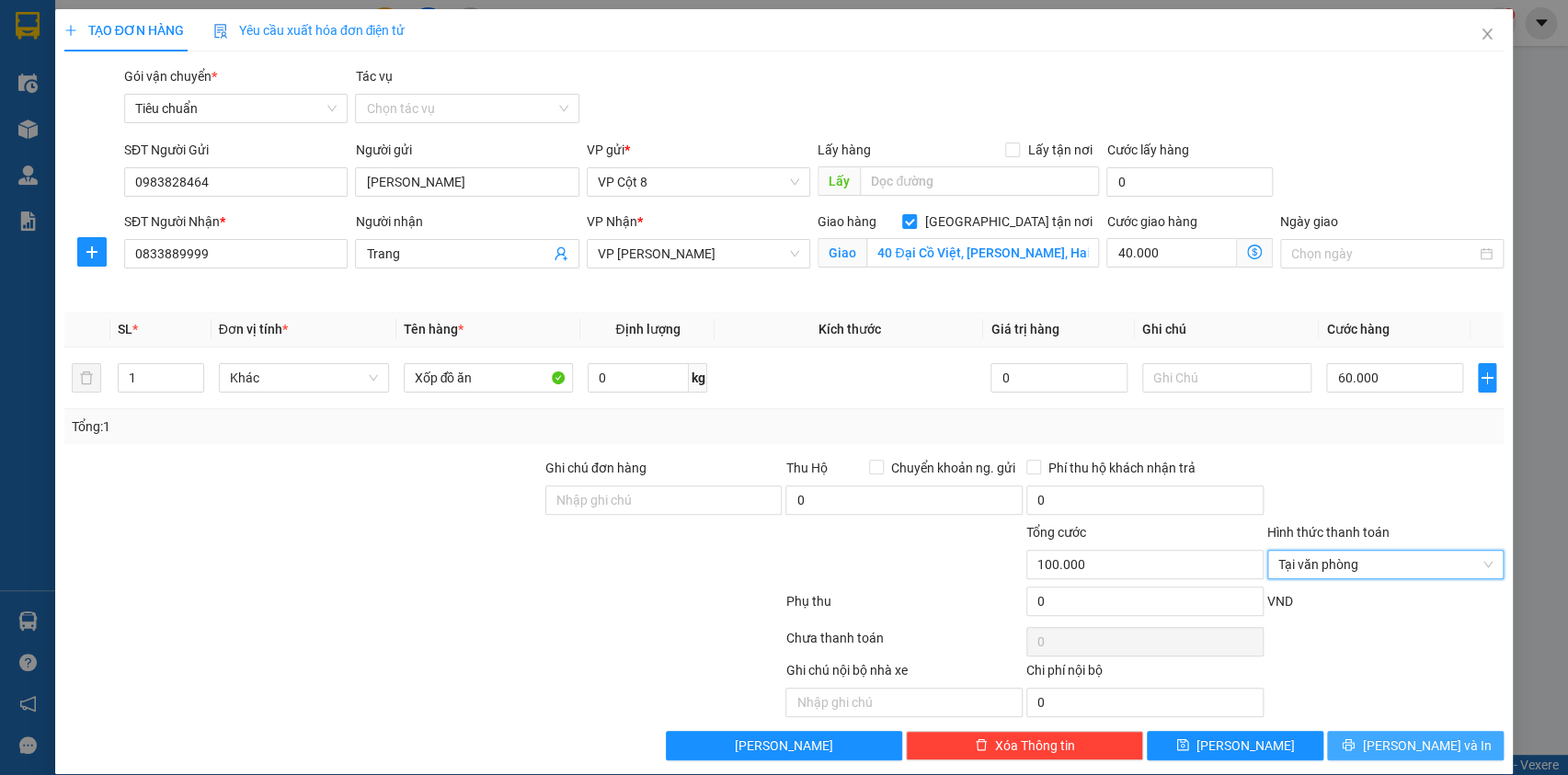
click at [1414, 738] on span "[PERSON_NAME] và In" at bounding box center [1427, 745] width 129 height 20
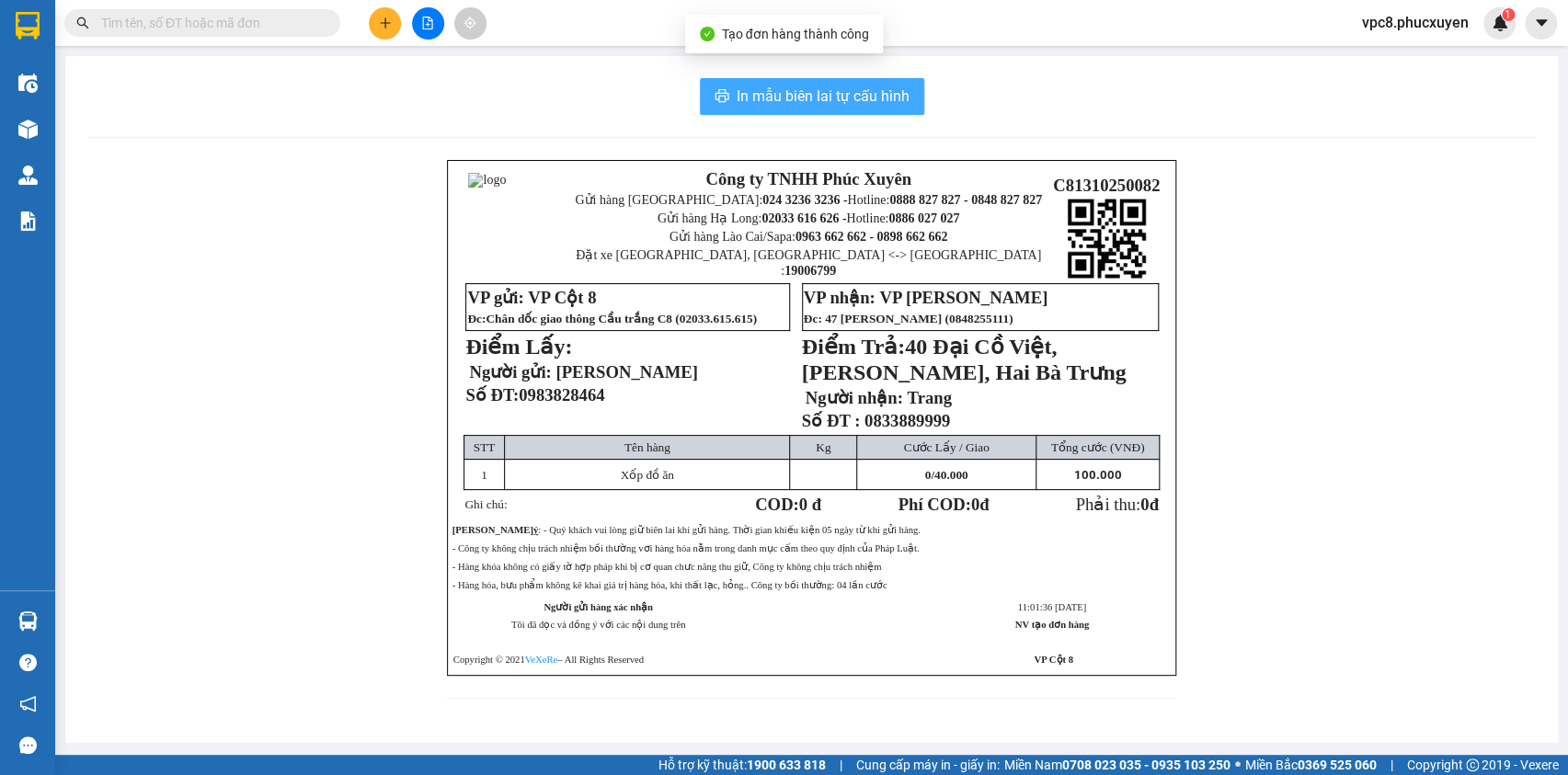
click at [809, 99] on span "In mẫu biên lai tự cấu hình" at bounding box center [823, 96] width 173 height 23
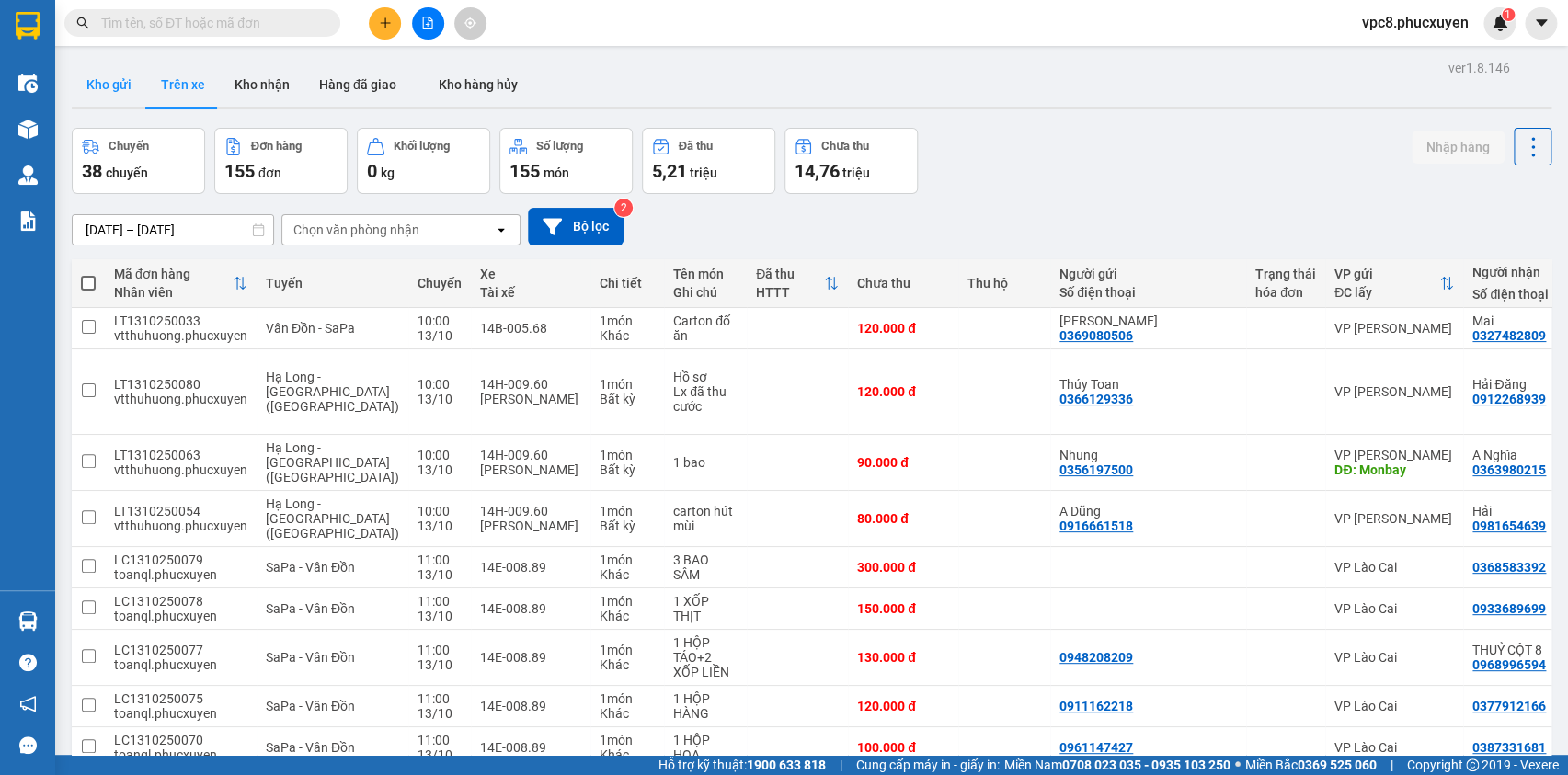
click at [124, 77] on button "Kho gửi" at bounding box center [109, 85] width 74 height 44
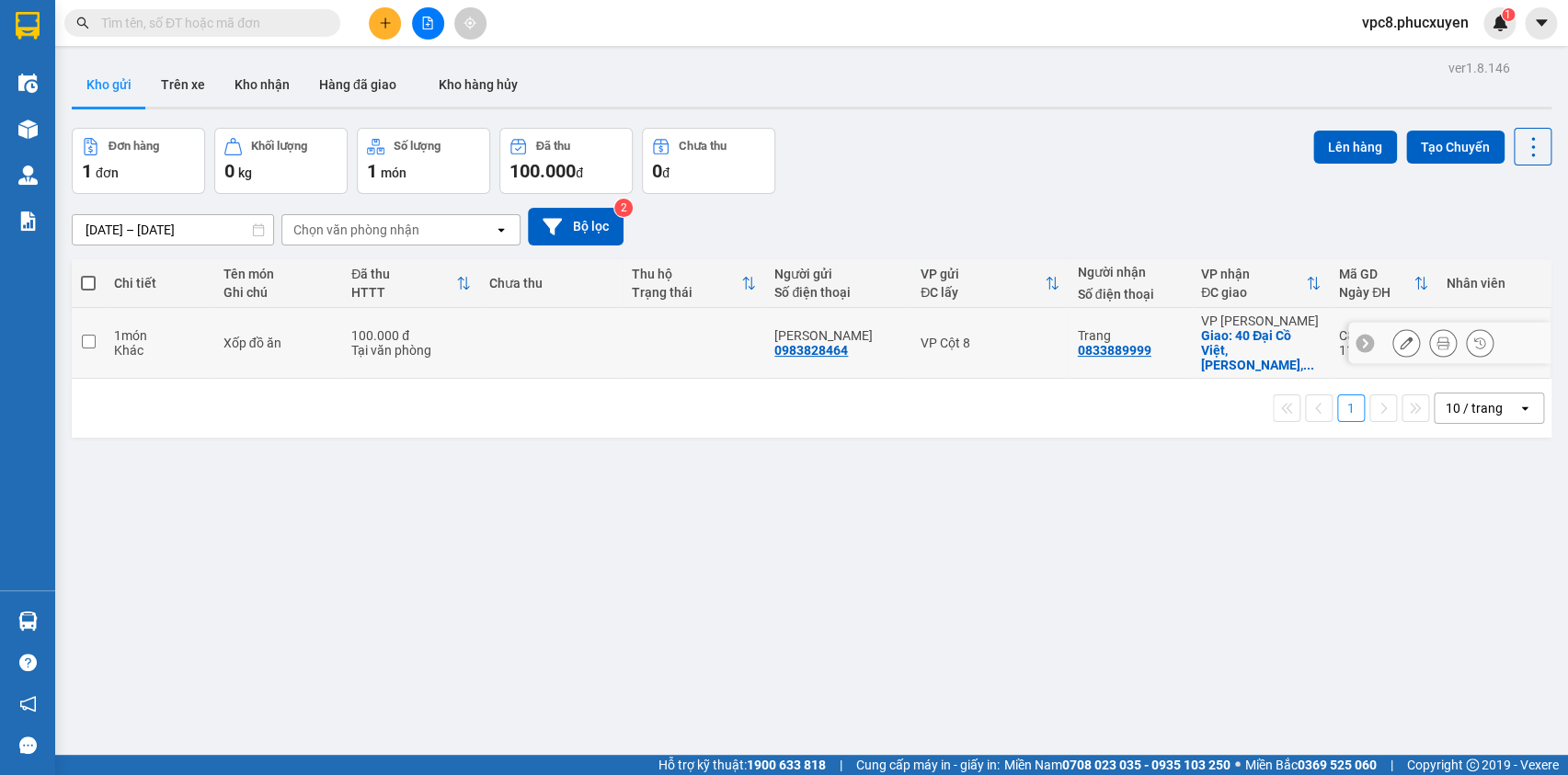
click at [83, 335] on input "checkbox" at bounding box center [88, 341] width 13 height 13
checkbox input "true"
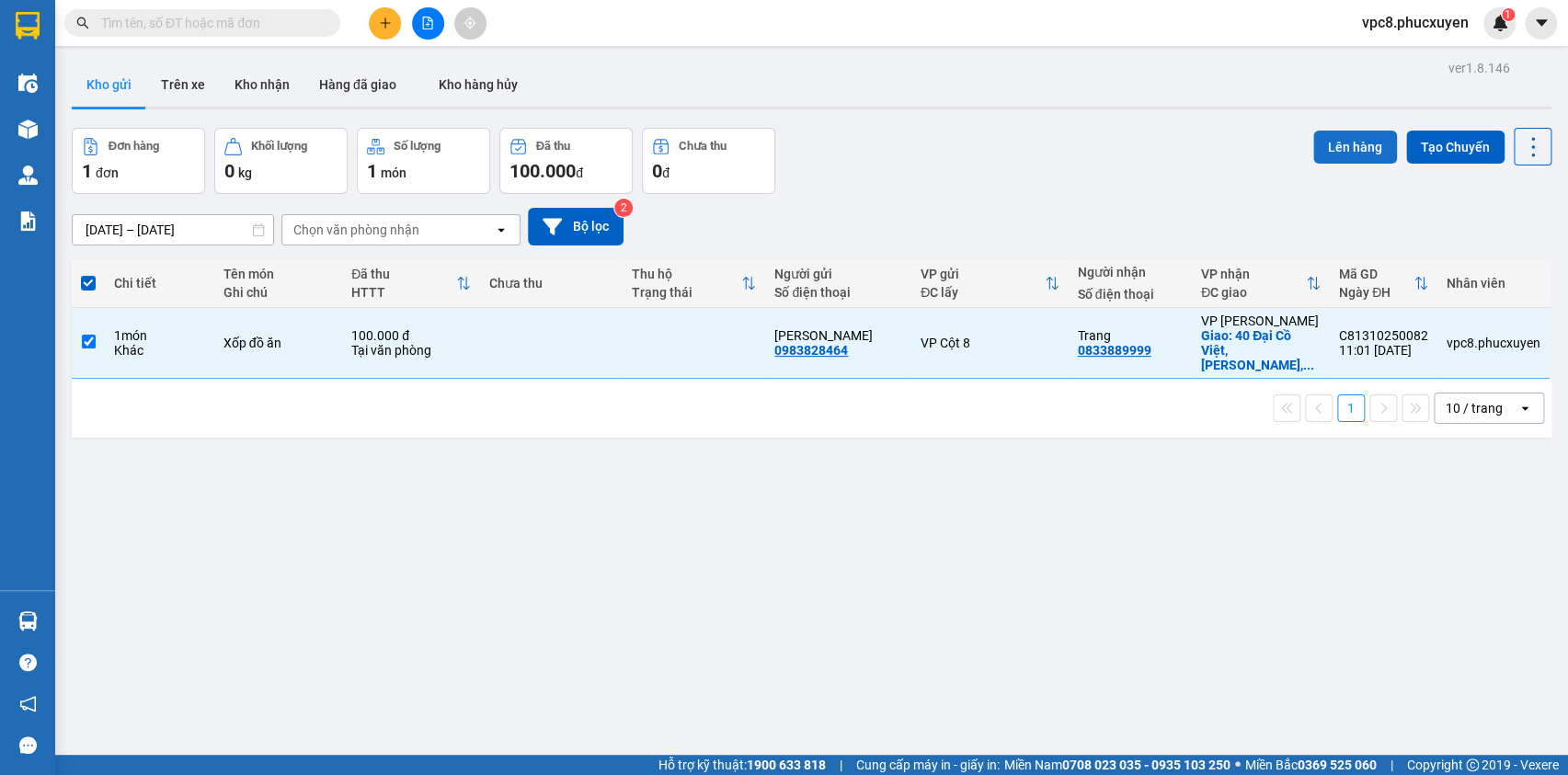
click at [1327, 136] on button "Lên hàng" at bounding box center [1355, 147] width 84 height 33
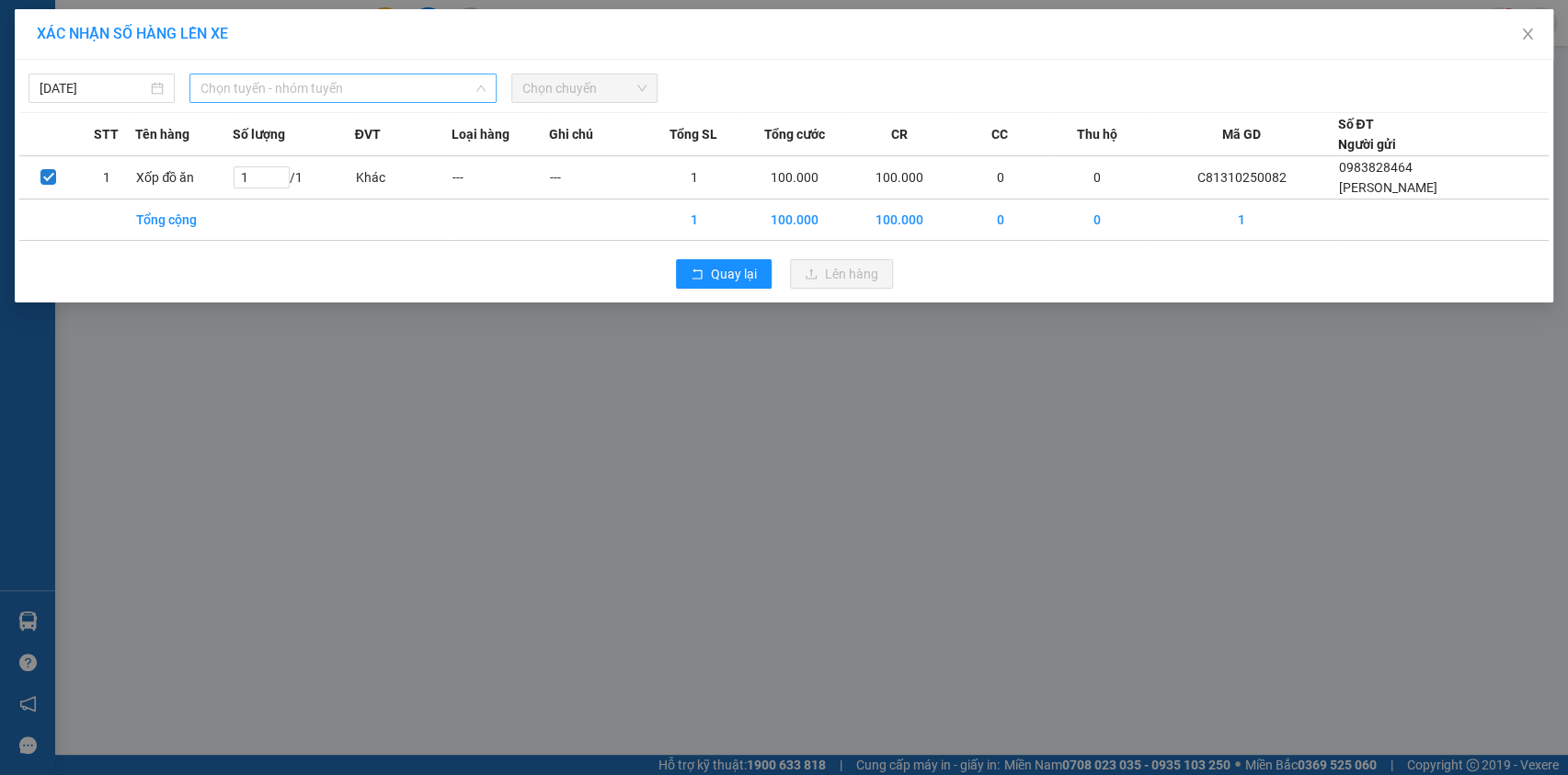
click at [403, 84] on span "Chọn tuyến - nhóm tuyến" at bounding box center [343, 88] width 286 height 28
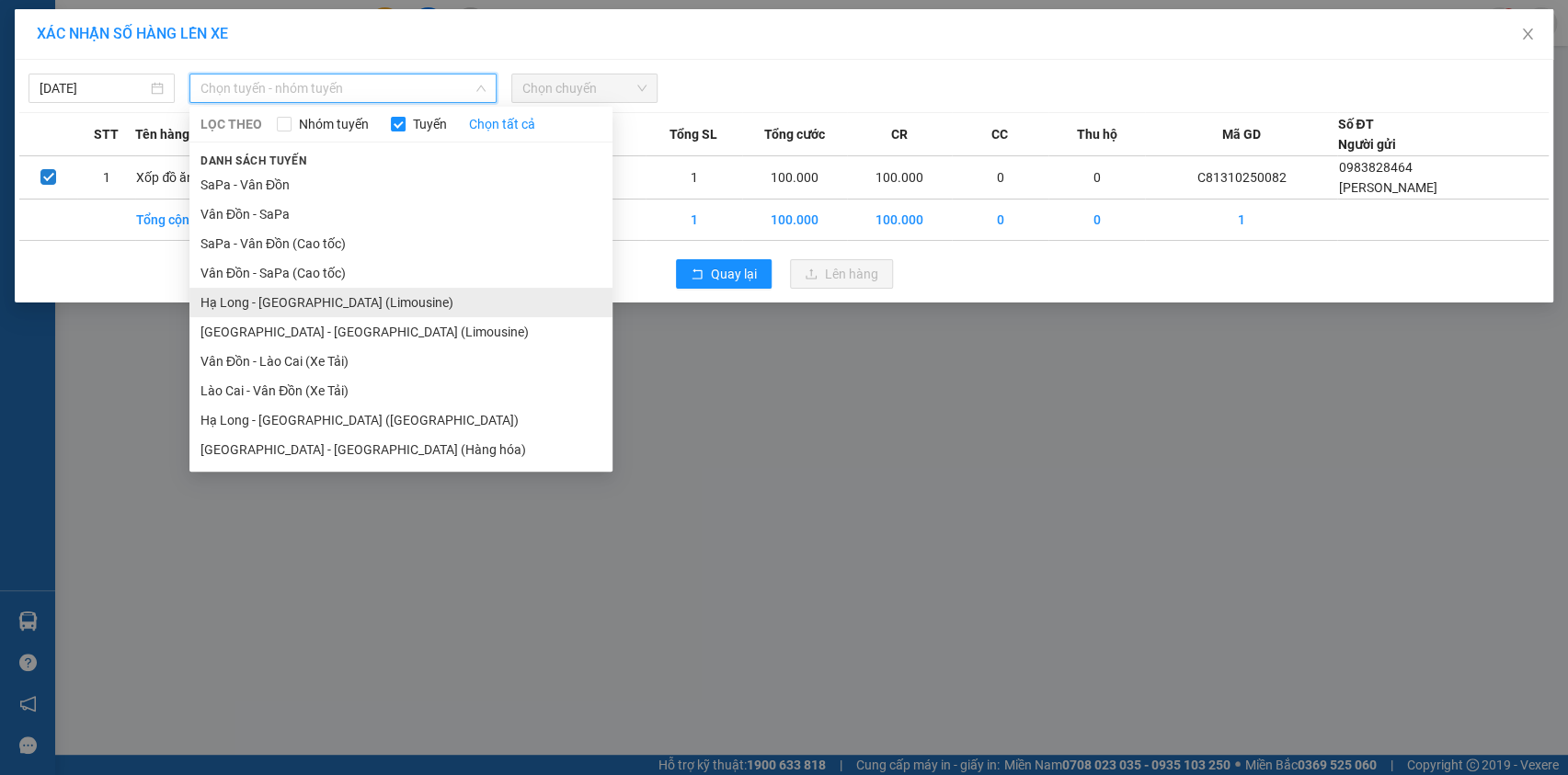
click at [350, 297] on li "Hạ Long - [GEOGRAPHIC_DATA] (Limousine)" at bounding box center [401, 302] width 423 height 30
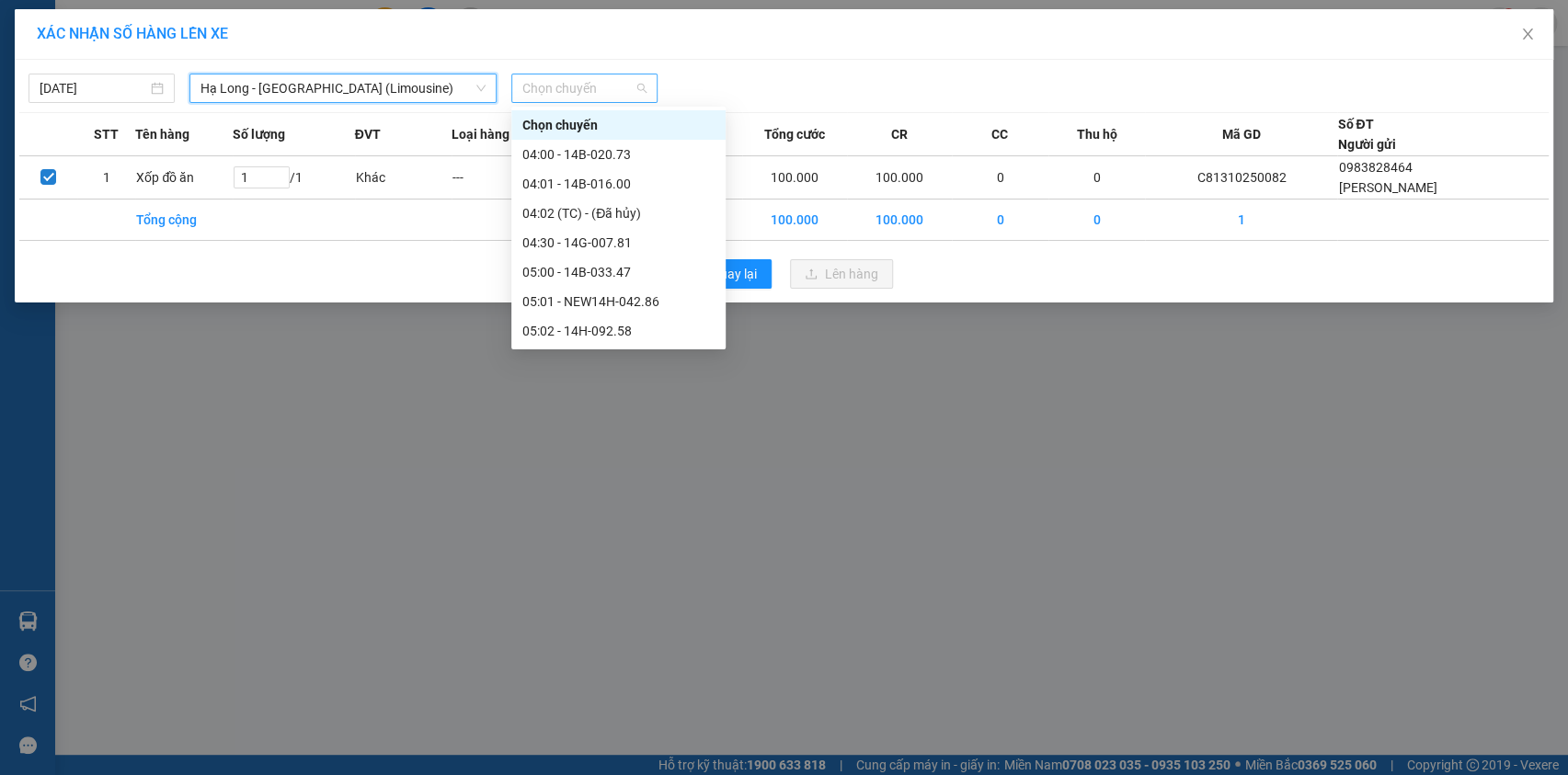
click at [598, 77] on span "Chọn chuyến" at bounding box center [584, 88] width 124 height 28
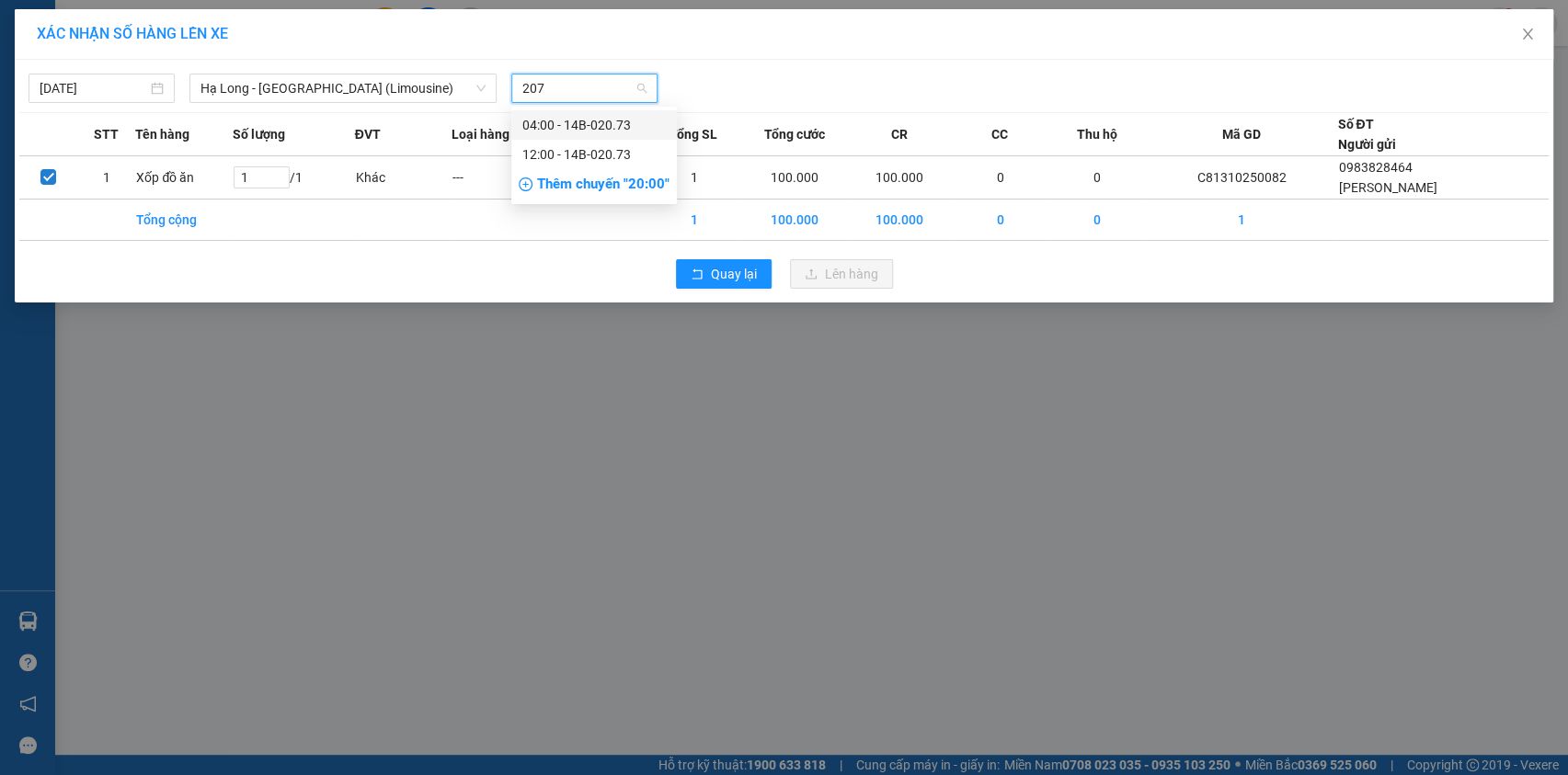
type input "2073"
click at [601, 156] on div "12:00 - 14B-020.73" at bounding box center [593, 154] width 143 height 20
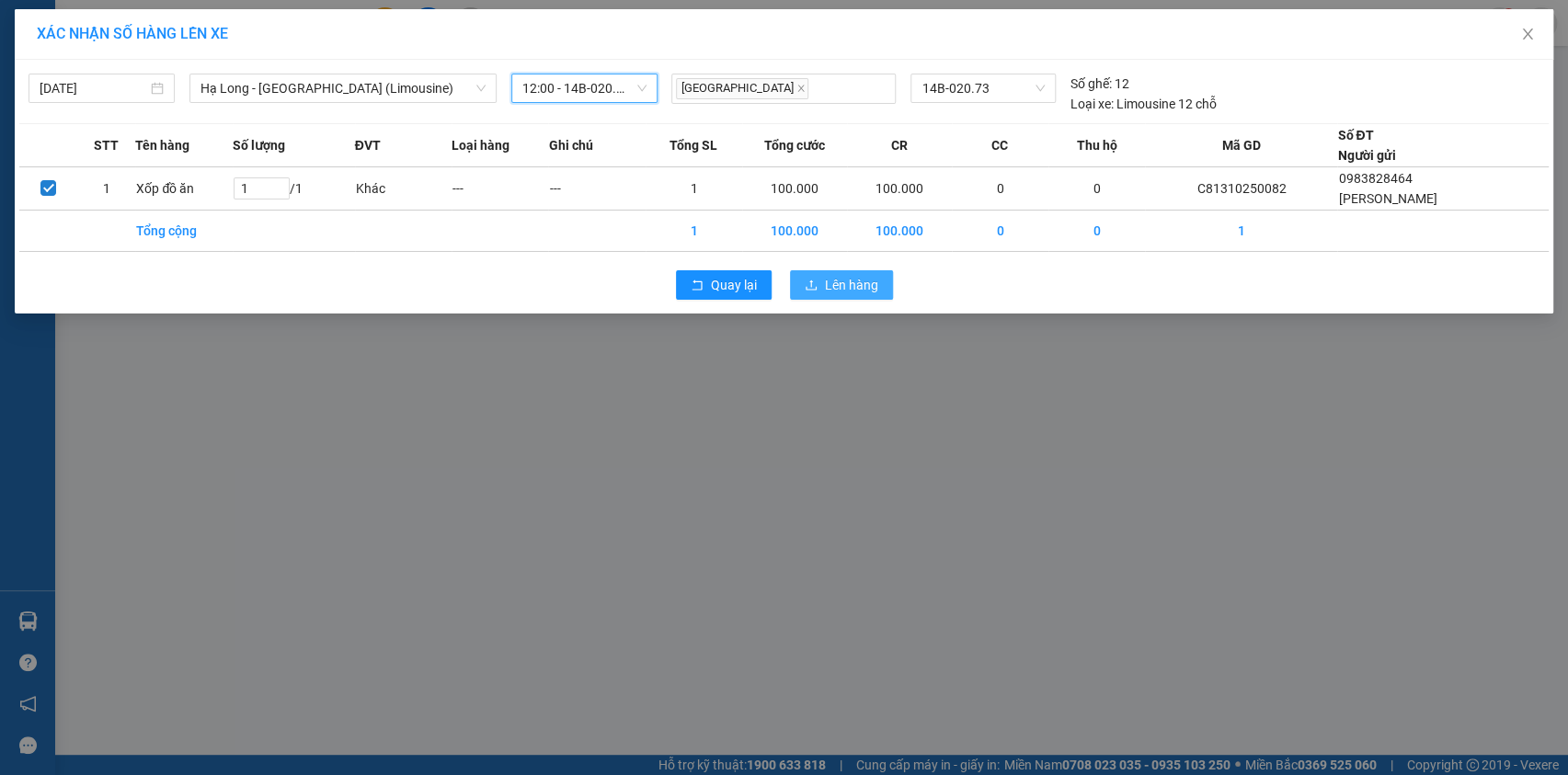
click at [848, 286] on span "Lên hàng" at bounding box center [851, 285] width 53 height 20
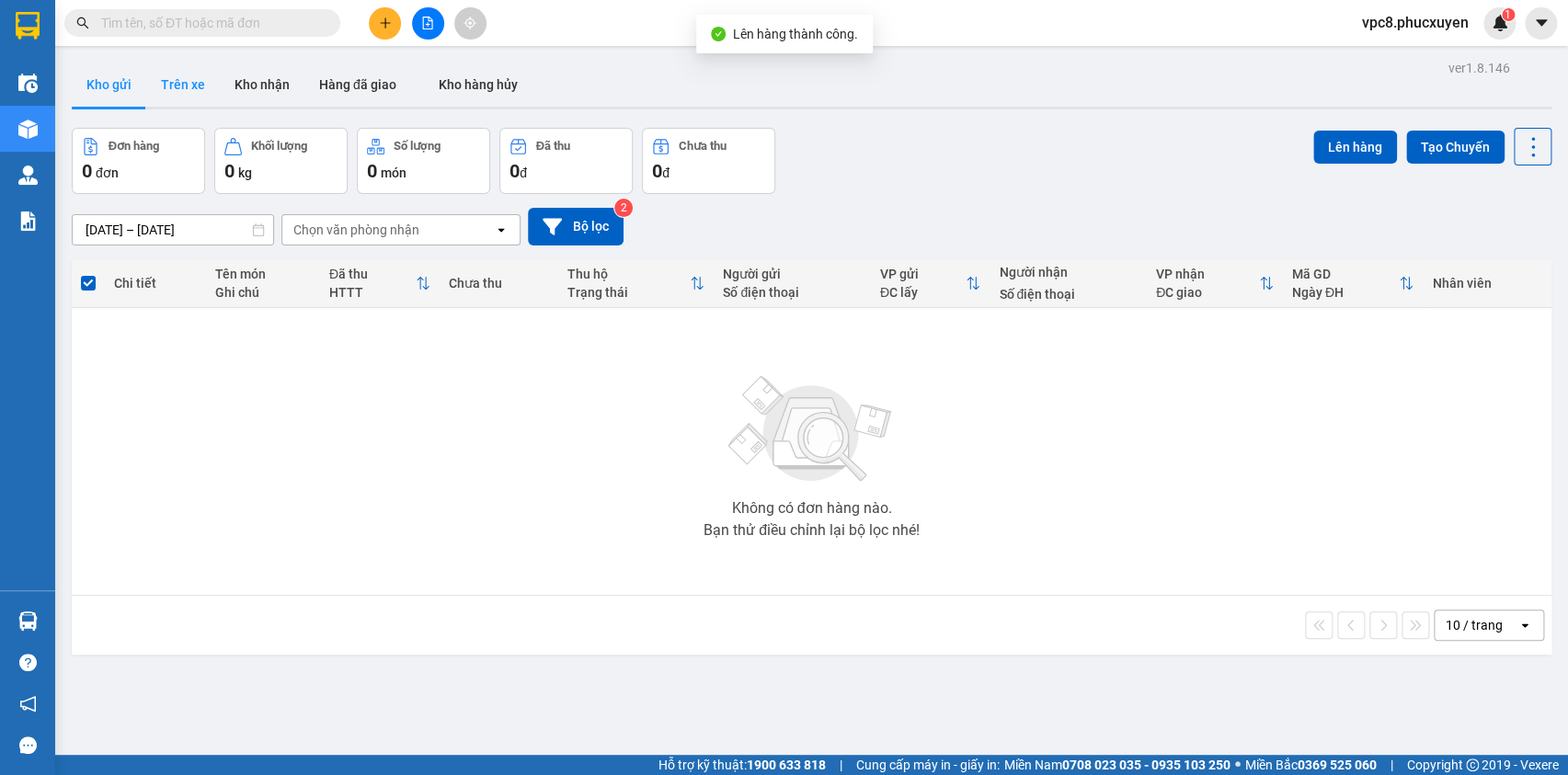
click at [187, 87] on button "Trên xe" at bounding box center [183, 85] width 74 height 44
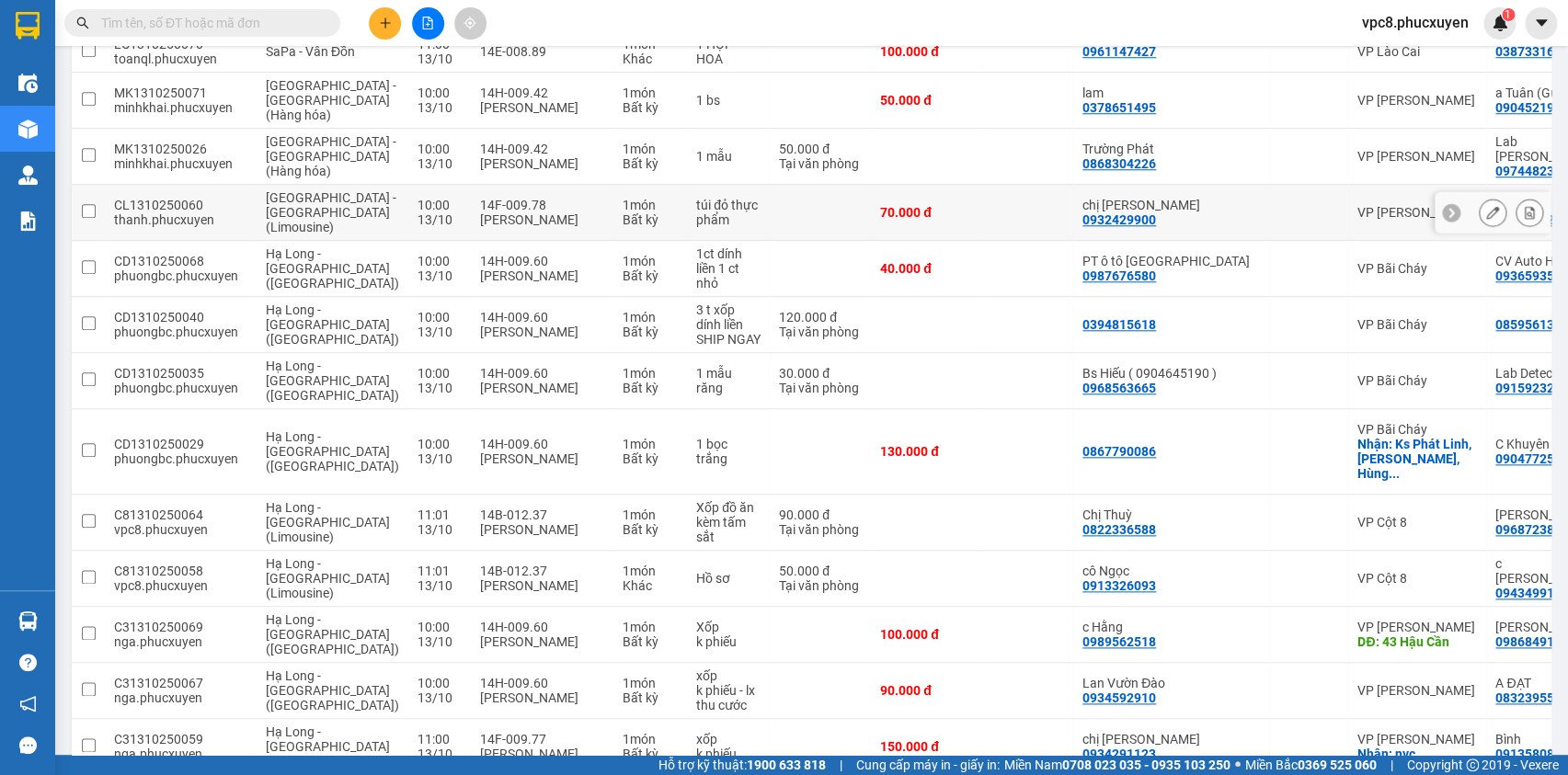
scroll to position [920, 0]
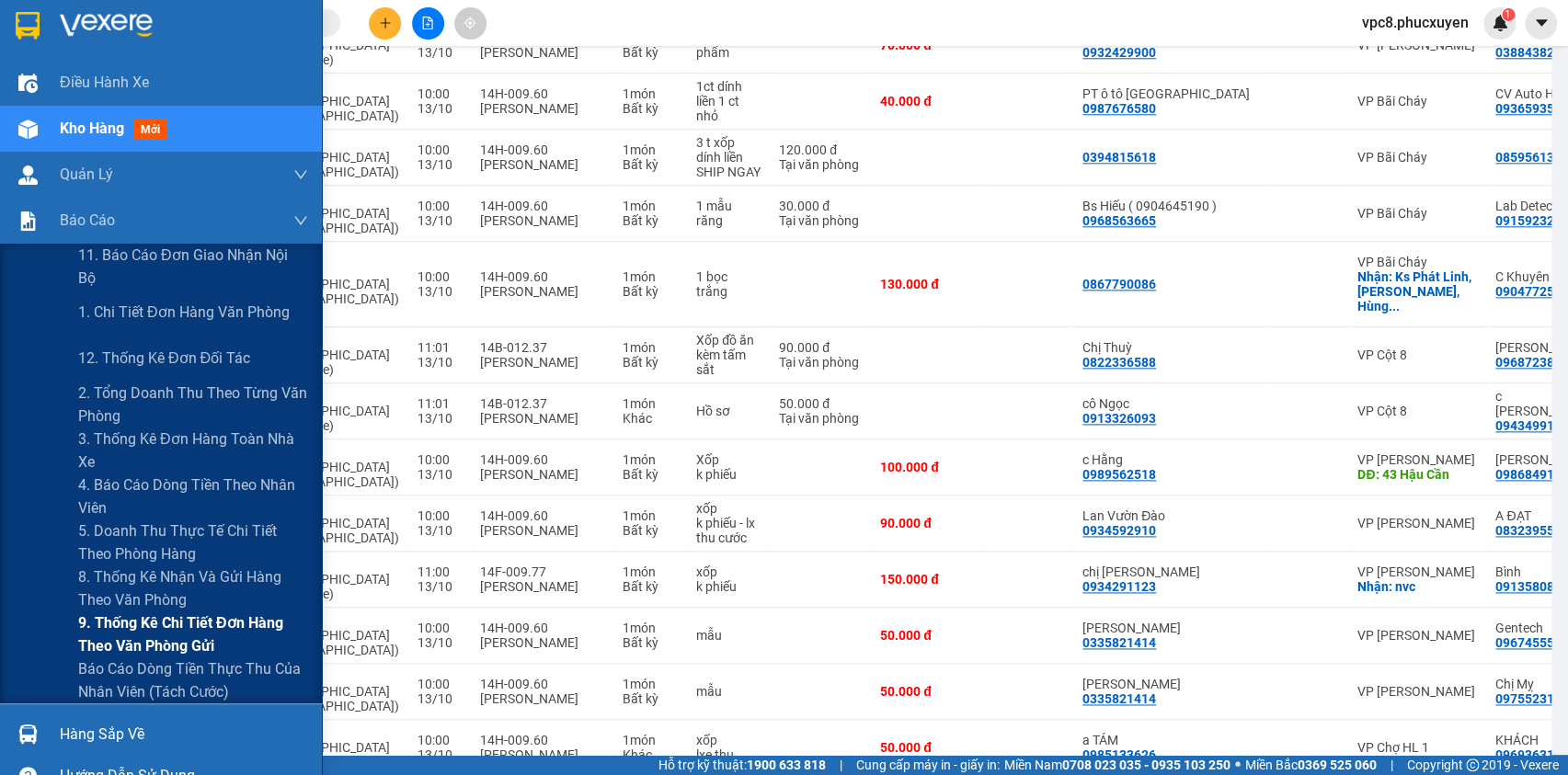
click at [112, 623] on span "9. Thống kê chi tiết đơn hàng theo văn phòng gửi" at bounding box center [192, 635] width 230 height 46
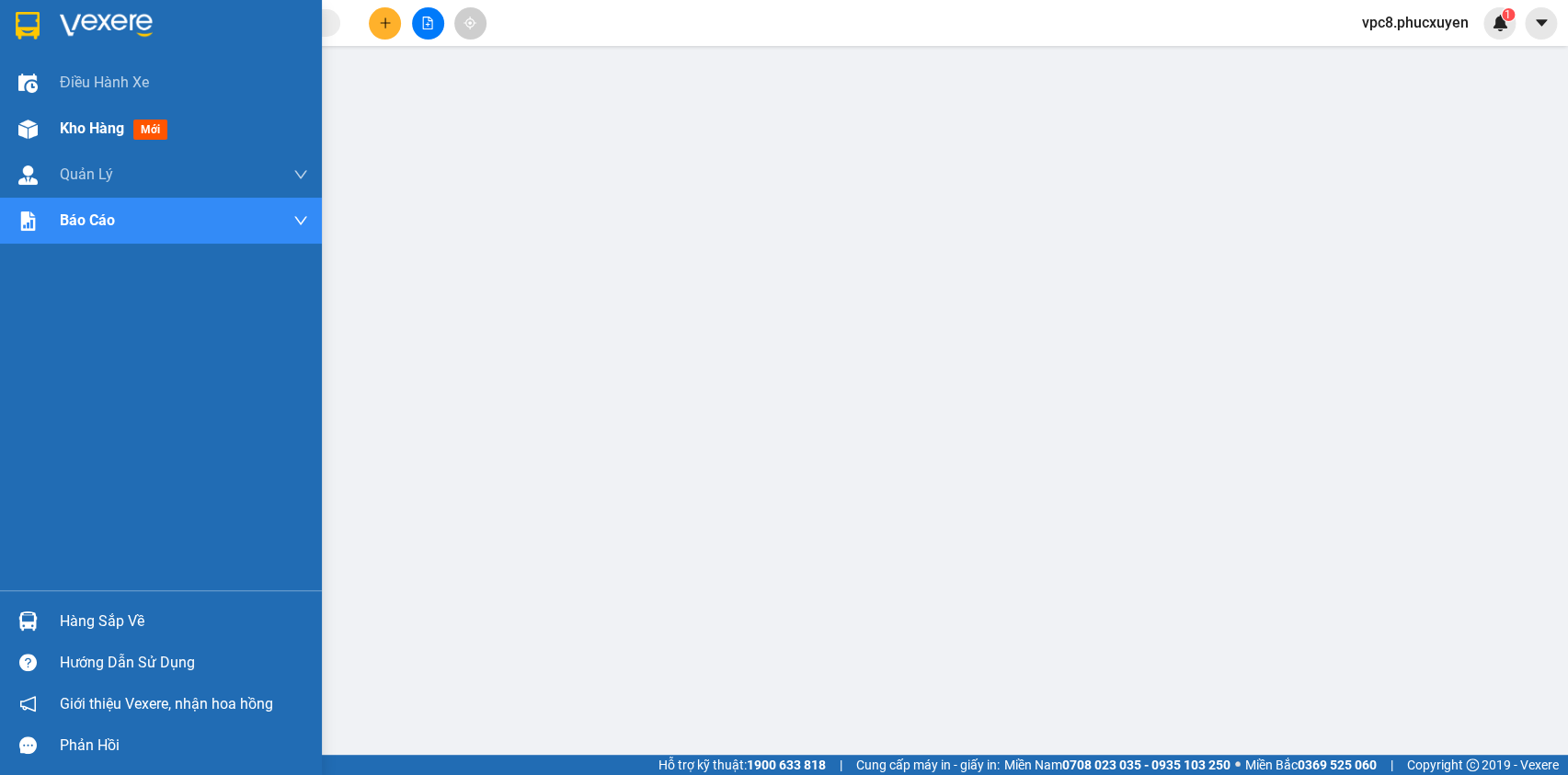
click at [34, 120] on img at bounding box center [28, 129] width 19 height 19
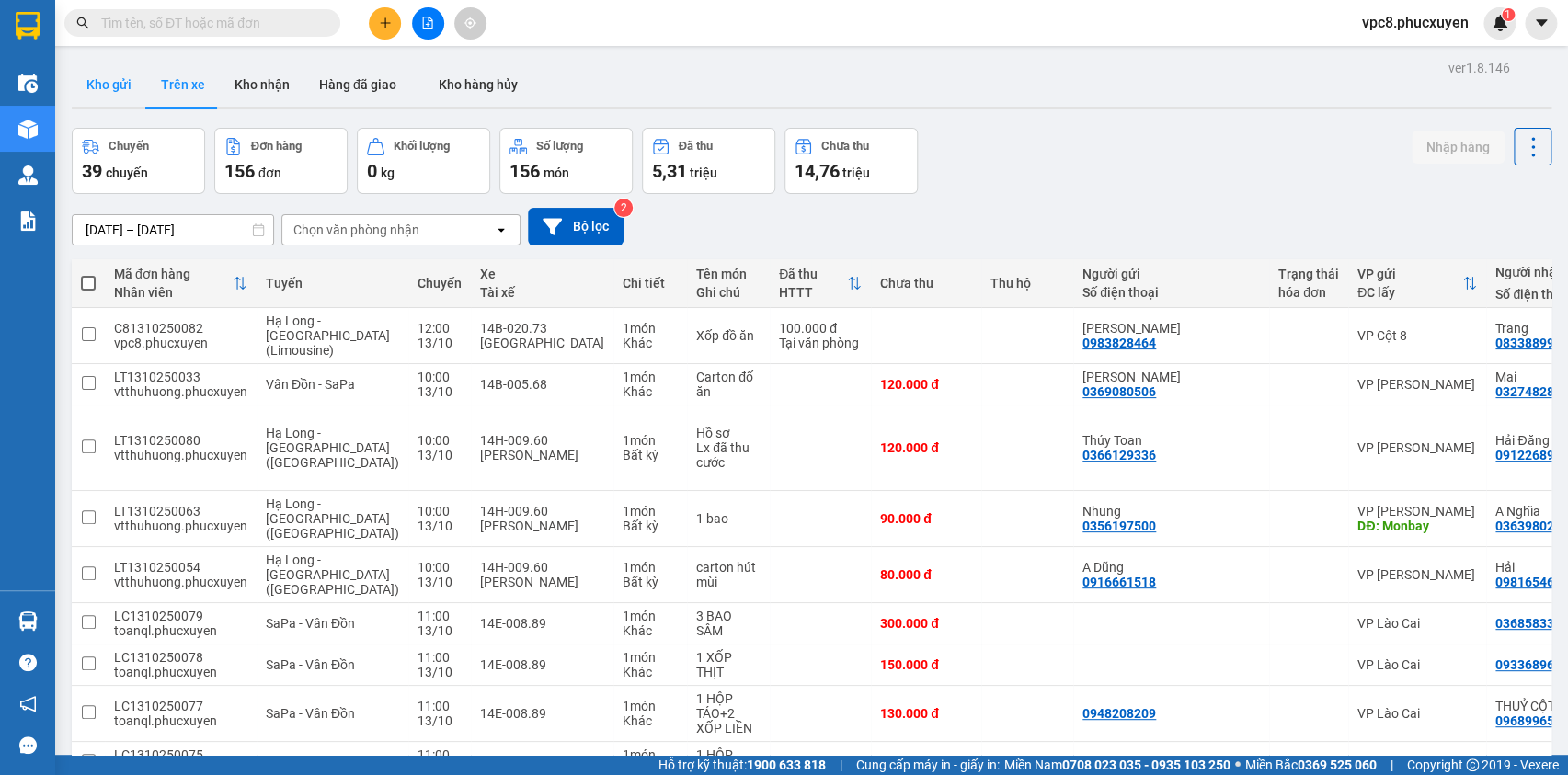
click at [117, 83] on button "Kho gửi" at bounding box center [109, 85] width 74 height 44
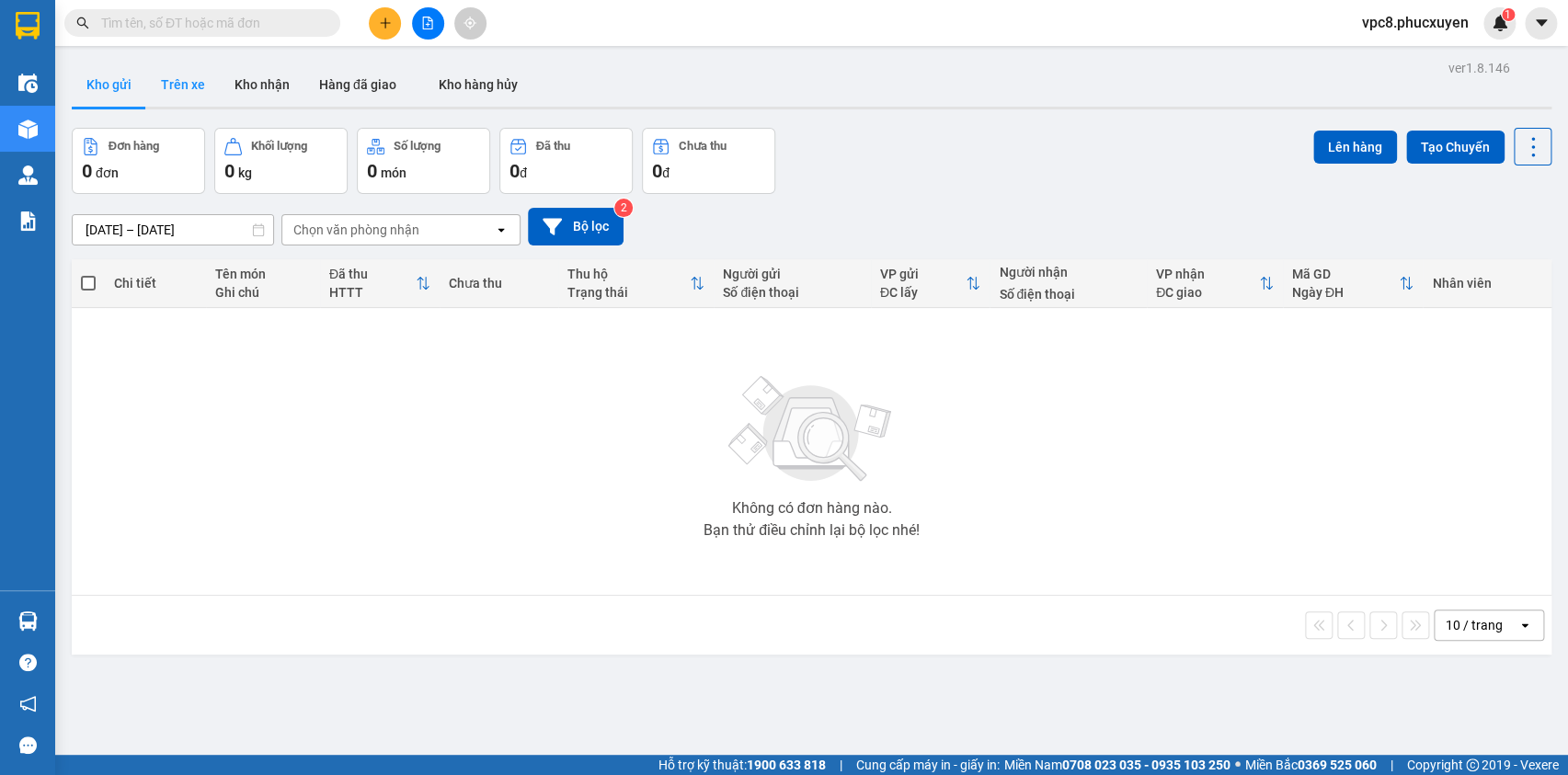
click at [186, 83] on button "Trên xe" at bounding box center [183, 85] width 74 height 44
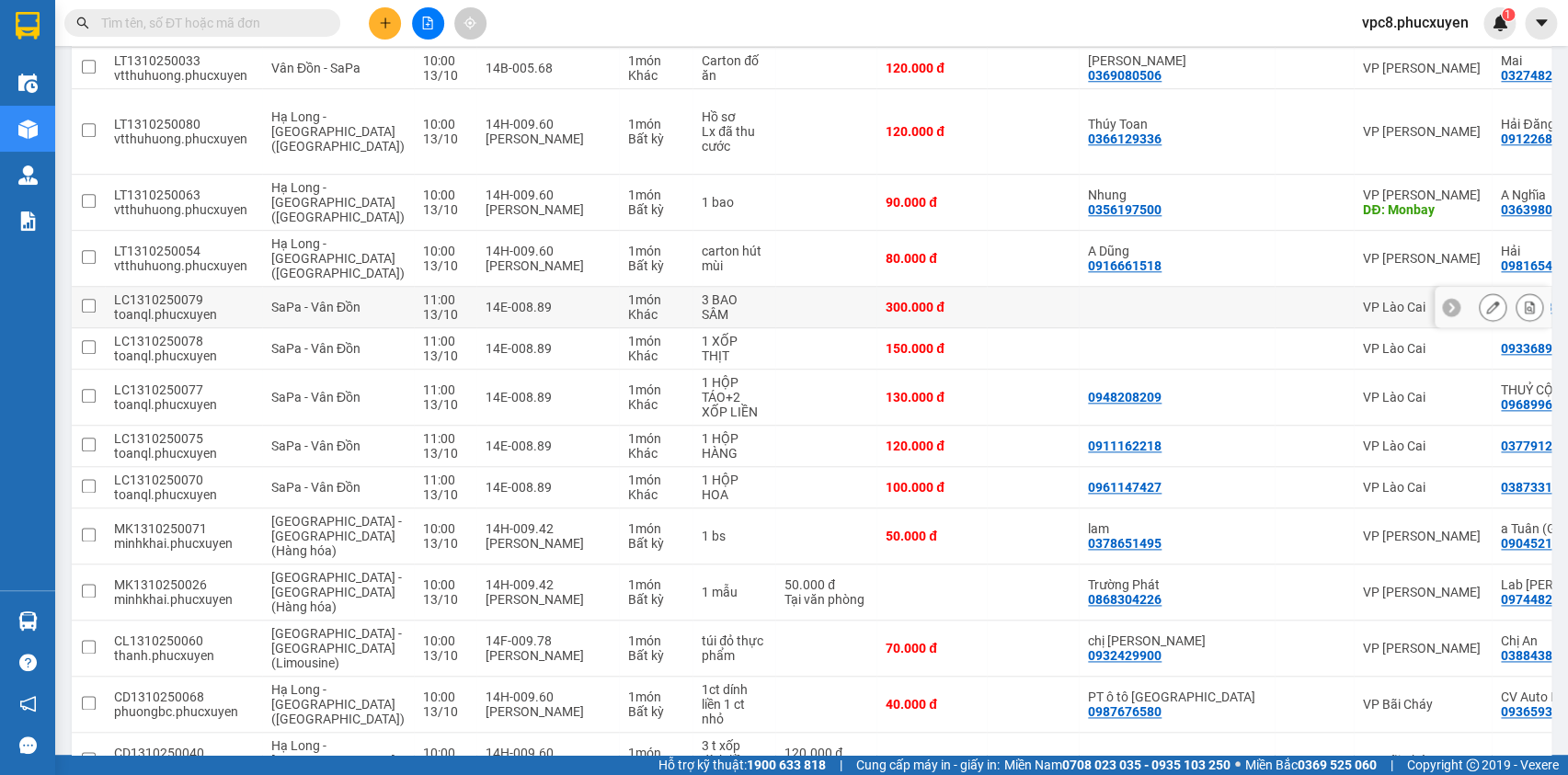
scroll to position [920, 0]
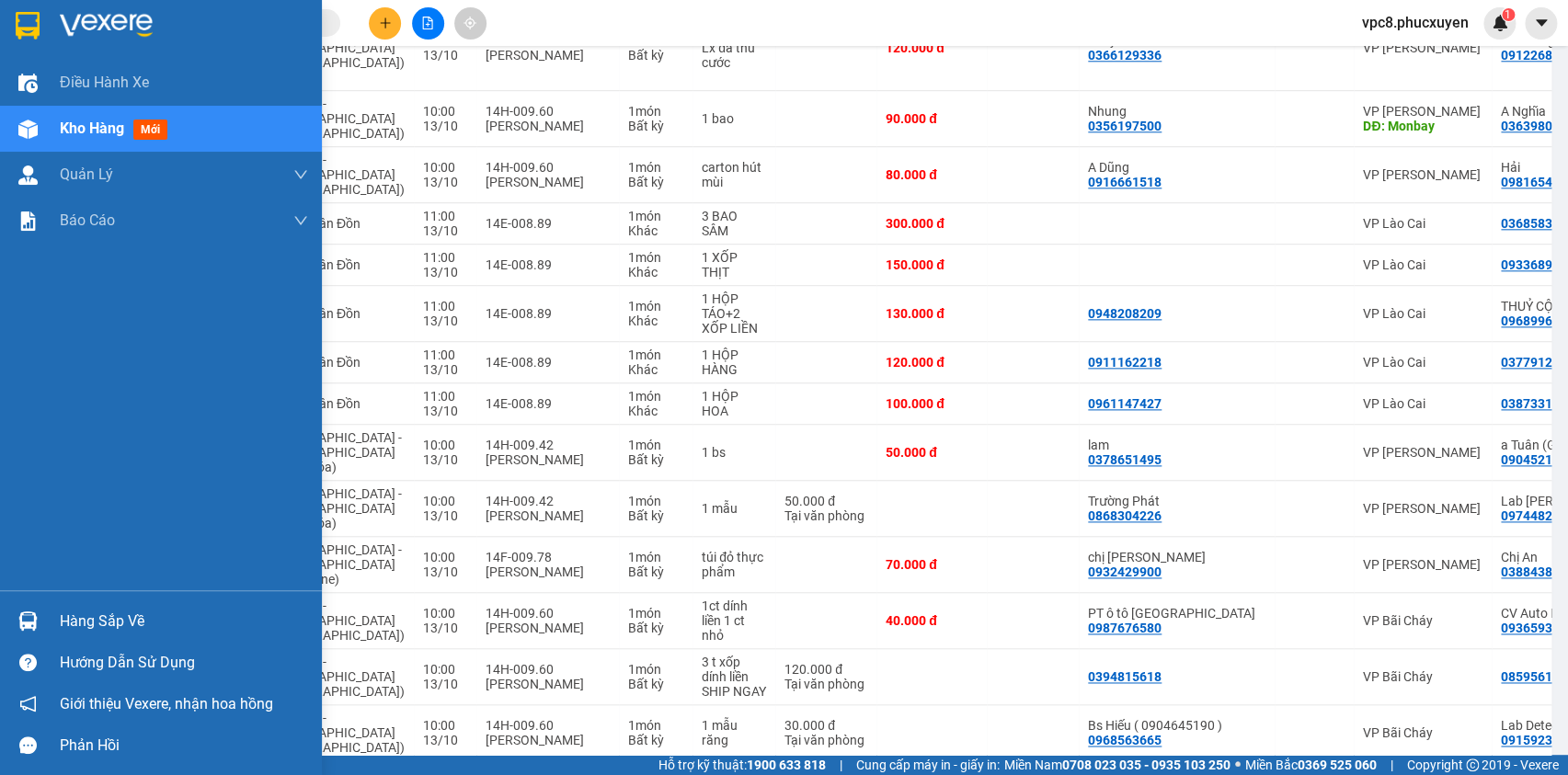
click at [12, 614] on div at bounding box center [27, 620] width 32 height 32
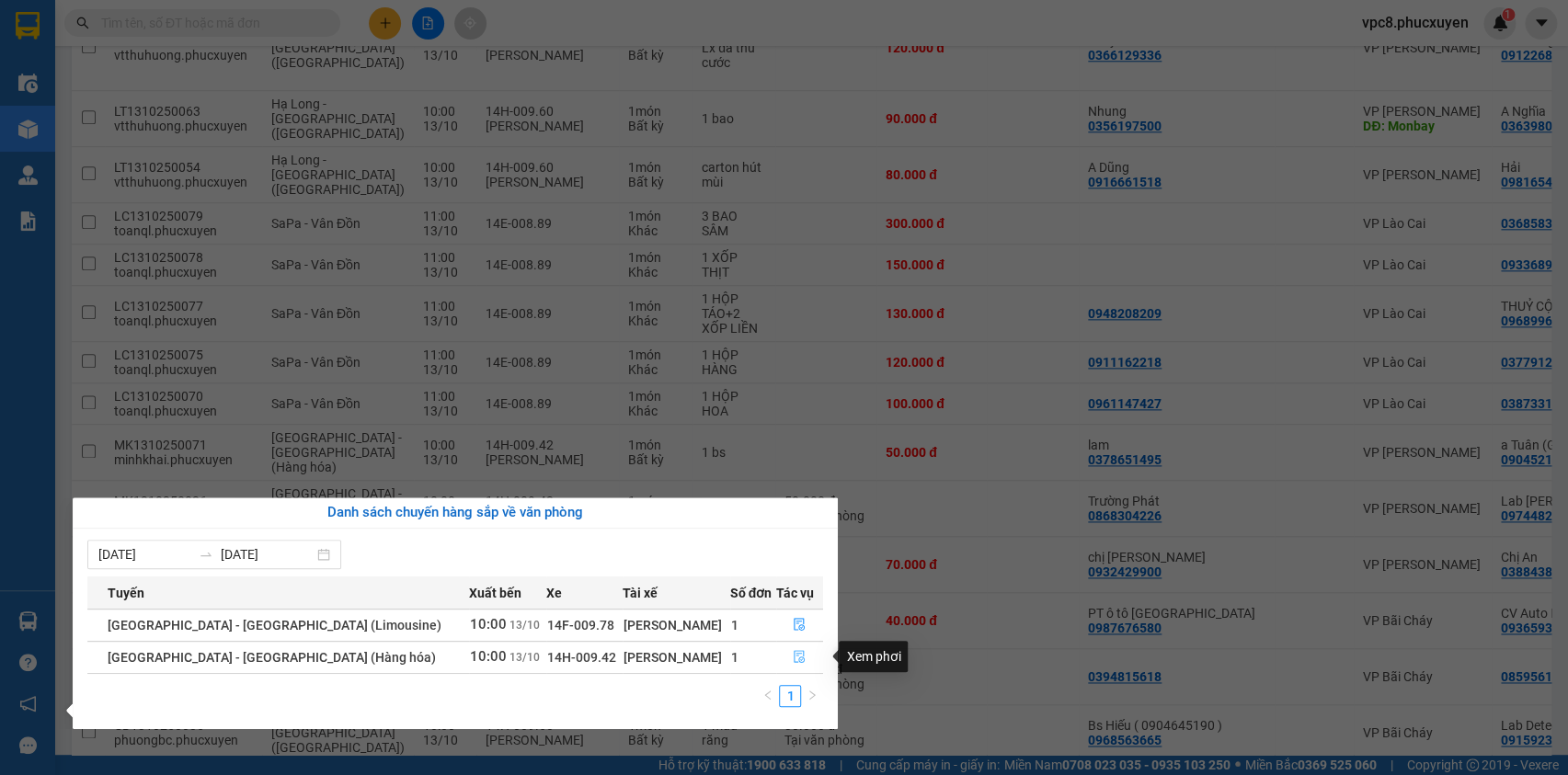
click at [793, 654] on icon "file-done" at bounding box center [799, 656] width 12 height 12
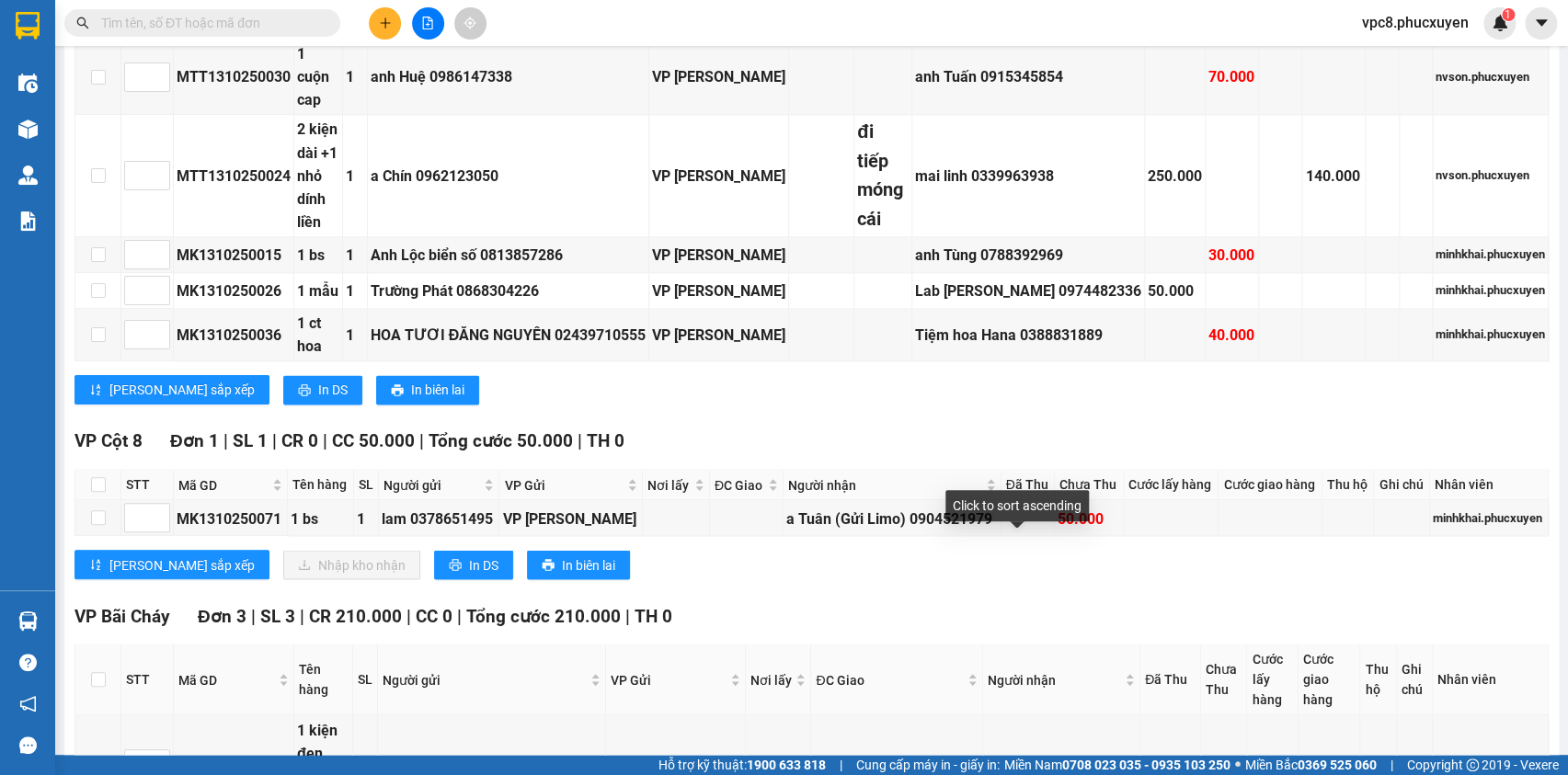
scroll to position [1421, 0]
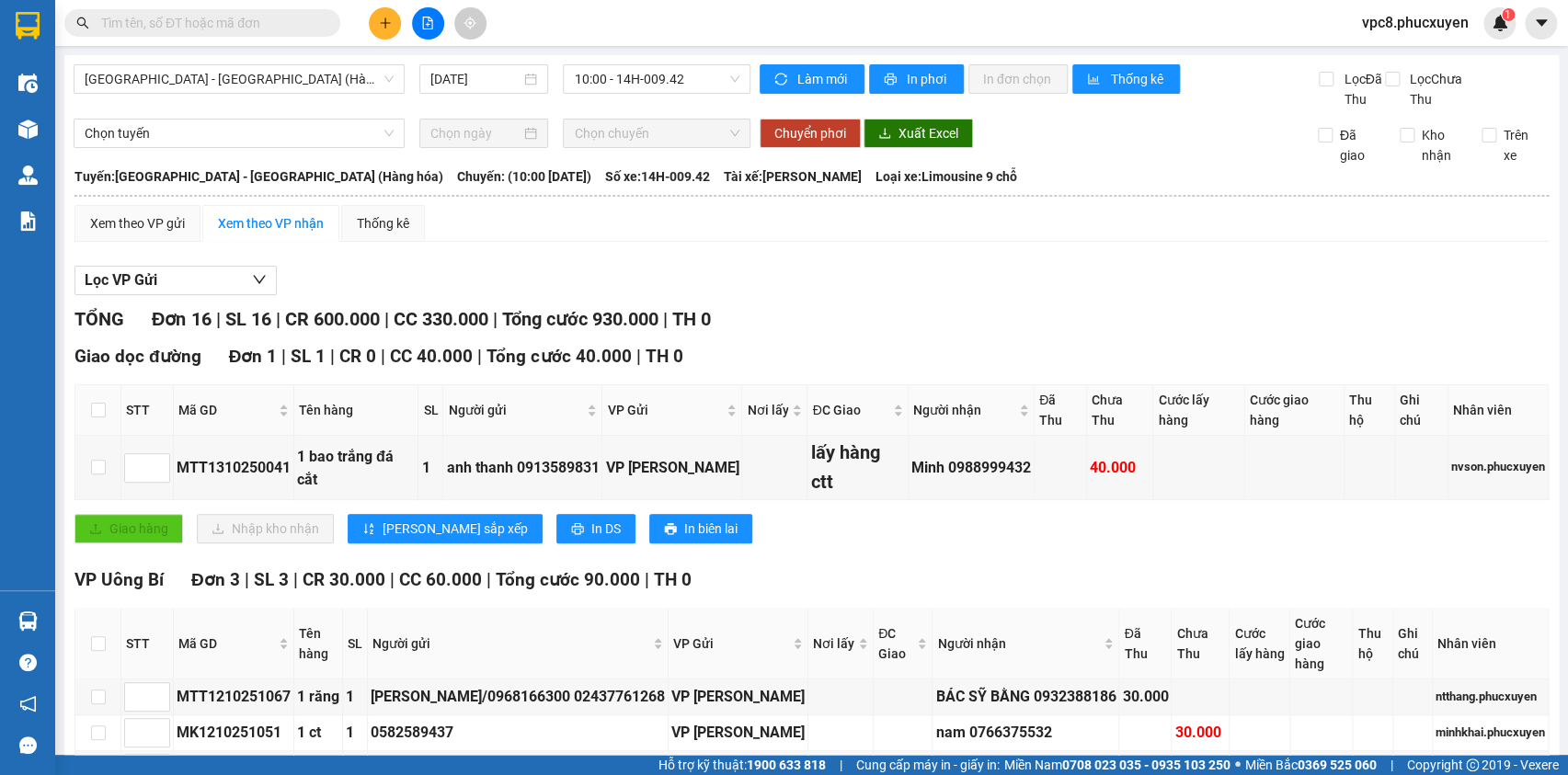
scroll to position [1421, 0]
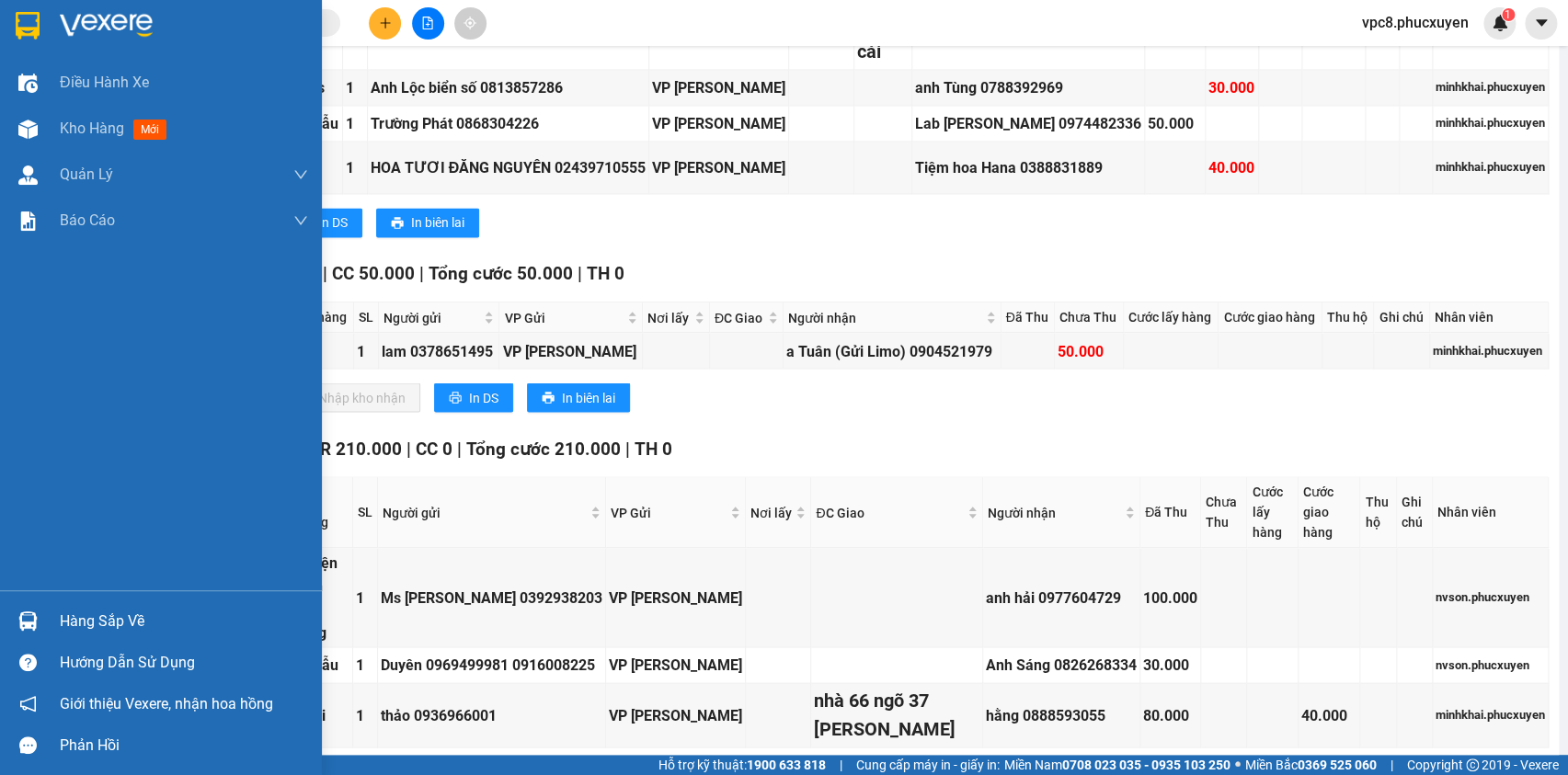
click at [26, 618] on img at bounding box center [28, 621] width 19 height 19
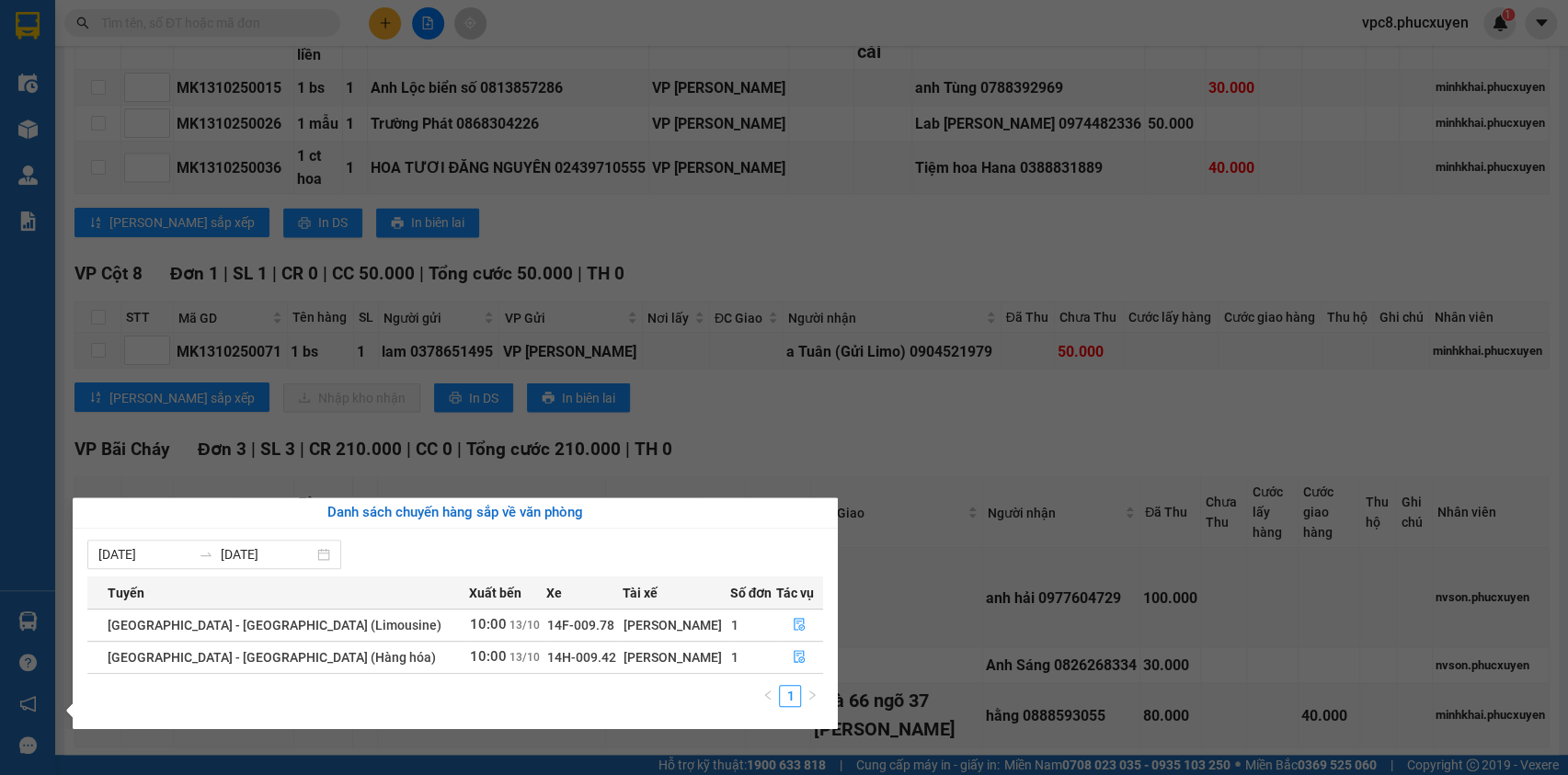
click at [919, 517] on section "Kết quả tìm kiếm ( 0 ) Bộ lọc No Data vpc8.phucxuyen 1 Điều hành xe Kho hàng mớ…" at bounding box center [784, 388] width 1568 height 775
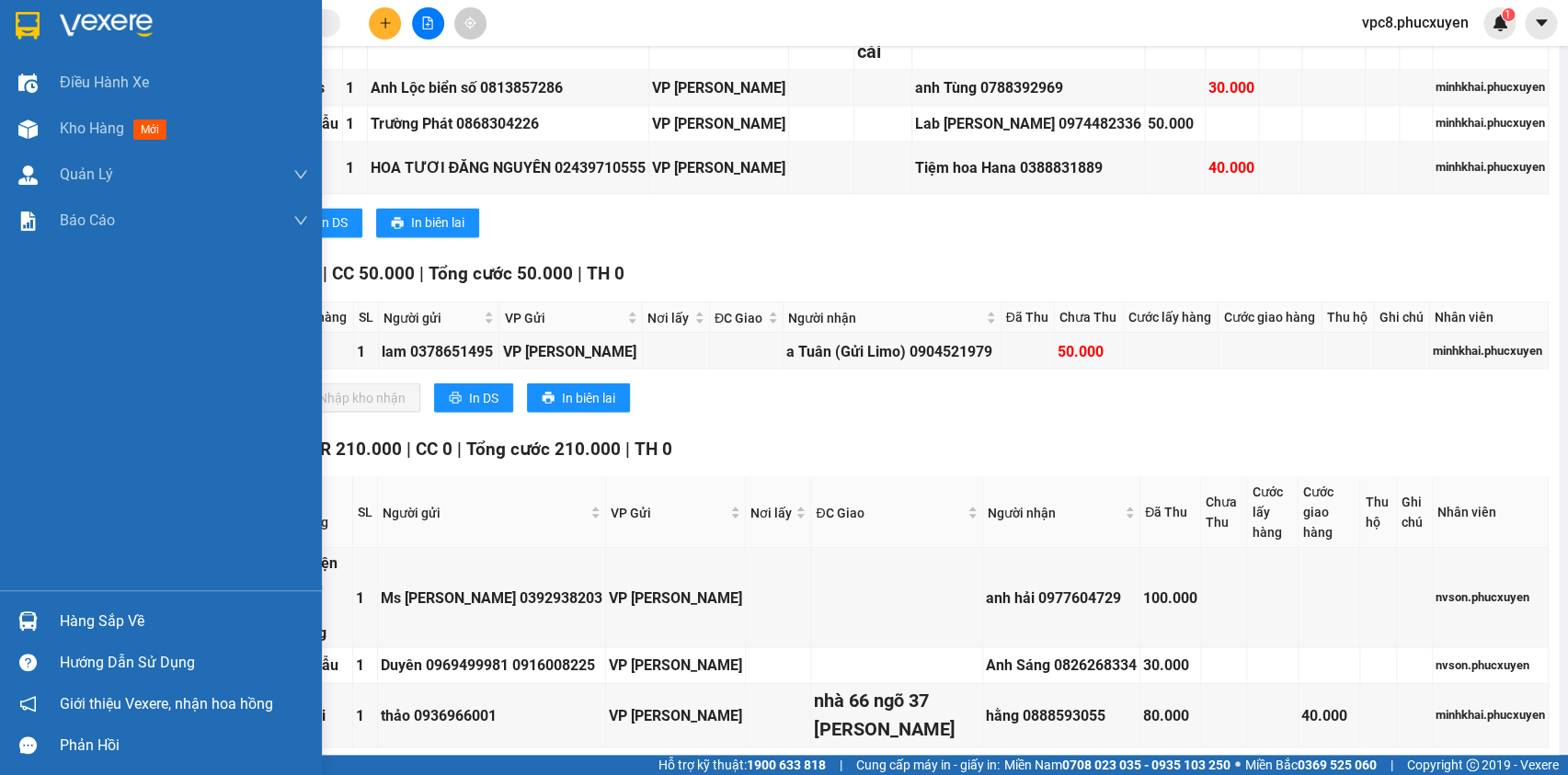
click at [32, 621] on img at bounding box center [28, 621] width 19 height 19
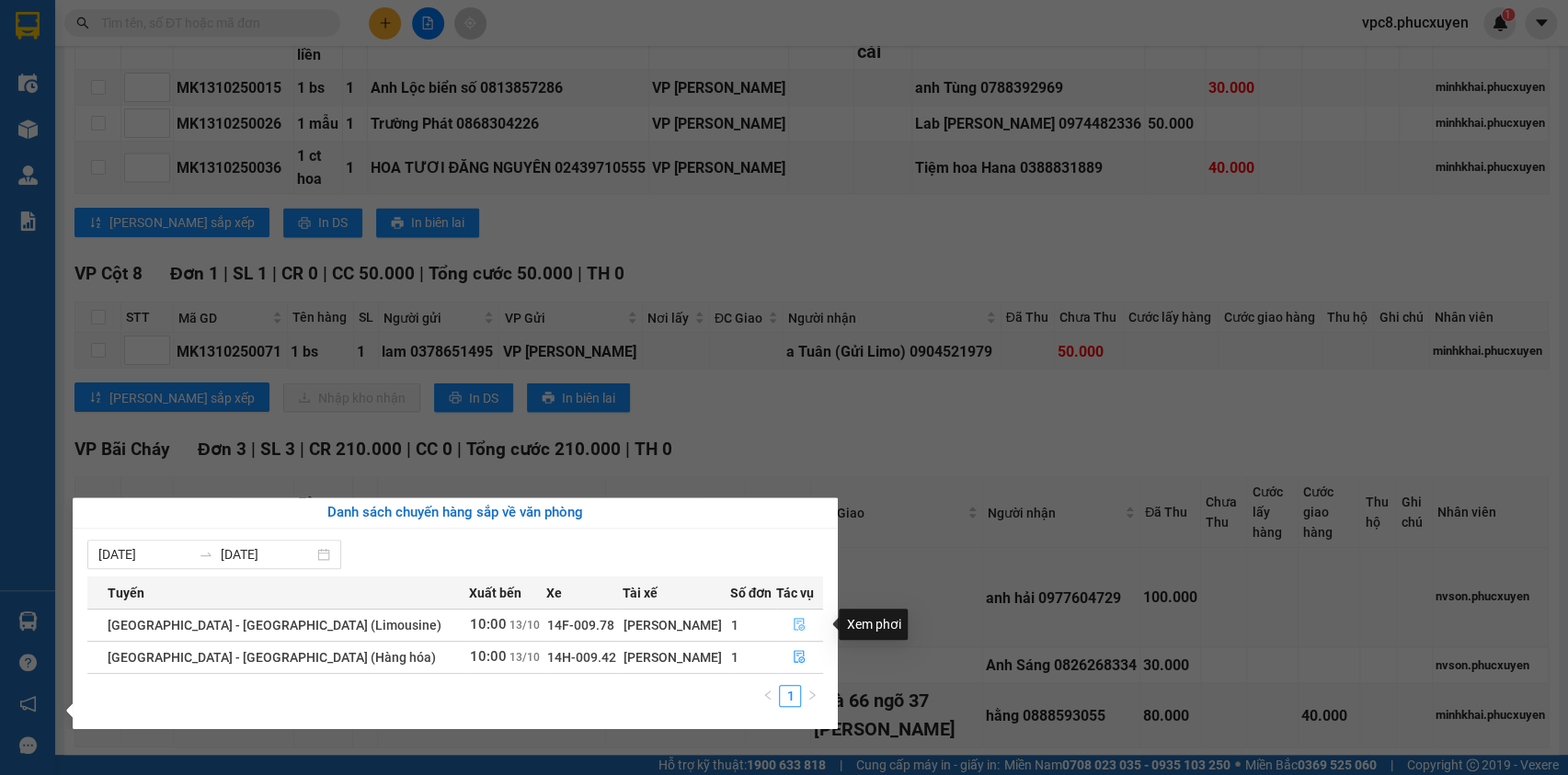
click at [795, 624] on icon "file-done" at bounding box center [799, 624] width 12 height 12
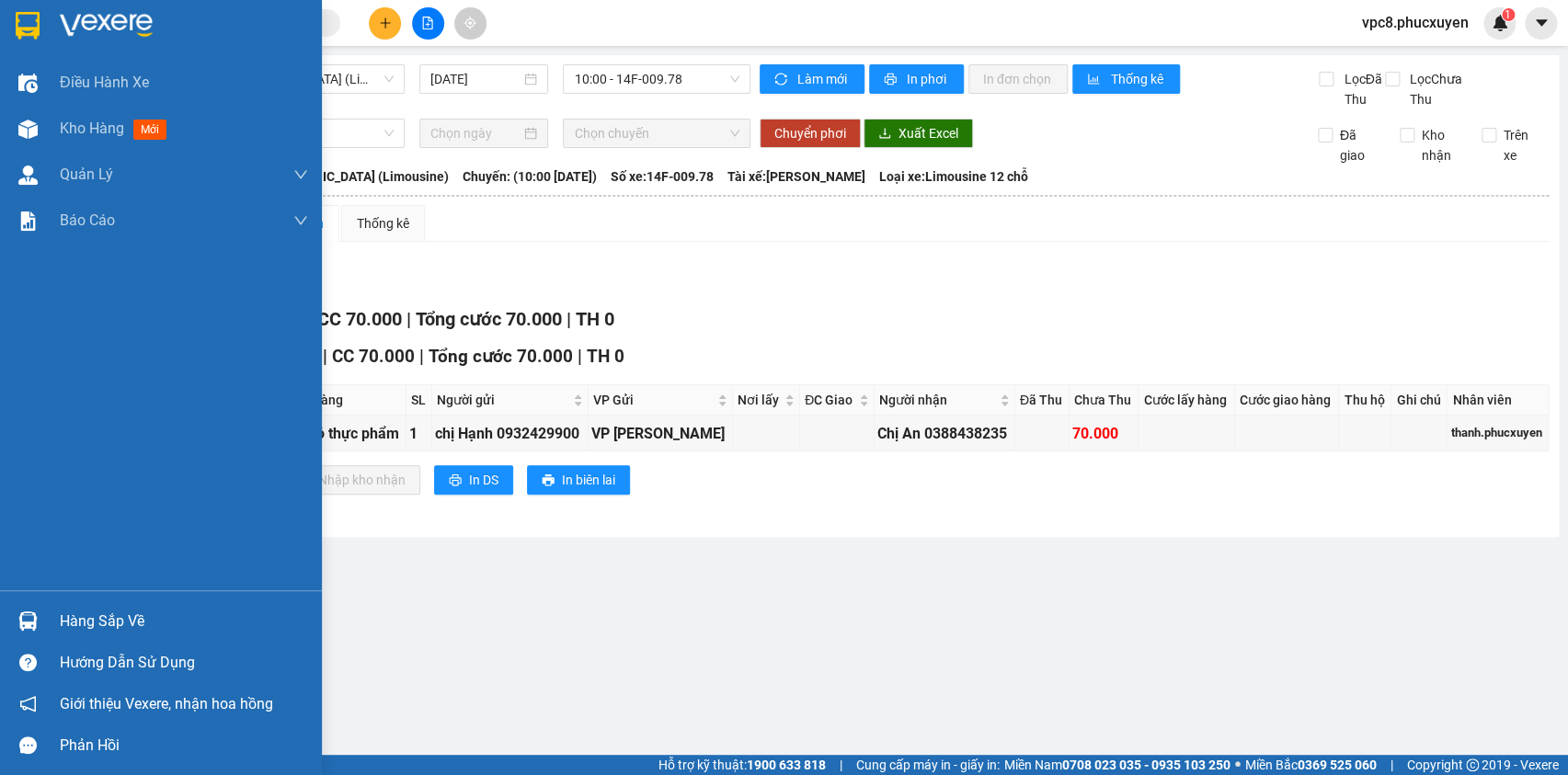
click at [34, 617] on img at bounding box center [28, 621] width 19 height 19
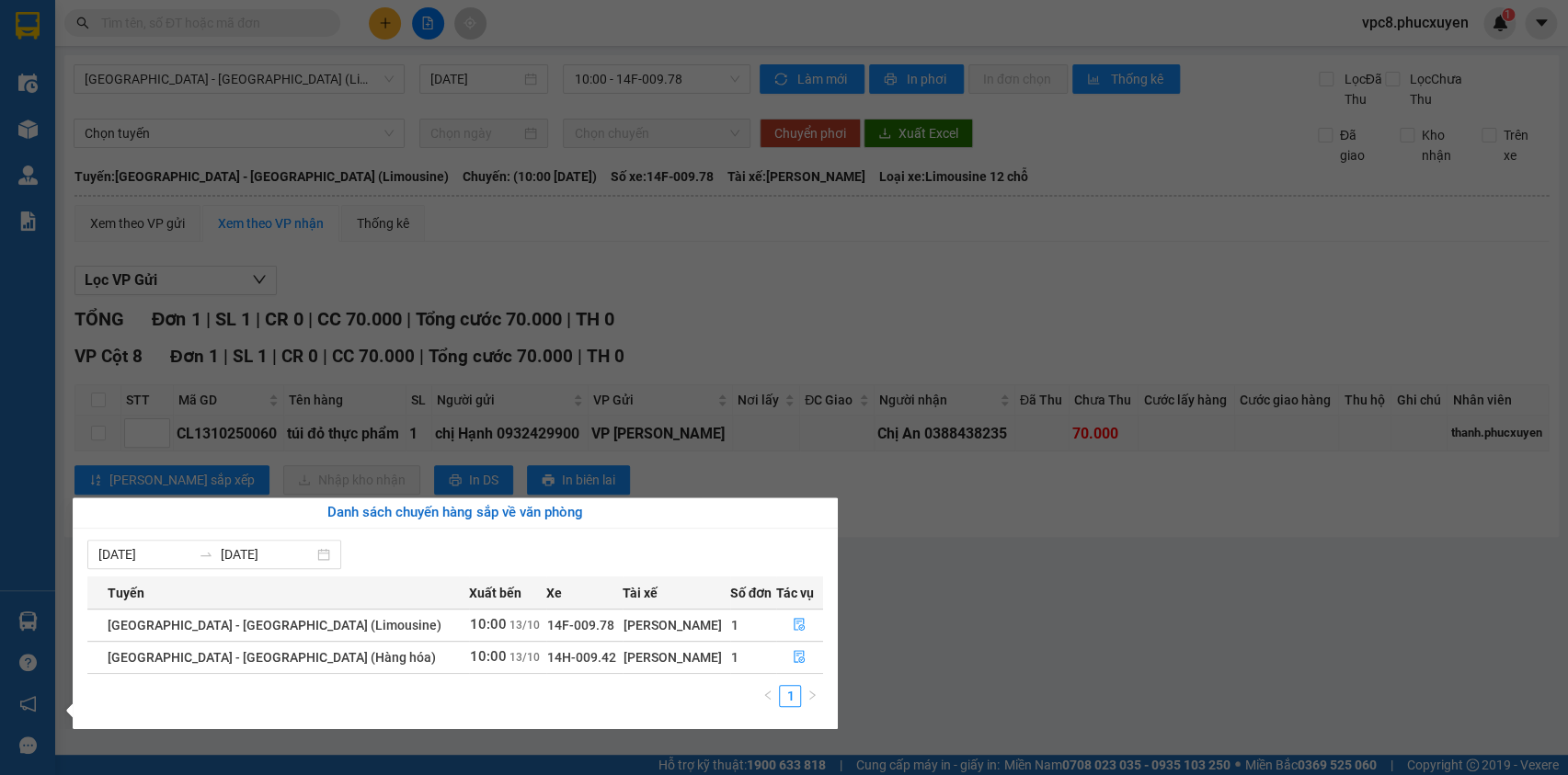
click at [968, 562] on section "Kết quả tìm kiếm ( 0 ) Bộ lọc No Data vpc8.phucxuyen 1 Điều hành xe Kho hàng mớ…" at bounding box center [784, 388] width 1568 height 775
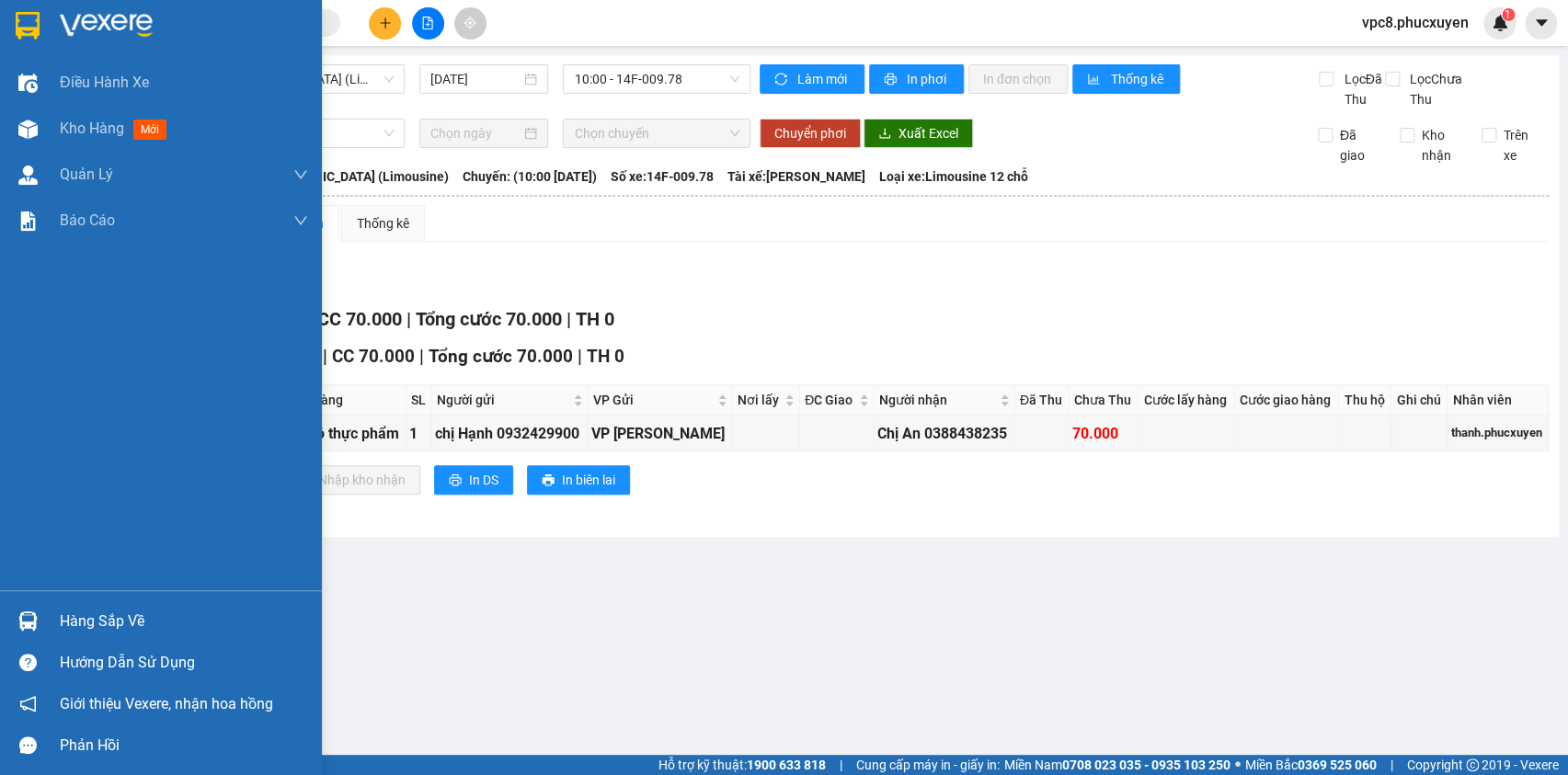
click at [32, 607] on div at bounding box center [27, 620] width 32 height 32
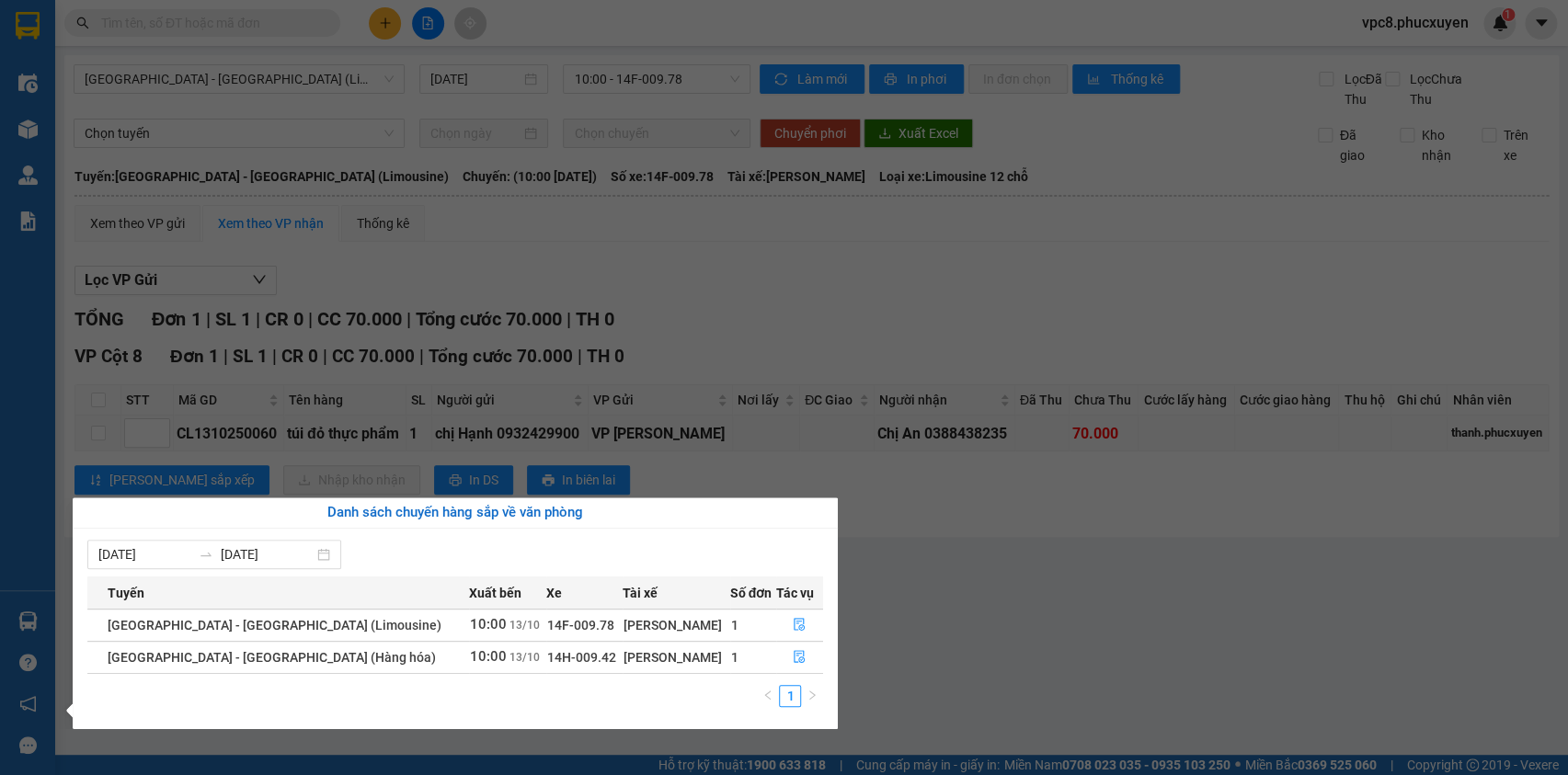
click at [999, 538] on section "Kết quả tìm kiếm ( 0 ) Bộ lọc No Data vpc8.phucxuyen 1 Điều hành xe Kho hàng mớ…" at bounding box center [784, 388] width 1568 height 775
